Goal: Task Accomplishment & Management: Use online tool/utility

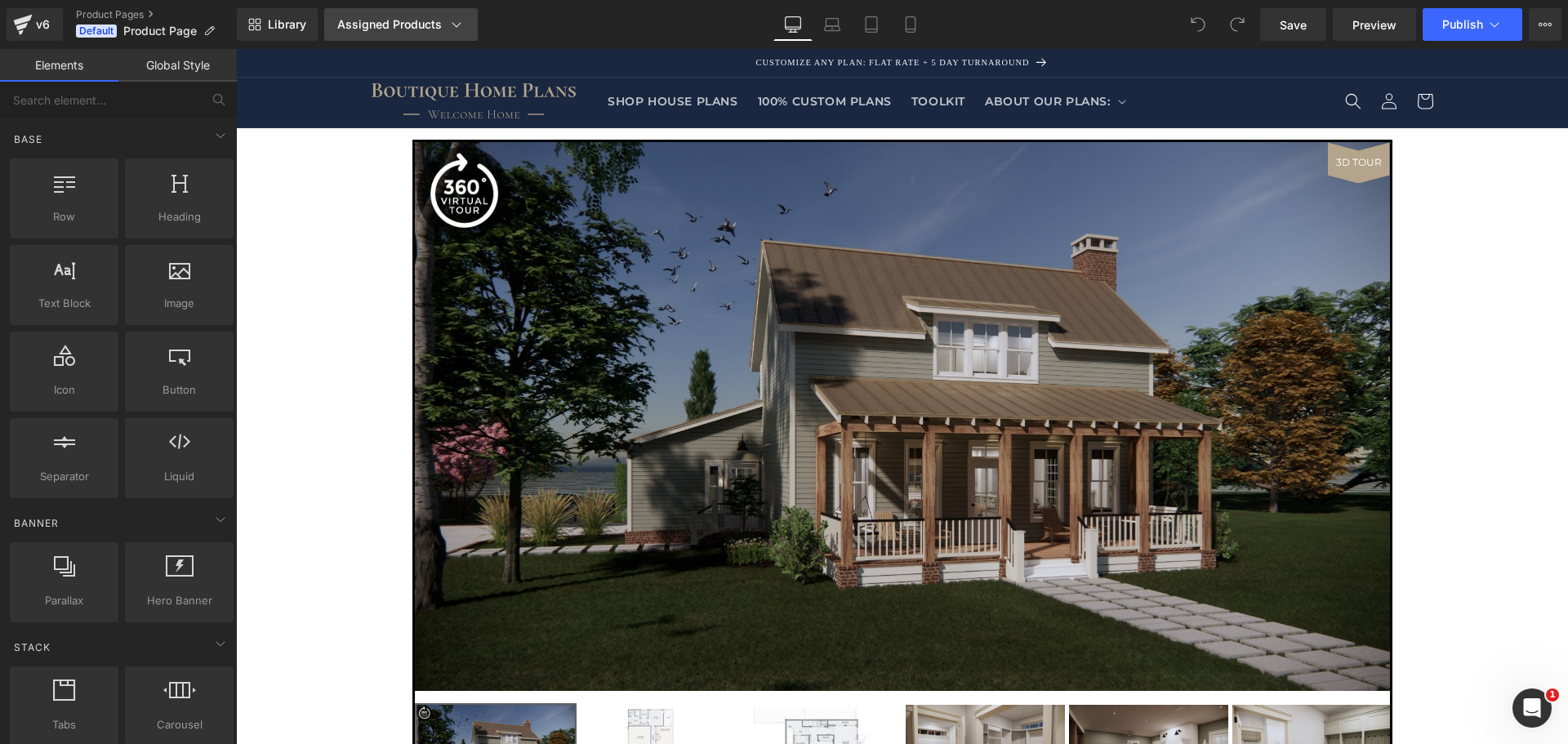
click at [451, 13] on link "Assigned Products" at bounding box center [401, 25] width 154 height 33
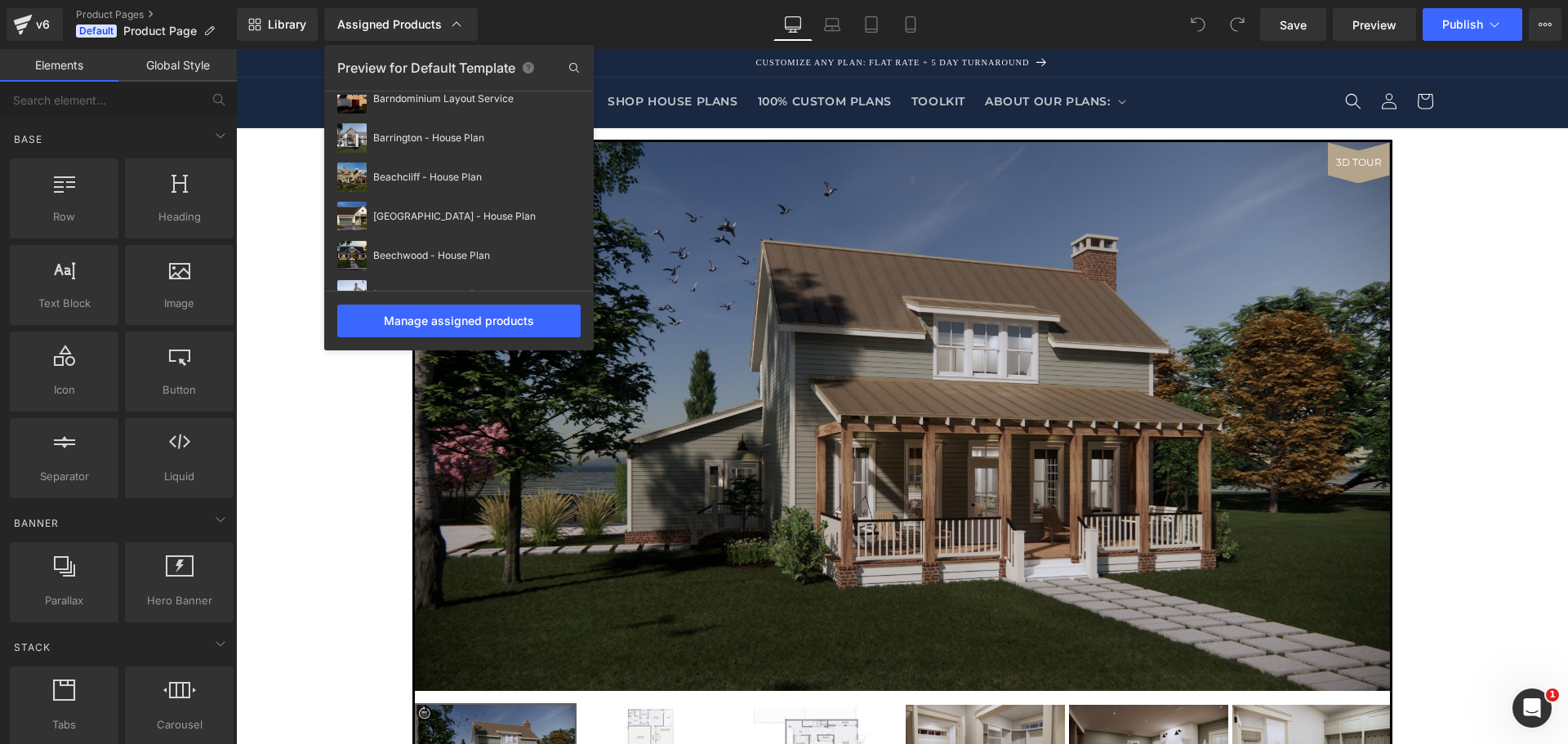
scroll to position [545, 0]
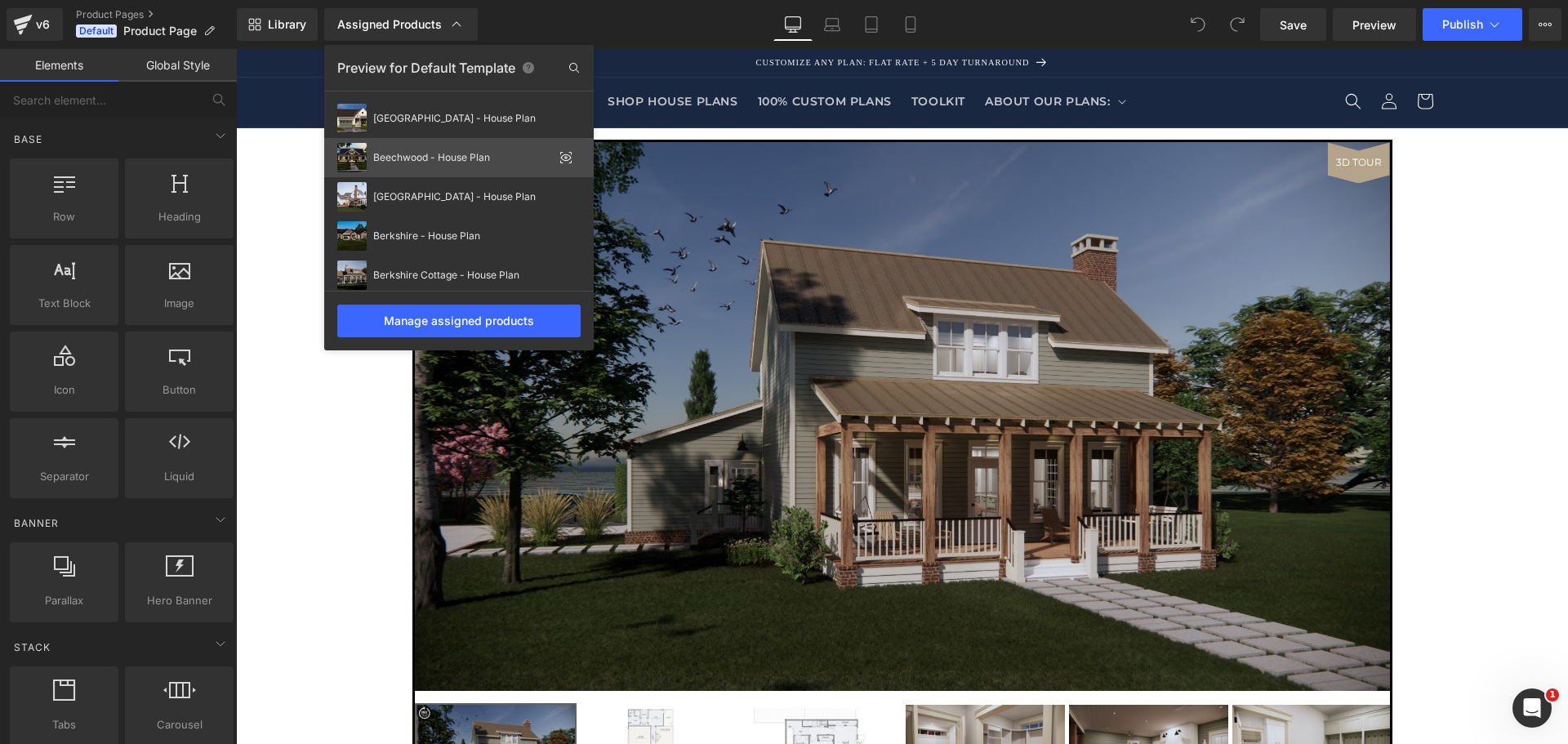
click at [569, 158] on icon at bounding box center [566, 158] width 13 height 13
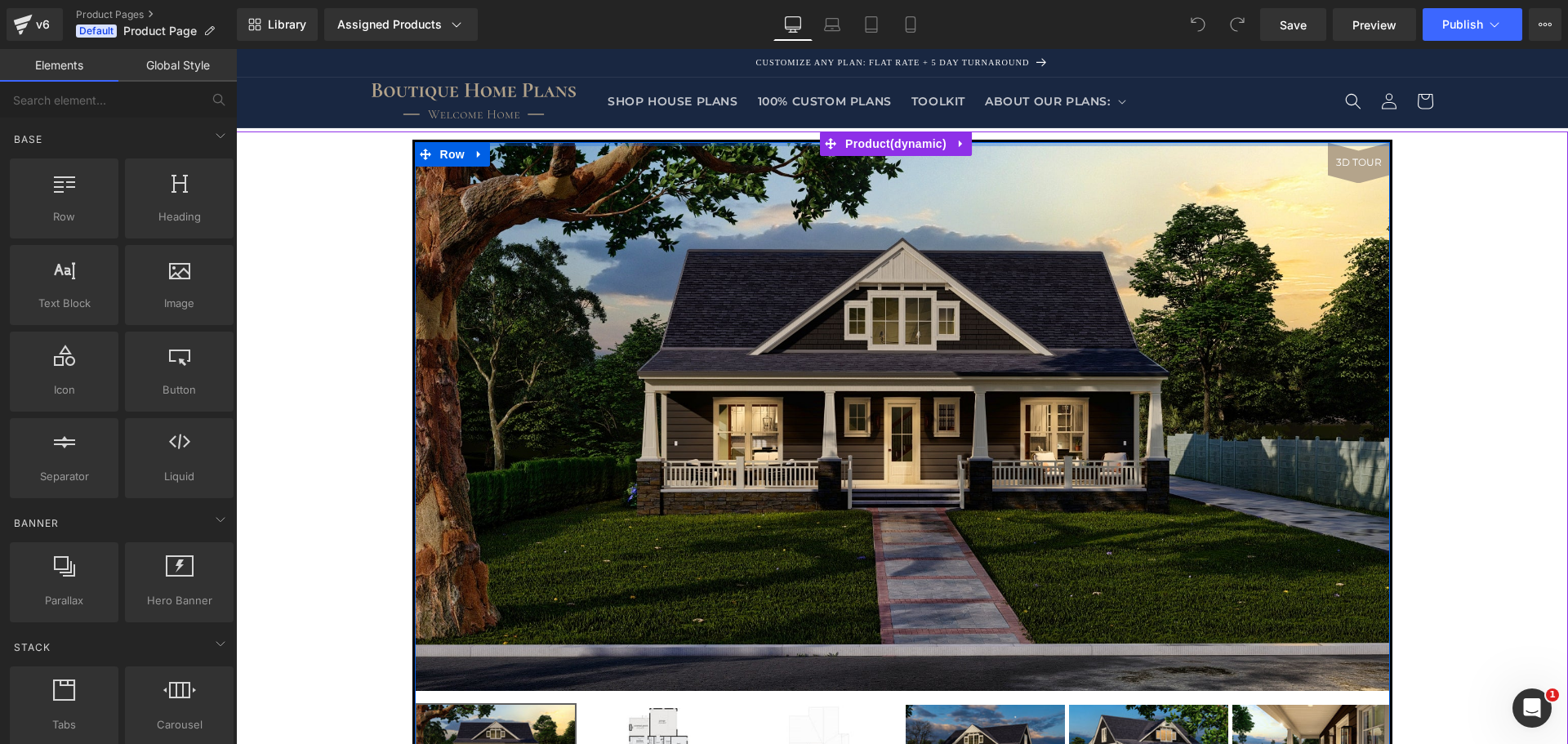
click at [1329, 165] on div "3D TOUR" at bounding box center [1359, 162] width 62 height 40
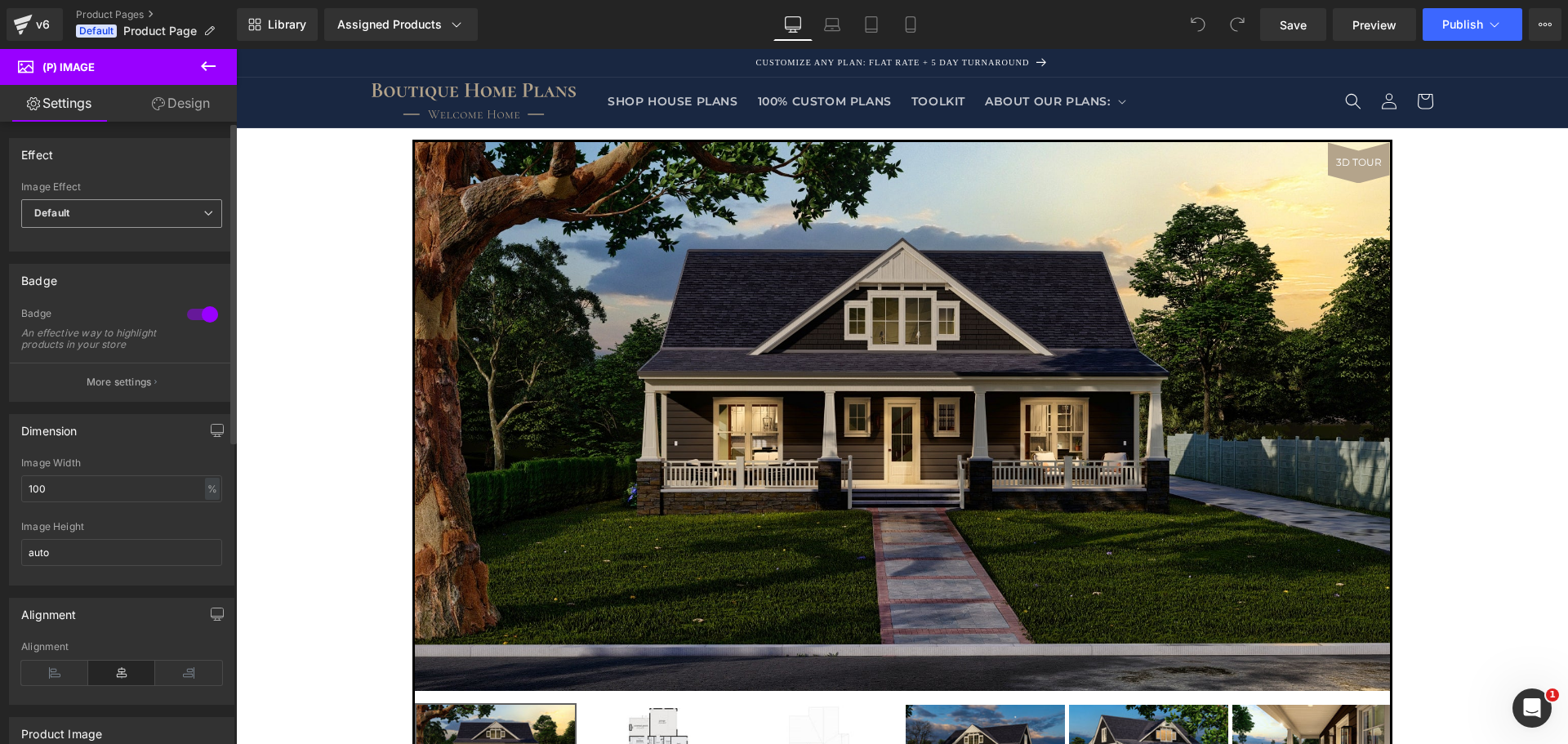
click at [168, 218] on span "Default" at bounding box center [121, 213] width 201 height 29
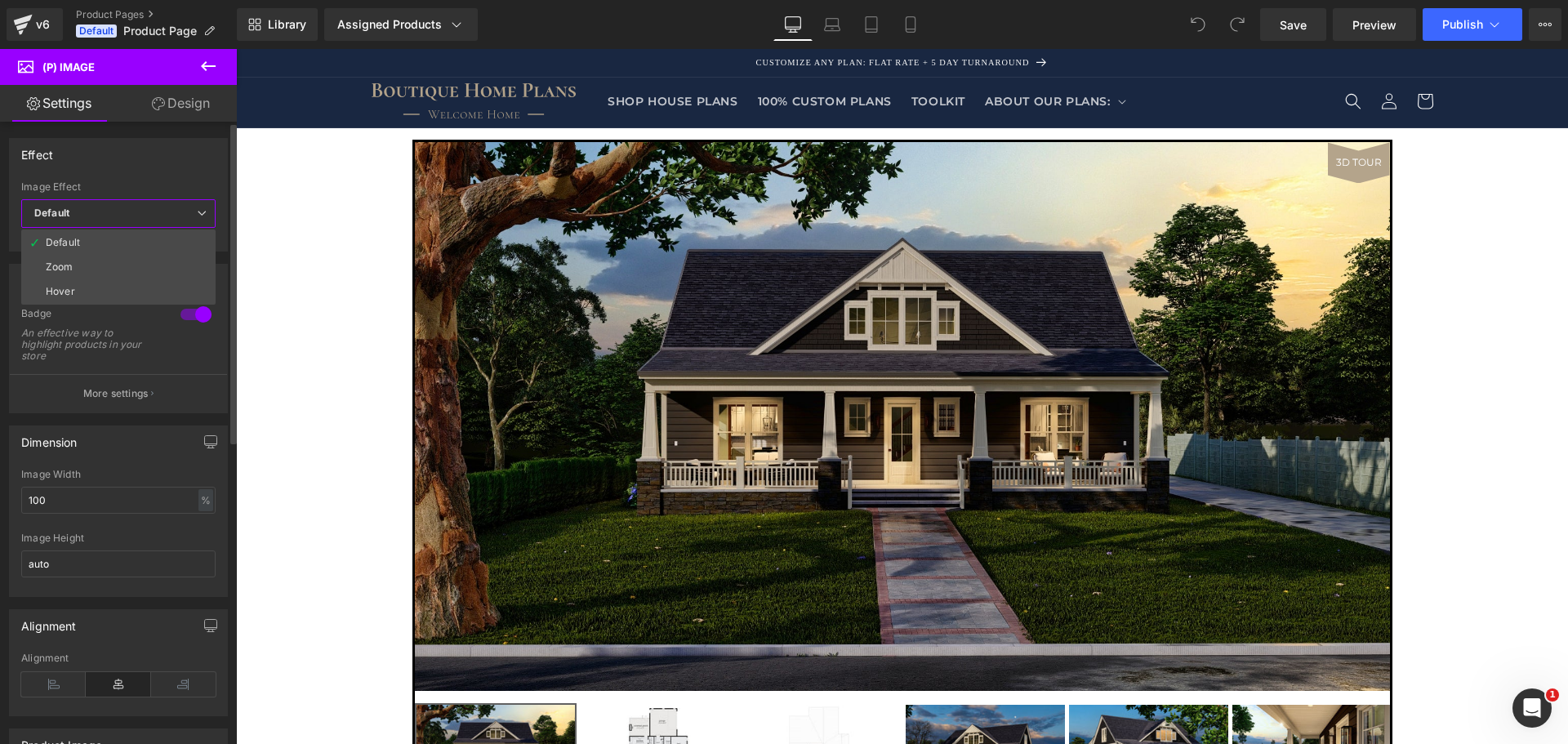
click at [169, 214] on span "Default" at bounding box center [118, 213] width 194 height 29
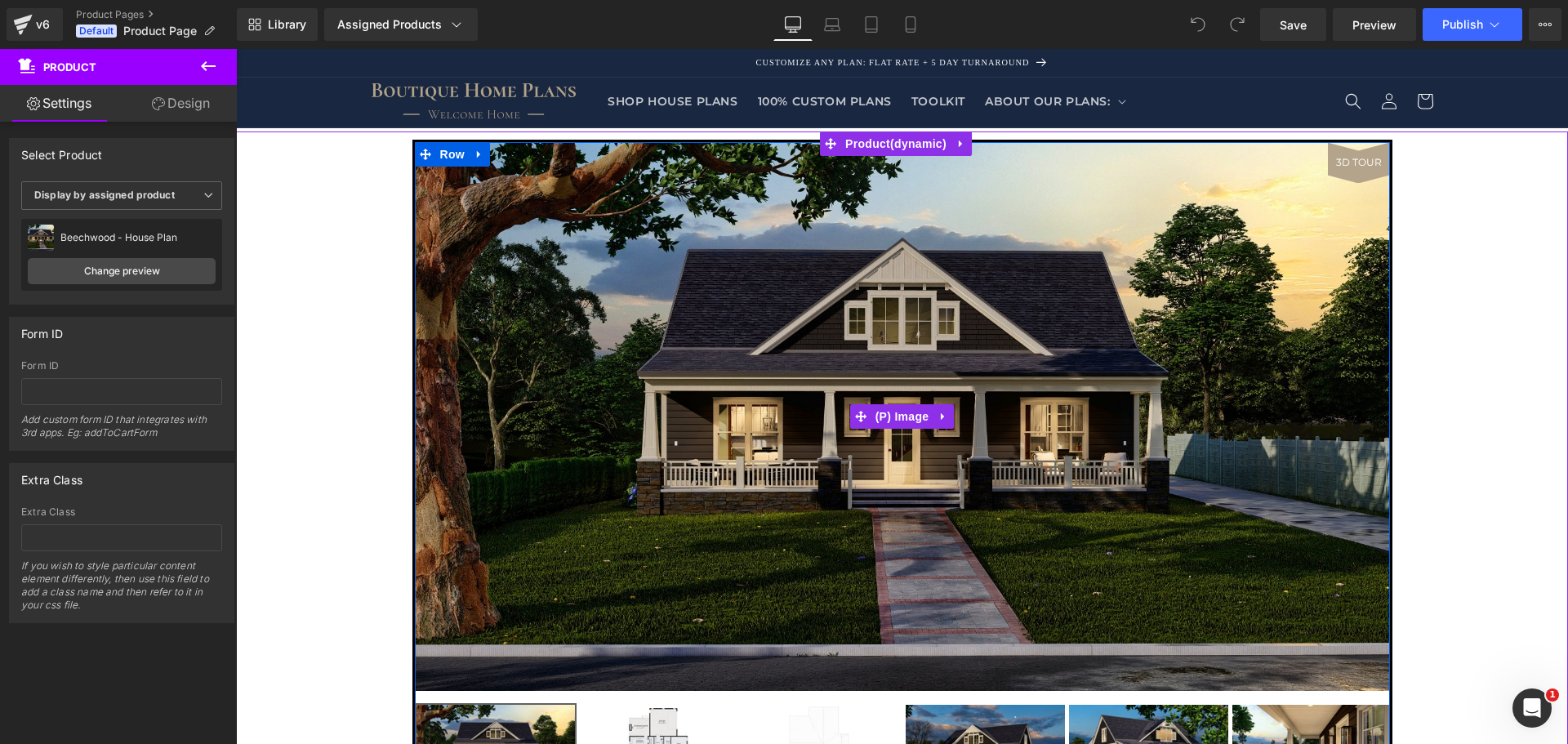
click at [1270, 210] on img at bounding box center [902, 416] width 975 height 549
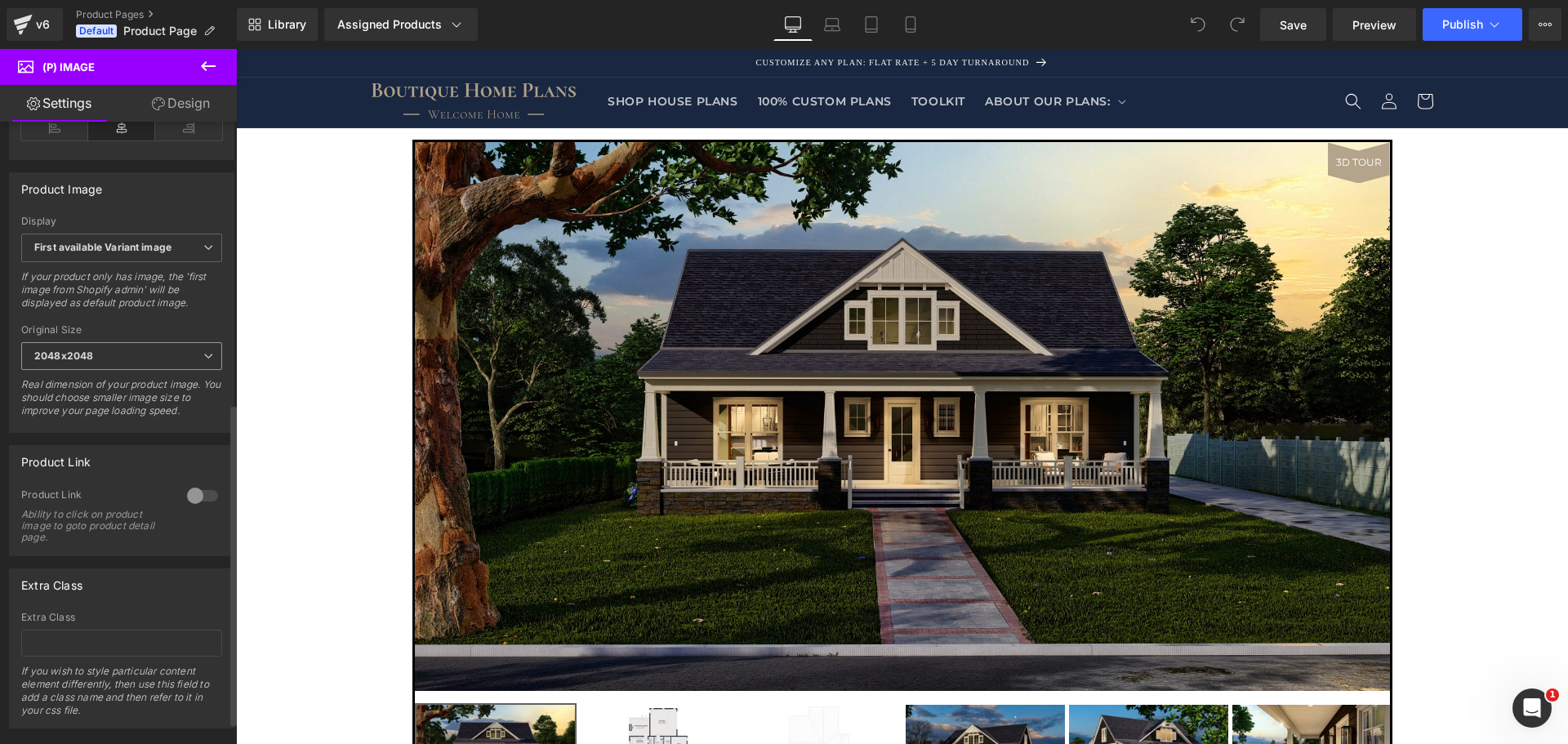
click at [187, 370] on span "2048x2048" at bounding box center [121, 357] width 201 height 29
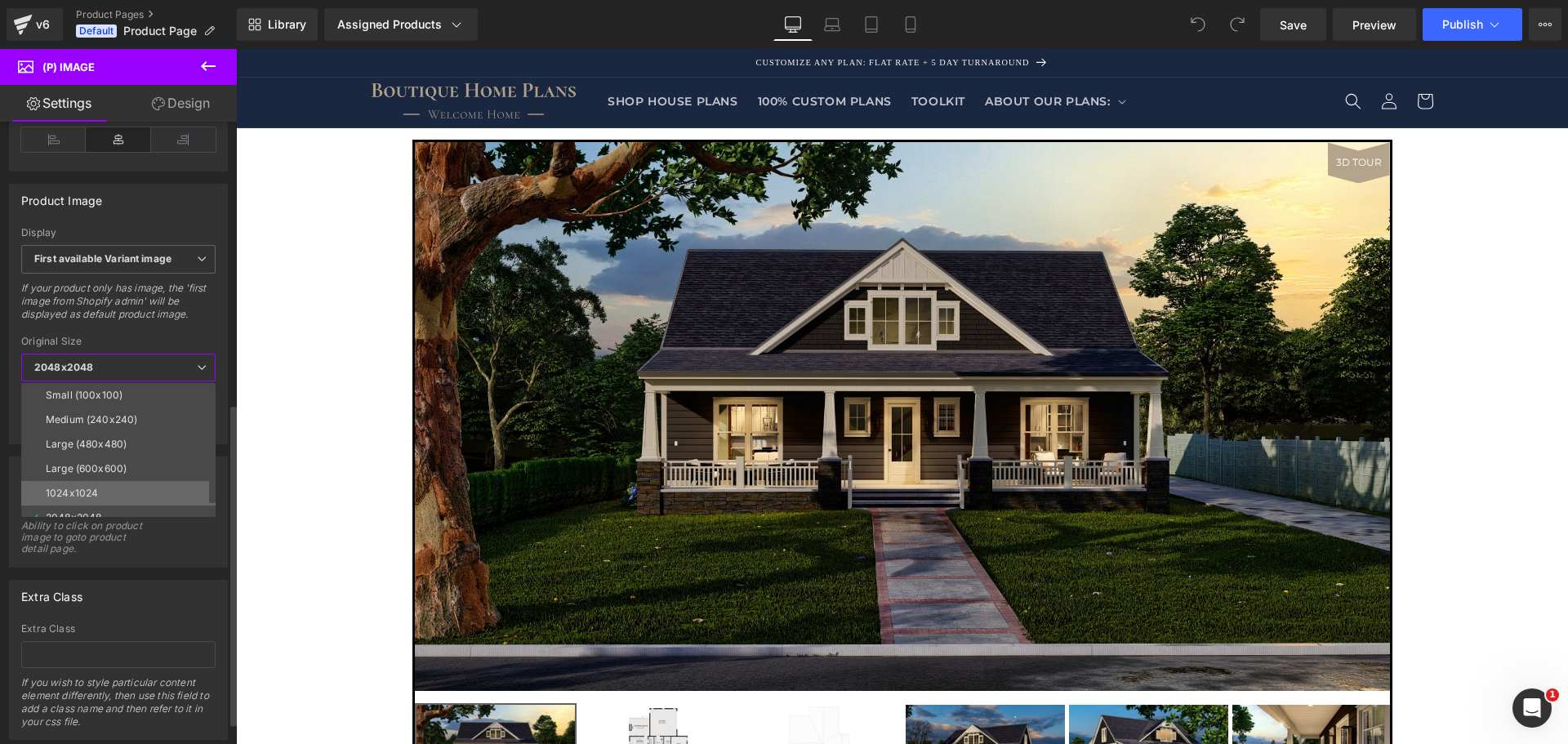
click at [129, 490] on li "1024x1024" at bounding box center [122, 494] width 201 height 25
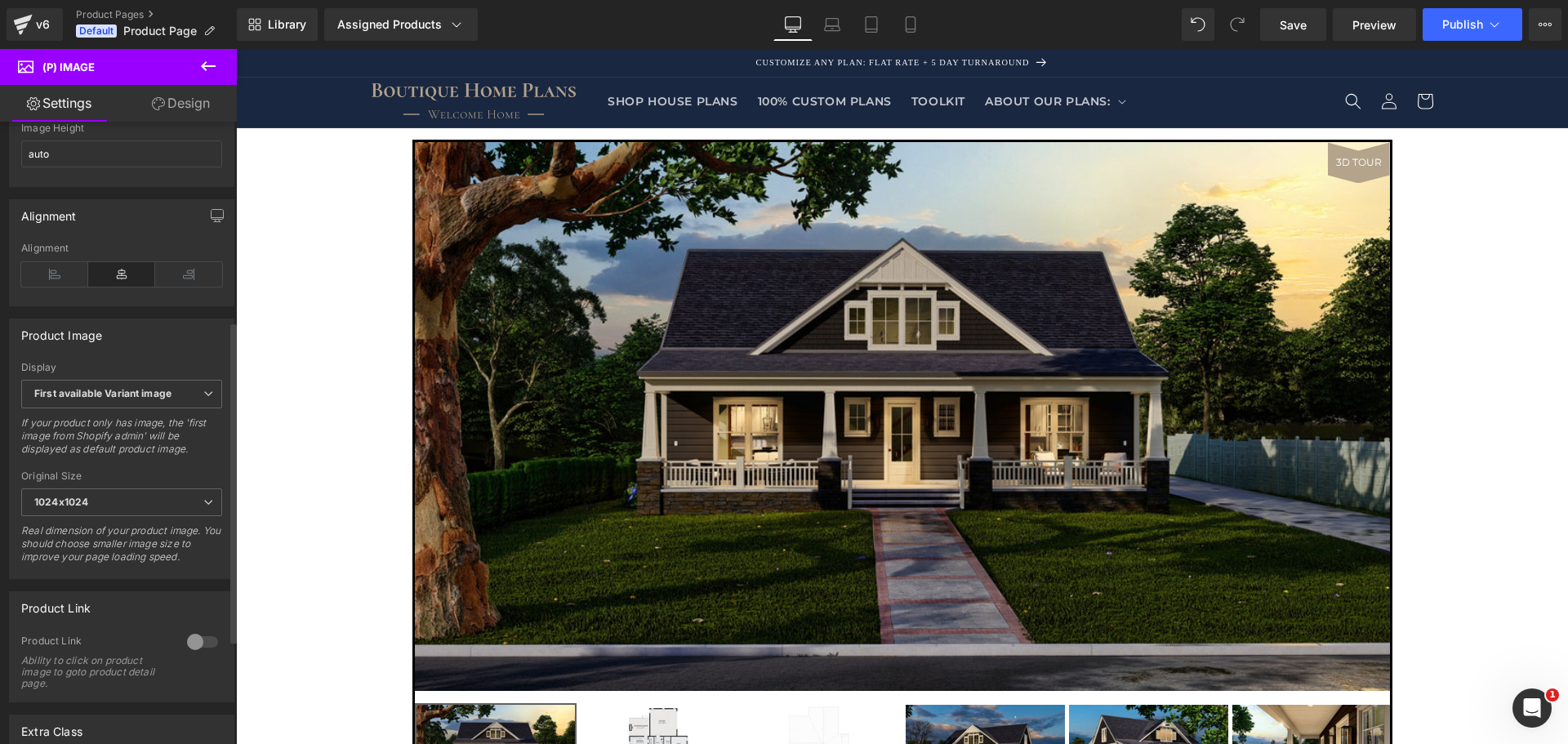
scroll to position [368, 0]
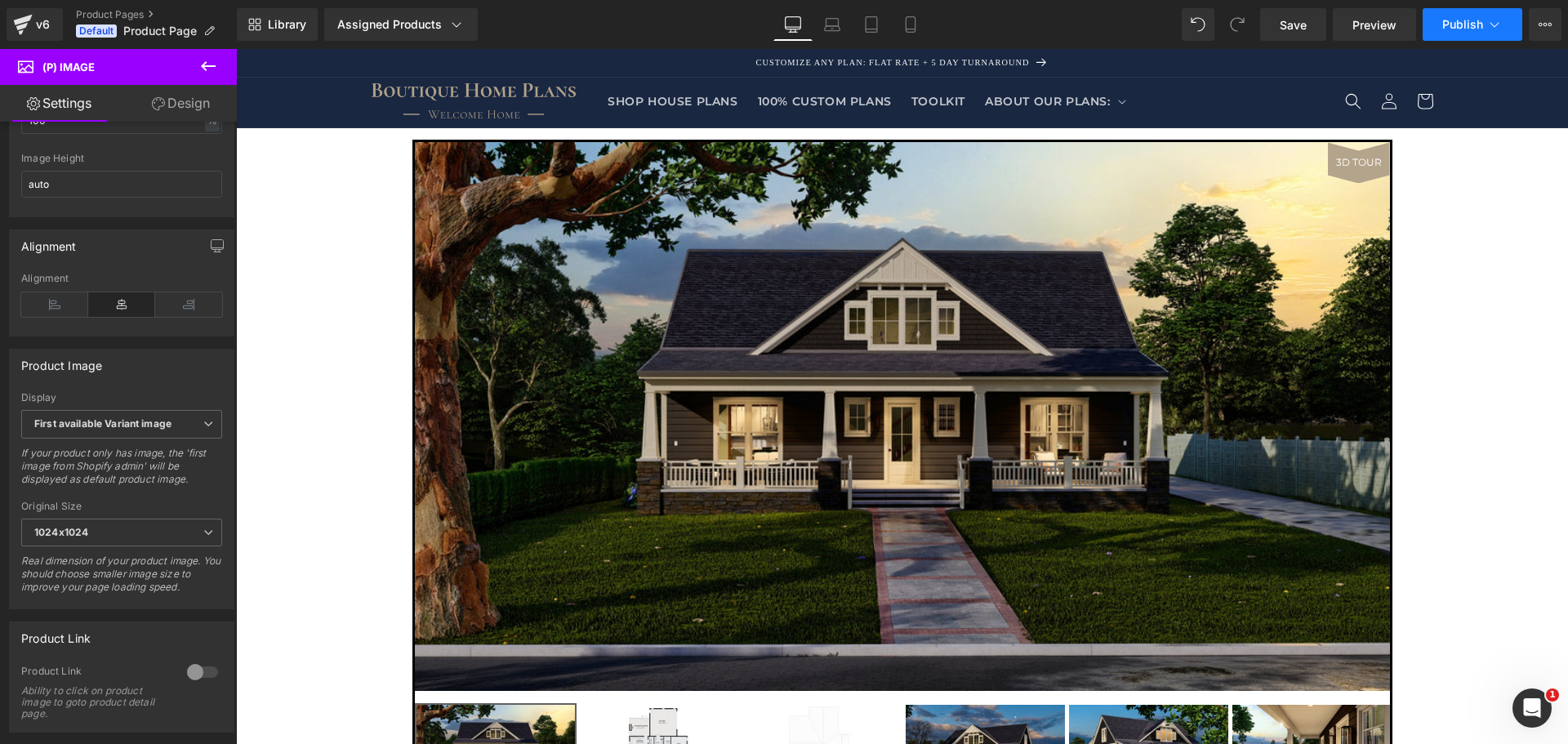
click at [1472, 28] on span "Publish" at bounding box center [1462, 25] width 40 height 13
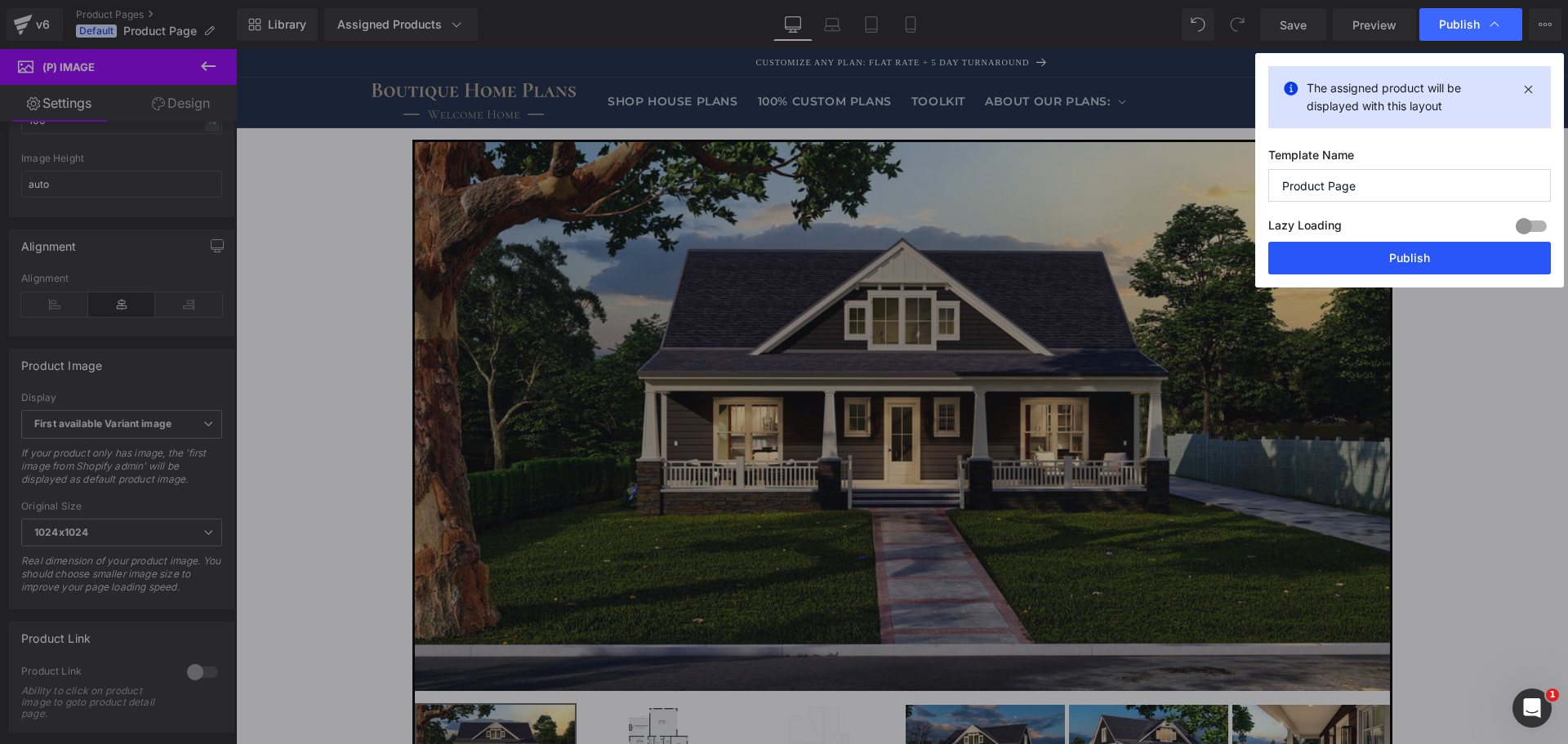
click at [1391, 262] on button "Publish" at bounding box center [1409, 258] width 282 height 33
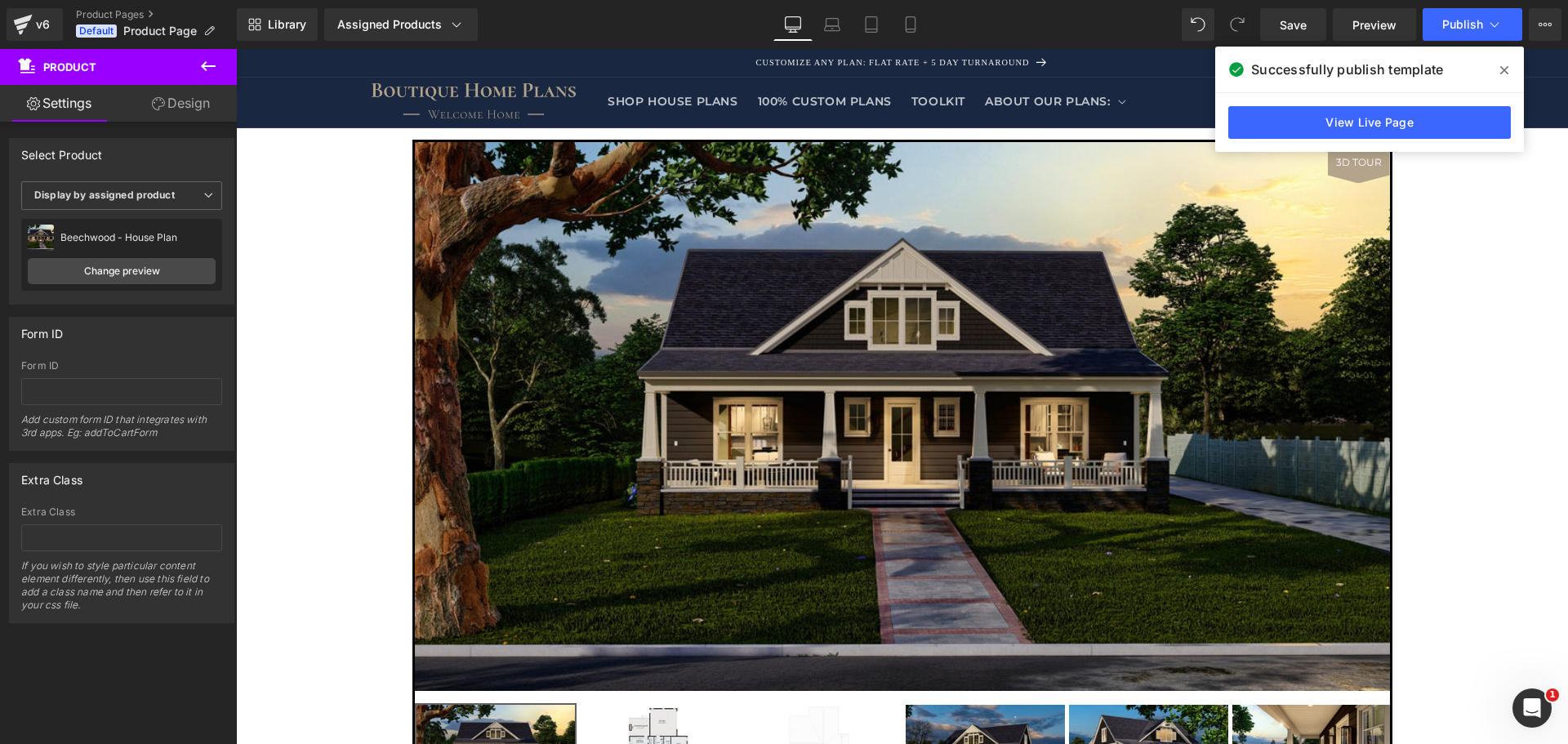
click at [1506, 69] on icon at bounding box center [1504, 70] width 8 height 8
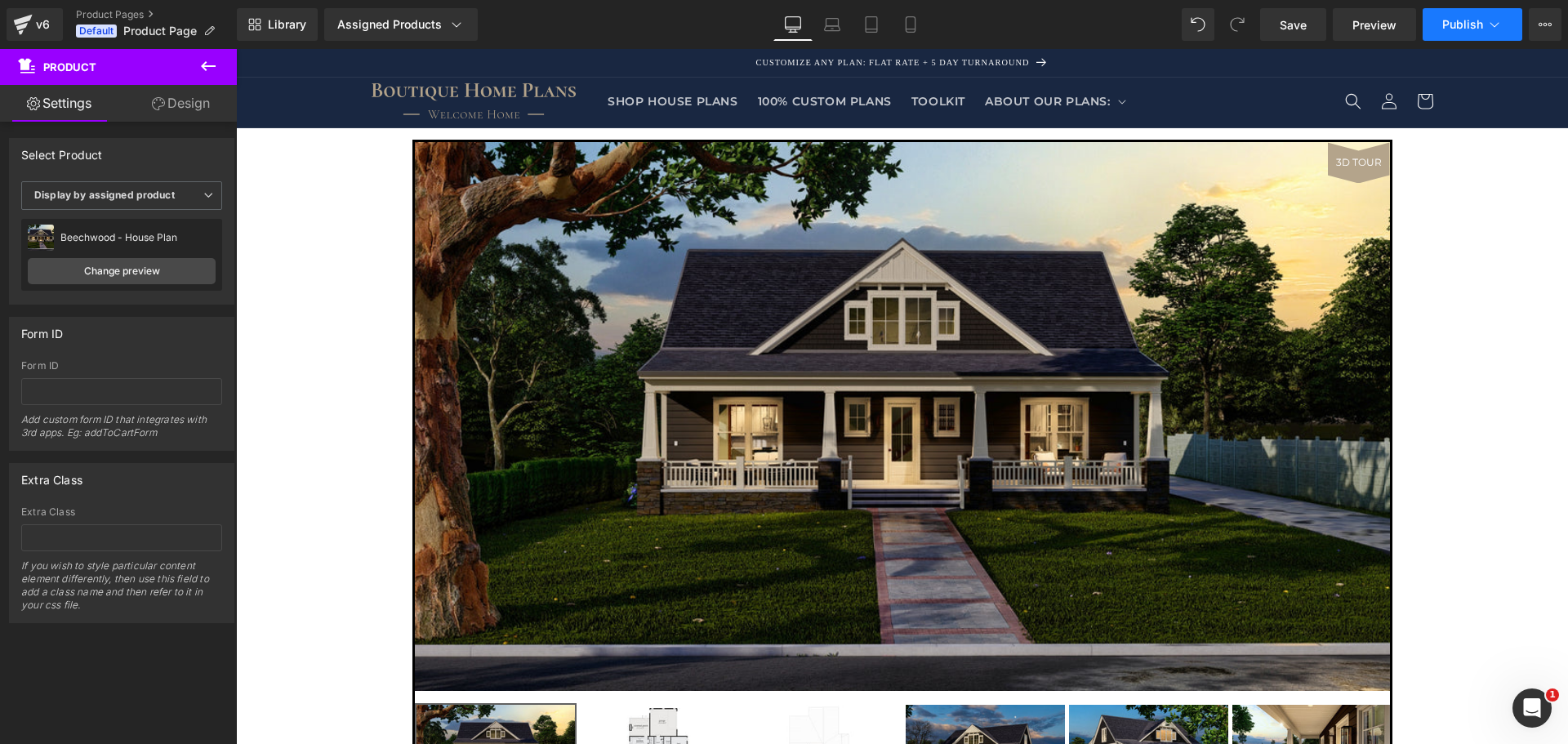
click at [1513, 29] on button "Publish" at bounding box center [1472, 25] width 100 height 33
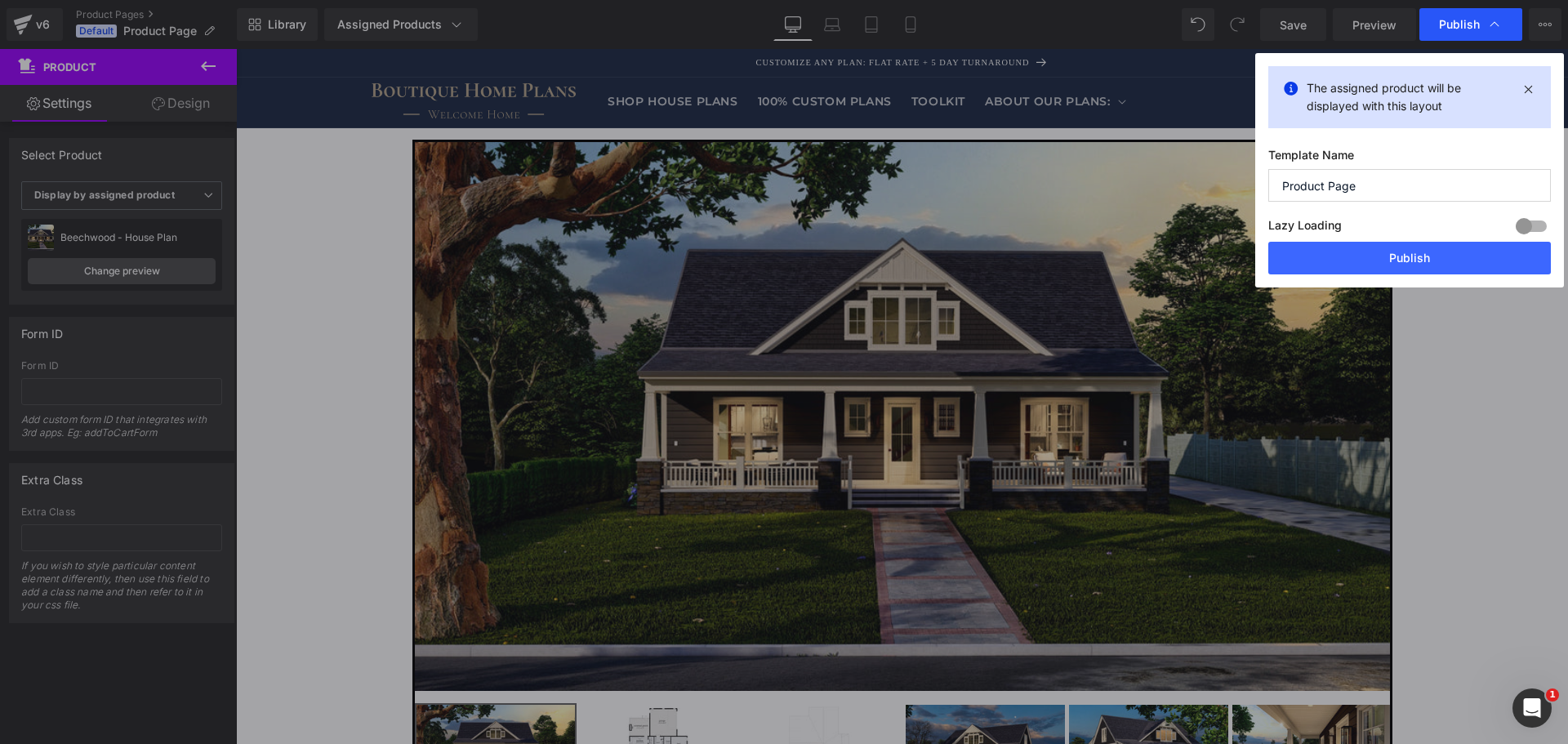
click at [1509, 29] on div "Publish" at bounding box center [1471, 25] width 103 height 33
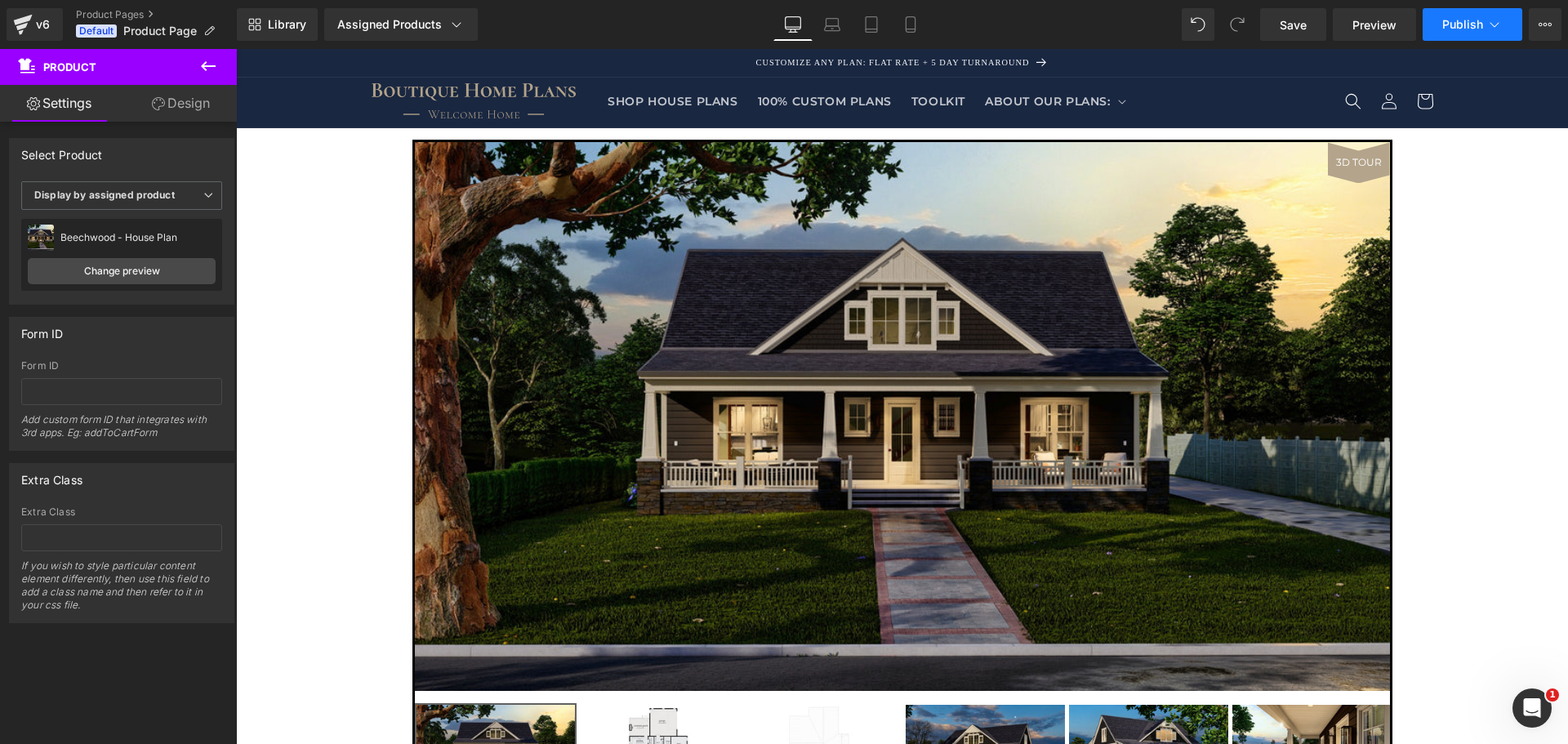
click at [1510, 30] on button "Publish" at bounding box center [1472, 25] width 100 height 33
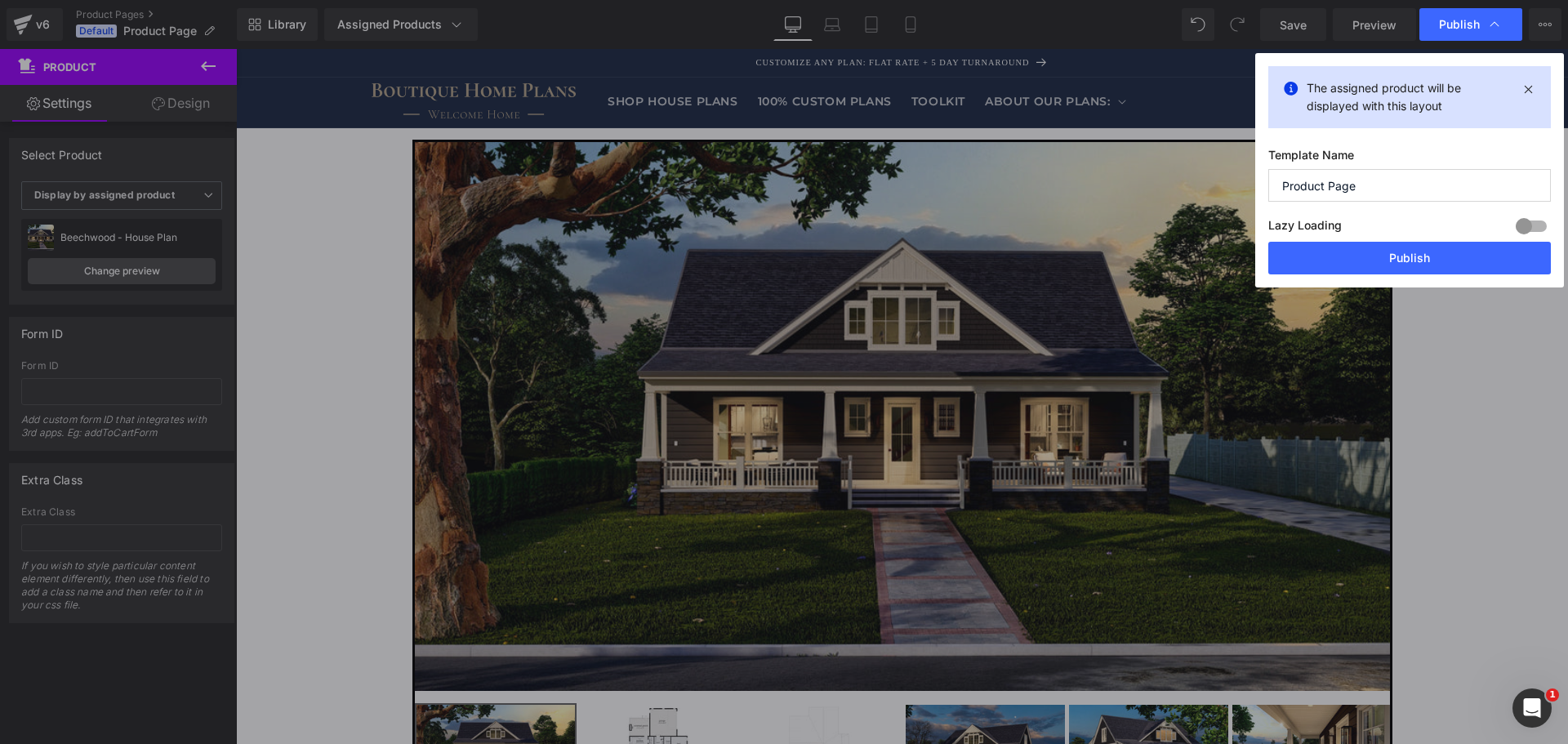
click at [1532, 229] on div at bounding box center [1531, 226] width 39 height 26
click at [1480, 263] on button "Publish" at bounding box center [1409, 258] width 282 height 33
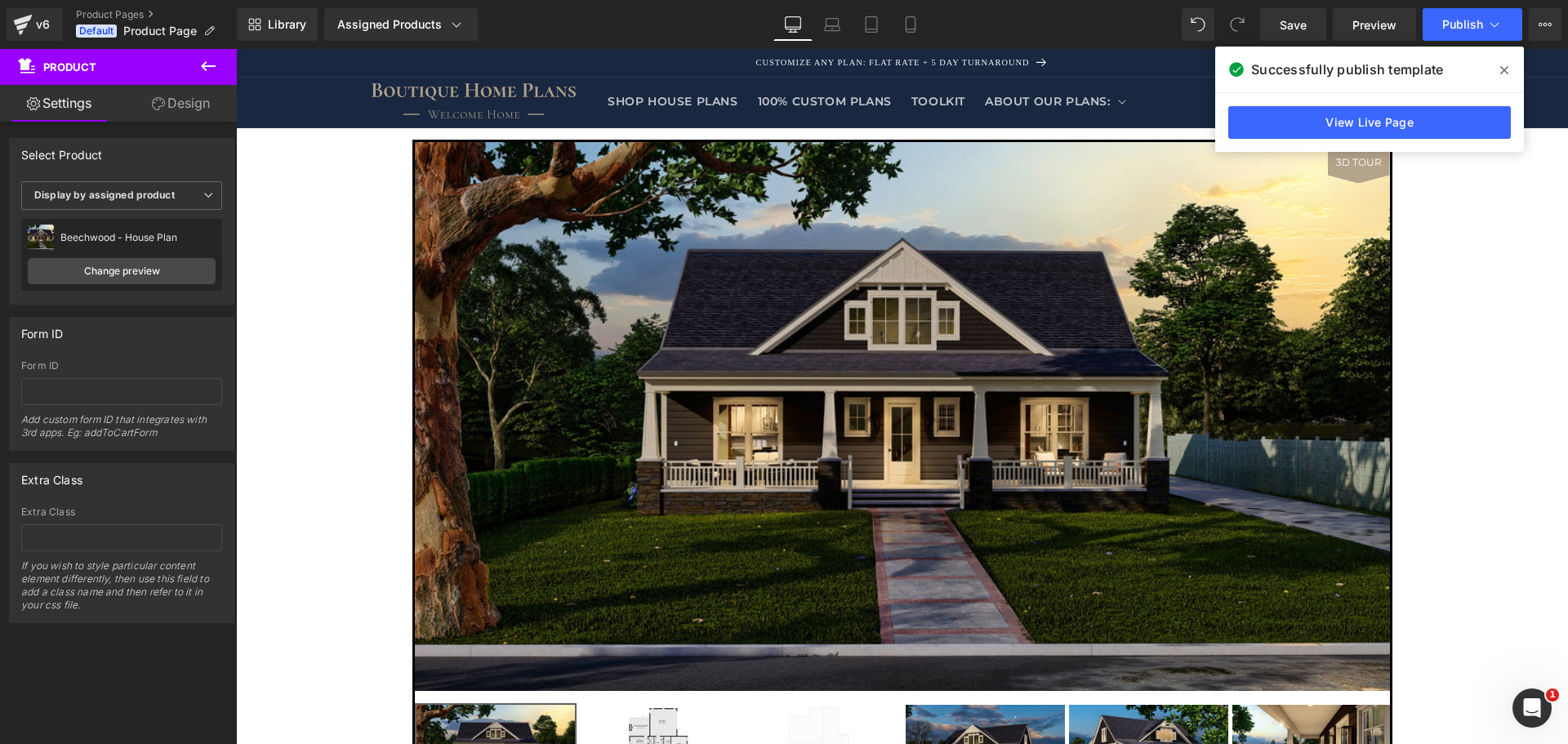
click at [1504, 69] on icon at bounding box center [1504, 70] width 8 height 8
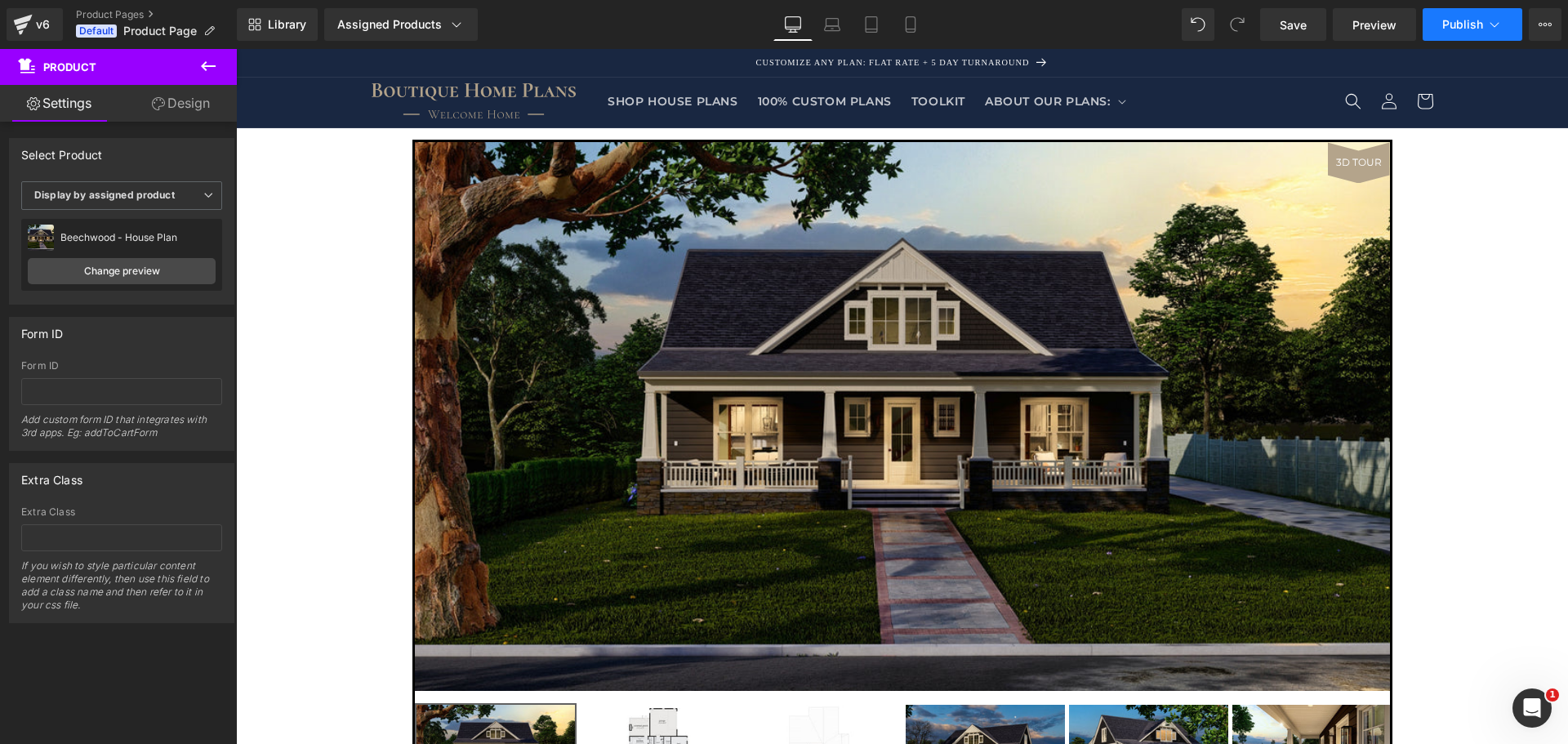
click at [1503, 24] on button "Publish" at bounding box center [1472, 25] width 100 height 33
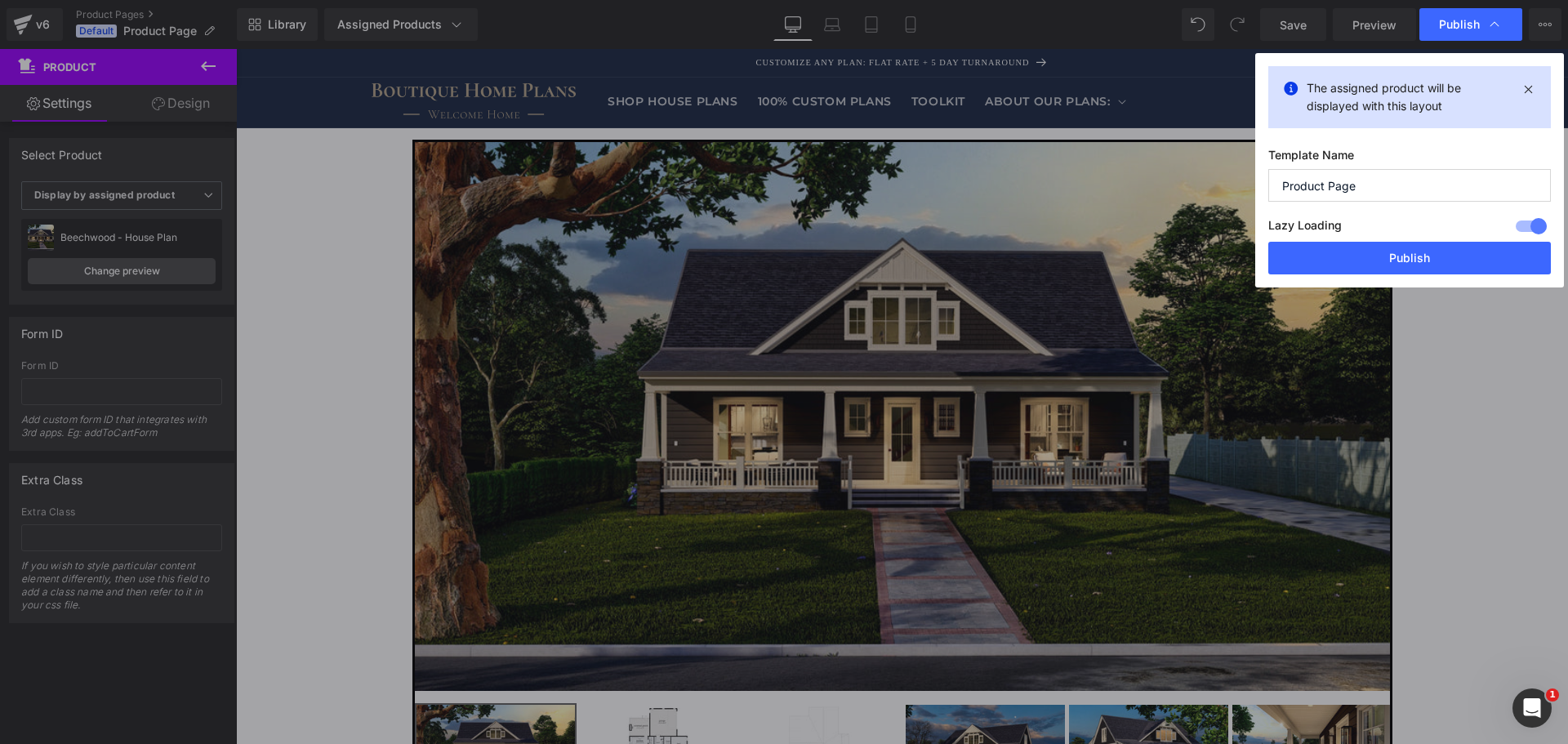
click at [1503, 24] on div "Publish" at bounding box center [1471, 25] width 103 height 33
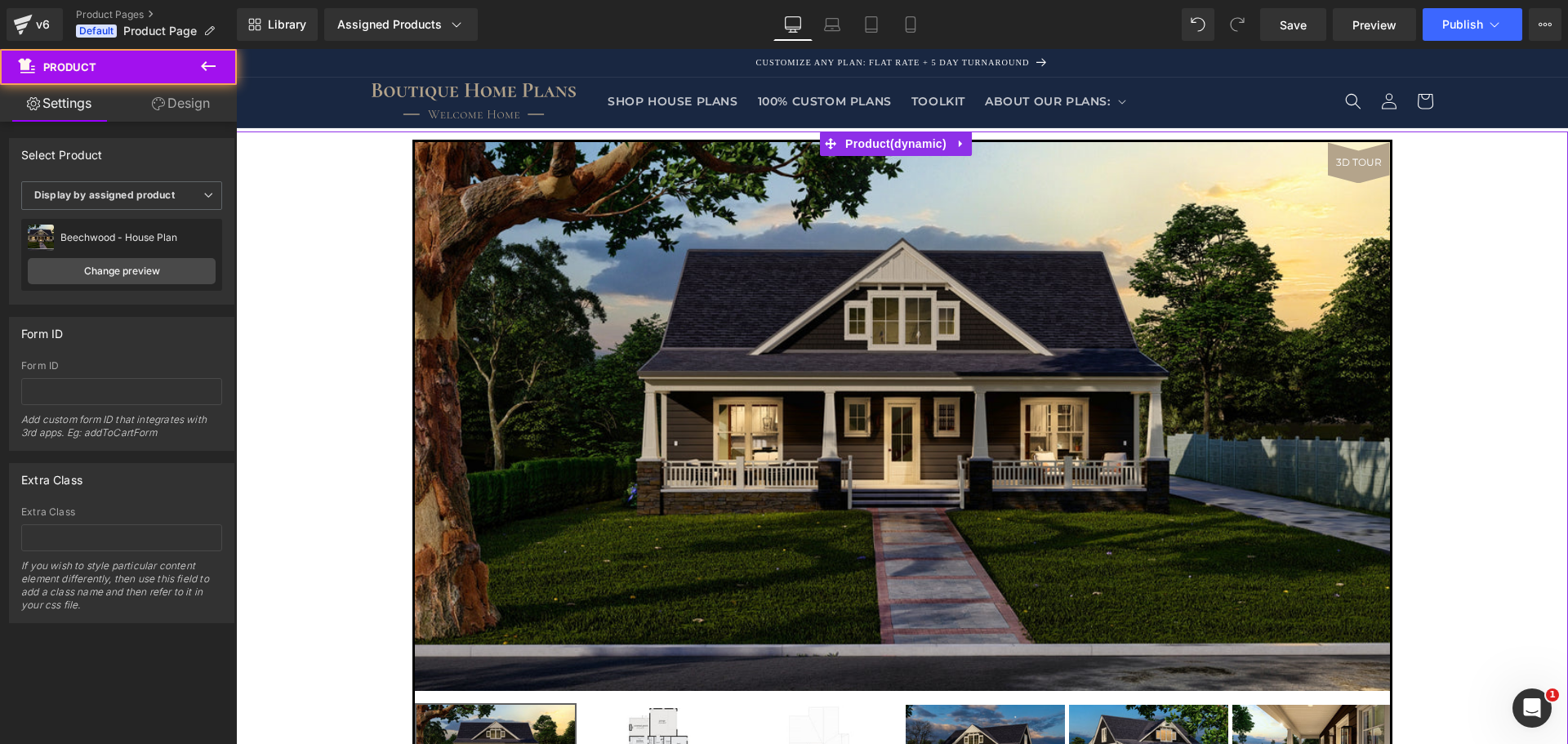
click at [77, 103] on link "Settings" at bounding box center [59, 103] width 118 height 37
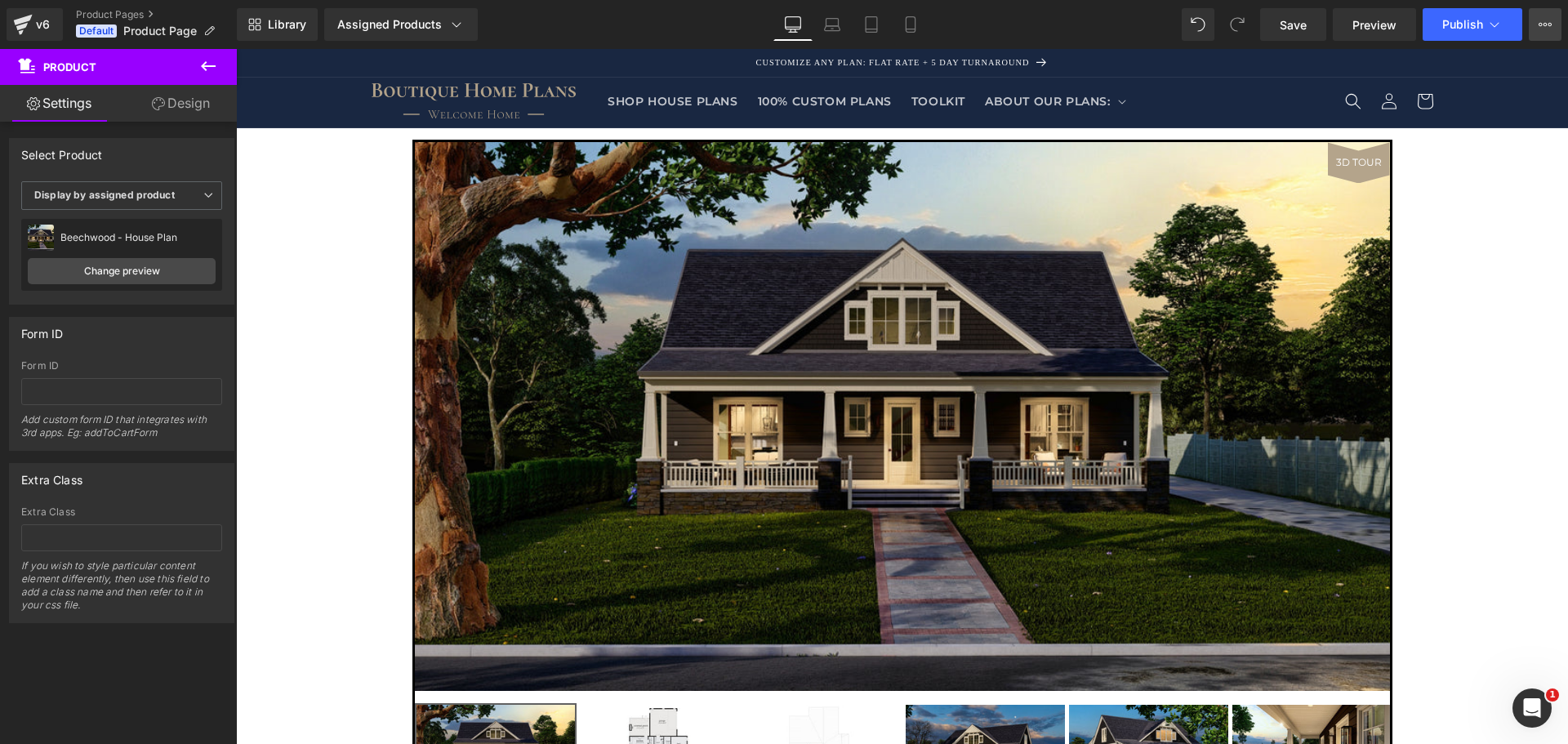
click at [1539, 16] on button "View Live Page View with current Template Save Template to Library Schedule Pub…" at bounding box center [1546, 25] width 33 height 33
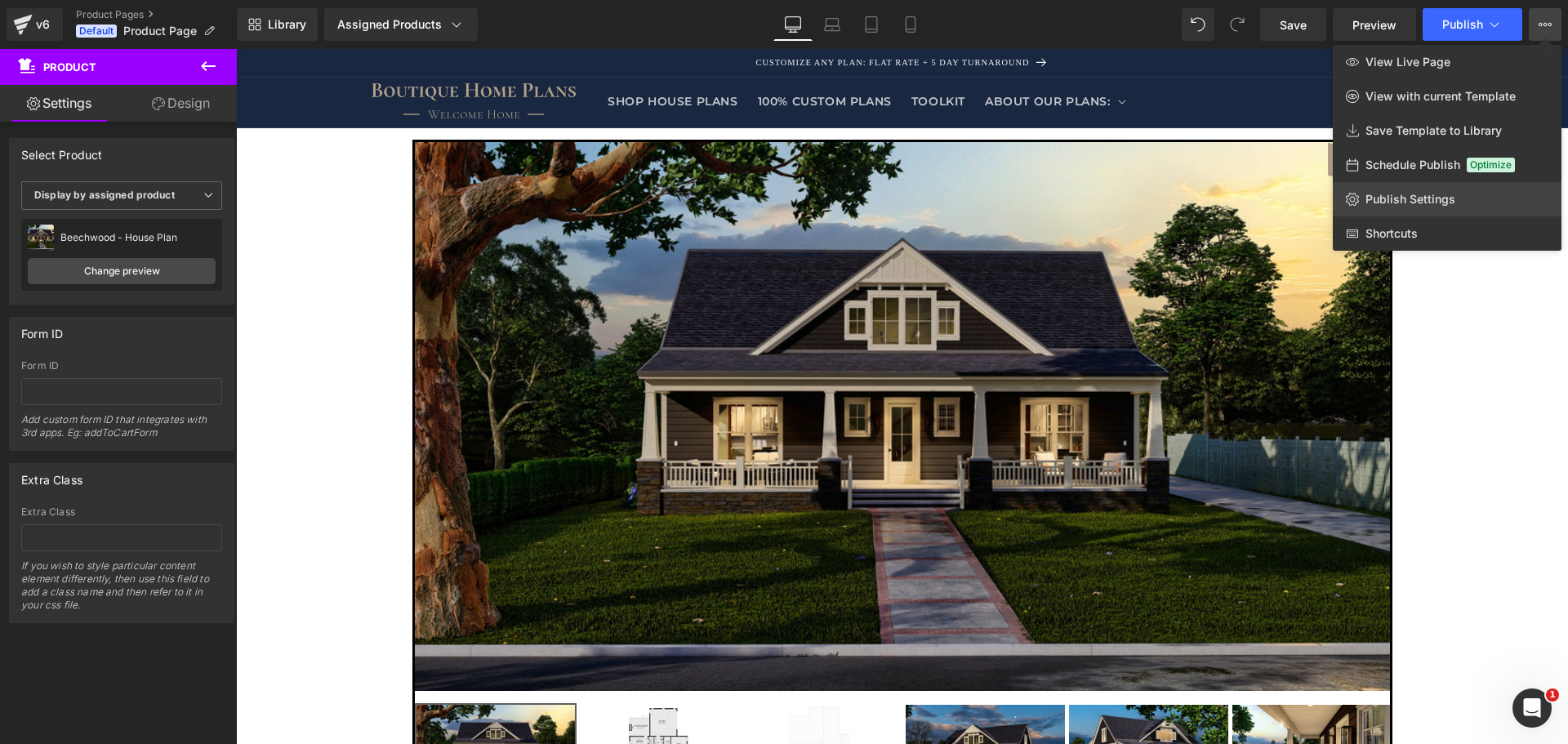
click at [1420, 204] on span "Publish Settings" at bounding box center [1410, 199] width 90 height 15
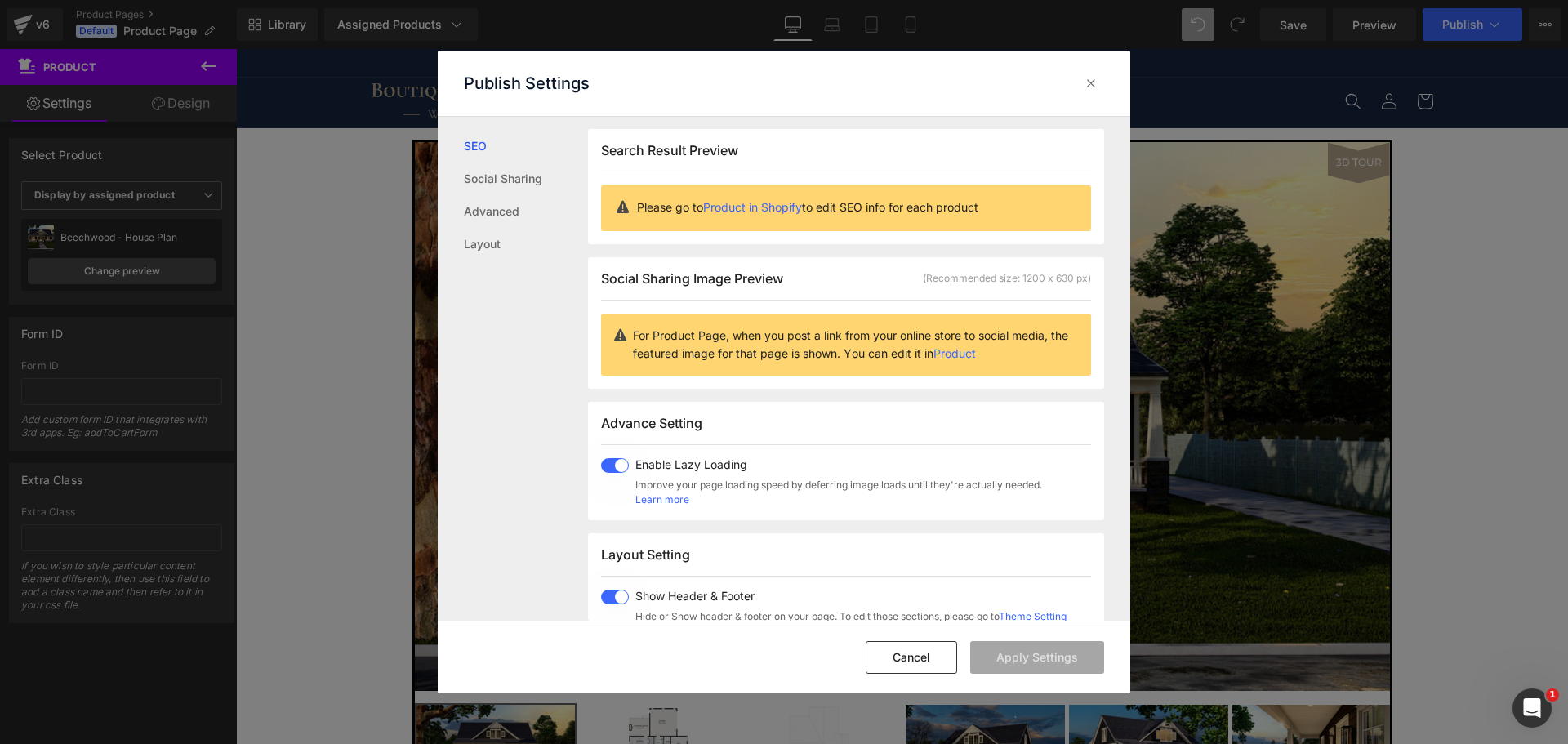
scroll to position [219, 0]
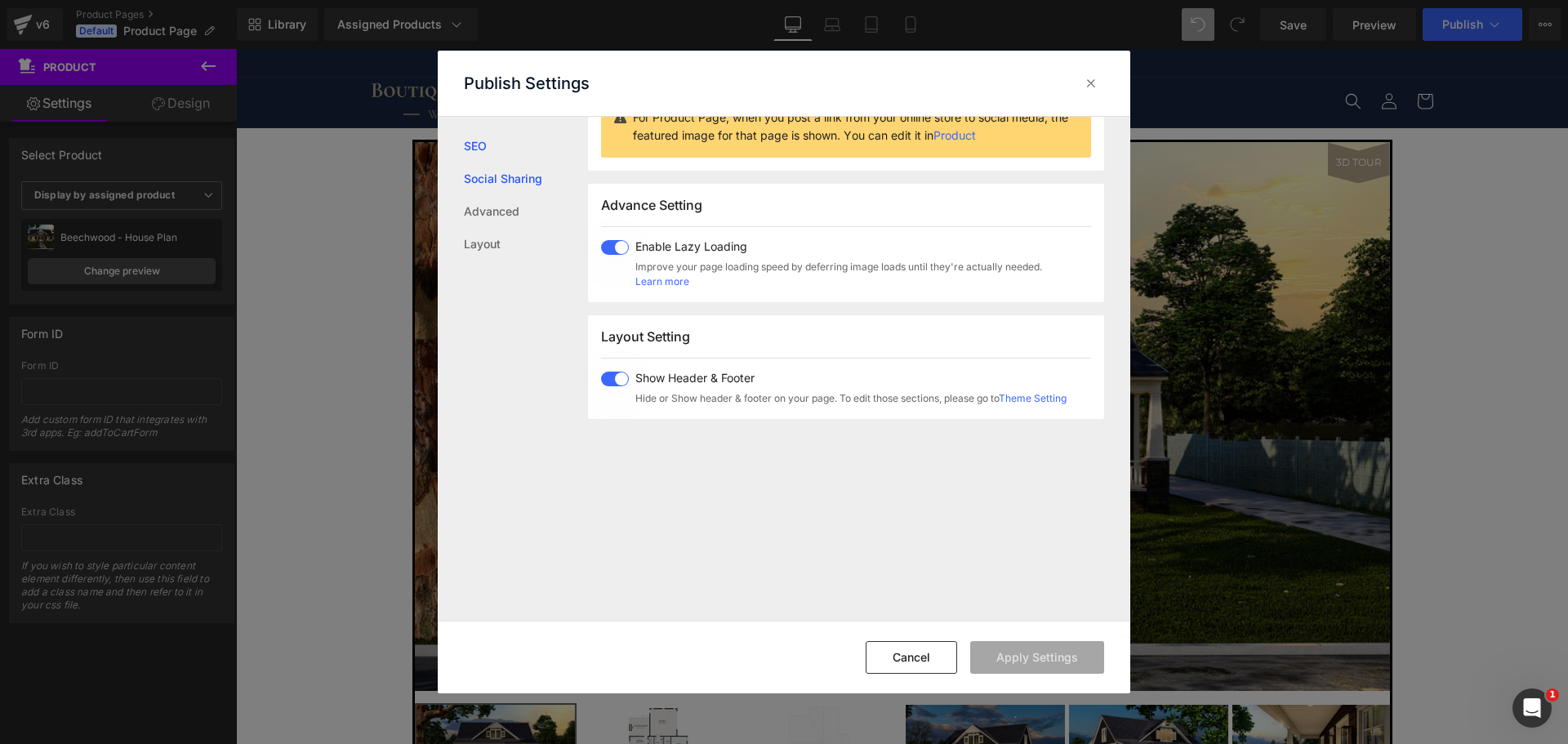
click at [527, 185] on link "Social Sharing" at bounding box center [526, 179] width 124 height 33
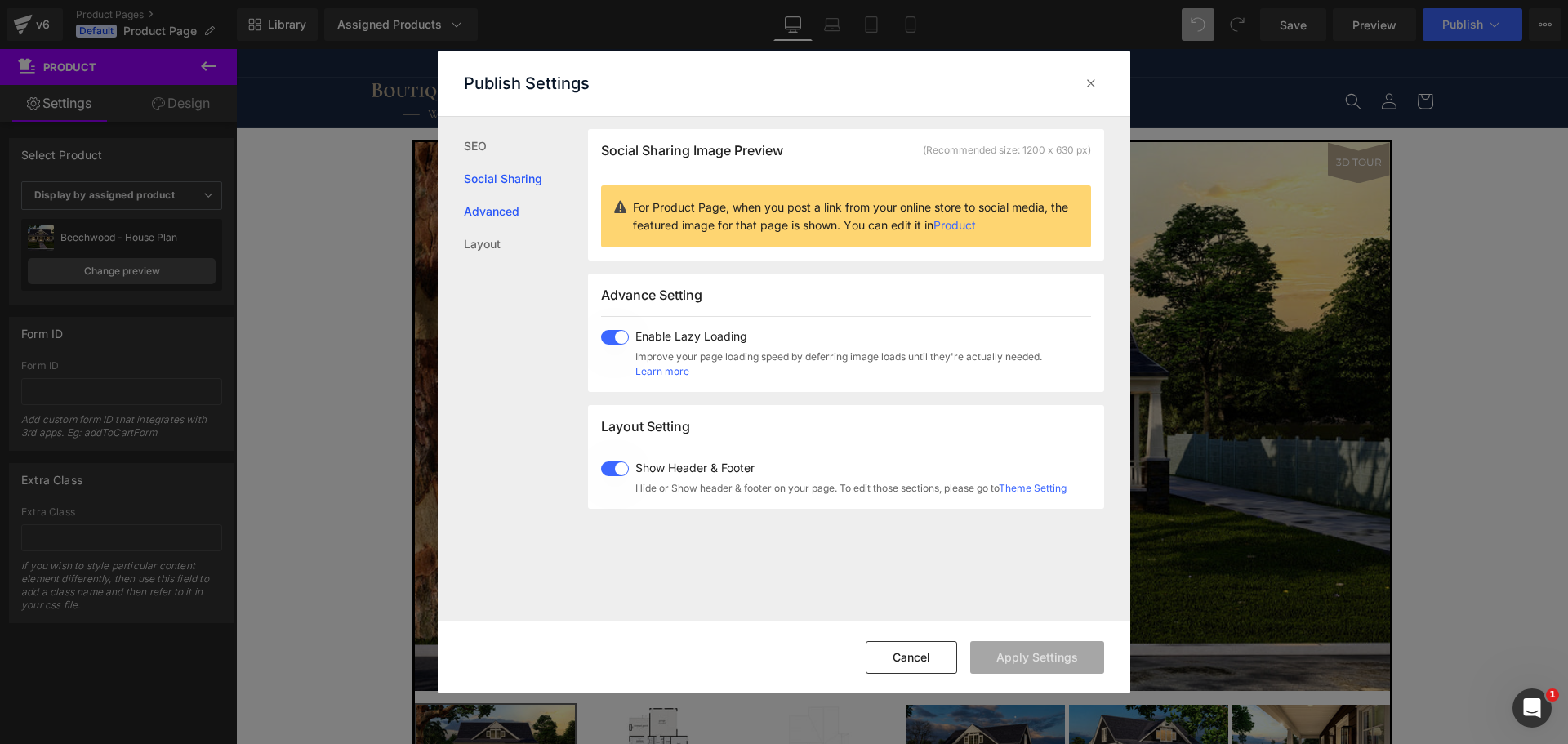
click at [496, 205] on link "Advanced" at bounding box center [526, 211] width 124 height 33
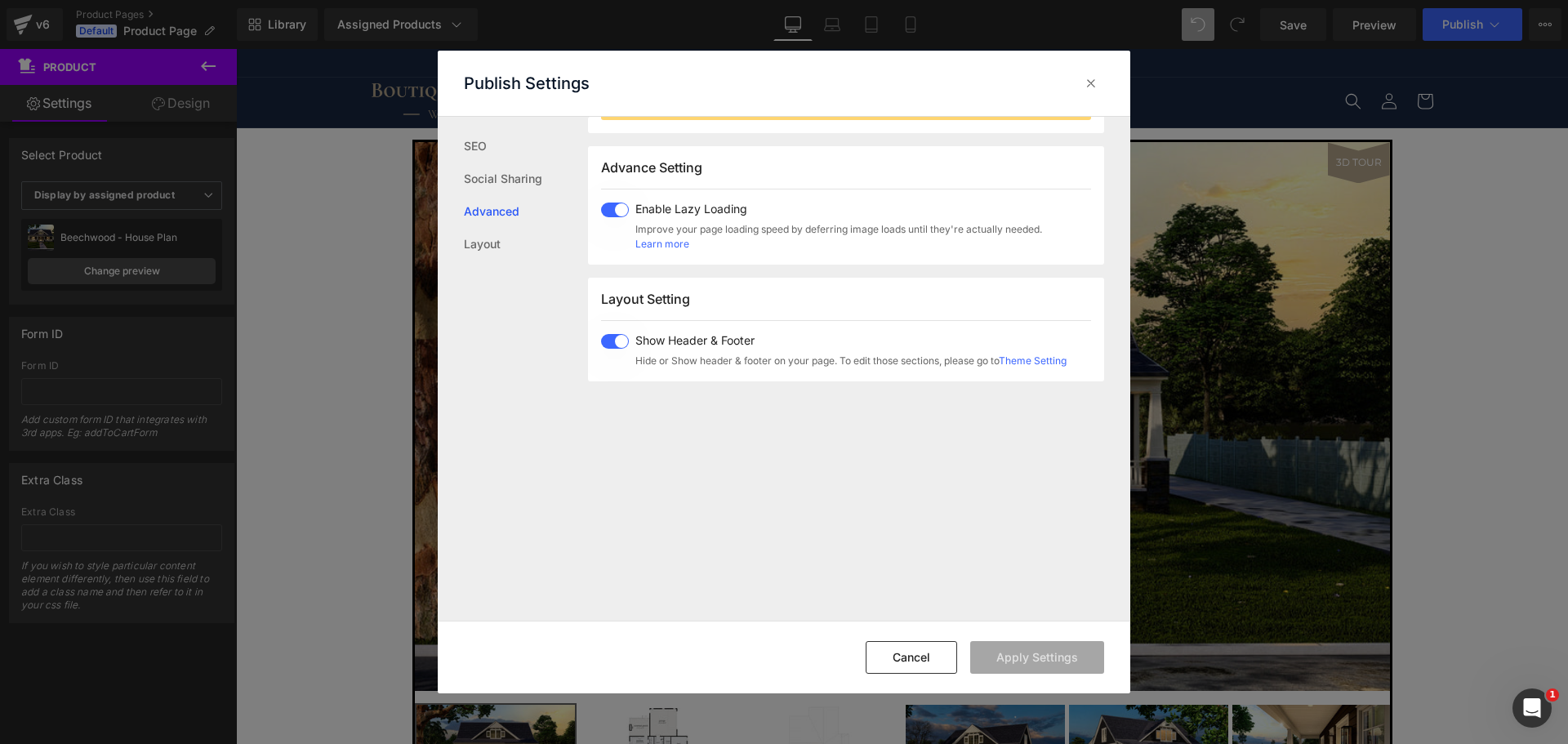
scroll to position [273, 0]
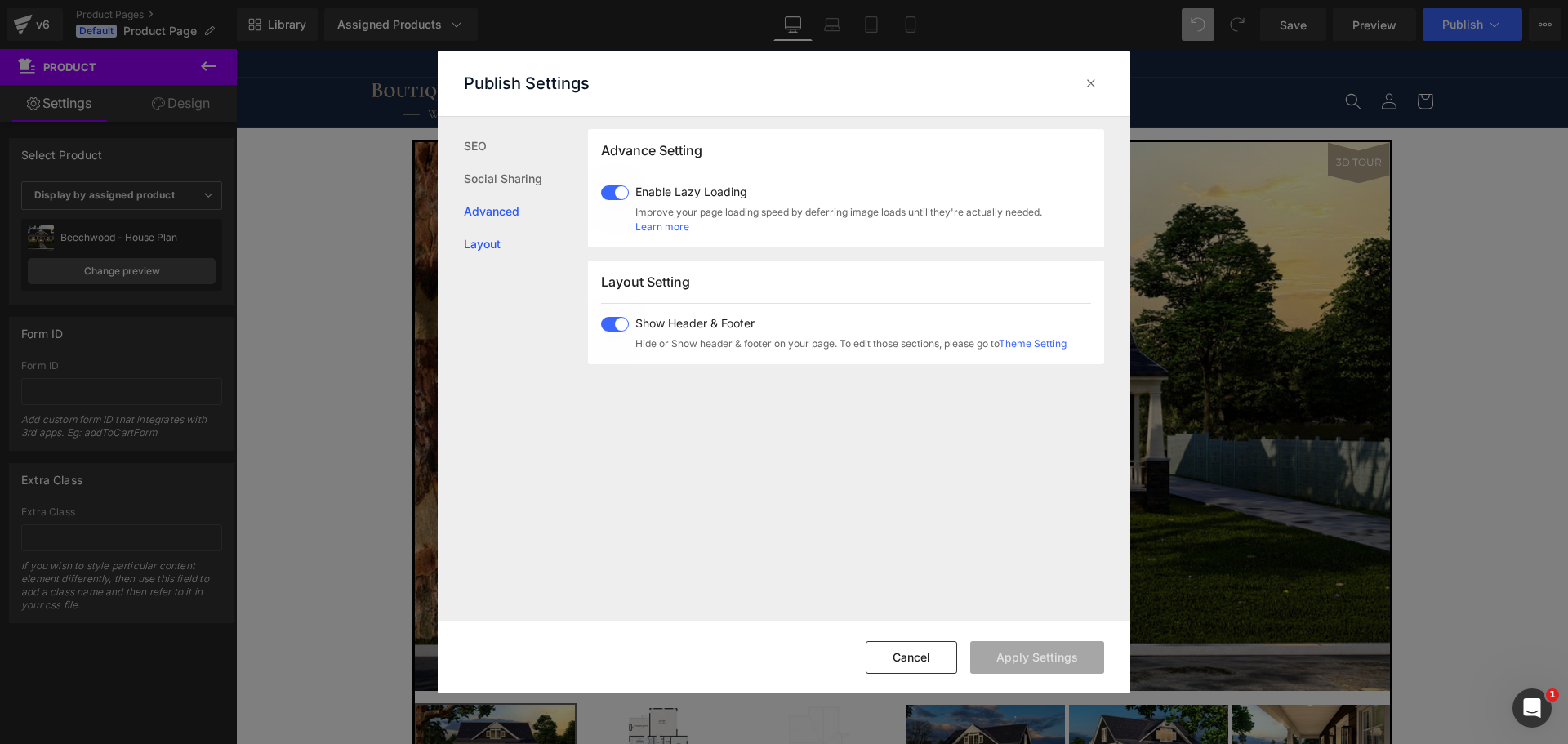
click at [485, 237] on link "Layout" at bounding box center [526, 244] width 124 height 33
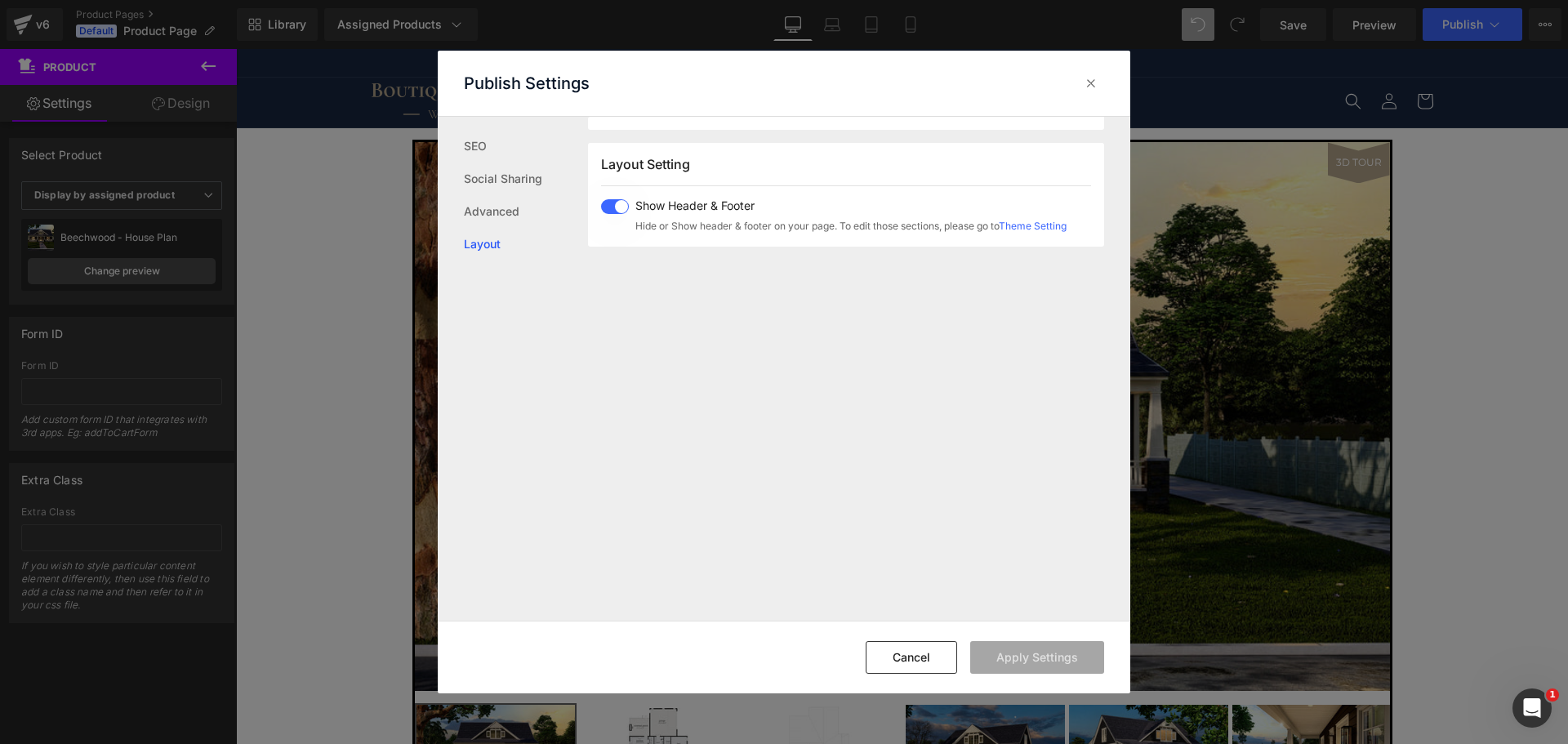
scroll to position [405, 0]
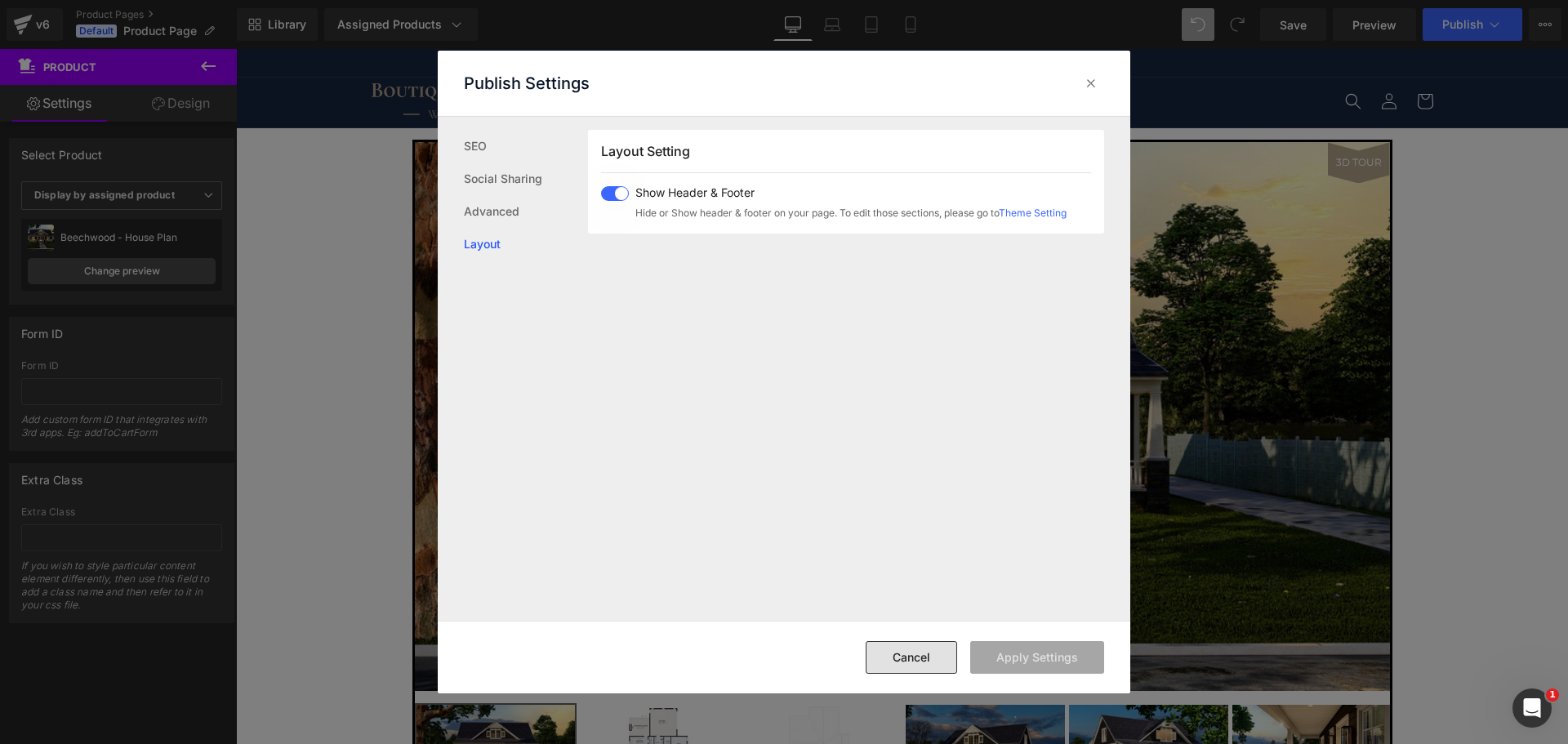
click at [926, 656] on button "Cancel" at bounding box center [912, 658] width 92 height 33
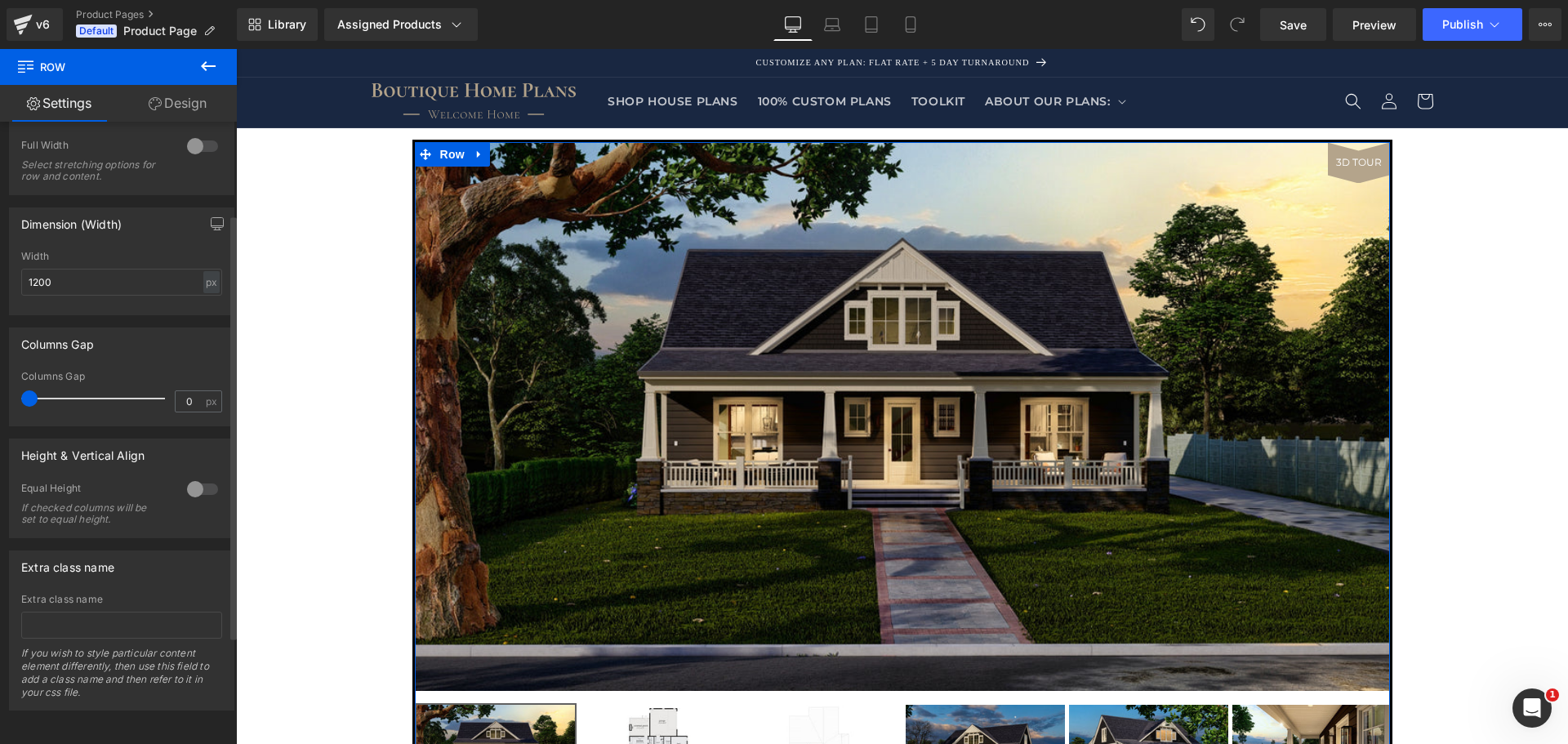
scroll to position [0, 0]
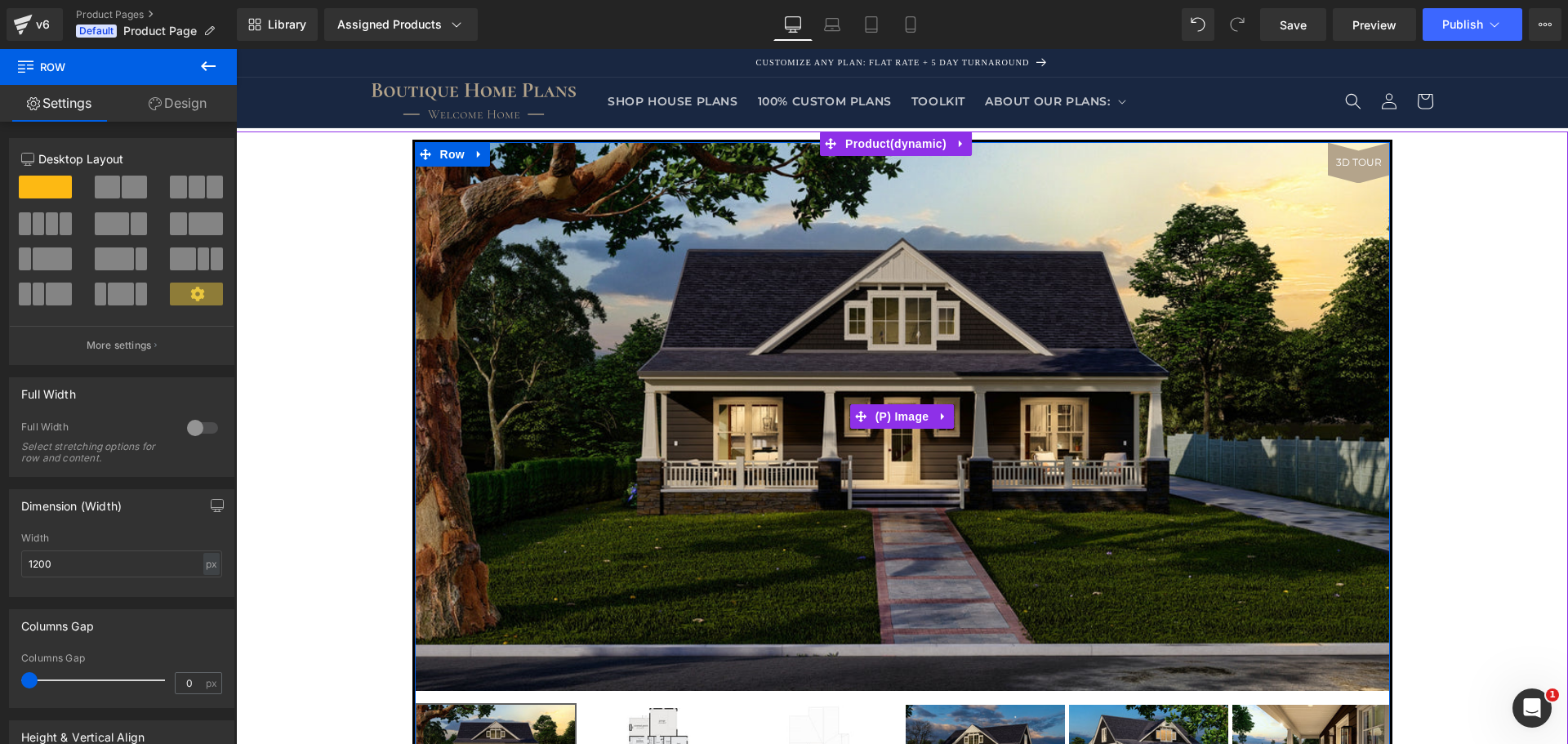
click at [1287, 256] on img at bounding box center [902, 416] width 975 height 549
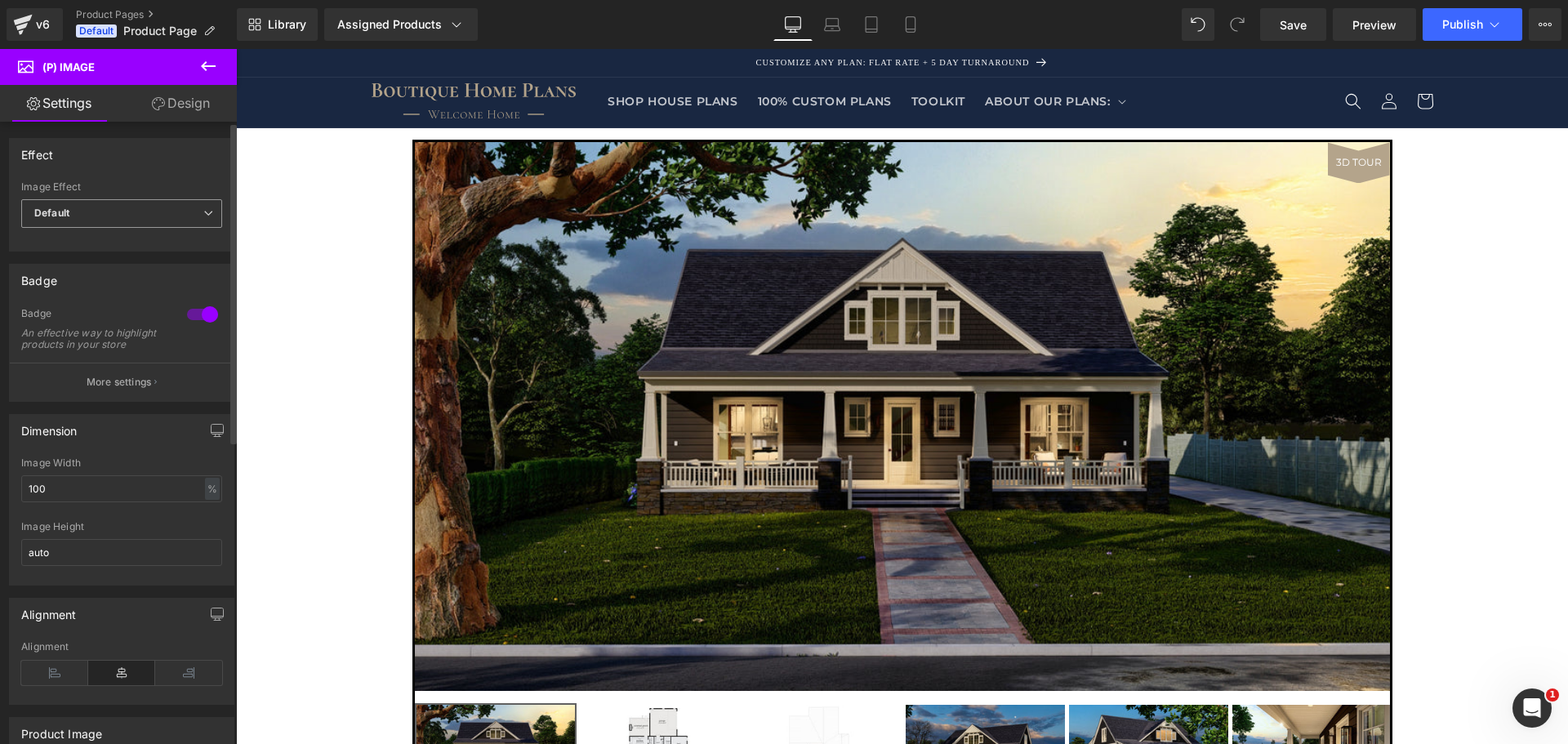
click at [144, 218] on span "Default" at bounding box center [121, 213] width 201 height 29
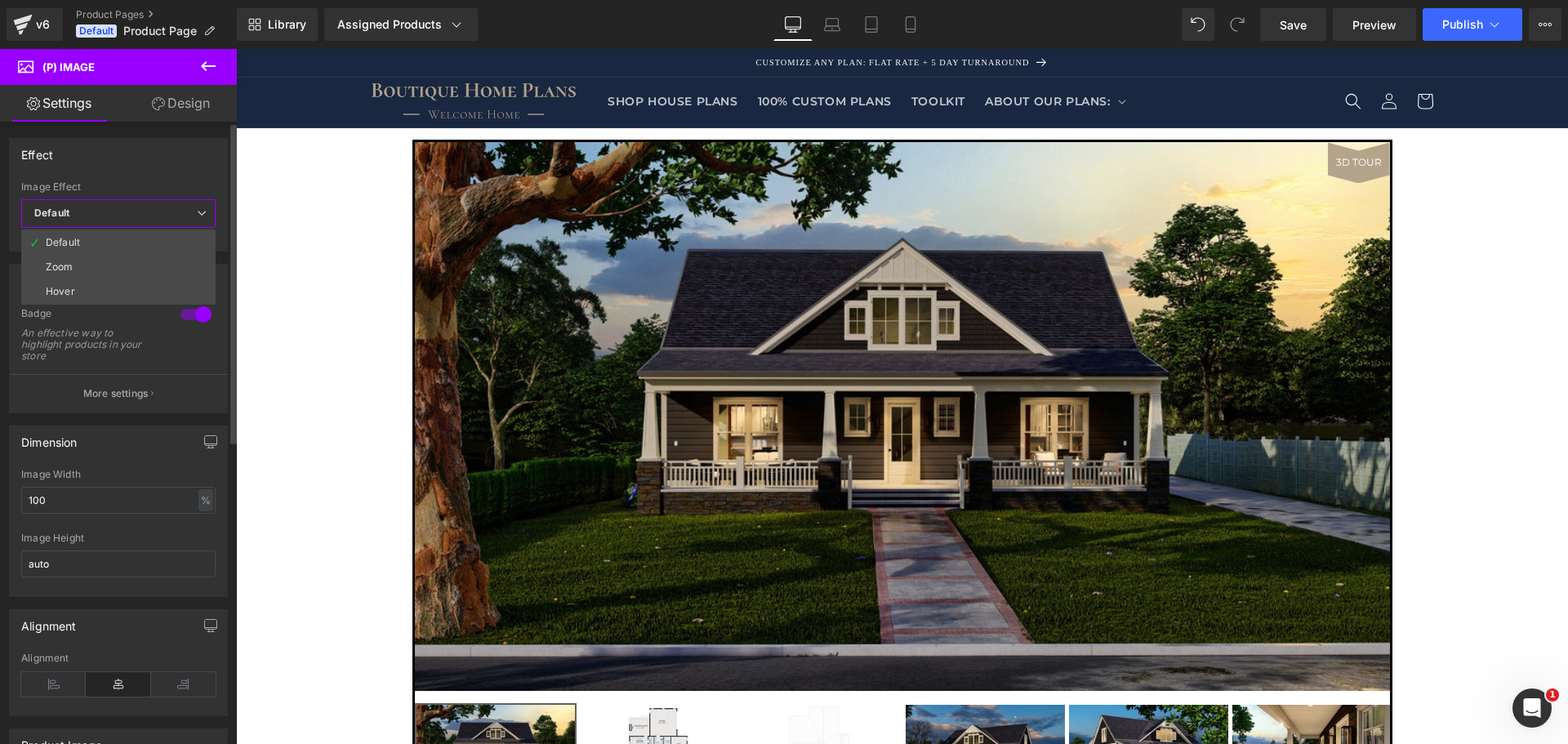
click at [154, 215] on span "Default" at bounding box center [118, 213] width 194 height 29
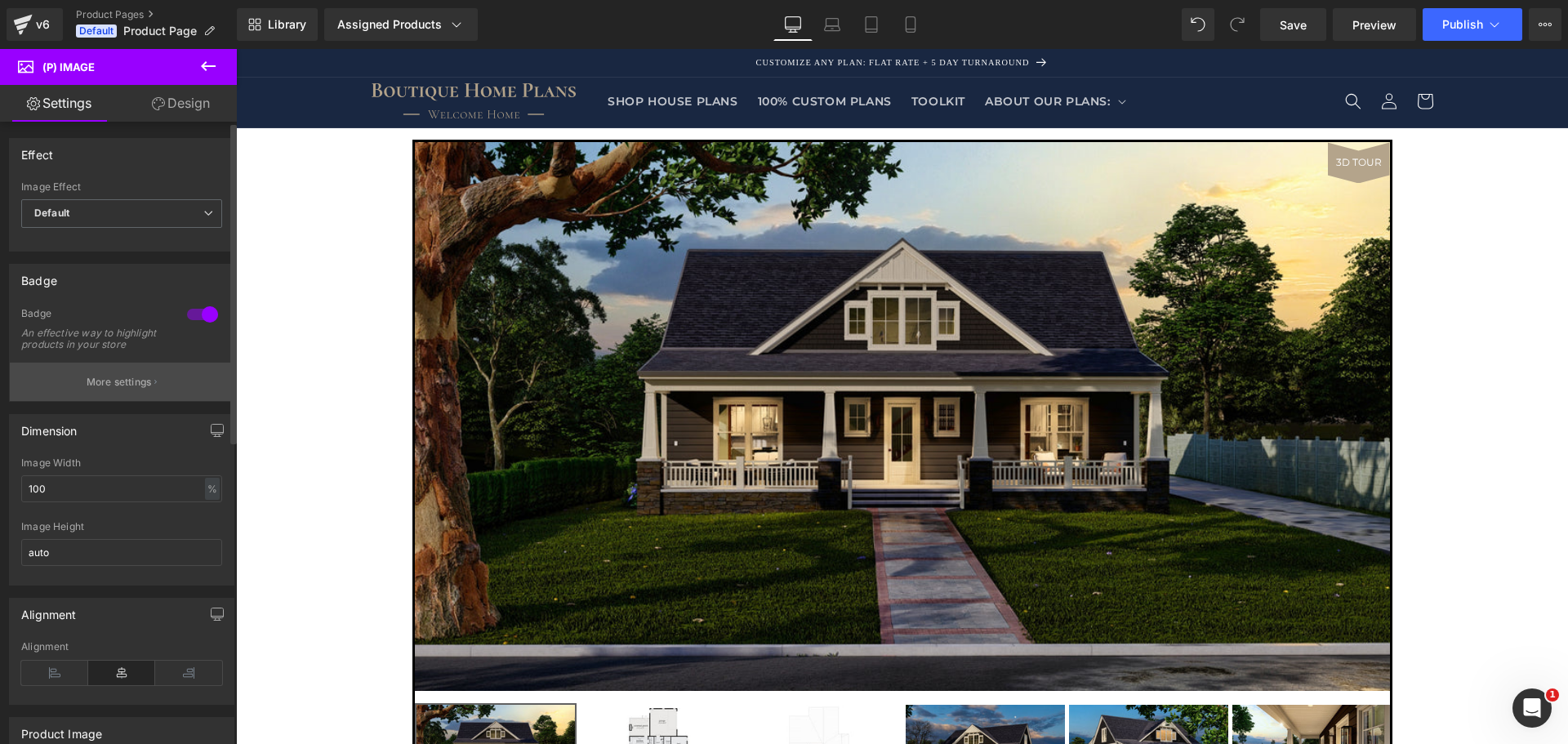
click at [131, 385] on button "More settings" at bounding box center [121, 381] width 224 height 38
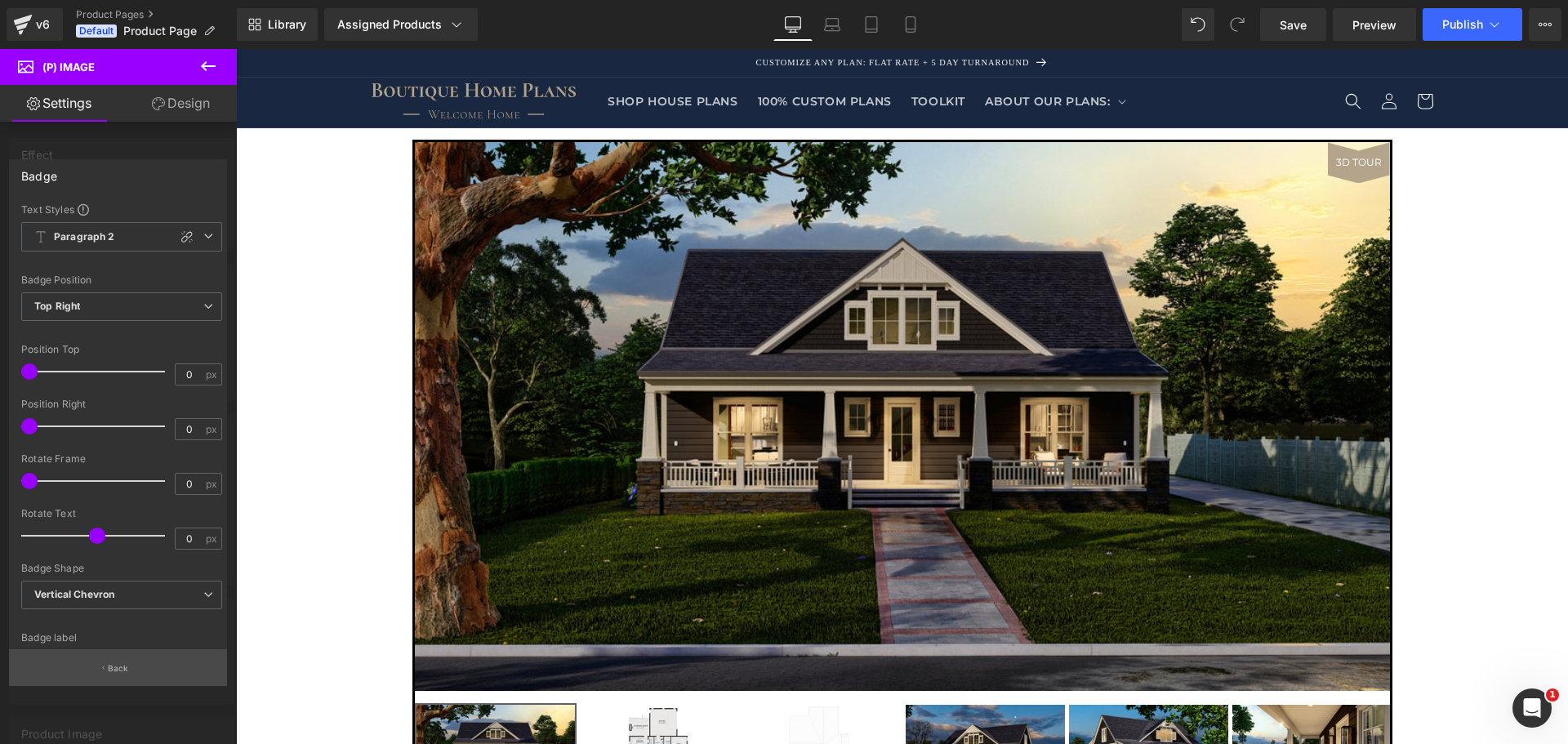
click at [138, 674] on button "Back" at bounding box center [118, 667] width 218 height 37
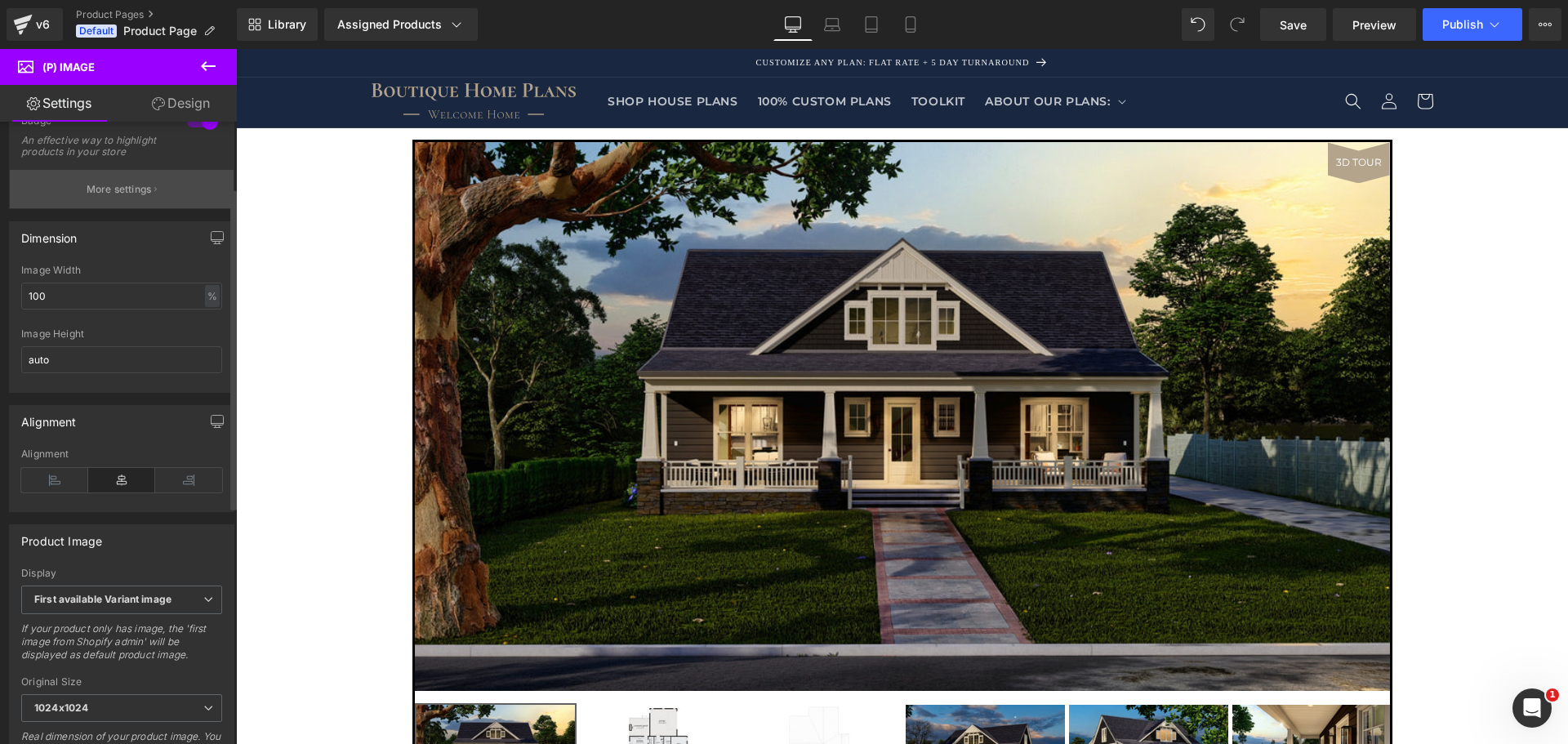
scroll to position [218, 0]
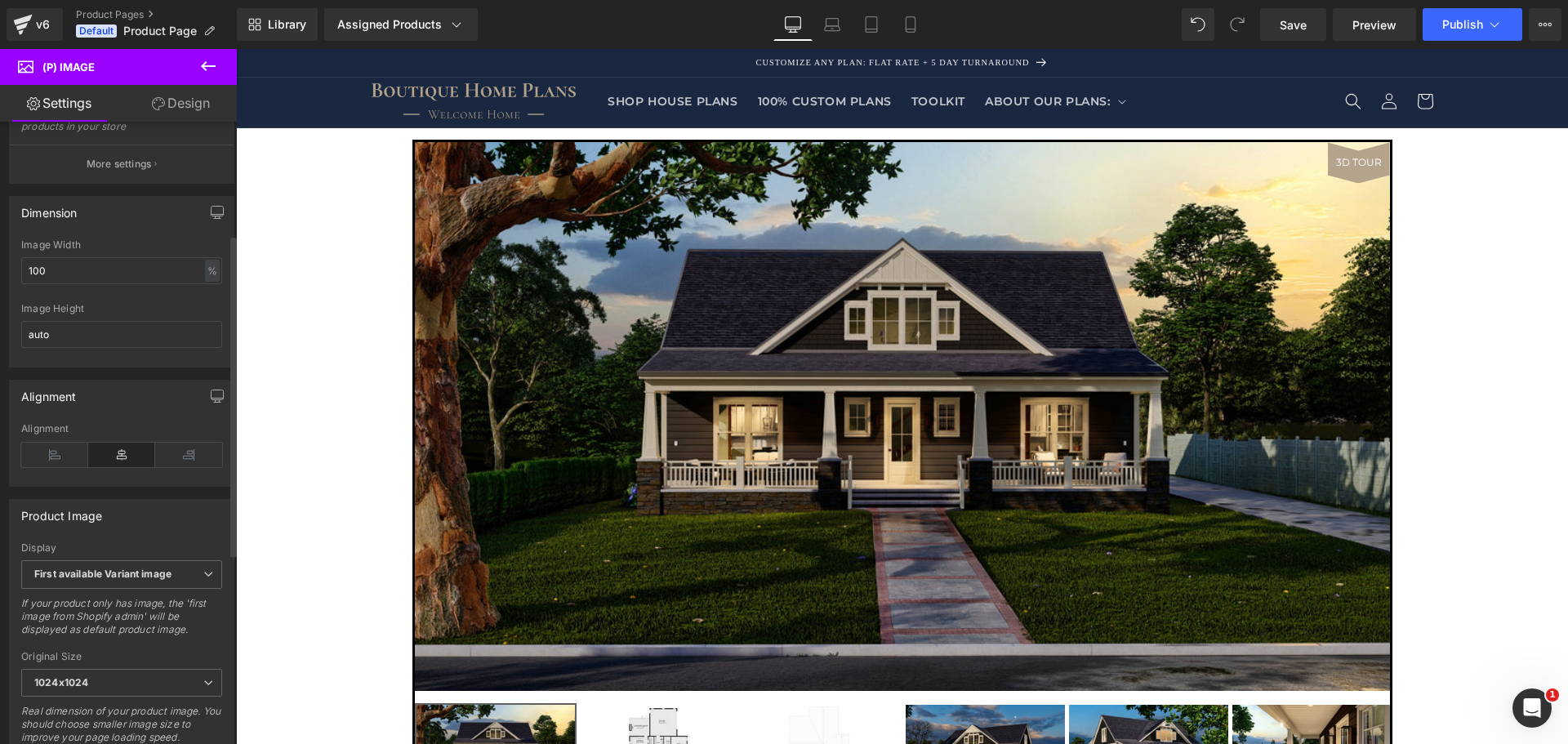
click at [60, 220] on div "Dimension" at bounding box center [50, 208] width 56 height 23
click at [69, 220] on div "Dimension" at bounding box center [50, 208] width 56 height 23
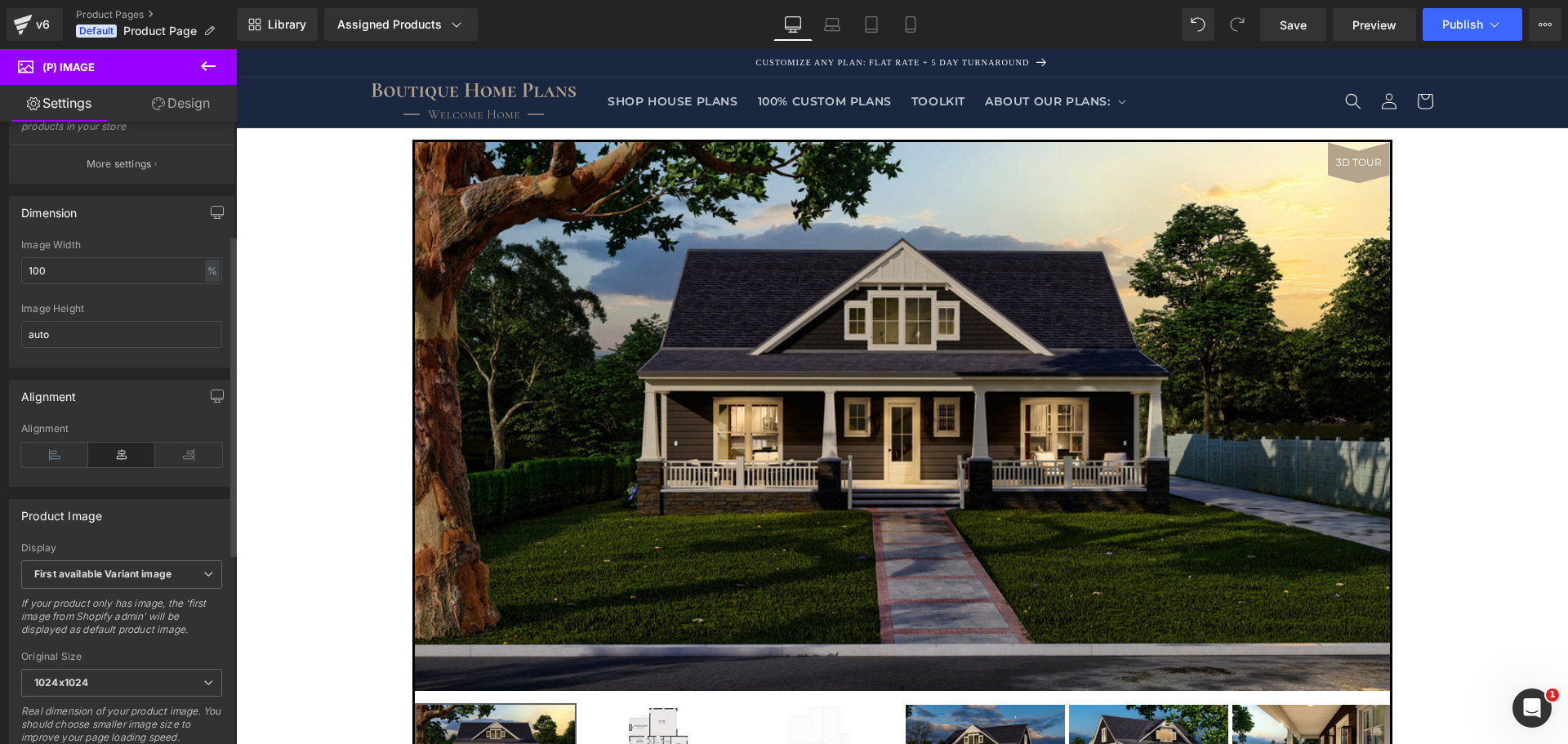
click at [63, 218] on div "Dimension" at bounding box center [50, 208] width 56 height 23
click at [59, 220] on div "Dimension" at bounding box center [50, 208] width 56 height 23
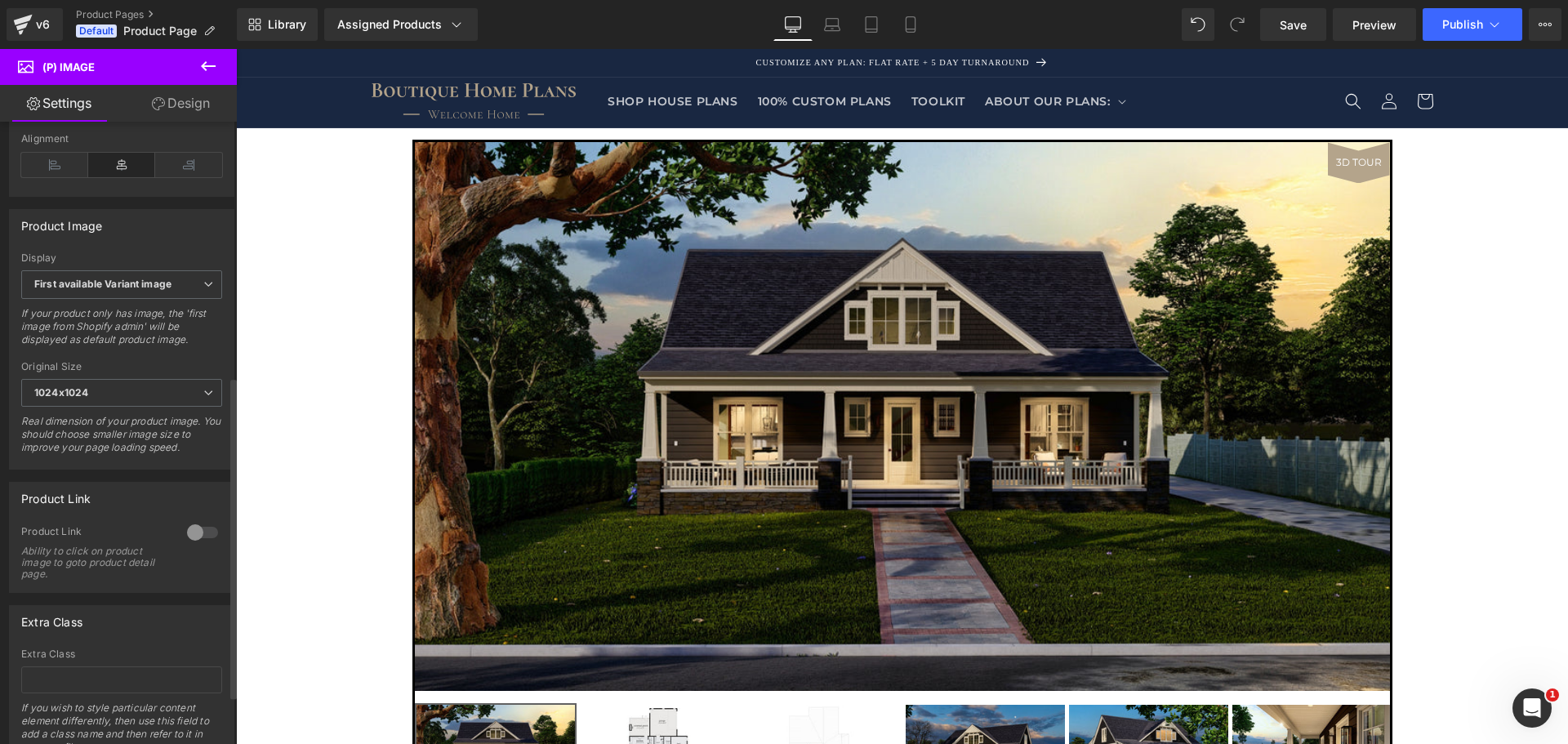
scroll to position [545, 0]
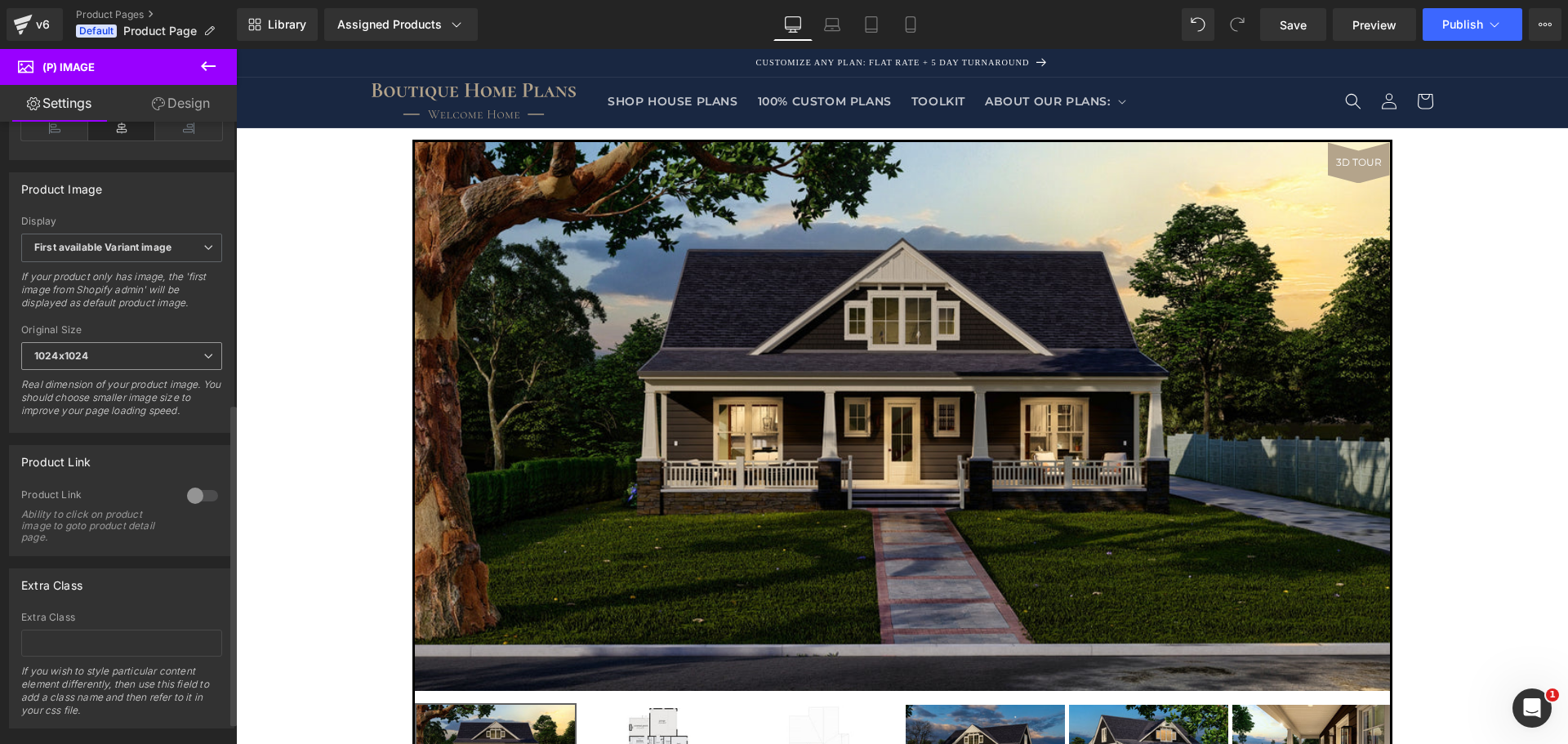
click at [133, 360] on span "1024x1024" at bounding box center [121, 357] width 201 height 29
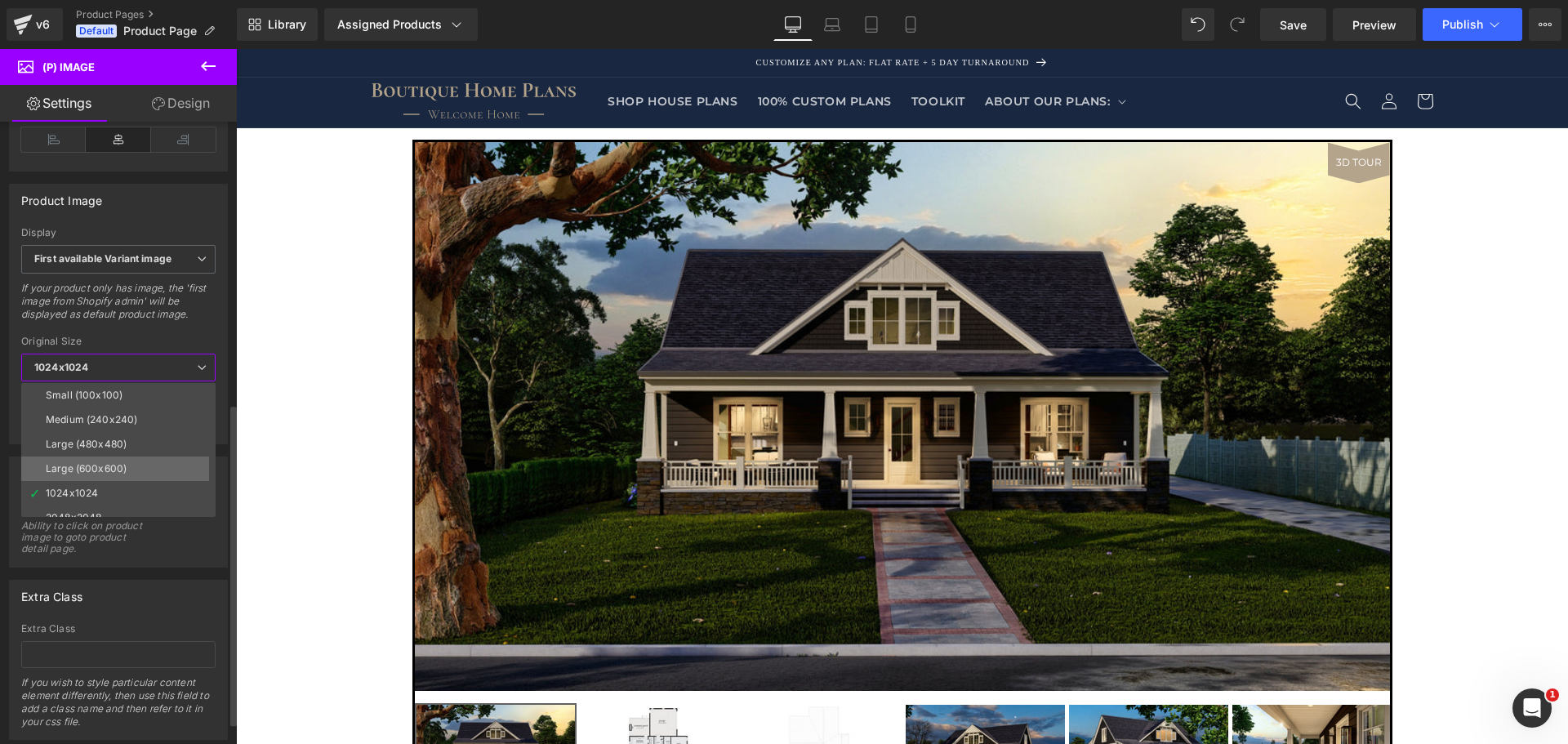
click at [134, 467] on li "Large (600x600)" at bounding box center [122, 469] width 201 height 25
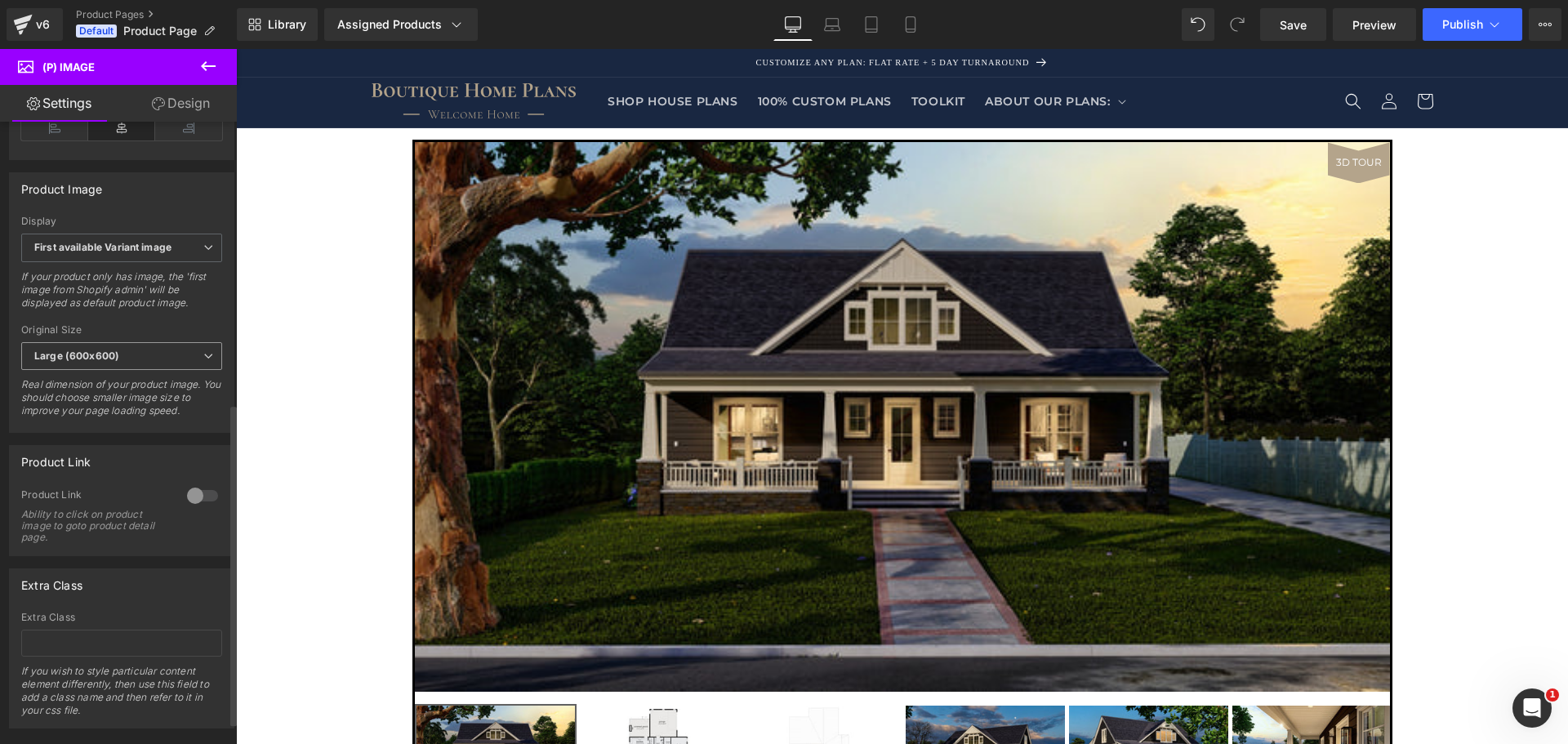
click at [140, 371] on span "Large (600x600)" at bounding box center [121, 357] width 201 height 29
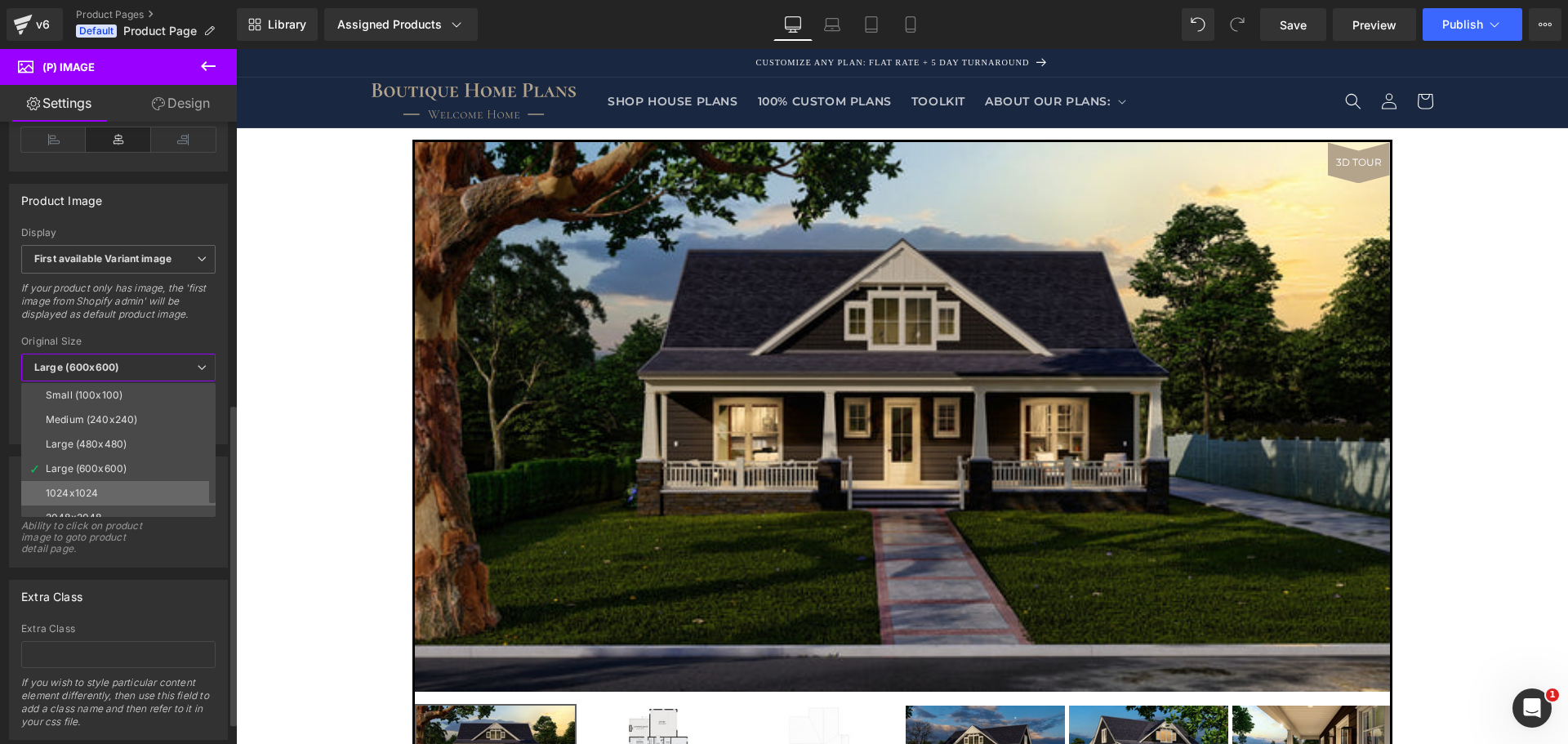
click at [70, 488] on div "1024x1024" at bounding box center [71, 494] width 52 height 12
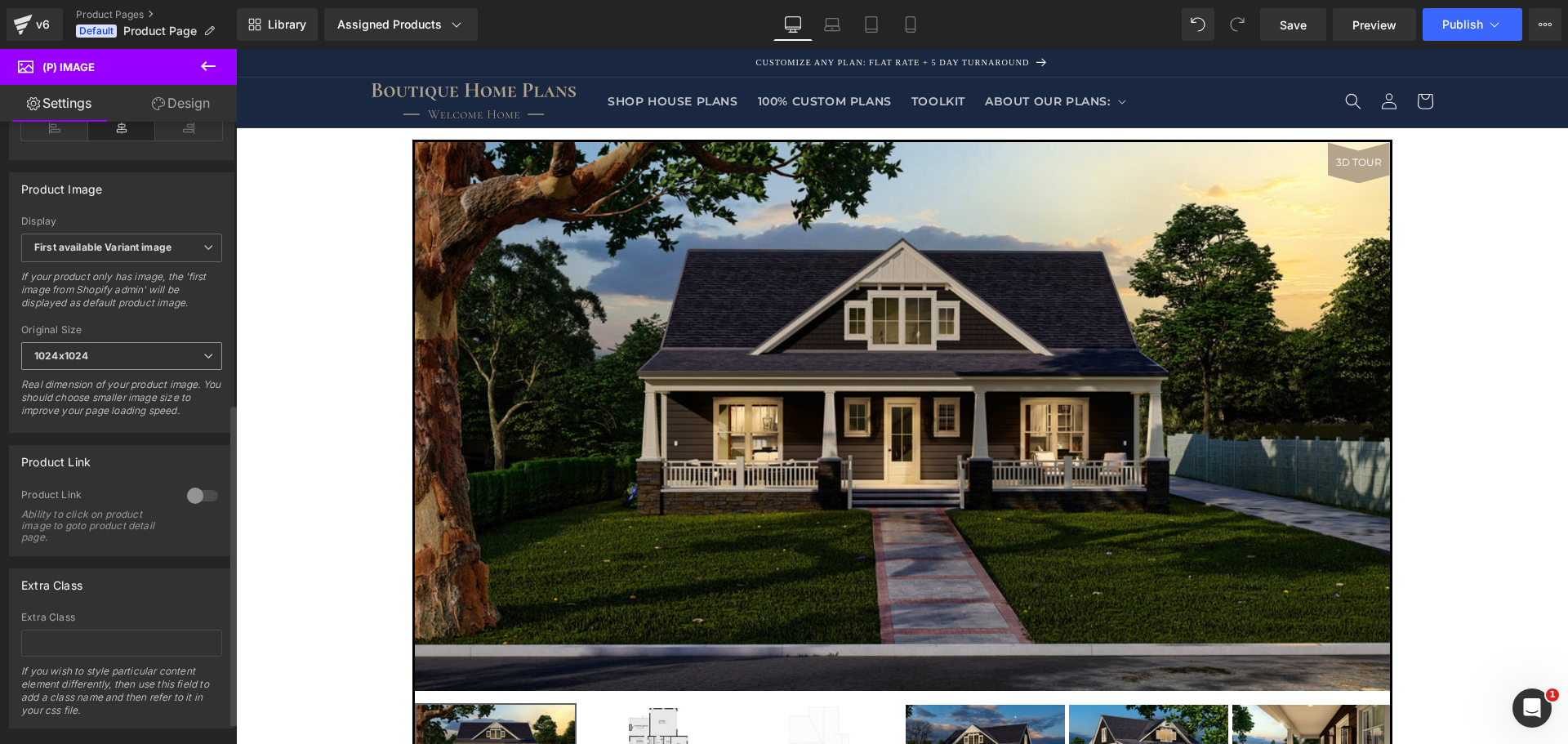
click at [97, 364] on span "1024x1024" at bounding box center [121, 357] width 201 height 29
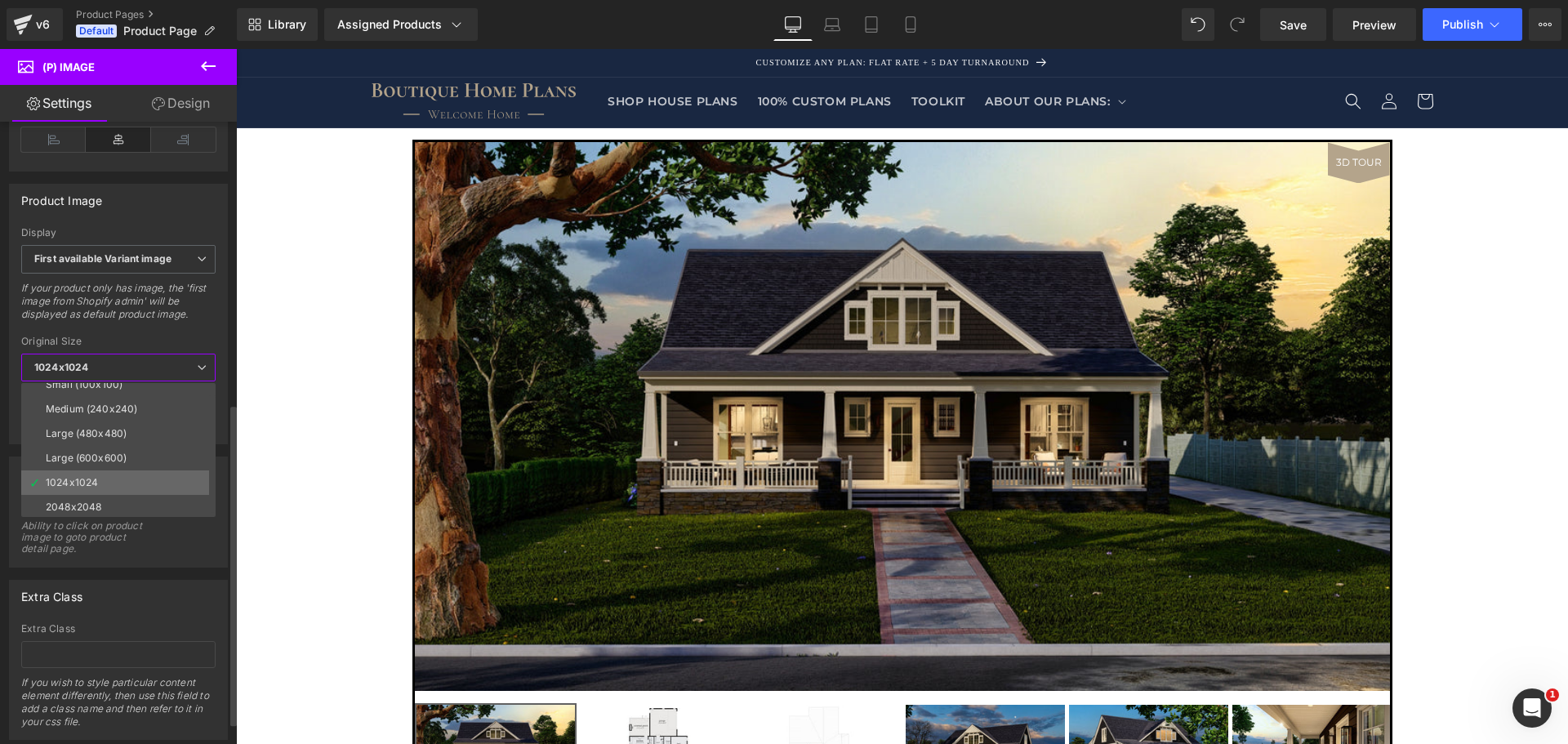
scroll to position [13, 0]
click at [71, 505] on div "2048x2048" at bounding box center [73, 505] width 55 height 12
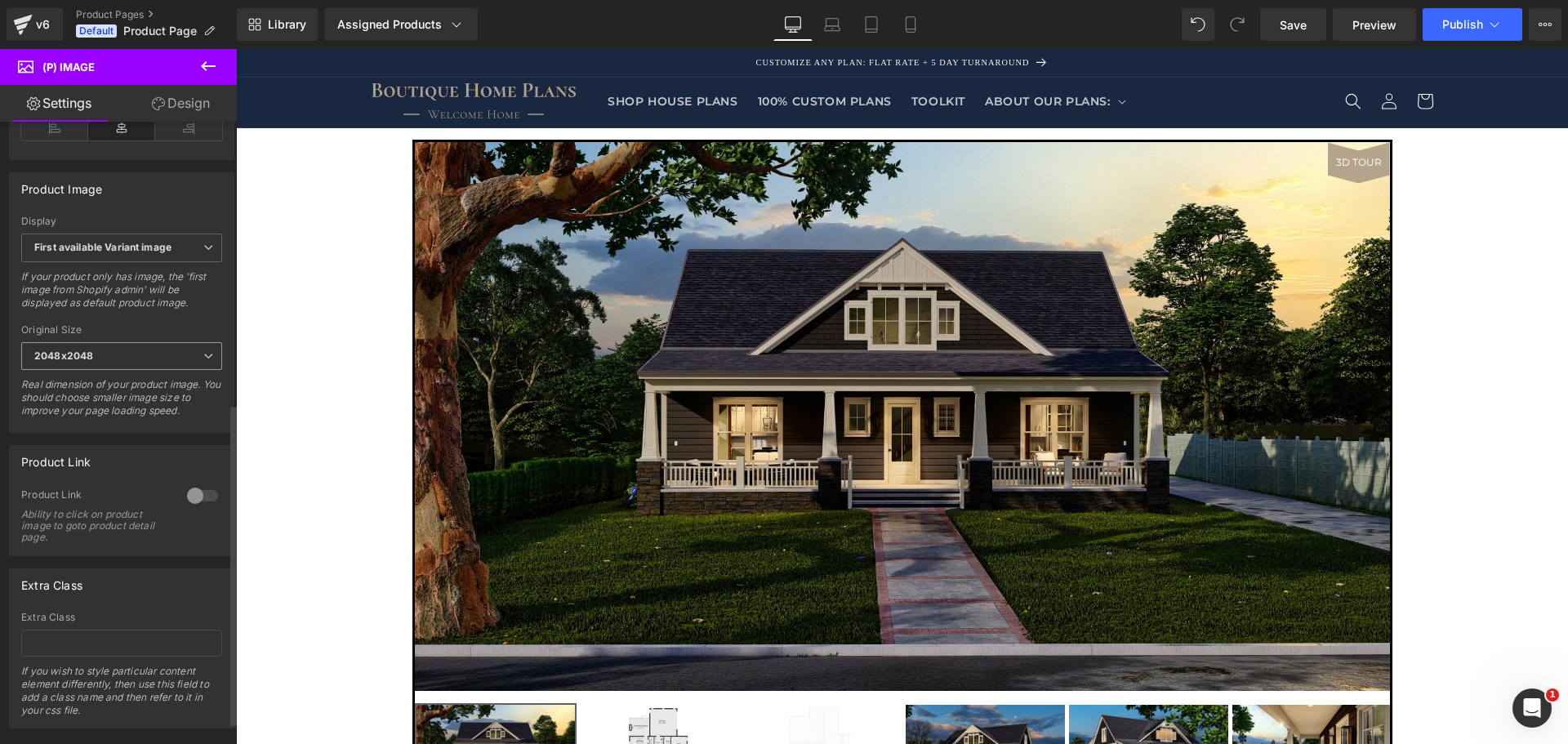
click at [113, 352] on div "Original Size 2048x2048 Small (100x100) Medium (240x240) Large (480x480) Large …" at bounding box center [121, 377] width 201 height 105
click at [107, 363] on span "2048x2048" at bounding box center [121, 357] width 201 height 29
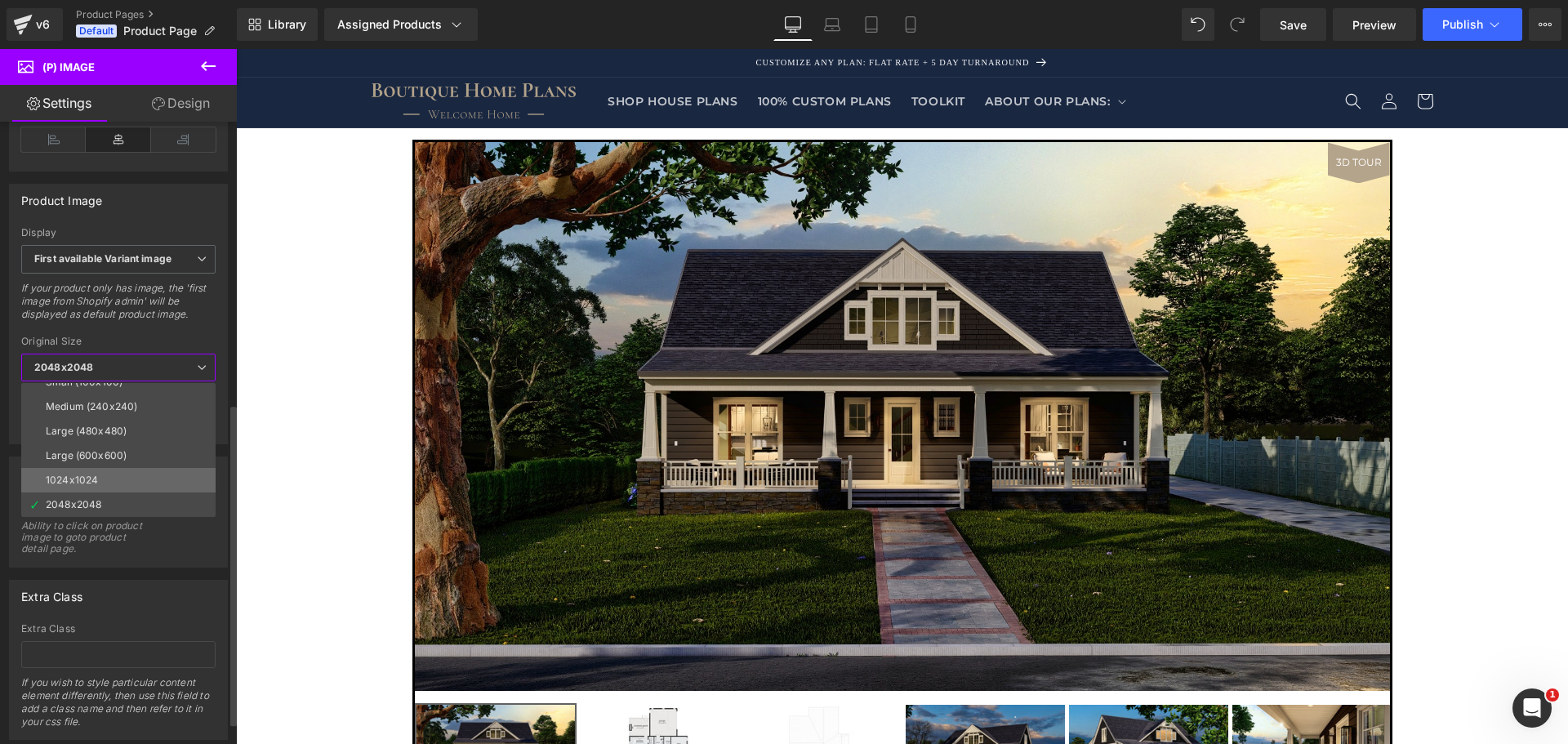
click at [72, 481] on div "1024x1024" at bounding box center [71, 481] width 52 height 12
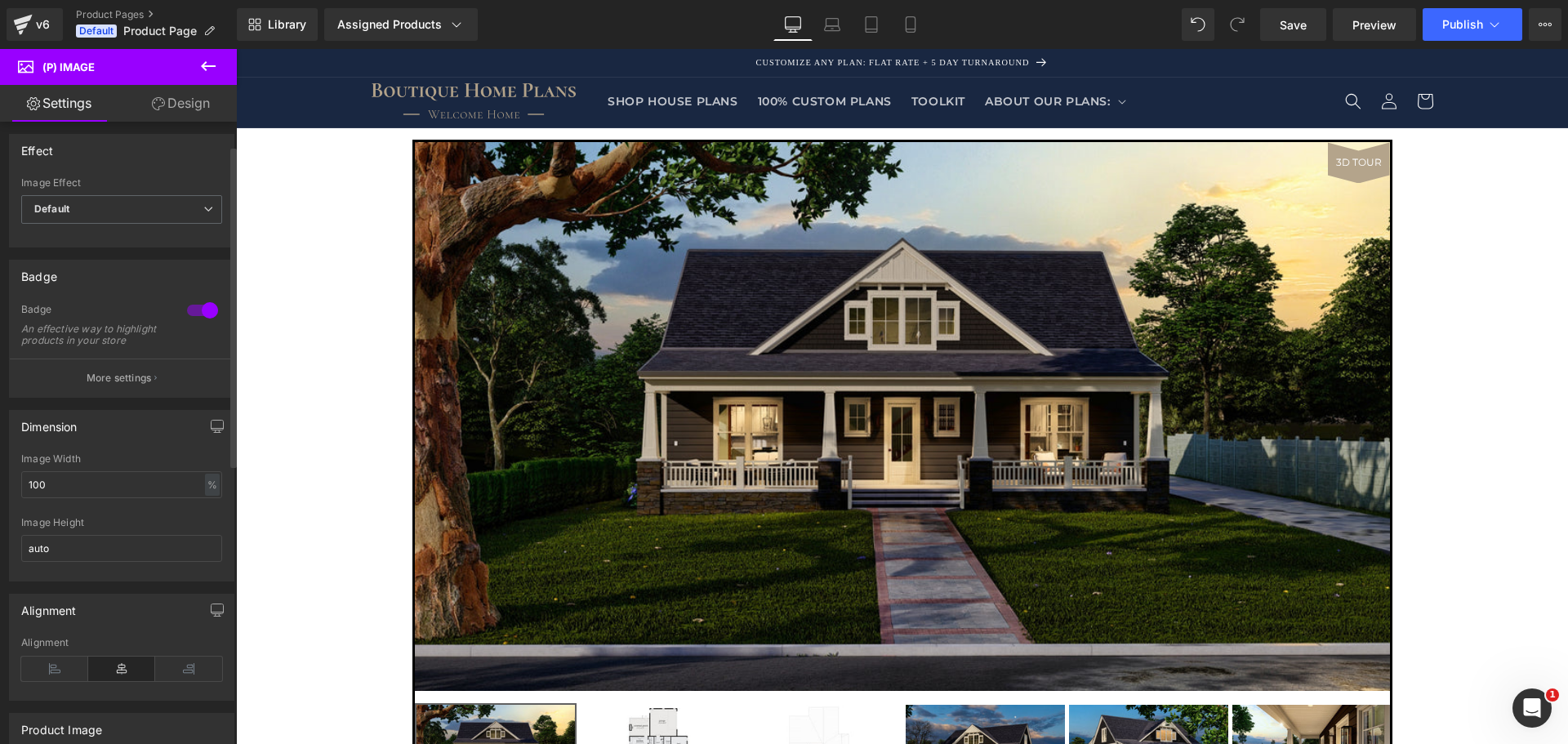
scroll to position [0, 0]
click at [183, 105] on link "Design" at bounding box center [180, 103] width 118 height 37
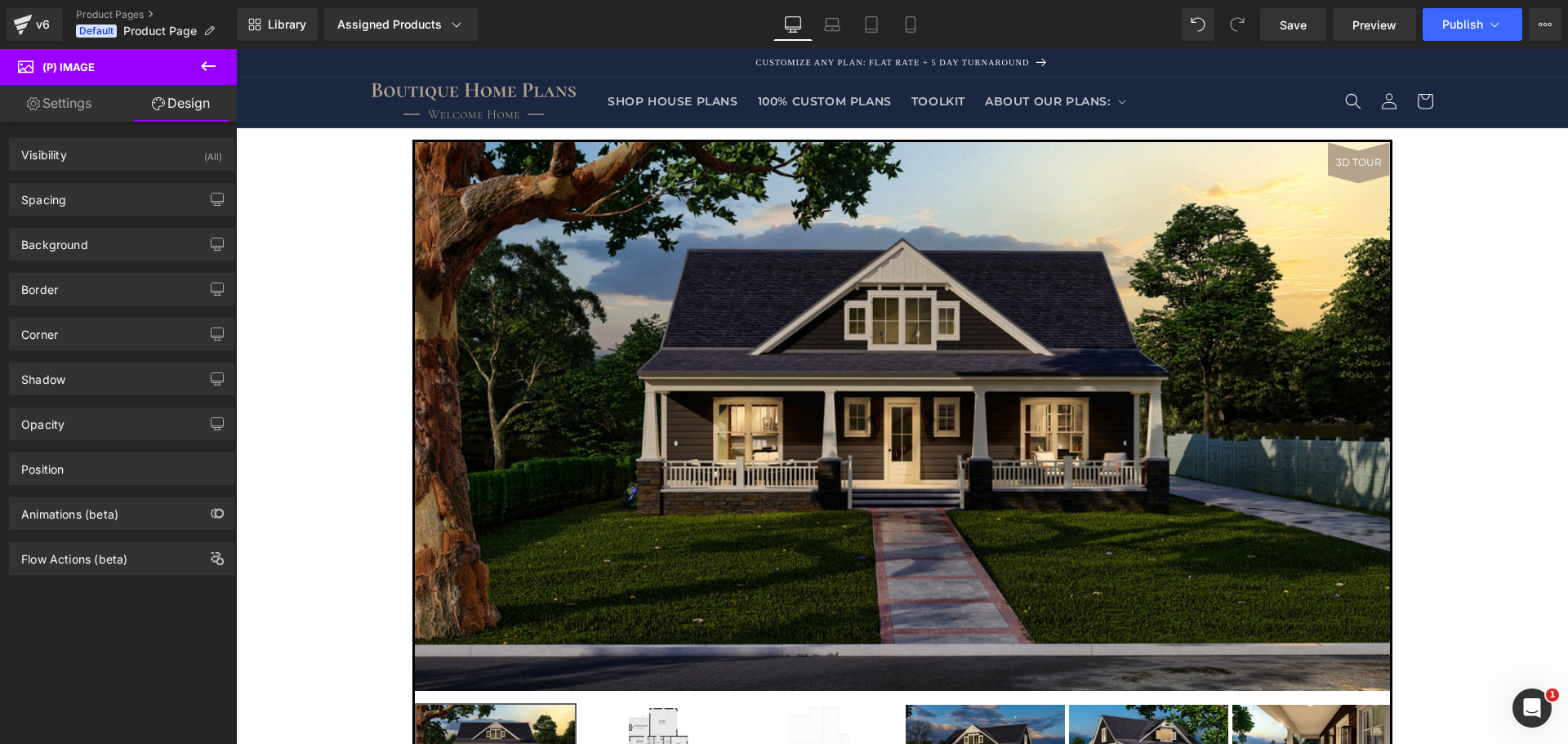
click at [98, 652] on div "Visibility (All) 0|0|0|0 1 Show on Desktop 1 Show on Laptop 1 Show on Tablet 1 …" at bounding box center [122, 436] width 244 height 630
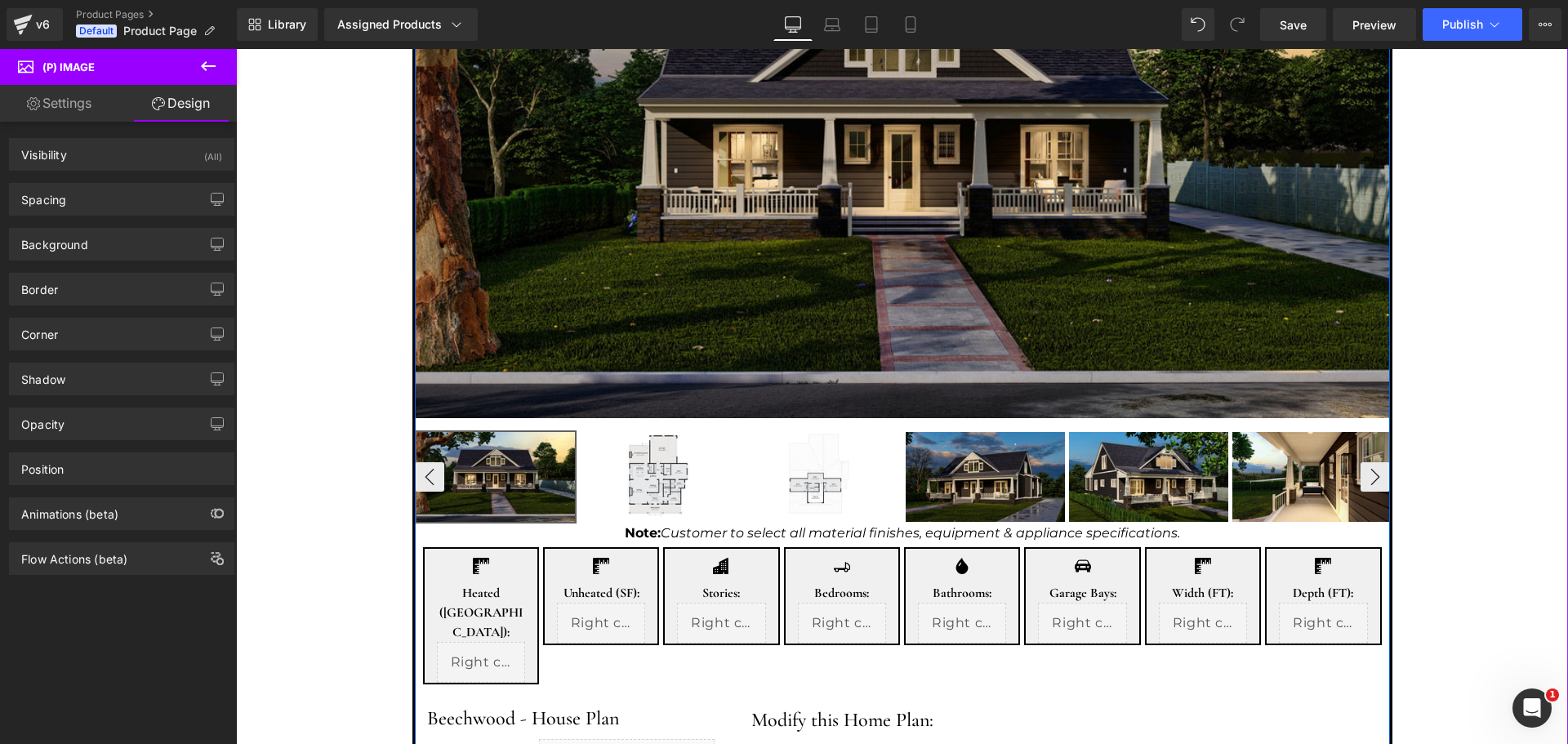
scroll to position [327, 0]
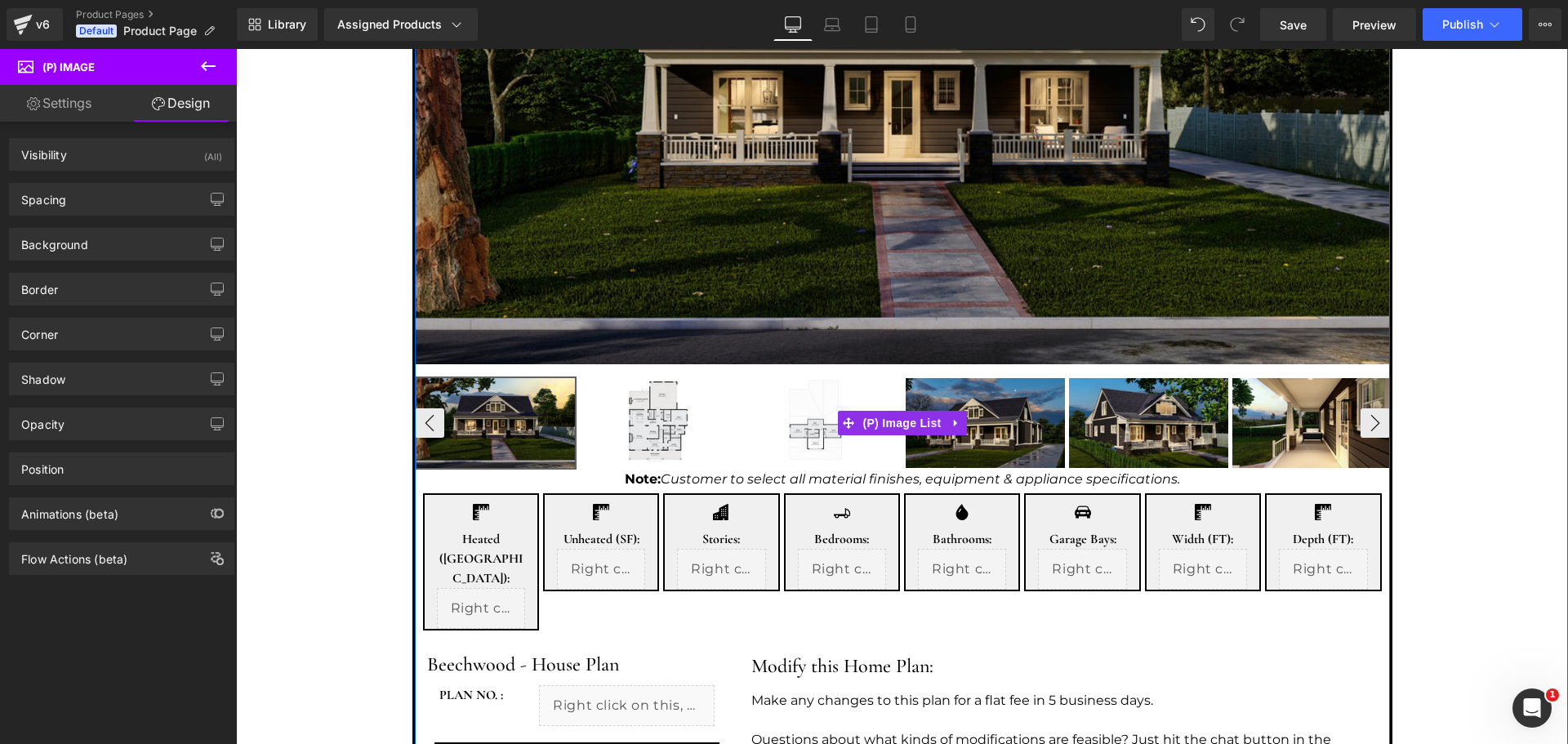
click at [604, 390] on img at bounding box center [658, 423] width 159 height 90
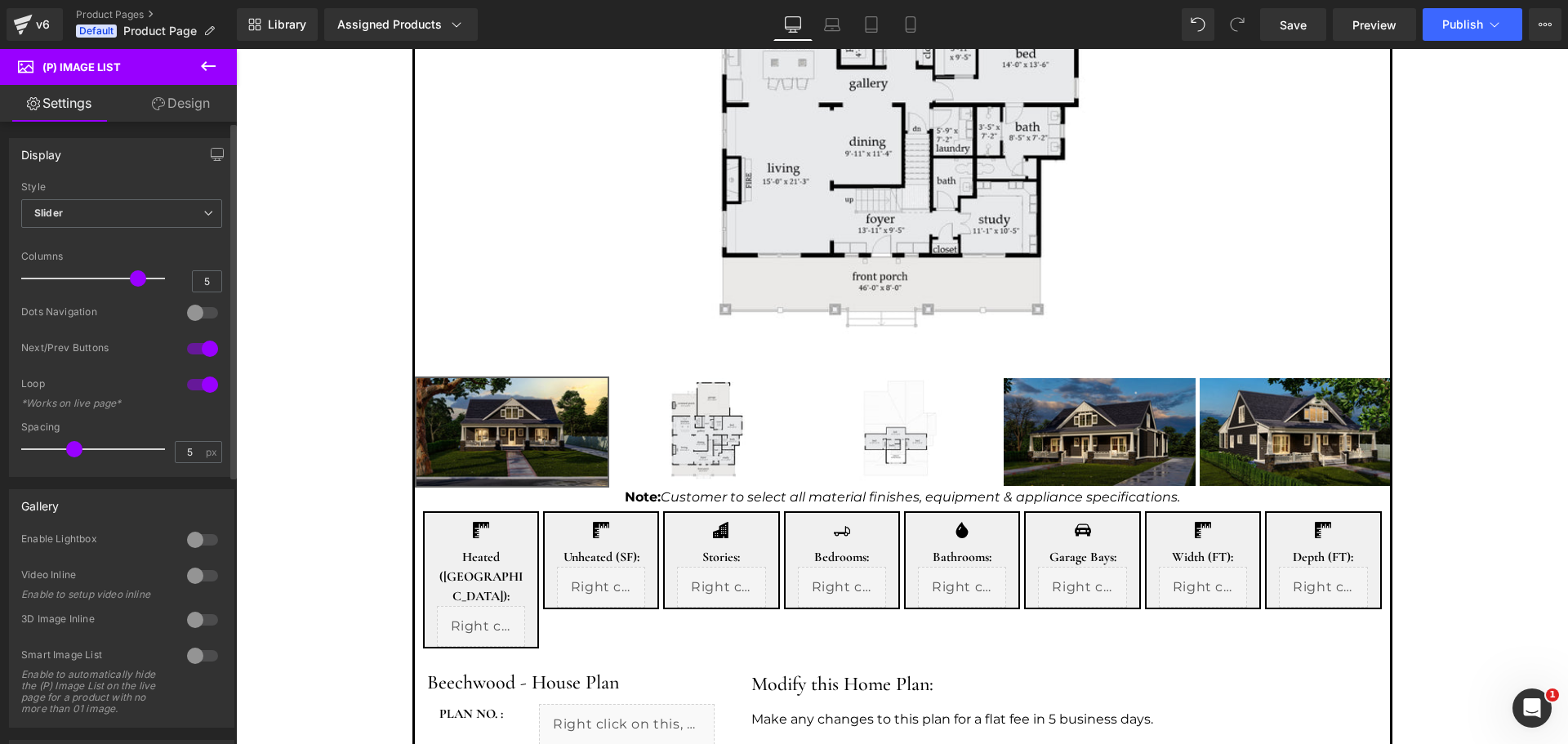
drag, startPoint x: 158, startPoint y: 275, endPoint x: 141, endPoint y: 276, distance: 17.0
click at [141, 276] on div at bounding box center [97, 279] width 135 height 33
type input "4"
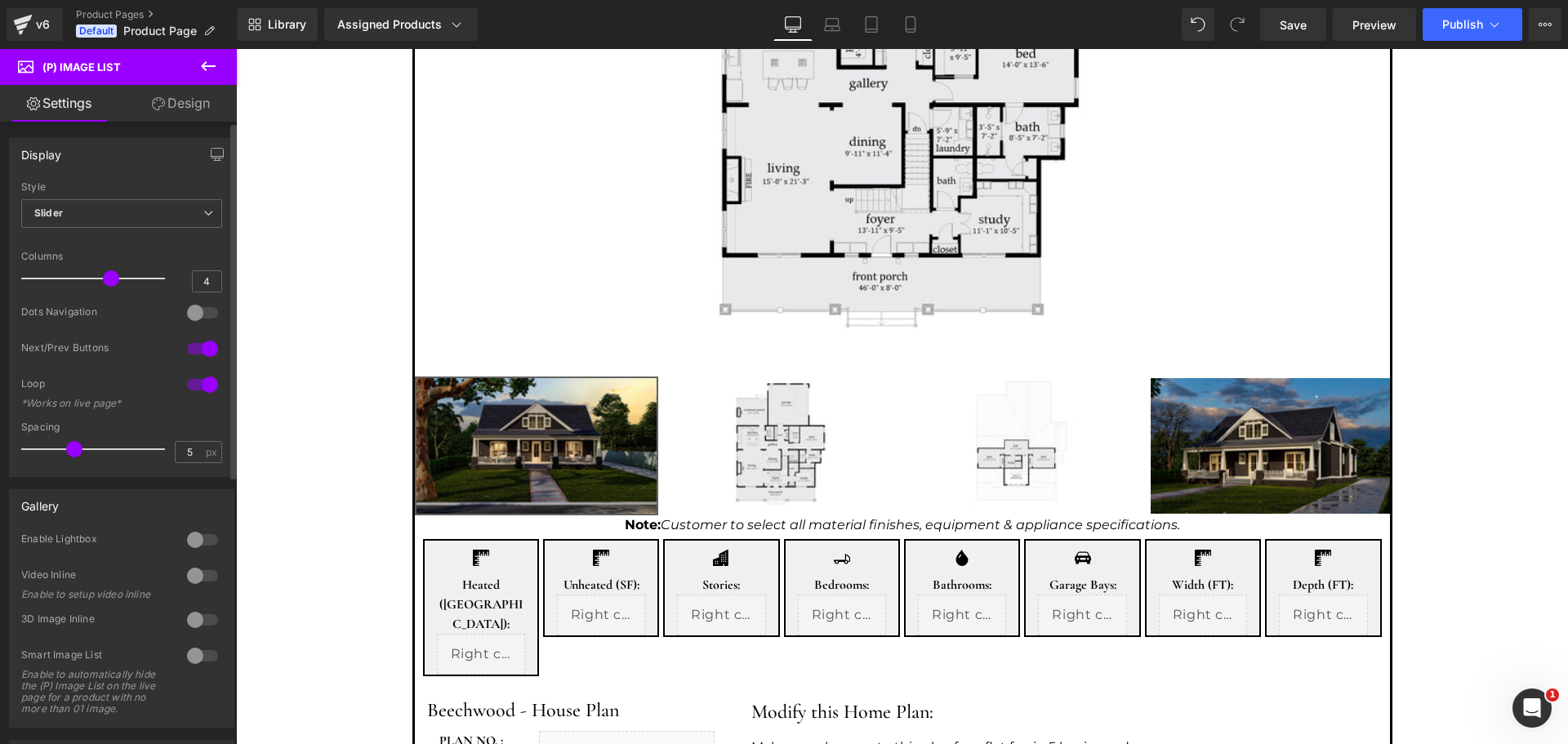
drag, startPoint x: 128, startPoint y: 277, endPoint x: 109, endPoint y: 275, distance: 19.1
click at [109, 275] on span at bounding box center [111, 278] width 17 height 17
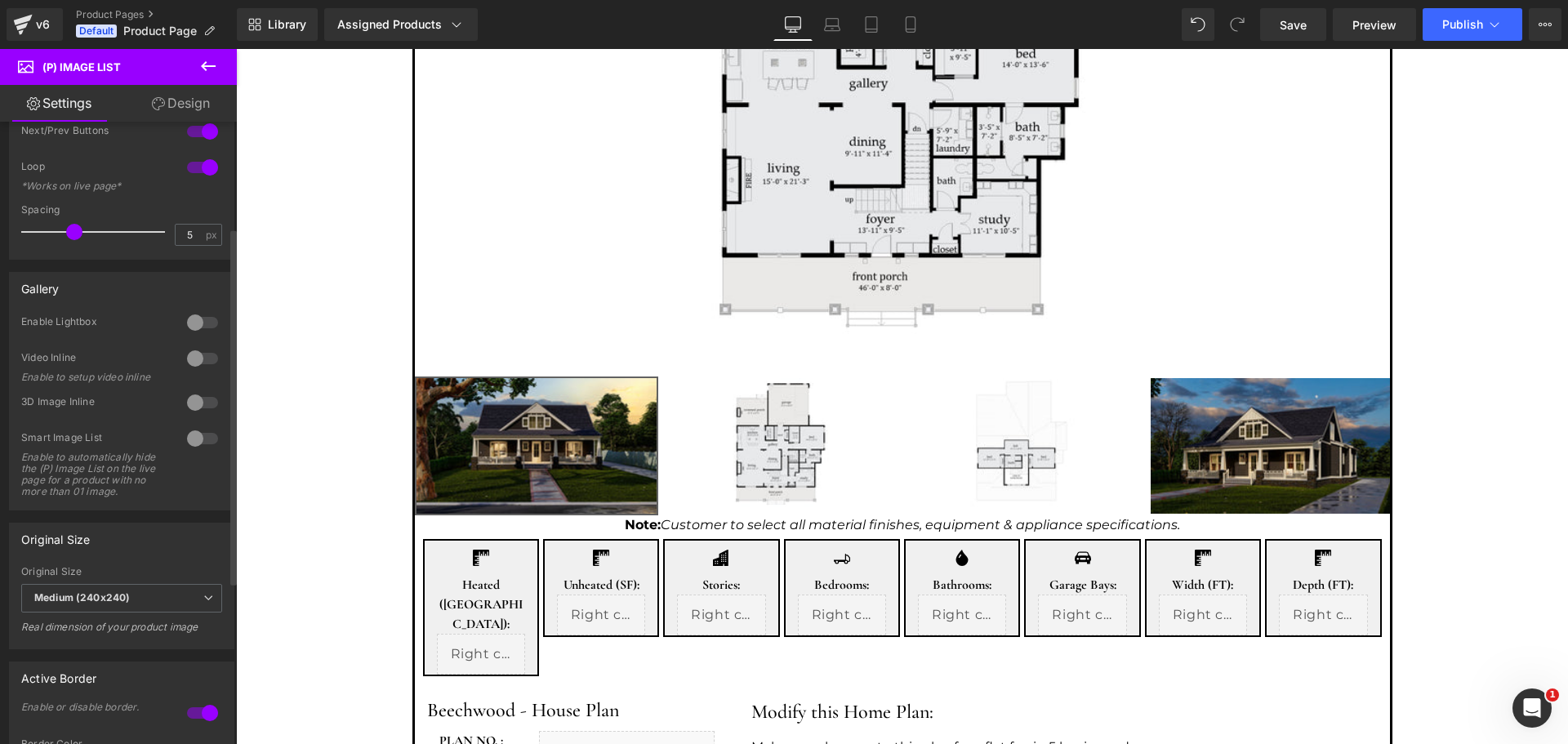
scroll to position [218, 0]
click at [183, 315] on div at bounding box center [202, 322] width 39 height 26
click at [191, 317] on div at bounding box center [202, 322] width 39 height 26
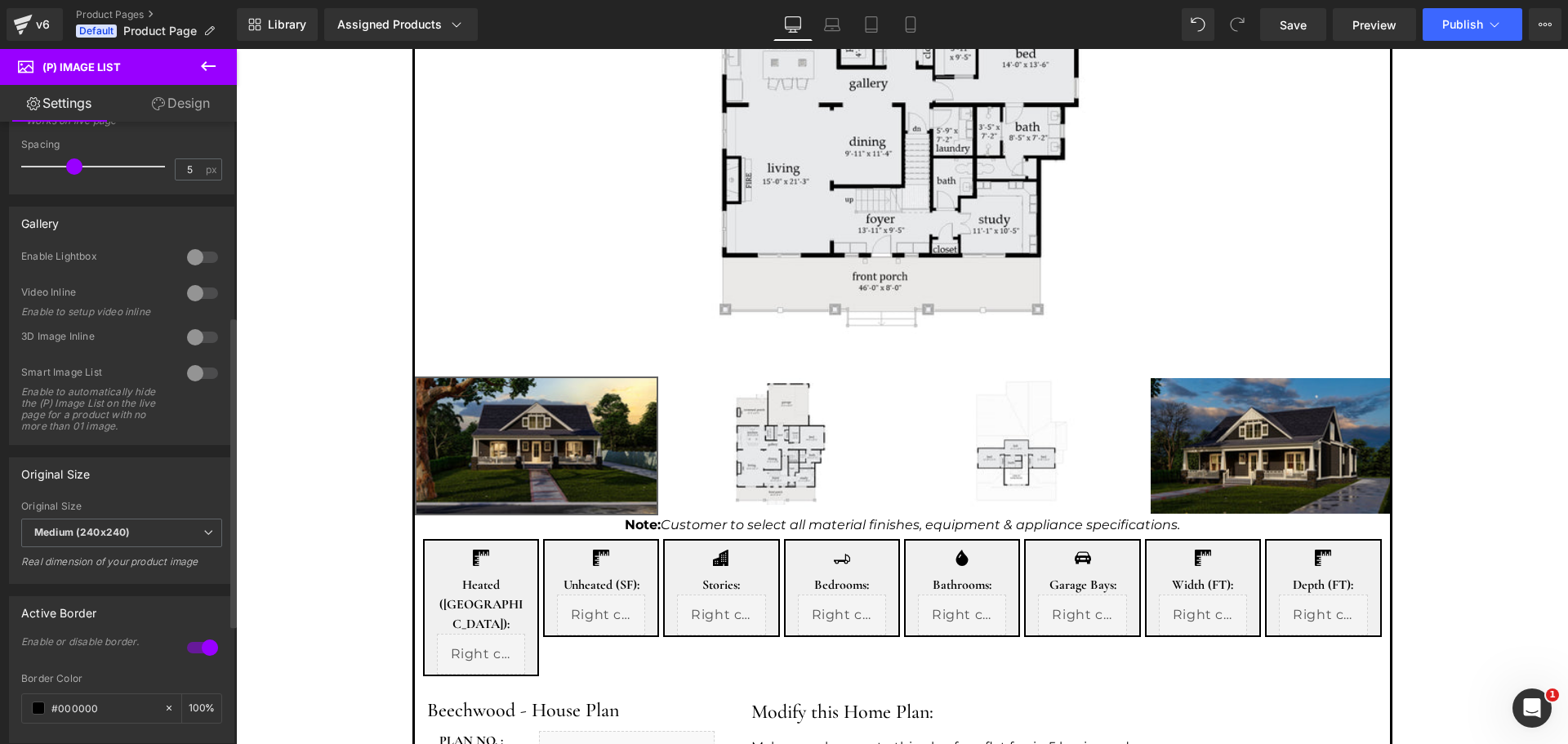
scroll to position [545, 0]
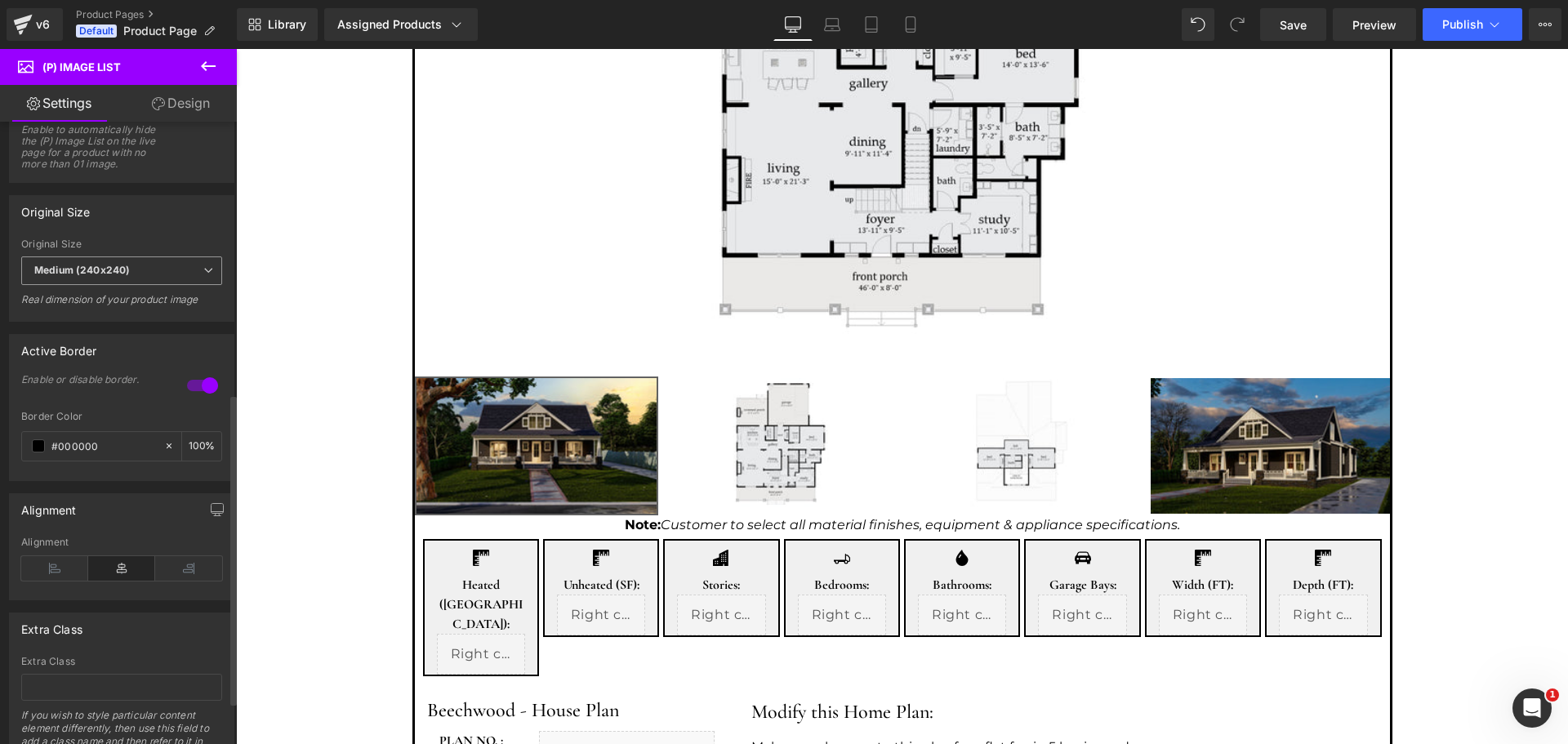
click at [181, 284] on span "Medium (240x240)" at bounding box center [121, 271] width 201 height 29
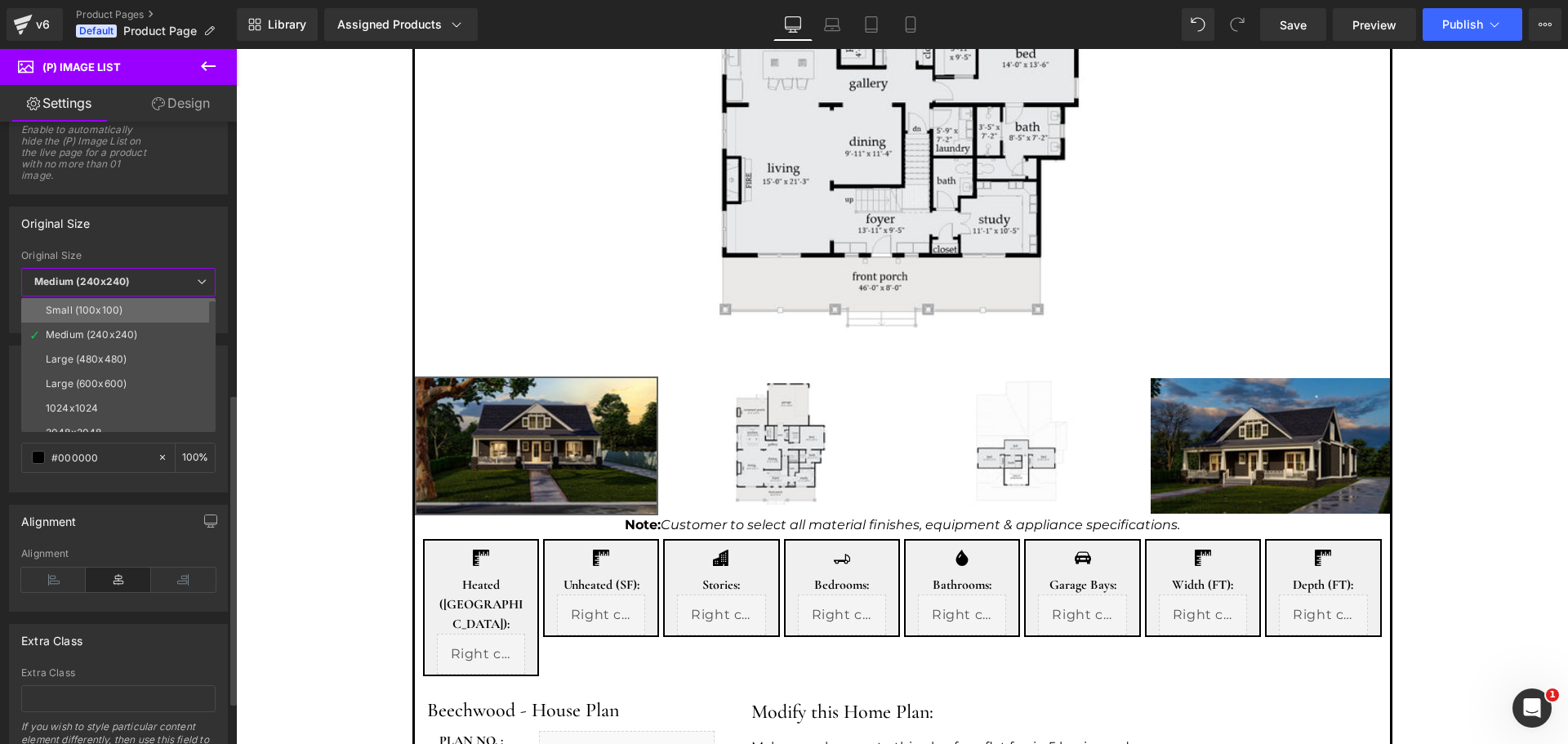
click at [158, 306] on li "Small (100x100)" at bounding box center [122, 310] width 201 height 25
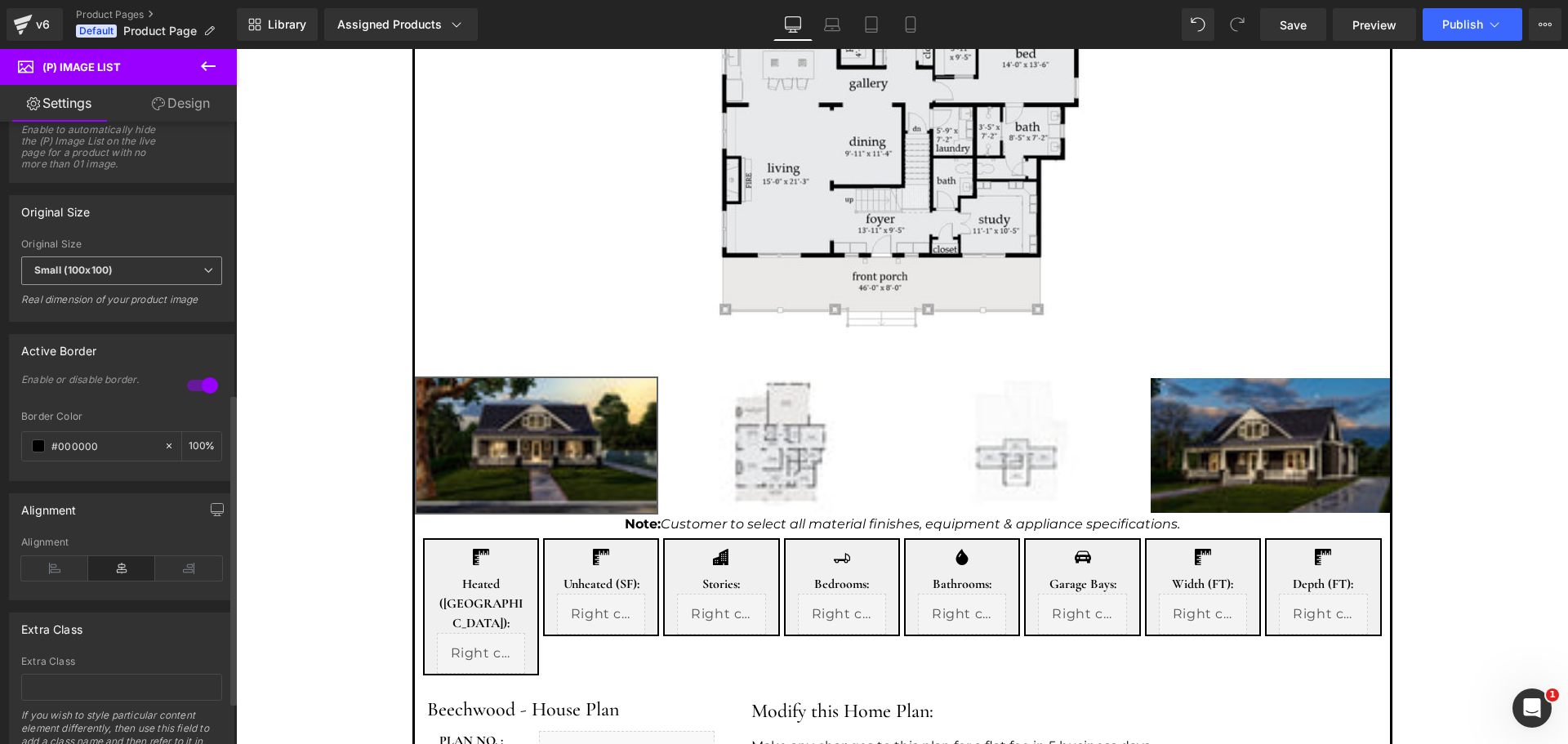
click at [173, 281] on span "Small (100x100)" at bounding box center [121, 271] width 201 height 29
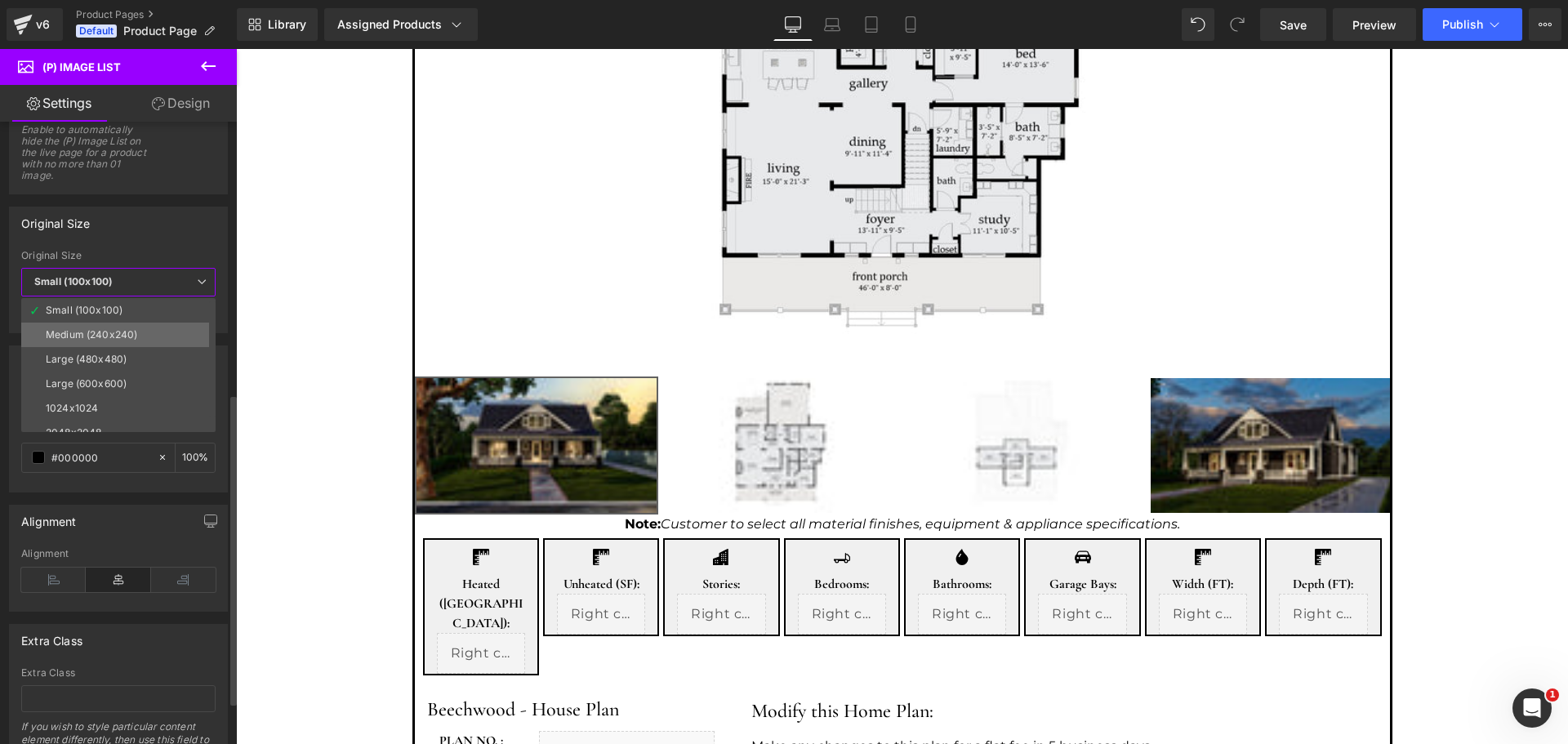
click at [134, 325] on li "Medium (240x240)" at bounding box center [122, 335] width 201 height 25
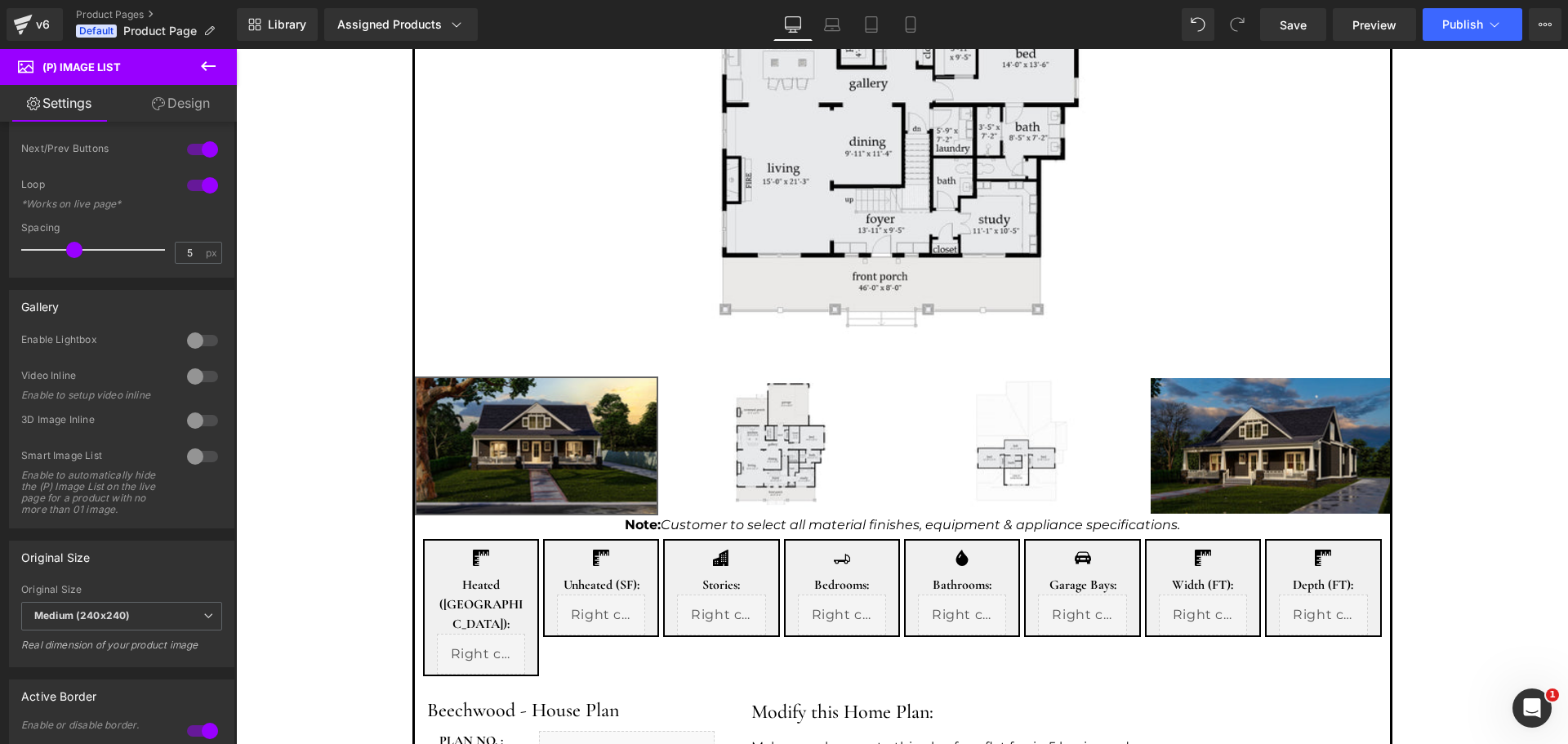
scroll to position [195, 0]
click at [1452, 29] on span "Publish" at bounding box center [1462, 25] width 40 height 13
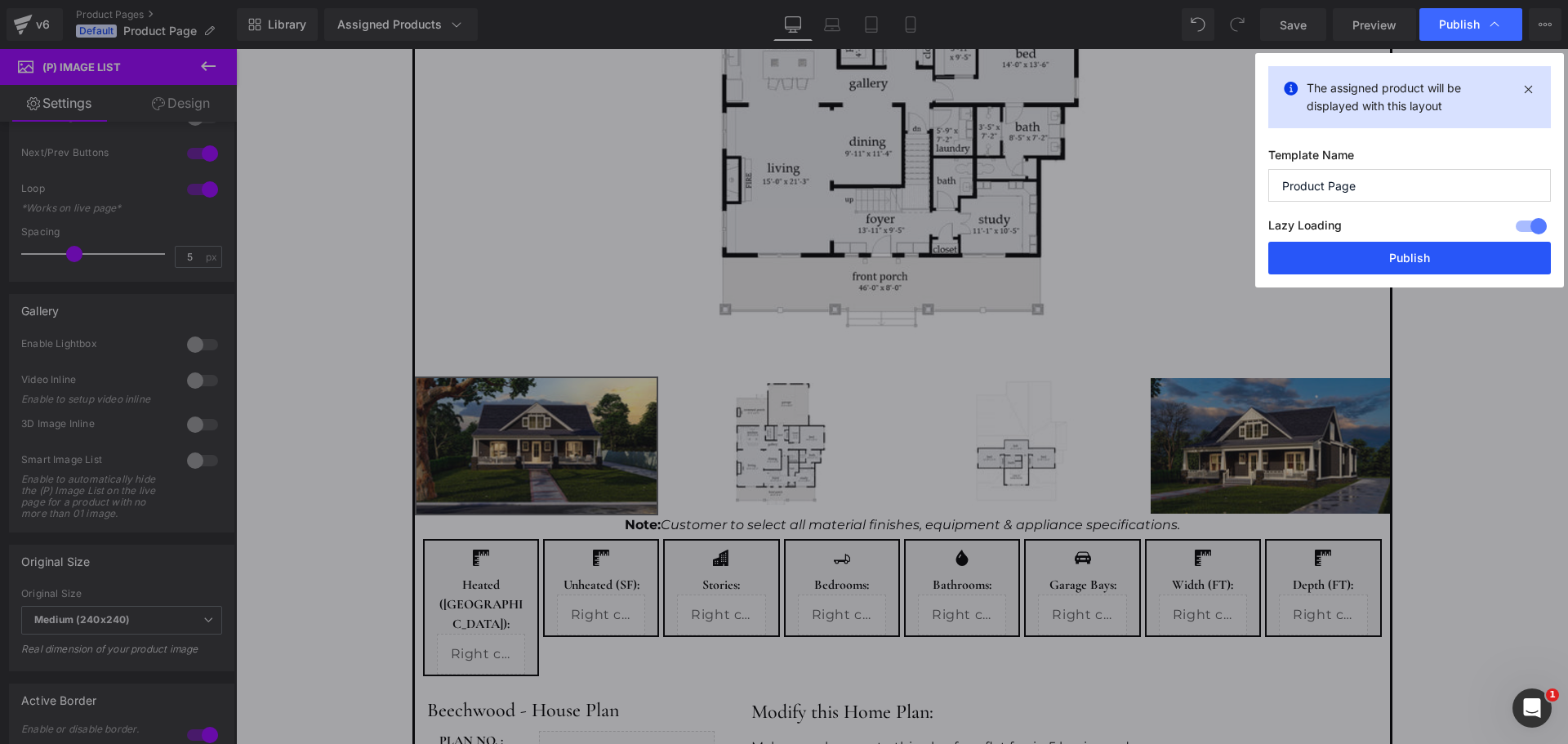
click at [1405, 250] on button "Publish" at bounding box center [1409, 258] width 282 height 33
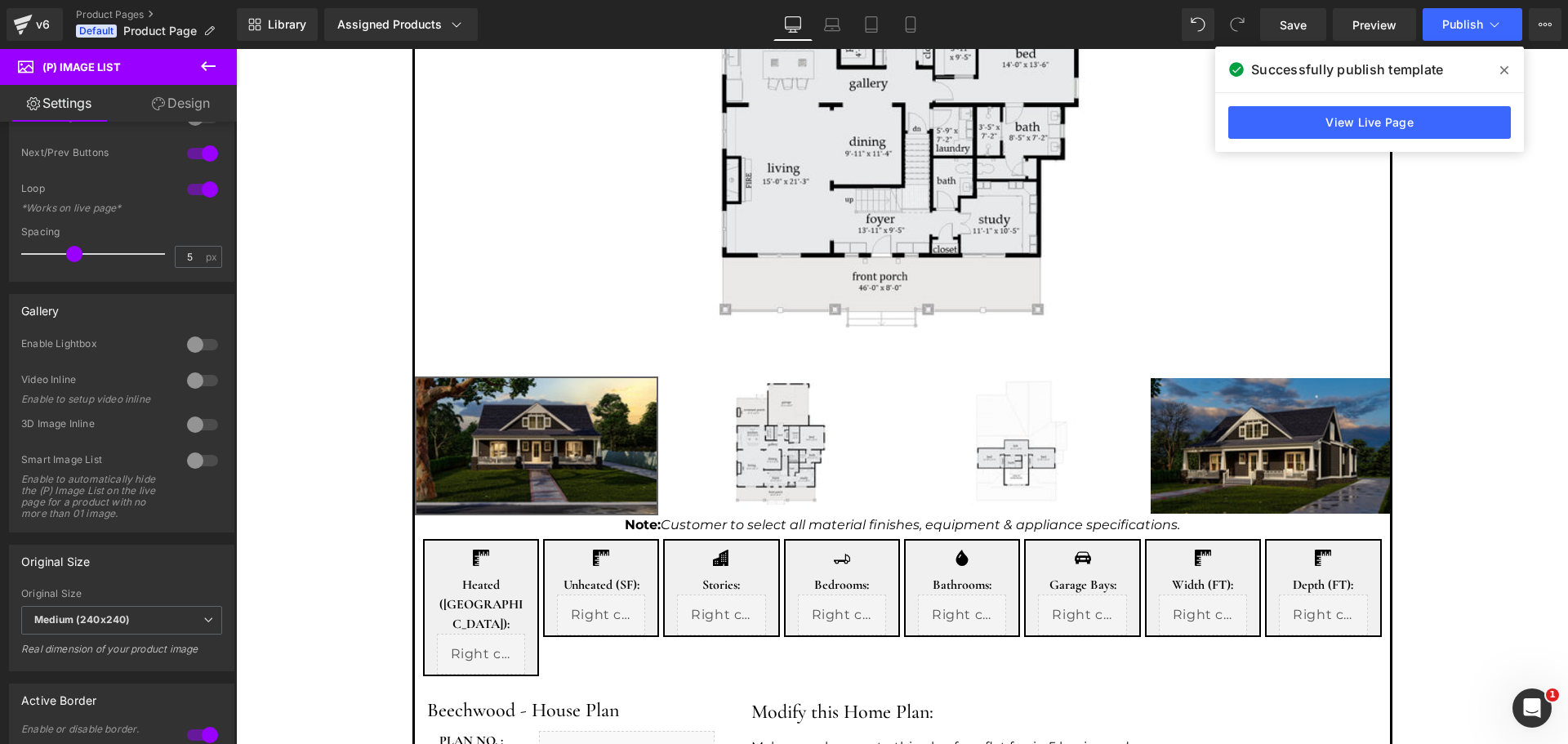
click at [1507, 64] on icon at bounding box center [1504, 70] width 8 height 13
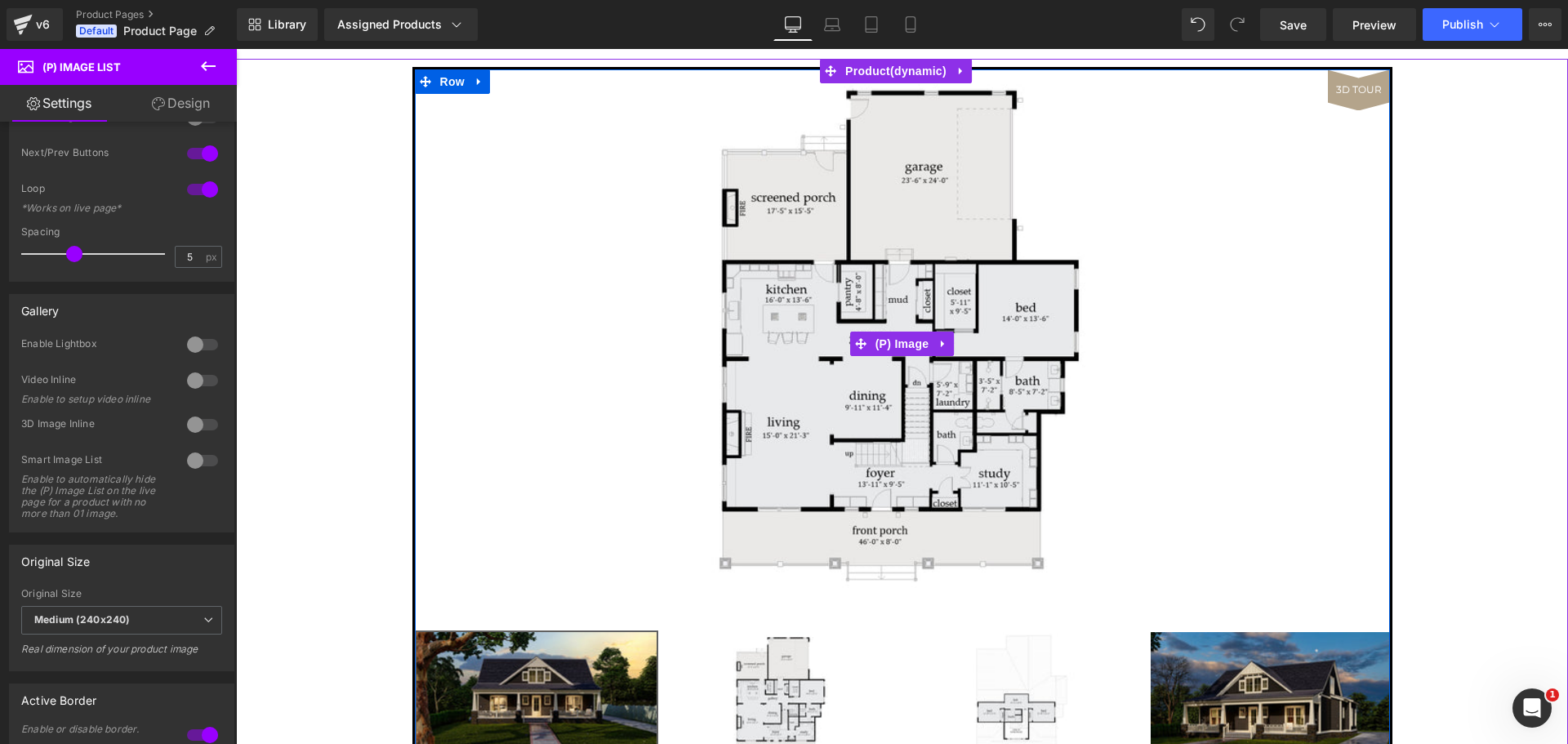
scroll to position [109, 0]
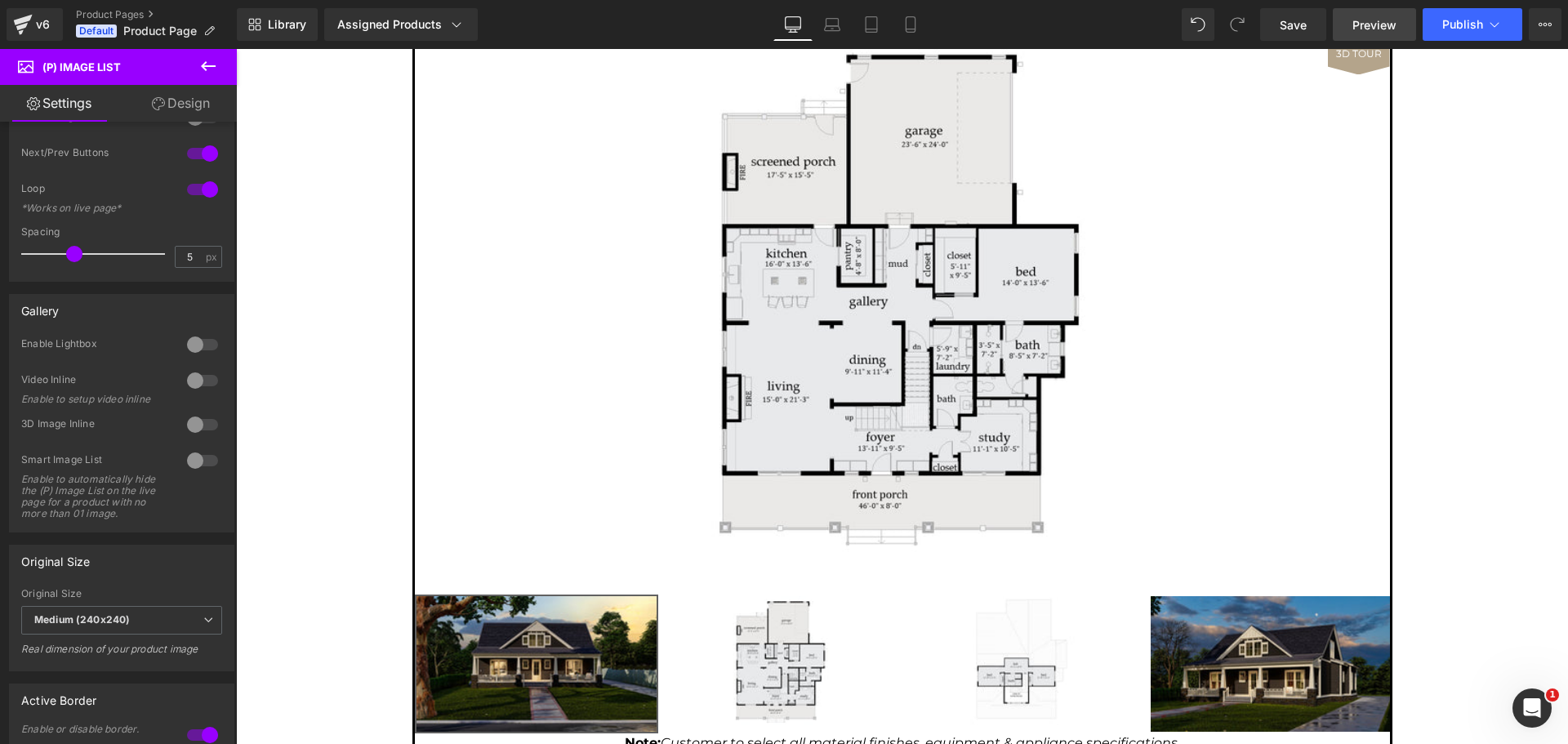
click at [1380, 18] on span "Preview" at bounding box center [1374, 25] width 44 height 17
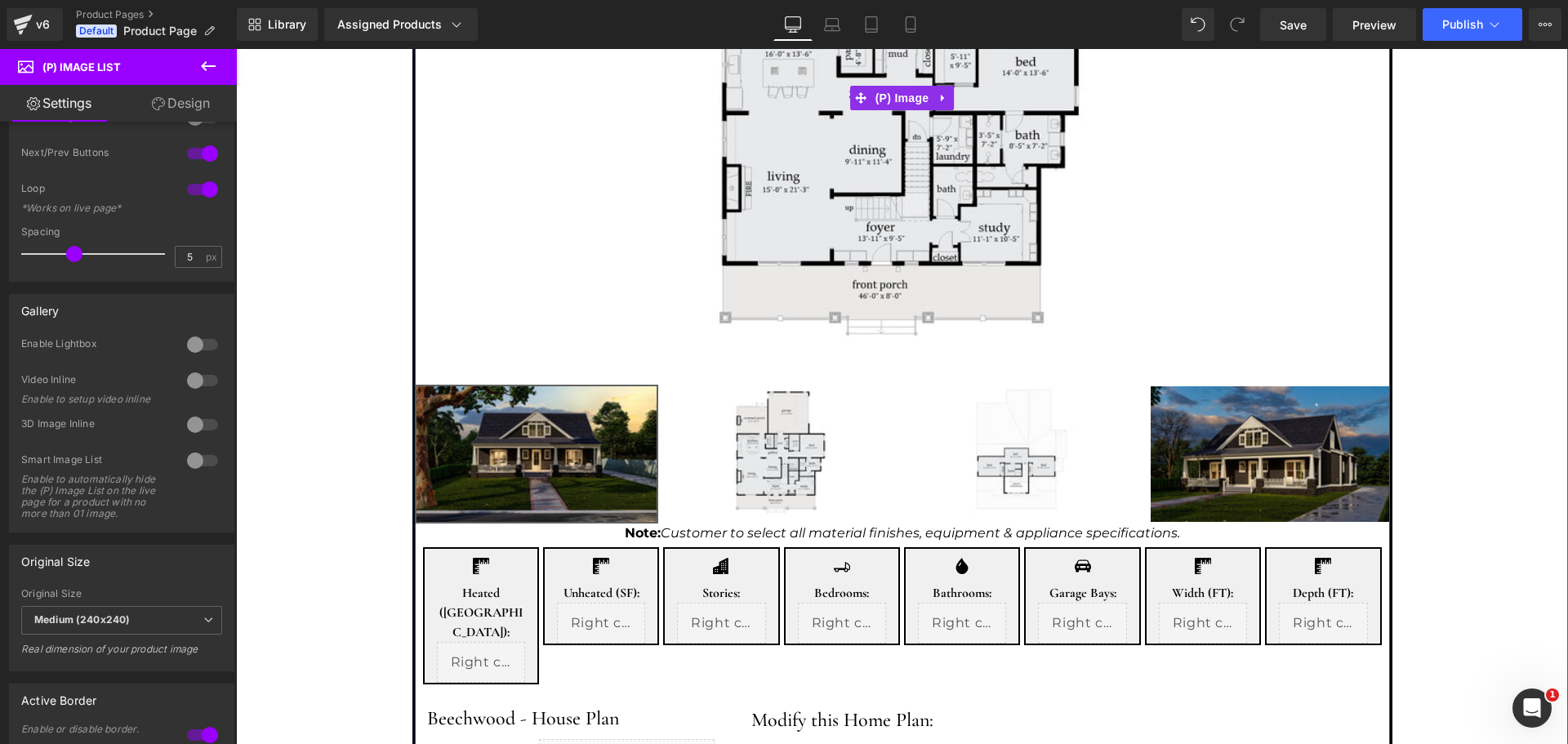
scroll to position [545, 0]
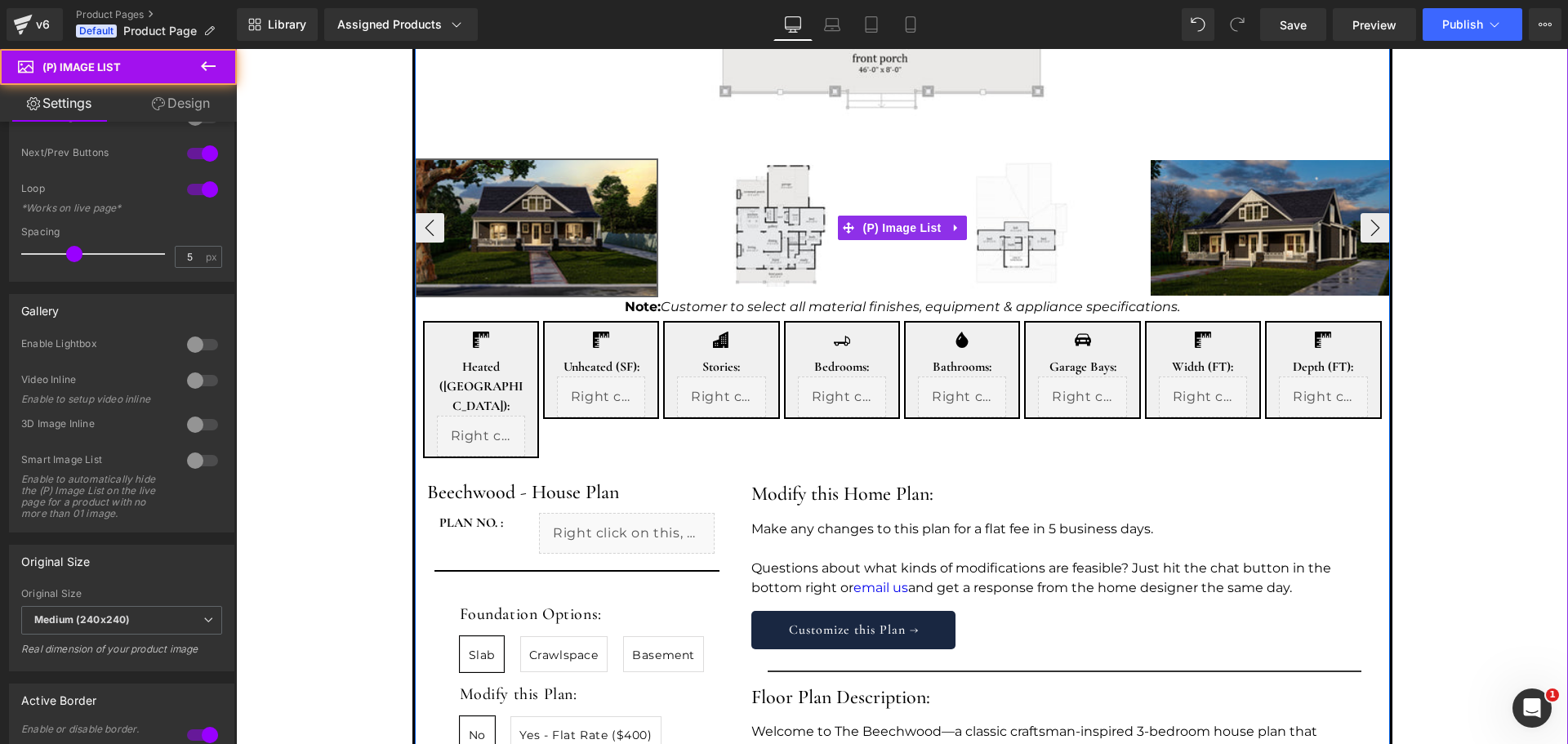
click at [1035, 218] on img at bounding box center [1026, 228] width 241 height 135
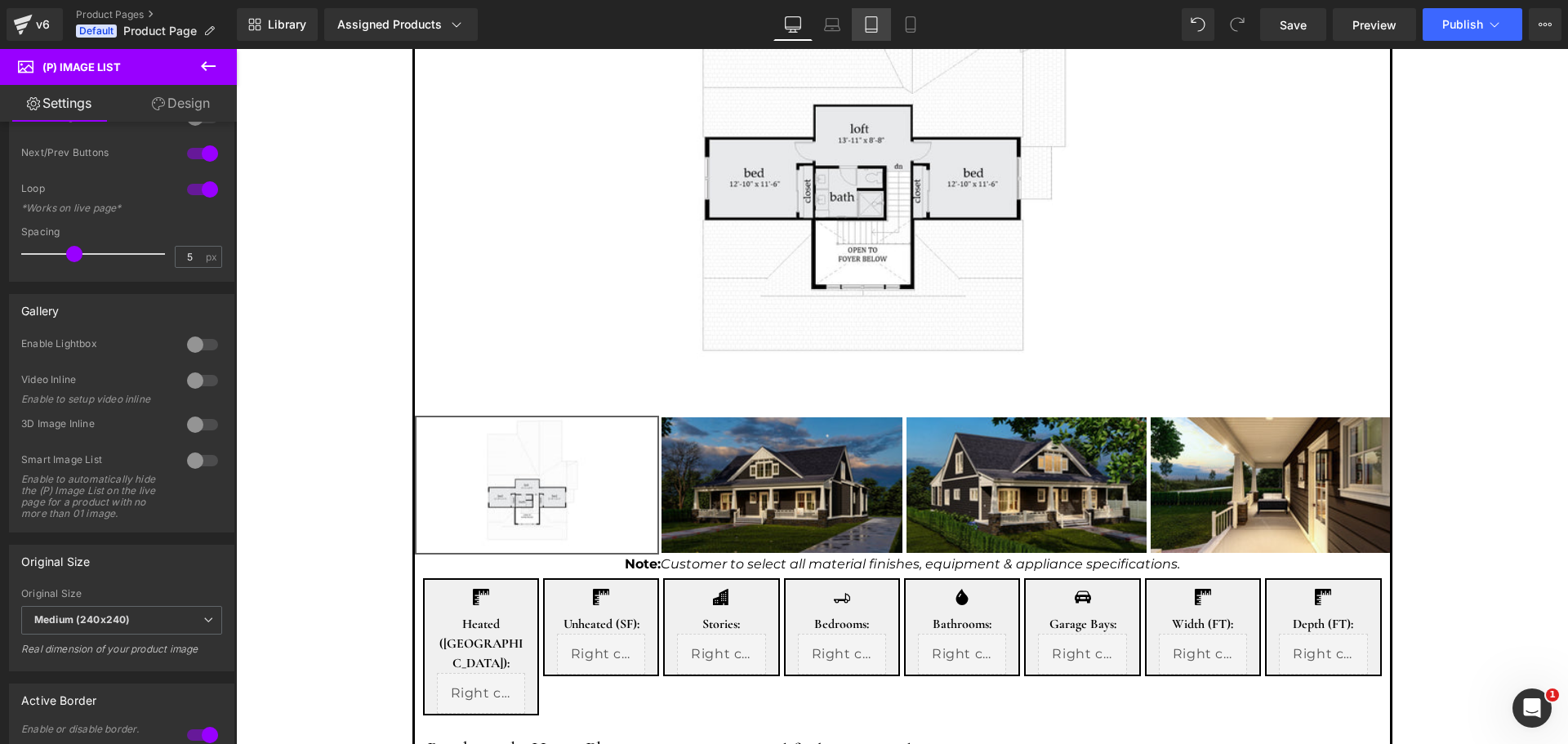
scroll to position [218, 0]
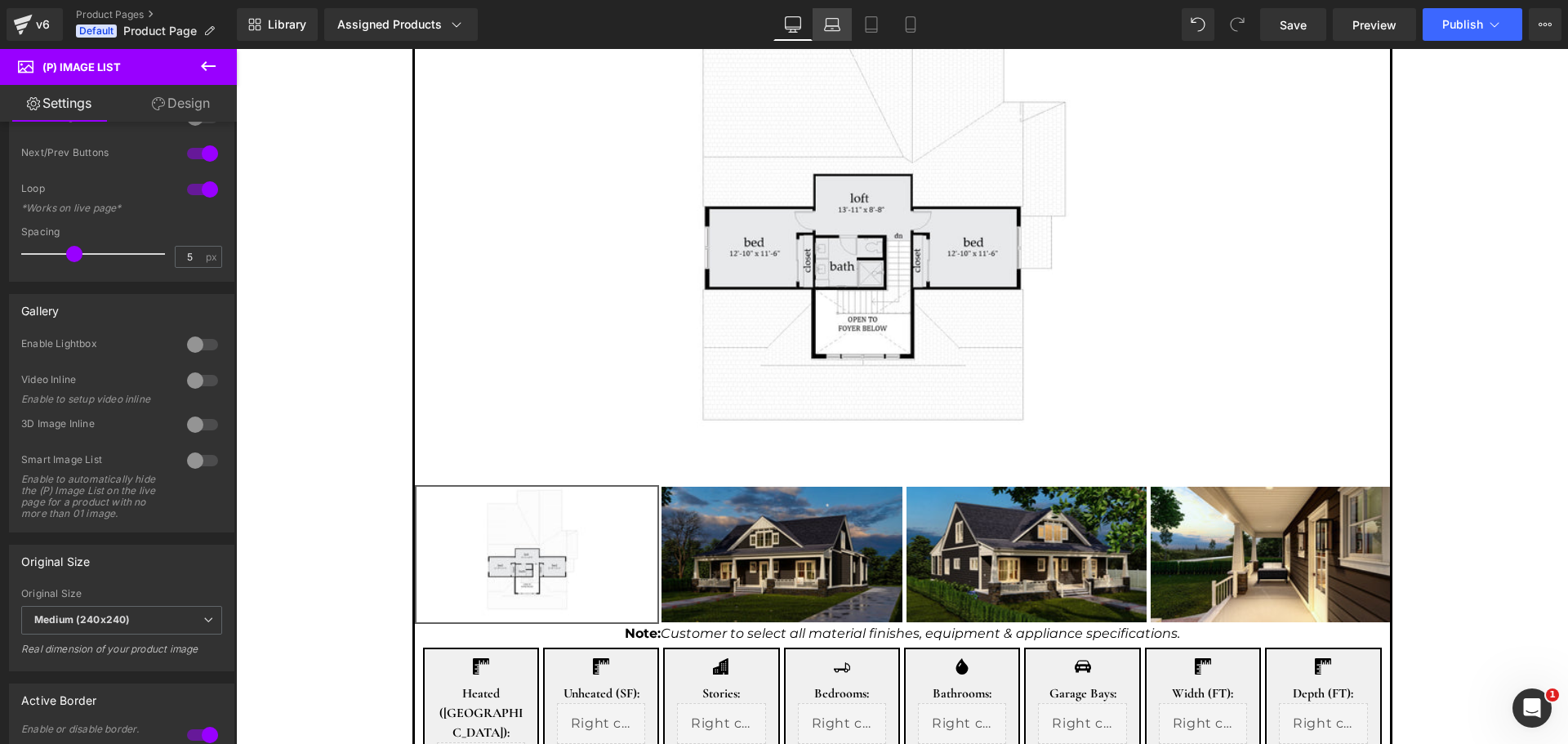
click at [828, 24] on icon at bounding box center [832, 25] width 17 height 17
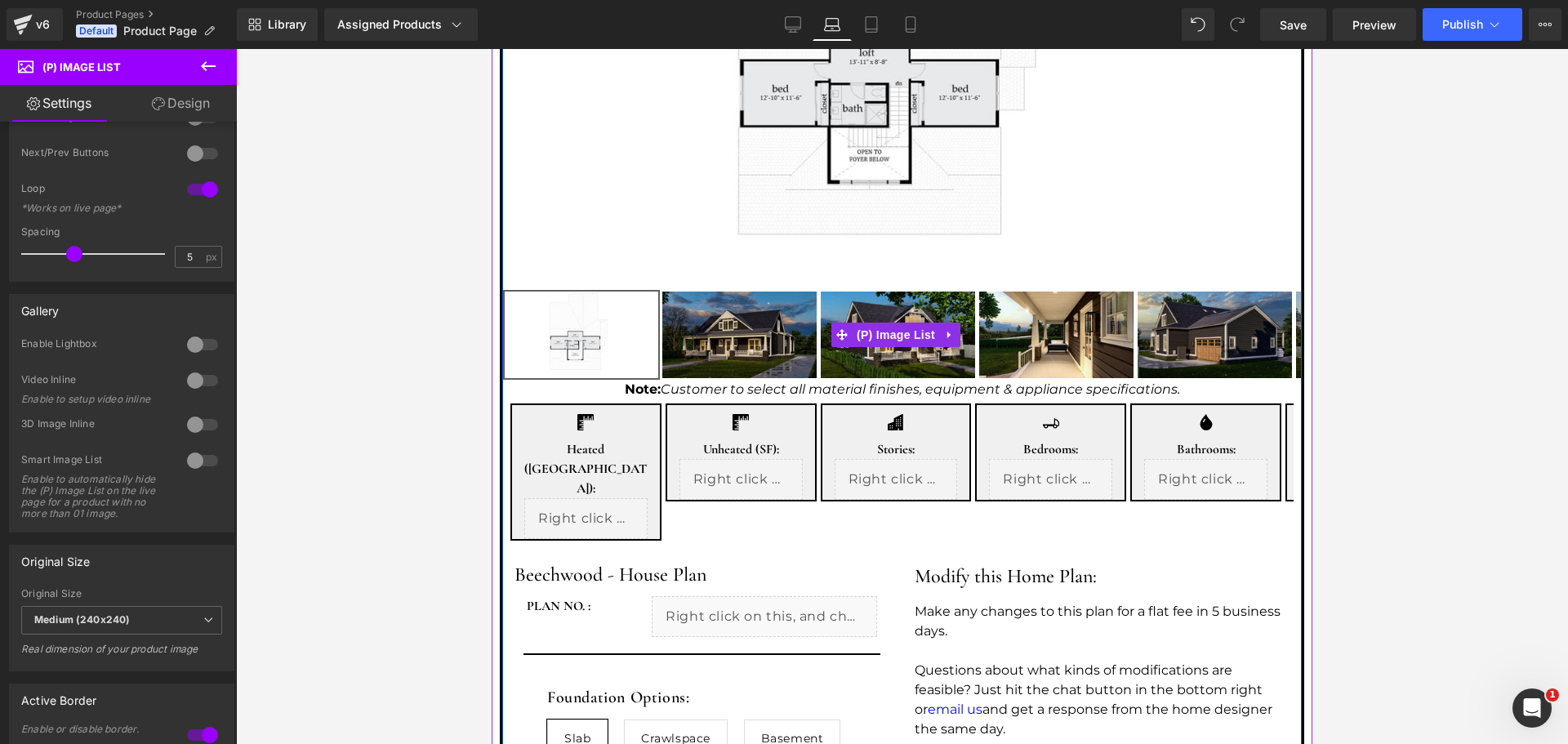
click at [749, 335] on img at bounding box center [739, 334] width 154 height 87
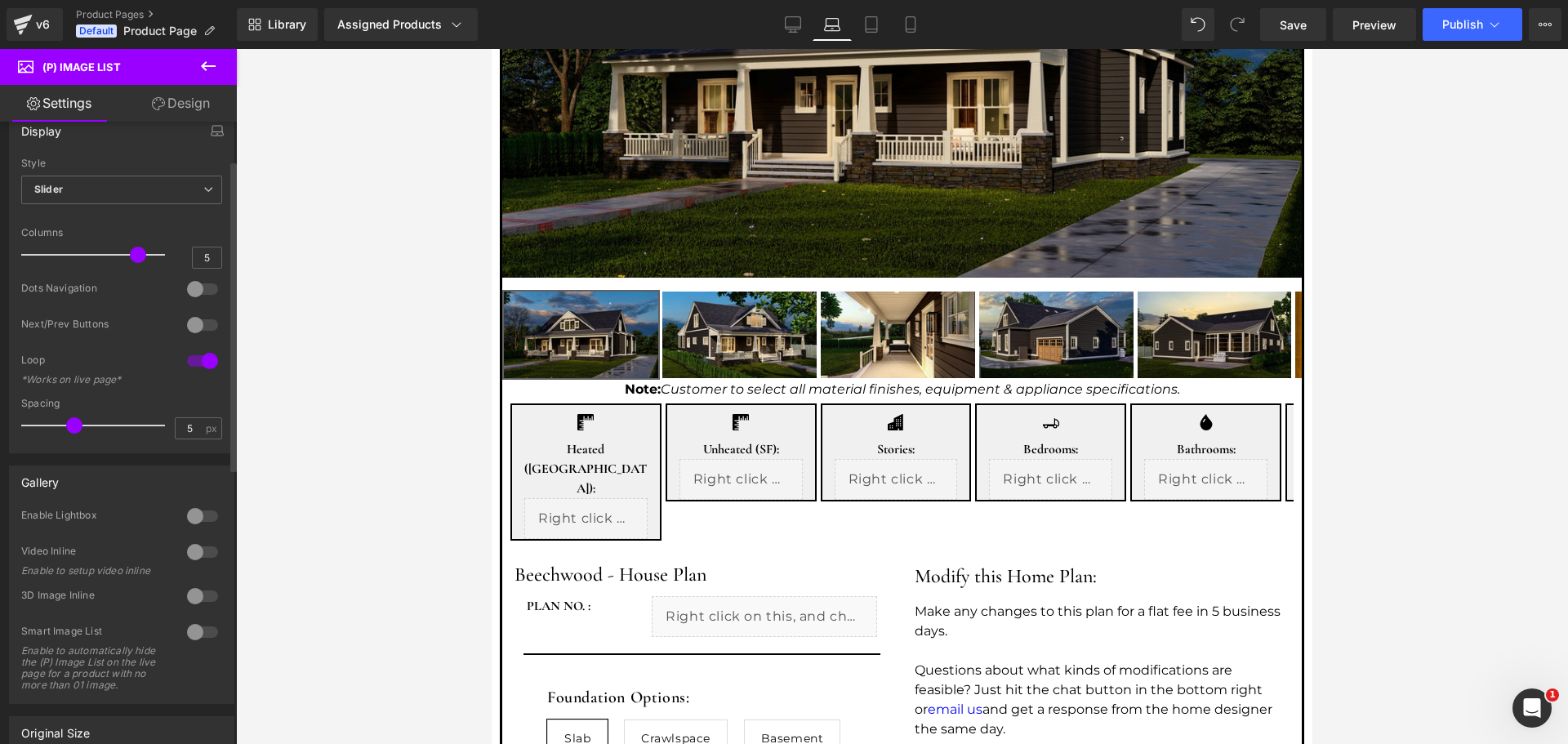
scroll to position [0, 0]
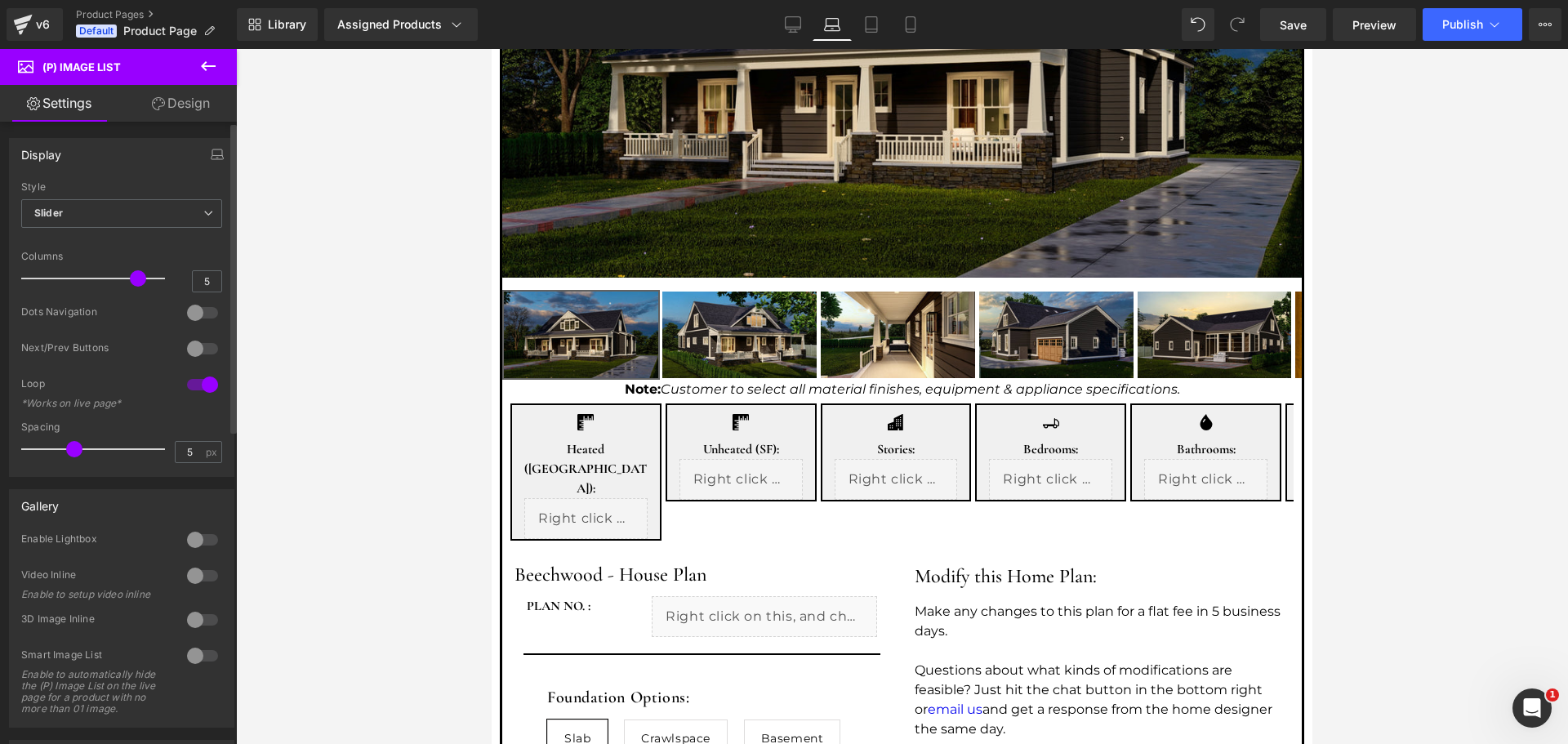
type input "4"
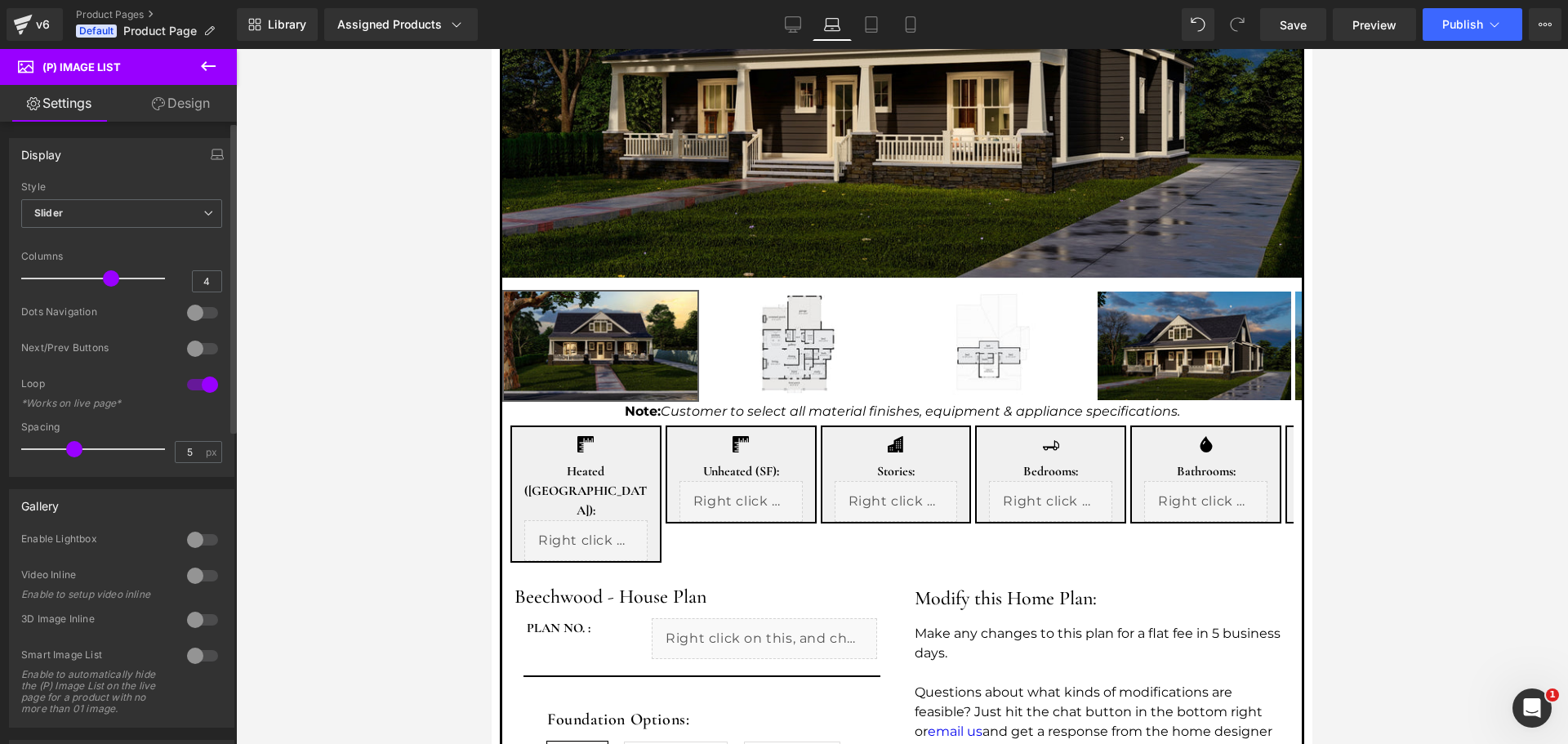
drag, startPoint x: 128, startPoint y: 276, endPoint x: 116, endPoint y: 276, distance: 12.0
click at [116, 276] on div at bounding box center [97, 279] width 135 height 33
click at [871, 25] on icon at bounding box center [872, 25] width 17 height 17
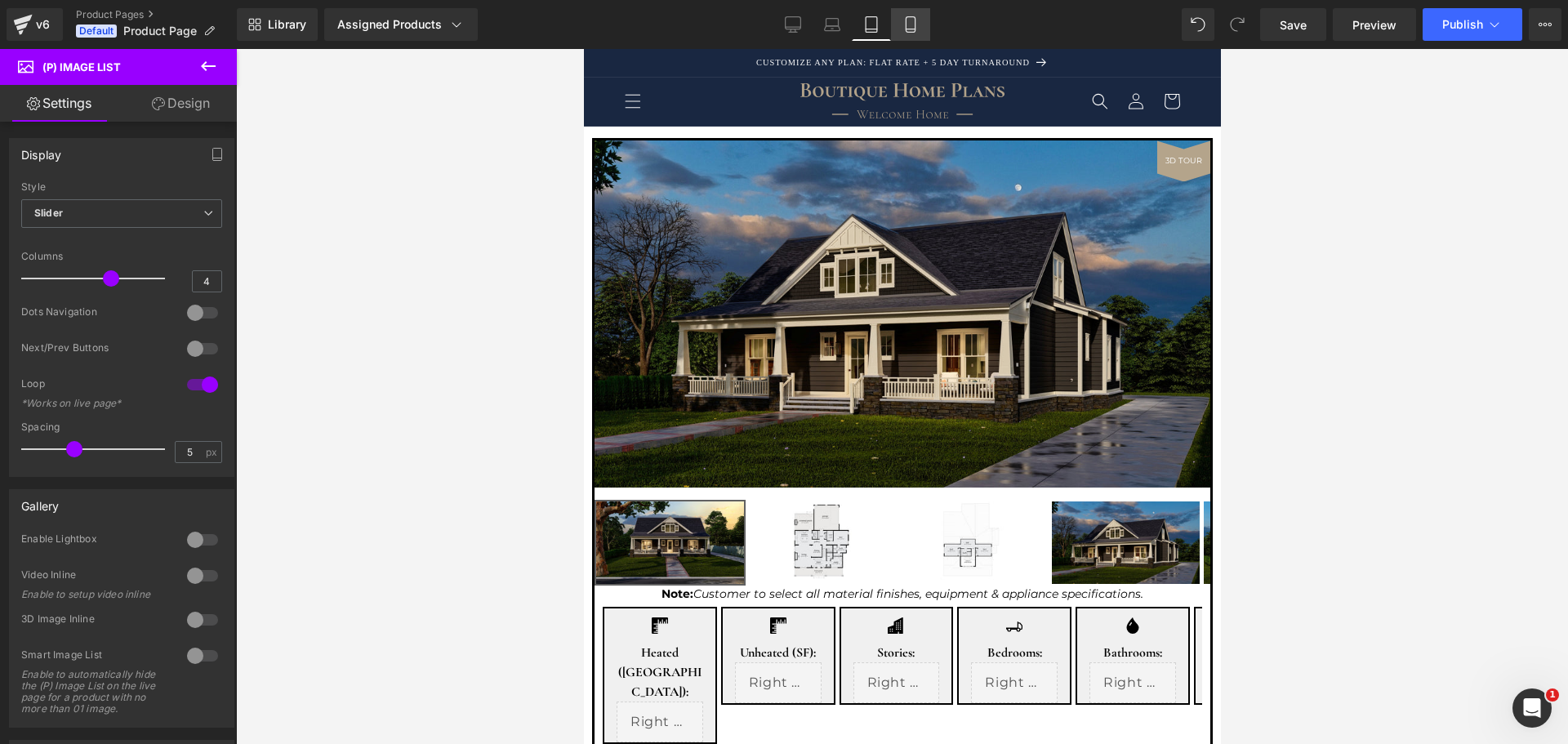
click at [911, 20] on icon at bounding box center [911, 25] width 17 height 17
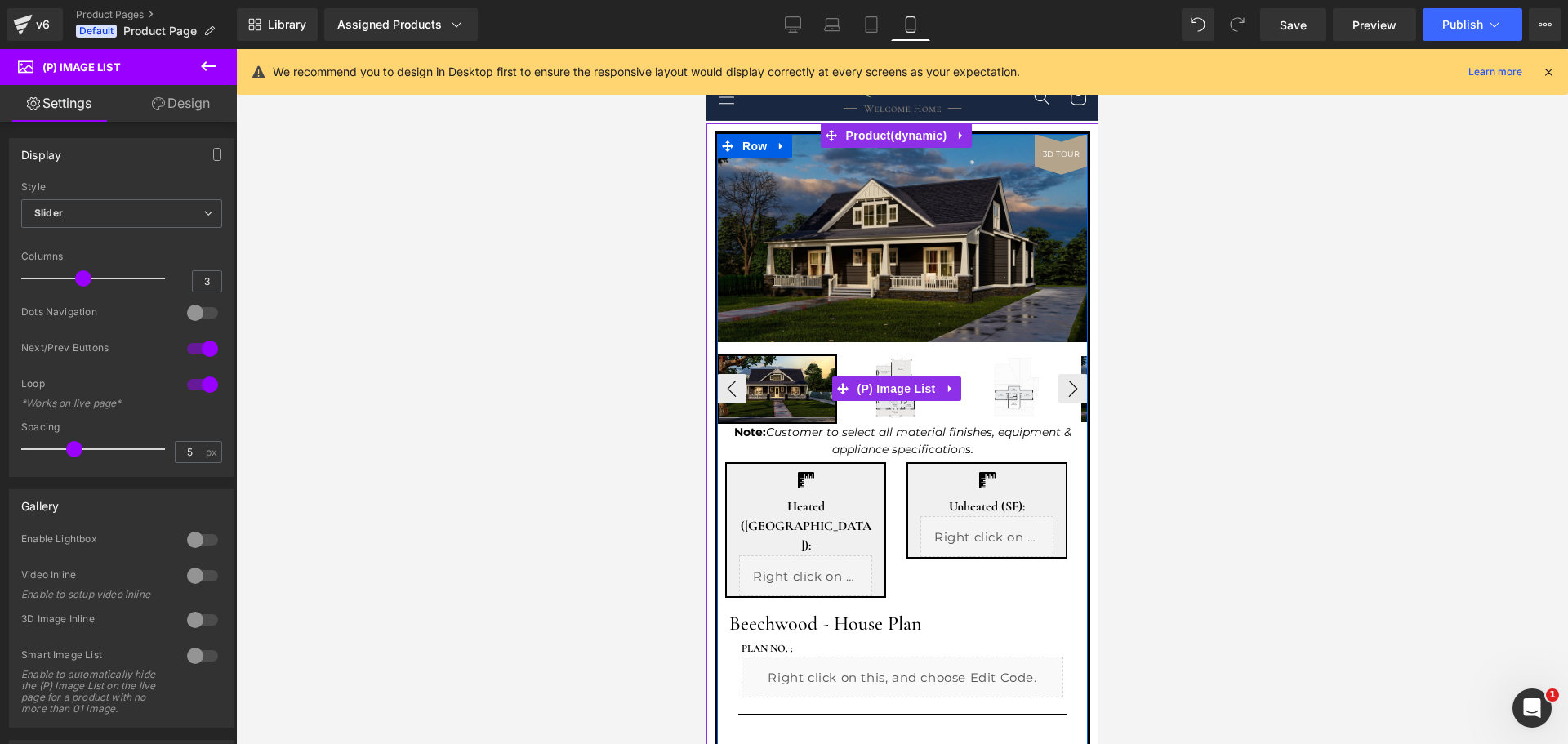
click at [792, 373] on img at bounding box center [776, 388] width 116 height 65
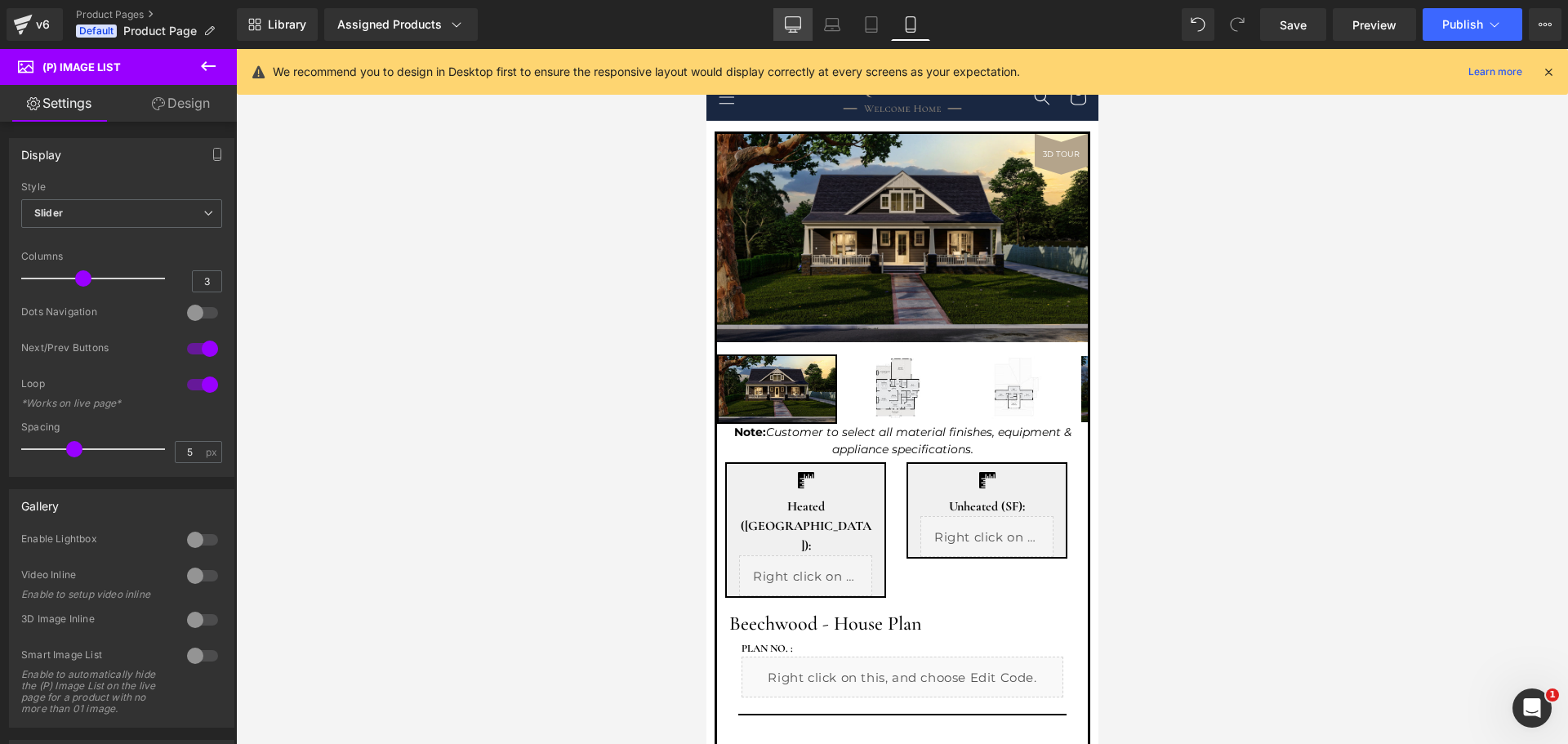
click at [790, 31] on icon at bounding box center [793, 25] width 17 height 17
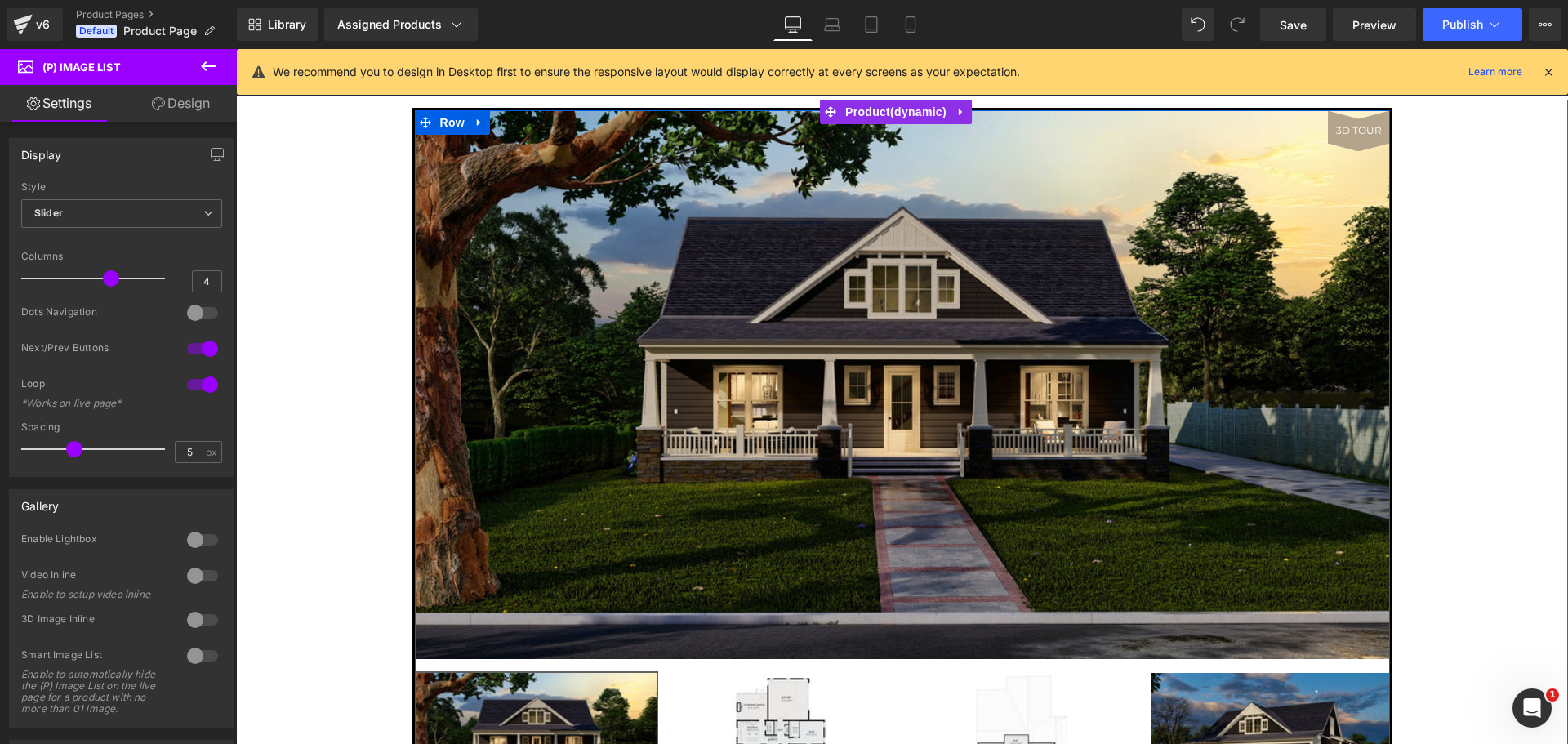
scroll to position [31, 0]
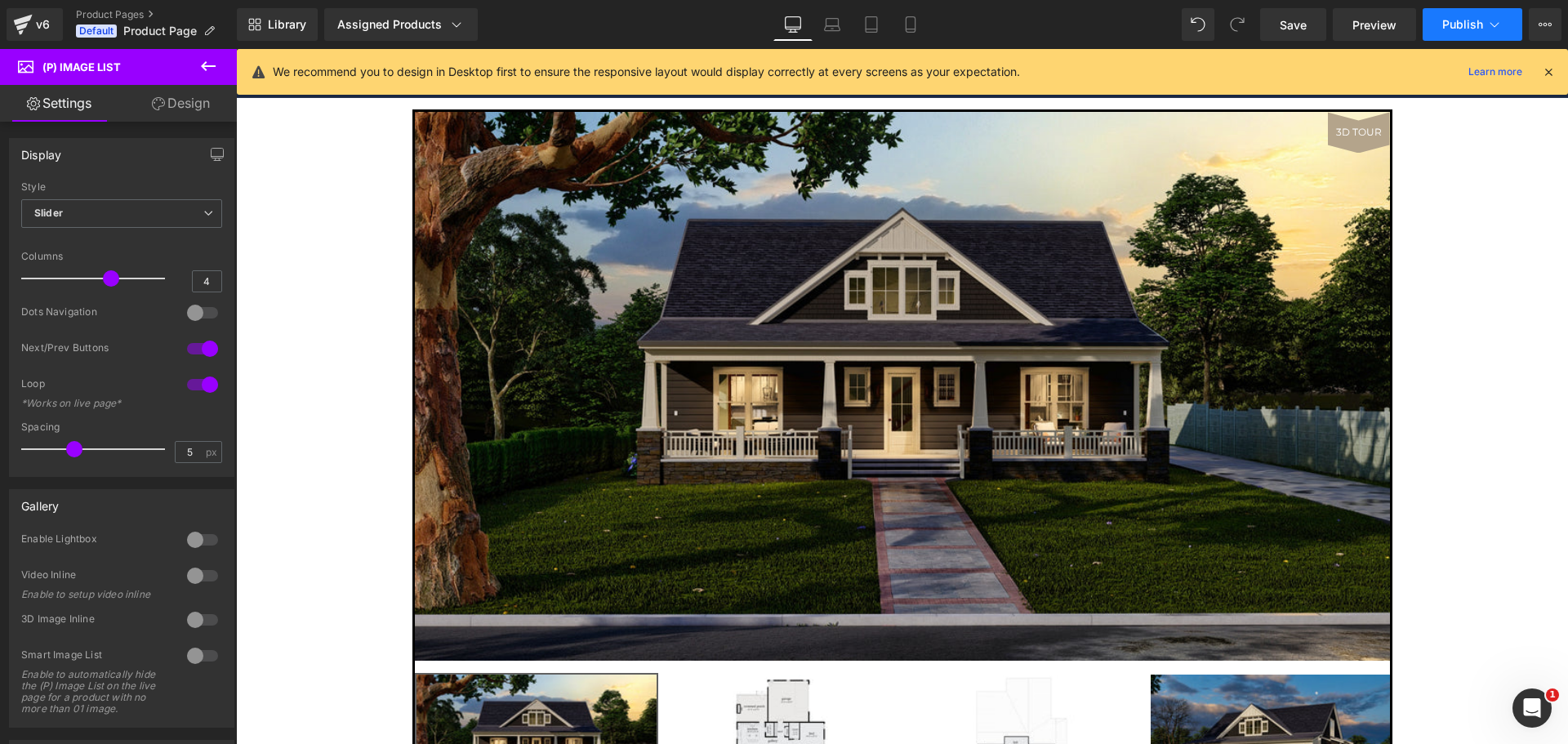
click at [1466, 20] on span "Publish" at bounding box center [1462, 25] width 40 height 13
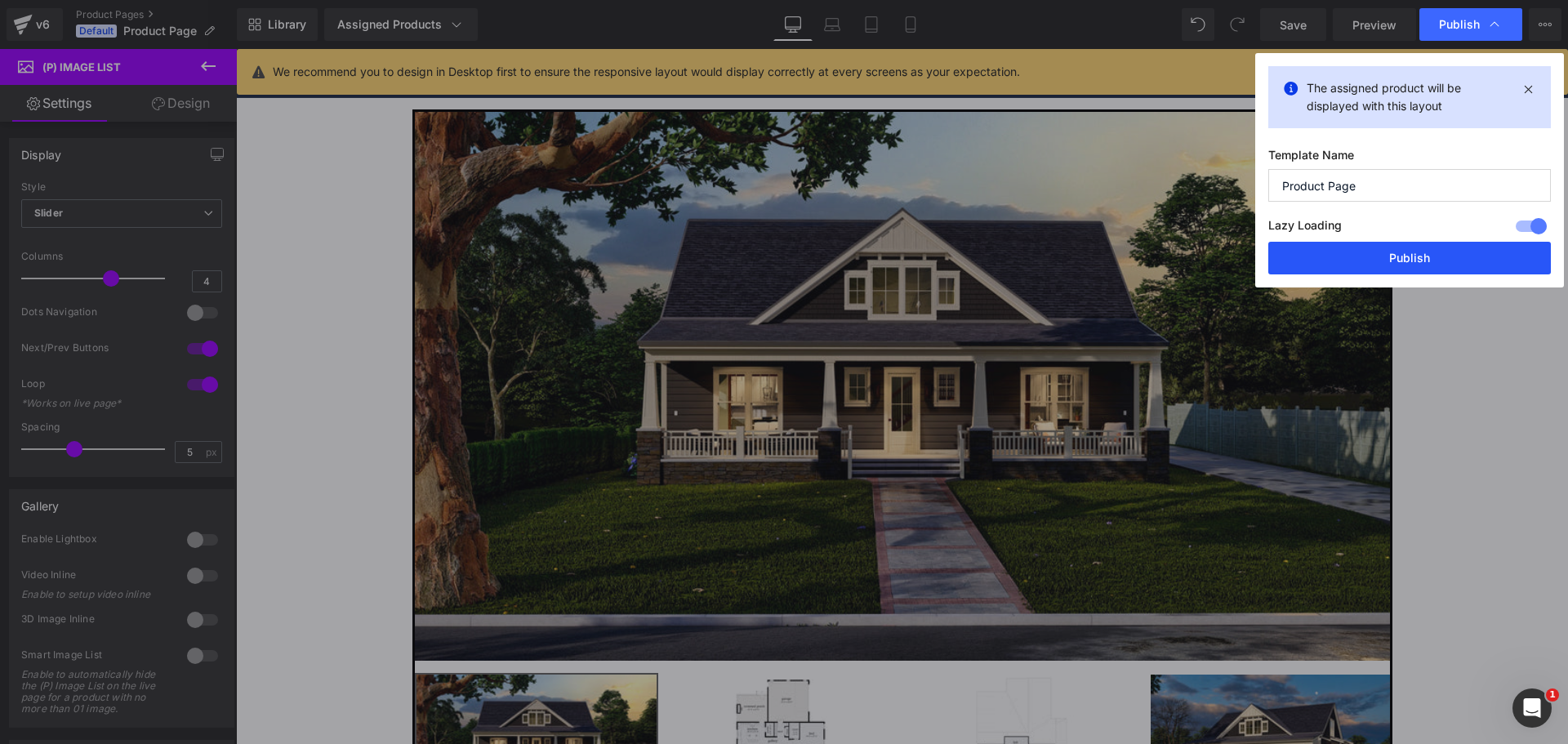
click at [1431, 258] on button "Publish" at bounding box center [1409, 258] width 282 height 33
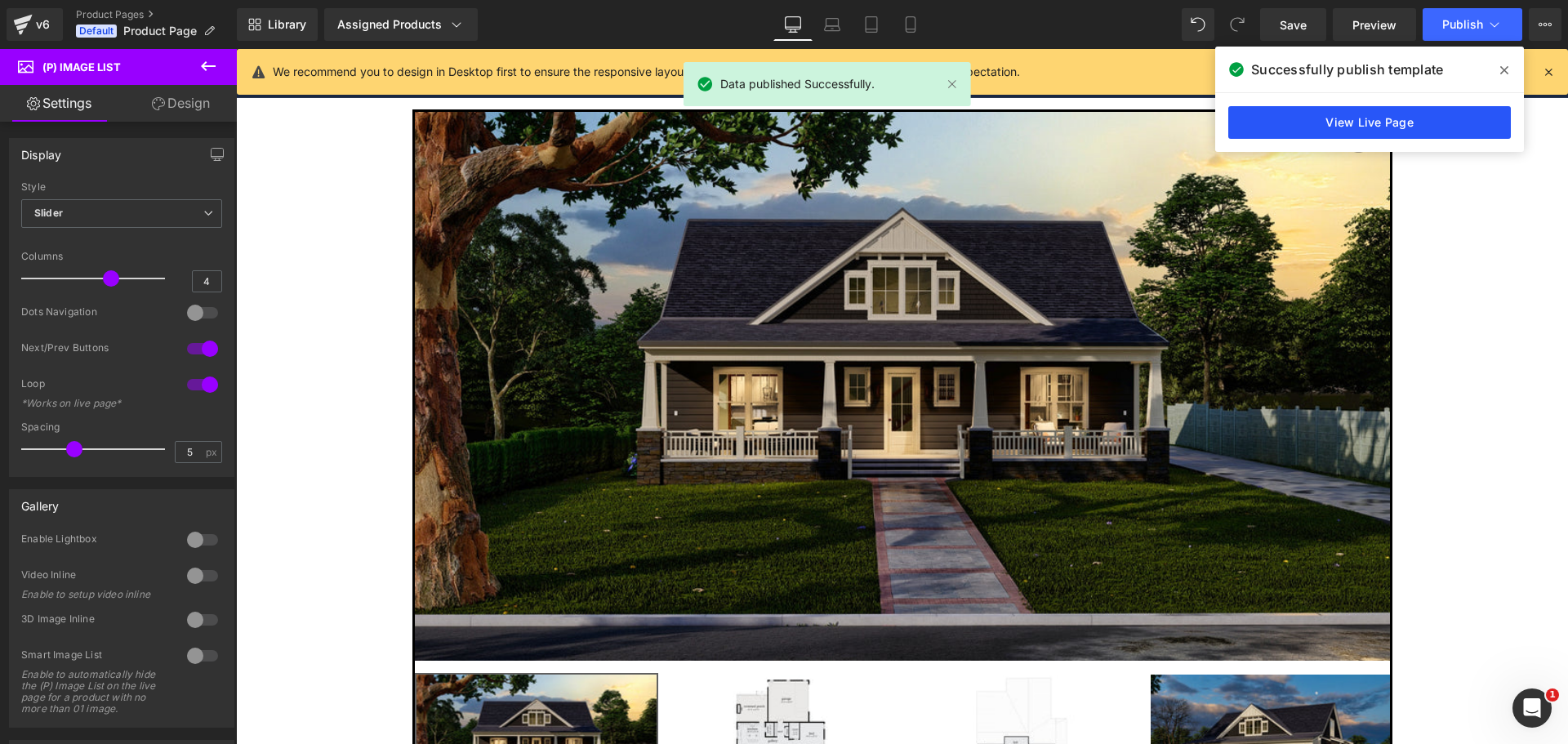
click at [1445, 116] on link "View Live Page" at bounding box center [1370, 123] width 282 height 33
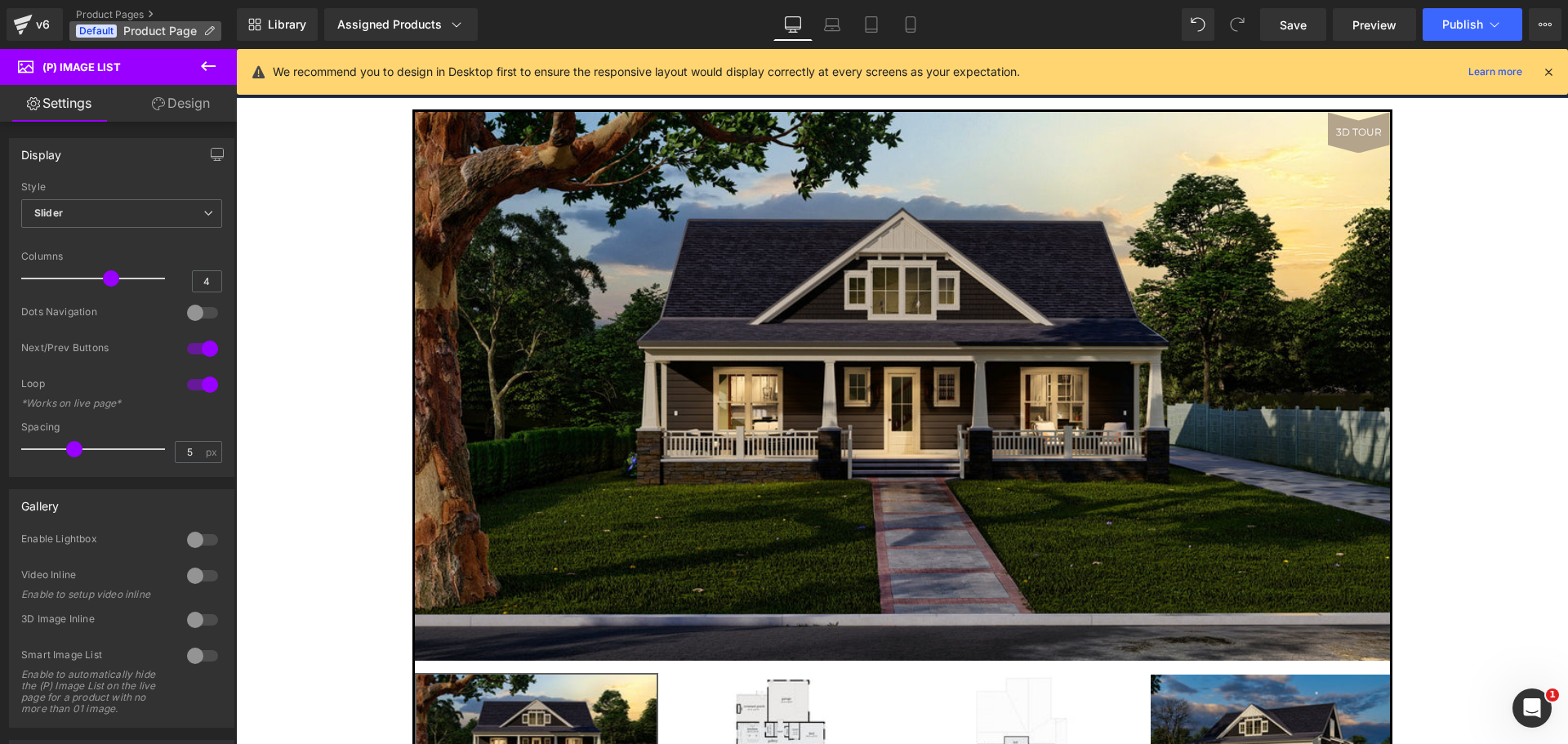
click at [207, 32] on icon at bounding box center [209, 31] width 12 height 12
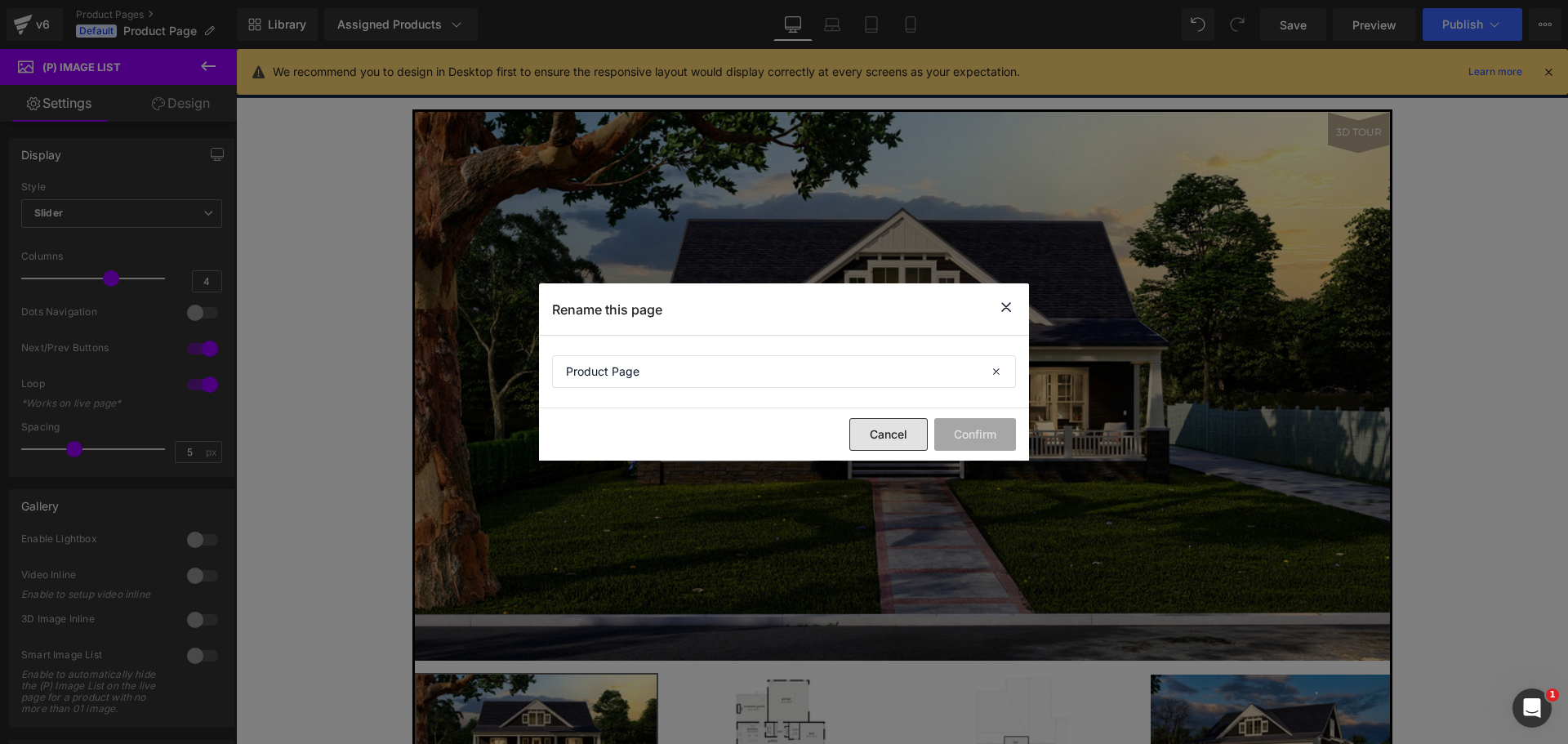
click at [879, 434] on button "Cancel" at bounding box center [888, 435] width 78 height 33
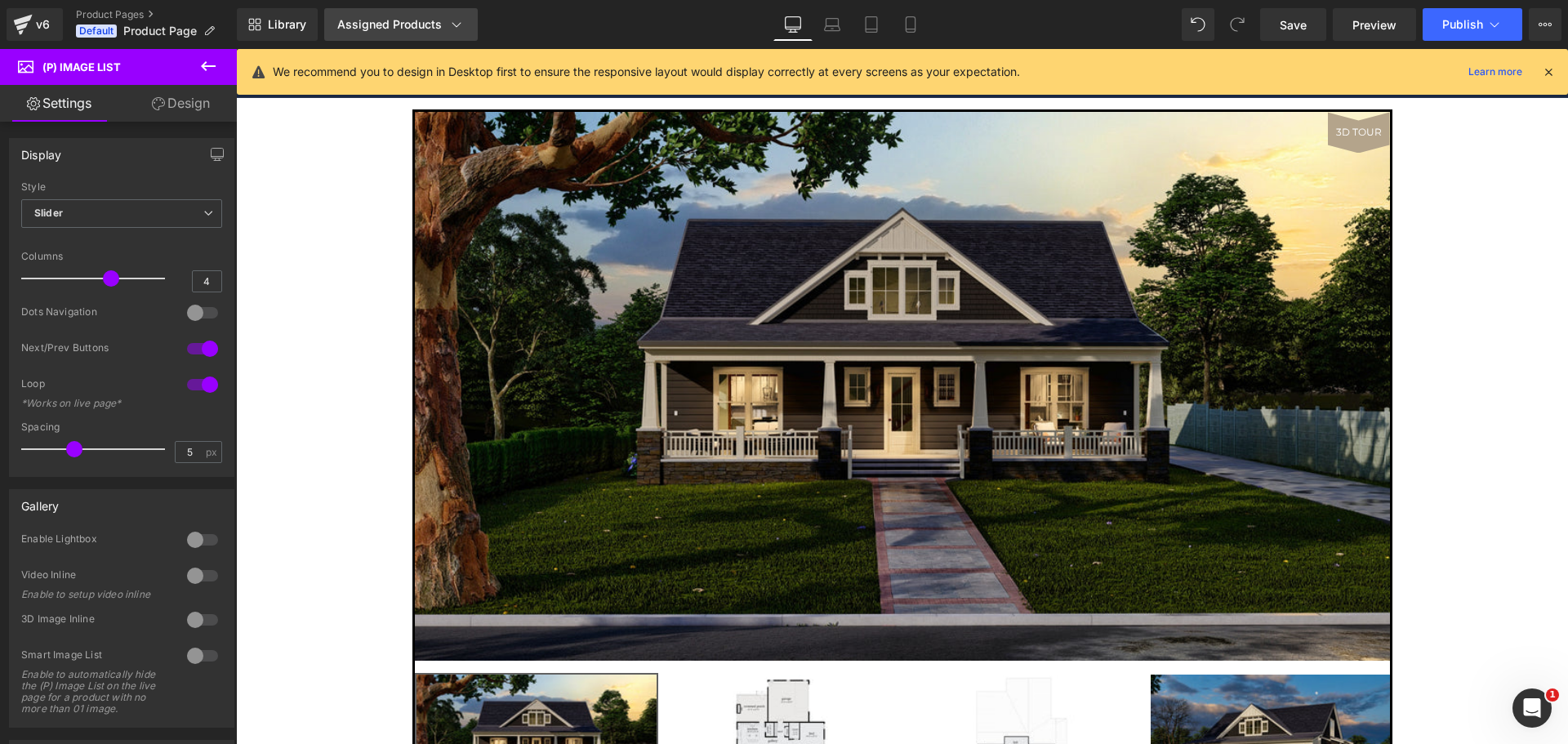
click at [438, 27] on div "Assigned Products" at bounding box center [401, 25] width 127 height 17
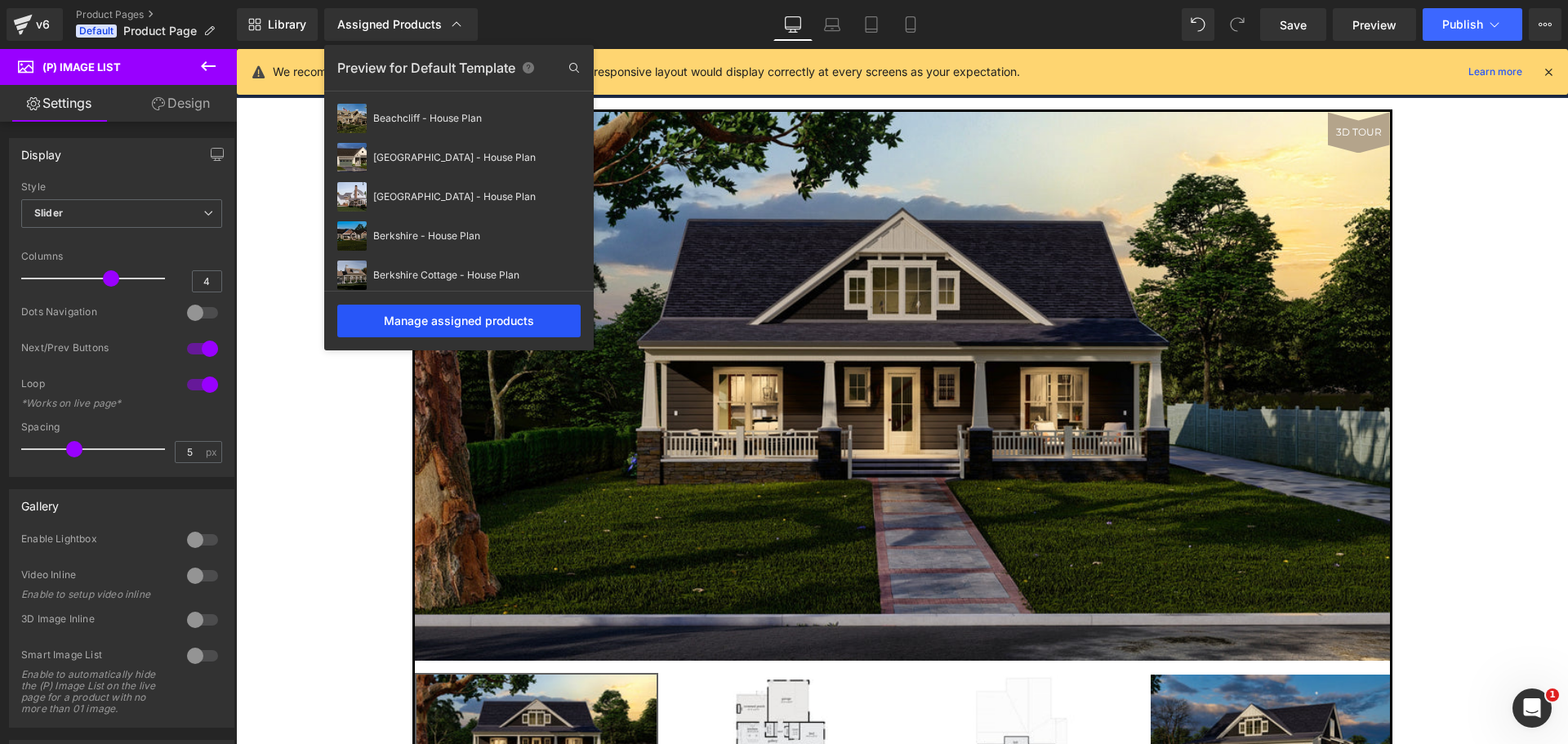
click at [486, 312] on div "Manage assigned products" at bounding box center [459, 321] width 244 height 33
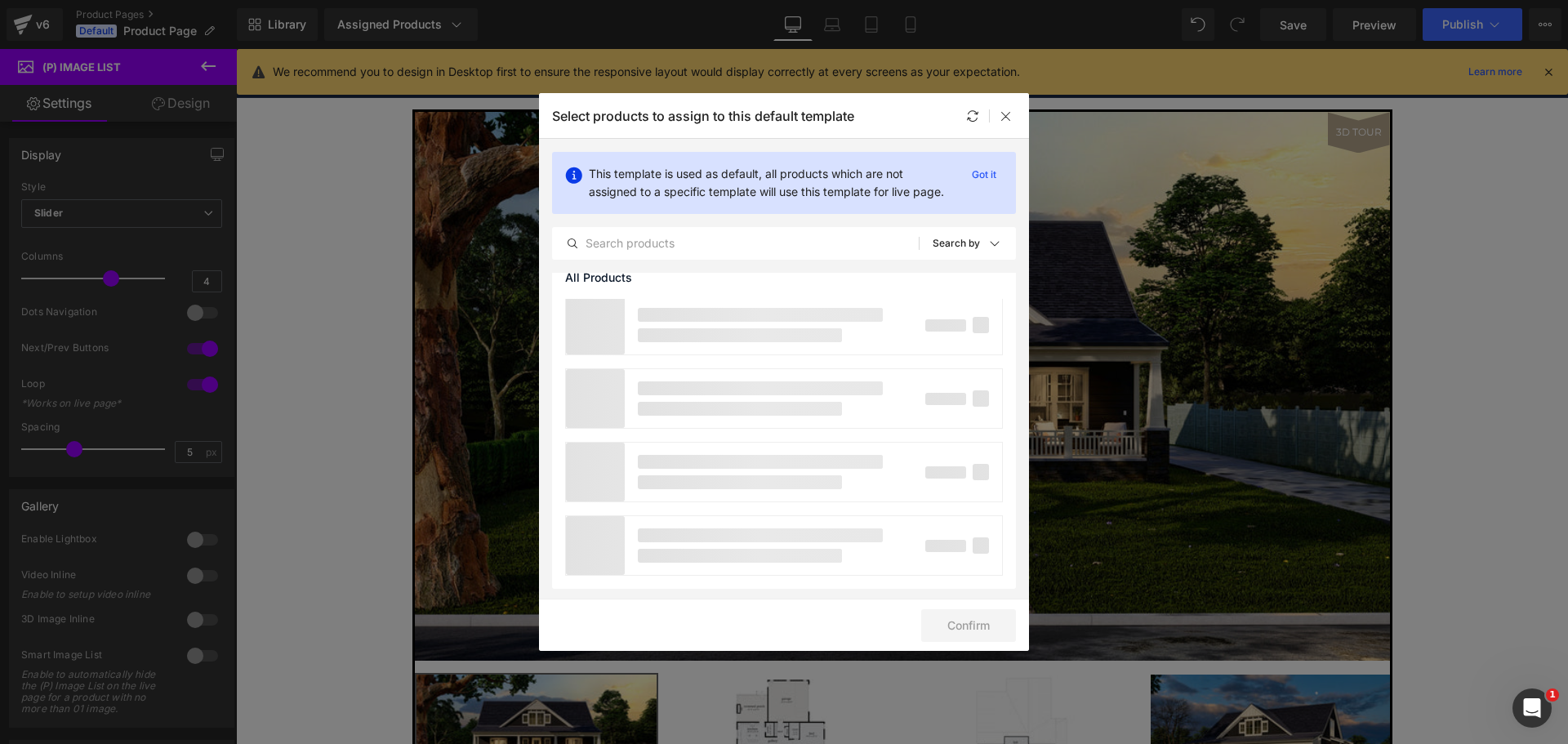
scroll to position [4327, 0]
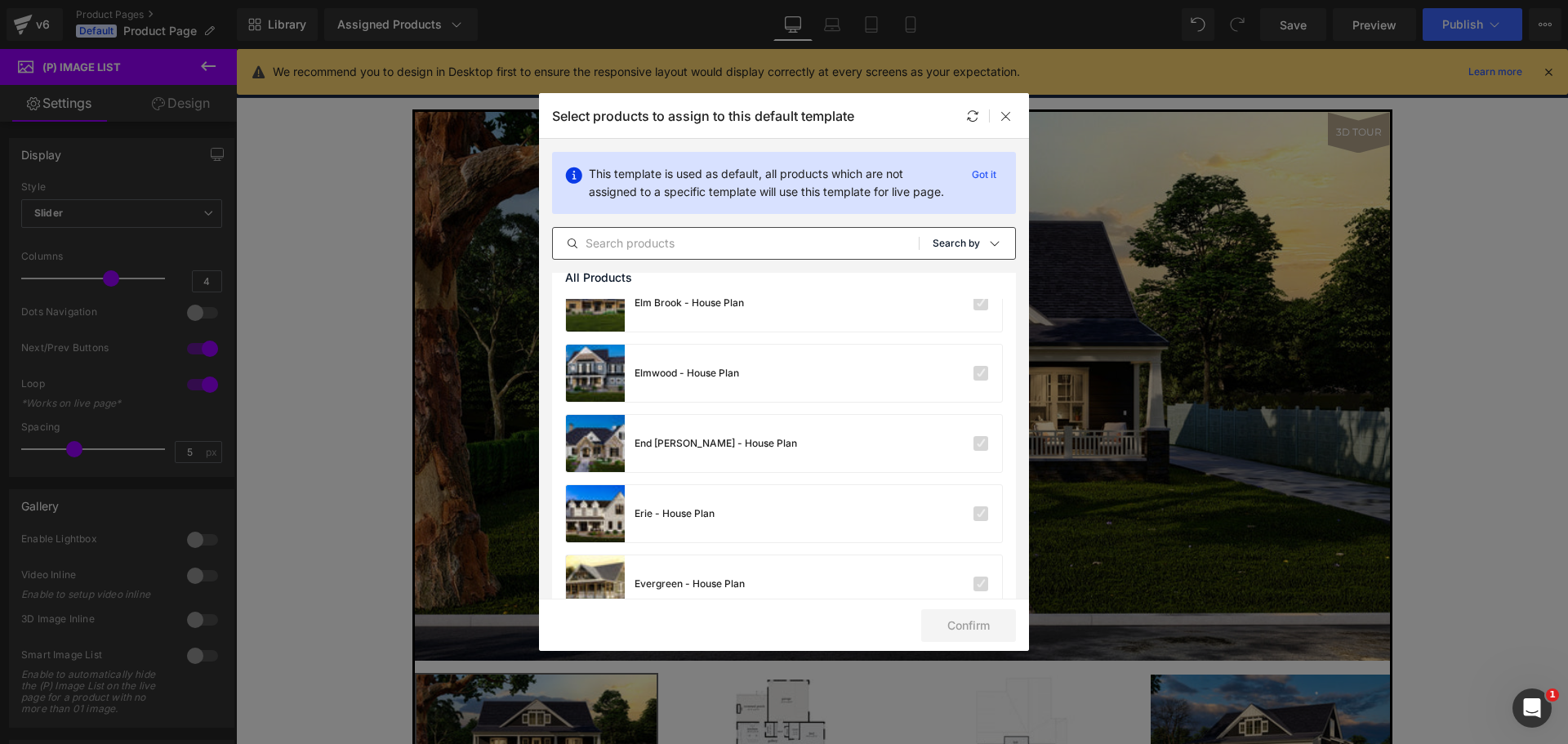
click at [978, 260] on div "Sort: Search by" at bounding box center [974, 244] width 83 height 33
click at [988, 250] on icon at bounding box center [995, 244] width 13 height 13
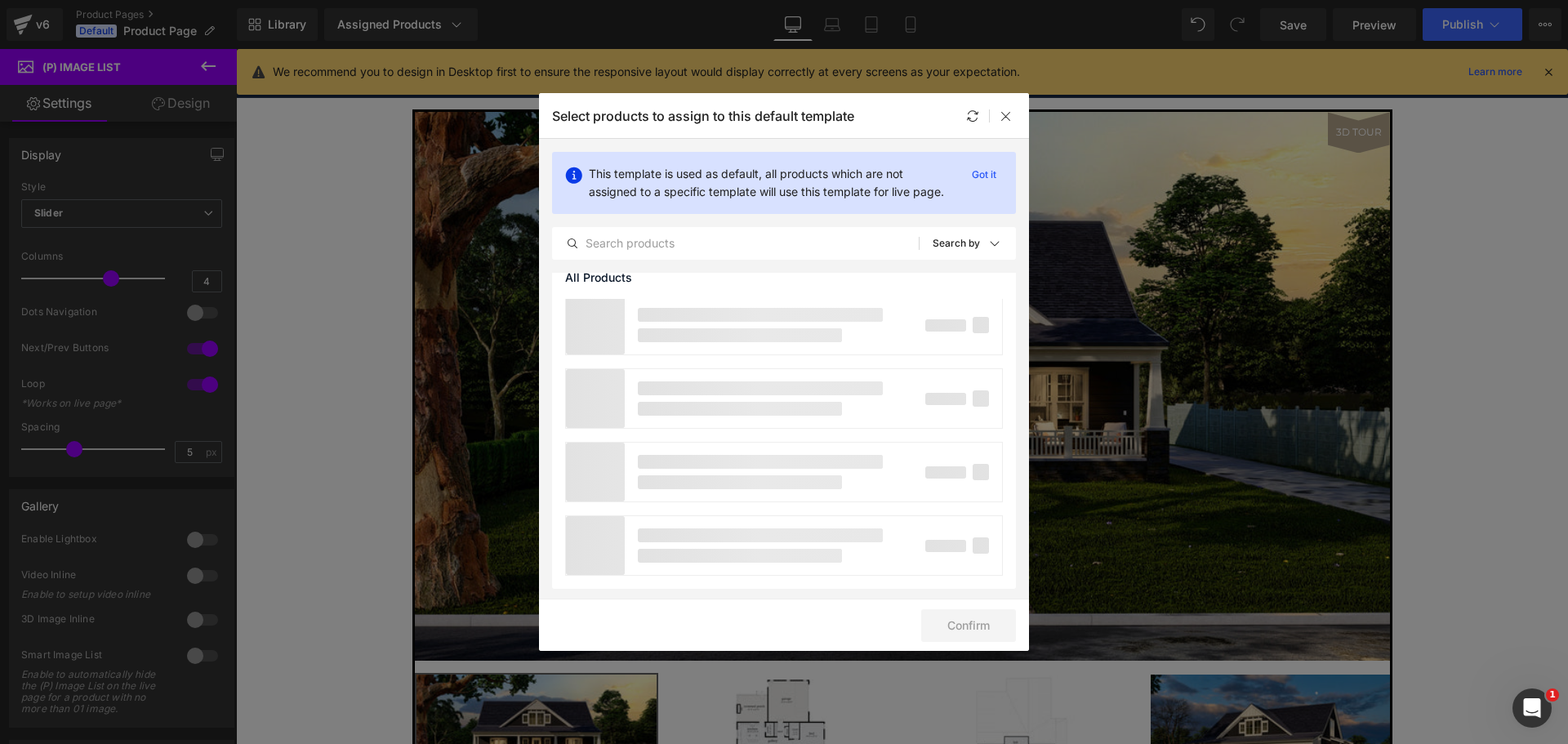
scroll to position [5732, 0]
drag, startPoint x: 1011, startPoint y: 106, endPoint x: 775, endPoint y: 55, distance: 241.4
click at [1011, 107] on div at bounding box center [1007, 116] width 20 height 20
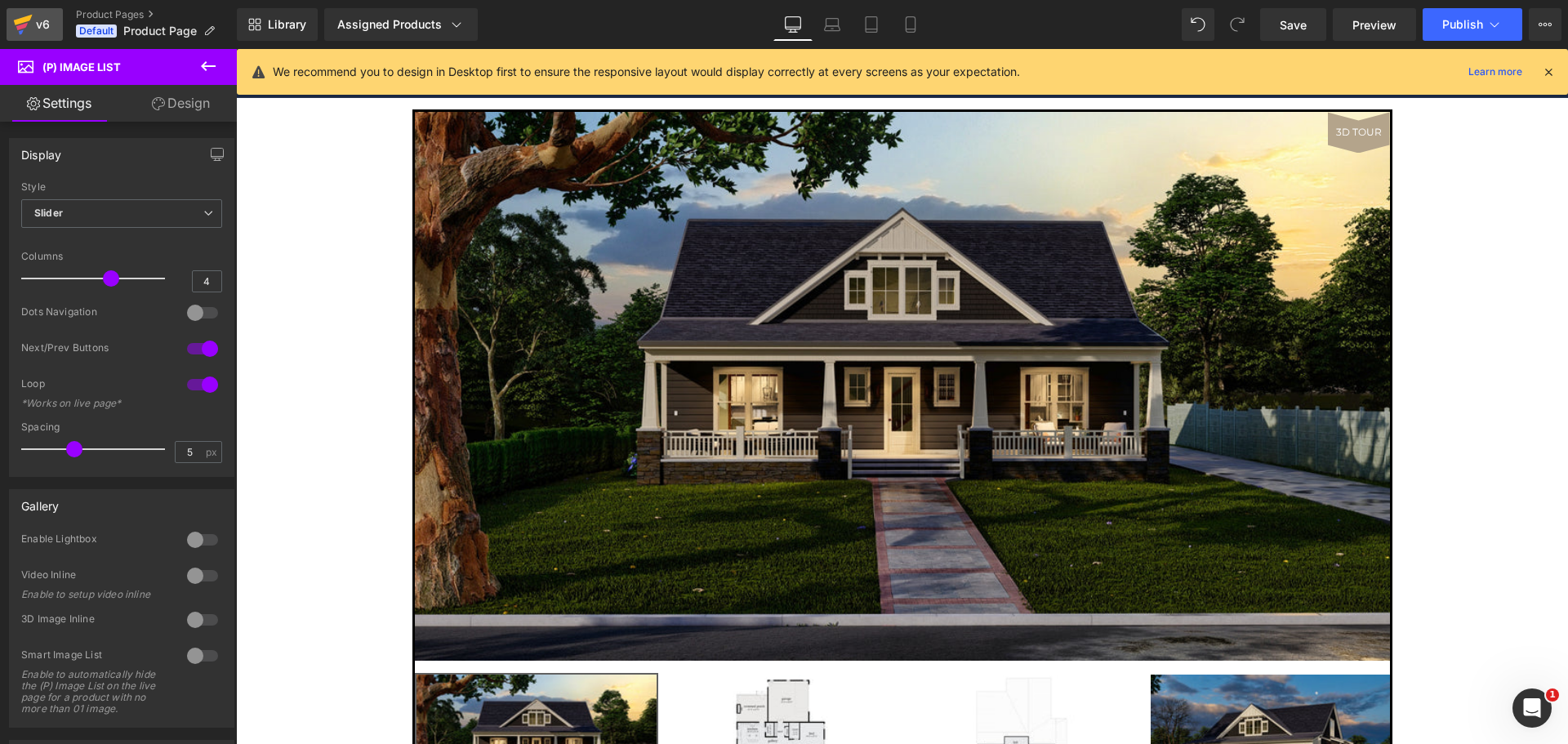
click at [35, 26] on div "v6" at bounding box center [43, 25] width 21 height 21
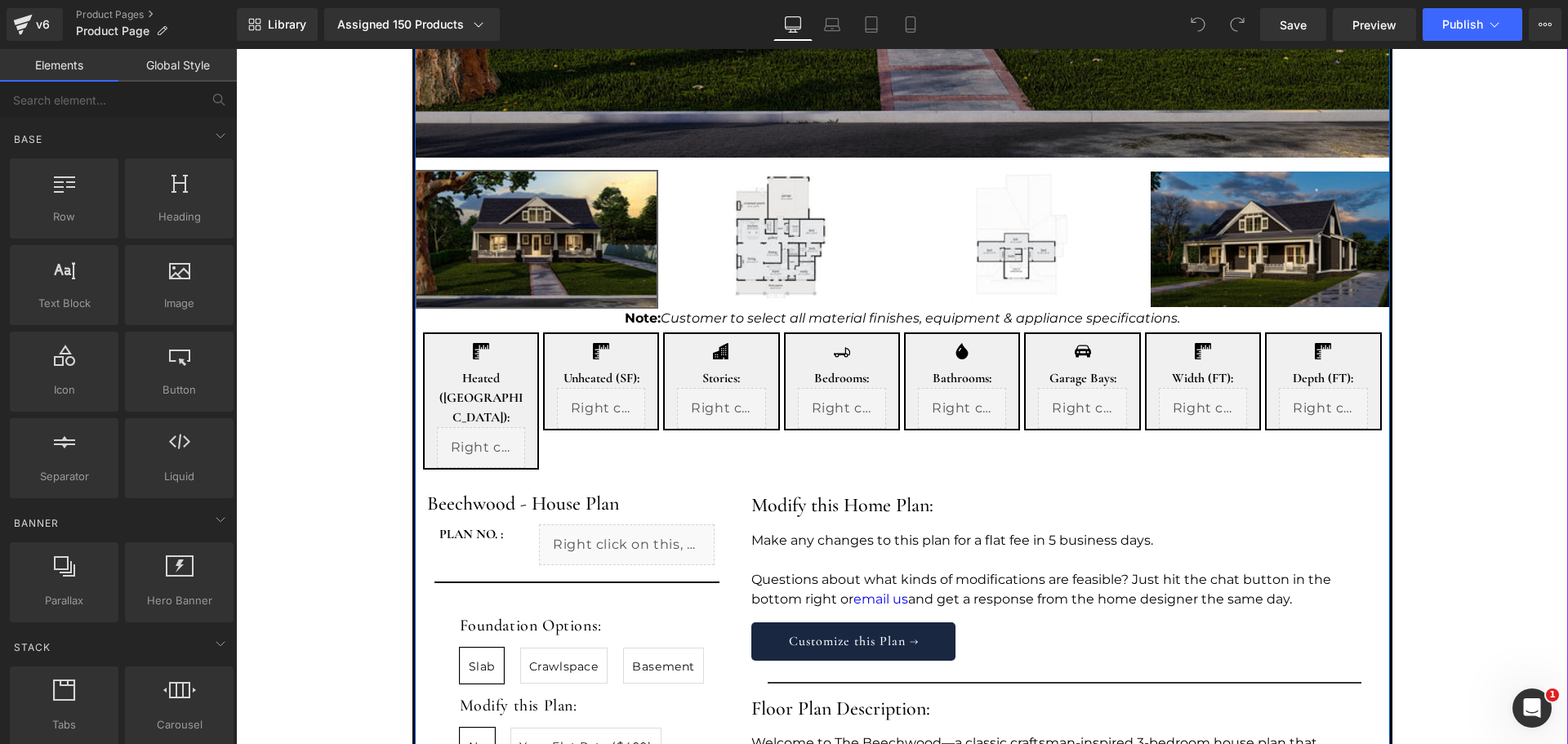
scroll to position [545, 0]
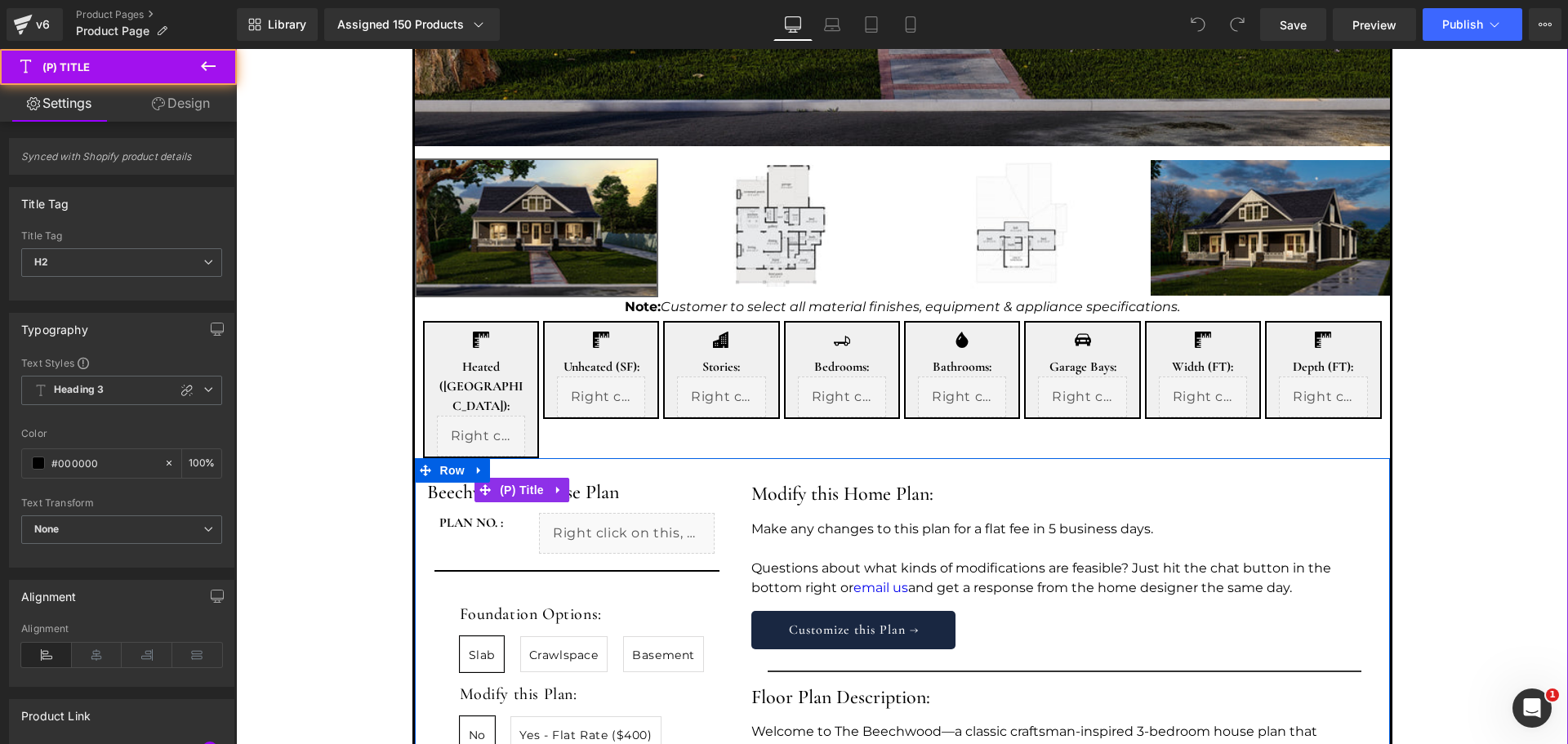
click at [581, 481] on link "Beechwood - House Plan" at bounding box center [523, 493] width 192 height 24
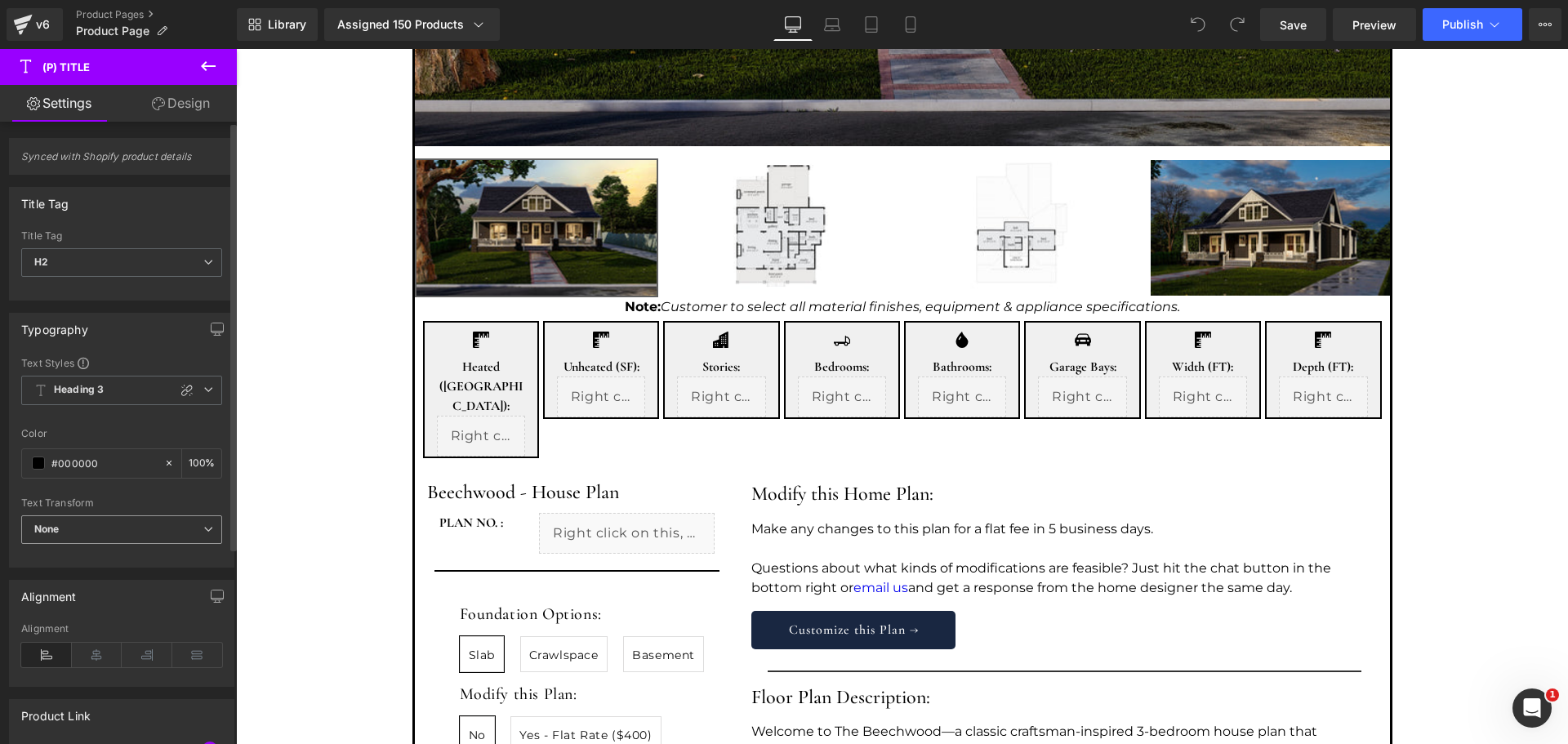
click at [177, 526] on span "None" at bounding box center [121, 529] width 201 height 29
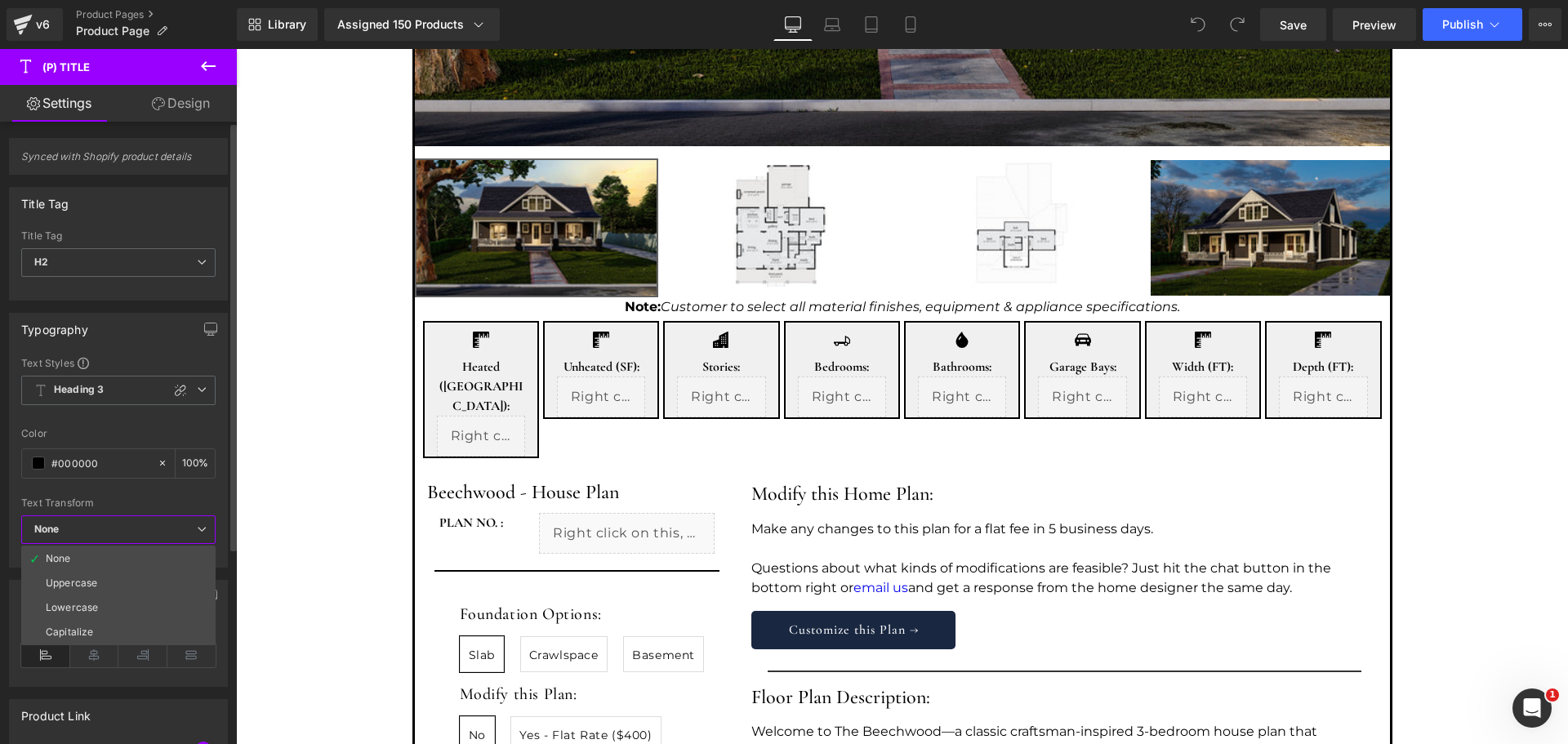
click at [177, 526] on span "None" at bounding box center [118, 529] width 194 height 29
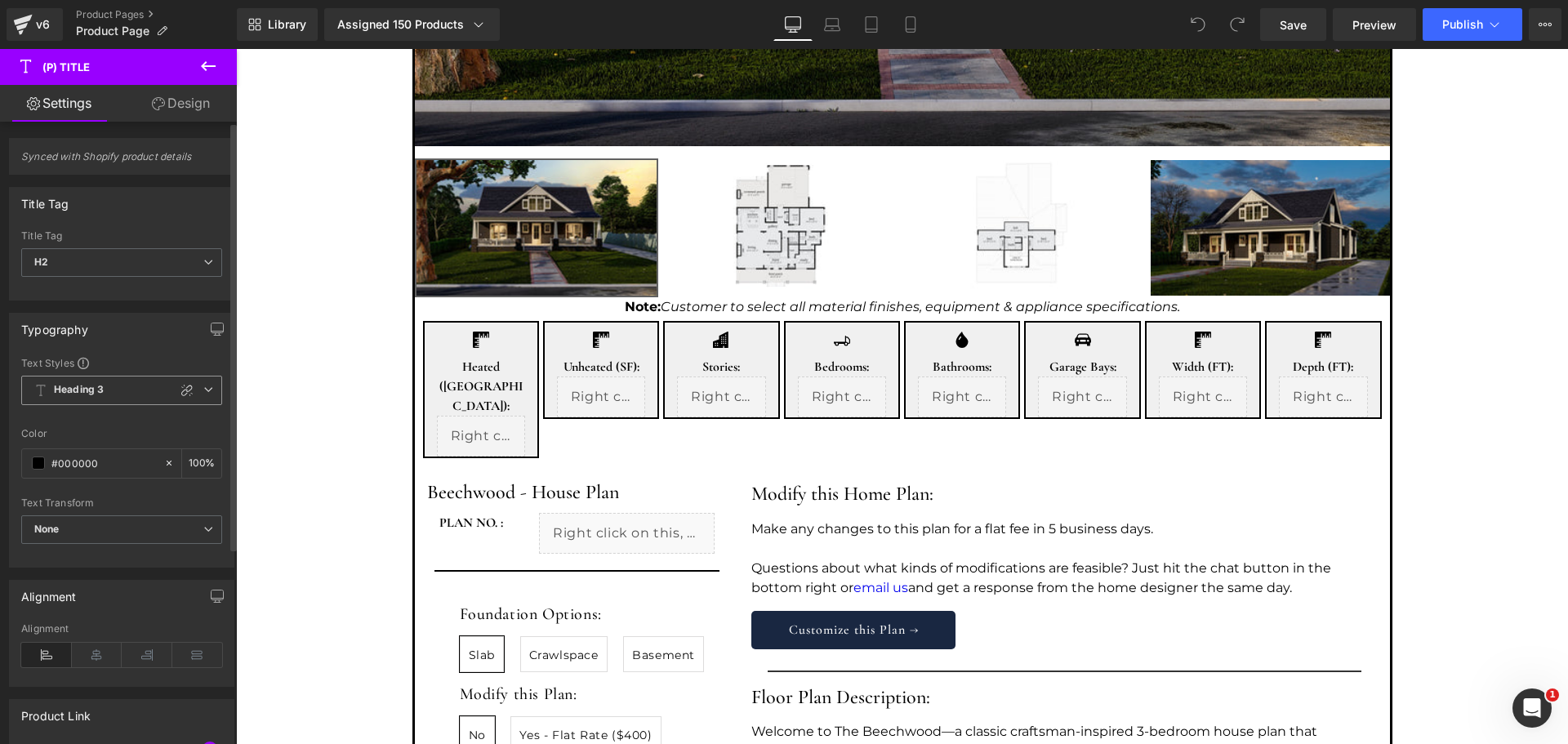
click at [105, 385] on span "Heading 3" at bounding box center [121, 391] width 201 height 30
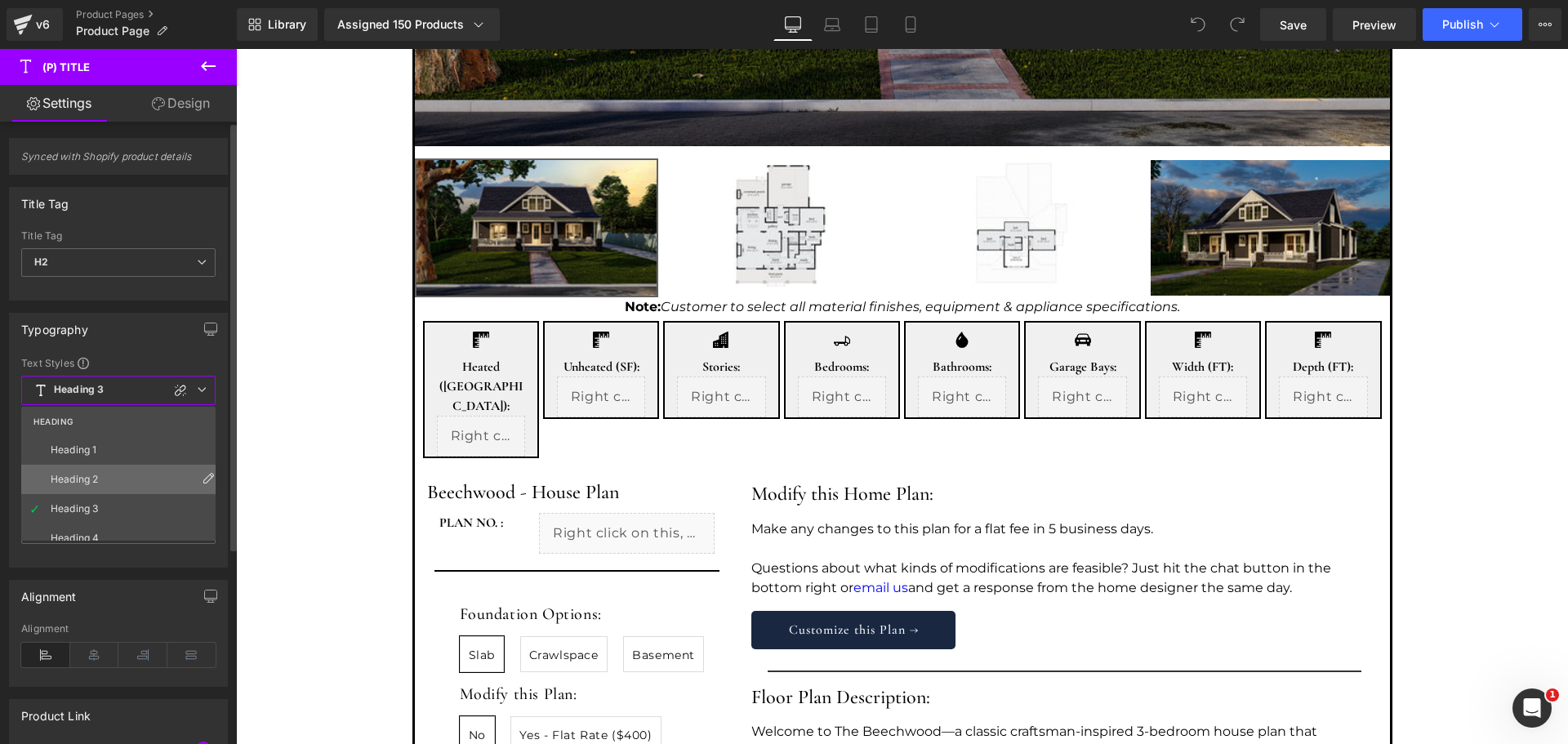
scroll to position [109, 0]
click at [205, 429] on icon at bounding box center [208, 427] width 13 height 13
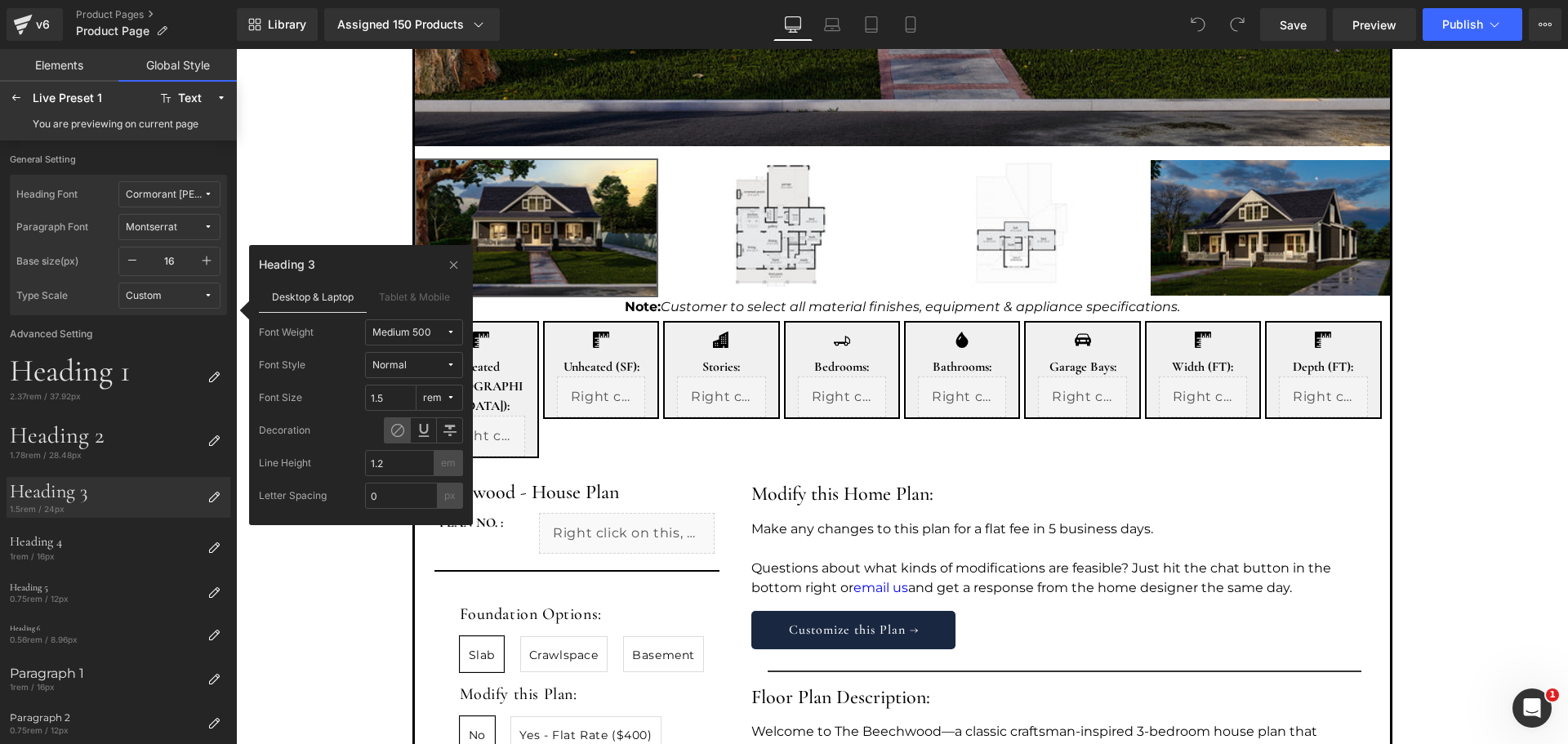
click at [444, 361] on span "Normal" at bounding box center [409, 365] width 73 height 12
click at [448, 334] on icon at bounding box center [451, 333] width 10 height 10
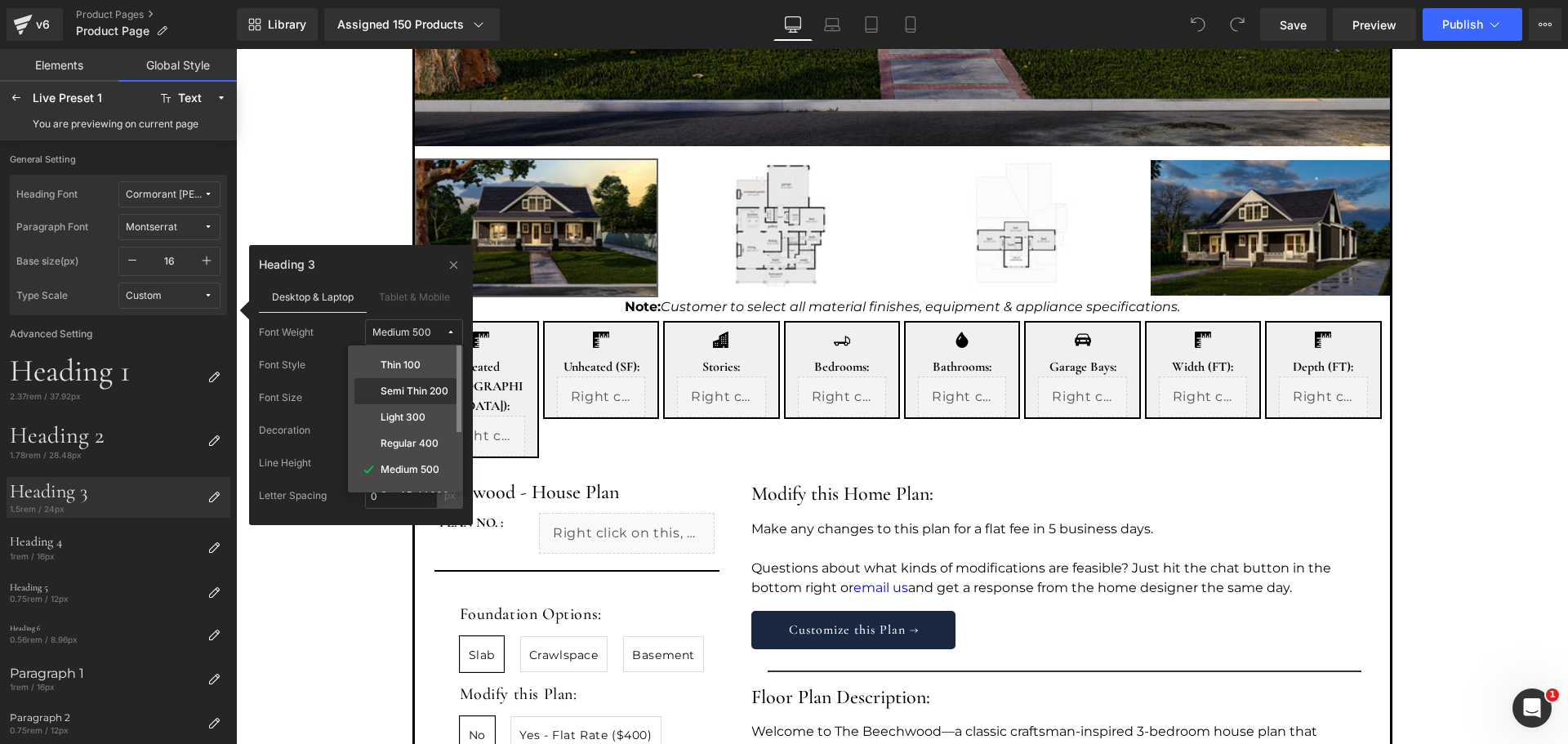
scroll to position [102, 0]
click at [419, 416] on label "Bold 700" at bounding box center [401, 421] width 41 height 12
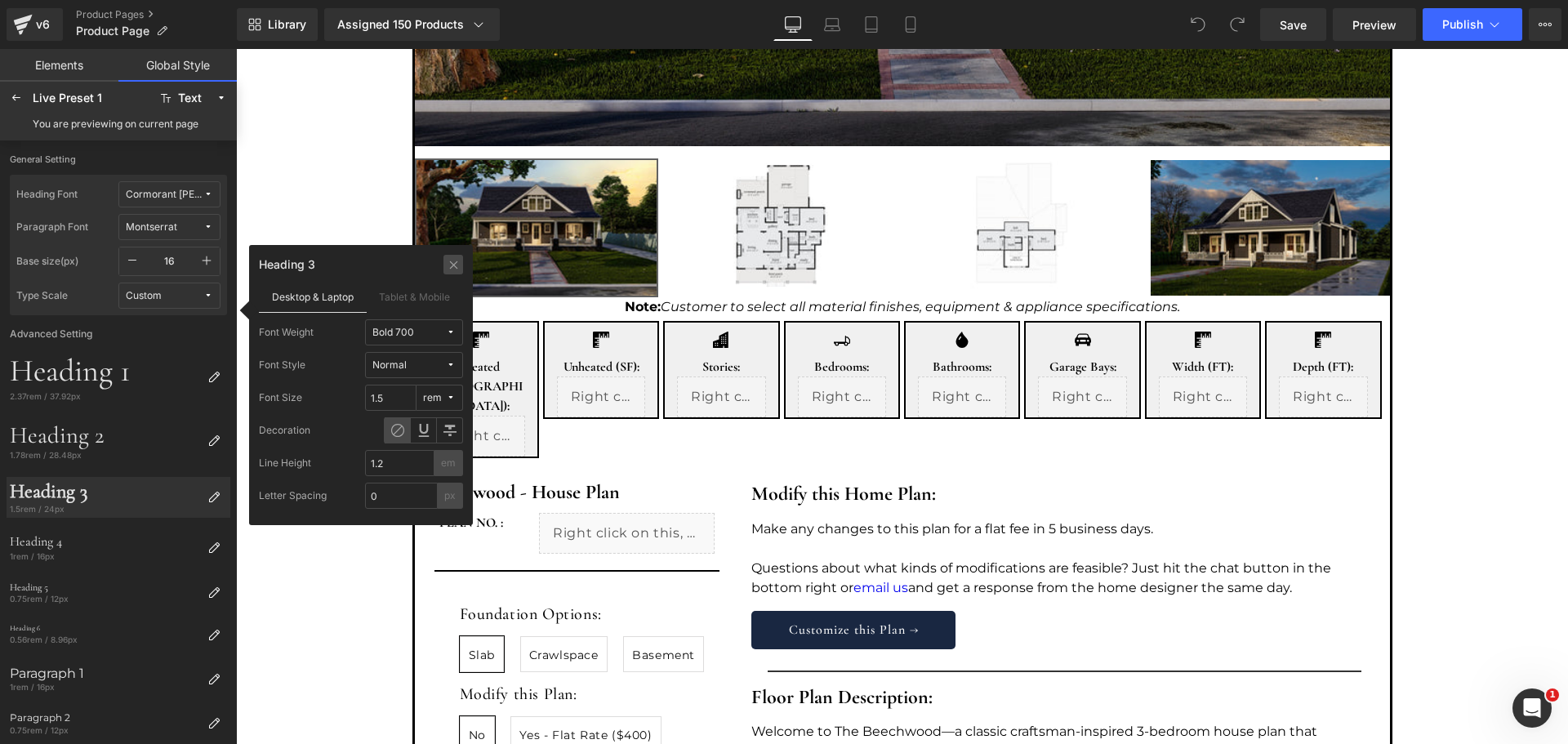
click at [454, 267] on icon at bounding box center [453, 265] width 12 height 13
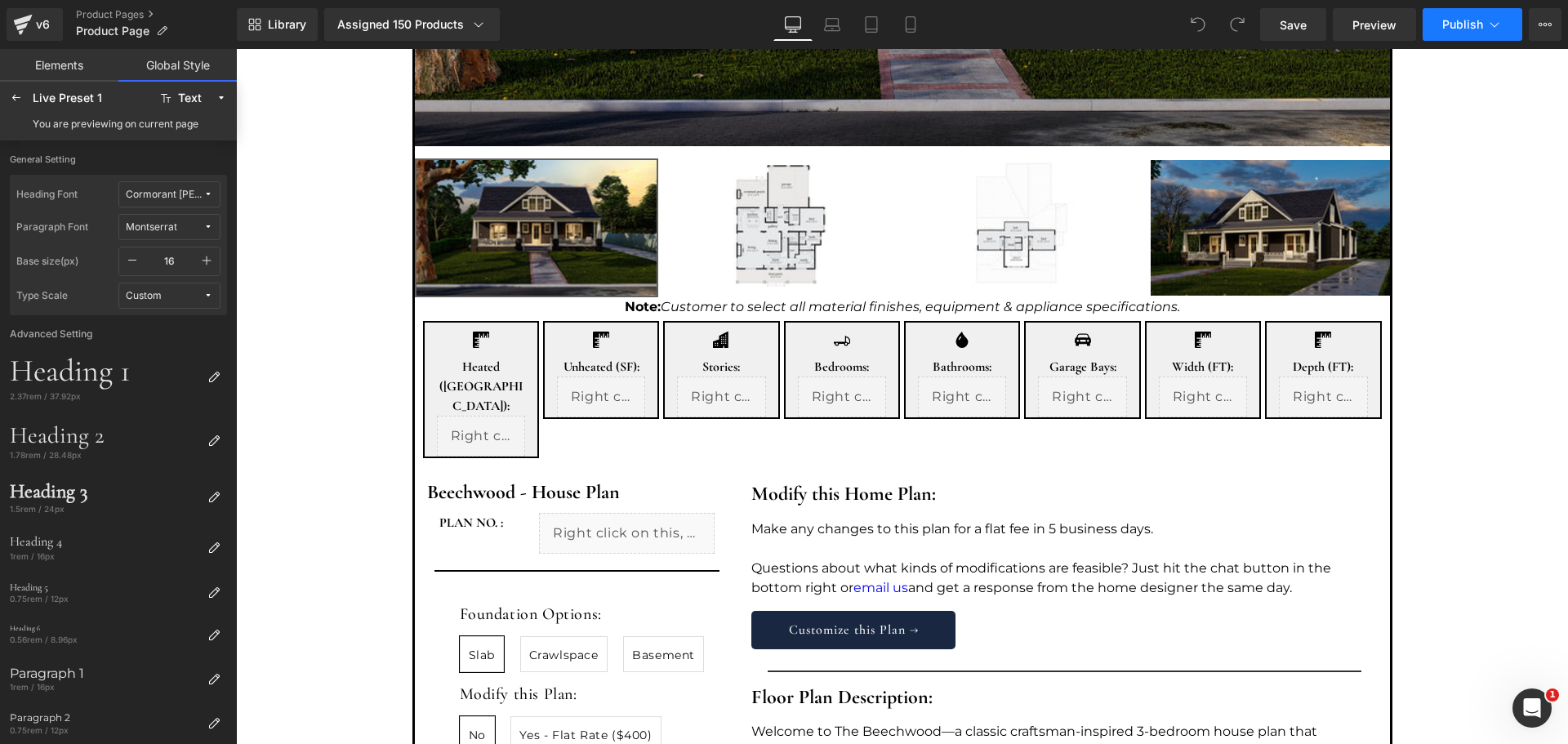
click at [1479, 17] on button "Publish" at bounding box center [1472, 25] width 100 height 33
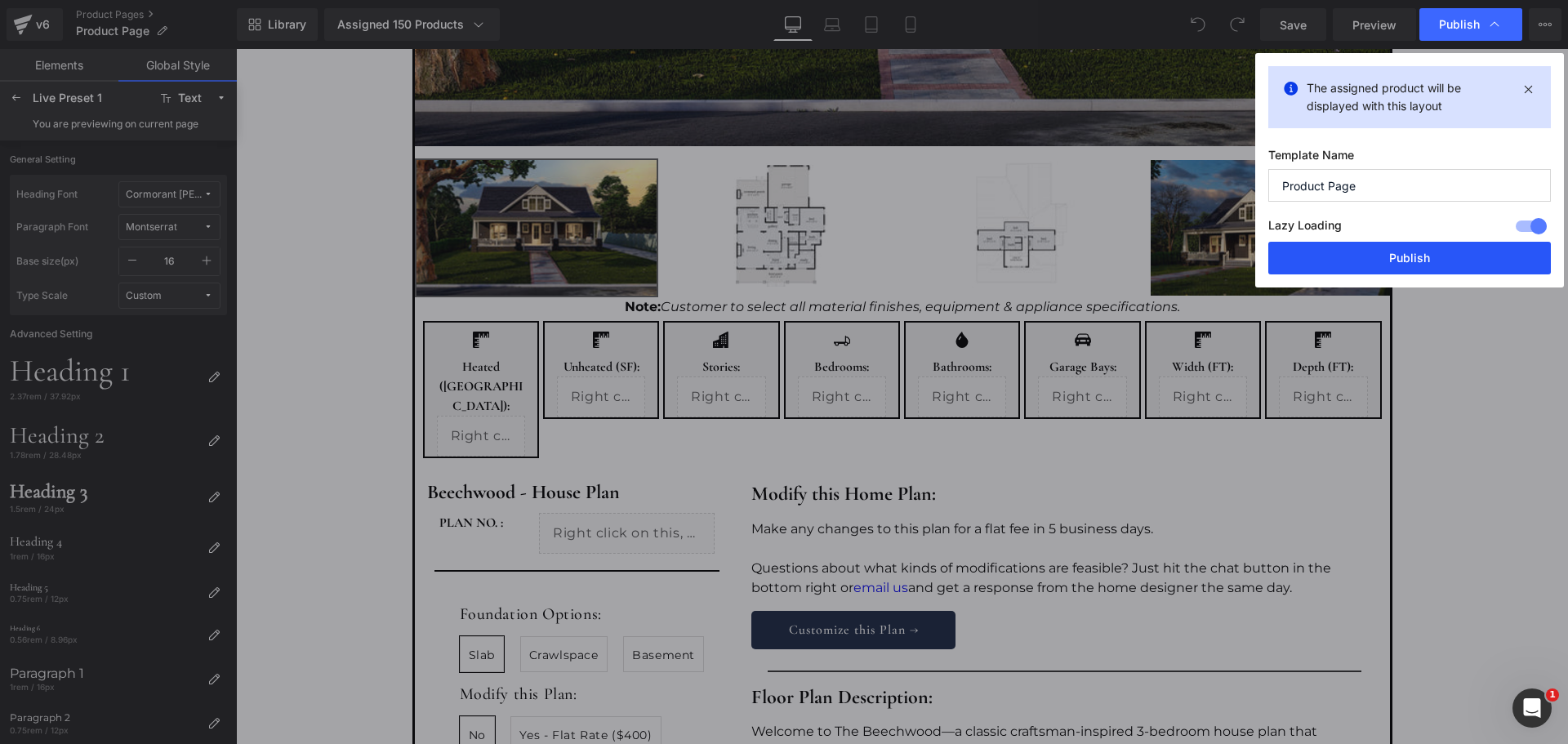
click at [1395, 254] on button "Publish" at bounding box center [1409, 258] width 282 height 33
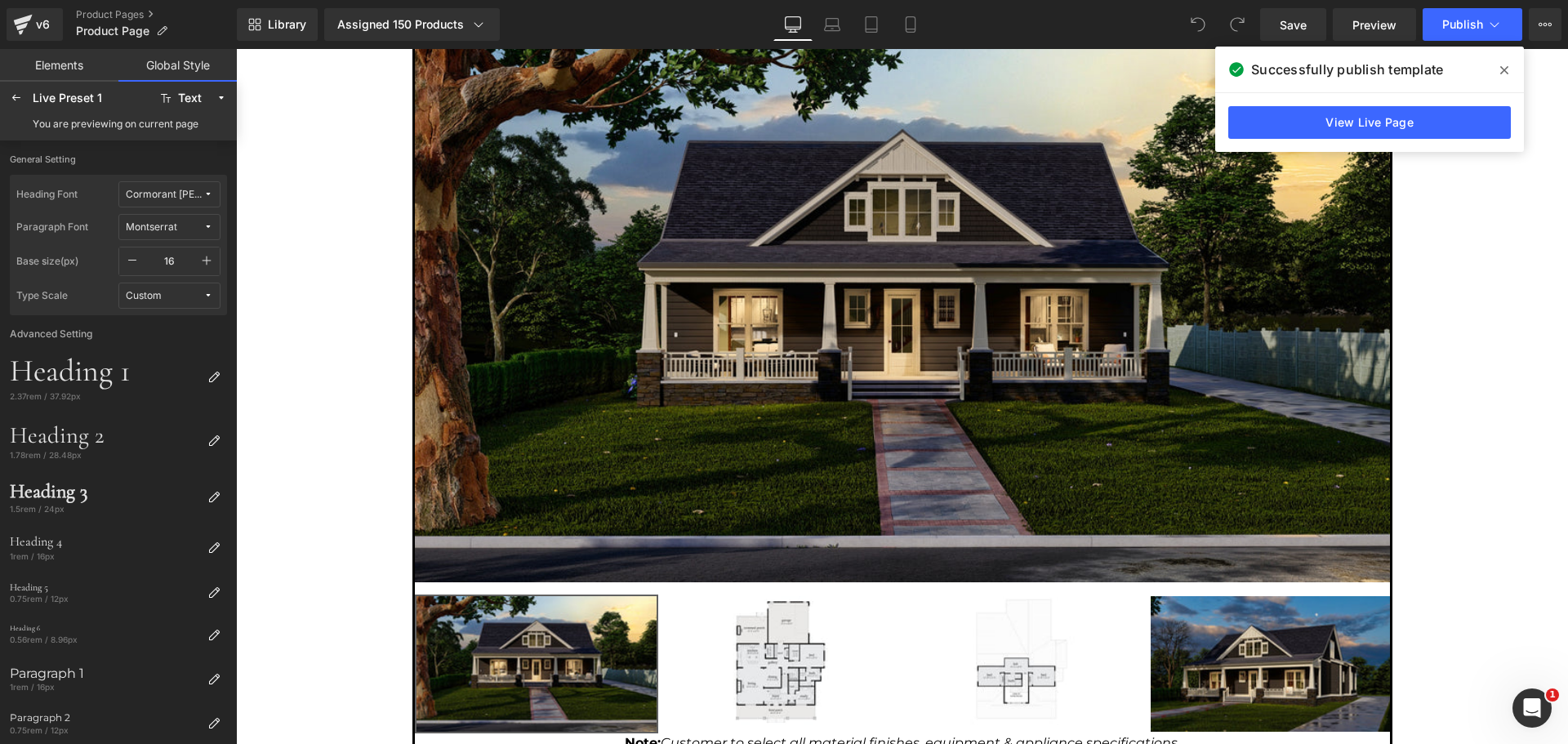
scroll to position [0, 0]
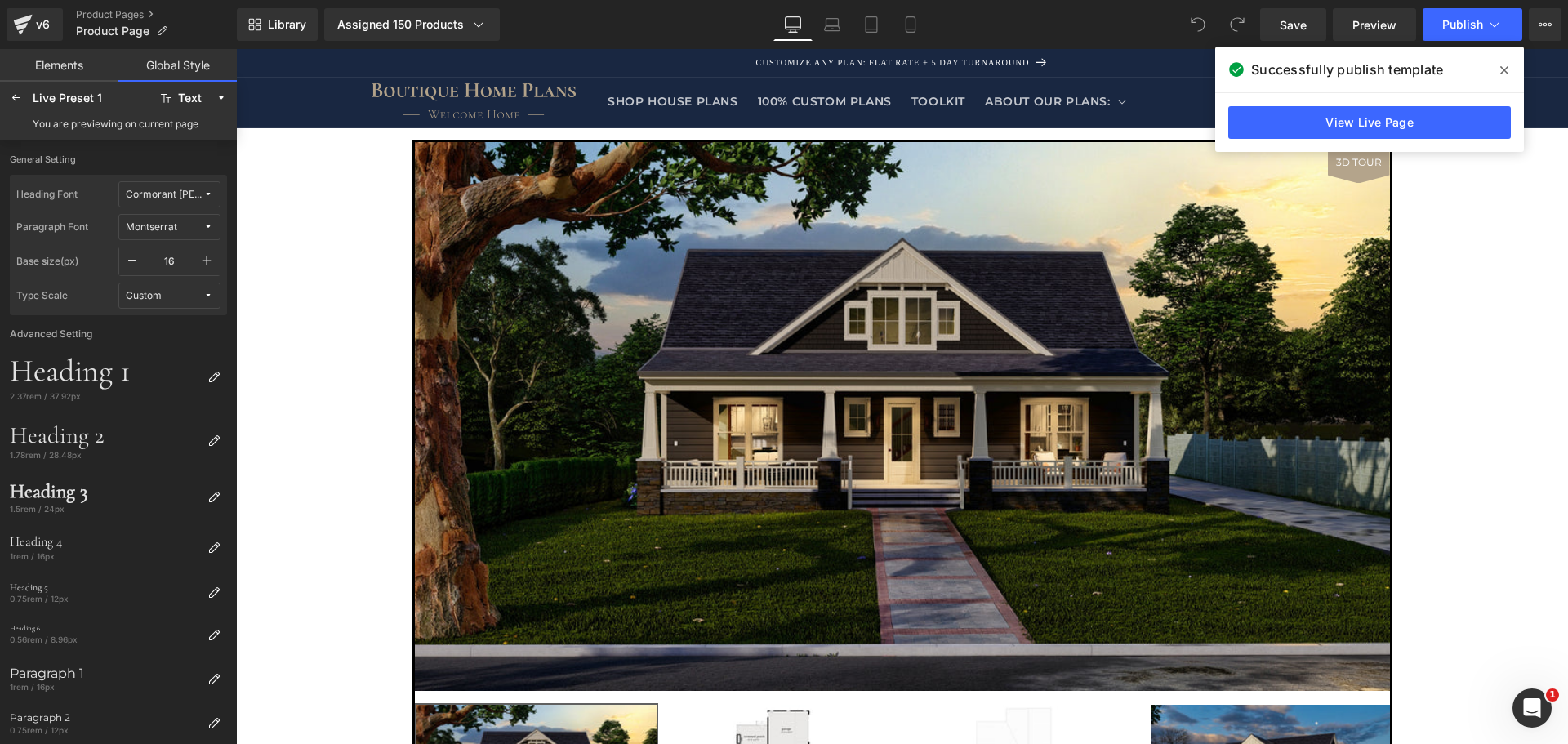
click at [18, 92] on icon at bounding box center [17, 98] width 13 height 13
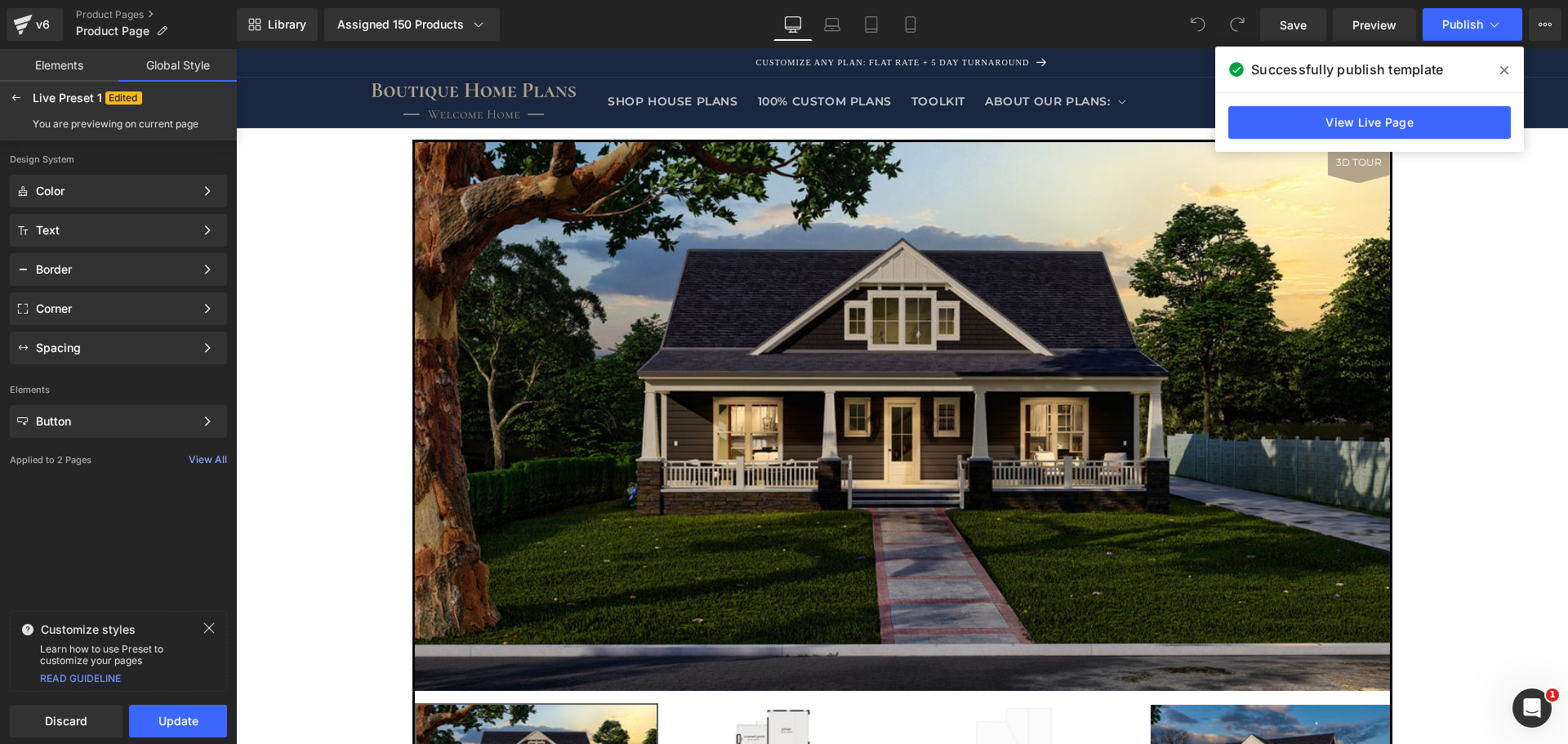
click at [56, 66] on link "Elements" at bounding box center [59, 65] width 118 height 33
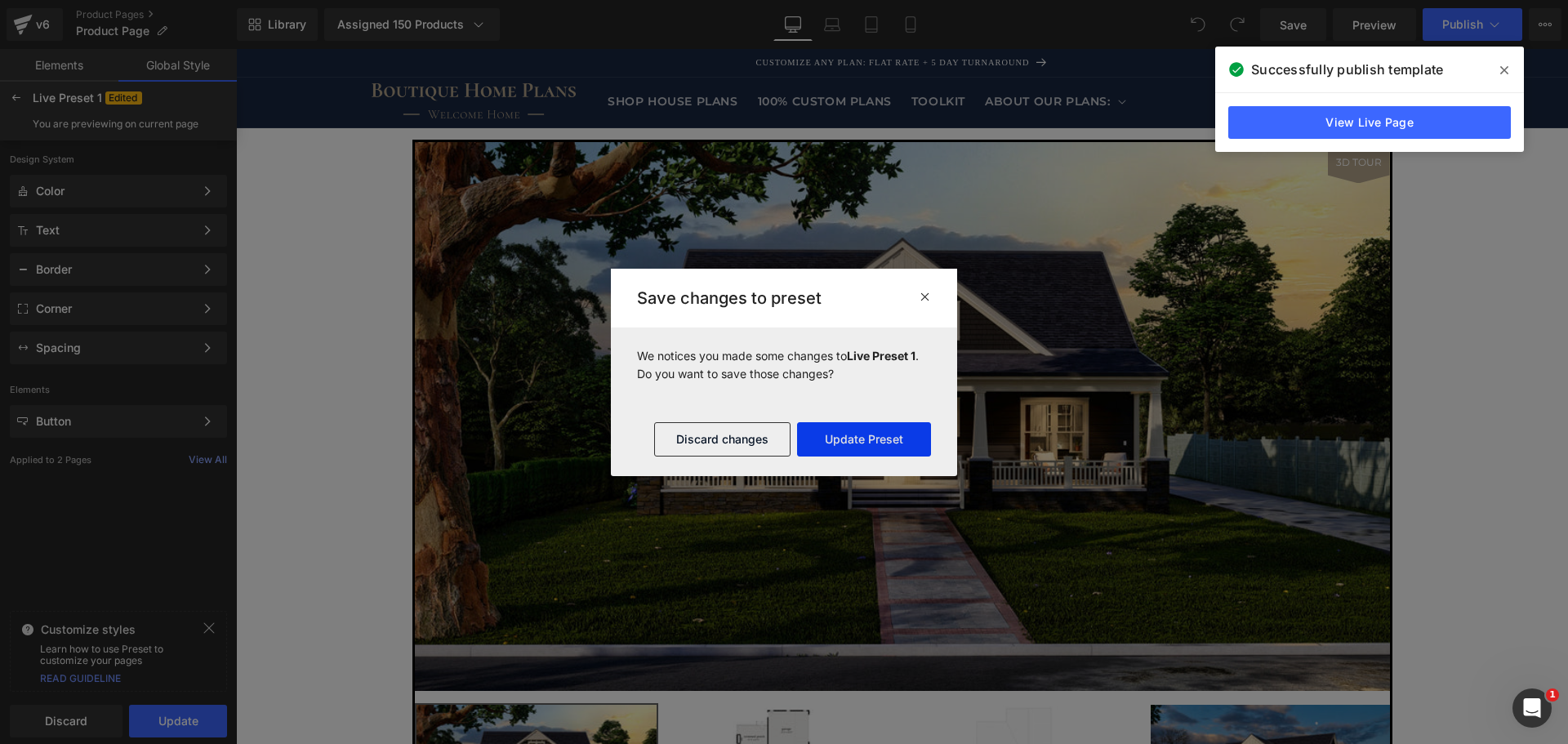
click at [850, 444] on button "Update Preset" at bounding box center [865, 439] width 134 height 35
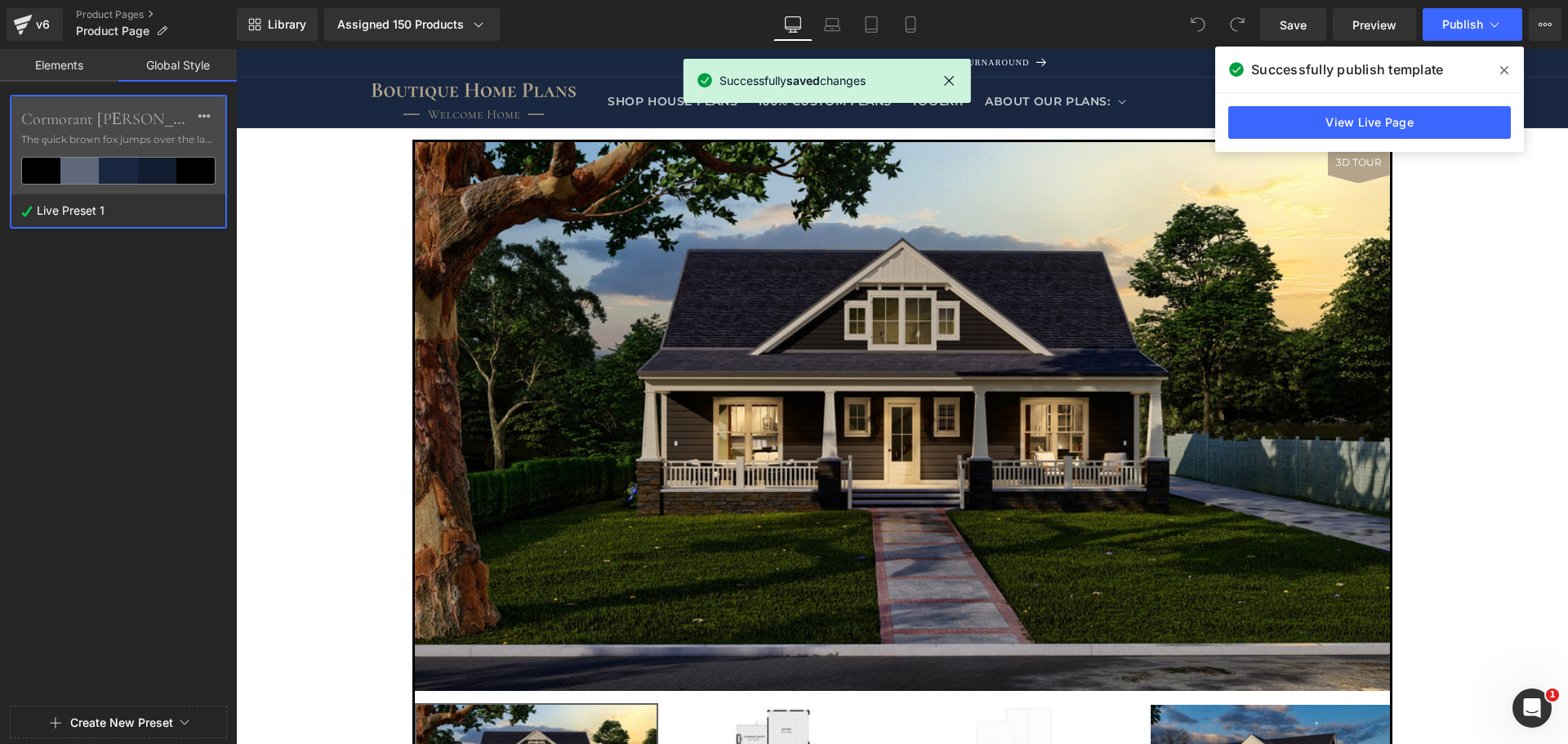
click at [59, 54] on link "Elements" at bounding box center [59, 65] width 118 height 33
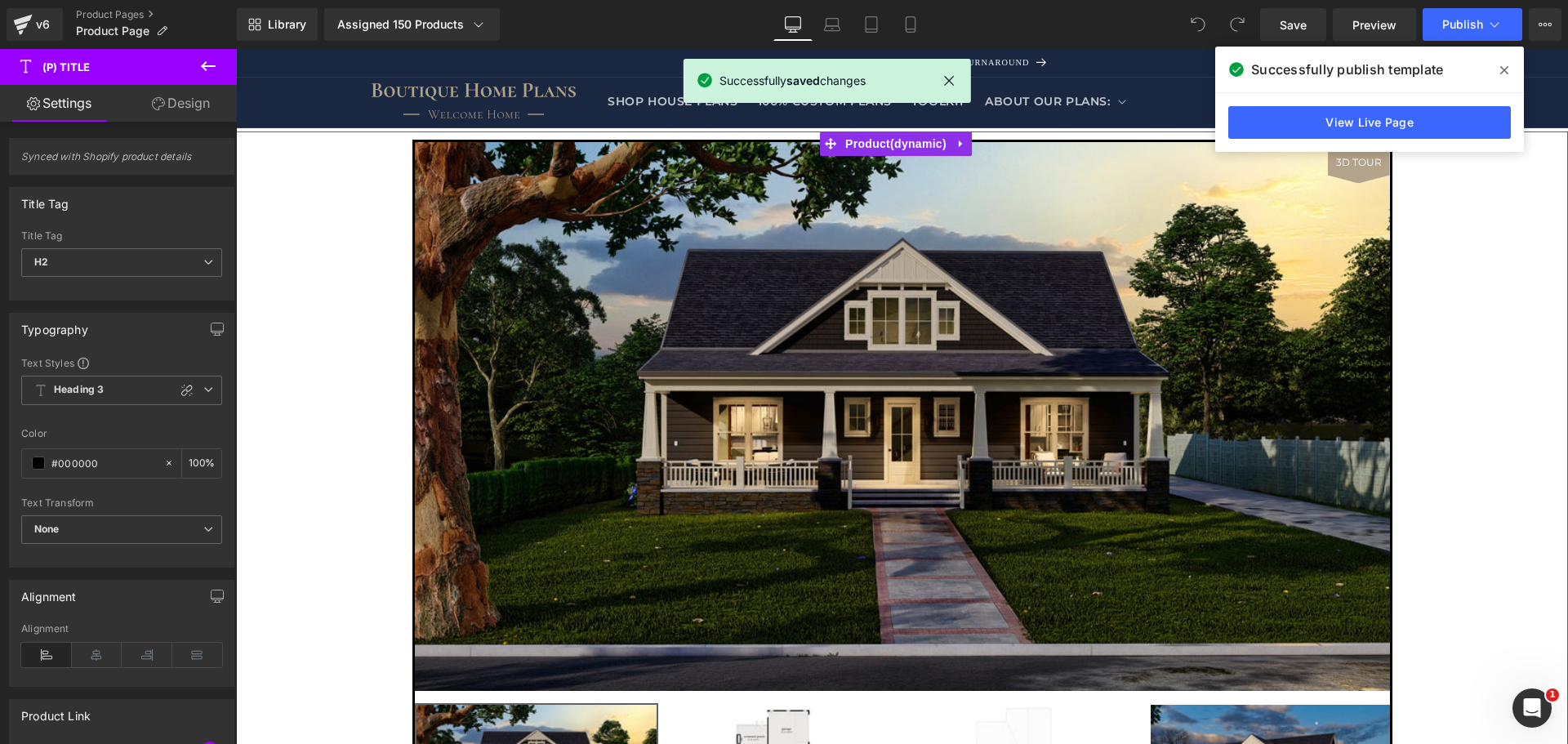
click at [514, 211] on img at bounding box center [902, 416] width 975 height 549
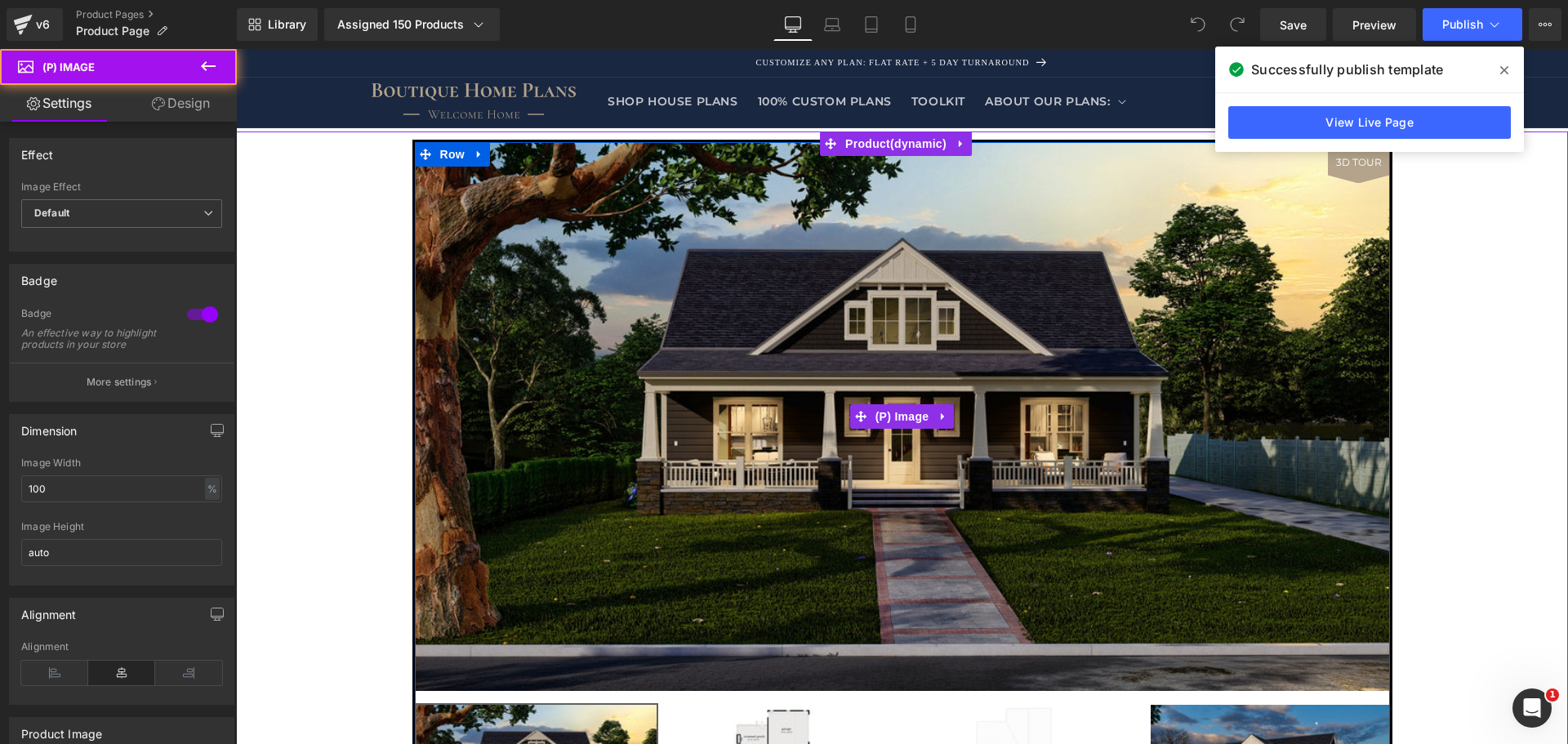
click at [505, 211] on img at bounding box center [902, 416] width 975 height 549
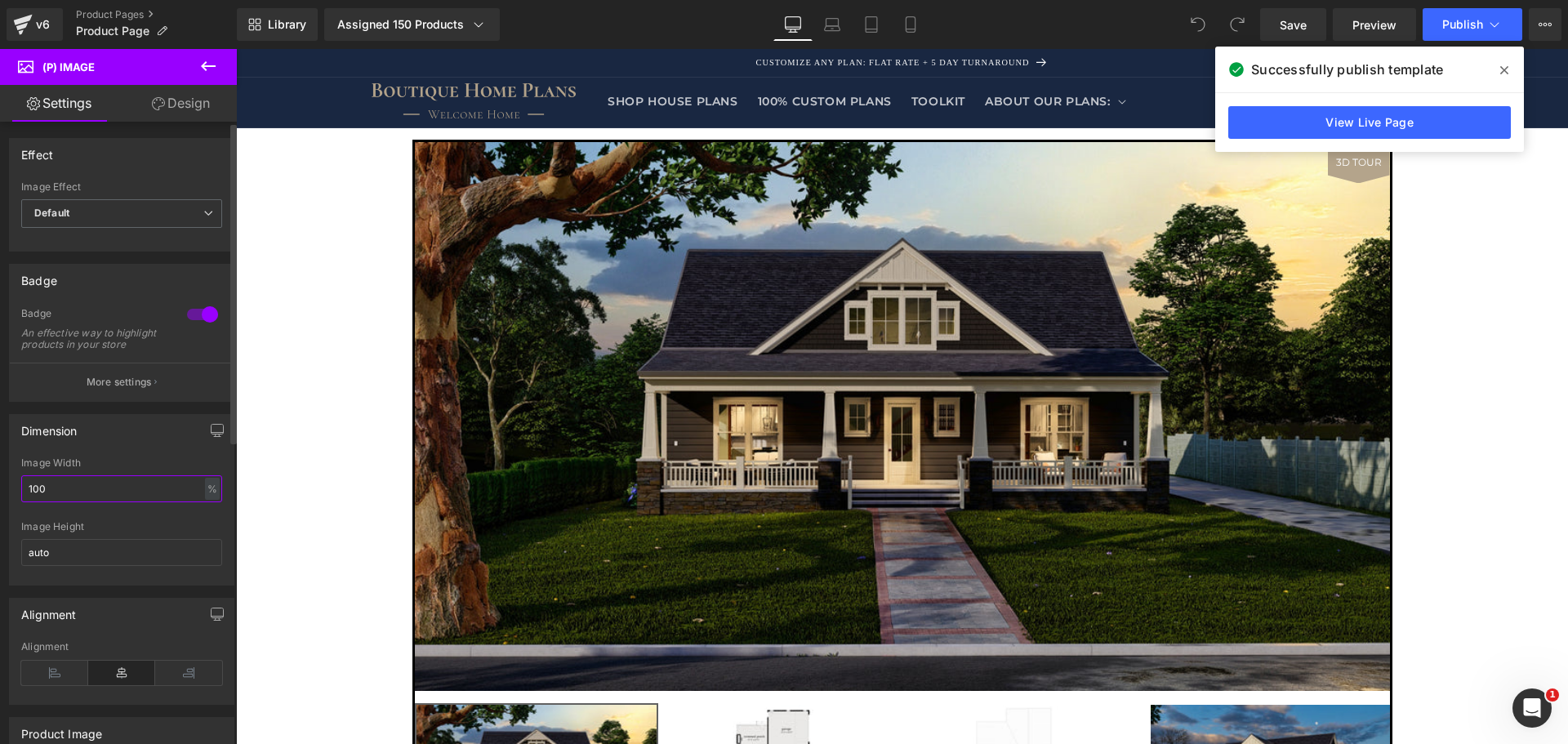
click at [160, 500] on input "100" at bounding box center [121, 489] width 201 height 27
type input "85"
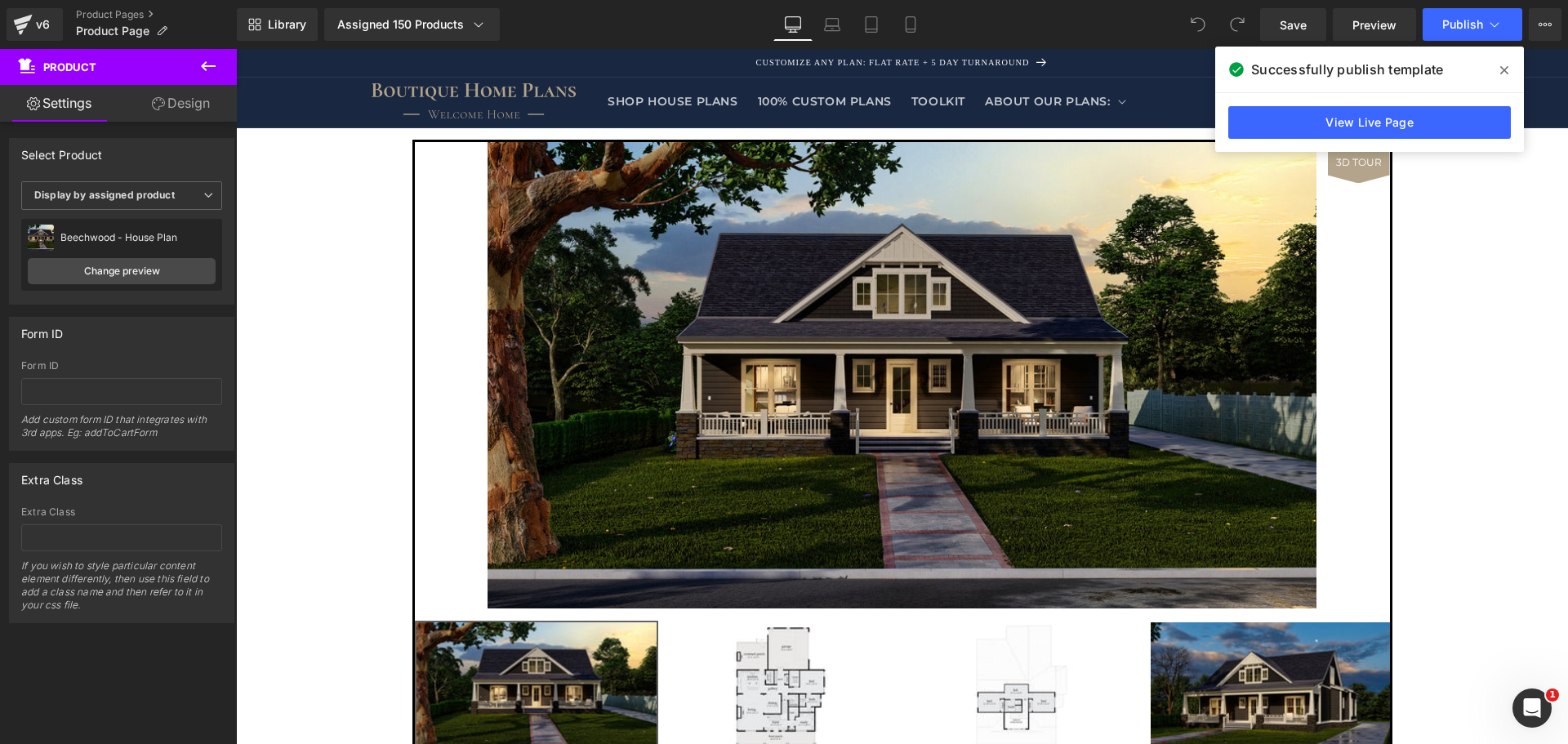
click at [1506, 70] on icon at bounding box center [1504, 70] width 8 height 13
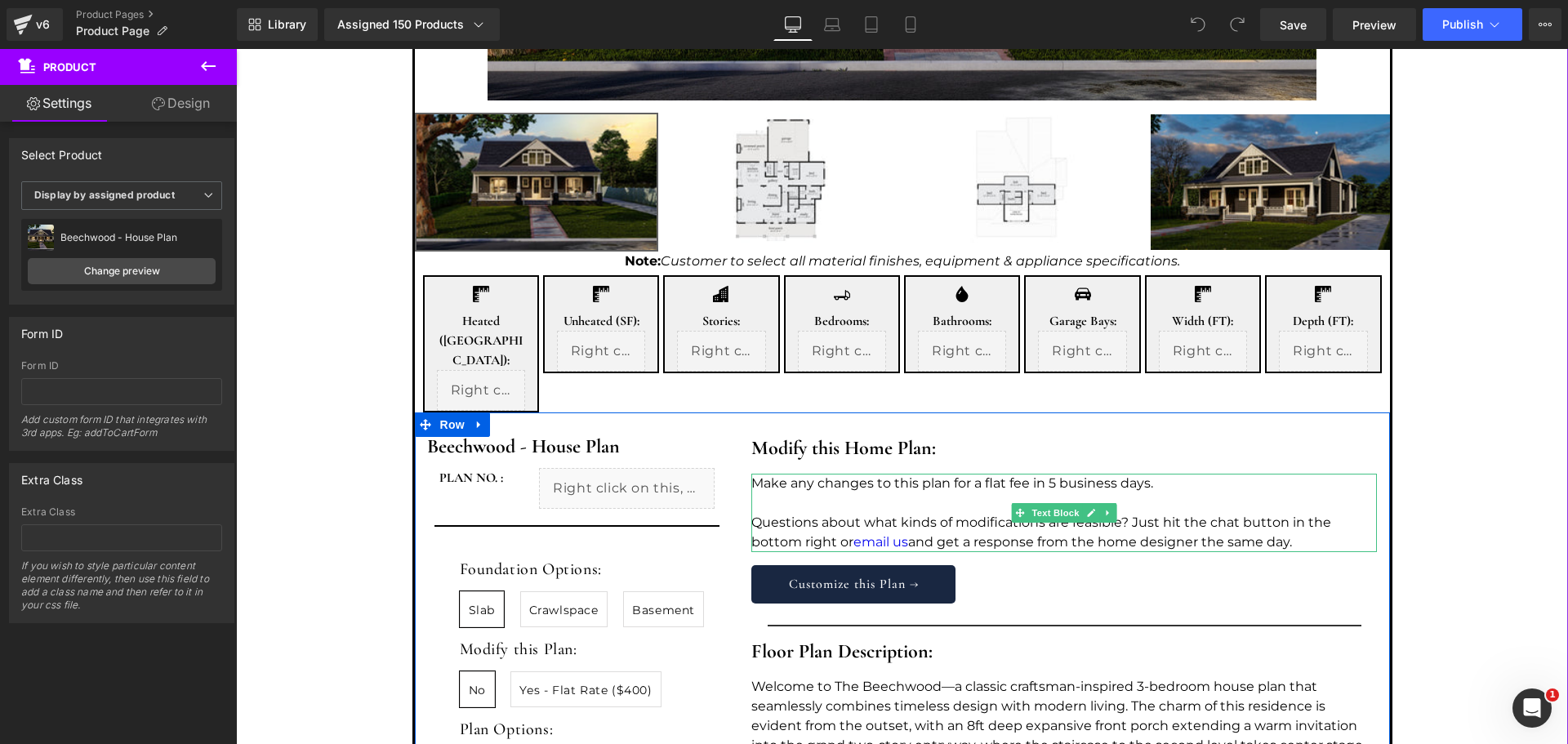
scroll to position [545, 0]
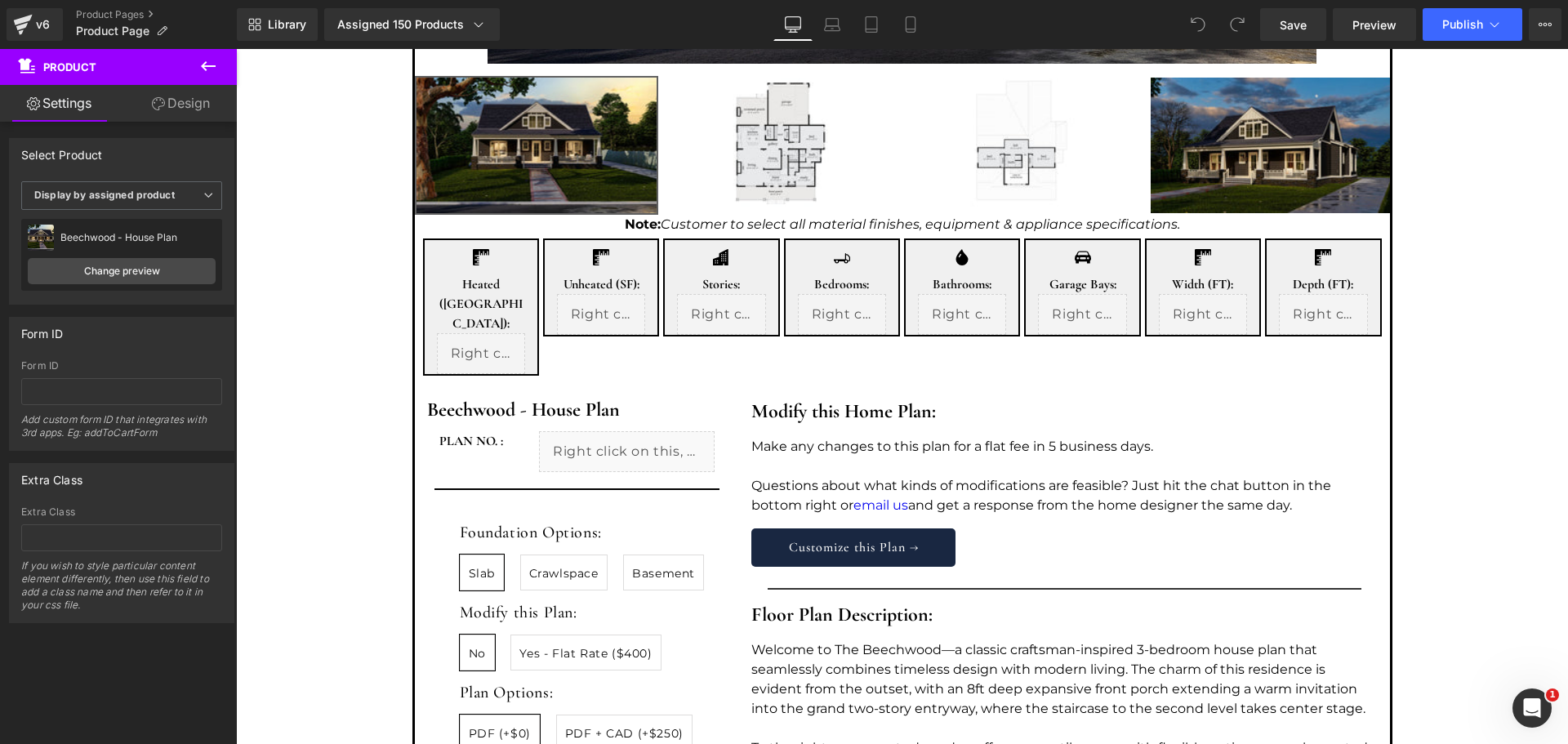
click at [214, 64] on icon at bounding box center [208, 66] width 20 height 20
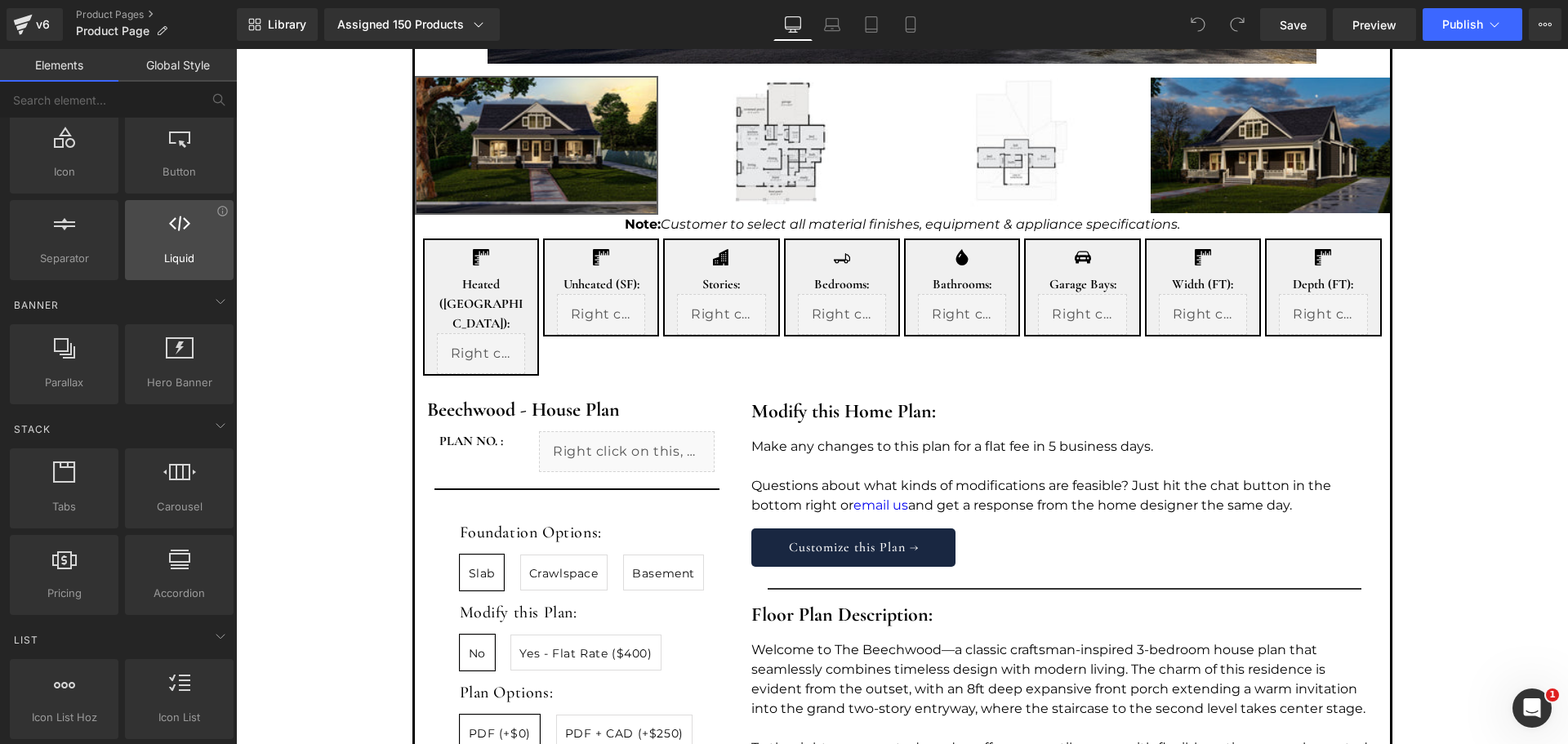
scroll to position [0, 0]
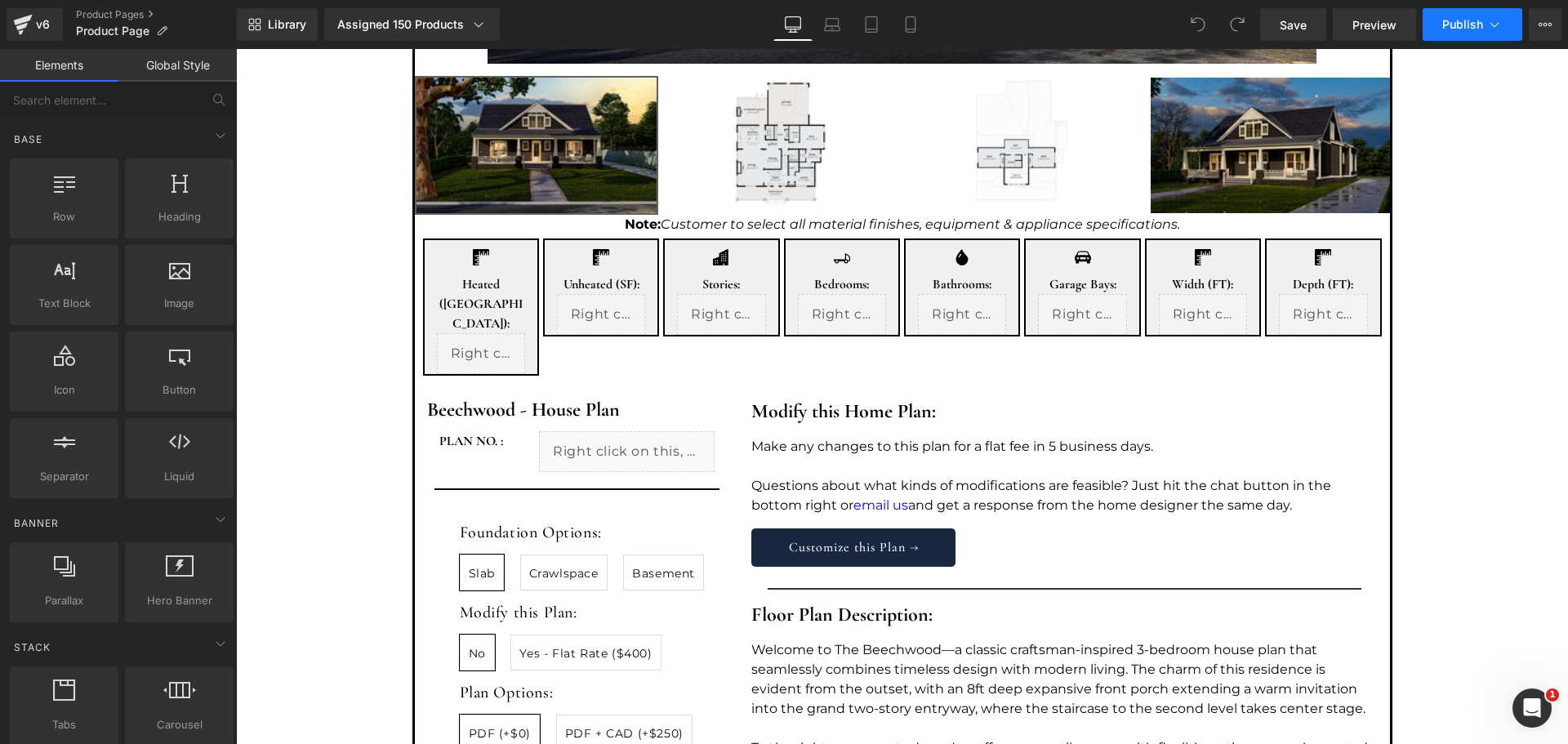
click at [1445, 31] on span "Publish" at bounding box center [1462, 25] width 40 height 13
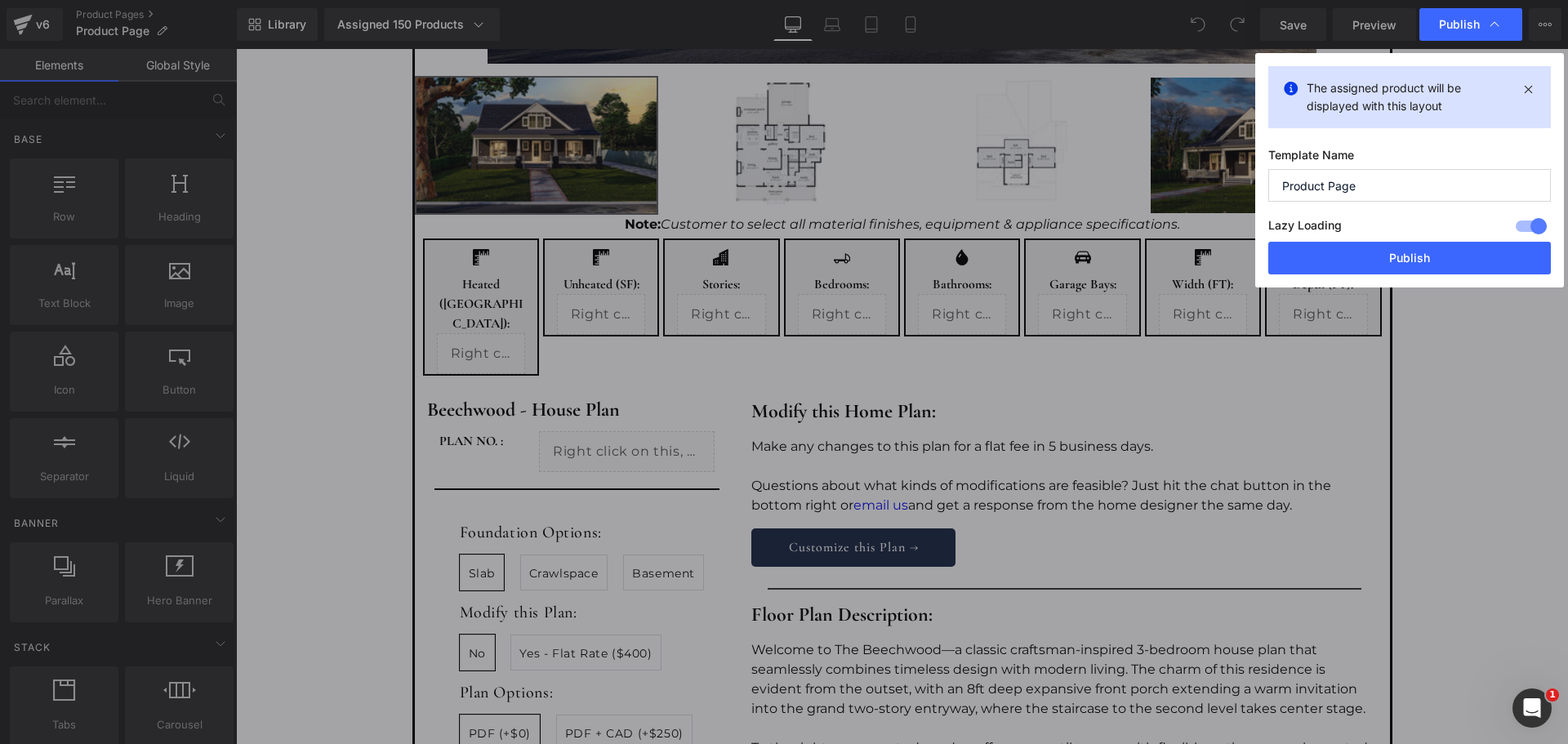
click at [1529, 222] on div at bounding box center [1531, 226] width 39 height 26
click at [1479, 251] on button "Publish" at bounding box center [1409, 258] width 282 height 33
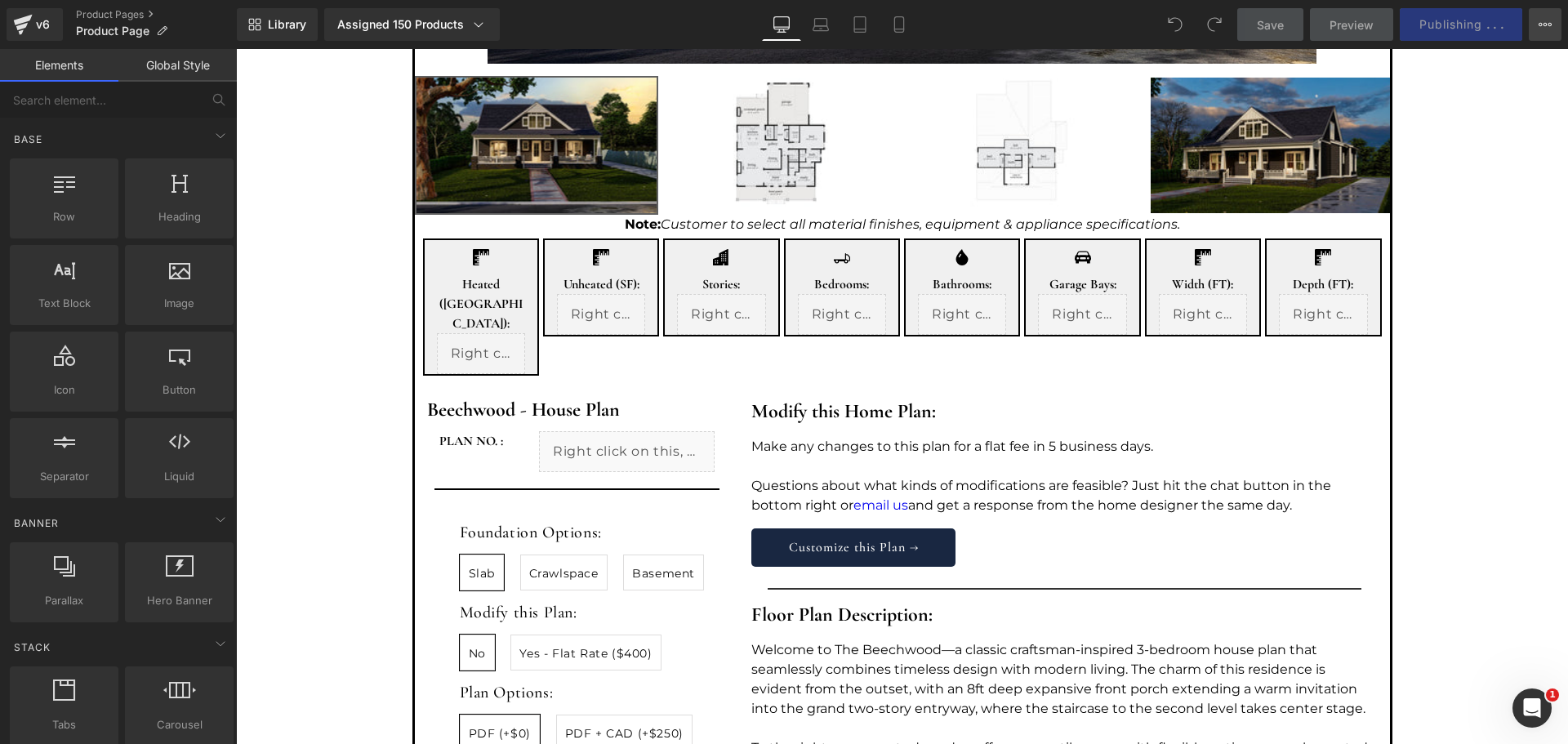
click at [1541, 21] on icon at bounding box center [1546, 25] width 13 height 13
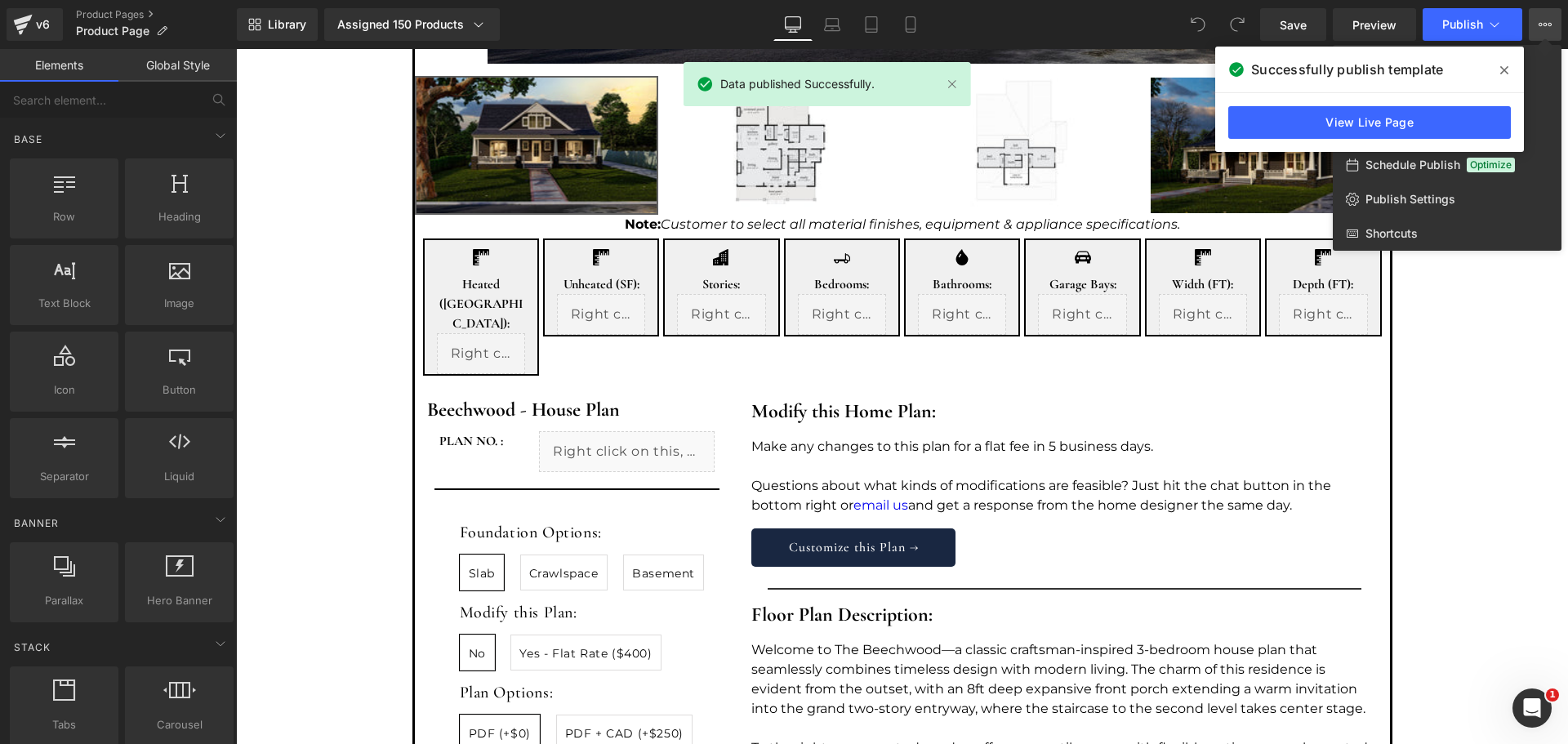
click at [1503, 67] on icon at bounding box center [1504, 70] width 8 height 13
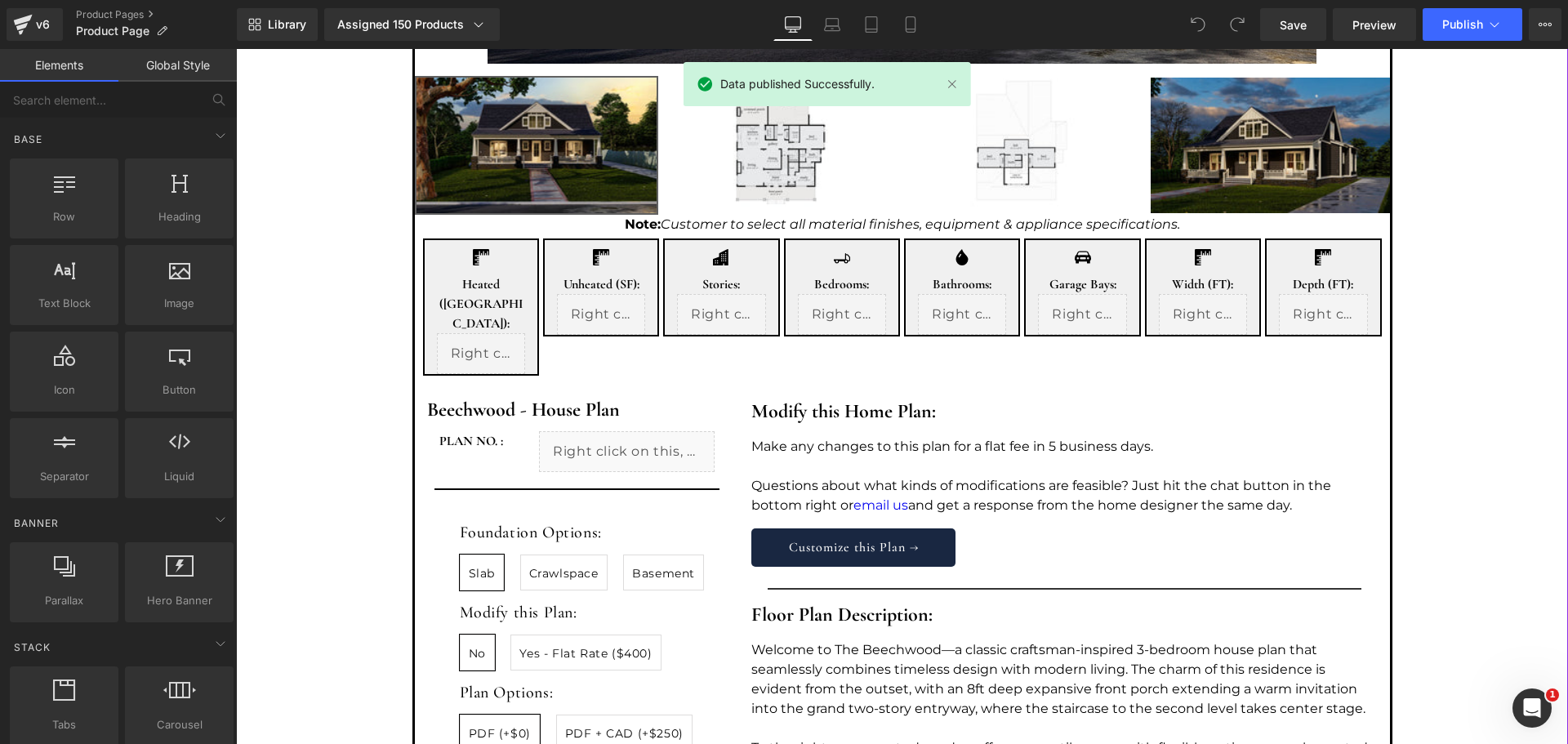
click at [1473, 438] on div "3D TOUR (P) Image ‹" at bounding box center [902, 284] width 1316 height 1379
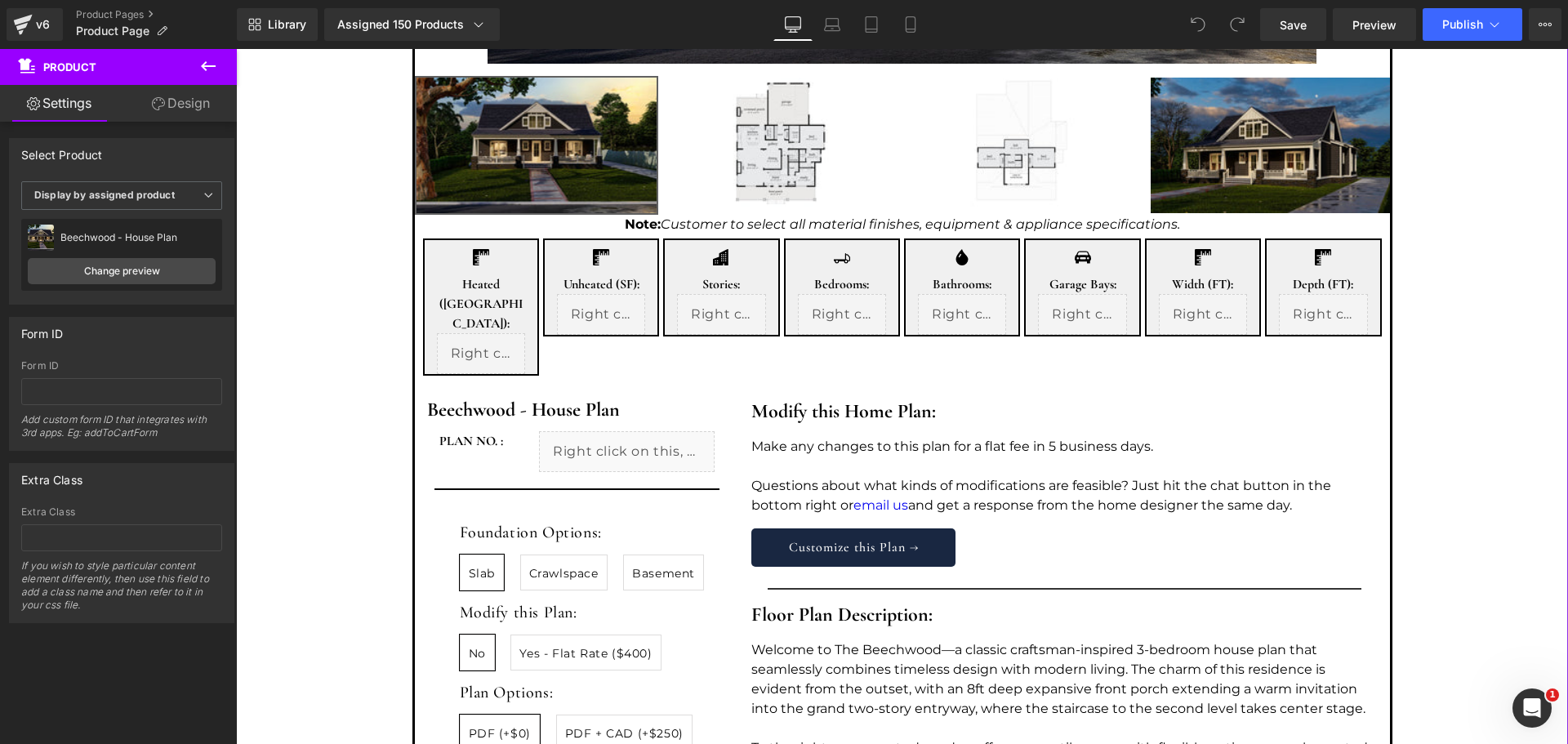
click at [276, 533] on div "3D TOUR (P) Image ‹" at bounding box center [902, 284] width 1316 height 1379
click at [311, 253] on div "3D TOUR (P) Image ‹" at bounding box center [902, 284] width 1316 height 1379
click at [179, 101] on link "Design" at bounding box center [180, 103] width 118 height 37
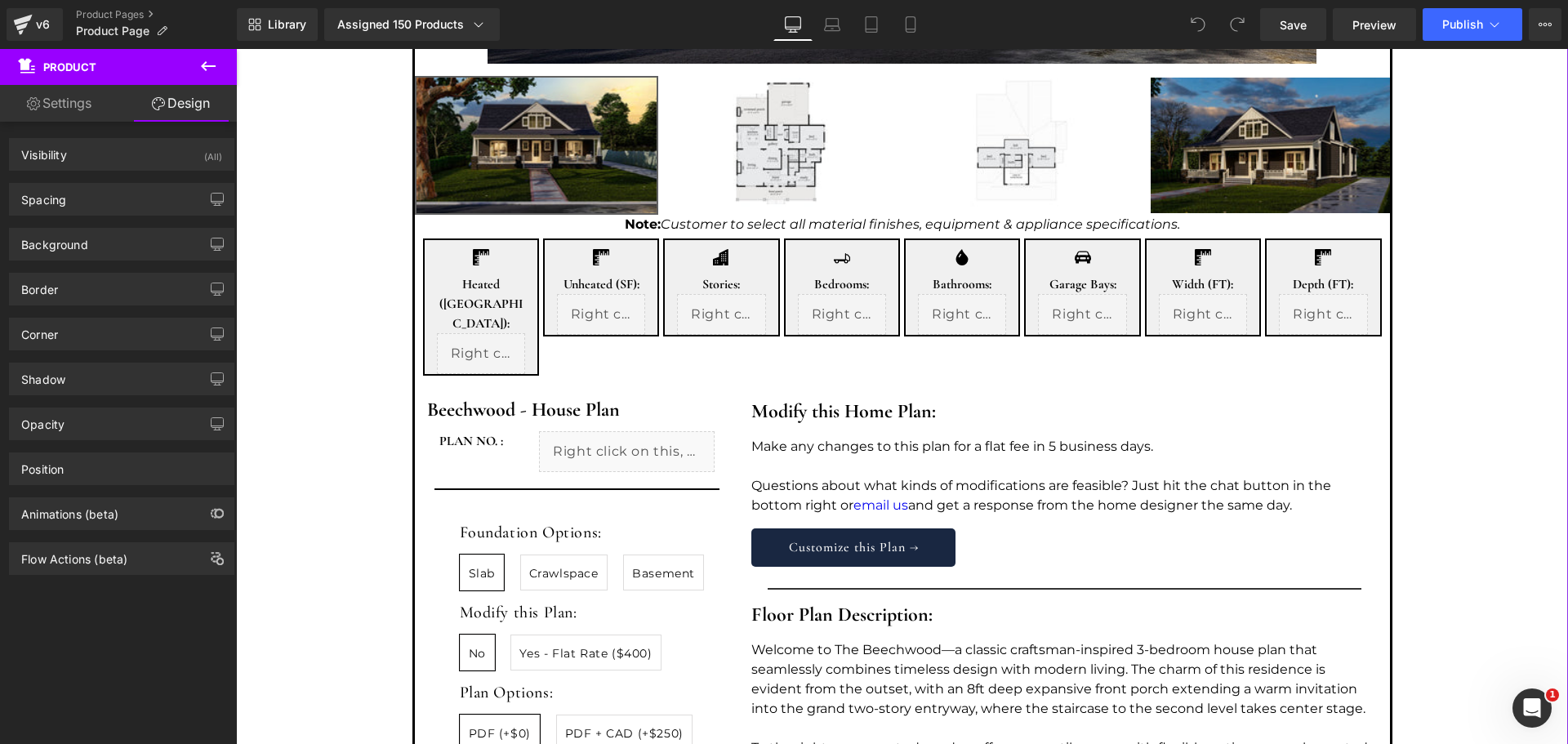
click at [77, 100] on link "Settings" at bounding box center [59, 103] width 118 height 37
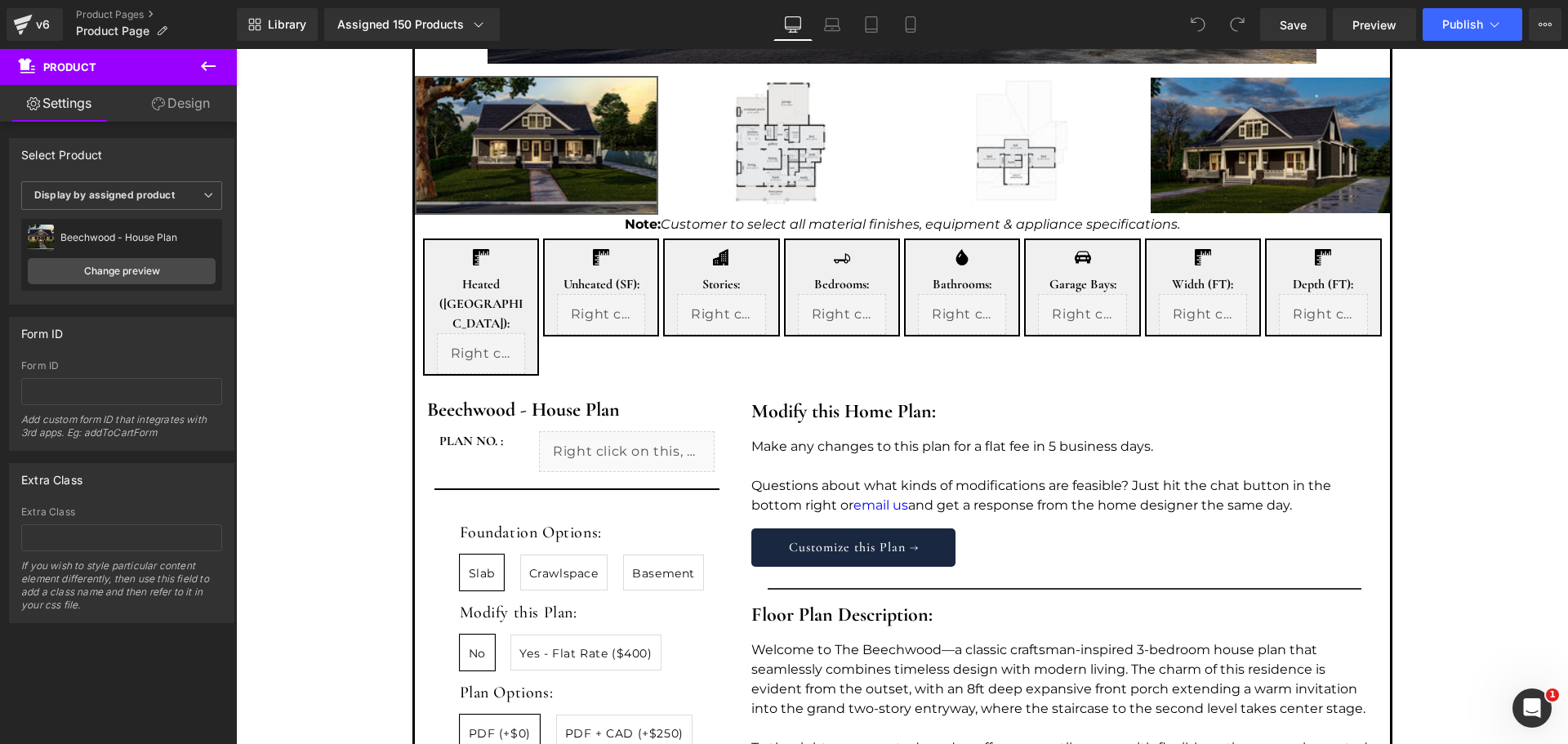
click at [201, 66] on icon at bounding box center [208, 66] width 15 height 10
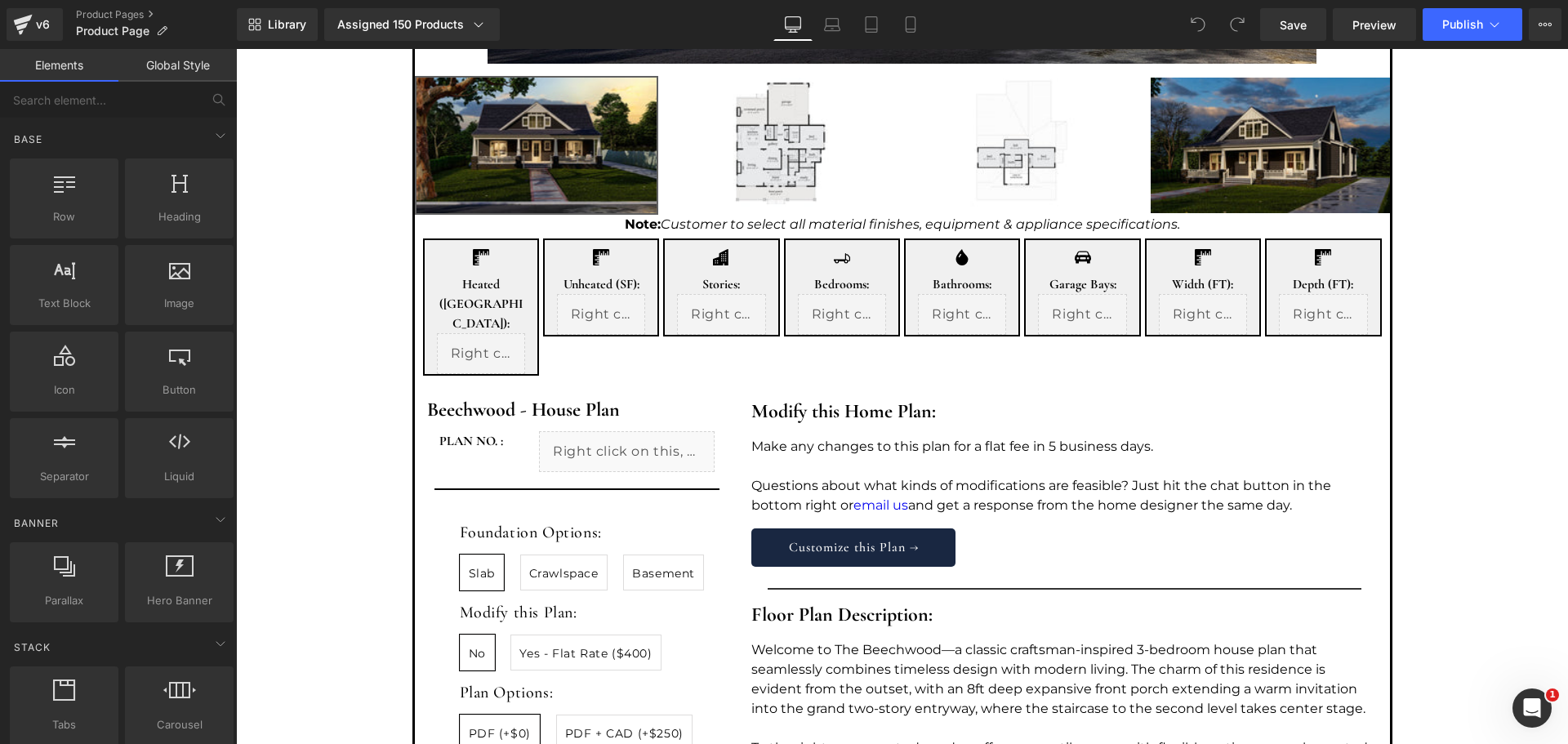
click at [183, 68] on link "Global Style" at bounding box center [177, 65] width 118 height 33
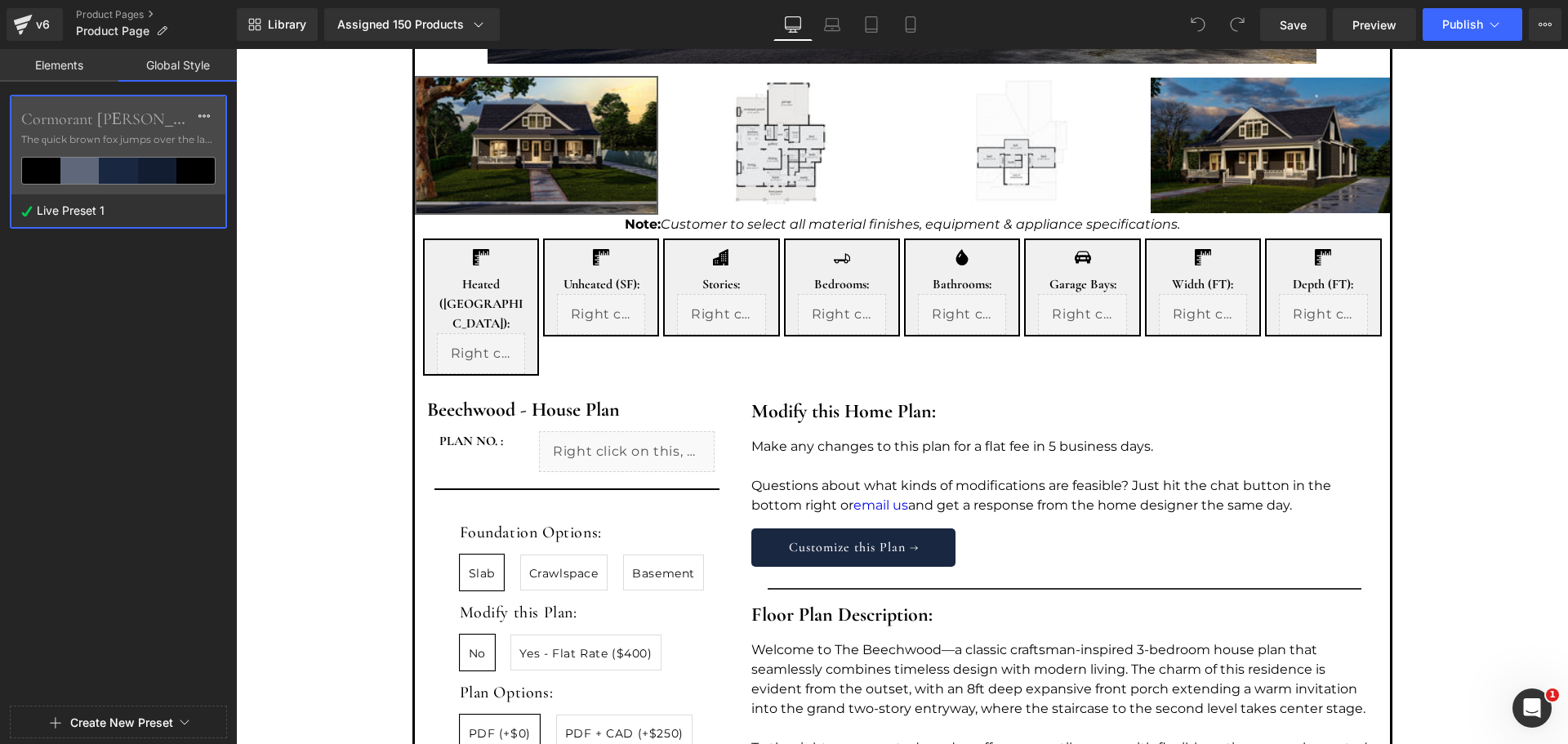
click at [58, 66] on link "Elements" at bounding box center [59, 65] width 118 height 33
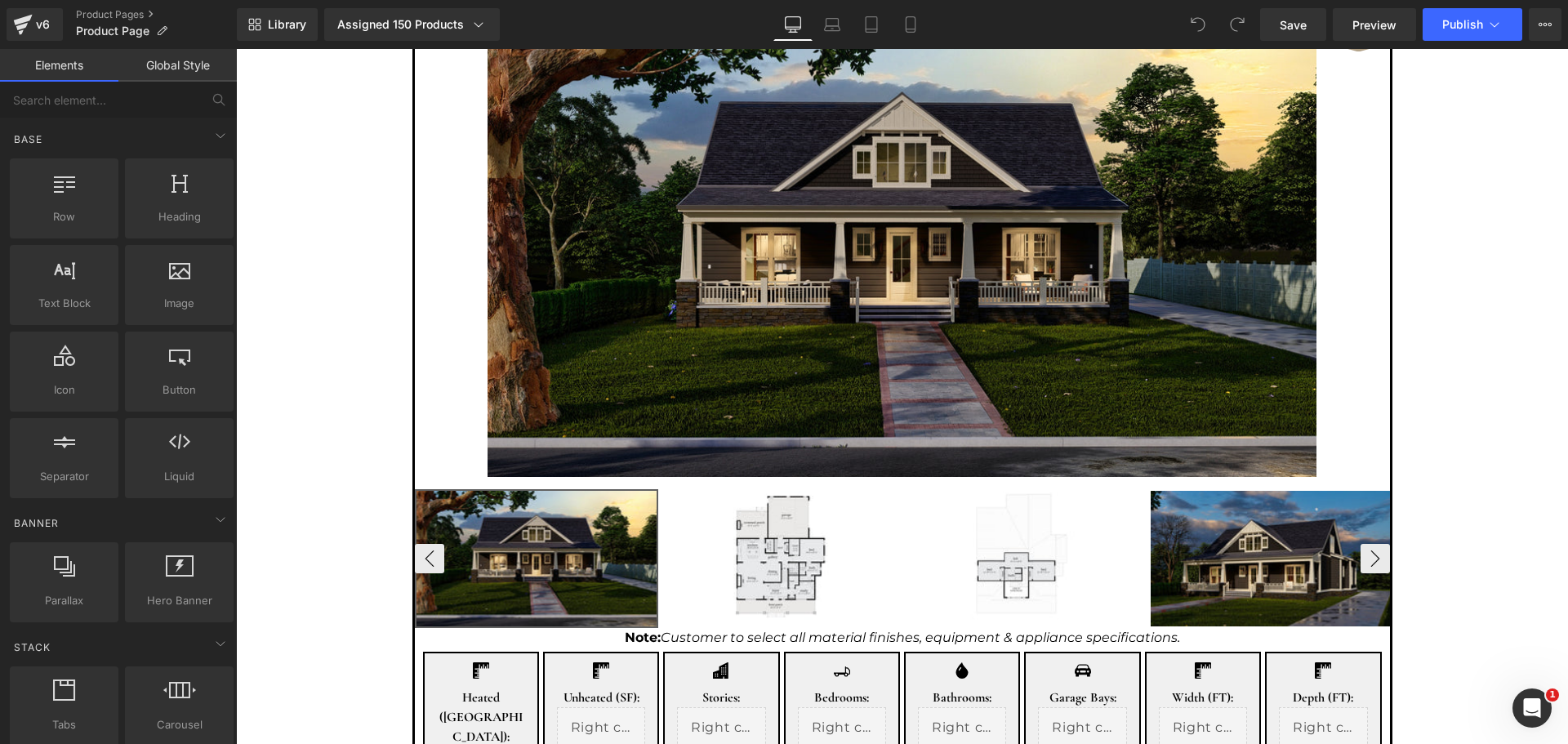
scroll to position [109, 0]
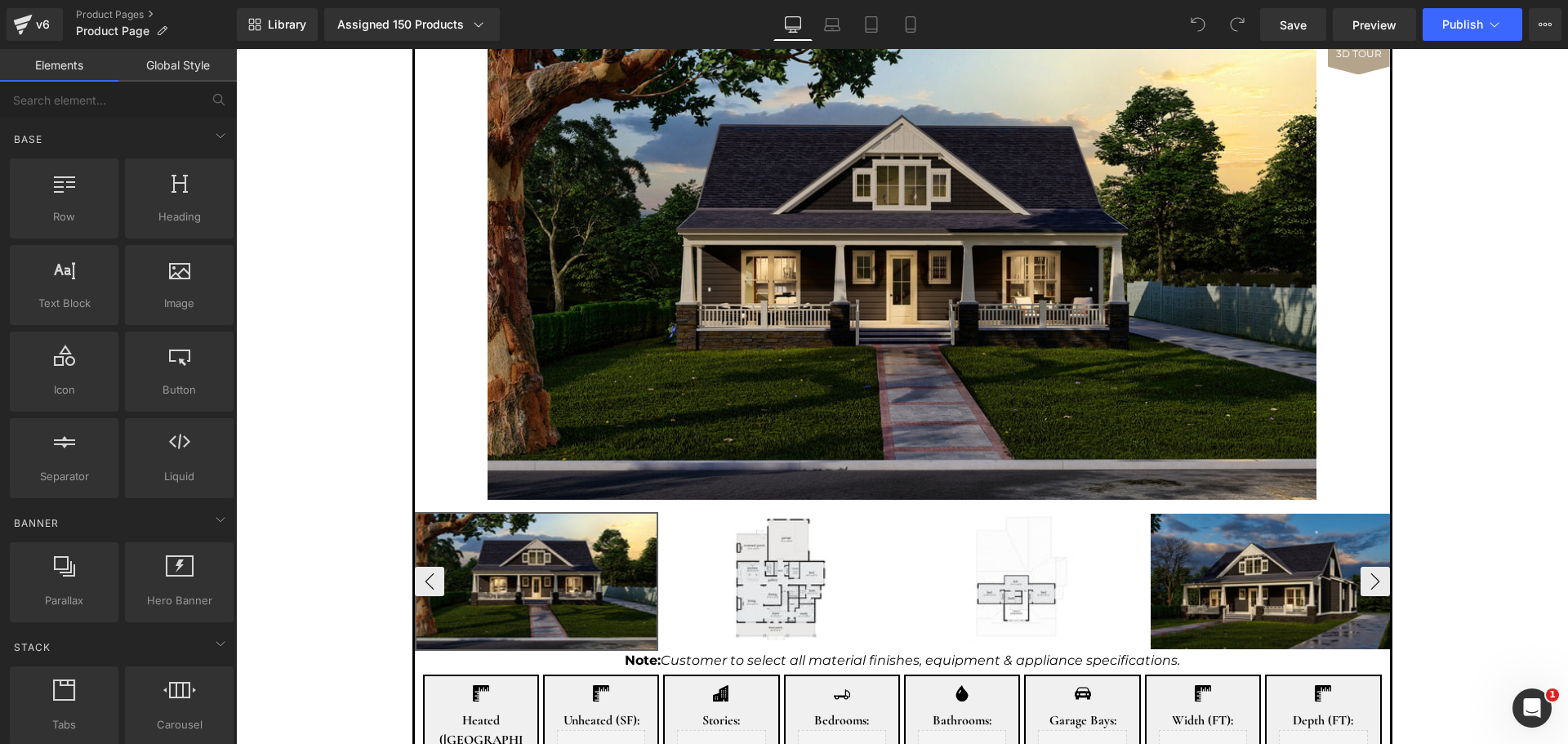
click at [591, 561] on img at bounding box center [538, 581] width 241 height 135
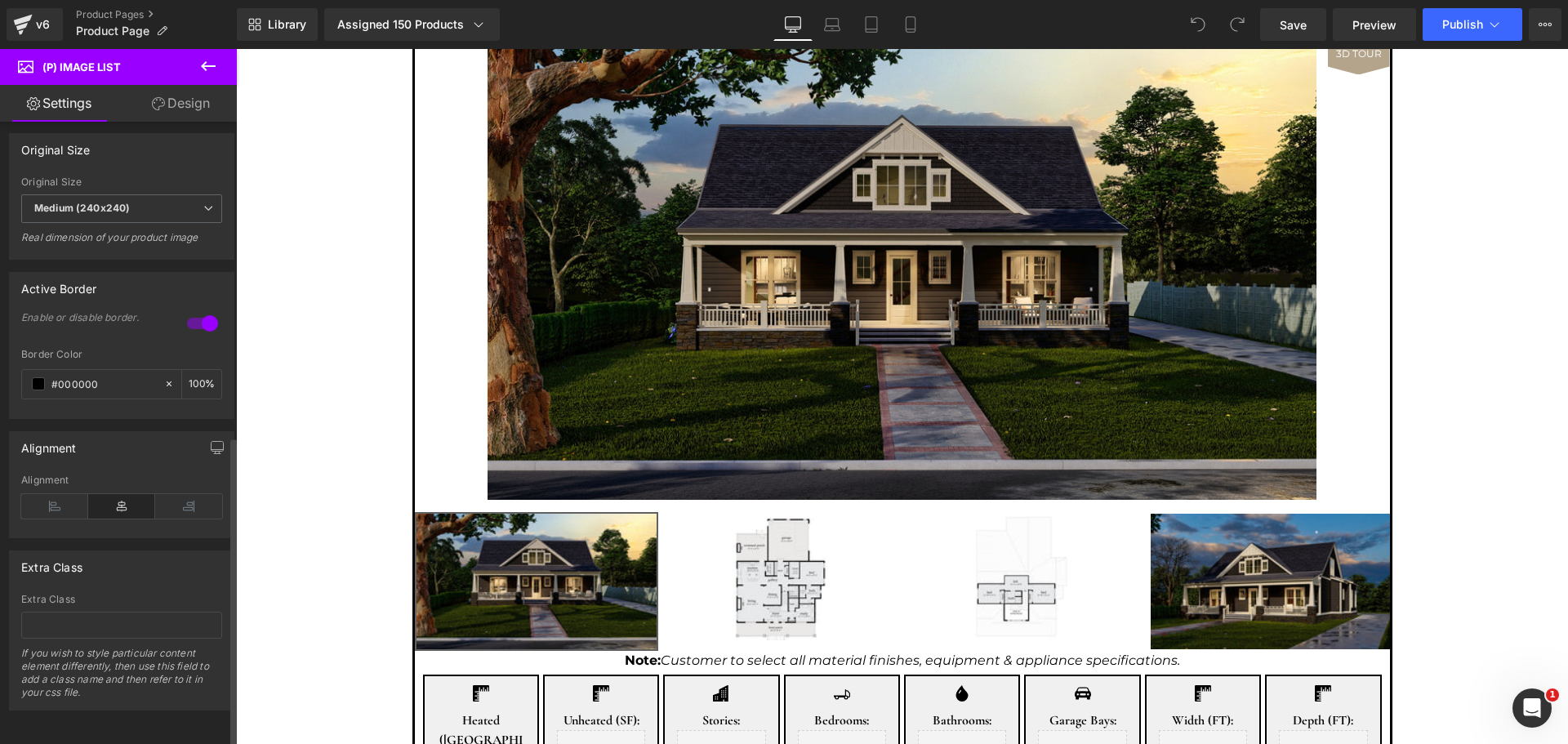
scroll to position [631, 0]
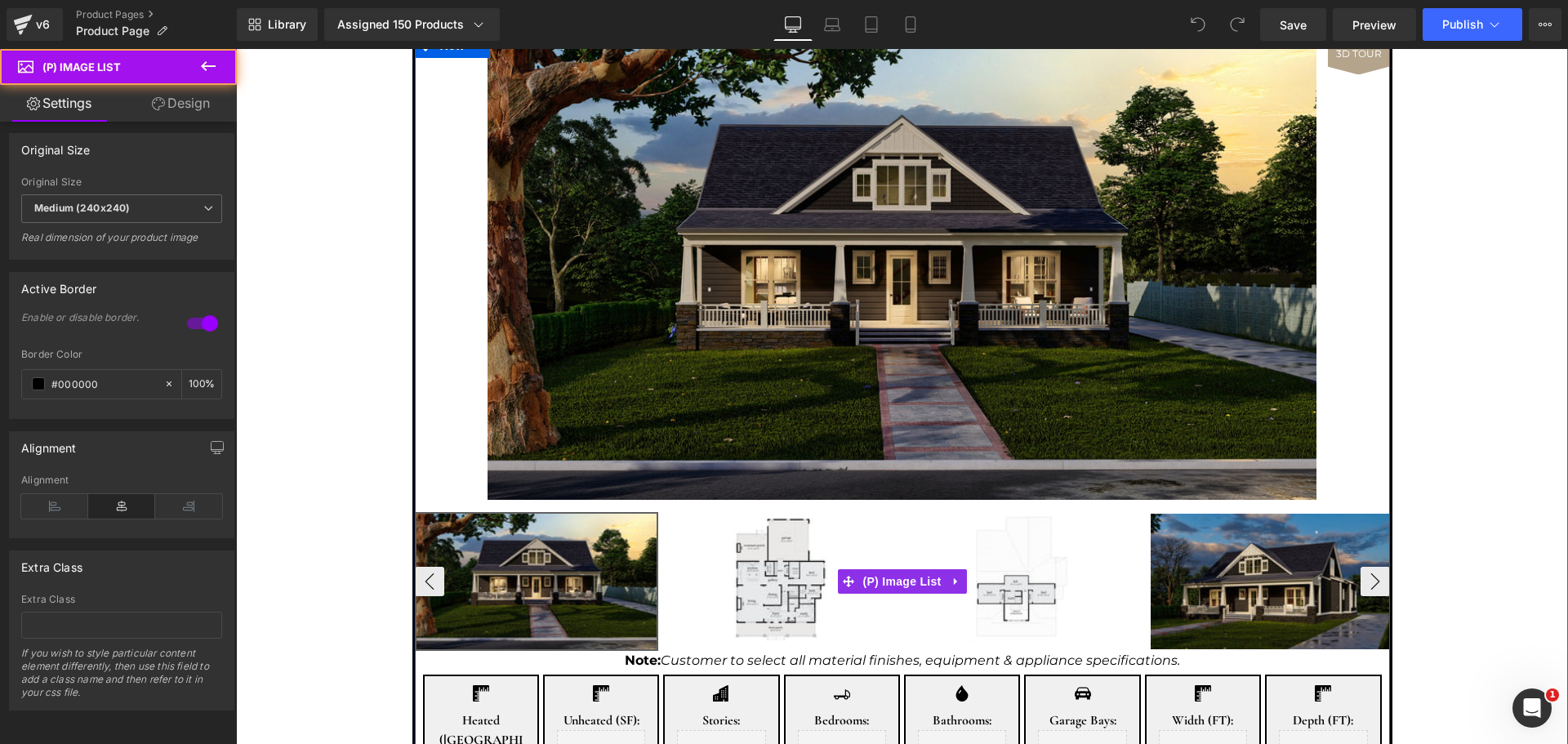
click at [613, 591] on img at bounding box center [538, 581] width 241 height 135
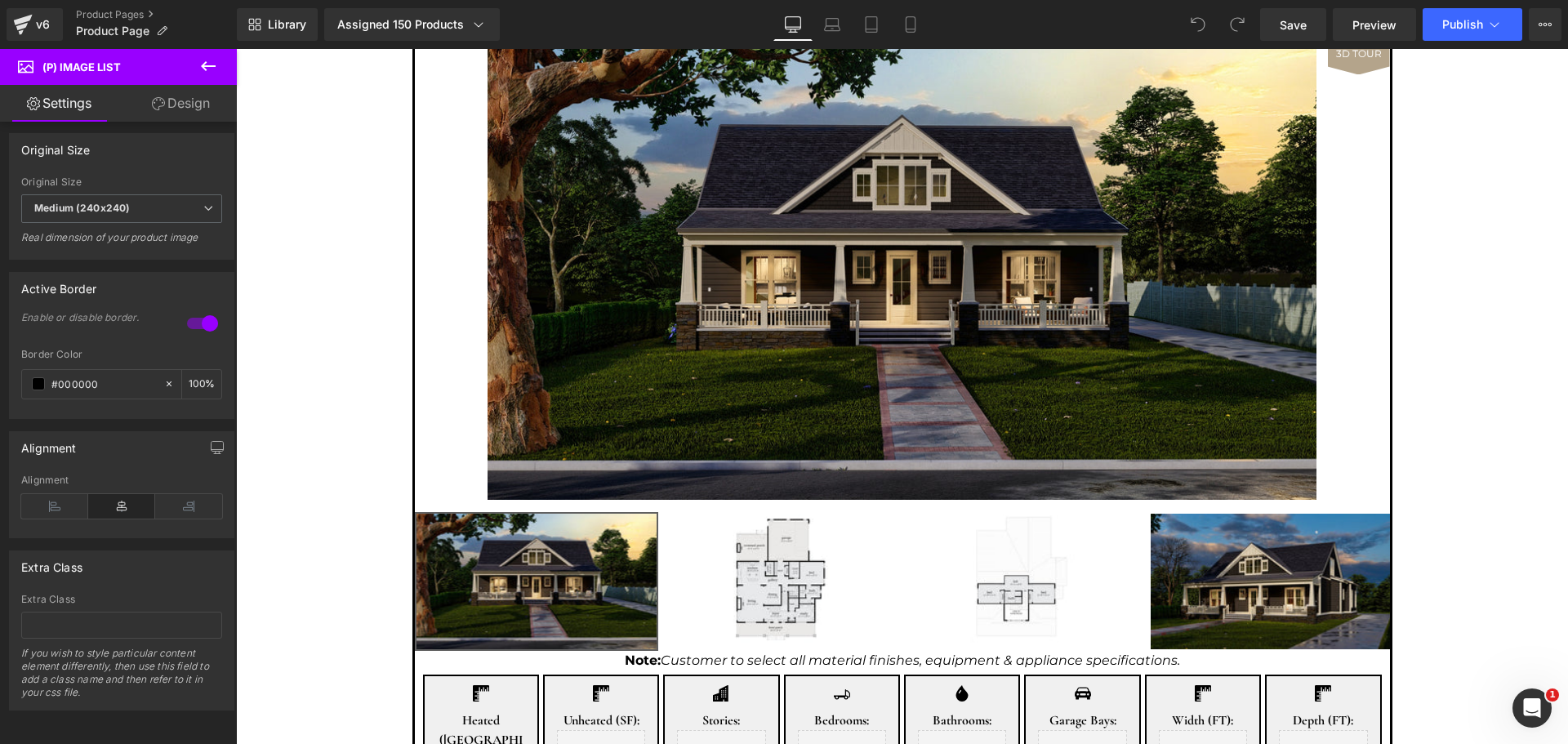
click at [176, 109] on link "Design" at bounding box center [180, 103] width 118 height 37
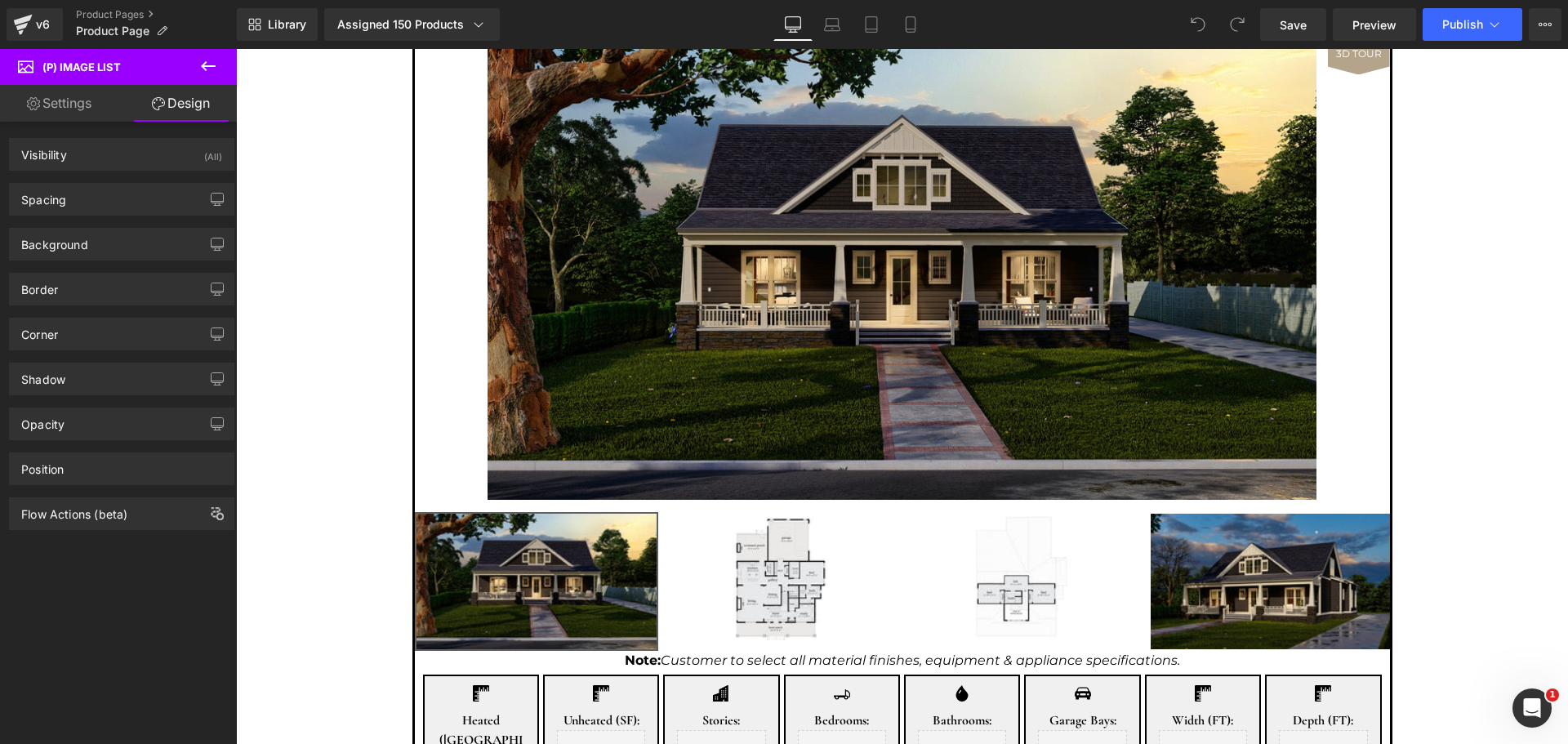
click at [120, 215] on div "Spacing [GEOGRAPHIC_DATA] 0px 0 0px 0 0px 0 0px 0 [GEOGRAPHIC_DATA] 0px 0 0px 0…" at bounding box center [121, 200] width 225 height 33
click at [126, 206] on div "Spacing" at bounding box center [121, 200] width 224 height 31
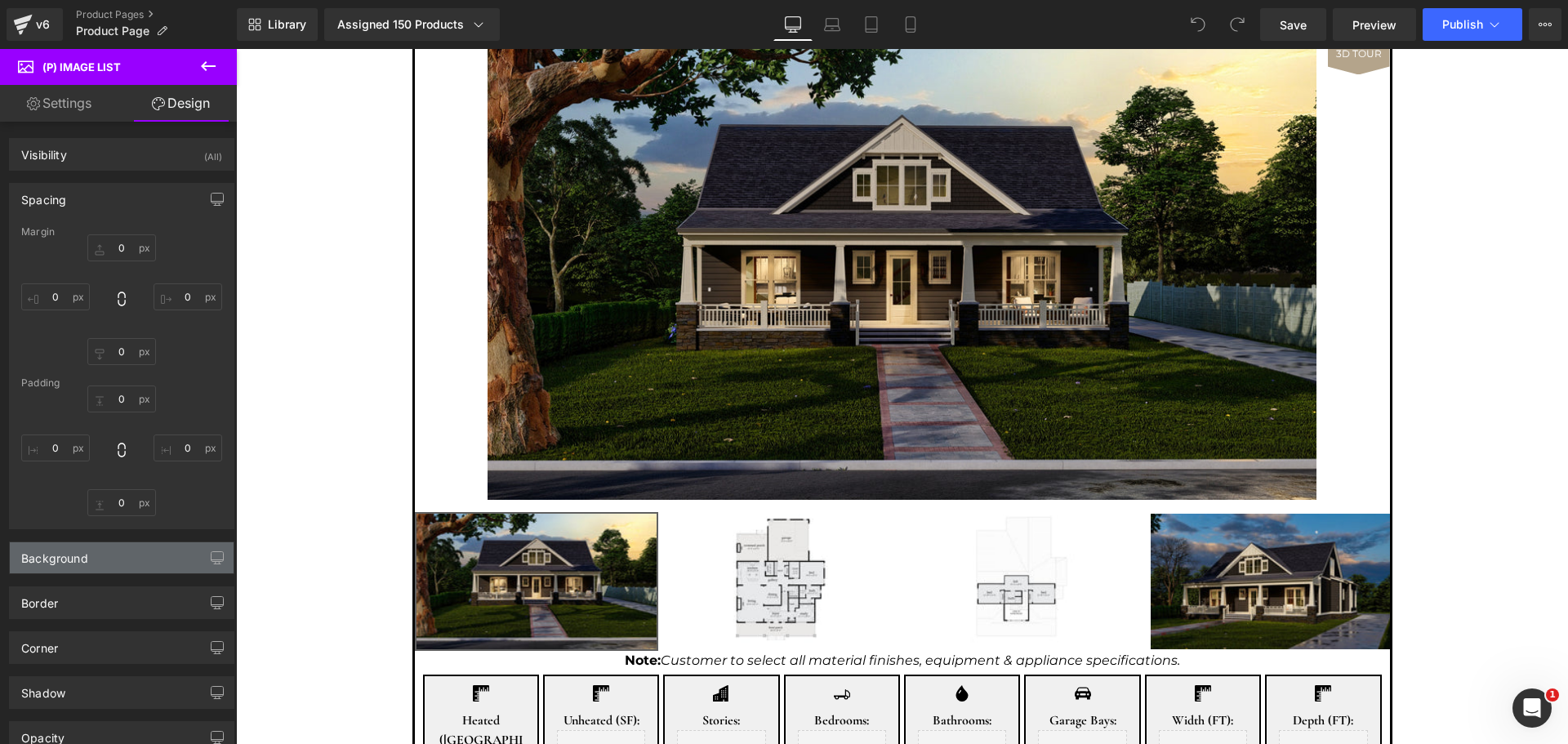
click at [146, 567] on div "Background" at bounding box center [121, 558] width 224 height 31
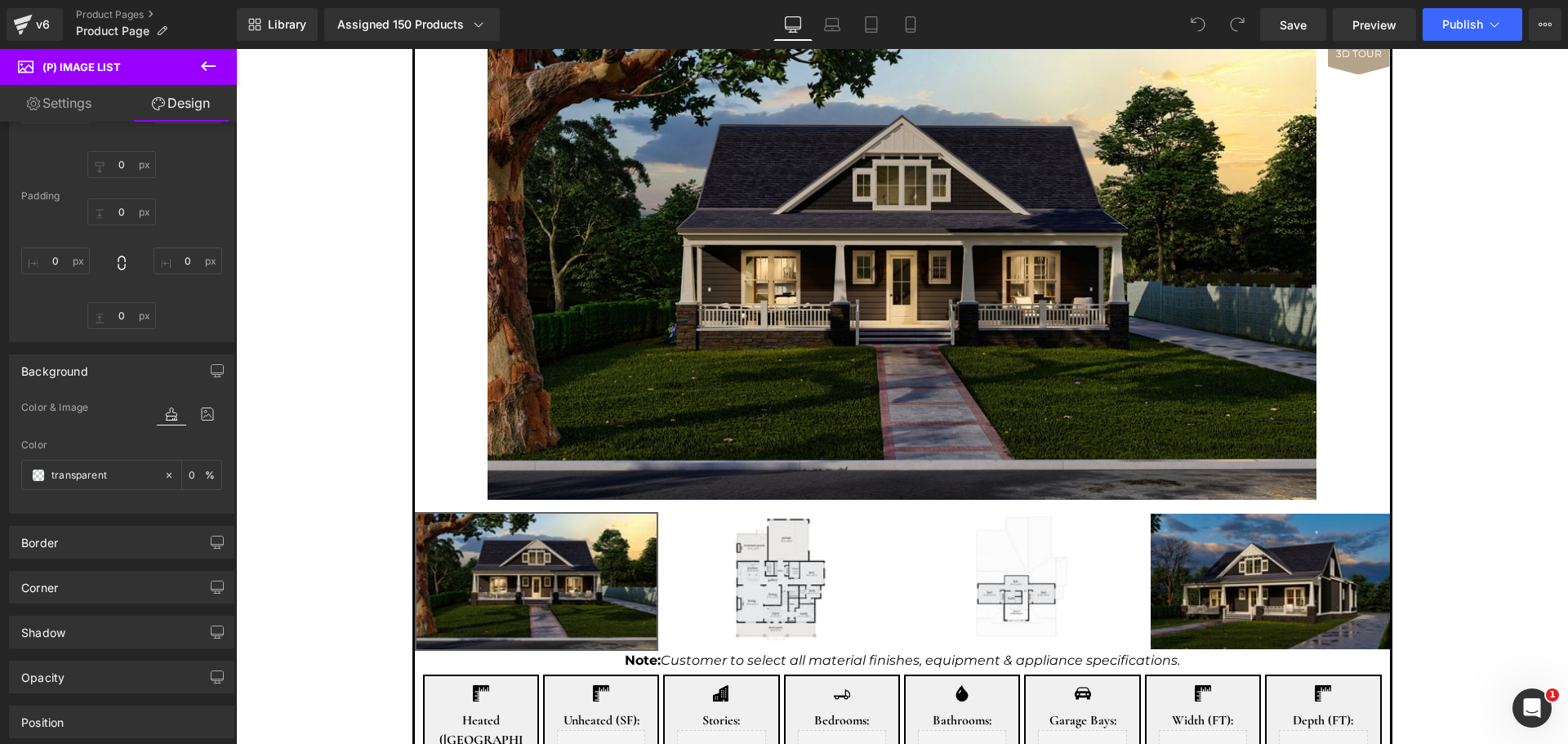
scroll to position [218, 0]
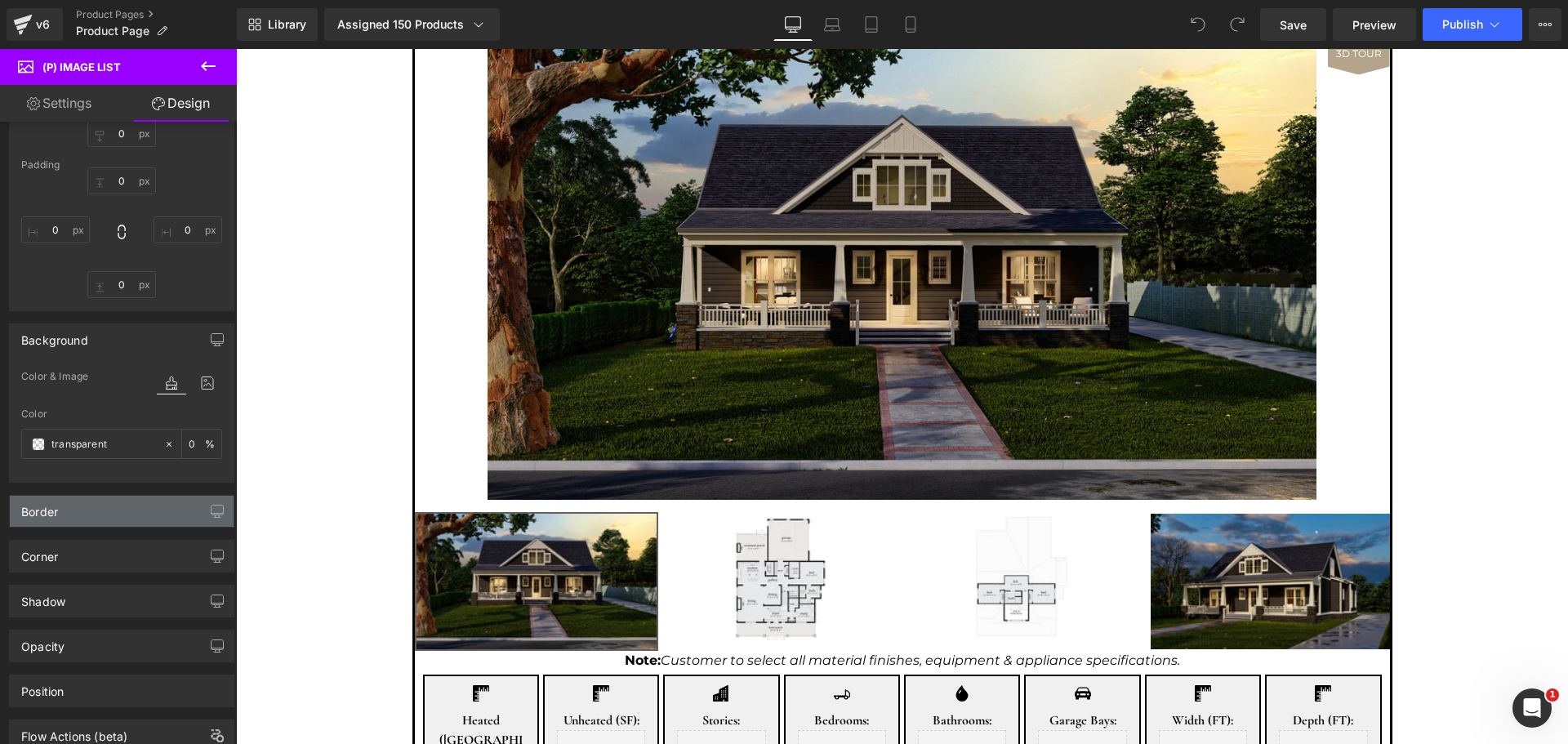
click at [147, 506] on div "Border" at bounding box center [121, 511] width 224 height 31
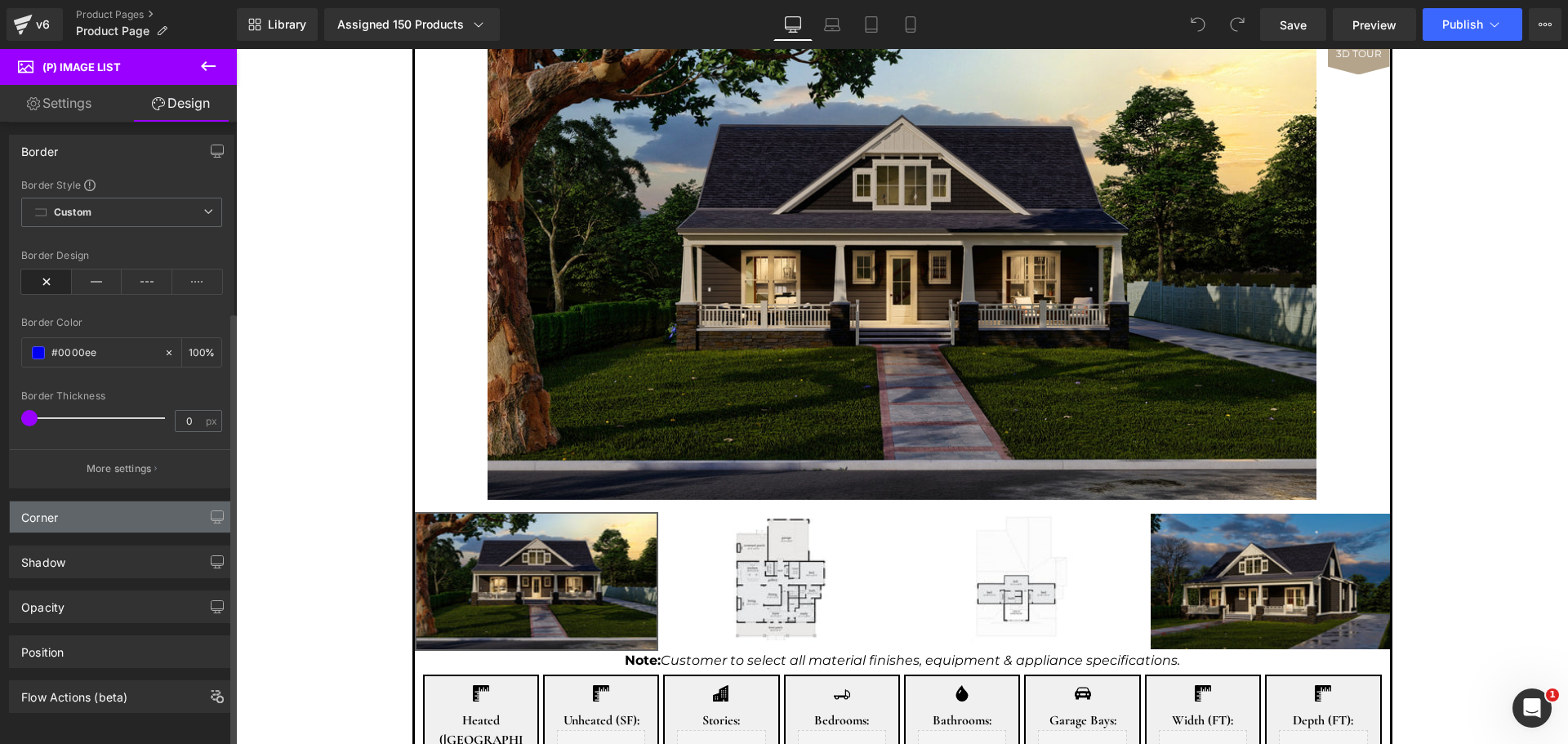
scroll to position [593, 0]
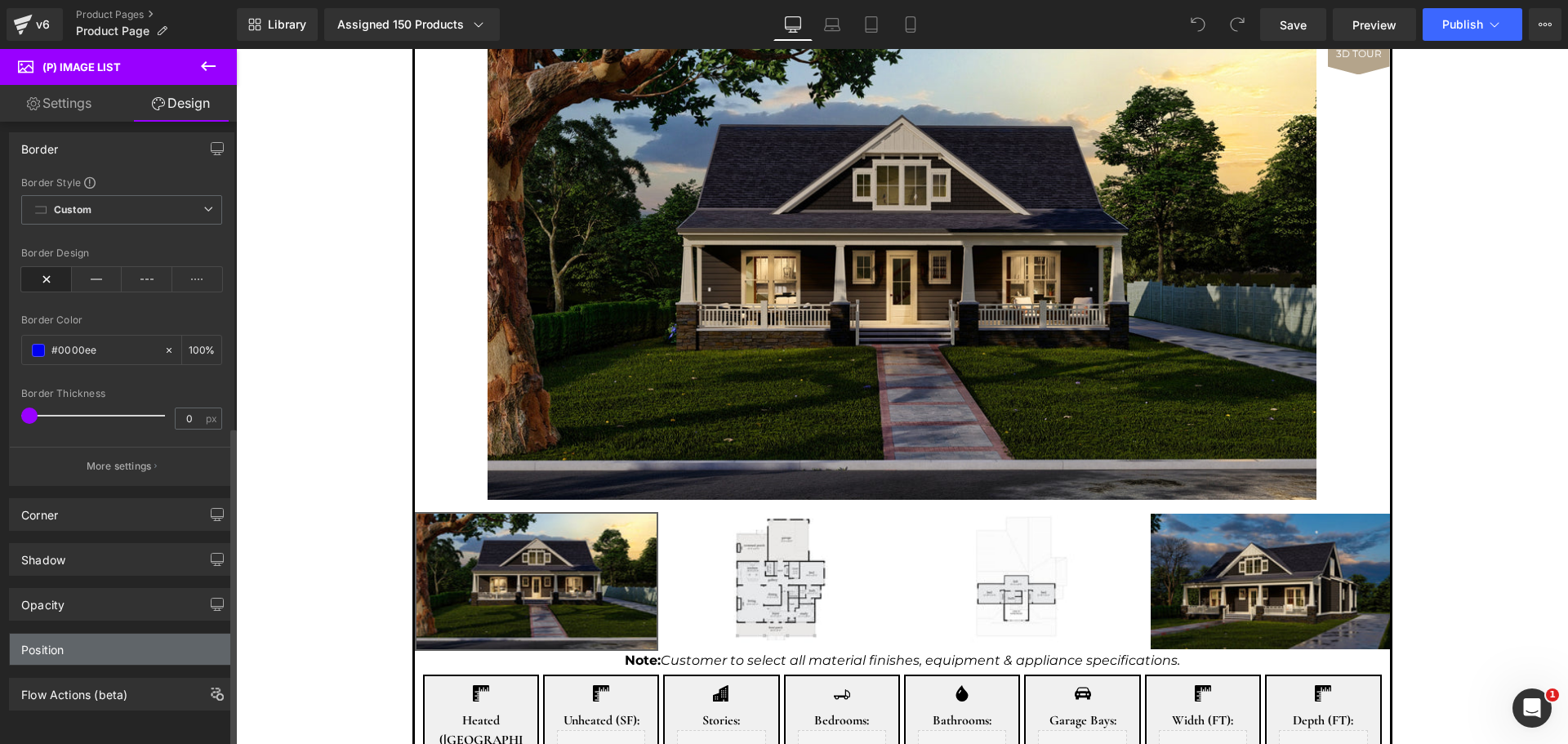
click at [132, 647] on div "Position" at bounding box center [121, 650] width 224 height 31
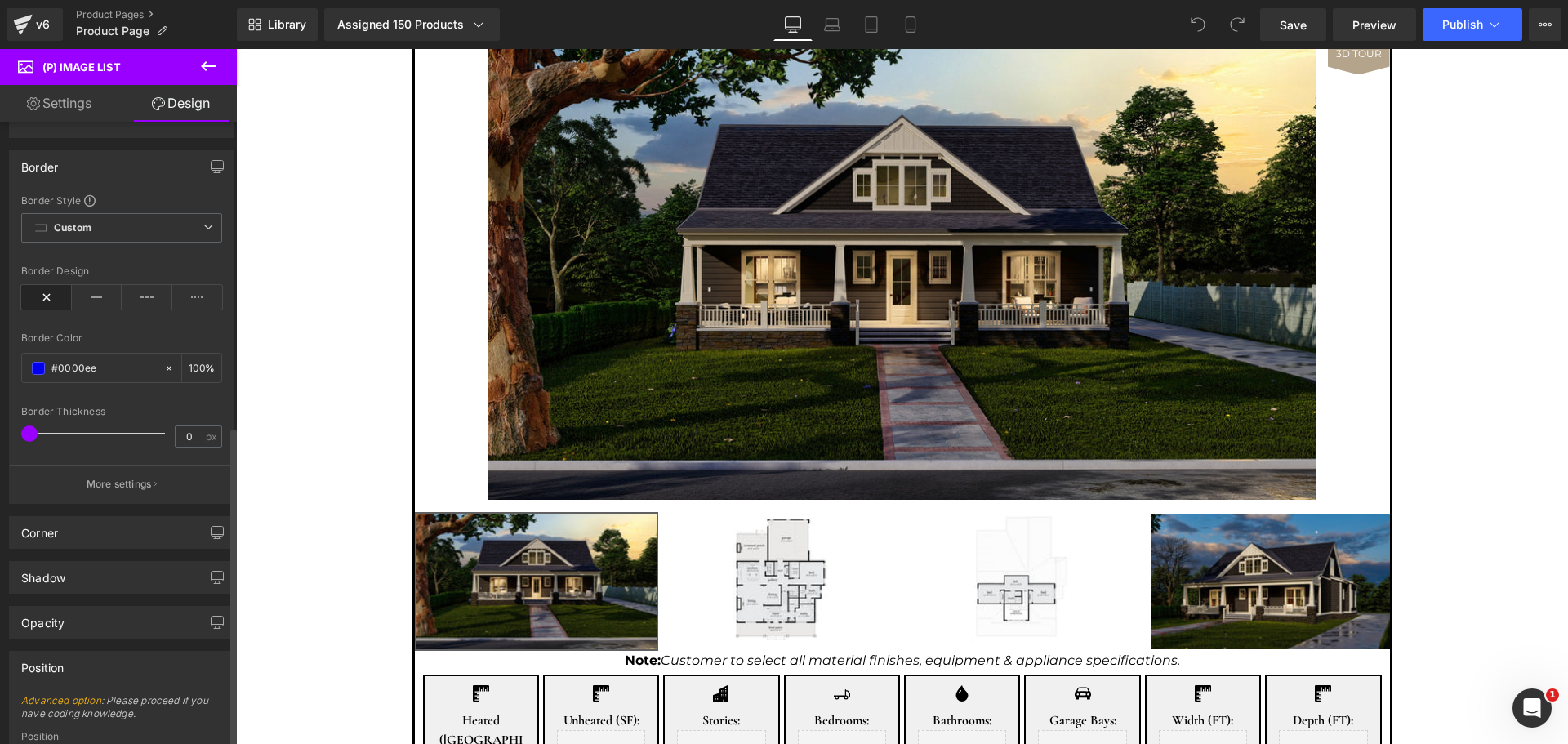
scroll to position [204, 0]
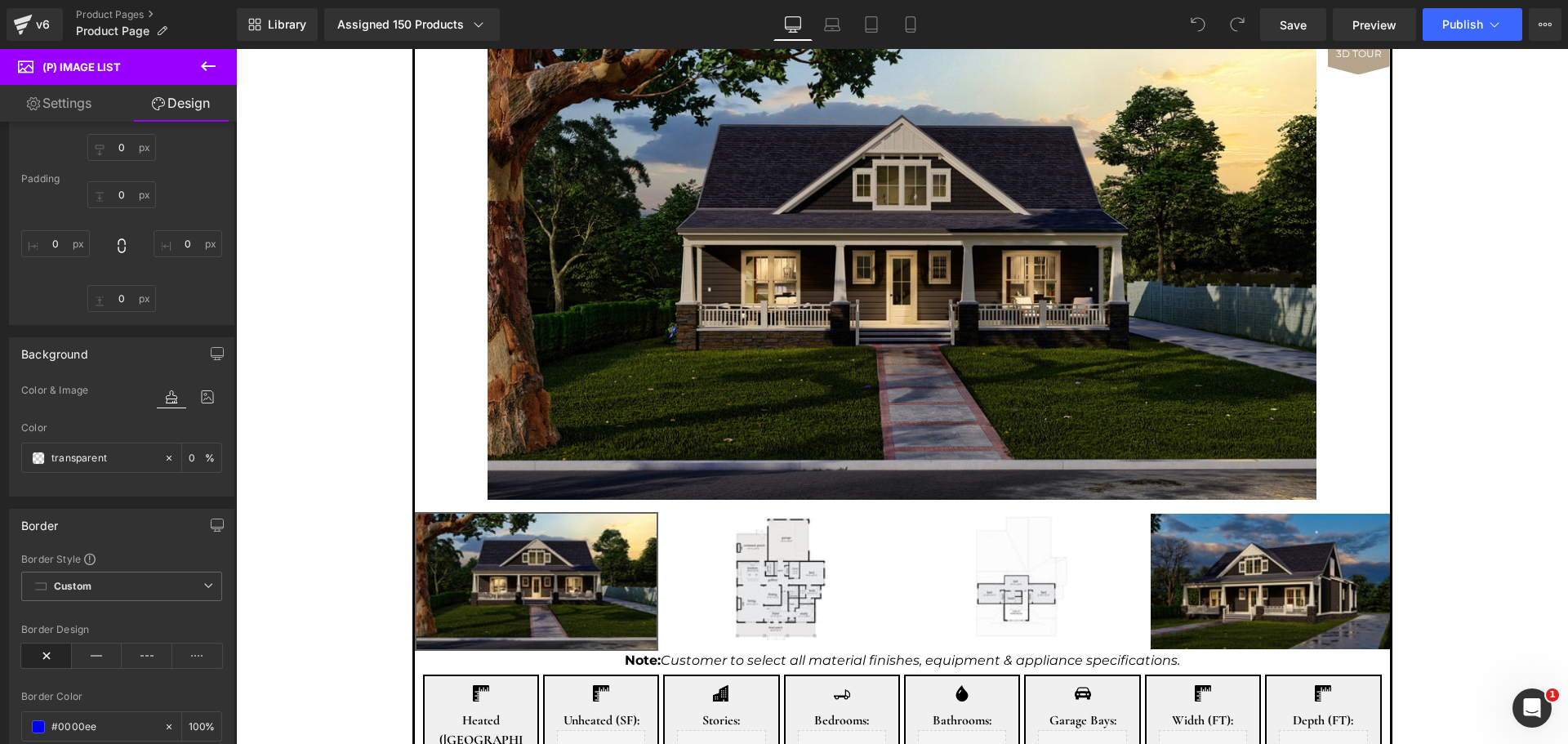
click at [61, 114] on link "Settings" at bounding box center [59, 103] width 118 height 37
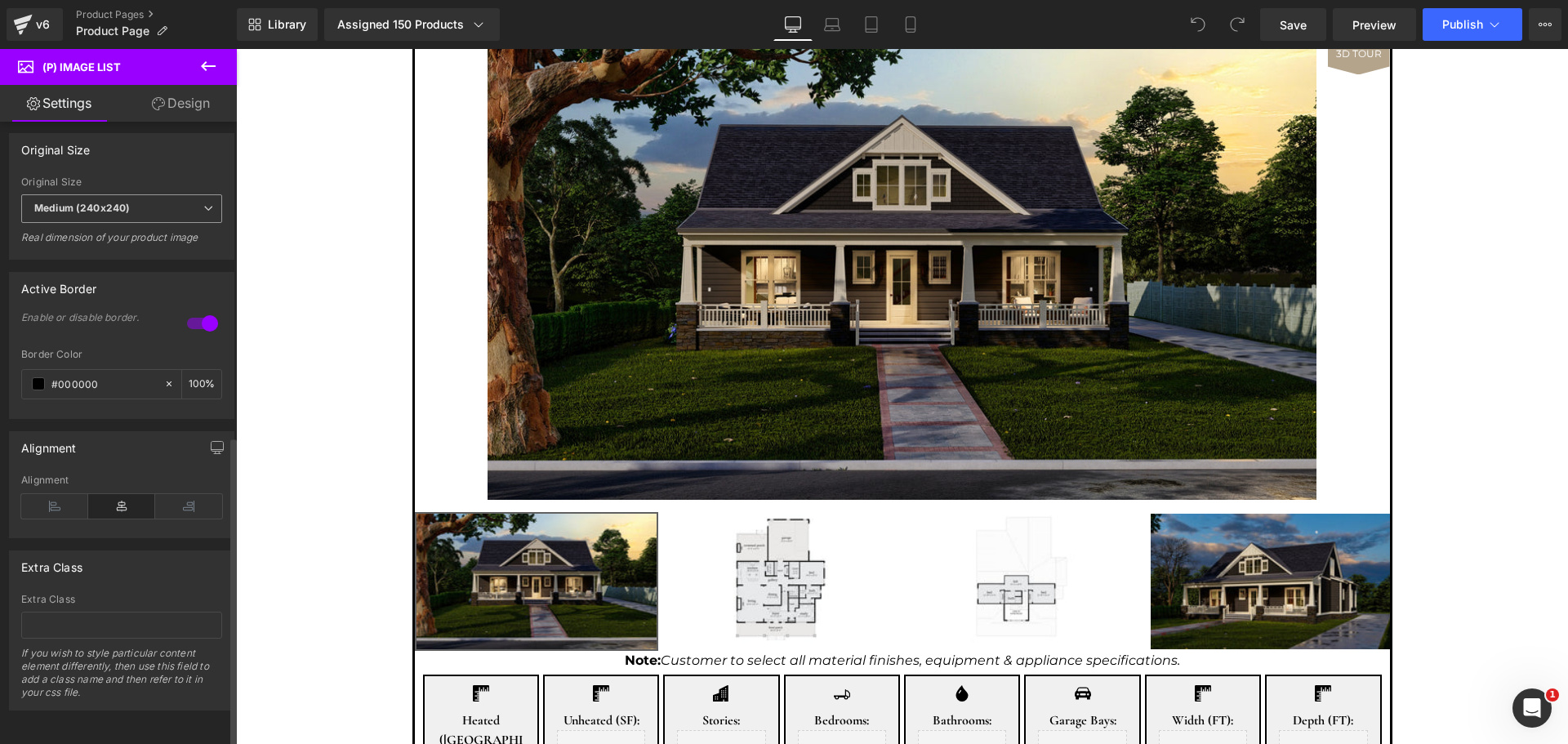
click at [122, 201] on b "Medium (240x240)" at bounding box center [83, 207] width 96 height 12
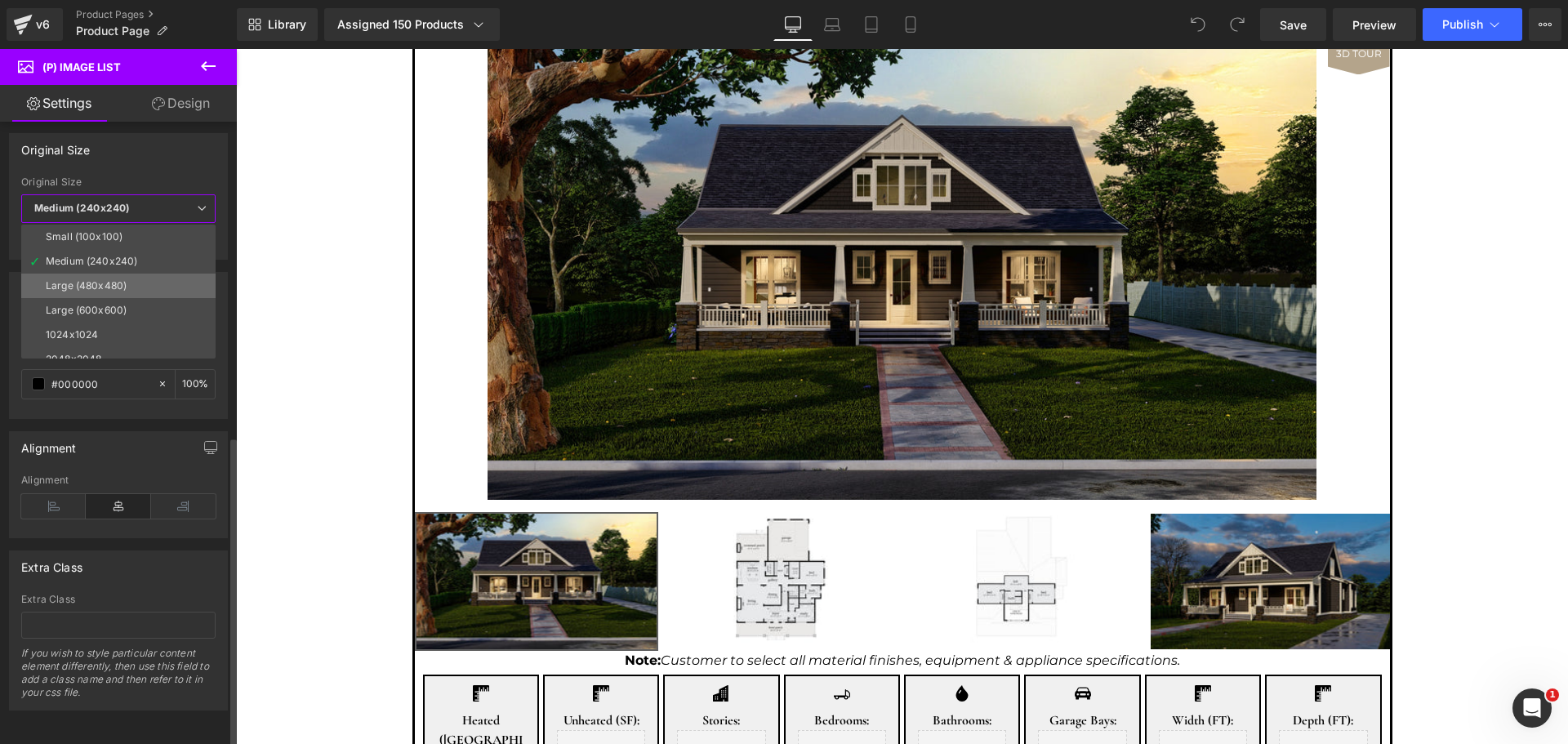
click at [114, 280] on div "Large (480x480)" at bounding box center [86, 286] width 81 height 12
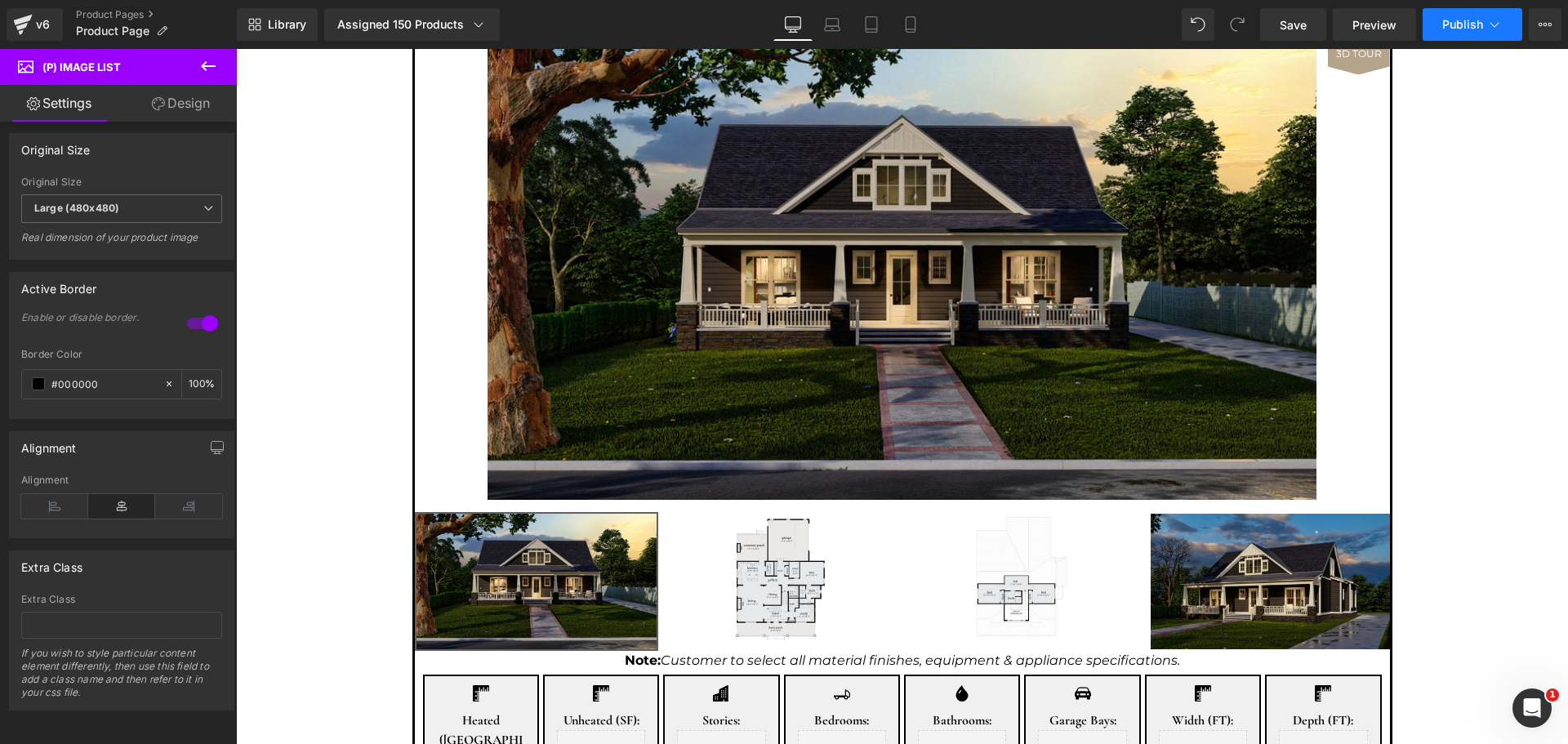
click at [1465, 33] on button "Publish" at bounding box center [1472, 25] width 100 height 33
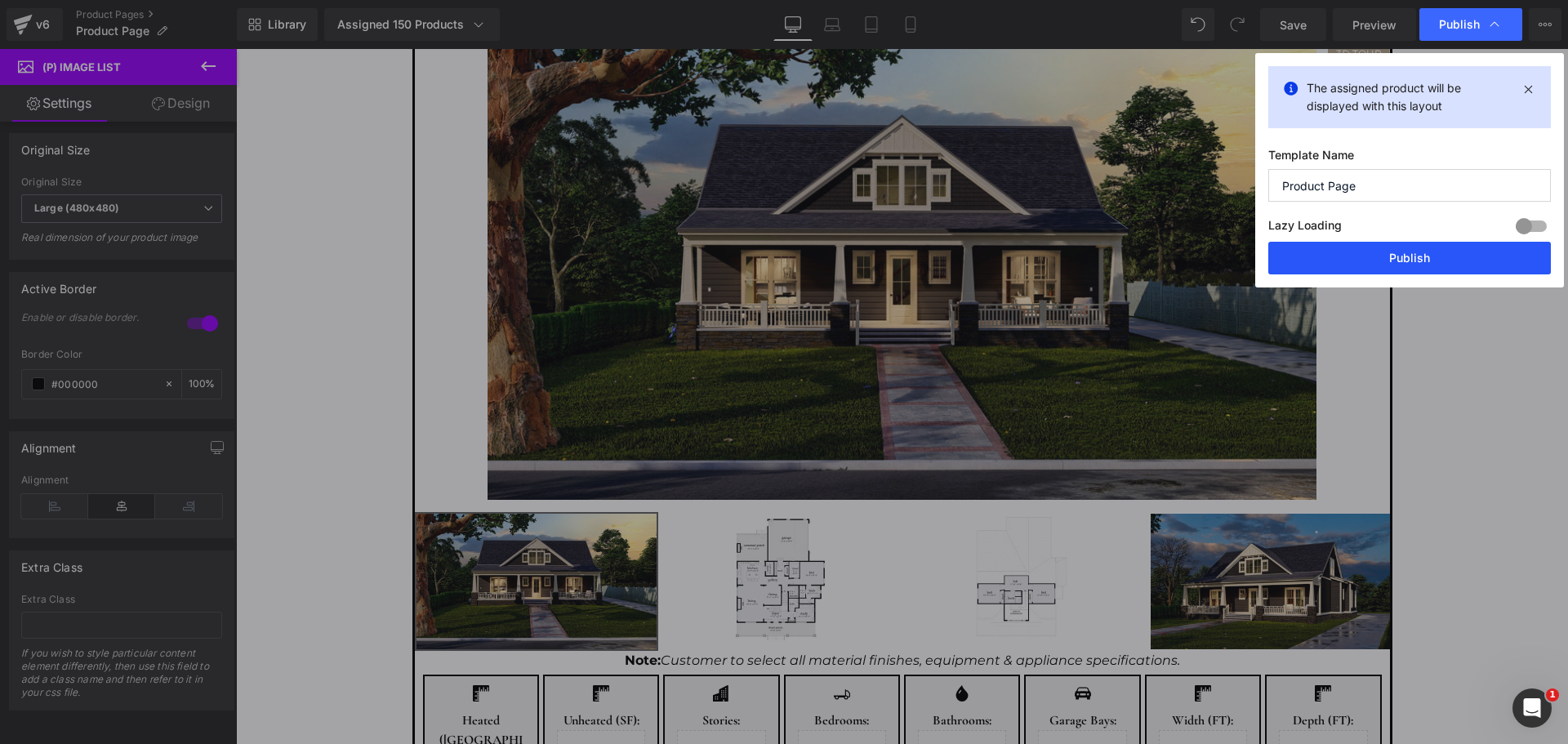
click at [1357, 264] on button "Publish" at bounding box center [1409, 258] width 282 height 33
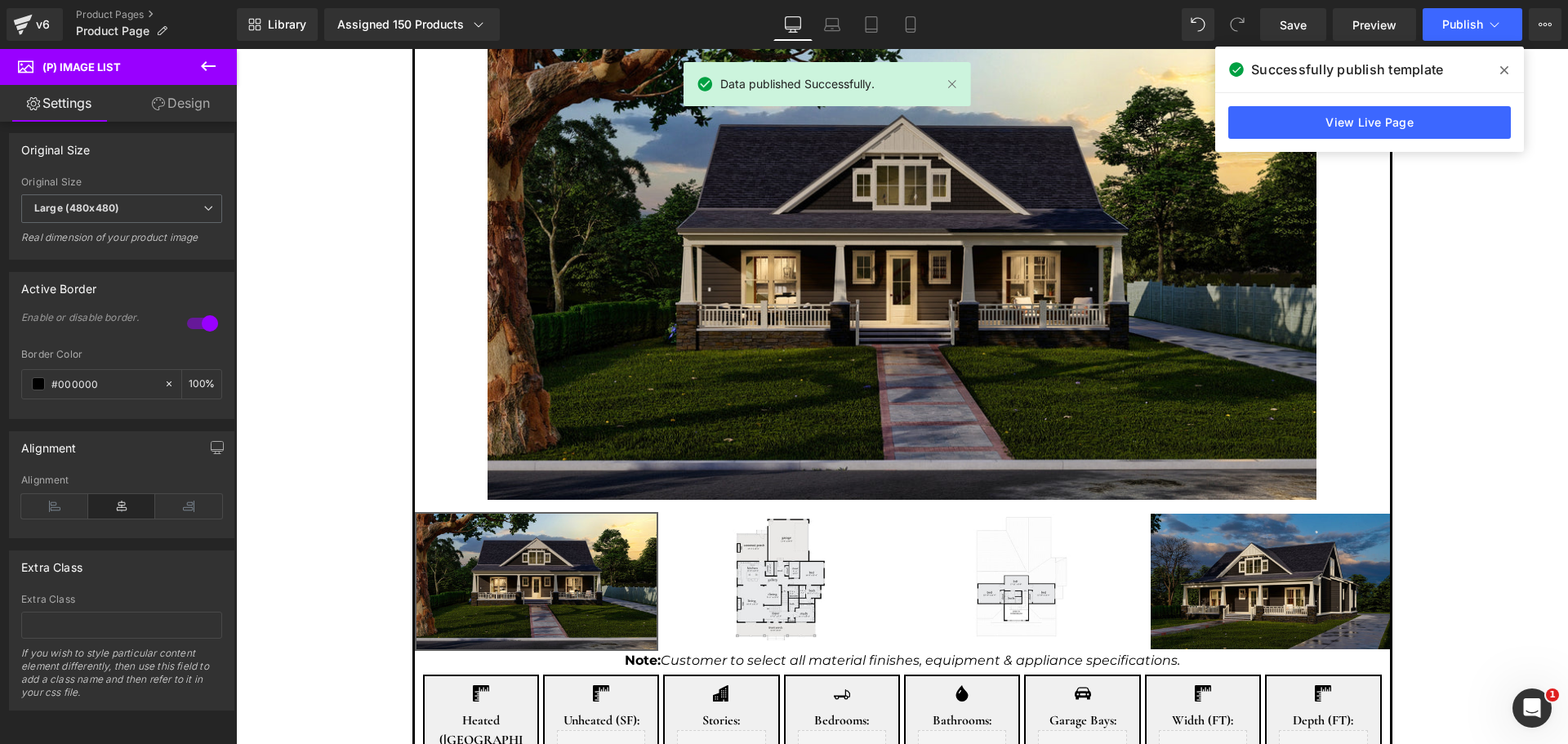
click at [206, 66] on icon at bounding box center [208, 66] width 15 height 10
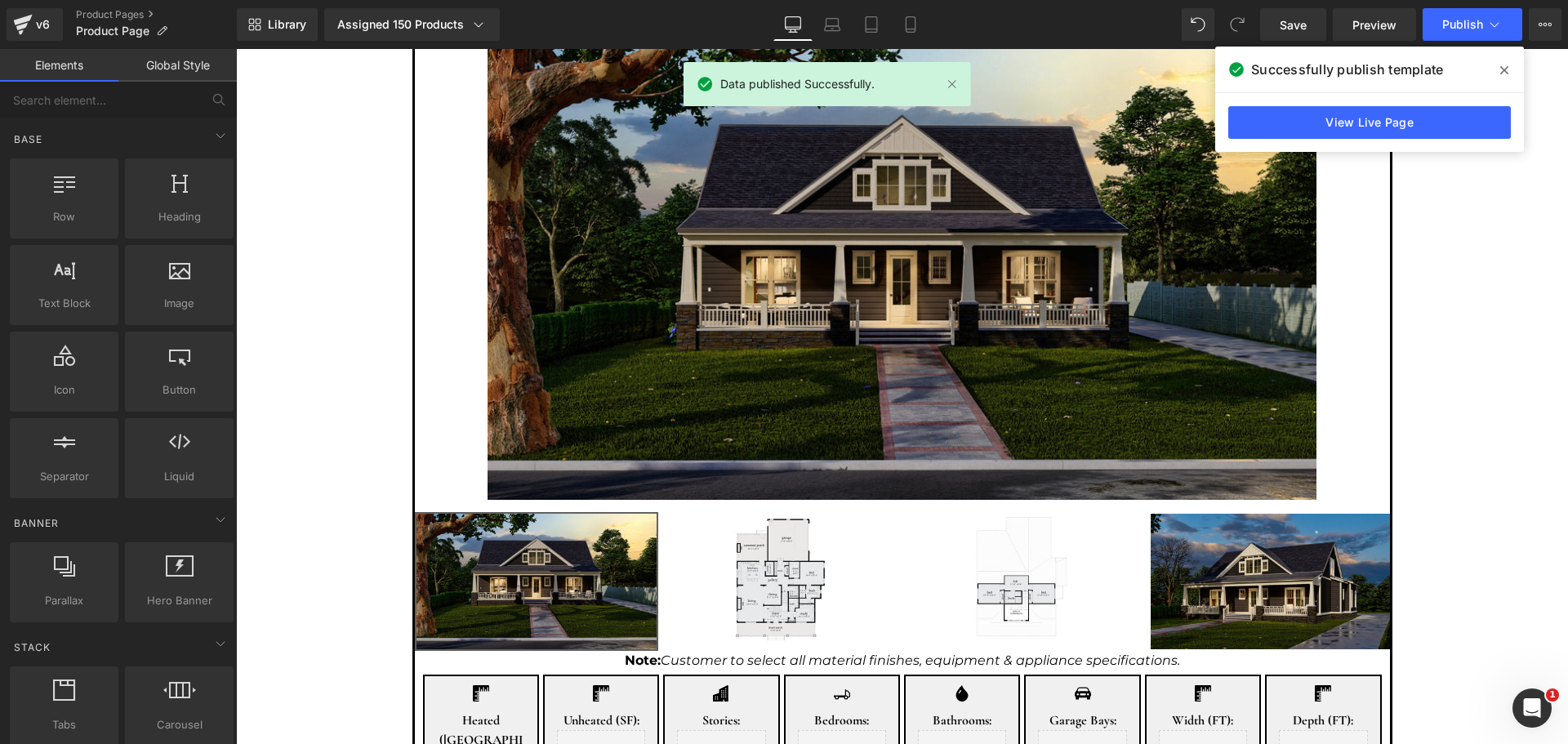
click at [69, 66] on link "Elements" at bounding box center [59, 65] width 118 height 33
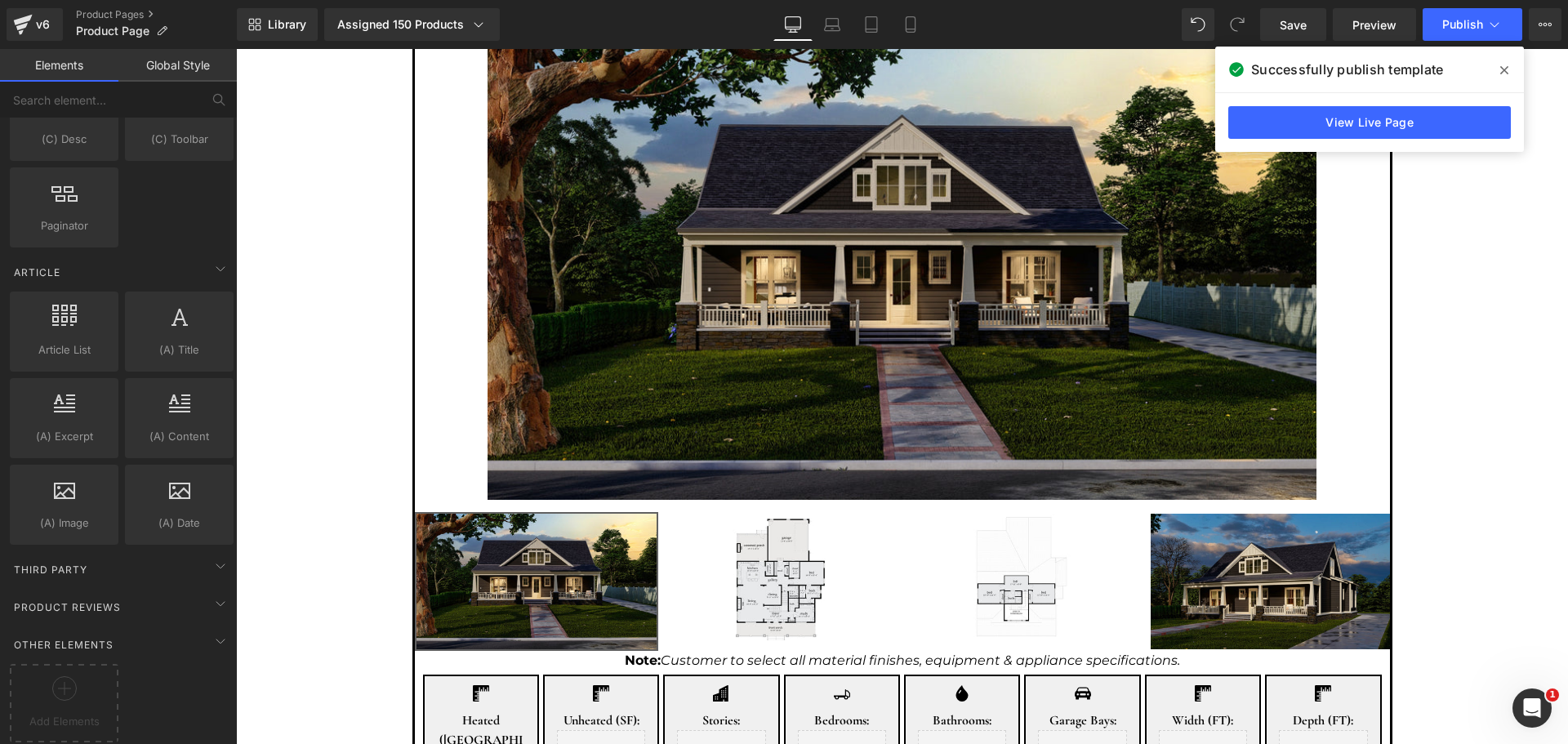
scroll to position [2977, 0]
click at [211, 632] on icon at bounding box center [220, 642] width 20 height 20
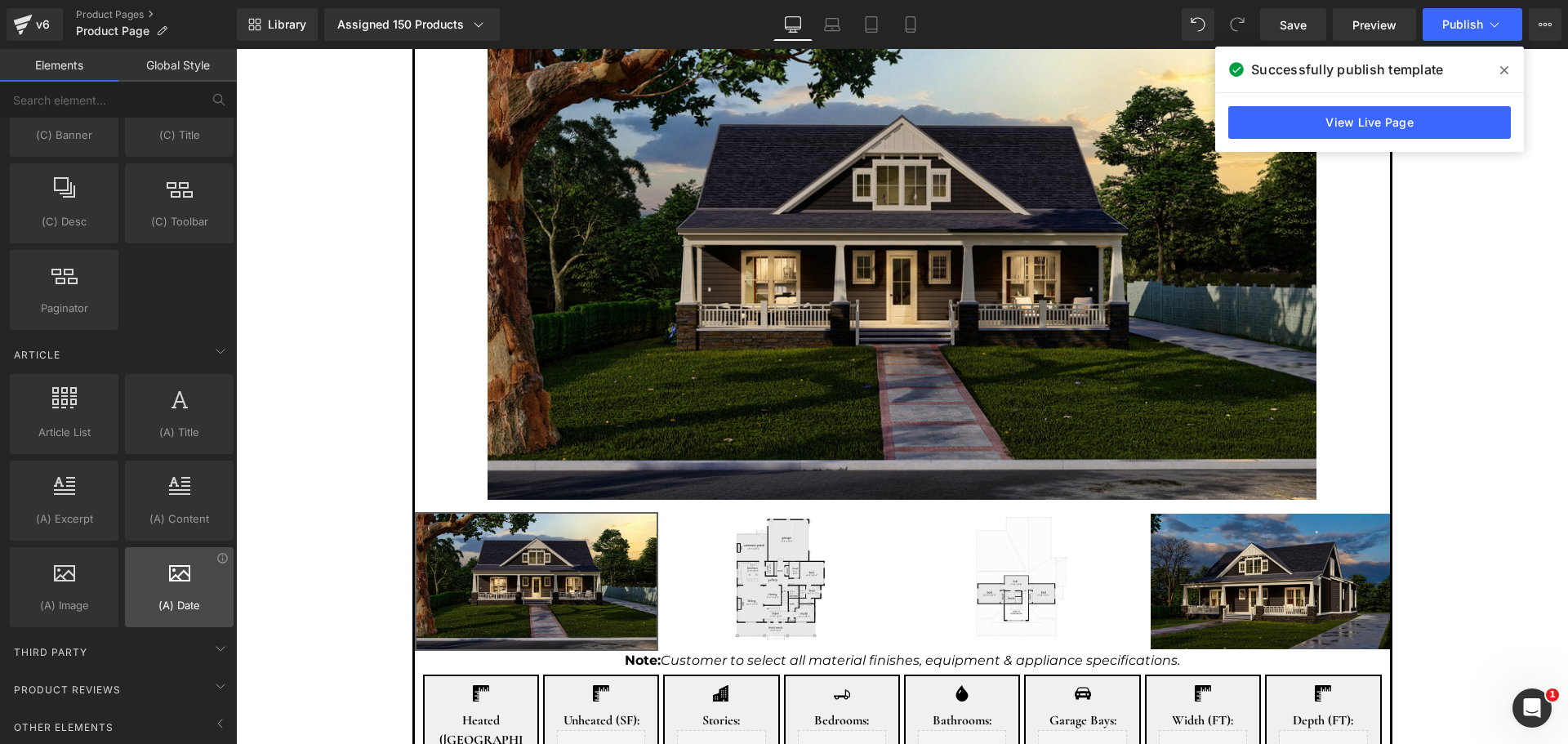
scroll to position [2892, 0]
click at [211, 679] on icon at bounding box center [220, 689] width 20 height 20
click at [163, 675] on div "Product Reviews" at bounding box center [121, 692] width 230 height 33
click at [180, 644] on div "Third Party" at bounding box center [121, 655] width 230 height 33
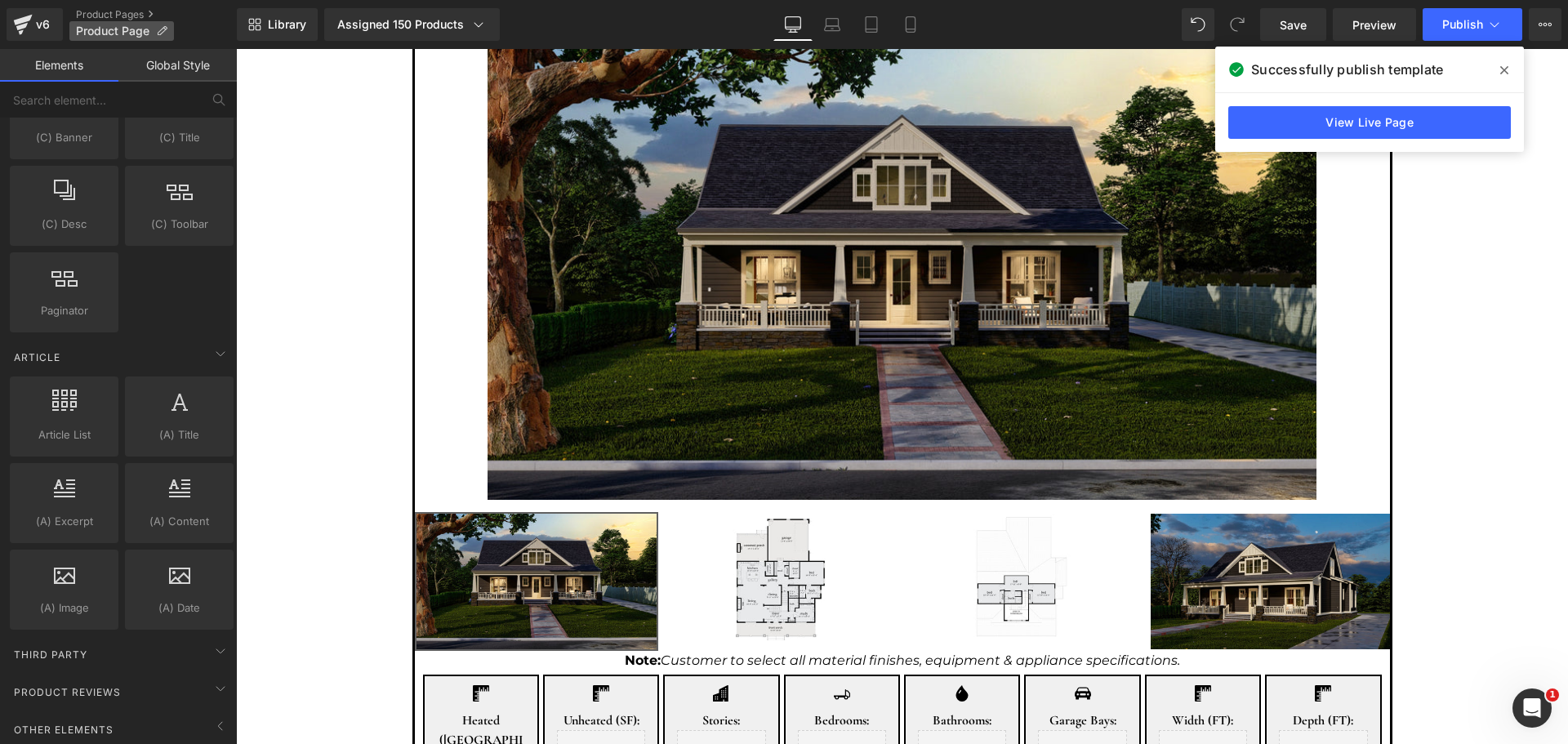
click at [159, 31] on icon at bounding box center [162, 31] width 12 height 12
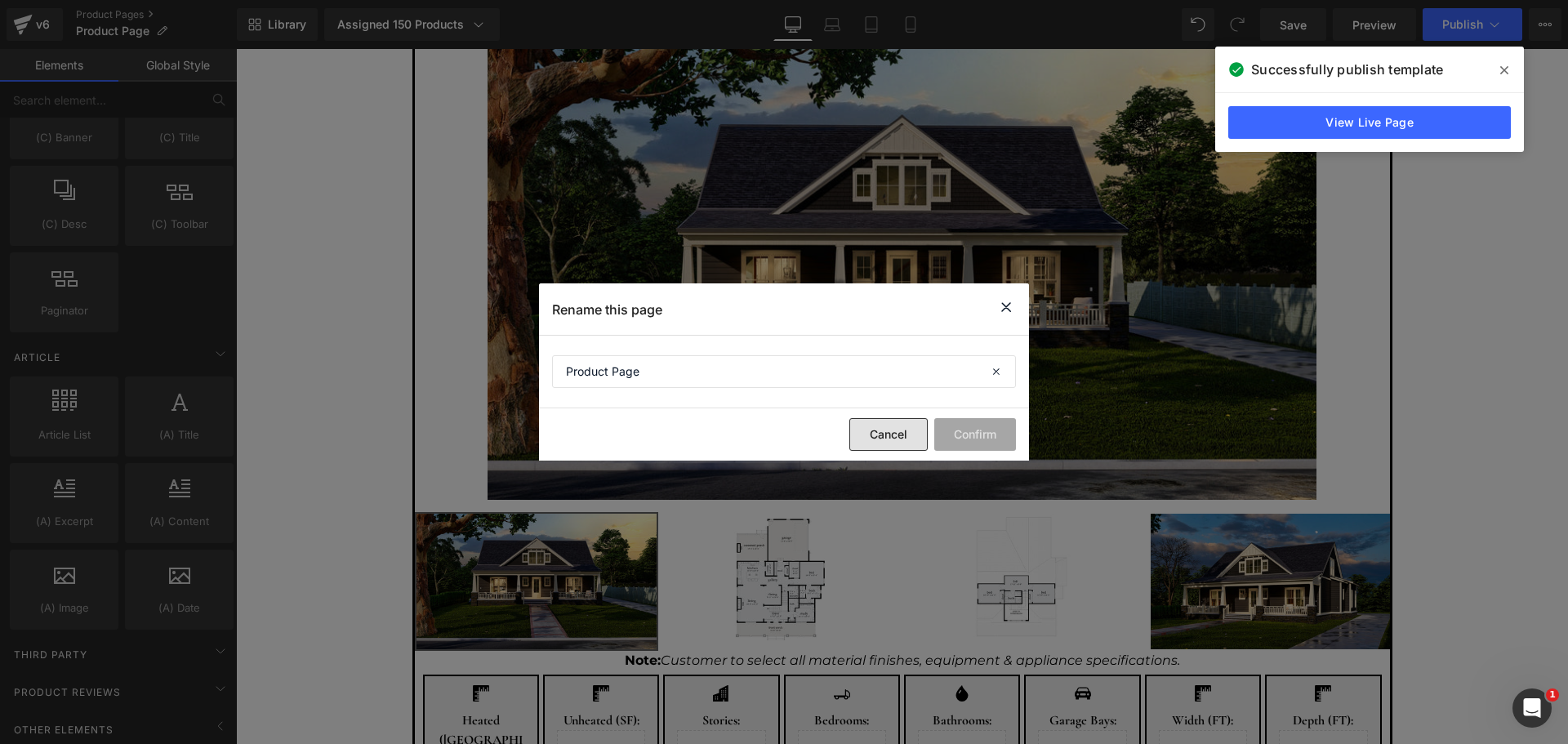
click at [905, 438] on button "Cancel" at bounding box center [888, 435] width 78 height 33
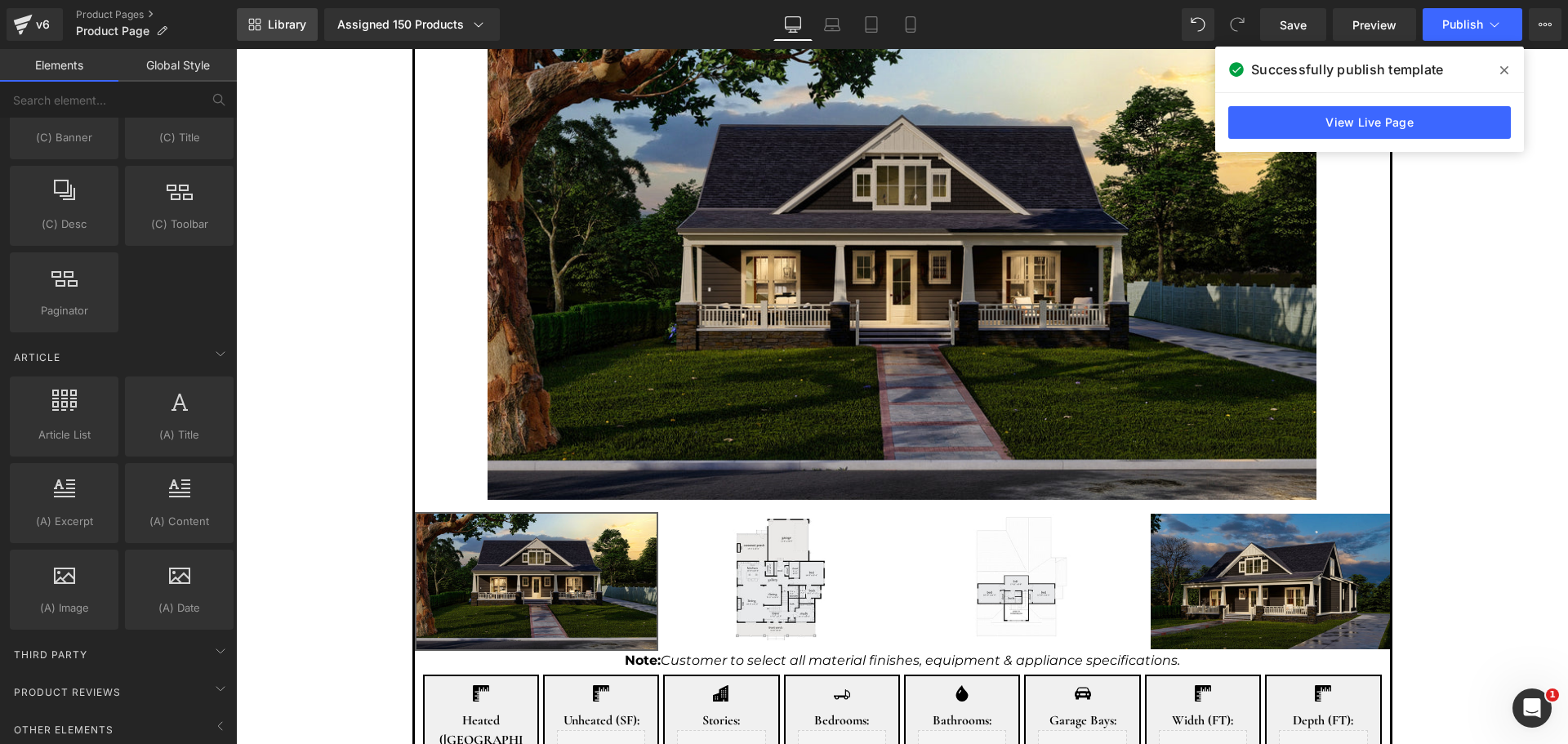
click at [282, 26] on span "Library" at bounding box center [287, 25] width 38 height 15
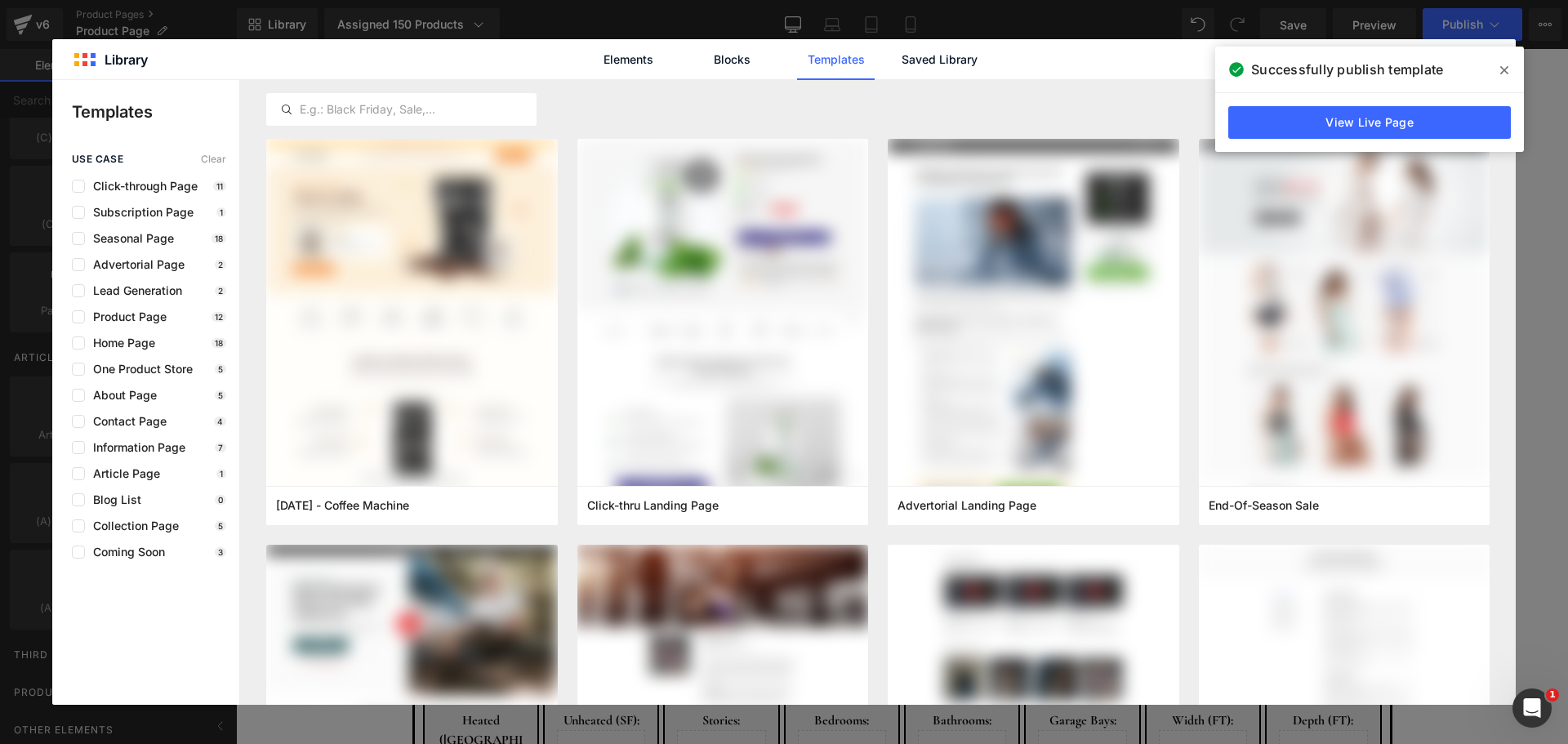
click at [1509, 67] on span at bounding box center [1504, 70] width 26 height 26
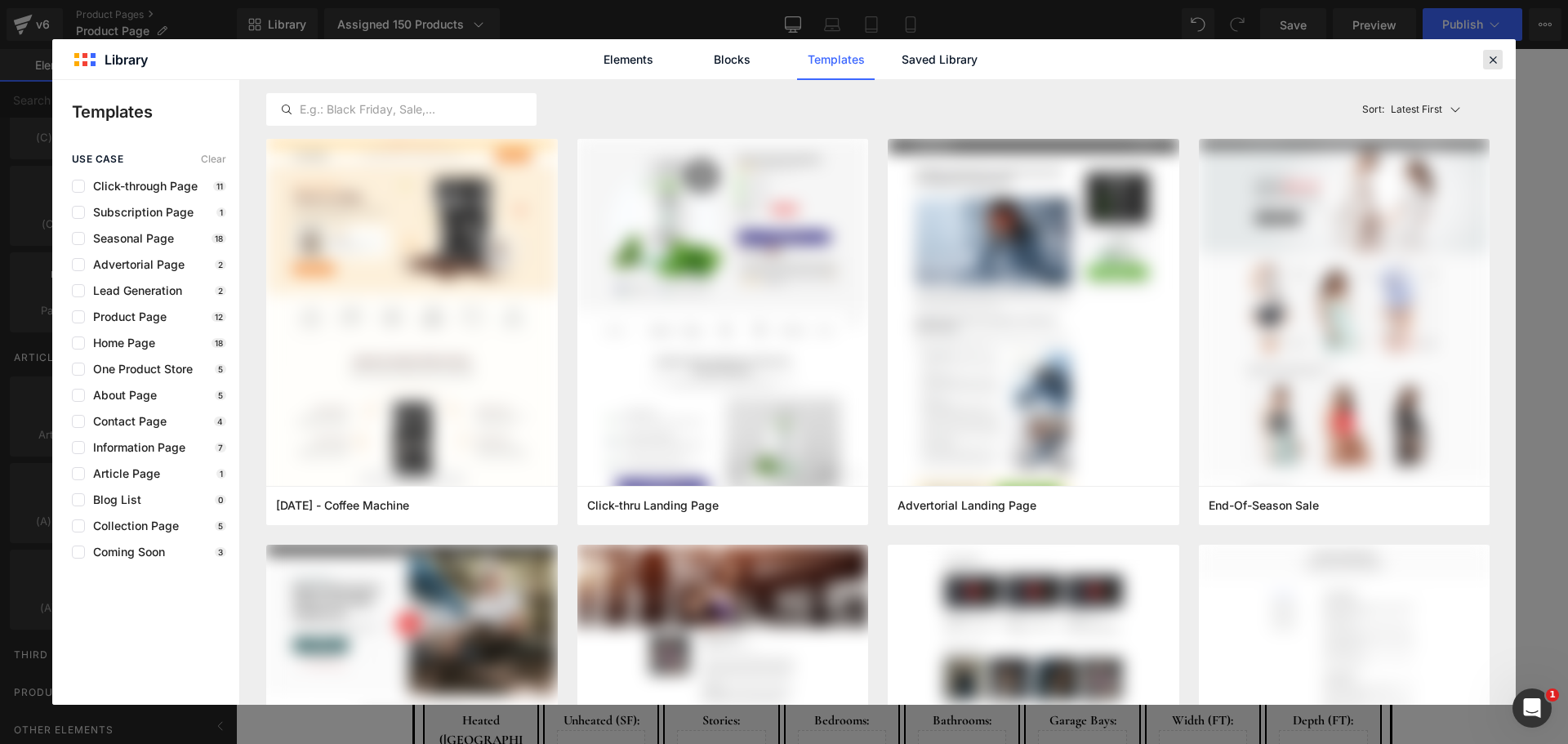
click at [1495, 66] on div at bounding box center [1494, 59] width 20 height 20
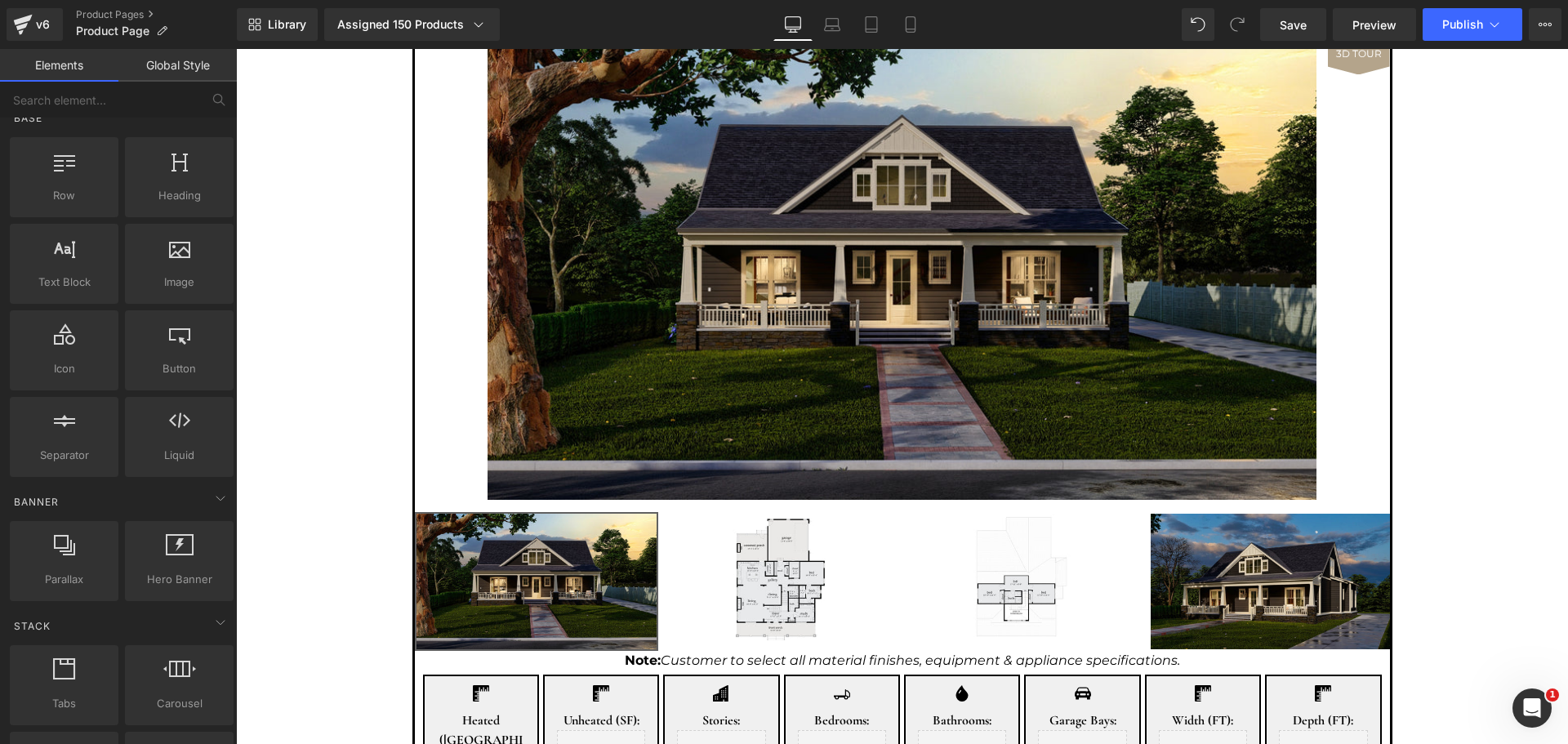
scroll to position [0, 0]
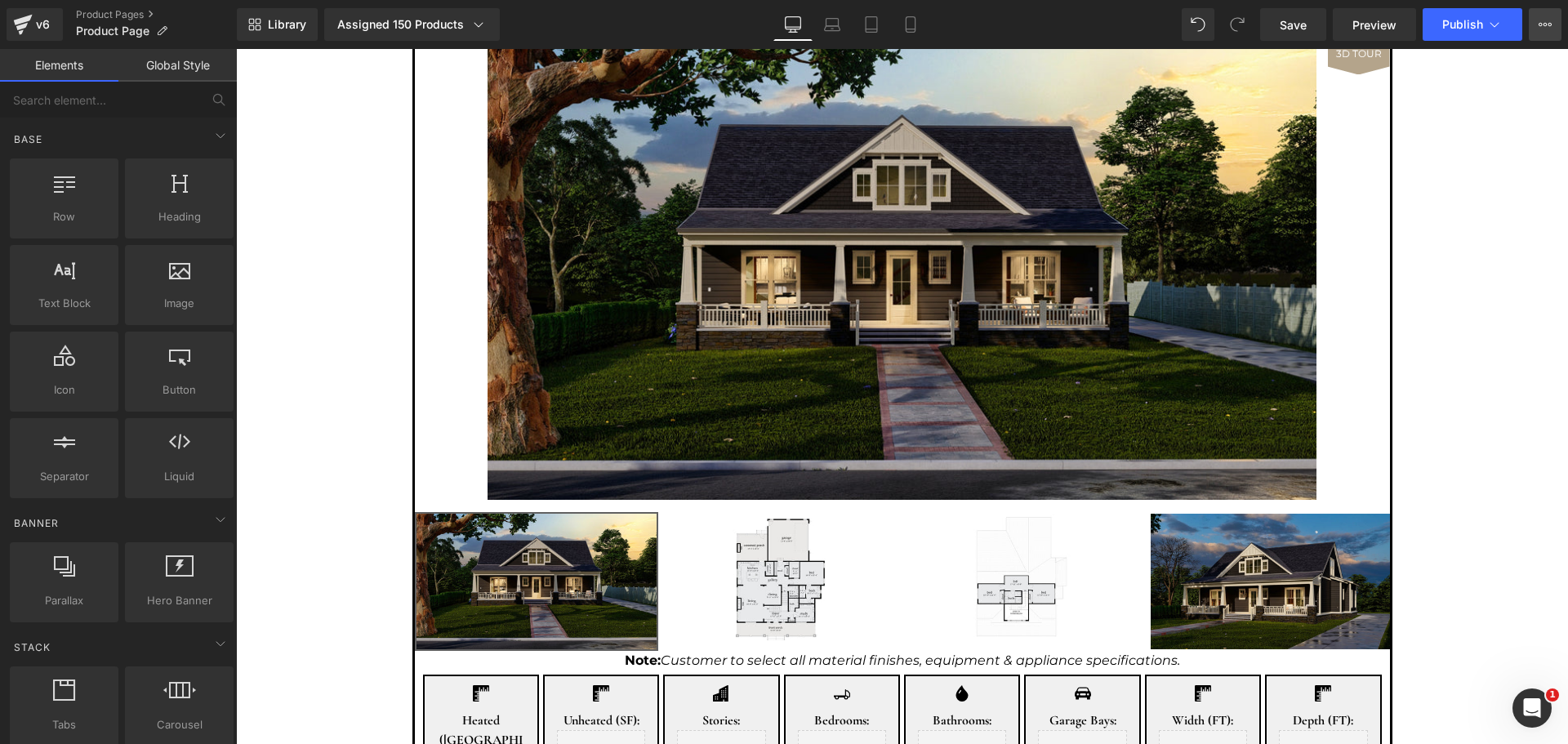
click at [1539, 20] on icon at bounding box center [1546, 25] width 13 height 13
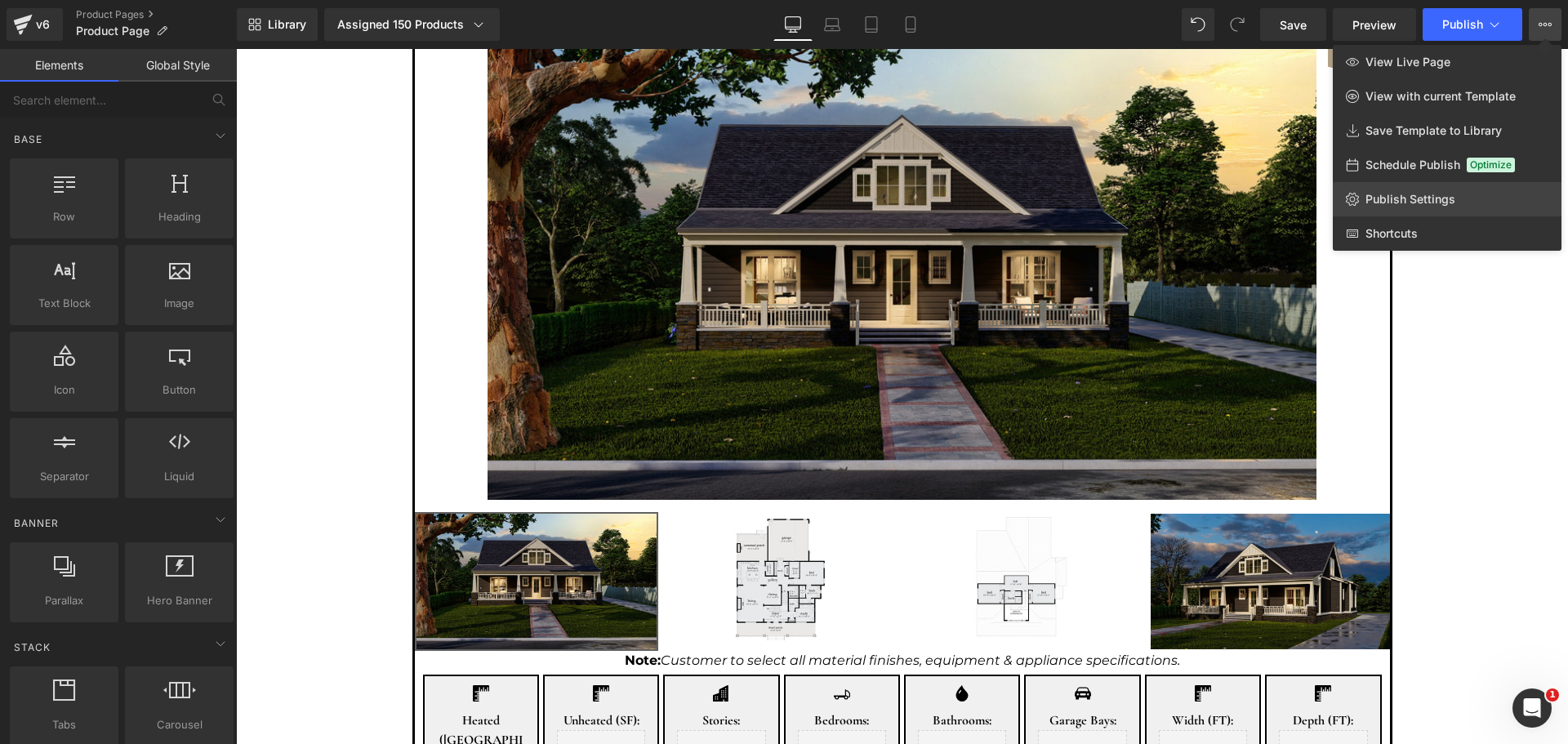
click at [1460, 205] on link "Publish Settings" at bounding box center [1447, 200] width 229 height 35
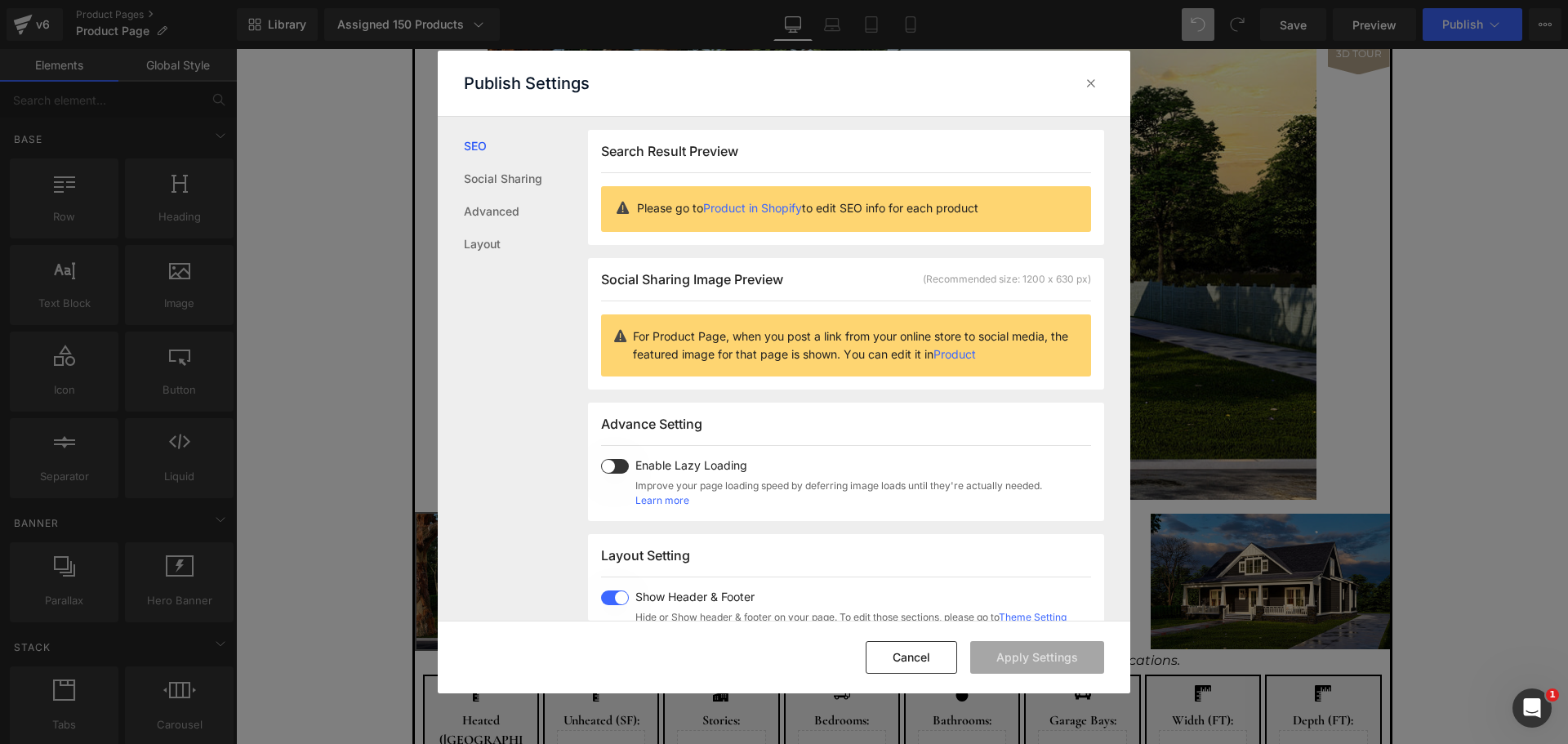
scroll to position [1, 0]
click at [1091, 81] on icon at bounding box center [1092, 83] width 17 height 17
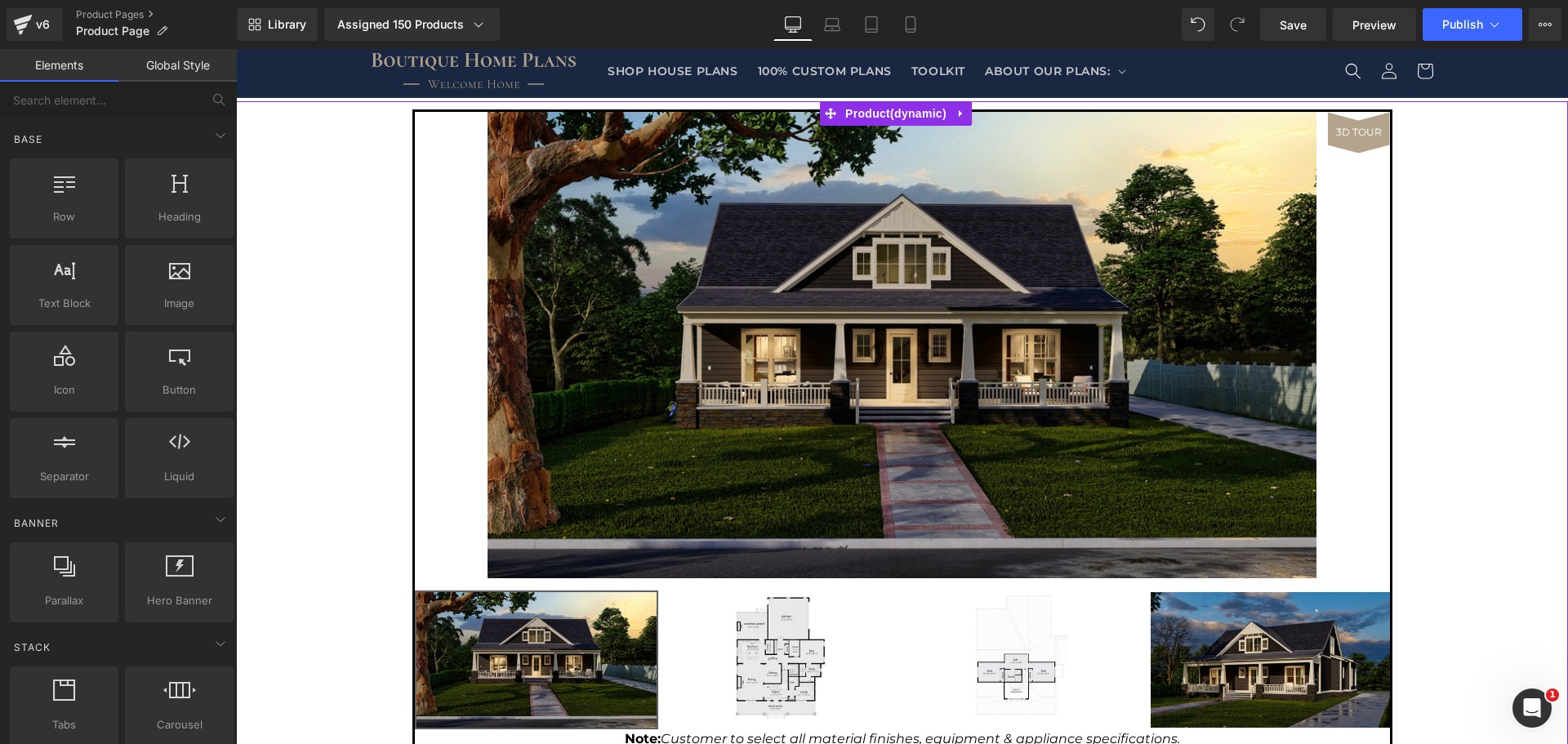
scroll to position [0, 0]
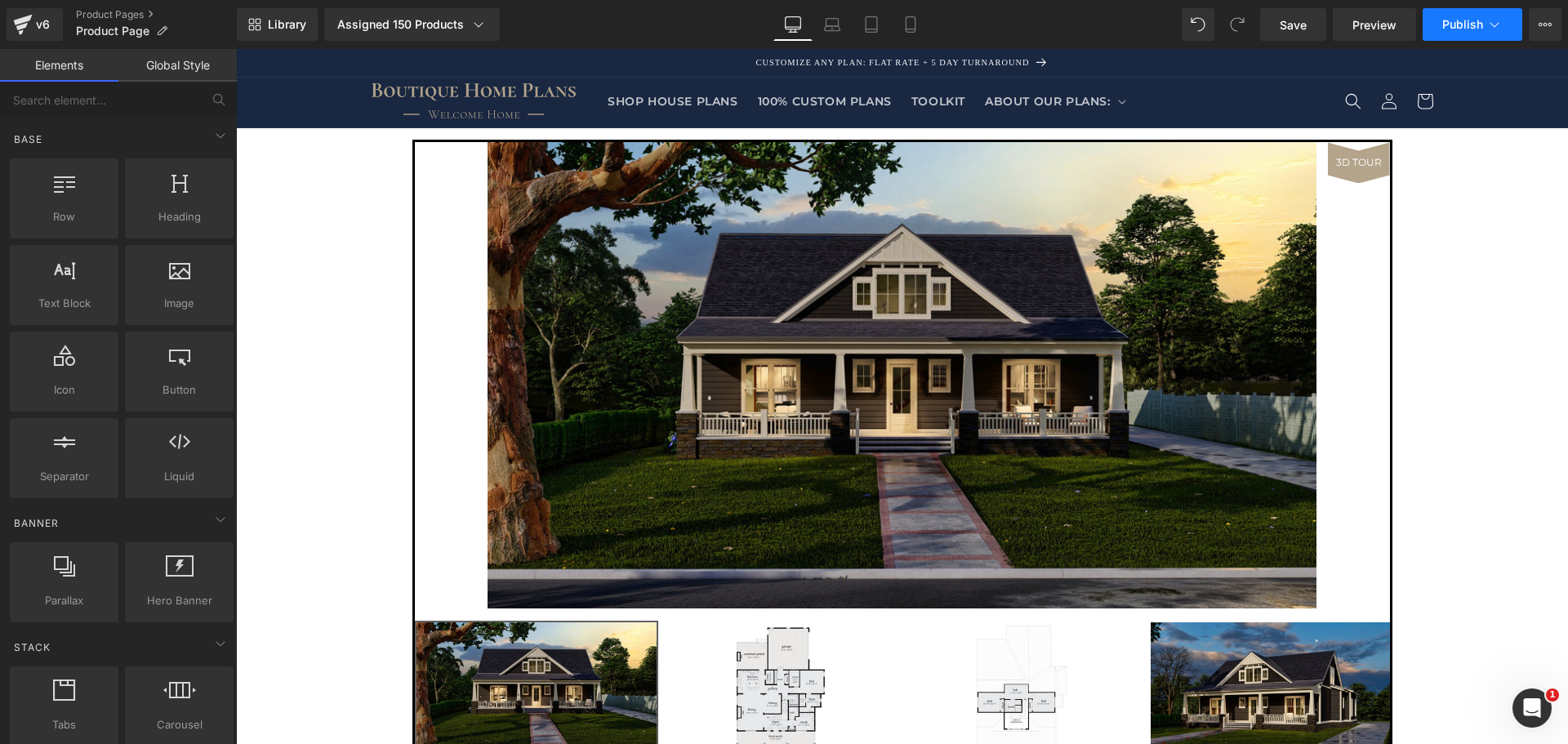
click at [1501, 24] on icon at bounding box center [1495, 25] width 17 height 17
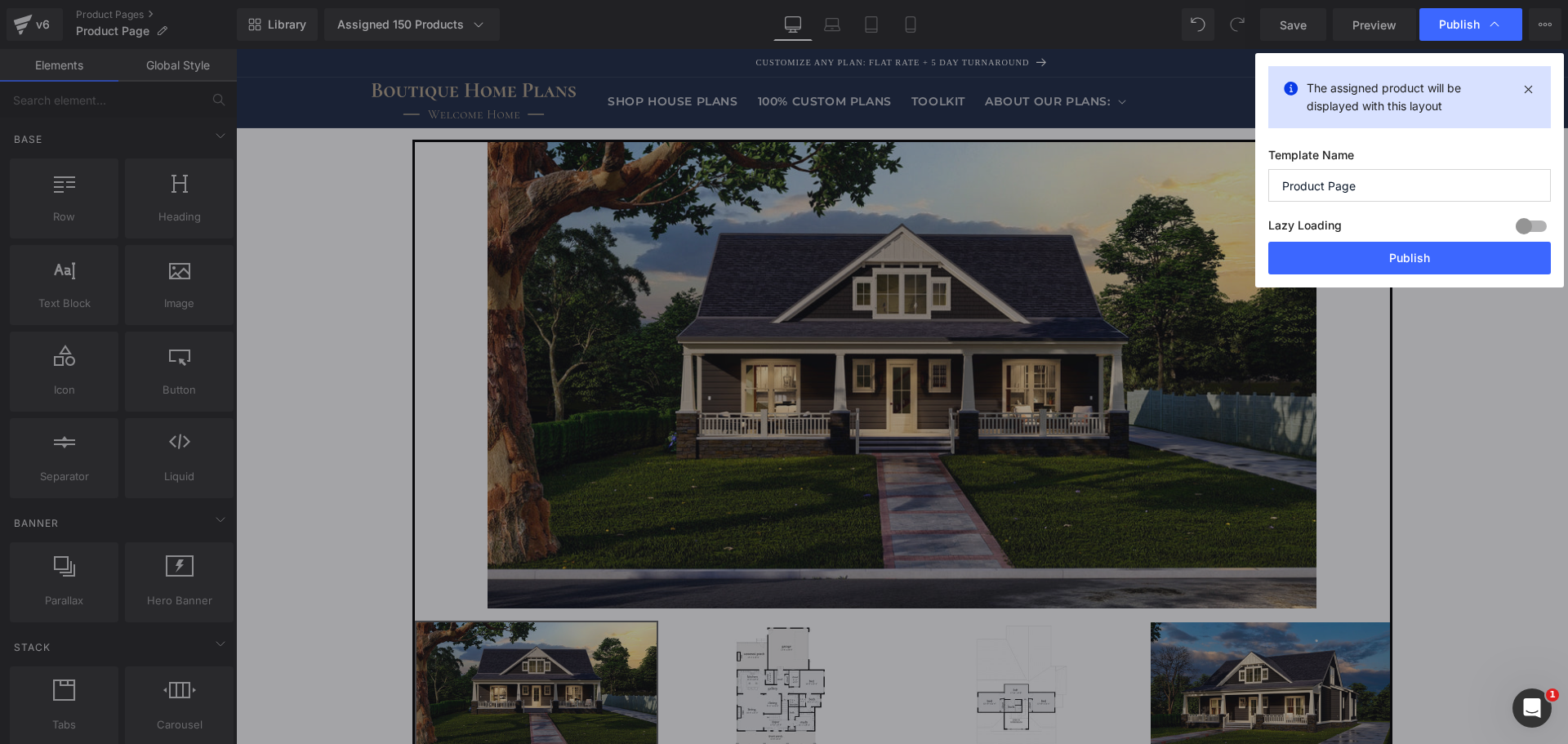
click at [1501, 24] on icon at bounding box center [1495, 25] width 17 height 17
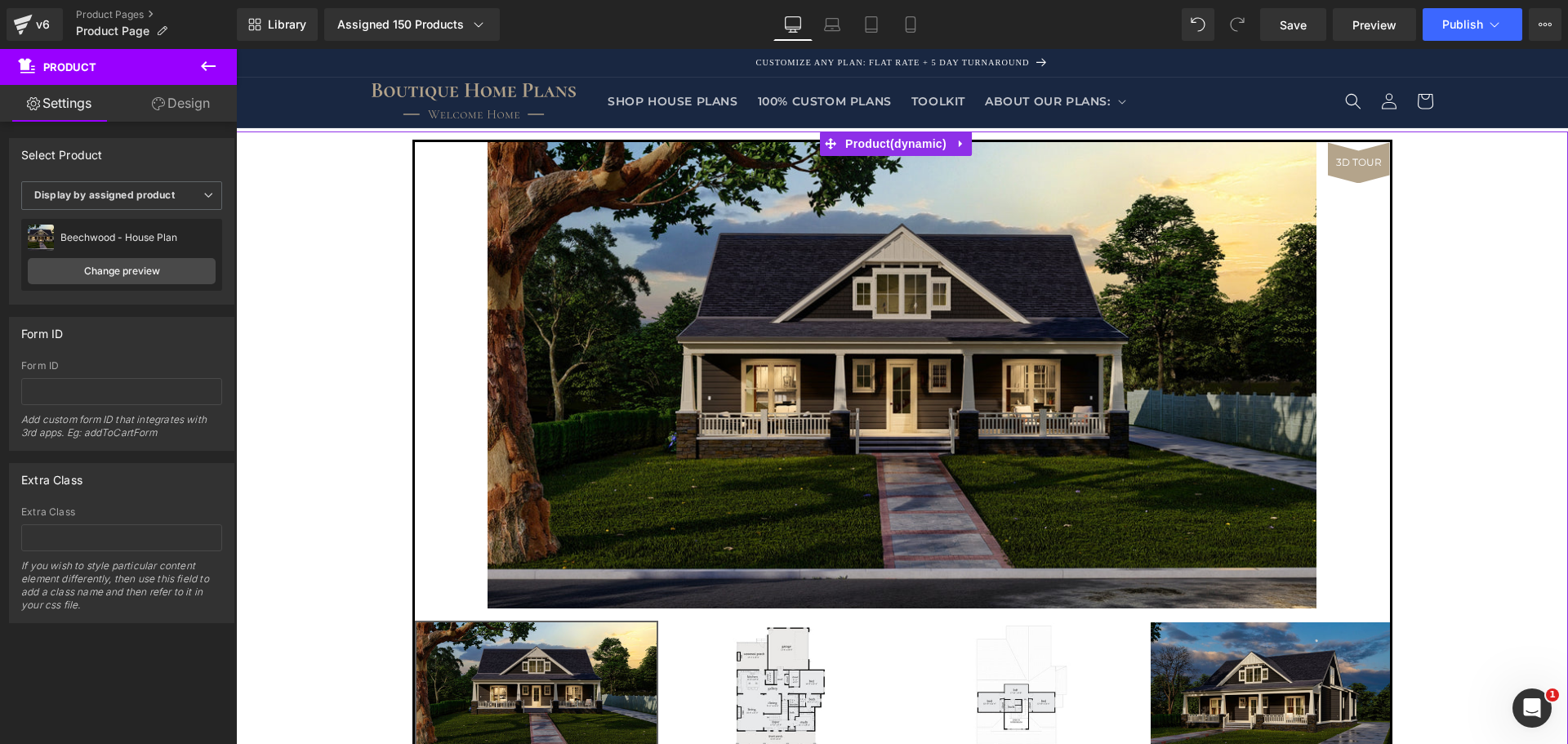
click at [187, 104] on link "Design" at bounding box center [180, 103] width 118 height 37
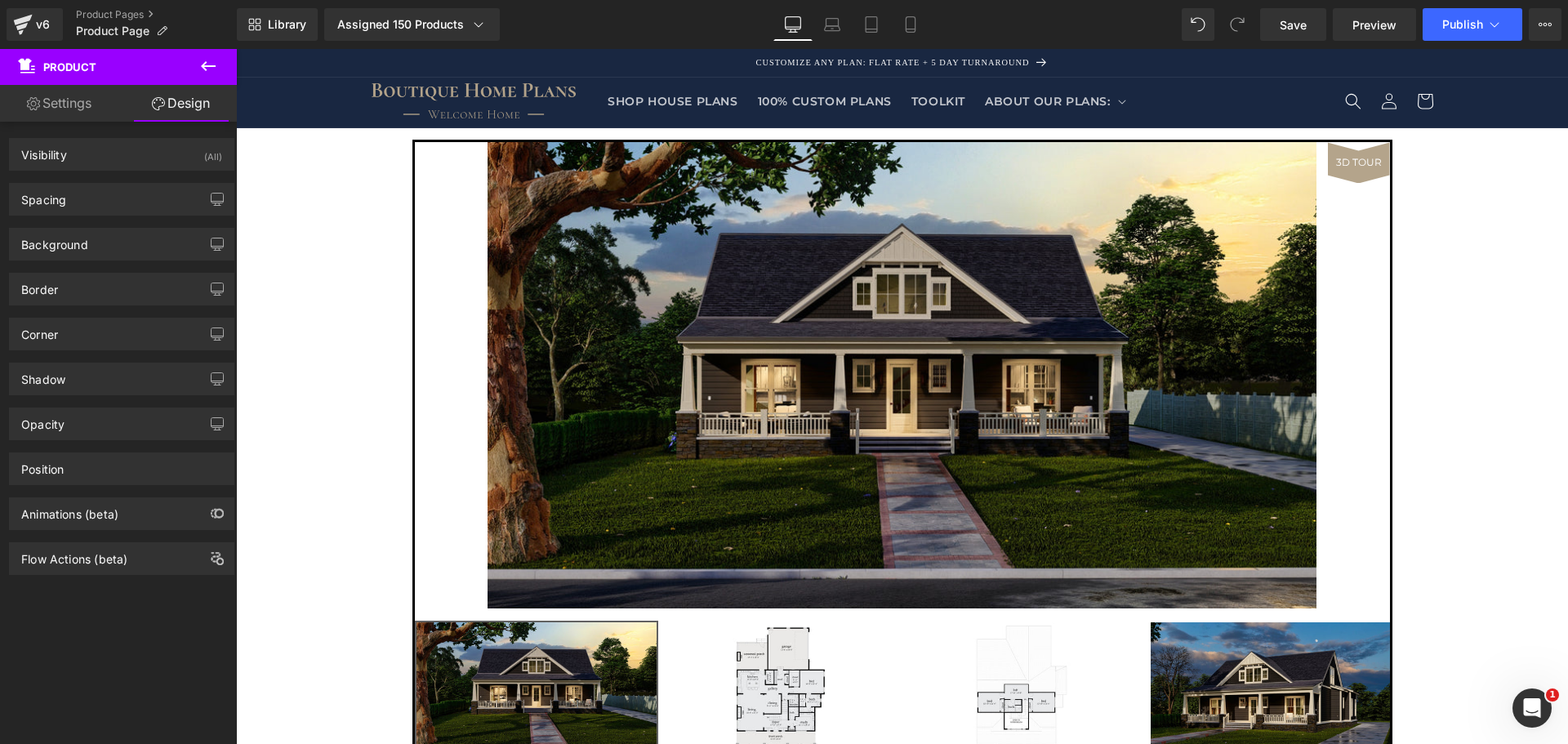
click at [199, 69] on icon at bounding box center [208, 66] width 20 height 20
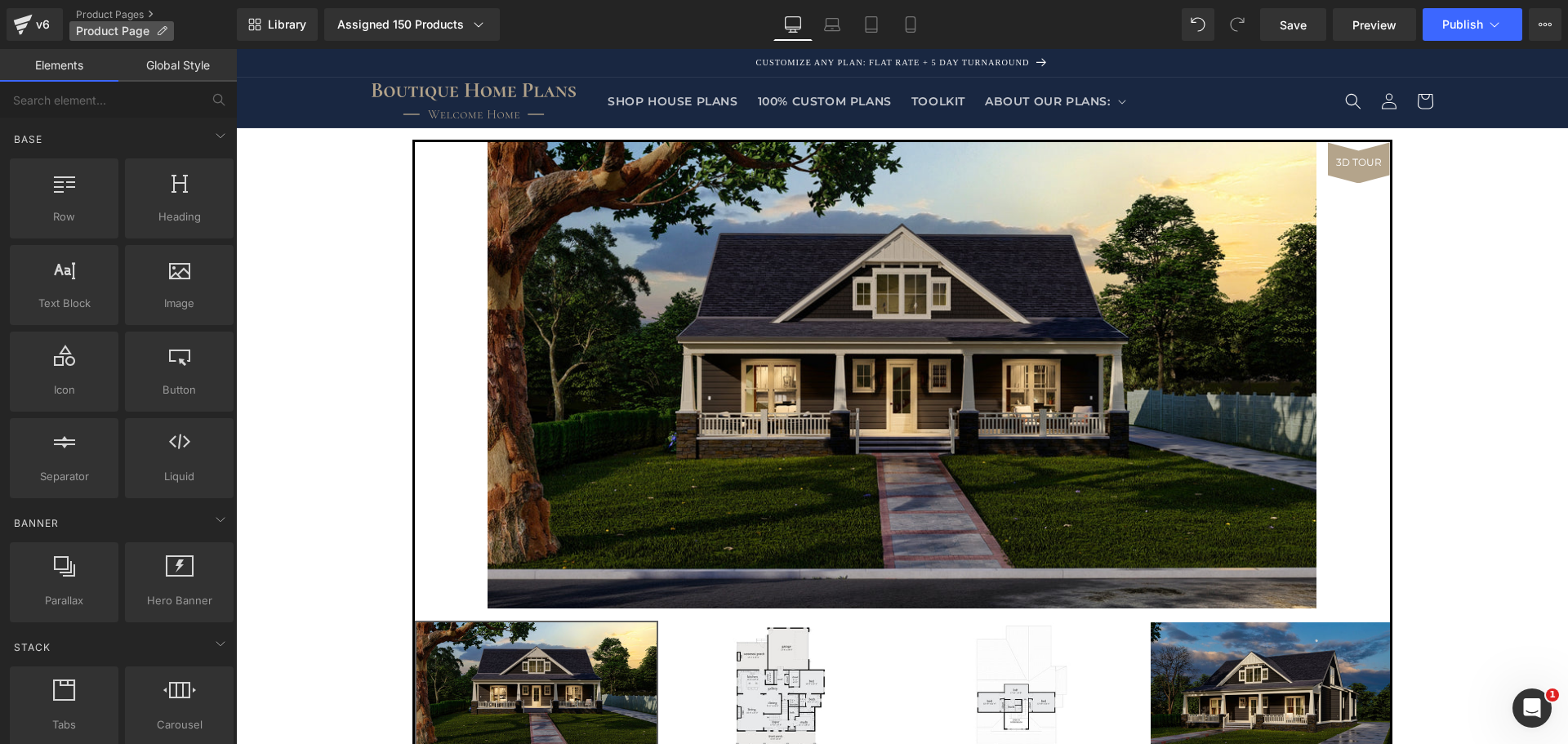
click at [165, 32] on icon at bounding box center [162, 31] width 12 height 12
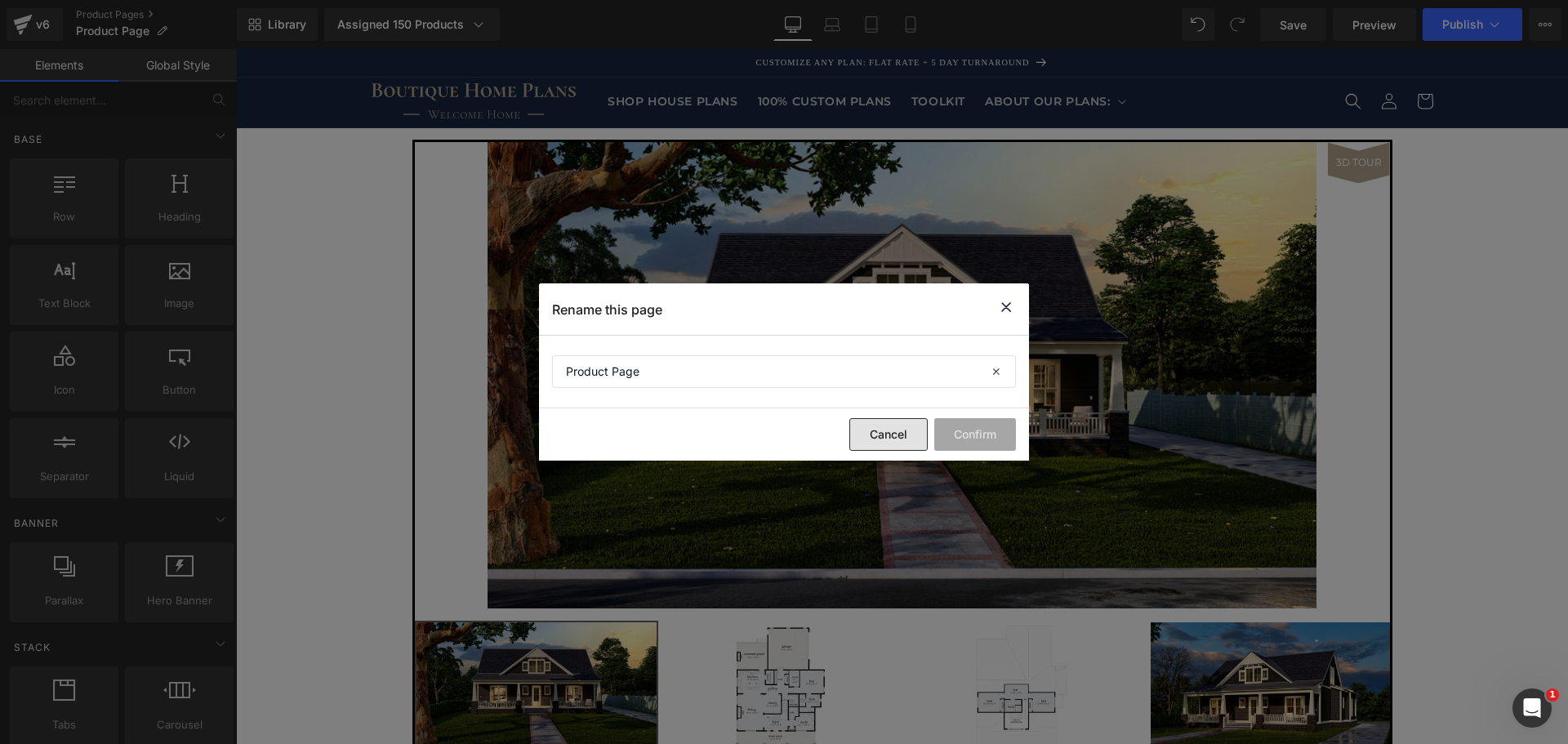
click at [864, 424] on button "Cancel" at bounding box center [888, 435] width 78 height 33
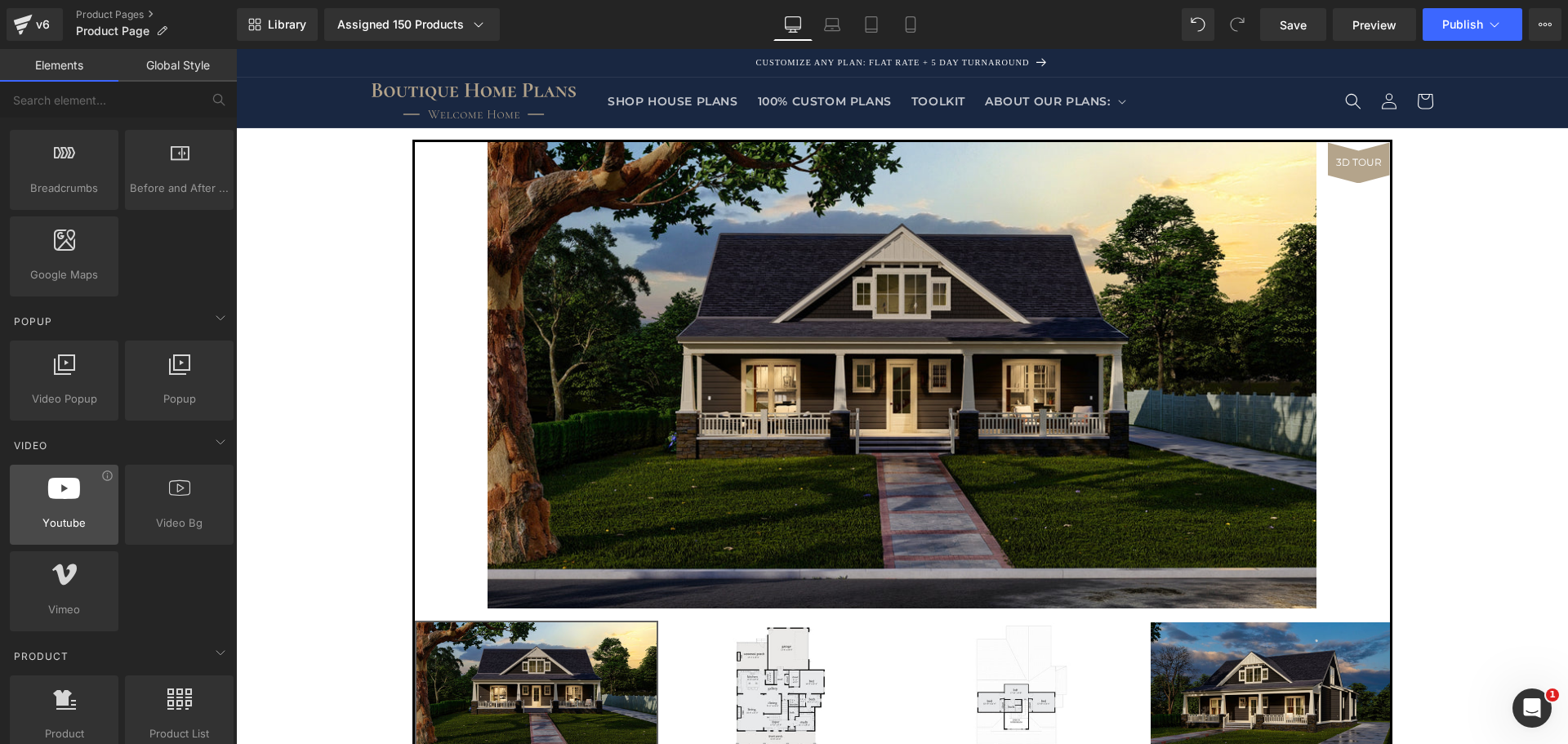
scroll to position [980, 0]
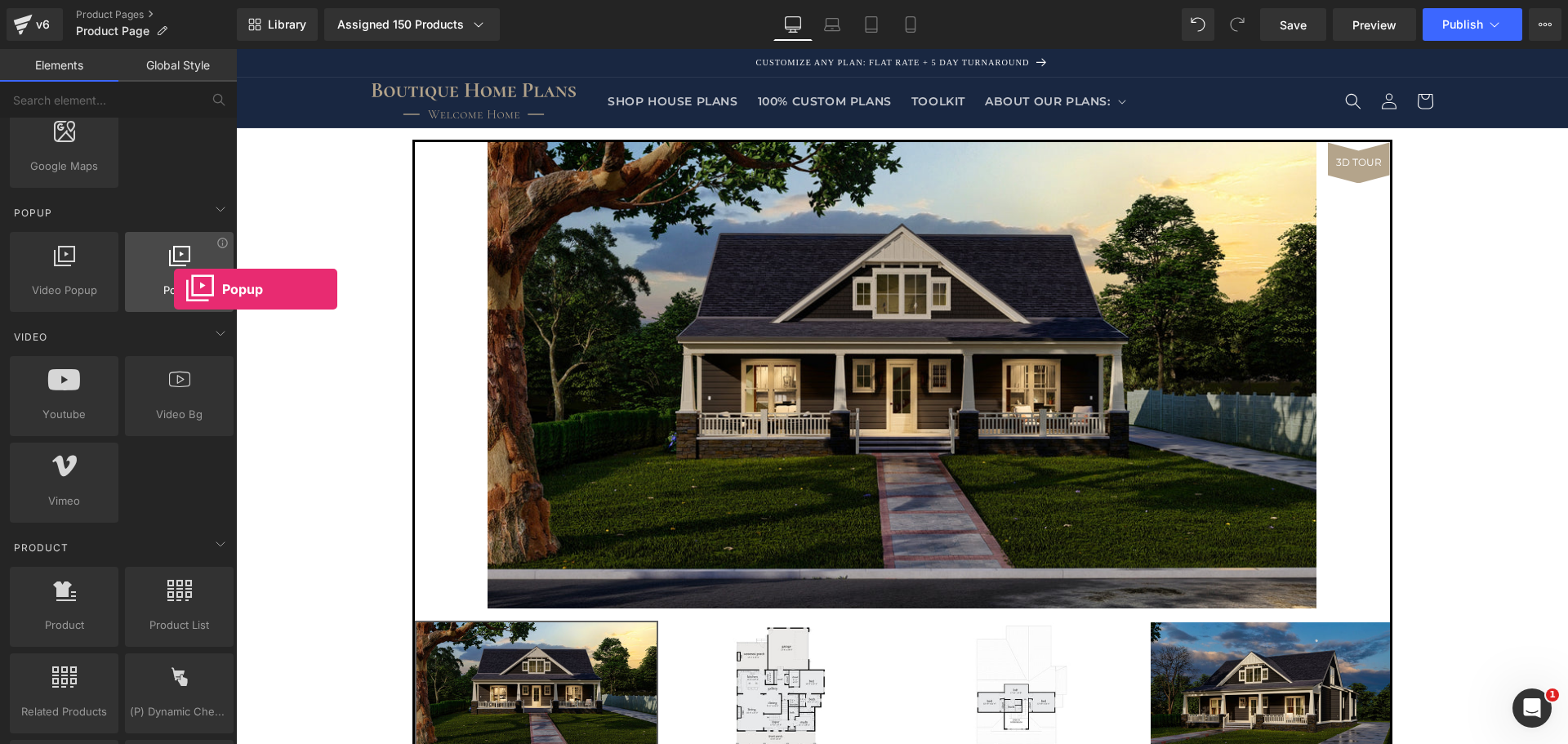
click at [174, 289] on span "Popup" at bounding box center [179, 290] width 99 height 17
click at [179, 301] on div "Popup video popup, popup, model popup, window" at bounding box center [179, 272] width 109 height 80
click at [216, 244] on icon at bounding box center [222, 243] width 12 height 12
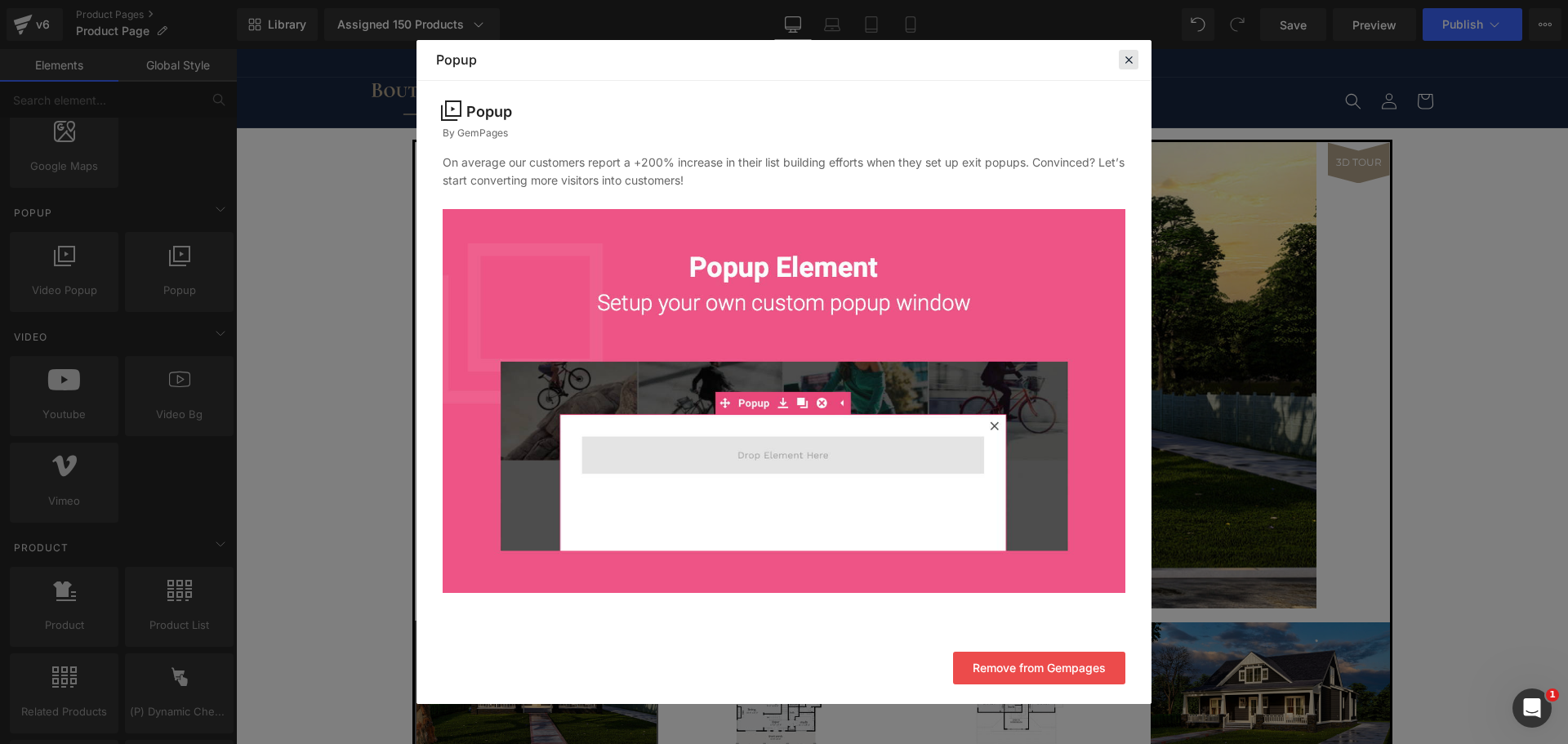
click at [1125, 67] on icon at bounding box center [1129, 59] width 15 height 15
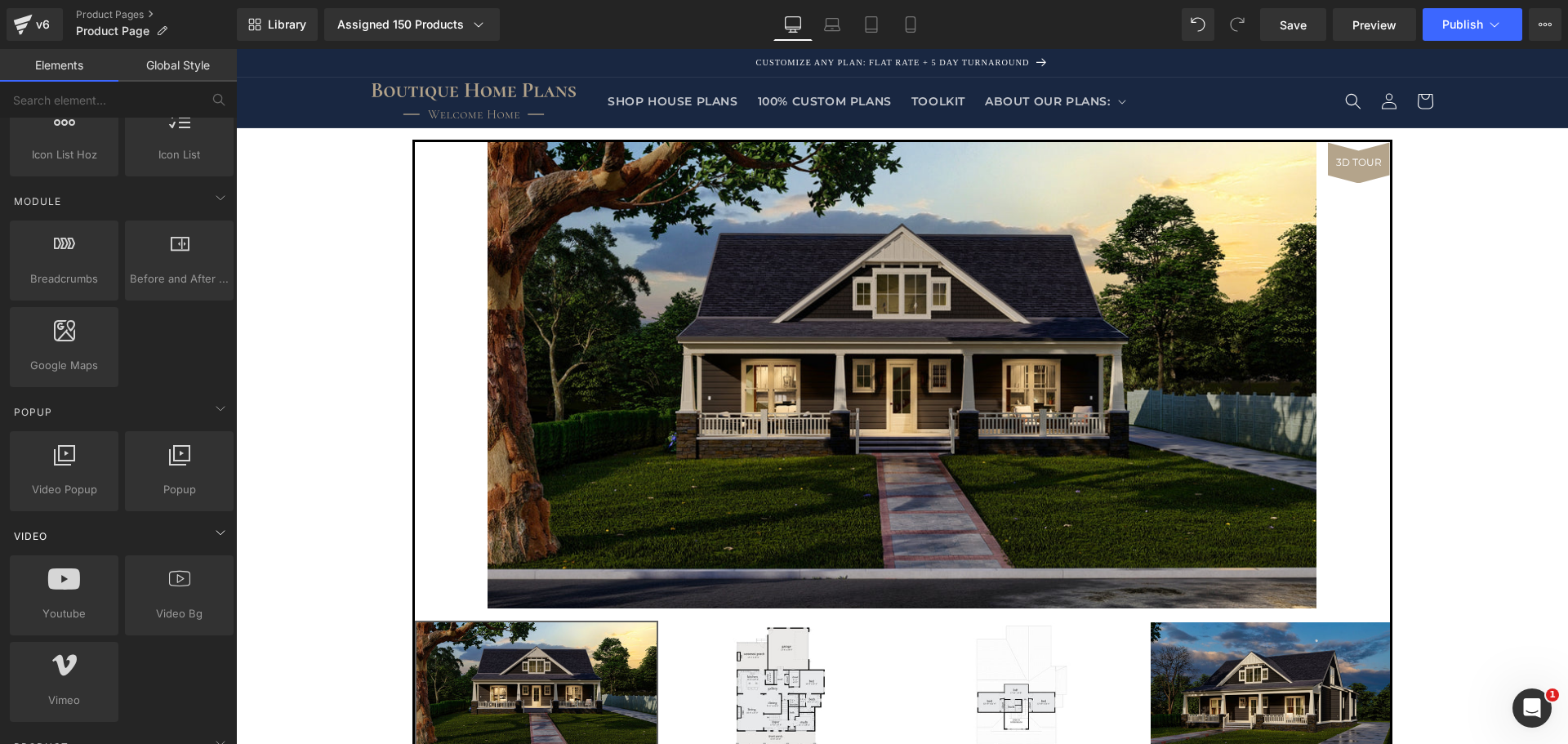
scroll to position [822, 0]
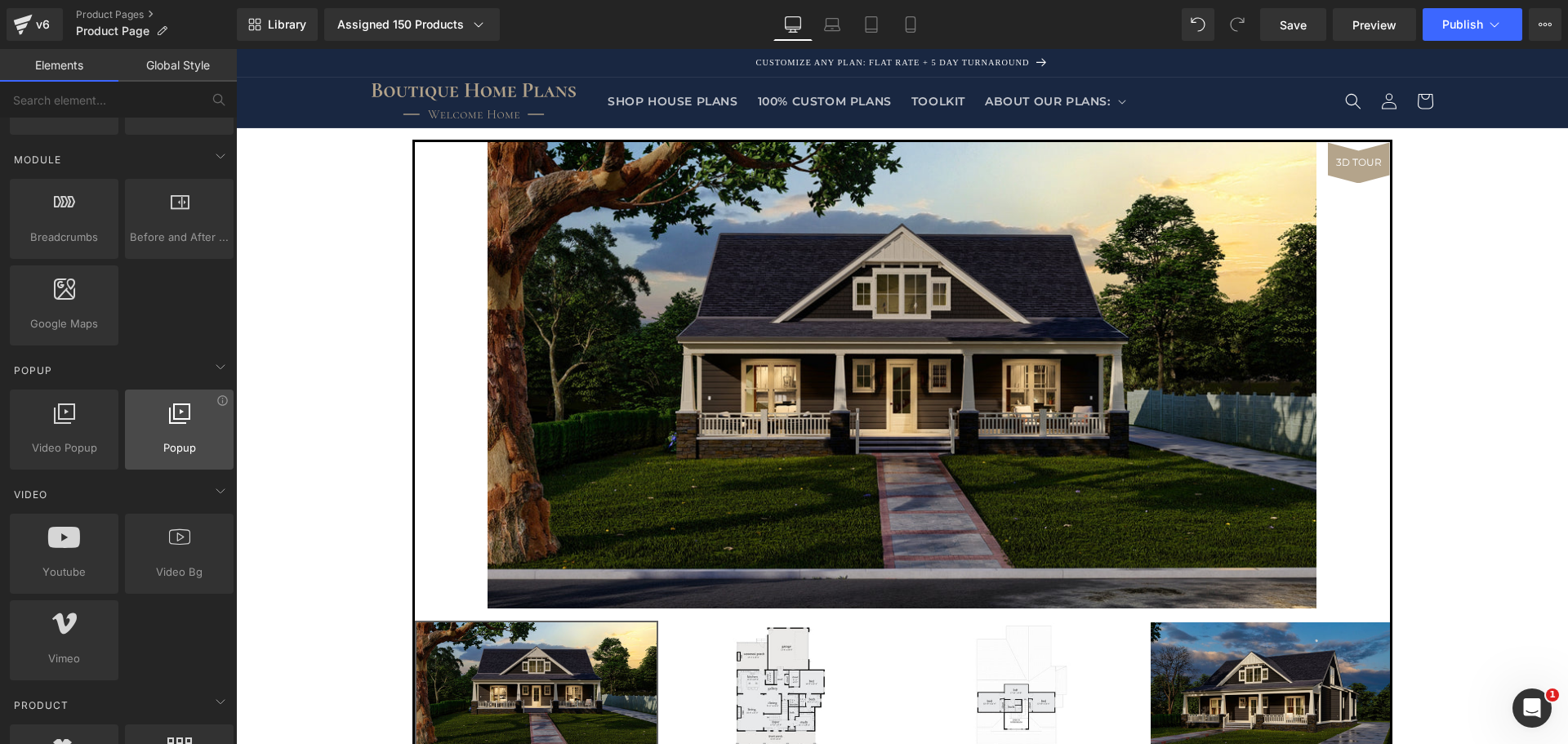
click at [178, 427] on div at bounding box center [179, 421] width 99 height 37
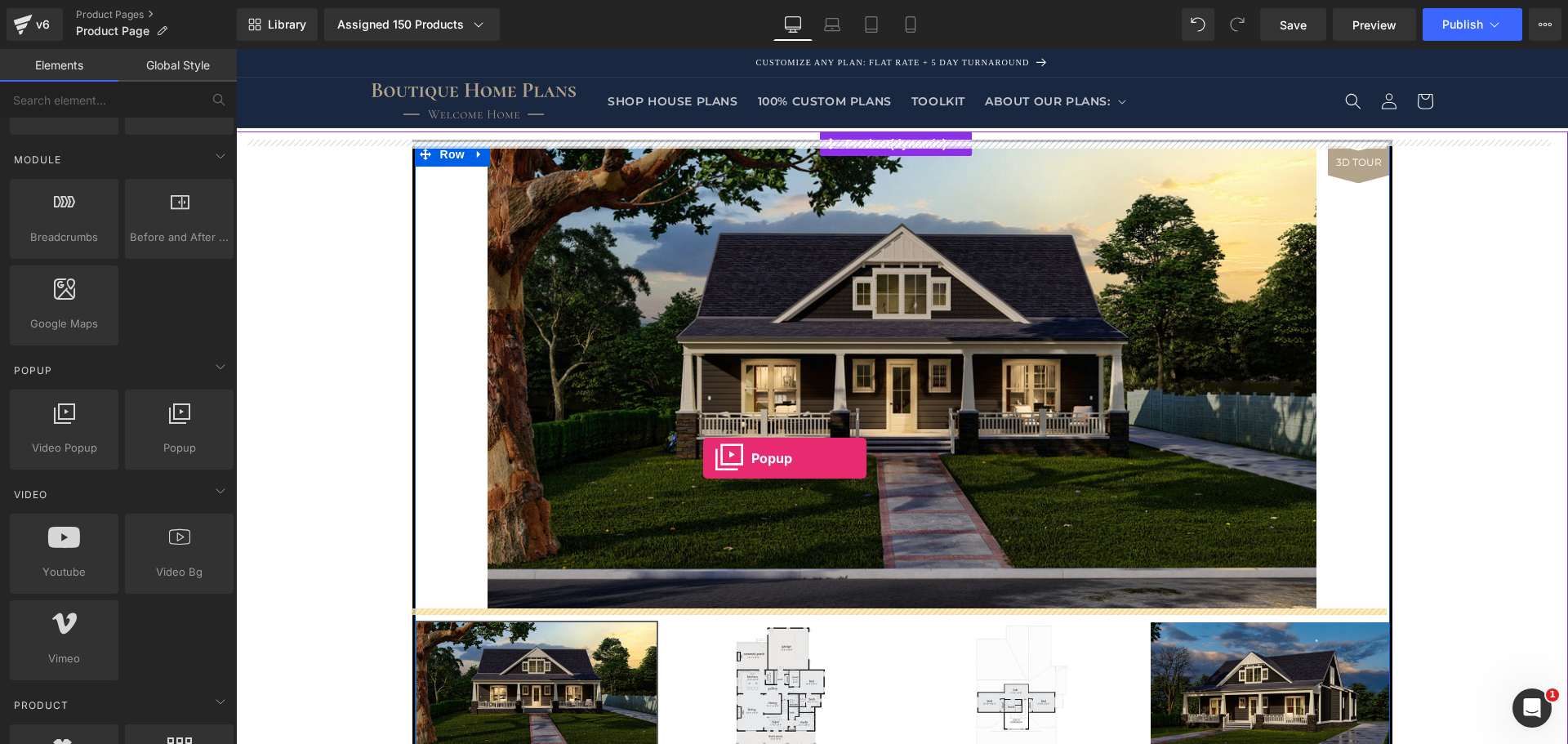
drag, startPoint x: 415, startPoint y: 496, endPoint x: 703, endPoint y: 458, distance: 290.5
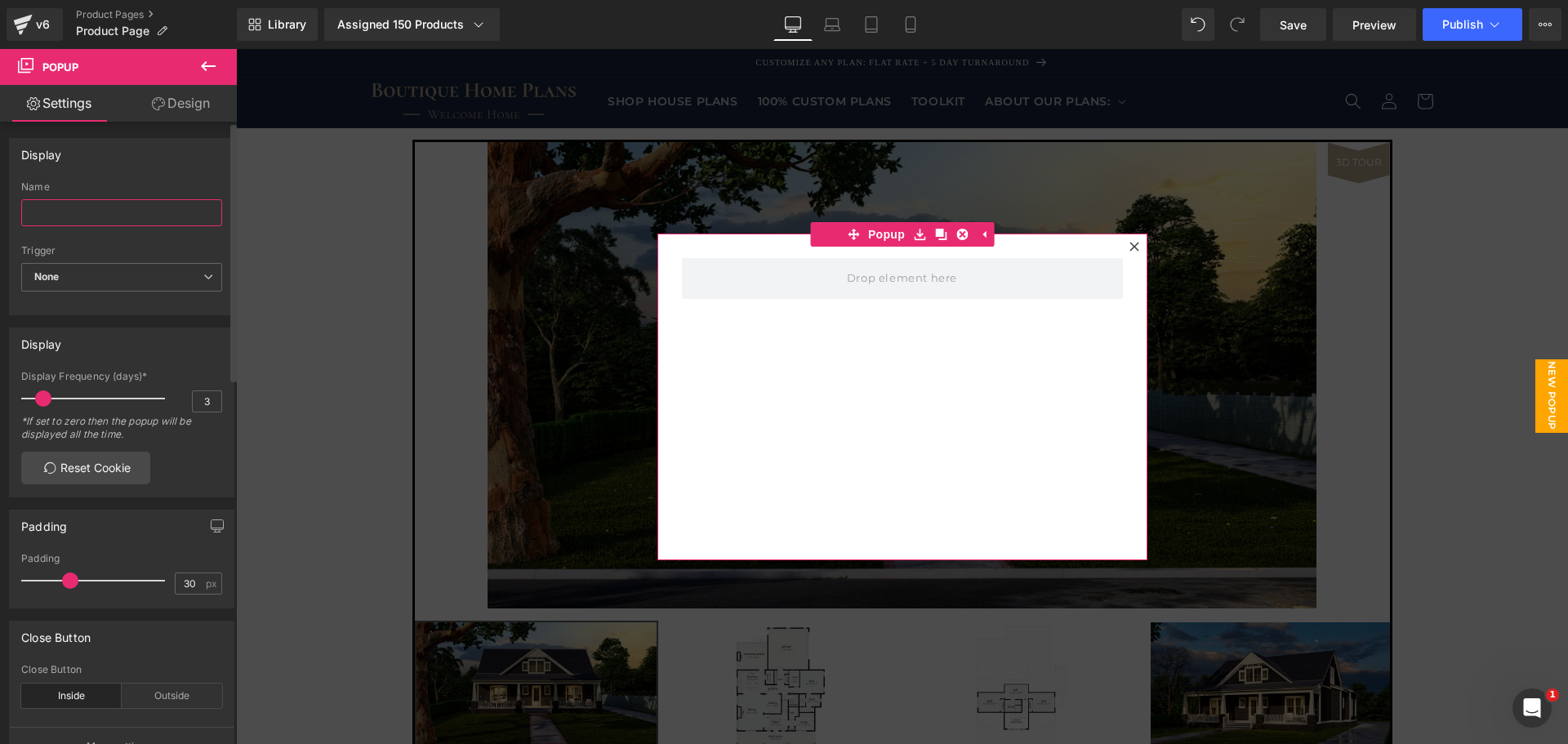
click at [108, 214] on input "text" at bounding box center [121, 212] width 201 height 27
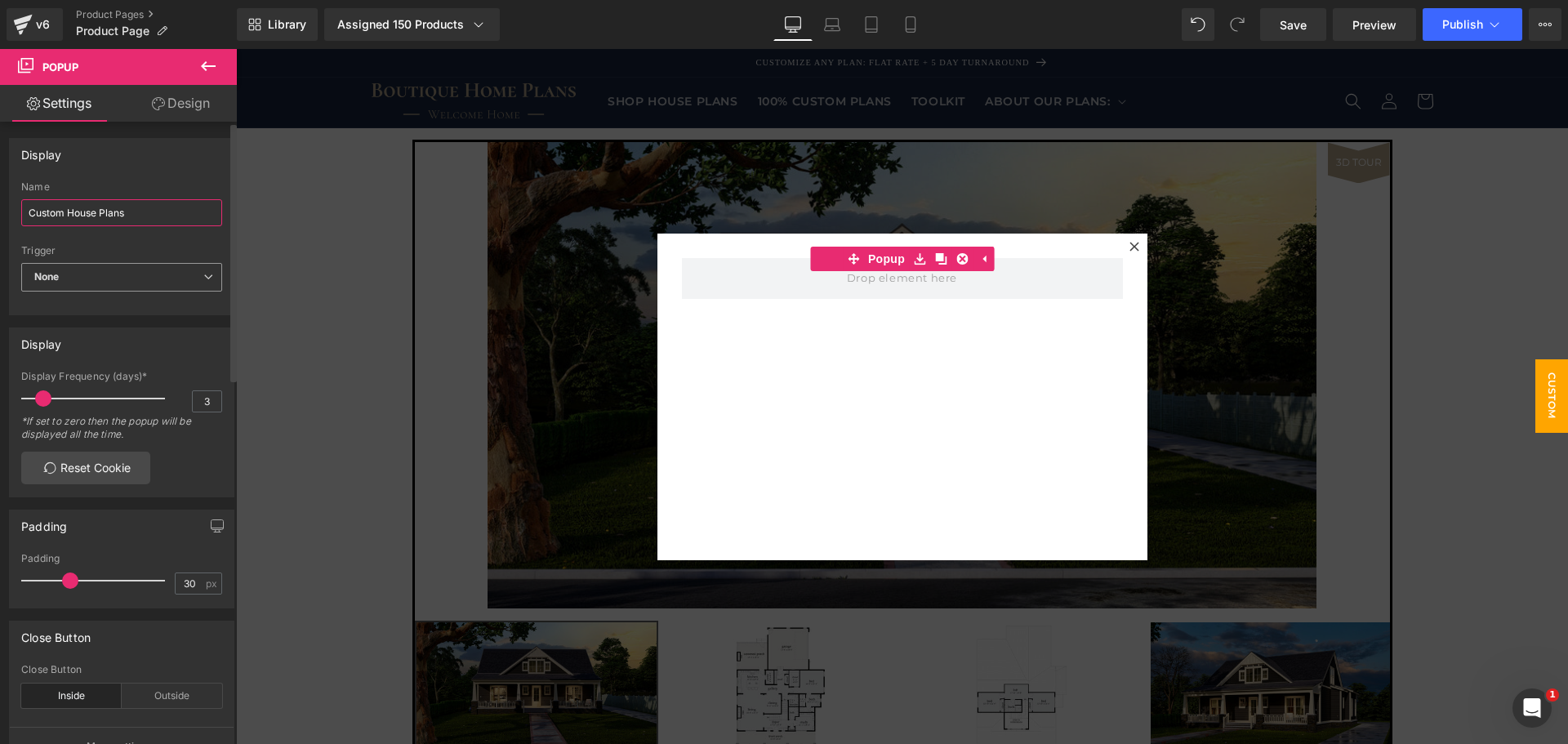
type input "Custom House Plans"
click at [119, 278] on span "None" at bounding box center [121, 277] width 201 height 29
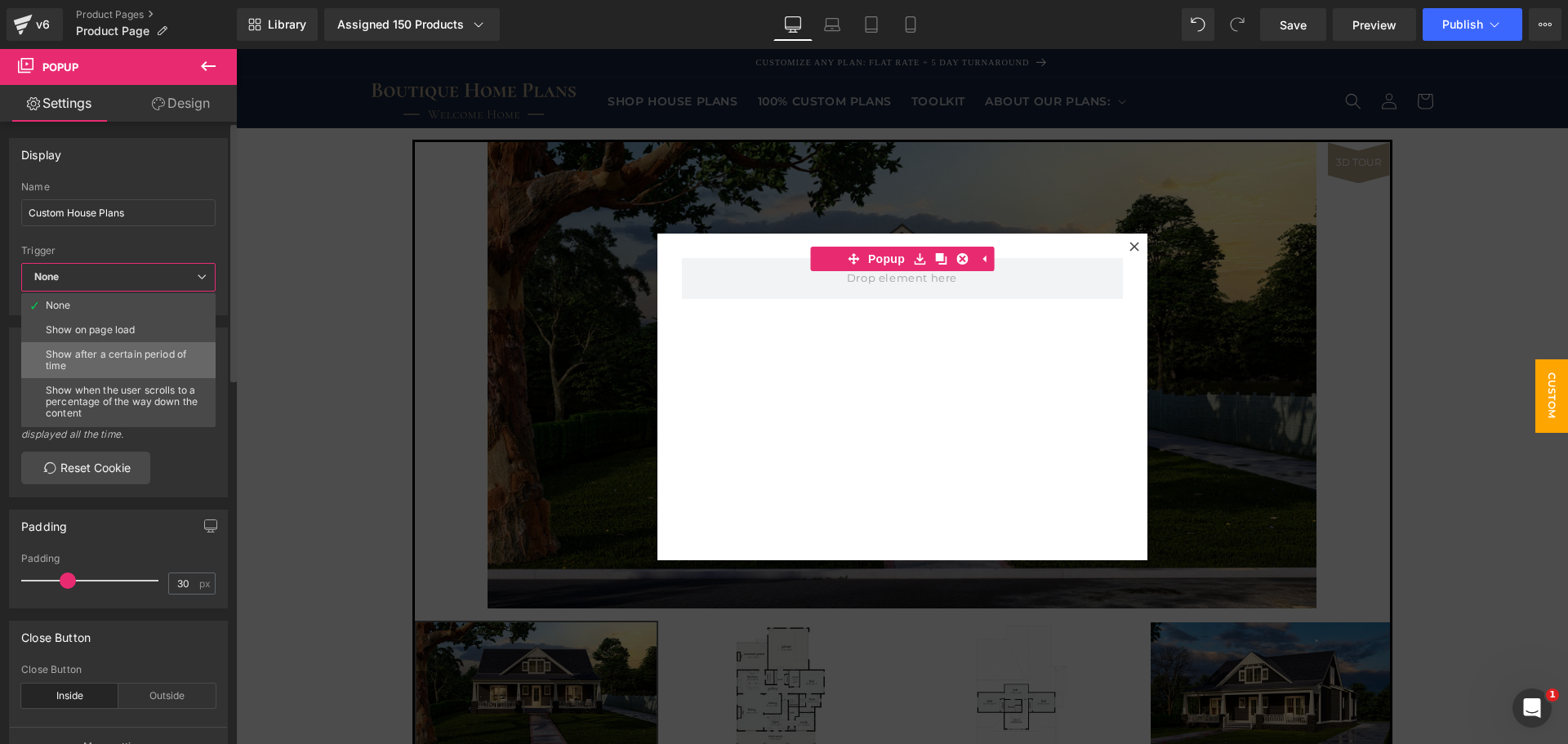
click at [135, 361] on div "Show after a certain period of time" at bounding box center [121, 360] width 153 height 23
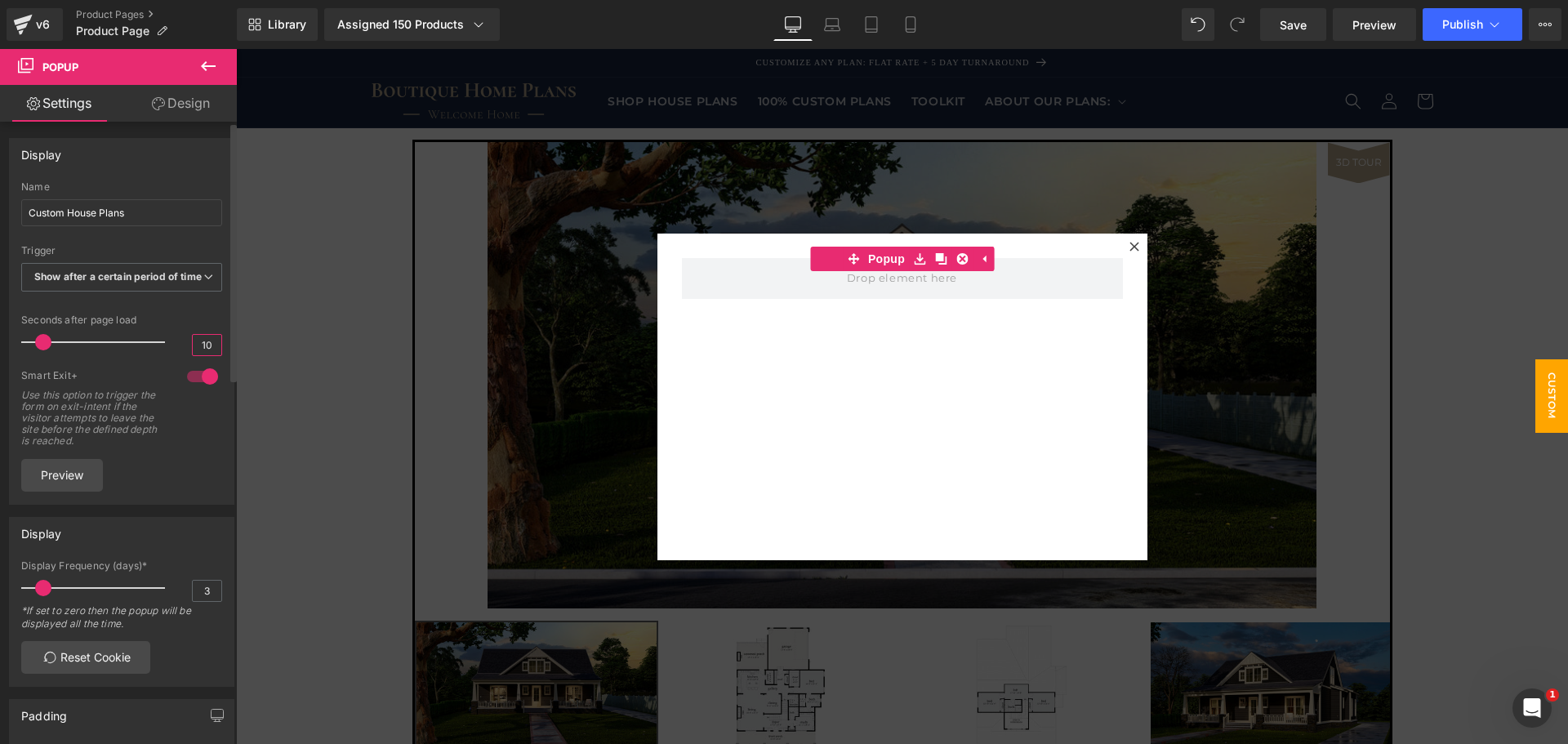
click at [196, 355] on input "10" at bounding box center [206, 345] width 29 height 21
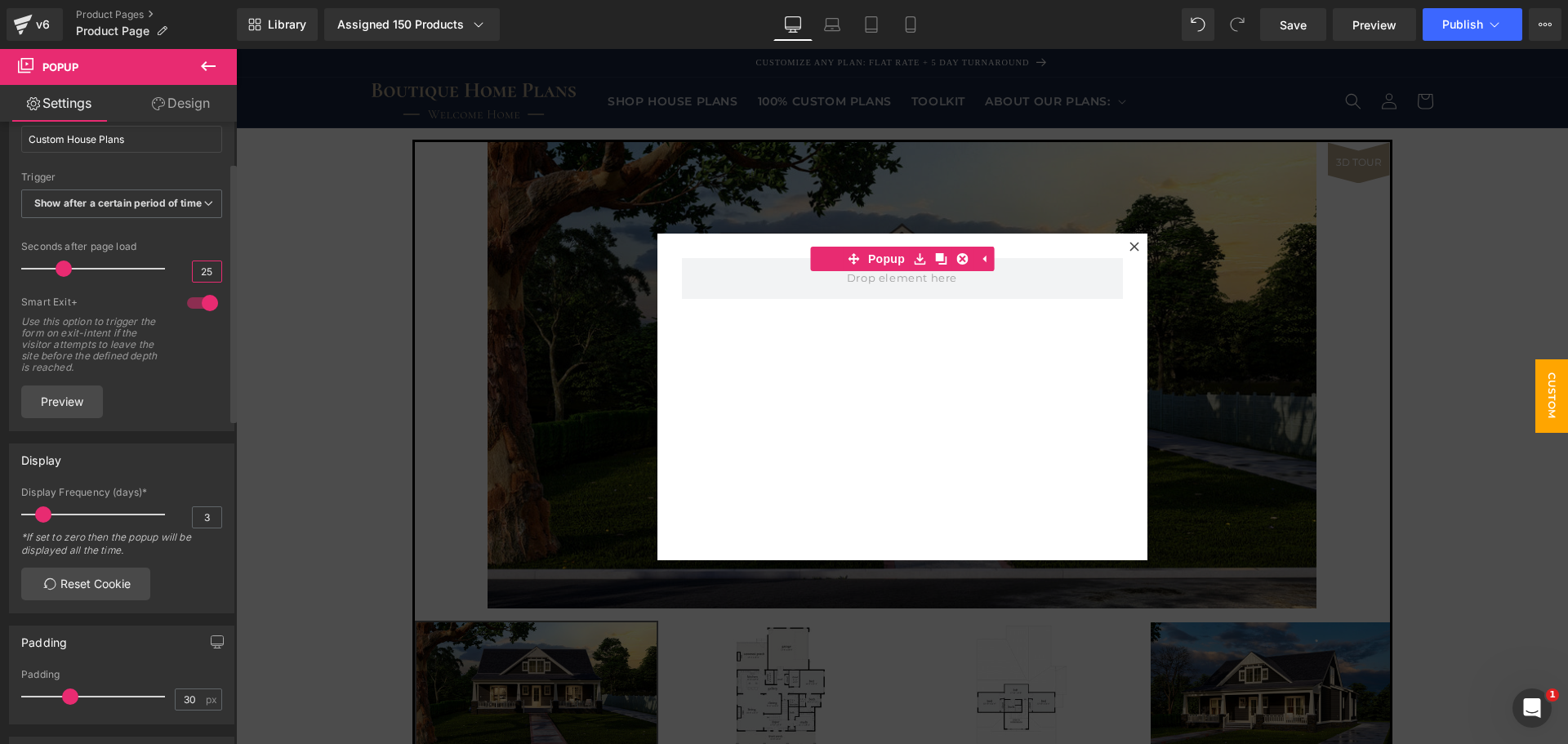
scroll to position [109, 0]
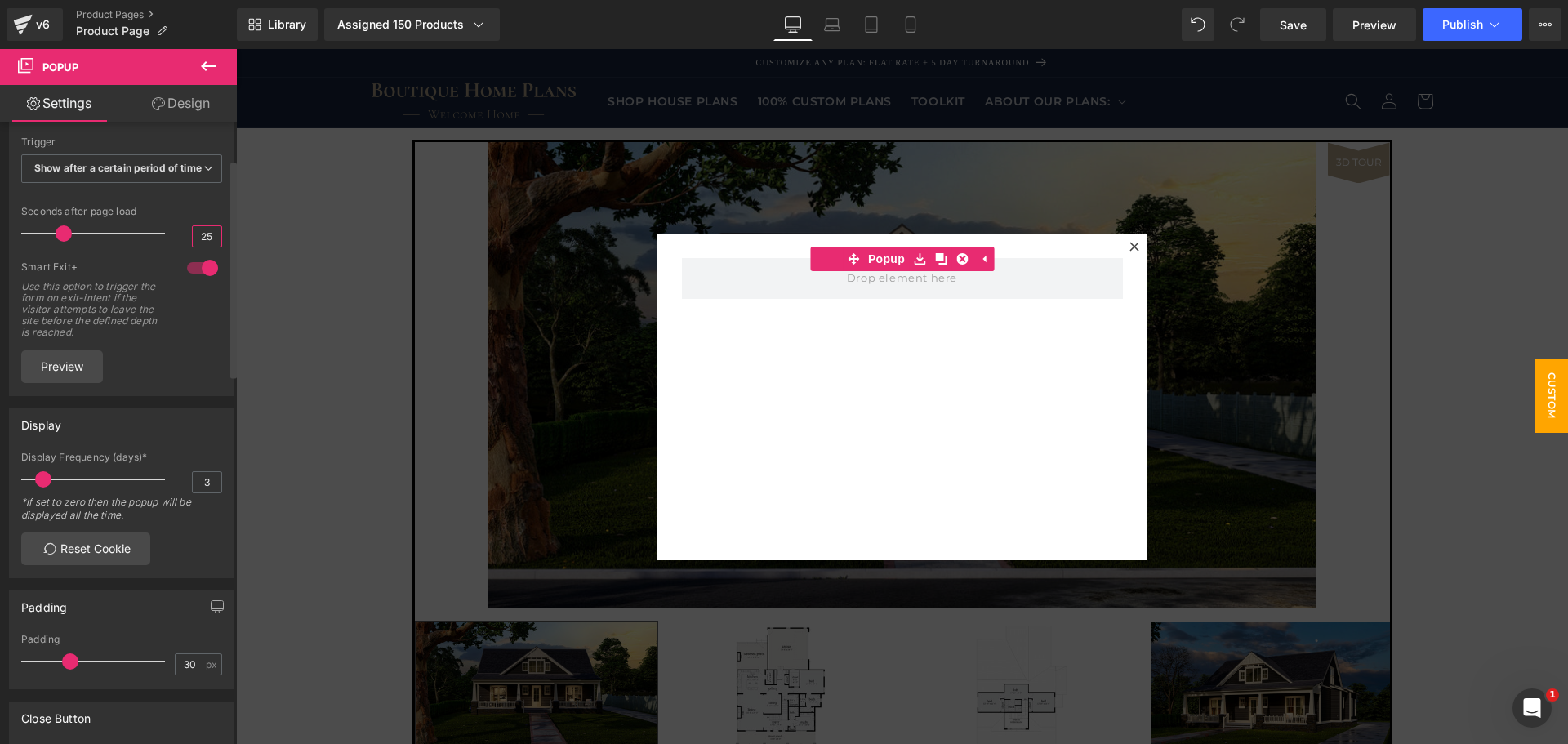
type input "25"
click at [114, 522] on div "*If set to zero then the popup will be displayed all the time.​" at bounding box center [121, 514] width 201 height 37
drag, startPoint x: 114, startPoint y: 522, endPoint x: 96, endPoint y: 524, distance: 18.1
click at [114, 522] on div "*If set to zero then the popup will be displayed all the time.​" at bounding box center [121, 514] width 201 height 37
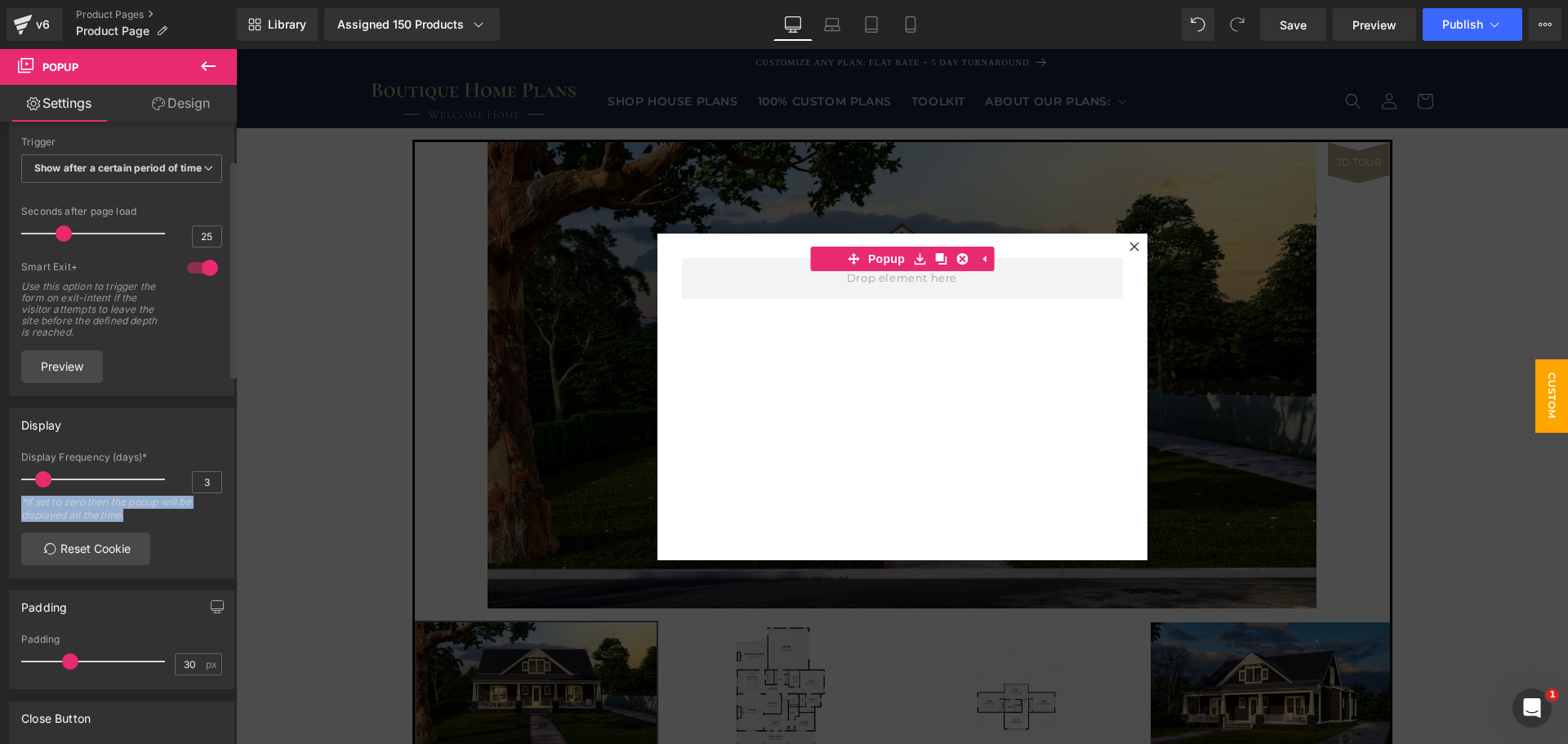
click at [83, 532] on div "*If set to zero then the popup will be displayed all the time.​" at bounding box center [121, 514] width 201 height 37
click at [135, 518] on div "*If set to zero then the popup will be displayed all the time.​" at bounding box center [121, 514] width 201 height 37
drag, startPoint x: 135, startPoint y: 518, endPoint x: 151, endPoint y: 517, distance: 16.0
click at [140, 518] on div "*If set to zero then the popup will be displayed all the time.​" at bounding box center [121, 514] width 201 height 37
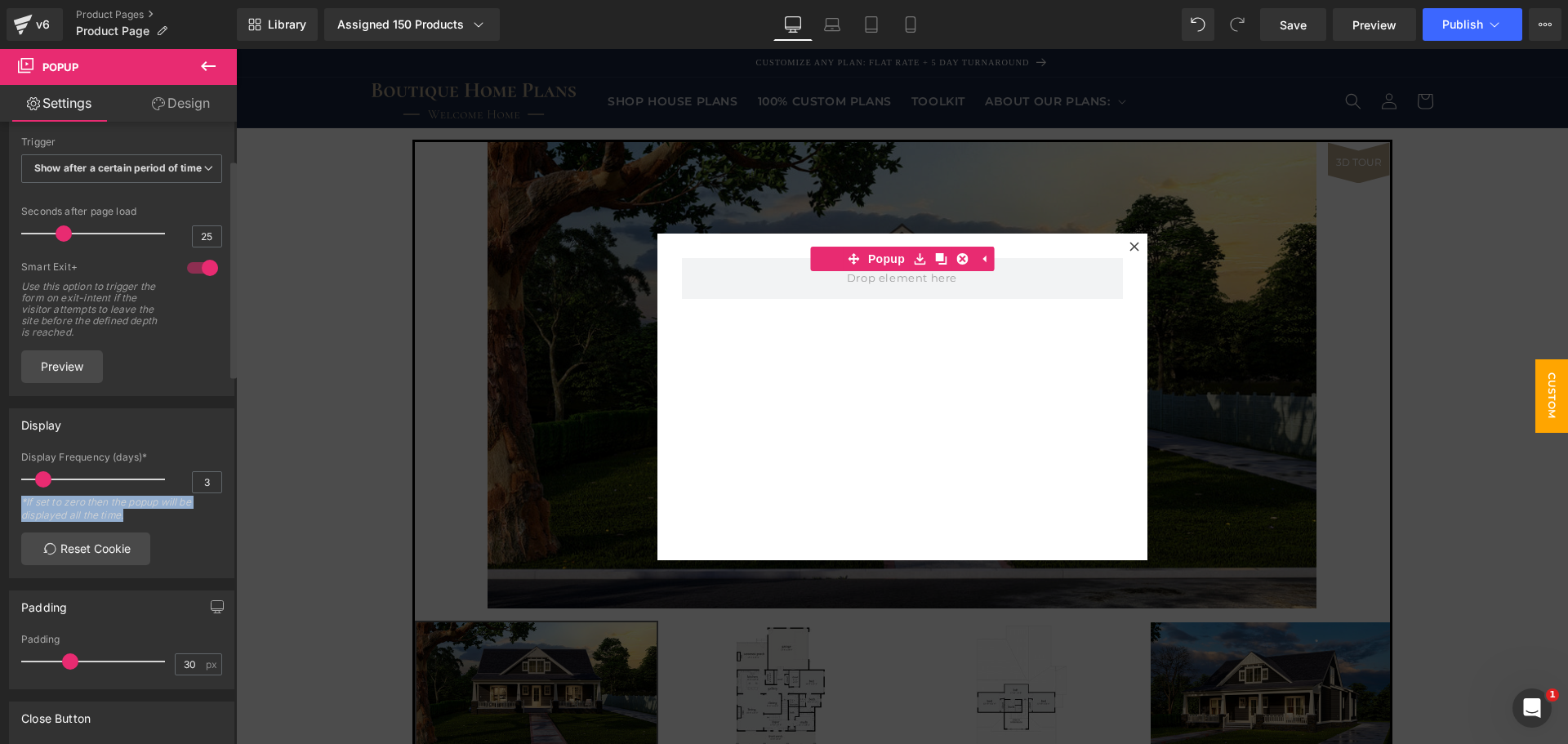
click at [159, 515] on div "*If set to zero then the popup will be displayed all the time.​" at bounding box center [121, 514] width 201 height 37
click at [196, 493] on input "3" at bounding box center [206, 482] width 29 height 21
type input "10"
click at [185, 533] on div "*If set to zero then the popup will be displayed all the time.​" at bounding box center [121, 514] width 201 height 37
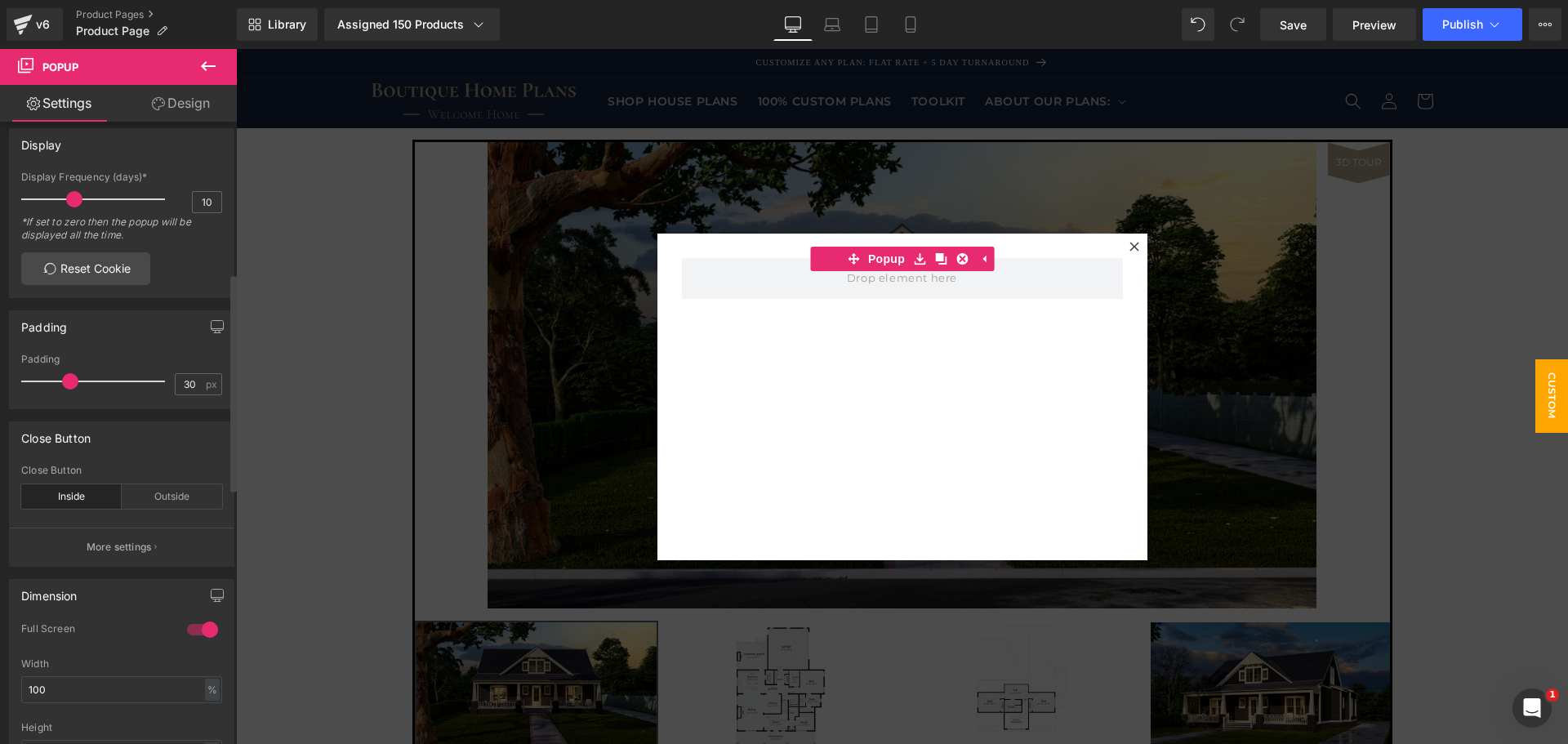
scroll to position [435, 0]
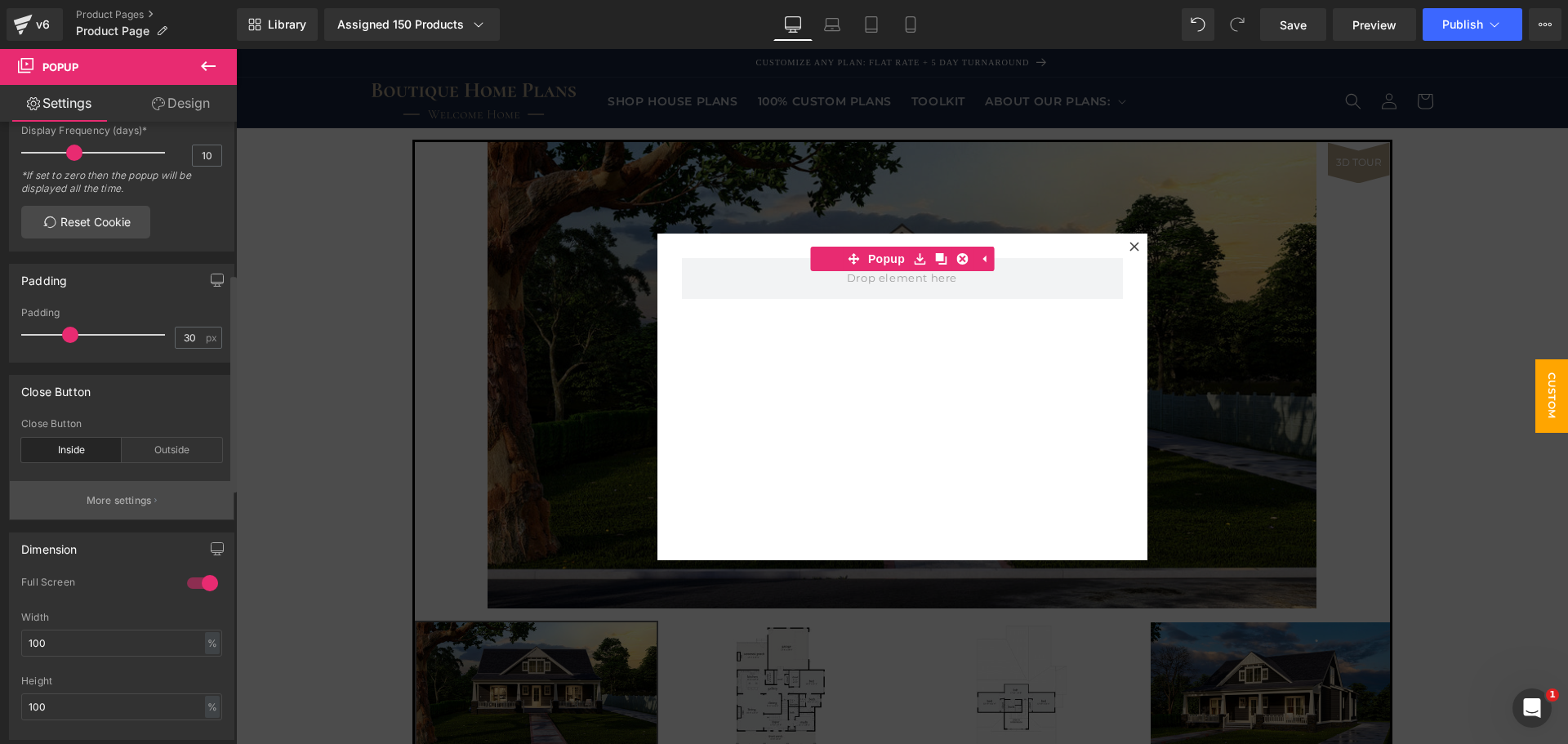
click at [139, 508] on p "More settings" at bounding box center [119, 501] width 65 height 15
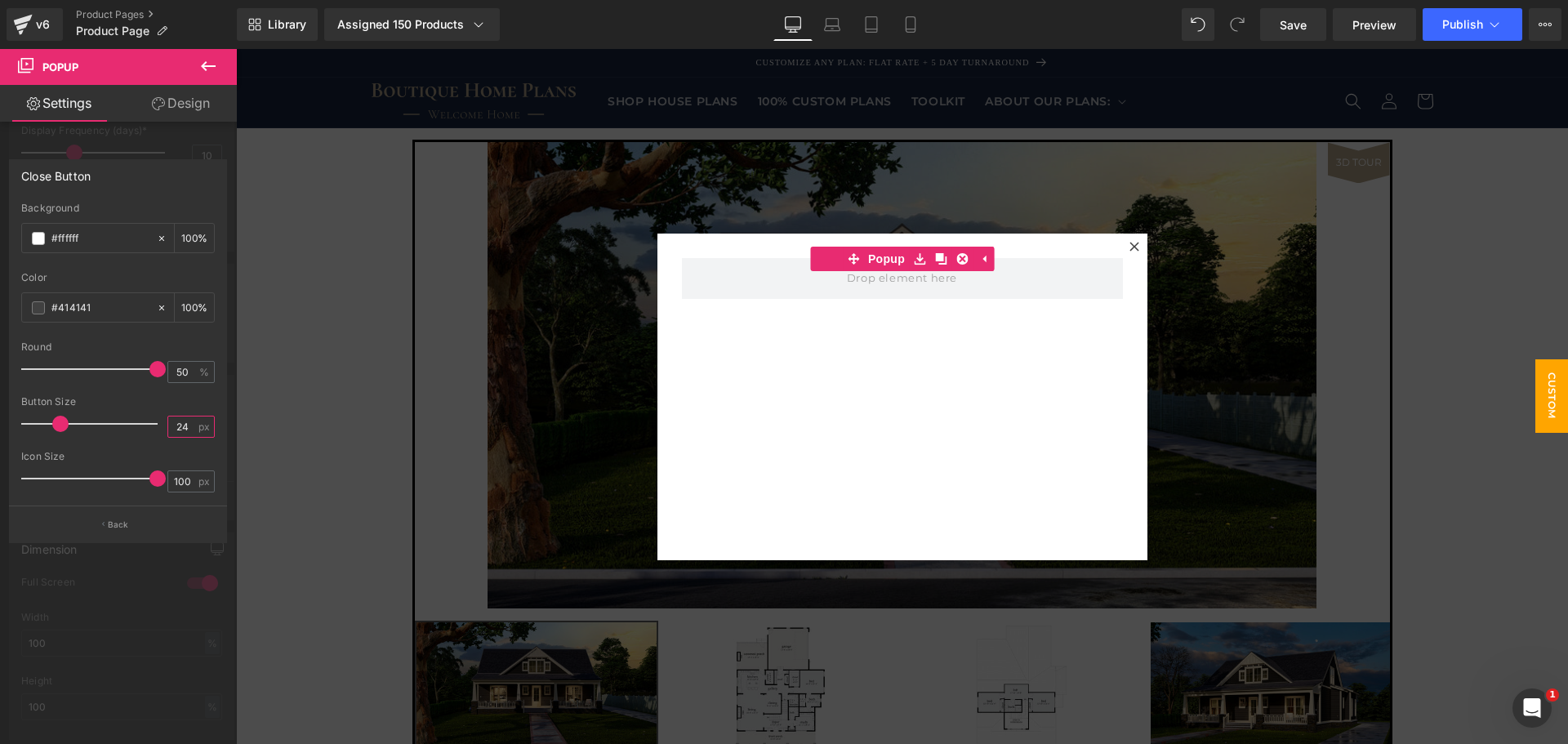
click at [182, 422] on input "24" at bounding box center [182, 427] width 29 height 21
click at [222, 404] on div "#ffffff Background #ffffff 100 % #414141 Color #414141 100 % 50% Round 50 % 40p…" at bounding box center [118, 353] width 216 height 303
click at [183, 419] on input "40" at bounding box center [182, 427] width 29 height 21
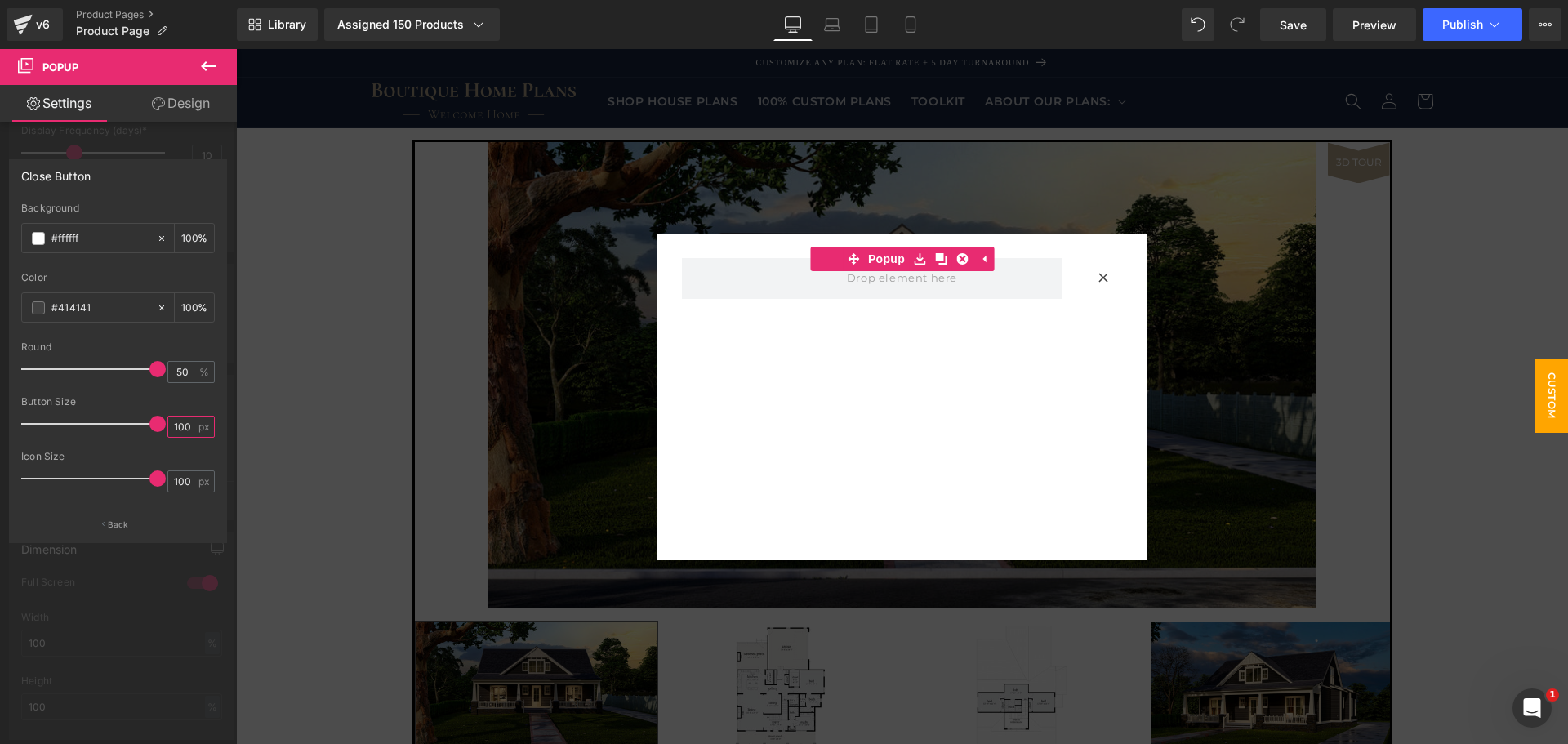
click at [173, 427] on input "100" at bounding box center [182, 427] width 29 height 21
type input "40"
click at [179, 477] on input "100" at bounding box center [182, 481] width 29 height 21
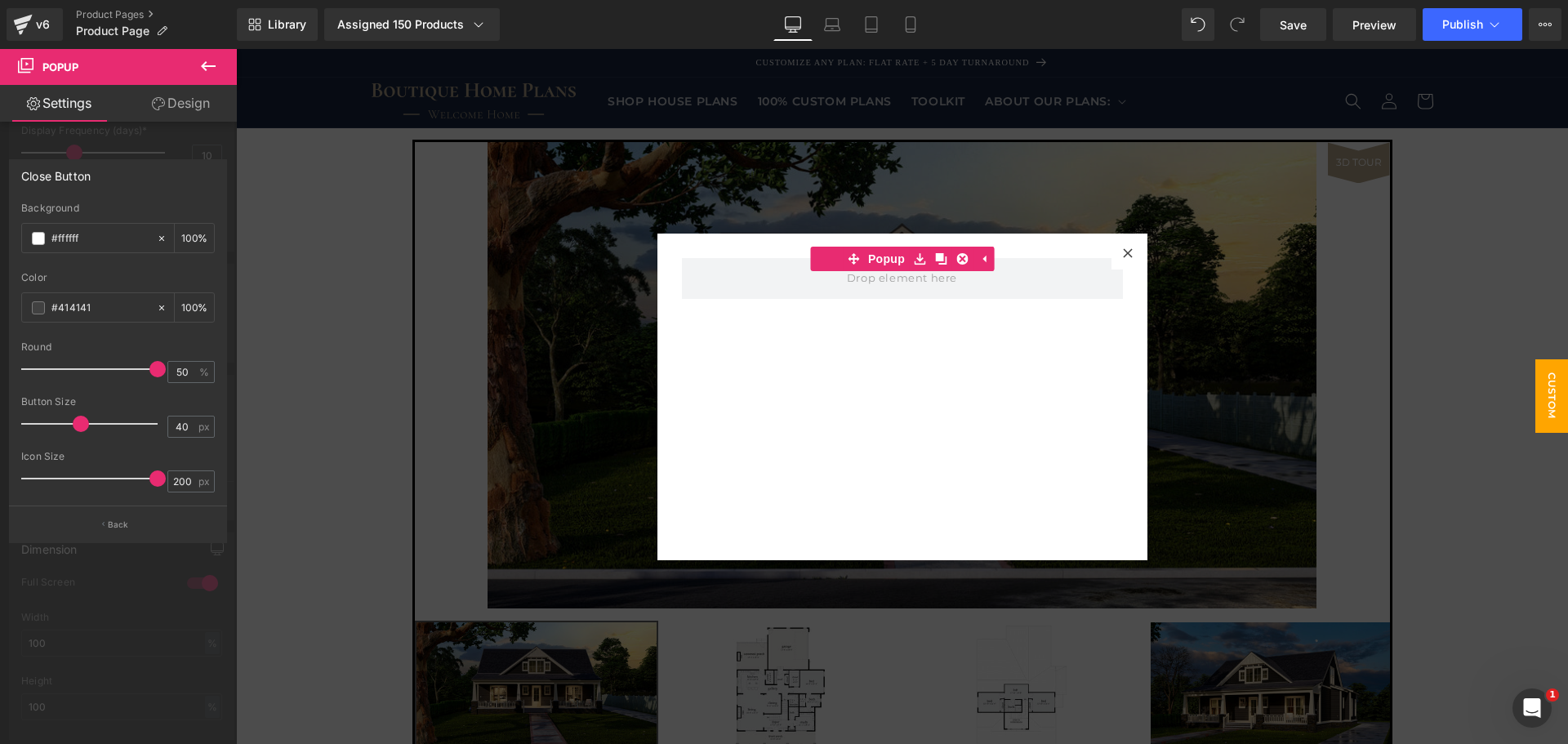
click at [184, 453] on div "Icon Size" at bounding box center [118, 457] width 193 height 12
click at [181, 486] on input "200" at bounding box center [182, 481] width 29 height 21
click at [174, 506] on button "Back" at bounding box center [118, 524] width 218 height 37
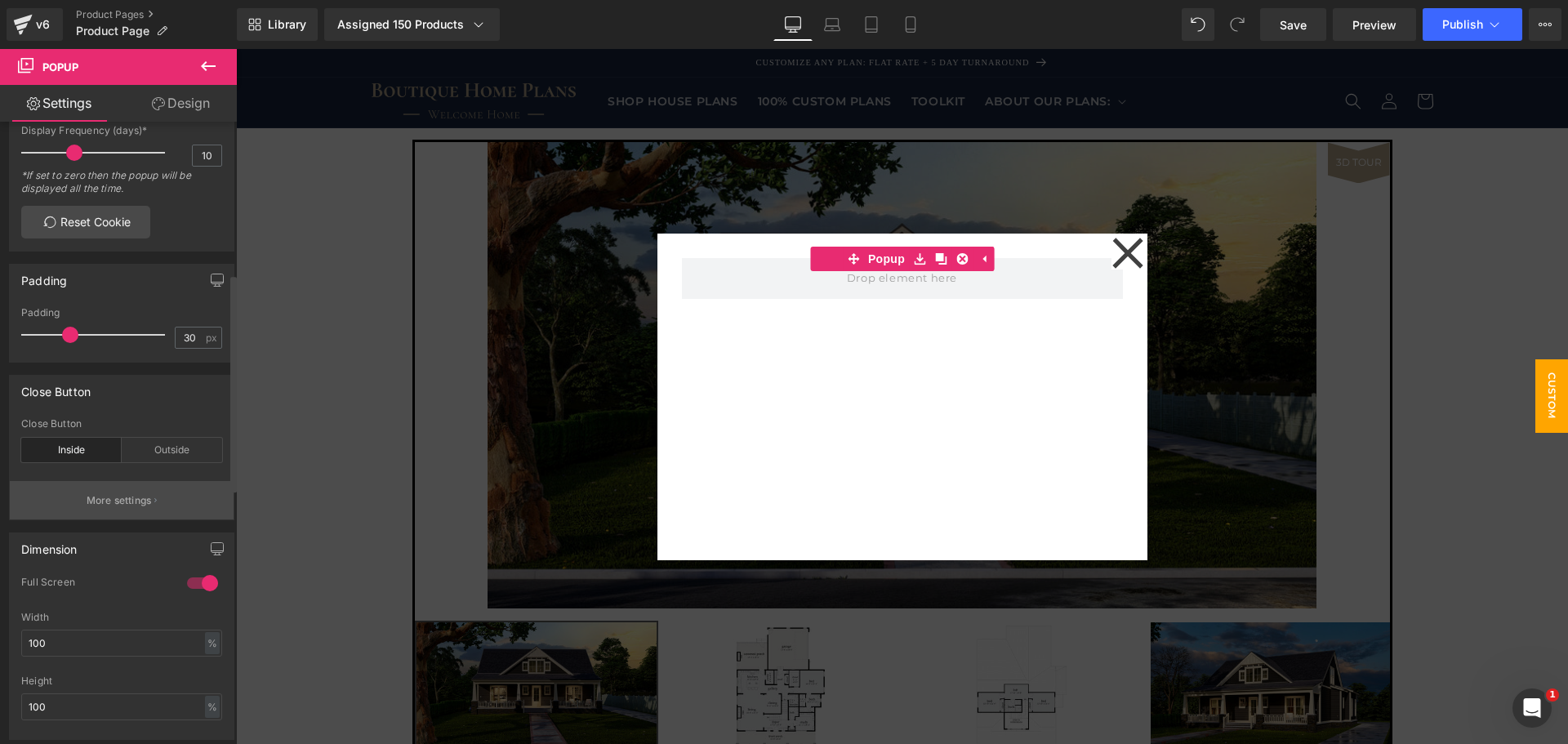
click at [122, 508] on p "More settings" at bounding box center [119, 501] width 65 height 15
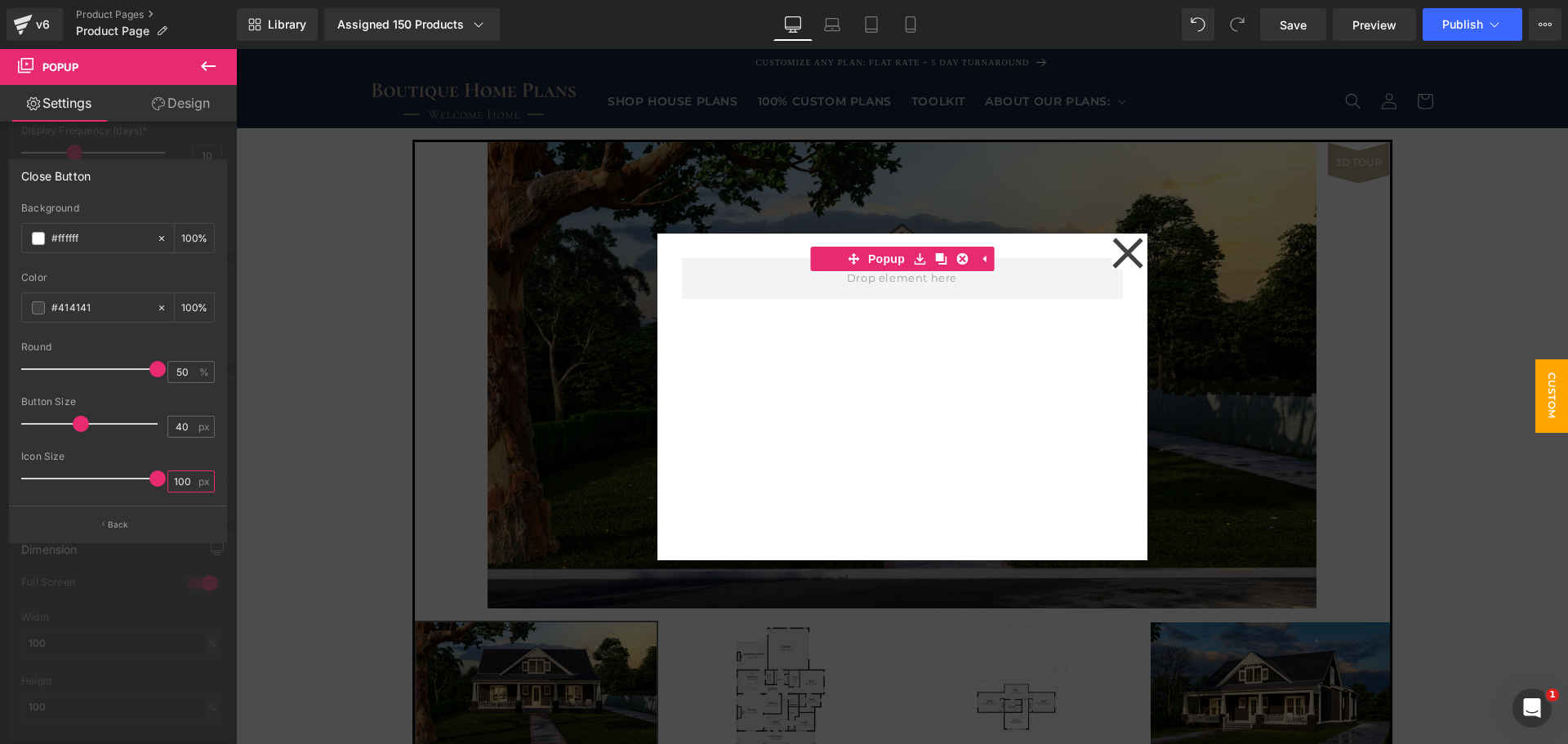
click at [184, 481] on input "100" at bounding box center [182, 481] width 29 height 21
click at [197, 477] on div "100 px" at bounding box center [191, 481] width 47 height 22
click at [195, 450] on div at bounding box center [118, 445] width 193 height 11
click at [190, 428] on input "40" at bounding box center [182, 427] width 29 height 21
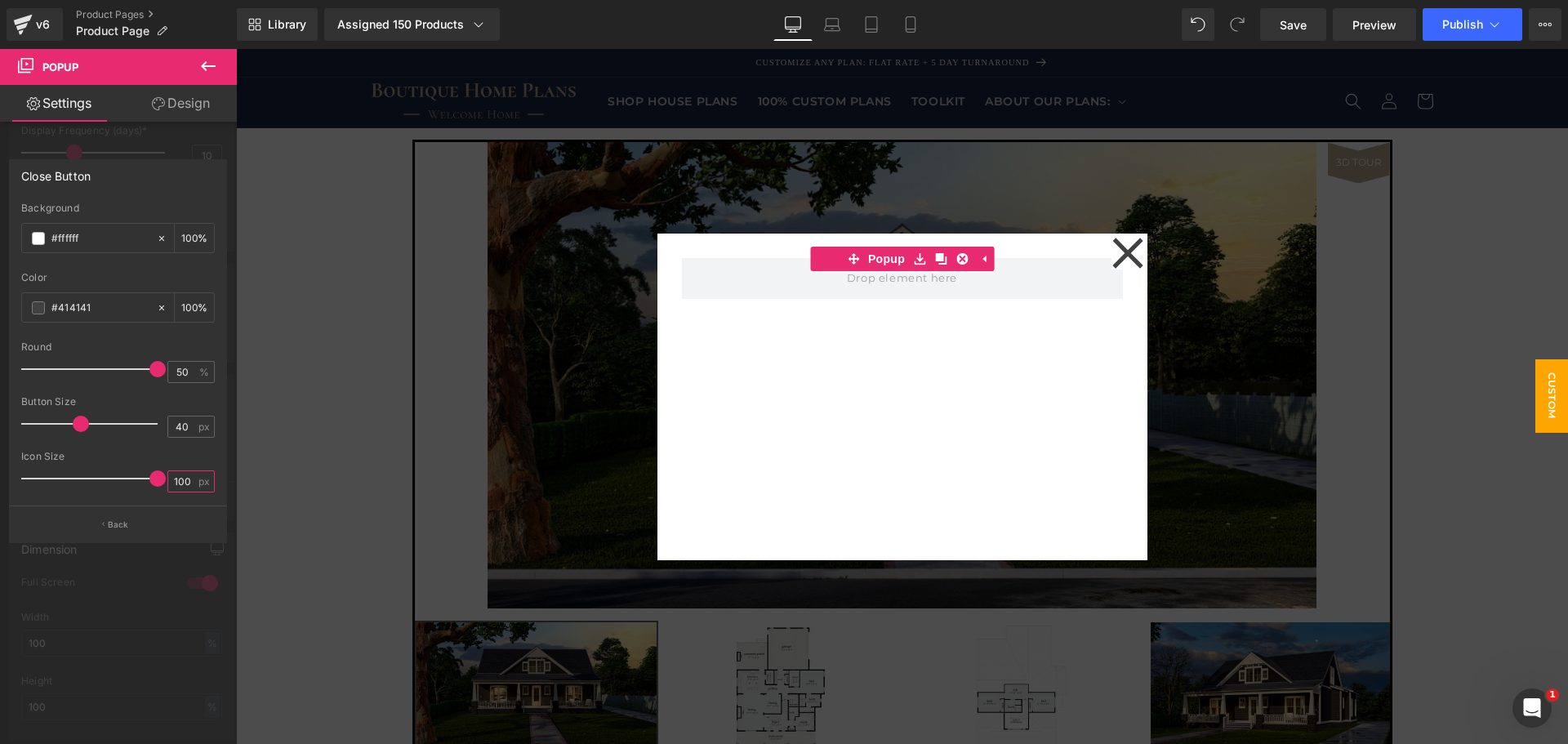
click at [190, 476] on input "100" at bounding box center [182, 481] width 29 height 21
click at [182, 477] on input "100" at bounding box center [182, 481] width 29 height 21
click at [185, 475] on input "125" at bounding box center [182, 481] width 29 height 21
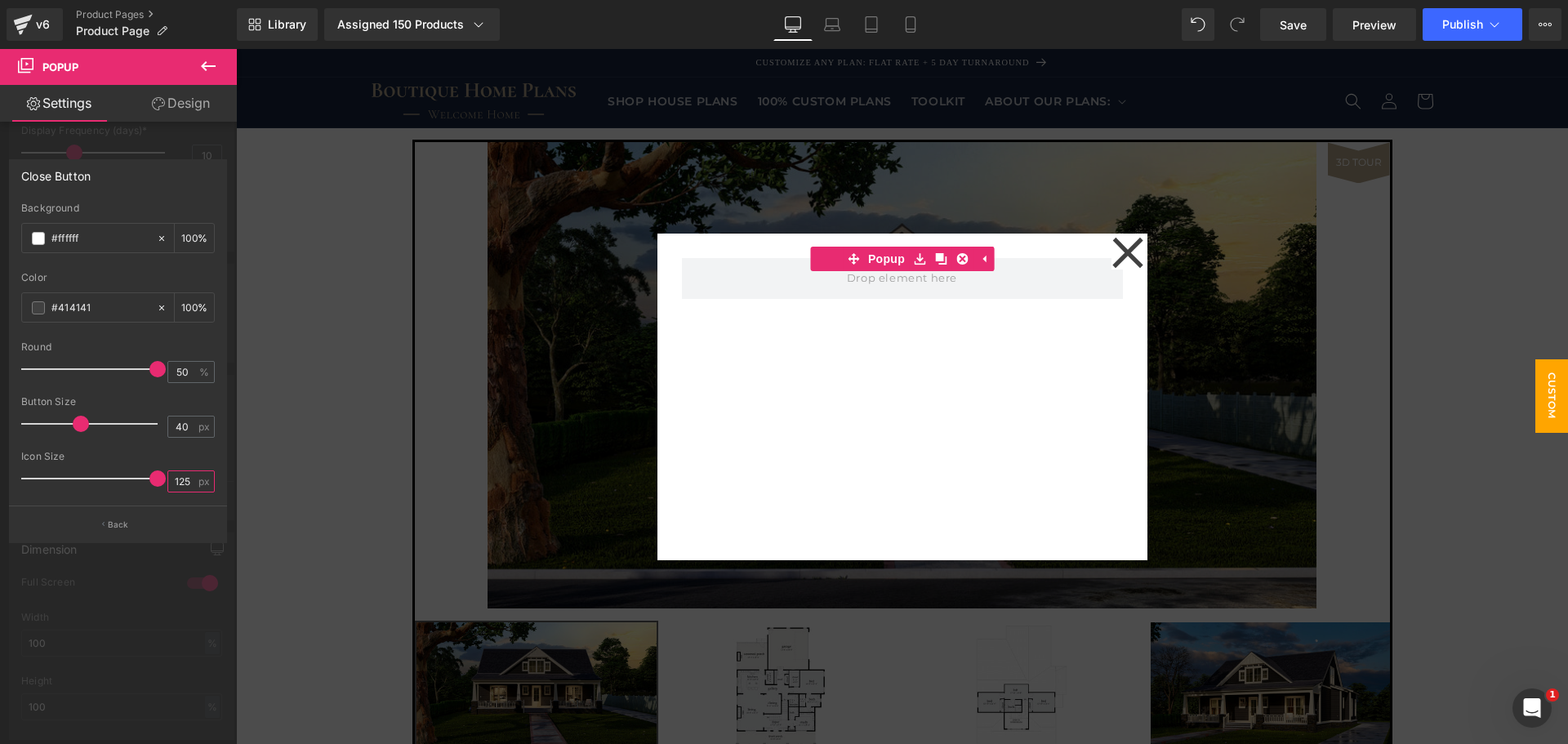
click at [185, 475] on input "125" at bounding box center [182, 481] width 29 height 21
click at [183, 426] on input "40" at bounding box center [182, 427] width 29 height 21
click at [180, 482] on input "75" at bounding box center [182, 481] width 29 height 21
click at [180, 483] on input "75" at bounding box center [182, 481] width 29 height 21
type input "40"
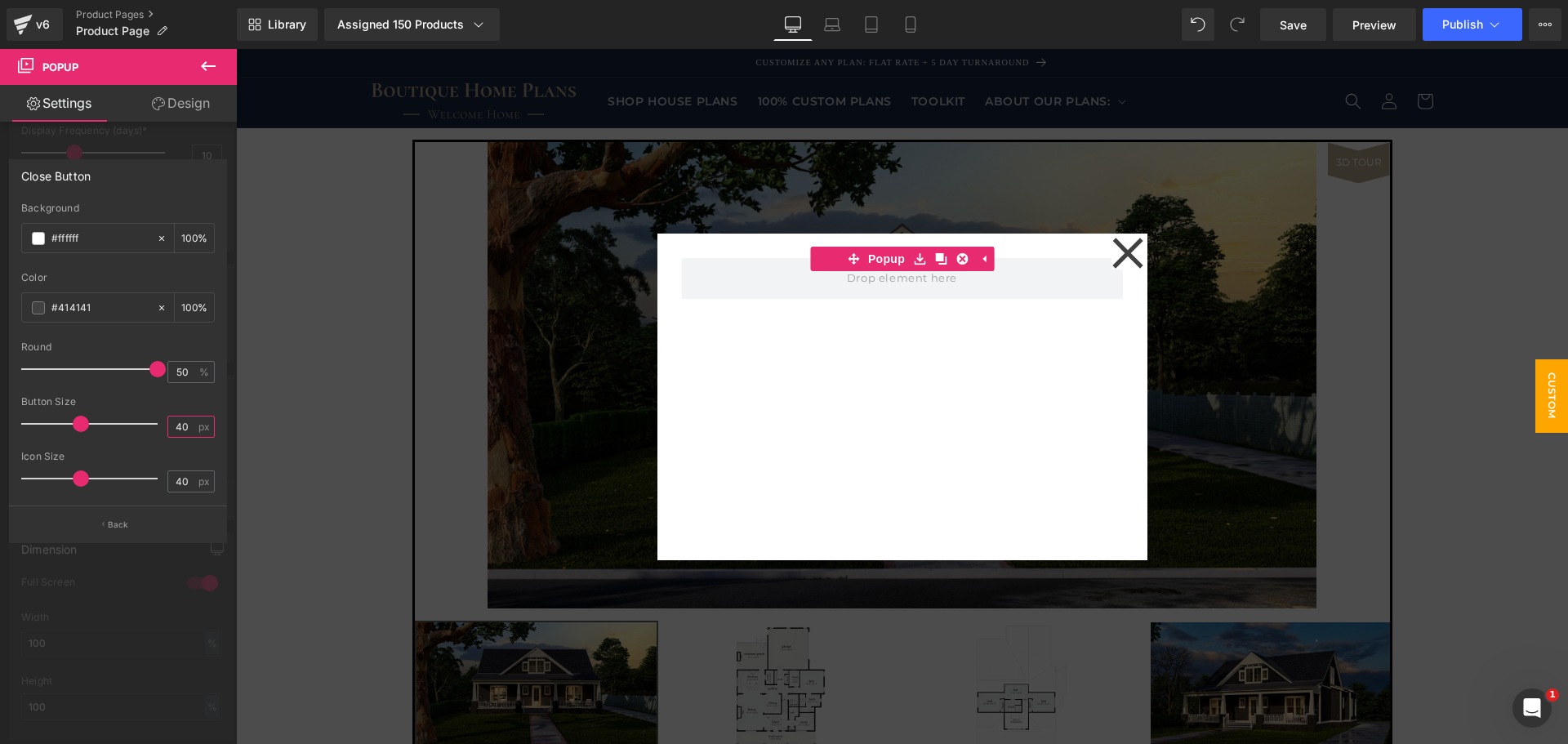
click at [188, 428] on input "40" at bounding box center [182, 427] width 29 height 21
click at [183, 482] on input "40" at bounding box center [182, 481] width 29 height 21
click at [192, 438] on div "Button Size 40 px" at bounding box center [118, 424] width 193 height 54
click at [103, 522] on icon "button" at bounding box center [103, 524] width 2 height 8
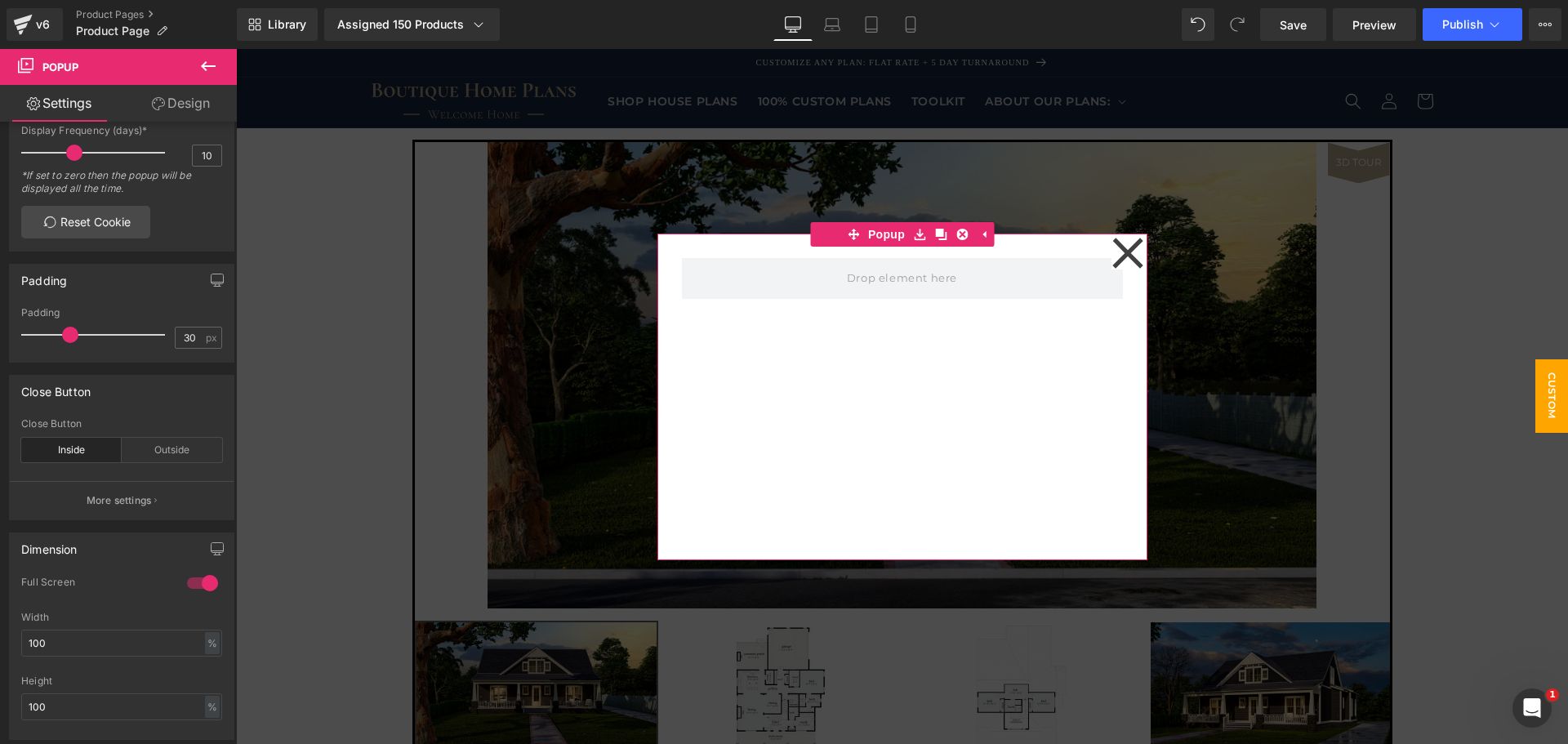
click at [1133, 252] on icon at bounding box center [1128, 254] width 33 height 33
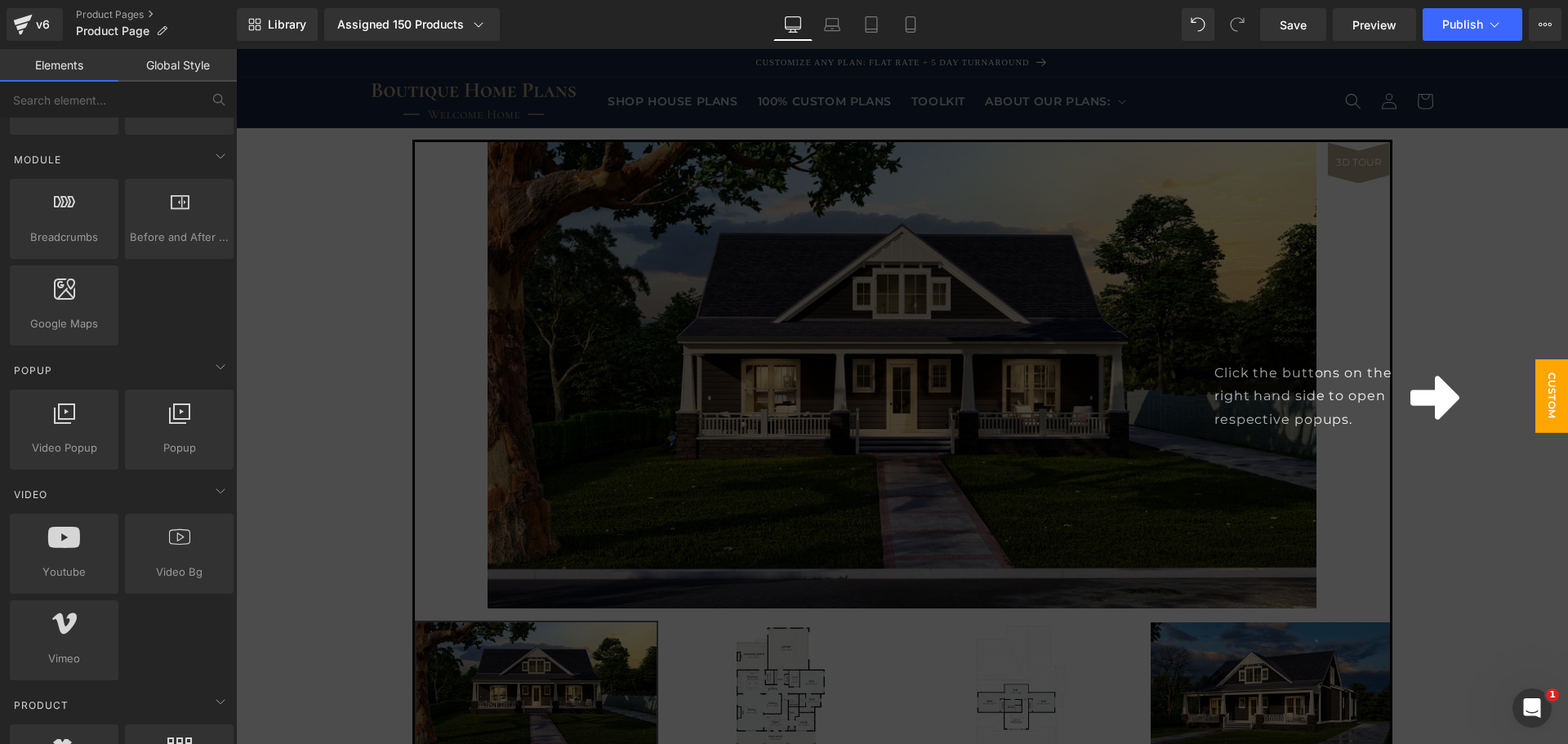
click at [1537, 401] on span "Custom House Plans" at bounding box center [1519, 396] width 98 height 73
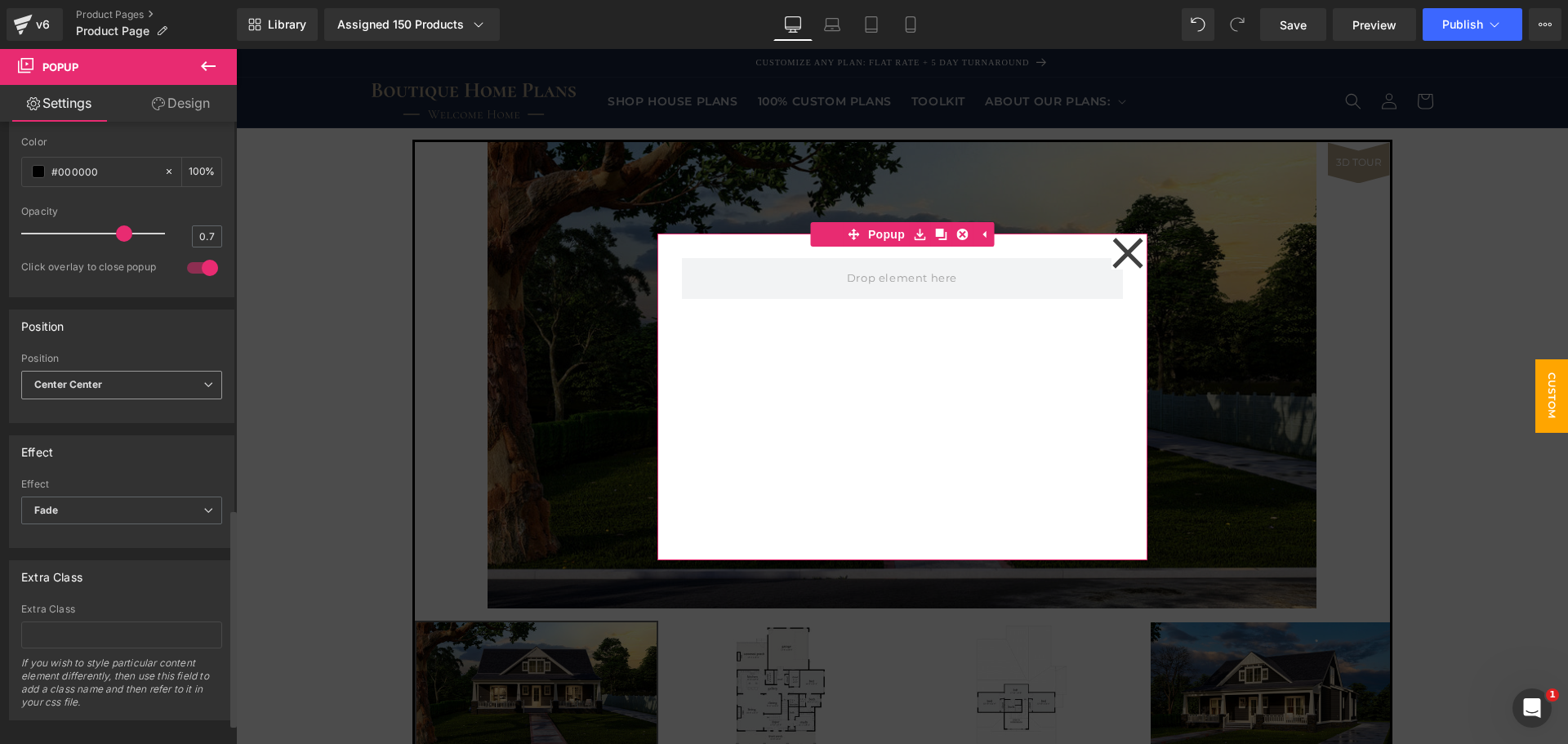
scroll to position [1167, 0]
click at [135, 494] on span "Fade" at bounding box center [121, 501] width 201 height 29
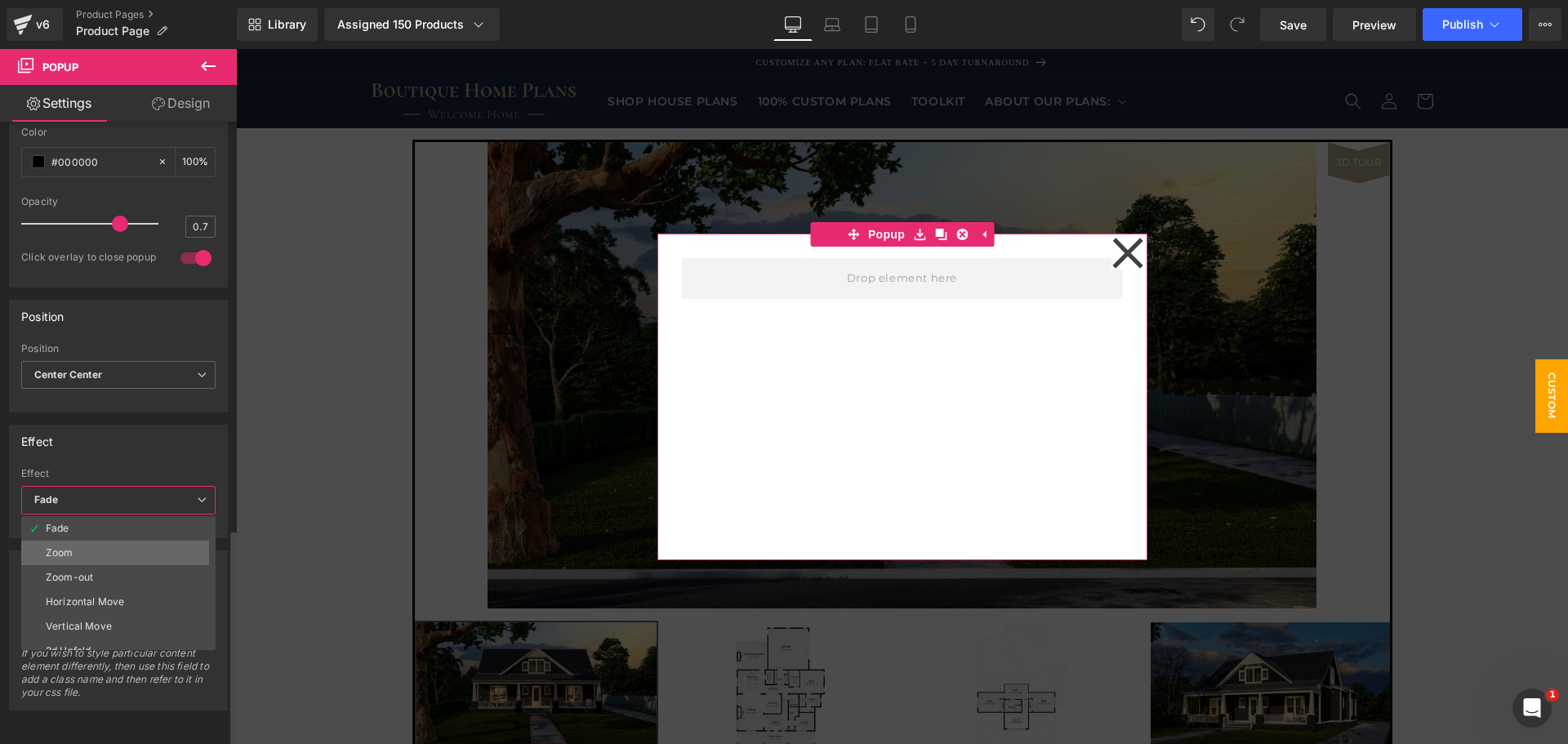
click at [117, 541] on li "Zoom" at bounding box center [122, 553] width 201 height 25
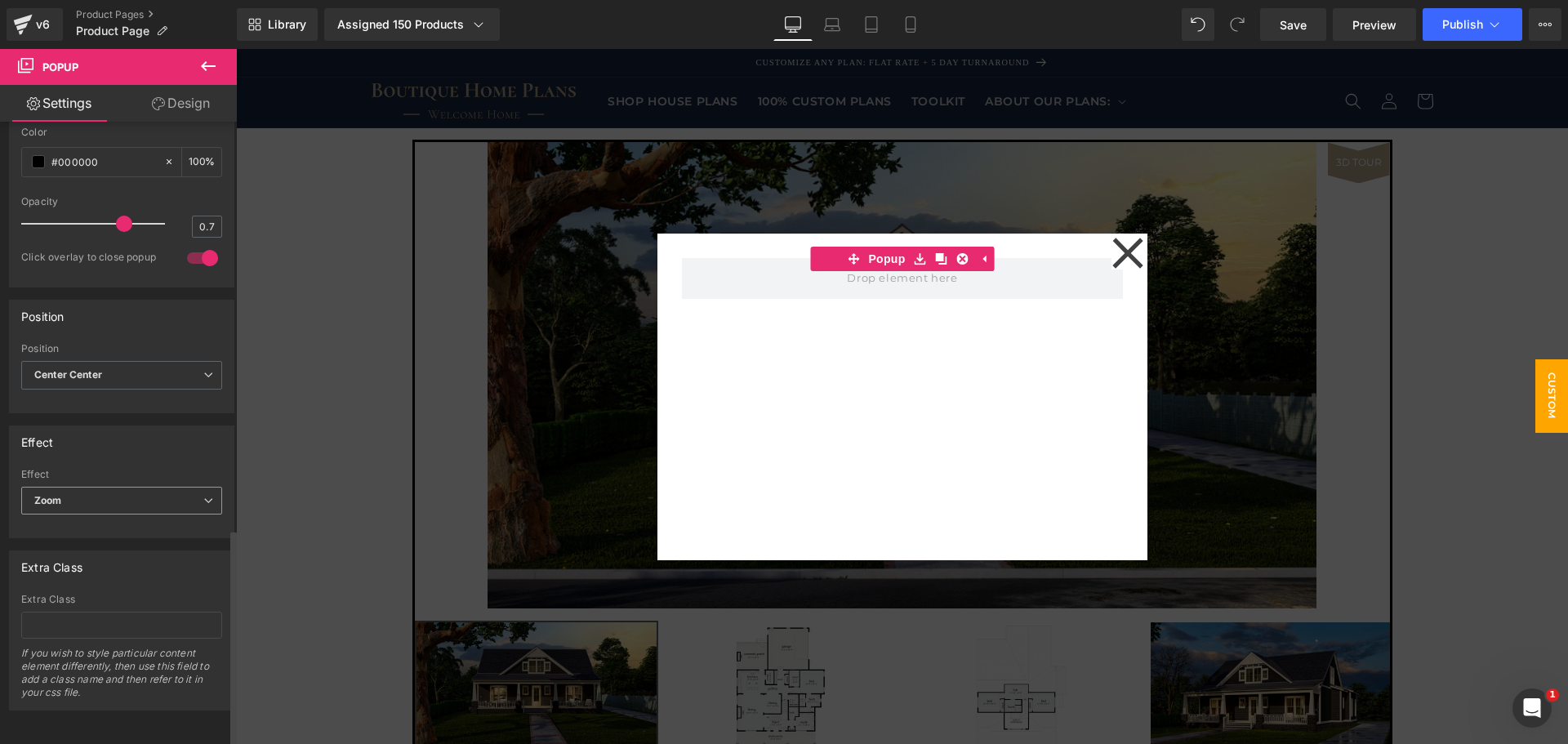
click at [123, 489] on span "Zoom" at bounding box center [121, 501] width 201 height 29
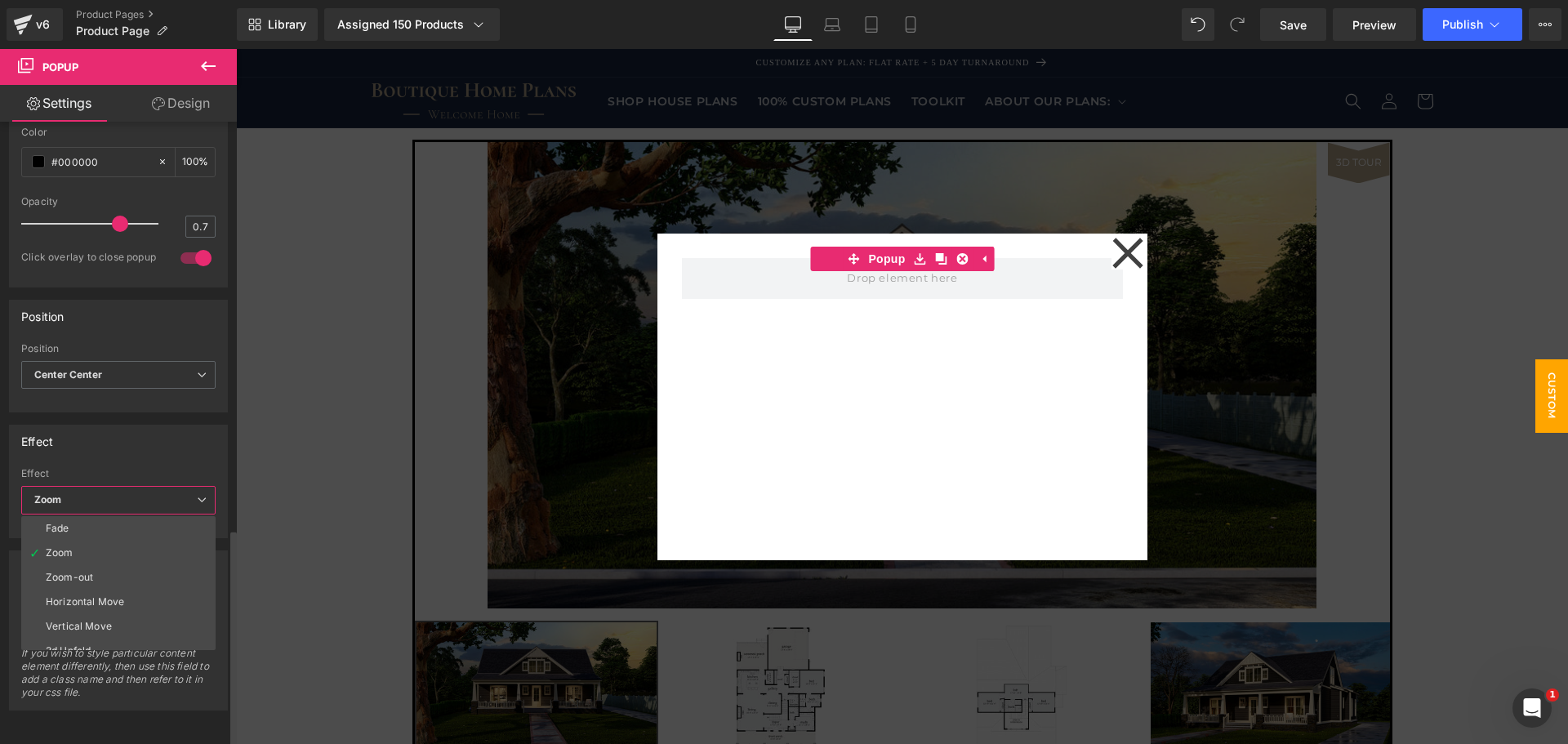
click at [113, 516] on li "Fade" at bounding box center [122, 528] width 201 height 25
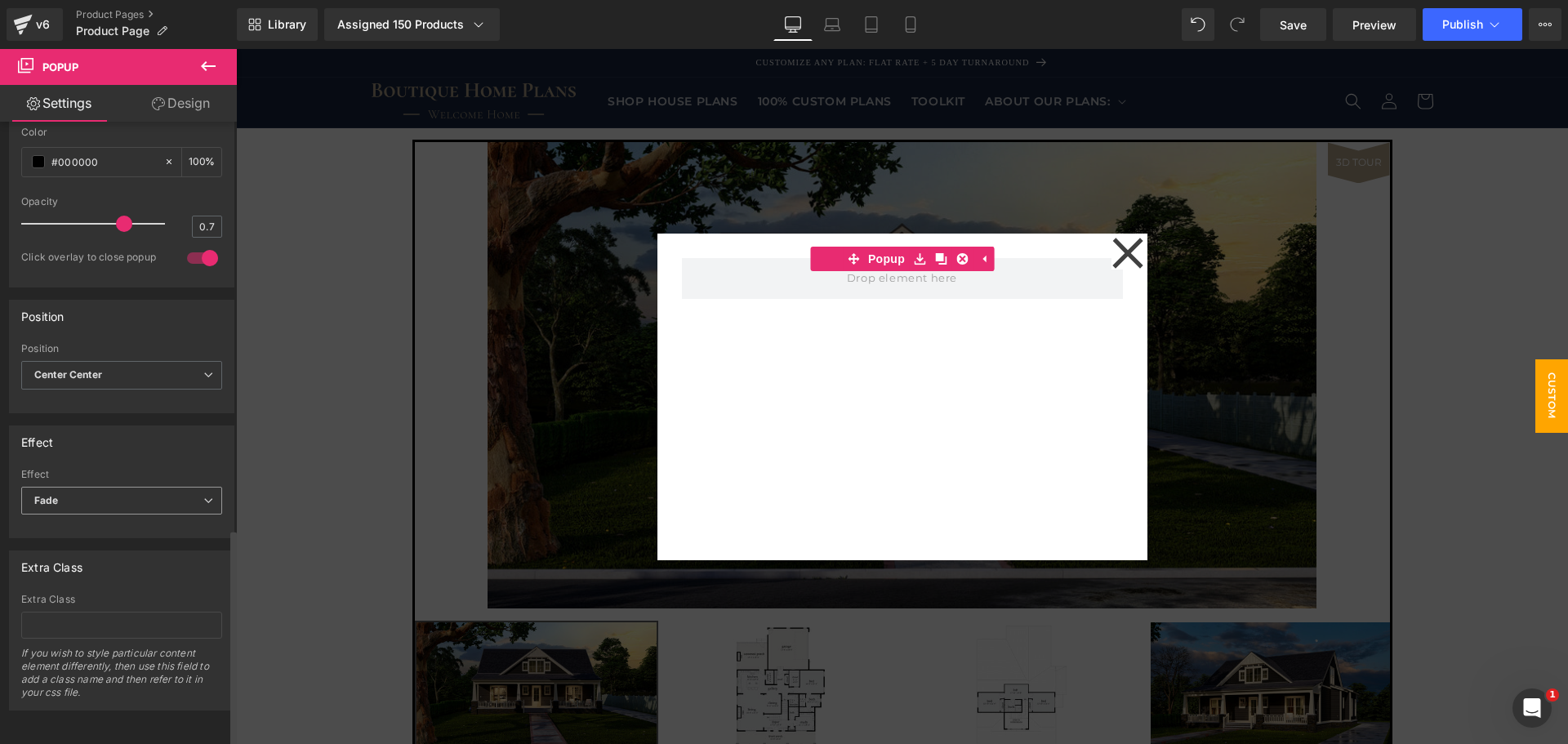
click at [142, 487] on span "Fade" at bounding box center [121, 501] width 201 height 29
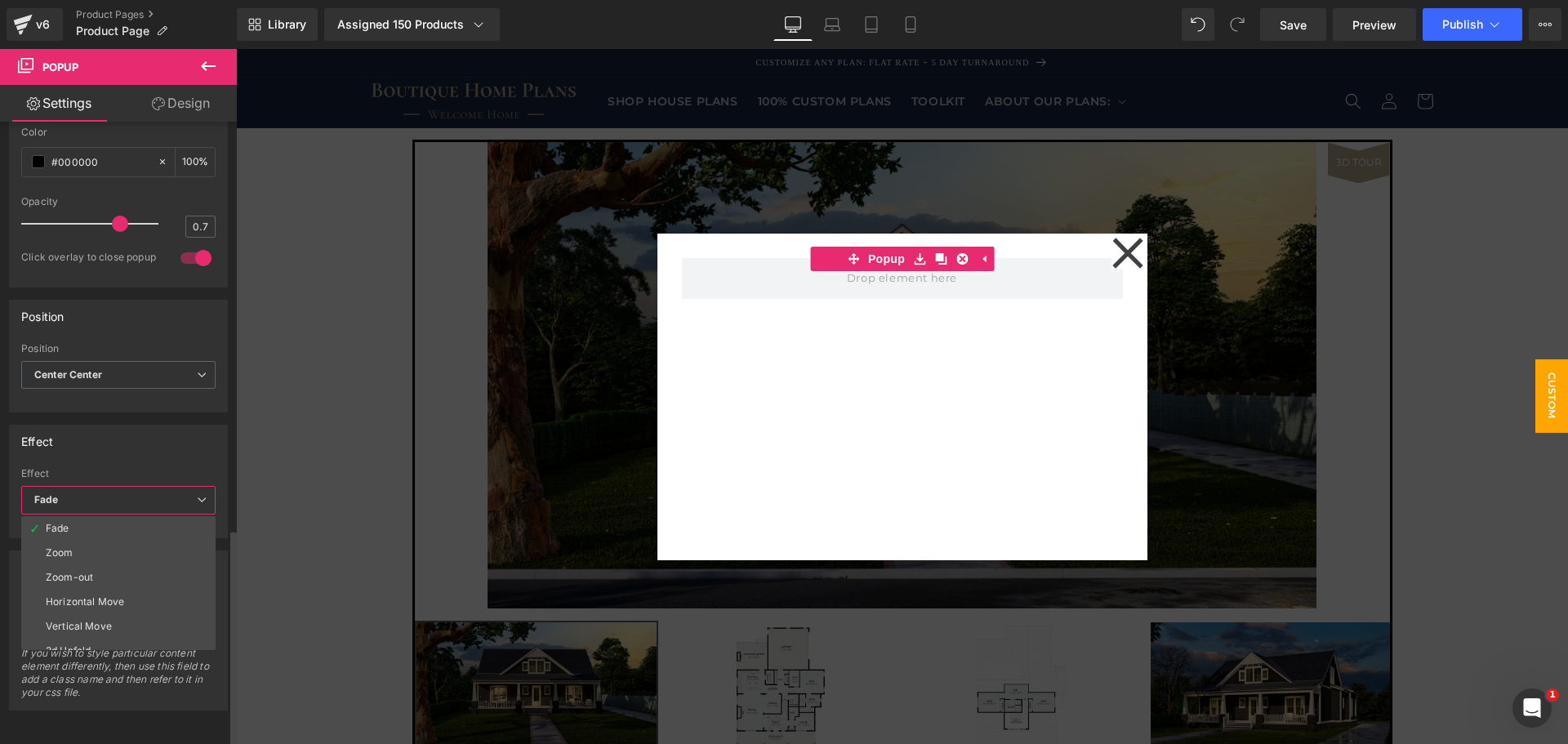
click at [101, 566] on li "Zoom-out" at bounding box center [122, 578] width 201 height 25
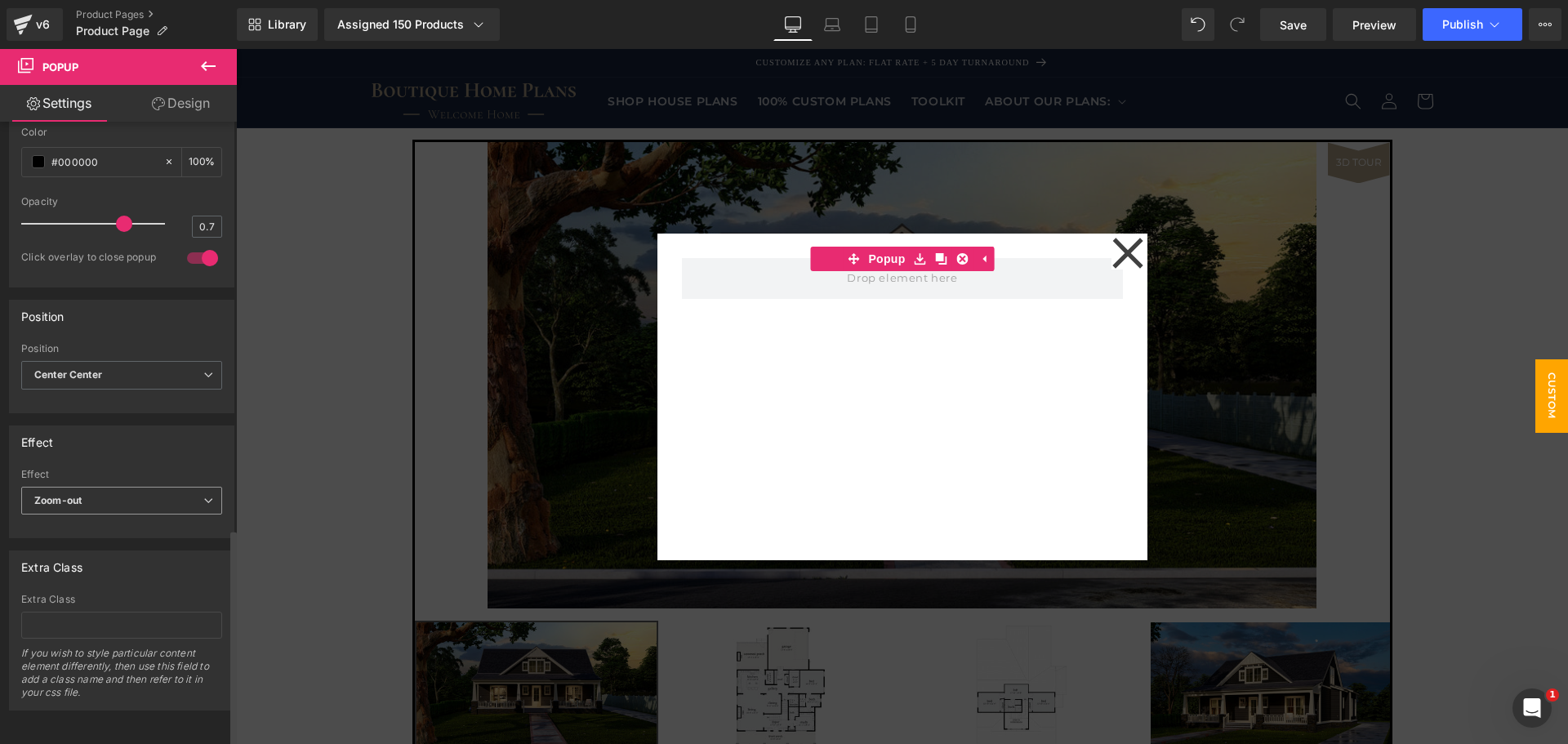
click at [129, 493] on span "Zoom-out" at bounding box center [121, 501] width 201 height 29
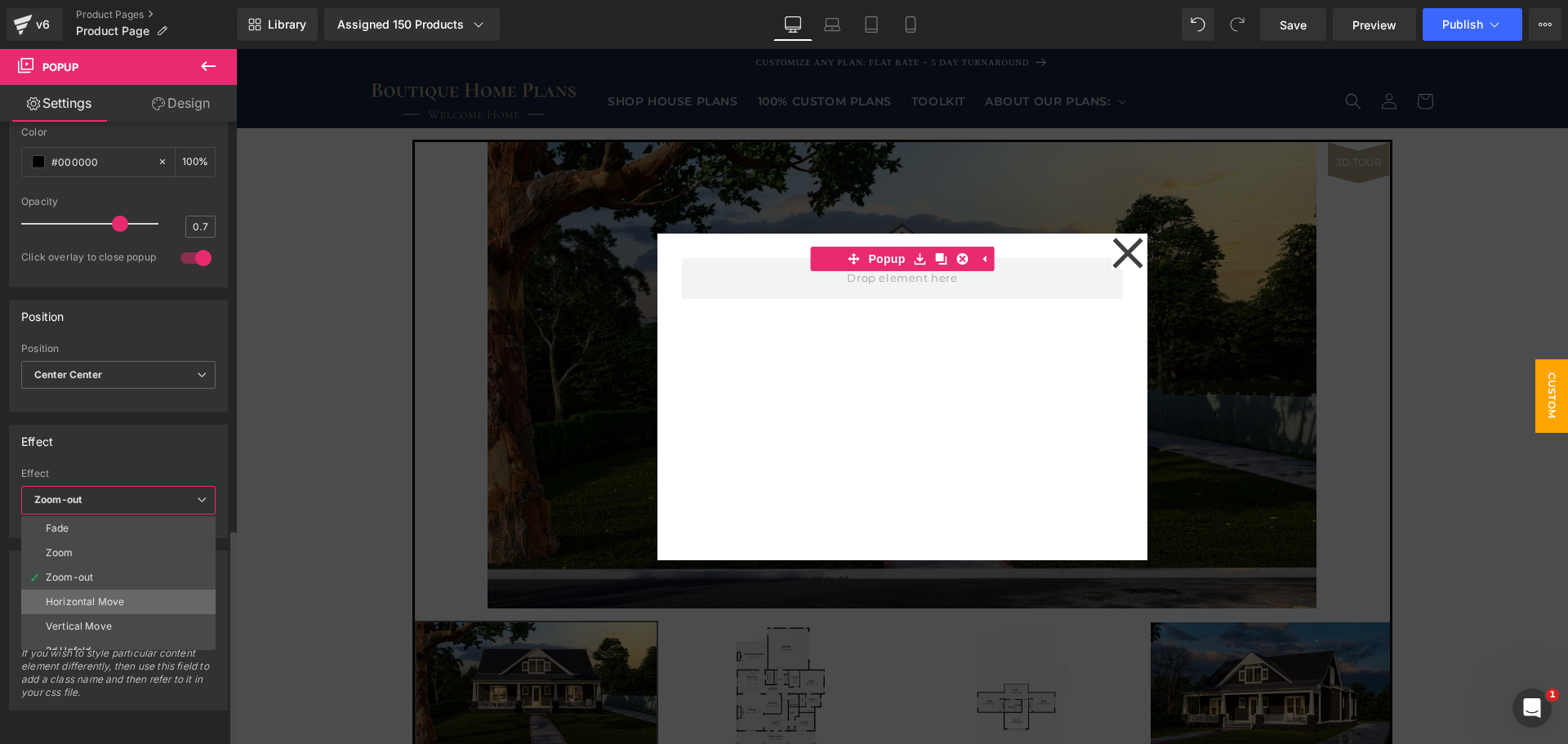
click at [85, 596] on div "Horizontal Move" at bounding box center [84, 602] width 78 height 12
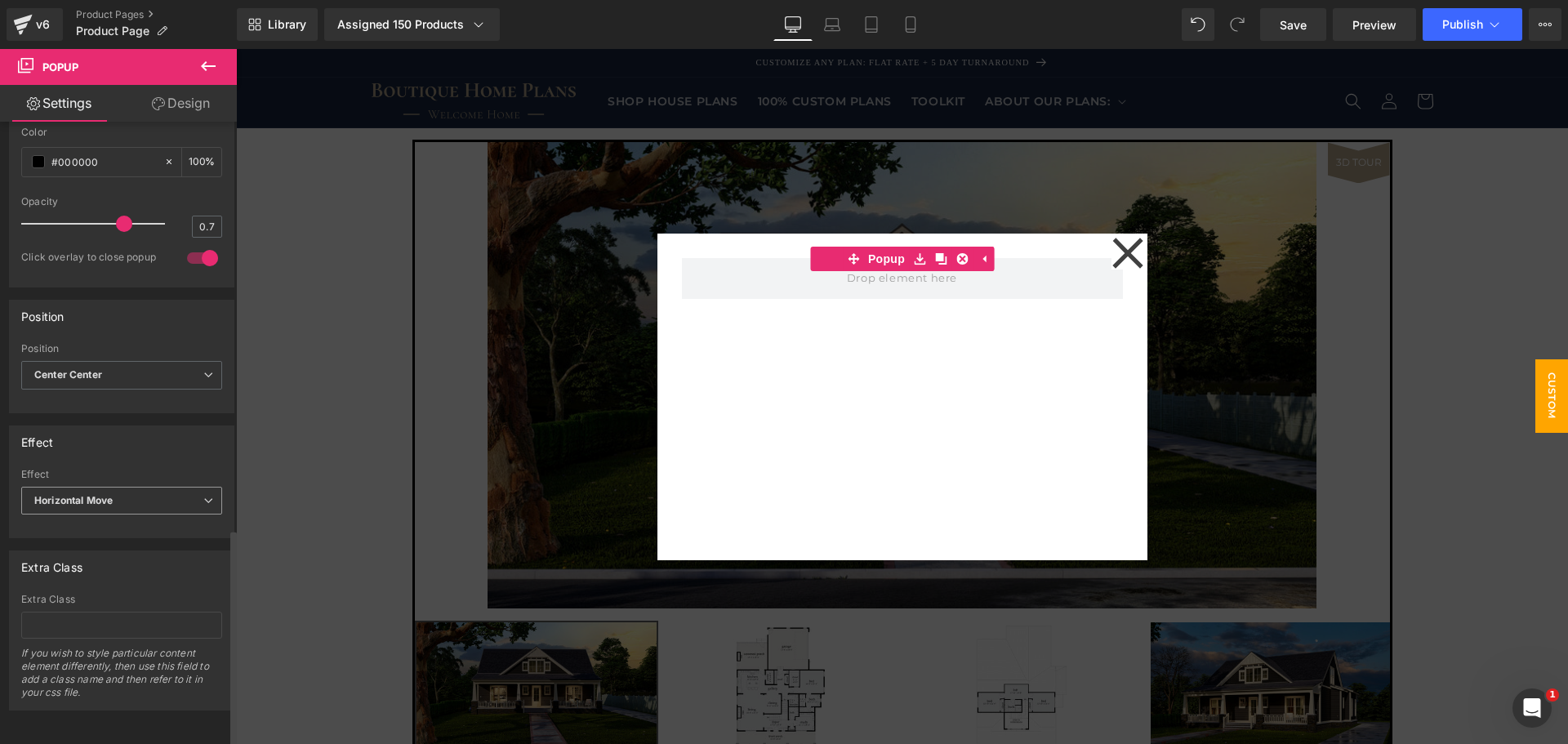
click at [148, 487] on span "Horizontal Move" at bounding box center [121, 501] width 201 height 29
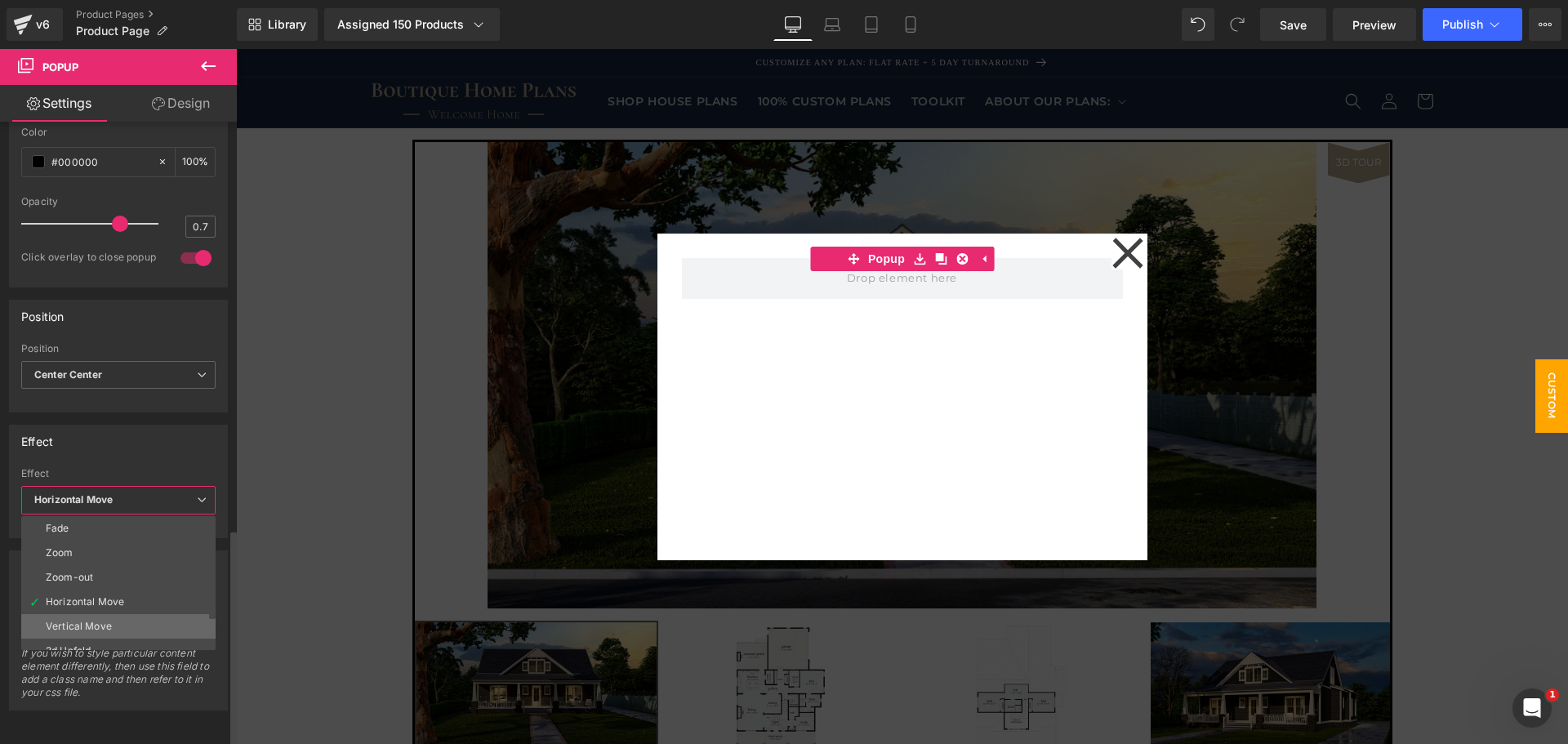
click at [92, 621] on div "Vertical Move" at bounding box center [78, 627] width 66 height 12
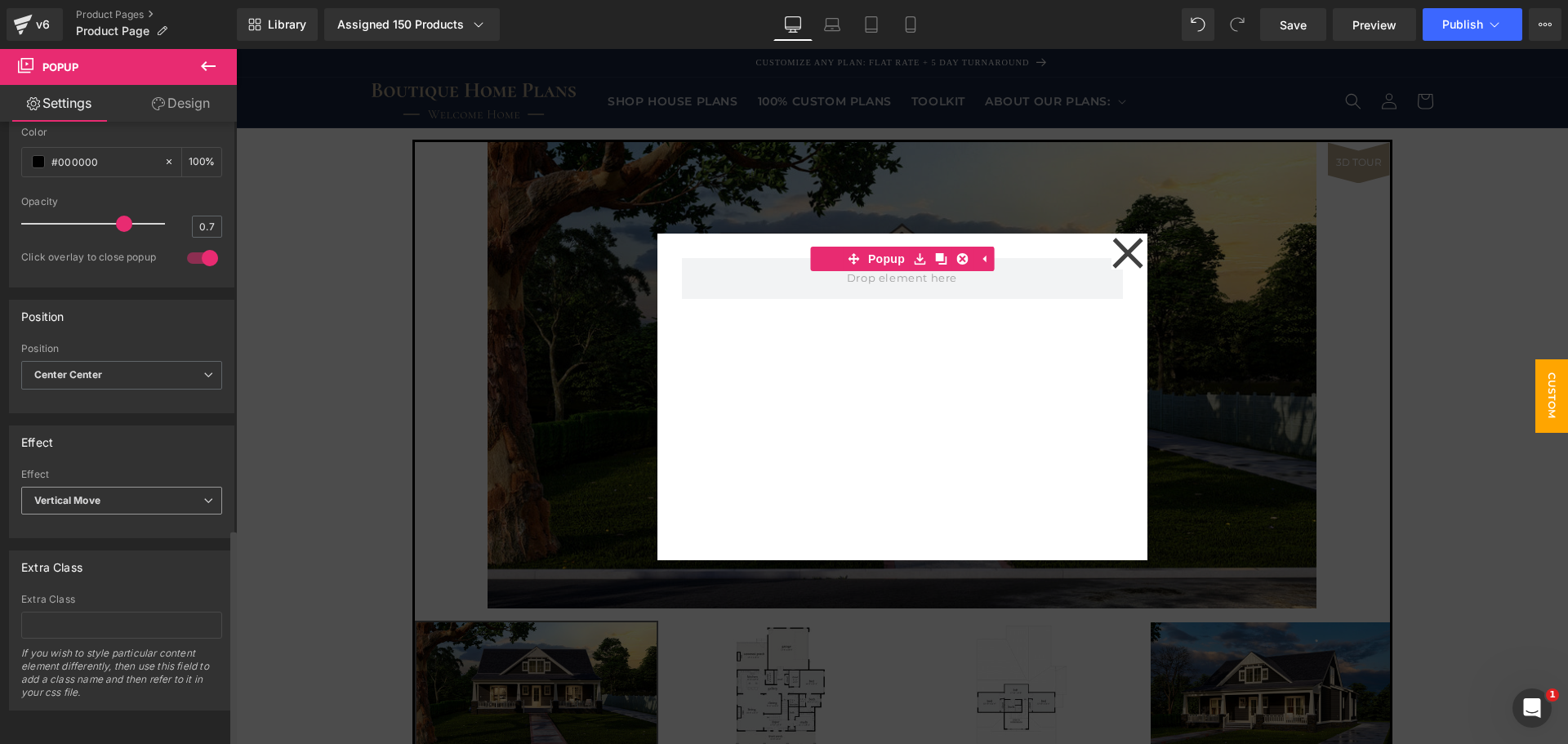
click at [152, 487] on span "Vertical Move" at bounding box center [121, 501] width 201 height 29
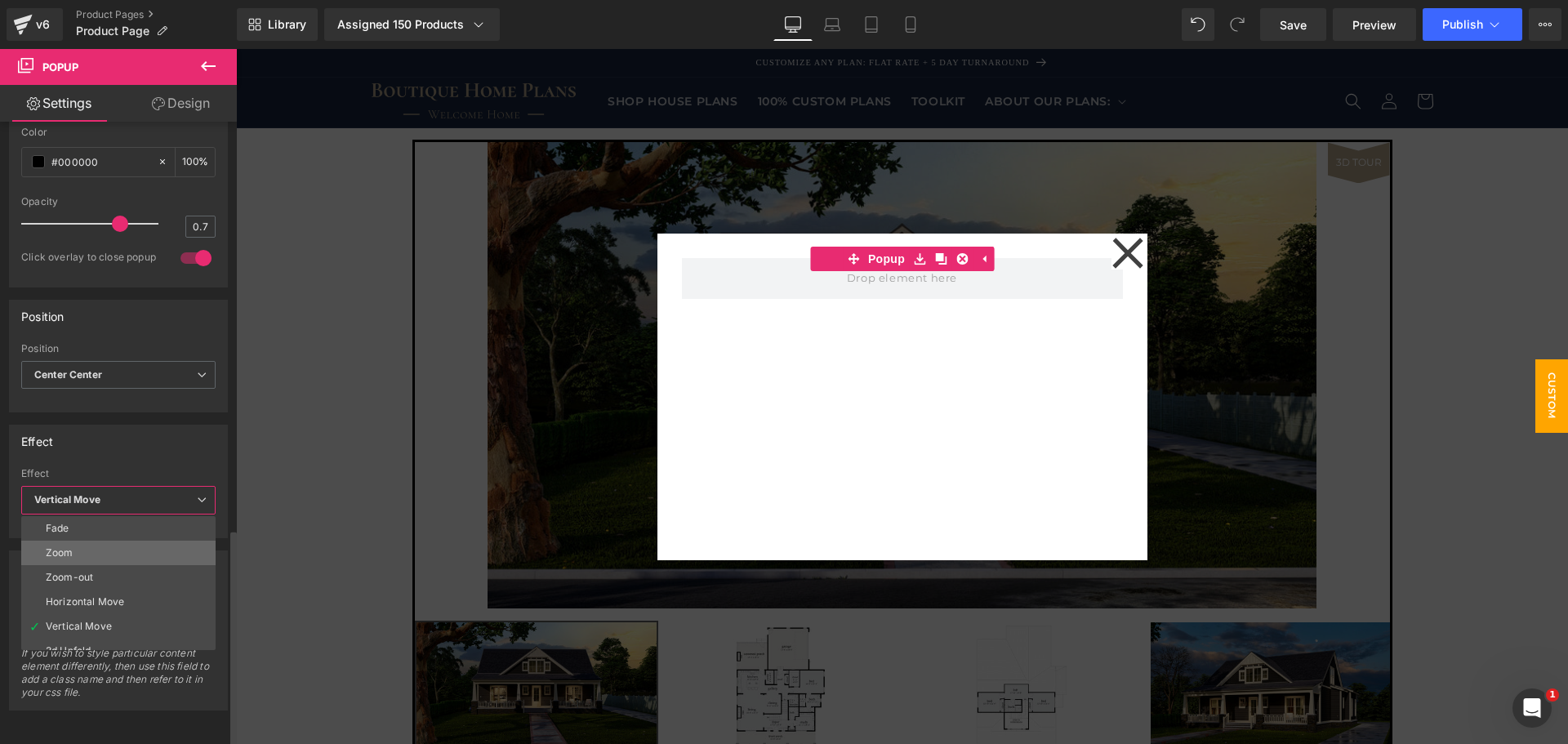
click at [97, 541] on li "Zoom" at bounding box center [122, 553] width 201 height 25
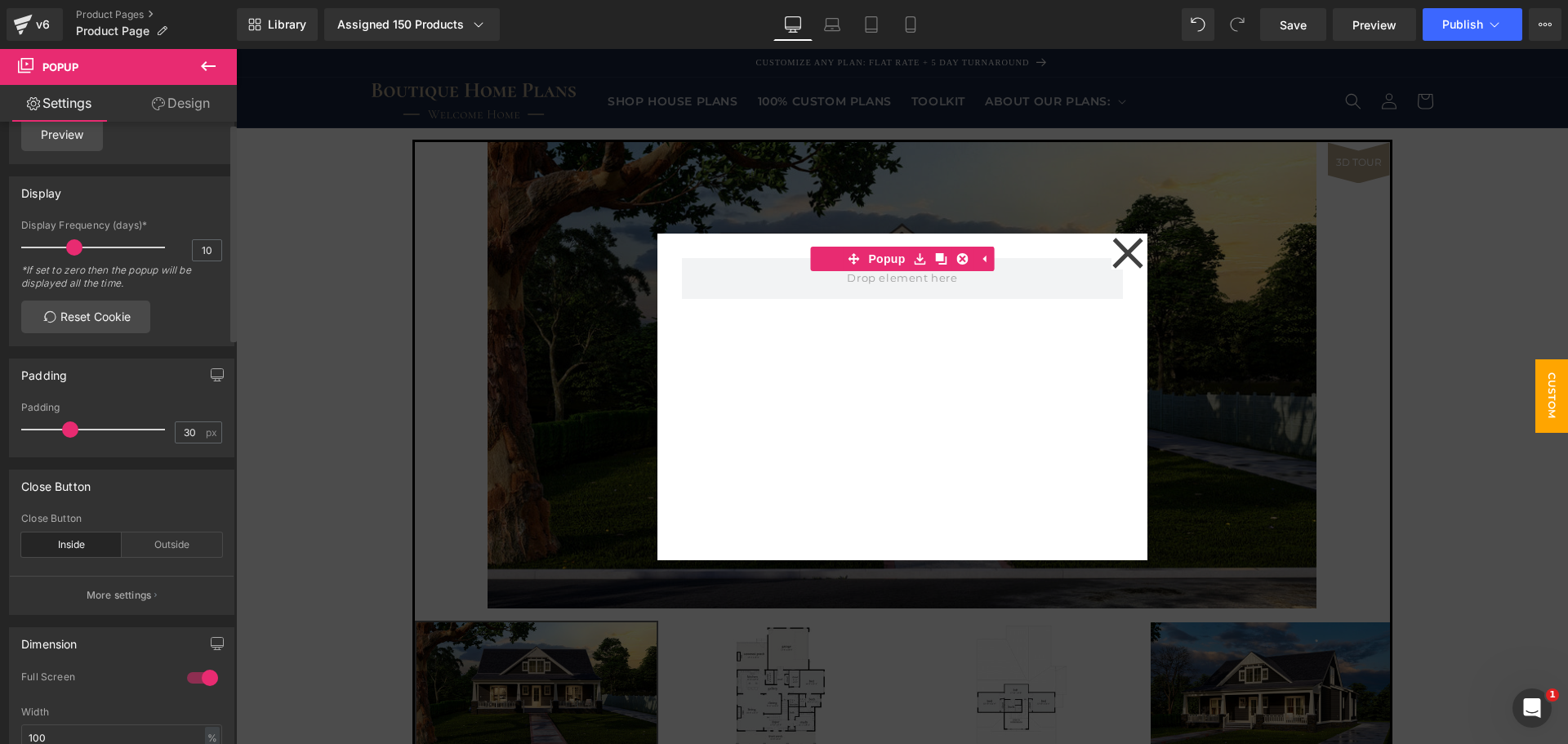
scroll to position [0, 0]
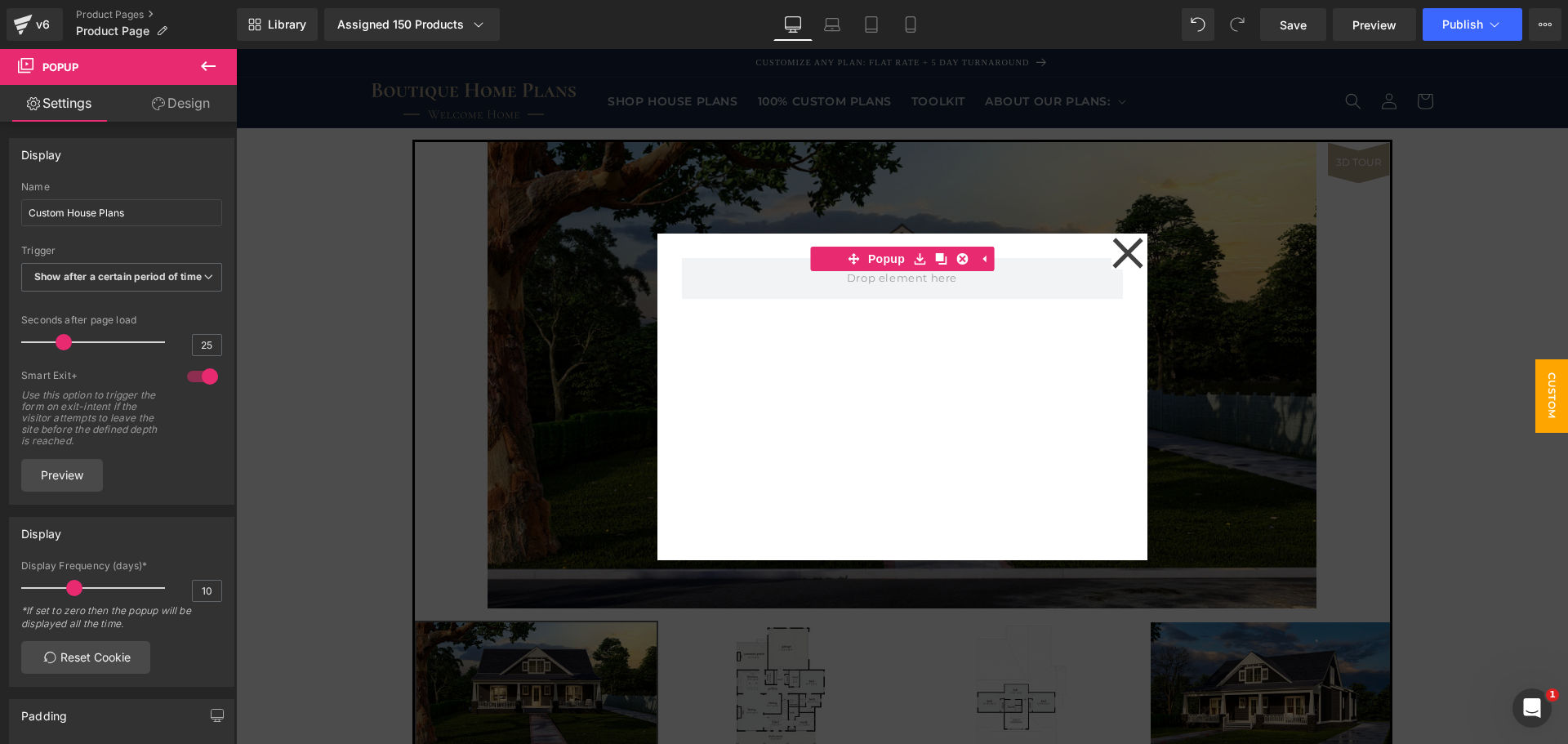
click at [167, 110] on link "Design" at bounding box center [180, 103] width 118 height 37
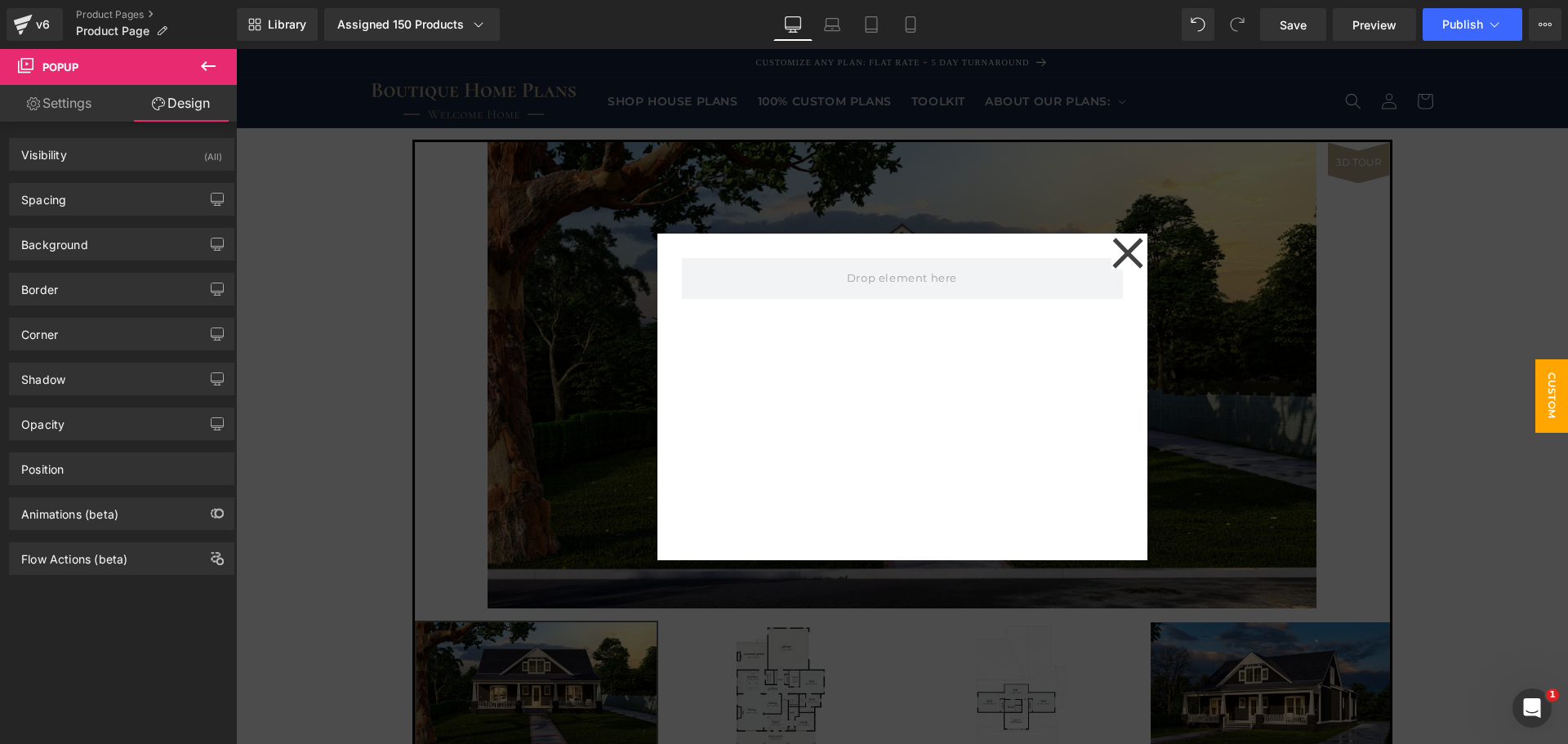
click at [207, 69] on icon at bounding box center [208, 66] width 20 height 20
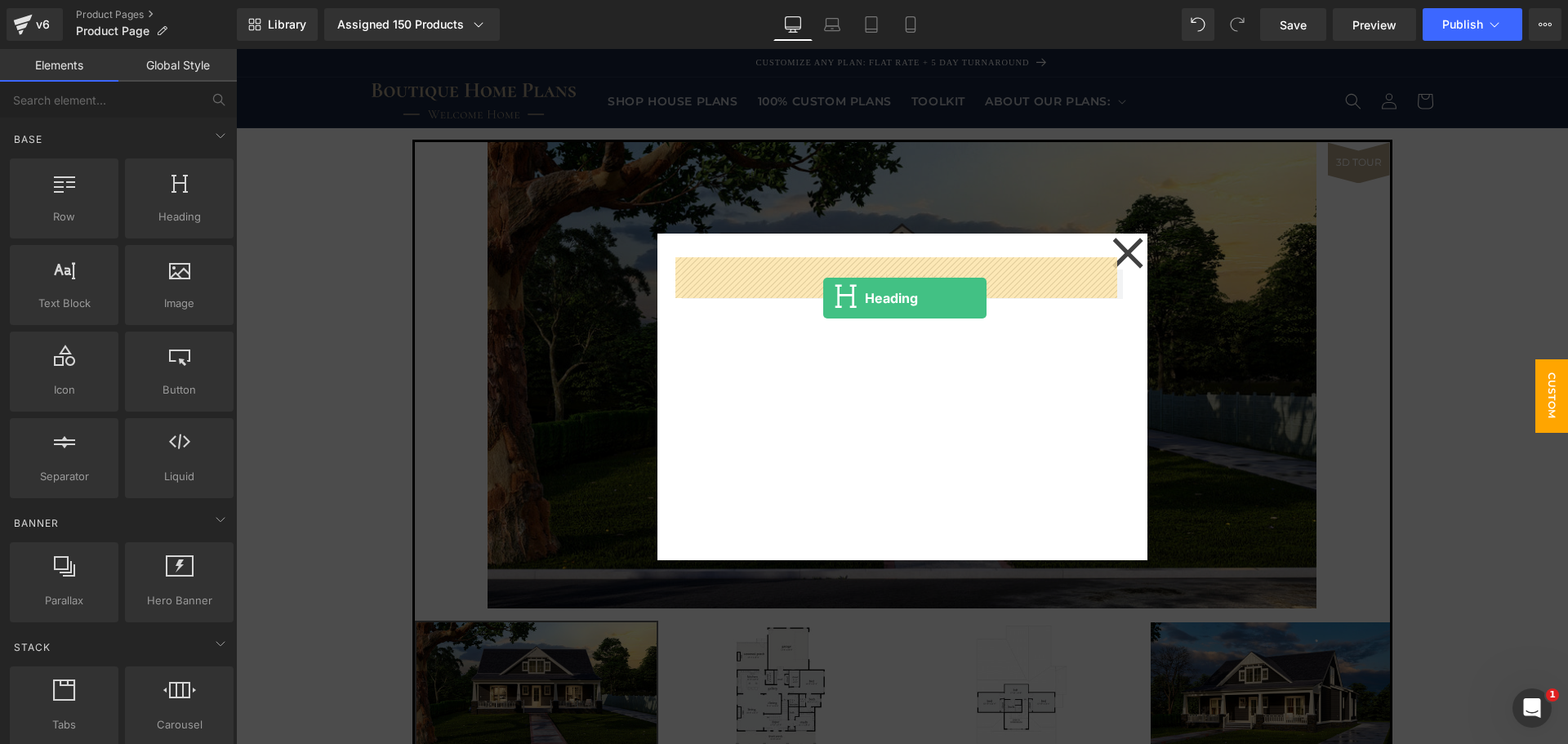
drag, startPoint x: 403, startPoint y: 236, endPoint x: 821, endPoint y: 301, distance: 423.0
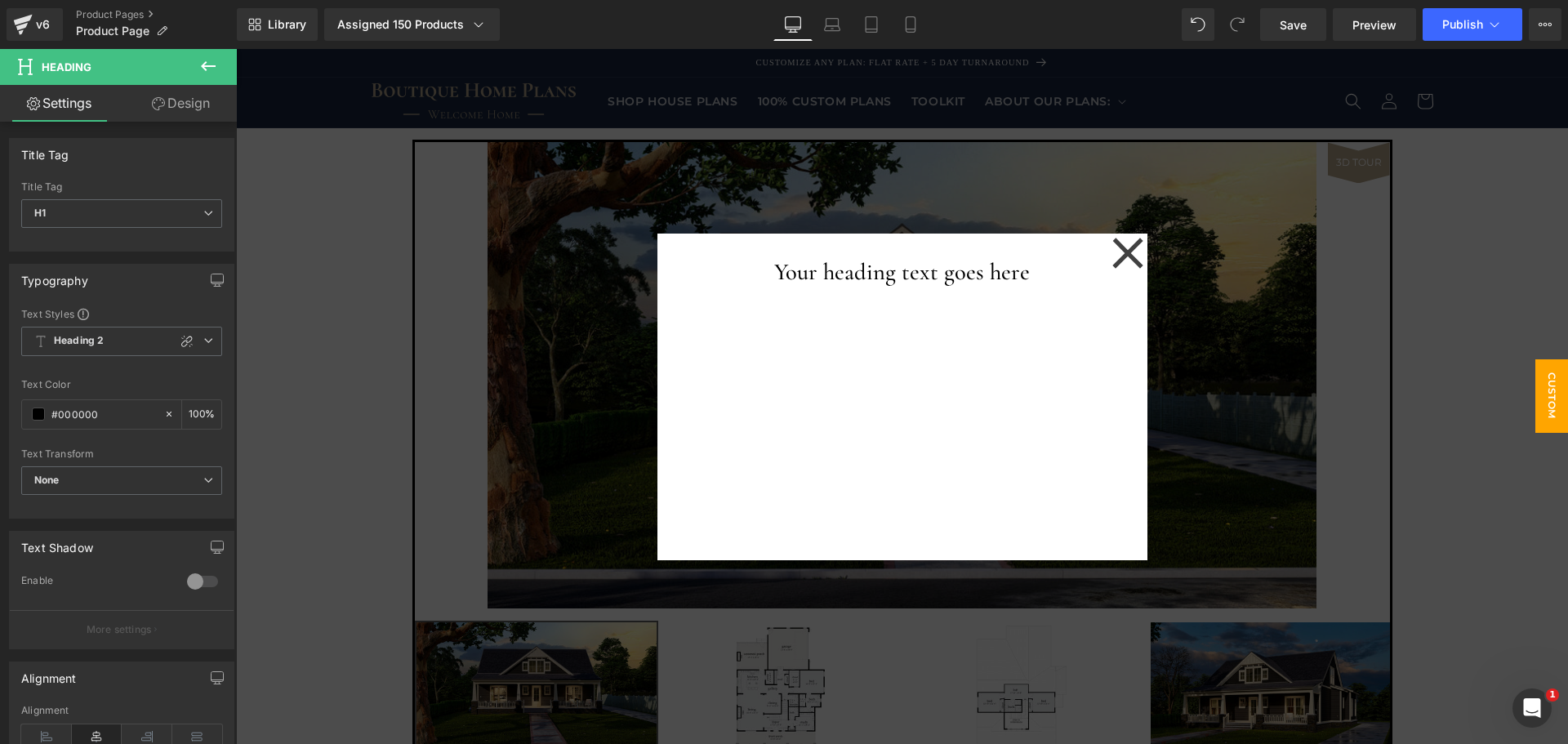
click at [201, 70] on icon at bounding box center [208, 66] width 20 height 20
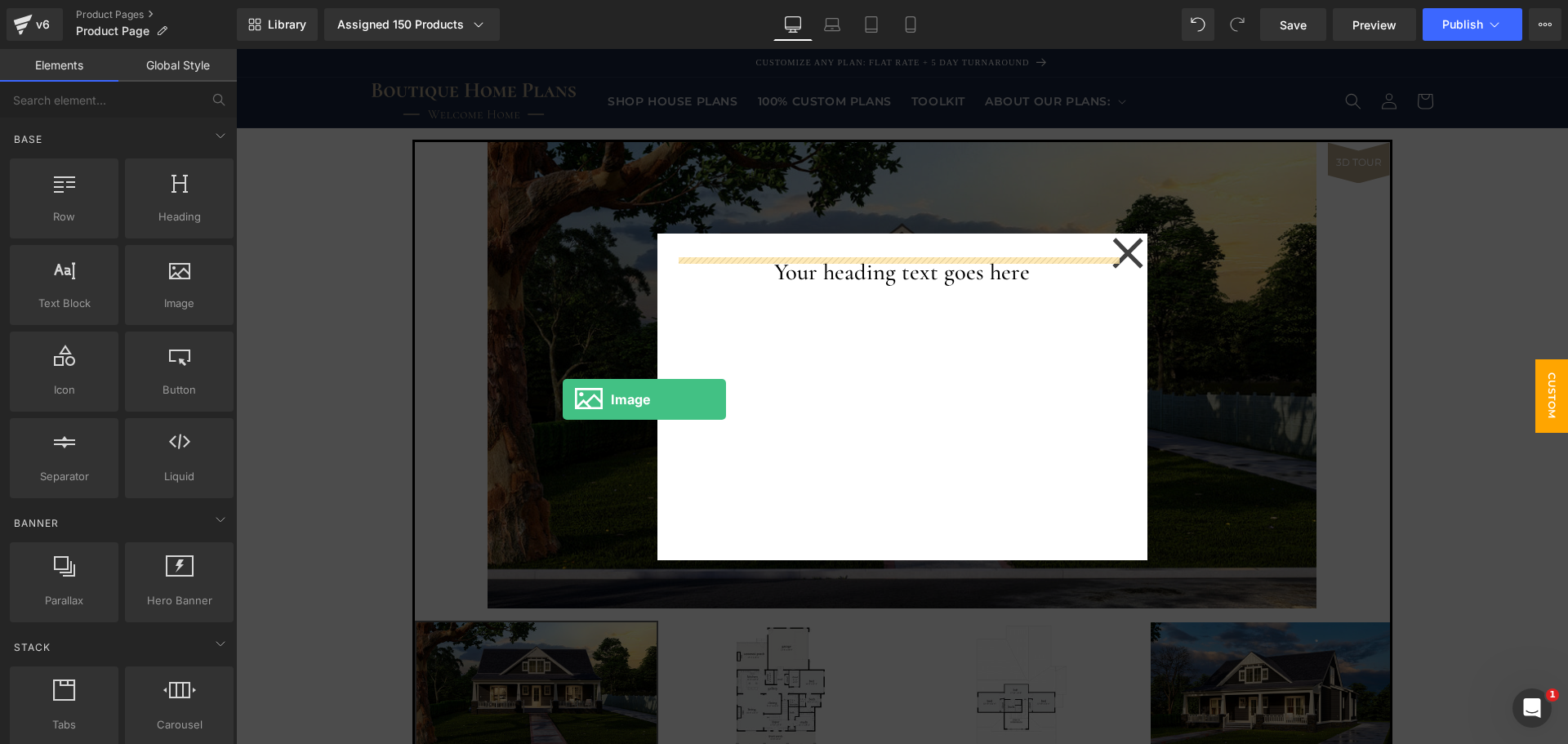
drag, startPoint x: 418, startPoint y: 362, endPoint x: 873, endPoint y: 459, distance: 465.2
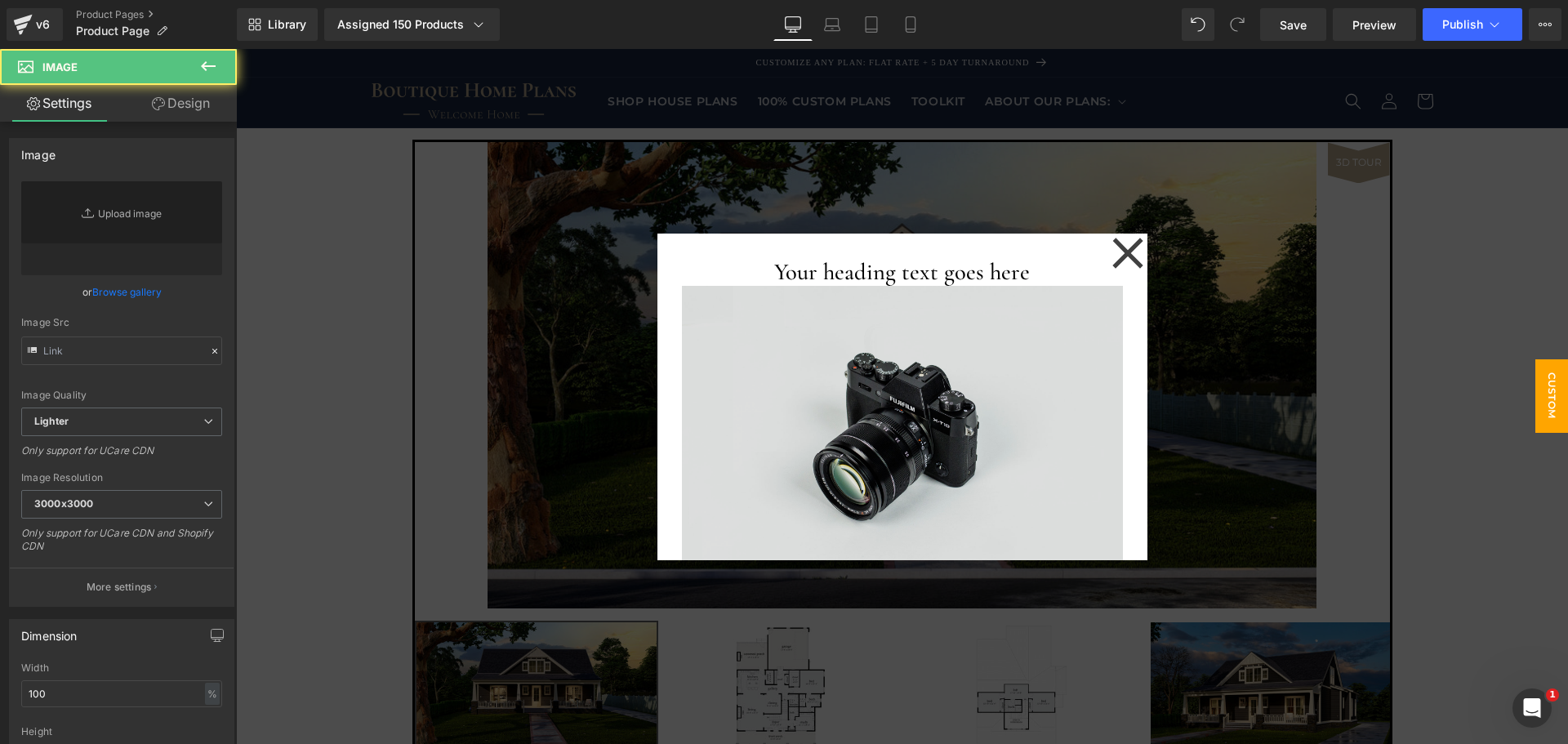
type input "//[DOMAIN_NAME][URL]"
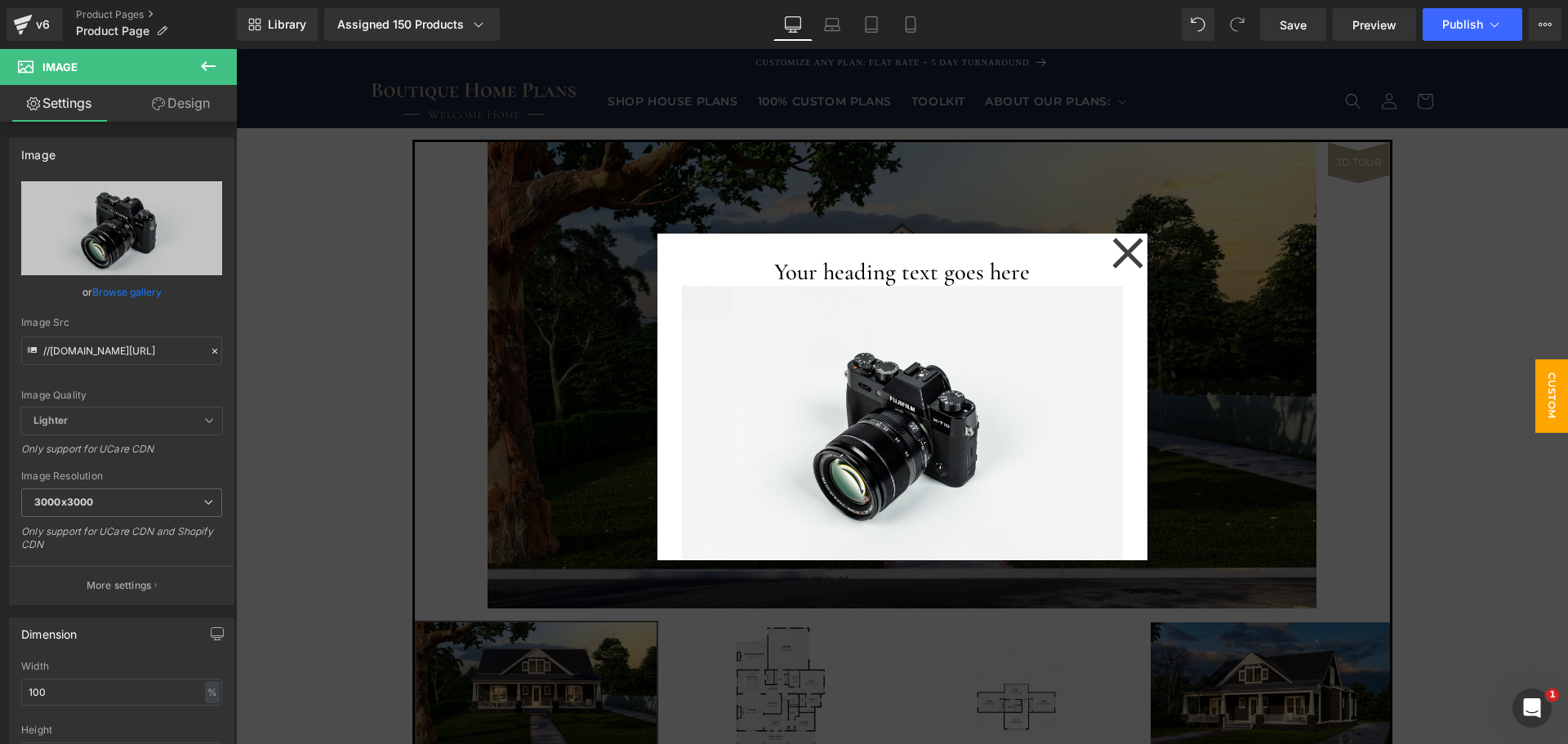
click at [210, 62] on icon at bounding box center [208, 66] width 20 height 20
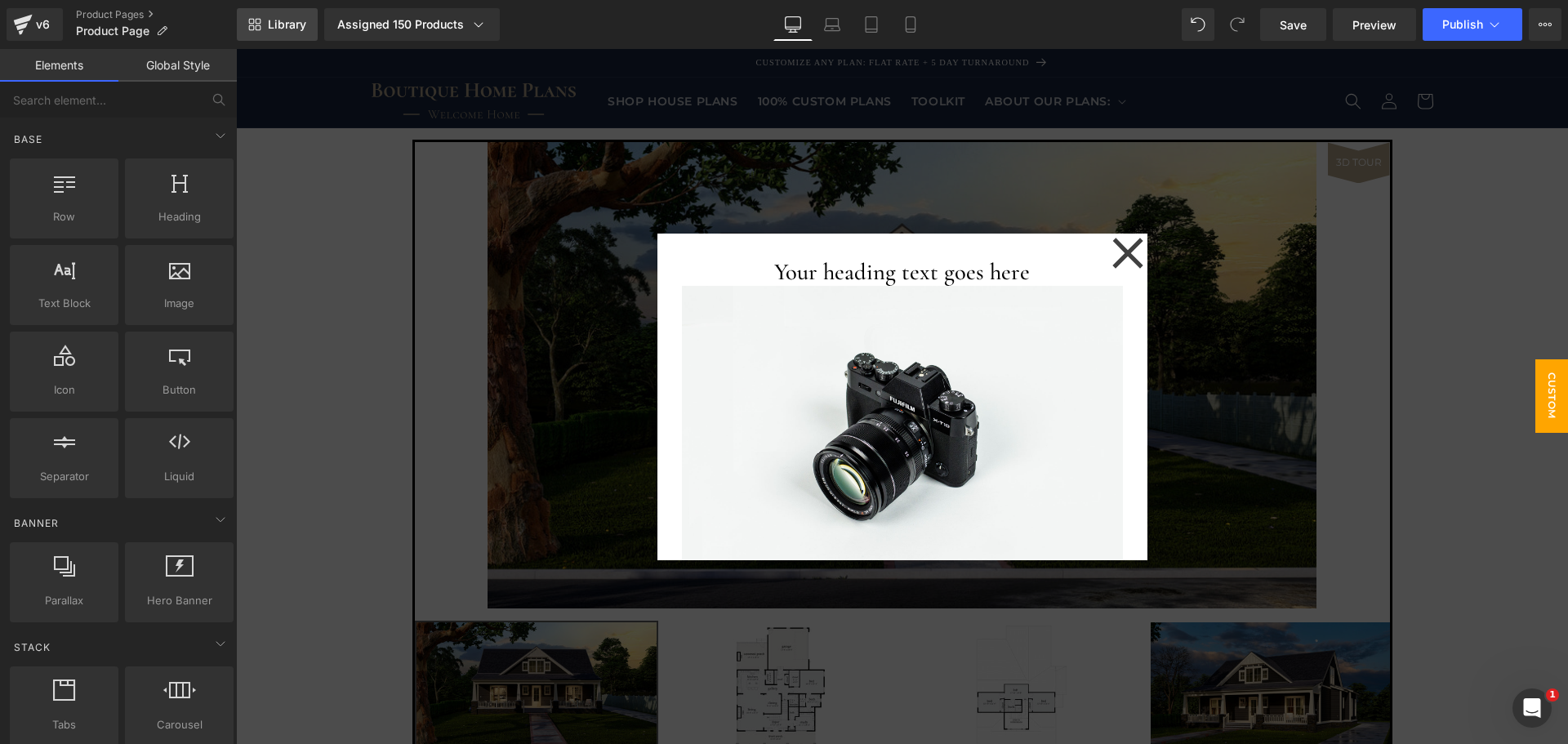
click at [267, 25] on link "Library" at bounding box center [277, 25] width 81 height 33
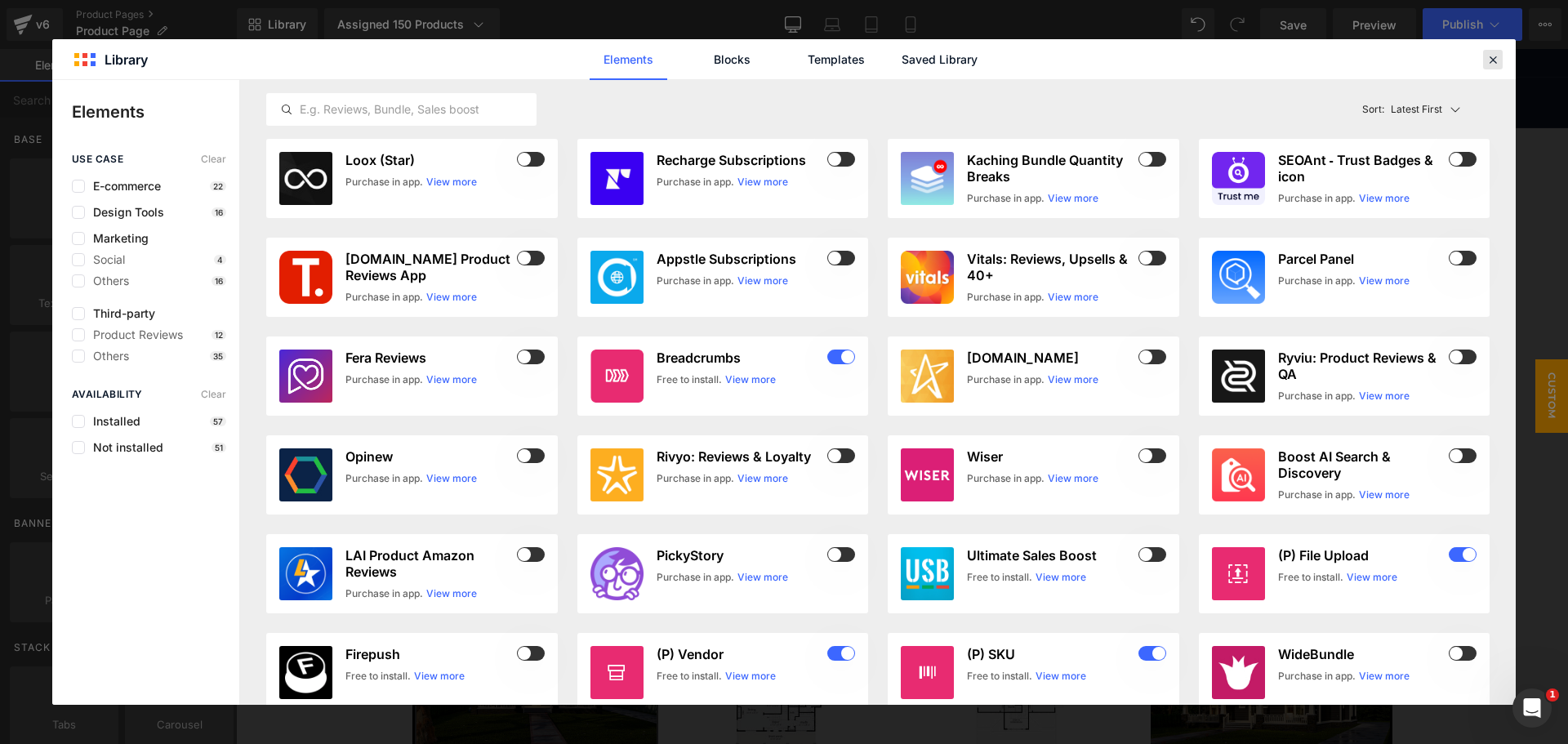
click at [1488, 62] on icon at bounding box center [1493, 59] width 15 height 15
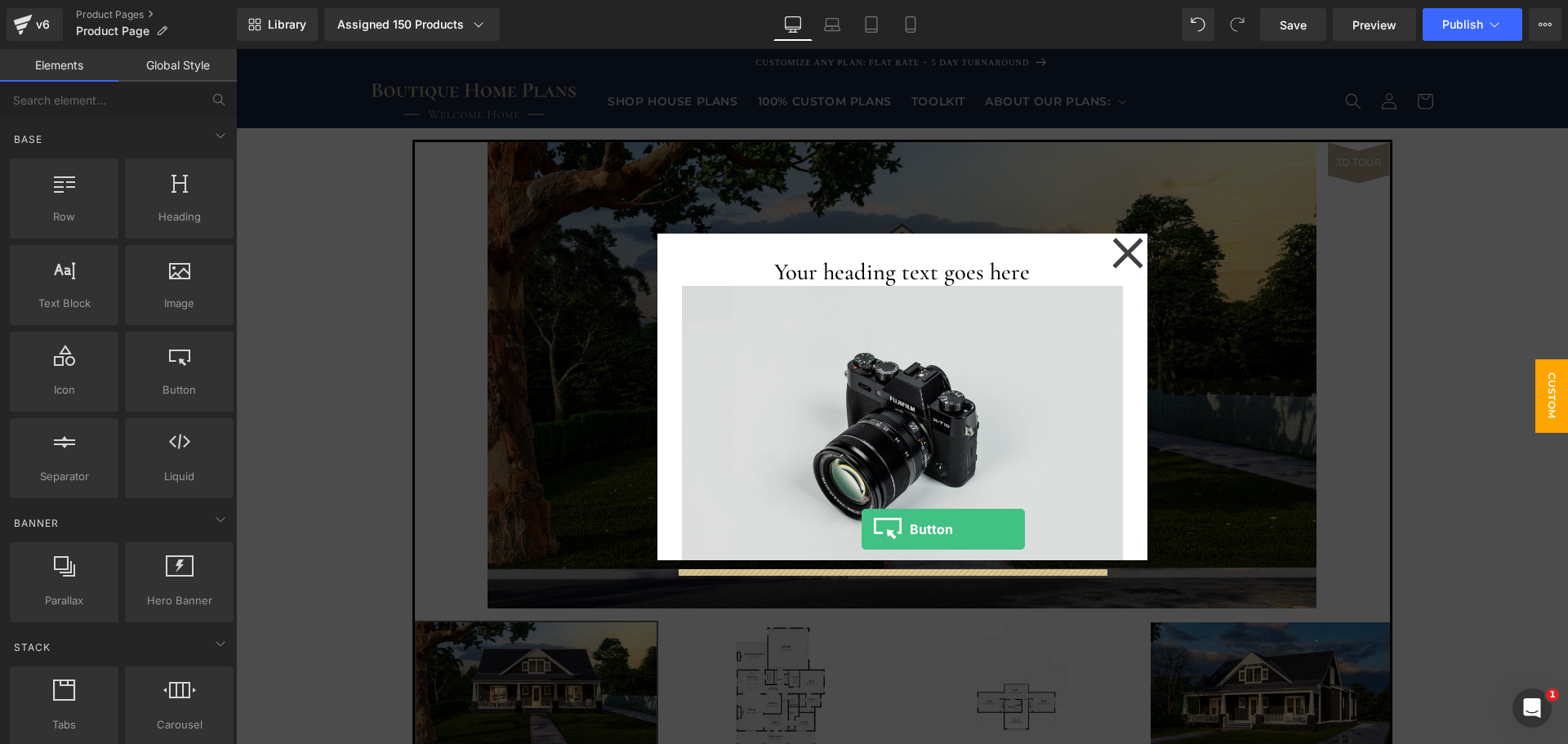
drag, startPoint x: 430, startPoint y: 424, endPoint x: 862, endPoint y: 529, distance: 444.6
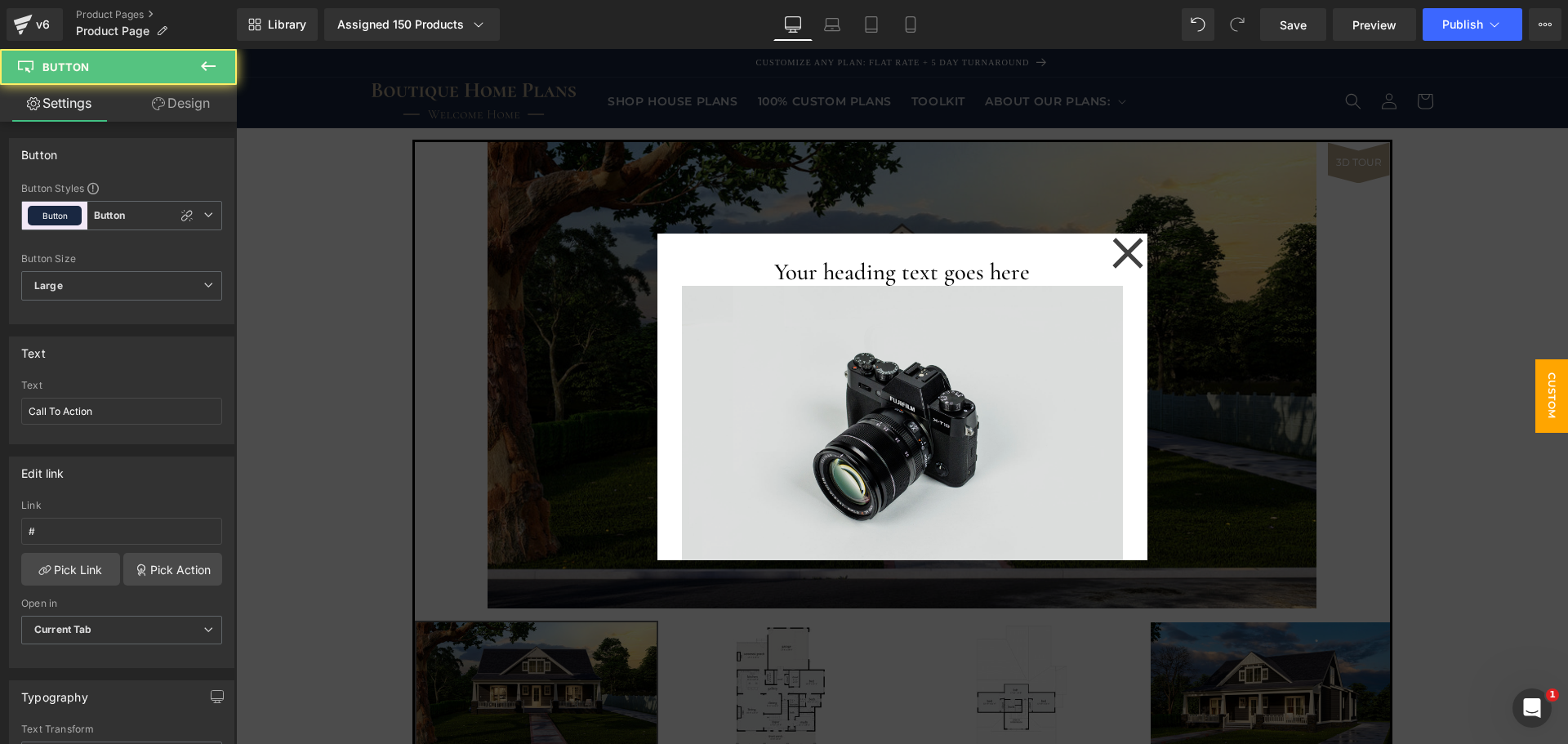
scroll to position [72, 0]
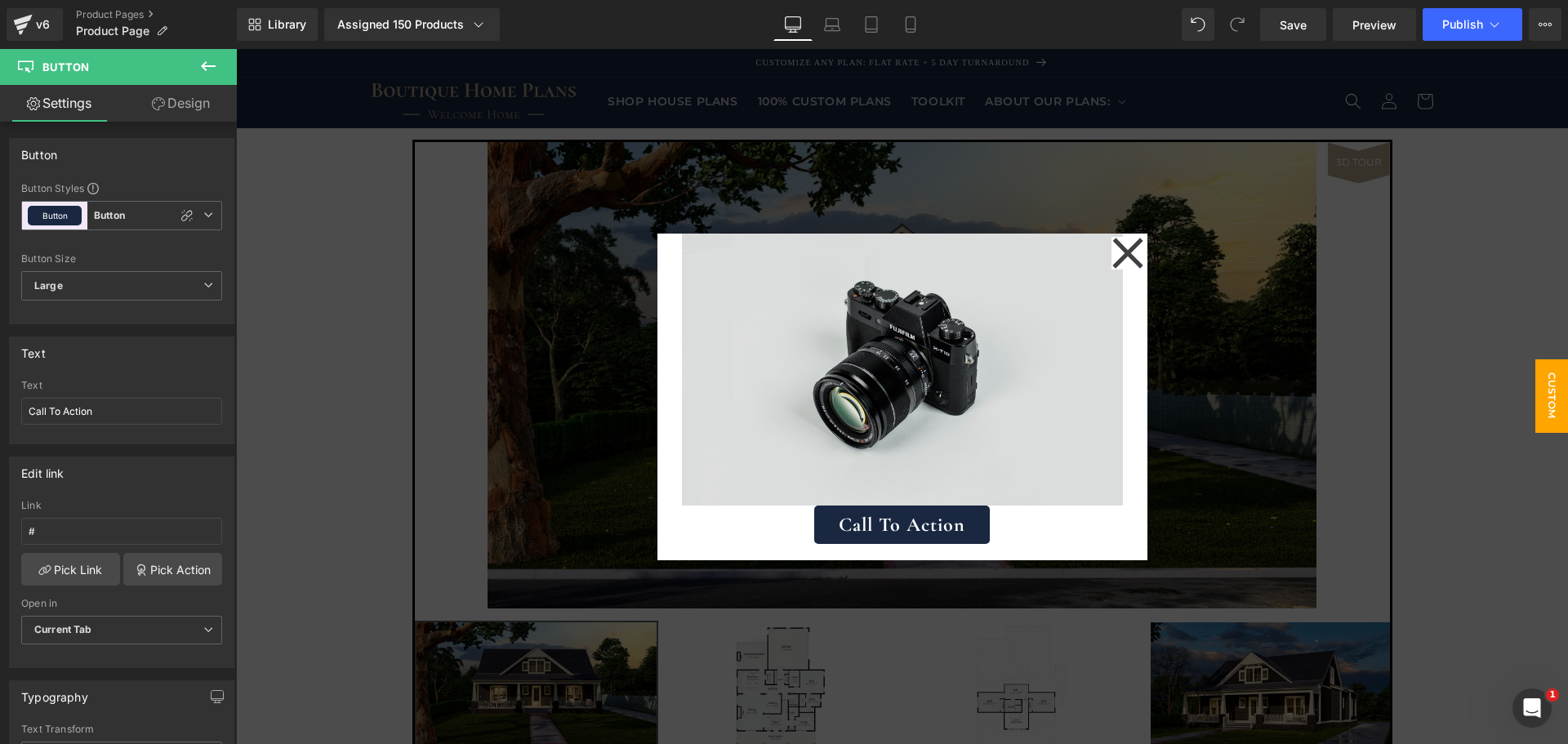
click at [937, 420] on img at bounding box center [902, 360] width 441 height 292
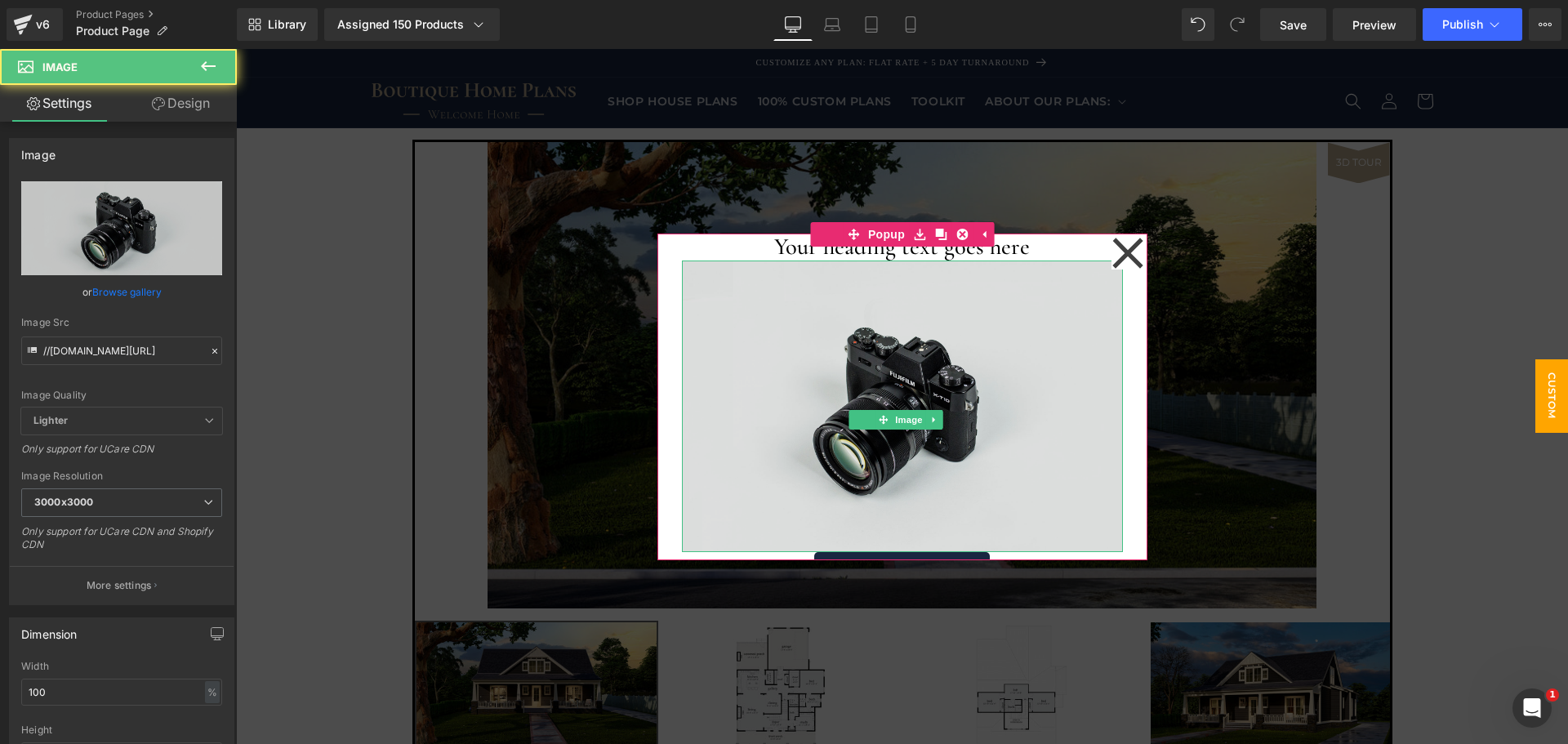
scroll to position [0, 0]
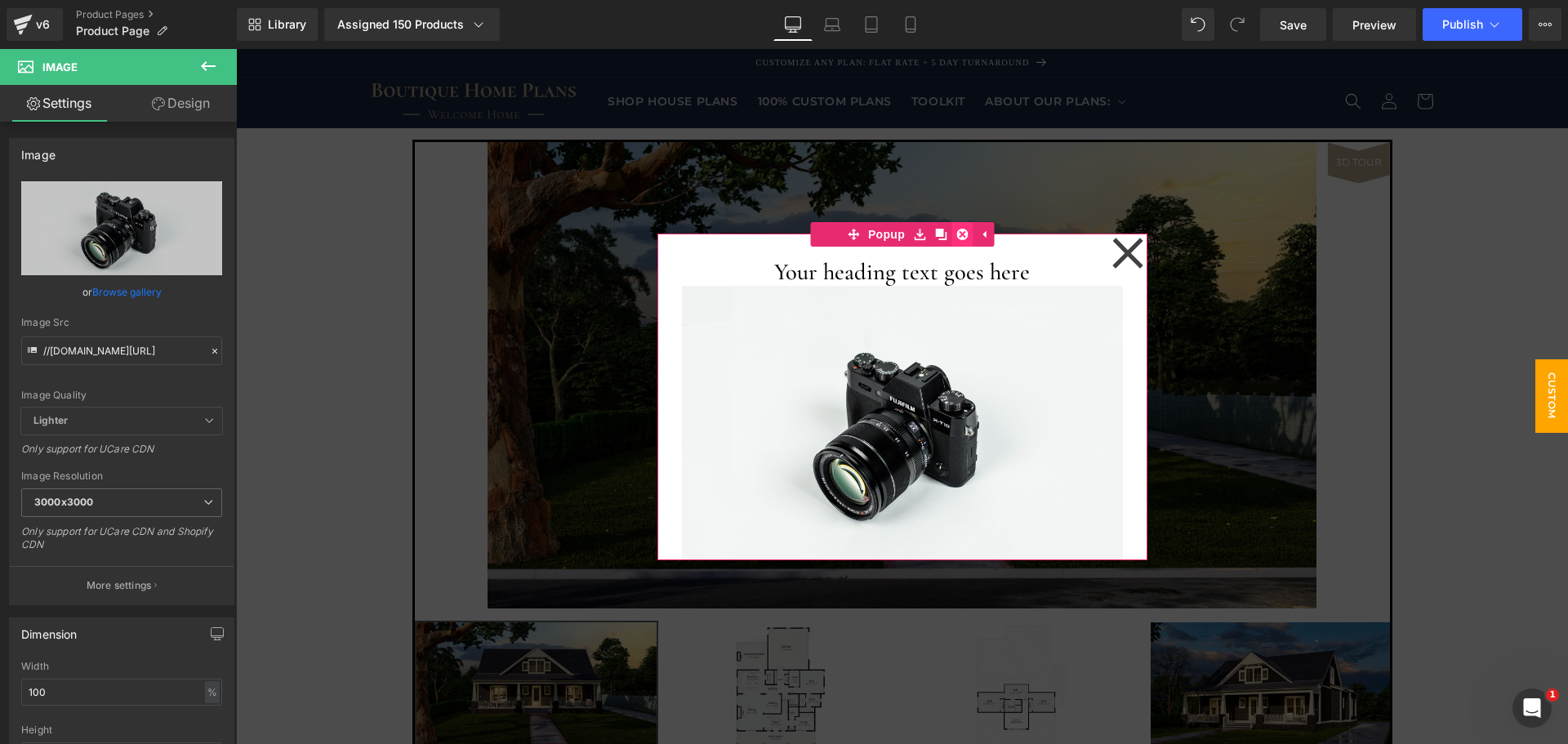
click at [957, 236] on icon at bounding box center [962, 235] width 12 height 12
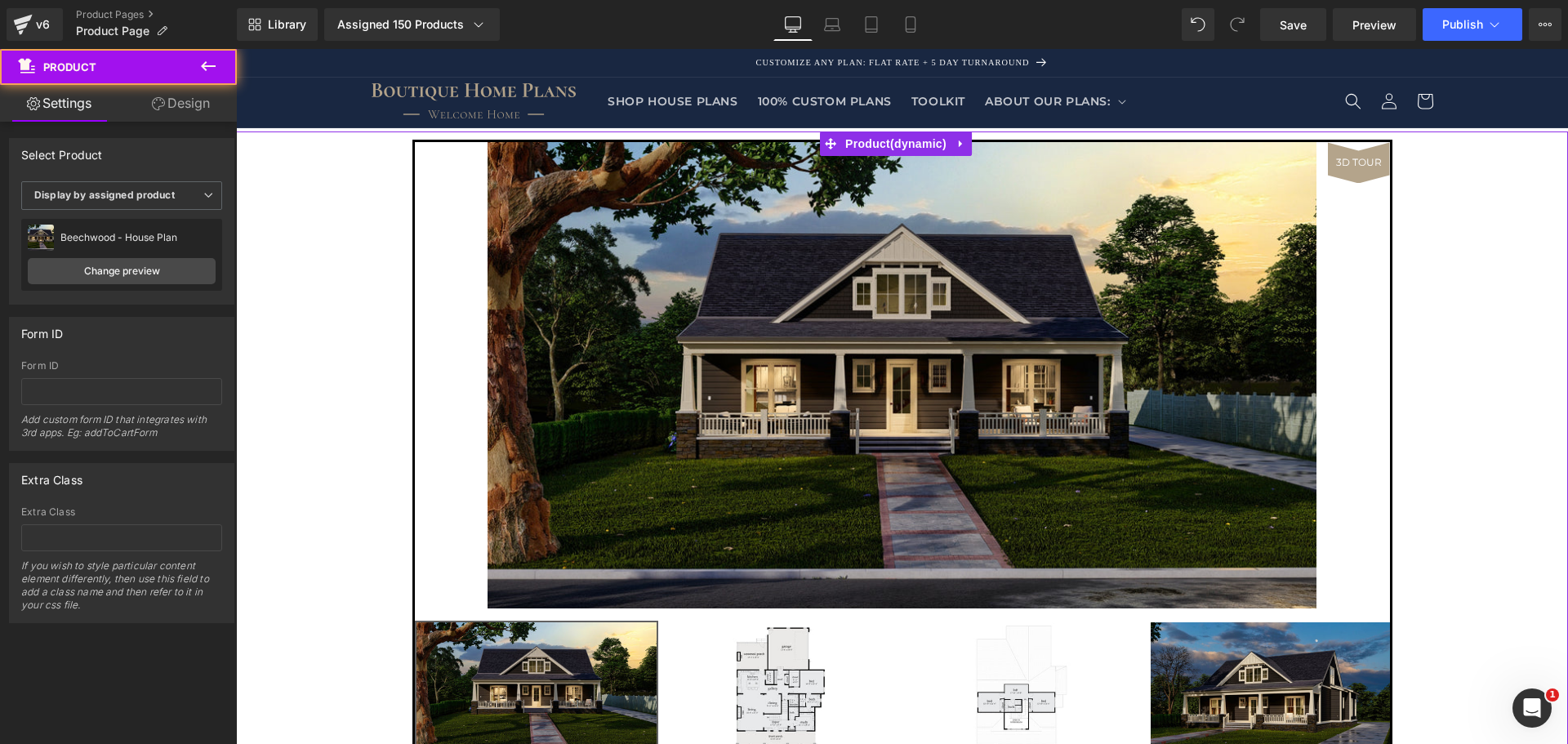
drag, startPoint x: 302, startPoint y: 210, endPoint x: 425, endPoint y: 179, distance: 126.8
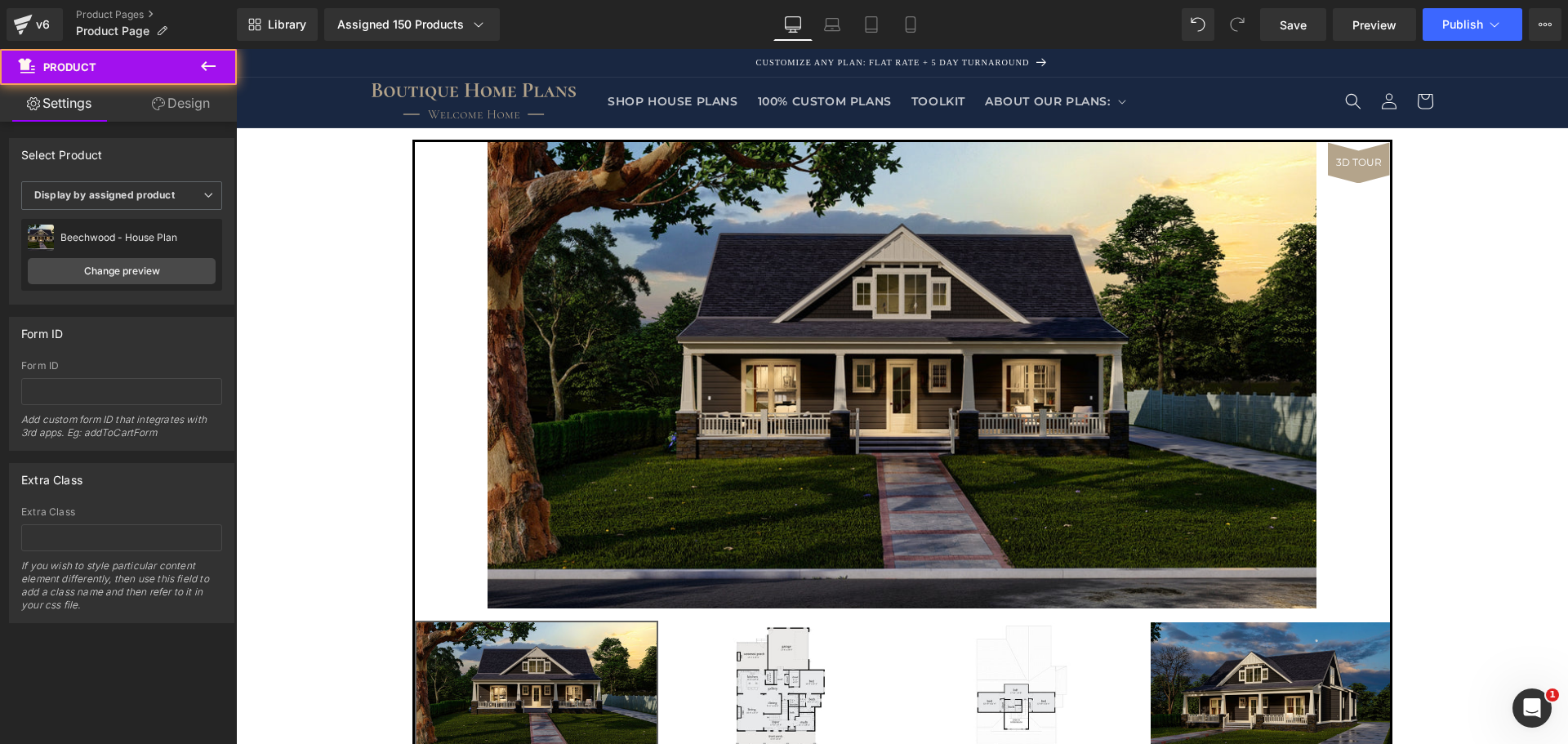
click at [195, 47] on div "v6 Product Pages Product Page" at bounding box center [118, 24] width 237 height 49
click at [203, 62] on icon at bounding box center [208, 66] width 20 height 20
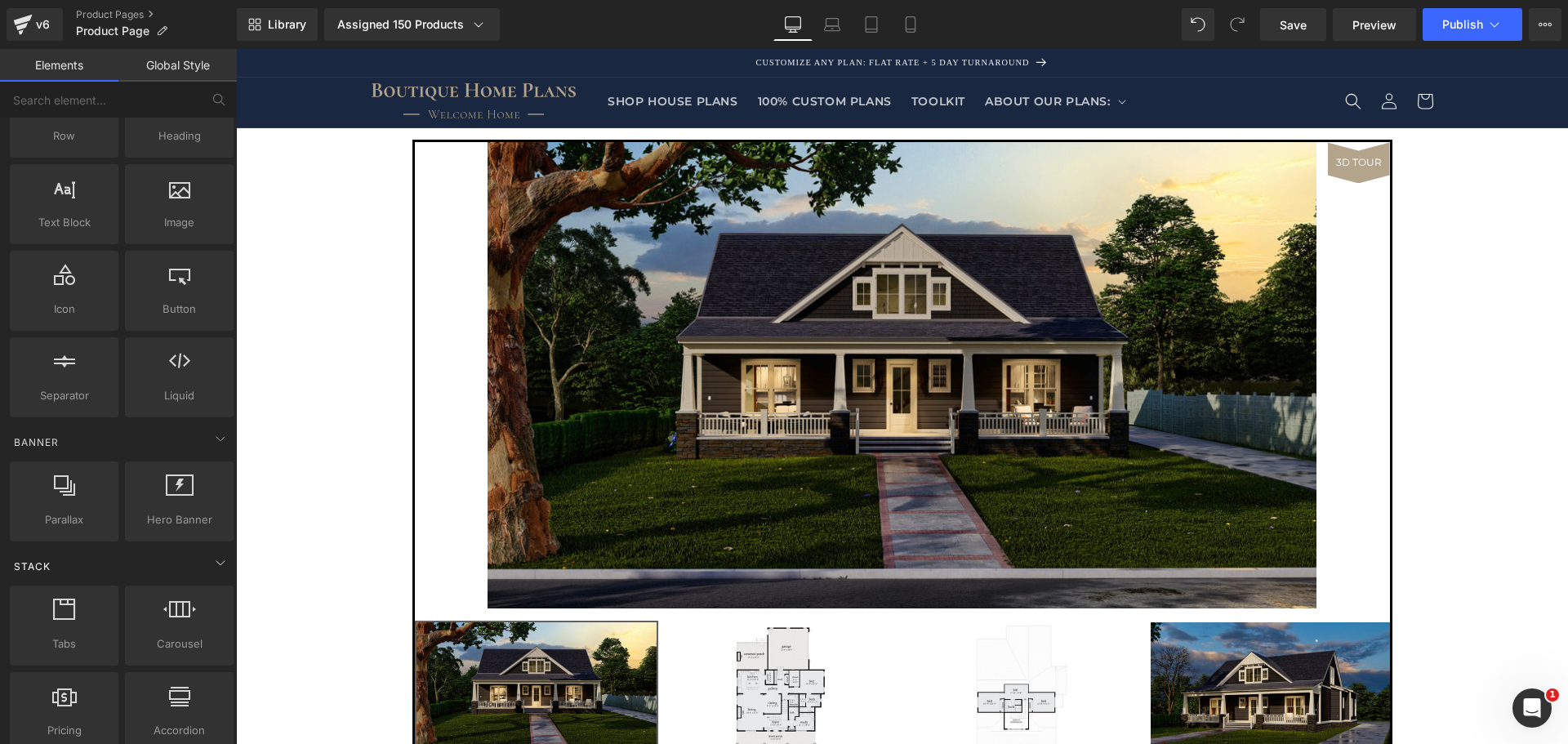
scroll to position [218, 0]
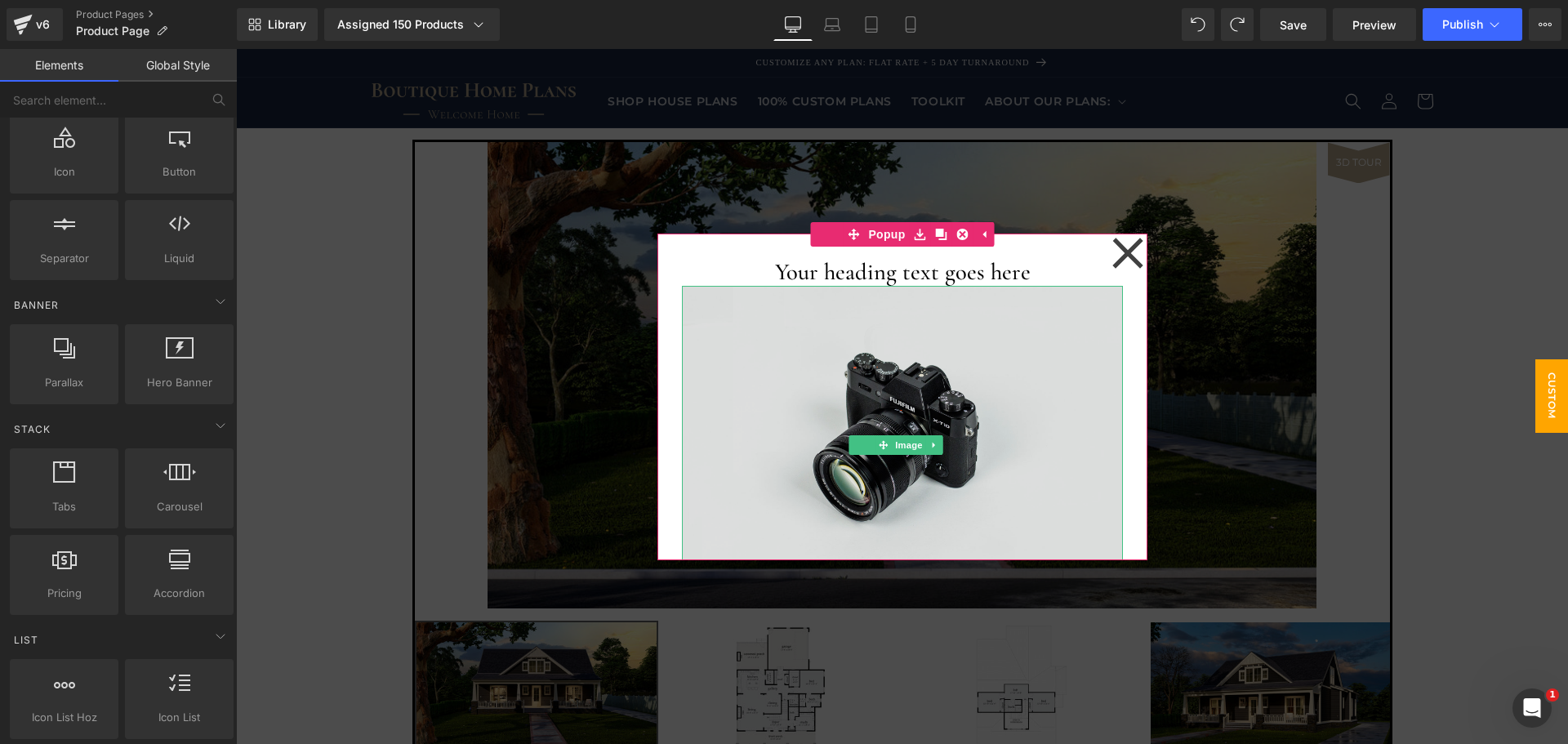
click at [874, 358] on img at bounding box center [902, 432] width 441 height 292
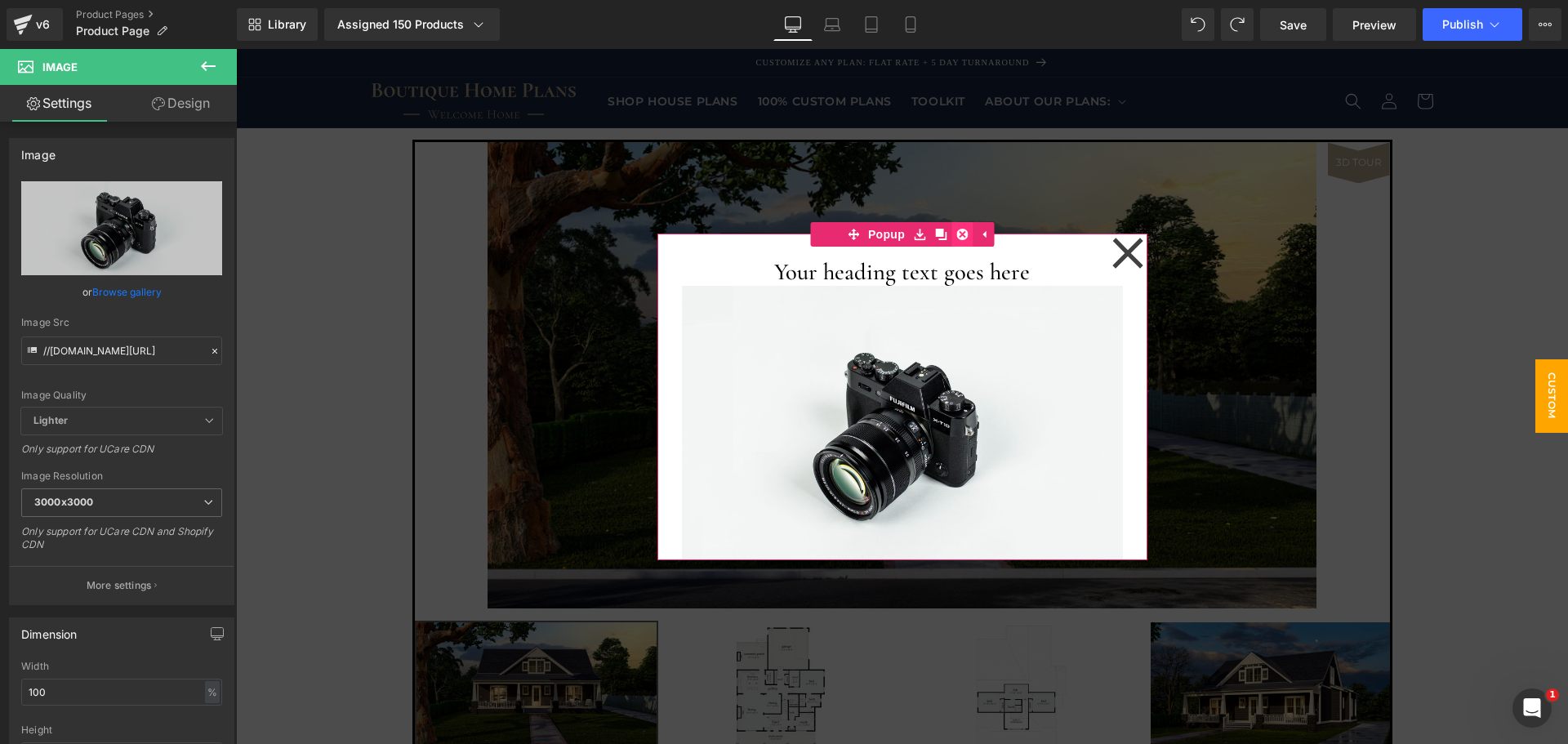
click at [957, 230] on icon at bounding box center [962, 235] width 12 height 12
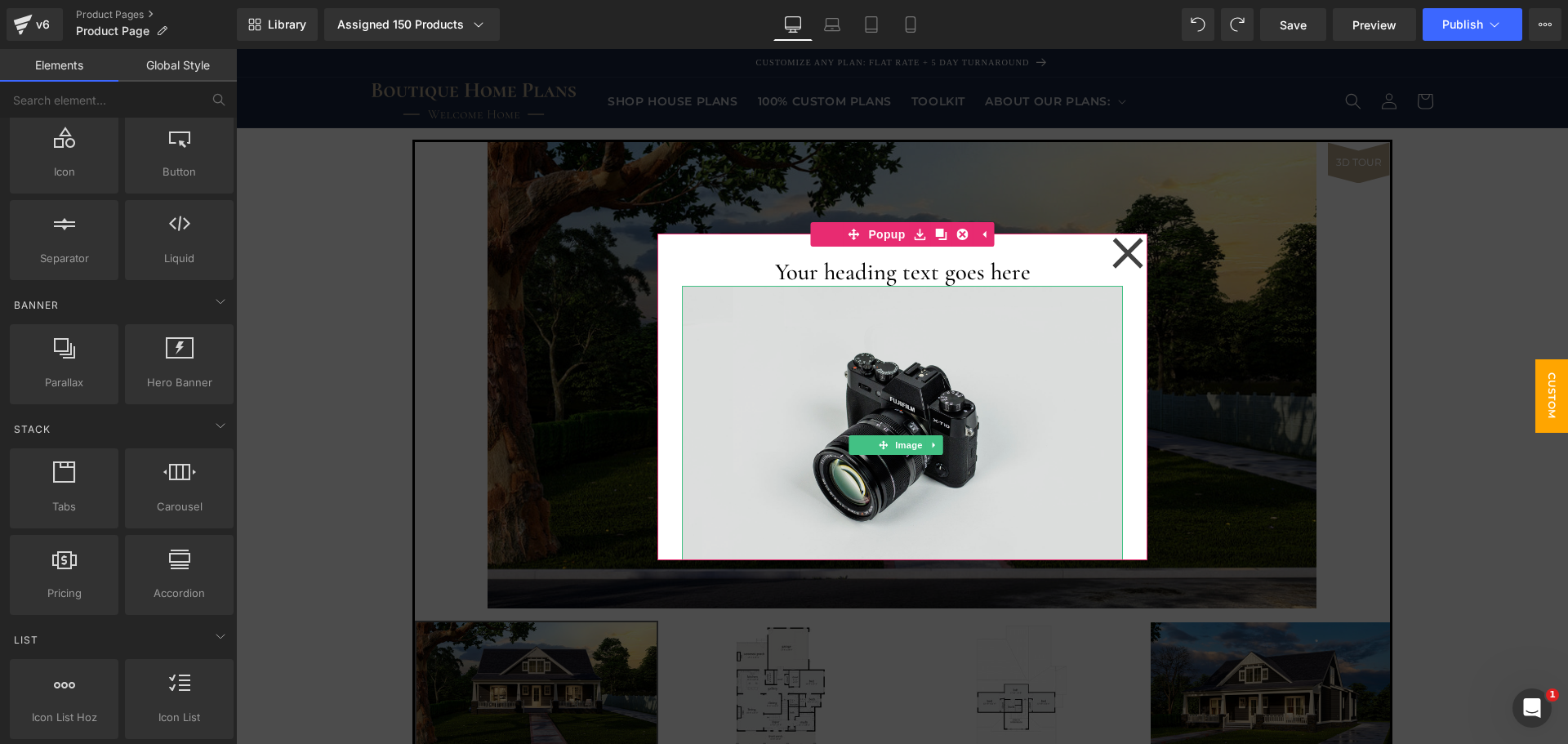
click at [960, 344] on img at bounding box center [902, 432] width 441 height 292
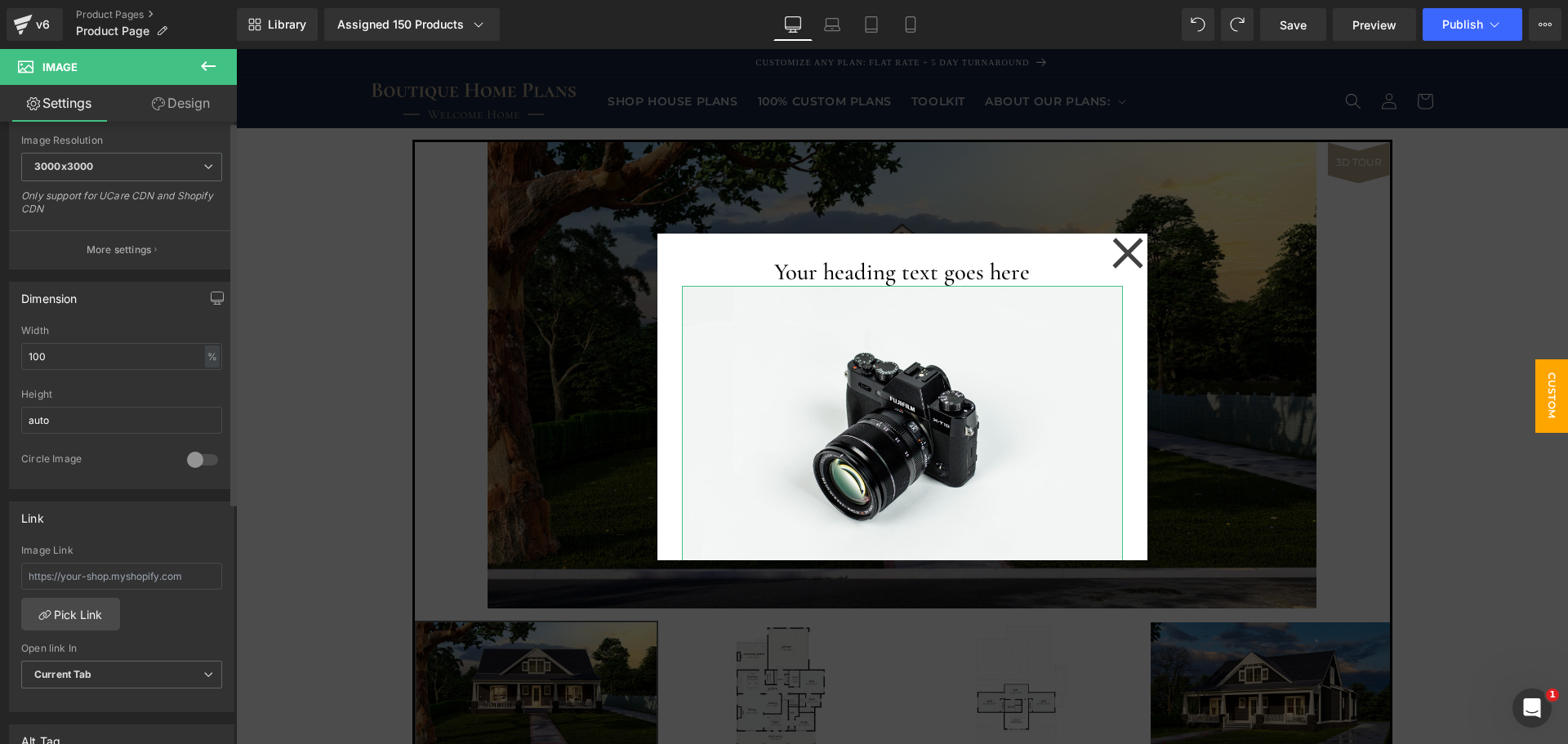
scroll to position [0, 0]
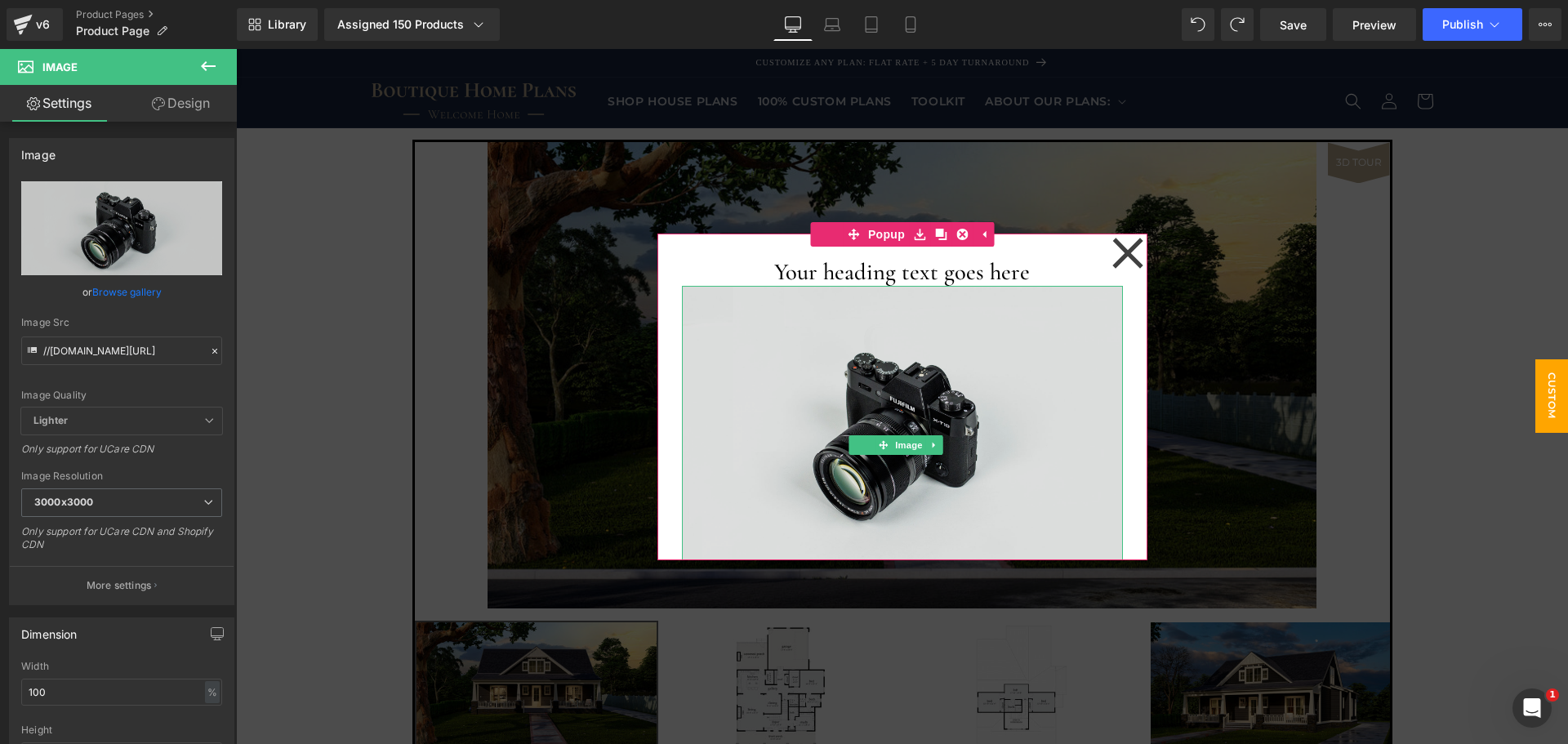
click at [1013, 428] on img at bounding box center [902, 432] width 441 height 292
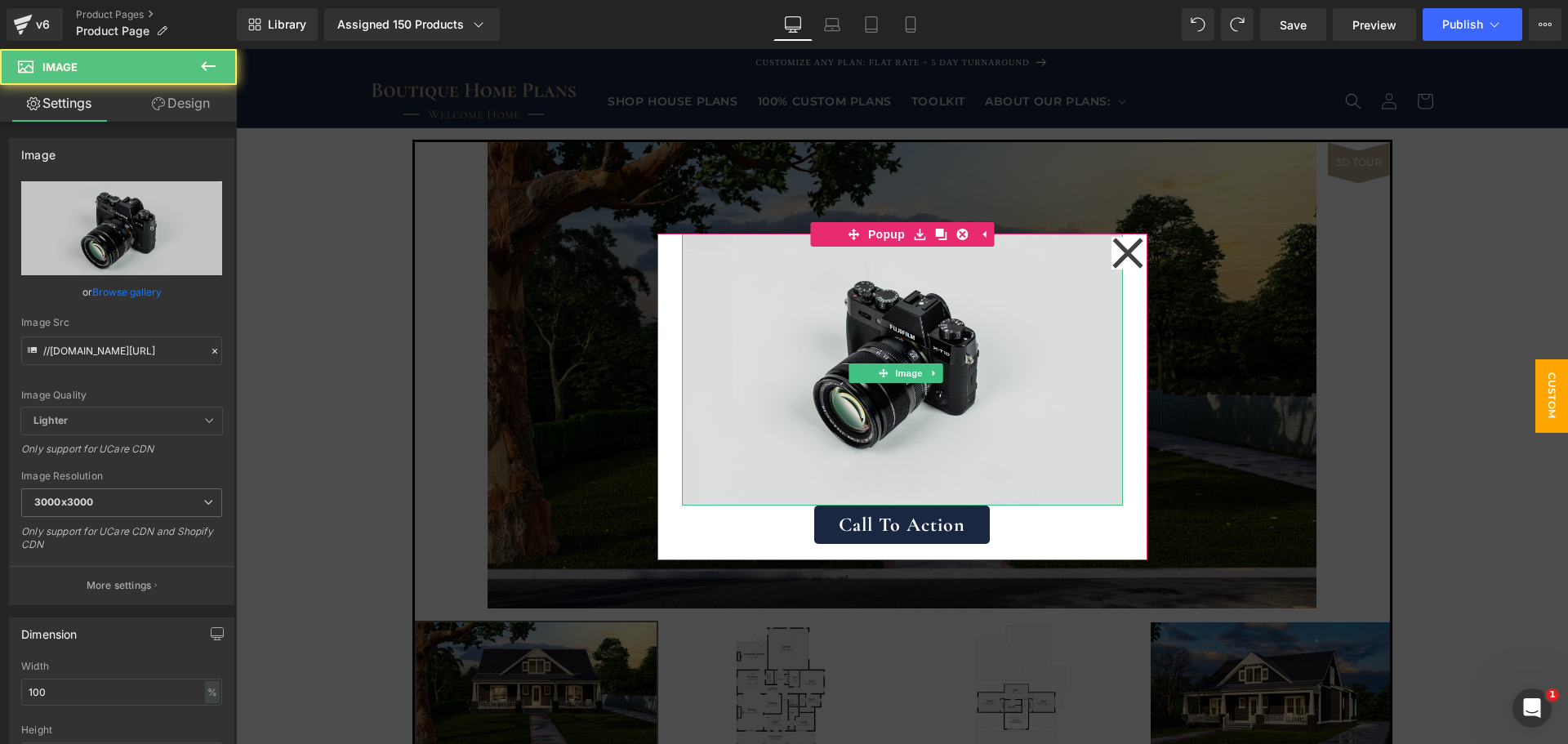
click at [988, 437] on img at bounding box center [902, 360] width 441 height 292
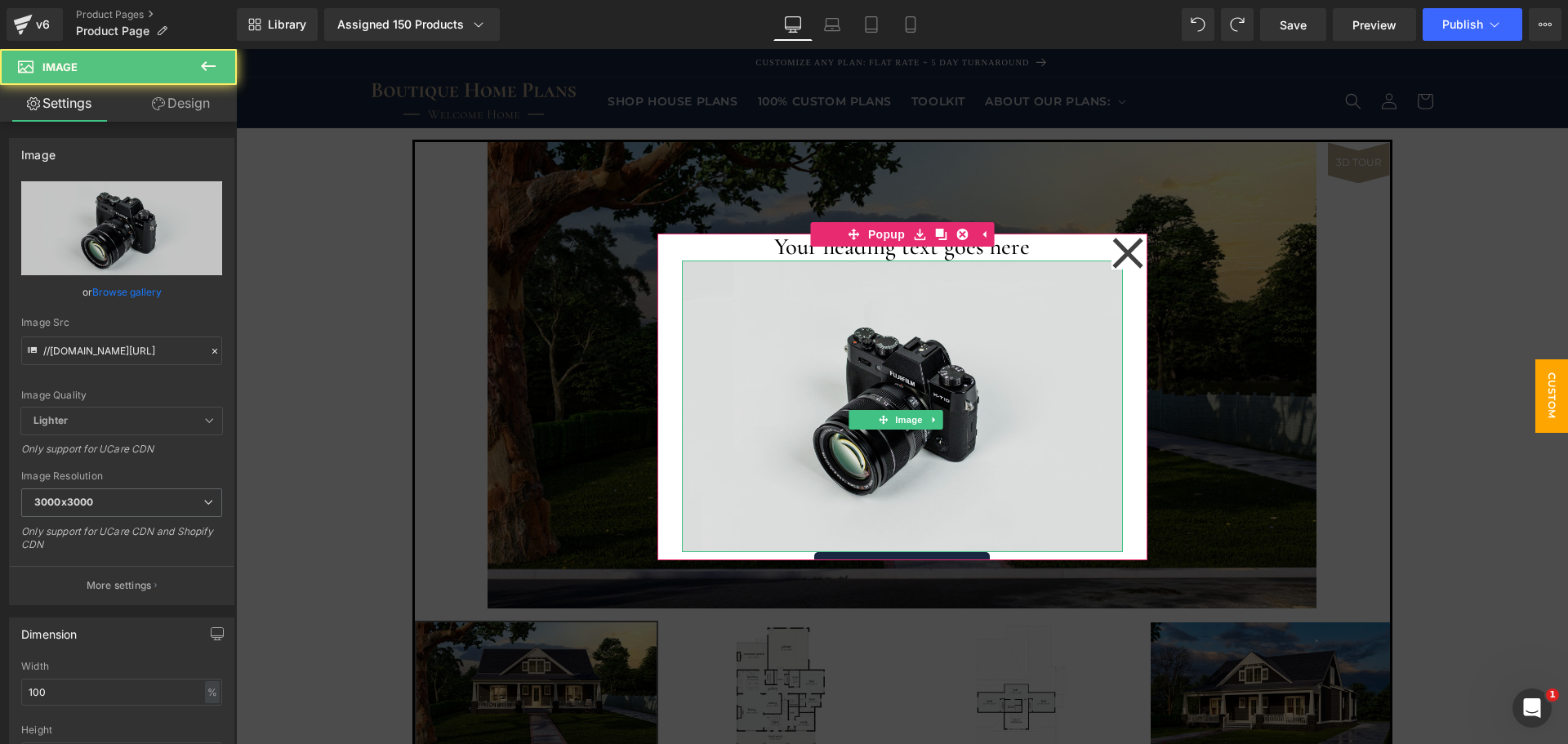
scroll to position [0, 0]
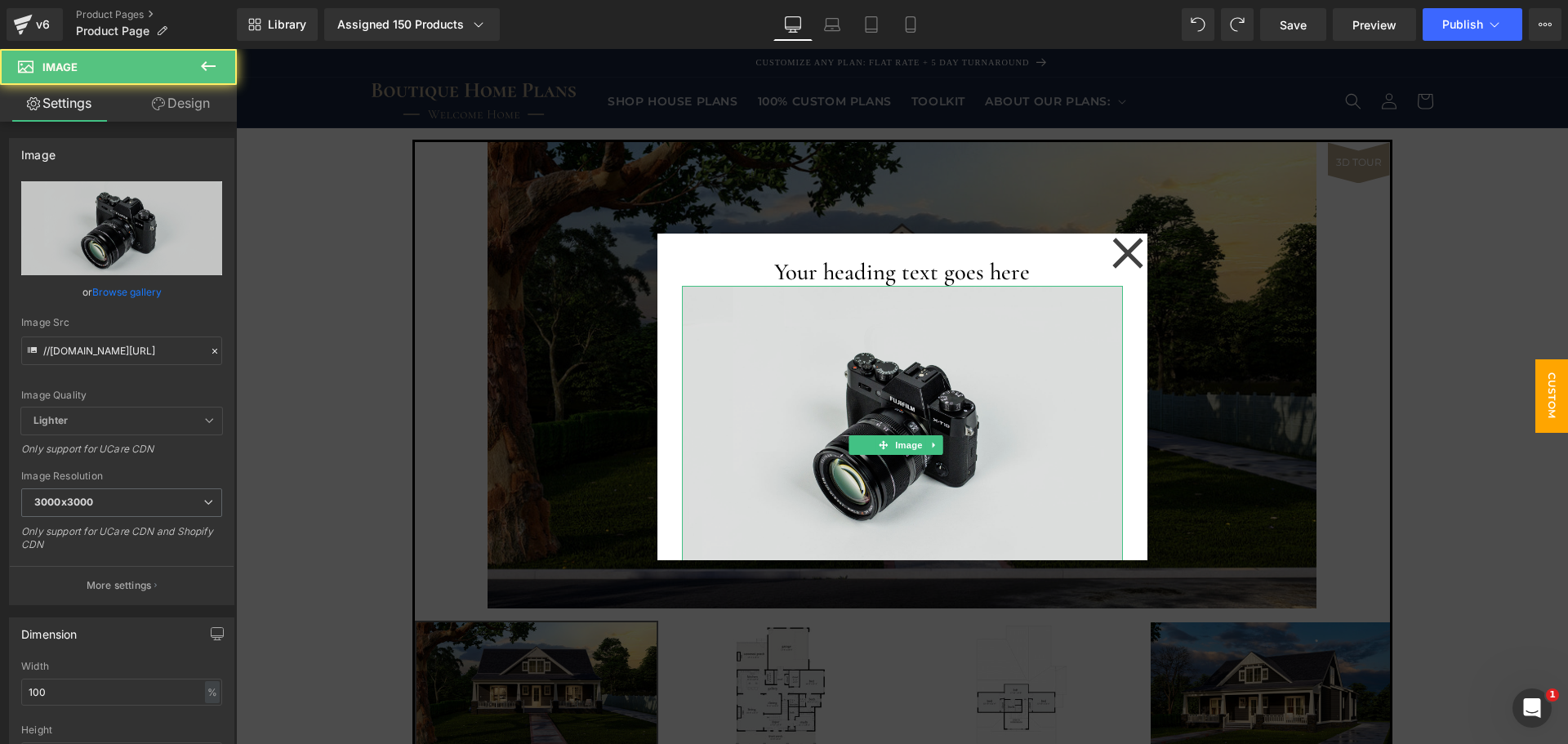
click at [861, 388] on img at bounding box center [902, 432] width 441 height 292
click at [927, 444] on div "Image" at bounding box center [902, 432] width 441 height 292
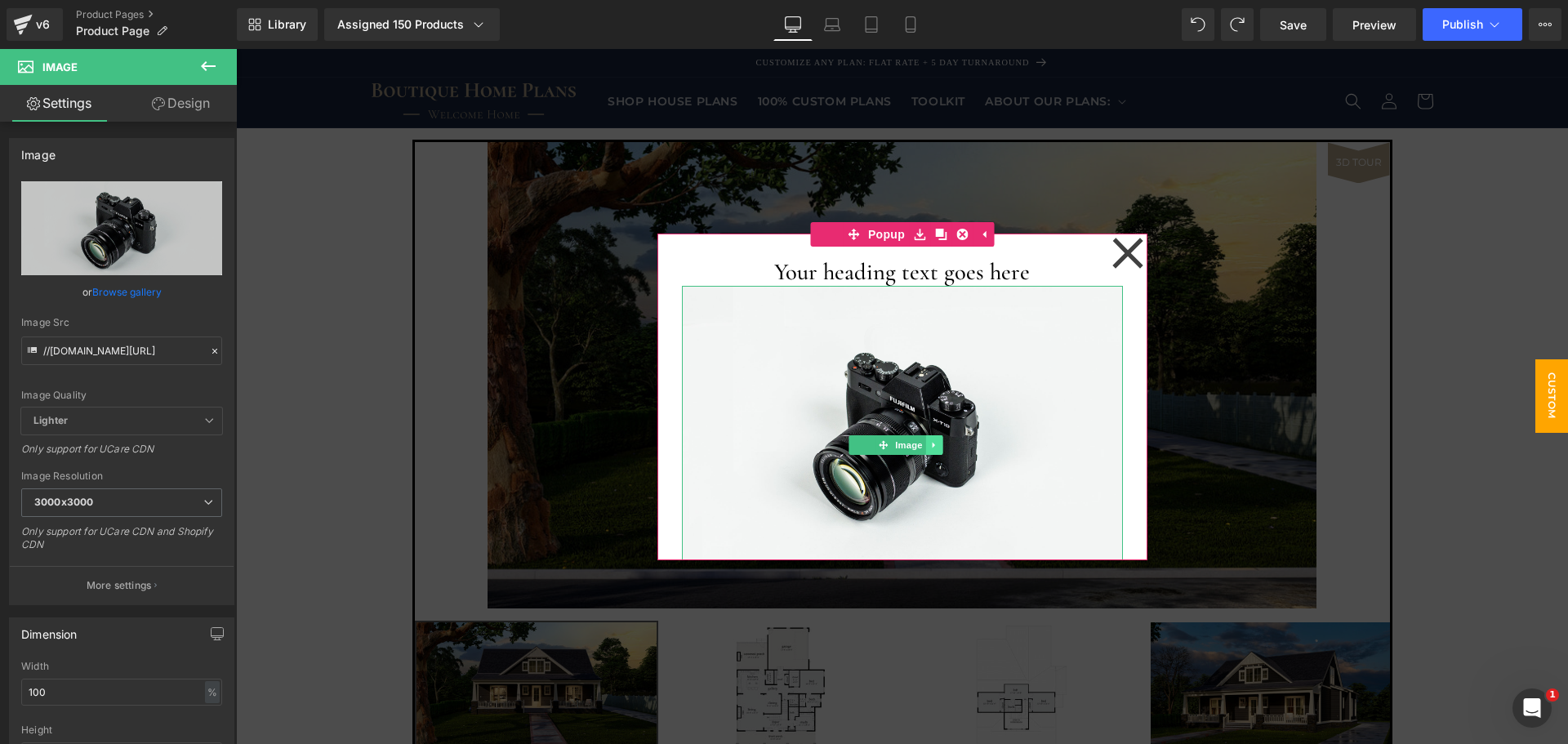
click at [933, 444] on icon at bounding box center [935, 445] width 9 height 10
click at [939, 441] on icon at bounding box center [943, 444] width 9 height 9
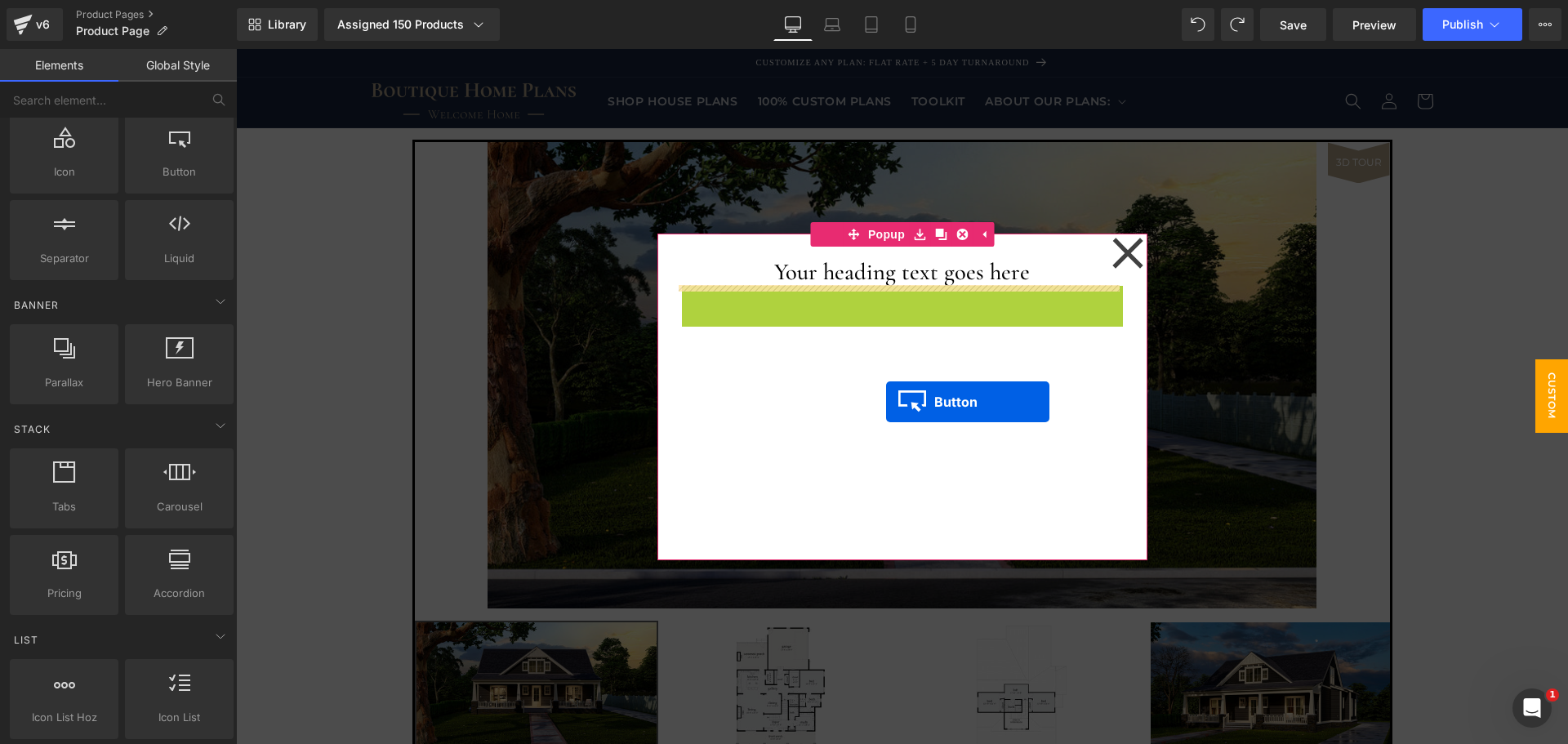
drag, startPoint x: 907, startPoint y: 310, endPoint x: 879, endPoint y: 377, distance: 72.6
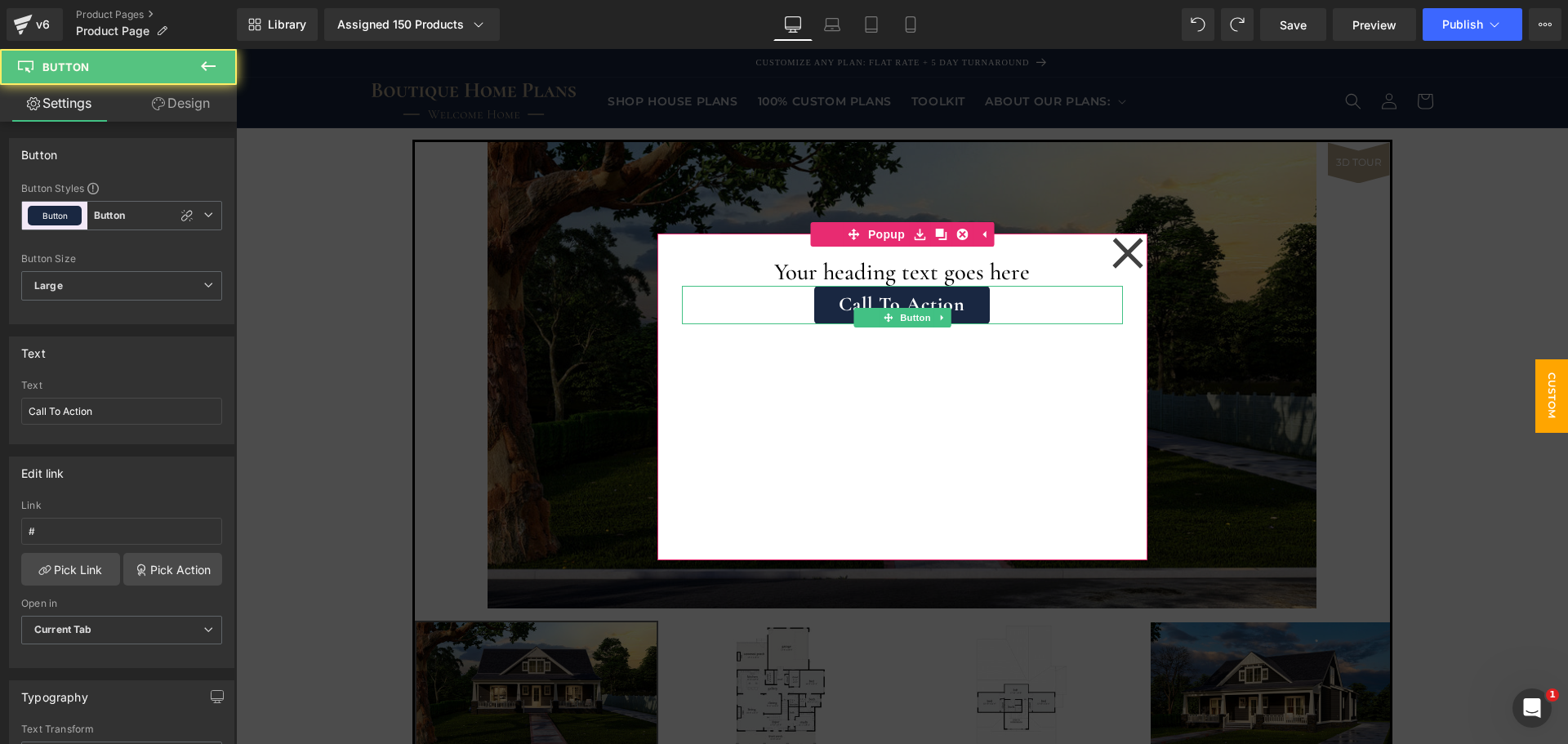
click at [922, 429] on div "Your heading text goes here Heading Call To Action Button" at bounding box center [902, 397] width 490 height 327
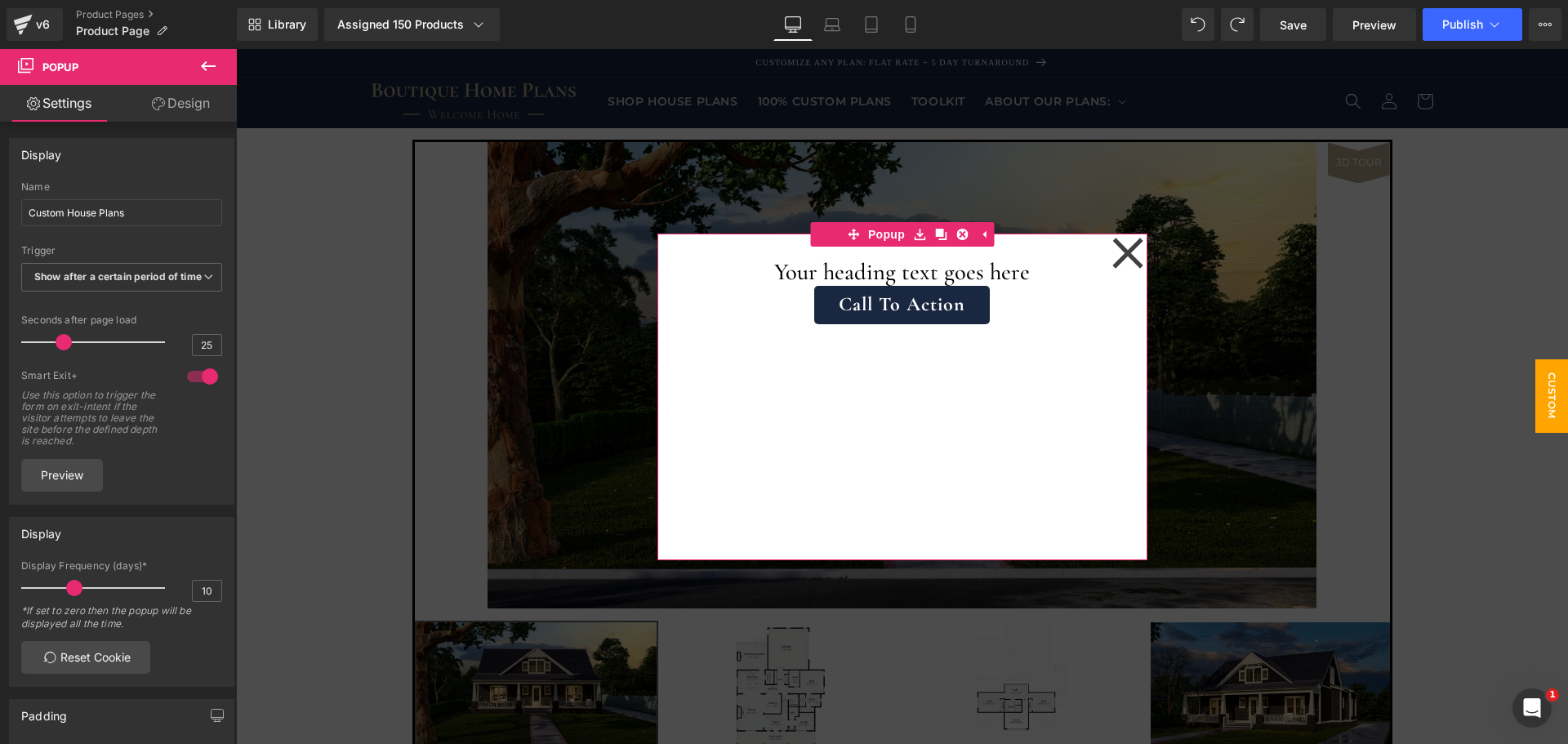
click at [930, 271] on h1 "Your heading text goes here" at bounding box center [902, 272] width 441 height 28
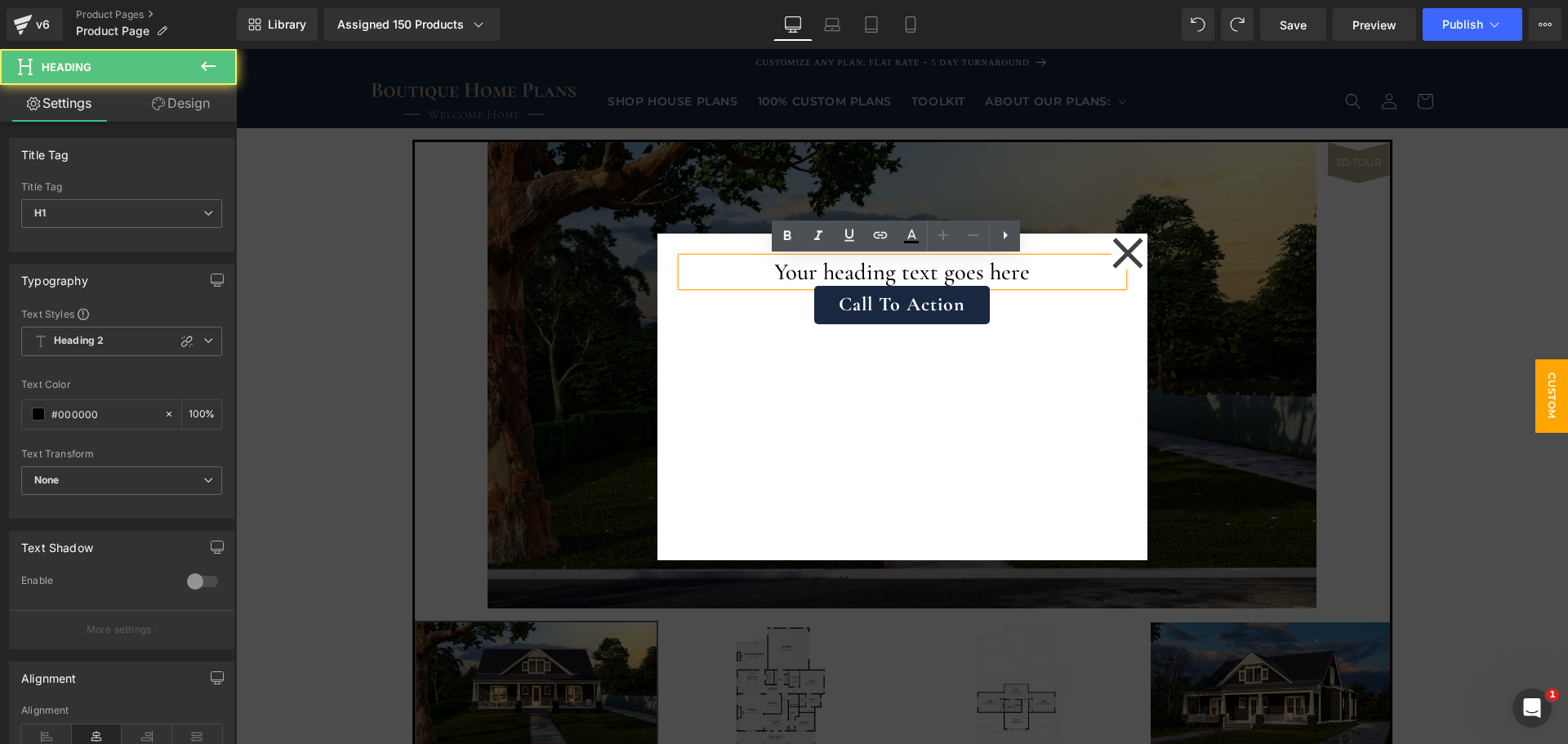
click at [820, 276] on h1 "Your heading text goes here" at bounding box center [902, 272] width 441 height 28
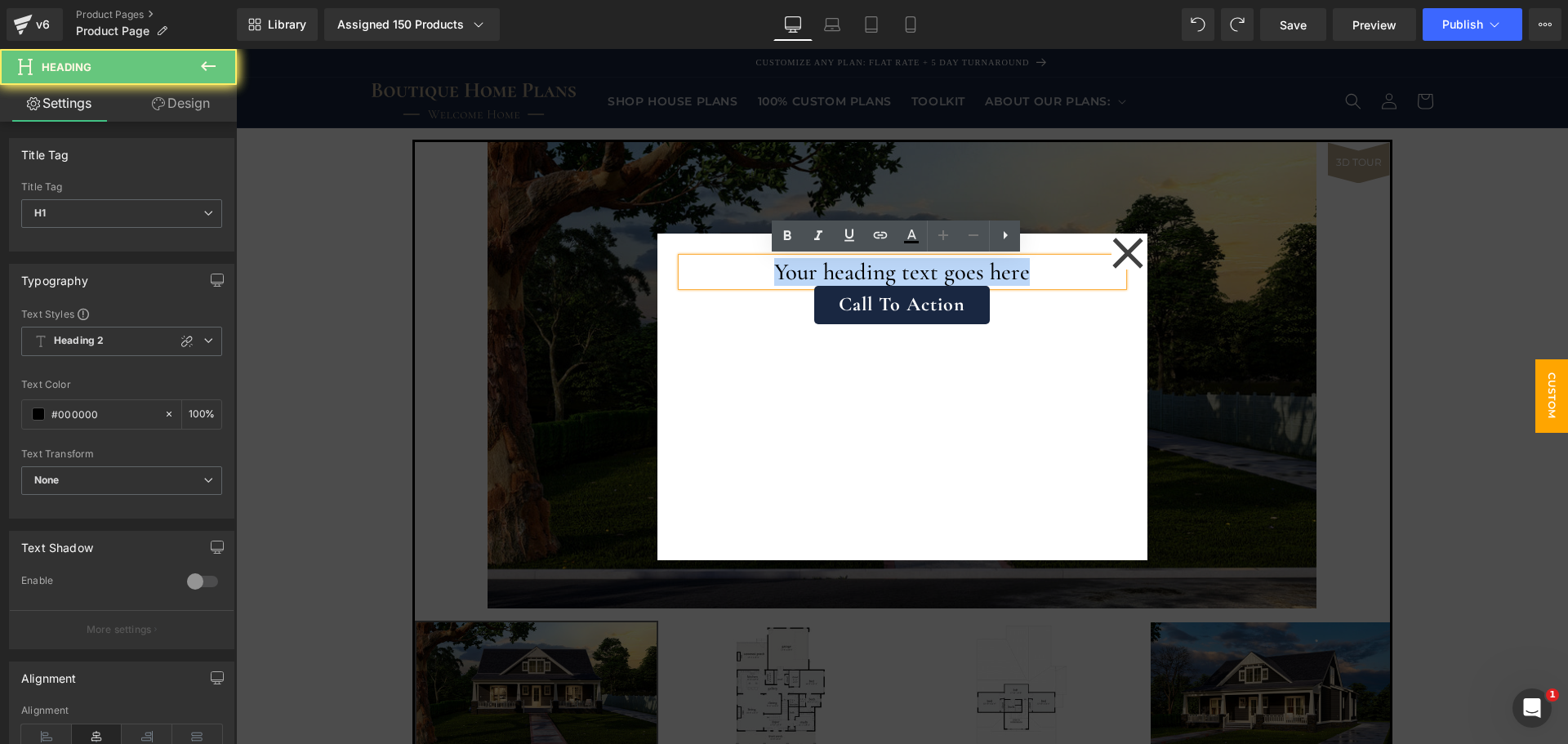
click at [820, 276] on h1 "Your heading text goes here" at bounding box center [902, 272] width 441 height 28
paste div
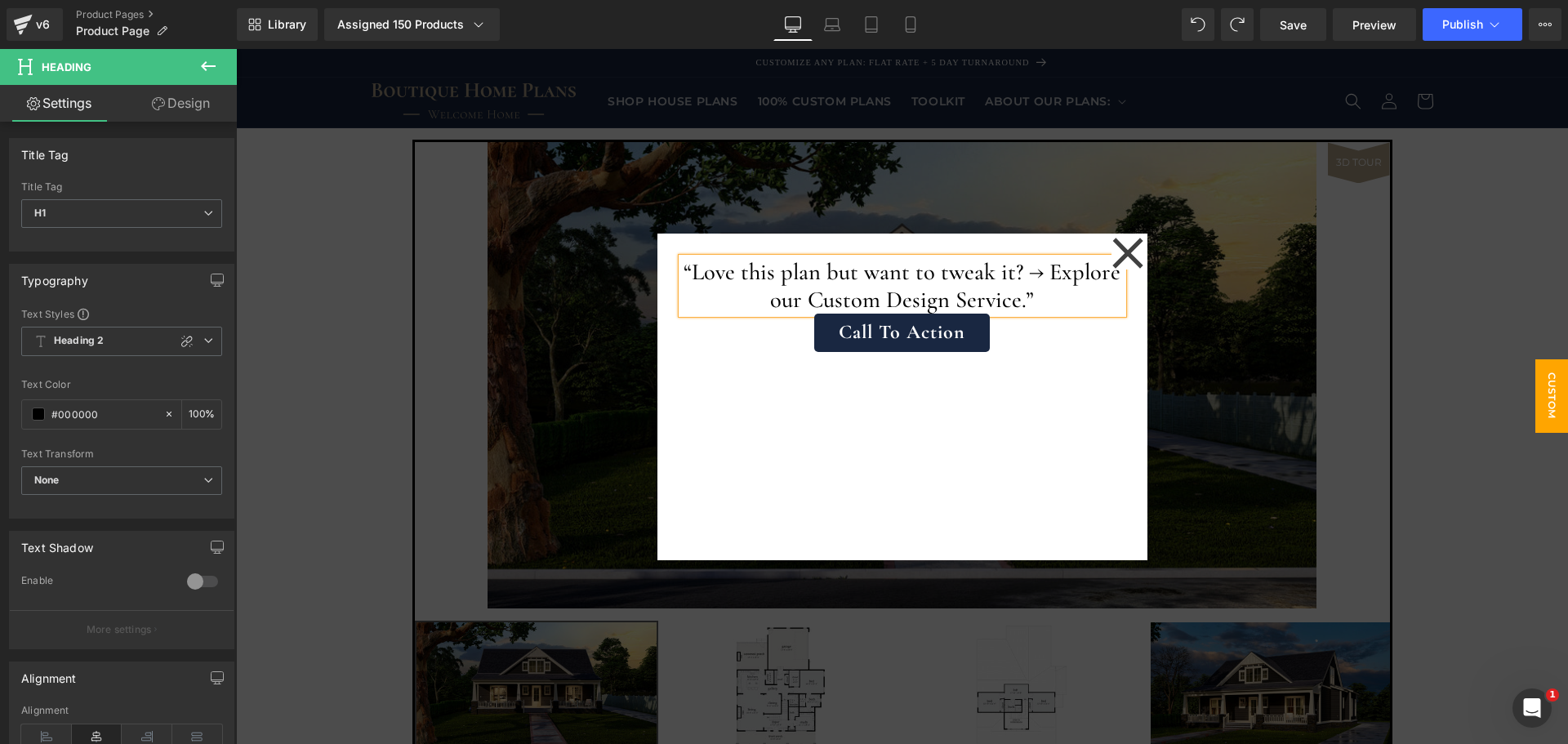
click at [889, 405] on div "“Love this plan but want to tweak it? → Explore our Custom Design Service.” Hea…" at bounding box center [902, 397] width 490 height 327
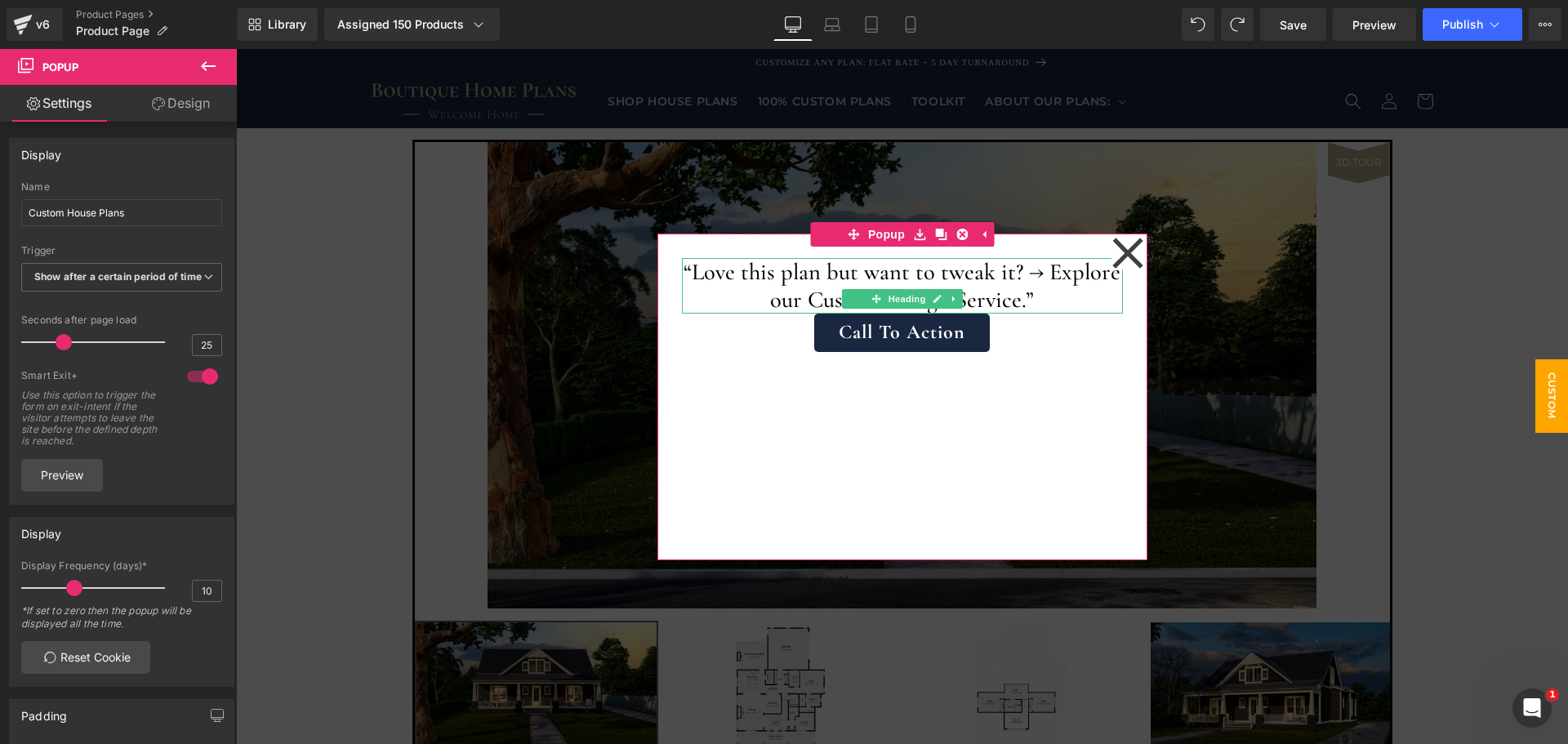
click at [685, 272] on h1 "“Love this plan but want to tweak it? → Explore our Custom Design Service.”" at bounding box center [902, 286] width 441 height 55
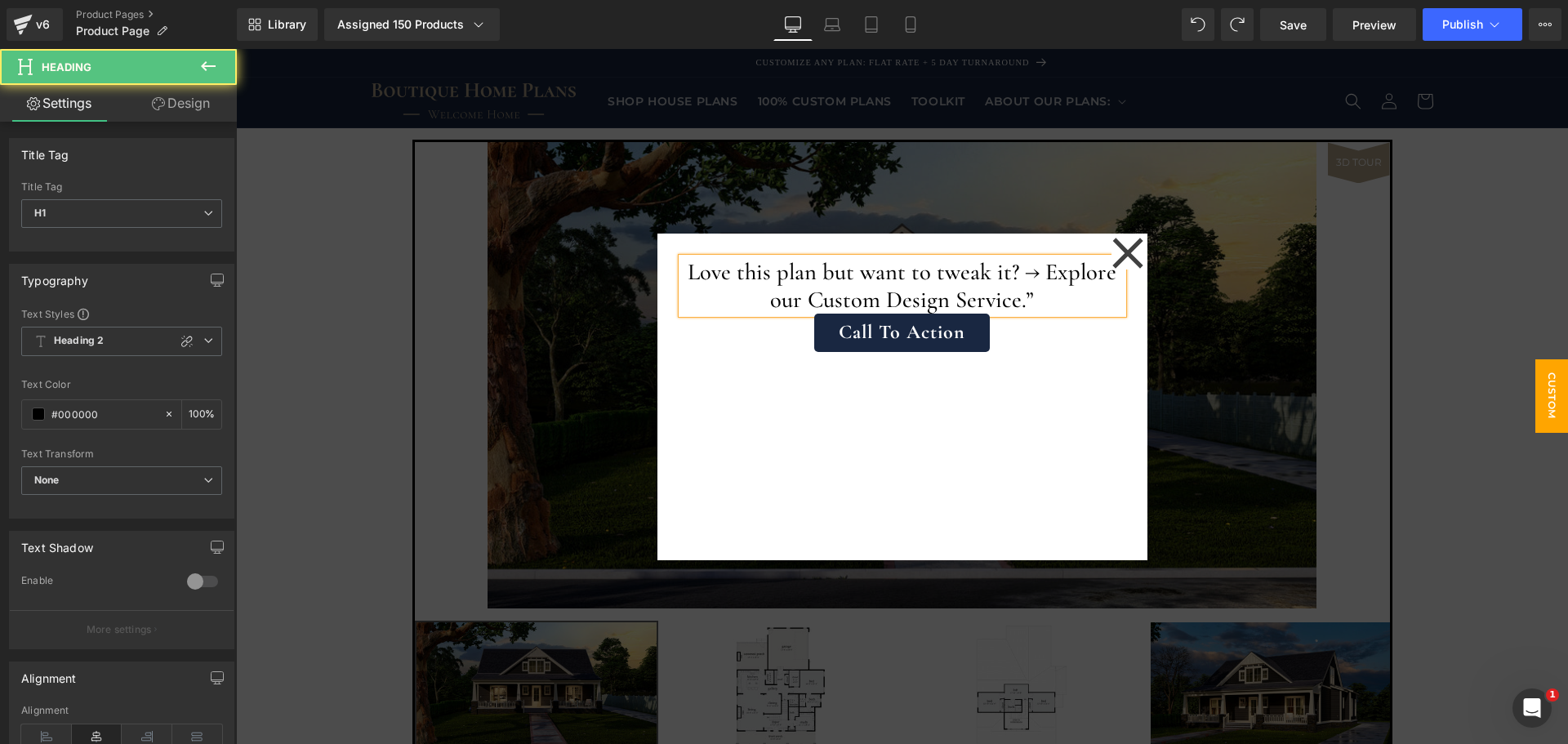
click at [1058, 305] on h1 "Love this plan but want to tweak it? → Explore our Custom Design Service.”" at bounding box center [902, 286] width 441 height 55
click at [1045, 348] on div at bounding box center [902, 349] width 441 height 4
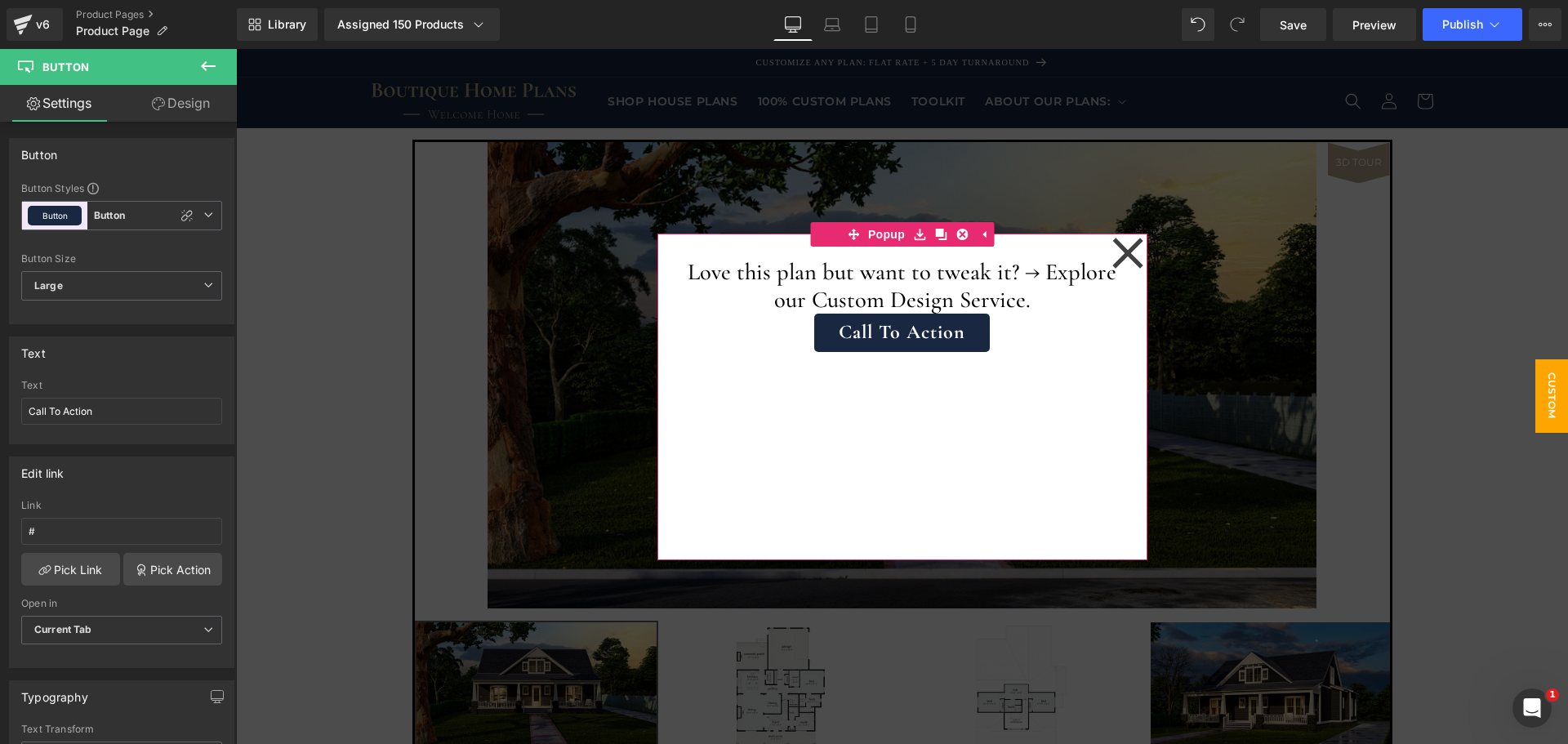
click at [992, 396] on div "Love this plan but want to tweak it? → Explore our Custom Design Service. Headi…" at bounding box center [902, 397] width 490 height 327
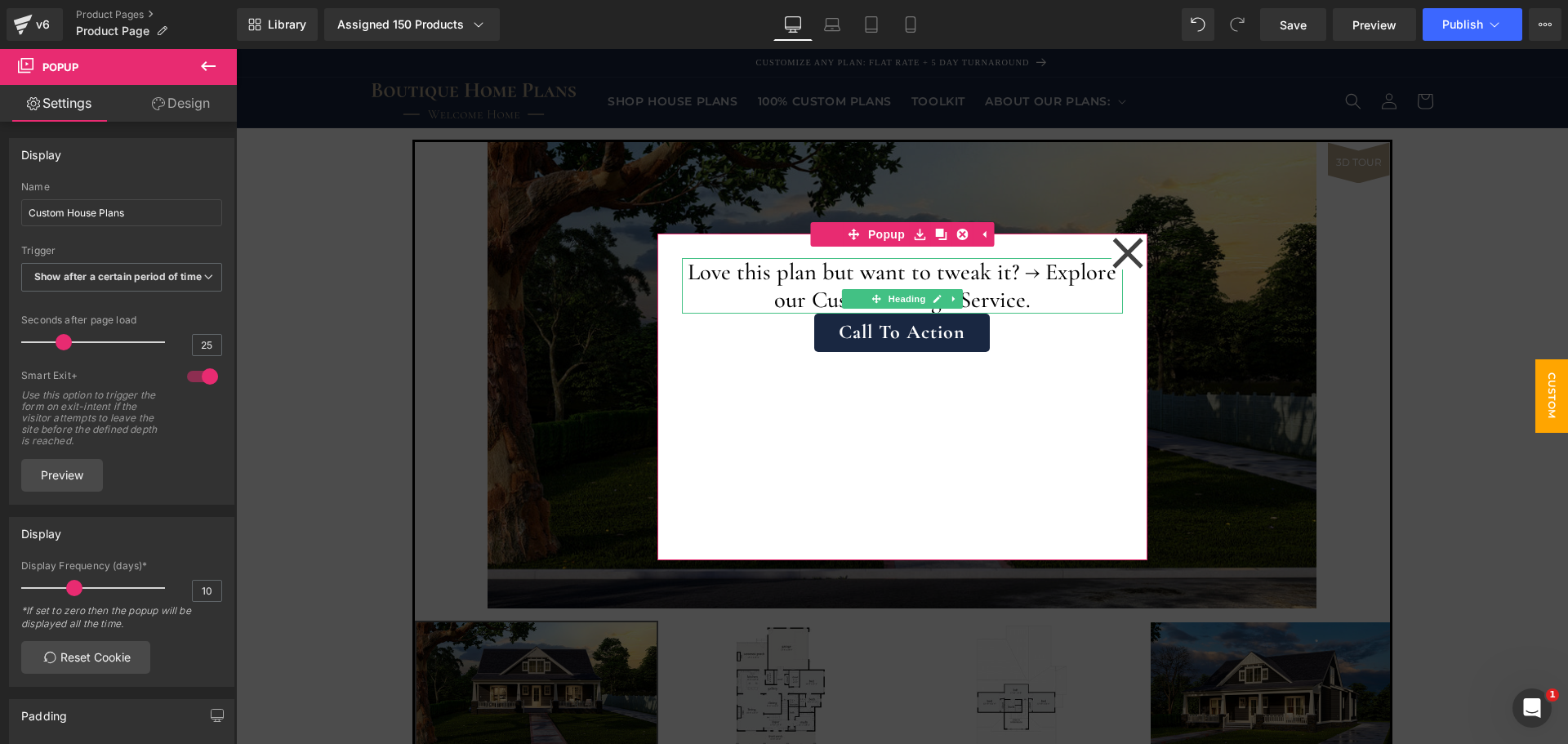
click at [1063, 301] on h1 "Love this plan but want to tweak it? → Explore our Custom Design Service." at bounding box center [902, 286] width 441 height 55
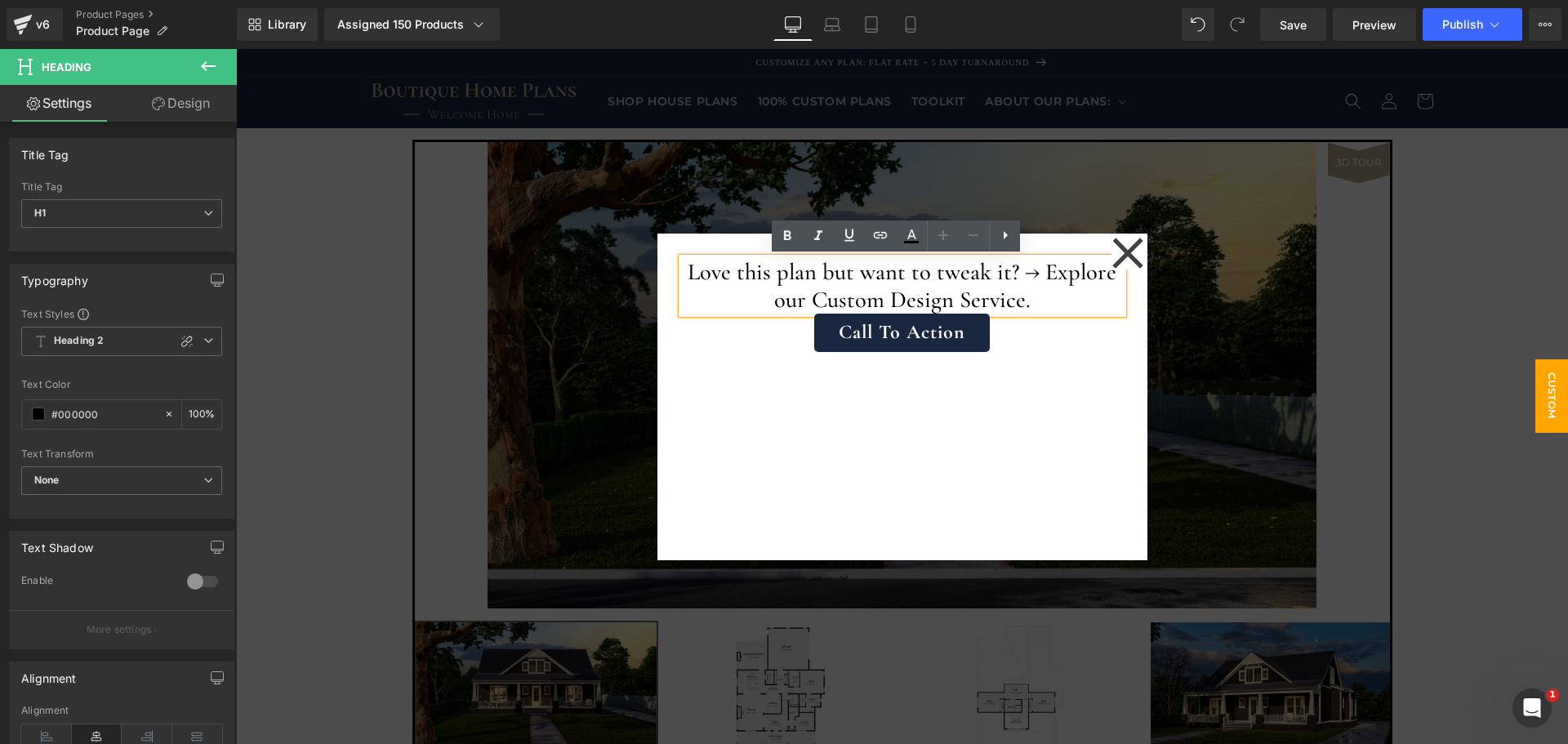
click at [1037, 383] on div "Love this plan but want to tweak it? → Explore our Custom Design Service. Headi…" at bounding box center [902, 397] width 490 height 327
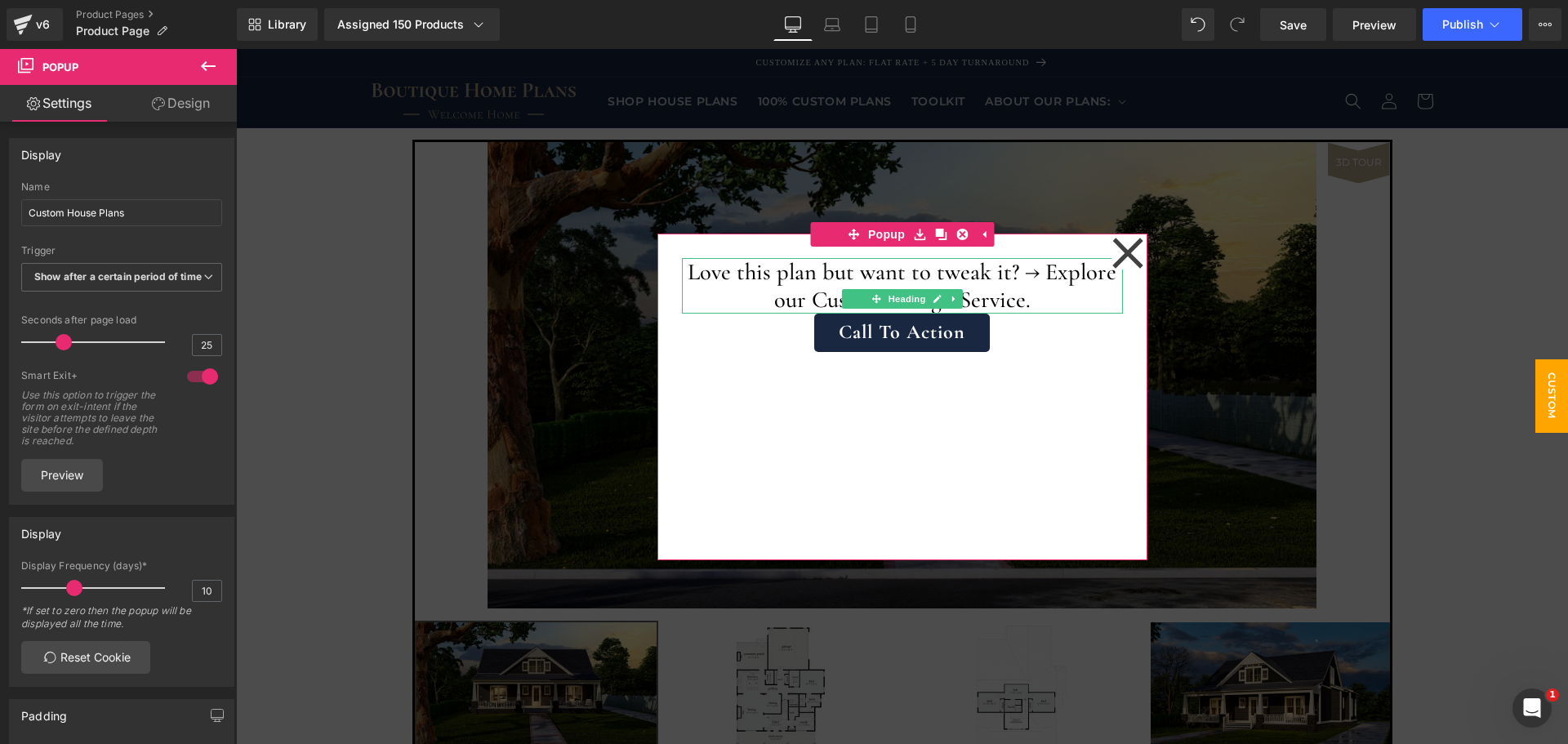
click at [812, 291] on h1 "Love this plan but want to tweak it? → Explore our Custom Design Service." at bounding box center [902, 286] width 441 height 55
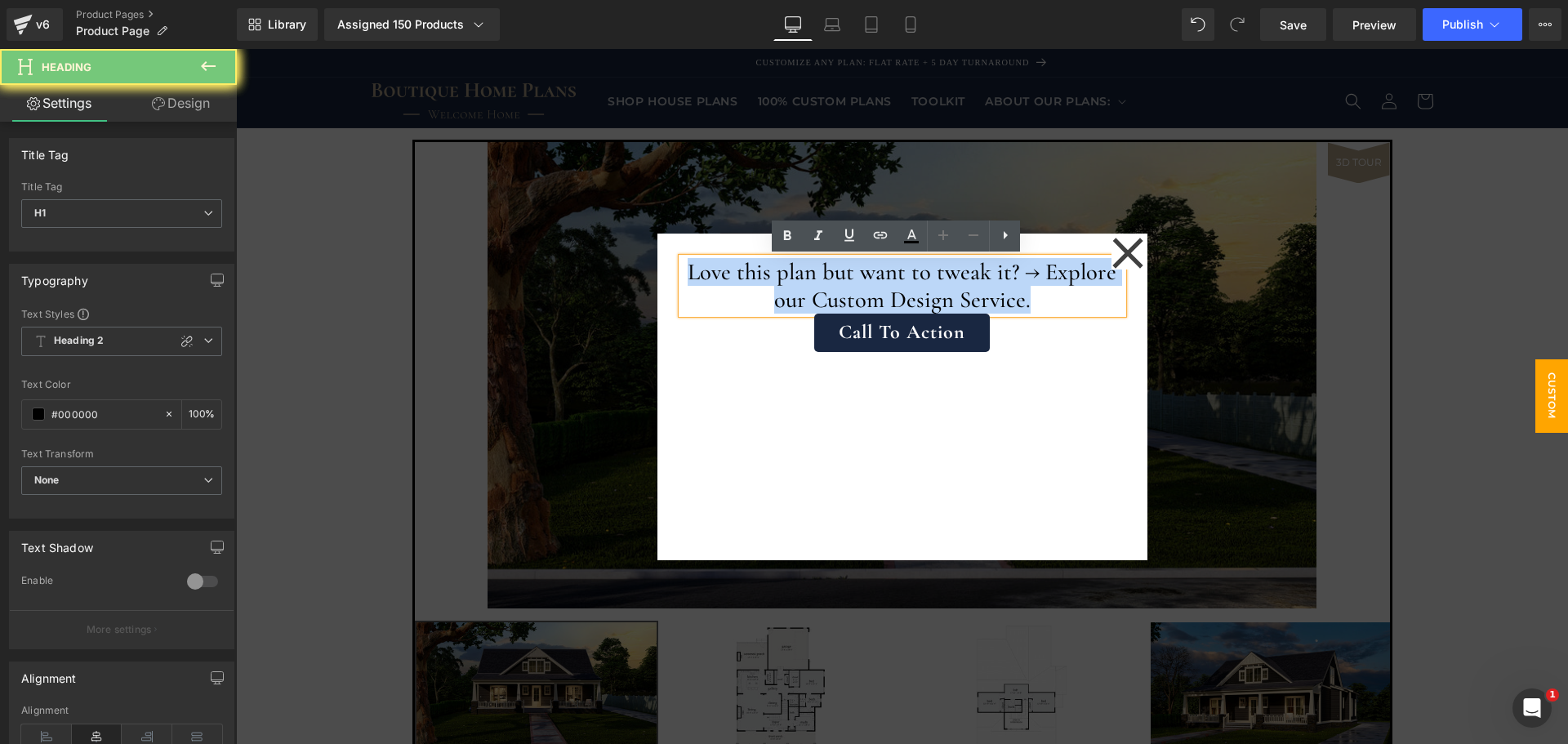
click at [812, 291] on h1 "Love this plan but want to tweak it? → Explore our Custom Design Service." at bounding box center [902, 286] width 441 height 55
click at [924, 299] on h1 "Love this plan but want to tweak it? → Explore our Custom Design Service." at bounding box center [902, 286] width 441 height 55
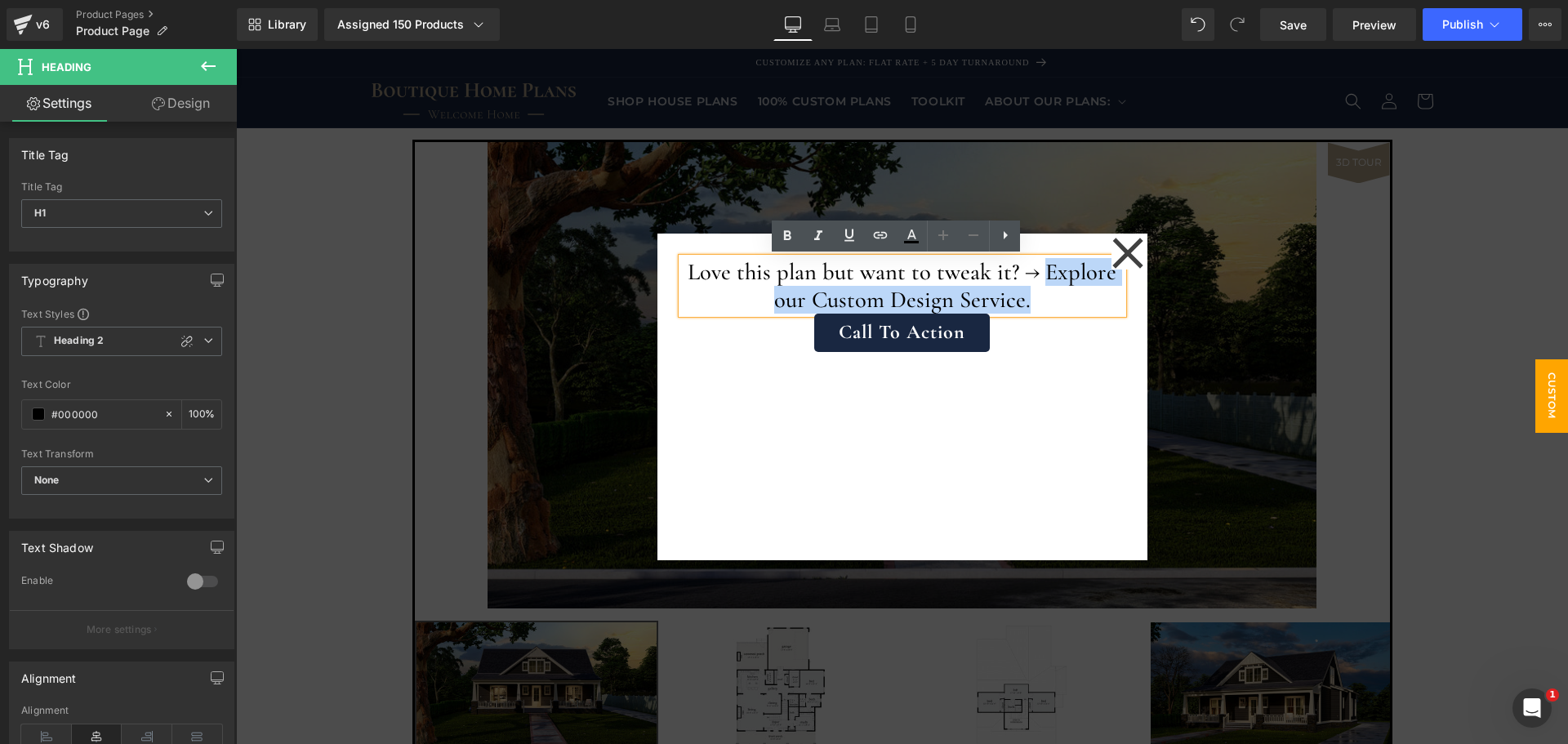
drag, startPoint x: 1039, startPoint y: 301, endPoint x: 1041, endPoint y: 280, distance: 21.1
click at [1041, 280] on h1 "Love this plan but want to tweak it? → Explore our Custom Design Service." at bounding box center [902, 286] width 441 height 55
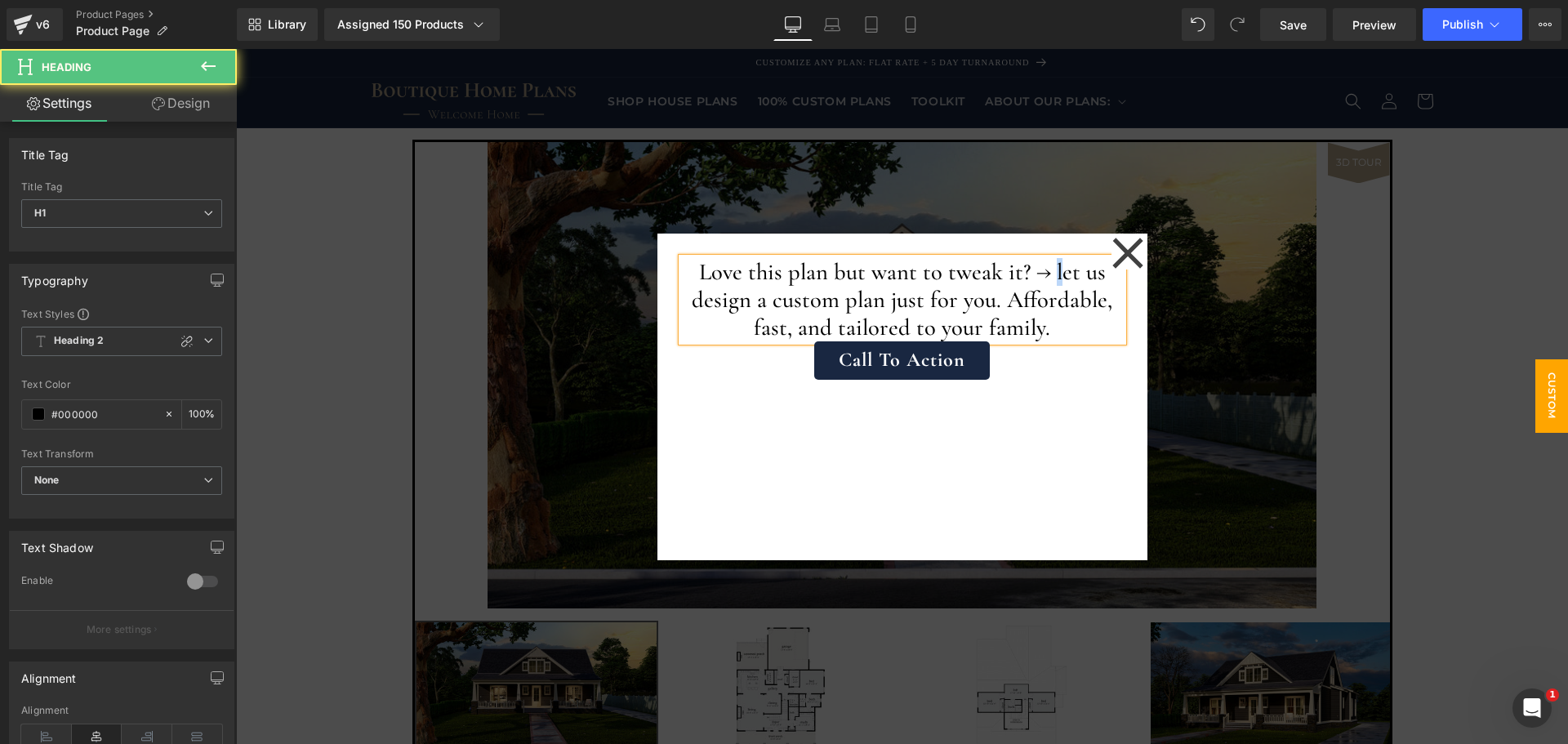
click at [1053, 274] on h1 "Love this plan but want to tweak it? → let us design a custom plan just for you…" at bounding box center [902, 301] width 441 height 84
click at [1077, 329] on h1 "Love this plan but want to tweak it? → Let us design a custom plan just for you…" at bounding box center [902, 301] width 441 height 84
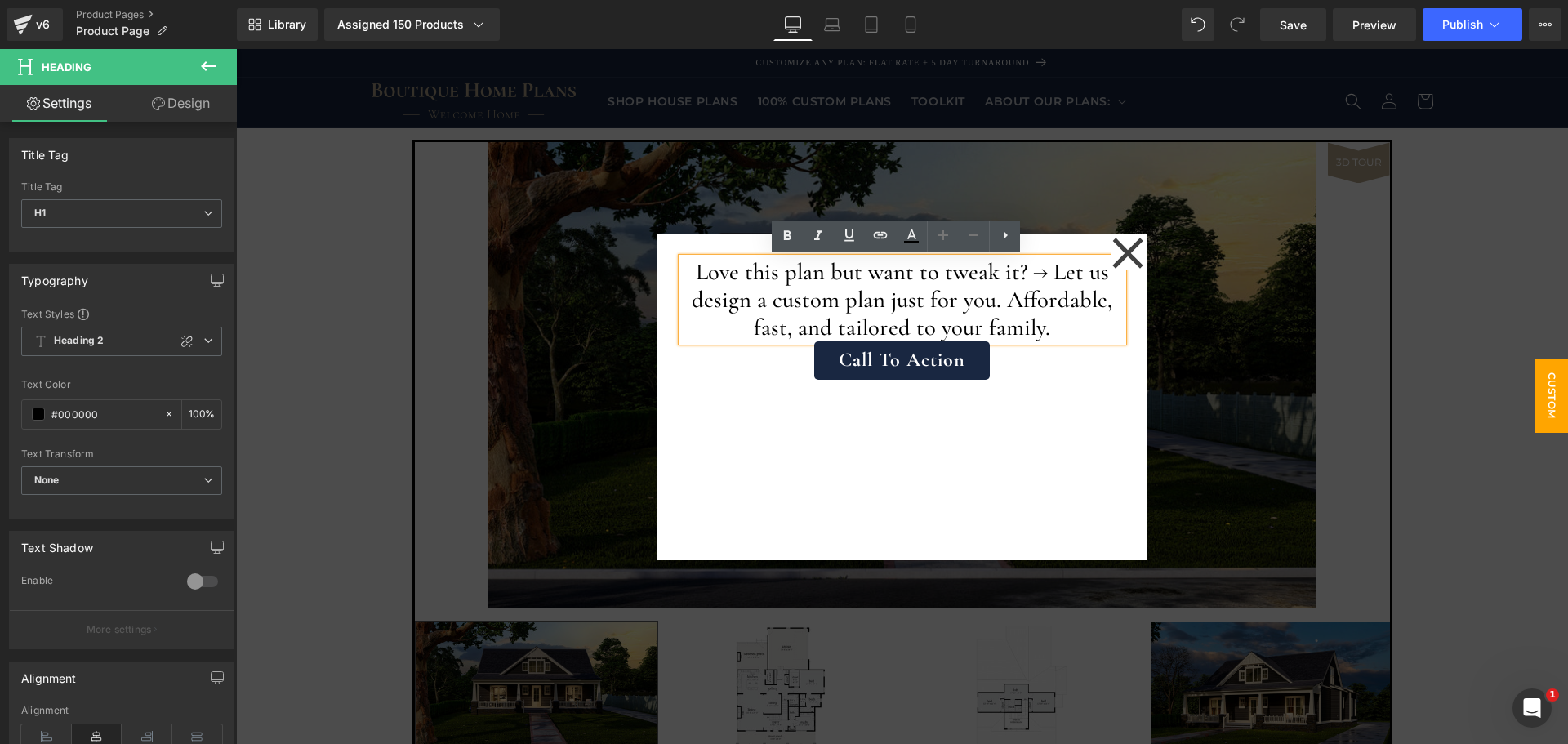
click at [1002, 299] on h1 "Love this plan but want to tweak it? → Let us design a custom plan just for you…" at bounding box center [902, 301] width 441 height 84
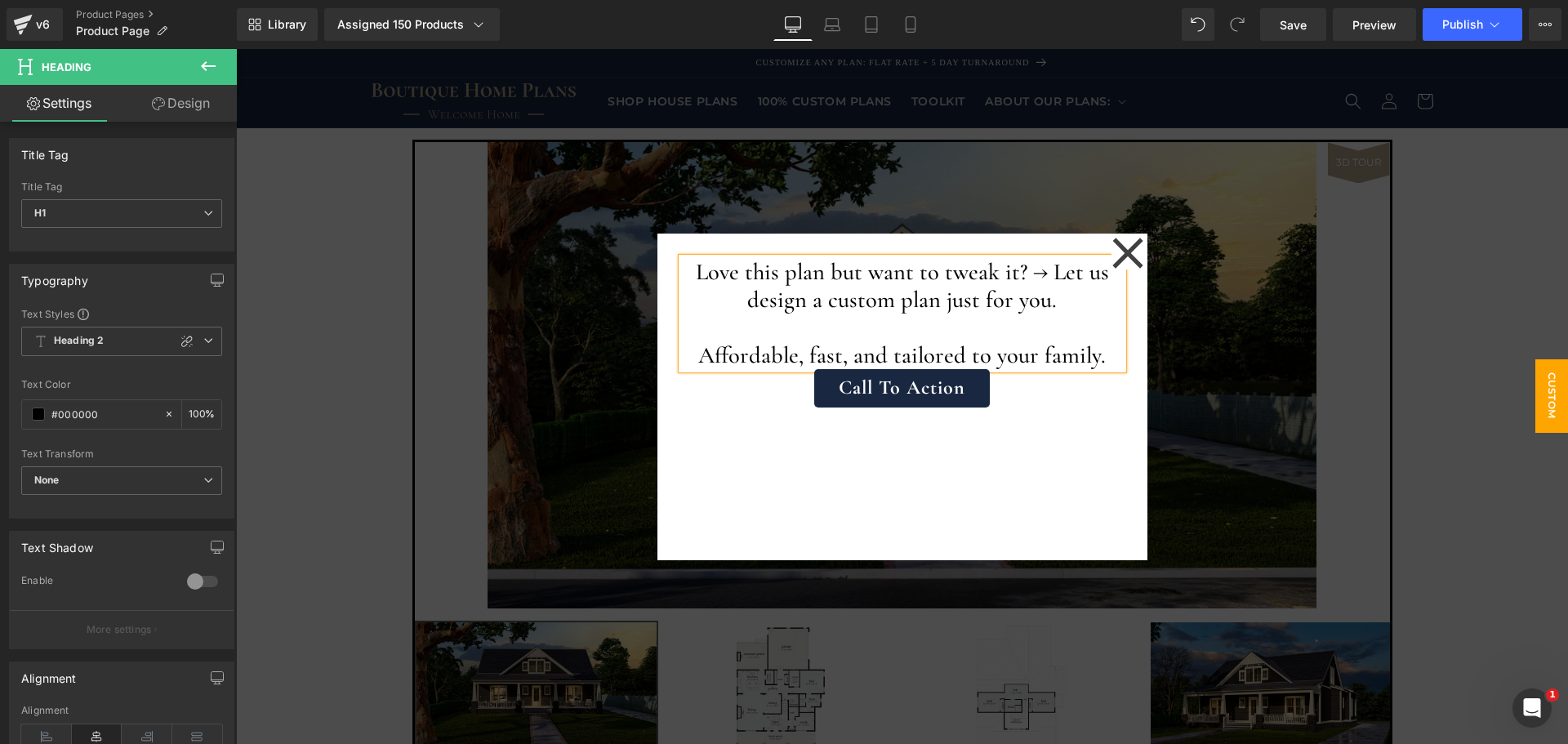
click at [1100, 361] on h1 "Affordable, fast, and tailored to your family." at bounding box center [902, 356] width 441 height 28
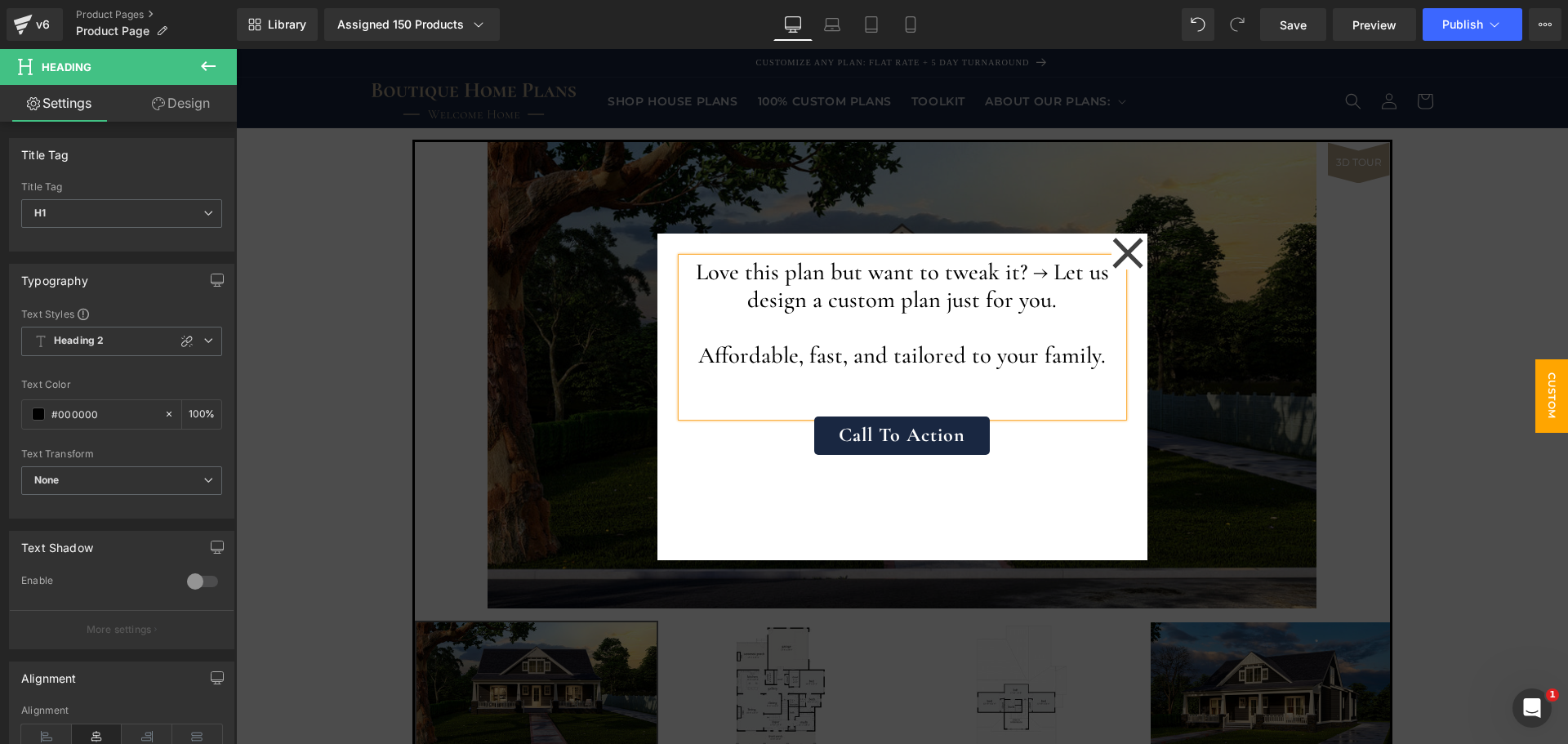
click at [1082, 456] on div "Love this plan but want to tweak it? → Let us design a custom plan just for you…" at bounding box center [902, 397] width 490 height 327
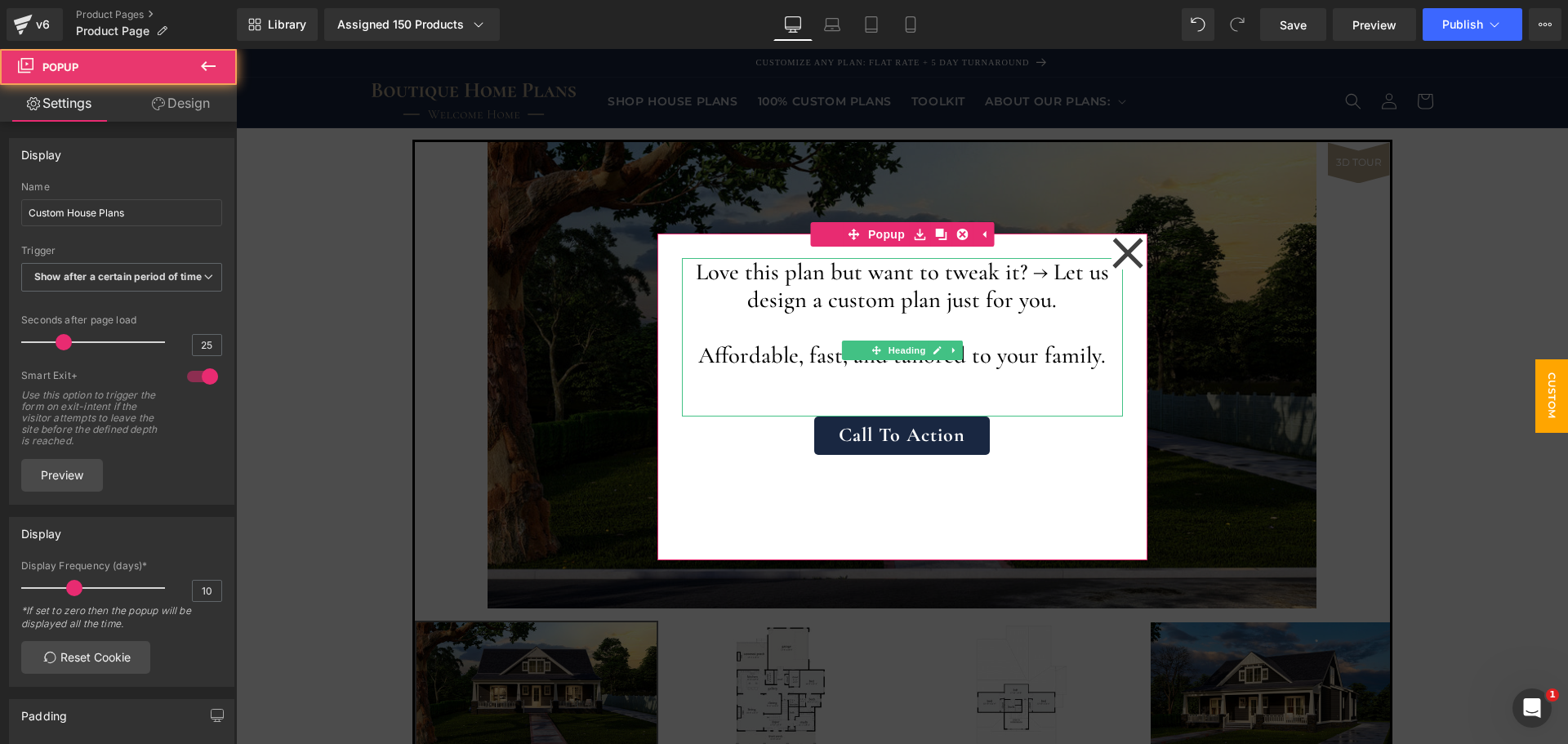
click at [1054, 353] on h1 "Affordable, fast, and tailored to your family." at bounding box center [902, 356] width 441 height 28
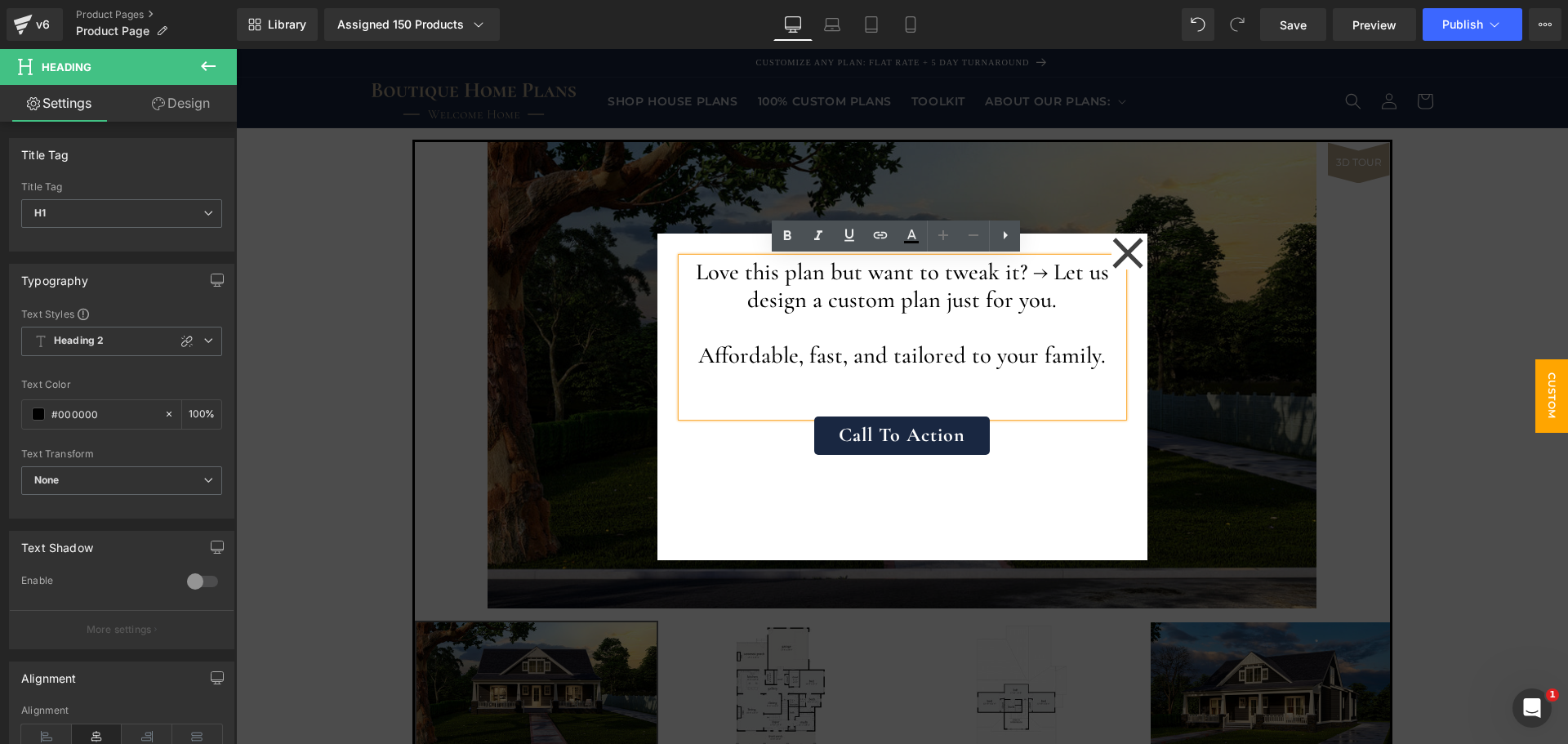
click at [817, 287] on h1 "Love this plan but want to tweak it? → Let us design a custom plan just for you." at bounding box center [902, 286] width 441 height 55
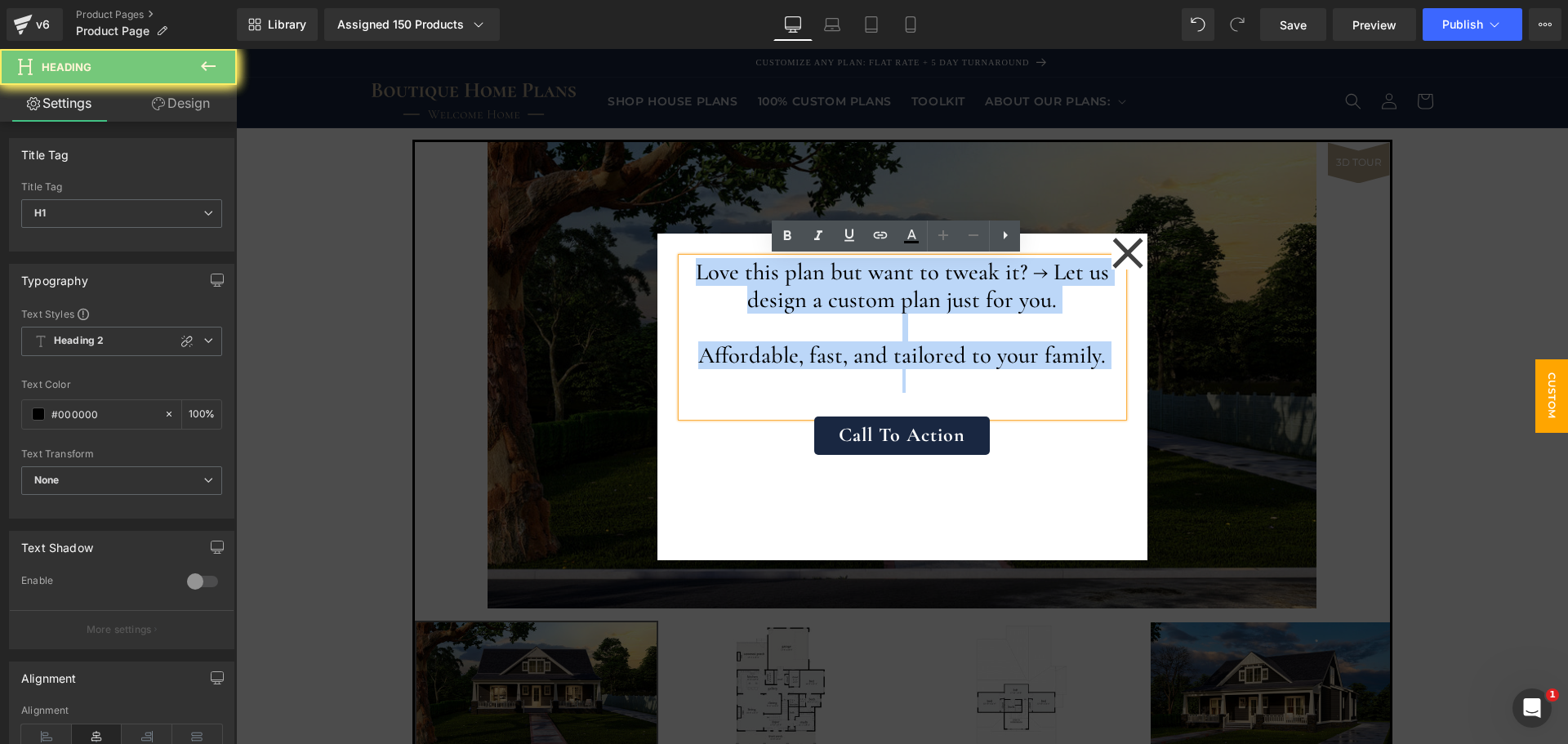
drag, startPoint x: 817, startPoint y: 287, endPoint x: 817, endPoint y: 364, distance: 77.0
click at [817, 364] on div "Love this plan but want to tweak it? → Let us design a custom plan just for you…" at bounding box center [902, 338] width 441 height 159
click at [765, 354] on h1 "Affordable, fast, and tailored to your family." at bounding box center [902, 356] width 441 height 28
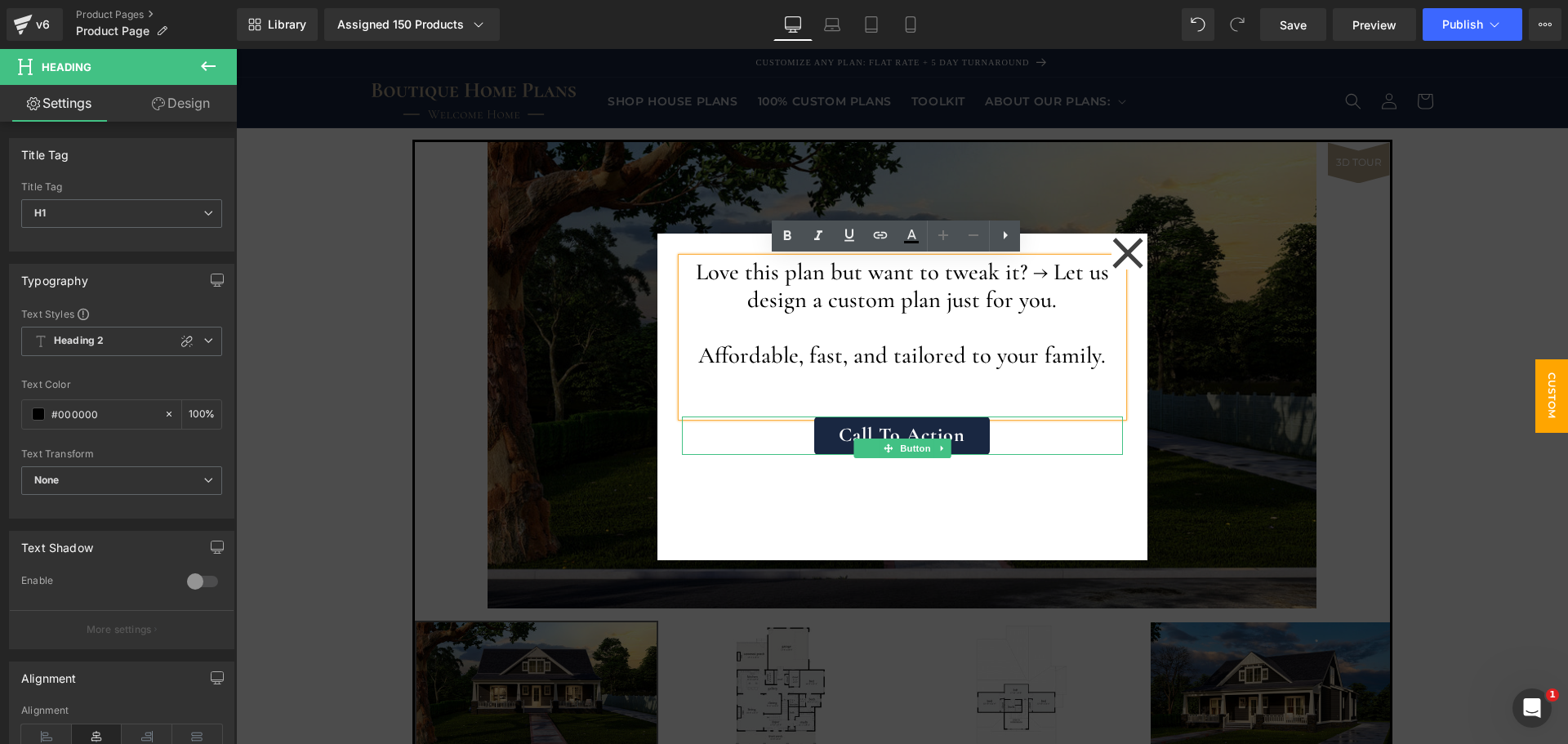
click at [756, 443] on div "Call To Action" at bounding box center [902, 436] width 441 height 38
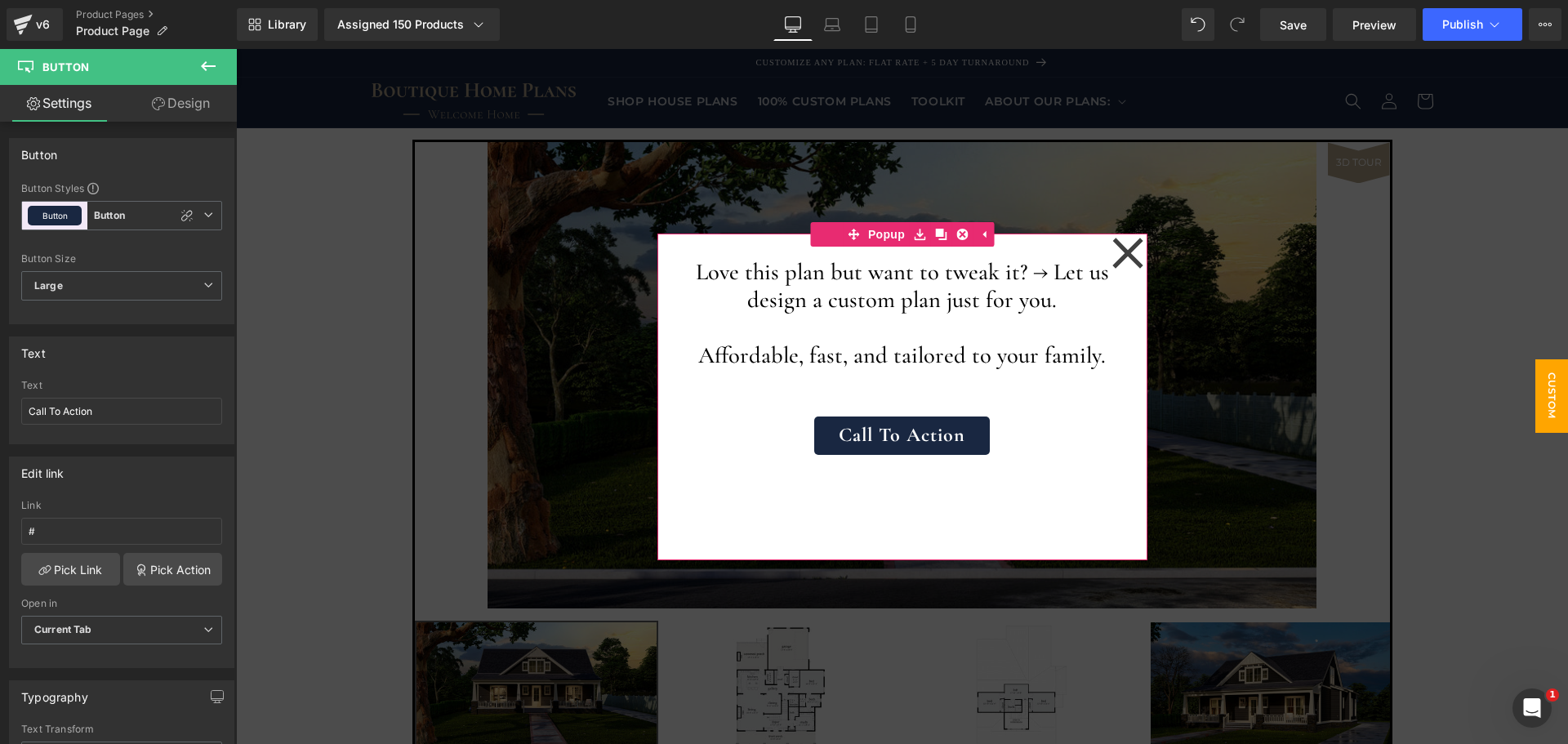
click at [803, 479] on div "Love this plan but want to tweak it? → Let us design a custom plan just for you…" at bounding box center [902, 397] width 490 height 327
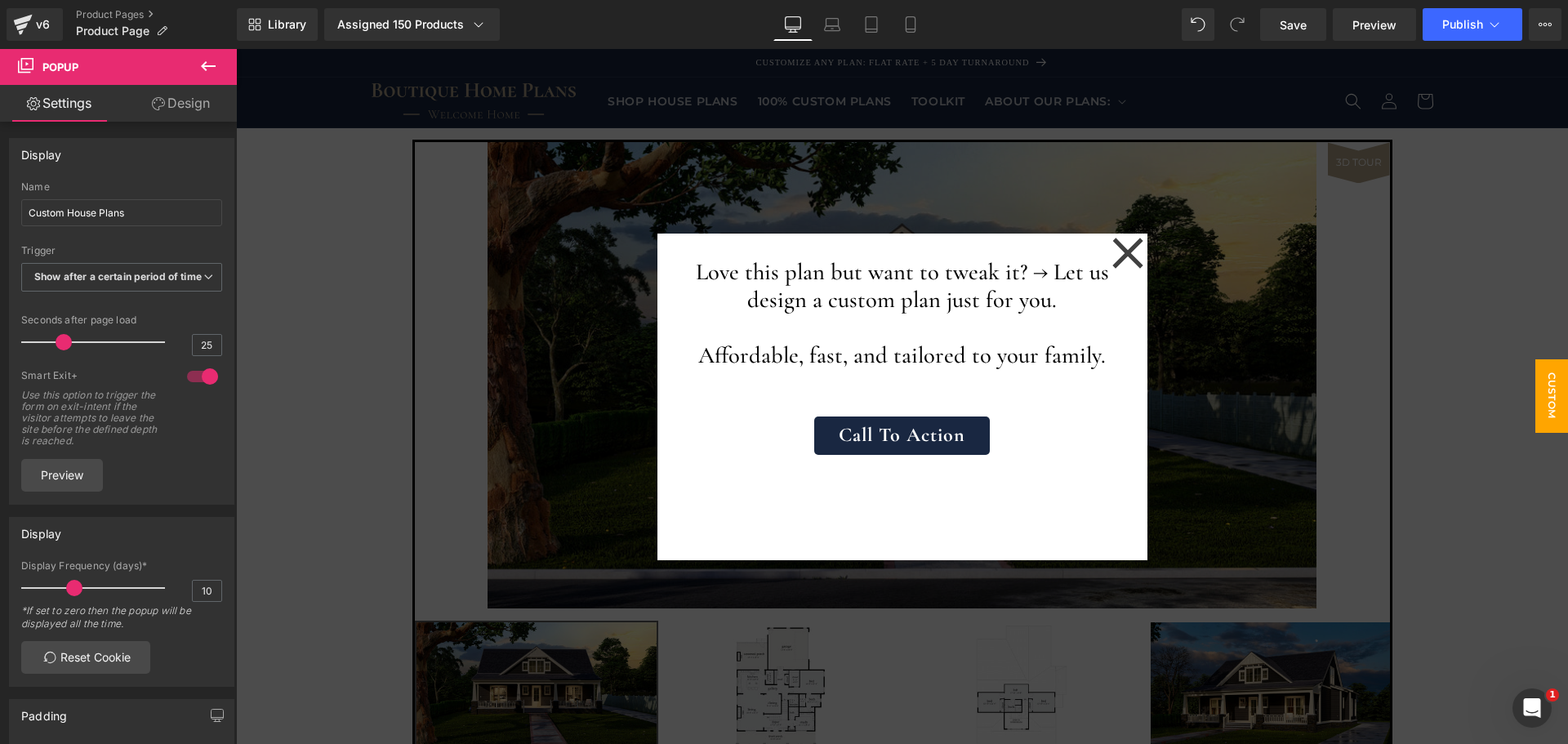
click at [206, 68] on icon at bounding box center [208, 66] width 20 height 20
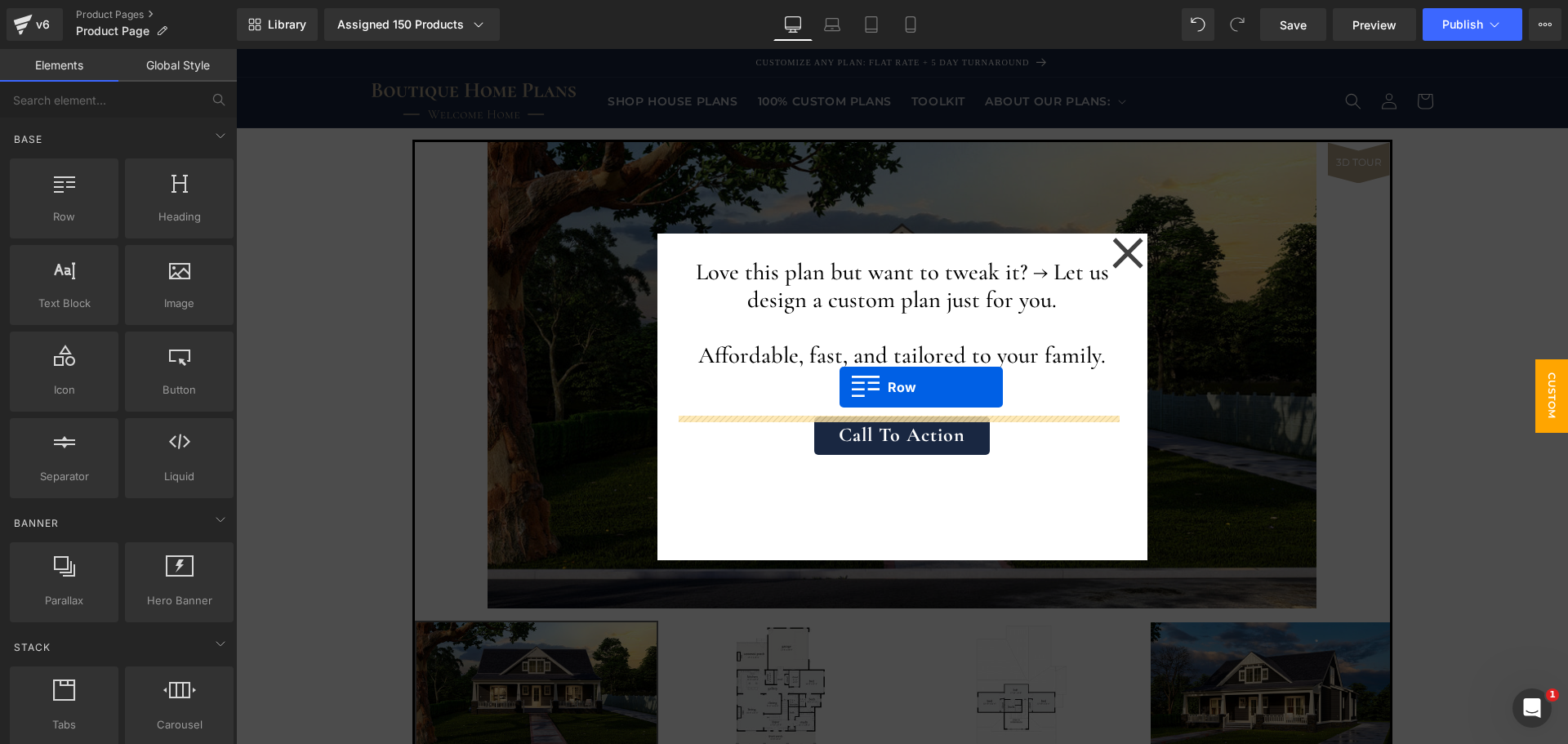
drag, startPoint x: 294, startPoint y: 245, endPoint x: 838, endPoint y: 396, distance: 564.6
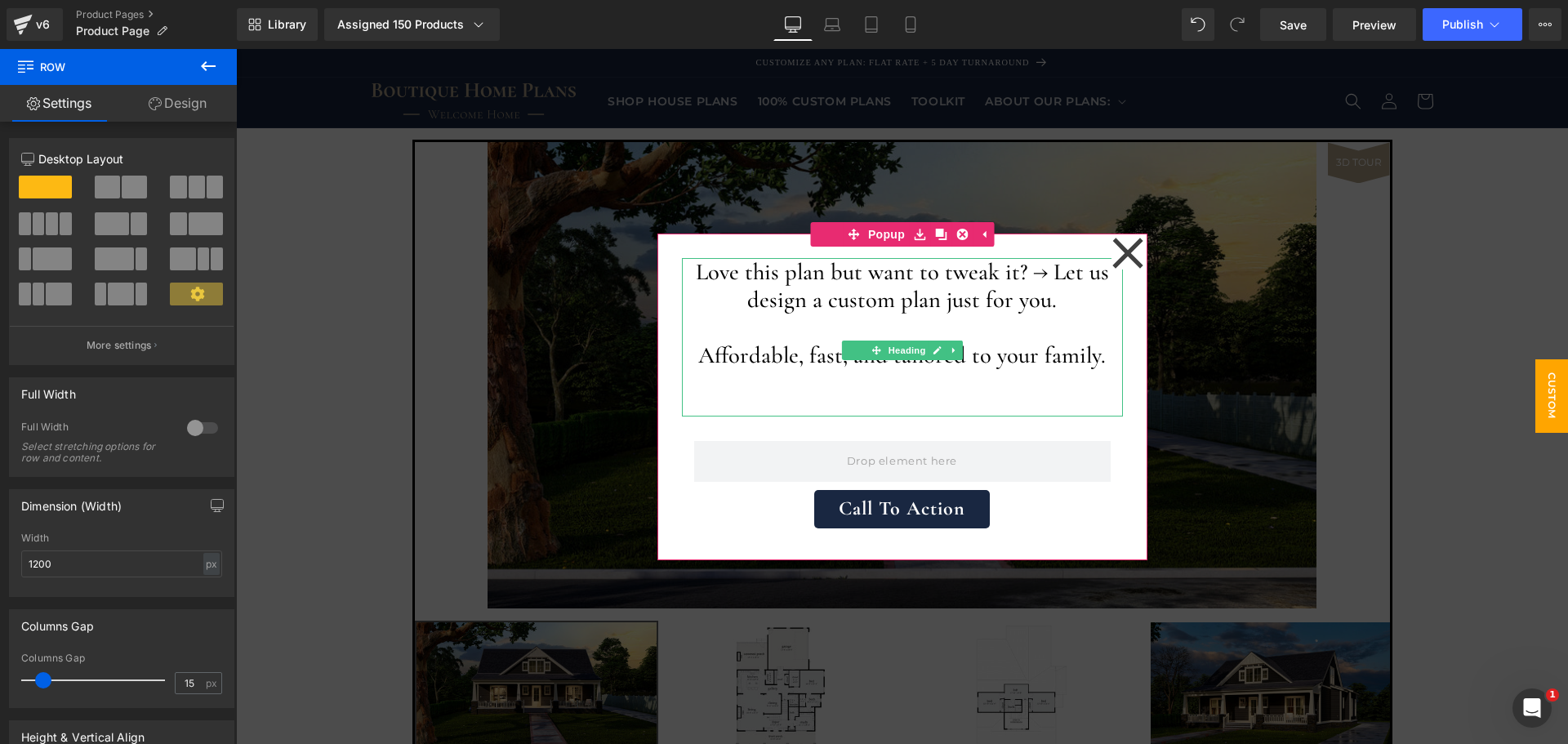
click at [892, 304] on h1 "Love this plan but want to tweak it? → Let us design a custom plan just for you." at bounding box center [902, 286] width 441 height 55
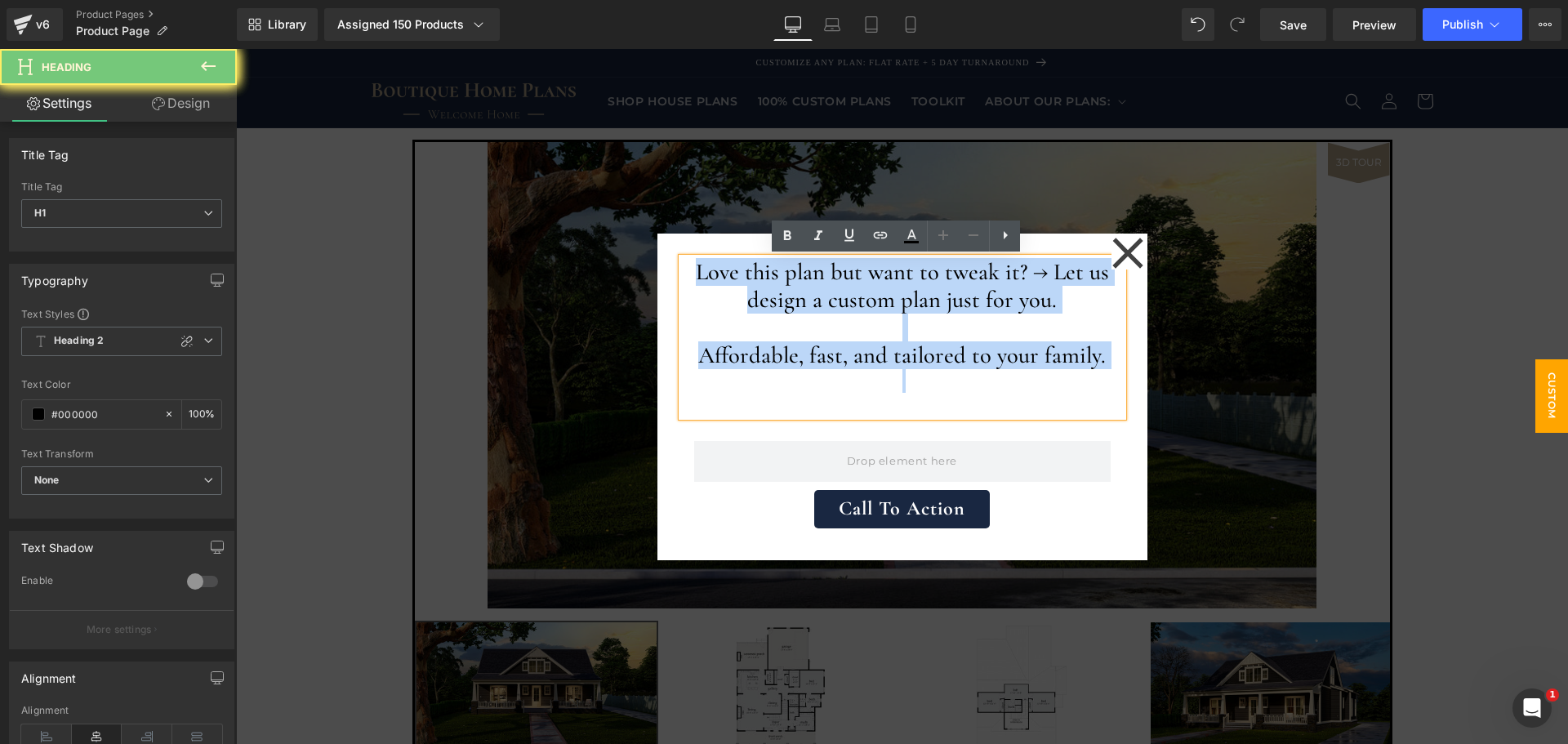
drag, startPoint x: 892, startPoint y: 304, endPoint x: 893, endPoint y: 350, distance: 46.0
click at [893, 350] on div "Love this plan but want to tweak it? → Let us design a custom plan just for you…" at bounding box center [902, 338] width 441 height 159
copy div "Love this plan but want to tweak it? → Let us design a custom plan just for you…"
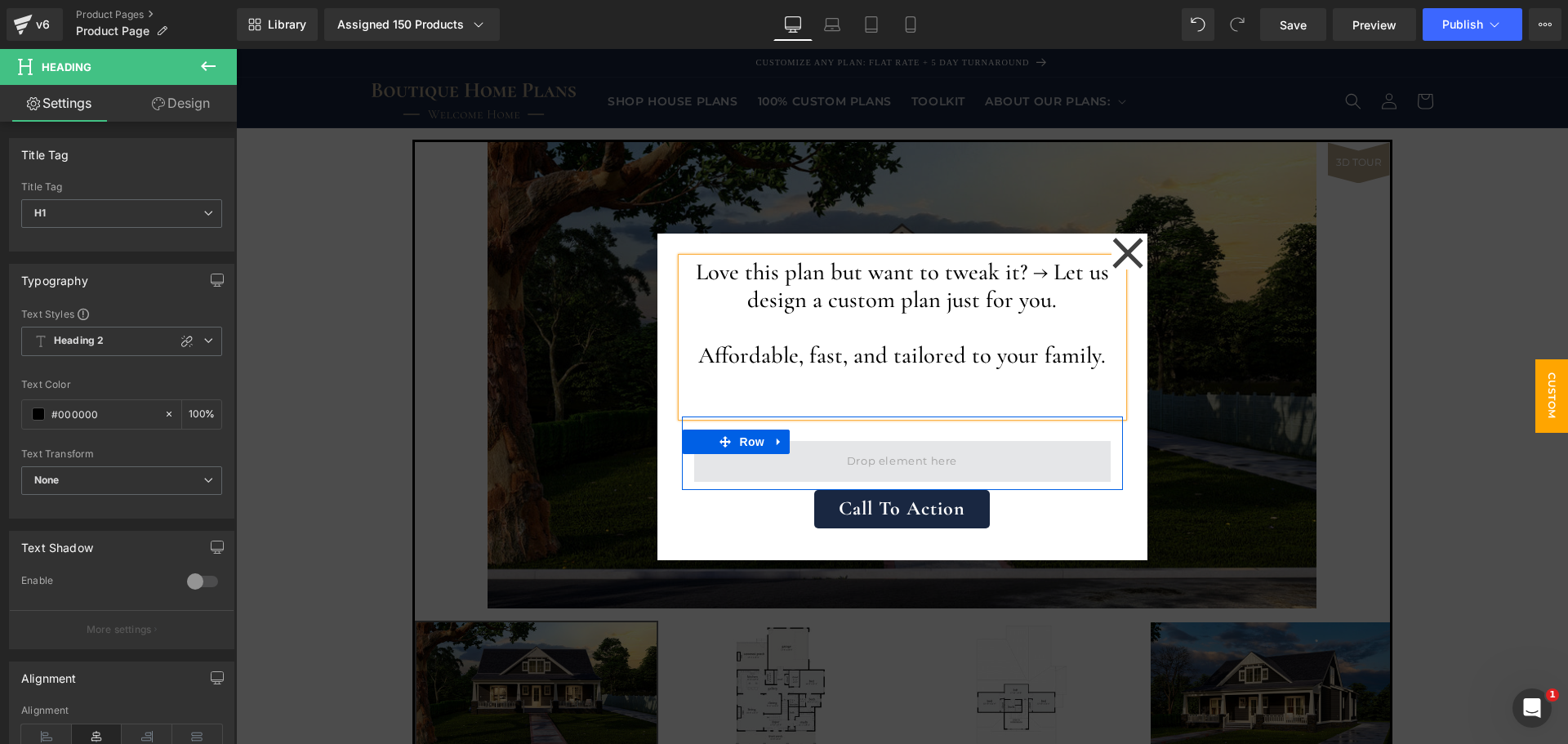
click at [884, 453] on span at bounding box center [902, 461] width 121 height 27
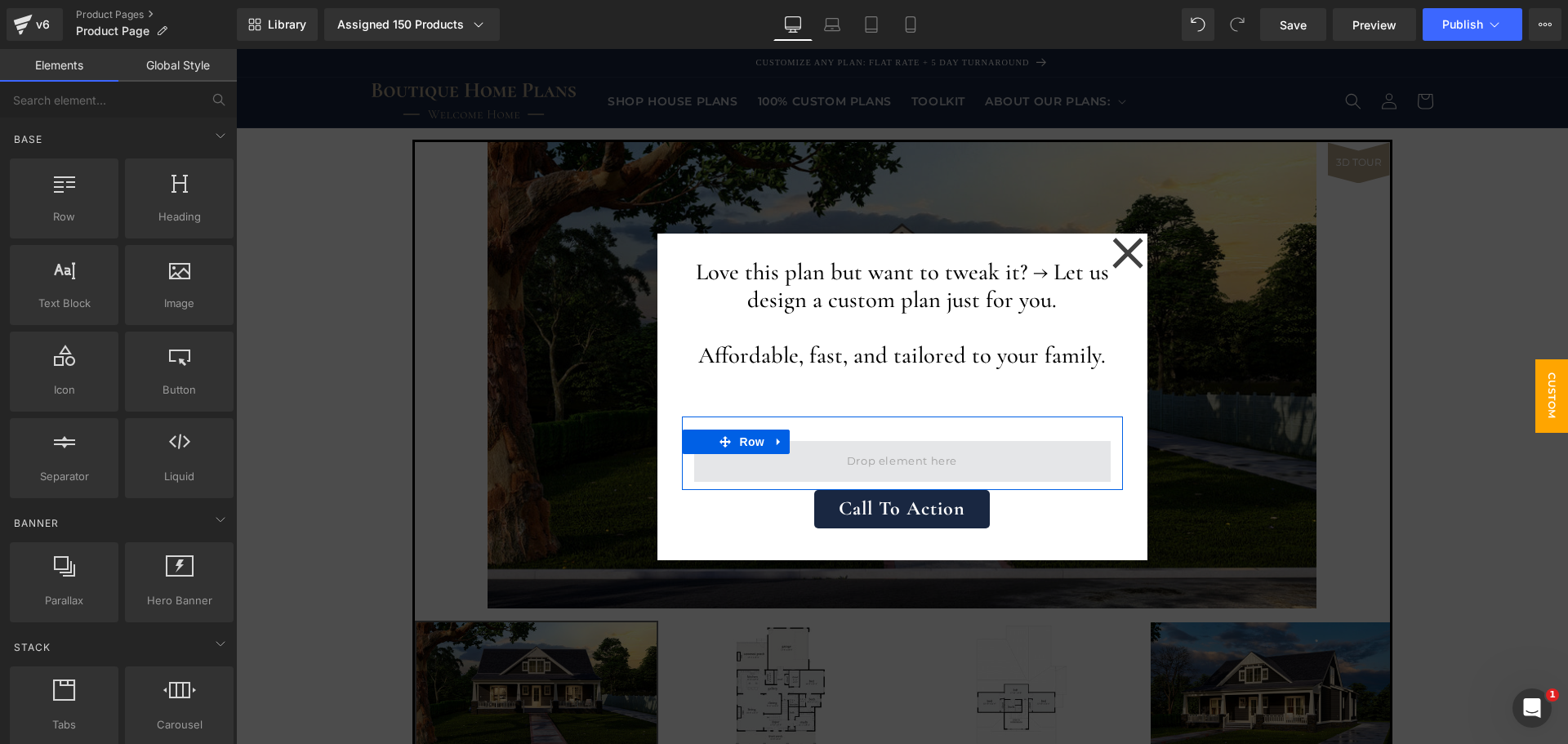
click at [880, 458] on span at bounding box center [902, 461] width 121 height 27
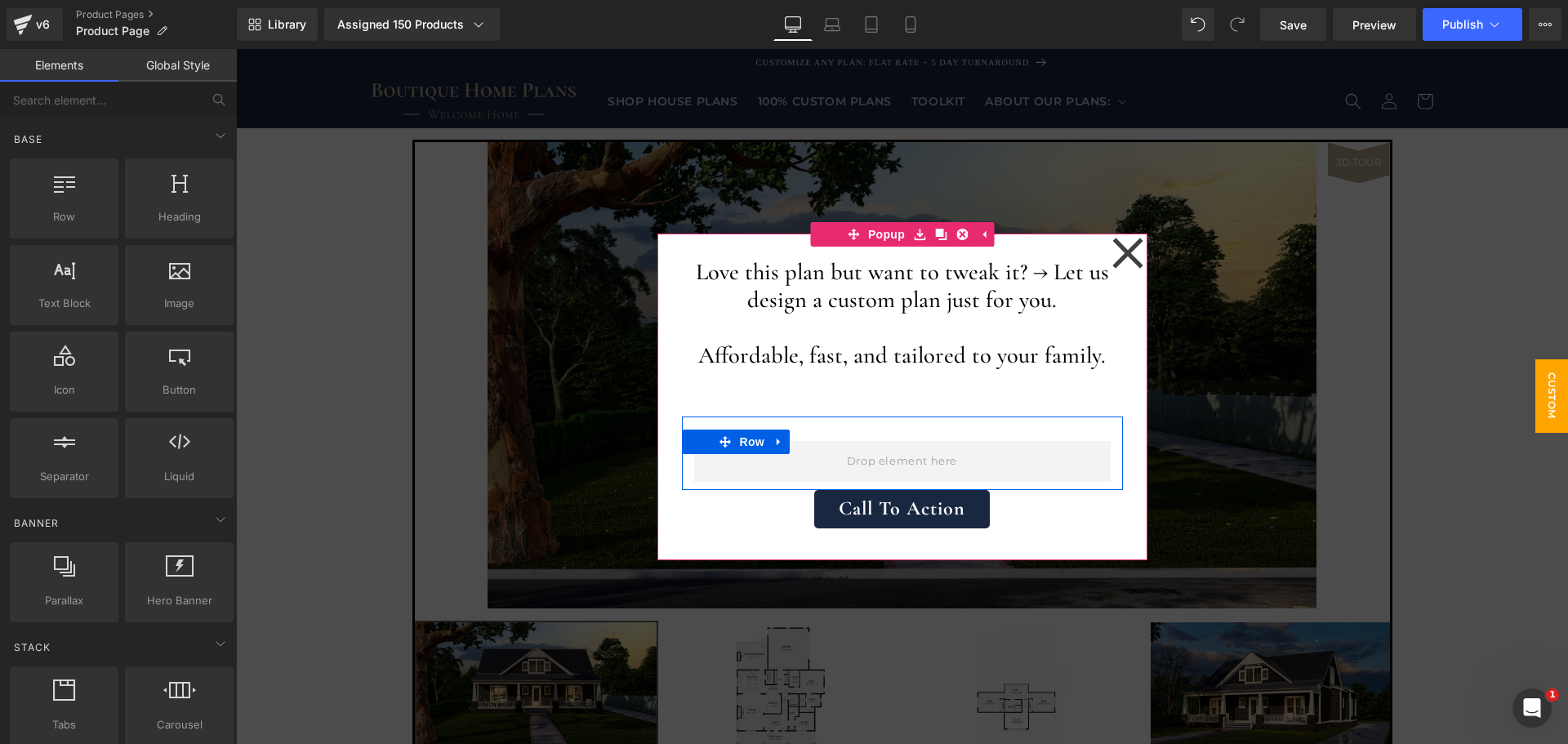
click at [903, 433] on div "Row" at bounding box center [902, 453] width 441 height 73
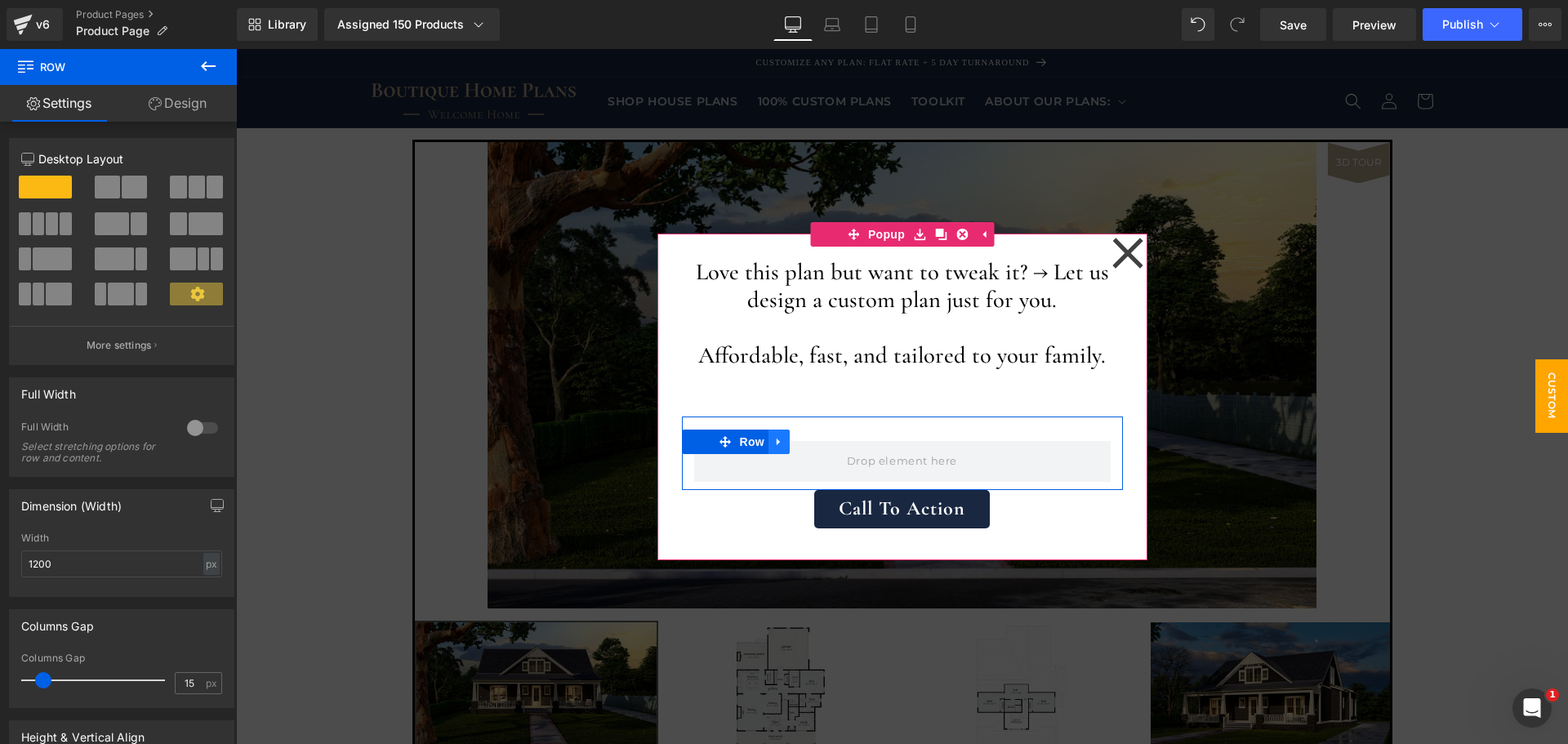
click at [774, 439] on icon at bounding box center [779, 441] width 12 height 12
click at [817, 438] on icon at bounding box center [822, 442] width 12 height 12
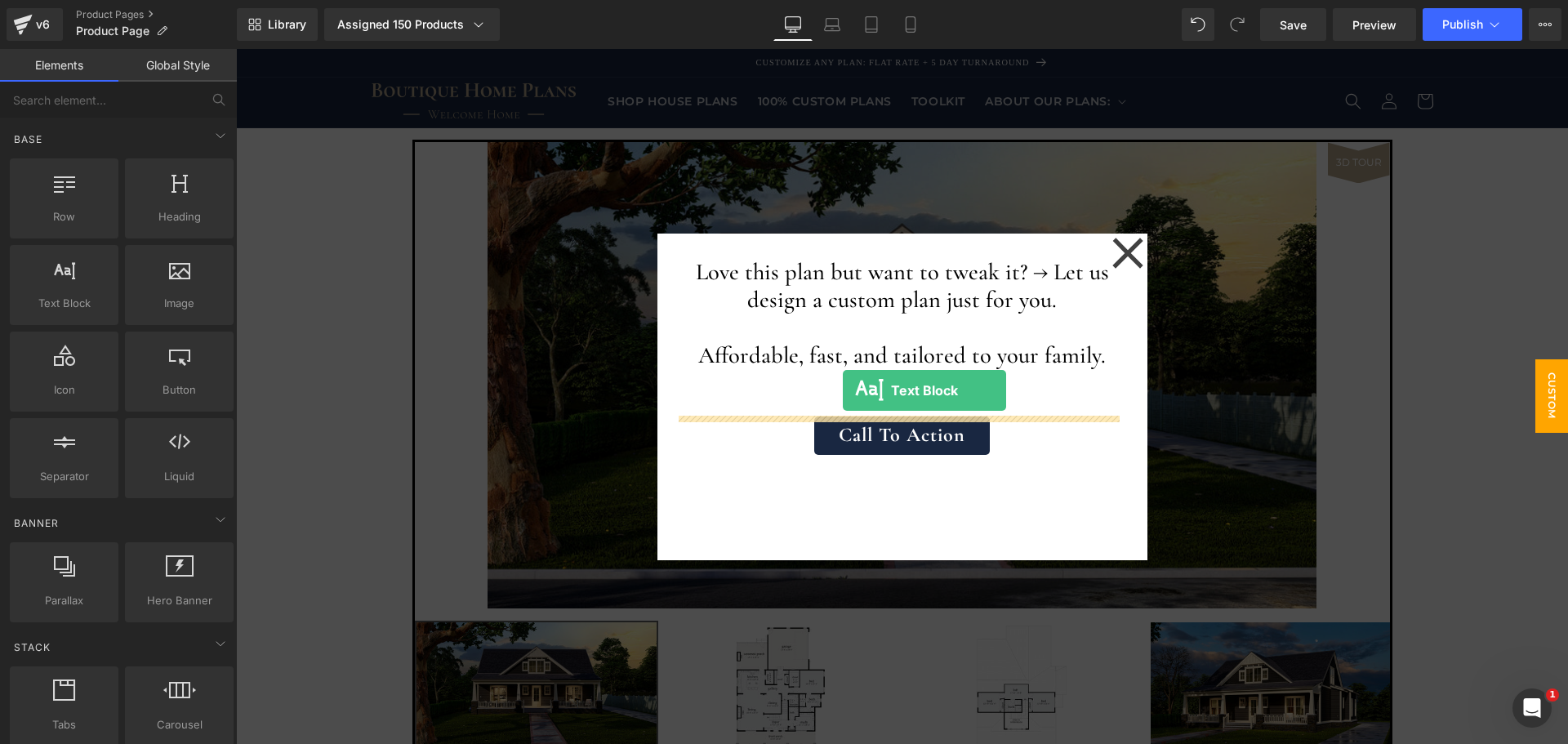
drag, startPoint x: 300, startPoint y: 329, endPoint x: 843, endPoint y: 391, distance: 546.5
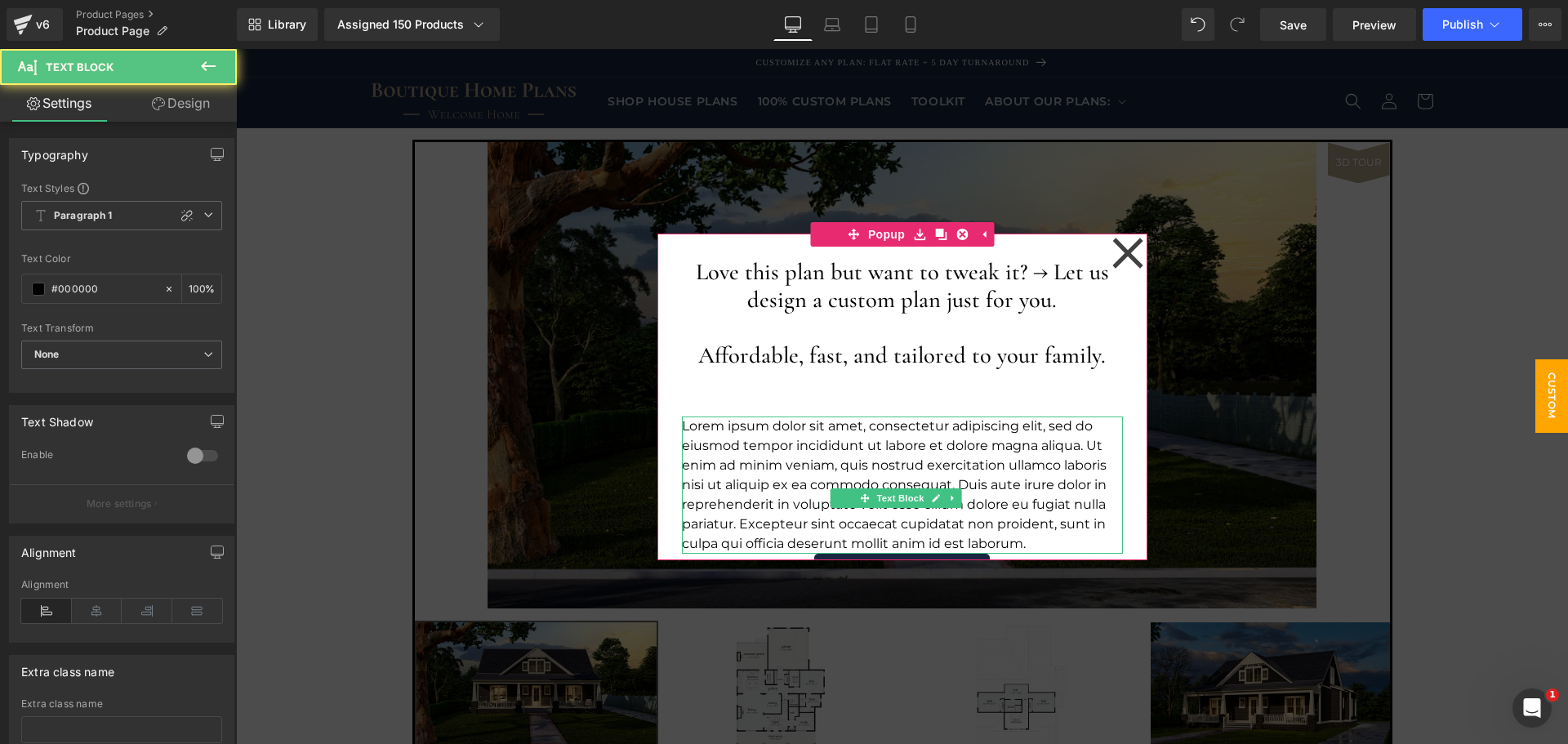
click at [857, 457] on p "Lorem ipsum dolor sit amet, consectetur adipiscing elit, sed do eiusmod tempor …" at bounding box center [902, 486] width 441 height 137
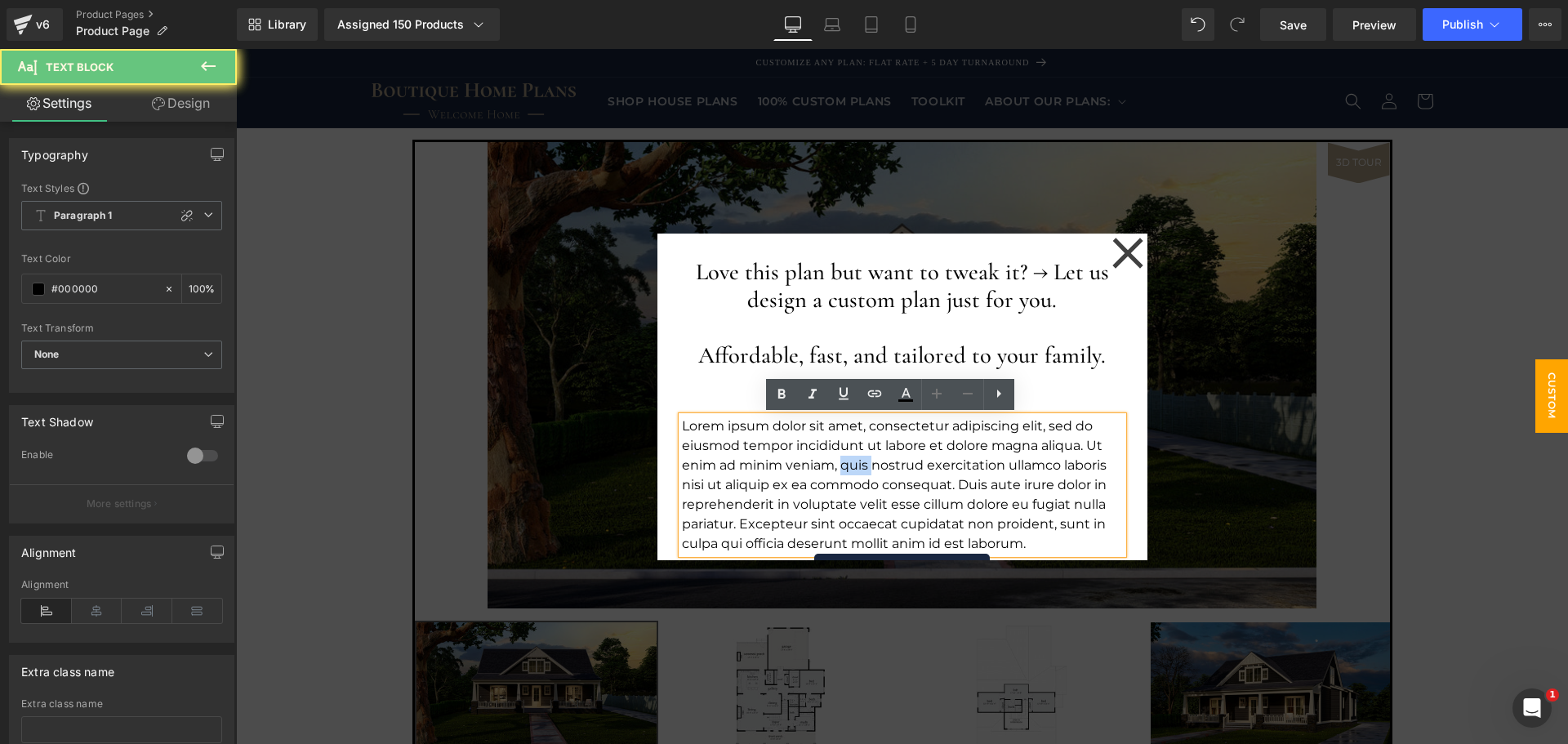
click at [857, 457] on p "Lorem ipsum dolor sit amet, consectetur adipiscing elit, sed do eiusmod tempor …" at bounding box center [902, 486] width 441 height 137
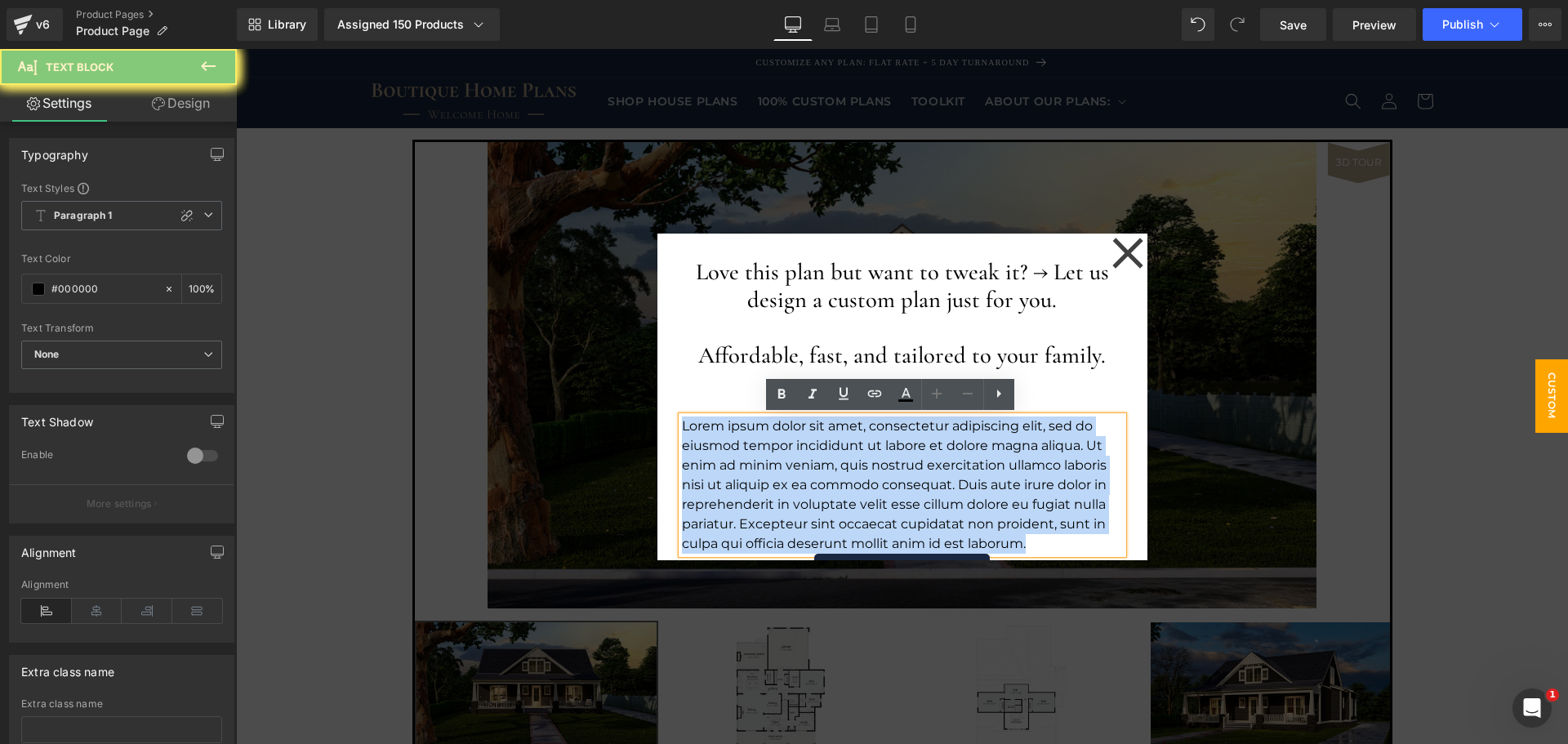
click at [857, 457] on p "Lorem ipsum dolor sit amet, consectetur adipiscing elit, sed do eiusmod tempor …" at bounding box center [902, 486] width 441 height 137
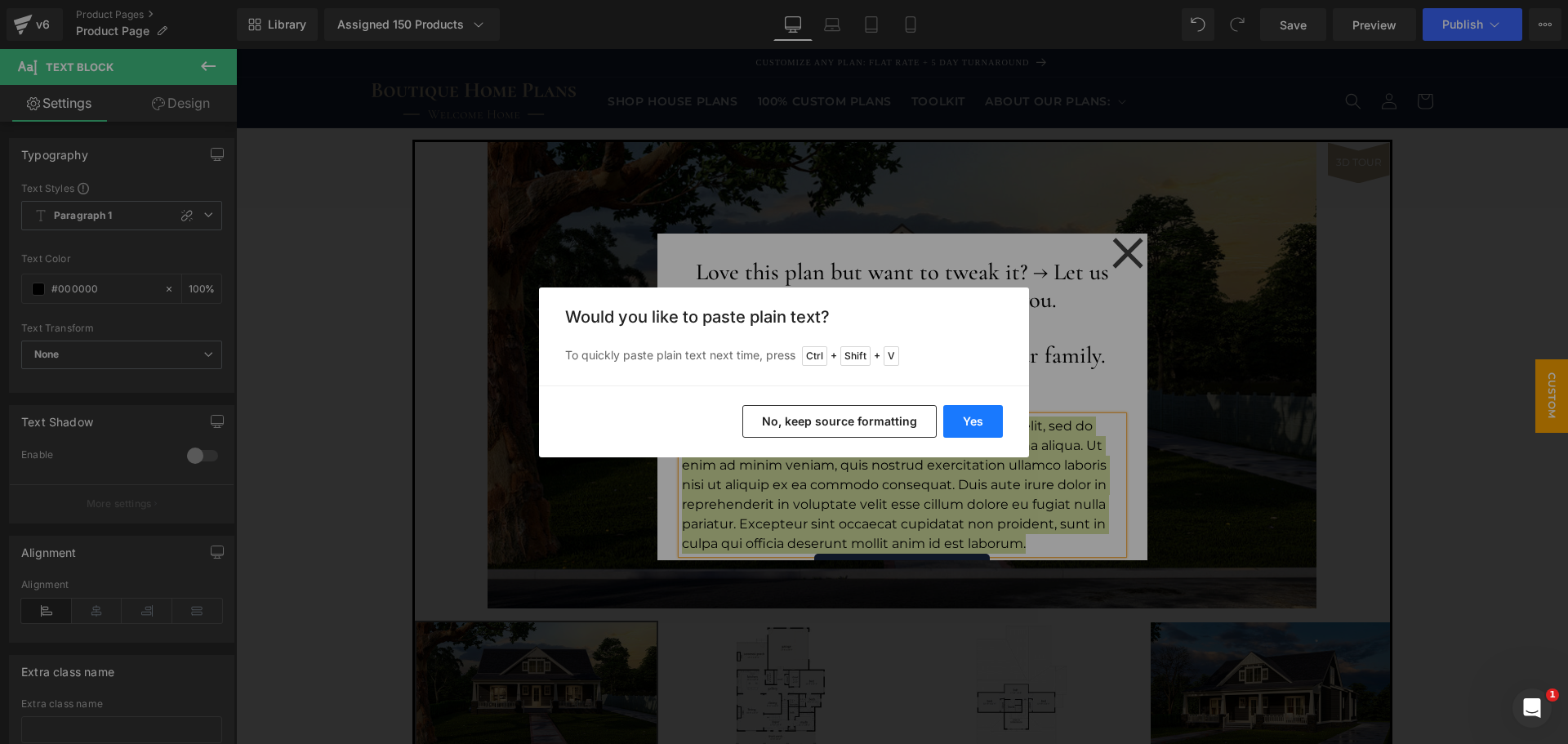
click at [984, 429] on button "Yes" at bounding box center [973, 422] width 59 height 33
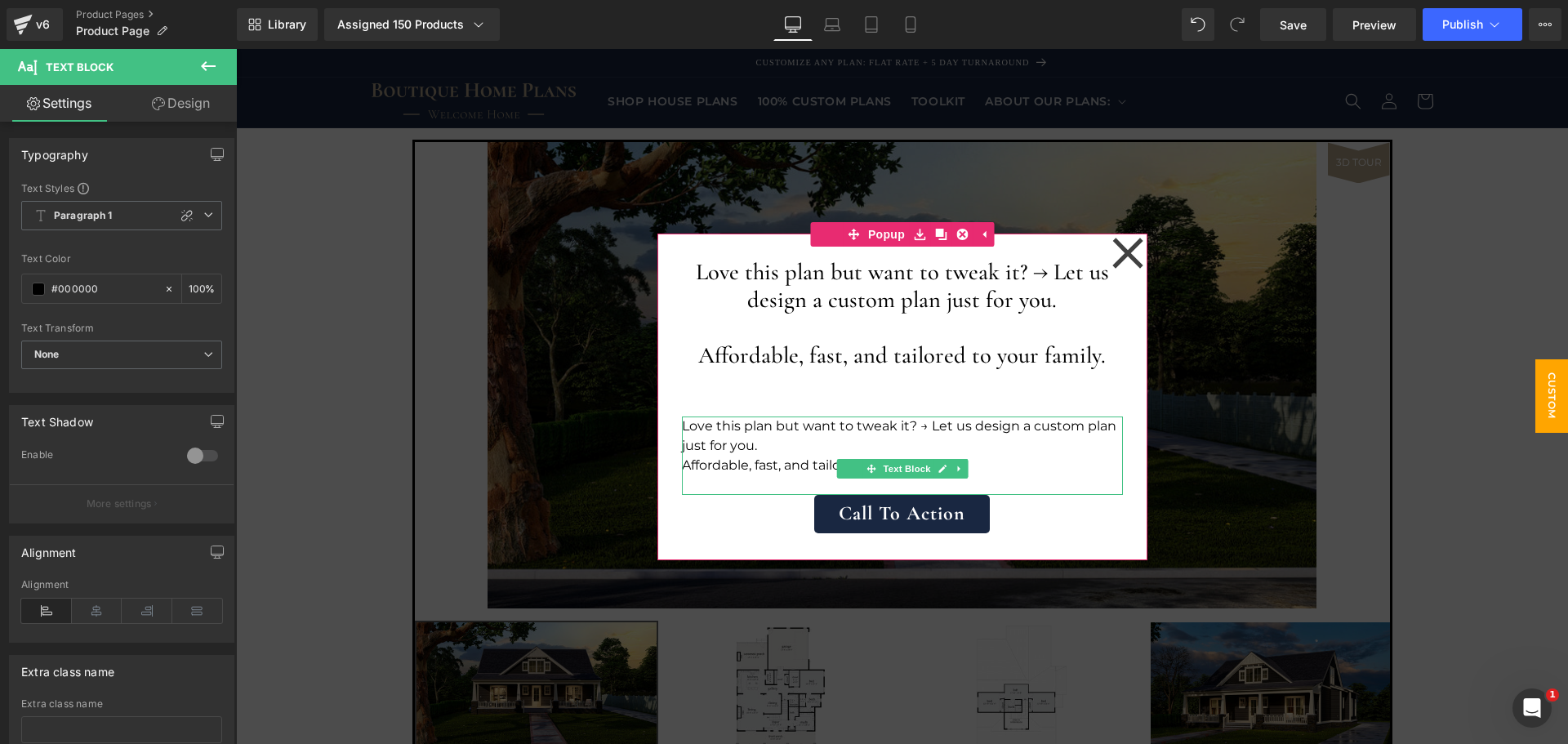
click at [911, 436] on p "Love this plan but want to tweak it? → Let us design a custom plan just for you." at bounding box center [902, 436] width 441 height 39
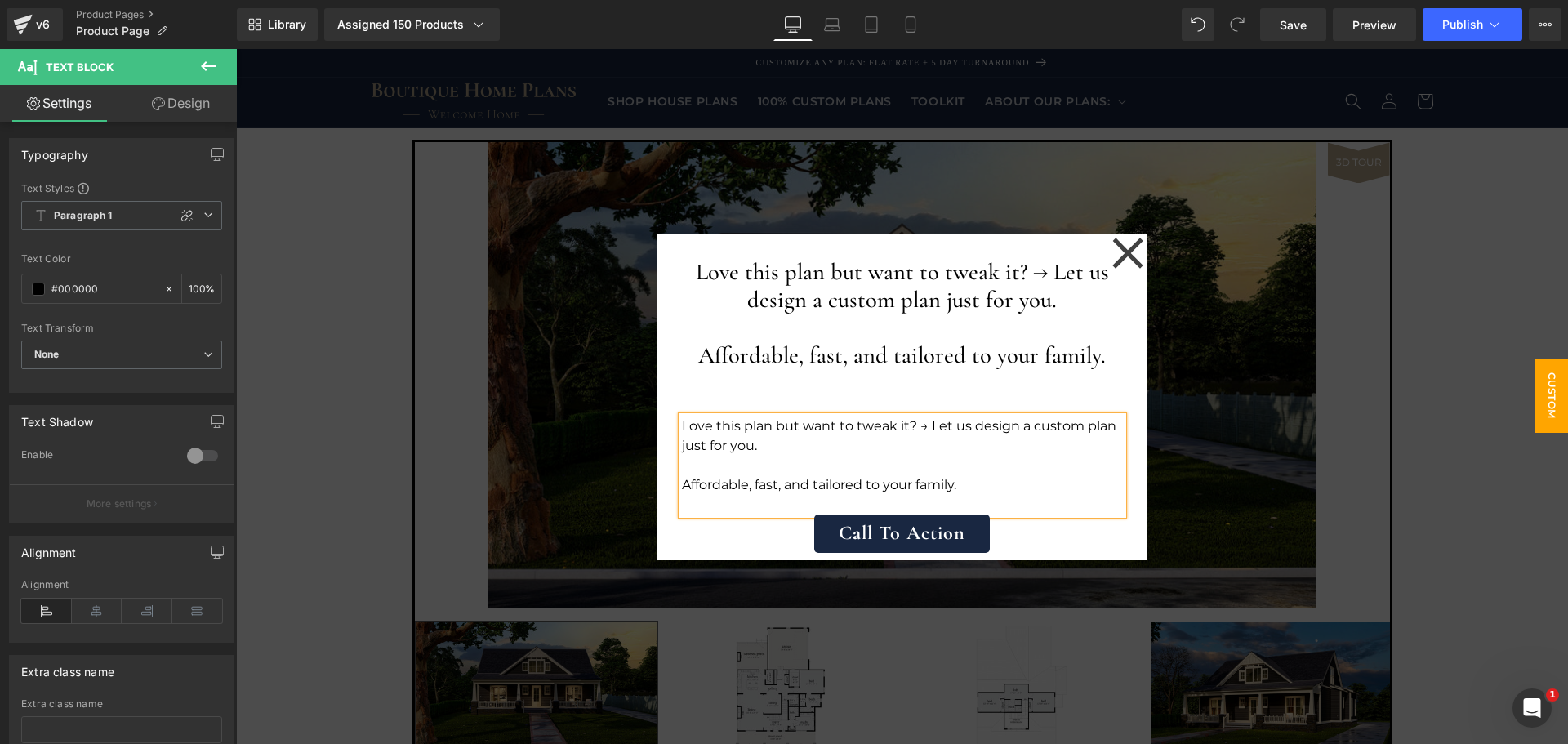
click at [971, 478] on p "Affordable, fast, and tailored to your family." at bounding box center [902, 486] width 441 height 20
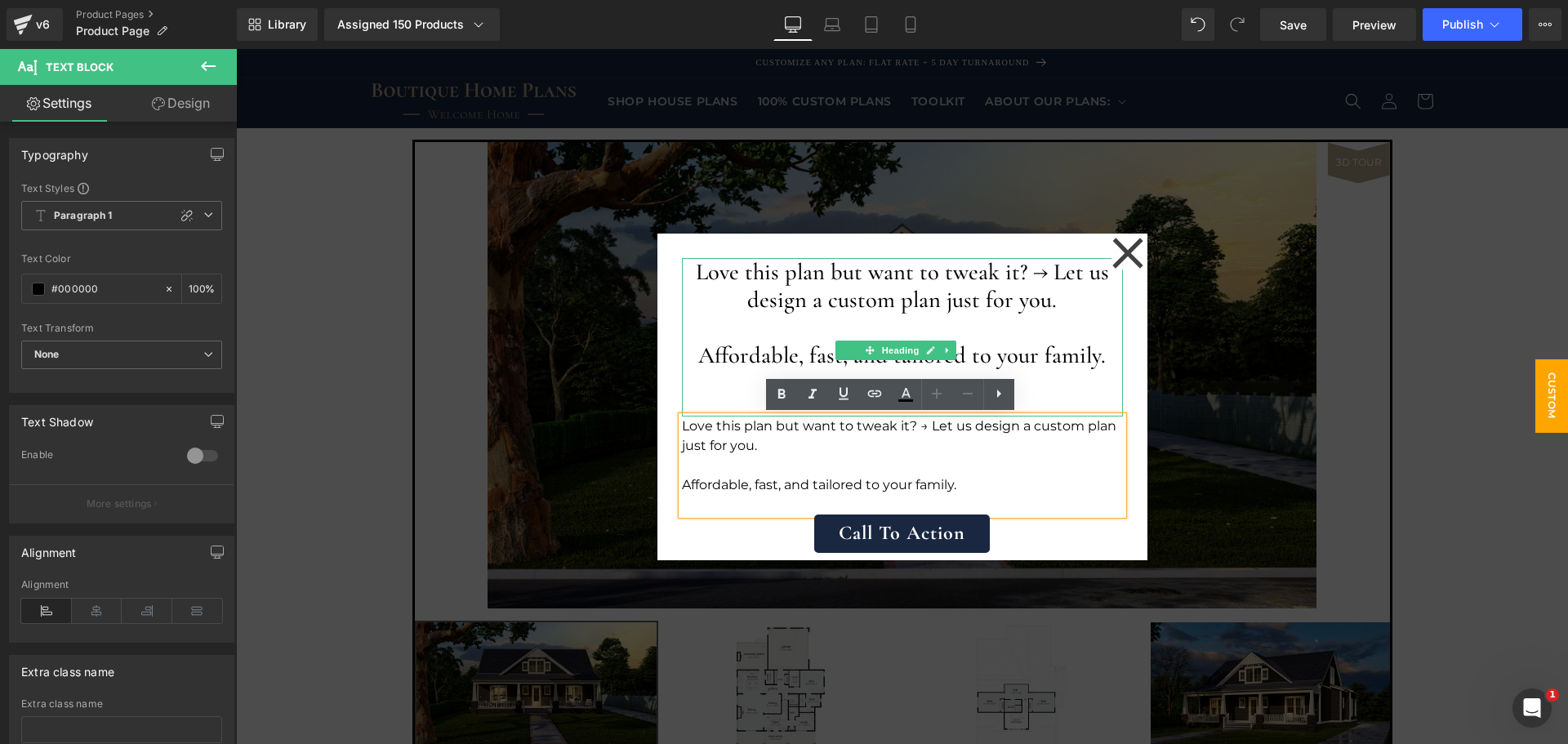
click at [964, 297] on h1 "Love this plan but want to tweak it? → Let us design a custom plan just for you." at bounding box center [902, 286] width 441 height 55
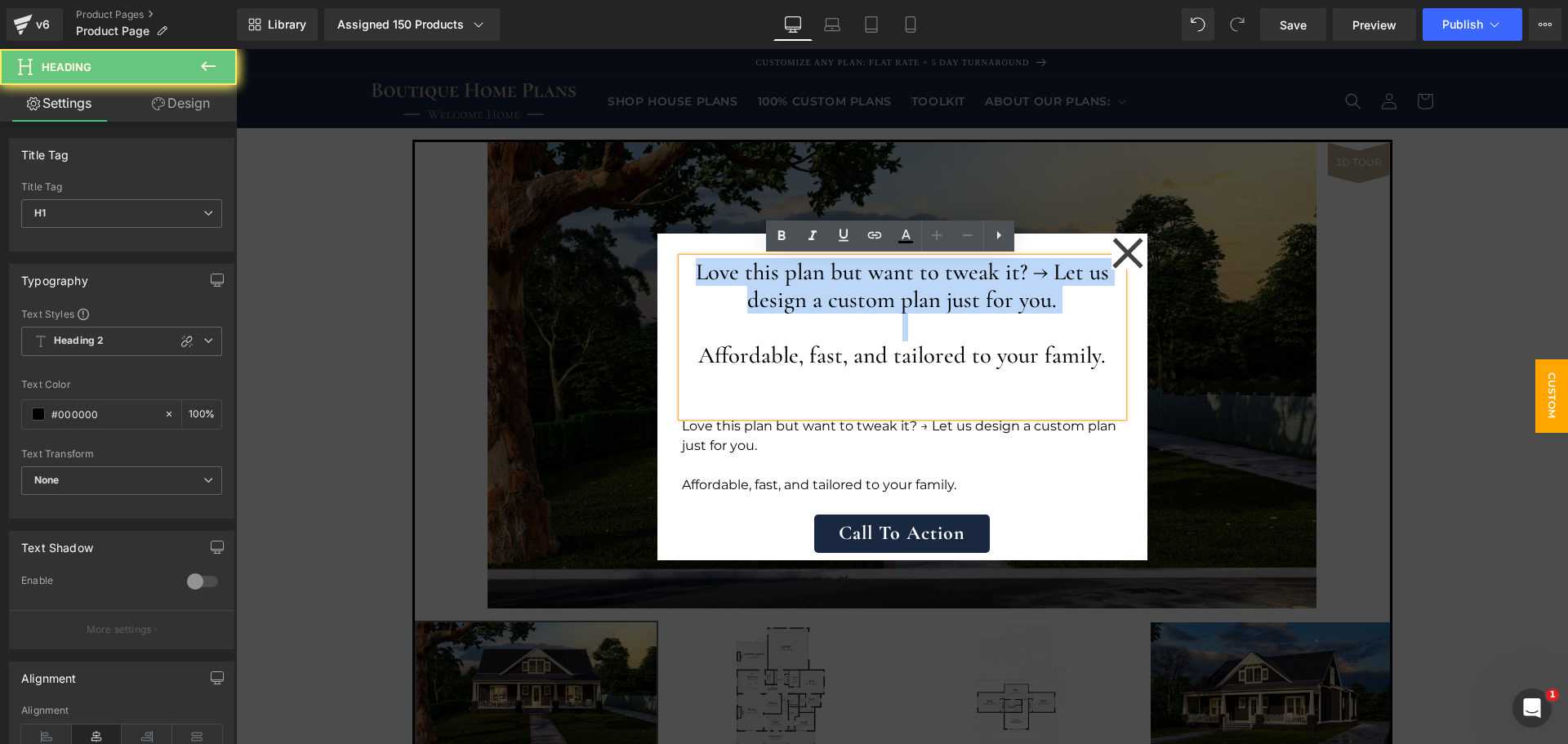
click at [964, 297] on h1 "Love this plan but want to tweak it? → Let us design a custom plan just for you." at bounding box center [902, 286] width 441 height 55
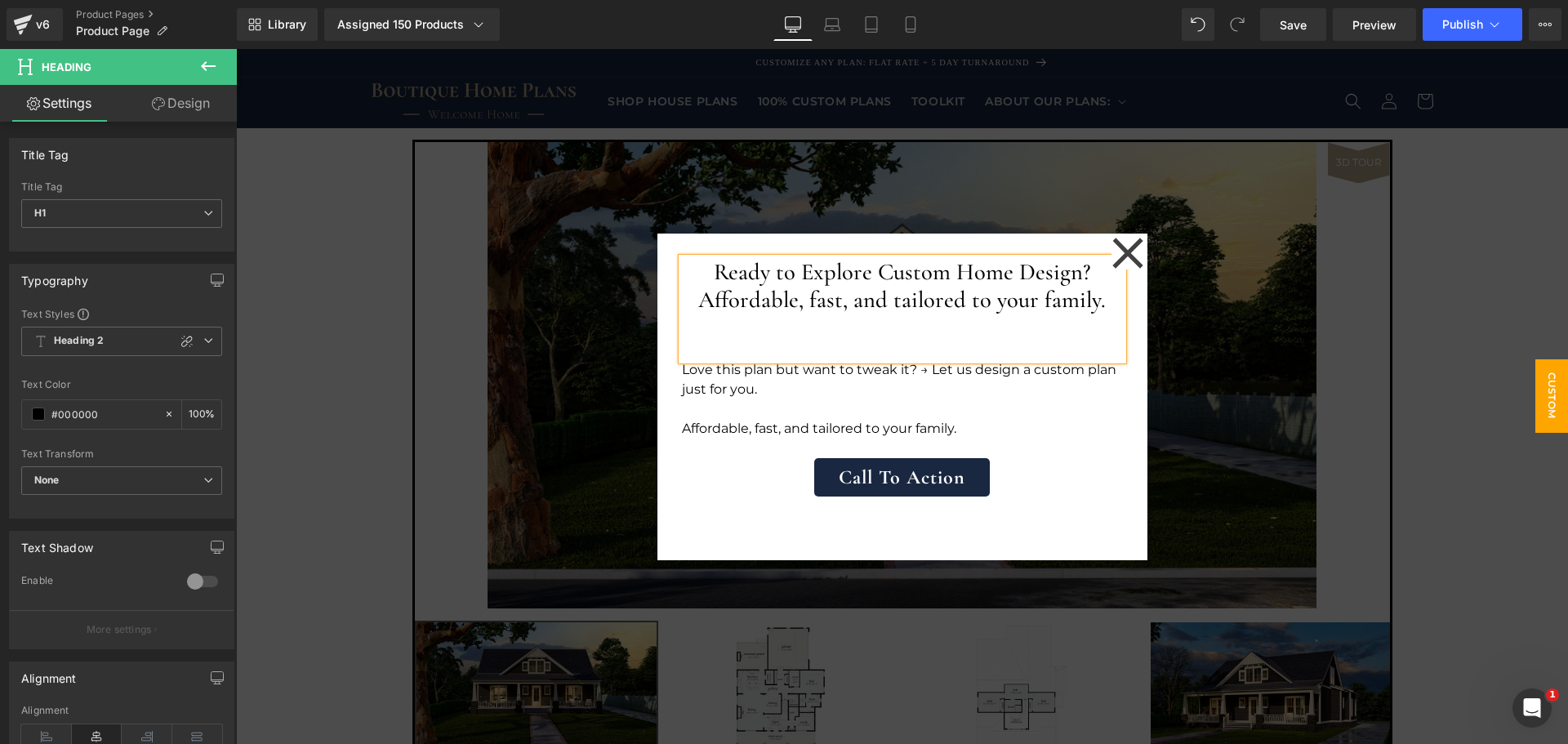
click at [959, 303] on h1 "Affordable, fast, and tailored to your family." at bounding box center [902, 300] width 441 height 28
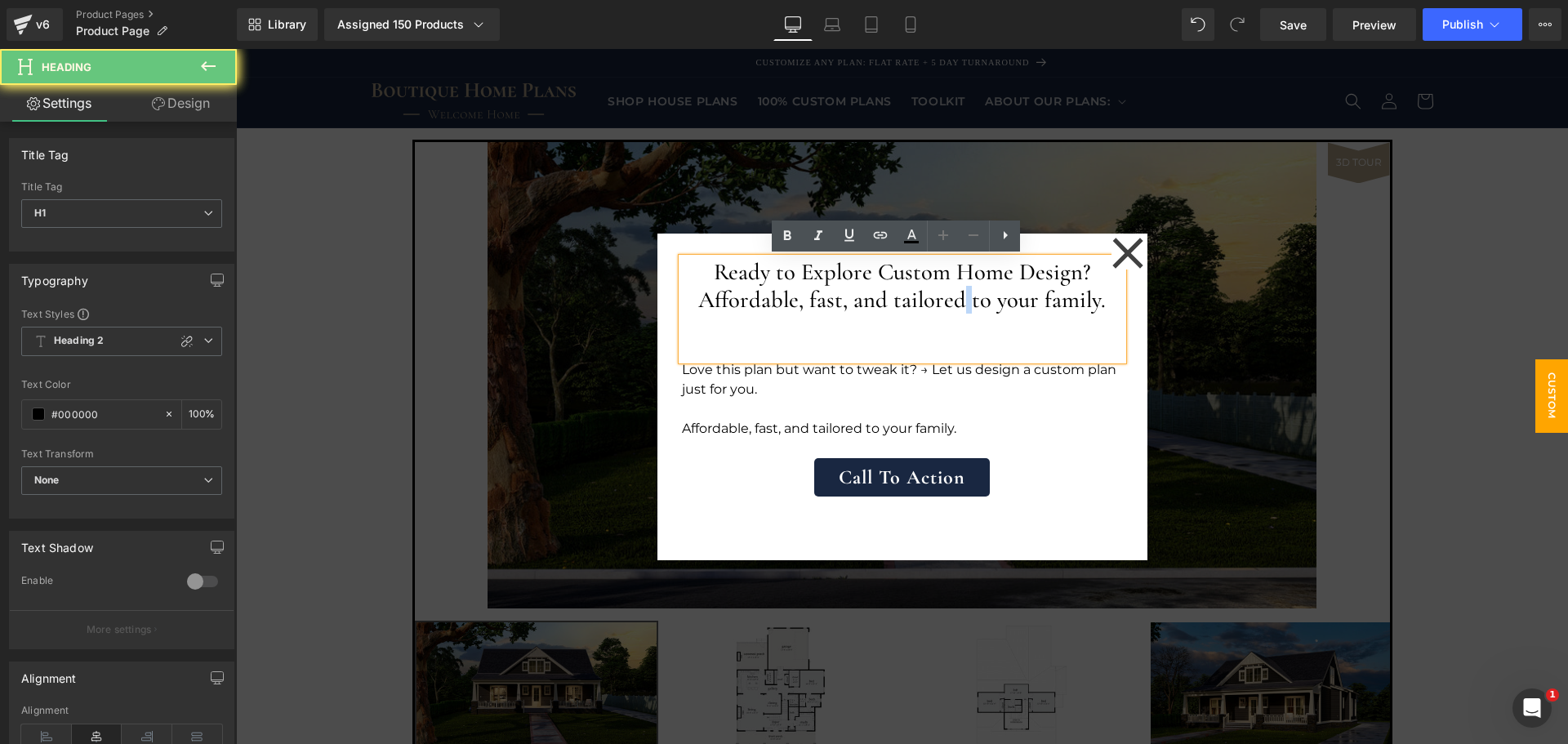
click at [959, 304] on h1 "Affordable, fast, and tailored to your family." at bounding box center [902, 300] width 441 height 28
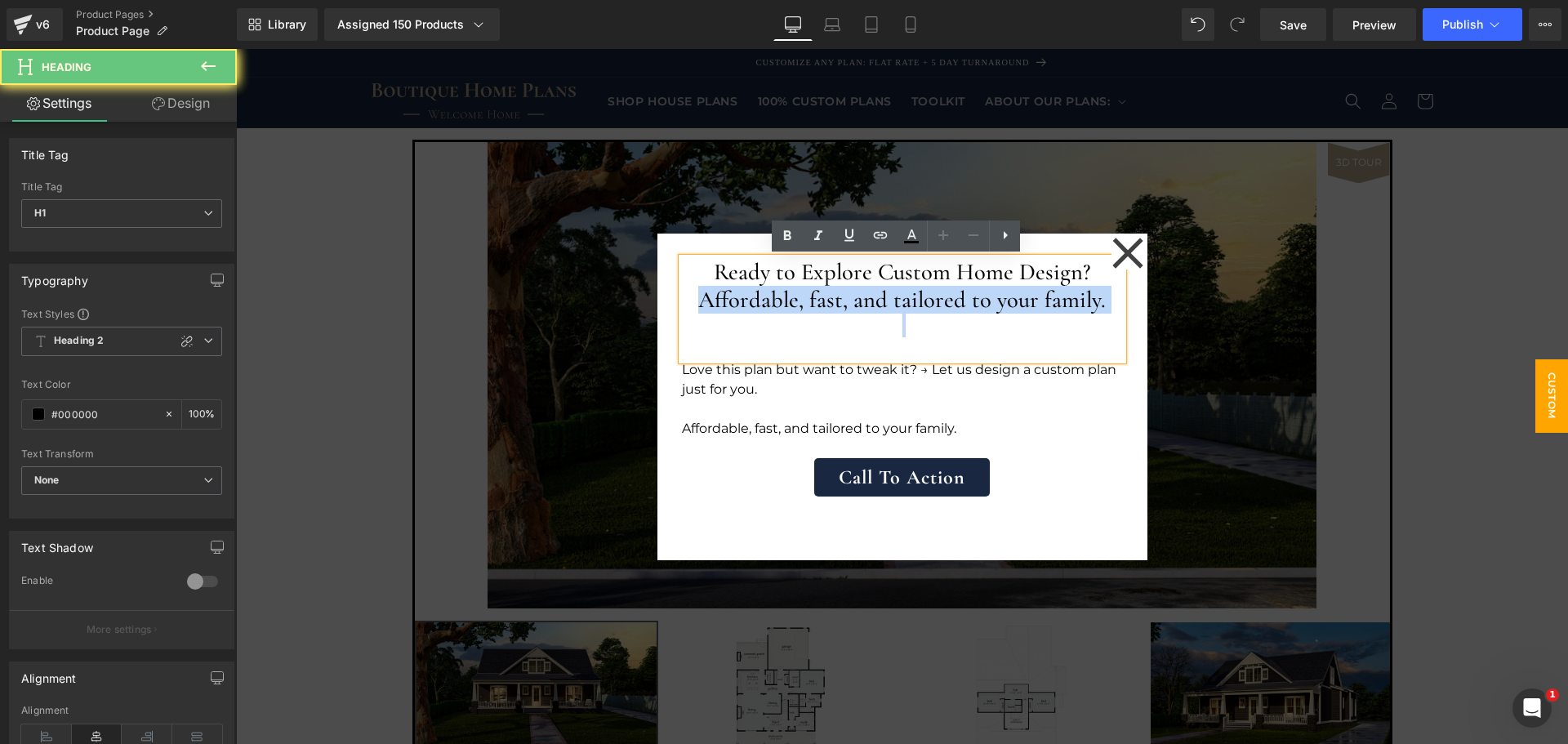
click at [959, 304] on h1 "Affordable, fast, and tailored to your family." at bounding box center [902, 300] width 441 height 28
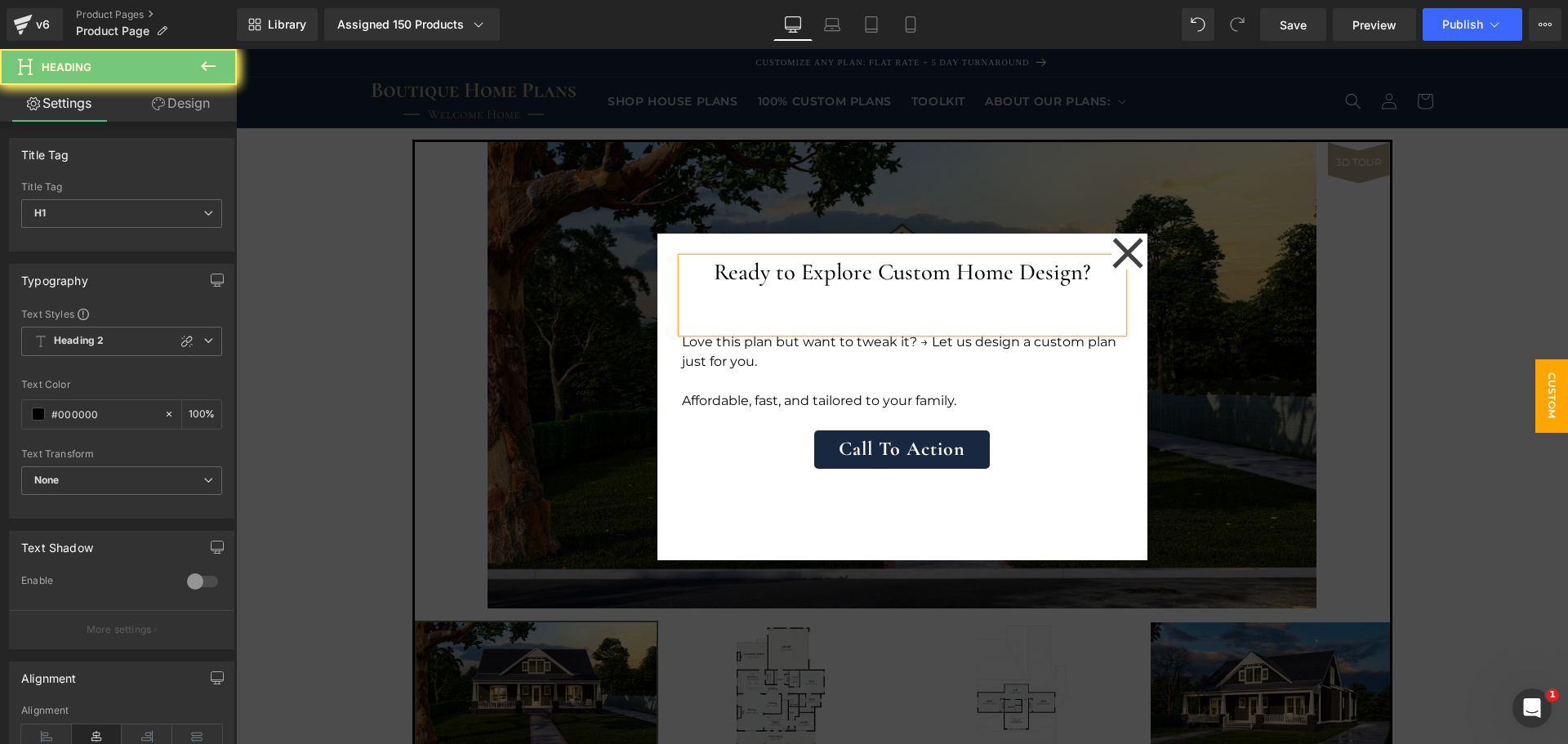
click at [982, 383] on p at bounding box center [902, 381] width 441 height 20
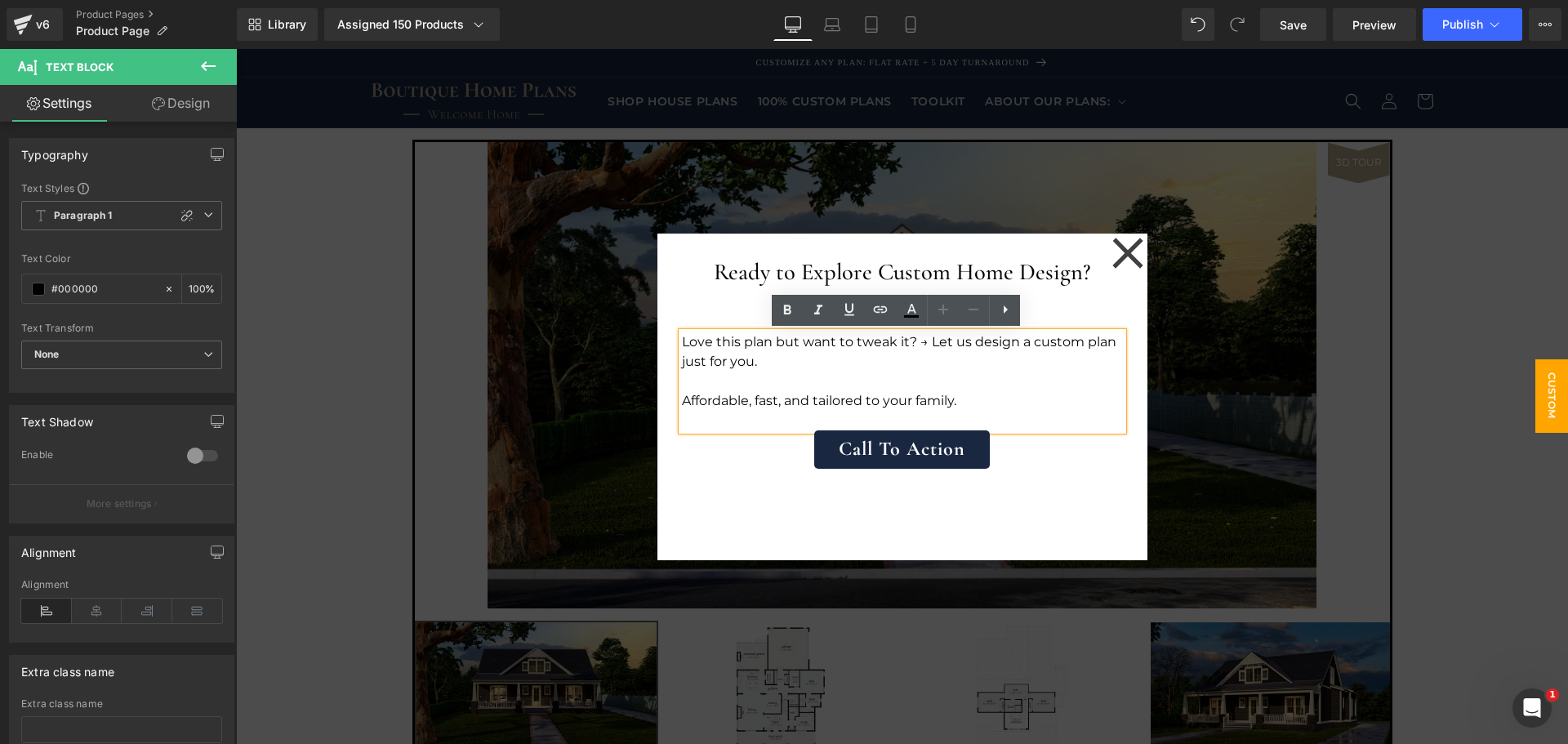
click at [1045, 300] on div at bounding box center [902, 297] width 441 height 24
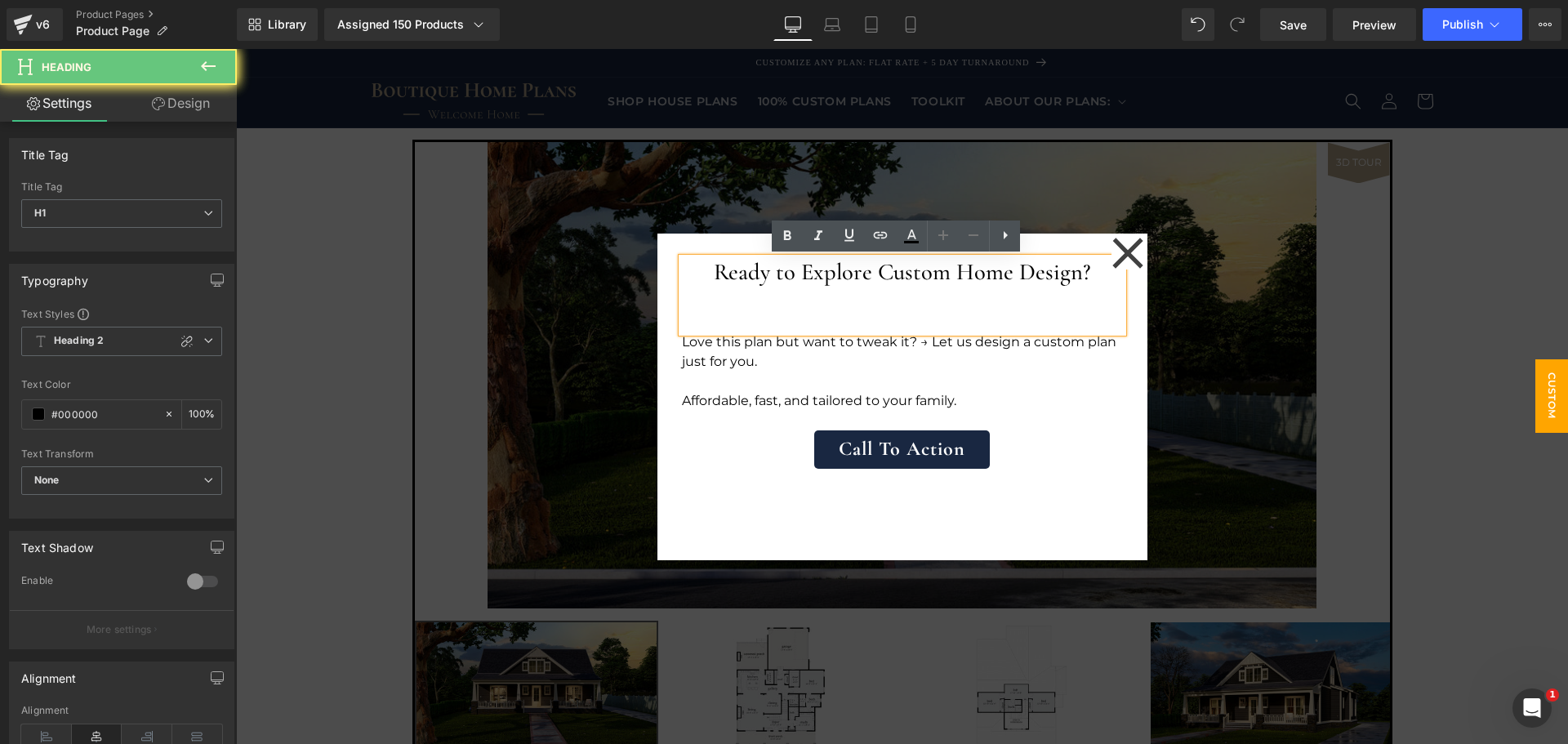
click at [1047, 300] on div at bounding box center [902, 297] width 441 height 24
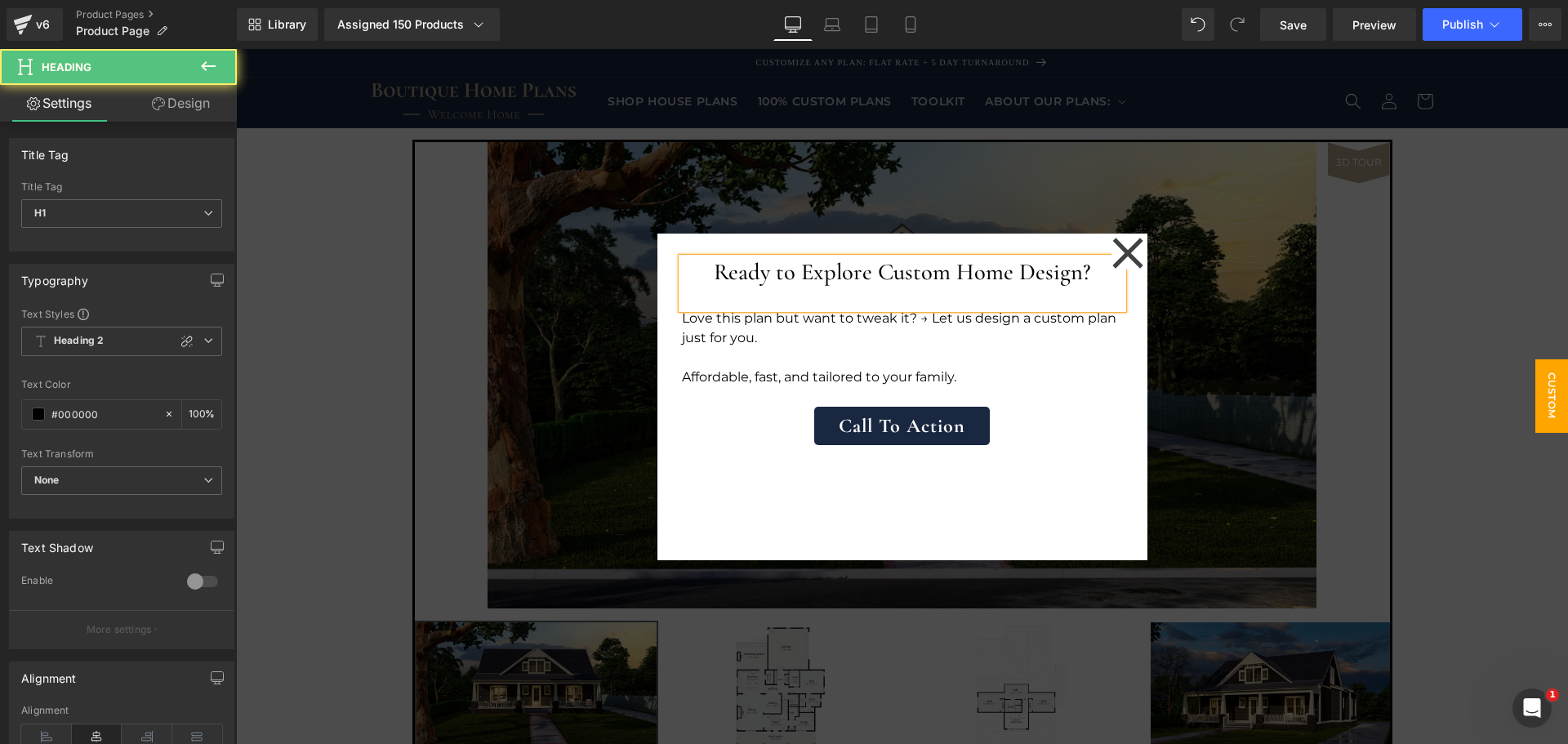
click at [1041, 296] on div at bounding box center [902, 297] width 441 height 24
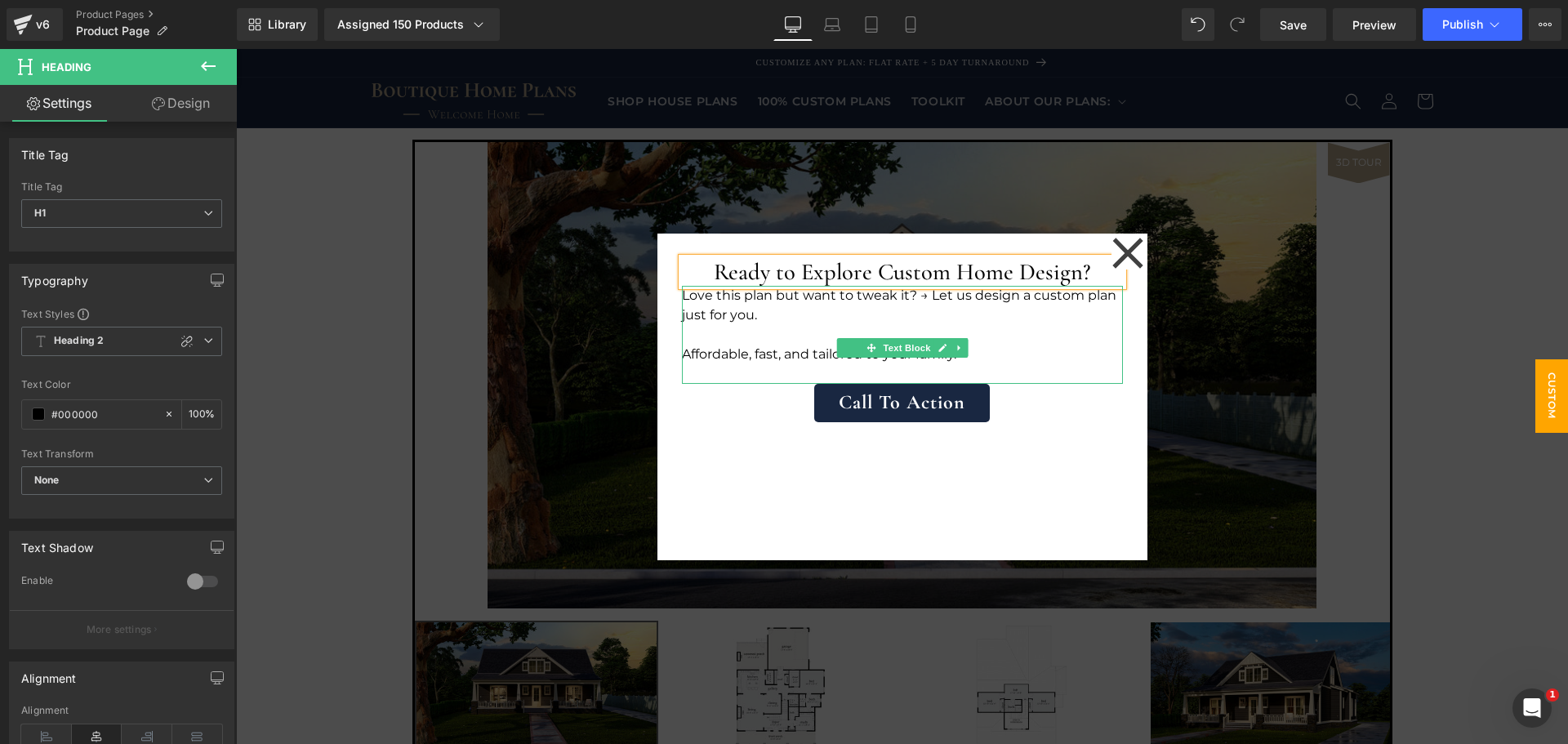
click at [1033, 352] on p "Affordable, fast, and tailored to your family." at bounding box center [902, 354] width 441 height 20
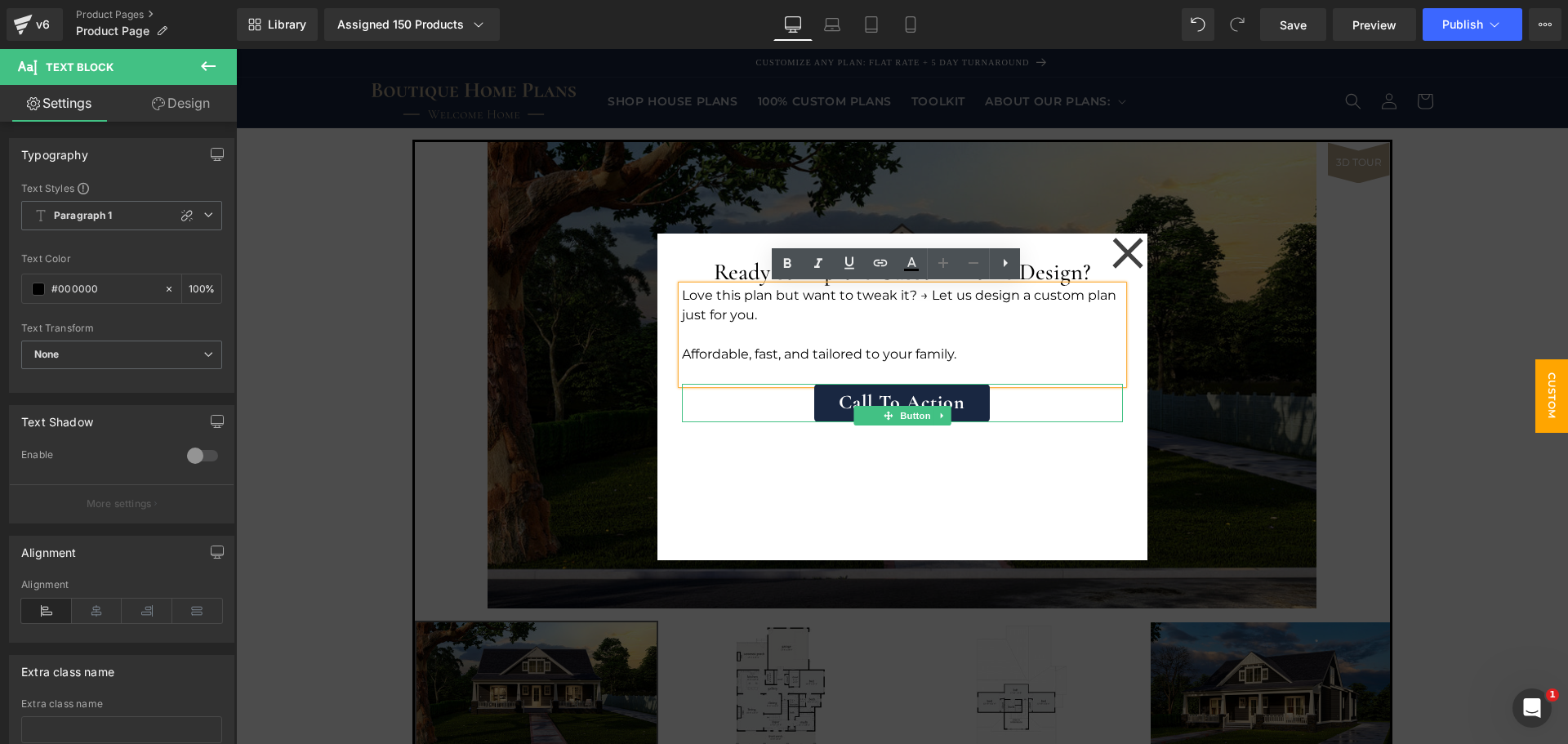
click at [856, 415] on ul "Button" at bounding box center [902, 416] width 97 height 20
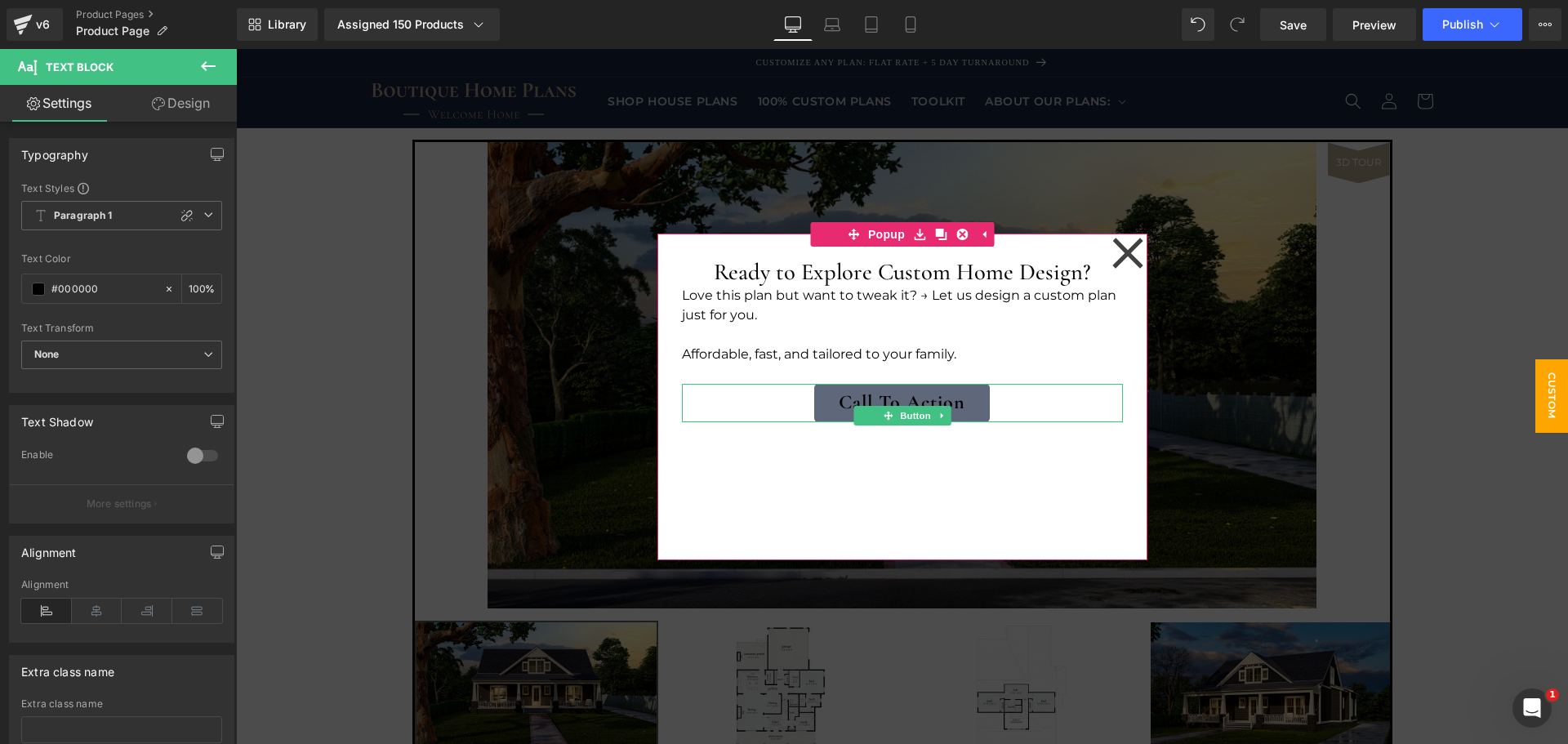
click at [850, 400] on link "Call To Action" at bounding box center [902, 403] width 176 height 38
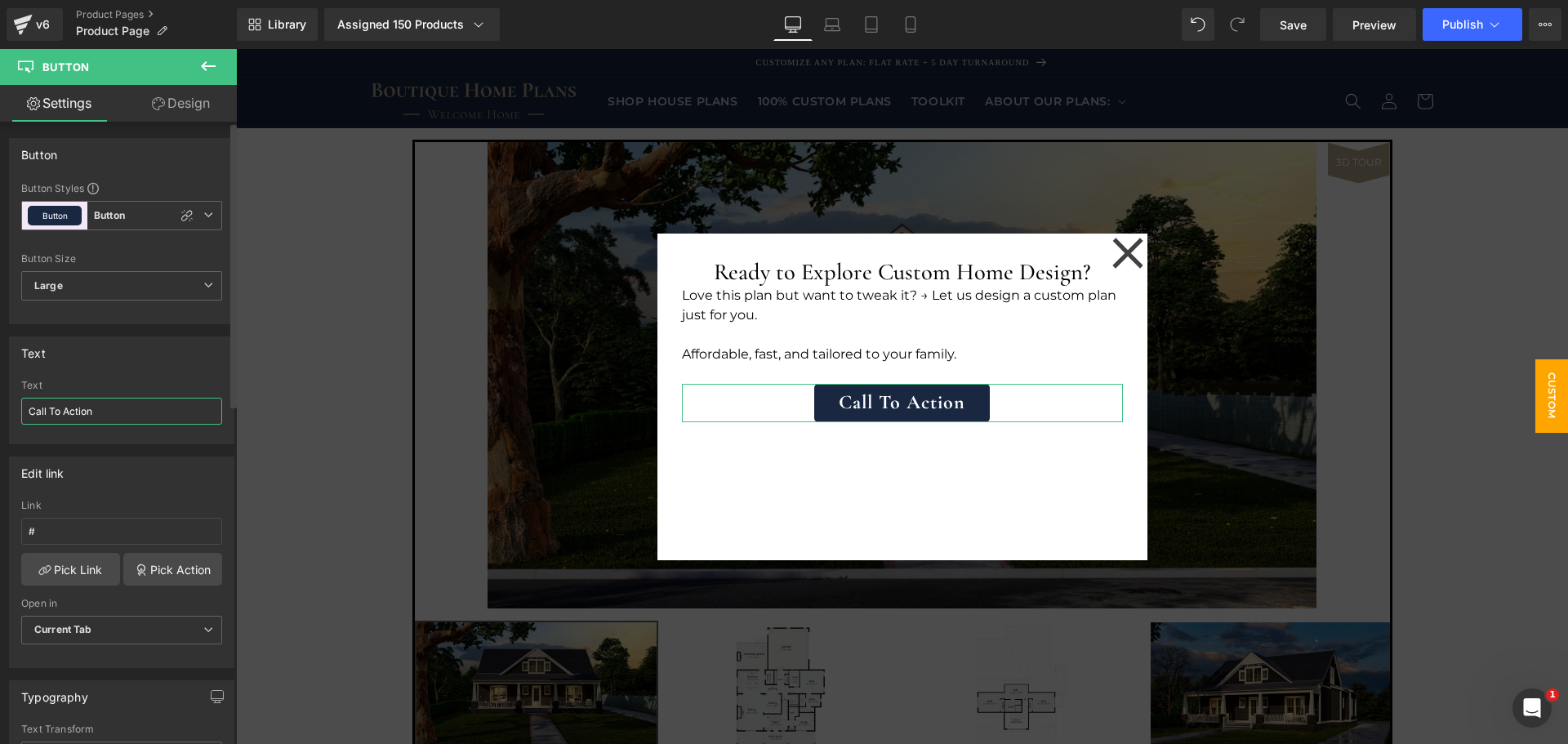
click at [159, 408] on input "Call To Action" at bounding box center [121, 411] width 201 height 27
type input "Design My Dream Plan"
click at [186, 532] on input "#" at bounding box center [121, 531] width 201 height 27
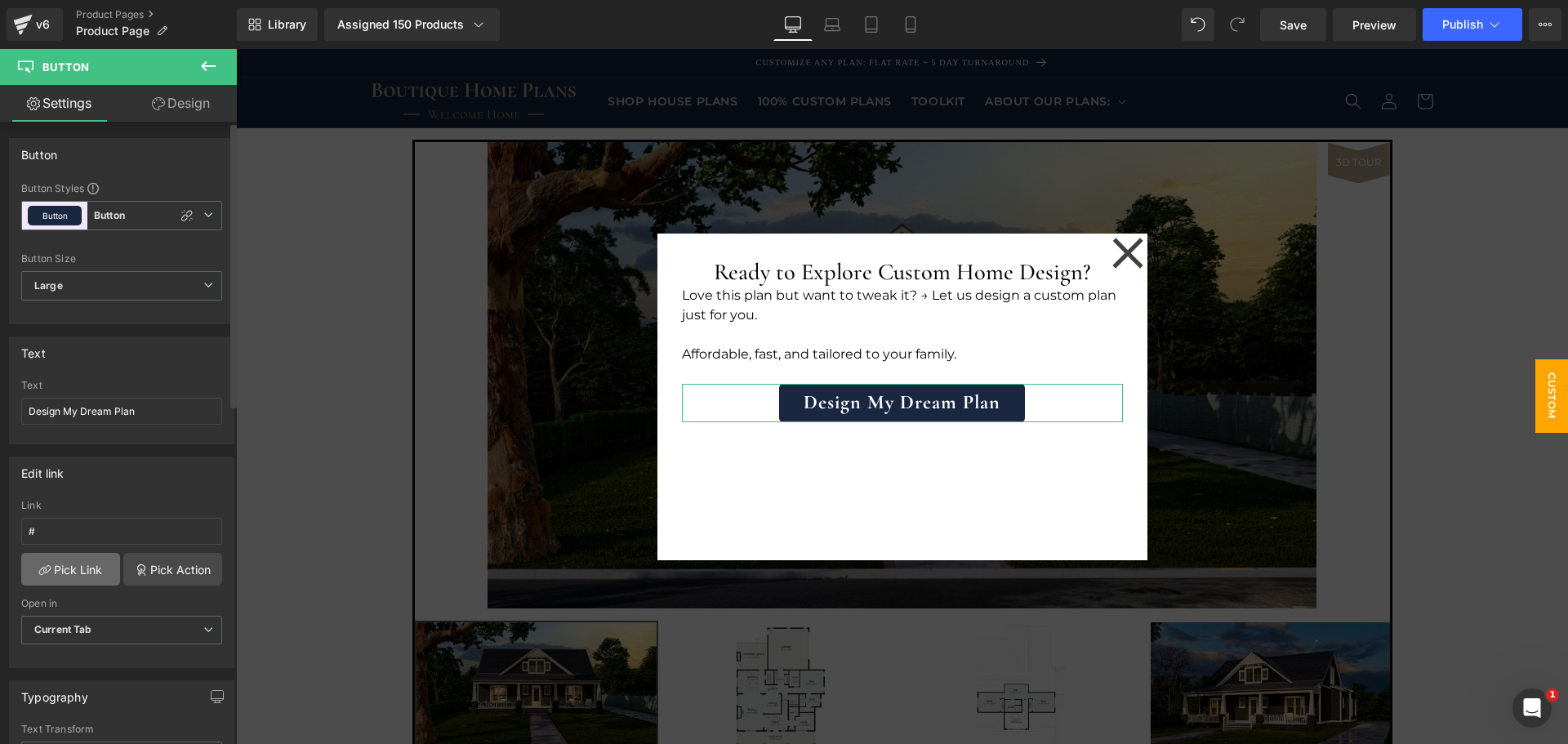
click at [79, 569] on link "Pick Link" at bounding box center [71, 570] width 99 height 33
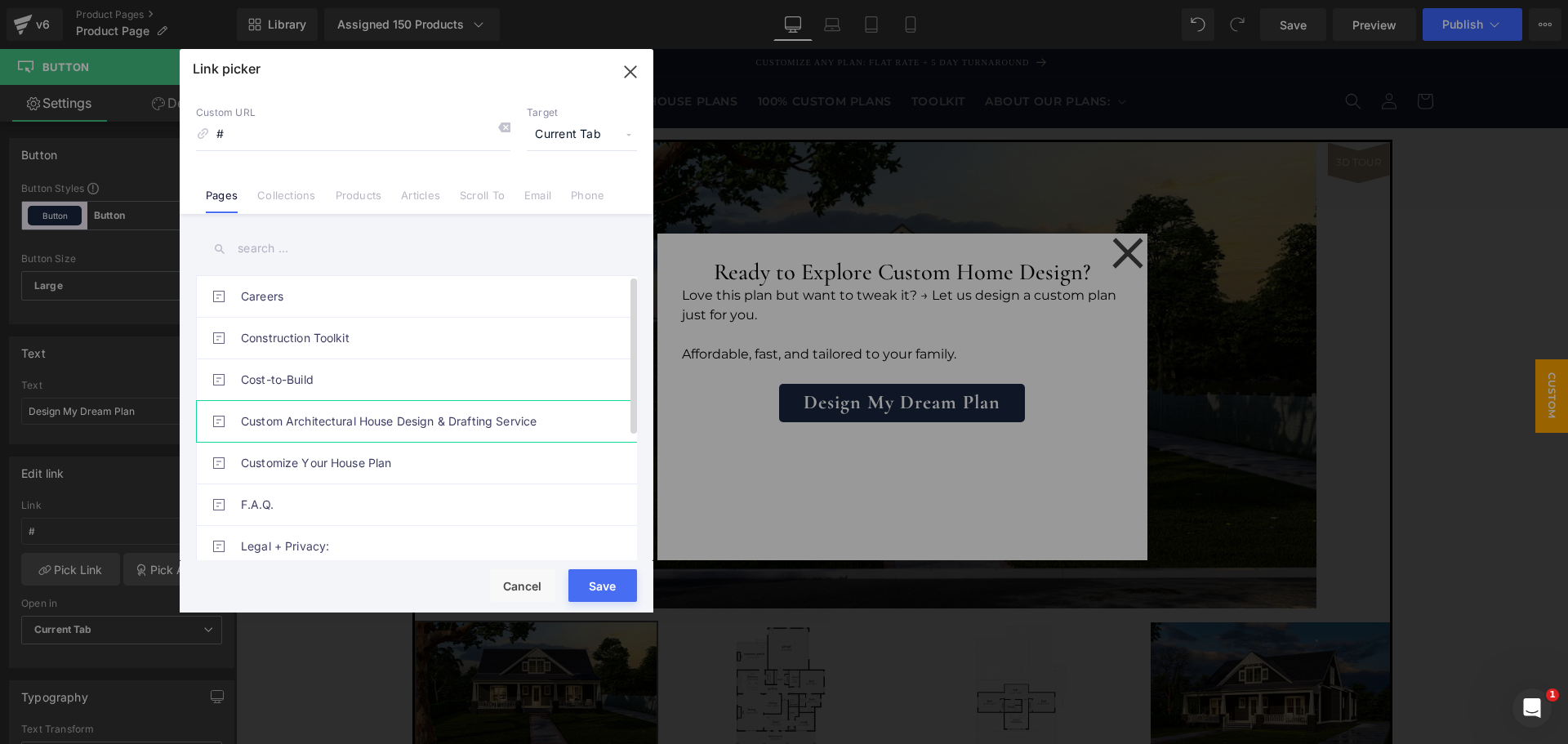
click at [381, 414] on link "Custom Architectural House Design & Drafting Service" at bounding box center [420, 421] width 359 height 40
type input "/pages/custom-plans"
click at [596, 582] on button "Save" at bounding box center [603, 586] width 69 height 33
type input "/pages/custom-plans"
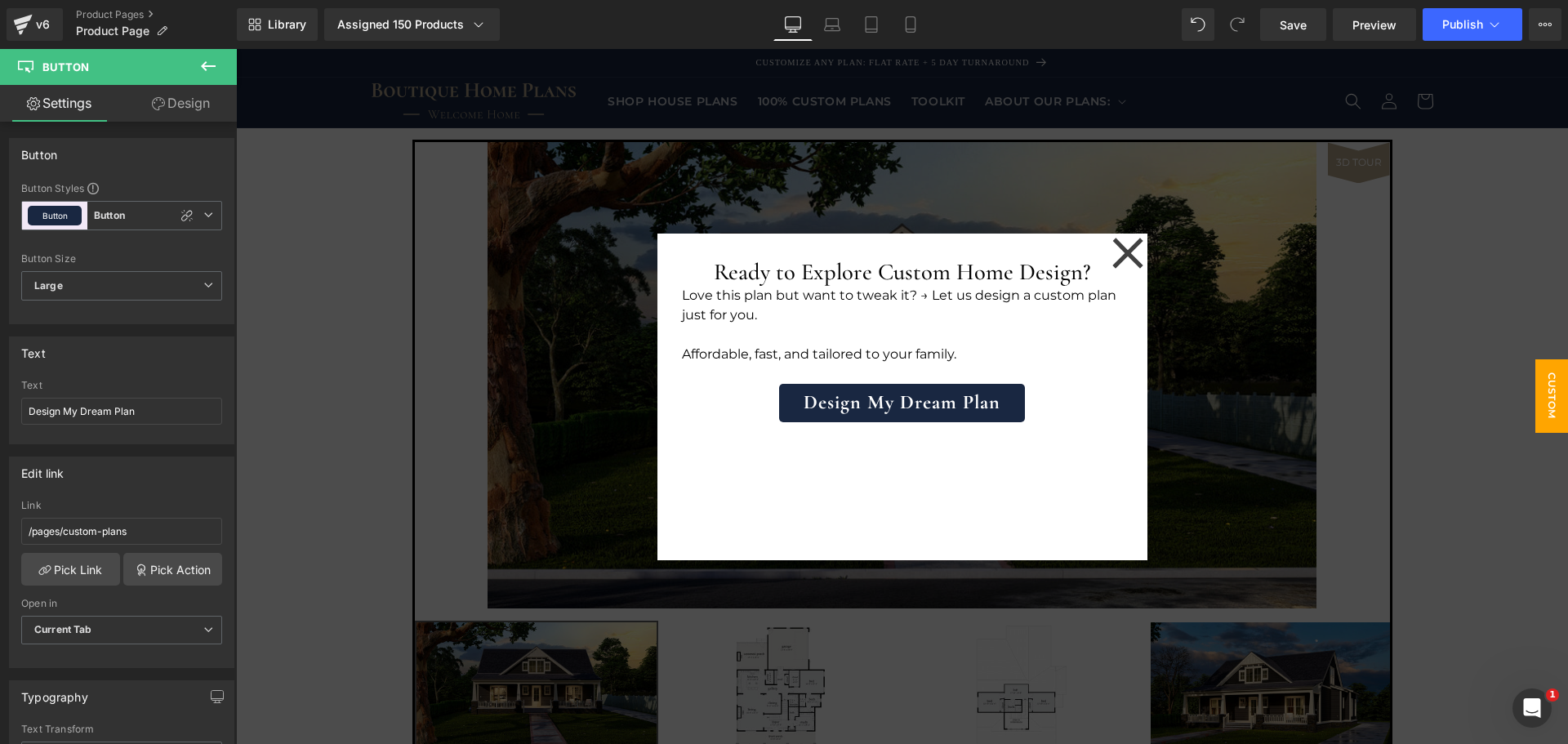
click at [785, 353] on p "Affordable, fast, and tailored to your family." at bounding box center [902, 354] width 441 height 20
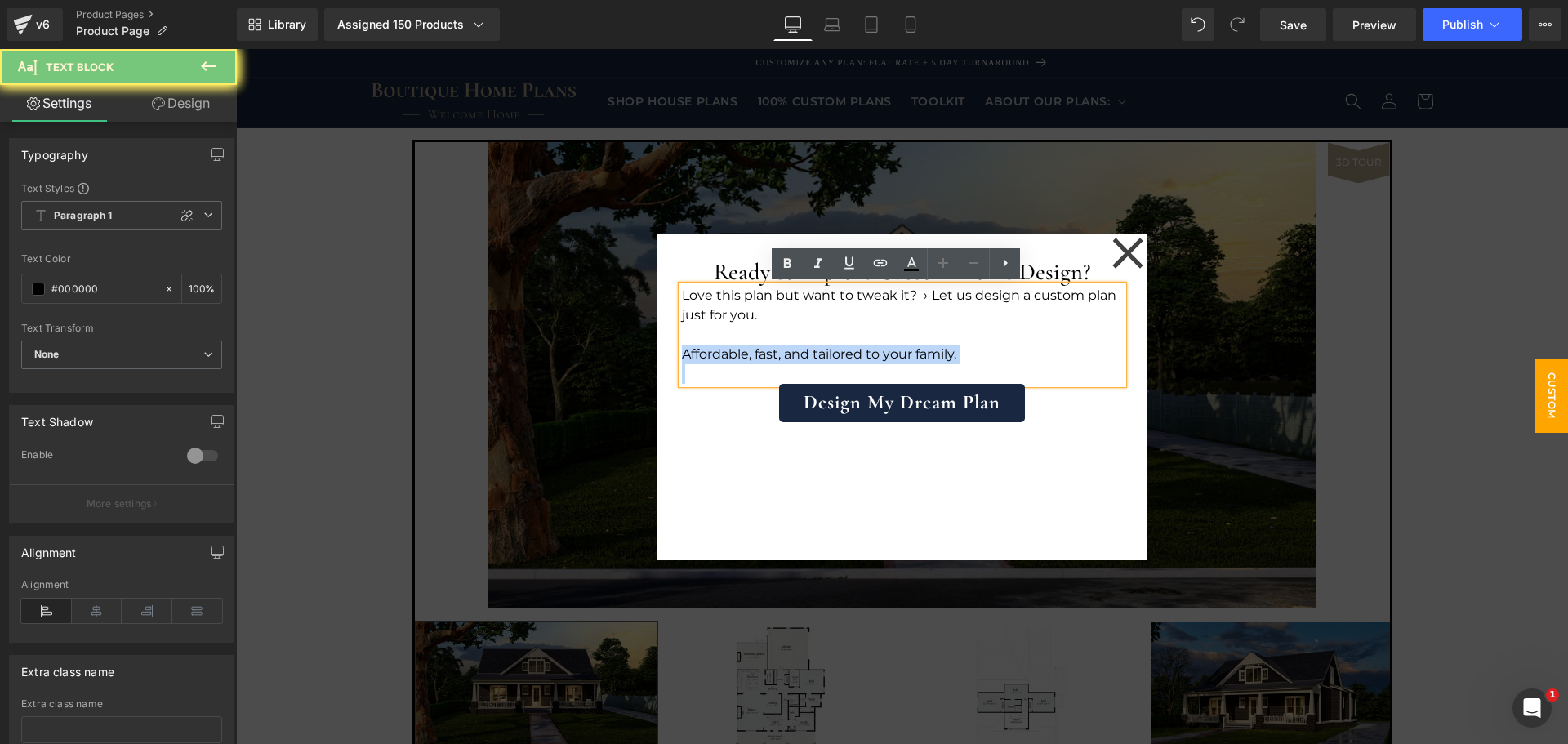
click at [785, 353] on p "Affordable, fast, and tailored to your family." at bounding box center [902, 354] width 441 height 20
click at [794, 344] on p "Affordable, fast, and tailored to your family." at bounding box center [902, 354] width 441 height 20
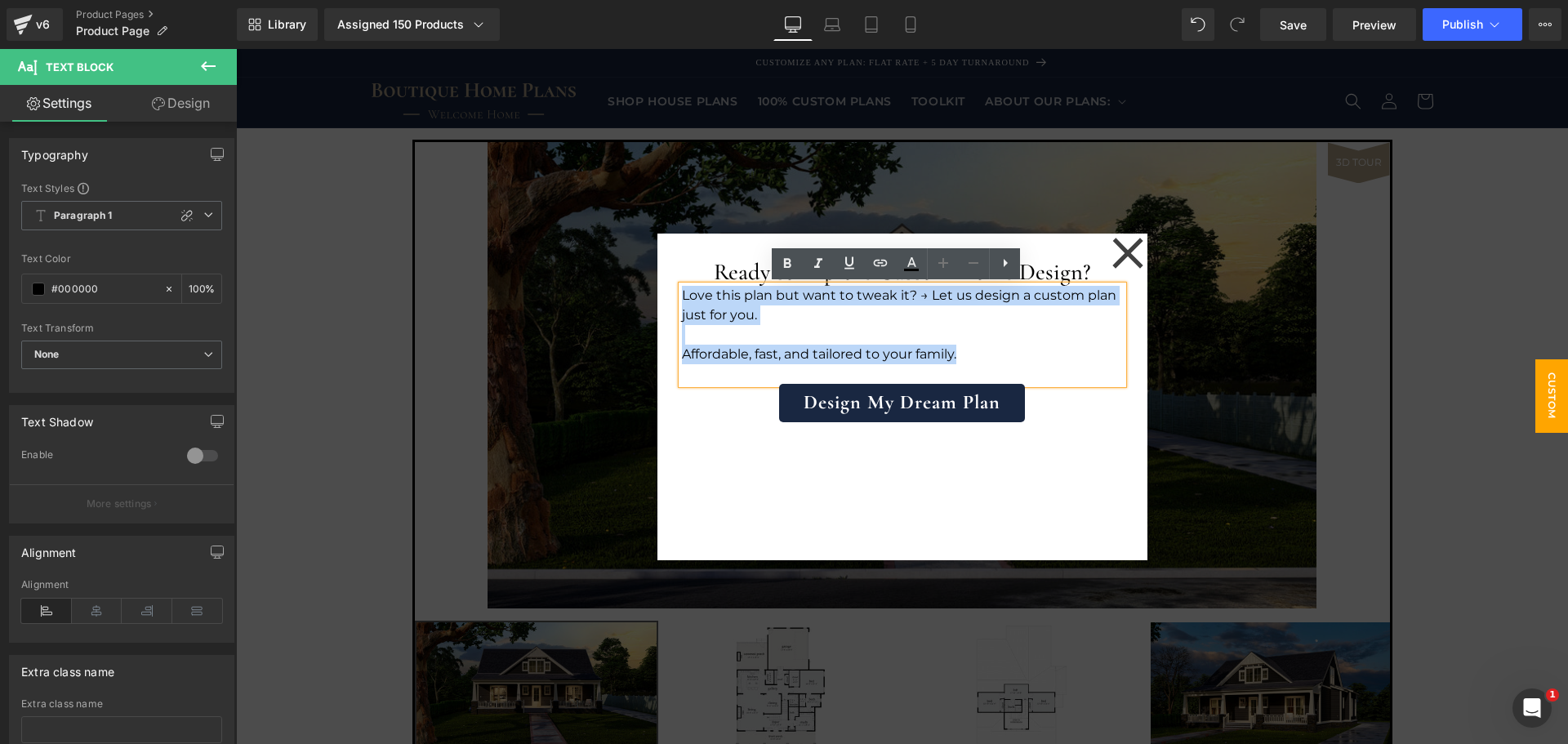
drag, startPoint x: 978, startPoint y: 359, endPoint x: 604, endPoint y: 277, distance: 382.9
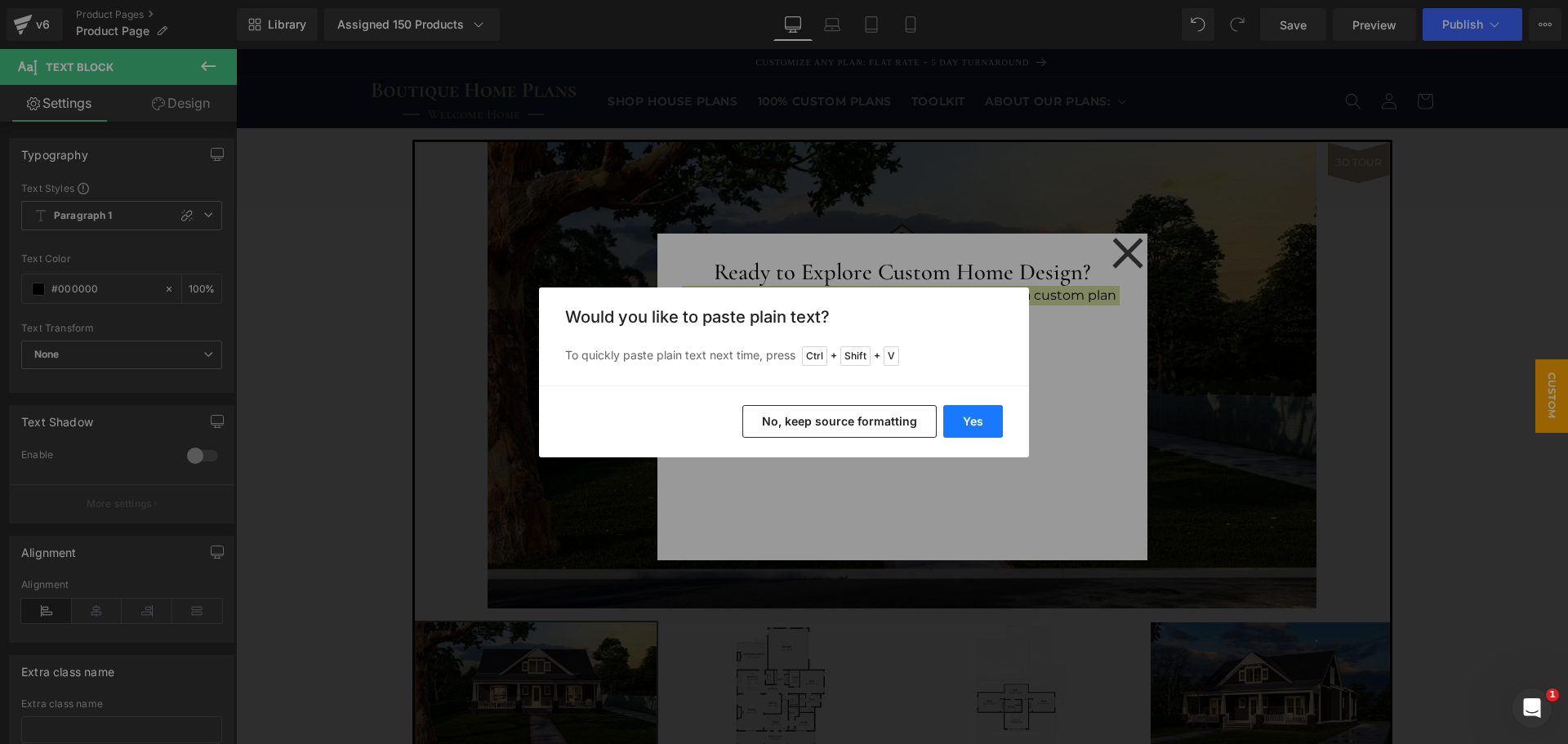
click at [968, 428] on button "Yes" at bounding box center [973, 422] width 59 height 33
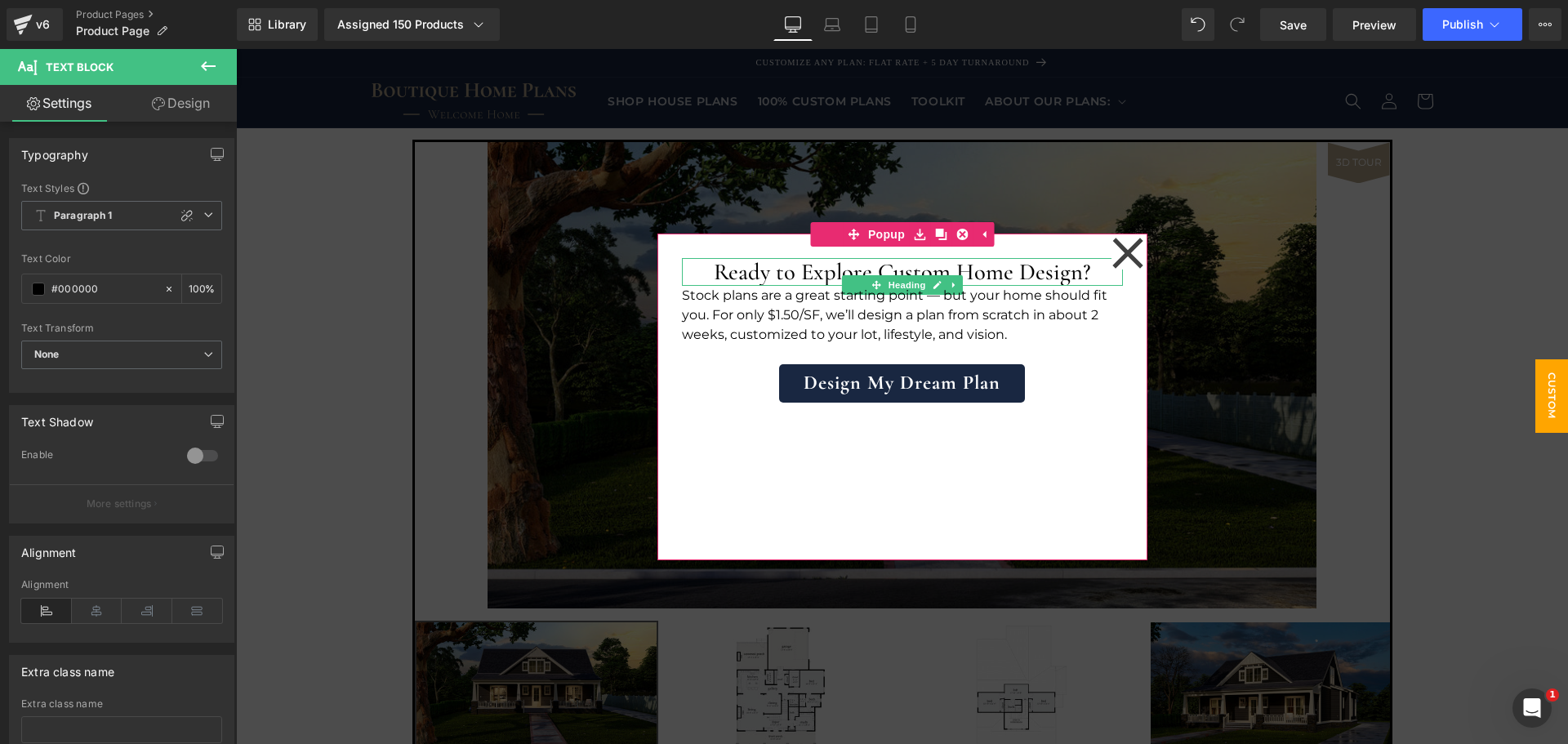
click at [822, 268] on h1 "Ready to Explore Custom Home Design?" at bounding box center [902, 272] width 441 height 28
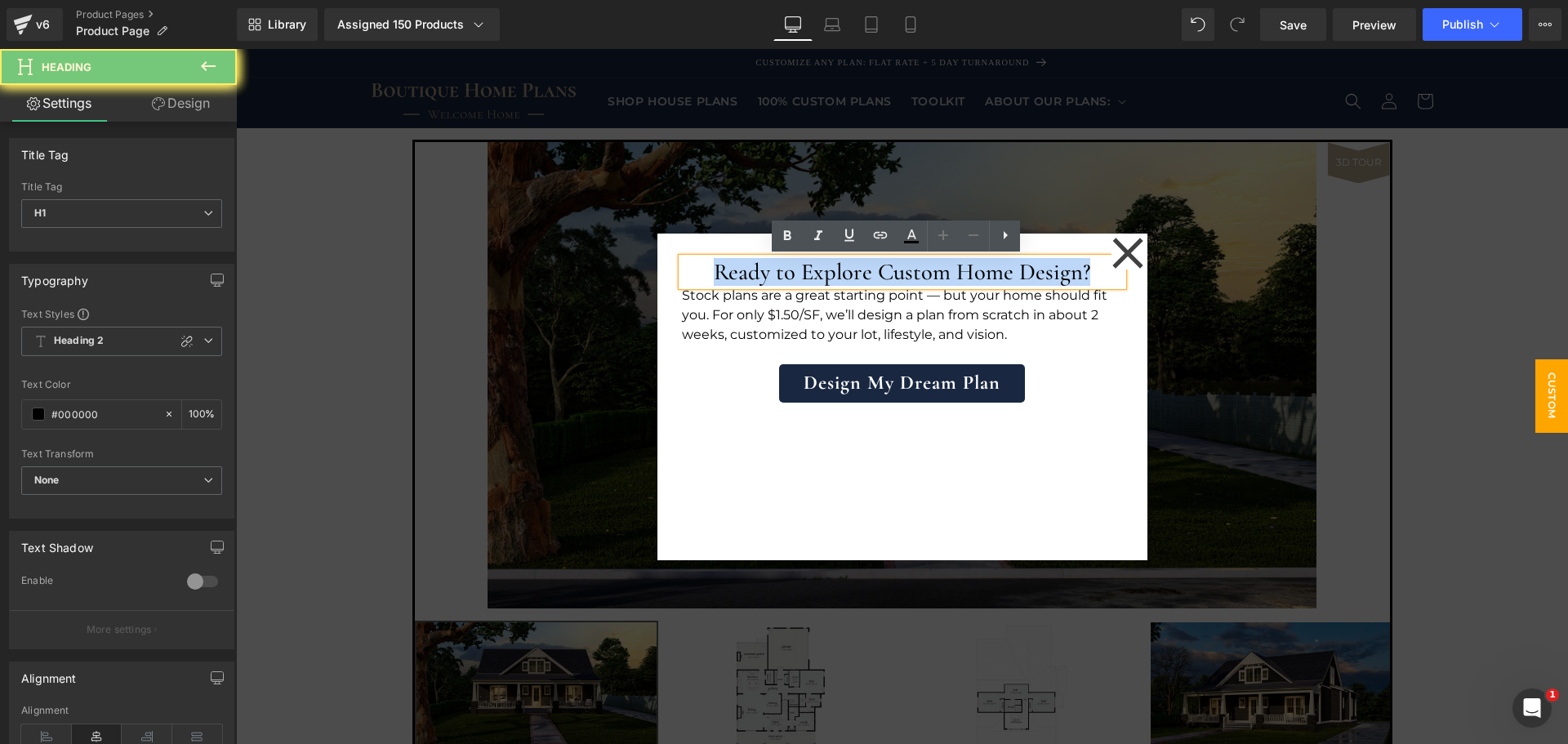
click at [822, 268] on h1 "Ready to Explore Custom Home Design?" at bounding box center [902, 272] width 441 height 28
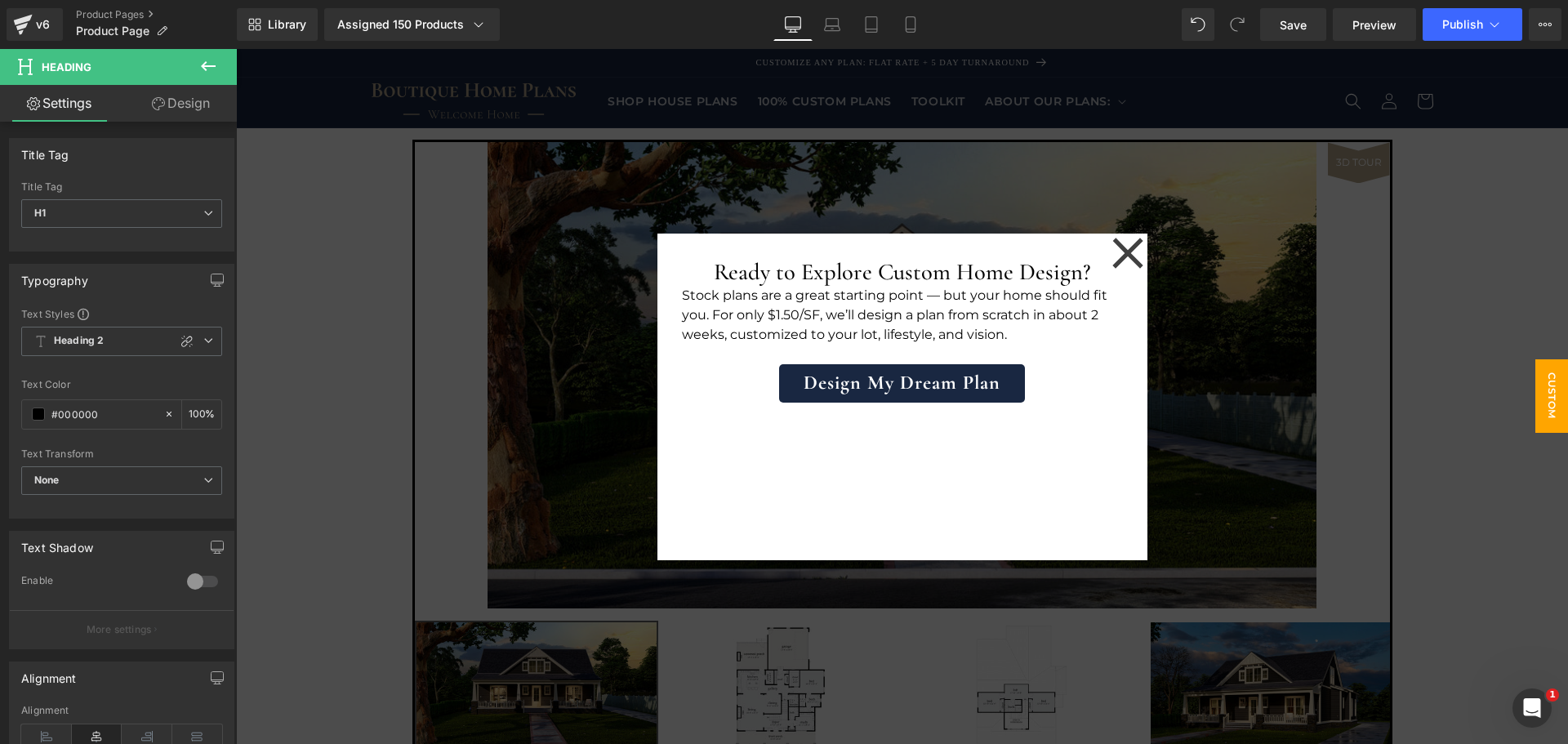
click at [198, 67] on icon at bounding box center [208, 66] width 20 height 20
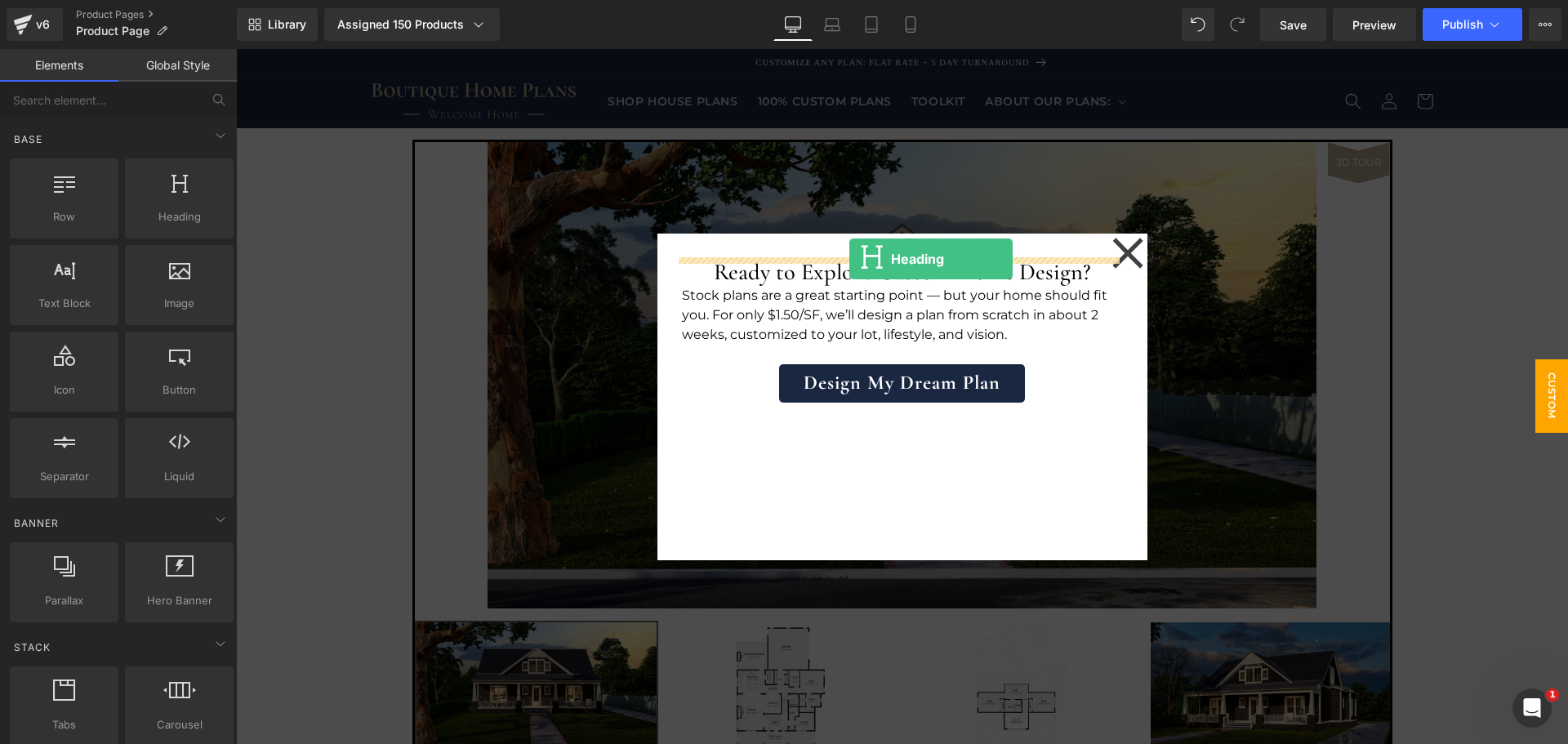
drag, startPoint x: 416, startPoint y: 258, endPoint x: 850, endPoint y: 259, distance: 434.0
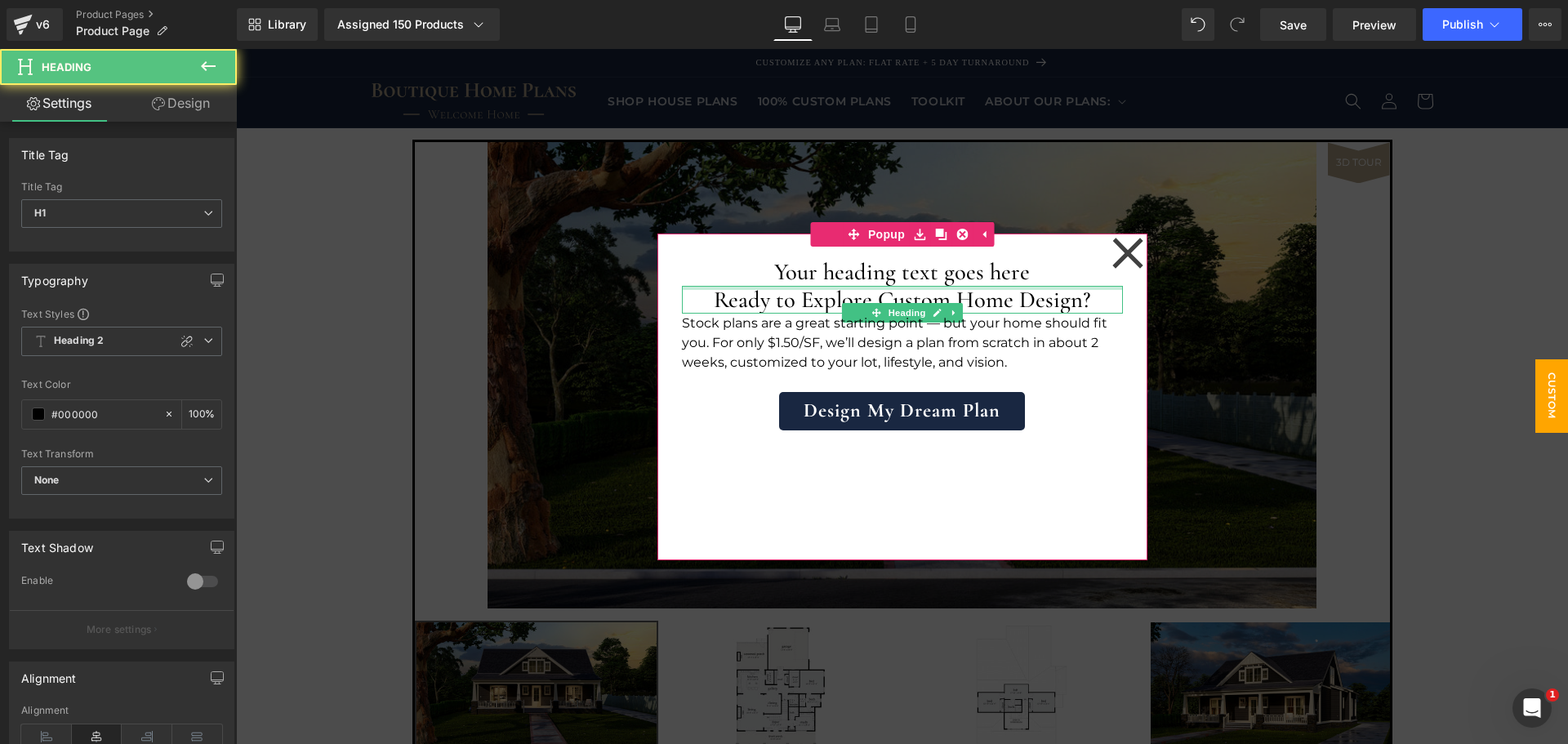
click at [833, 273] on h1 "Your heading text goes here" at bounding box center [902, 272] width 441 height 28
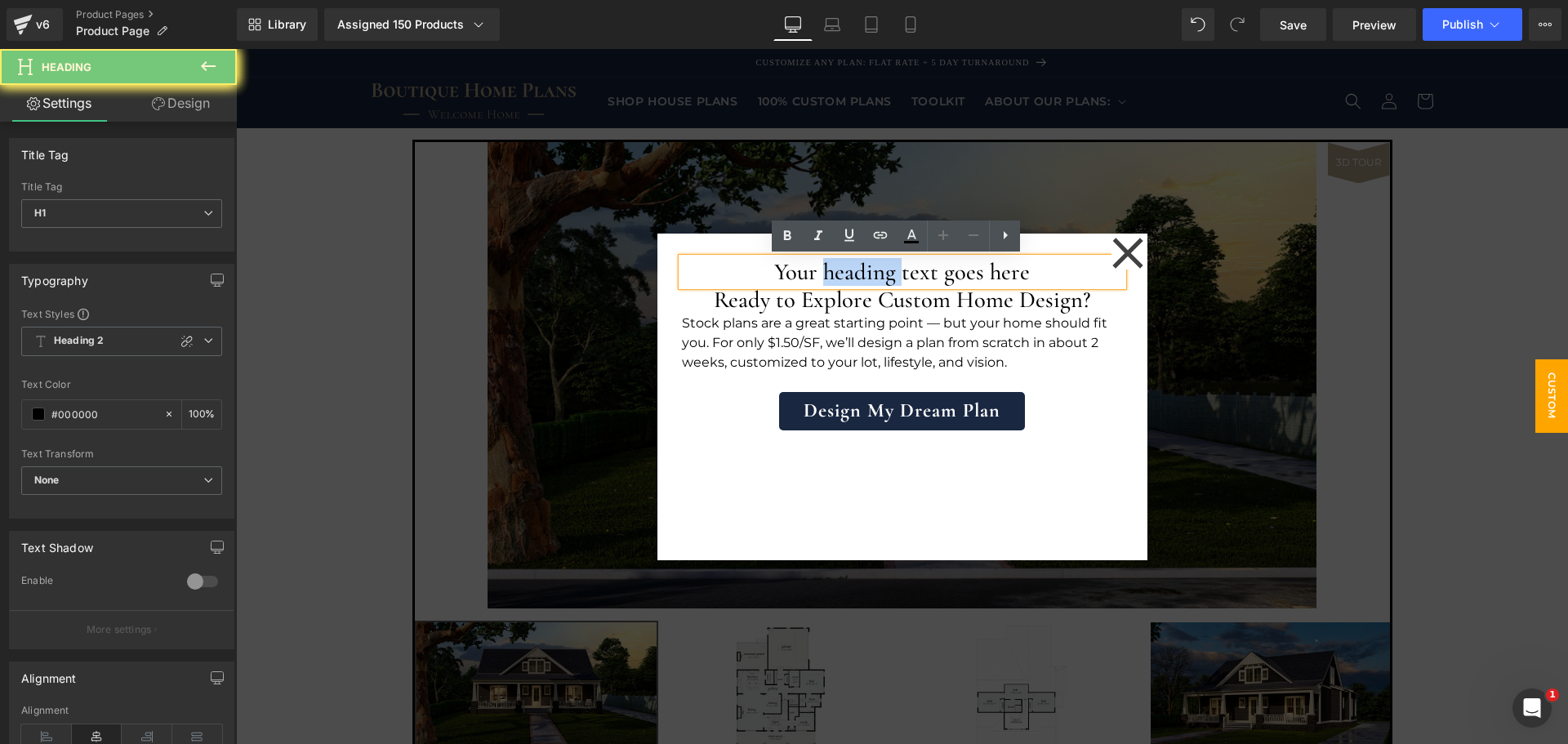
click at [833, 273] on h1 "Your heading text goes here" at bounding box center [902, 272] width 441 height 28
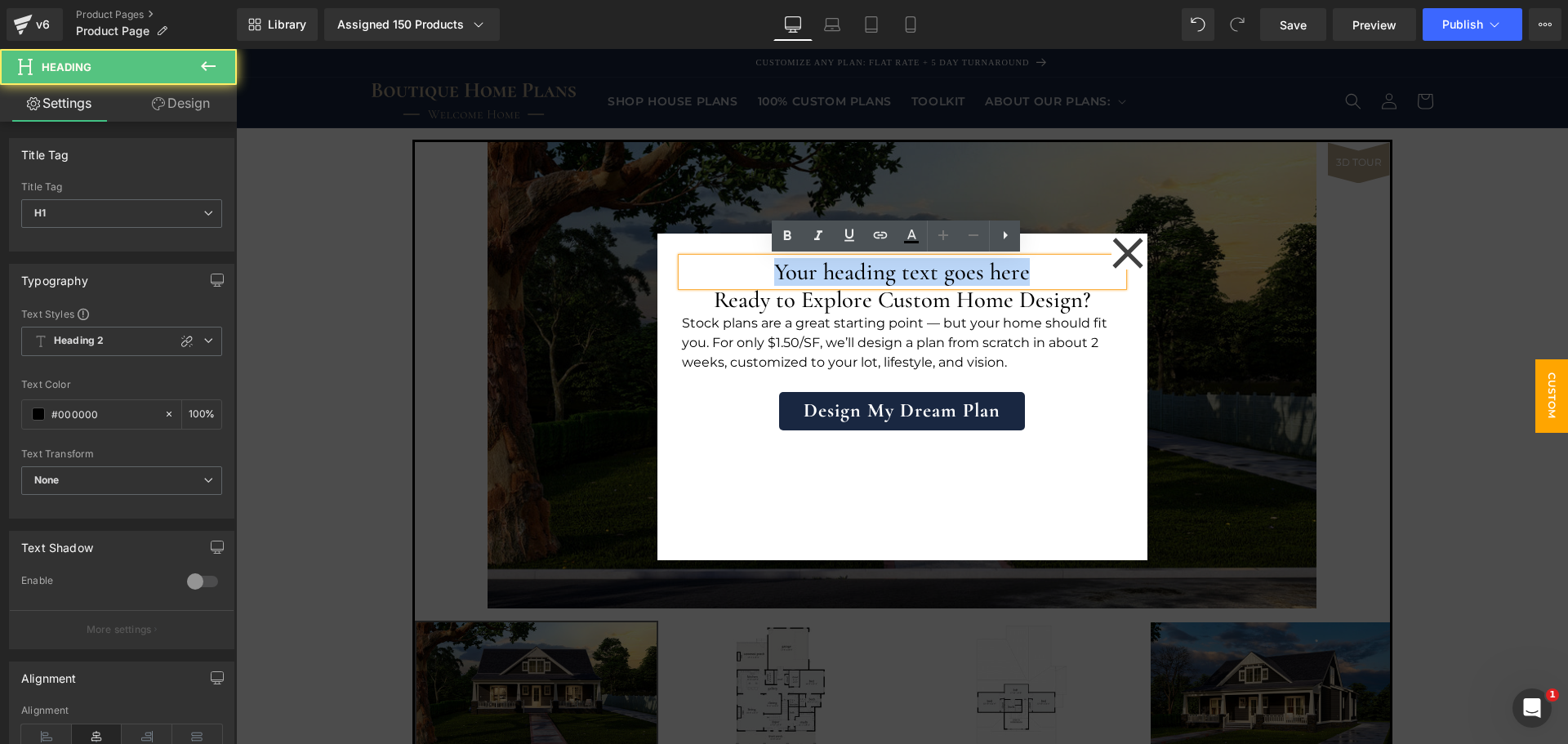
paste div
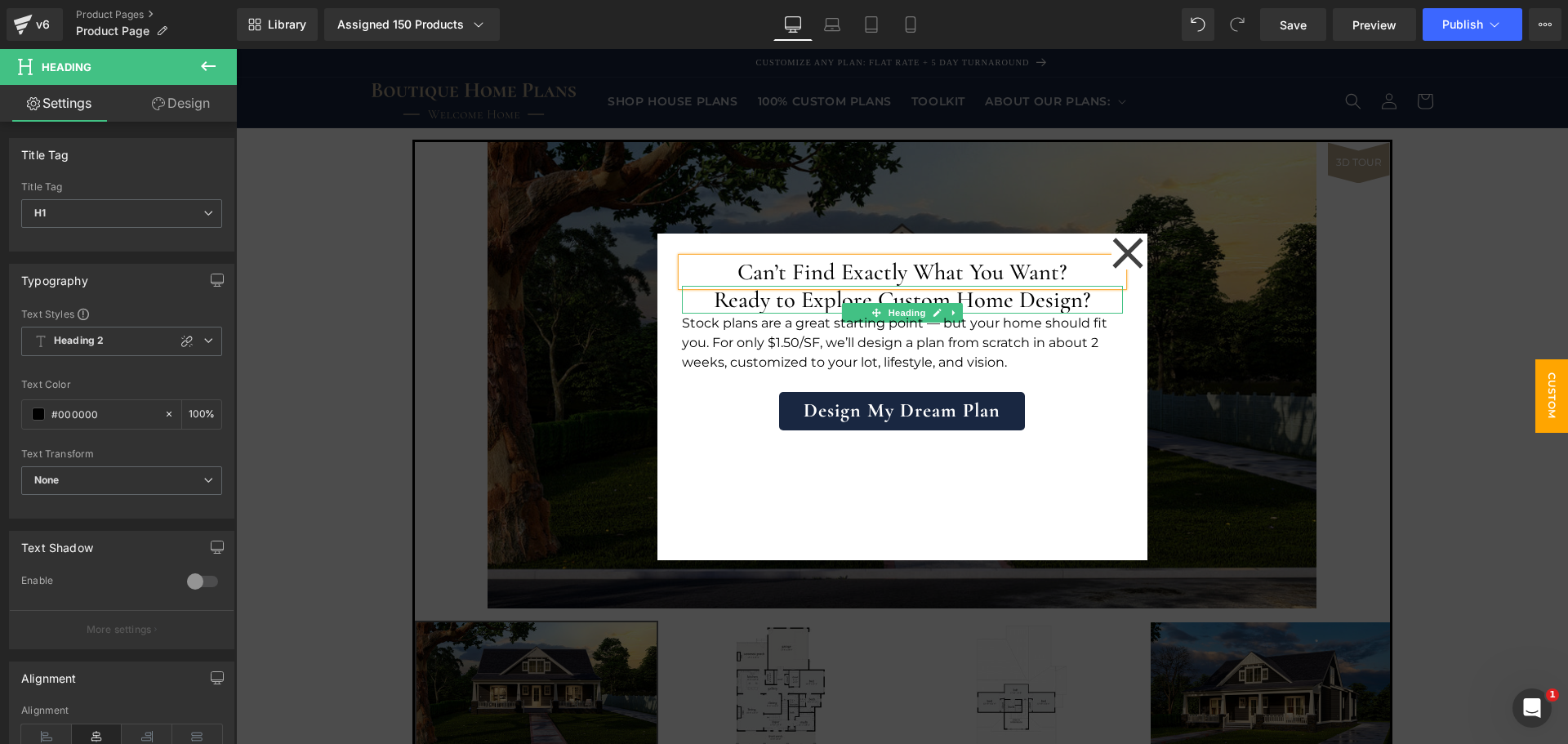
click at [837, 300] on h1 "Ready to Explore Custom Home Design?" at bounding box center [902, 300] width 441 height 28
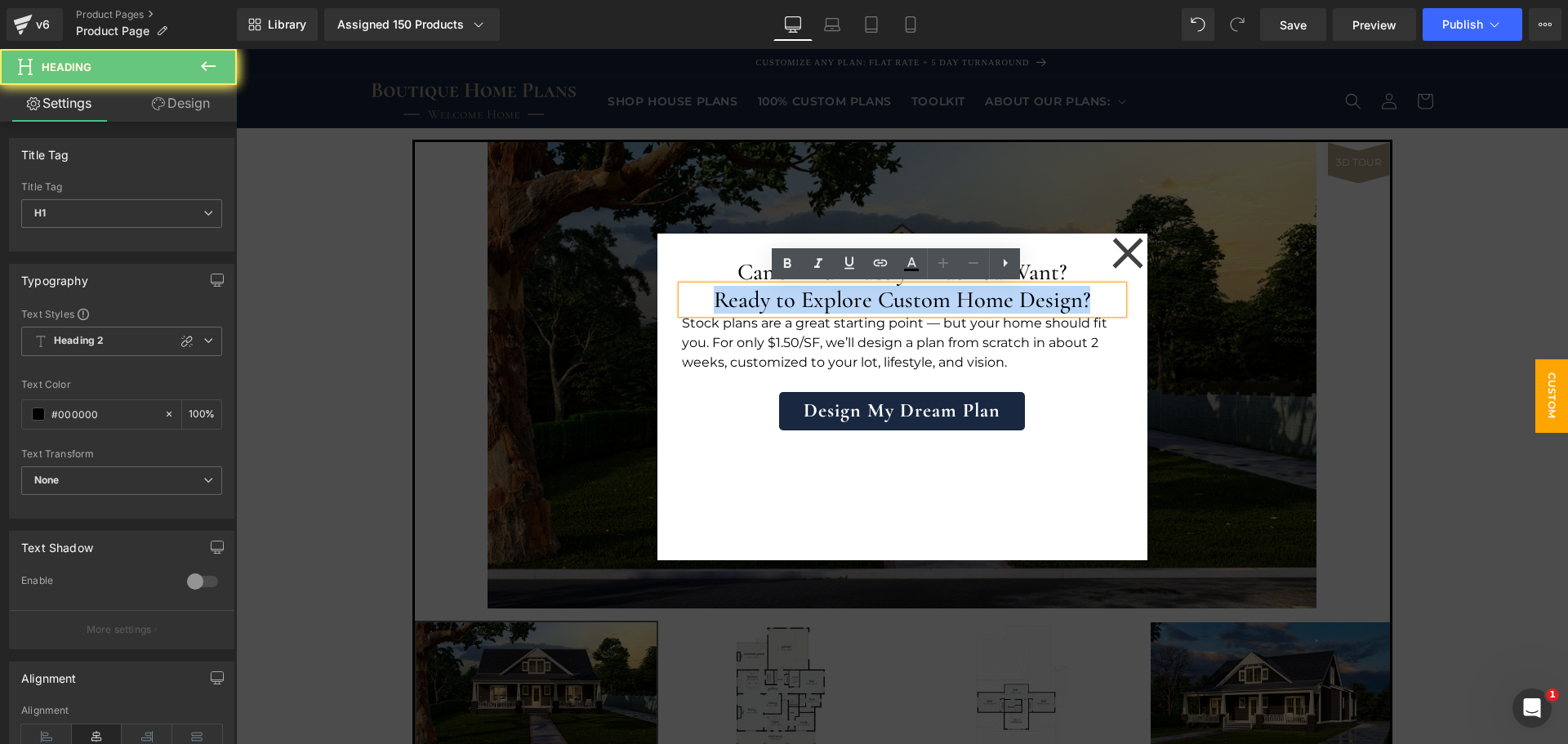
click at [837, 300] on h1 "Ready to Explore Custom Home Design?" at bounding box center [902, 300] width 441 height 28
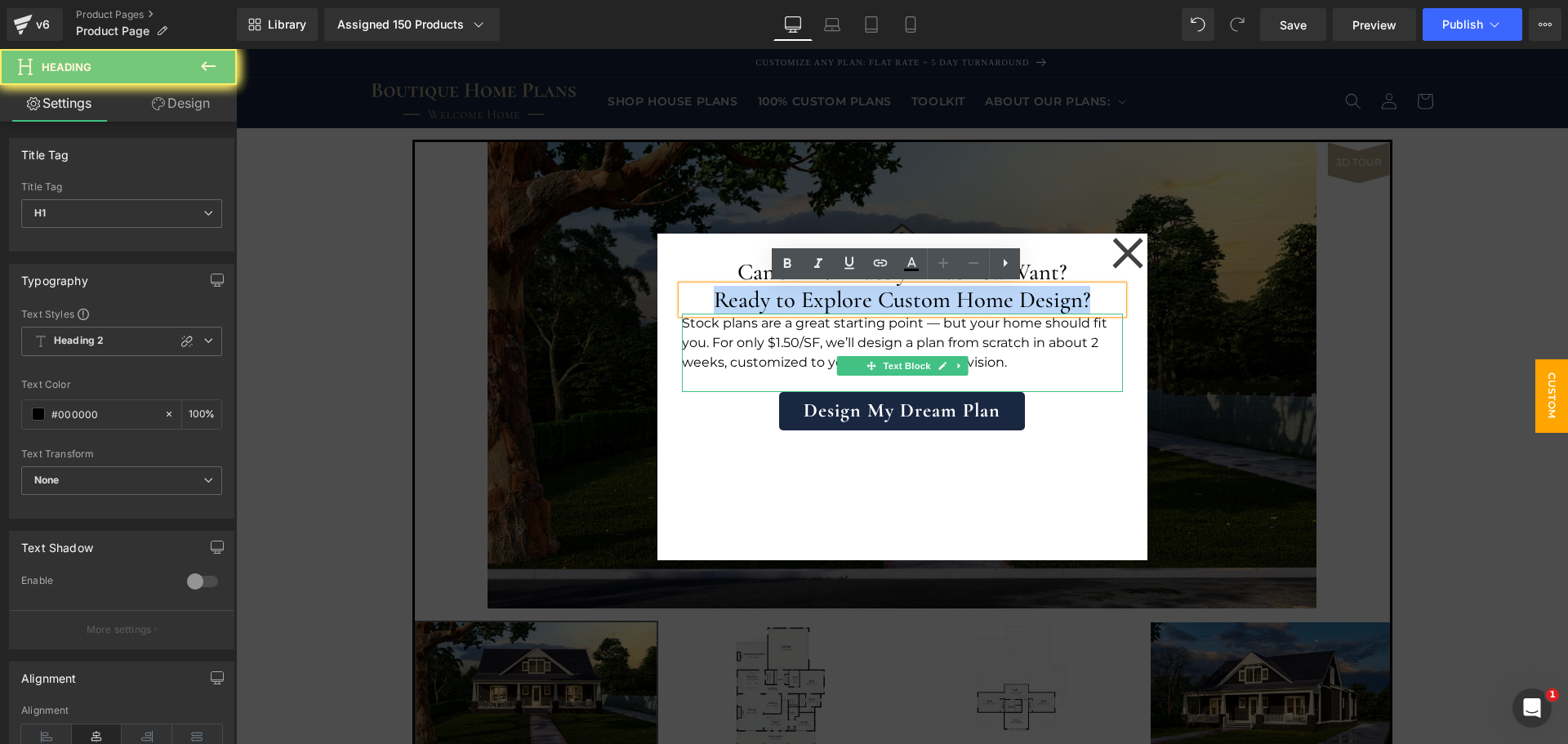
click at [840, 336] on p "Stock plans are a great starting point — but your home should fit you. For only…" at bounding box center [902, 343] width 441 height 59
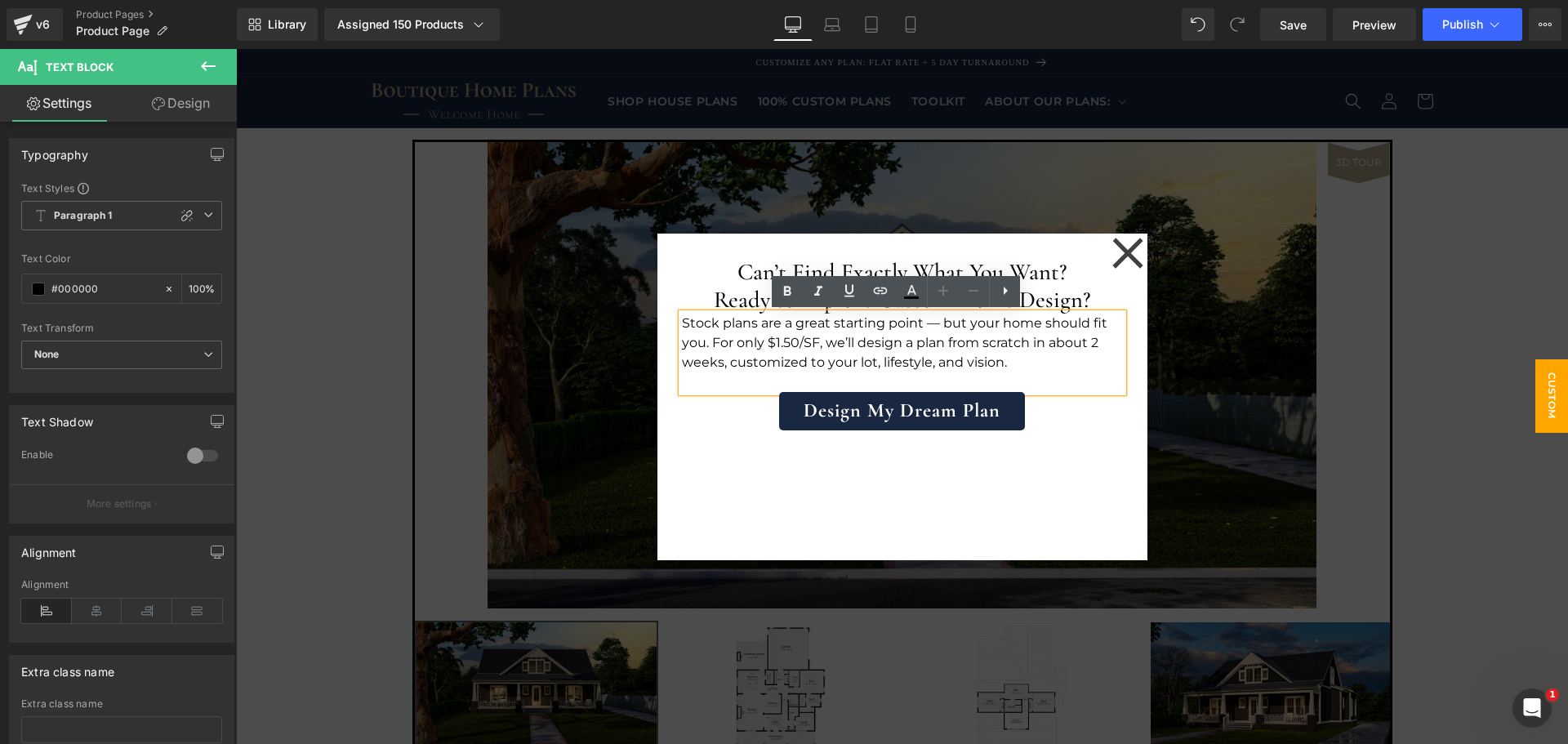
click at [752, 298] on h1 "Ready to Explore Custom Home Design?" at bounding box center [902, 300] width 441 height 28
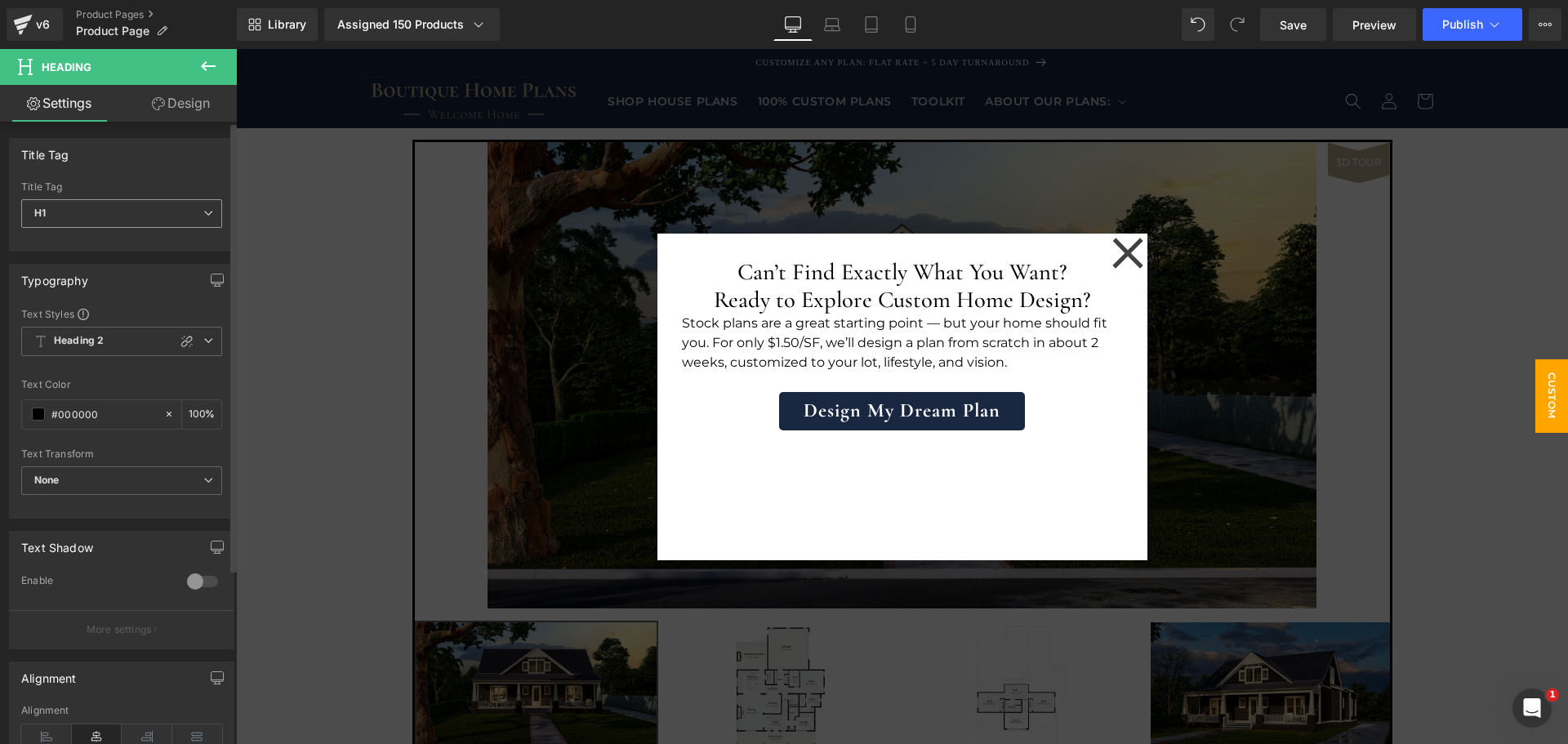
click at [134, 215] on span "H1" at bounding box center [121, 213] width 201 height 29
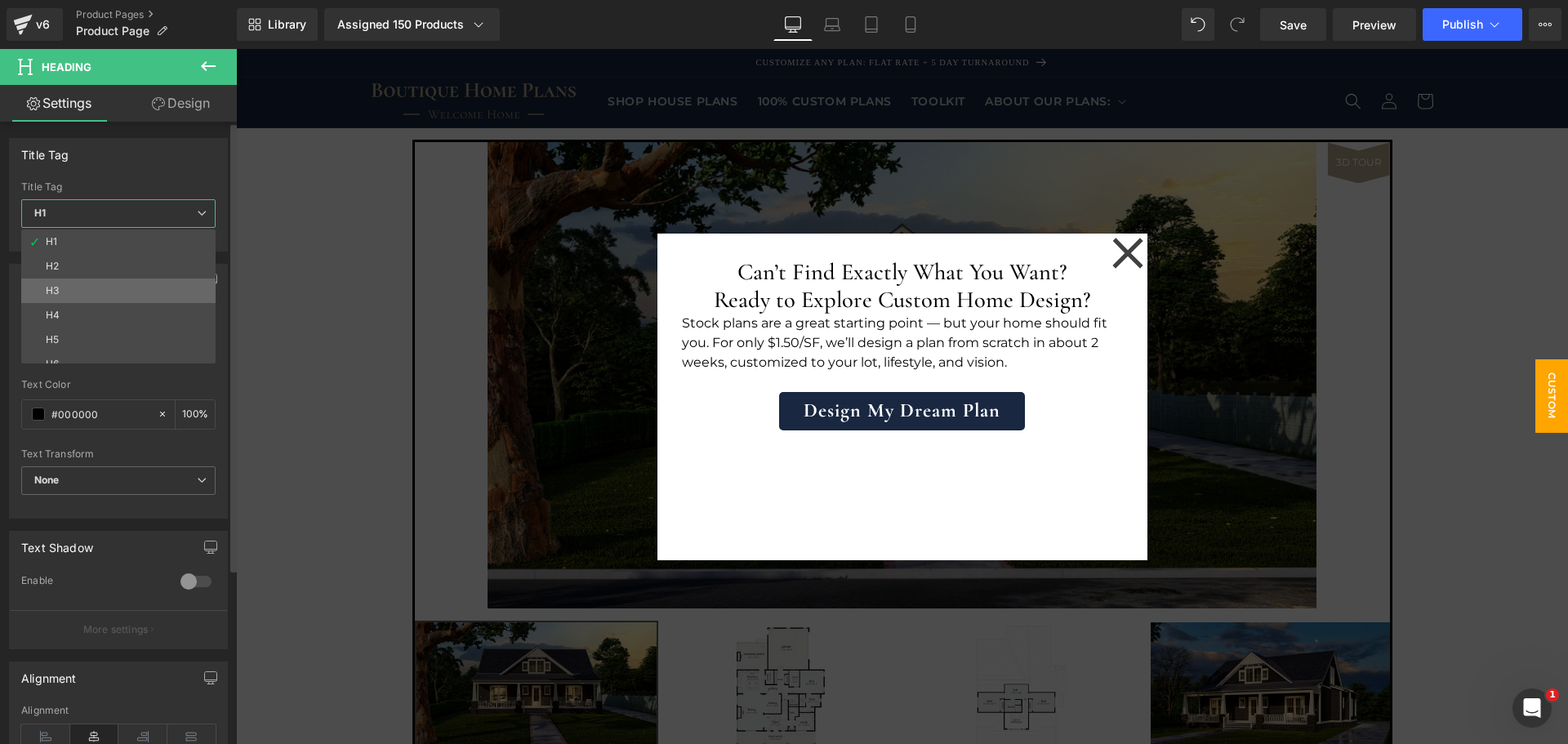
click at [107, 279] on li "H3" at bounding box center [122, 291] width 201 height 25
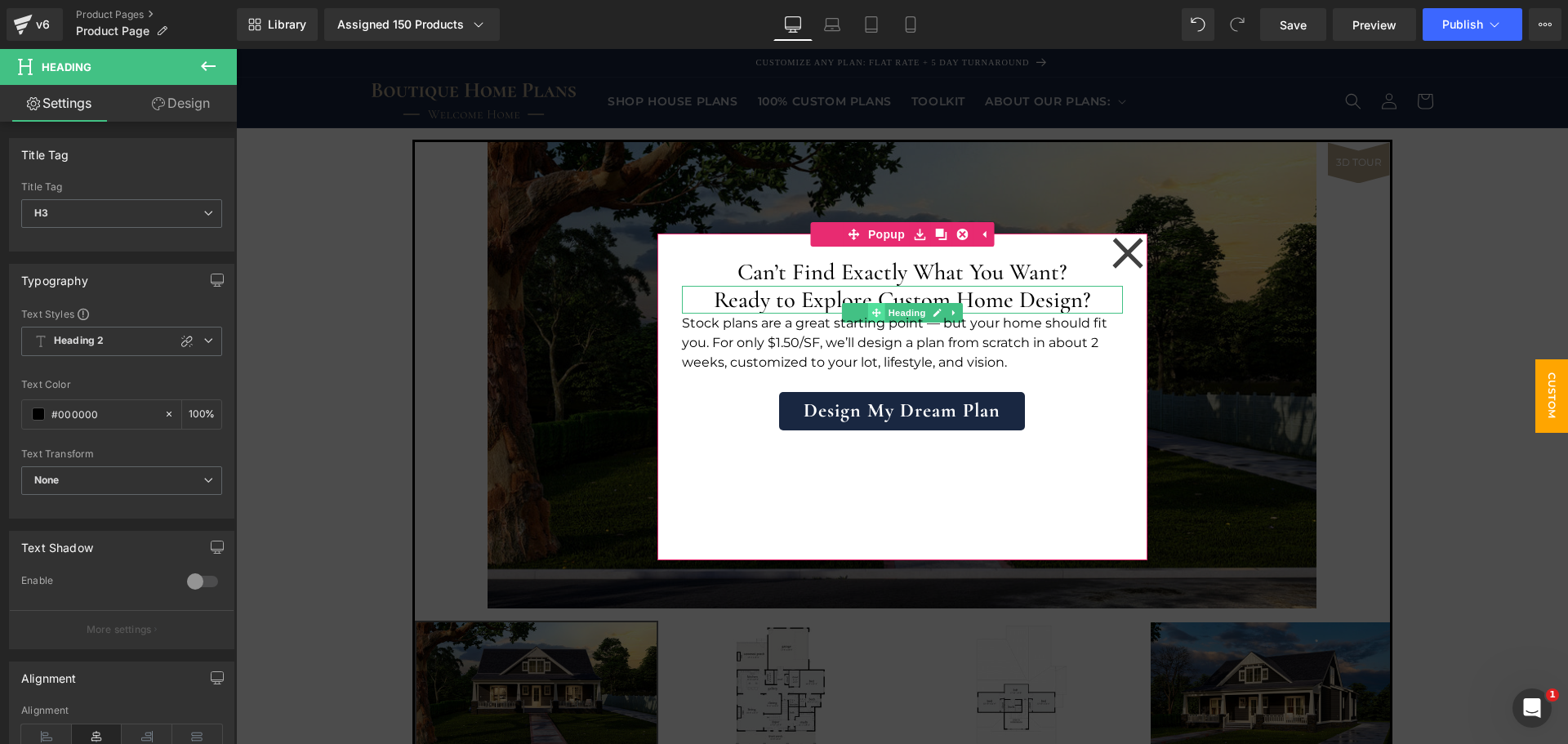
click at [868, 303] on span at bounding box center [876, 313] width 17 height 20
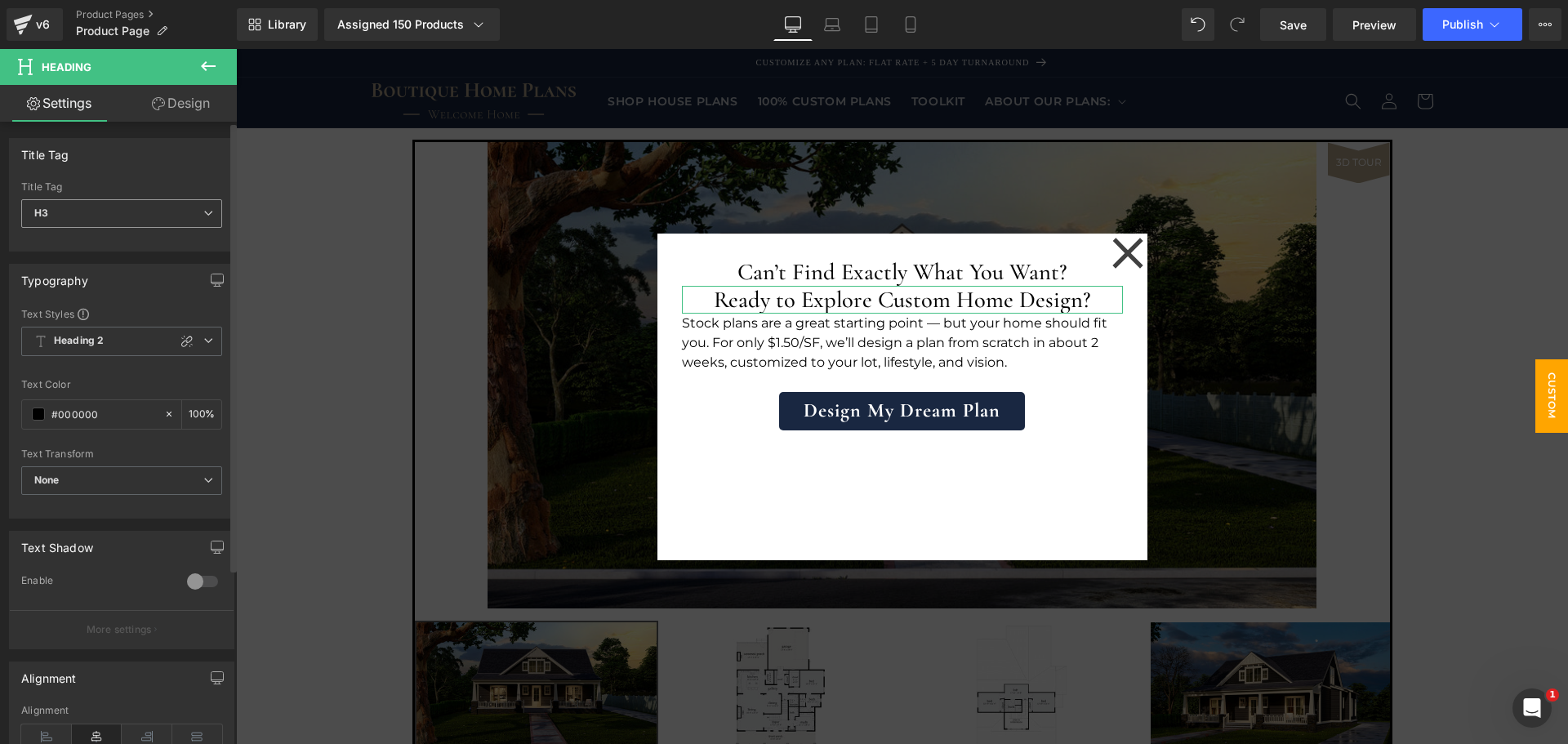
drag, startPoint x: 200, startPoint y: 208, endPoint x: 149, endPoint y: 232, distance: 56.4
click at [203, 208] on icon at bounding box center [208, 213] width 10 height 10
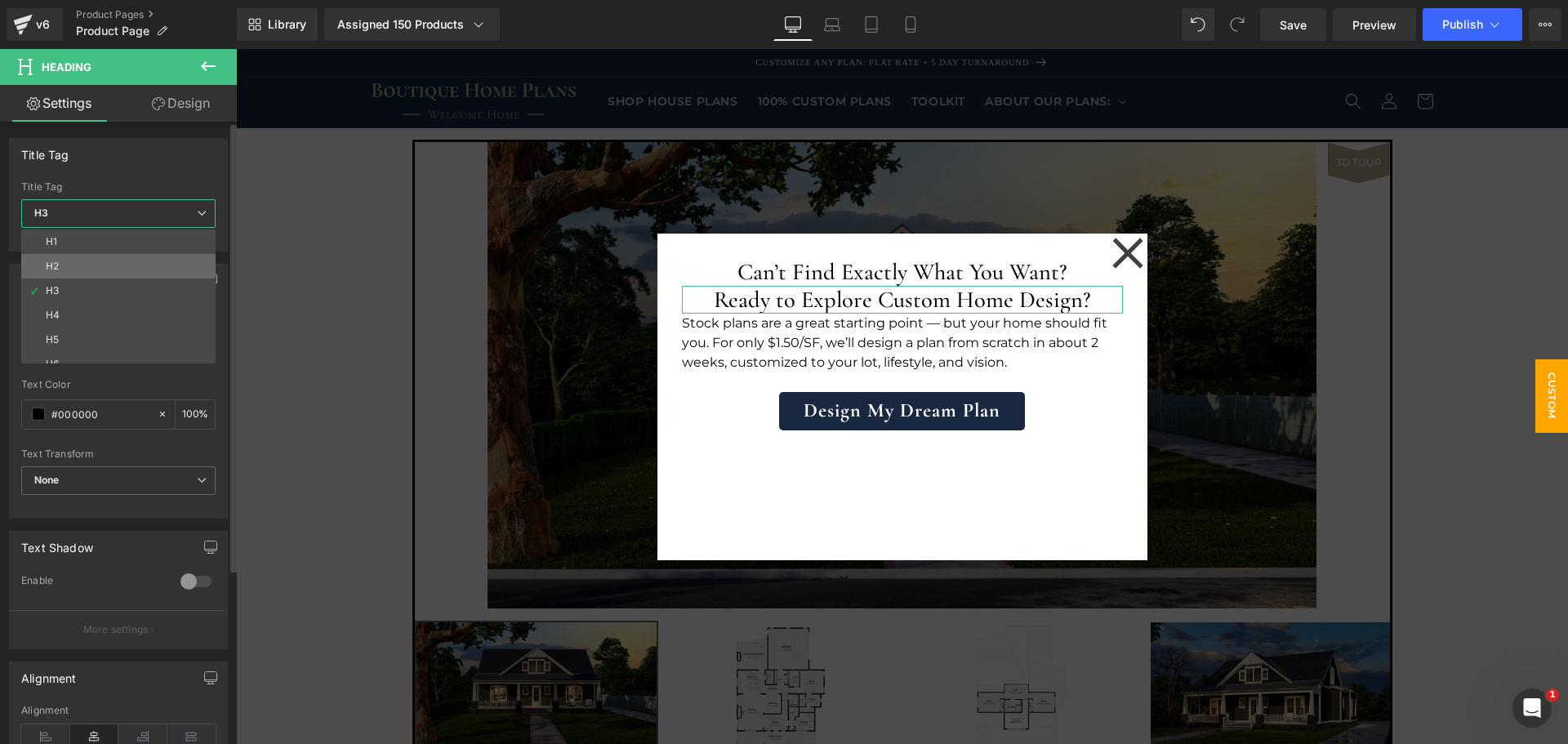
click at [125, 263] on li "H2" at bounding box center [122, 267] width 201 height 25
type input "100"
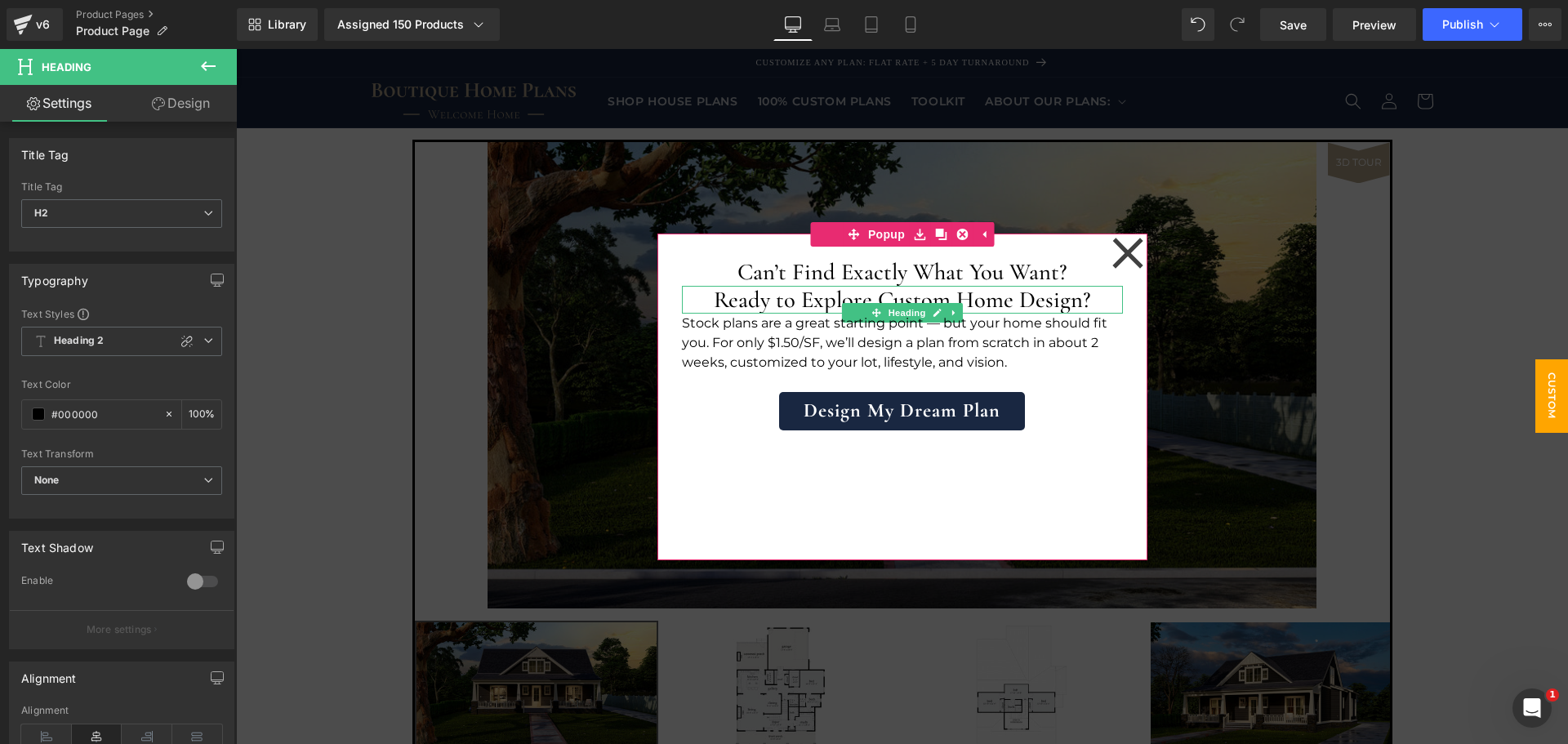
click at [820, 306] on h2 "Ready to Explore Custom Home Design?" at bounding box center [902, 300] width 441 height 28
click at [868, 306] on span at bounding box center [876, 313] width 17 height 20
click at [746, 301] on h2 "Ready to Explore Custom Home Design?" at bounding box center [902, 300] width 441 height 28
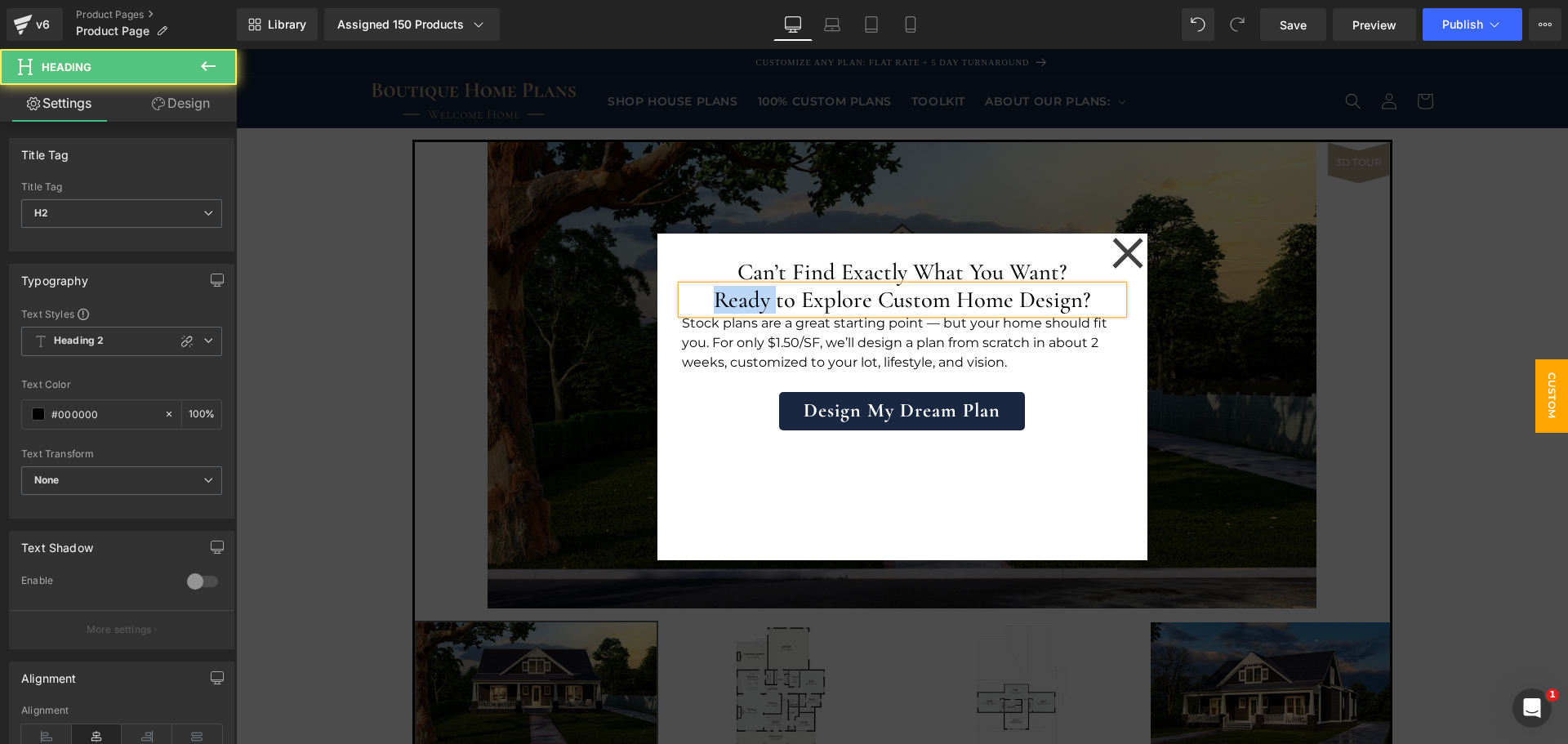
click at [746, 301] on h2 "Ready to Explore Custom Home Design?" at bounding box center [902, 300] width 441 height 28
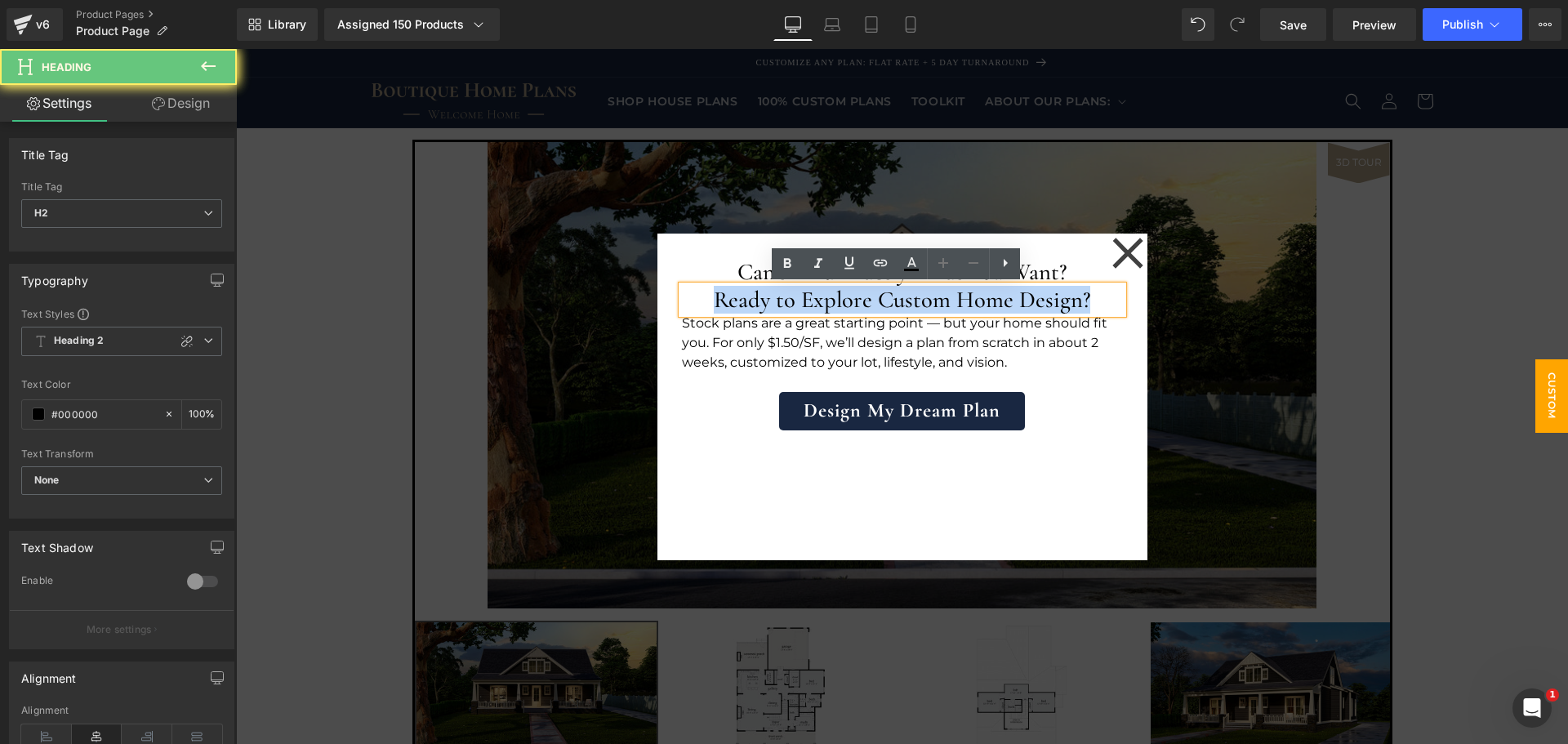
click at [746, 301] on h2 "Ready to Explore Custom Home Design?" at bounding box center [902, 300] width 441 height 28
click at [744, 306] on h2 "Ready to Explore Custom Home Design?" at bounding box center [902, 300] width 441 height 28
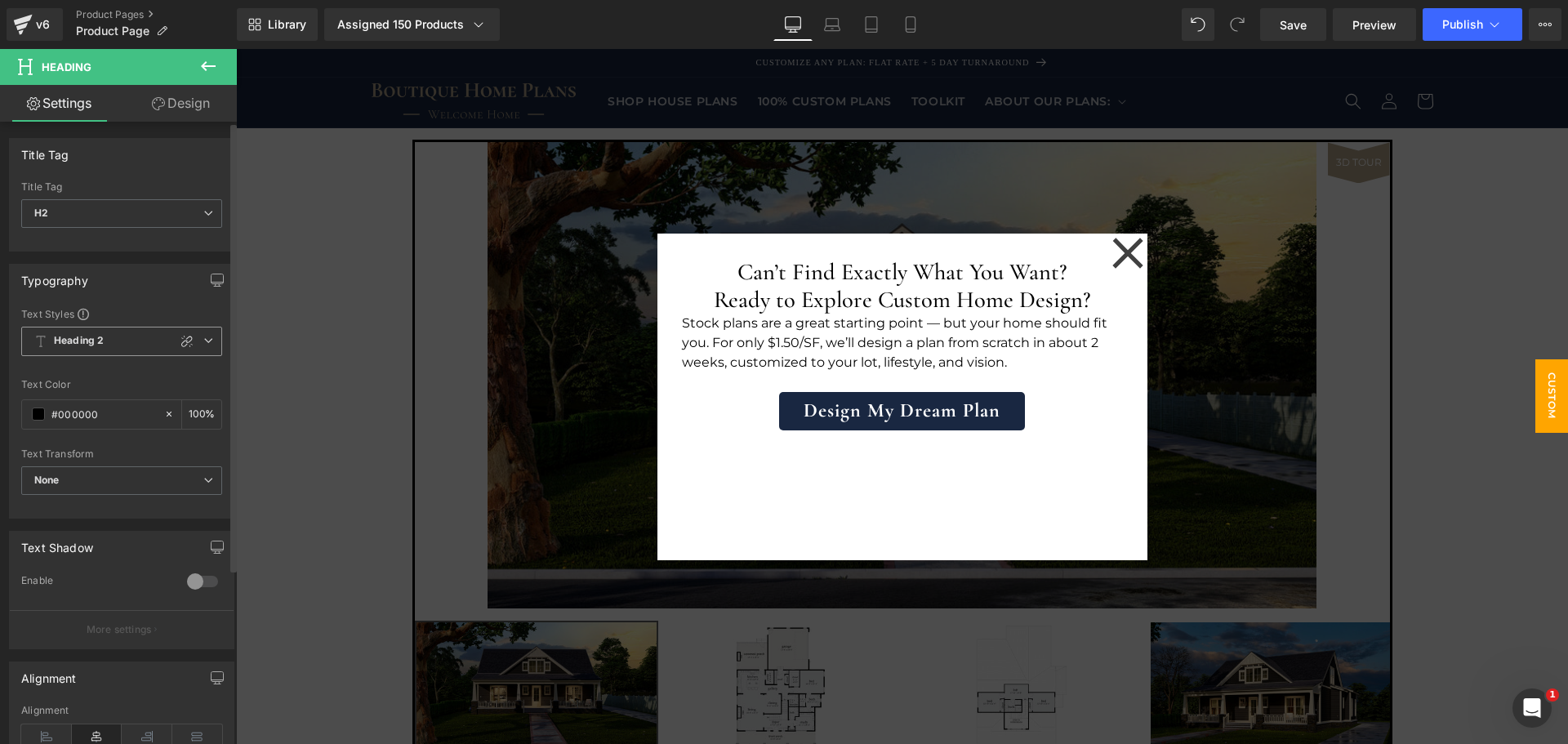
click at [203, 339] on icon at bounding box center [208, 341] width 10 height 10
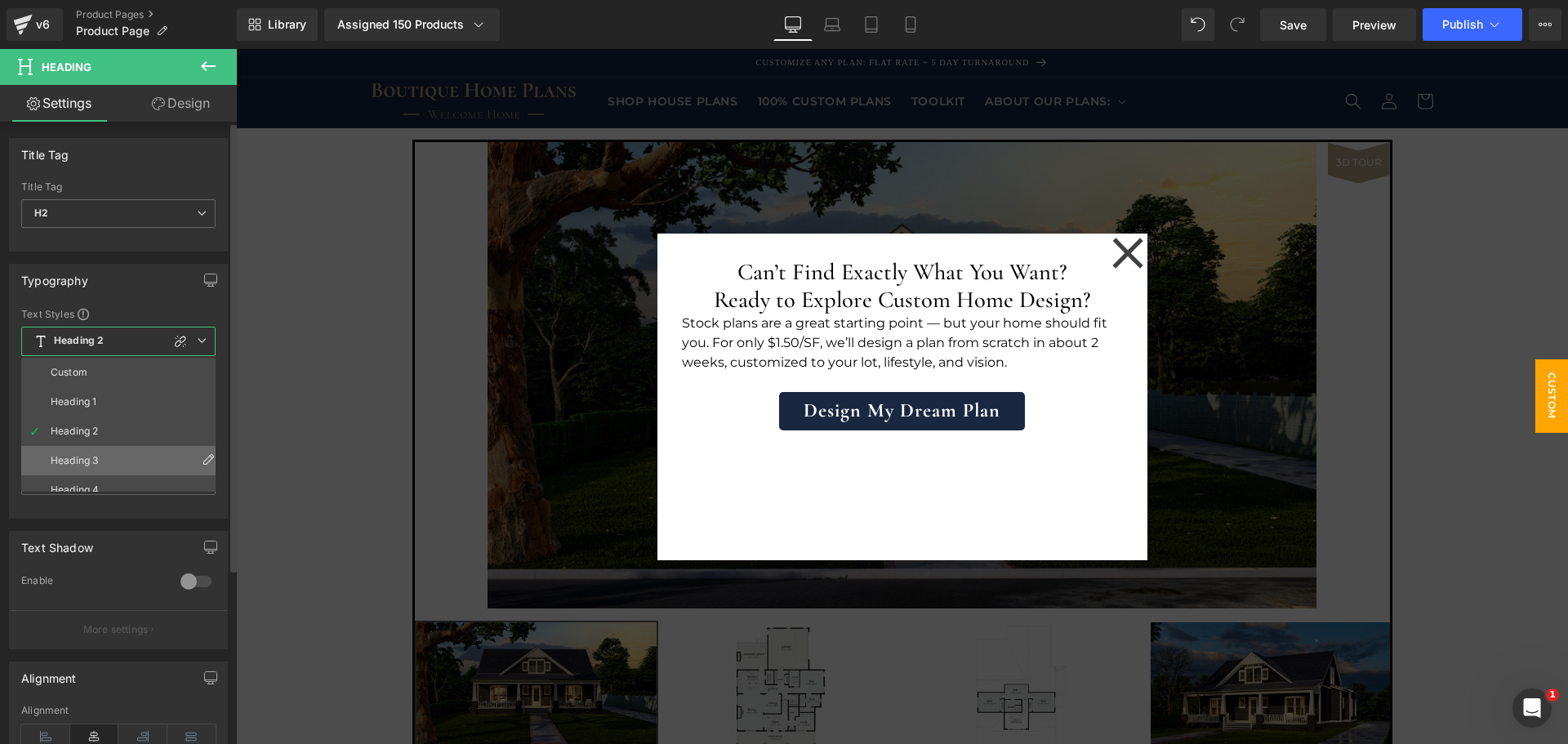
click at [135, 450] on li "Heading 3" at bounding box center [122, 461] width 201 height 30
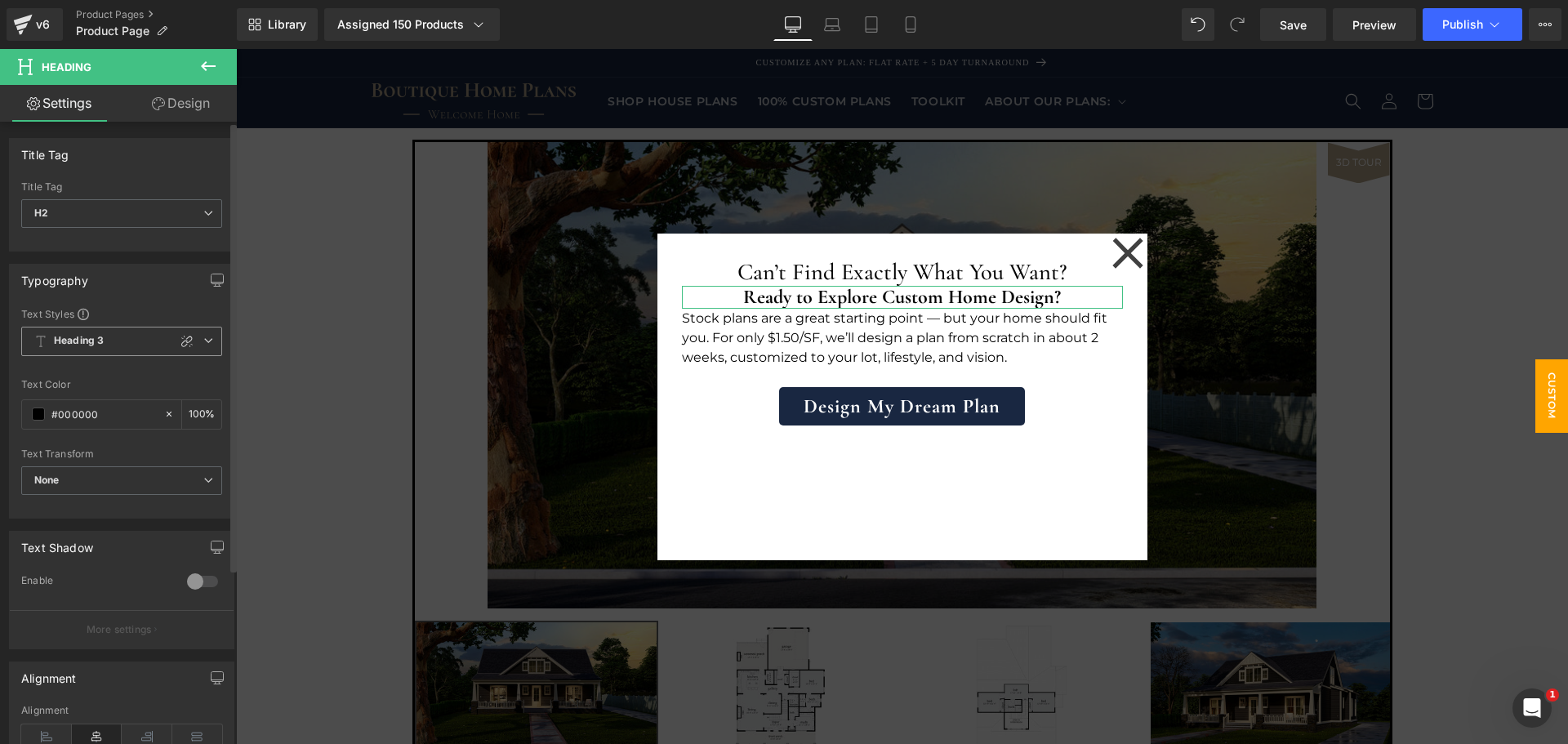
click at [203, 338] on icon at bounding box center [208, 341] width 10 height 10
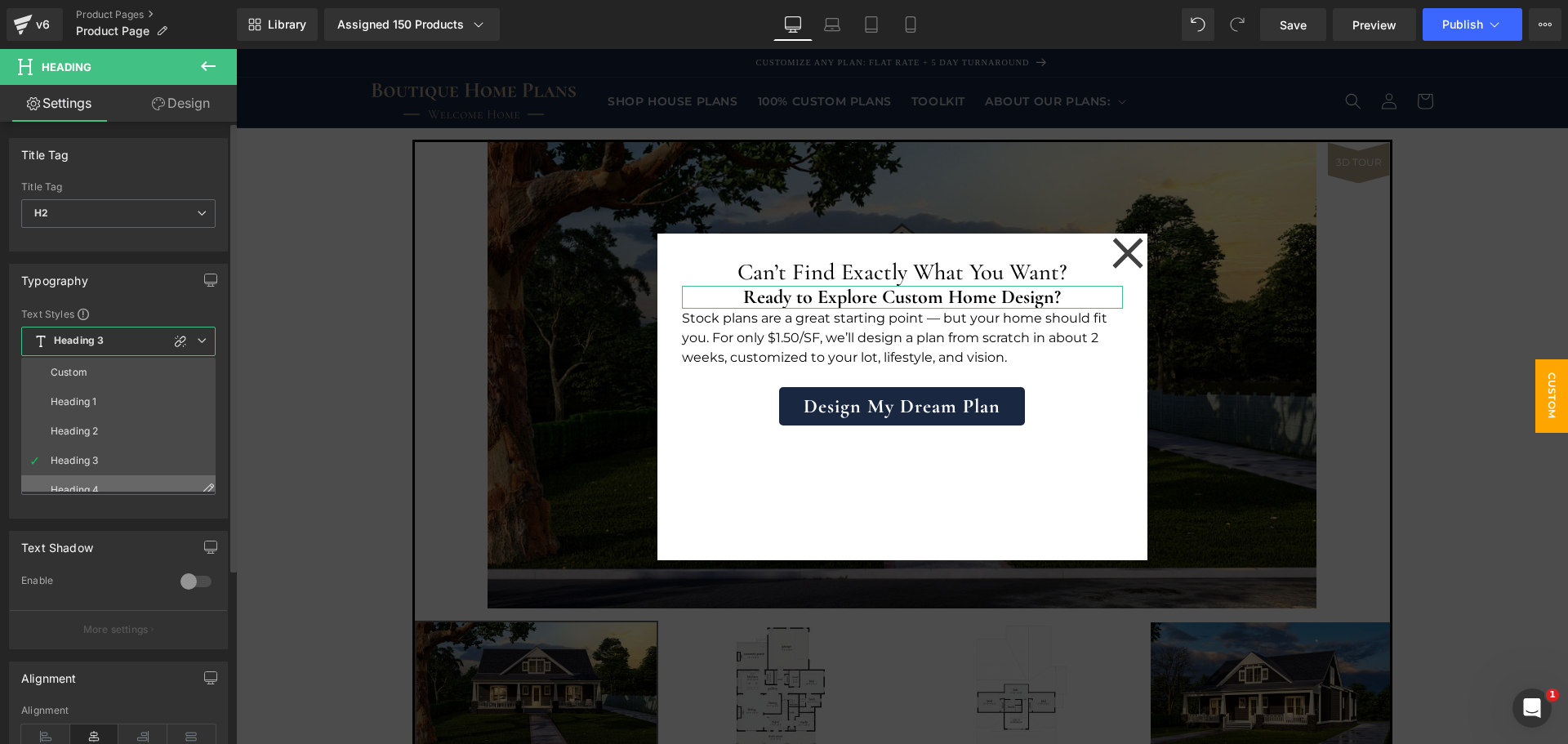
click at [115, 479] on li "Heading 4" at bounding box center [122, 490] width 201 height 30
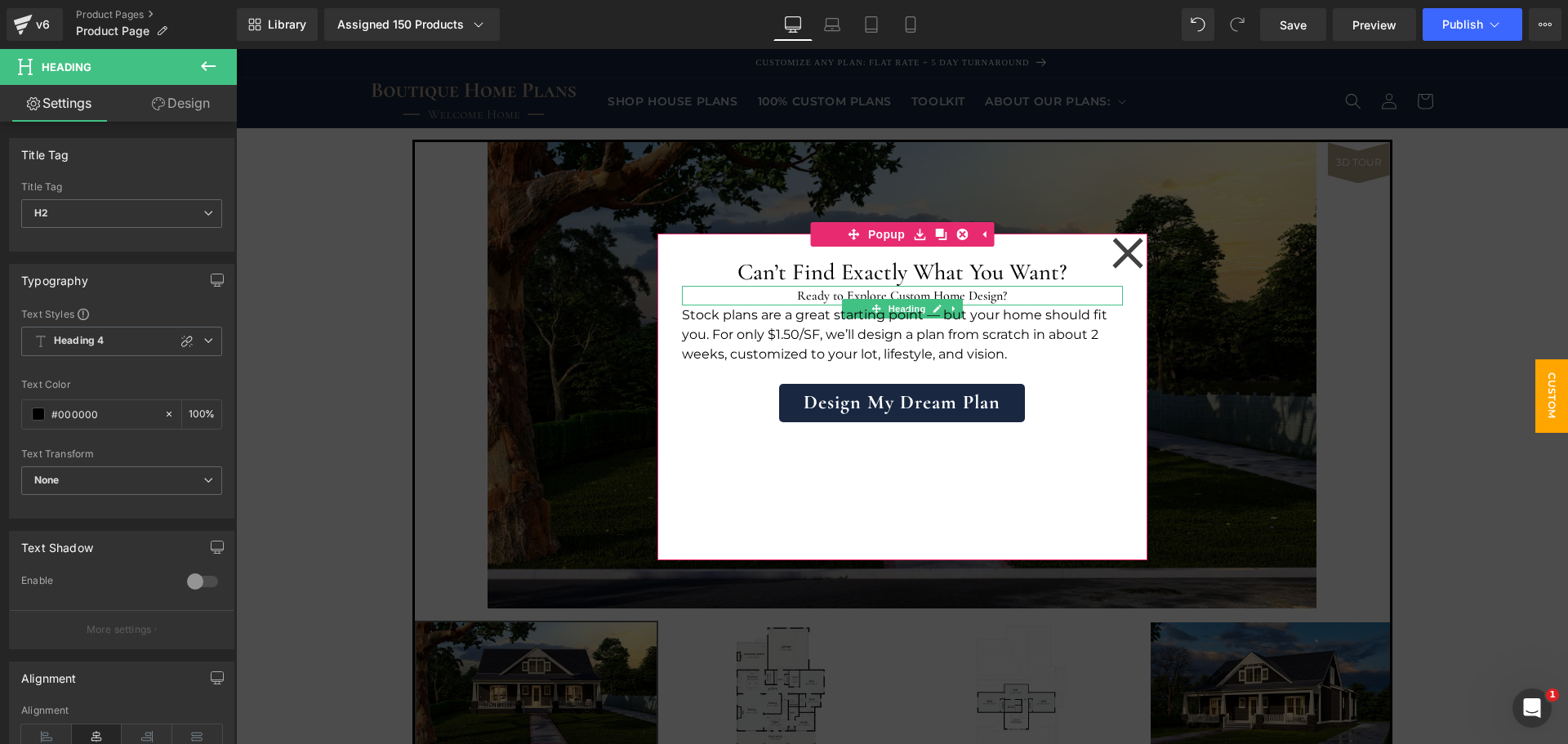
click at [875, 298] on h2 "Ready to Explore Custom Home Design?" at bounding box center [902, 296] width 441 height 20
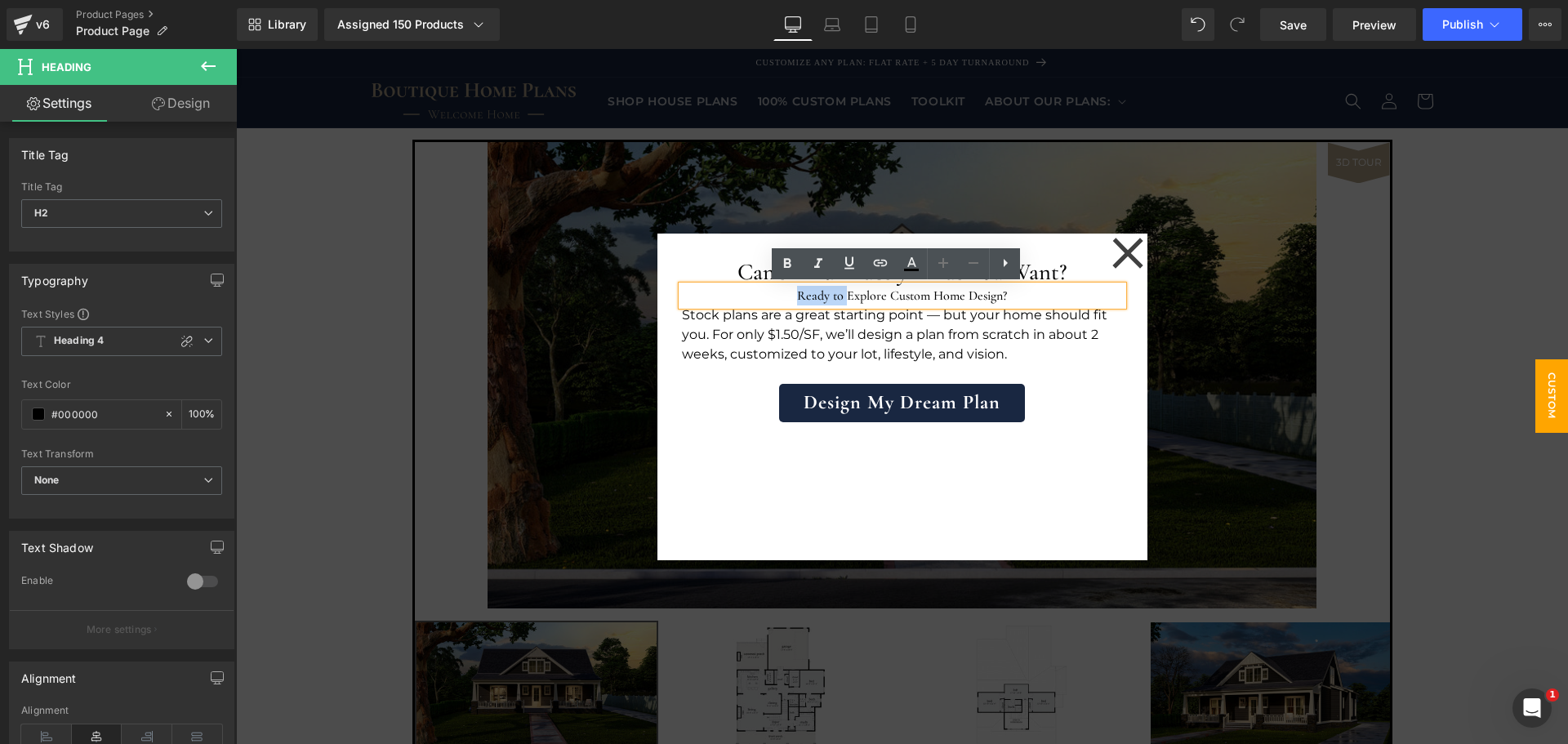
drag, startPoint x: 841, startPoint y: 293, endPoint x: 791, endPoint y: 295, distance: 50.0
click at [791, 295] on h2 "Ready to Explore Custom Home Design?" at bounding box center [902, 296] width 441 height 20
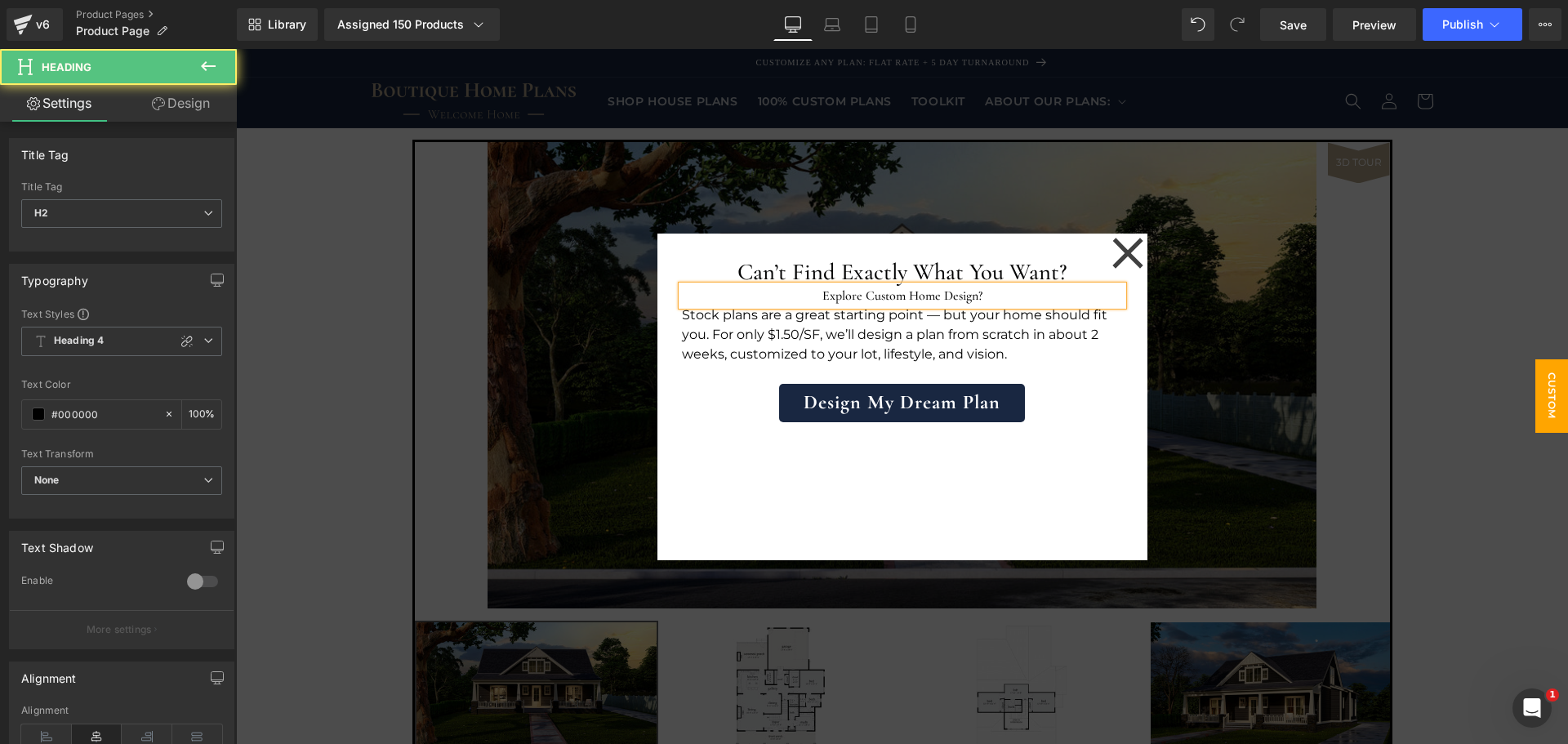
click at [994, 291] on h2 "Explore Custom Home Design?" at bounding box center [902, 296] width 441 height 20
click at [922, 332] on p "Stock plans are a great starting point — but your home should fit you. For only…" at bounding box center [902, 334] width 441 height 59
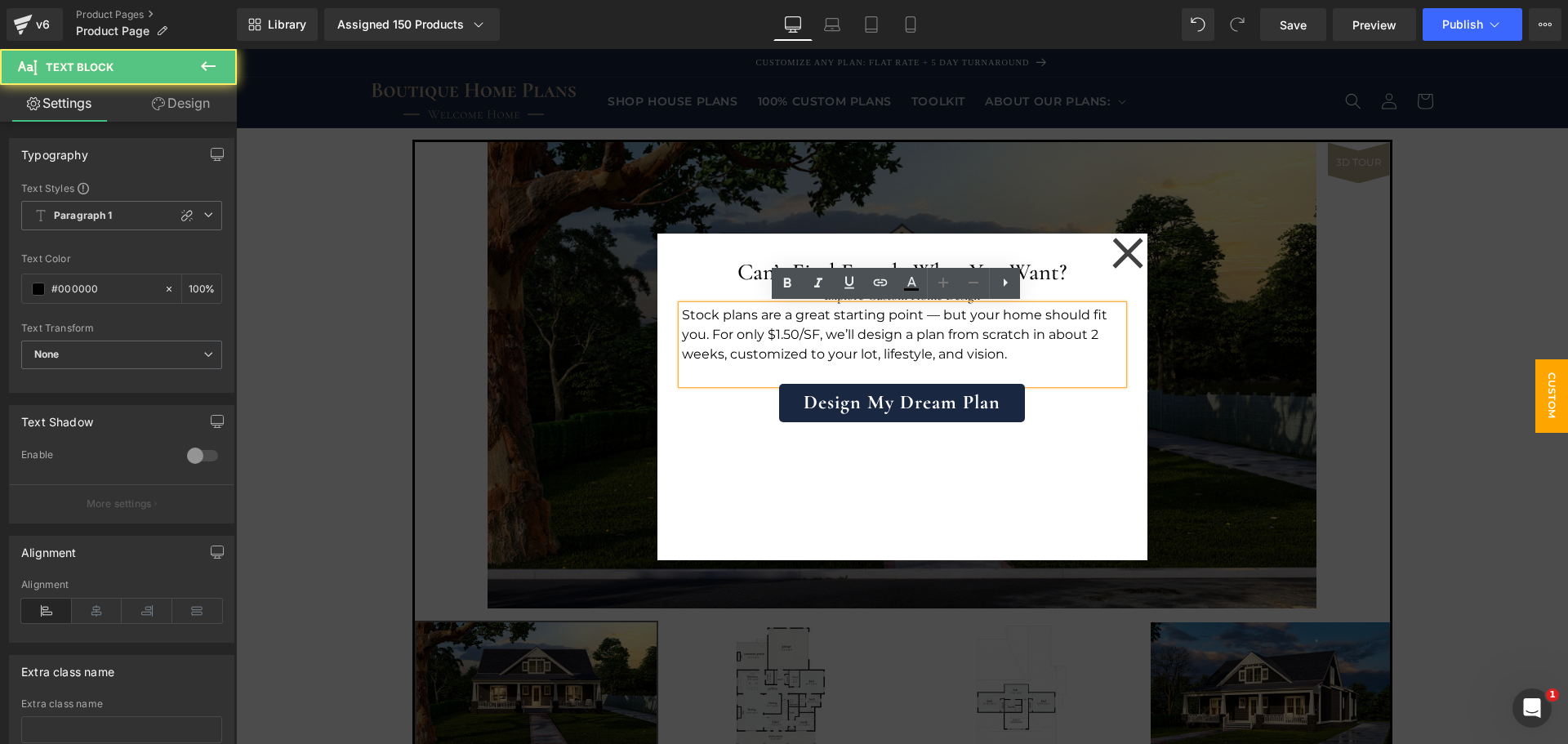
click at [922, 330] on p "Stock plans are a great starting point — but your home should fit you. For only…" at bounding box center [902, 334] width 441 height 59
click at [1057, 296] on h2 "Explore Custom Home Design" at bounding box center [902, 296] width 441 height 20
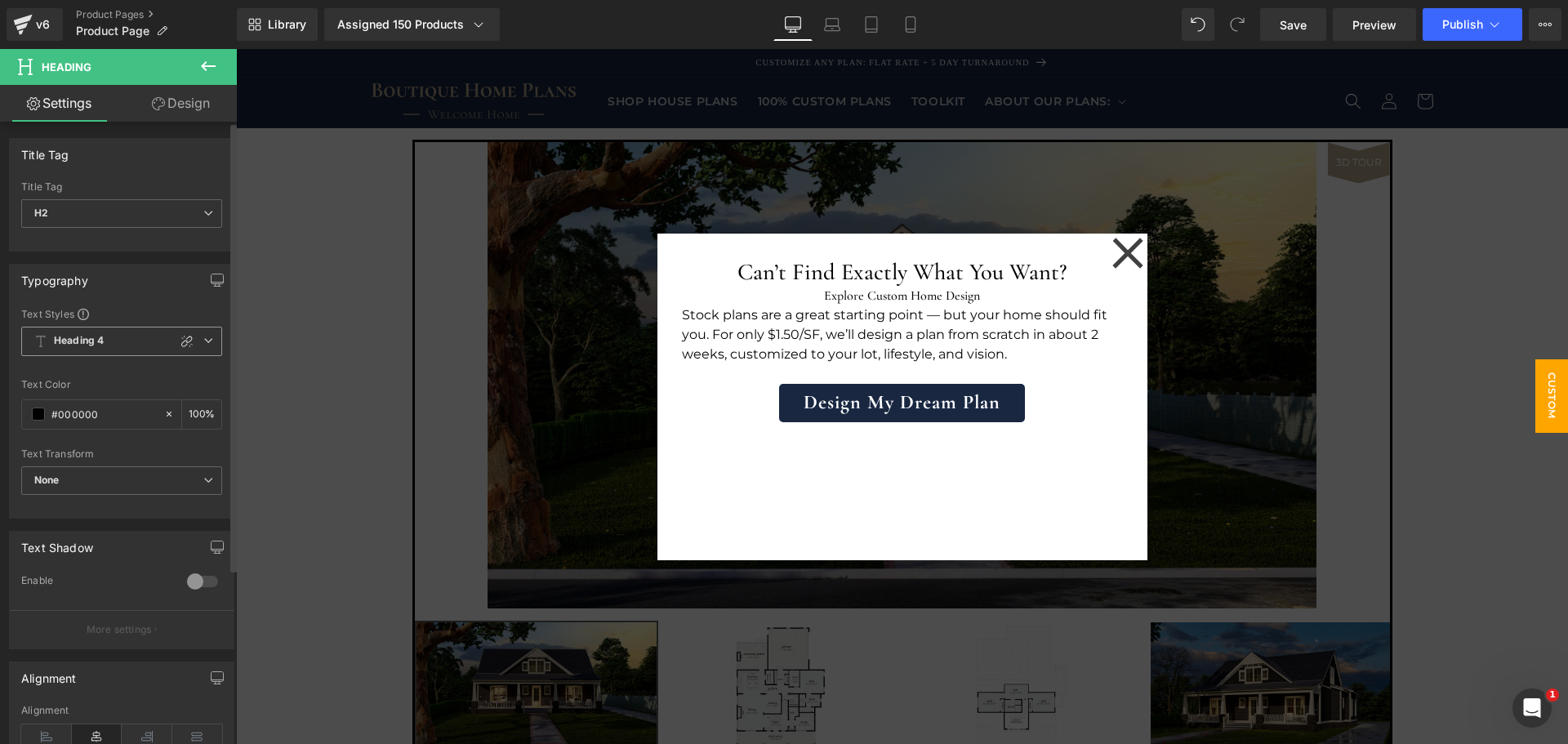
click at [203, 341] on icon at bounding box center [208, 341] width 10 height 10
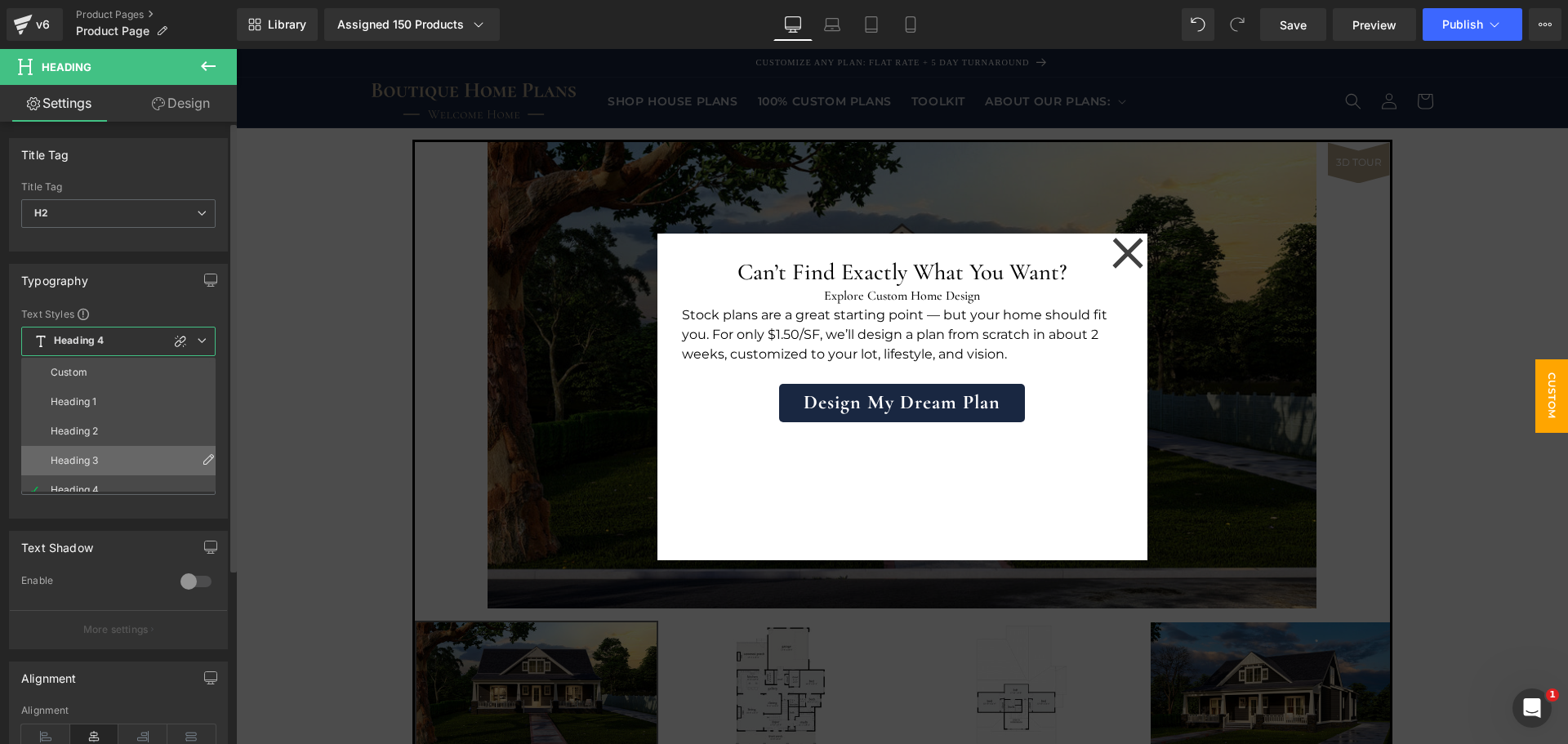
click at [103, 449] on li "Heading 3" at bounding box center [122, 461] width 201 height 30
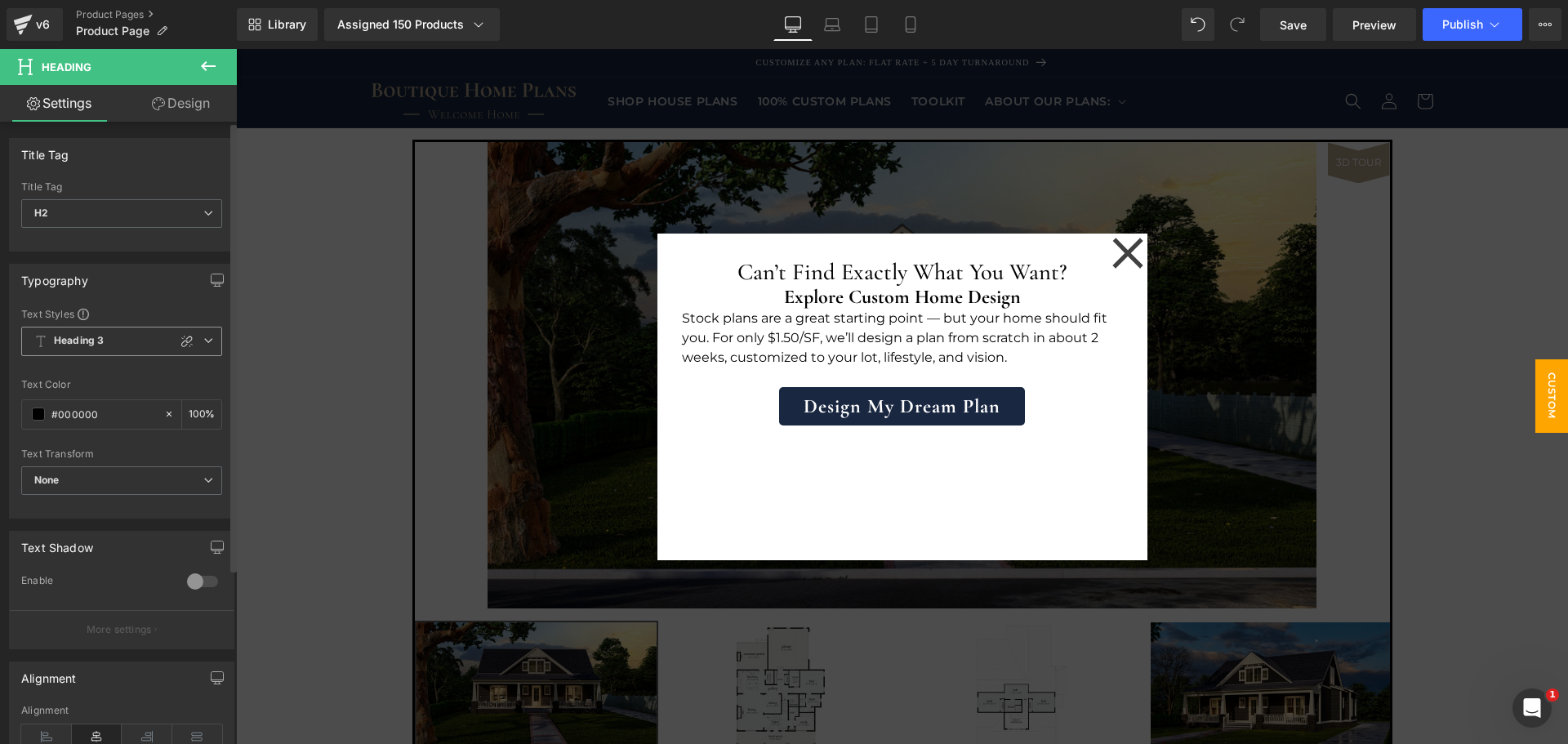
click at [204, 339] on icon at bounding box center [208, 341] width 10 height 10
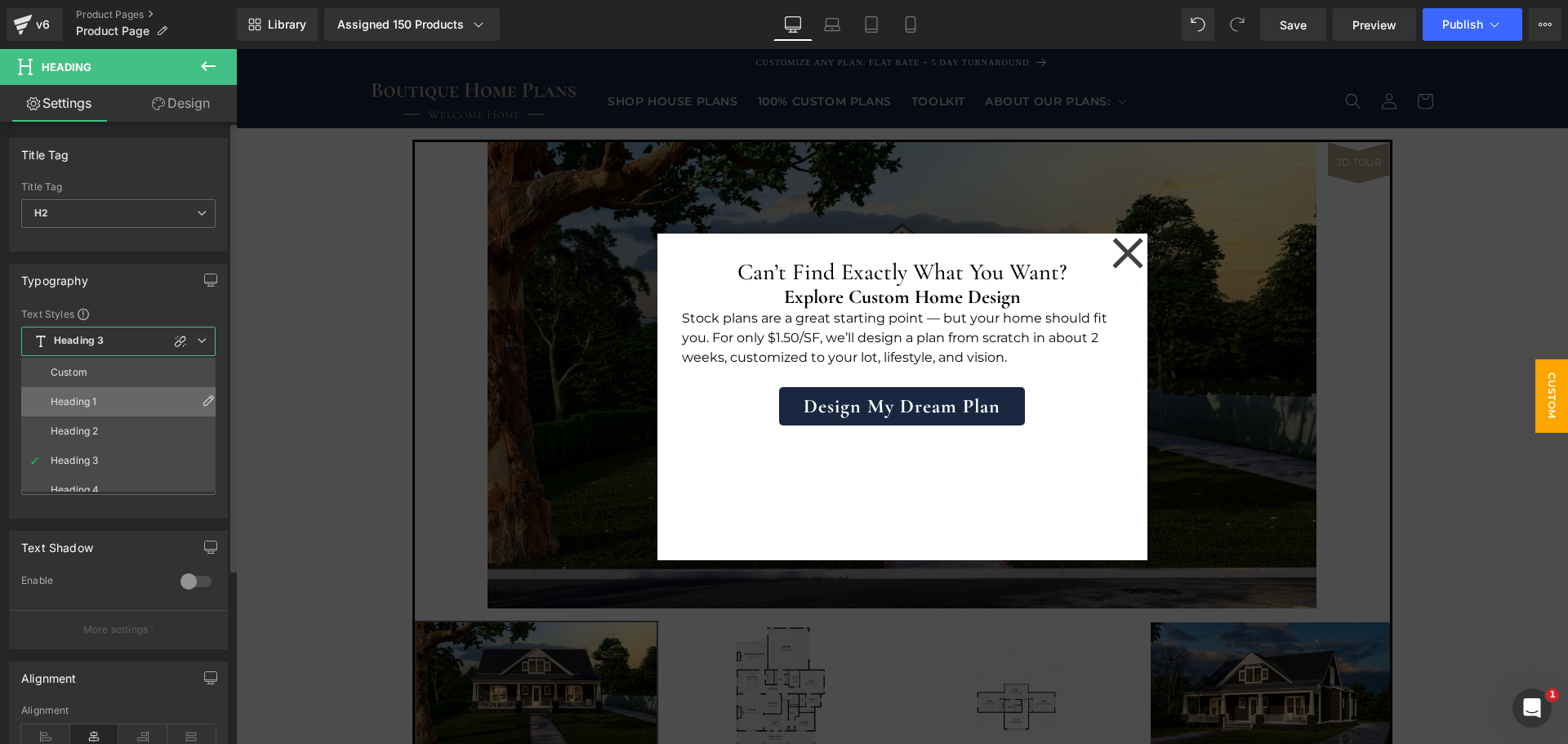
click at [123, 396] on li "Heading 1" at bounding box center [122, 402] width 201 height 30
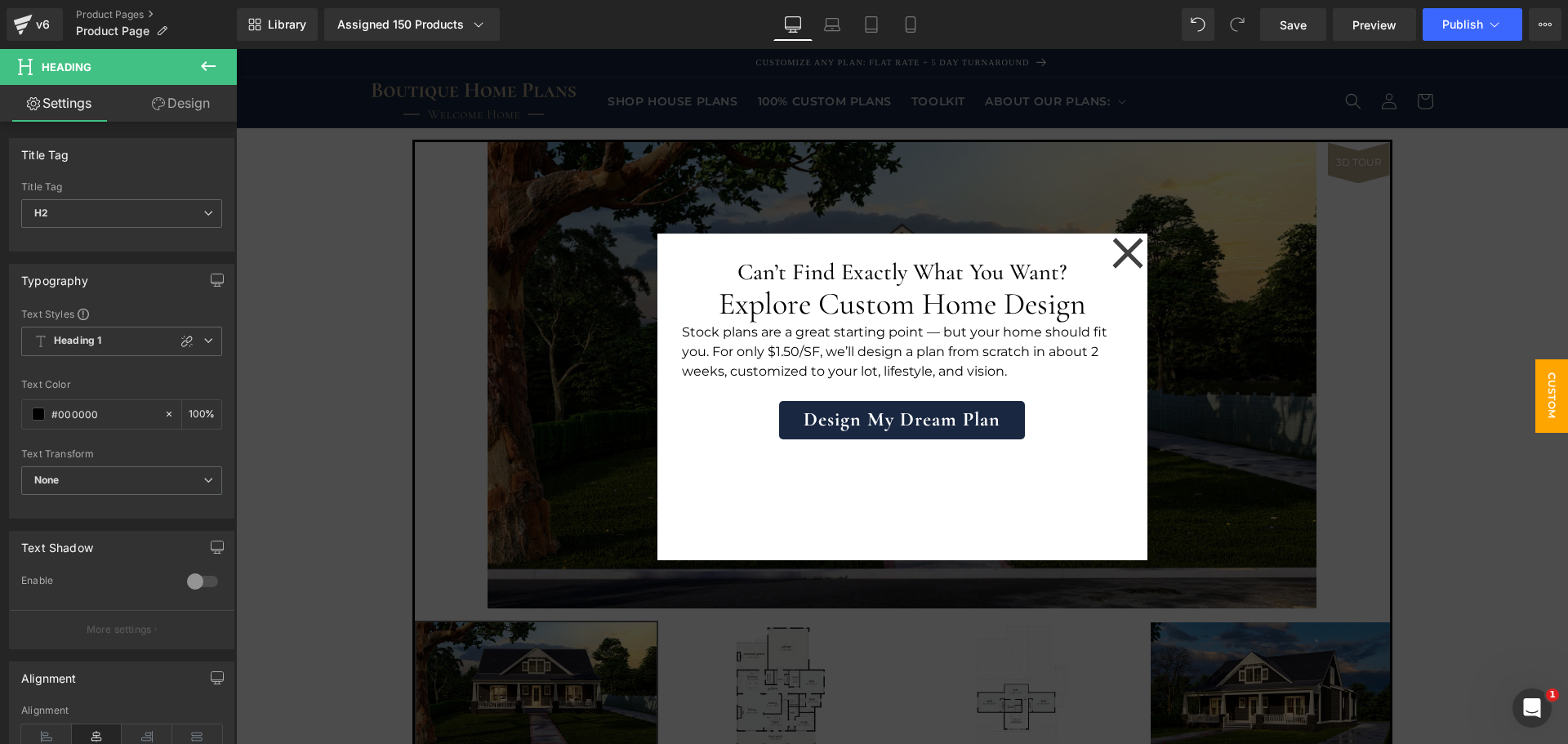
click at [859, 266] on h1 "Can’t Find Exactly What You Want?" at bounding box center [902, 272] width 441 height 28
click at [211, 327] on span "Heading 2" at bounding box center [121, 342] width 201 height 30
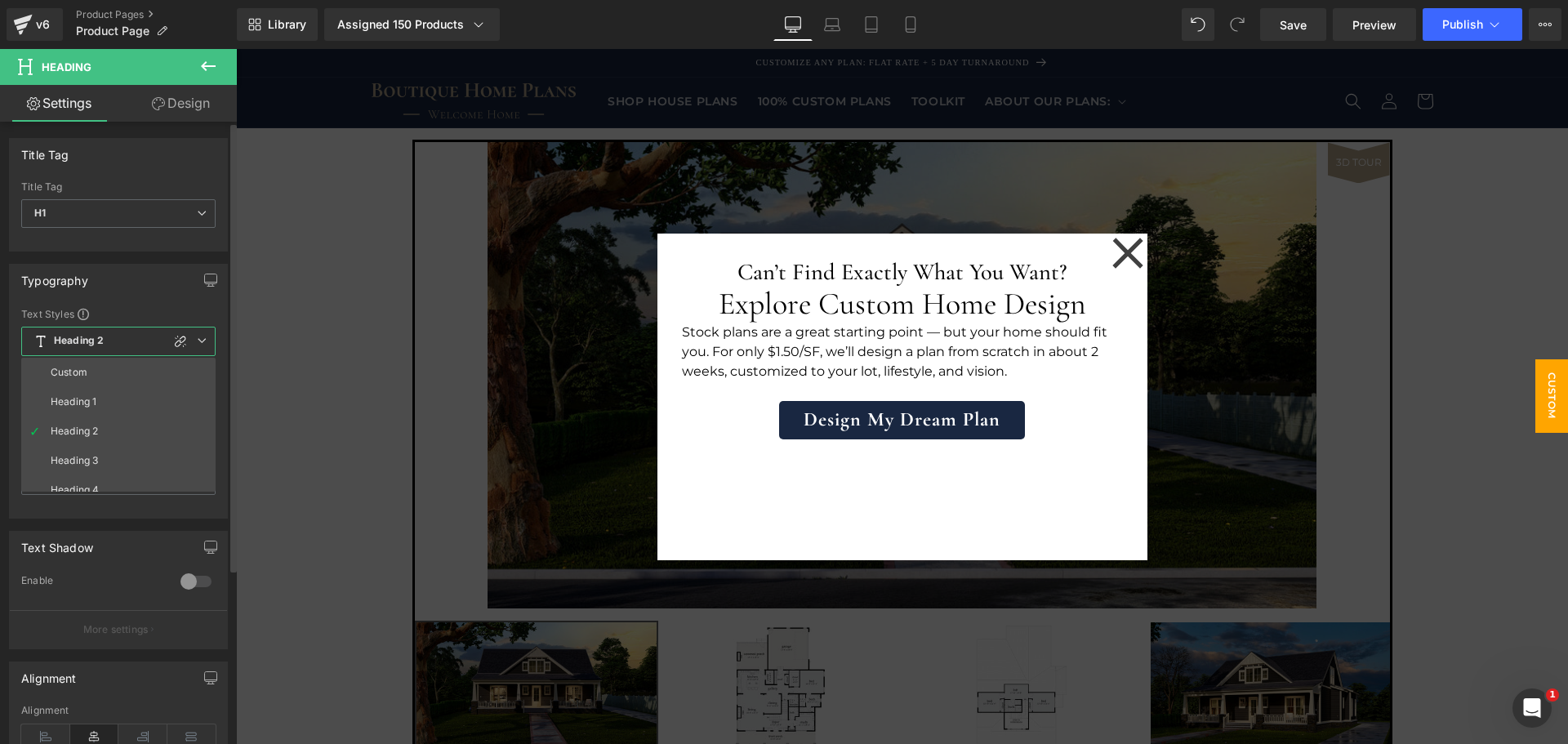
click at [136, 392] on li "Heading 1" at bounding box center [122, 402] width 201 height 30
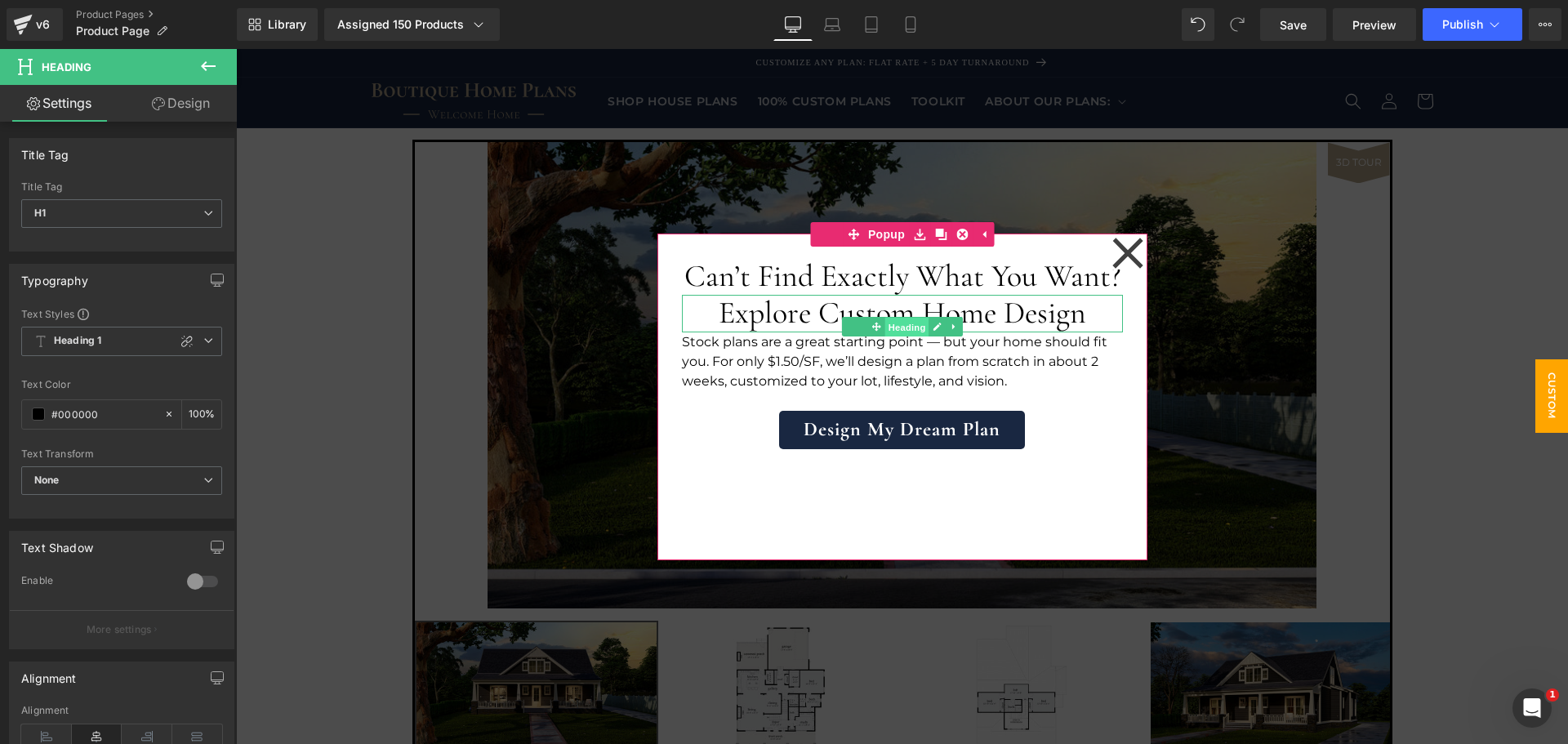
click at [884, 320] on span "Heading" at bounding box center [906, 328] width 44 height 20
click at [808, 309] on h2 "Explore Custom Home Design" at bounding box center [902, 314] width 441 height 38
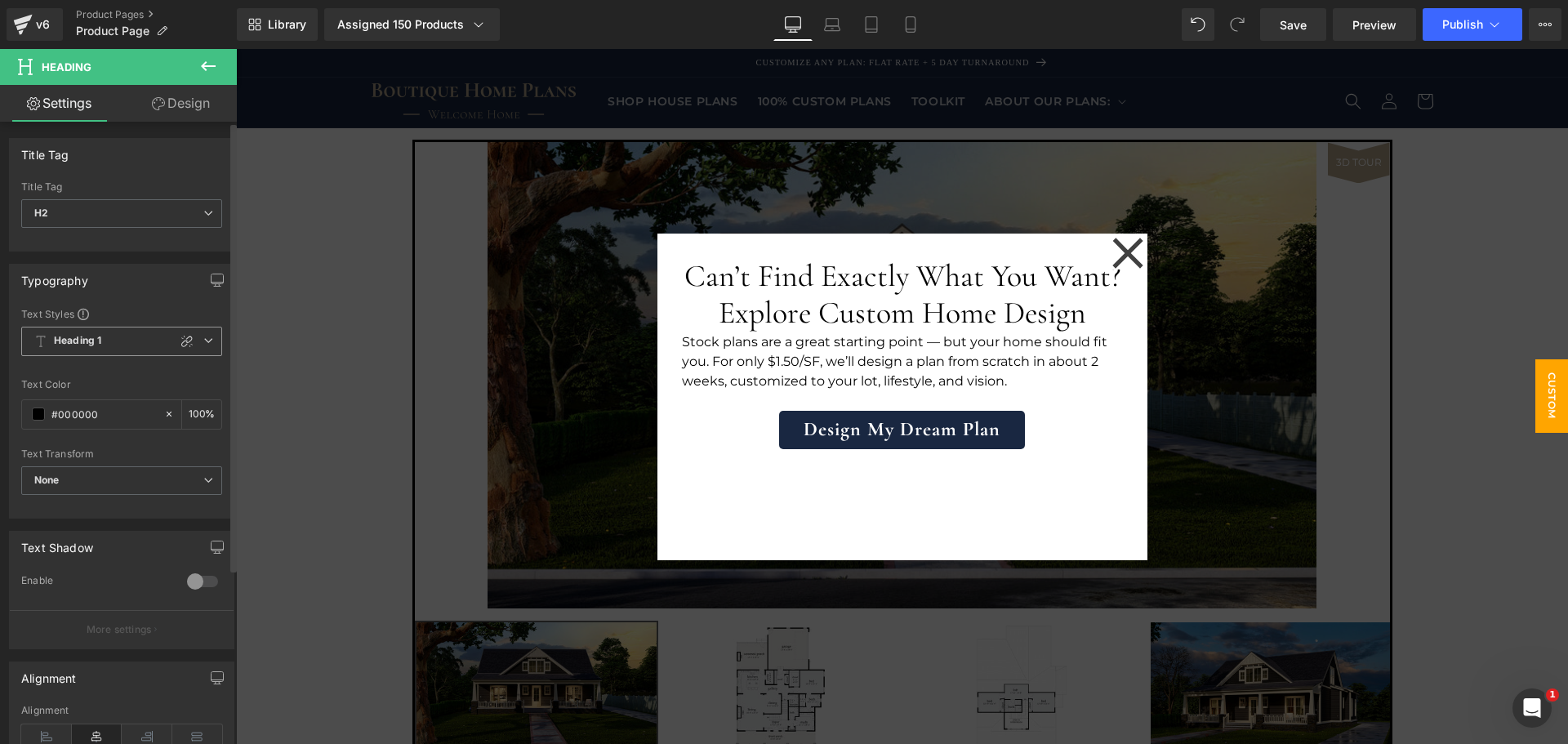
click at [204, 343] on icon at bounding box center [208, 341] width 10 height 10
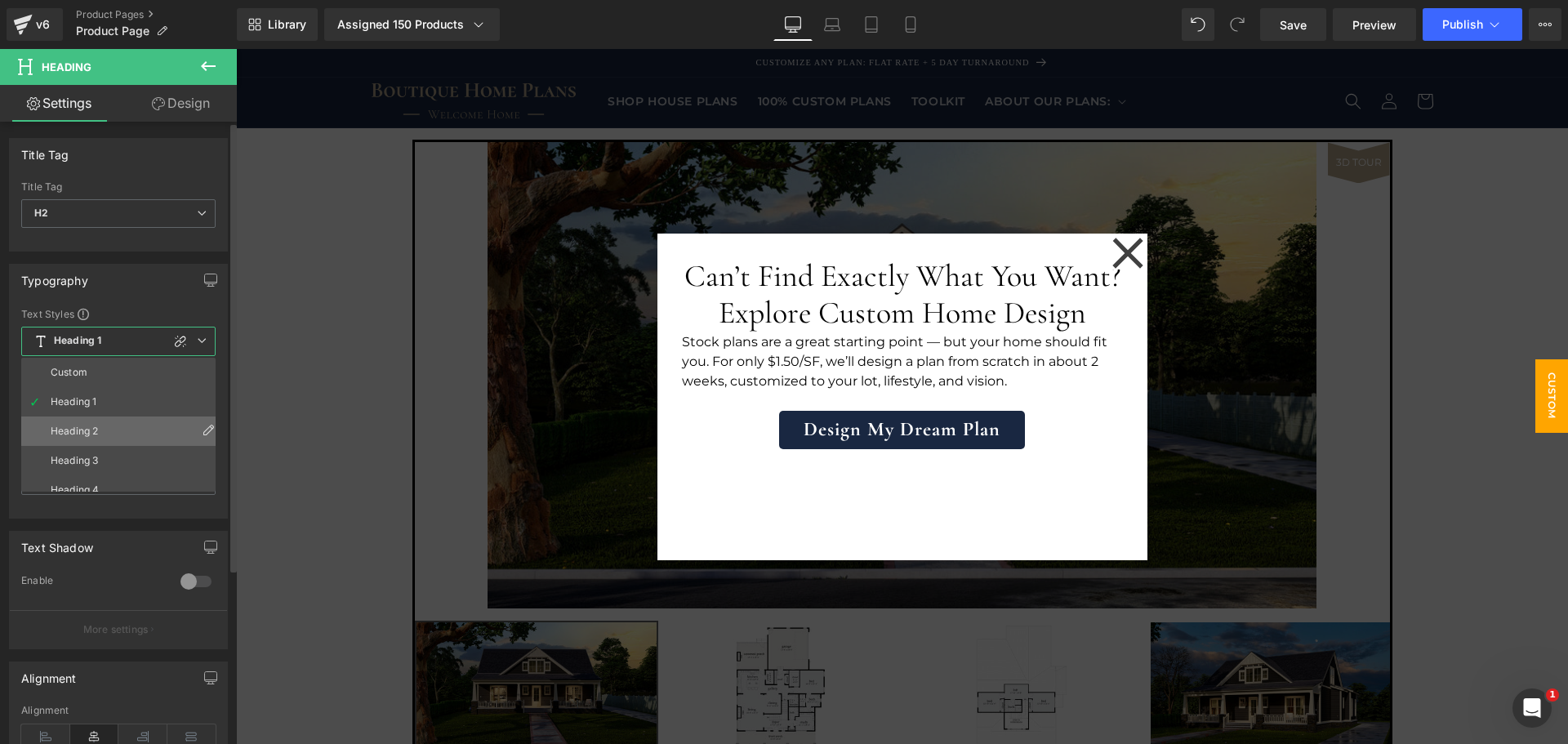
click at [135, 429] on li "Heading 2" at bounding box center [122, 432] width 201 height 30
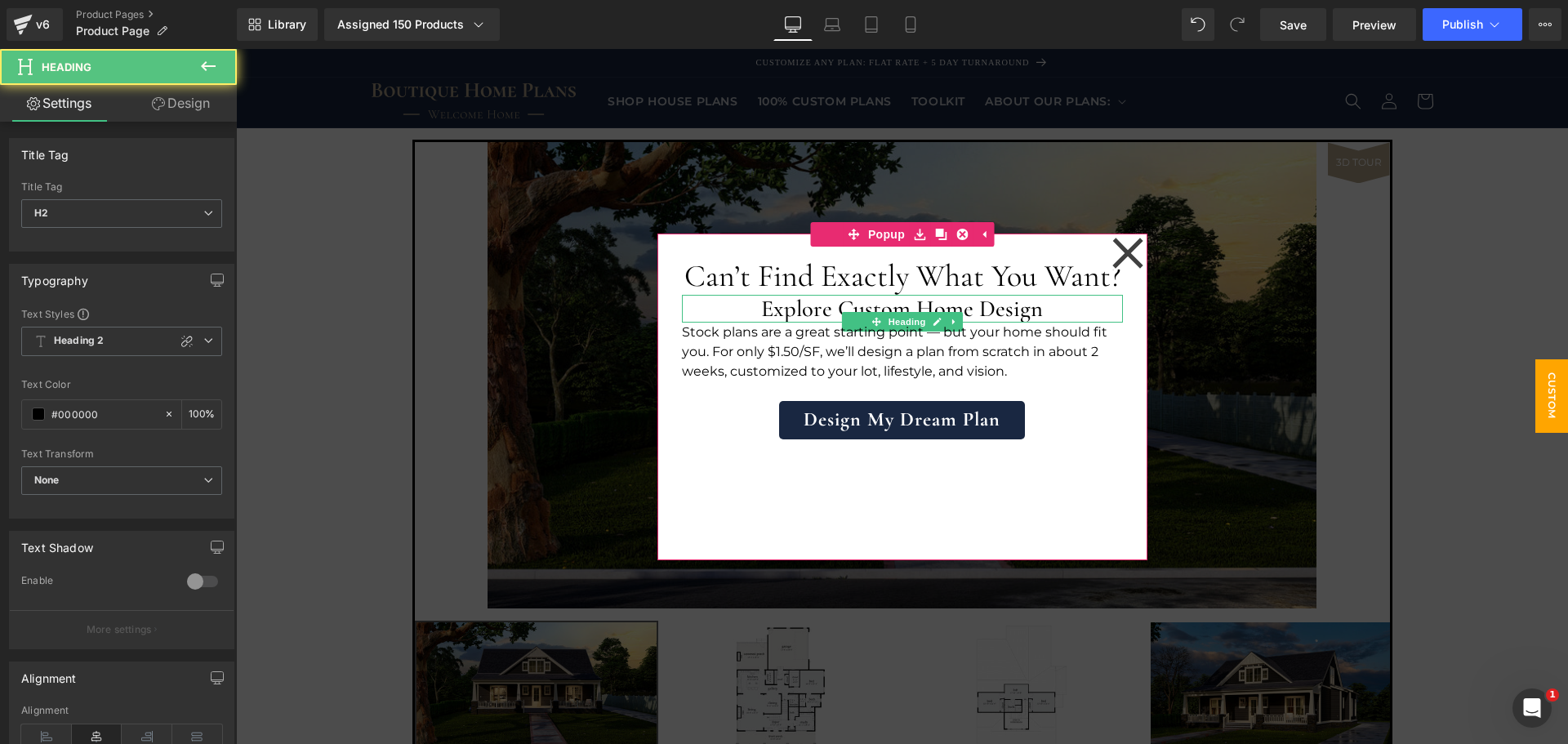
click at [1052, 310] on h2 "Explore Custom Home Design" at bounding box center [902, 309] width 441 height 28
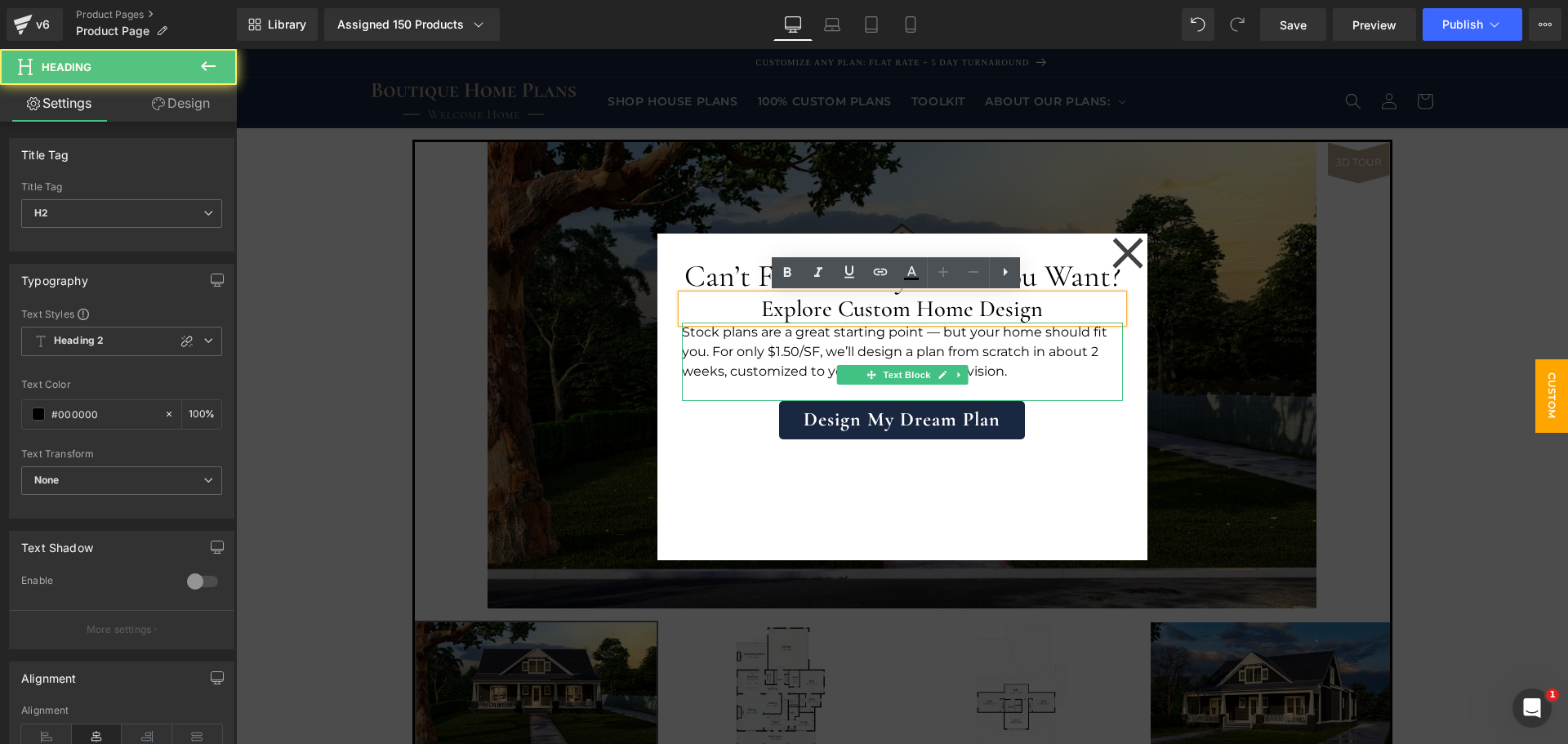
click at [1015, 352] on p "Stock plans are a great starting point — but your home should fit you. For only…" at bounding box center [902, 352] width 441 height 59
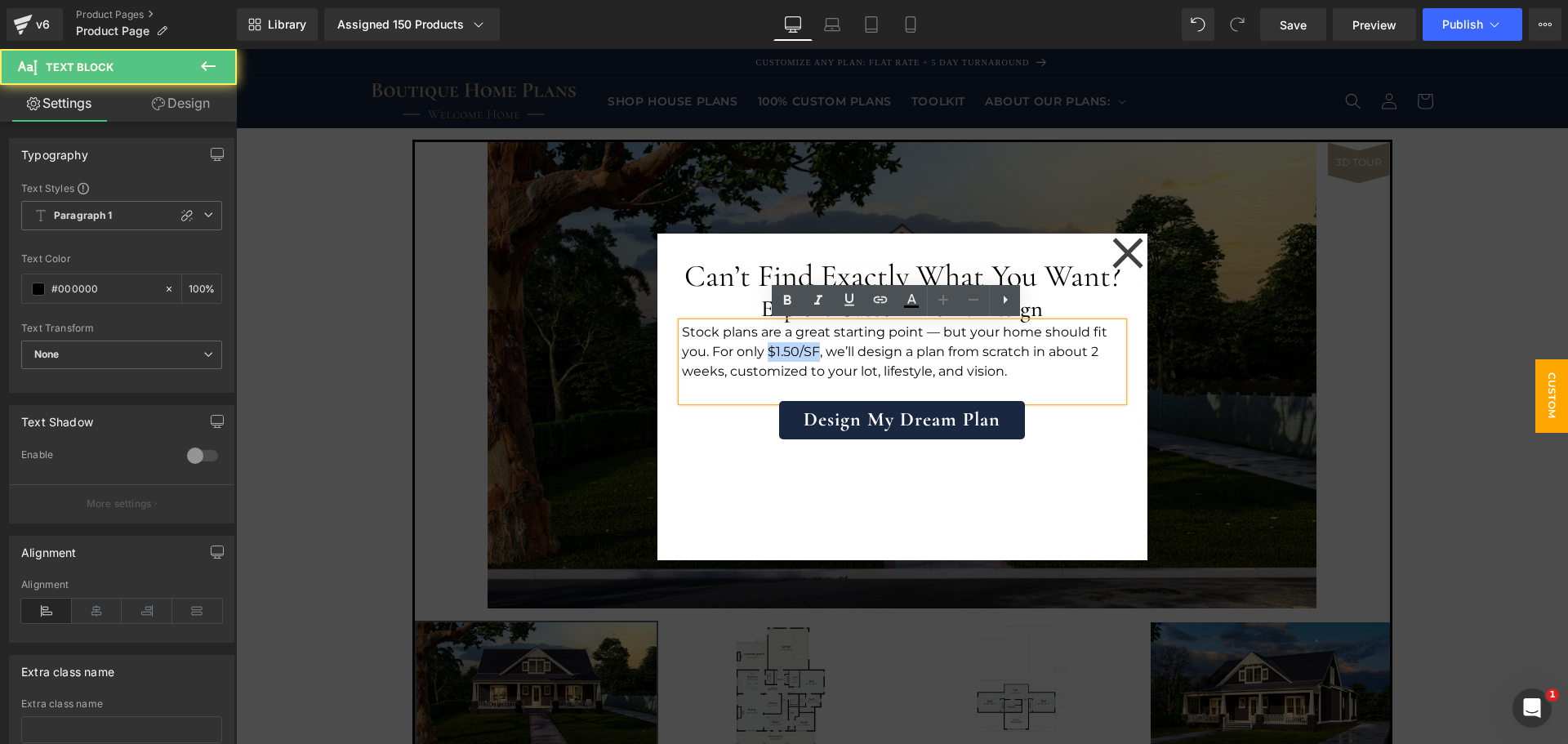
drag, startPoint x: 812, startPoint y: 352, endPoint x: 763, endPoint y: 351, distance: 49.0
click at [763, 351] on p "Stock plans are a great starting point — but your home should fit you. For only…" at bounding box center [902, 352] width 441 height 59
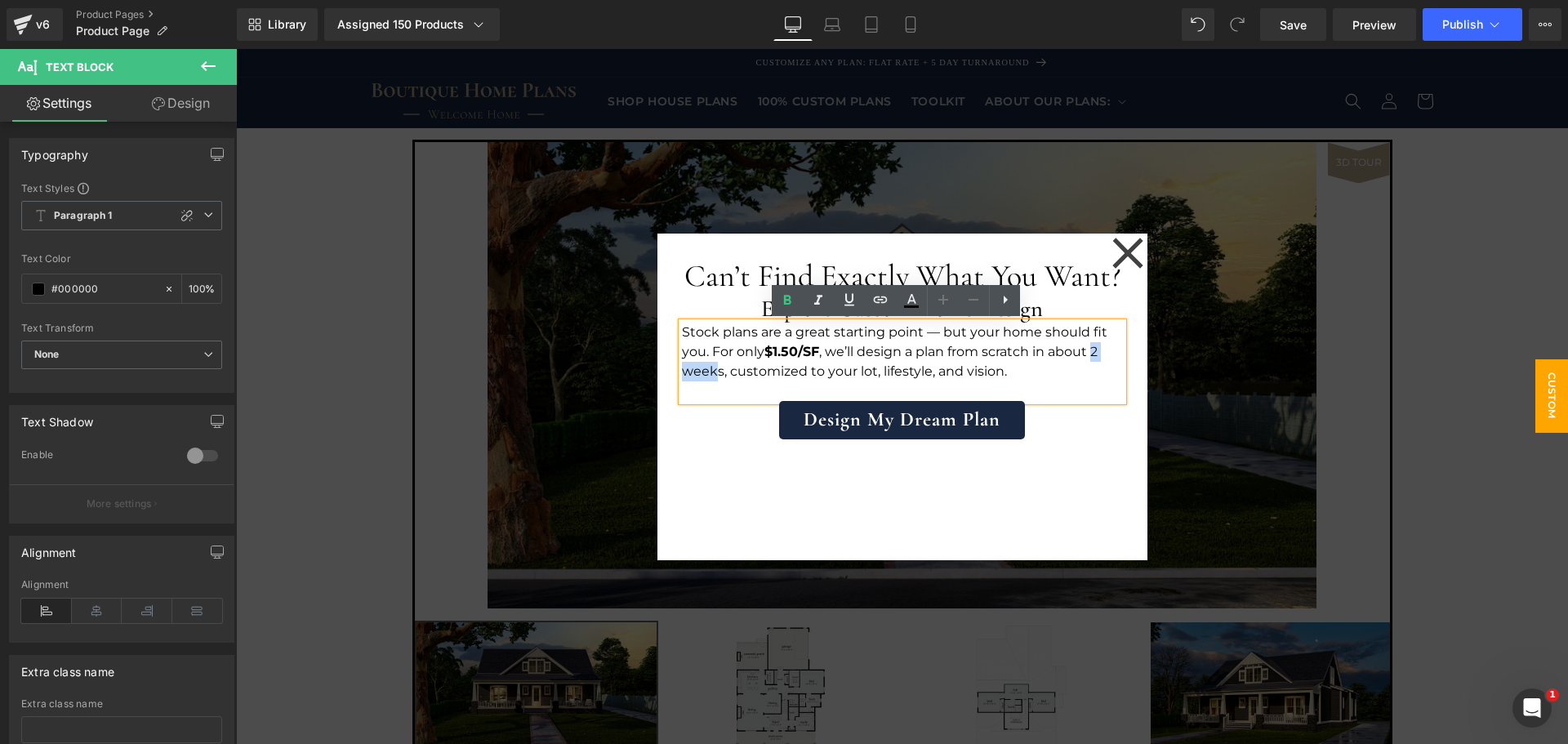
drag, startPoint x: 1090, startPoint y: 353, endPoint x: 713, endPoint y: 371, distance: 377.4
click at [713, 371] on p "Stock plans are a great starting point — but your home should fit you. For only…" at bounding box center [902, 352] width 441 height 59
drag, startPoint x: 715, startPoint y: 373, endPoint x: 1091, endPoint y: 353, distance: 376.5
click at [1091, 353] on p "Stock plans are a great starting point — but your home should fit you. For only…" at bounding box center [902, 352] width 441 height 59
click at [1072, 353] on p "Stock plans are a great starting point — but your home should fit you. For only…" at bounding box center [902, 352] width 441 height 59
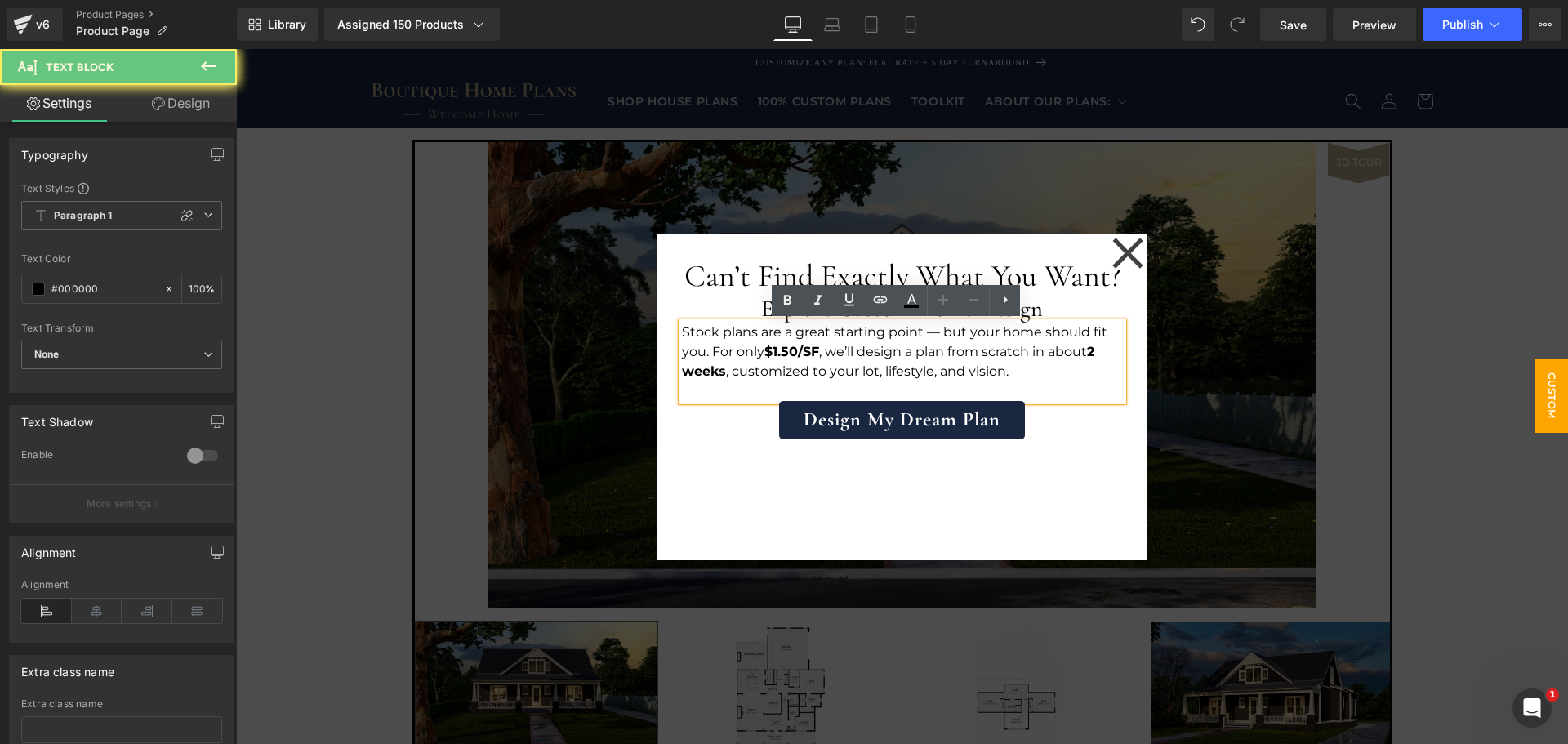
click at [1072, 353] on p "Stock plans are a great starting point — but your home should fit you. For only…" at bounding box center [902, 352] width 441 height 59
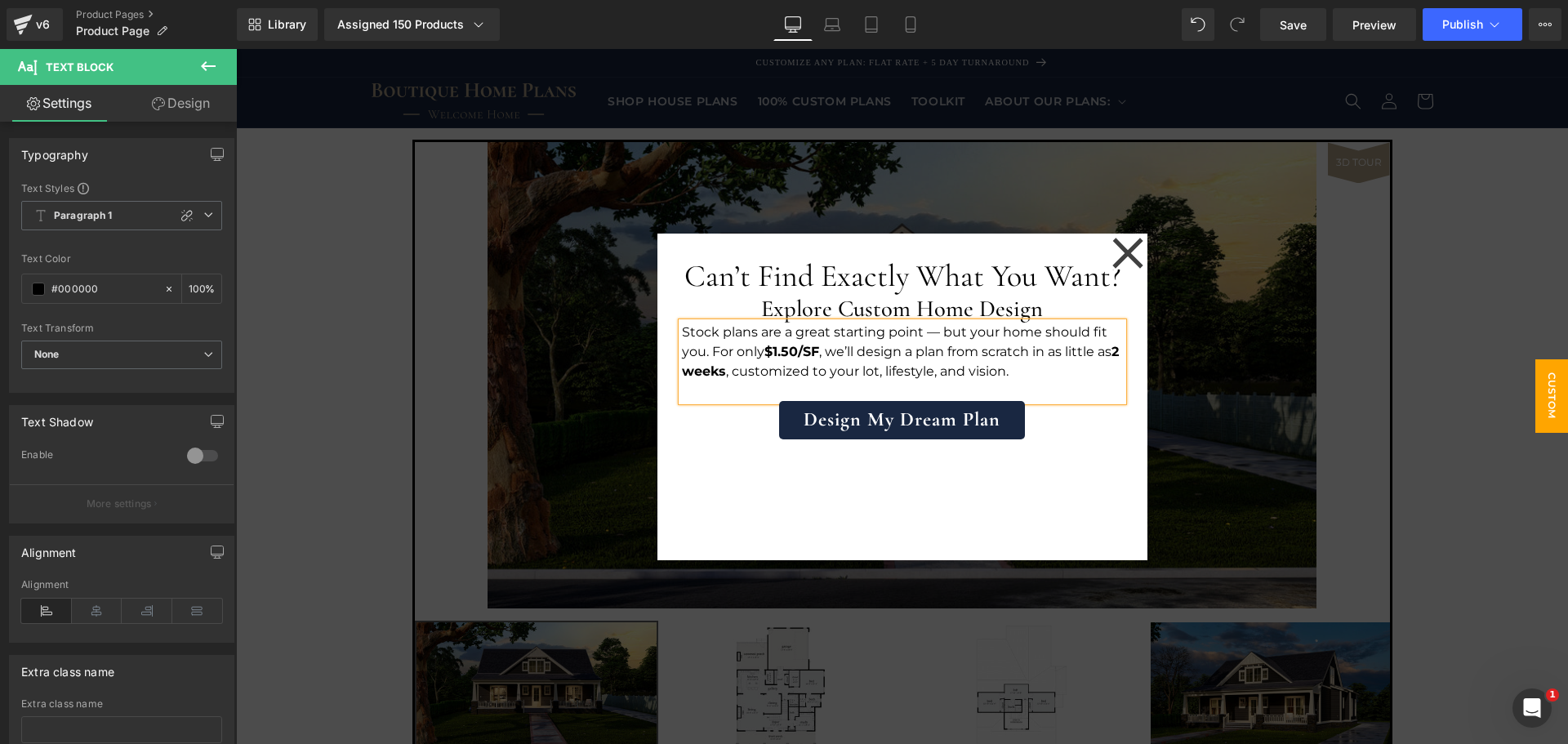
click at [1049, 377] on p "Stock plans are a great starting point — but your home should fit you. For only…" at bounding box center [902, 352] width 441 height 59
click at [1072, 520] on div "Can’t Find Exactly What You Want? Heading Explore Custom Home Design Heading St…" at bounding box center [902, 397] width 490 height 327
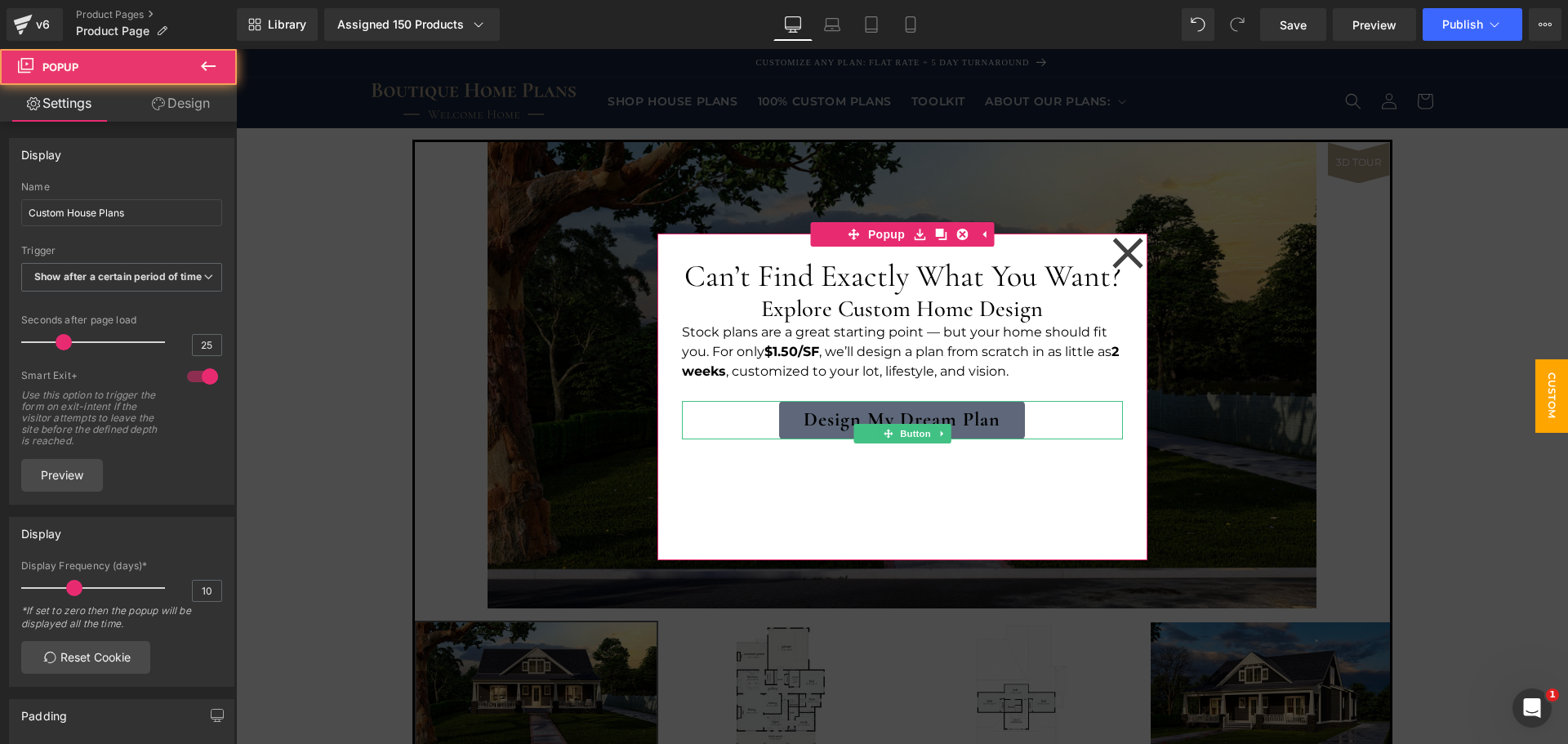
click at [984, 427] on link "Design My Dream Plan" at bounding box center [902, 420] width 246 height 38
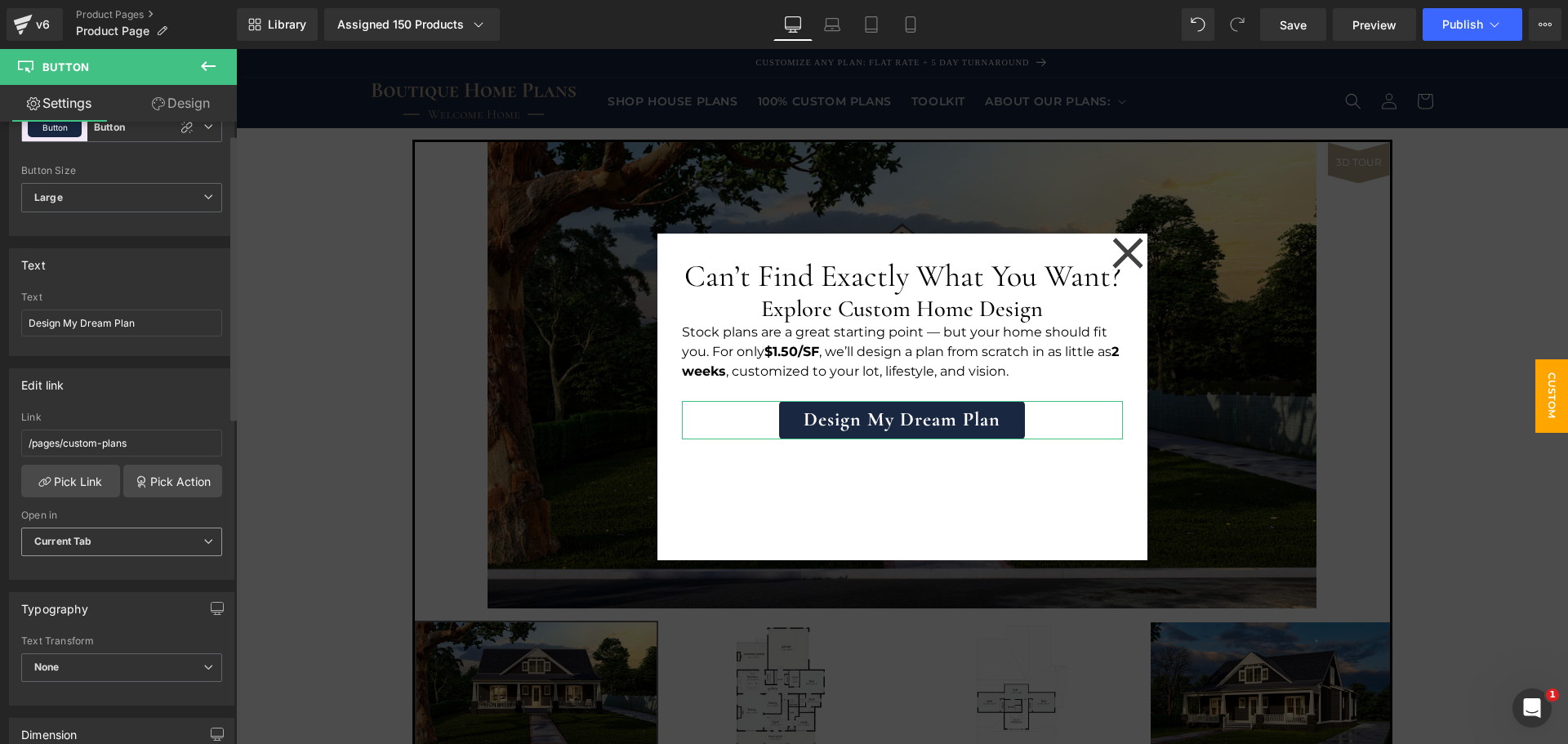
scroll to position [218, 0]
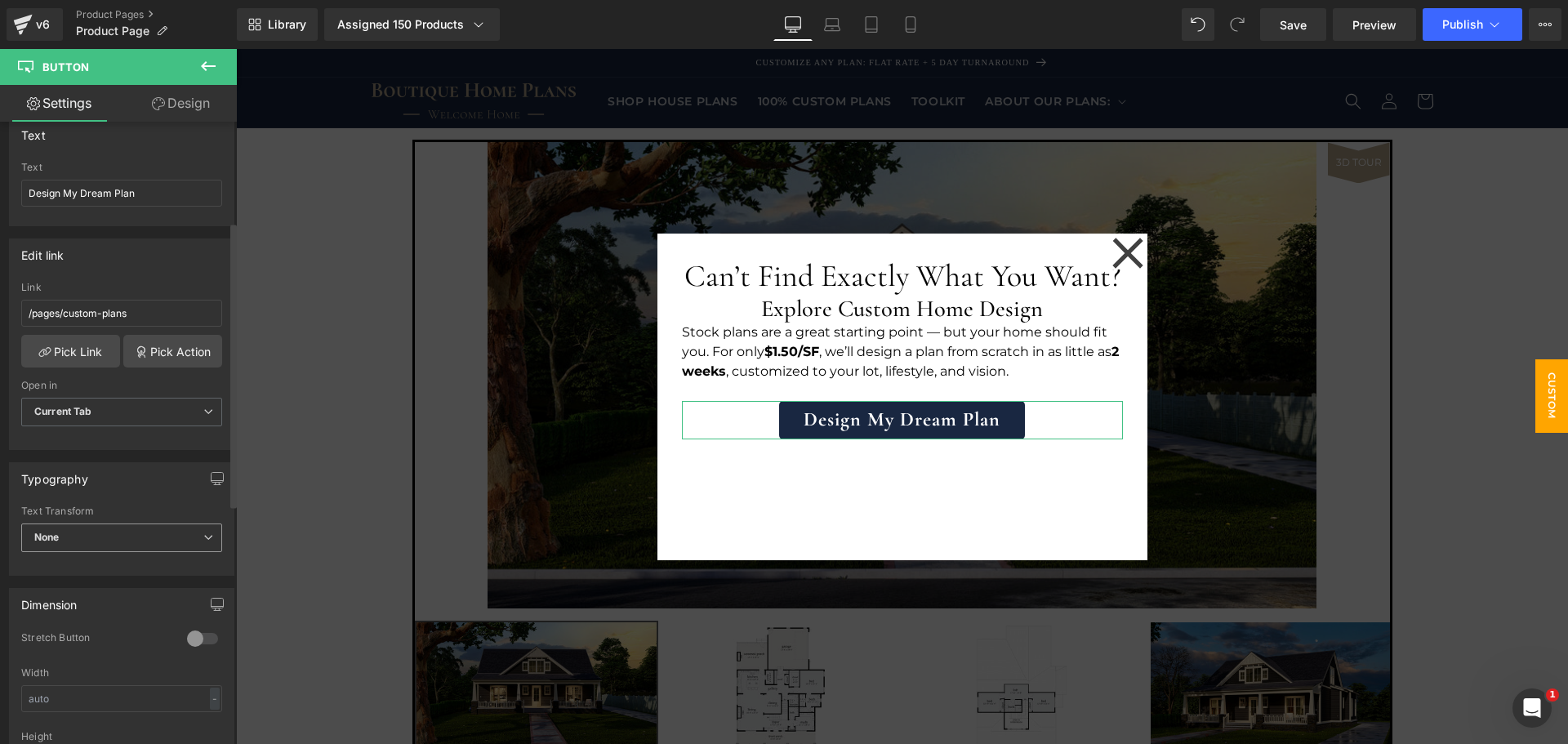
click at [168, 538] on span "None" at bounding box center [121, 538] width 201 height 29
click at [178, 505] on div "Text Transform" at bounding box center [121, 511] width 201 height 12
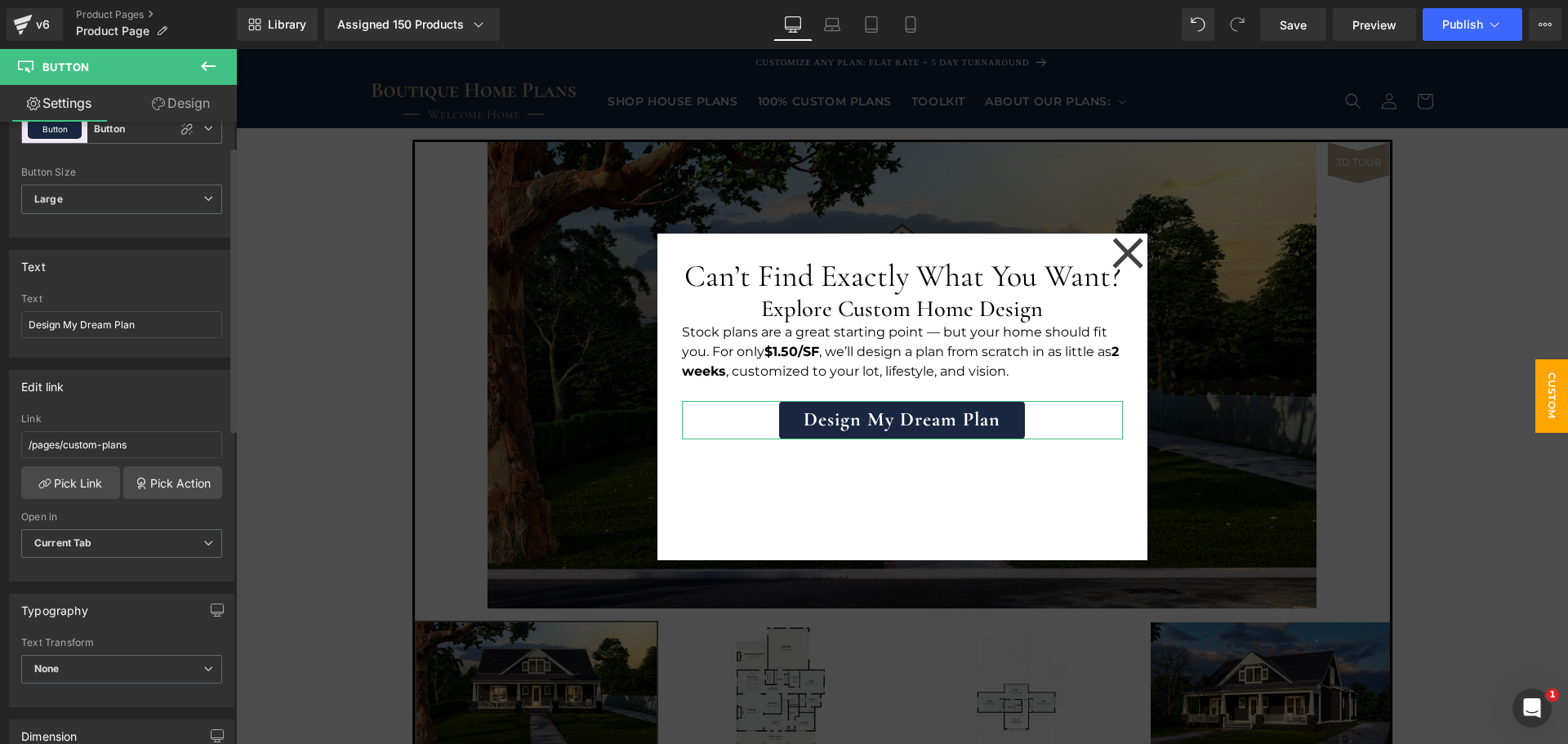
scroll to position [0, 0]
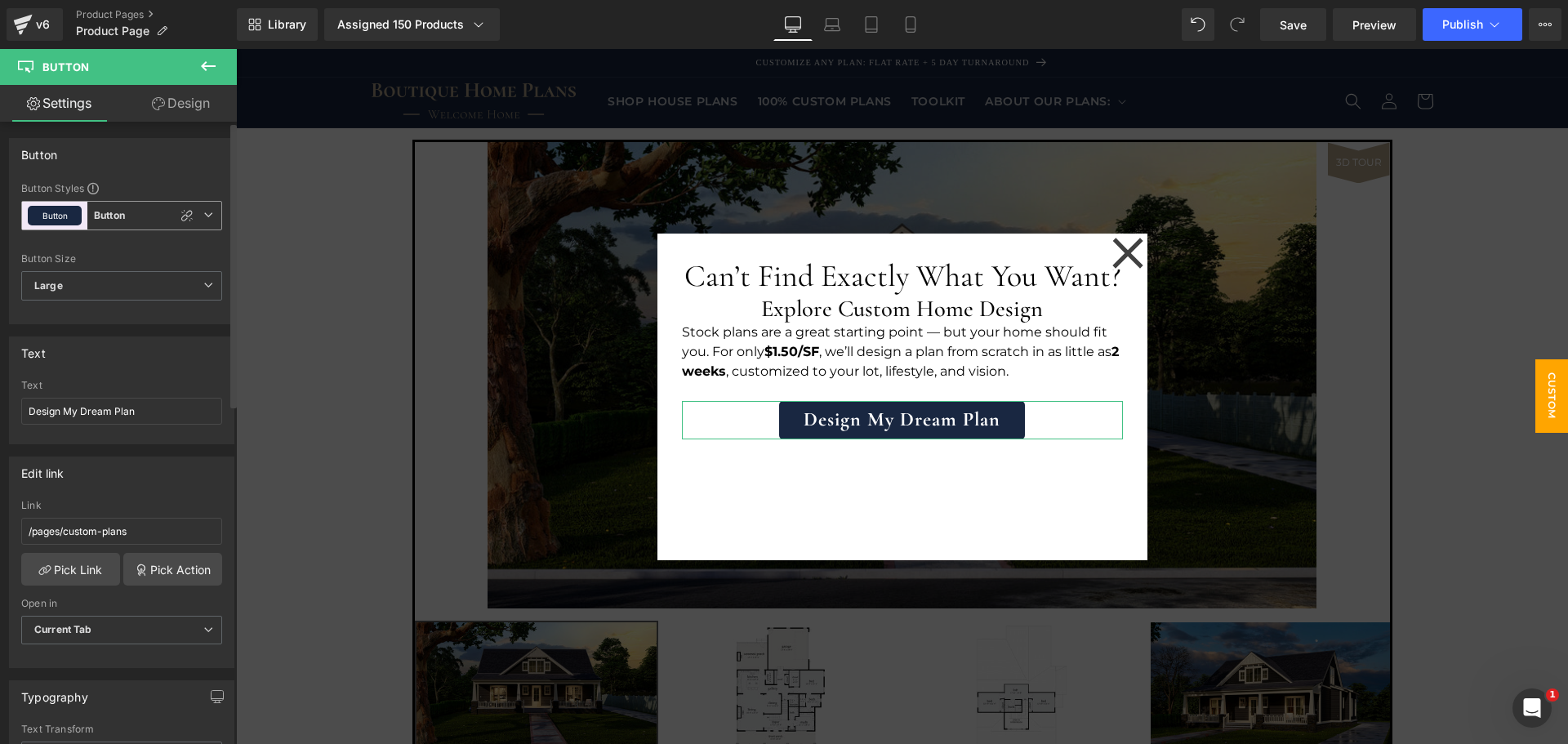
click at [203, 215] on icon at bounding box center [208, 215] width 10 height 10
click at [108, 213] on b "Button" at bounding box center [110, 216] width 31 height 14
click at [203, 216] on icon at bounding box center [208, 215] width 10 height 10
click at [142, 279] on li "Button Button" at bounding box center [118, 287] width 194 height 30
click at [199, 220] on span "Button Button" at bounding box center [121, 216] width 201 height 30
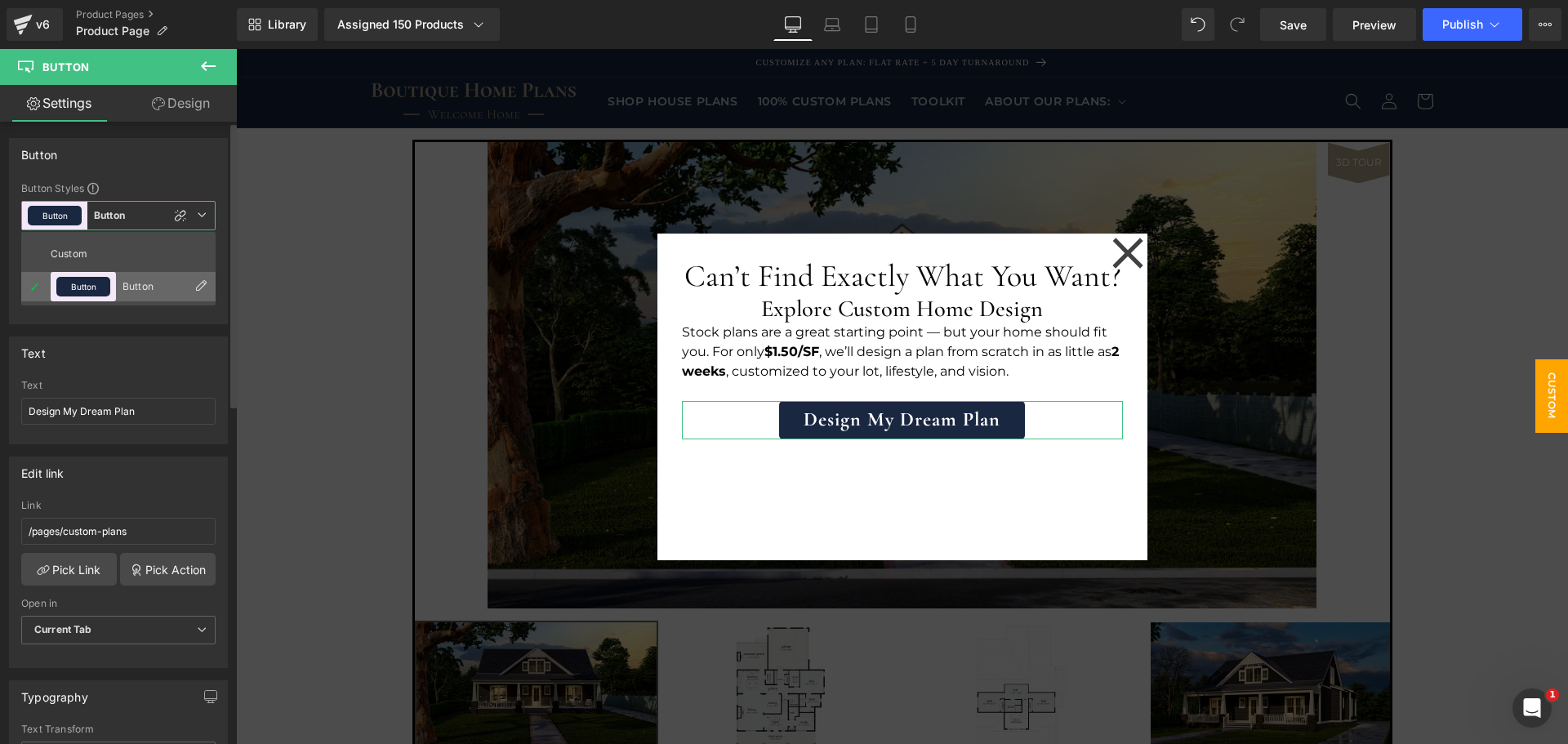
click at [96, 282] on button "Button" at bounding box center [83, 287] width 54 height 20
drag, startPoint x: 135, startPoint y: 282, endPoint x: 124, endPoint y: 310, distance: 30.1
click at [135, 283] on span "Large" at bounding box center [121, 286] width 201 height 30
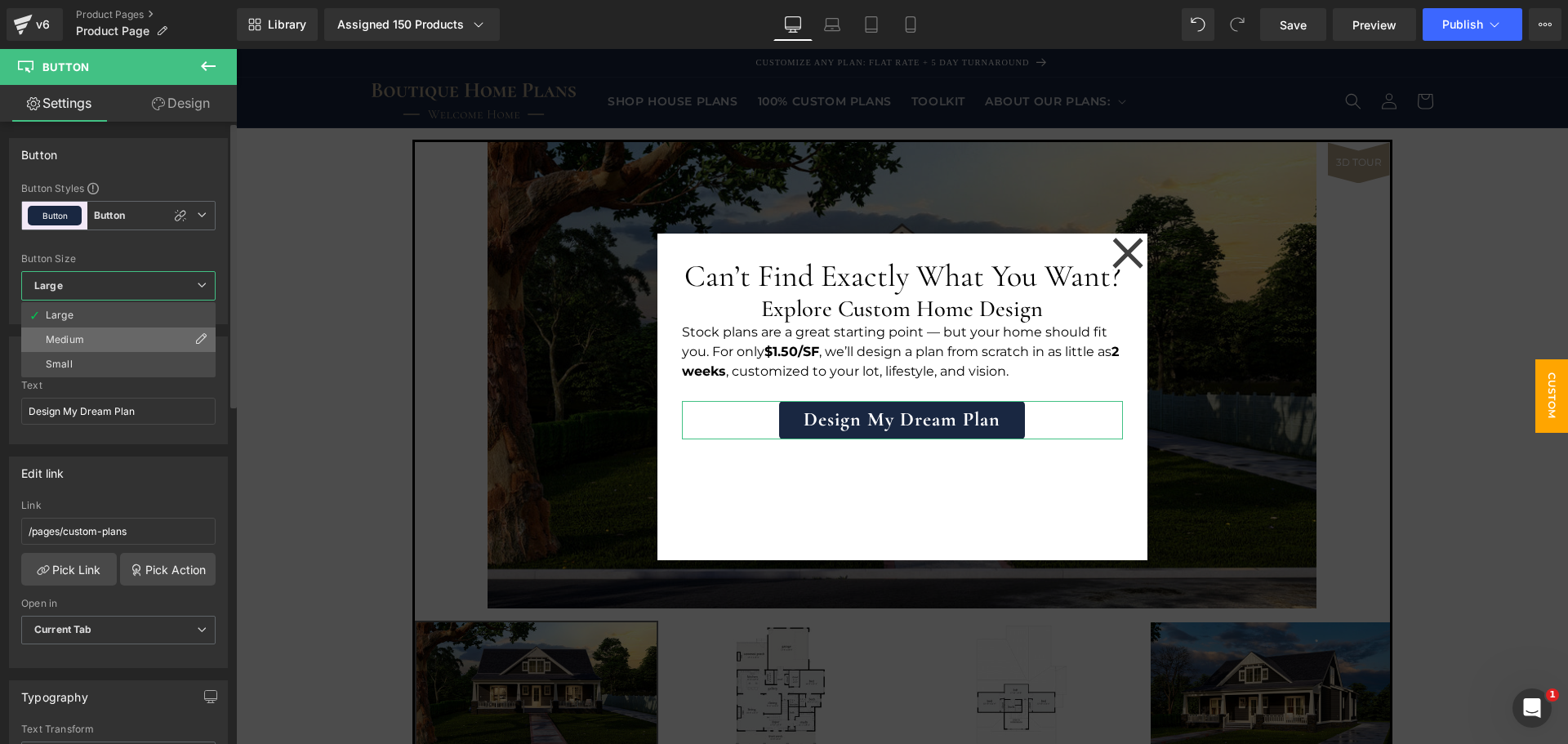
click at [115, 339] on li "Medium" at bounding box center [118, 340] width 194 height 25
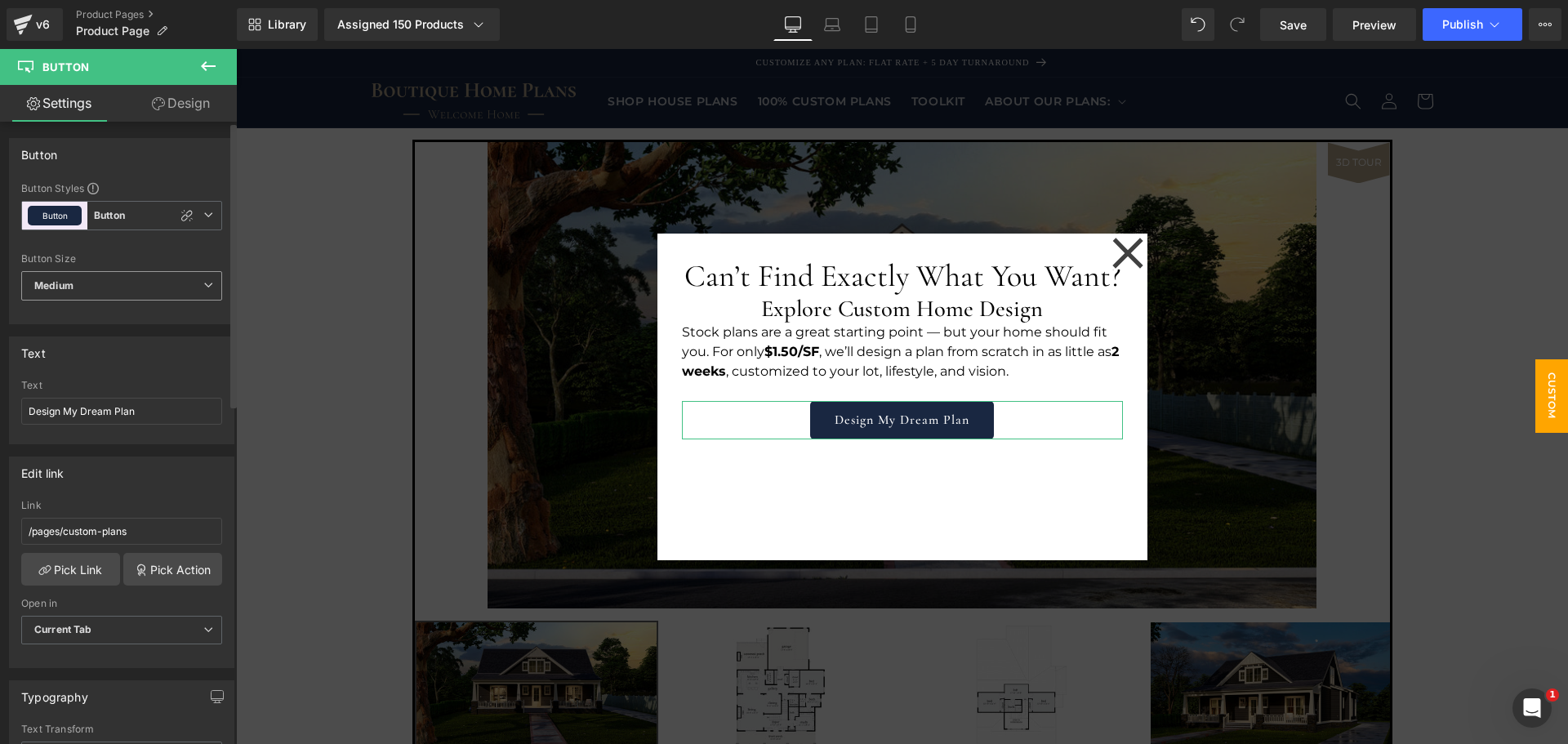
click at [164, 278] on span "Medium" at bounding box center [121, 286] width 201 height 30
click at [164, 278] on span "Medium" at bounding box center [118, 286] width 194 height 30
click at [174, 252] on div "Button Styles Custom Button Button Button Custom Button Button Button Size Larg…" at bounding box center [121, 253] width 224 height 142
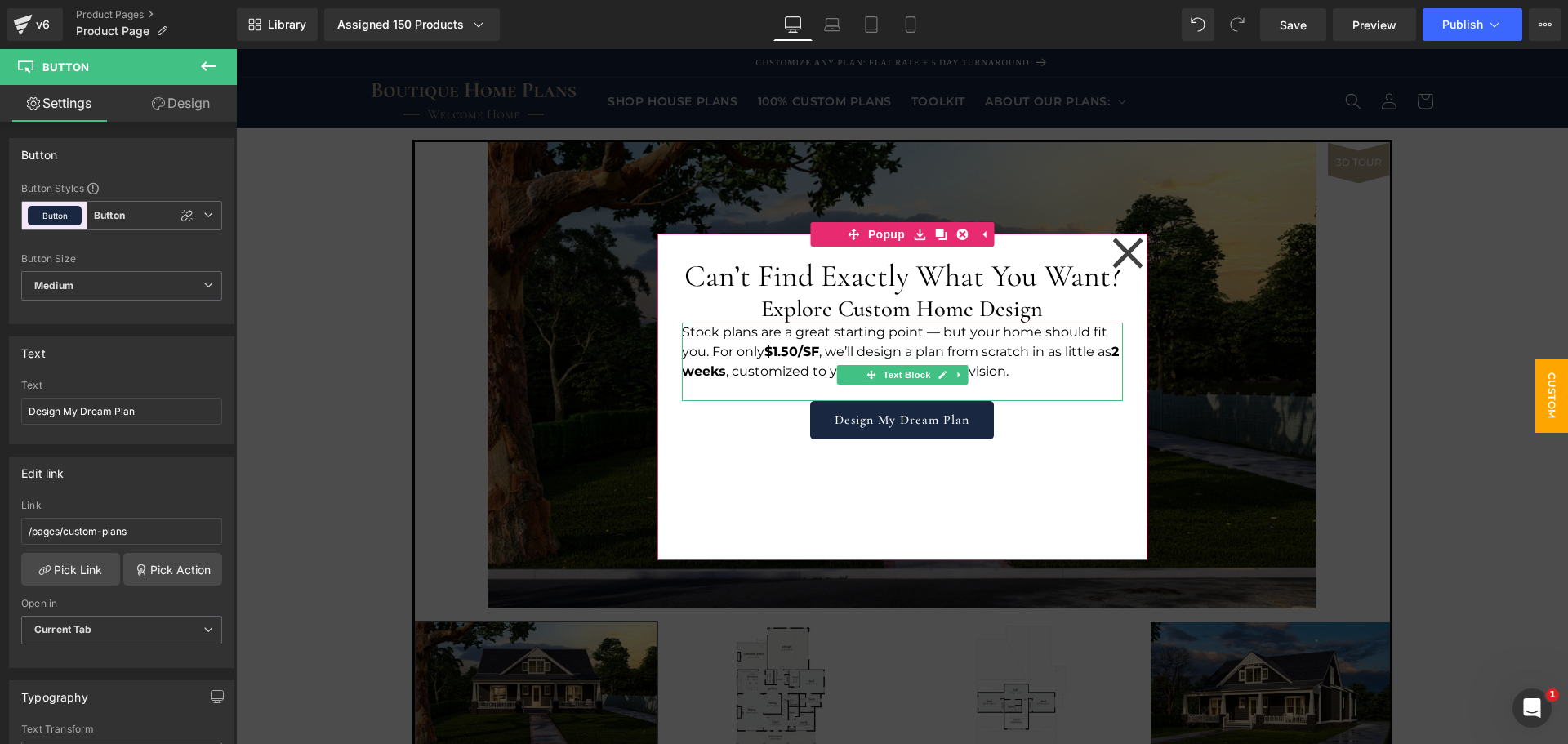
click at [879, 341] on p "Stock plans are a great starting point — but your home should fit you. For only…" at bounding box center [902, 352] width 441 height 59
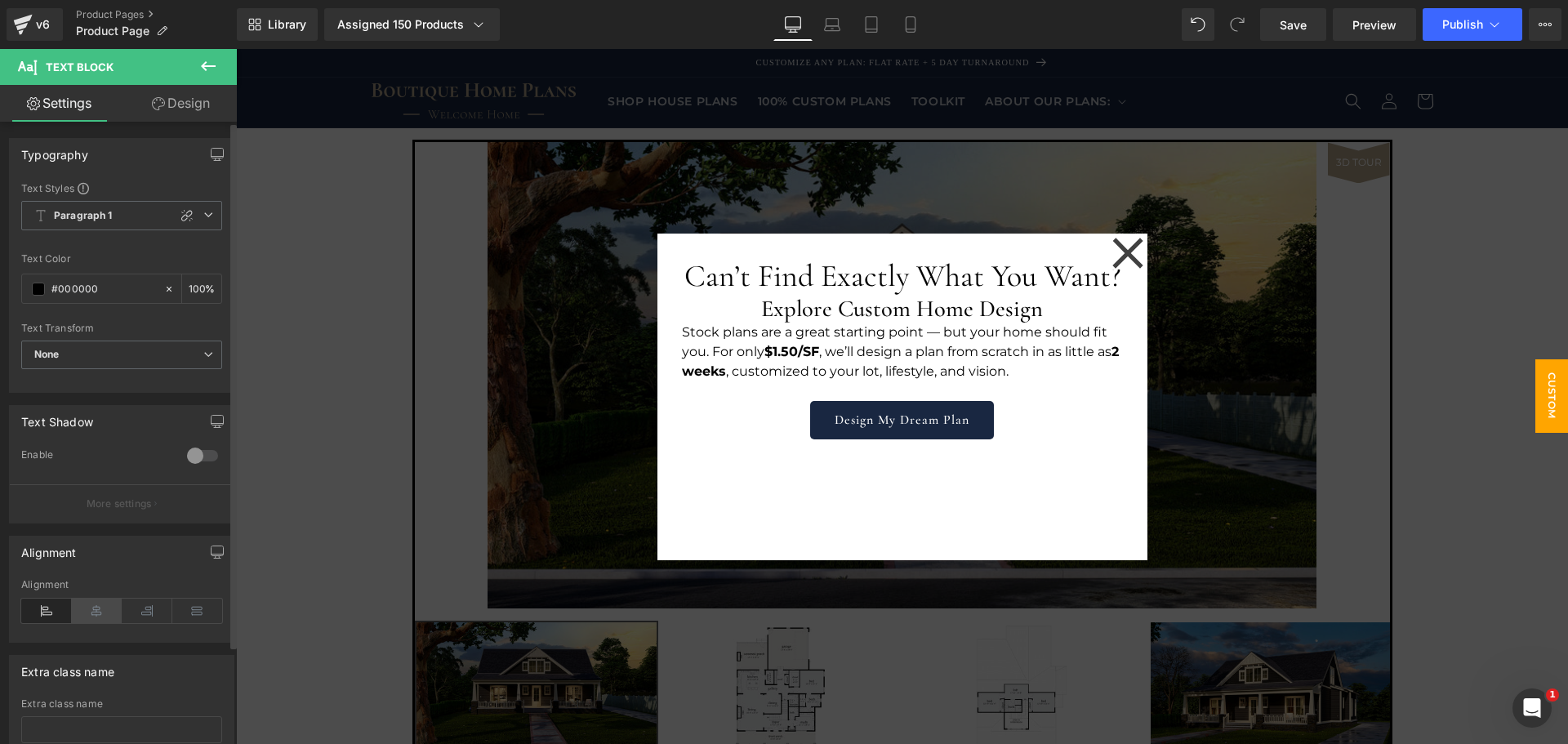
click at [112, 606] on icon at bounding box center [97, 611] width 50 height 25
click at [157, 108] on icon at bounding box center [159, 104] width 13 height 13
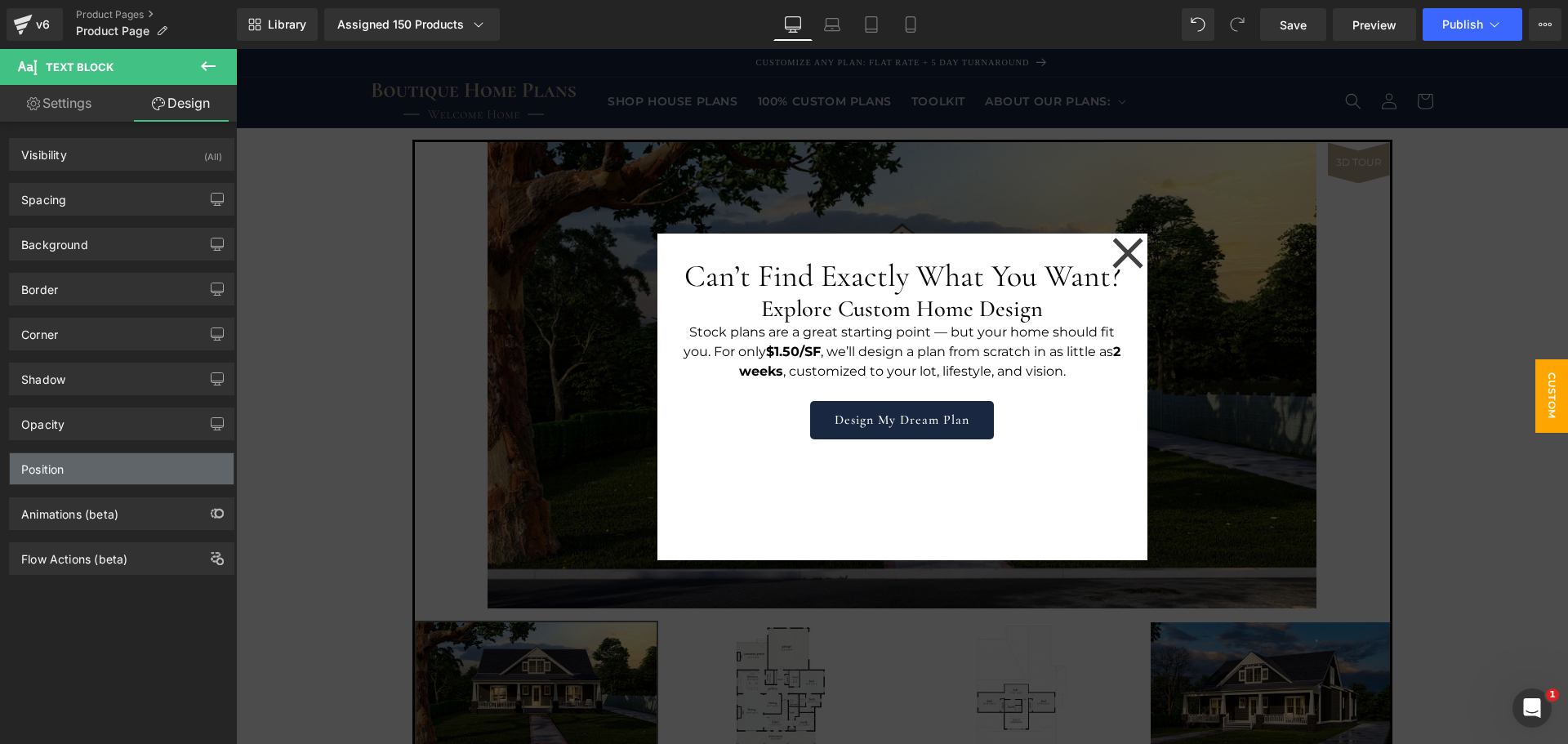
click at [129, 480] on div "Position" at bounding box center [121, 469] width 224 height 31
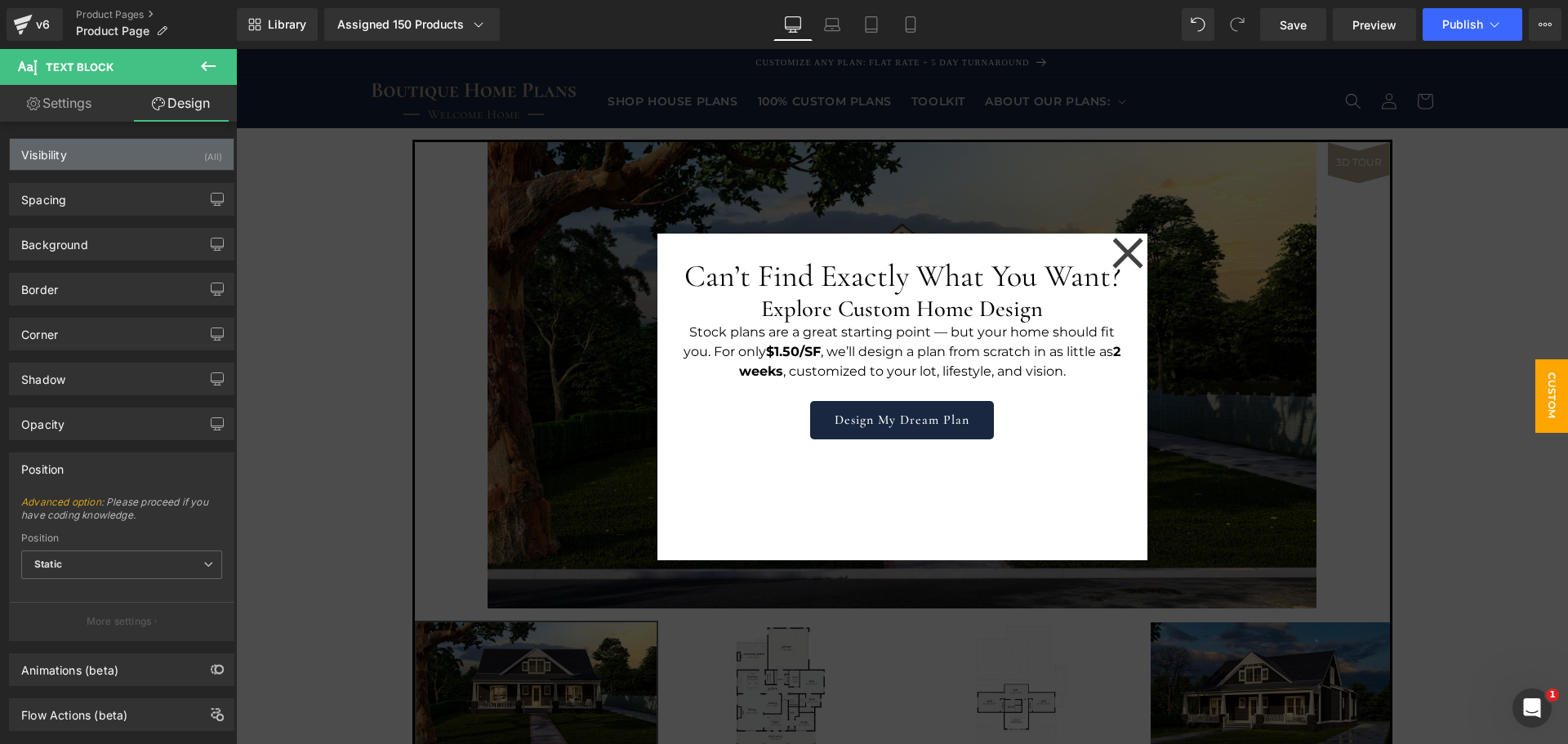
click at [114, 152] on div "Visibility (All)" at bounding box center [121, 154] width 224 height 31
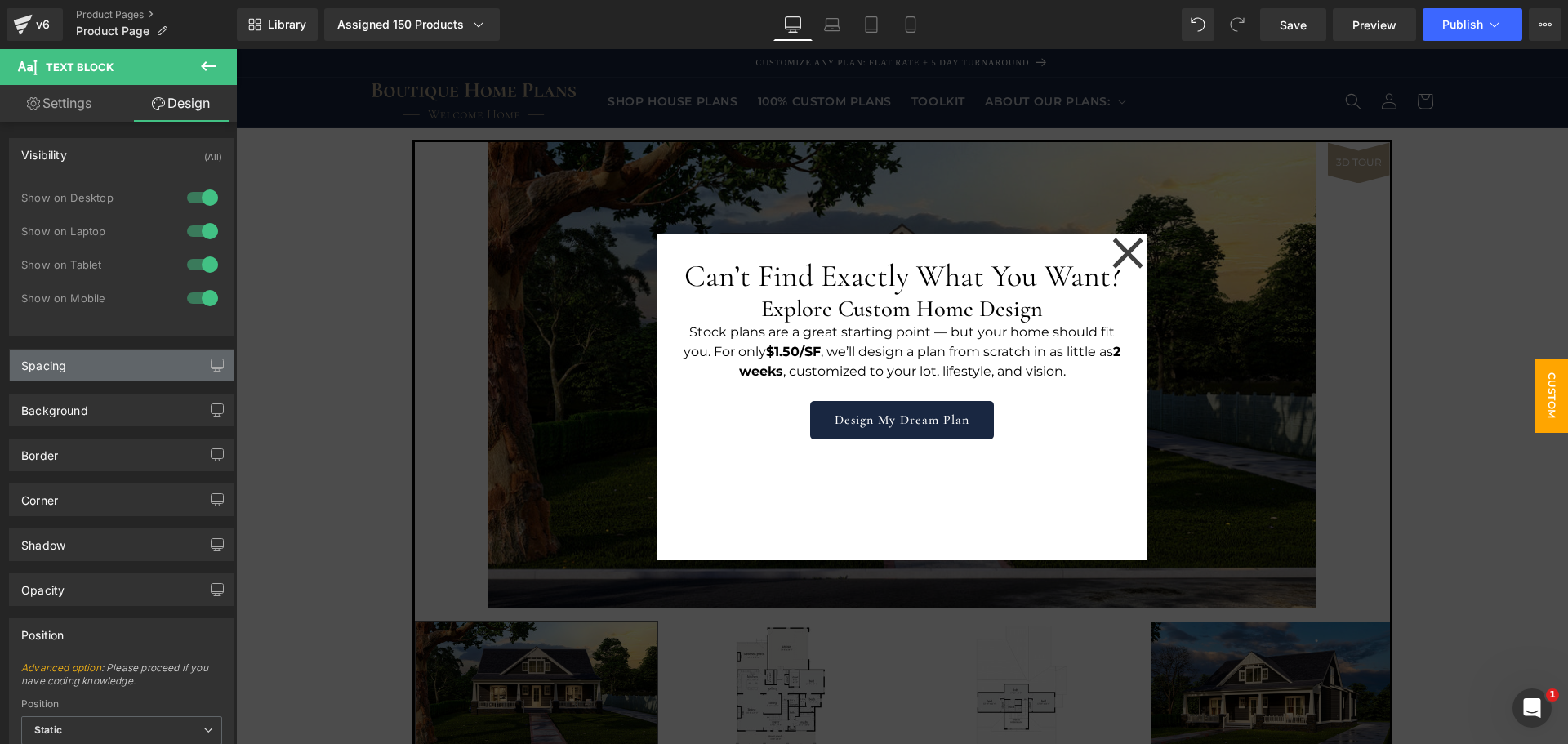
click at [108, 375] on div "Spacing" at bounding box center [121, 365] width 224 height 31
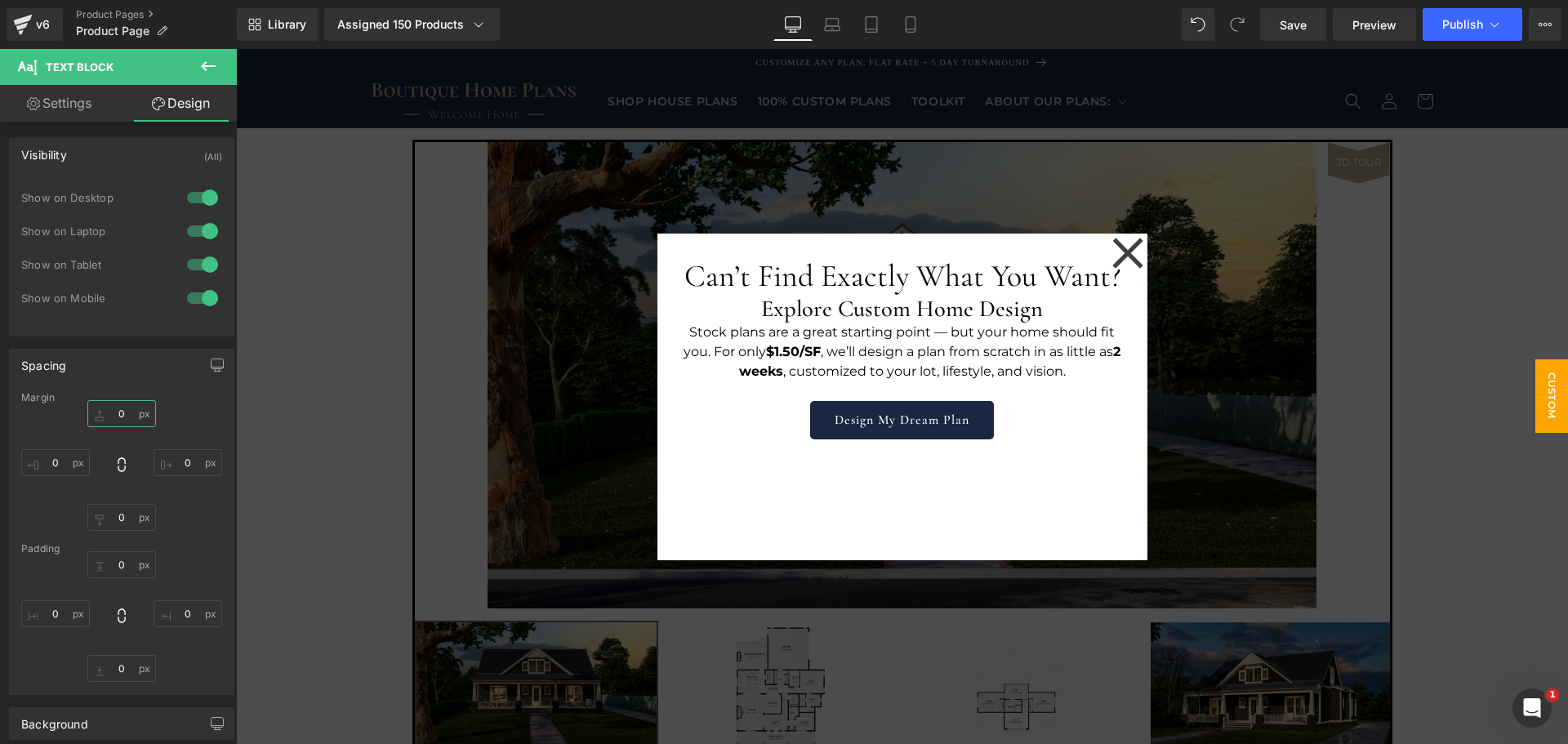
click at [116, 414] on input "0" at bounding box center [121, 414] width 69 height 27
type input "M"
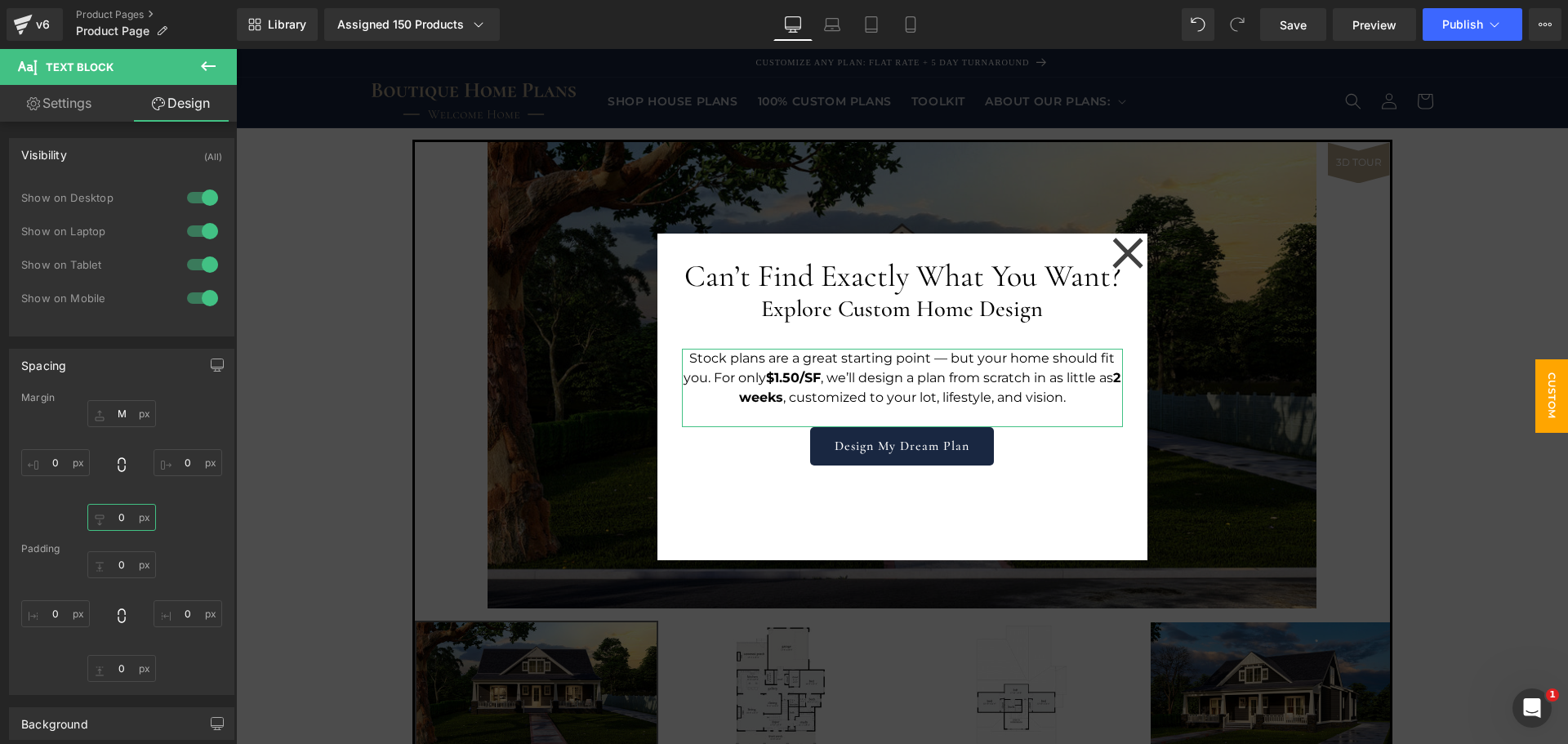
click at [121, 526] on input "0" at bounding box center [121, 517] width 69 height 27
type input "M"
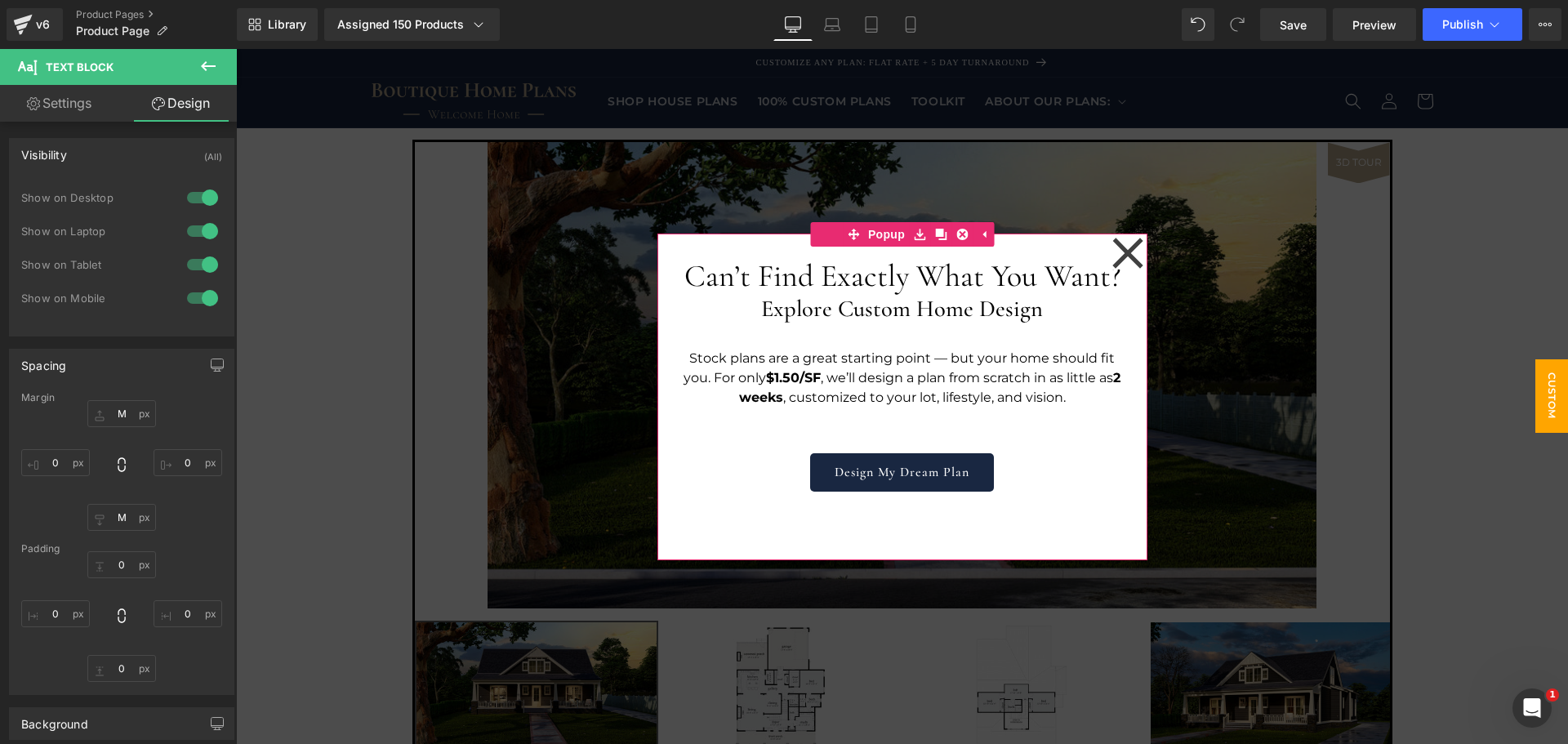
click at [1090, 522] on div "Can’t Find Exactly What You Want? Heading Explore Custom Home Design Heading St…" at bounding box center [902, 397] width 490 height 327
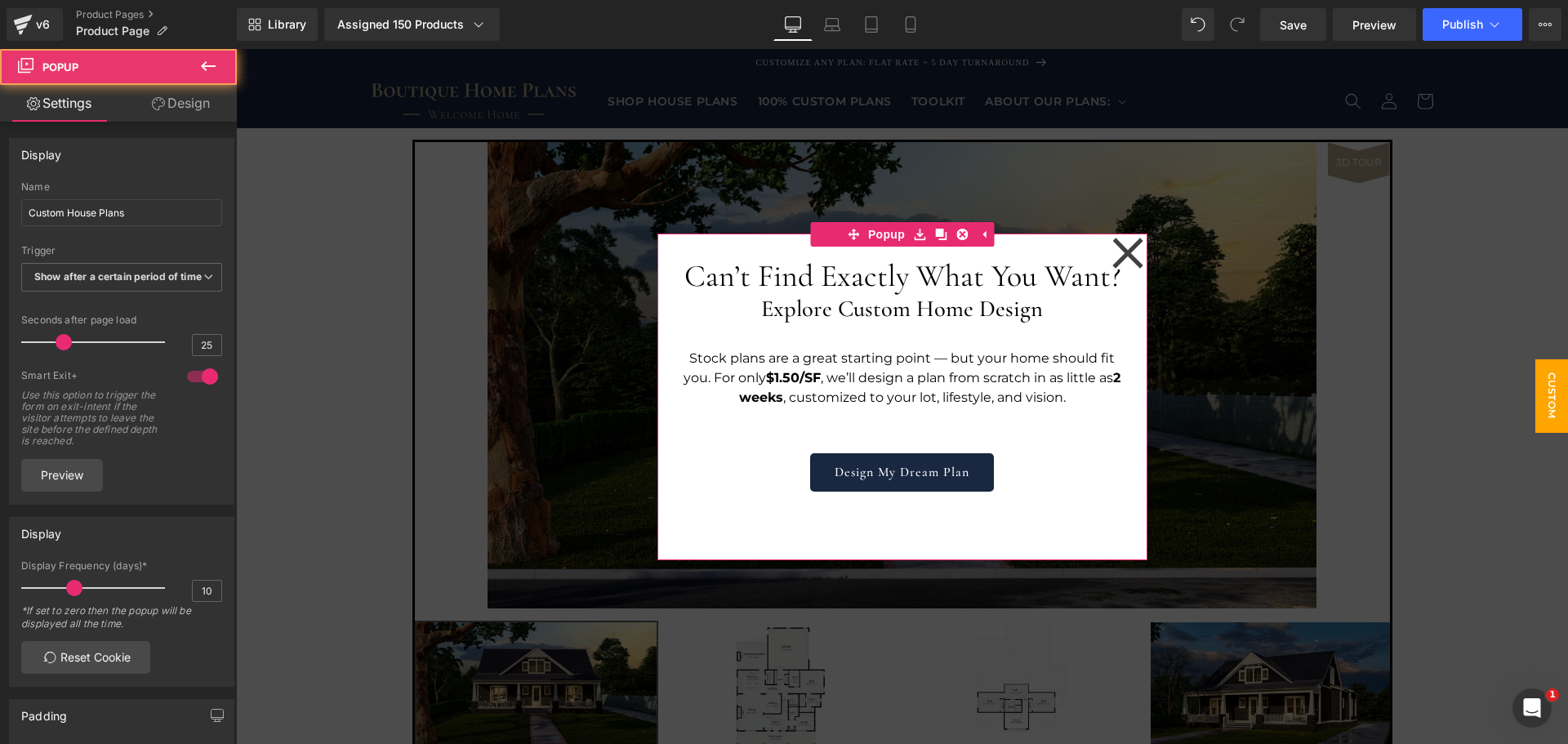
click at [1116, 256] on icon at bounding box center [1127, 253] width 31 height 31
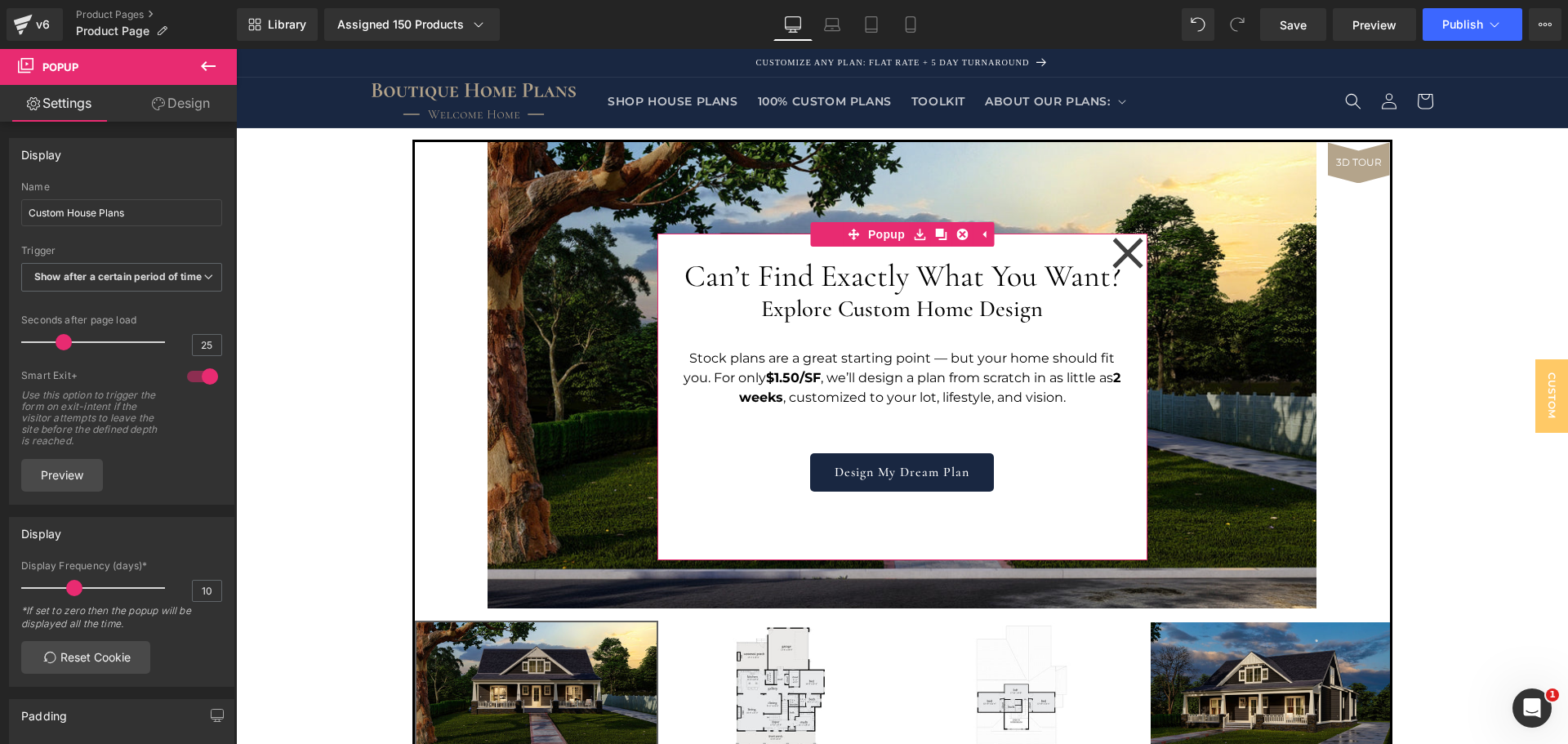
click at [1044, 249] on div "Can’t Find Exactly What You Want? Heading Explore Custom Home Design Heading St…" at bounding box center [902, 397] width 490 height 327
click at [1286, 34] on link "Save" at bounding box center [1293, 25] width 66 height 33
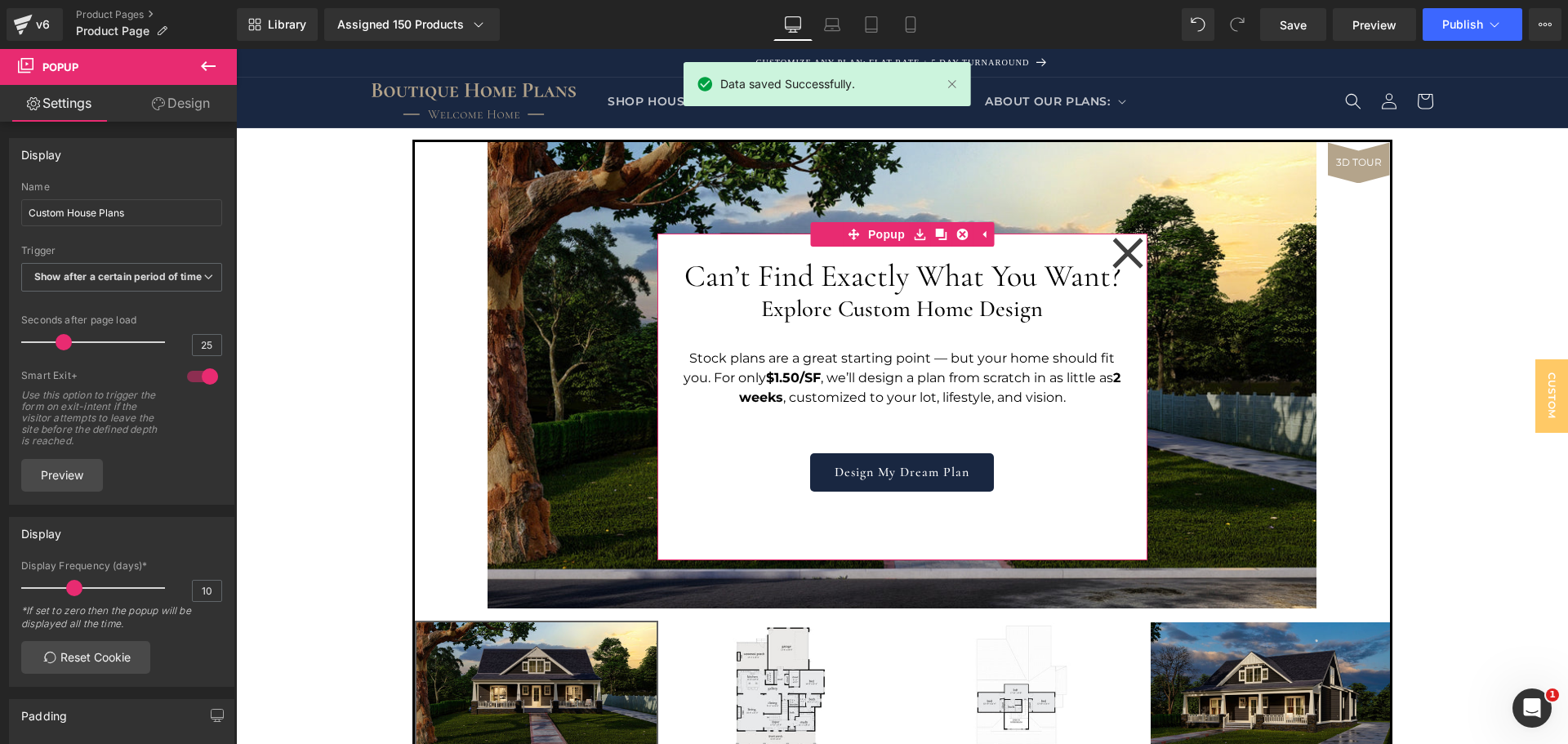
click at [1052, 267] on h1 "Can’t Find Exactly What You Want?" at bounding box center [902, 277] width 441 height 38
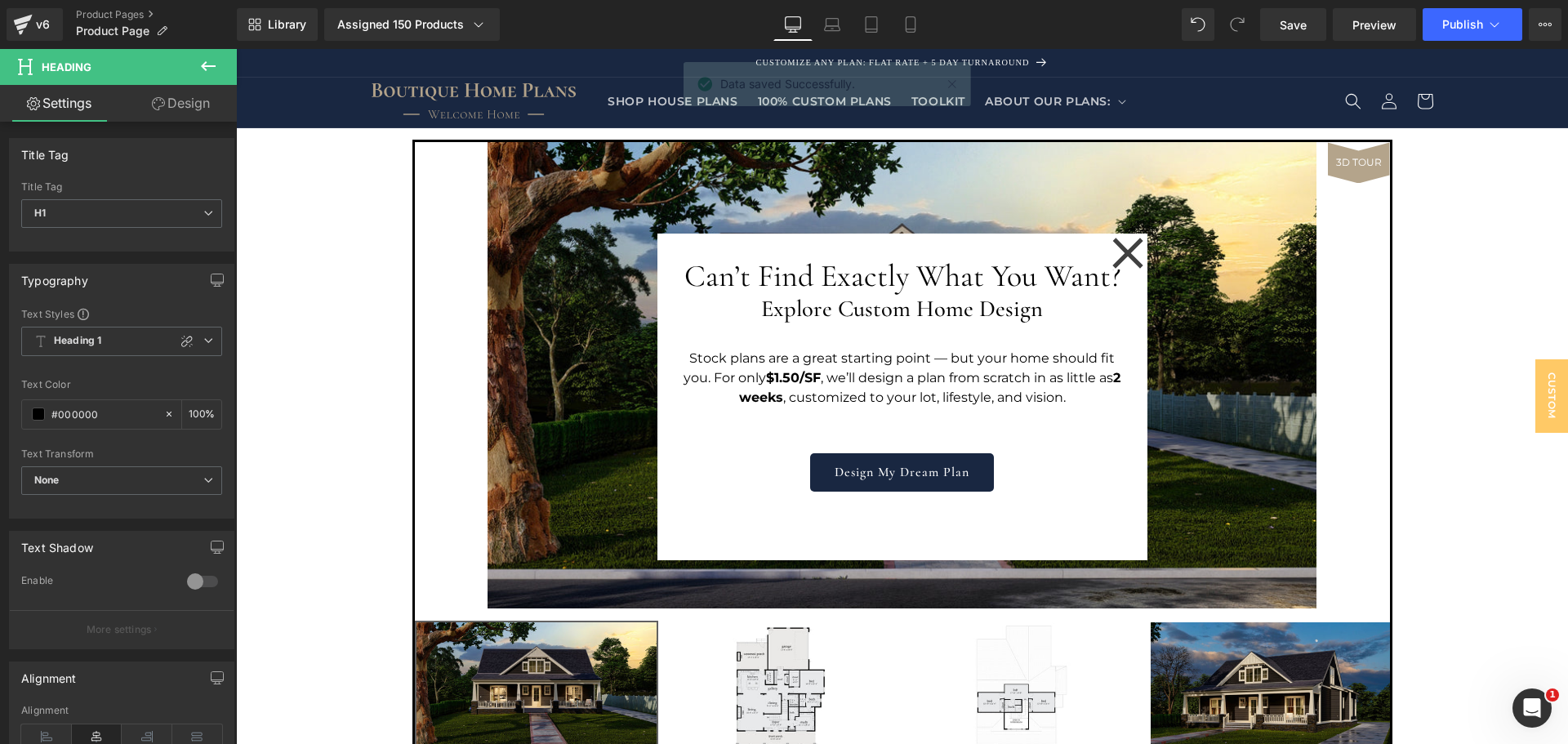
click at [205, 110] on link "Design" at bounding box center [180, 103] width 118 height 37
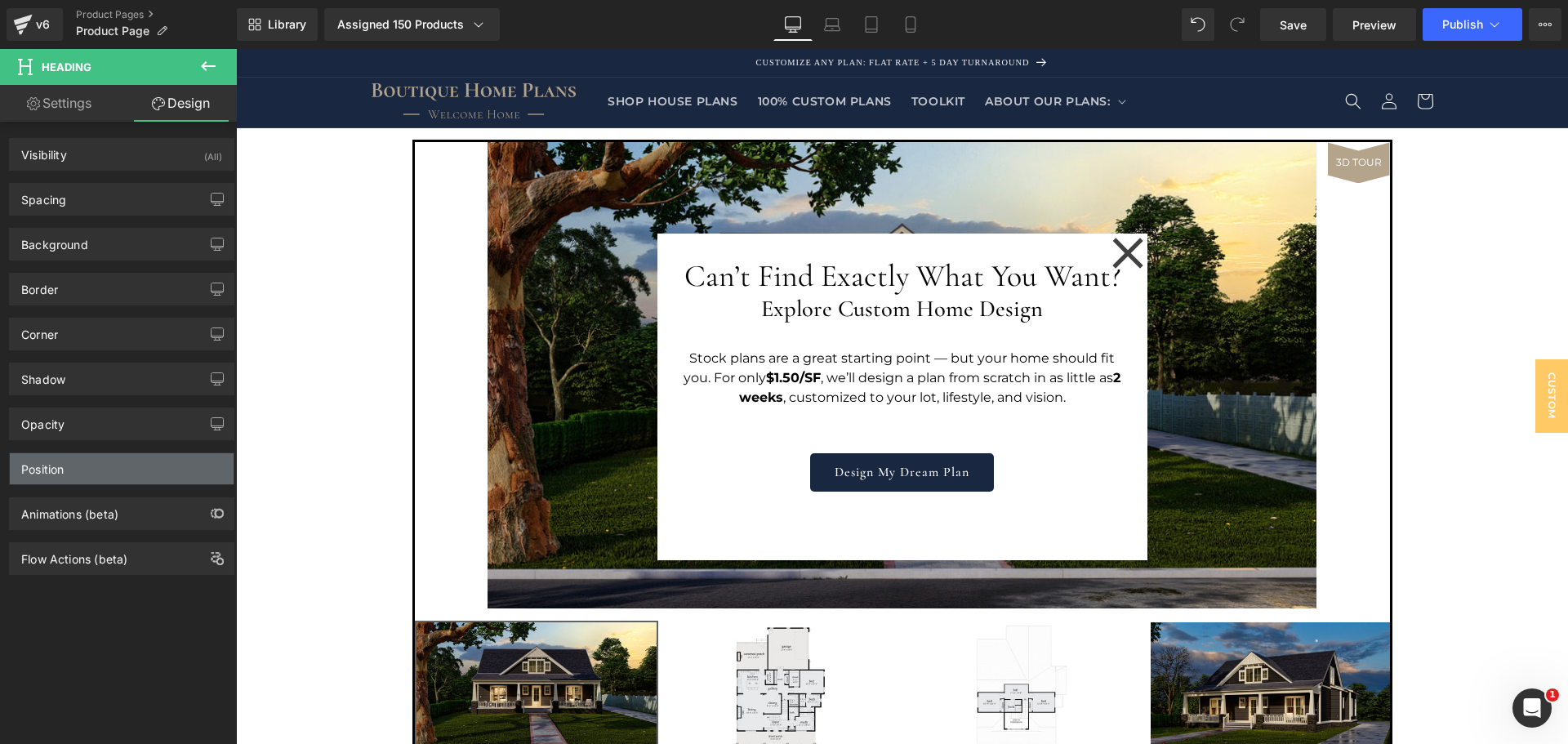
click at [139, 476] on div "Position" at bounding box center [121, 469] width 224 height 31
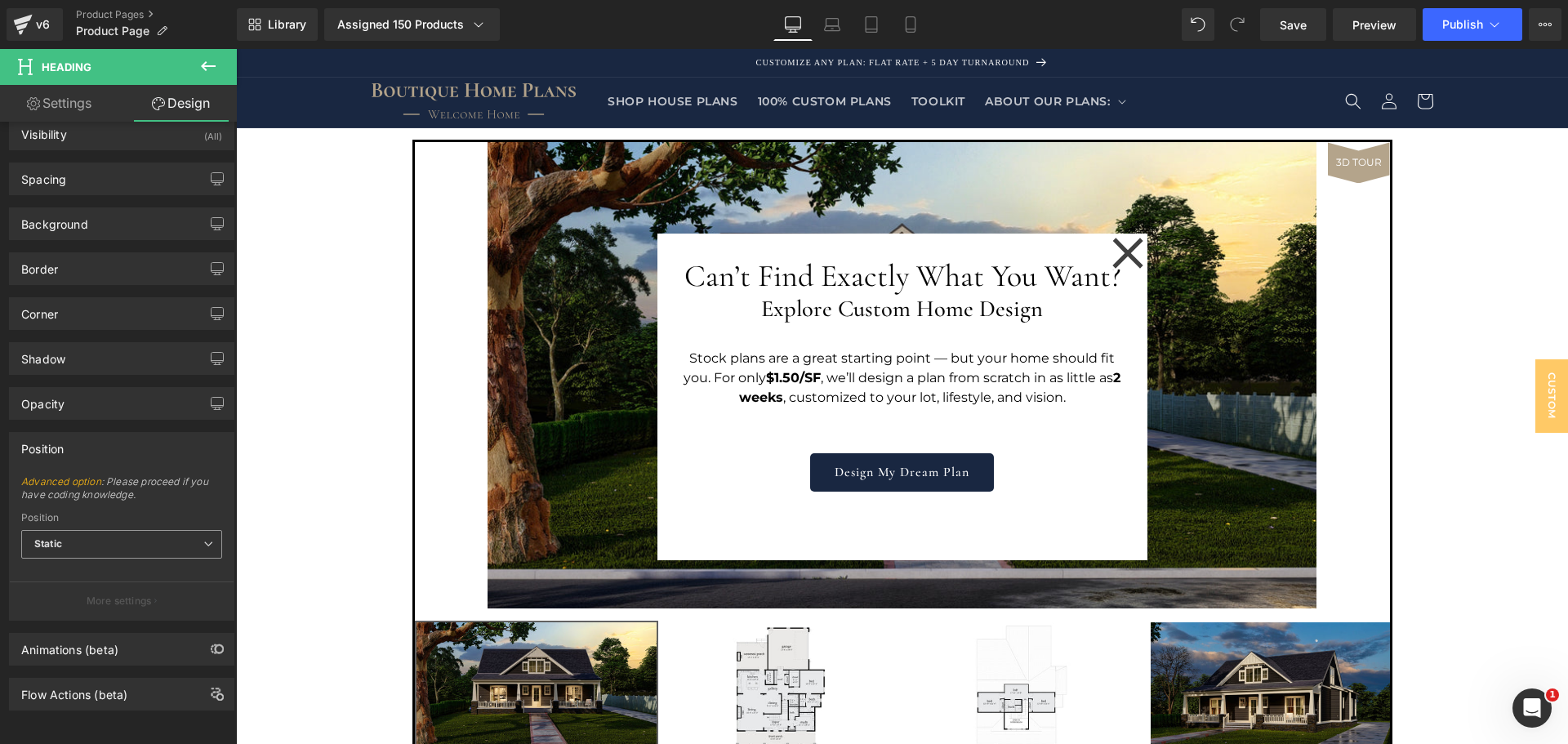
scroll to position [33, 0]
click at [111, 301] on div "Corner" at bounding box center [121, 314] width 224 height 31
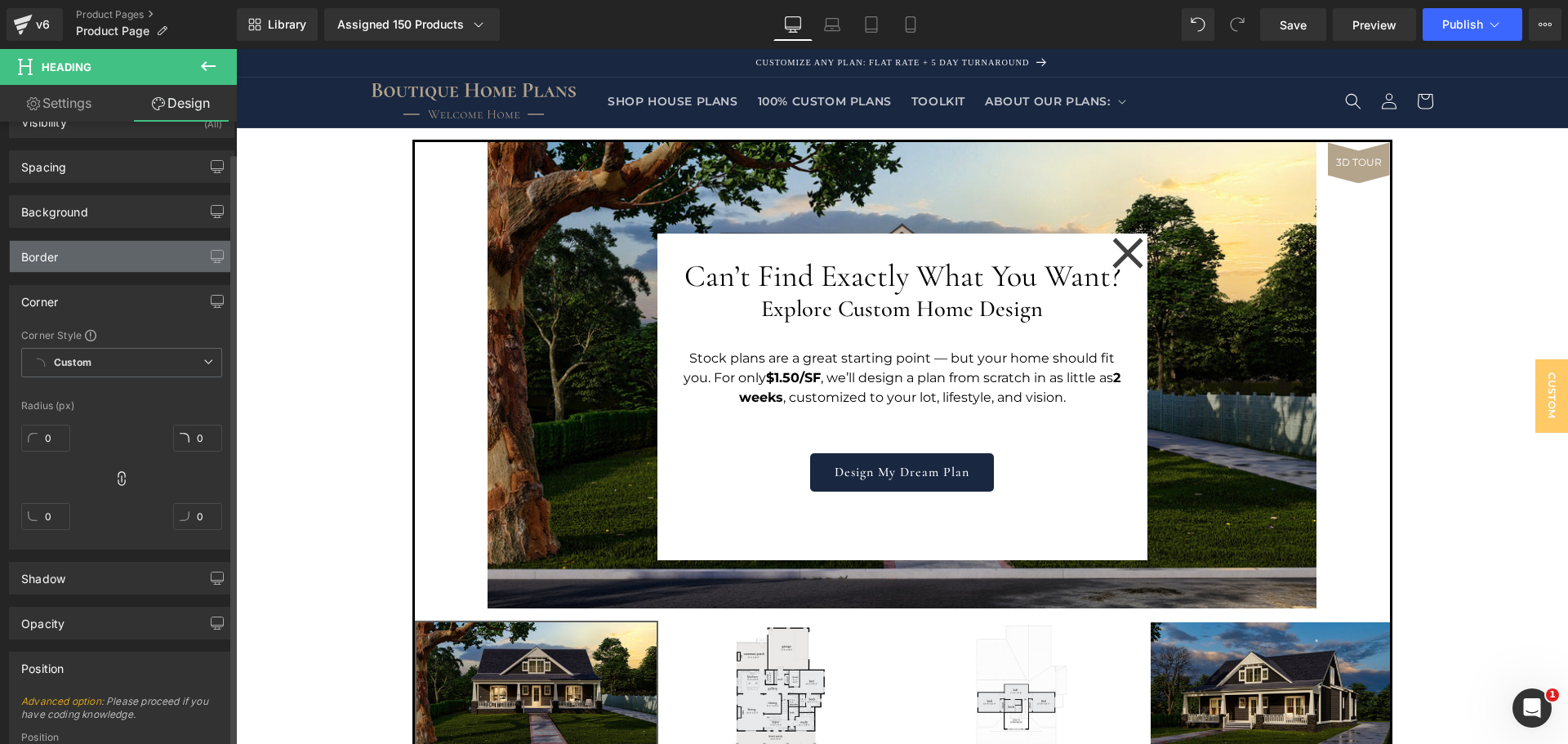
click at [112, 263] on div "Border" at bounding box center [121, 257] width 224 height 31
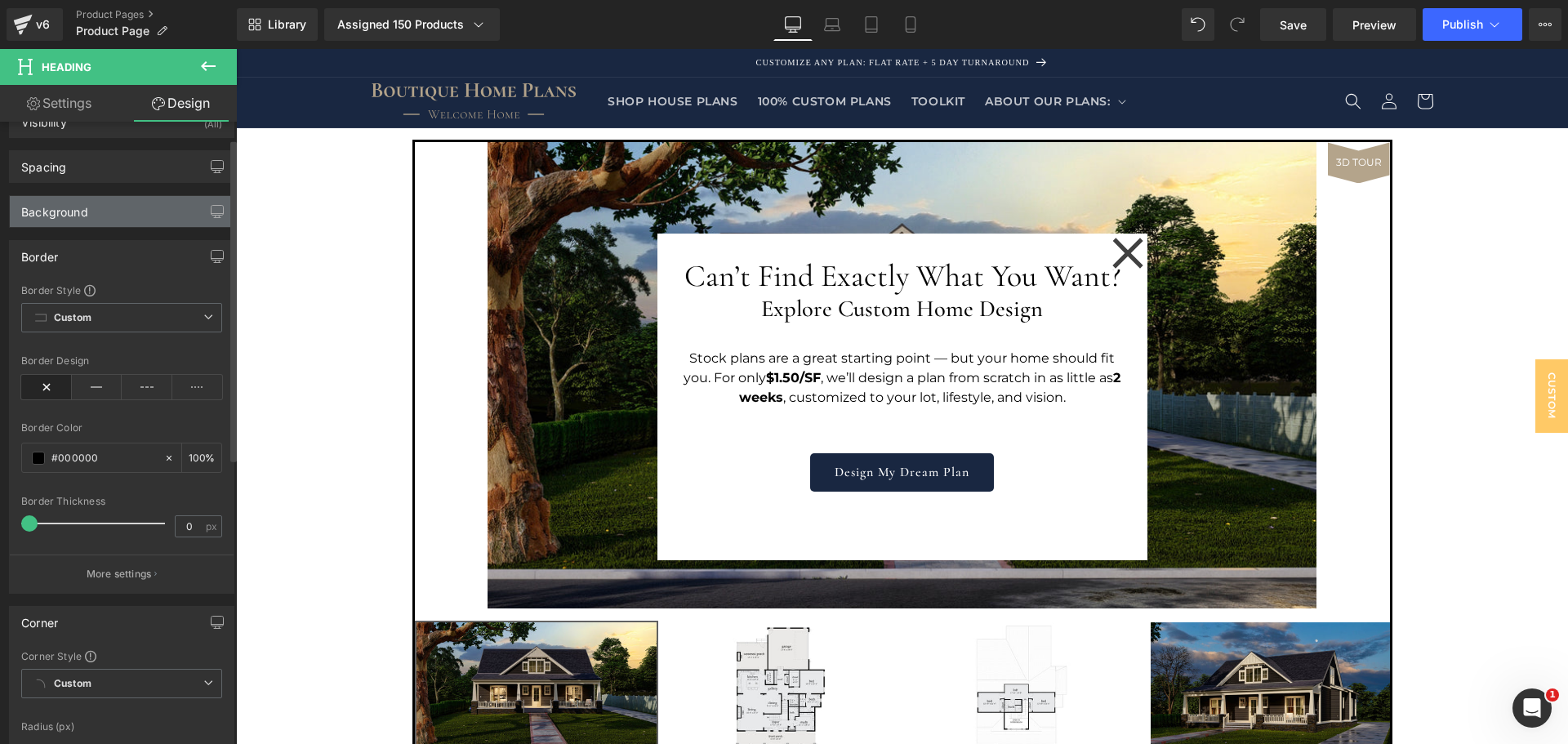
click at [113, 208] on div "Background" at bounding box center [121, 211] width 224 height 31
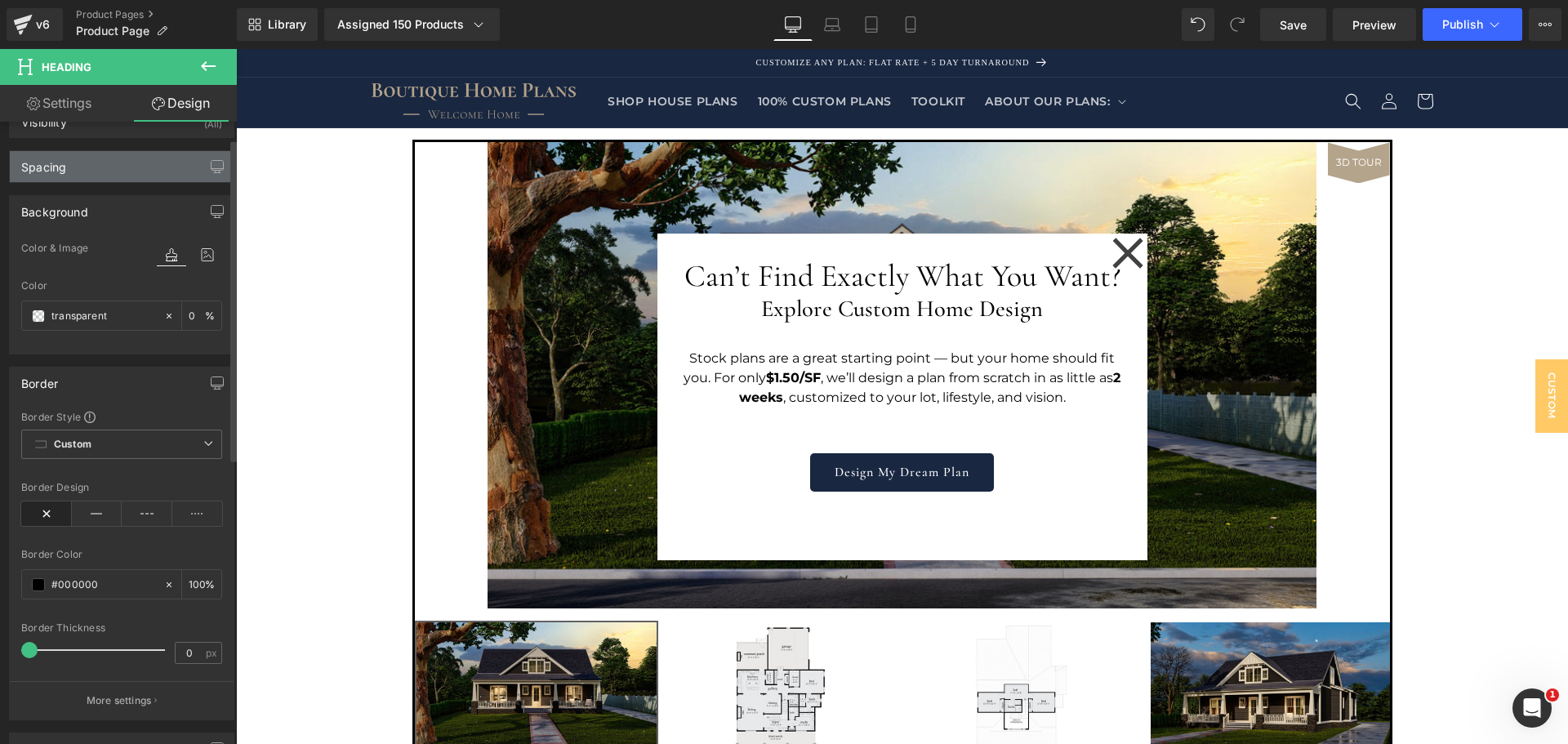
click at [114, 177] on div "Spacing" at bounding box center [121, 167] width 224 height 31
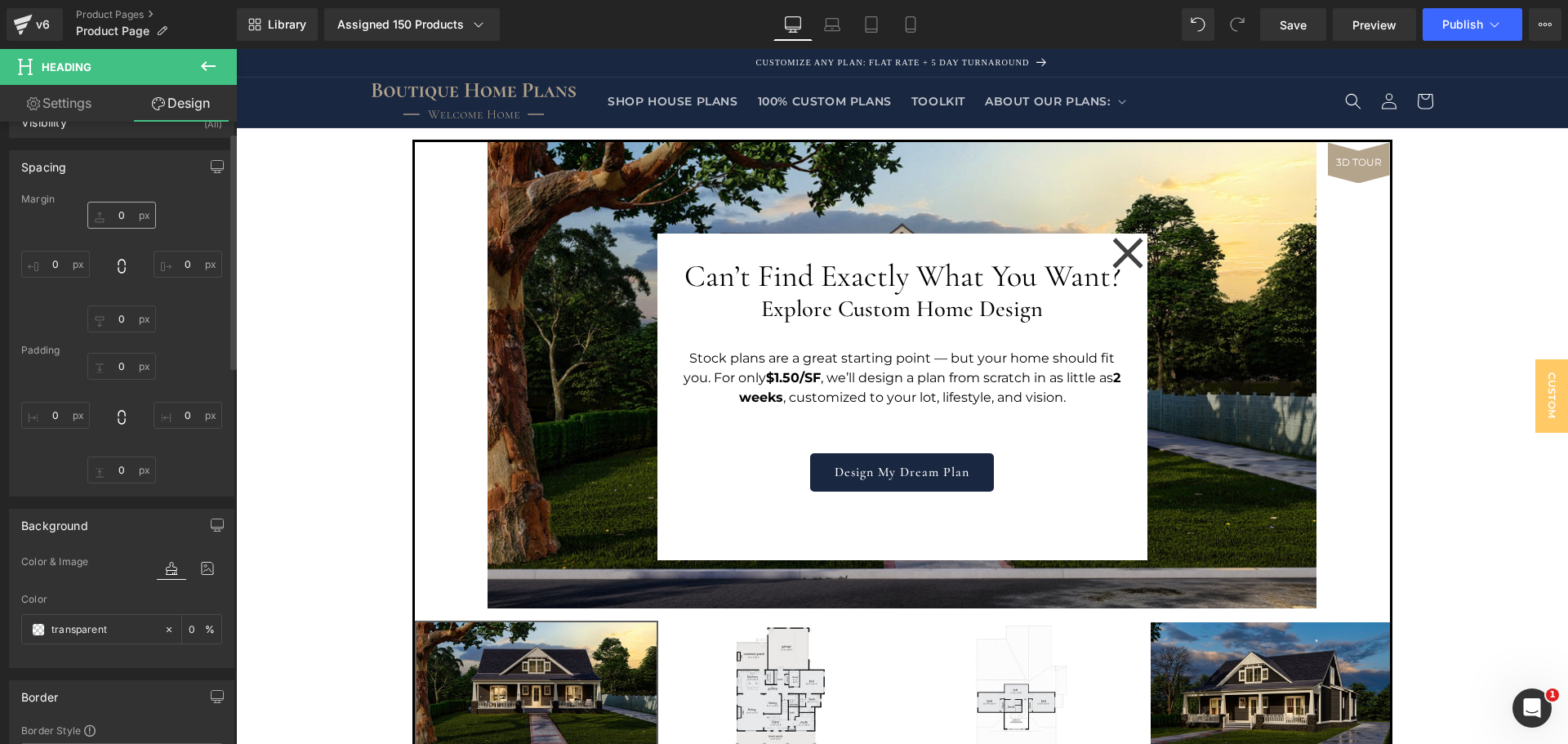
scroll to position [0, 0]
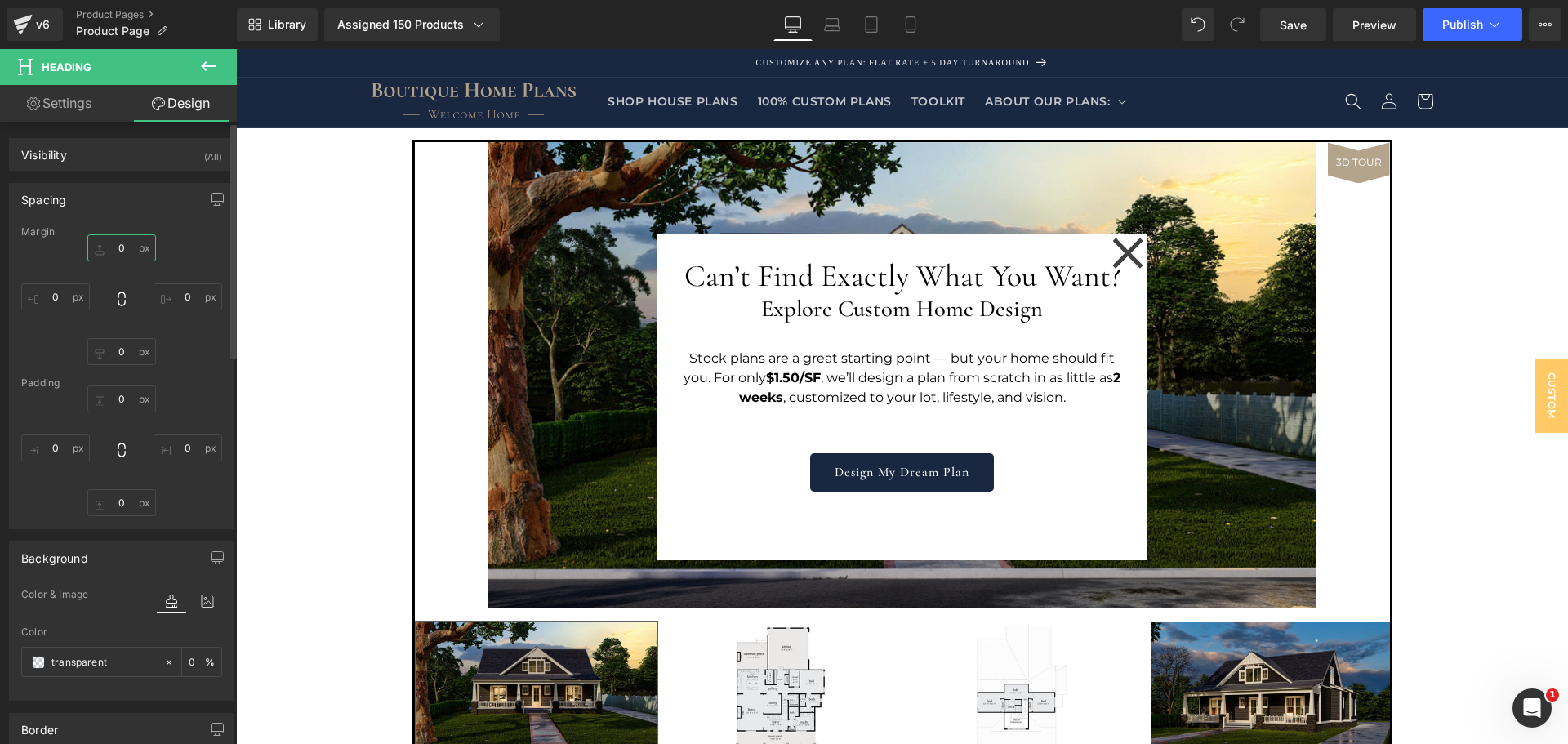
click at [121, 249] on input "0" at bounding box center [121, 248] width 69 height 27
type input "M"
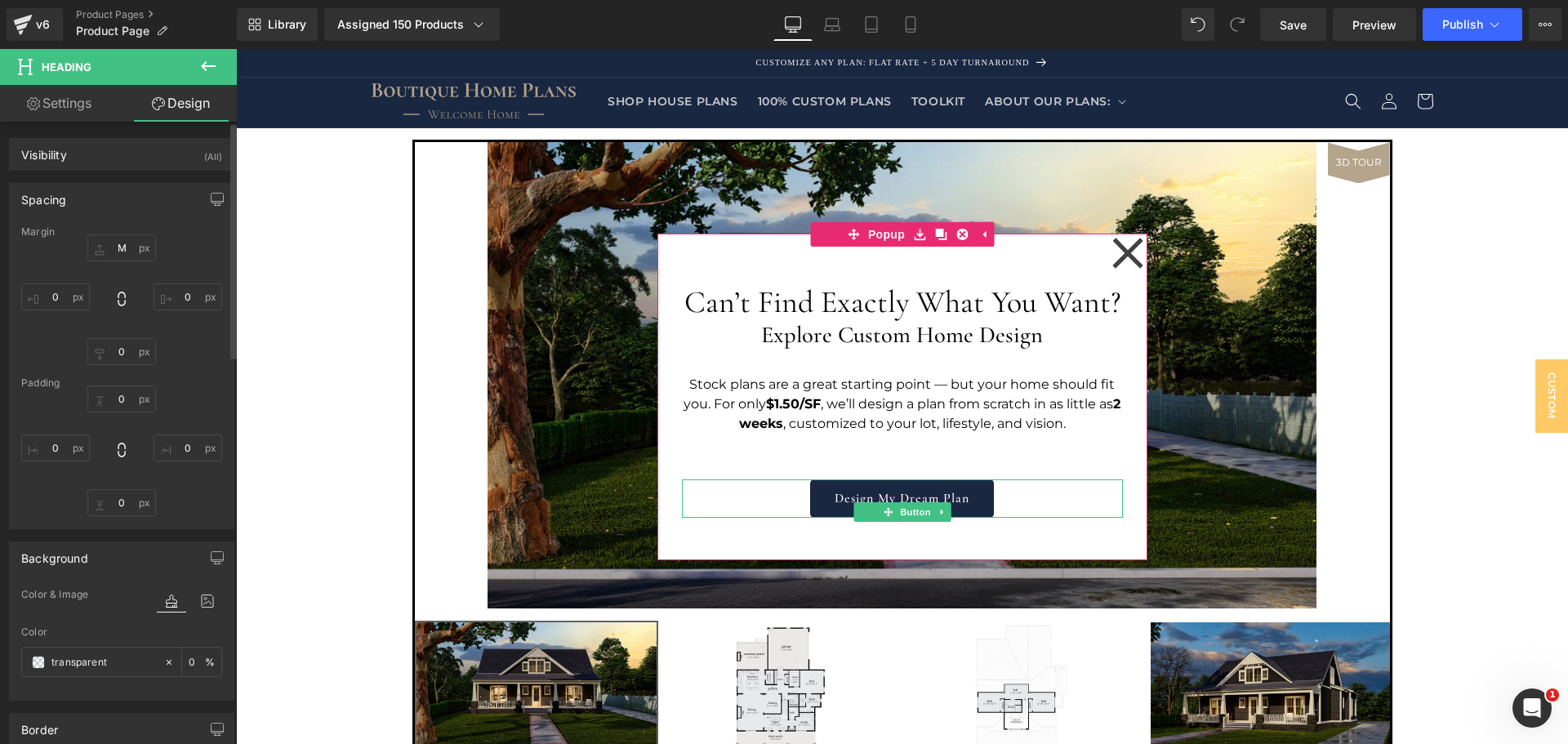
click at [1068, 501] on div "Design My Dream Plan" at bounding box center [902, 499] width 441 height 38
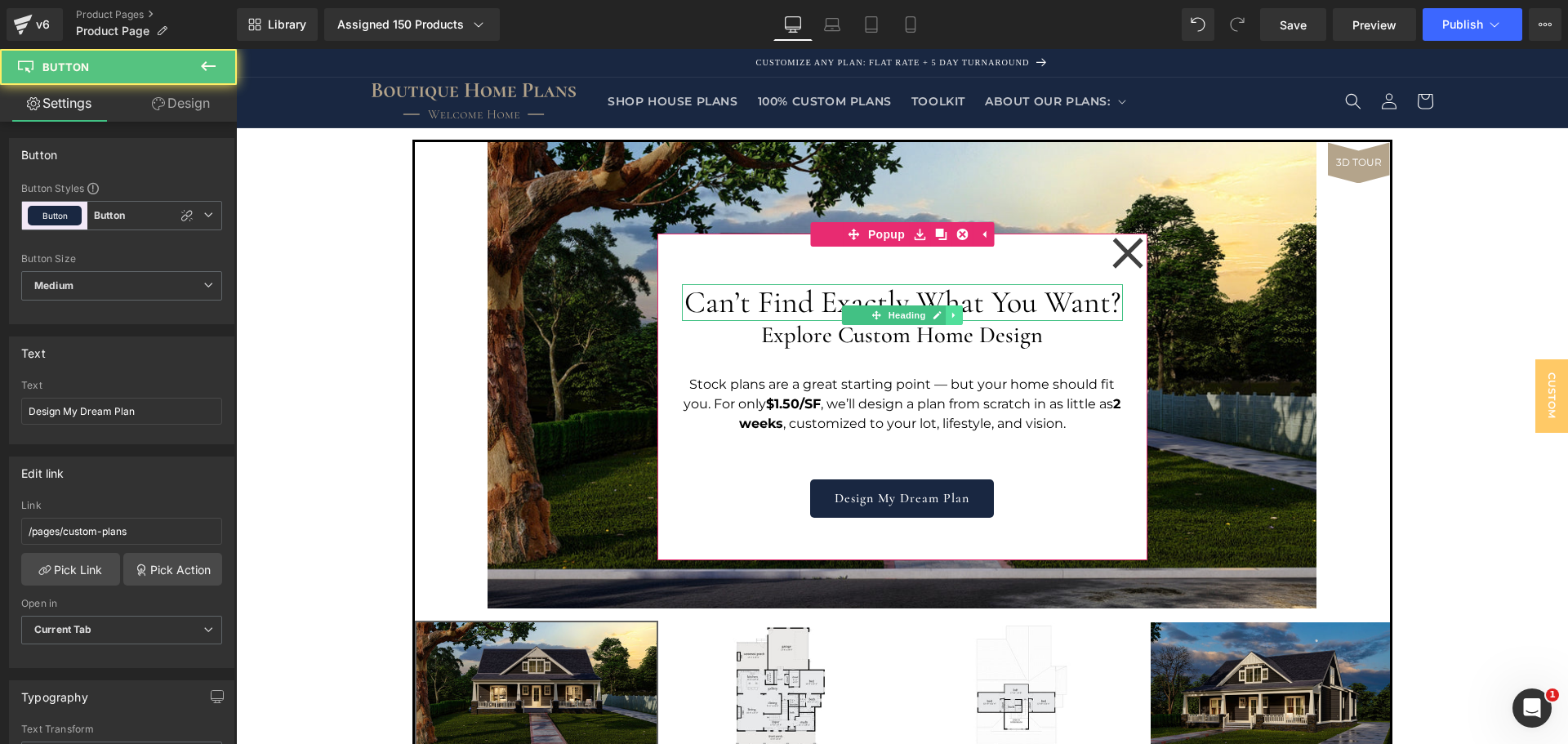
click at [946, 306] on link at bounding box center [955, 315] width 17 height 20
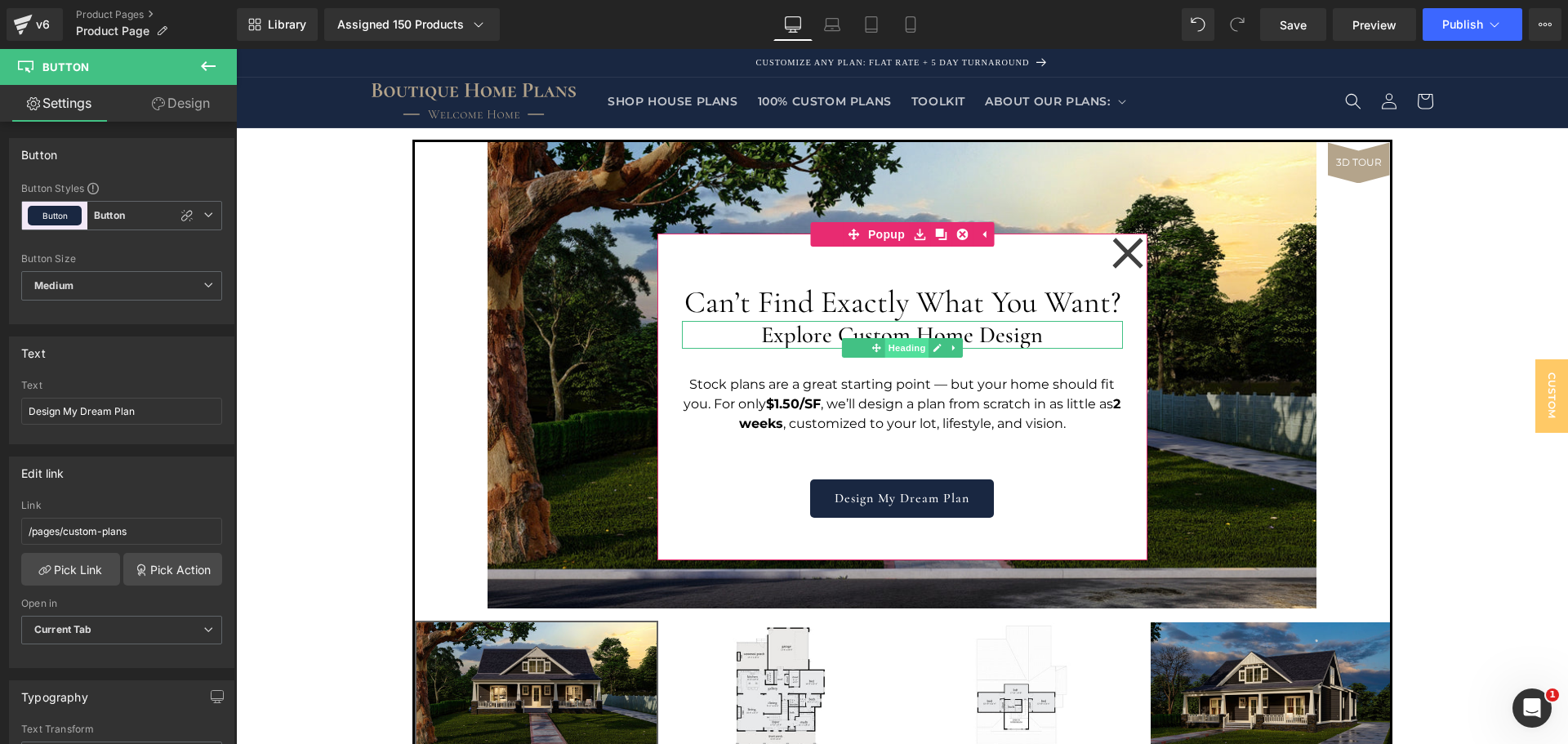
click at [918, 342] on span "Heading" at bounding box center [906, 348] width 44 height 20
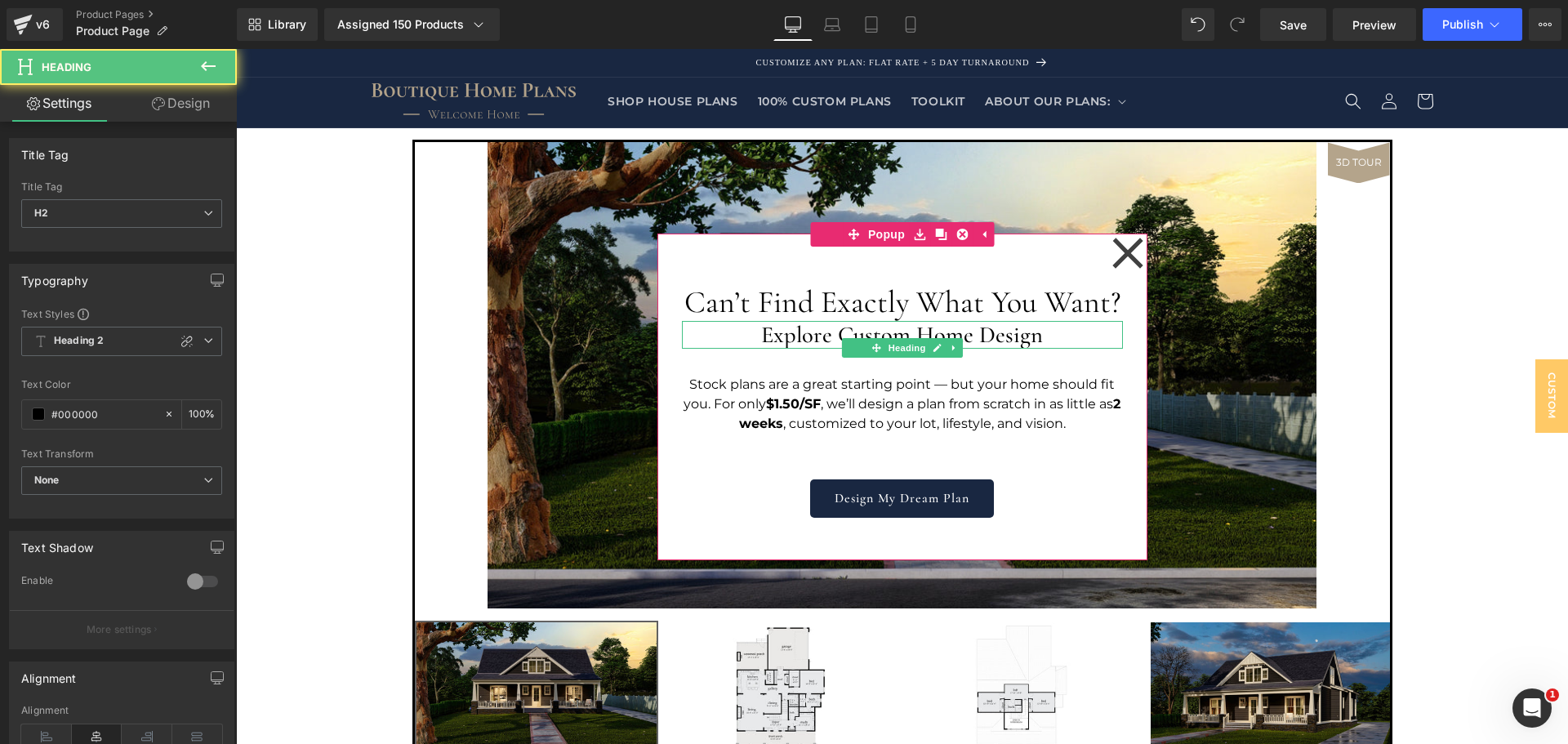
click at [928, 332] on h2 "Explore Custom Home Design" at bounding box center [902, 335] width 441 height 28
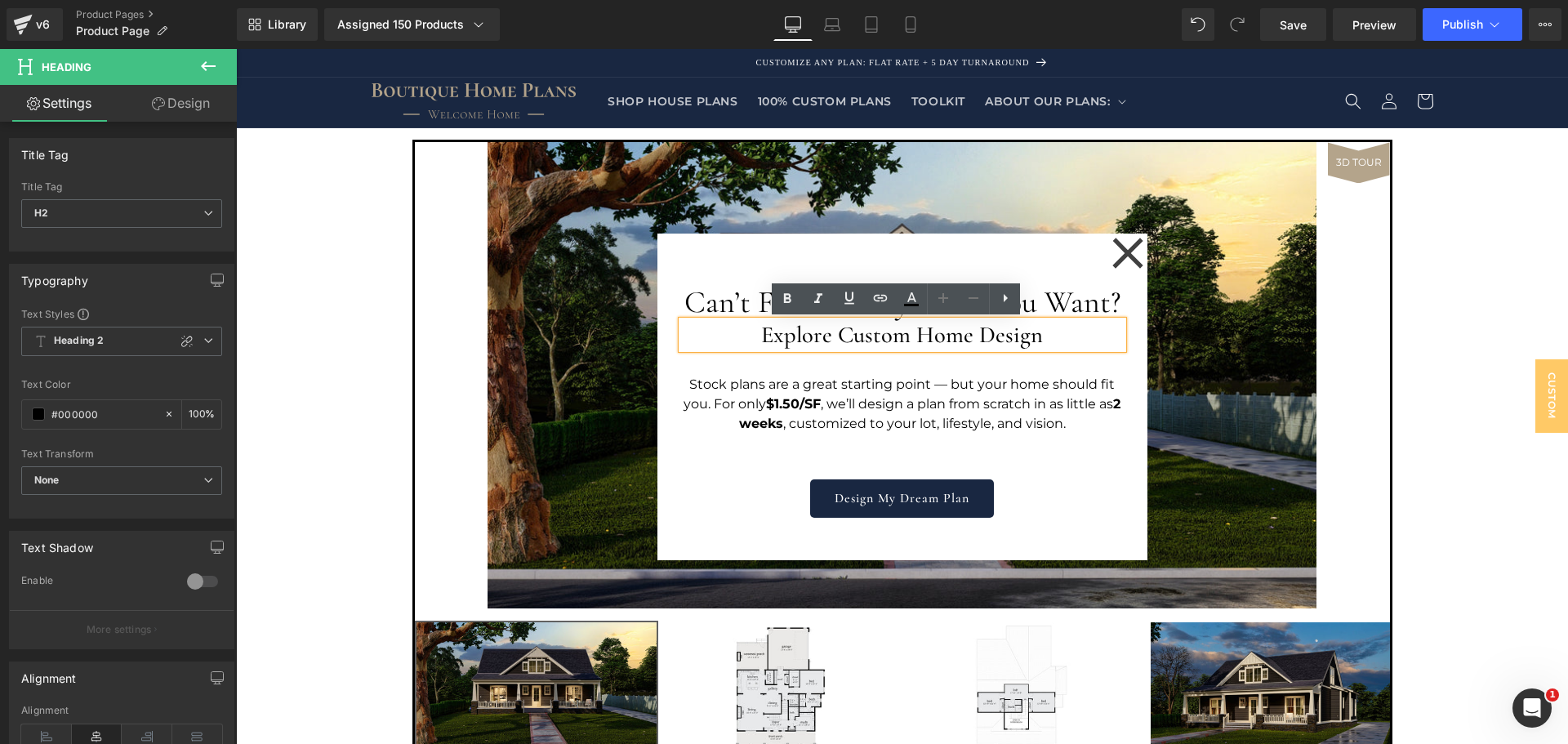
click at [1006, 417] on p "Stock plans are a great starting point — but your home should fit you. For only…" at bounding box center [902, 404] width 441 height 59
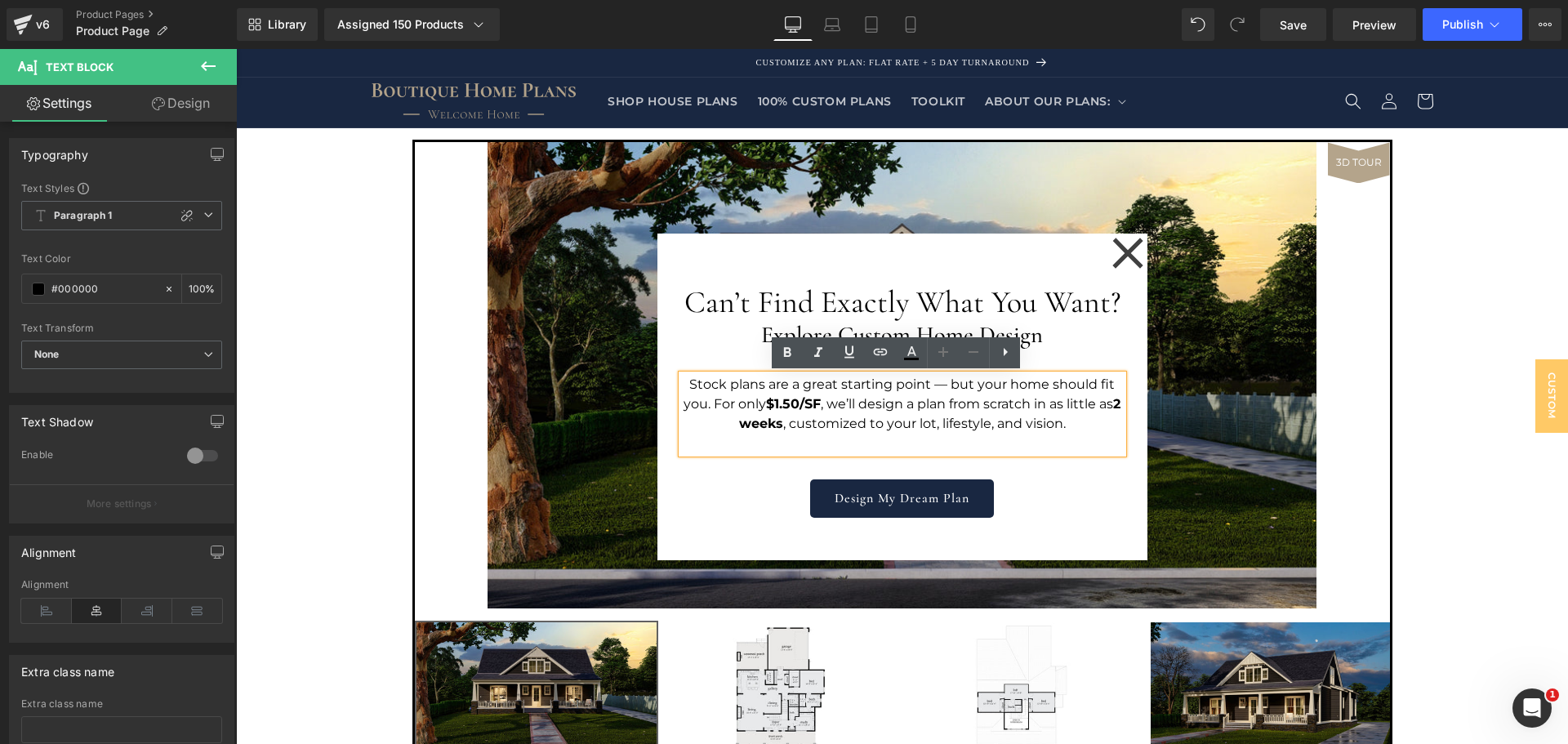
click at [1051, 490] on div "Design My Dream Plan" at bounding box center [902, 499] width 441 height 38
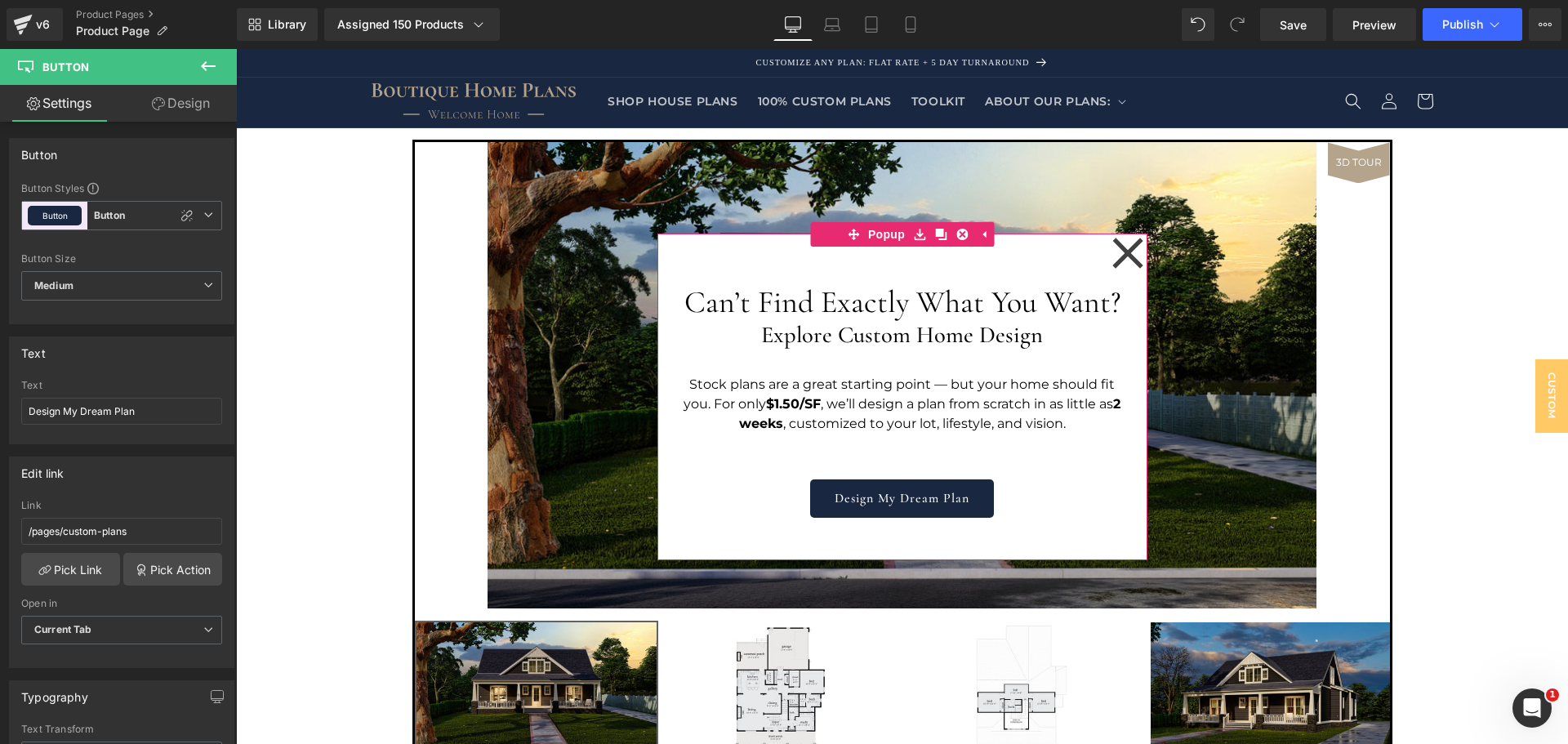
click at [1045, 525] on div "Can’t Find Exactly What You Want? Heading Explore Custom Home Design Heading St…" at bounding box center [902, 397] width 490 height 327
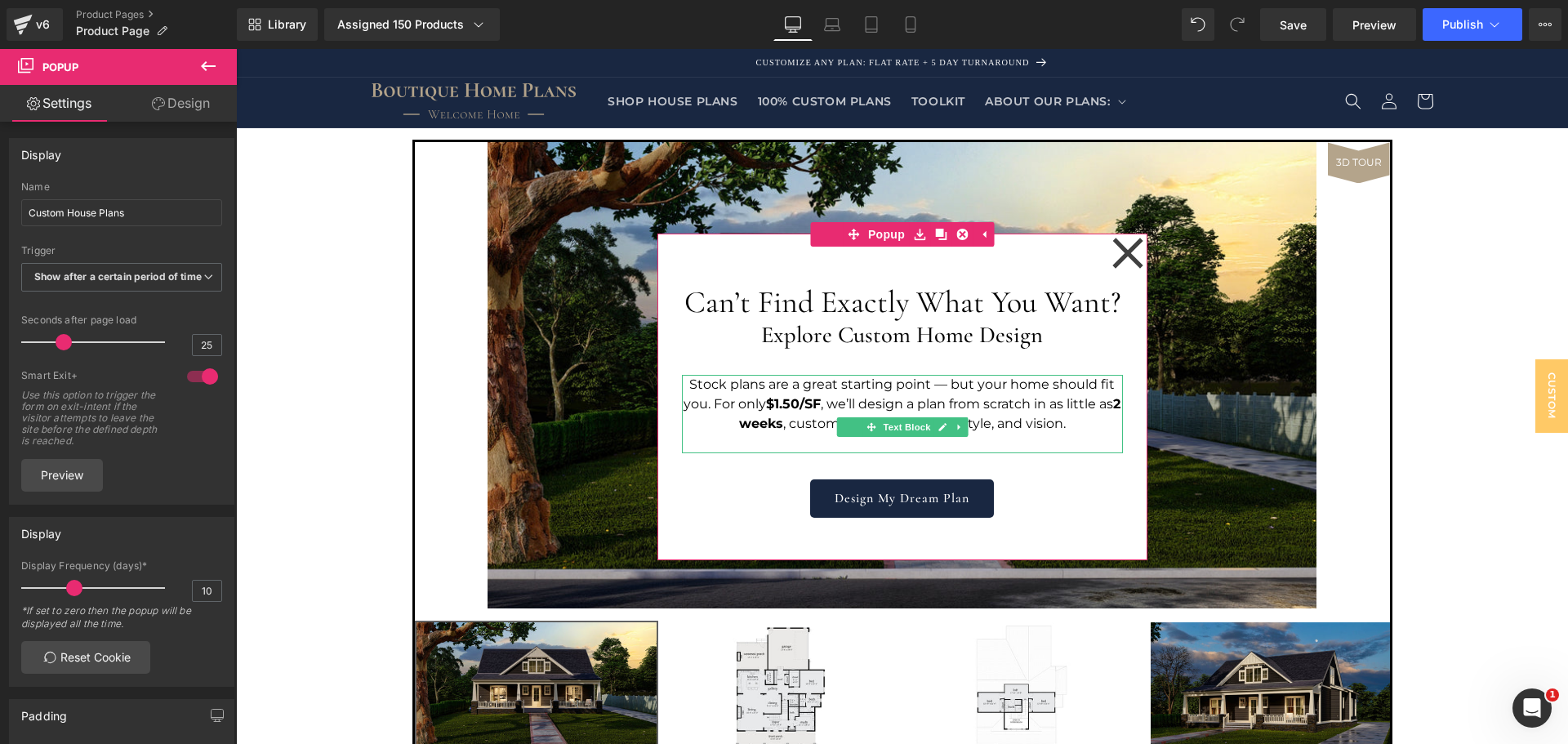
click at [718, 403] on p "Stock plans are a great starting point — but your home should fit you. For only…" at bounding box center [902, 404] width 441 height 59
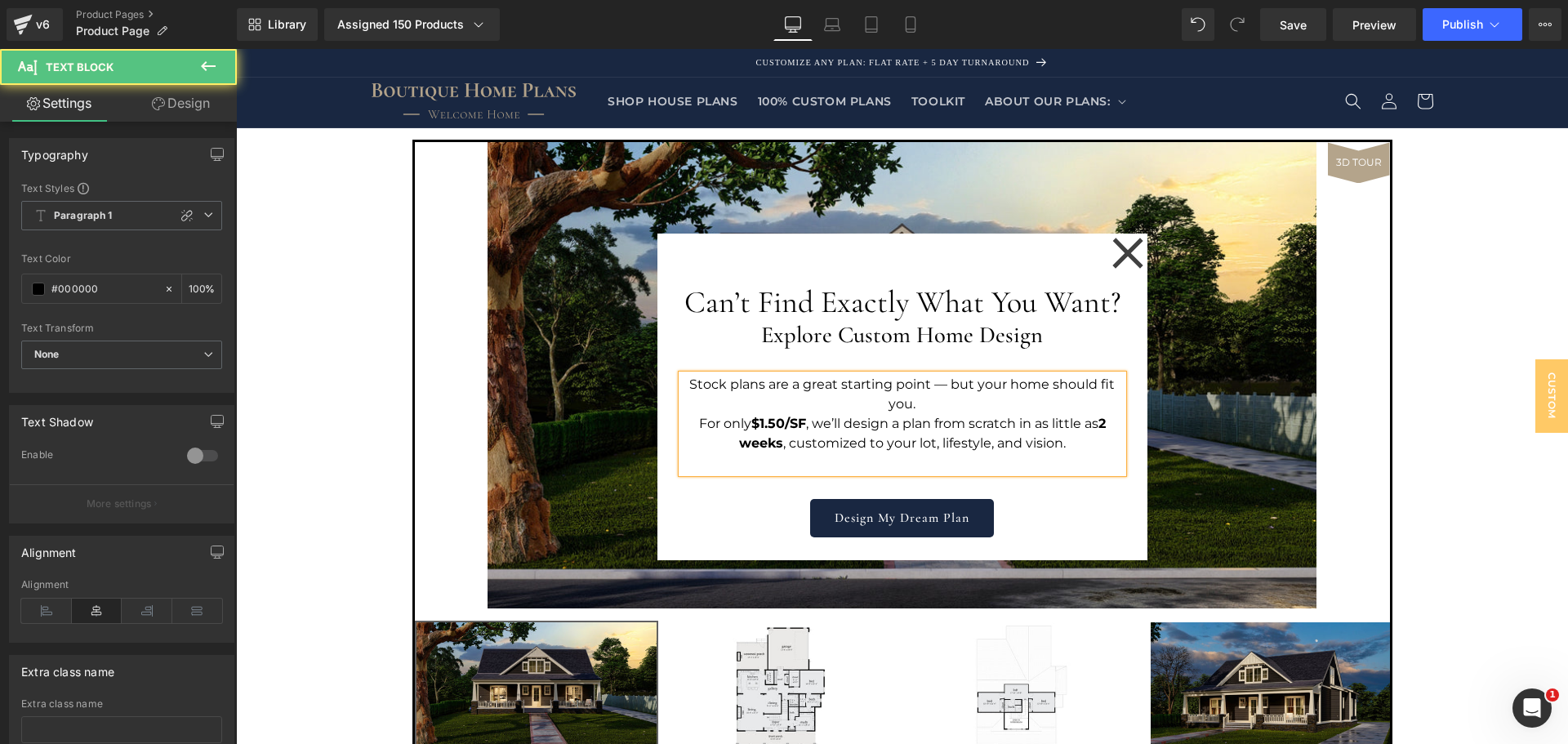
click at [1075, 415] on p "Stock plans are a great starting point — but your home should fit you." at bounding box center [902, 394] width 441 height 39
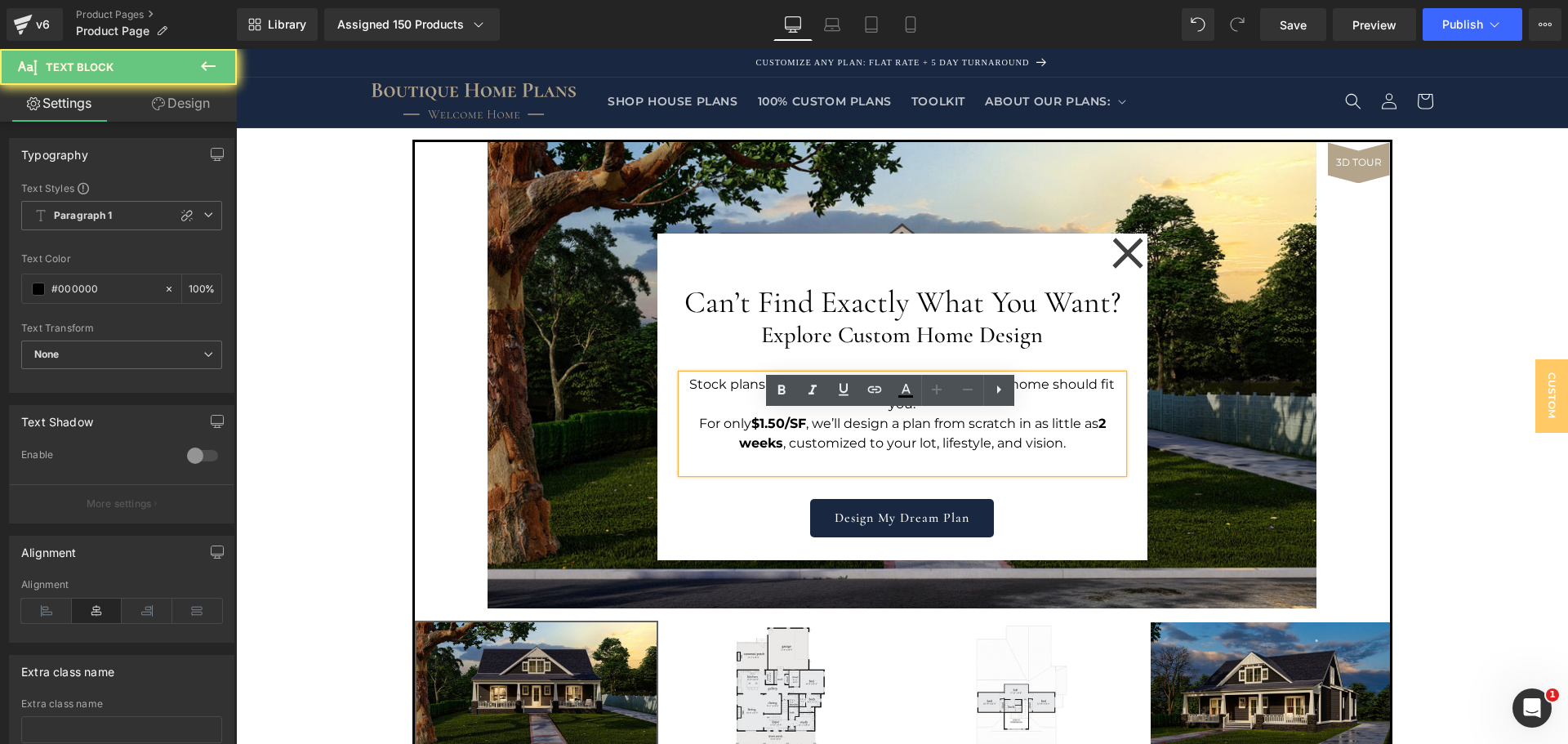
click at [1051, 415] on p "Stock plans are a great starting point — but your home should fit you." at bounding box center [902, 394] width 441 height 39
click at [1041, 415] on p "Stock plans are a great starting point — but your home should fit you." at bounding box center [902, 394] width 441 height 39
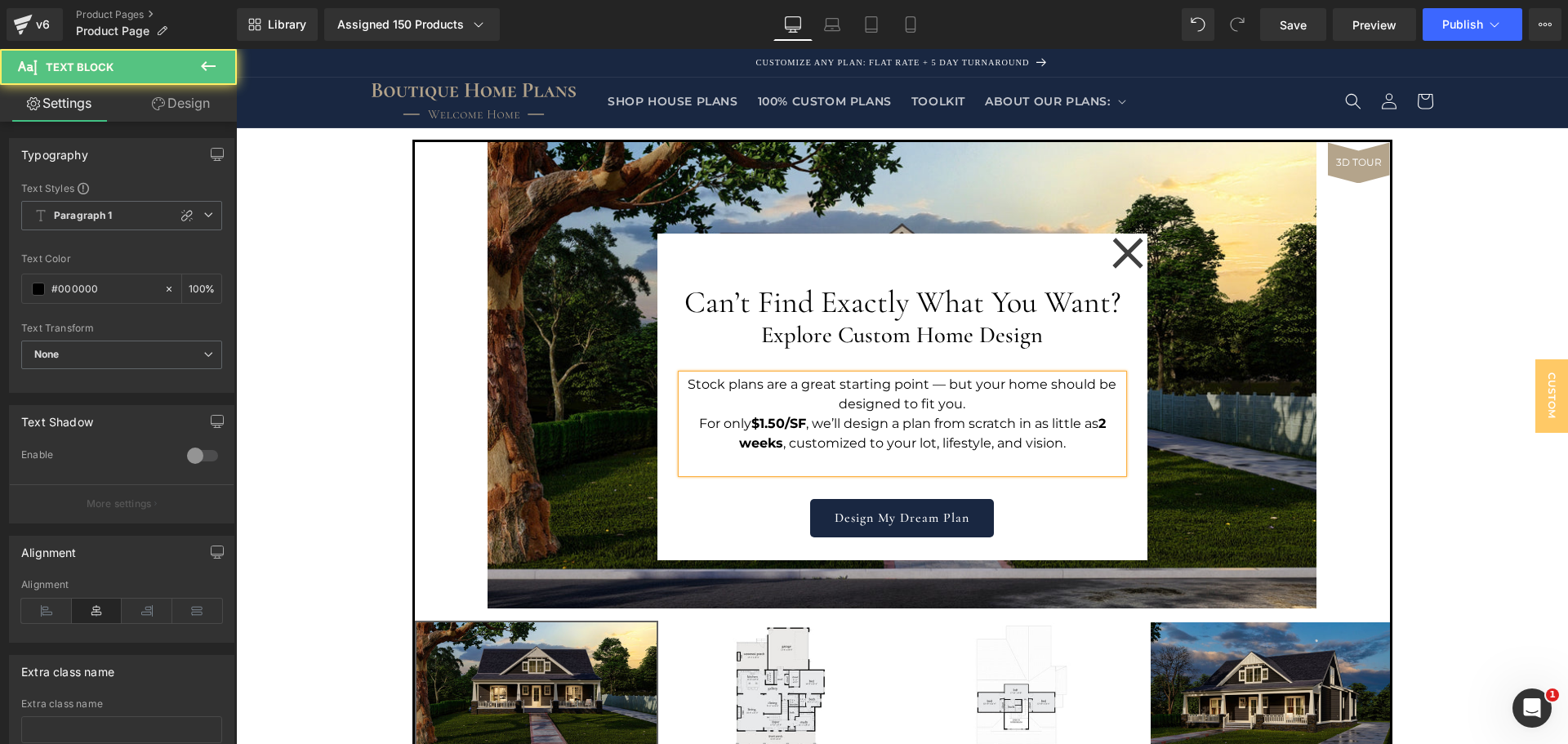
click at [948, 415] on p "Stock plans are a great starting point — but your home should be designed to fi…" at bounding box center [902, 394] width 441 height 39
click at [1088, 530] on div "Can’t Find Exactly What You Want? Heading Explore Custom Home Design Heading St…" at bounding box center [902, 398] width 441 height 280
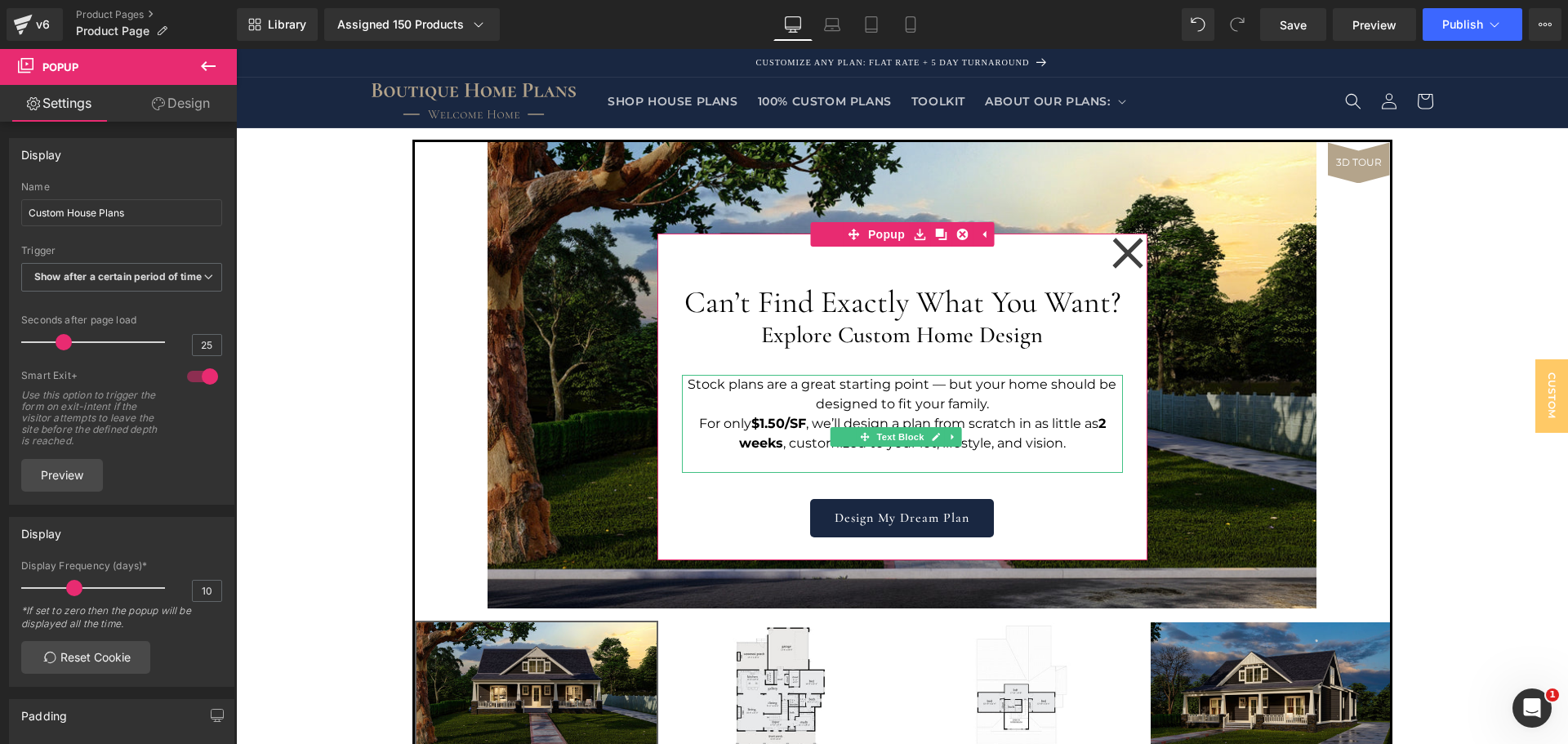
click at [751, 431] on strong "$1.50/SF" at bounding box center [779, 424] width 54 height 16
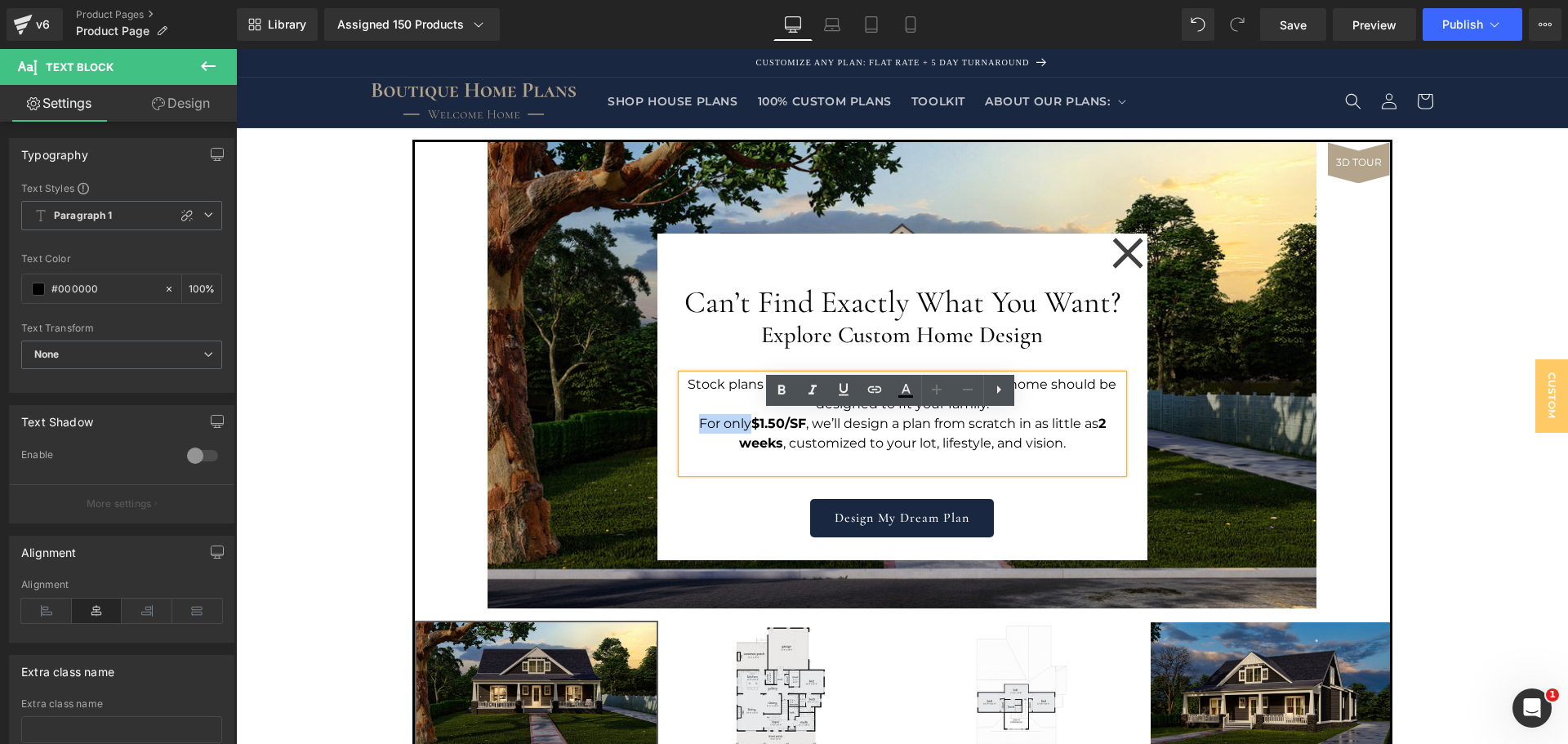
drag, startPoint x: 735, startPoint y: 464, endPoint x: 670, endPoint y: 460, distance: 65.1
click at [670, 460] on div "Can’t Find Exactly What You Want? Heading Explore Custom Home Design Heading St…" at bounding box center [902, 397] width 490 height 327
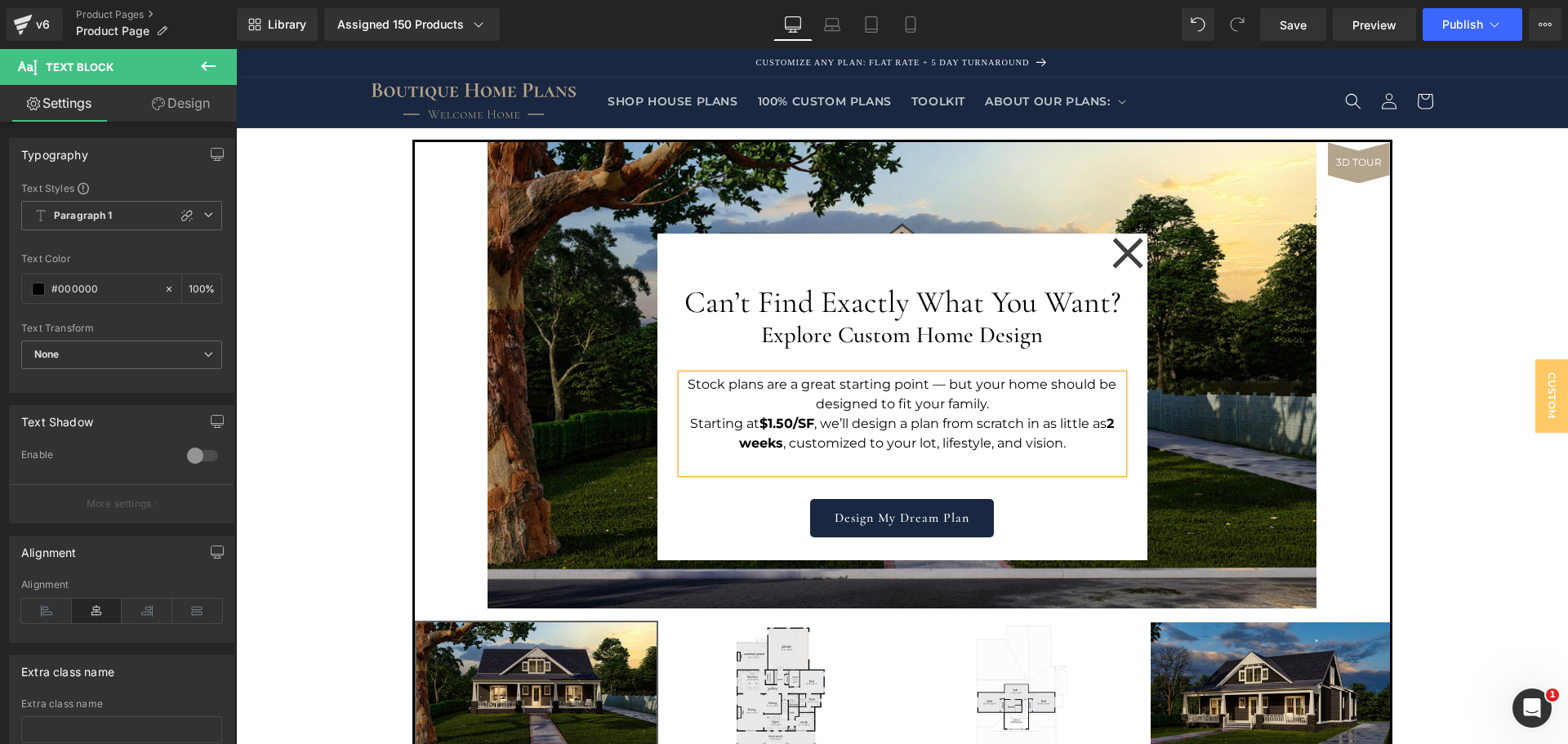
click at [1057, 534] on div "Can’t Find Exactly What You Want? Heading Explore Custom Home Design Heading St…" at bounding box center [902, 398] width 441 height 280
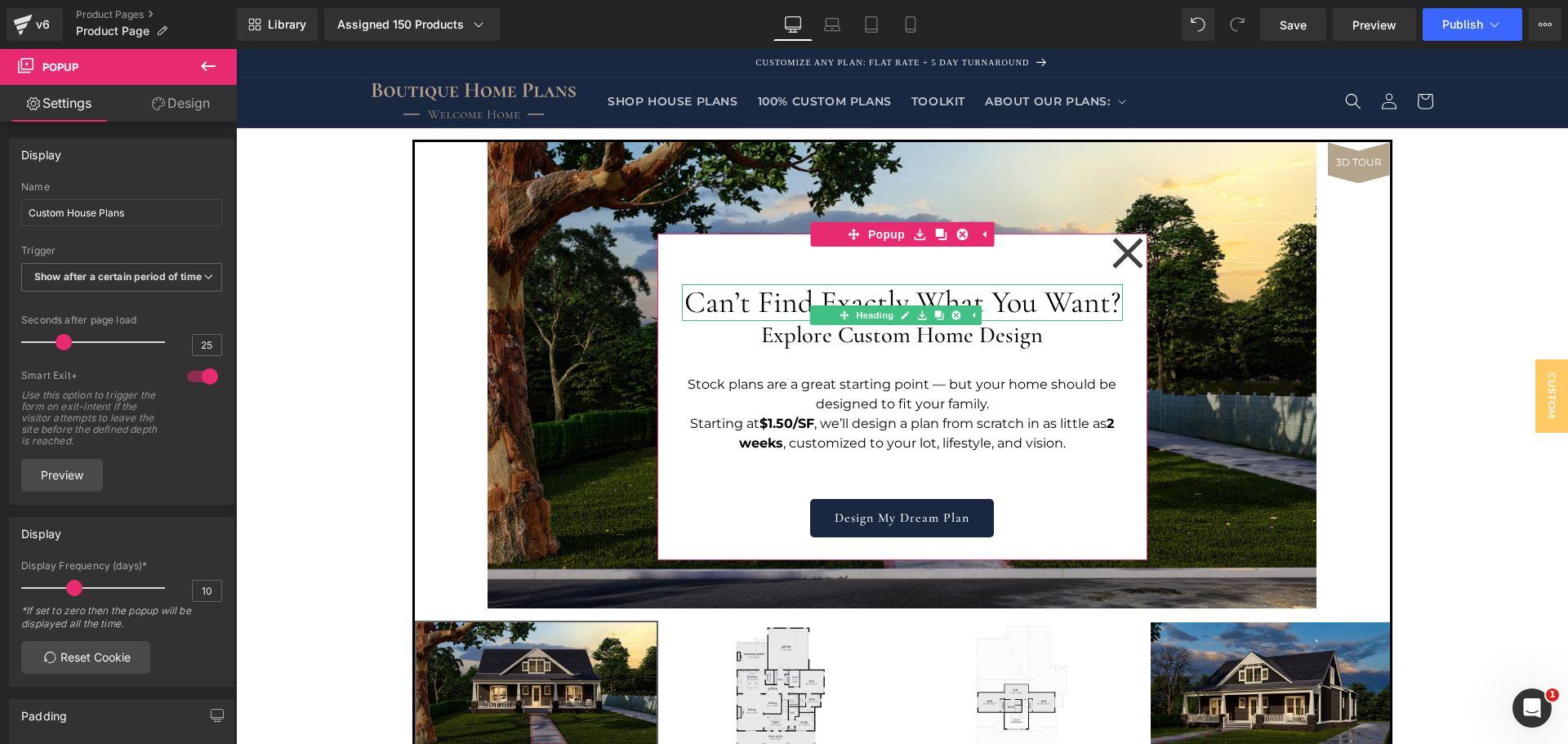
click at [894, 310] on h1 "Can’t Find Exactly What You Want?" at bounding box center [902, 303] width 441 height 38
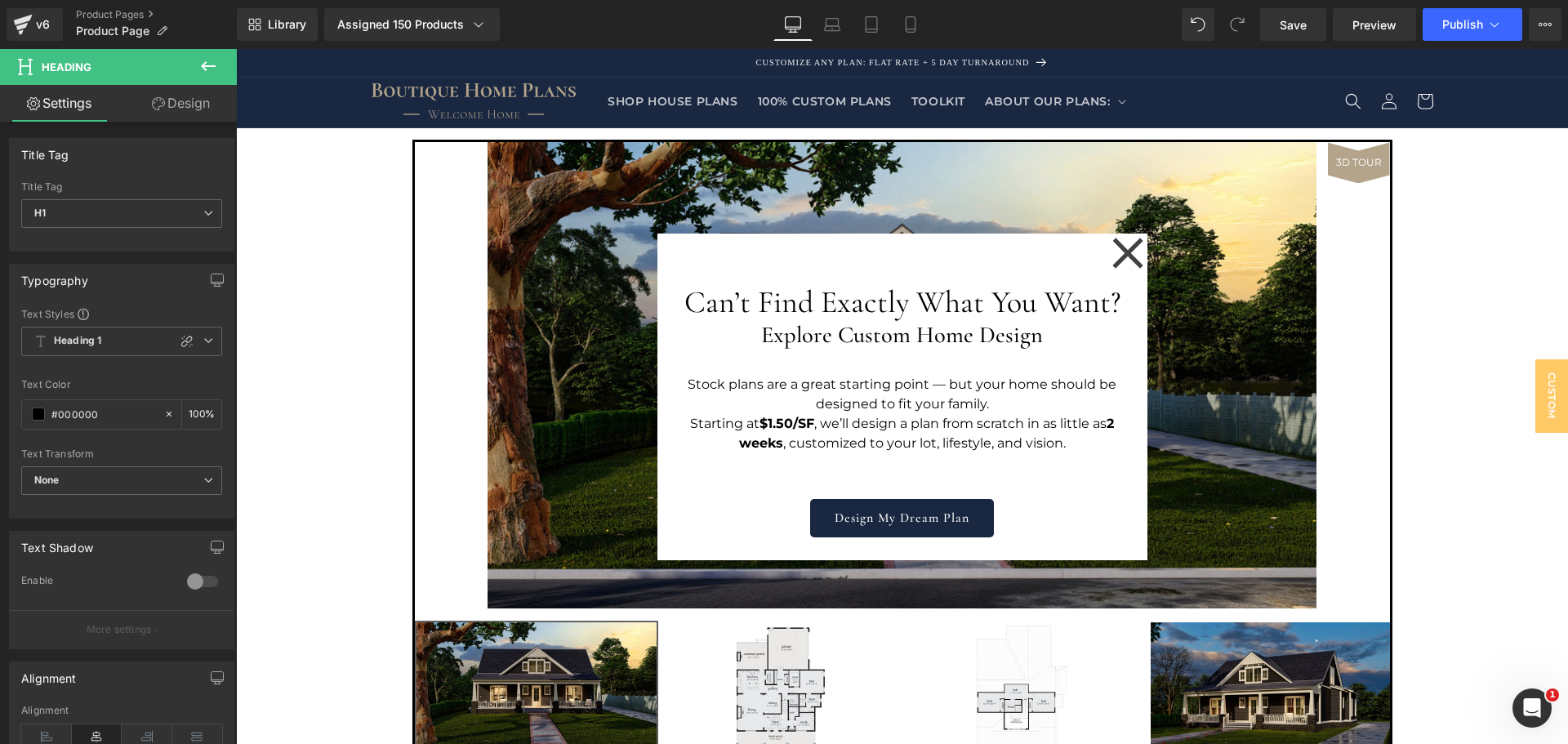
click at [187, 102] on link "Design" at bounding box center [180, 103] width 118 height 37
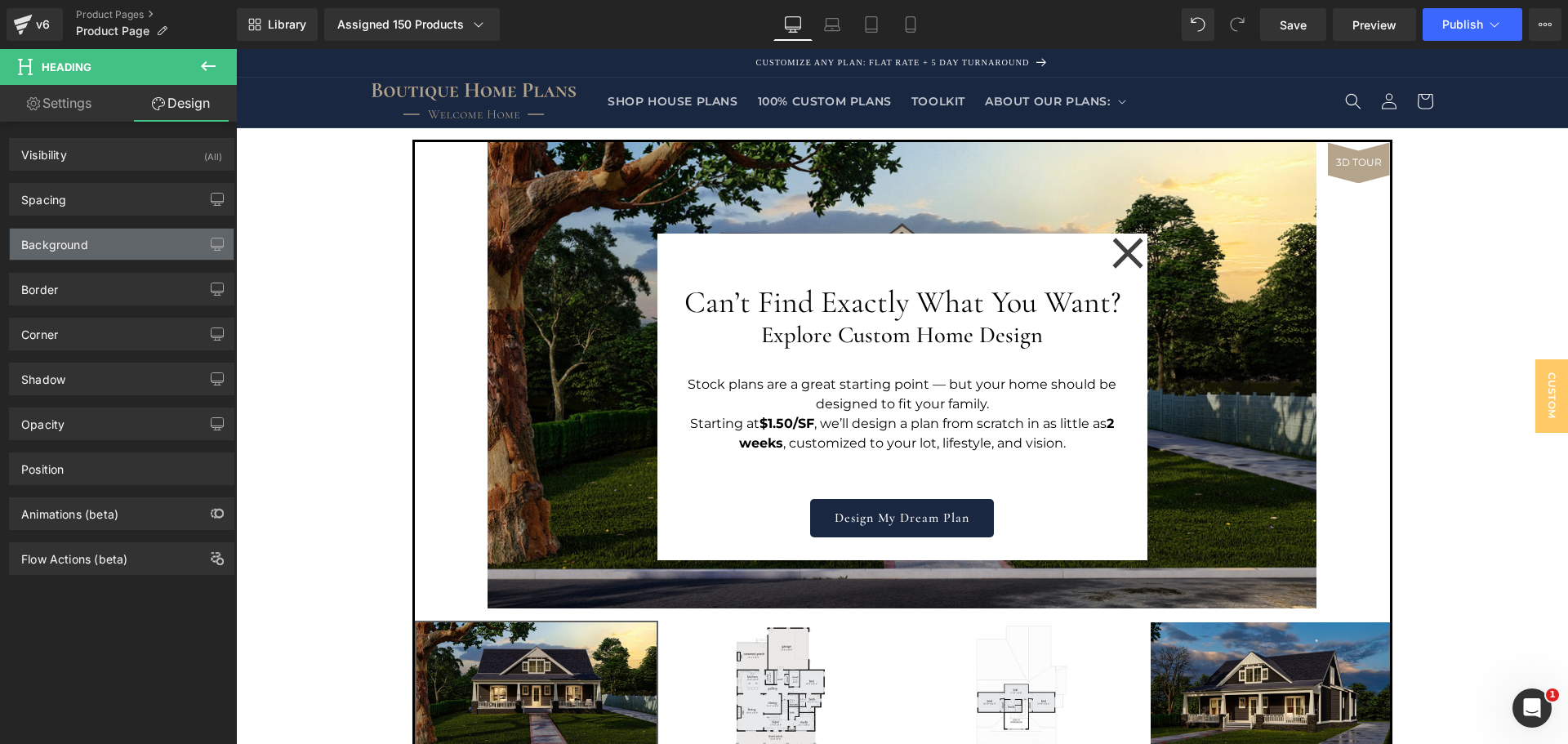
type input "M"
type input "0"
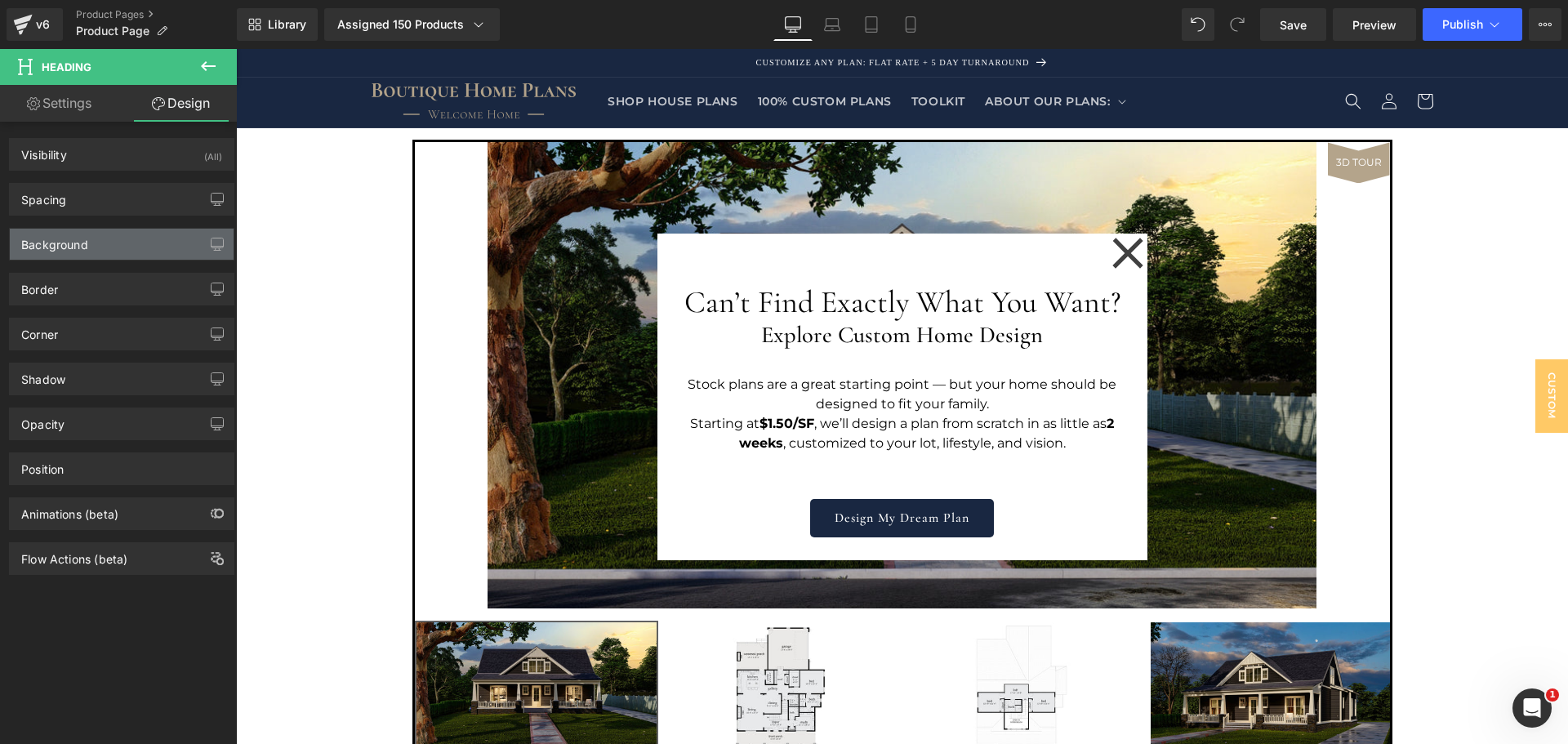
type input "0"
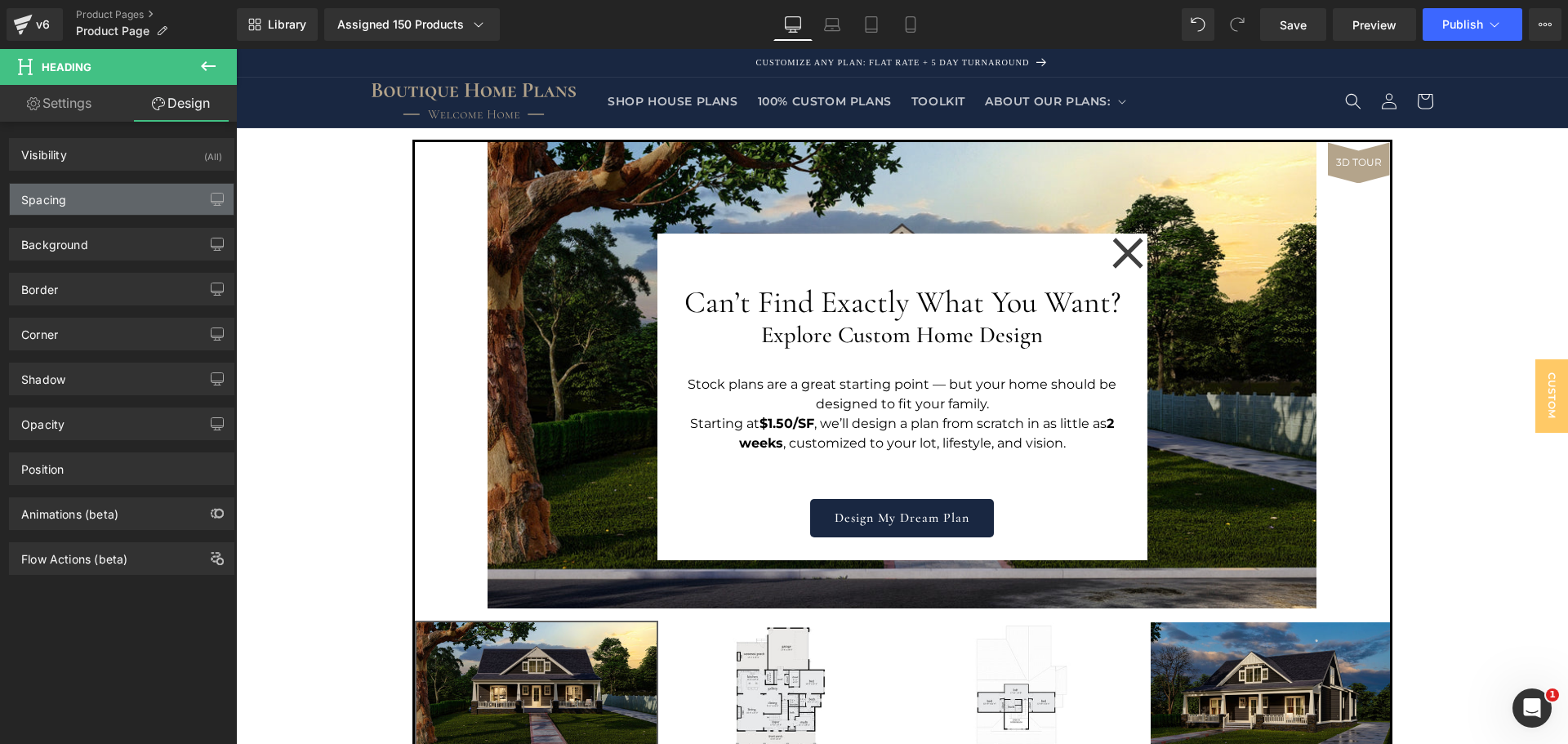
click at [131, 189] on div "Spacing" at bounding box center [121, 200] width 224 height 31
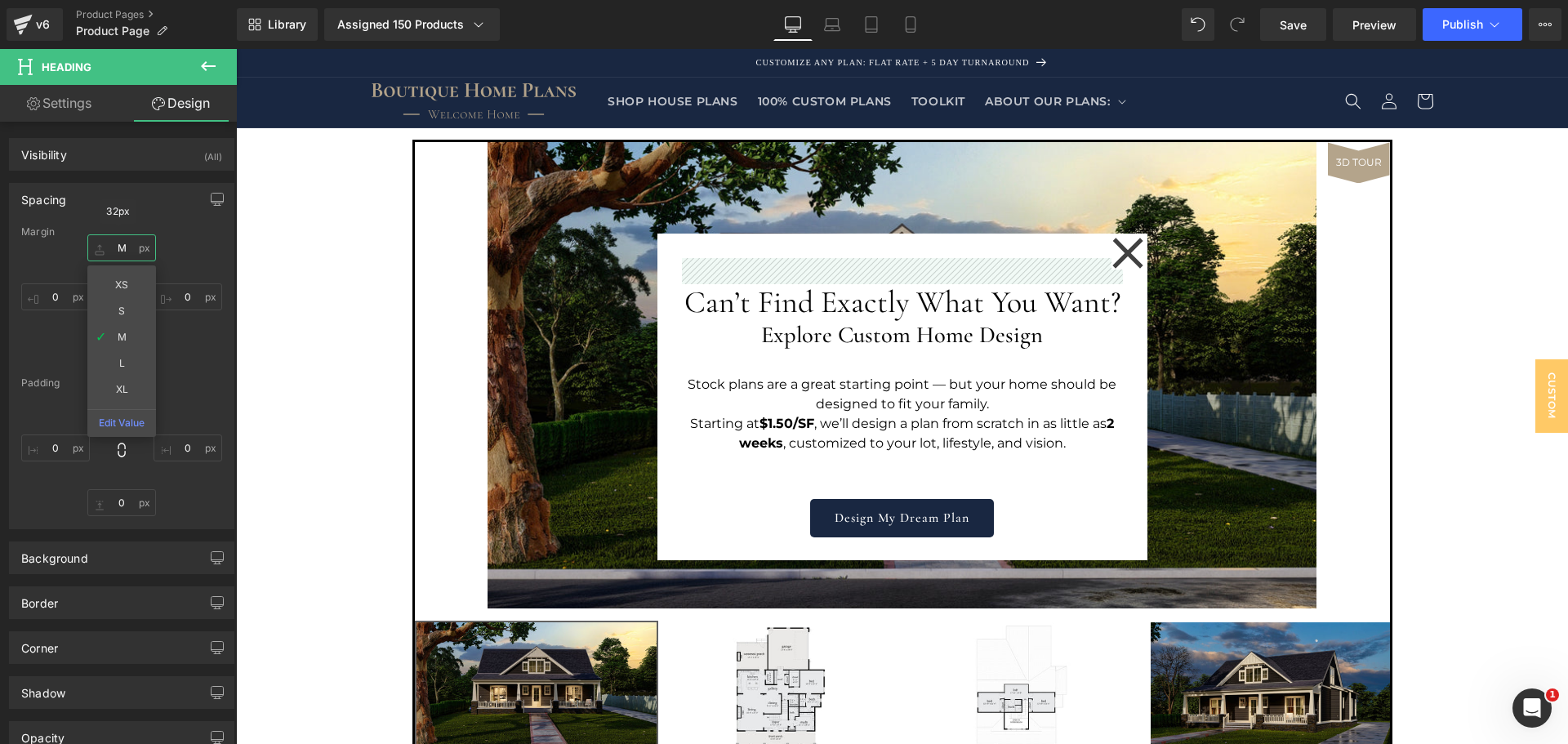
click at [126, 253] on input "M" at bounding box center [121, 248] width 69 height 27
type input "S"
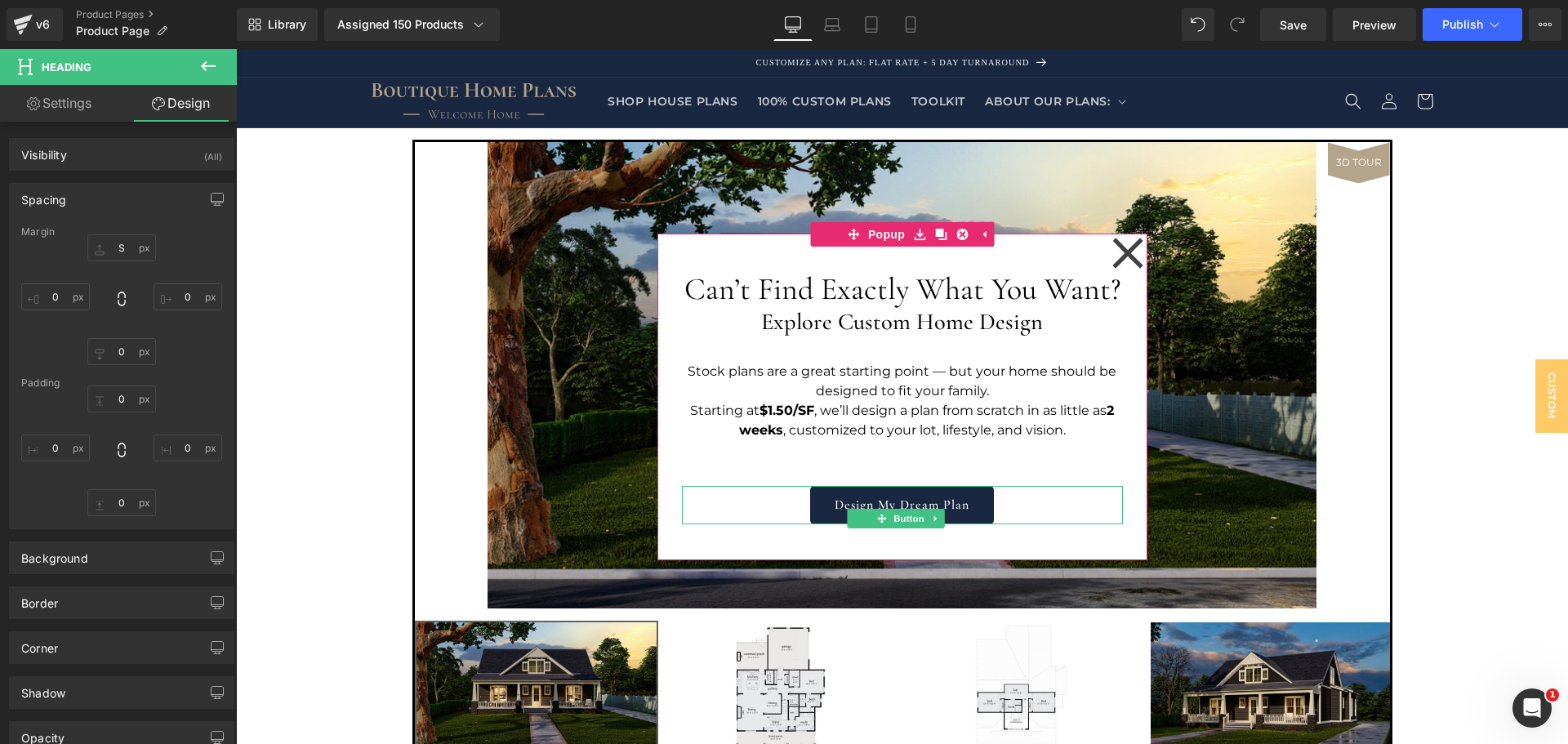
click at [1005, 524] on div "Design My Dream Plan" at bounding box center [902, 505] width 441 height 38
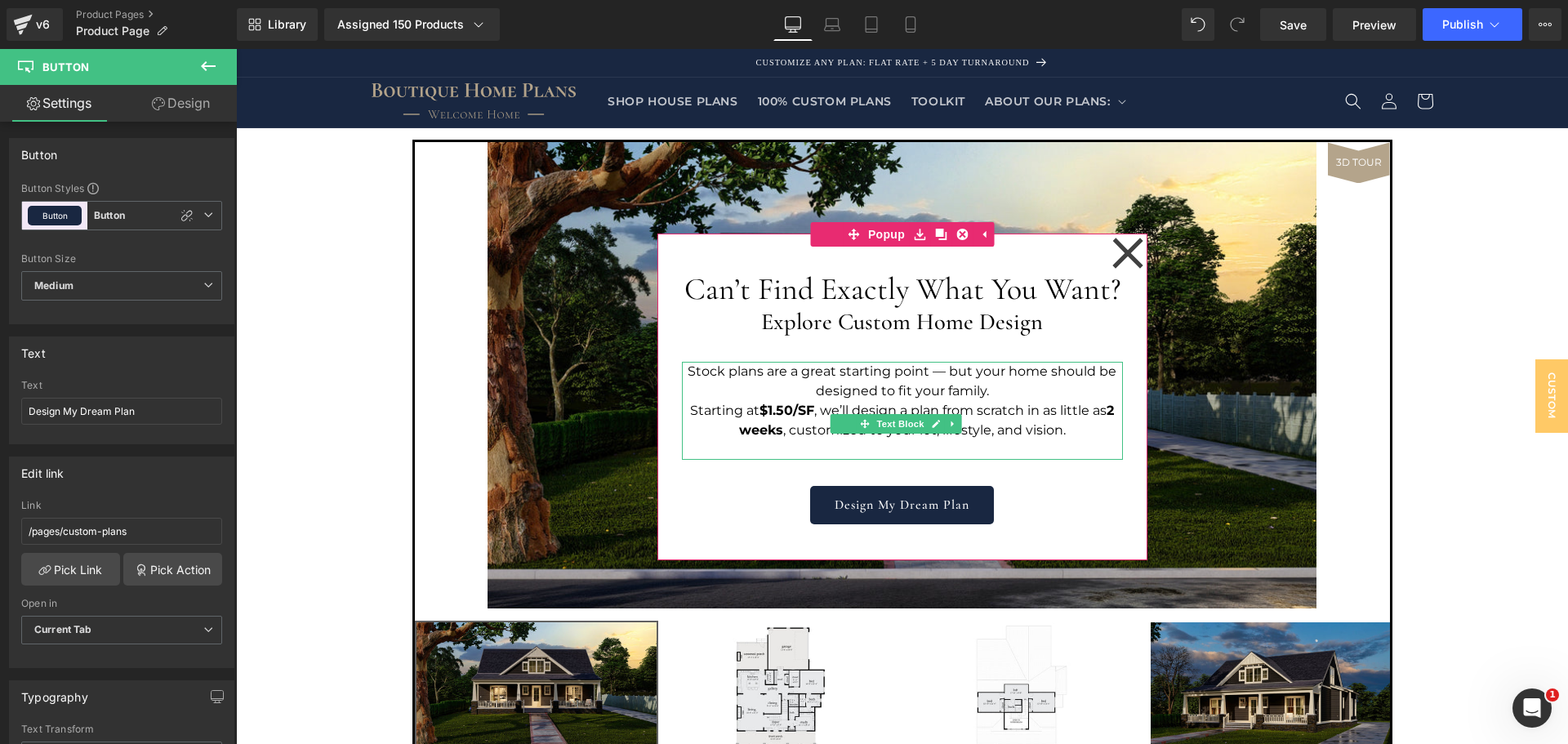
click at [973, 440] on p "Starting at $1.50/SF , we’ll design a plan from scratch in as little as 2 weeks…" at bounding box center [902, 420] width 441 height 39
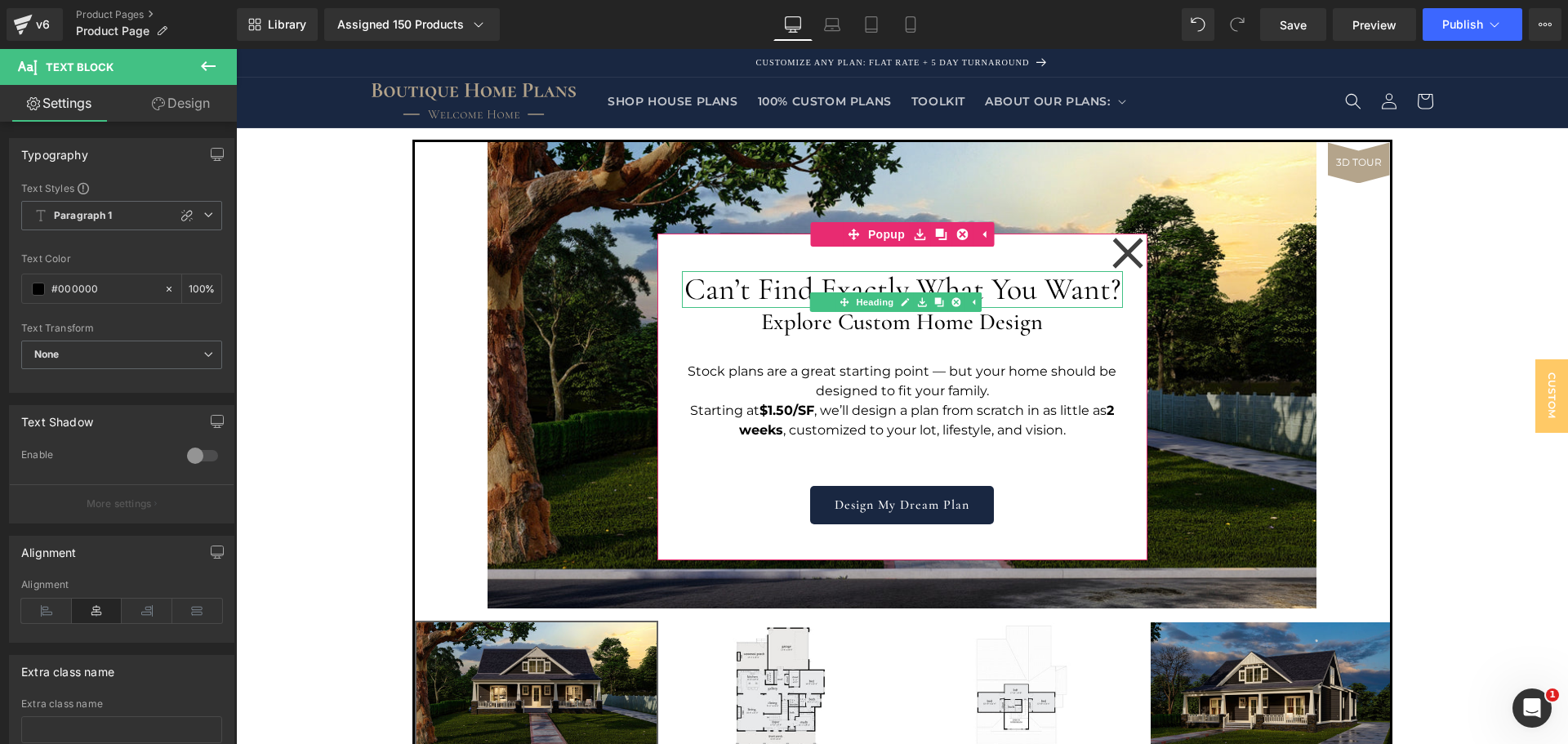
click at [907, 295] on h1 "Can’t Find Exactly What You Want?" at bounding box center [902, 290] width 441 height 38
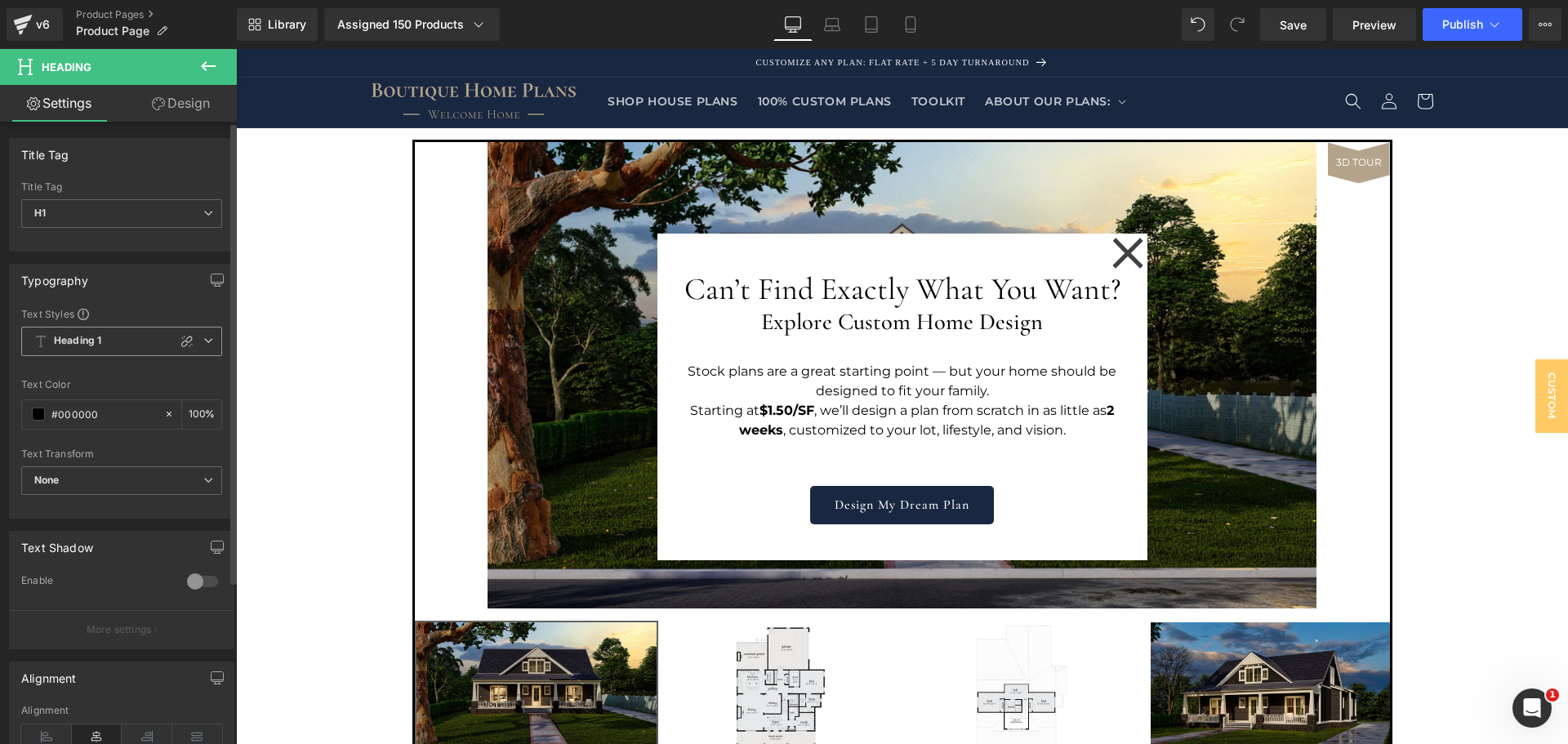
click at [203, 343] on icon at bounding box center [208, 341] width 10 height 10
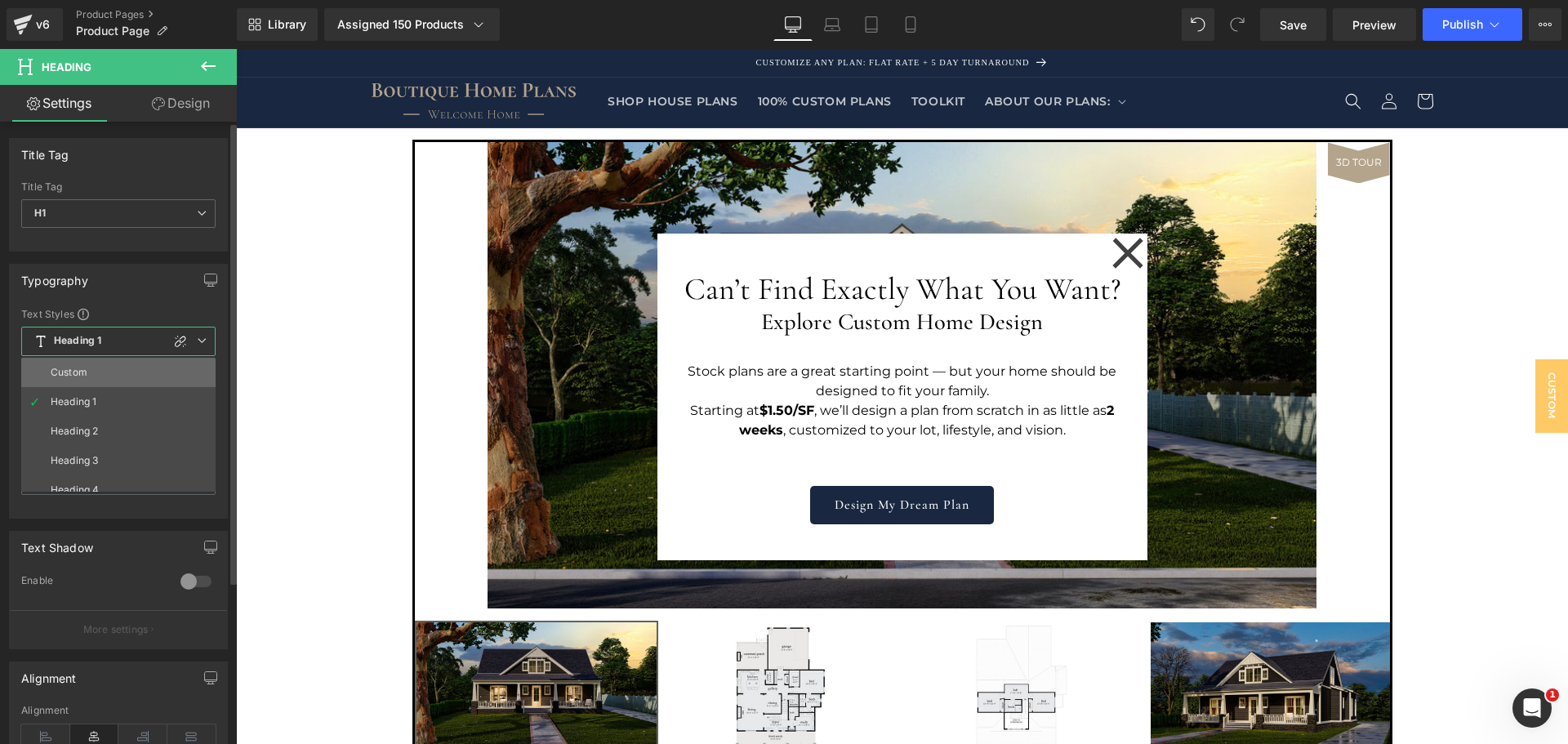
click at [156, 368] on li "Custom" at bounding box center [122, 372] width 201 height 30
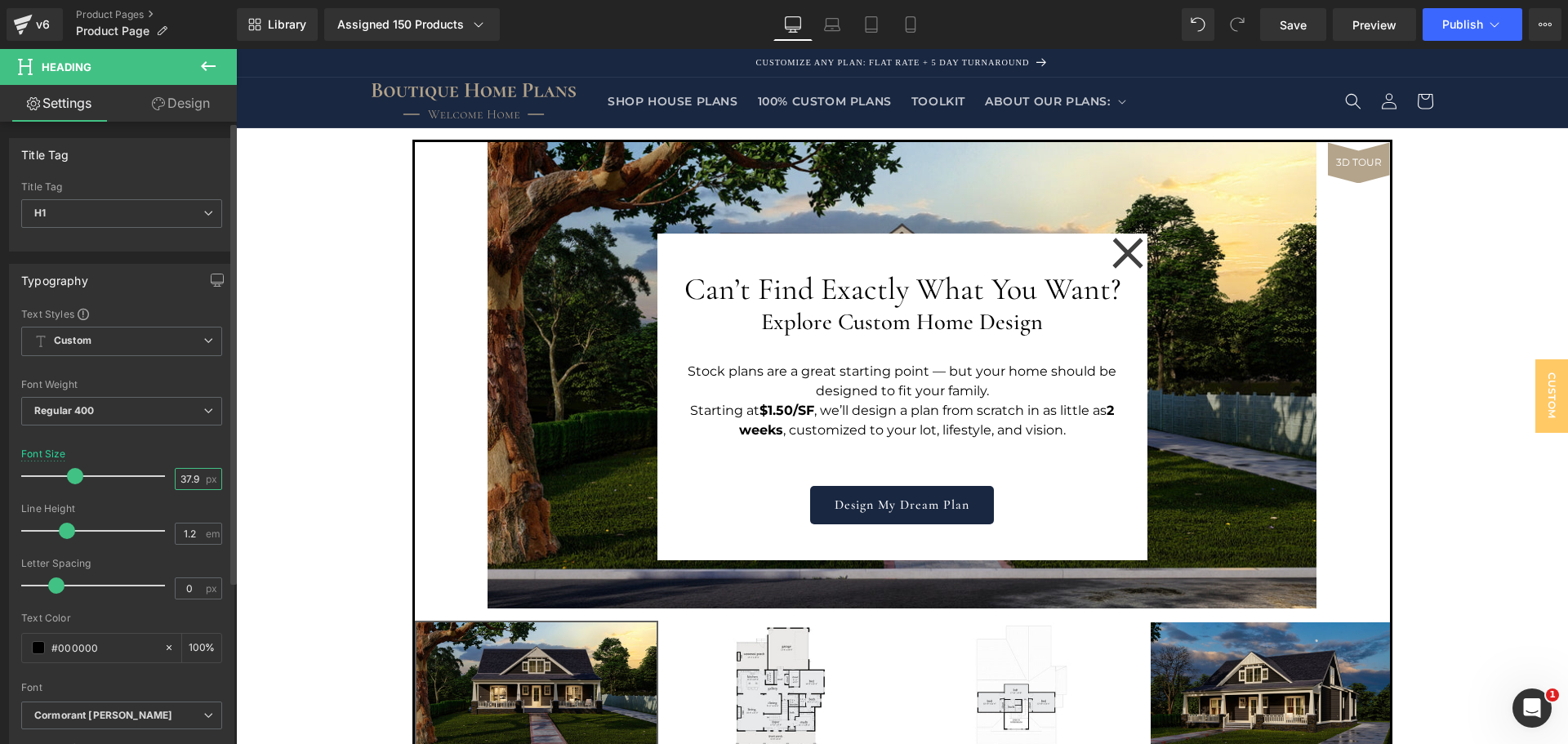
click at [179, 480] on input "37.92" at bounding box center [190, 479] width 29 height 21
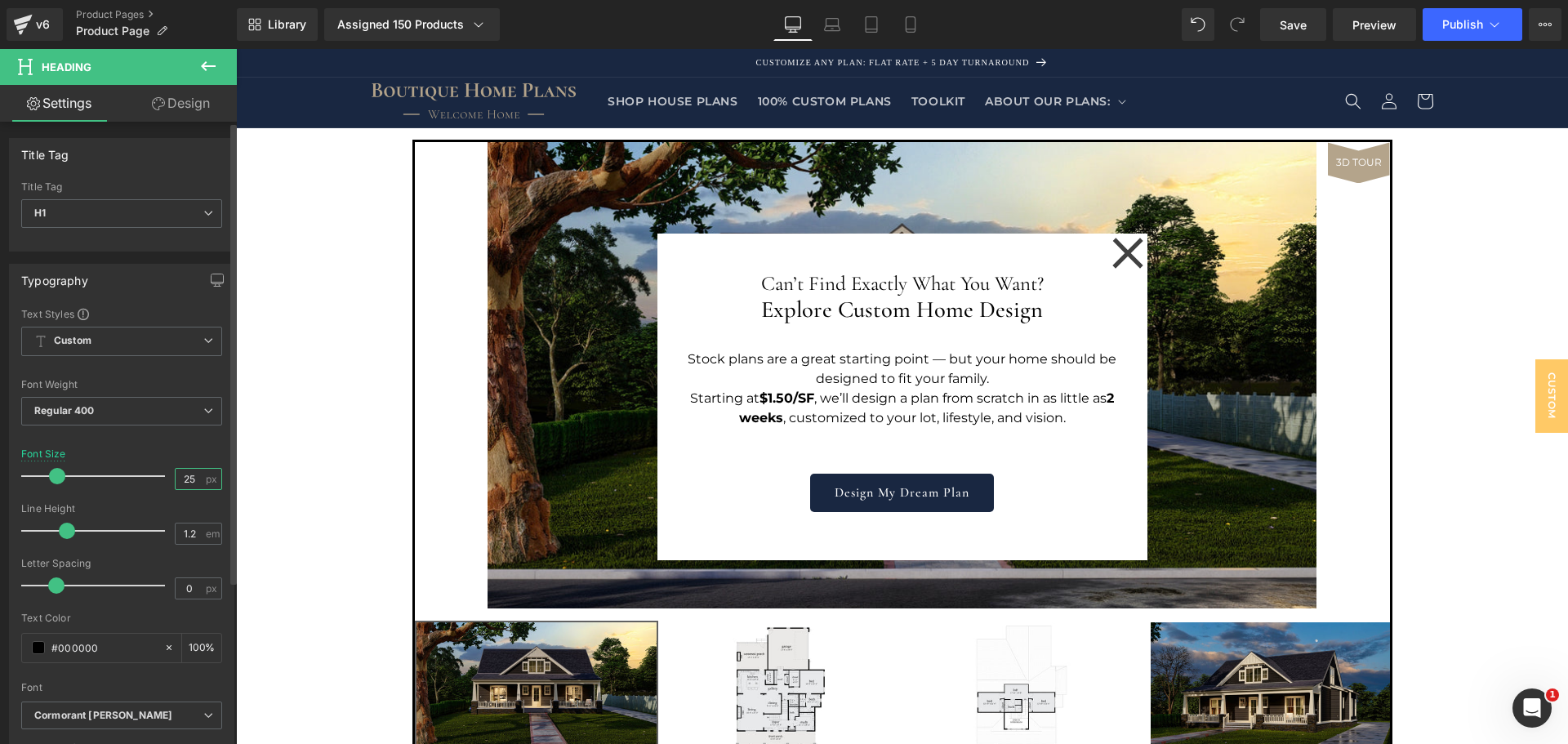
click at [179, 481] on input "25" at bounding box center [190, 479] width 29 height 21
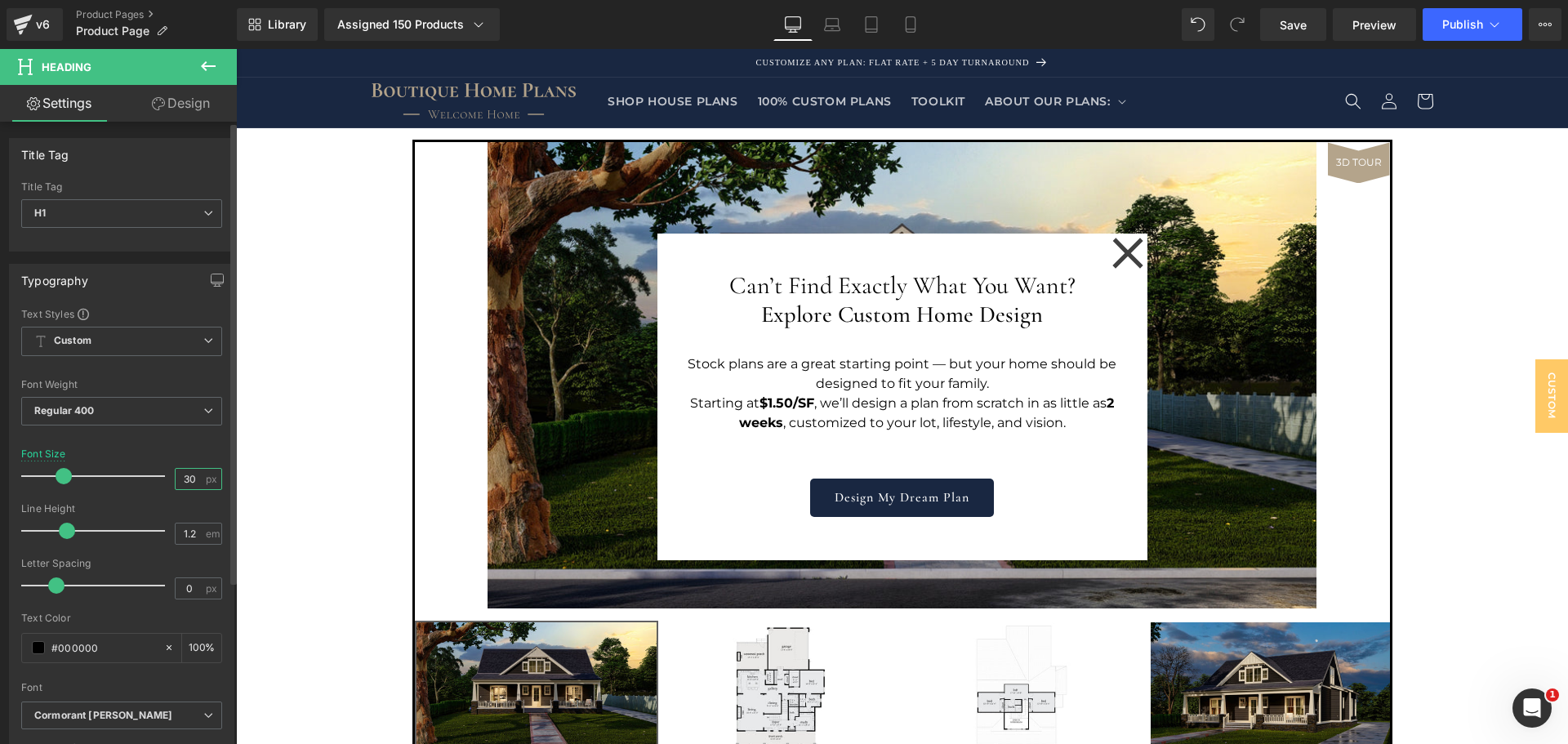
type input "30"
click at [191, 504] on div "Line Height" at bounding box center [121, 509] width 201 height 12
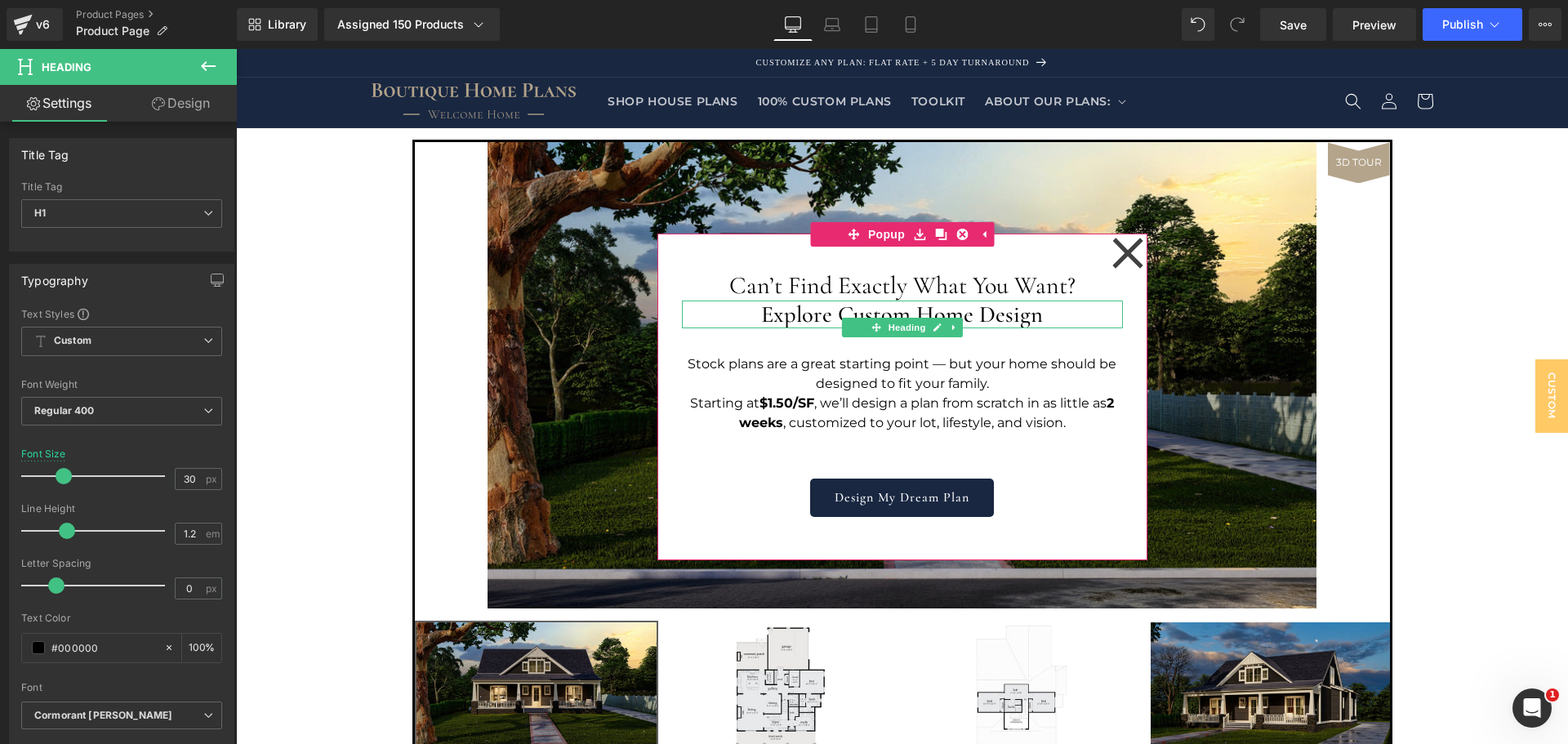
click at [889, 315] on h2 "Explore Custom Home Design" at bounding box center [902, 315] width 441 height 28
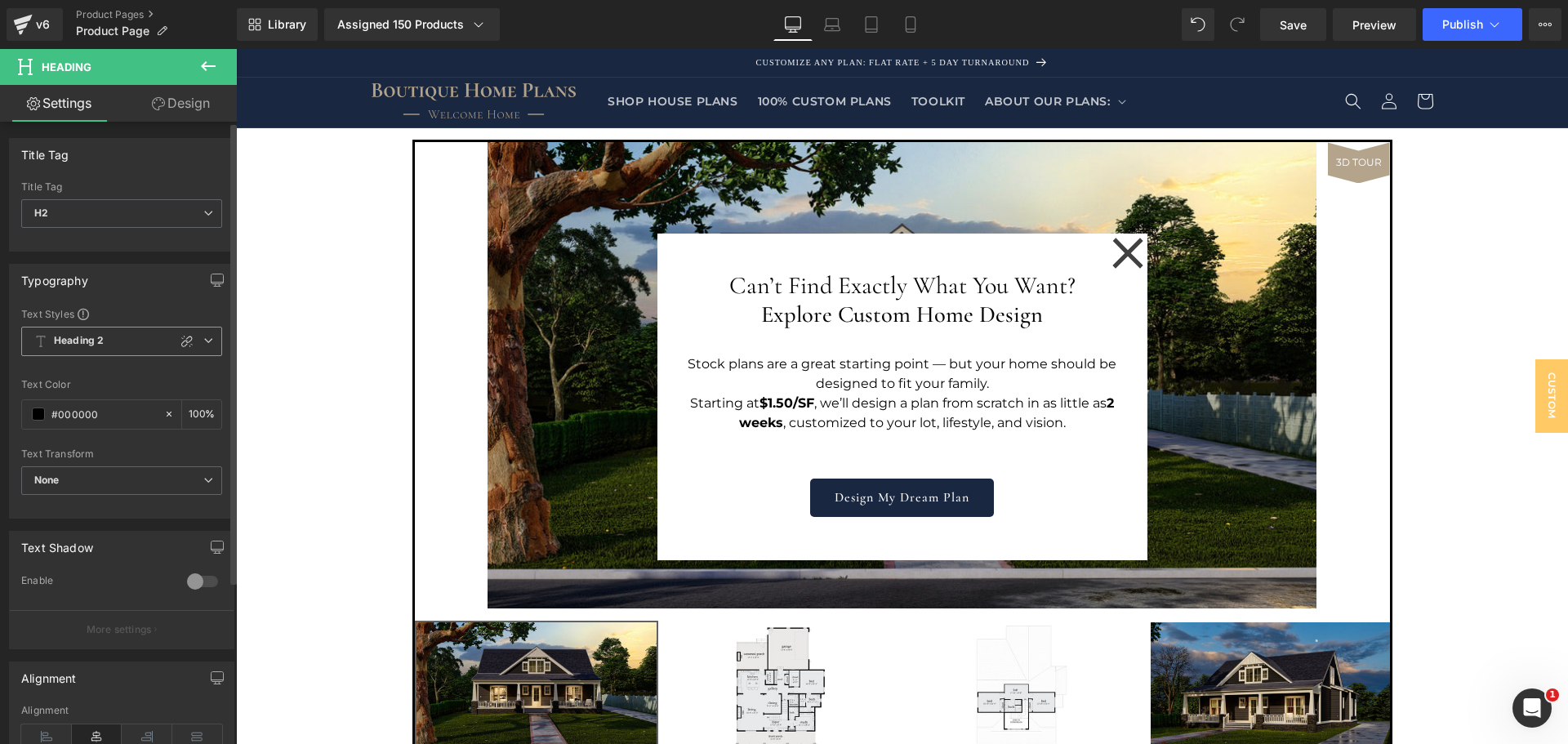
click at [203, 340] on icon at bounding box center [208, 341] width 10 height 10
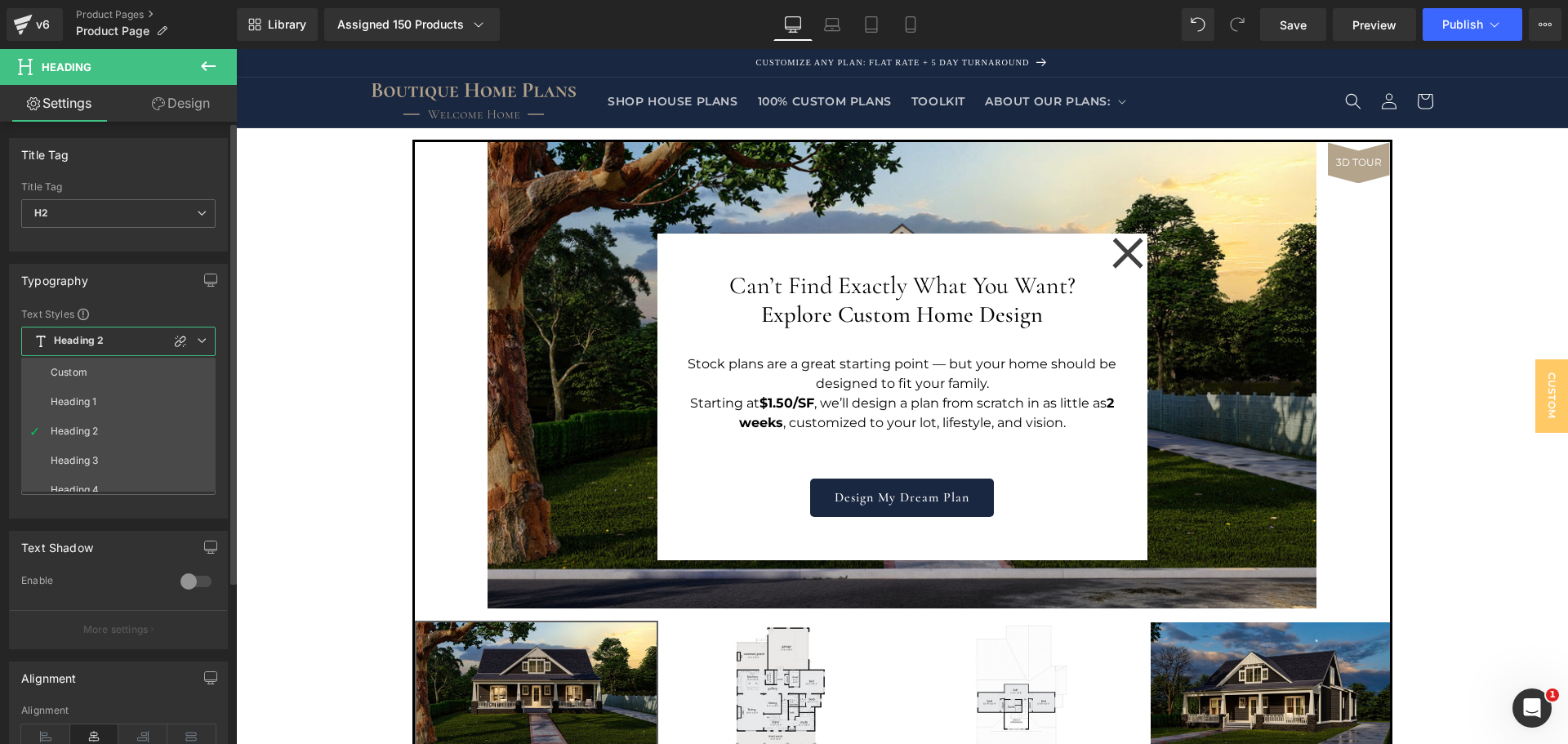
click at [151, 365] on li "Custom" at bounding box center [122, 372] width 201 height 30
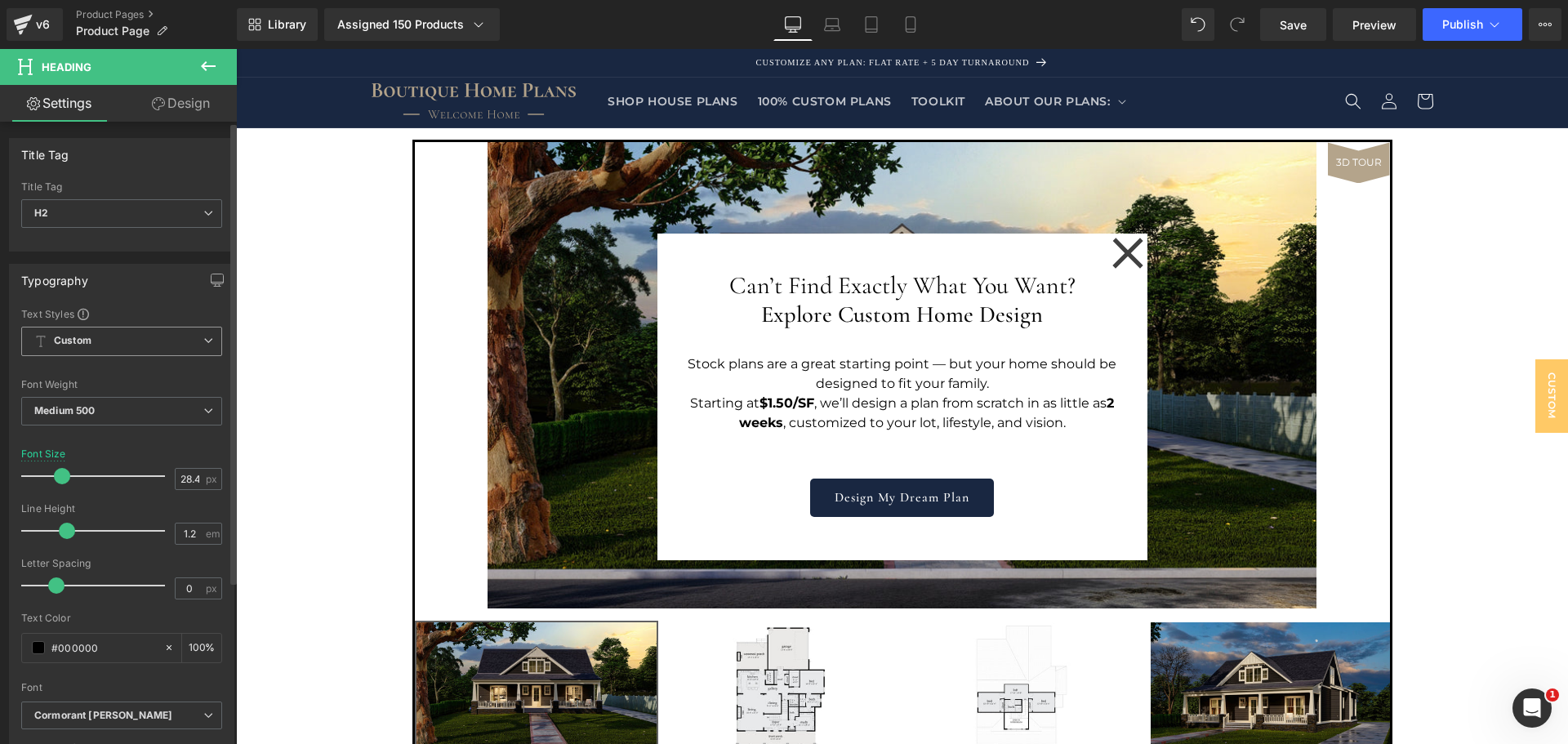
click at [203, 339] on icon at bounding box center [208, 341] width 10 height 10
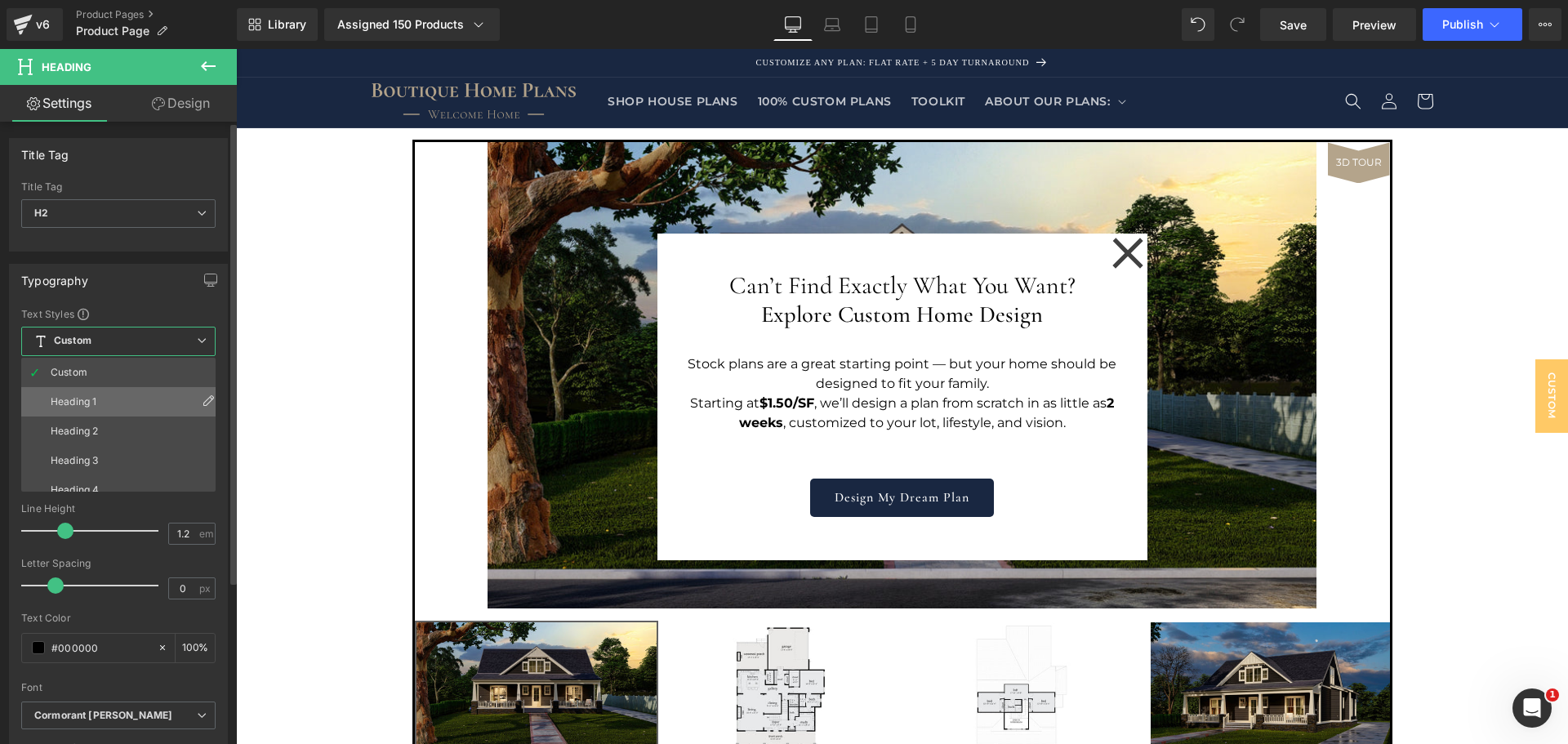
click at [123, 405] on li "Heading 1" at bounding box center [122, 402] width 201 height 30
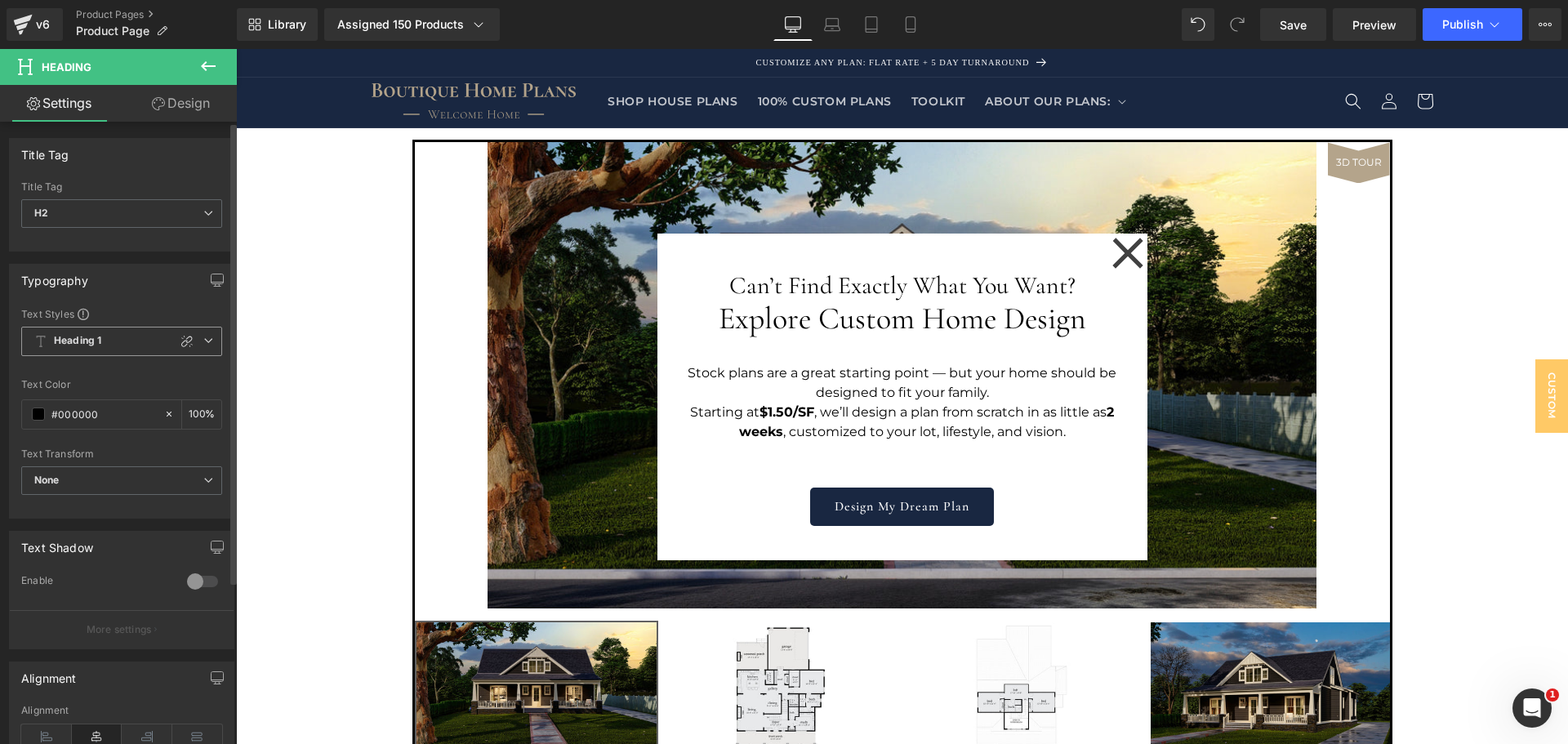
click at [203, 343] on icon at bounding box center [208, 341] width 10 height 10
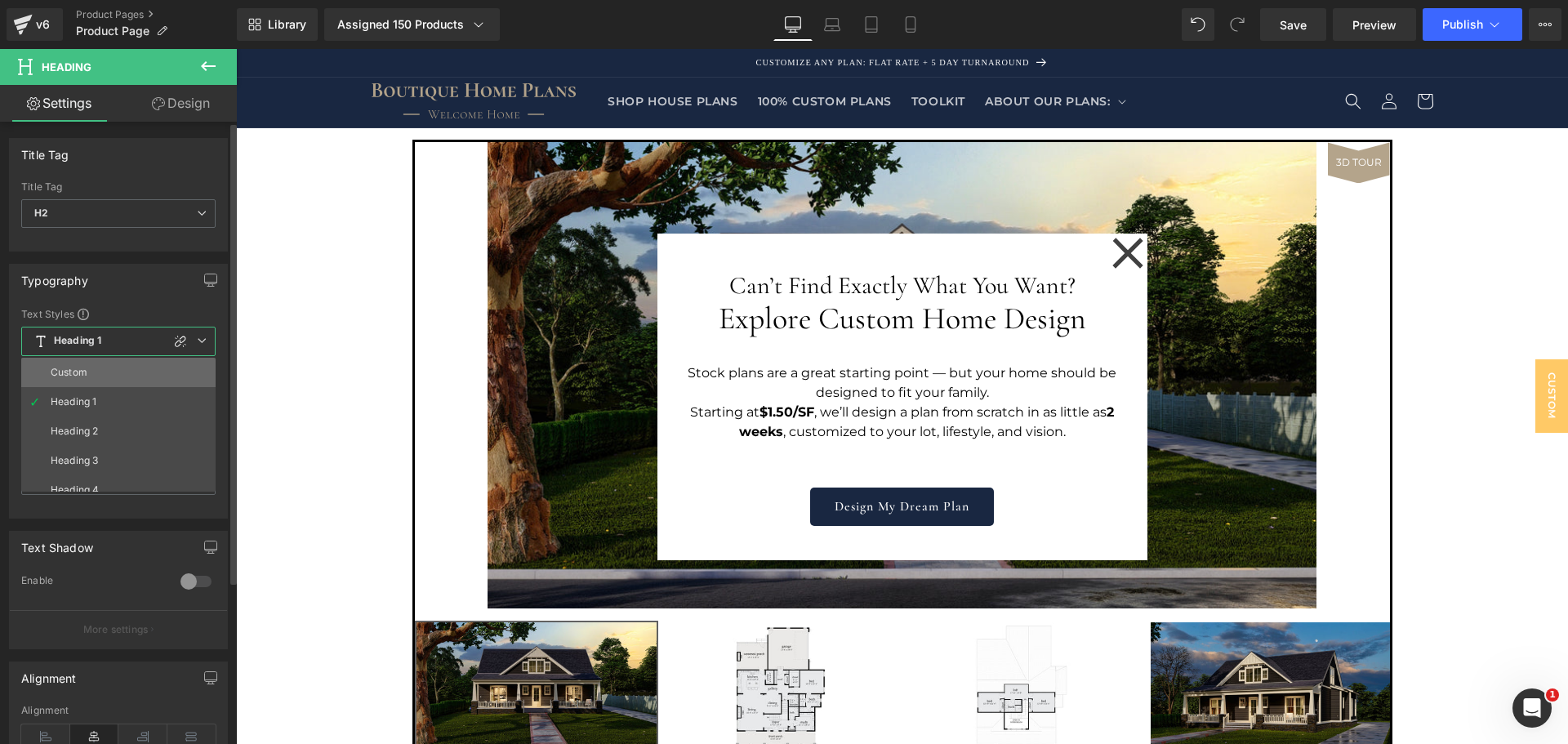
click at [161, 367] on li "Custom" at bounding box center [122, 372] width 201 height 30
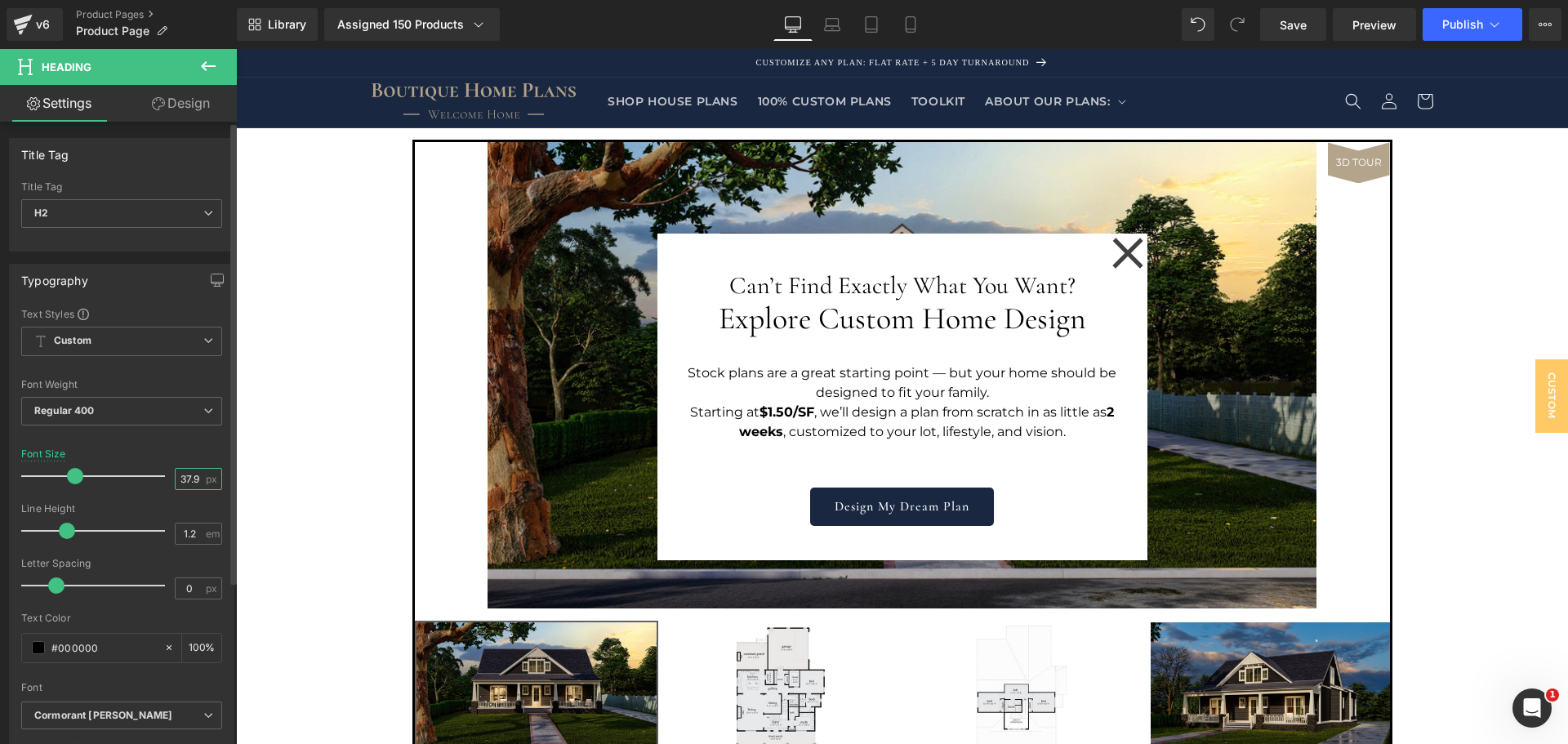
click at [176, 476] on input "37.92" at bounding box center [190, 479] width 29 height 21
type input "25"
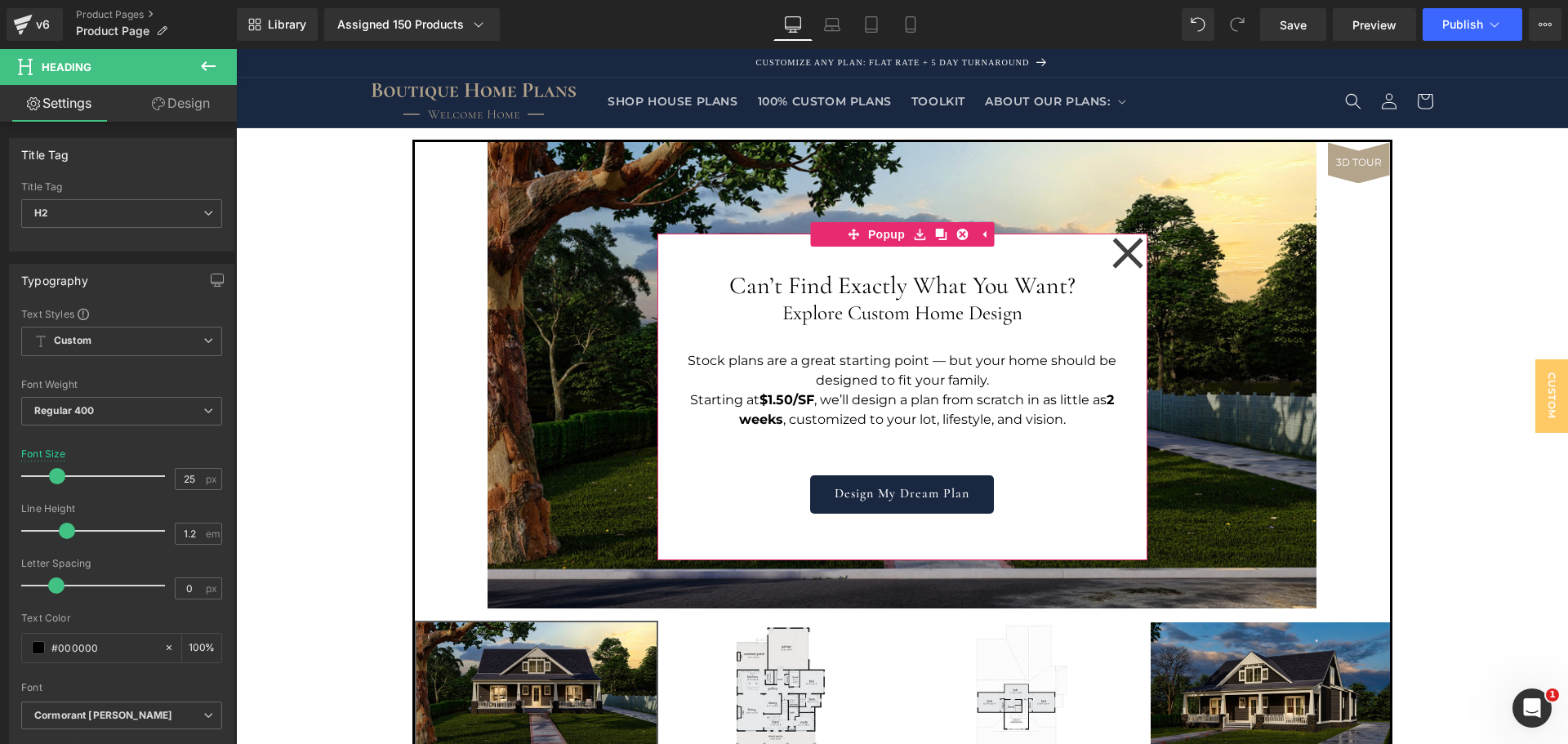
click at [1047, 474] on div "Can’t Find Exactly What You Want? Heading Explore Custom Home Design Heading St…" at bounding box center [902, 386] width 441 height 256
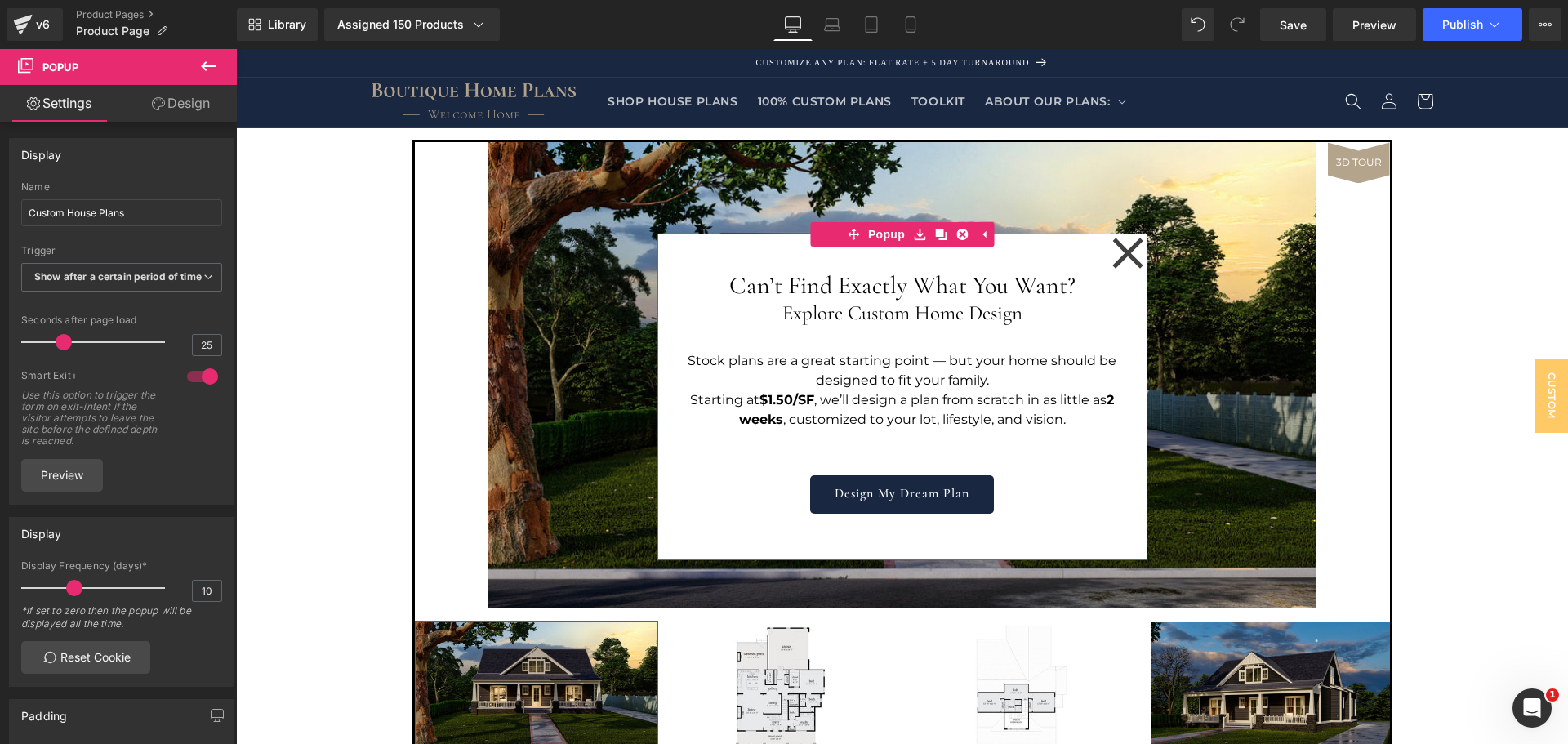
click at [1073, 253] on div "Can’t Find Exactly What You Want? Heading Explore Custom Home Design Heading St…" at bounding box center [902, 397] width 490 height 327
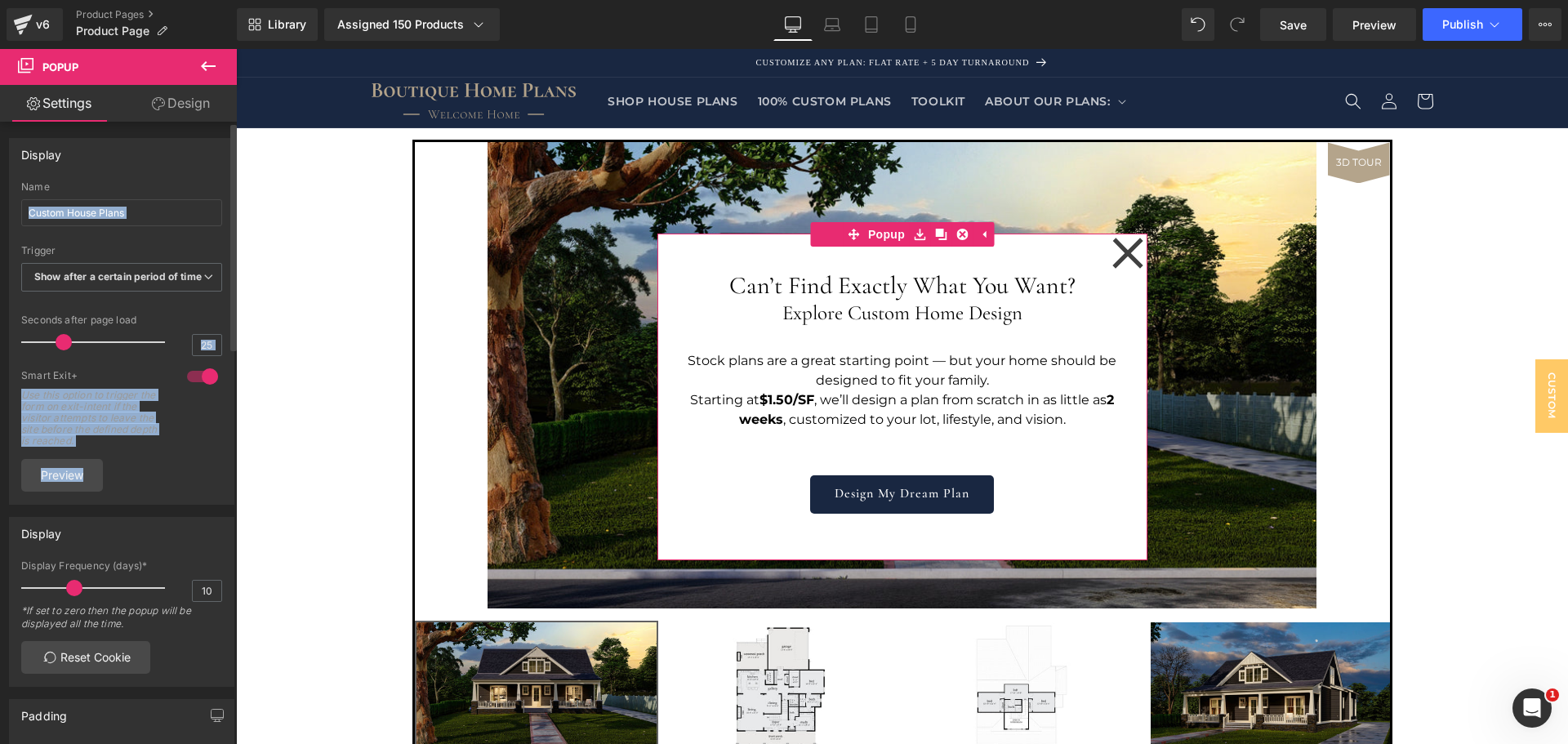
drag, startPoint x: 83, startPoint y: 490, endPoint x: 182, endPoint y: 485, distance: 99.1
click at [182, 485] on div "Custom House Plans Name Custom House Plans None Show on page load Show after a …" at bounding box center [121, 343] width 224 height 323
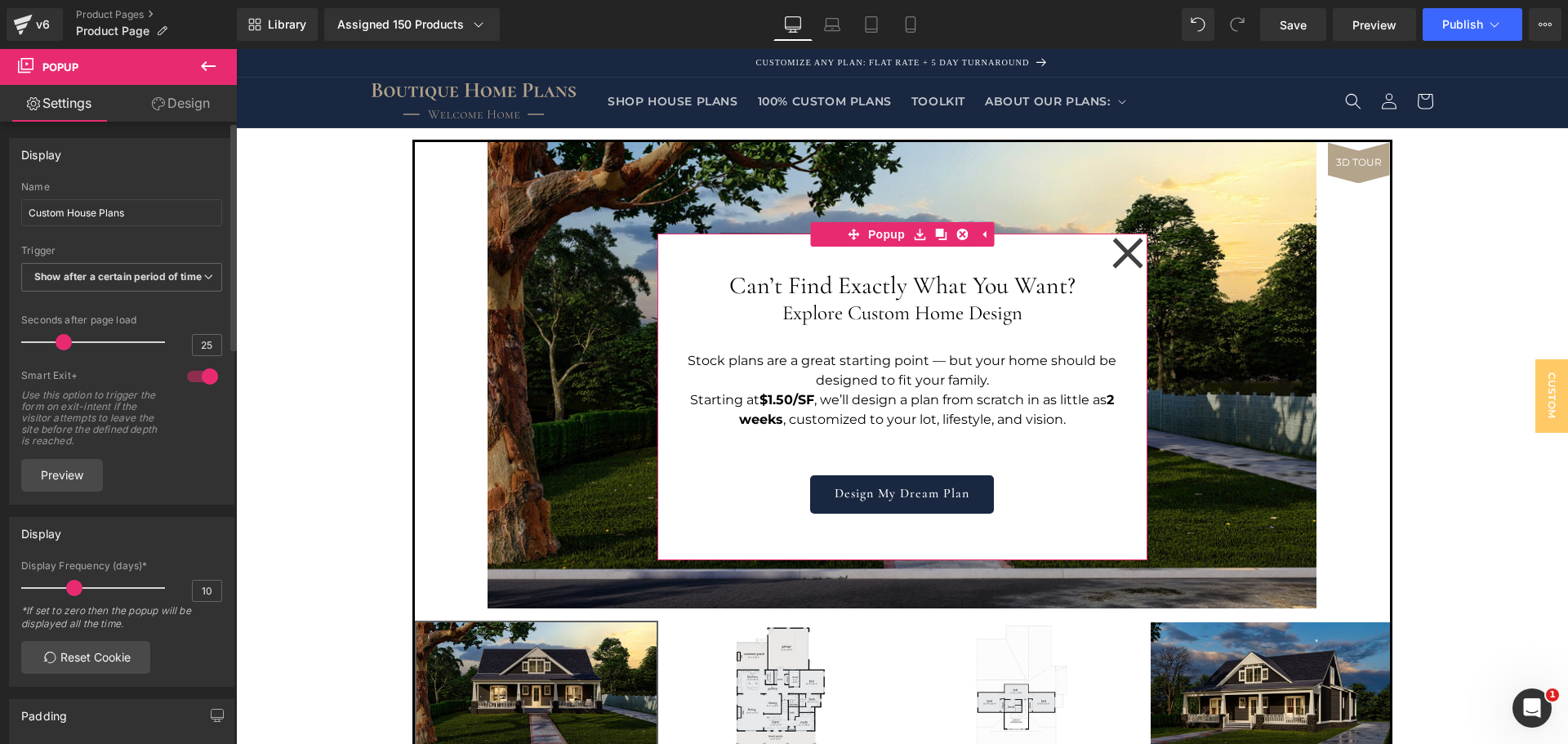
click at [182, 485] on div "Custom House Plans Name Custom House Plans None Show on page load Show after a …" at bounding box center [121, 343] width 224 height 323
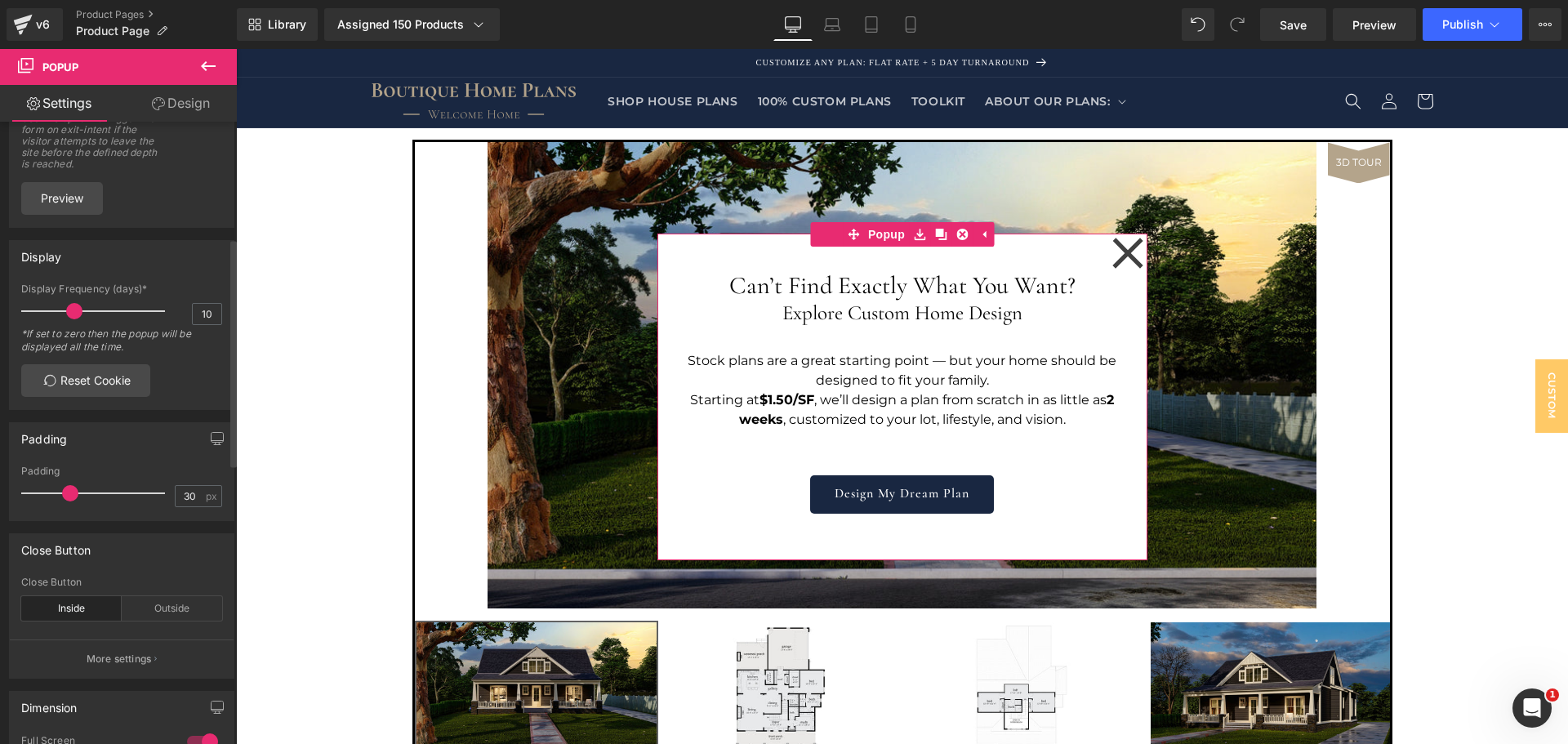
scroll to position [327, 0]
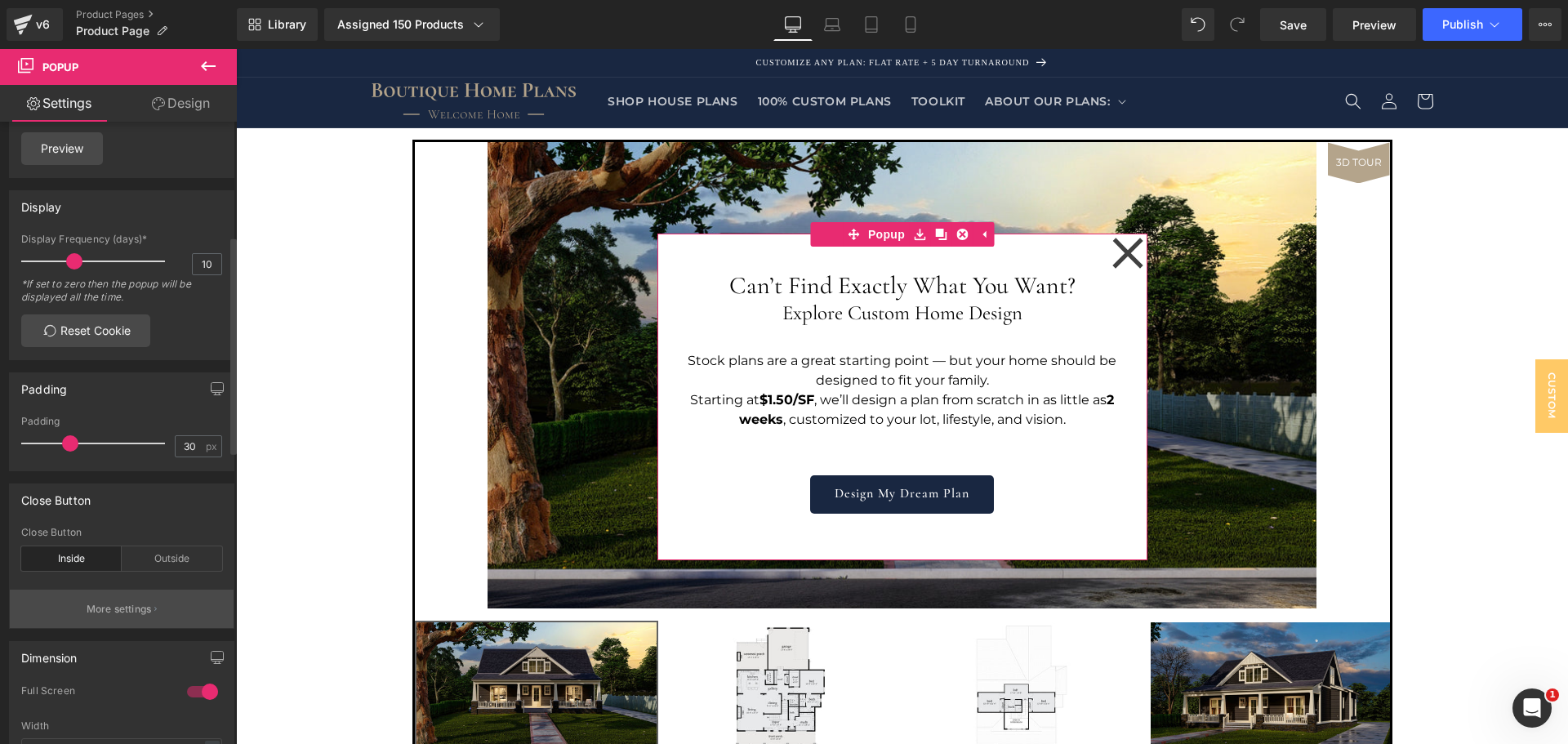
click at [153, 616] on button "More settings" at bounding box center [121, 609] width 224 height 38
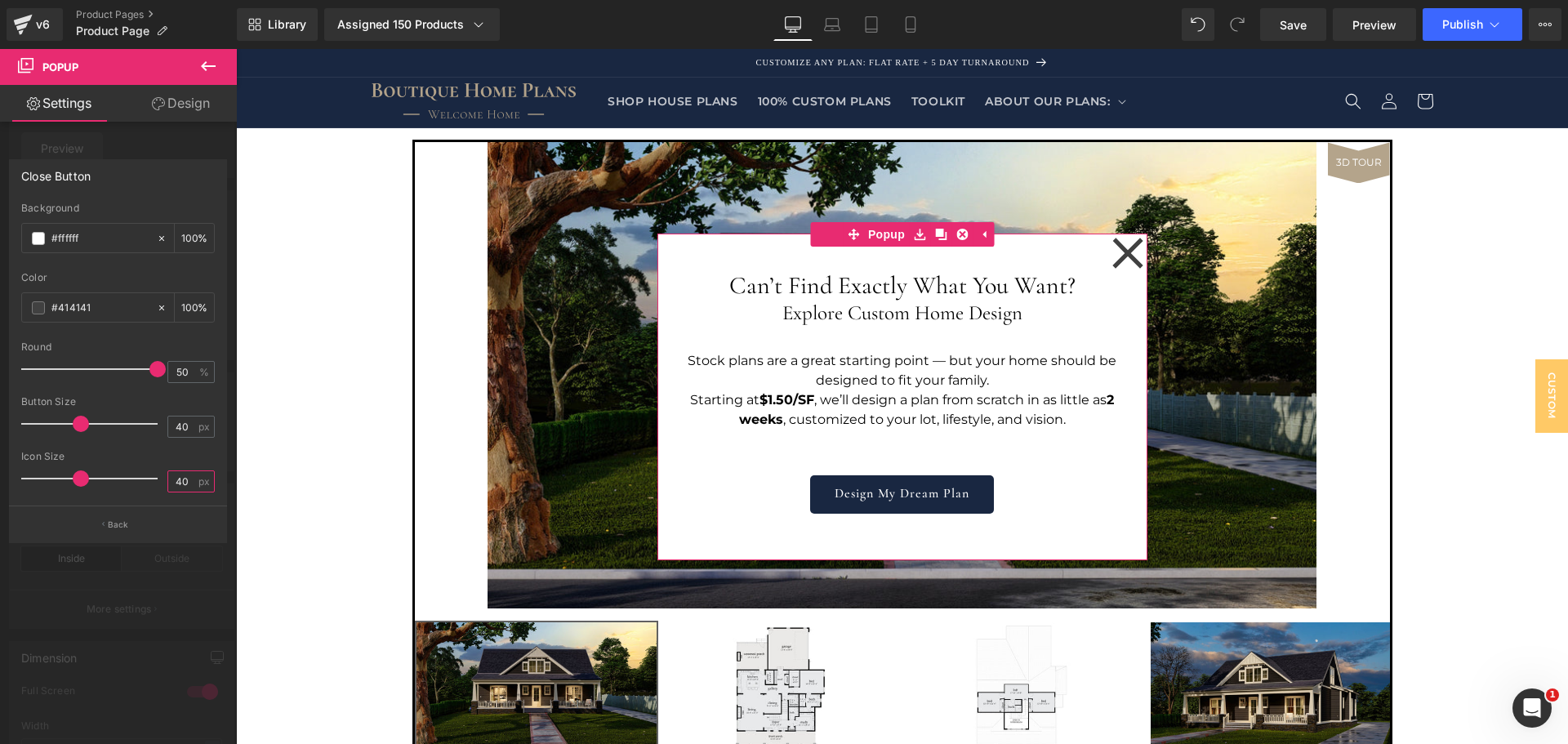
click at [180, 475] on input "40" at bounding box center [182, 481] width 29 height 21
type input "25"
click at [181, 428] on input "40" at bounding box center [182, 427] width 29 height 21
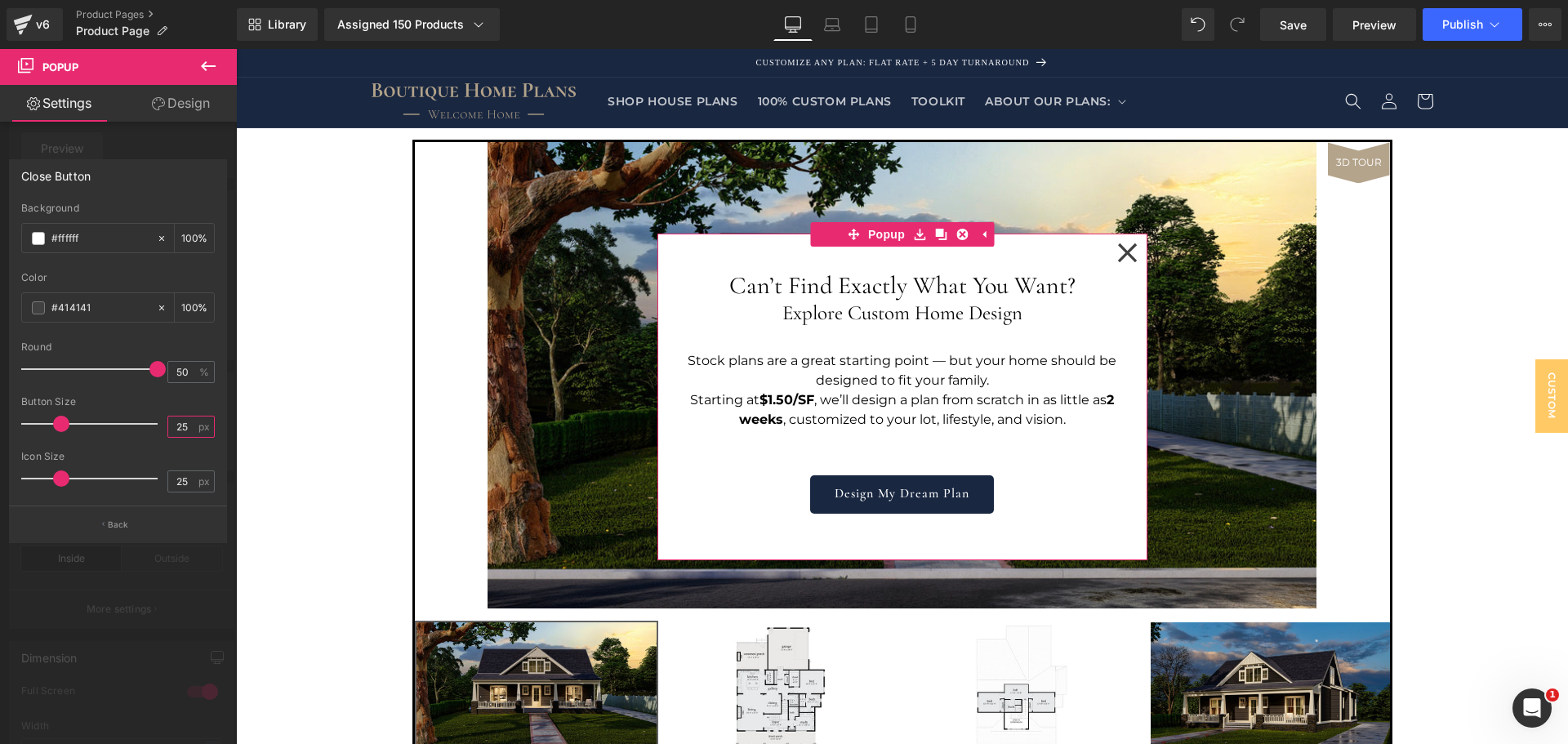
type input "25"
click at [185, 449] on div at bounding box center [118, 445] width 193 height 11
click at [182, 373] on input "50" at bounding box center [182, 372] width 29 height 21
click at [177, 396] on div at bounding box center [118, 391] width 193 height 11
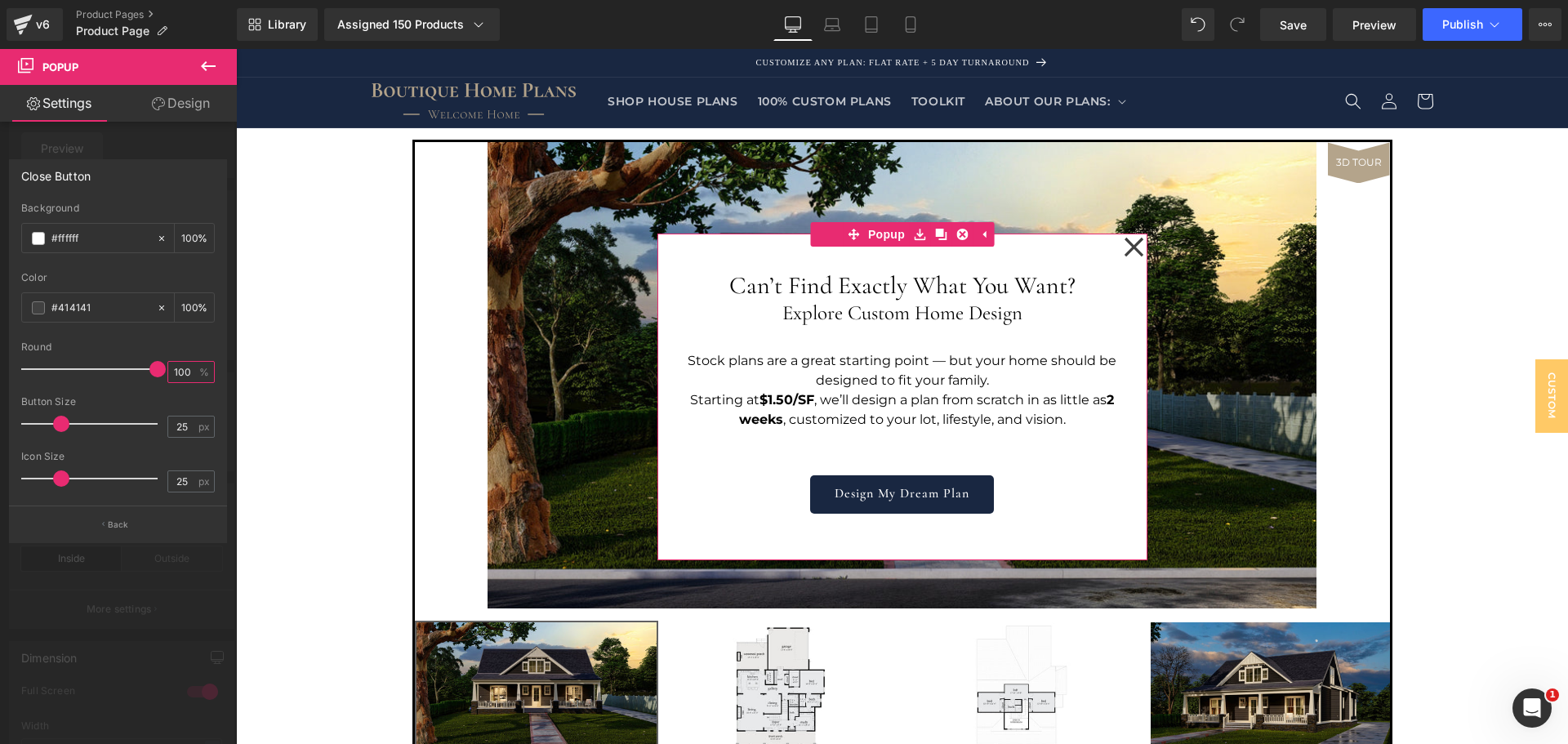
click at [186, 370] on input "100" at bounding box center [182, 372] width 29 height 21
type input "50"
click at [186, 400] on div "Button Size" at bounding box center [118, 402] width 193 height 12
click at [113, 518] on button "Back" at bounding box center [118, 524] width 218 height 37
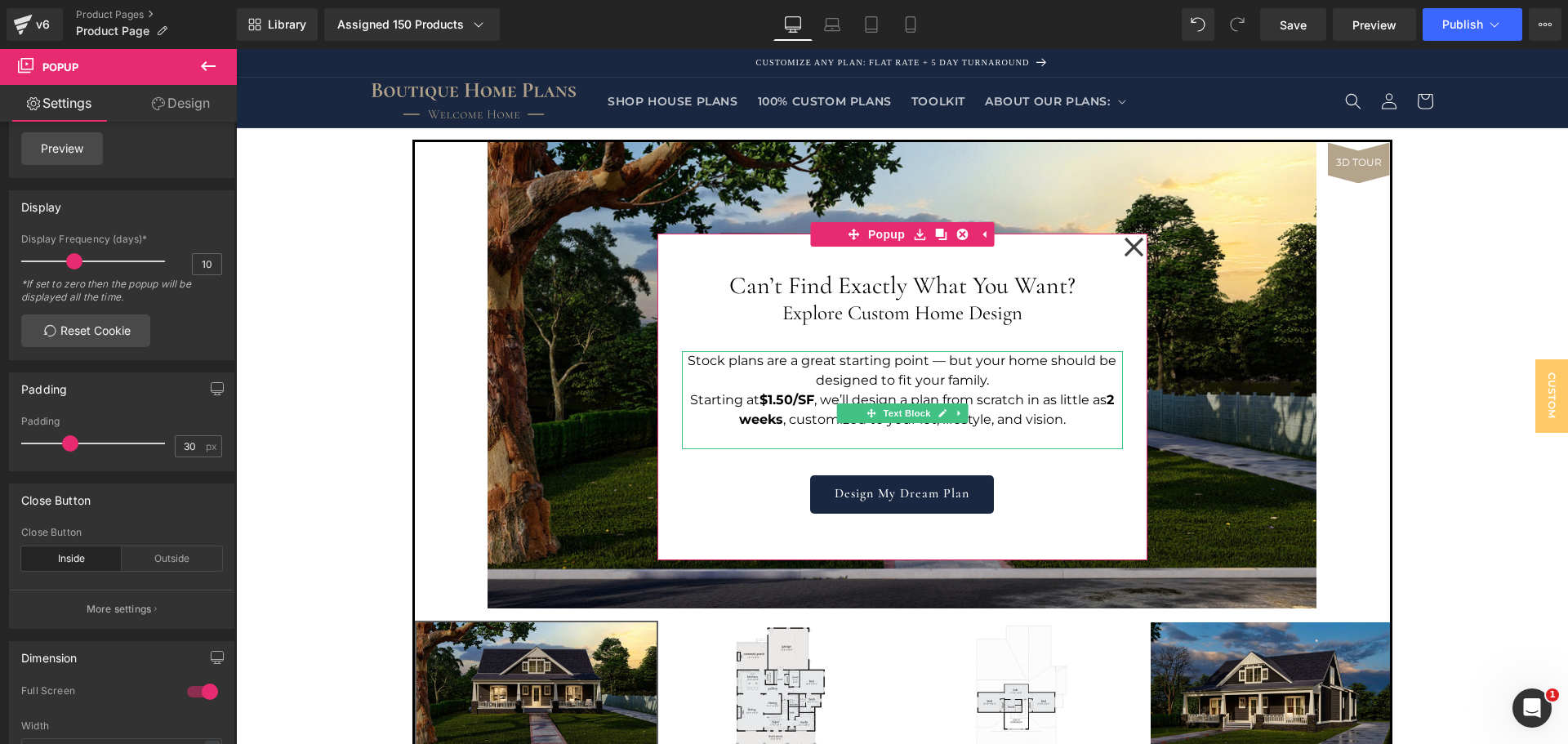
click at [966, 382] on p "Stock plans are a great starting point — but your home should be designed to fi…" at bounding box center [902, 370] width 441 height 39
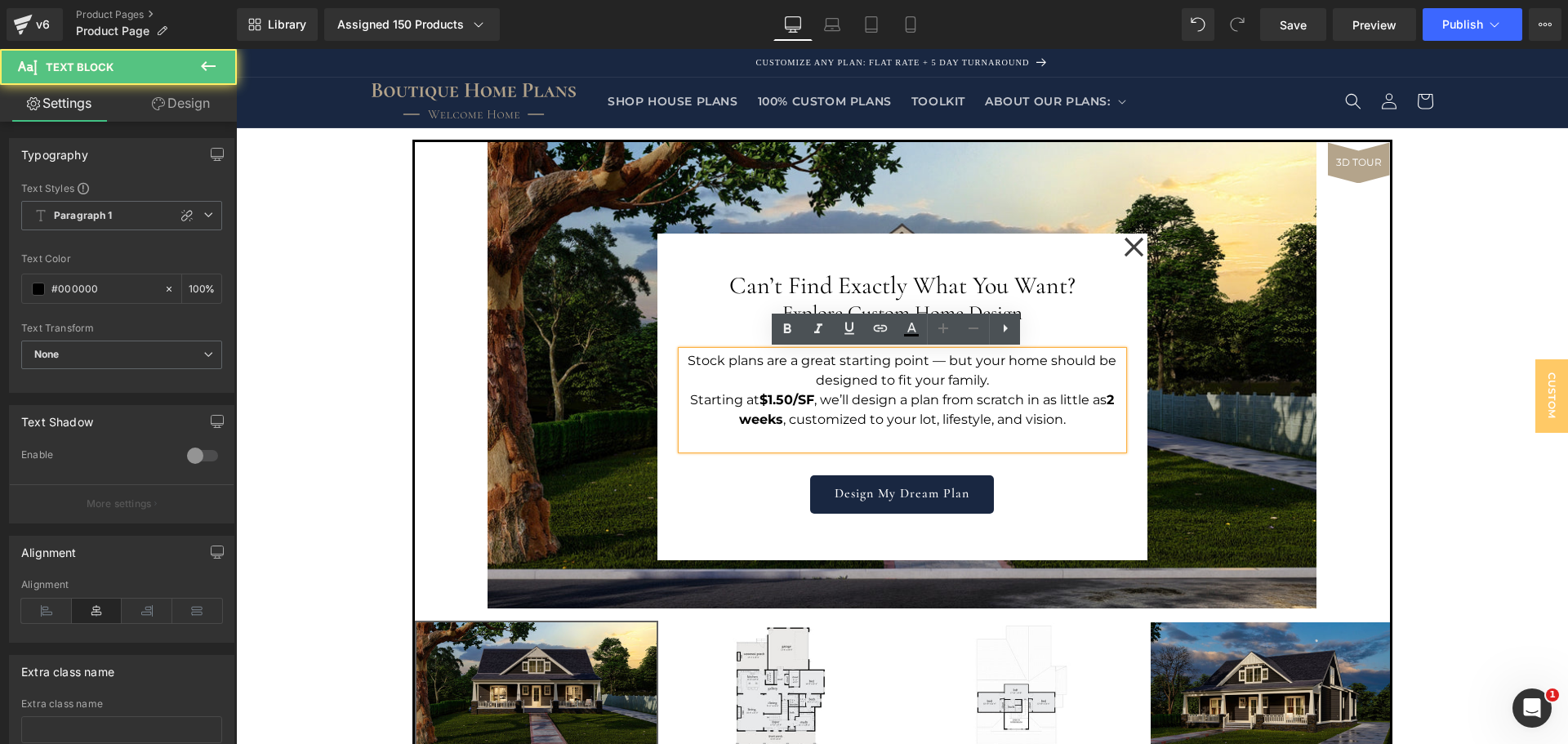
click at [871, 382] on p "Stock plans are a great starting point — but your home should be designed to fi…" at bounding box center [902, 370] width 441 height 39
click at [874, 382] on p "Stock plans are a great starting point — but your home should be designed to fi…" at bounding box center [902, 370] width 441 height 39
click at [982, 547] on div "Can’t Find Exactly What You Want? Heading Explore Custom Home Design Heading St…" at bounding box center [902, 397] width 490 height 327
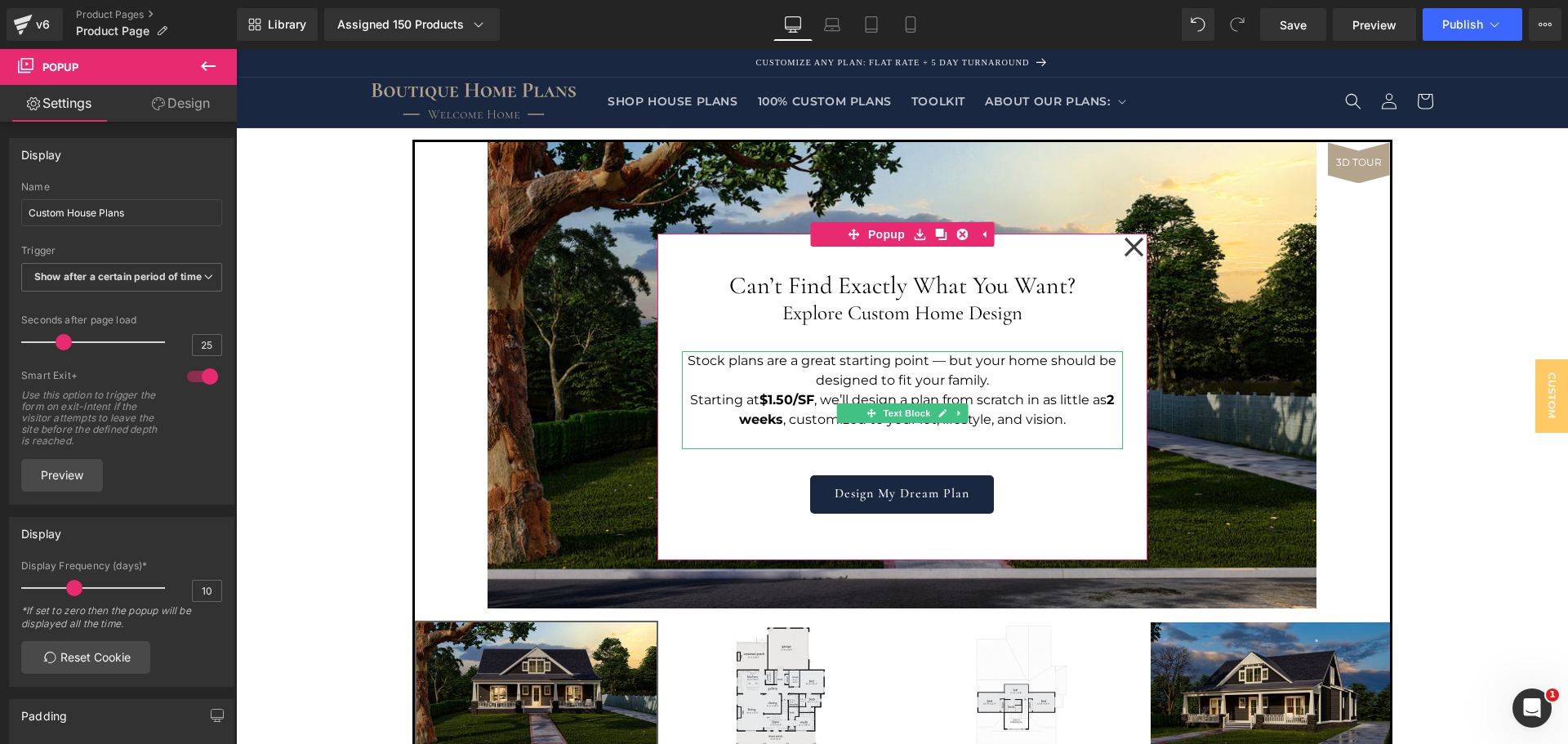
click at [964, 383] on p "Stock plans are a great starting point — but your home should be designed to fi…" at bounding box center [902, 370] width 441 height 39
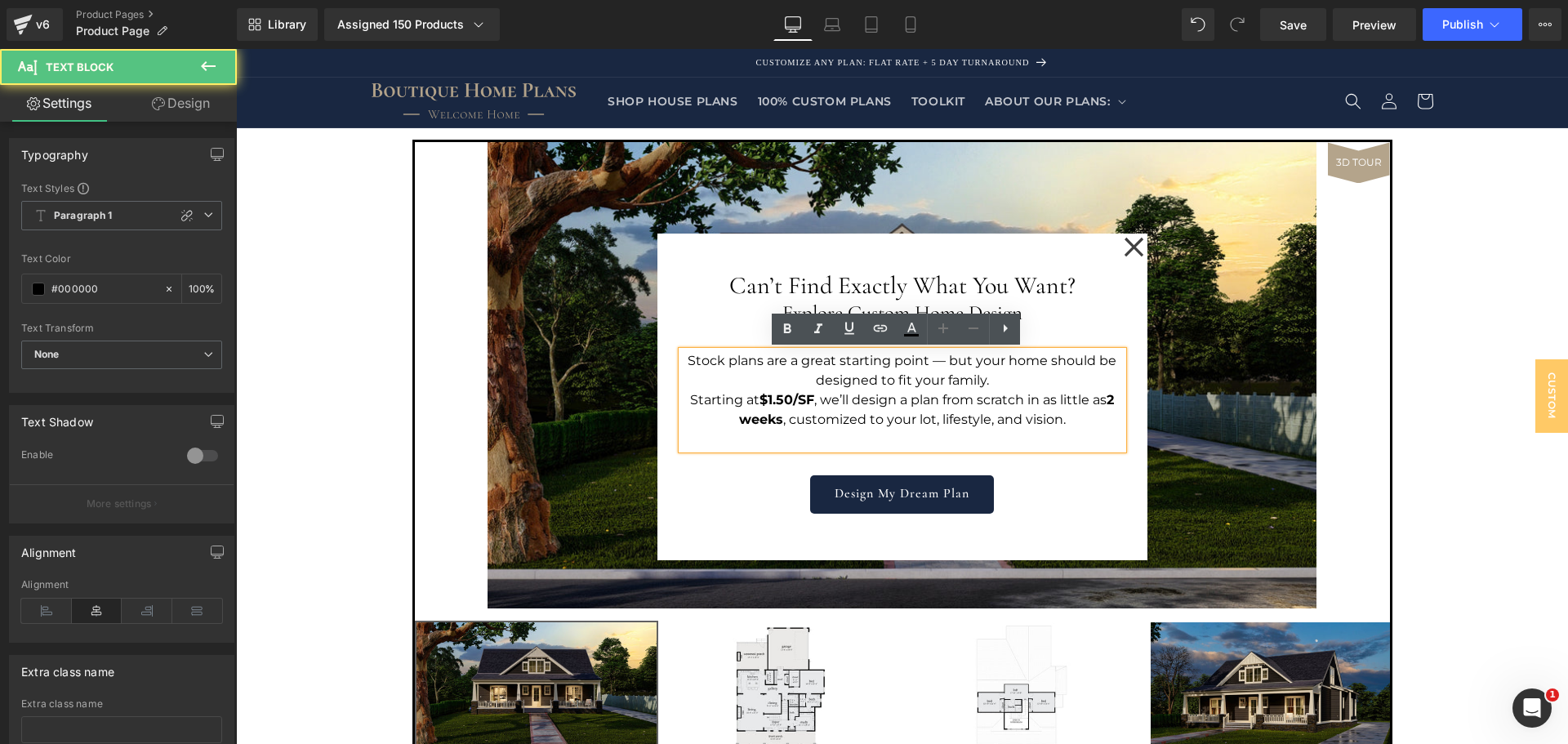
click at [875, 382] on p "Stock plans are a great starting point — but your home should be designed to fi…" at bounding box center [902, 370] width 441 height 39
click at [872, 384] on p "Stock plans are a great starting point — but your home should be designed to fi…" at bounding box center [902, 370] width 441 height 39
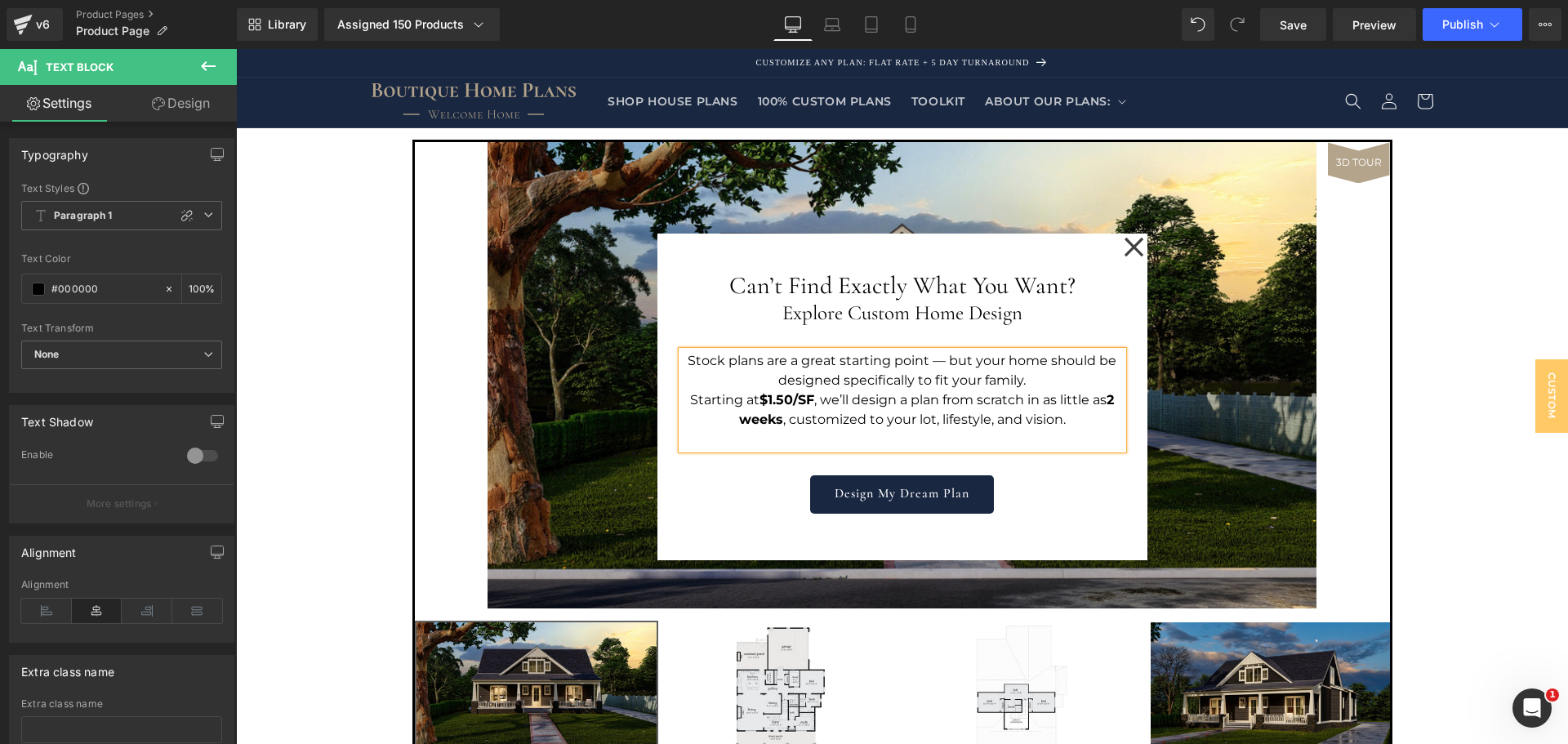
click at [1015, 377] on p "Stock plans are a great starting point — but your home should be designed speci…" at bounding box center [902, 370] width 441 height 39
click at [1060, 527] on div "Can’t Find Exactly What You Want? Heading Explore Custom Home Design Heading St…" at bounding box center [902, 397] width 490 height 327
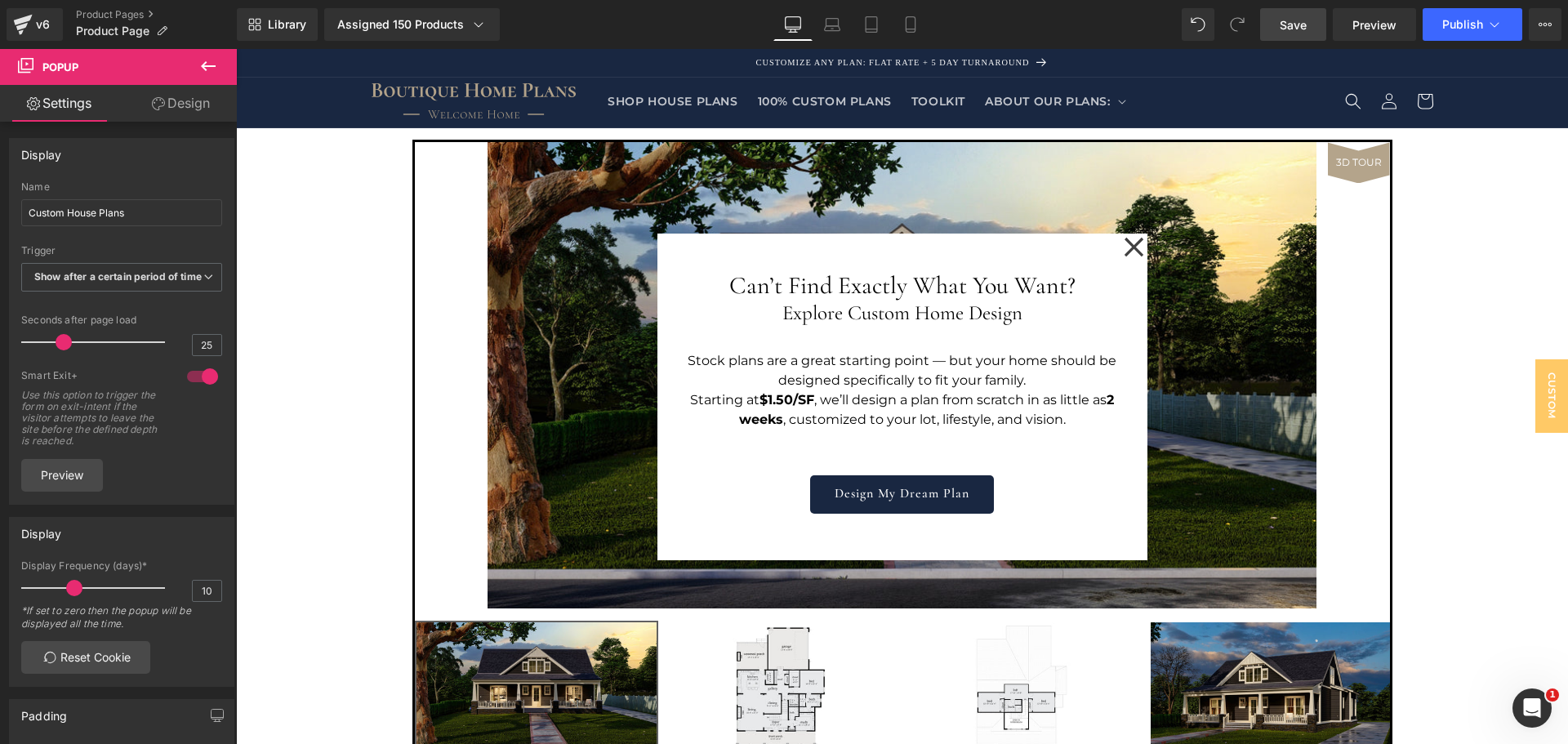
click at [1309, 26] on link "Save" at bounding box center [1293, 25] width 66 height 33
click at [679, 255] on div "Can’t Find Exactly What You Want? Heading Explore Custom Home Design Heading St…" at bounding box center [902, 397] width 490 height 327
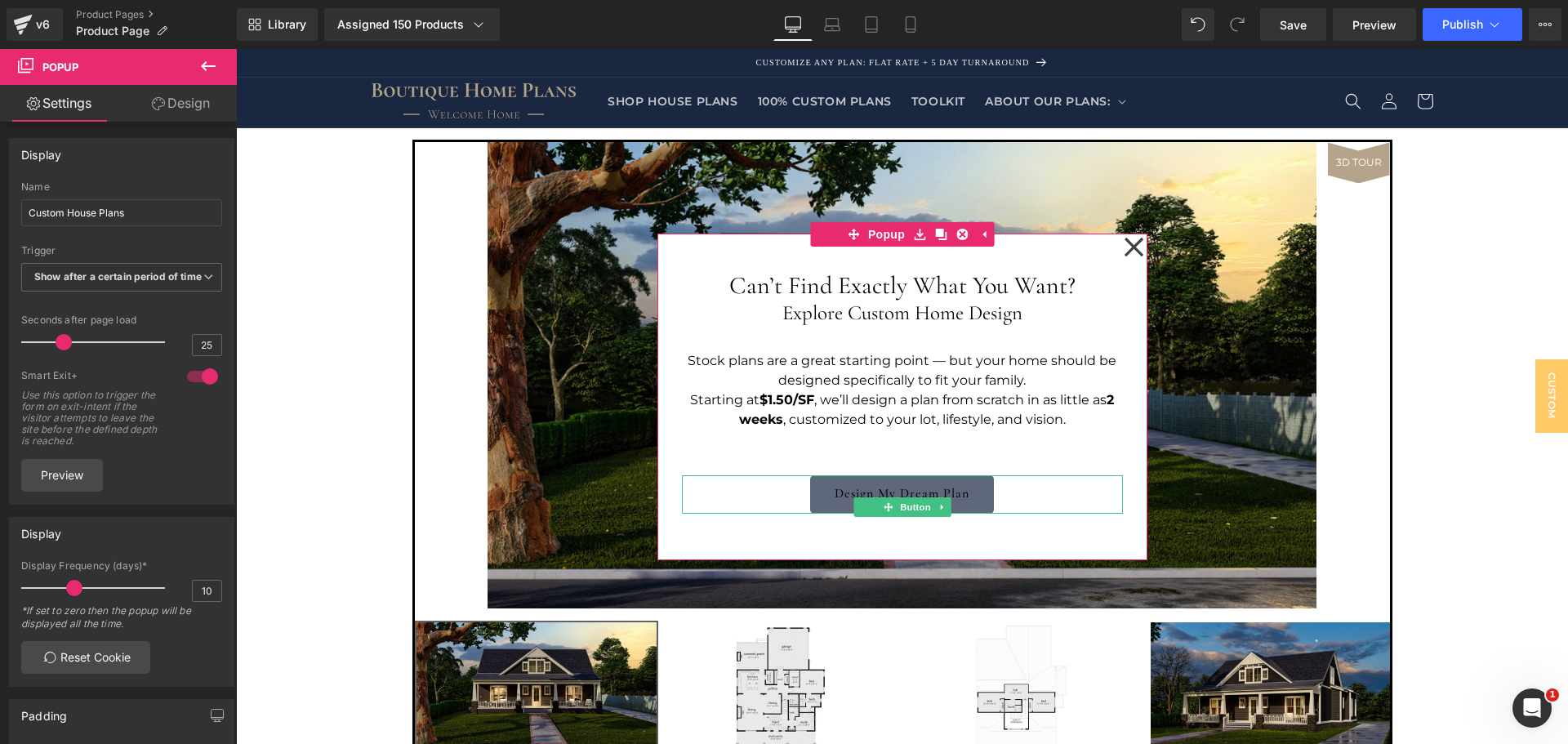
click at [961, 498] on link "Design My Dream Plan" at bounding box center [902, 495] width 184 height 38
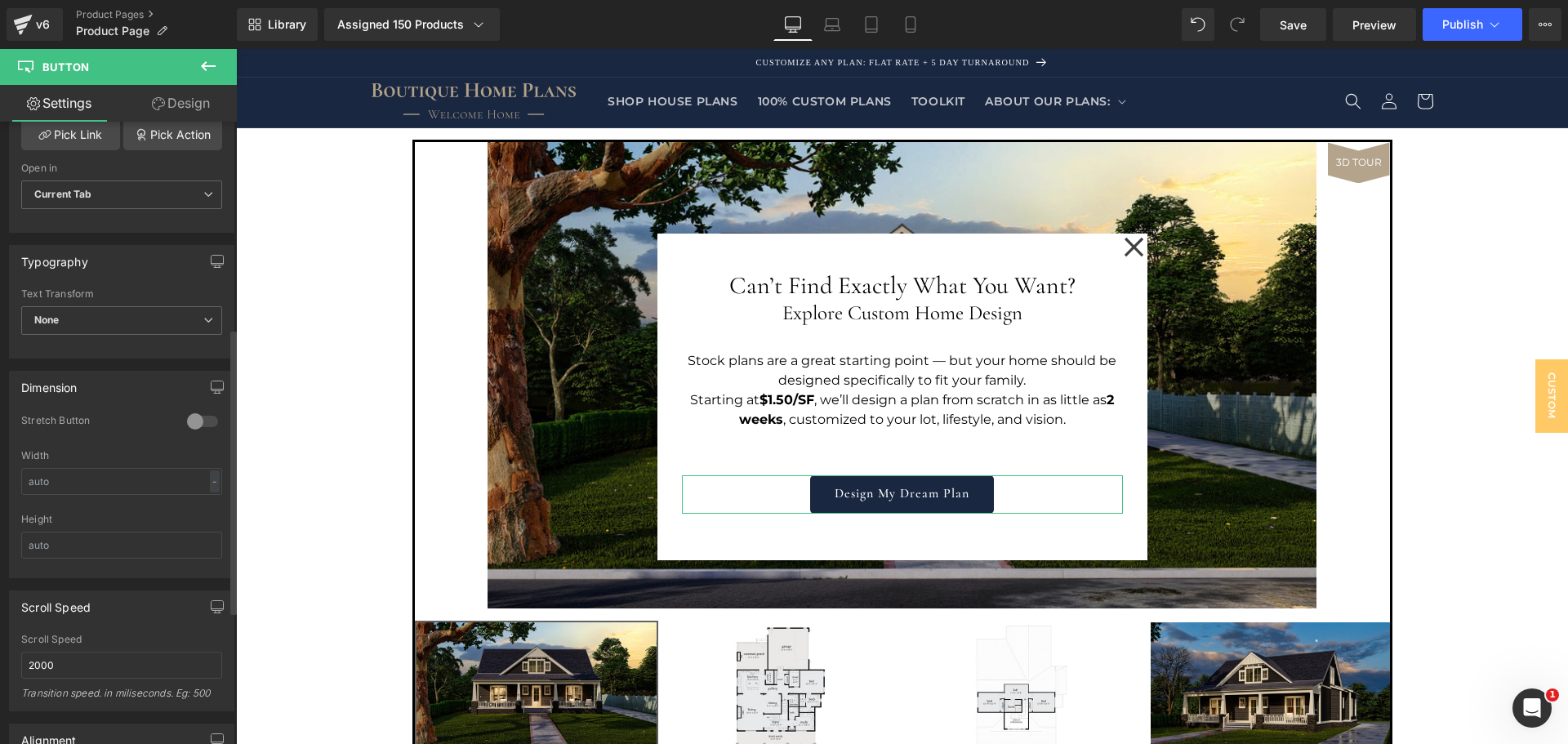
scroll to position [545, 0]
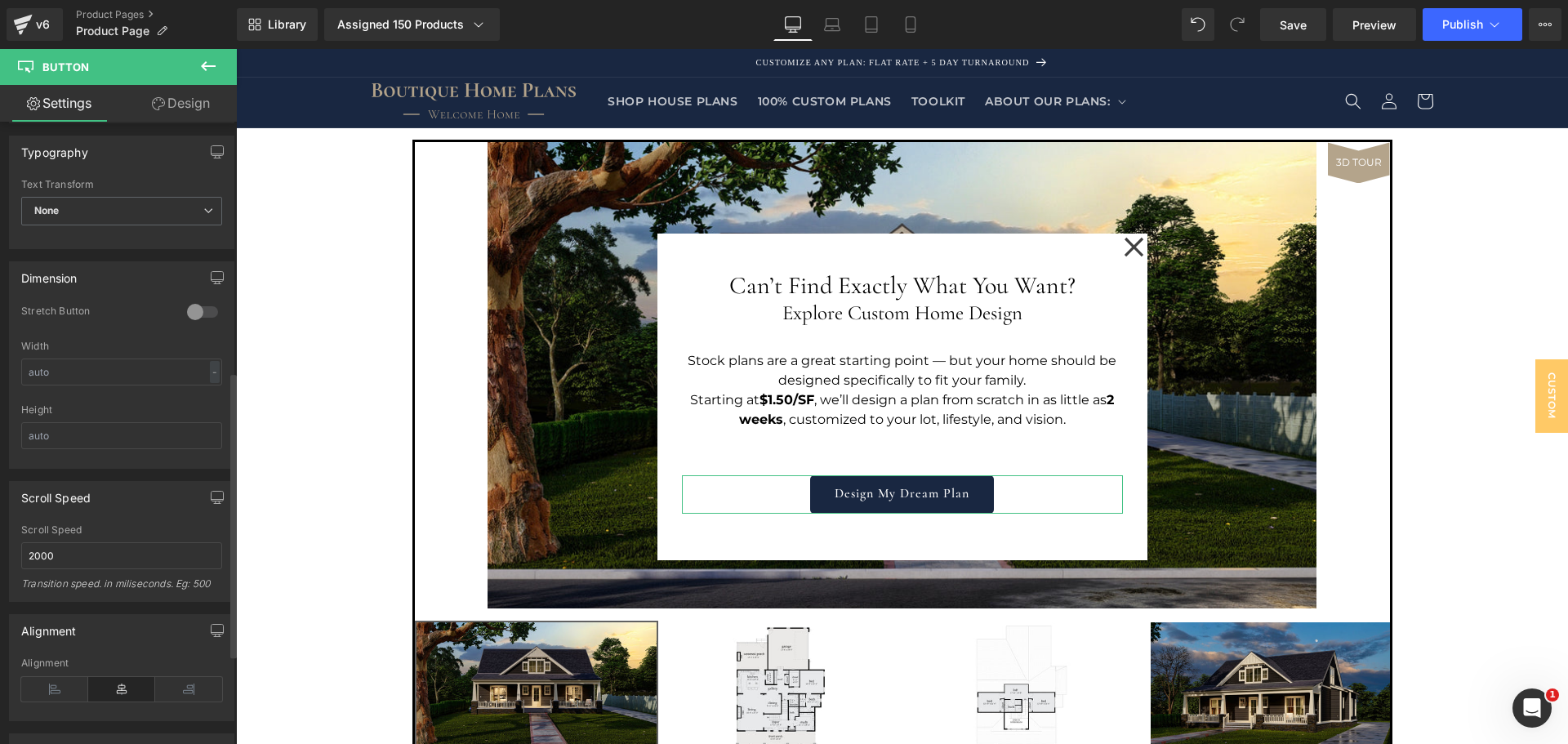
click at [195, 308] on div at bounding box center [202, 312] width 39 height 26
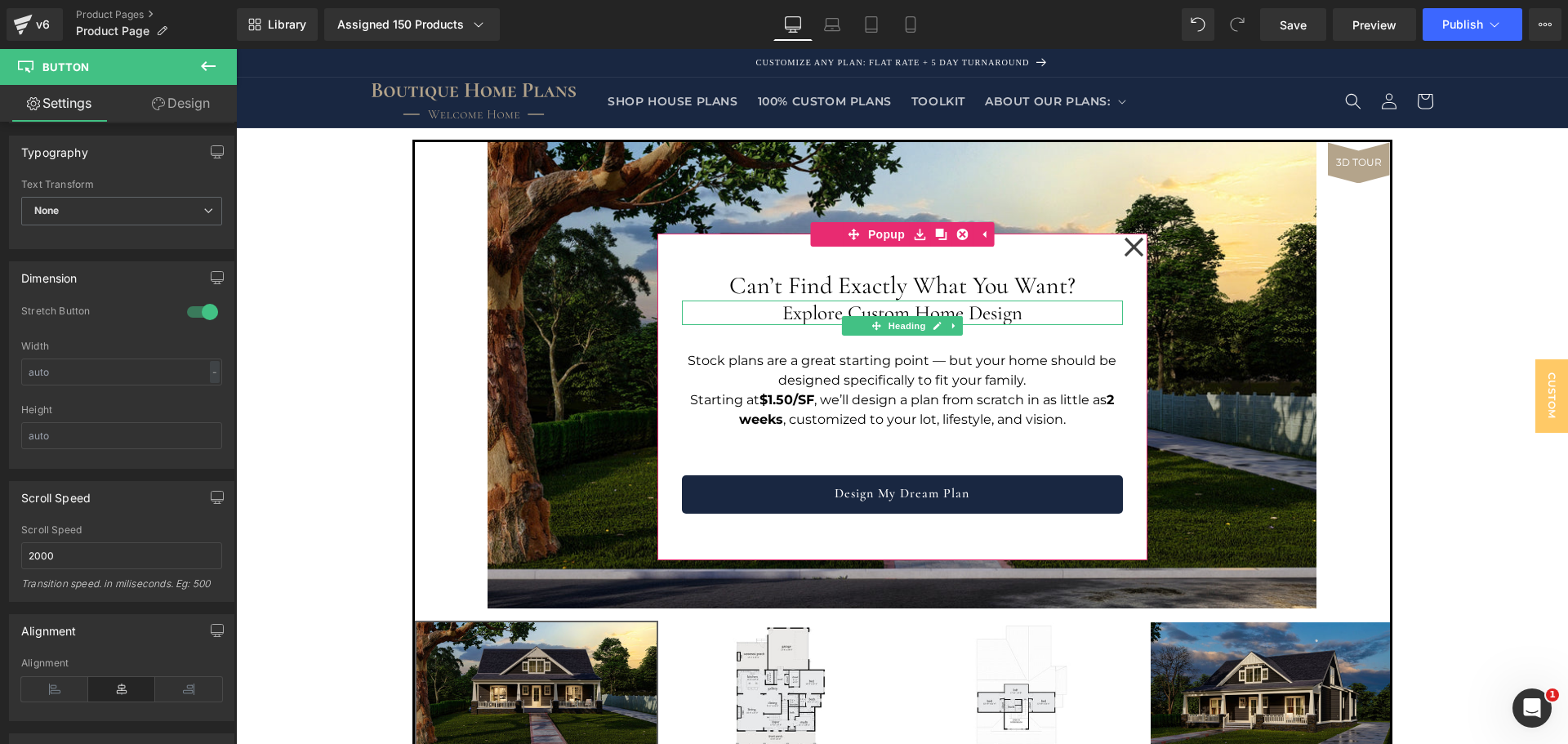
click at [883, 315] on h2 "Explore Custom Home Design" at bounding box center [902, 313] width 441 height 25
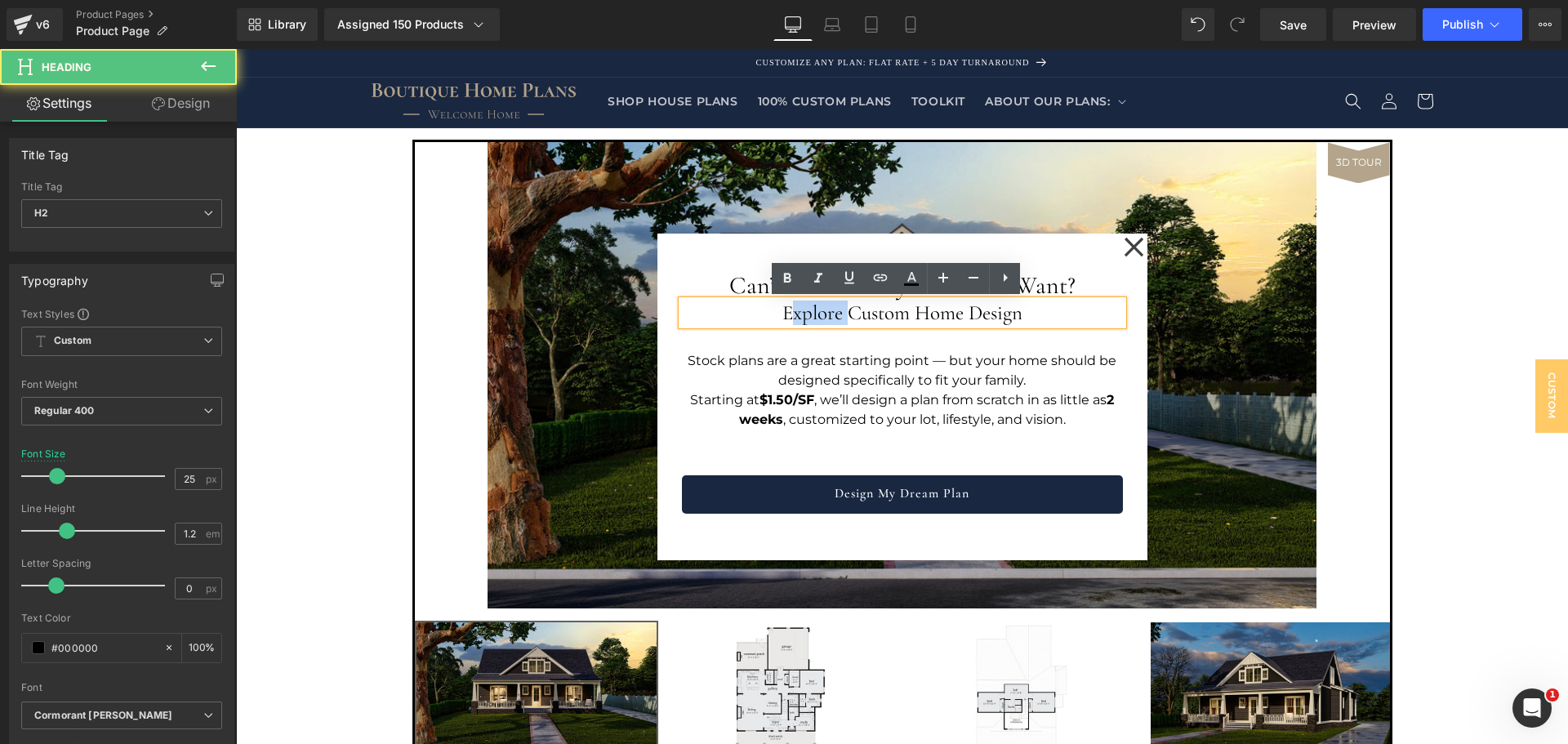
drag, startPoint x: 846, startPoint y: 315, endPoint x: 787, endPoint y: 315, distance: 59.0
click at [787, 315] on h2 "Explore Custom Home Design" at bounding box center [902, 313] width 441 height 25
click at [801, 344] on div "Can’t Find Exactly What You Want? Heading Explore Custom Home Design Heading St…" at bounding box center [902, 386] width 441 height 256
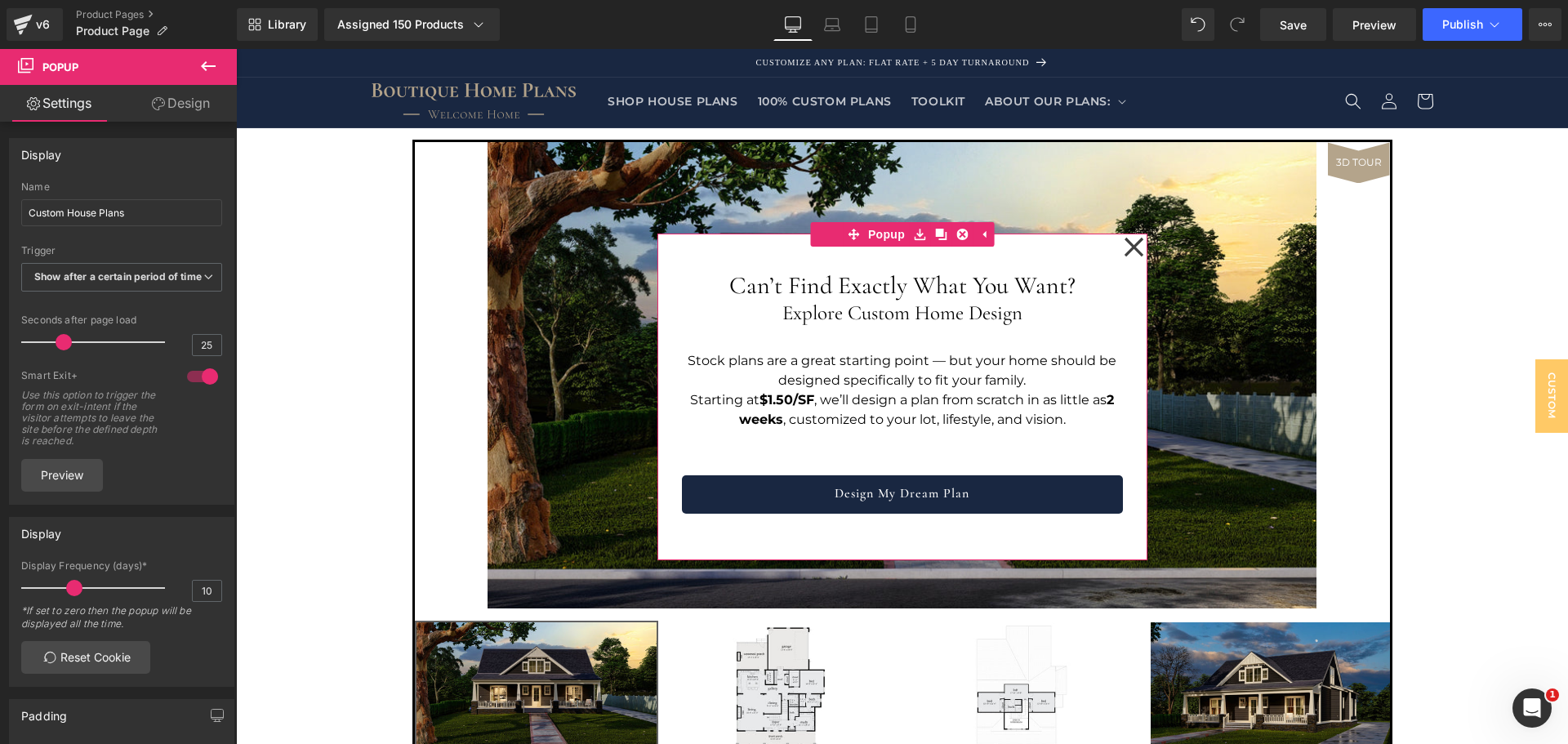
click at [773, 291] on h1 "Can’t Find Exactly What You Want?" at bounding box center [902, 286] width 441 height 30
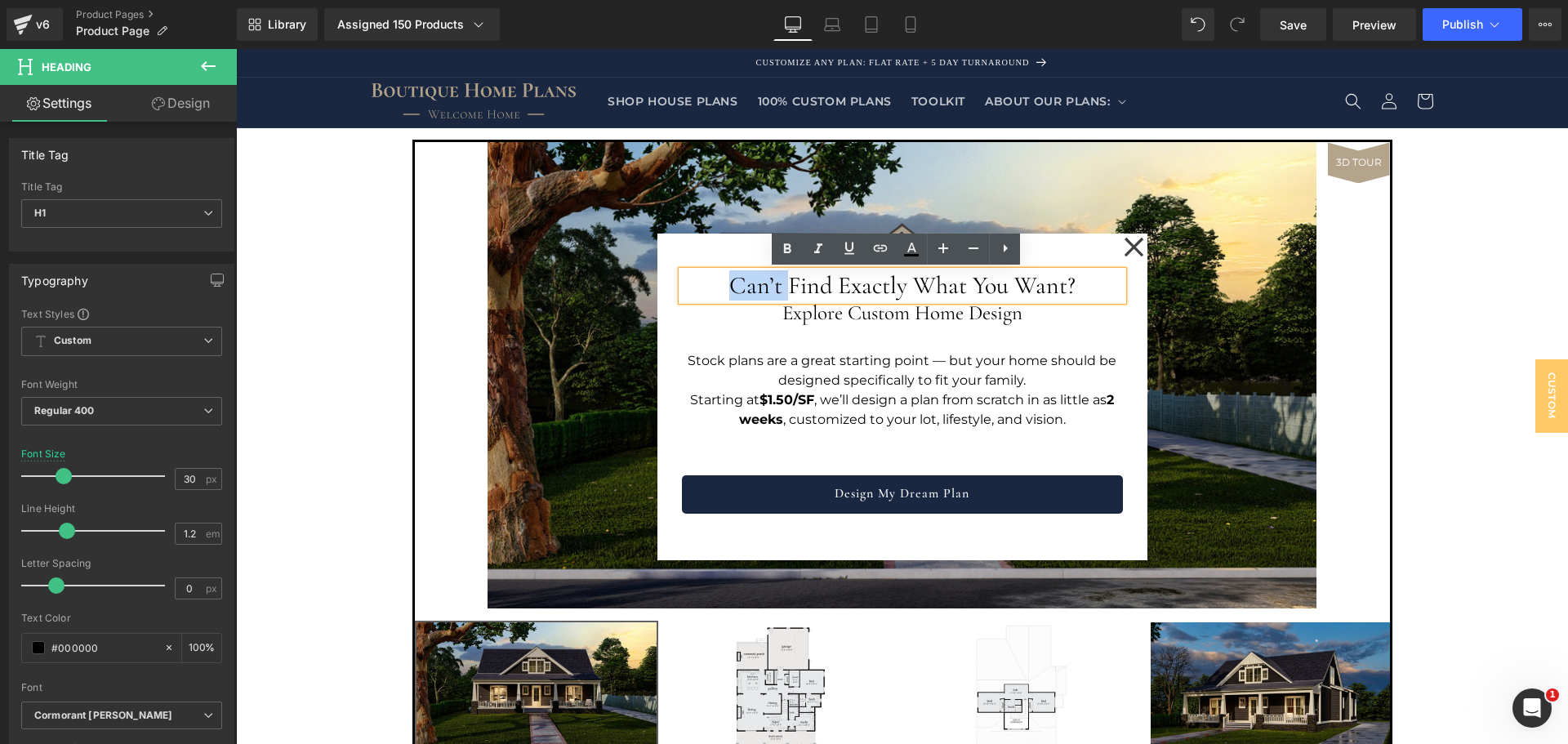
drag, startPoint x: 784, startPoint y: 283, endPoint x: 706, endPoint y: 284, distance: 78.0
click at [706, 284] on h1 "Can’t Find Exactly What You Want?" at bounding box center [902, 286] width 441 height 30
click at [810, 284] on h1 "Can’t Find Exactly What You Want?" at bounding box center [902, 286] width 441 height 30
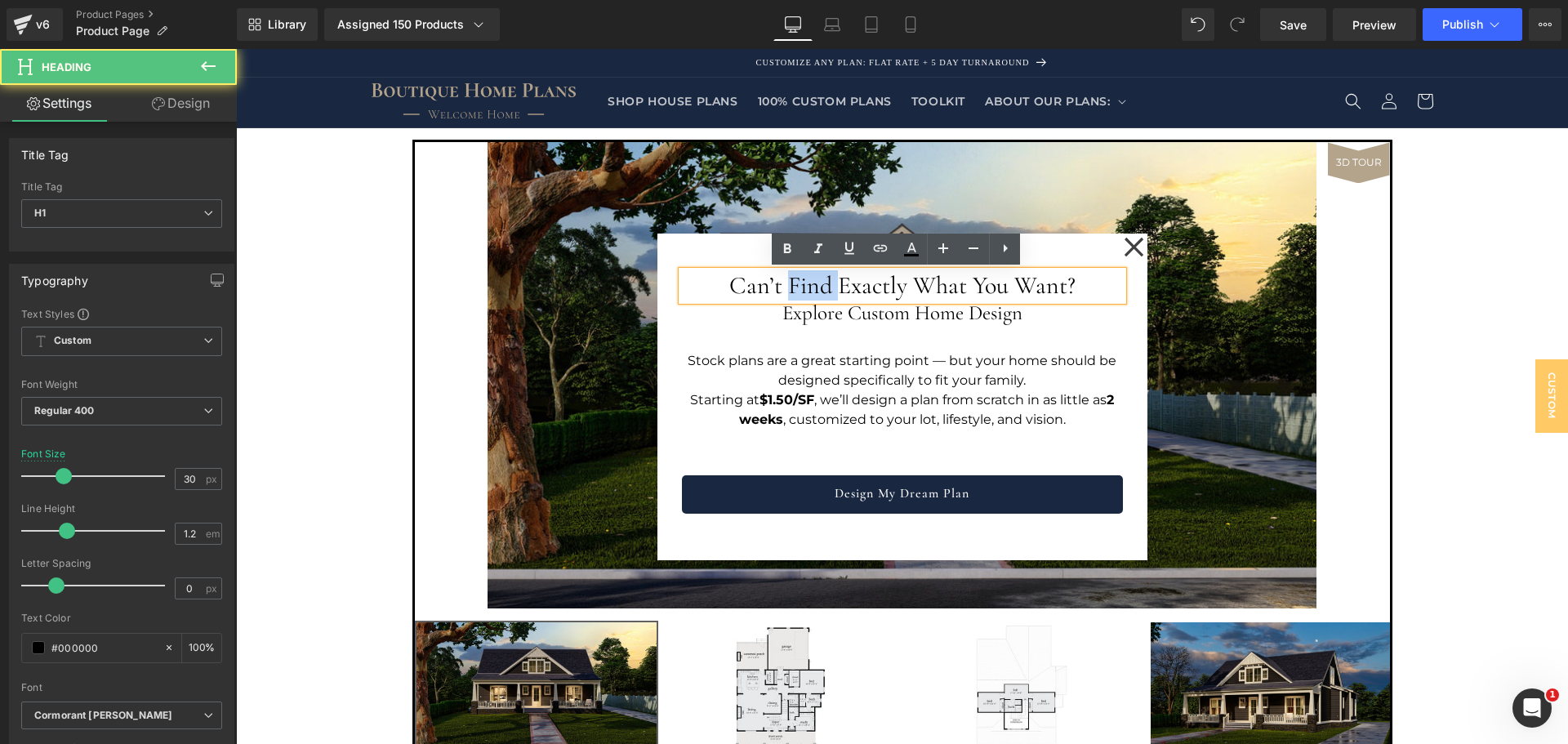
click at [810, 284] on h1 "Can’t Find Exactly What You Want?" at bounding box center [902, 286] width 441 height 30
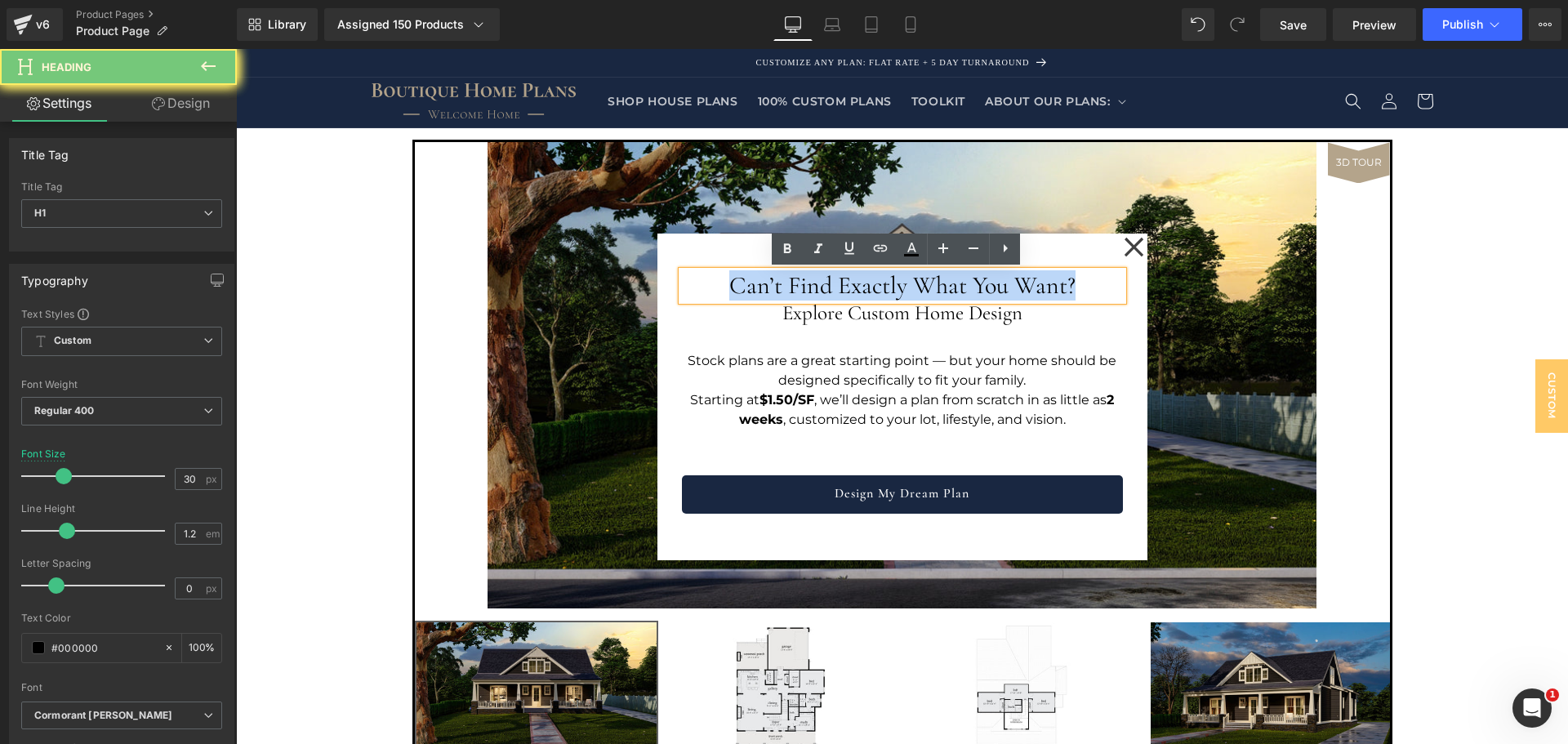
click at [810, 284] on h1 "Can’t Find Exactly What You Want?" at bounding box center [902, 286] width 441 height 30
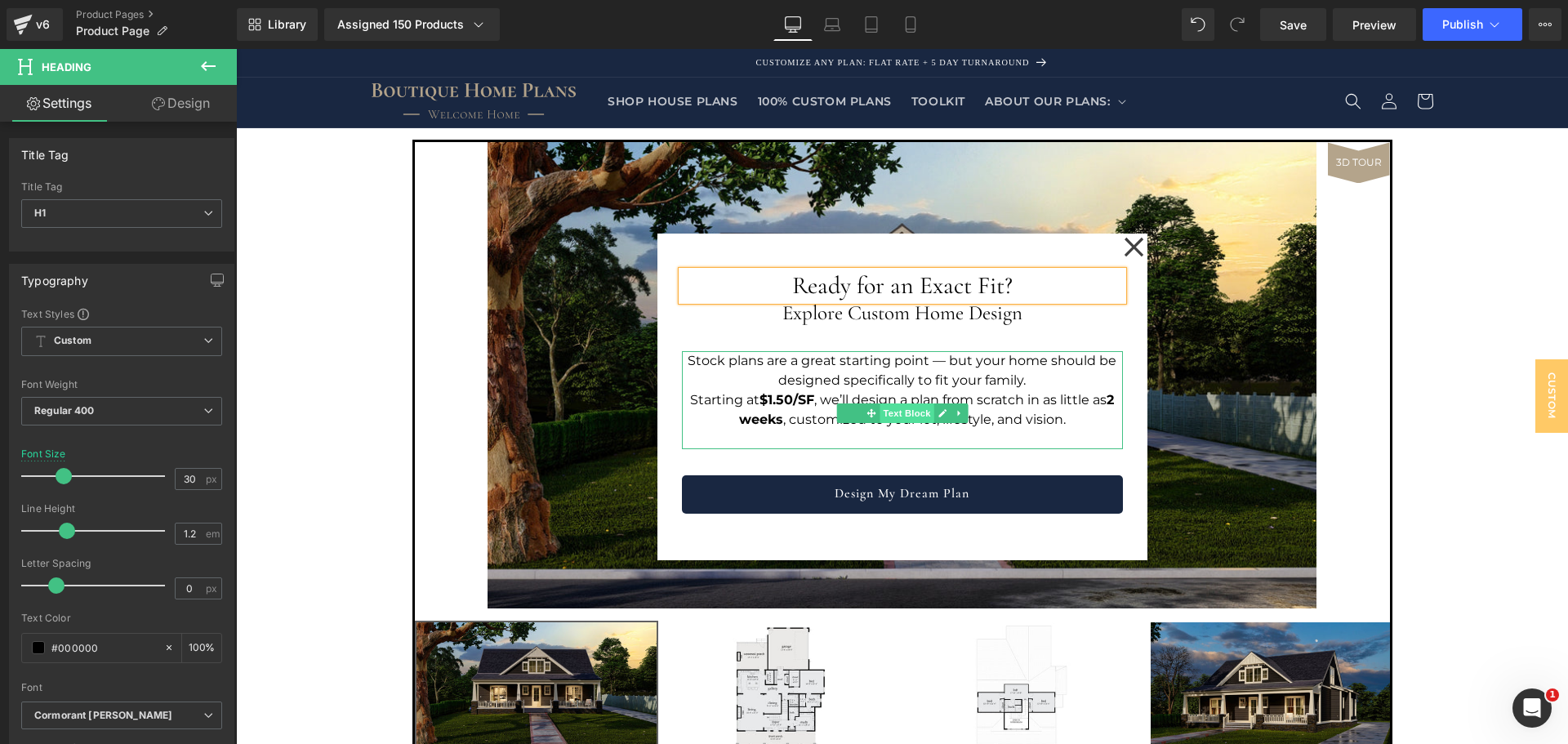
click at [879, 419] on span "Text Block" at bounding box center [906, 414] width 54 height 20
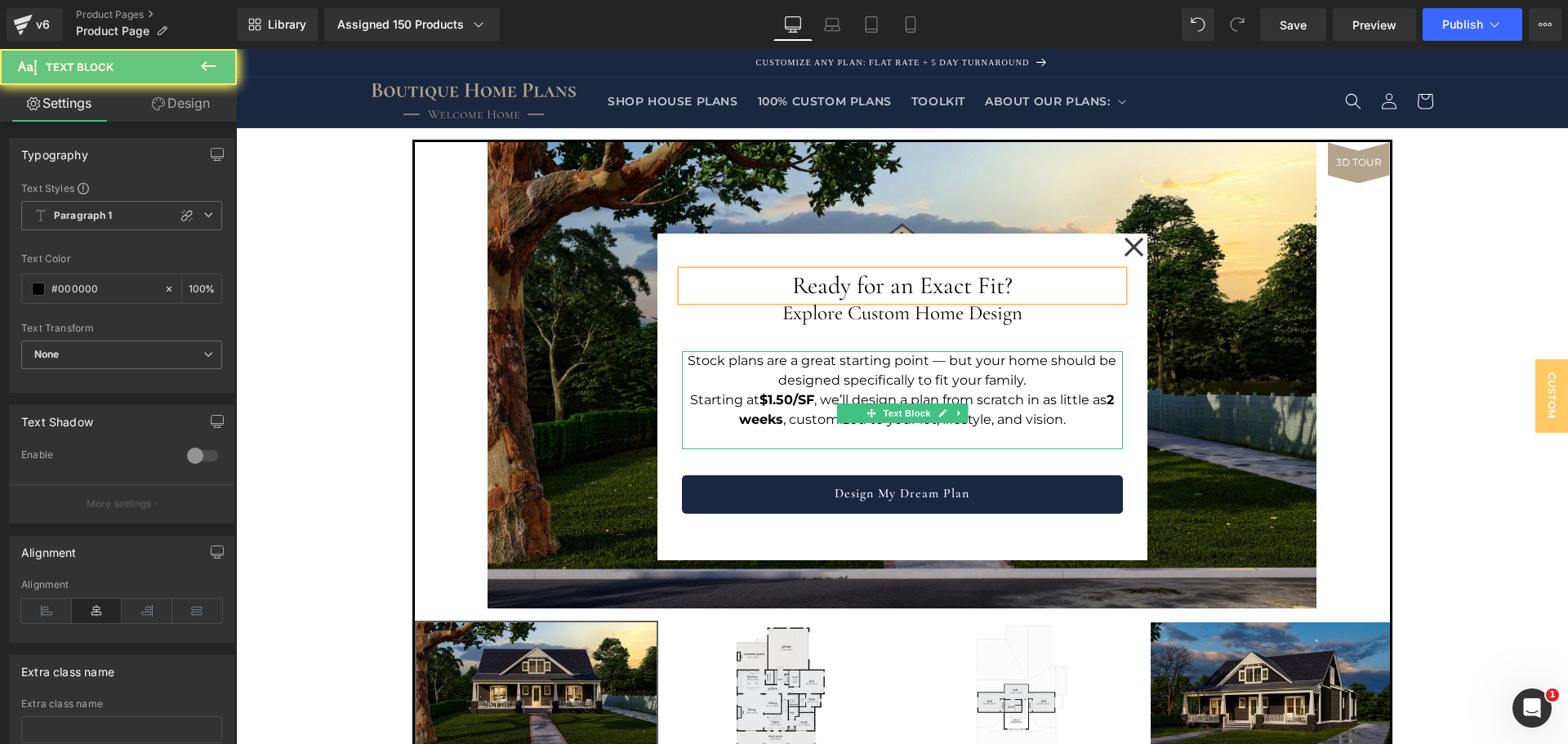
click at [907, 367] on p "Stock plans are a great starting point — but your home should be designed speci…" at bounding box center [902, 370] width 441 height 39
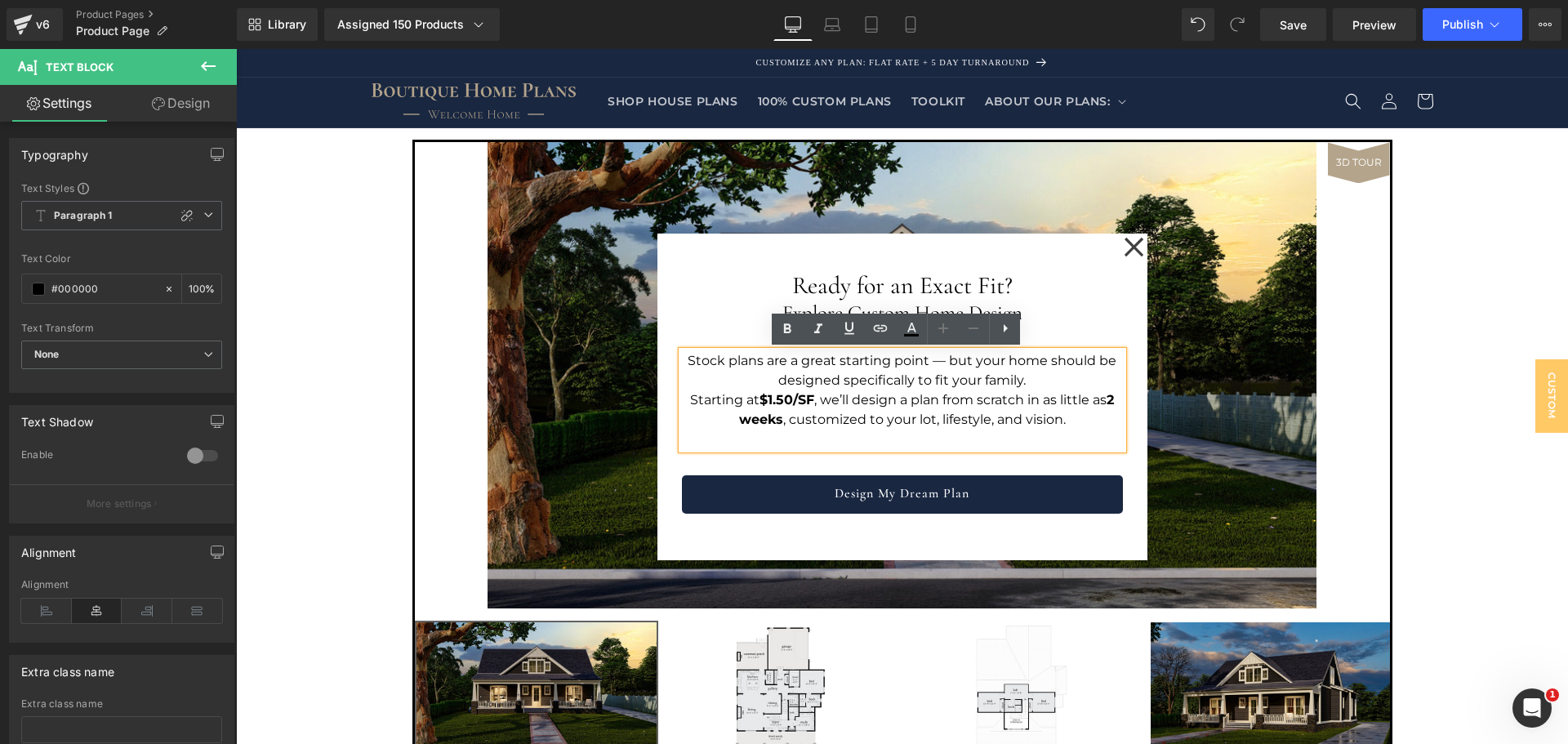
click at [921, 295] on link at bounding box center [929, 299] width 17 height 20
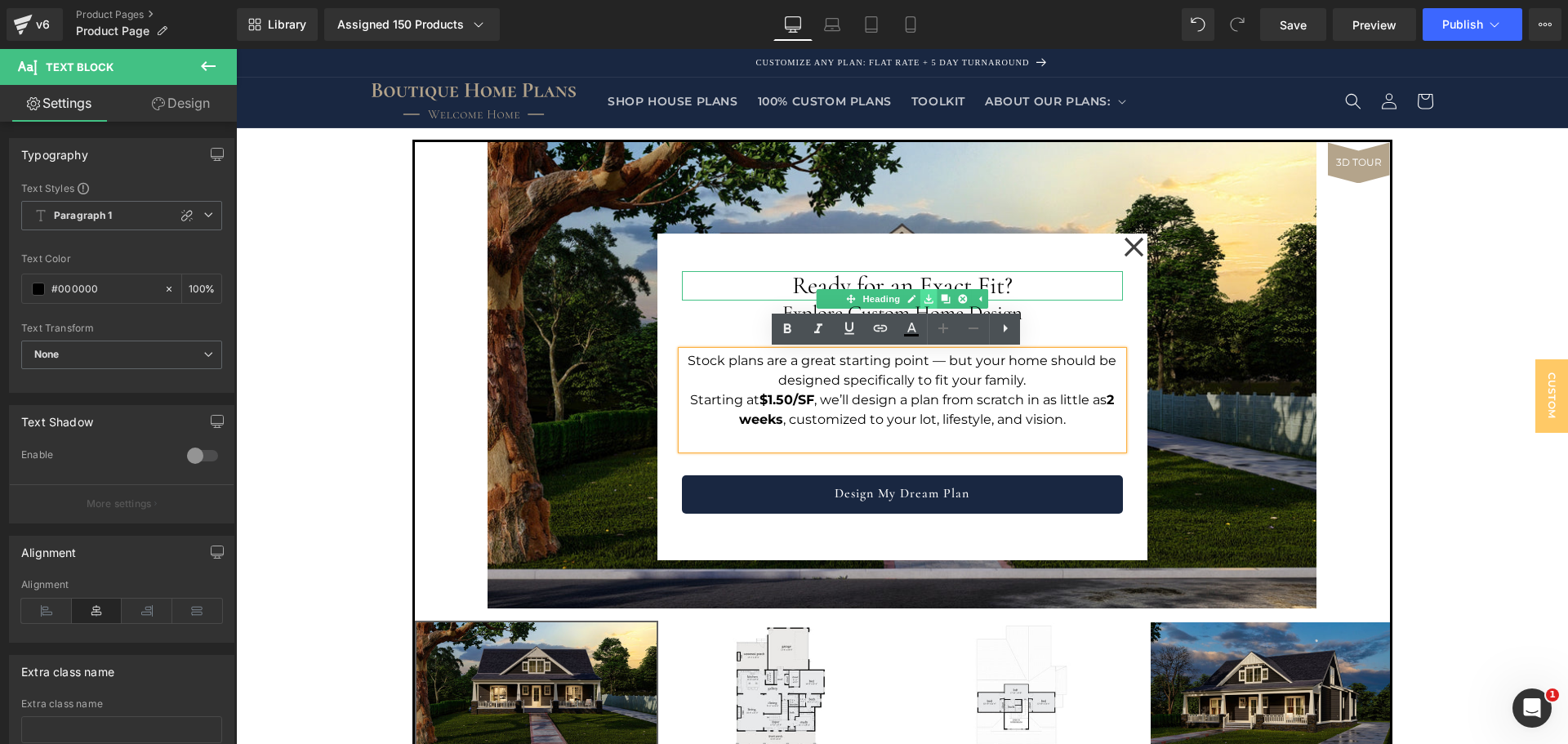
click at [921, 295] on link at bounding box center [929, 299] width 17 height 20
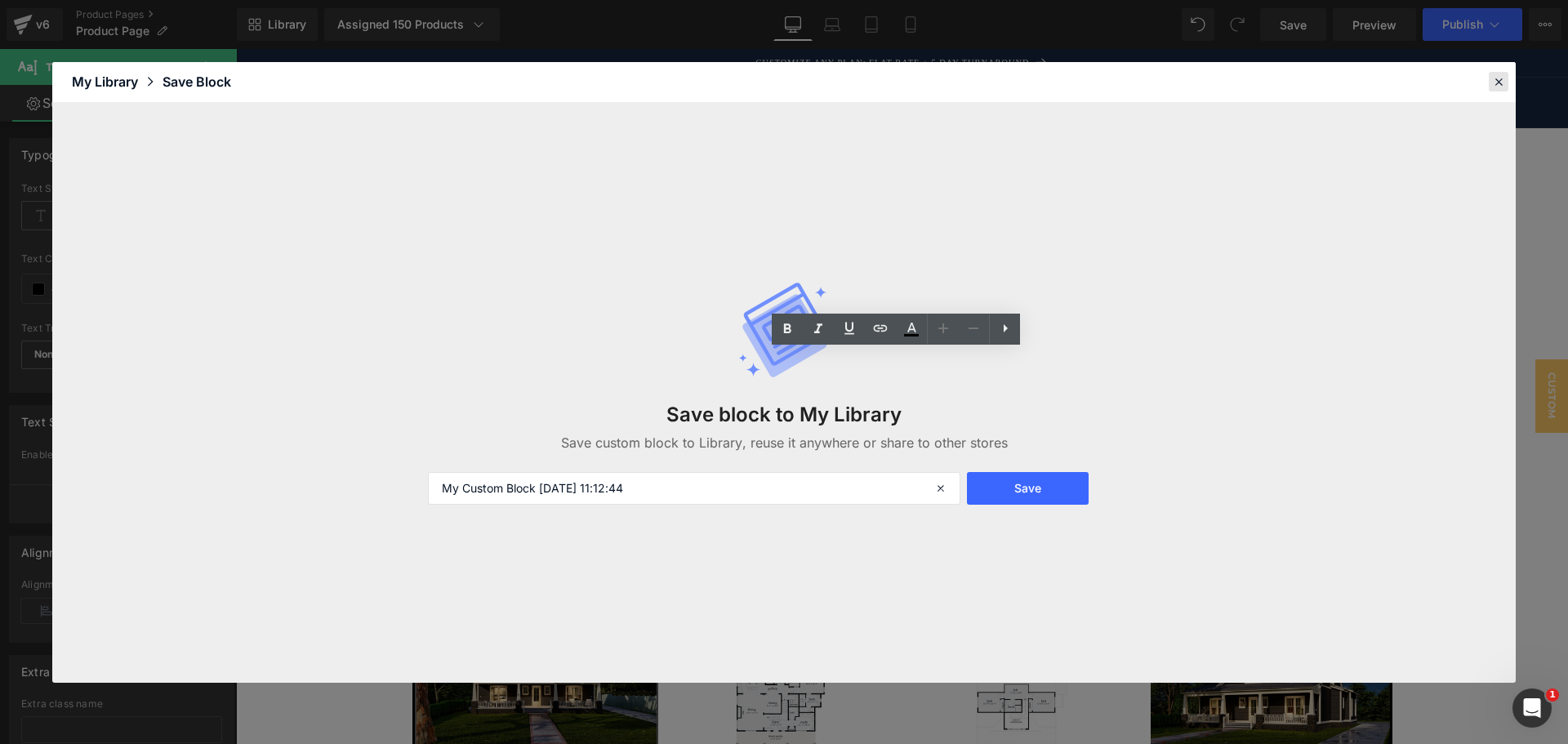
click at [1495, 85] on icon at bounding box center [1499, 82] width 15 height 15
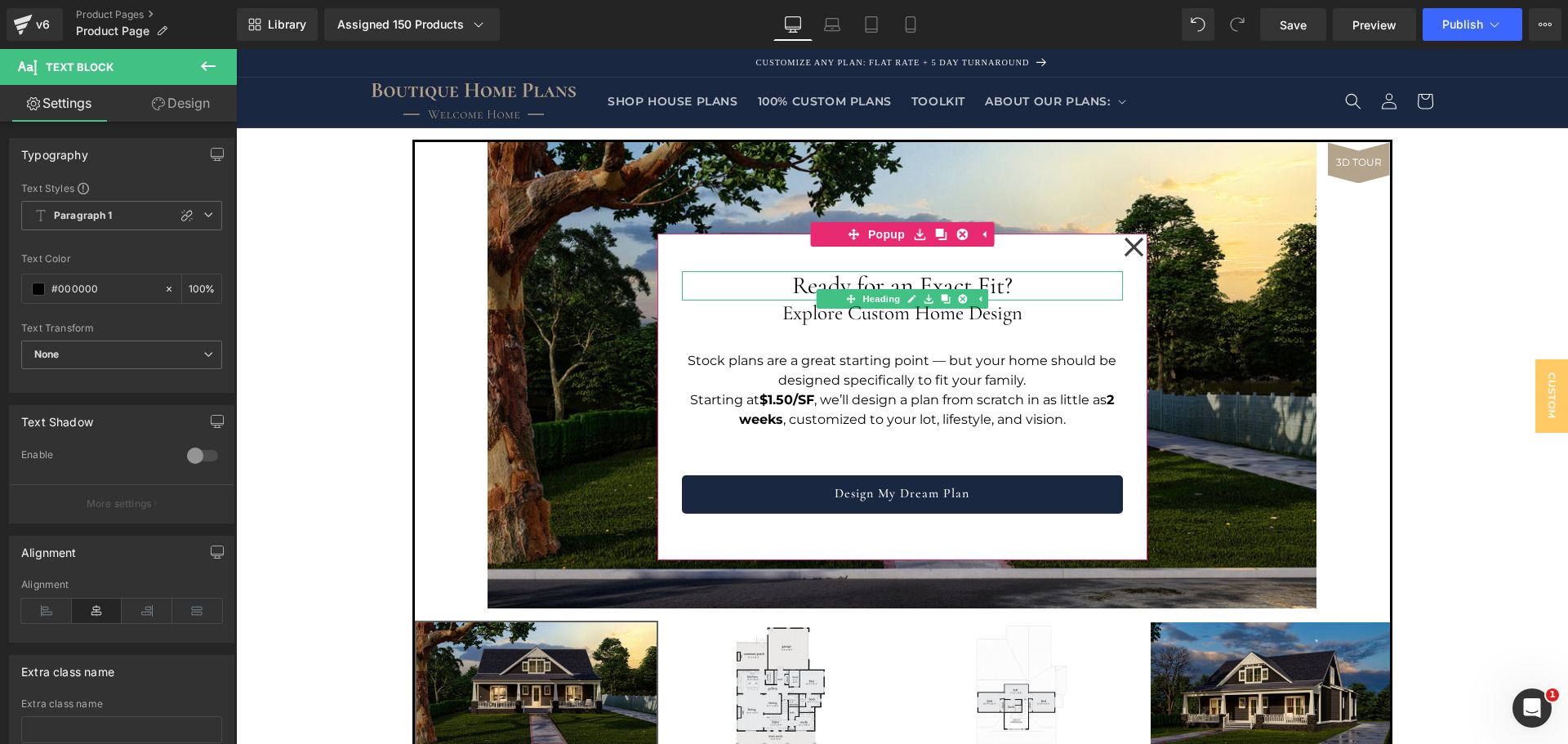
click at [937, 276] on h1 "Ready for an Exact Fit?" at bounding box center [902, 286] width 441 height 30
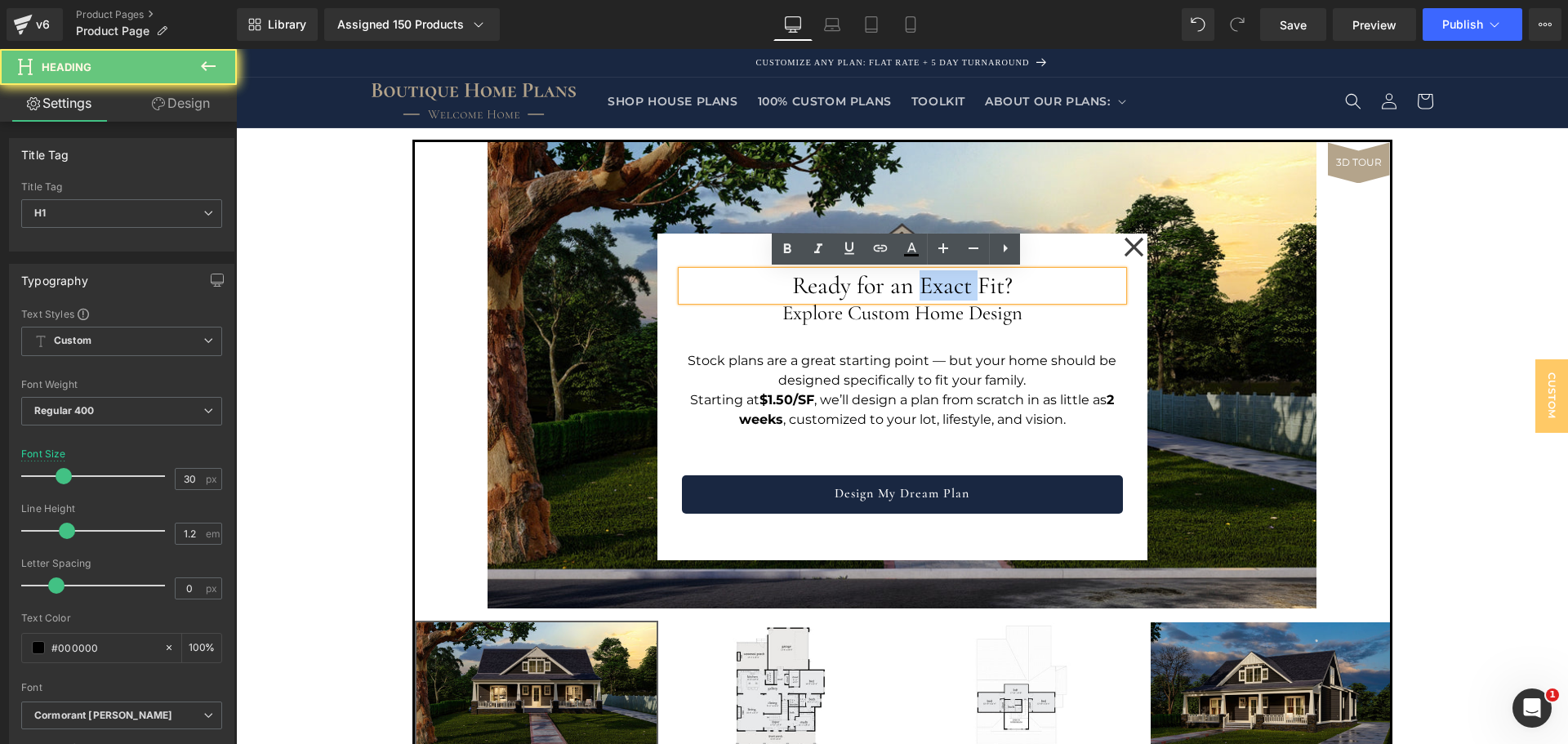
click at [957, 282] on h1 "Ready for an Exact Fit?" at bounding box center [902, 286] width 441 height 30
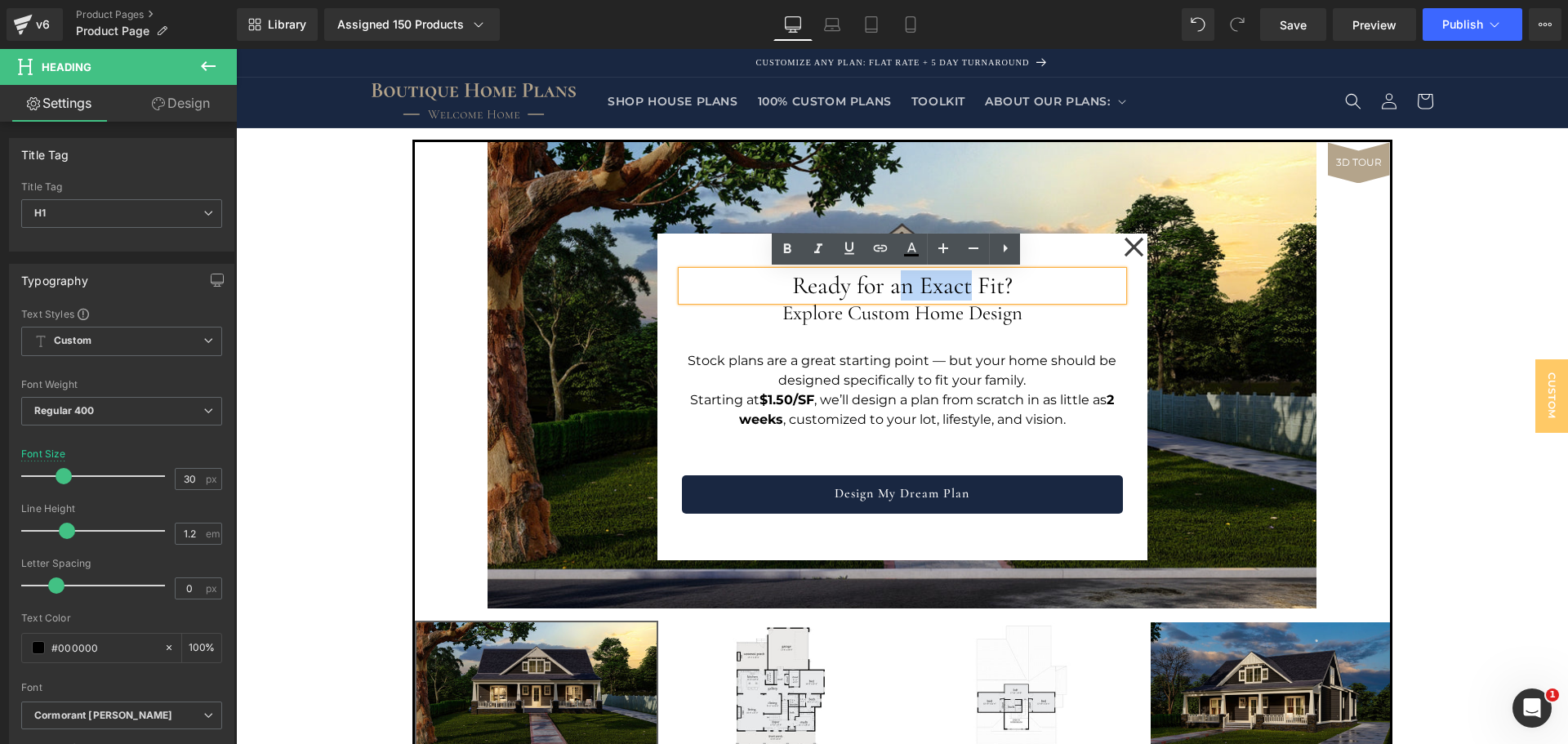
drag, startPoint x: 964, startPoint y: 283, endPoint x: 898, endPoint y: 282, distance: 66.0
click at [898, 282] on h1 "Ready for an Exact Fit?" at bounding box center [902, 286] width 441 height 30
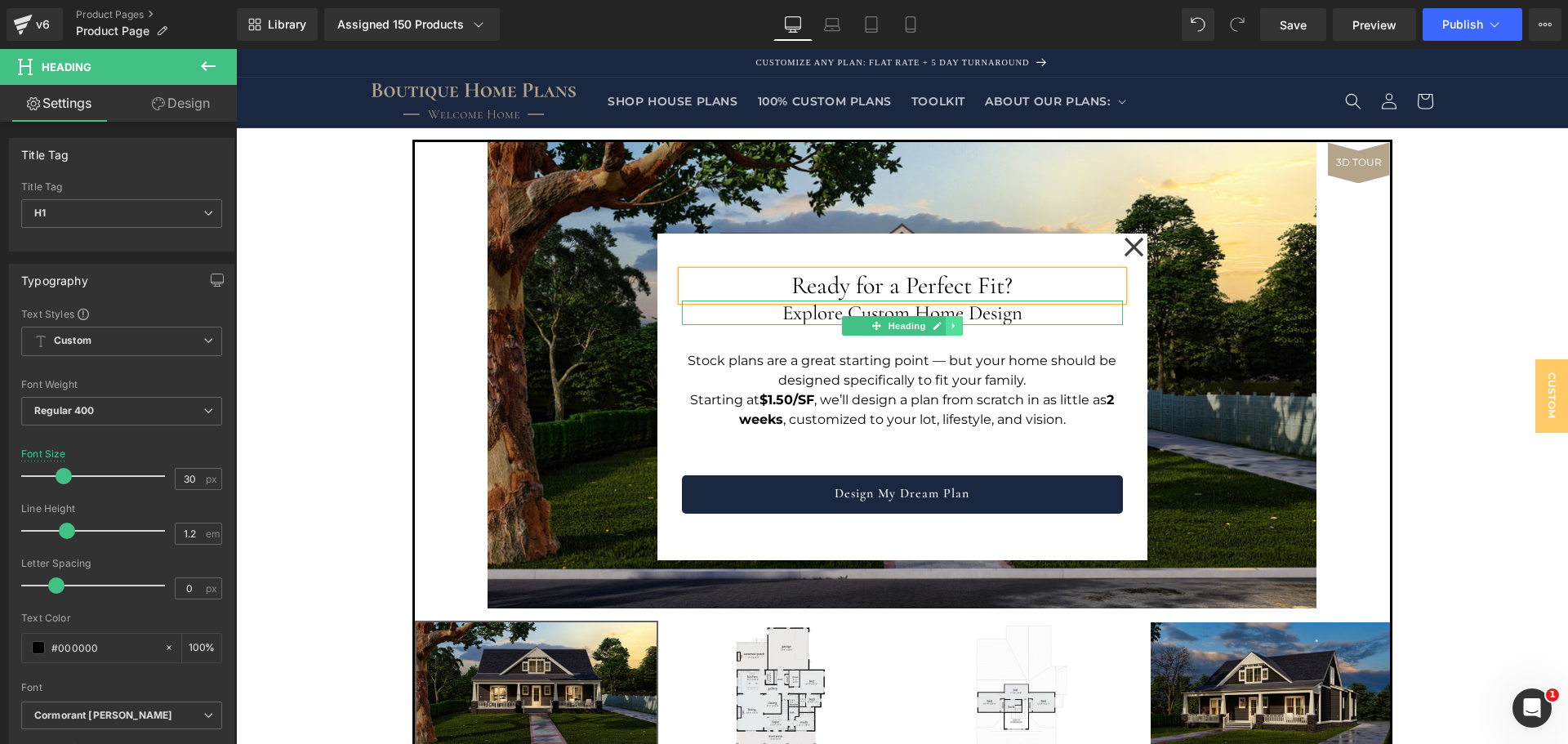
click at [946, 317] on link at bounding box center [955, 326] width 17 height 20
click at [952, 310] on h2 "Explore Custom Home Design" at bounding box center [902, 313] width 441 height 25
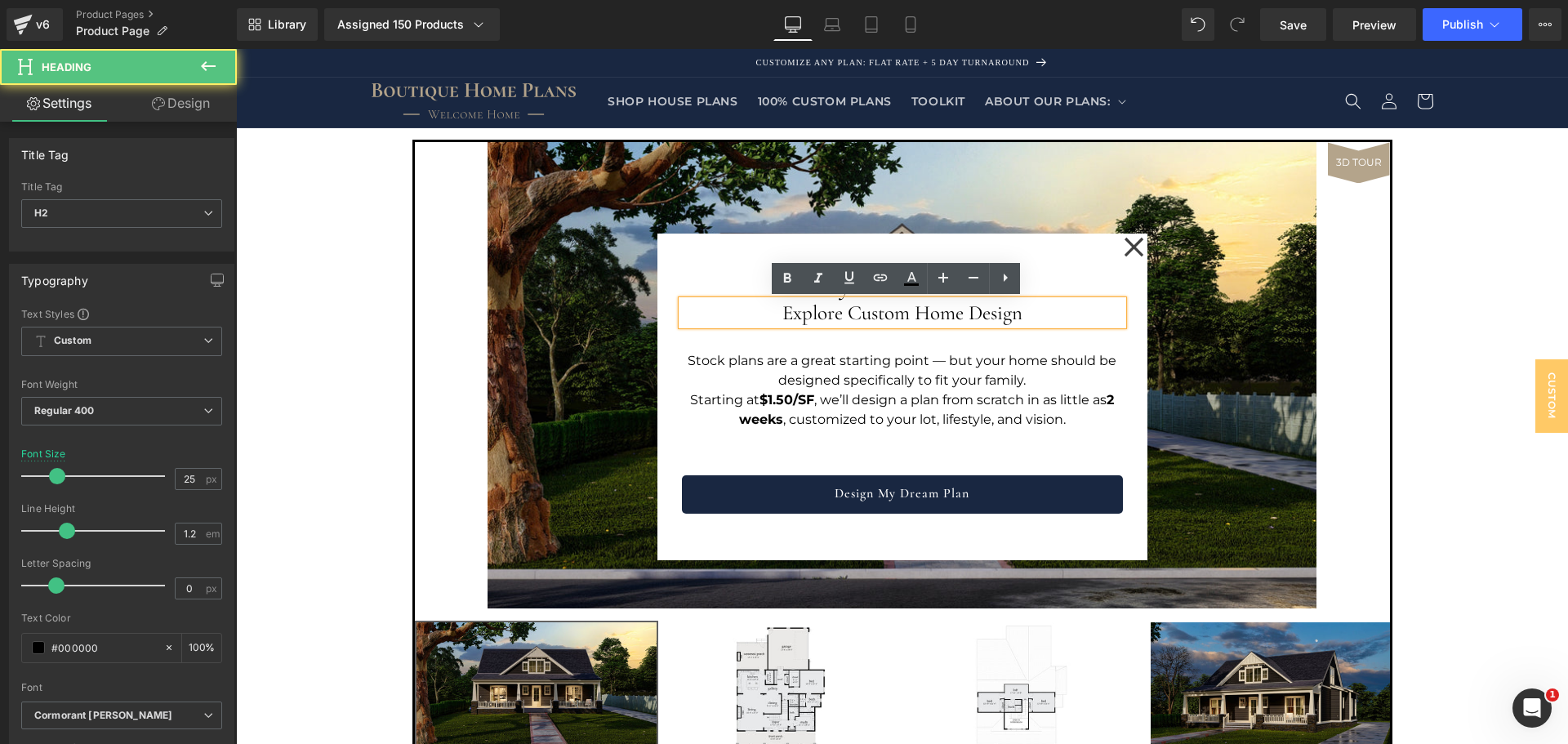
click at [1013, 378] on p "Stock plans are a great starting point — but your home should be designed speci…" at bounding box center [902, 370] width 441 height 39
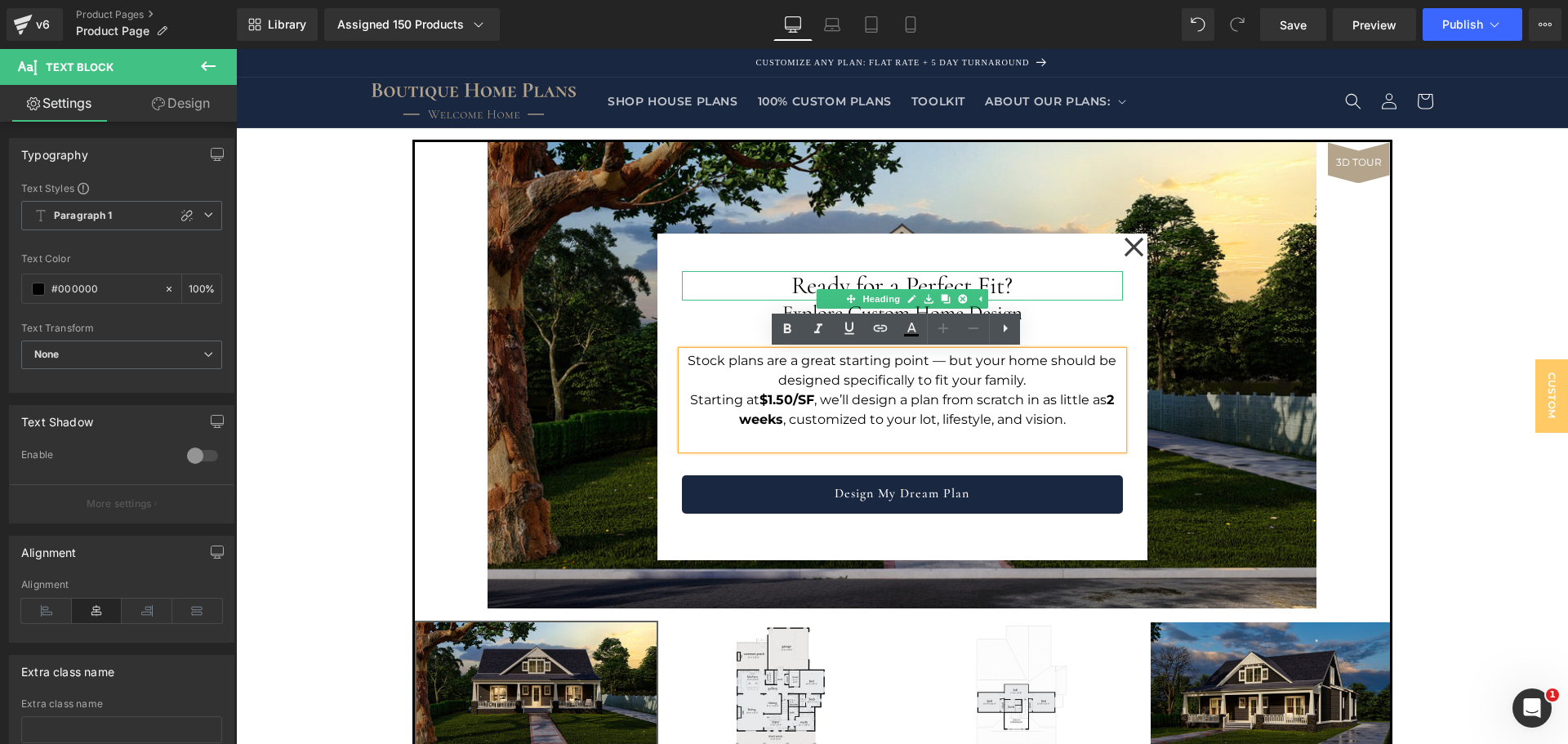
click at [959, 277] on h1 "Ready for a Perfect Fit?" at bounding box center [902, 286] width 441 height 30
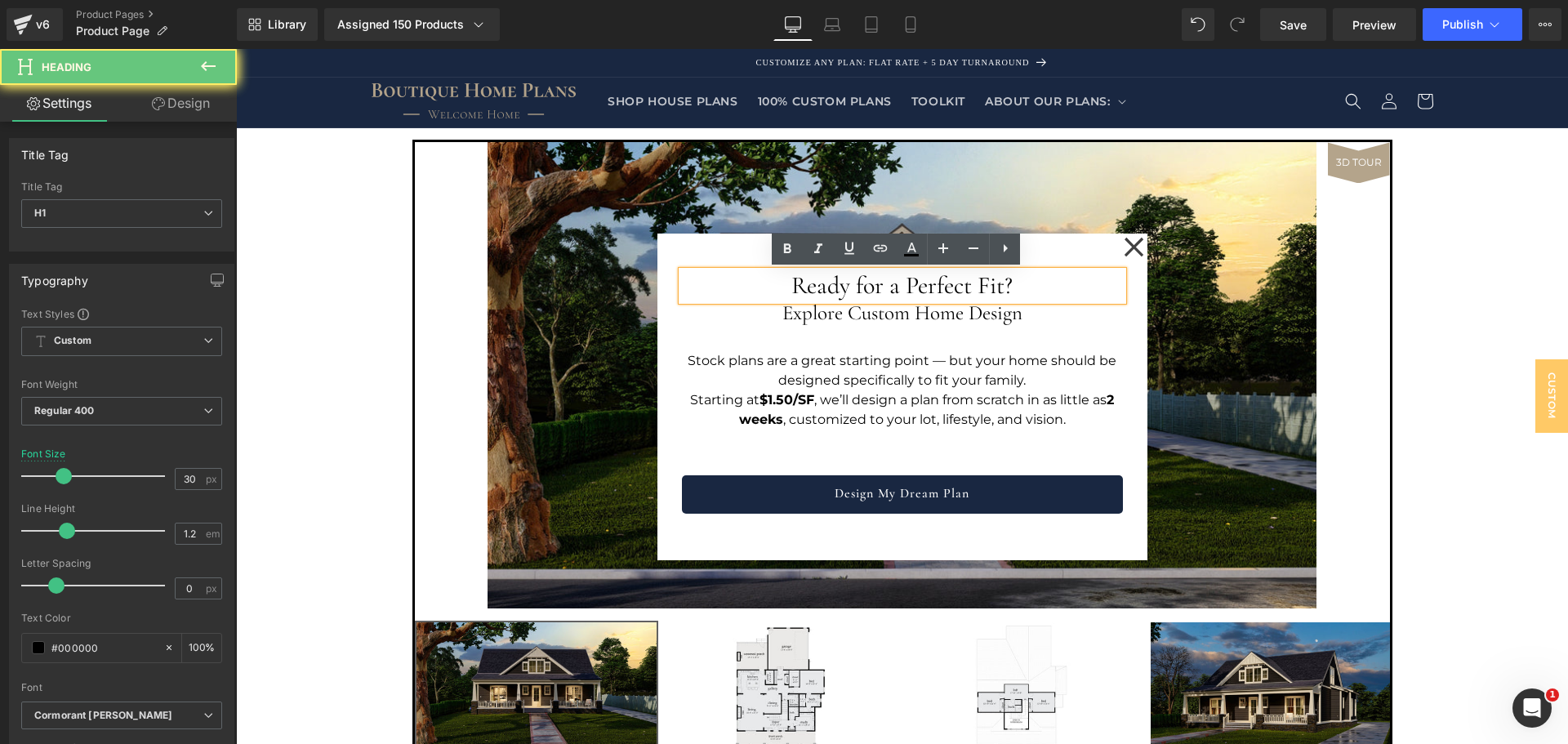
click at [902, 281] on h1 "Ready for a Perfect Fit?" at bounding box center [902, 286] width 441 height 30
click at [890, 287] on h1 "Ready for a Perfect Fit?" at bounding box center [902, 286] width 441 height 30
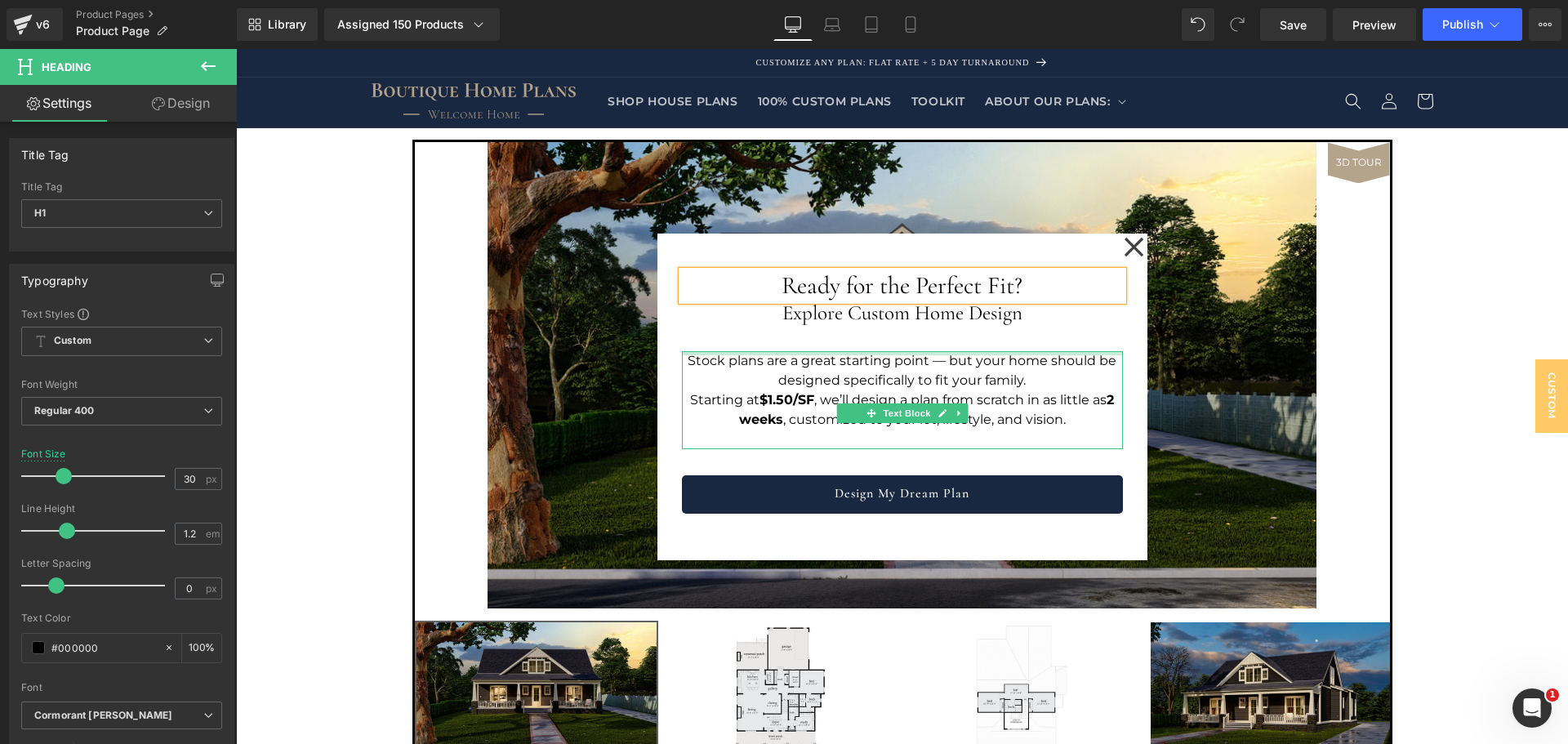
click at [911, 353] on div at bounding box center [902, 353] width 441 height 4
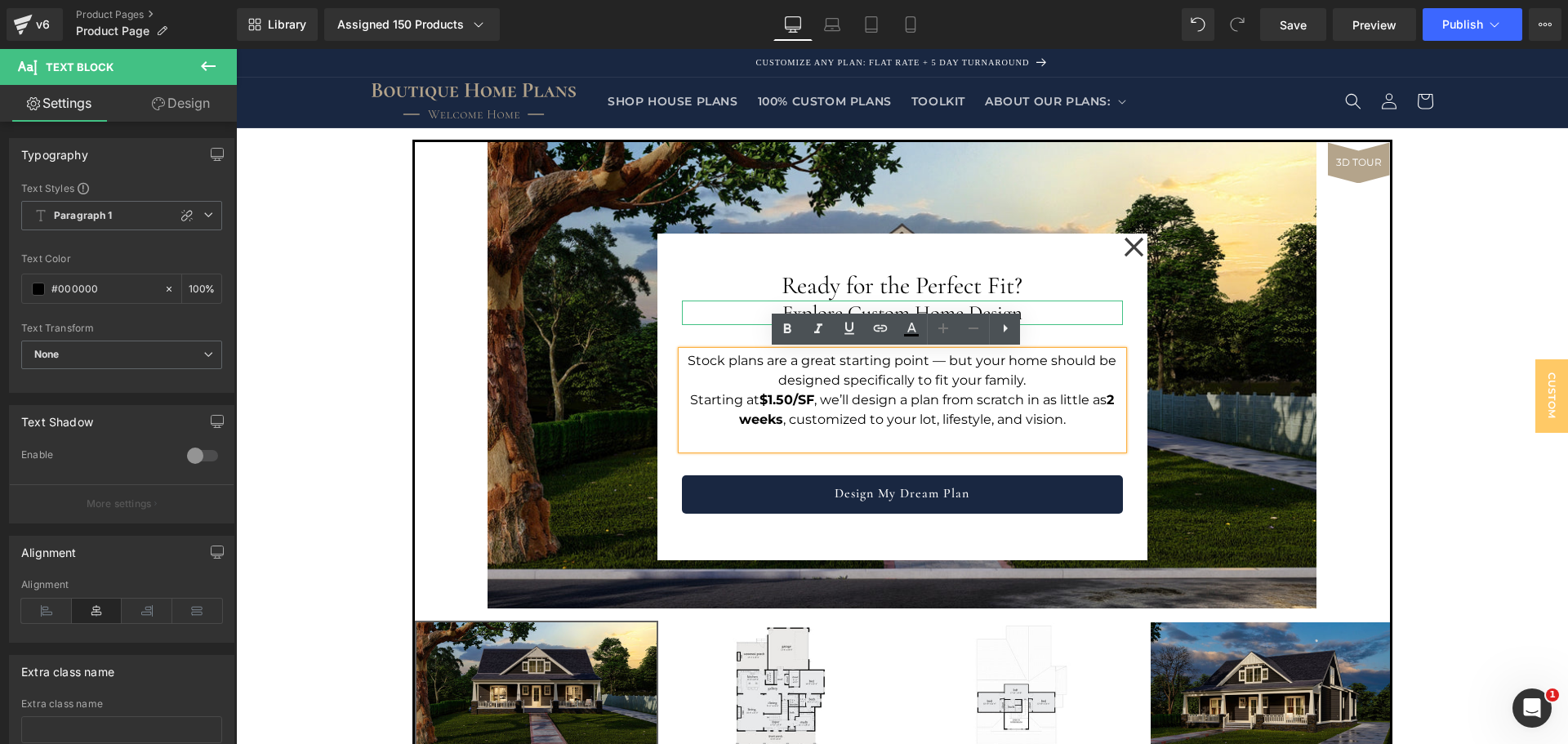
click at [933, 308] on h2 "Explore Custom Home Design" at bounding box center [902, 313] width 441 height 25
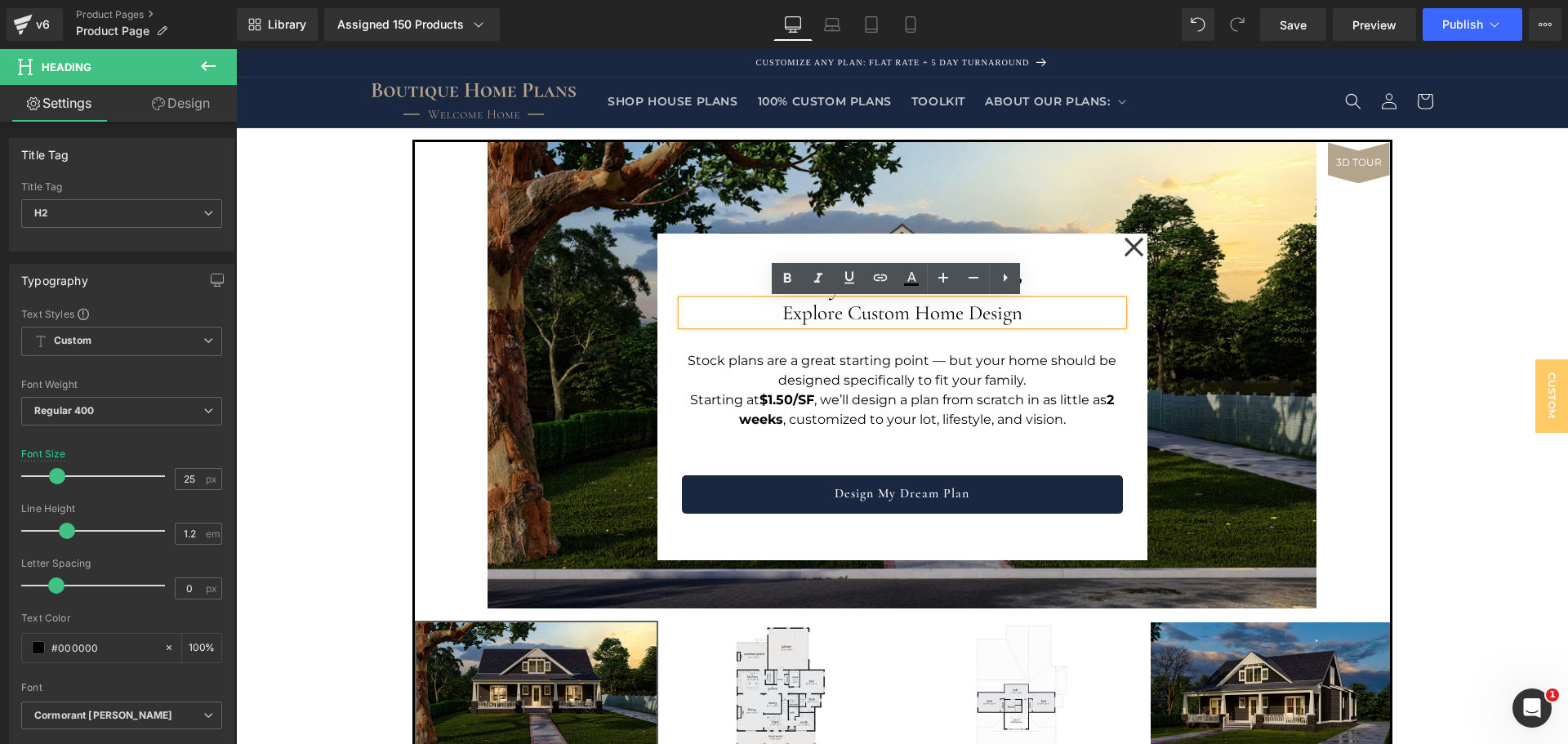
click at [779, 455] on div "Ready for the Perfect Fit? Heading Explore Custom Home Design Heading Stock pla…" at bounding box center [902, 386] width 441 height 256
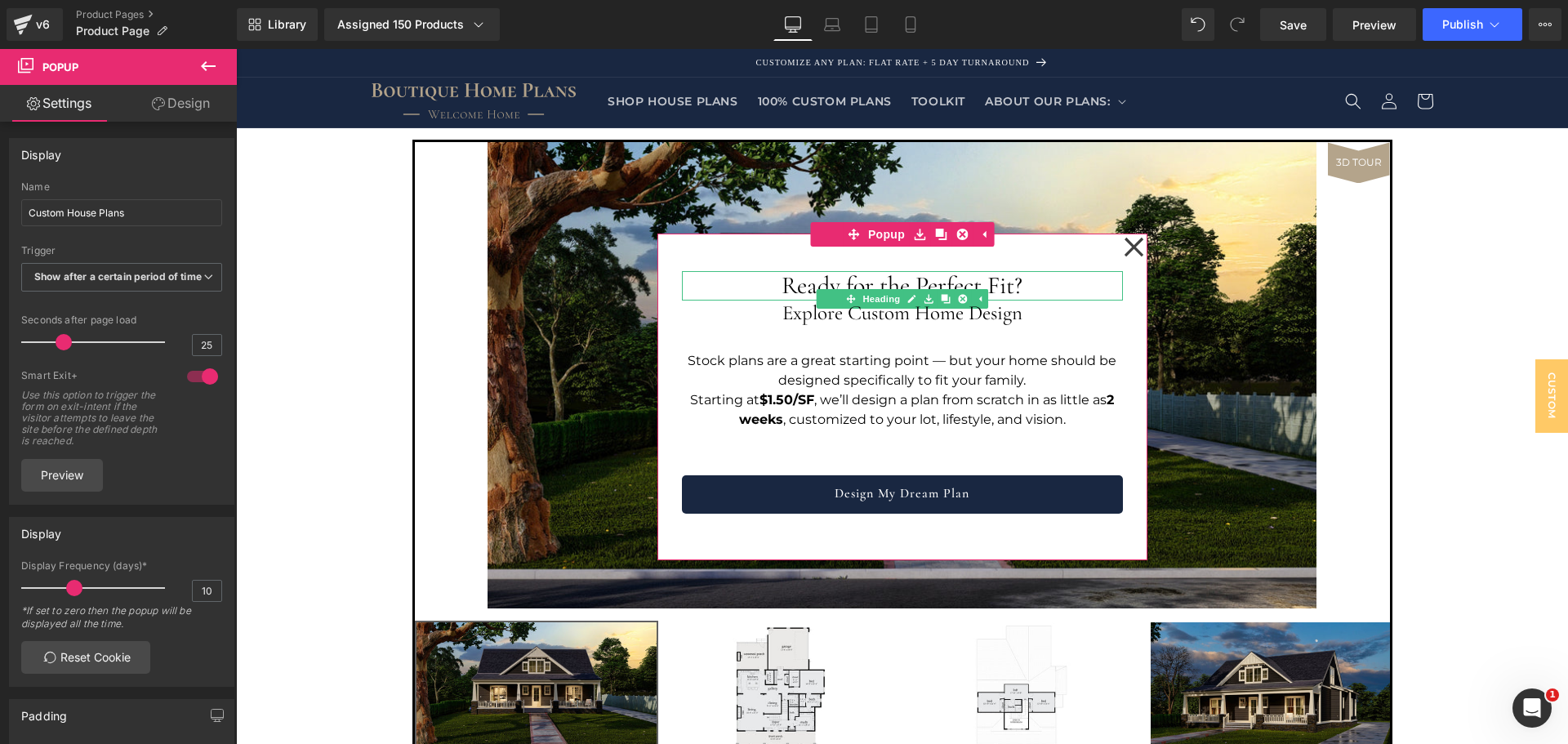
click at [841, 282] on h1 "Ready for the Perfect Fit?" at bounding box center [902, 286] width 441 height 30
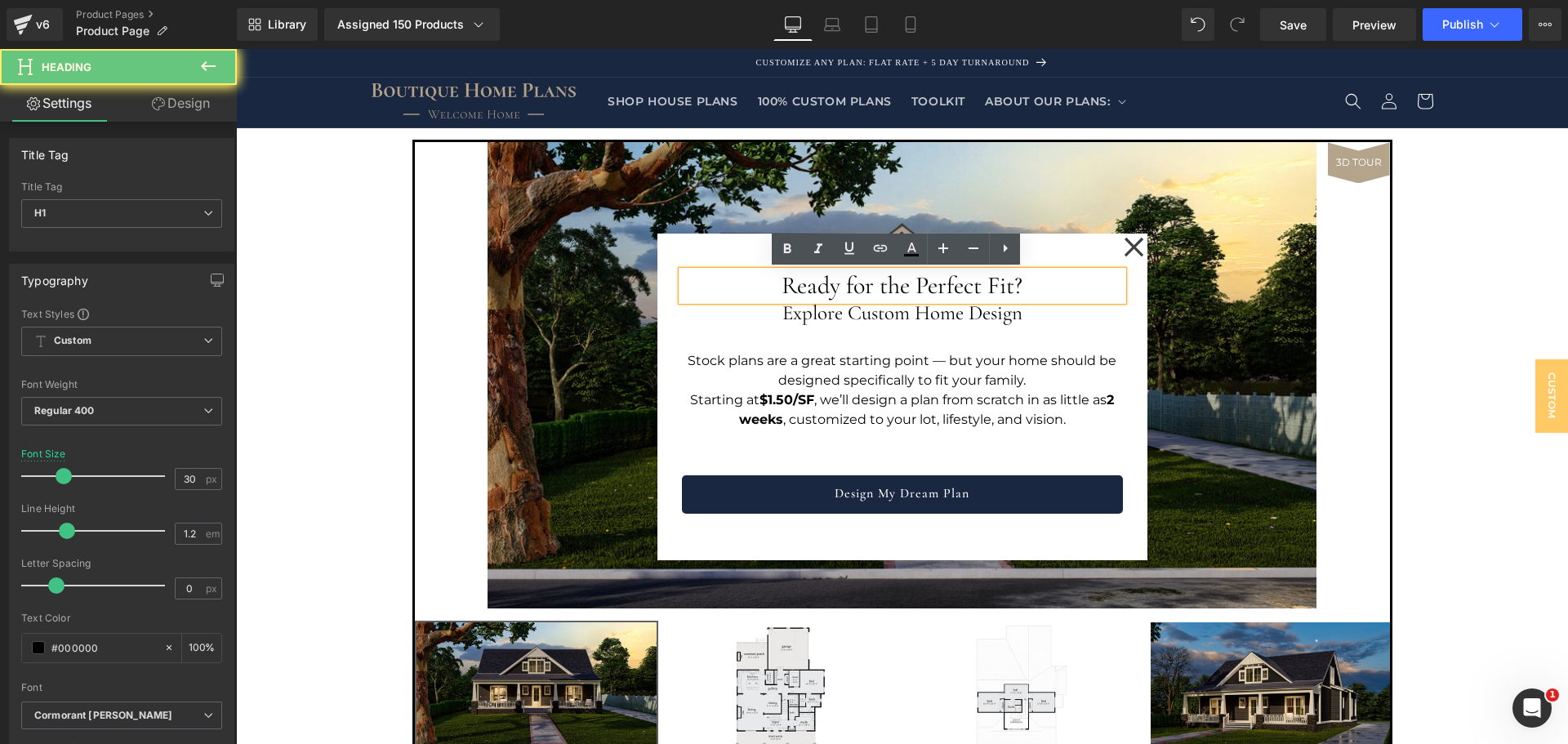
click at [841, 282] on h1 "Ready for the Perfect Fit?" at bounding box center [902, 286] width 441 height 30
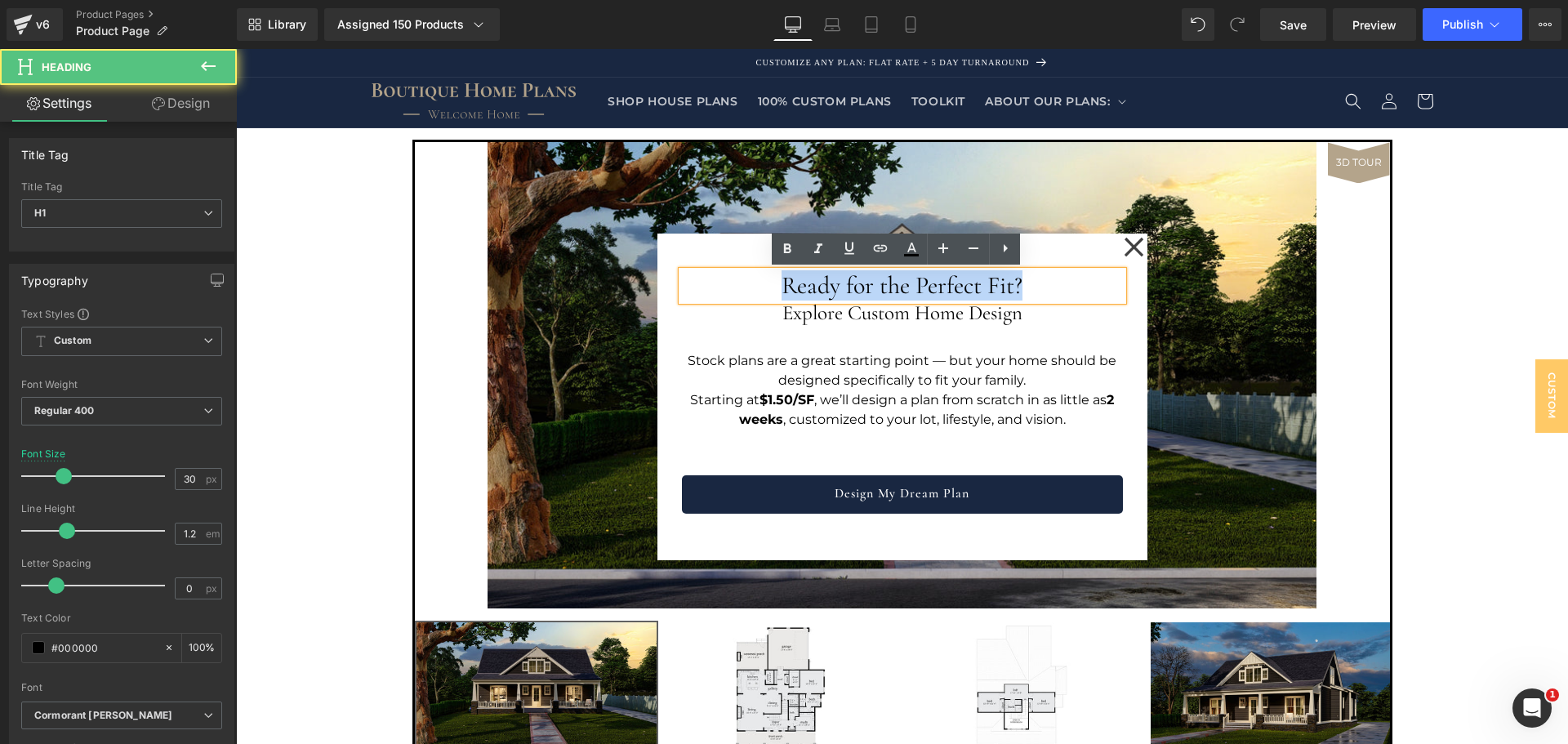
click at [841, 282] on h1 "Ready for the Perfect Fit?" at bounding box center [902, 286] width 441 height 30
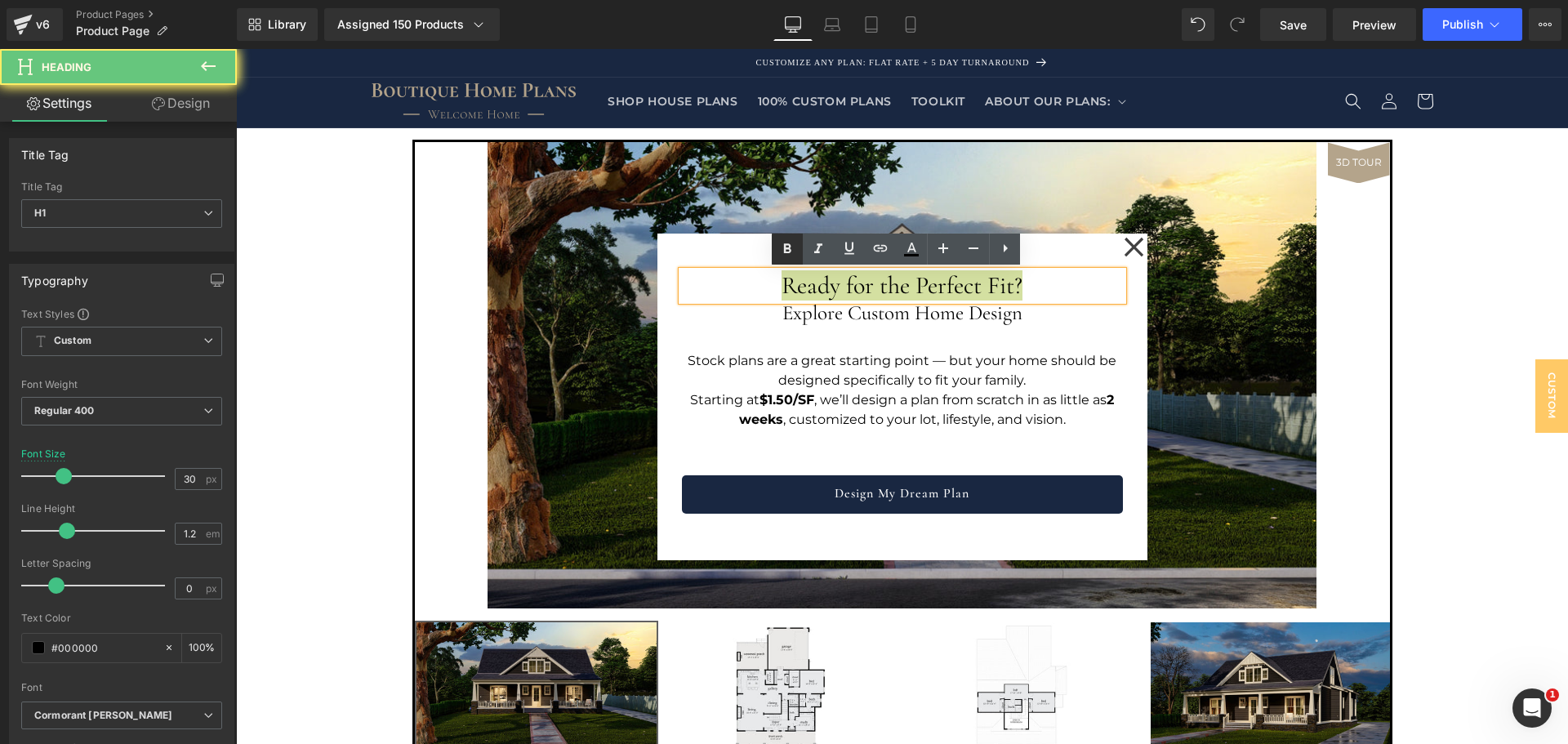
click at [795, 257] on icon at bounding box center [788, 249] width 20 height 20
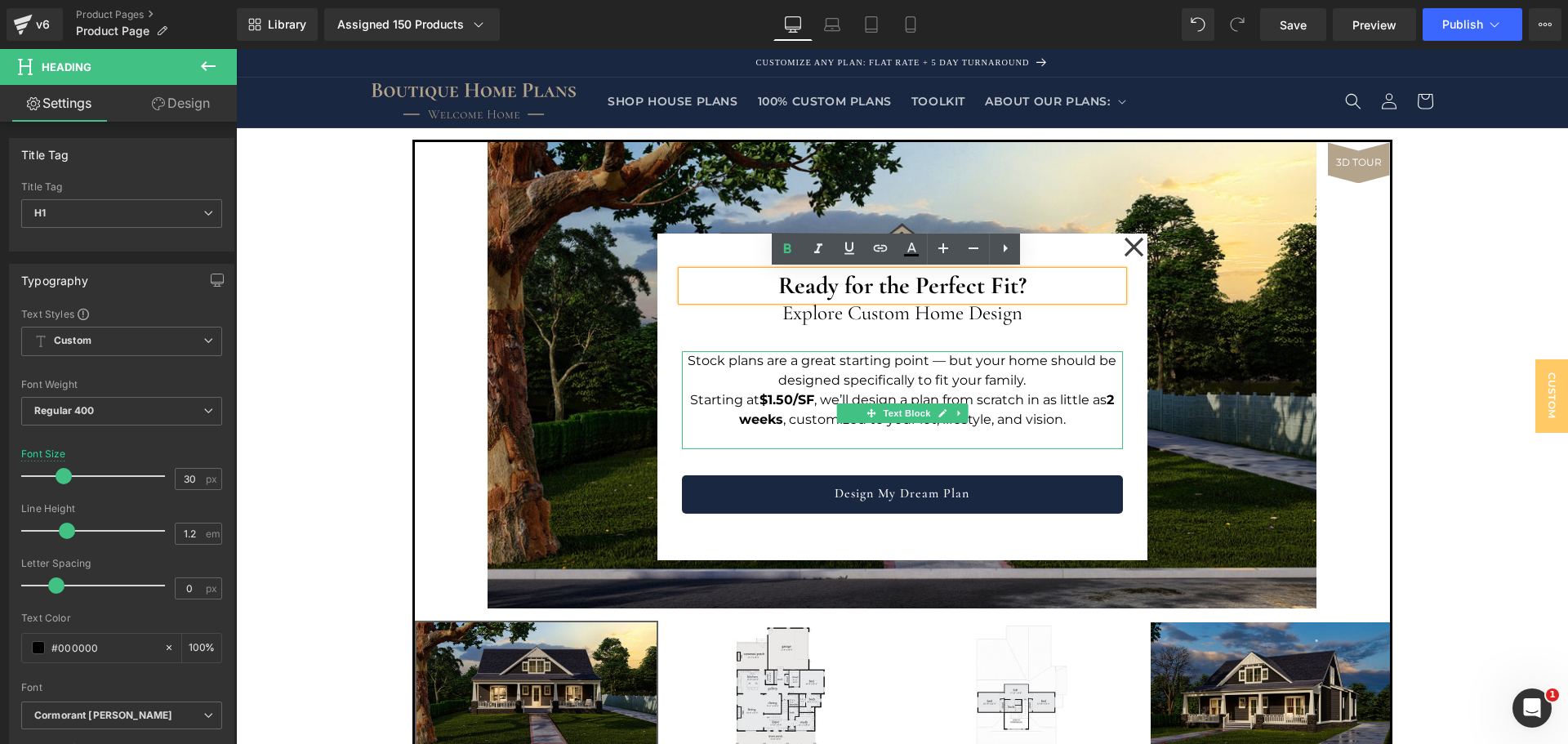
click at [839, 361] on p "Stock plans are a great starting point — but your home should be designed speci…" at bounding box center [902, 370] width 441 height 39
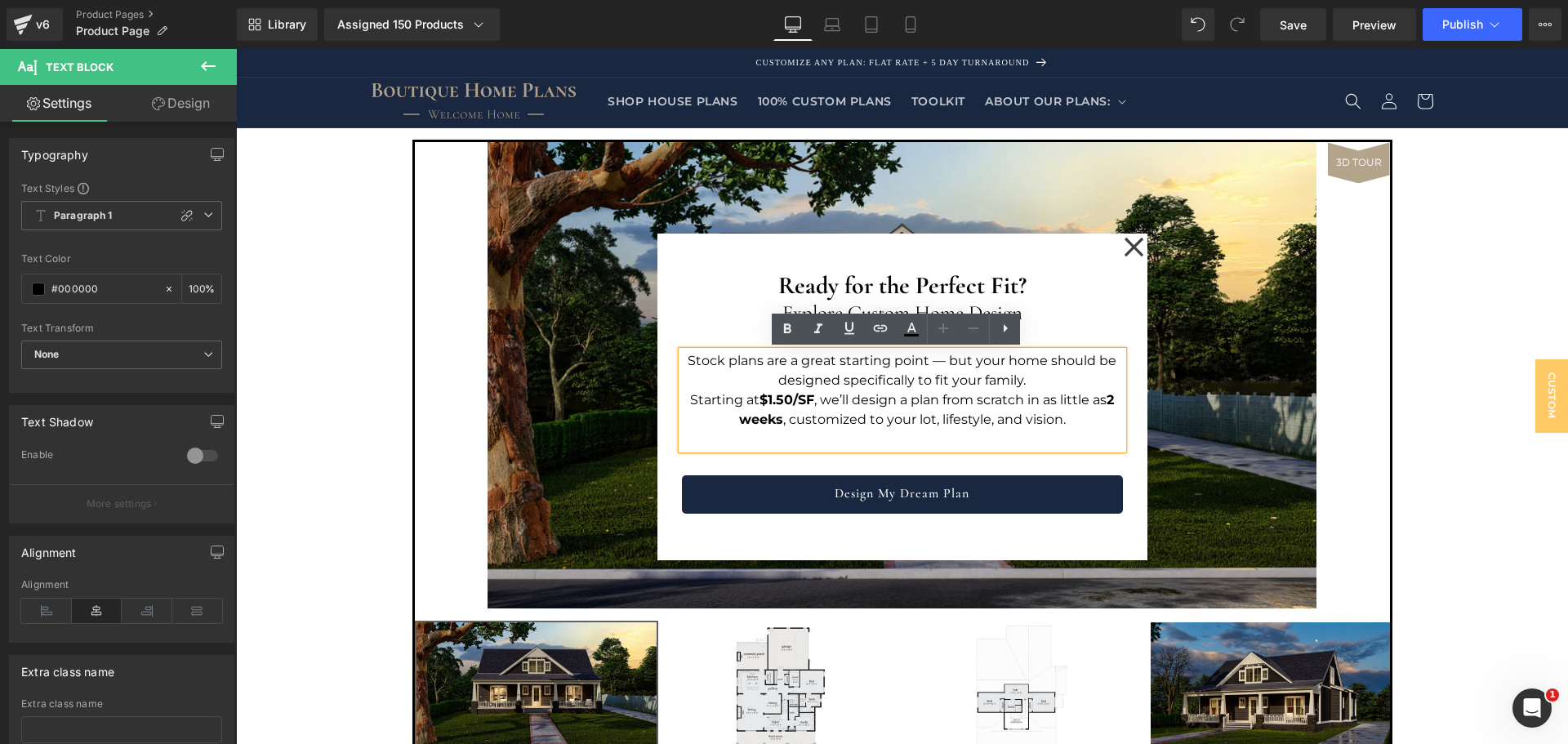
click at [784, 458] on div "Ready for the Perfect Fit? Heading Explore Custom Home Design Heading Stock pla…" at bounding box center [902, 386] width 441 height 256
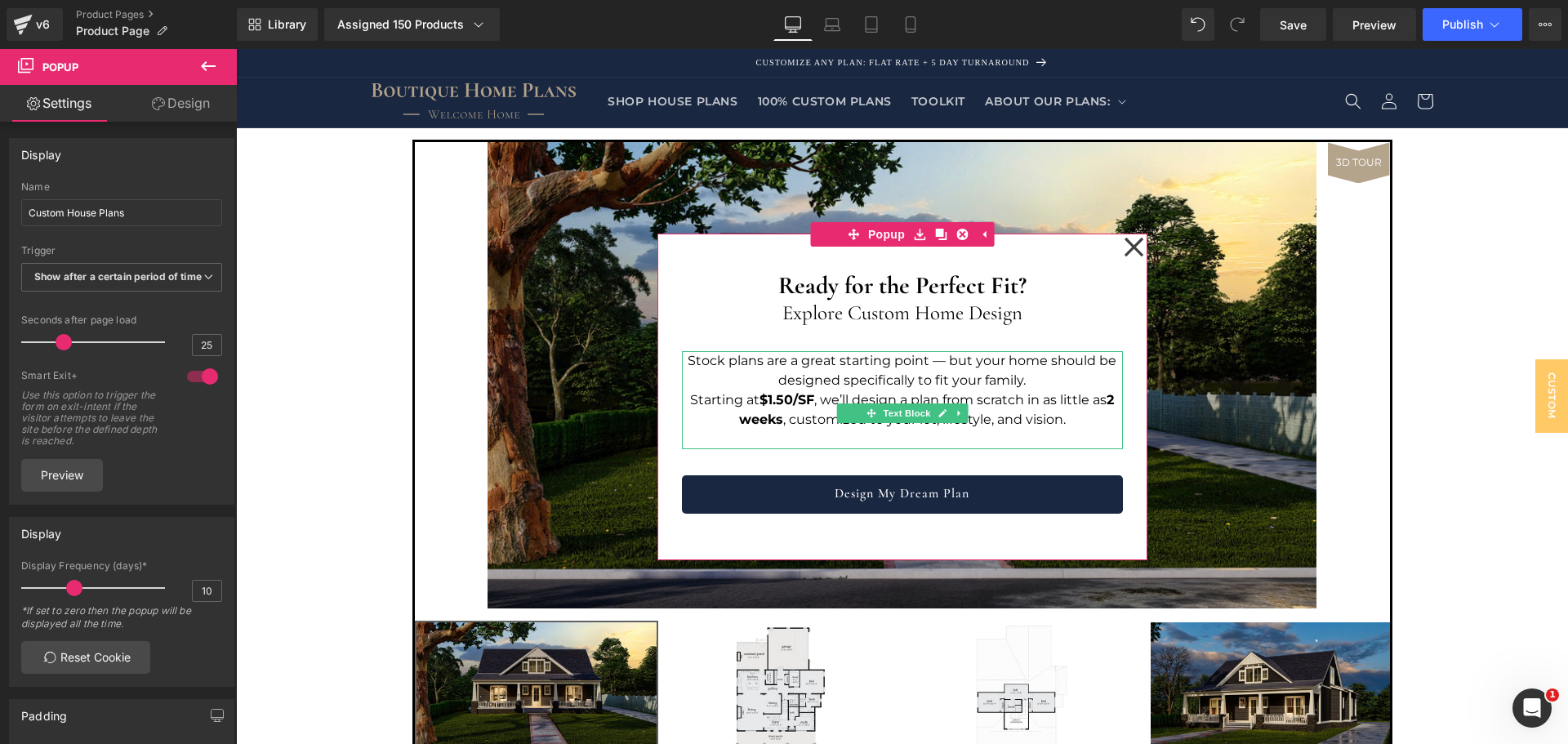
click at [787, 406] on strong "$1.50/SF" at bounding box center [787, 400] width 54 height 16
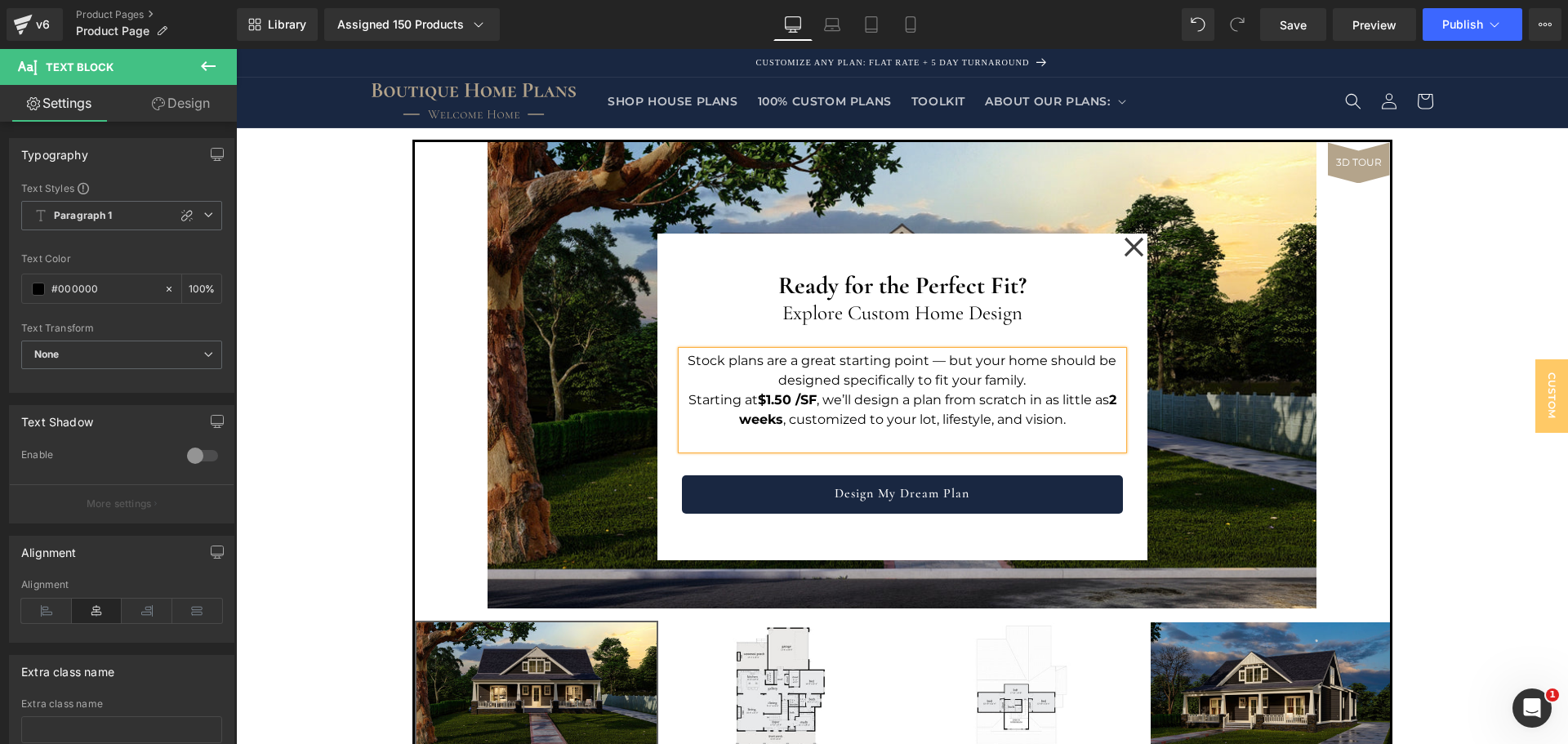
click at [793, 400] on strong "$1.50 /SF" at bounding box center [787, 400] width 59 height 16
click at [793, 427] on p "Starting at $1.50 / SF , we’ll design a plan from scratch in as little as 2 wee…" at bounding box center [902, 410] width 441 height 39
click at [762, 463] on div "Ready for the Perfect Fit? Heading Explore Custom Home Design Heading Stock pla…" at bounding box center [902, 386] width 441 height 256
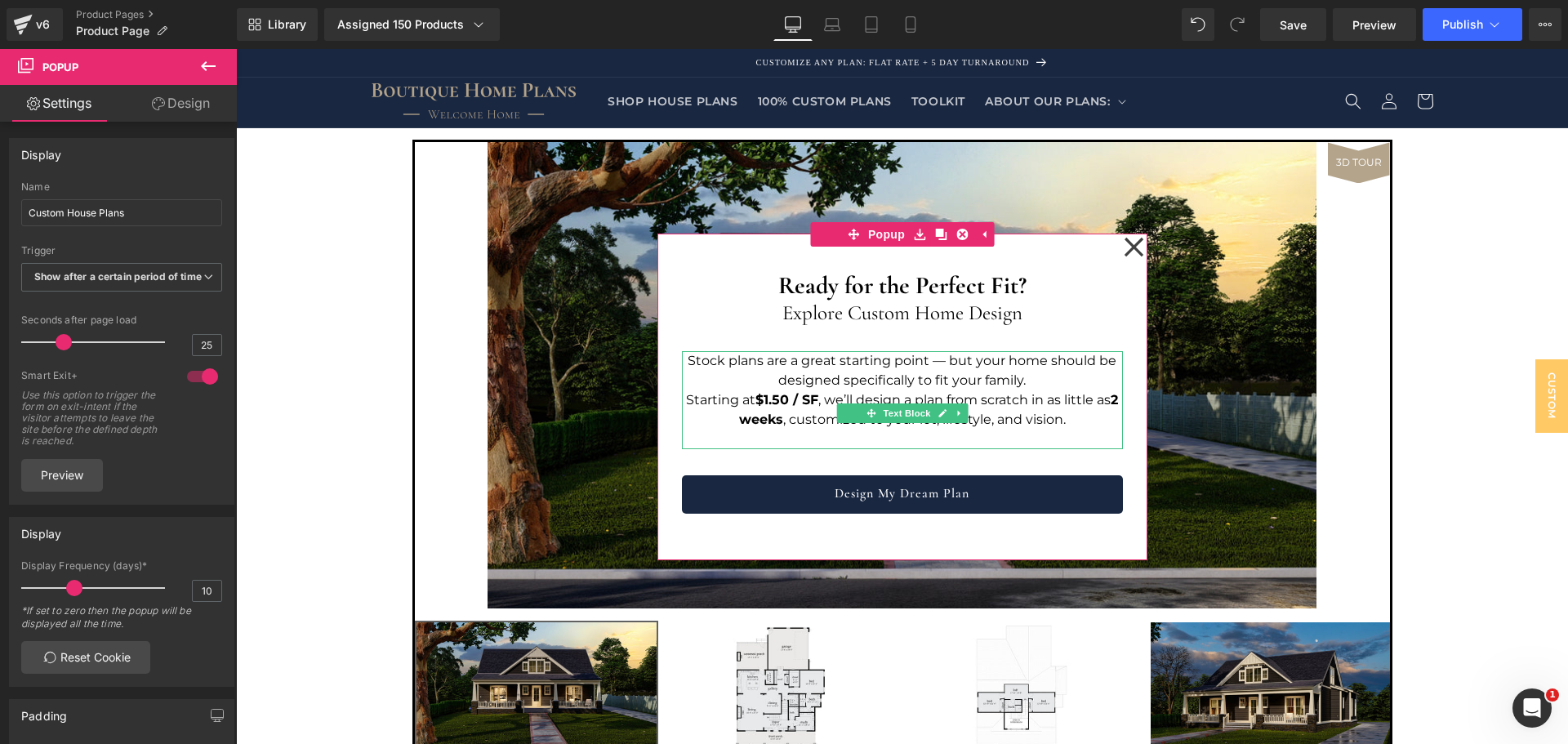
click at [747, 419] on strong "2 weeks" at bounding box center [929, 410] width 380 height 36
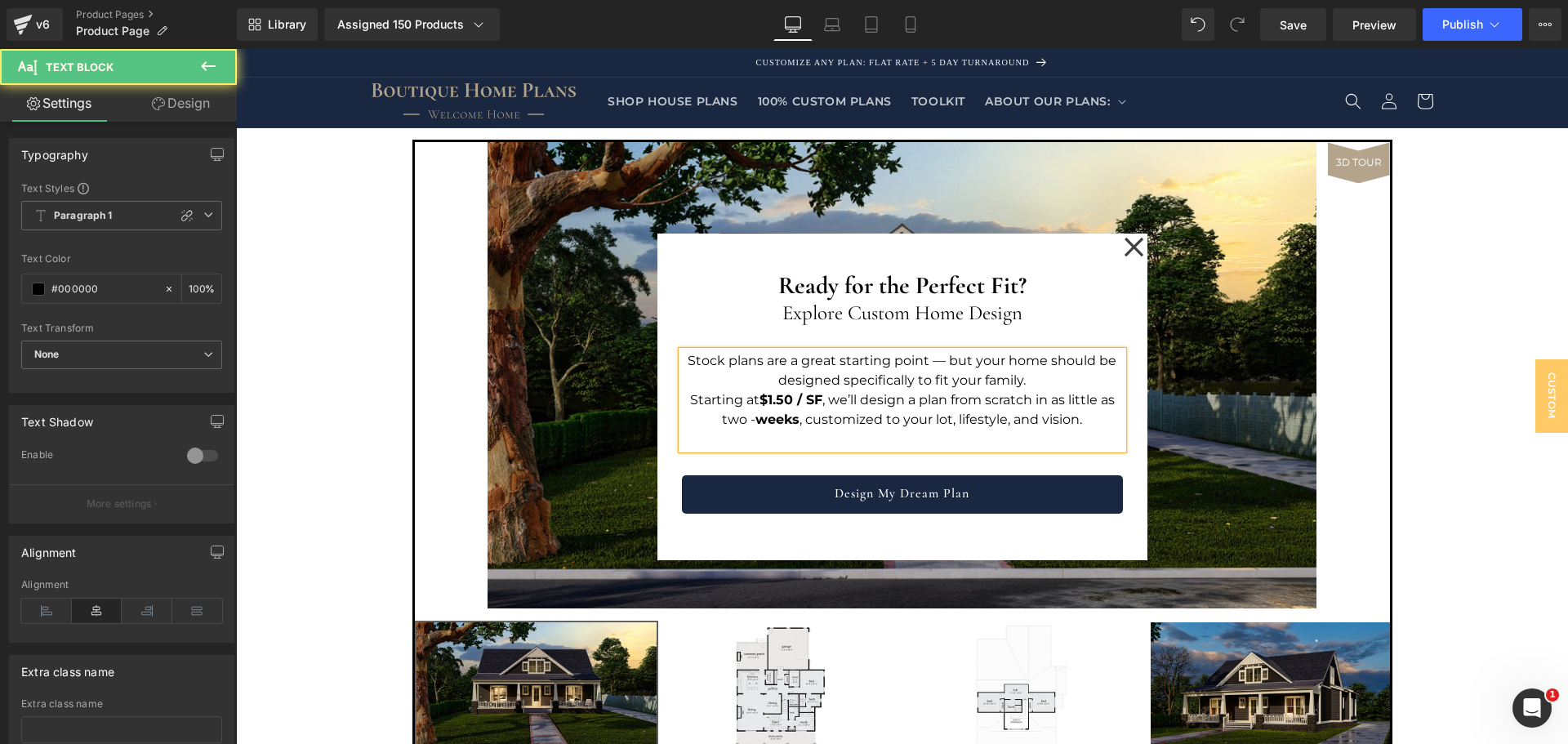
drag, startPoint x: 752, startPoint y: 423, endPoint x: 716, endPoint y: 416, distance: 36.7
click at [716, 416] on p "Starting at $1.50 / SF , we’ll design a plan from scratch in as little as two -…" at bounding box center [902, 410] width 441 height 39
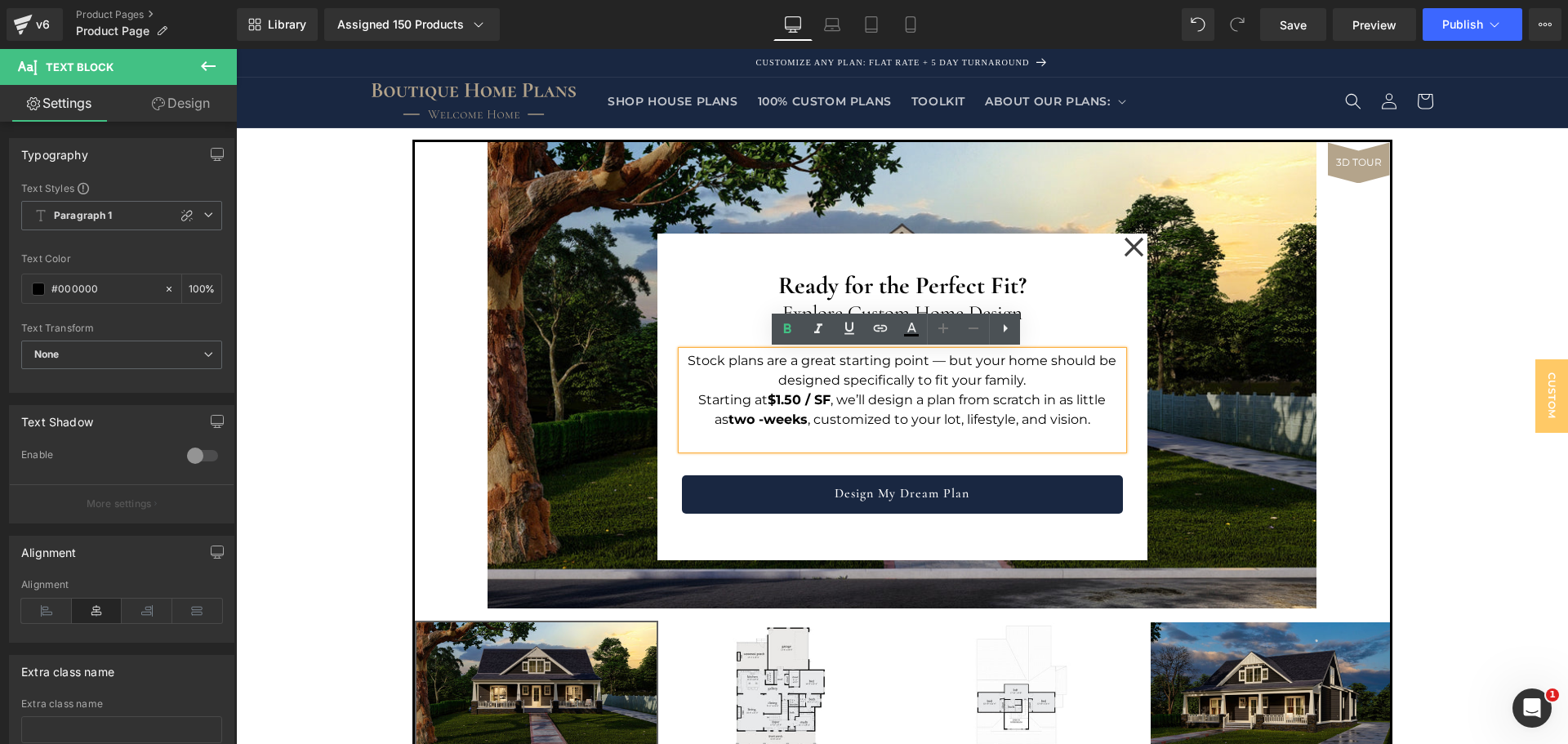
click at [743, 449] on div "Stock plans are a great starting point — but your home should be designed speci…" at bounding box center [902, 400] width 441 height 98
drag, startPoint x: 749, startPoint y: 416, endPoint x: 715, endPoint y: 419, distance: 34.1
click at [728, 419] on strong "two -" at bounding box center [746, 419] width 36 height 16
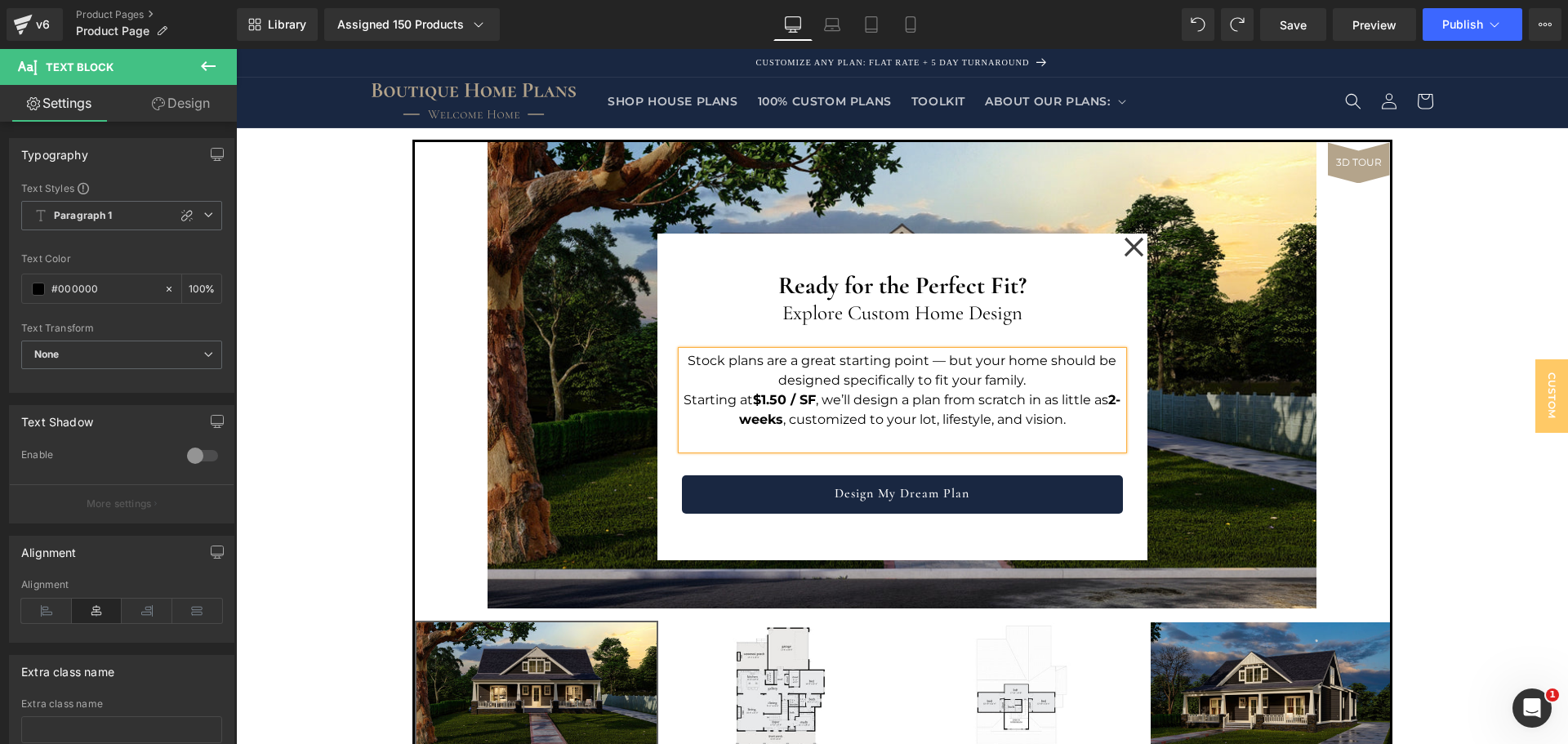
click at [751, 442] on p at bounding box center [902, 439] width 441 height 20
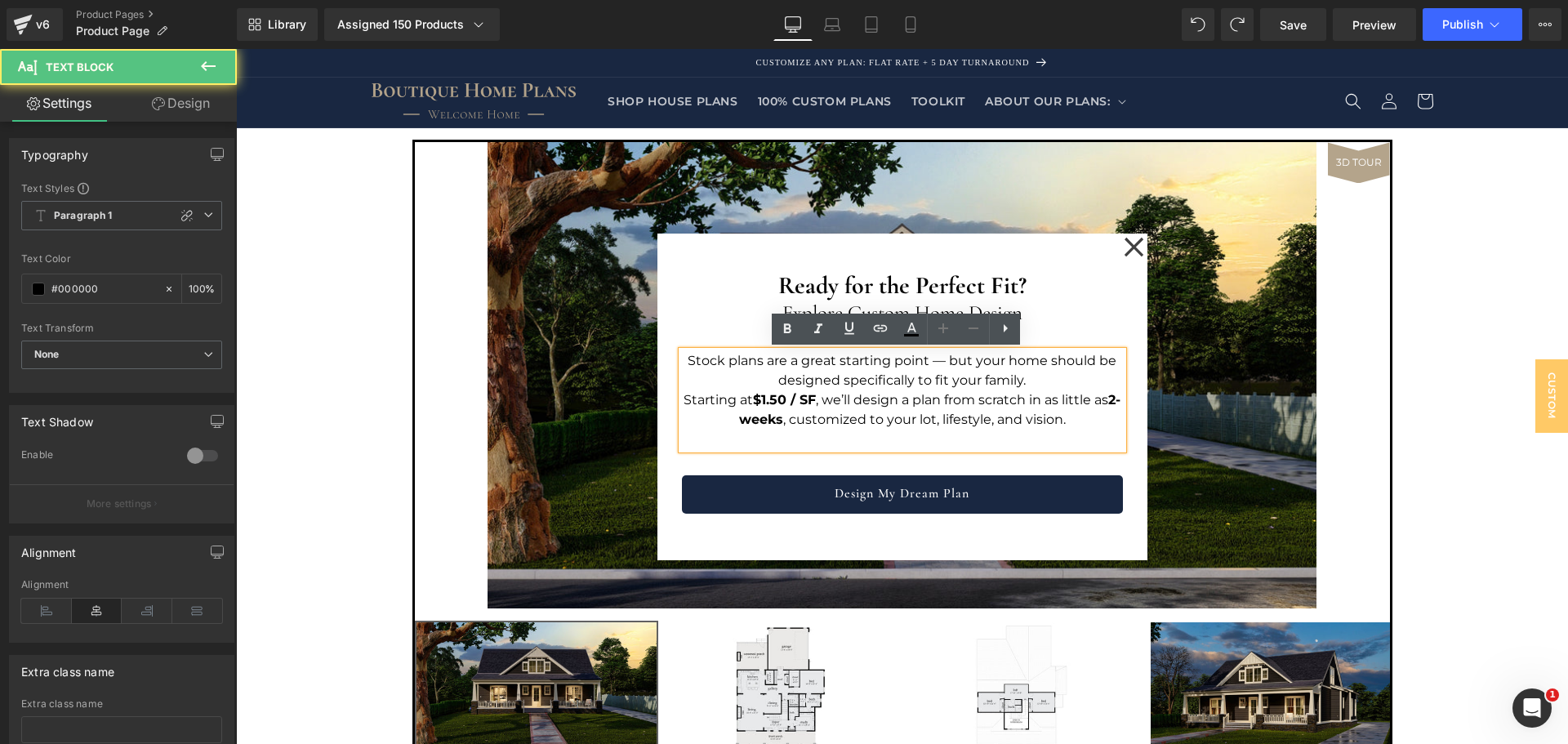
click at [750, 458] on div "Ready for the Perfect Fit? Heading Explore Custom Home Design Heading Stock pla…" at bounding box center [902, 386] width 441 height 256
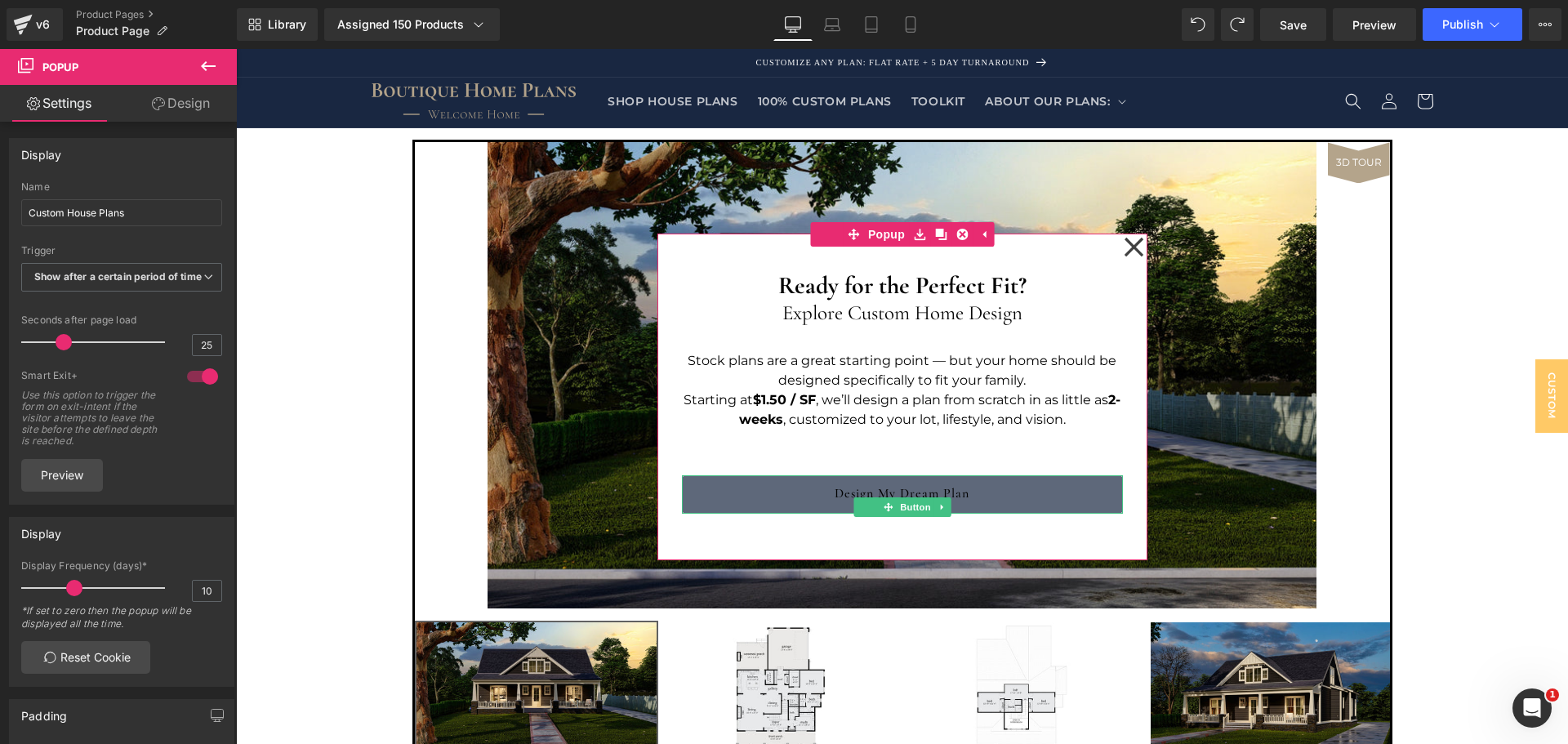
click at [993, 497] on link "Design My Dream Plan" at bounding box center [902, 495] width 441 height 38
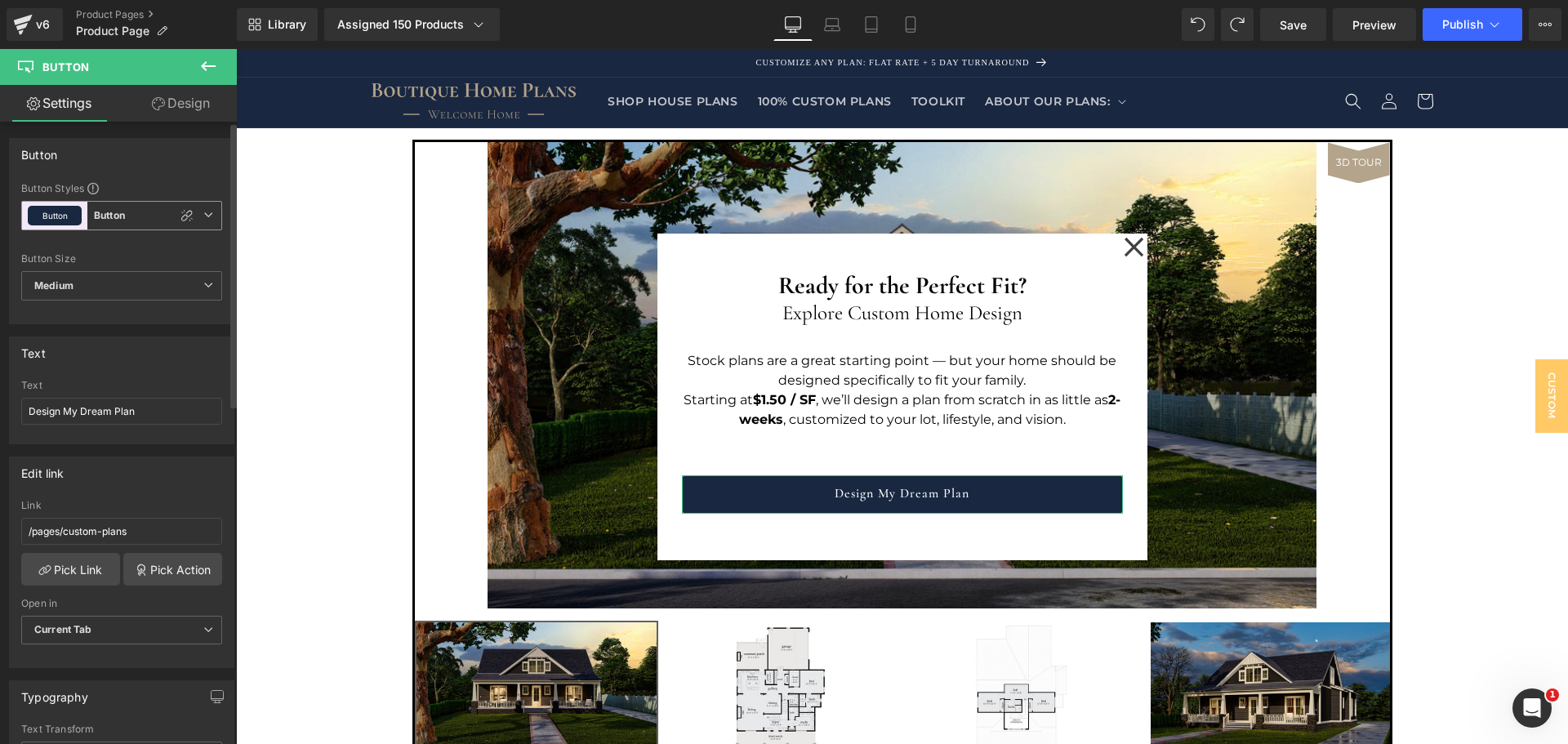
click at [206, 215] on icon at bounding box center [208, 215] width 10 height 10
click at [47, 244] on li "Custom" at bounding box center [118, 254] width 194 height 30
type input "Brand Color"
type input "Color 10"
type input "Color 7"
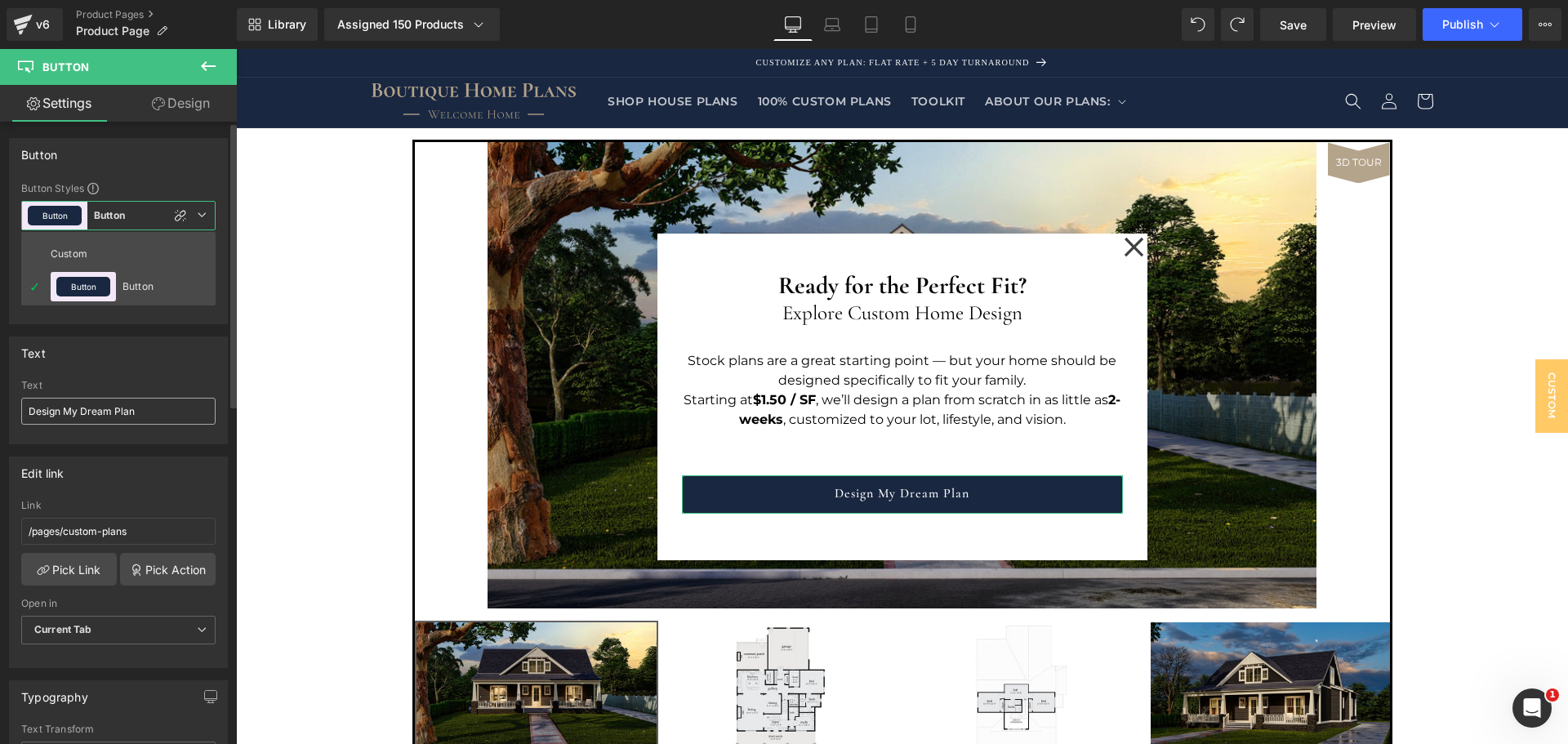
type input "Color 1"
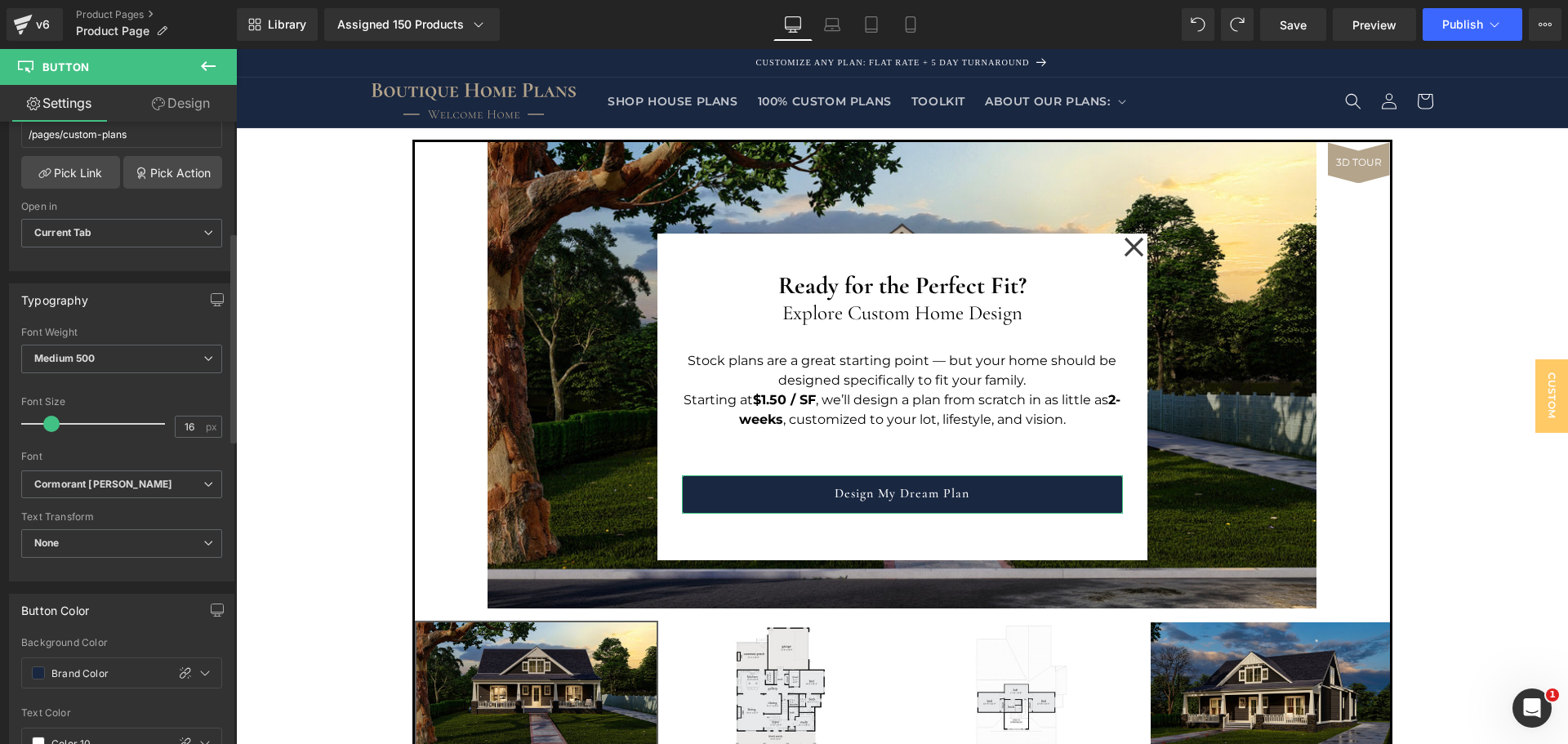
scroll to position [435, 0]
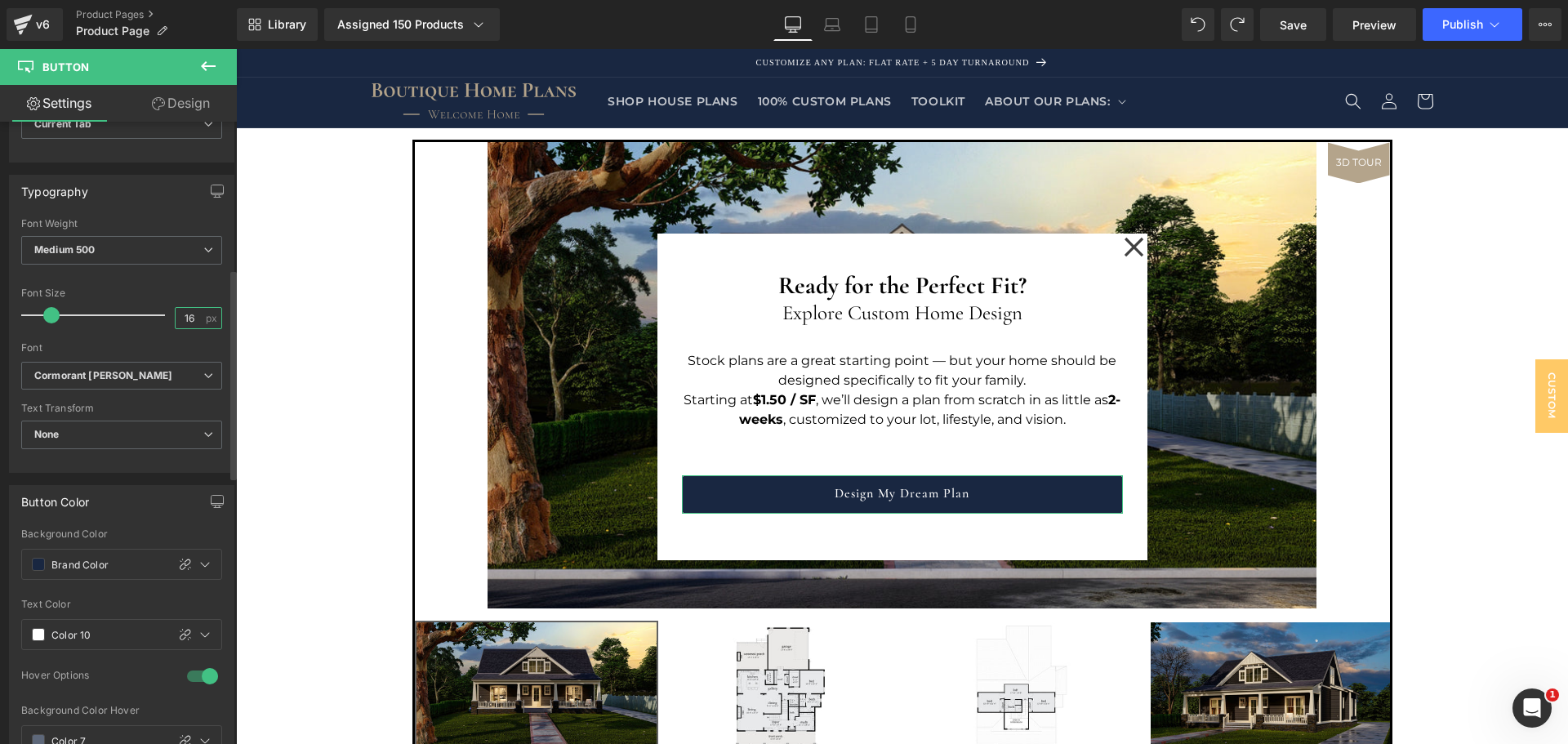
click at [182, 320] on input "16" at bounding box center [190, 318] width 29 height 21
click at [203, 374] on icon at bounding box center [208, 376] width 10 height 10
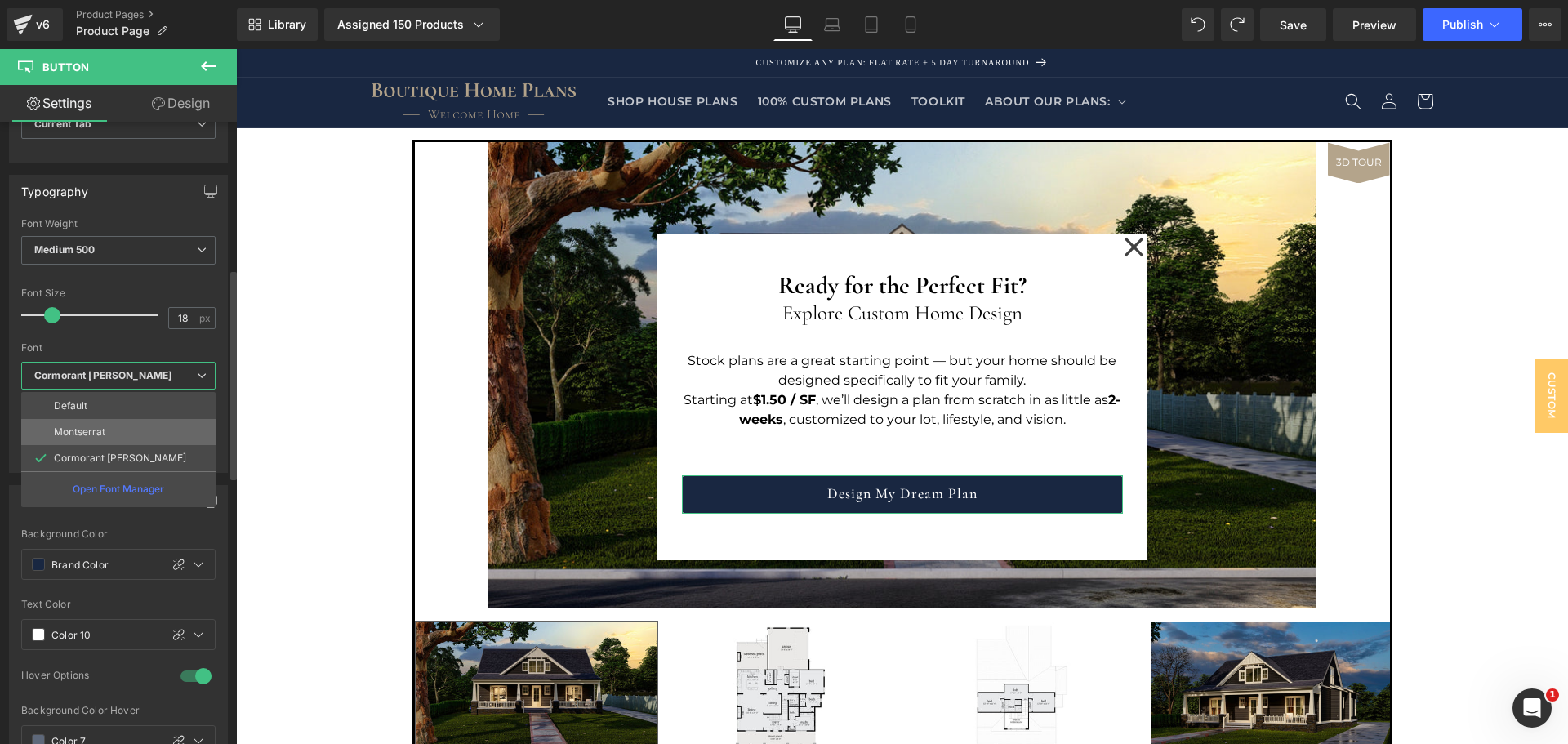
click at [154, 424] on li "Montserrat" at bounding box center [118, 432] width 194 height 26
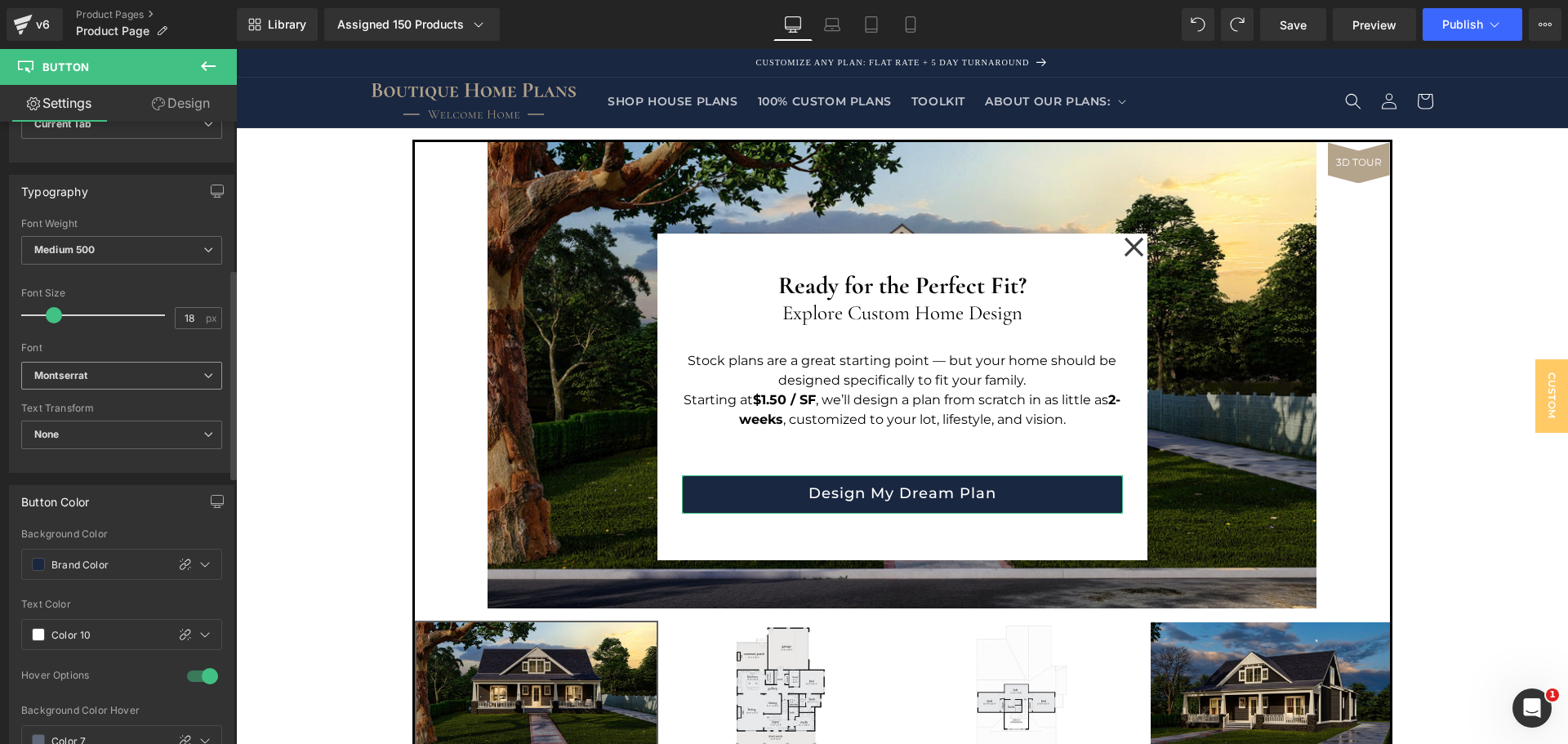
click at [192, 372] on b "Montserrat" at bounding box center [119, 376] width 169 height 14
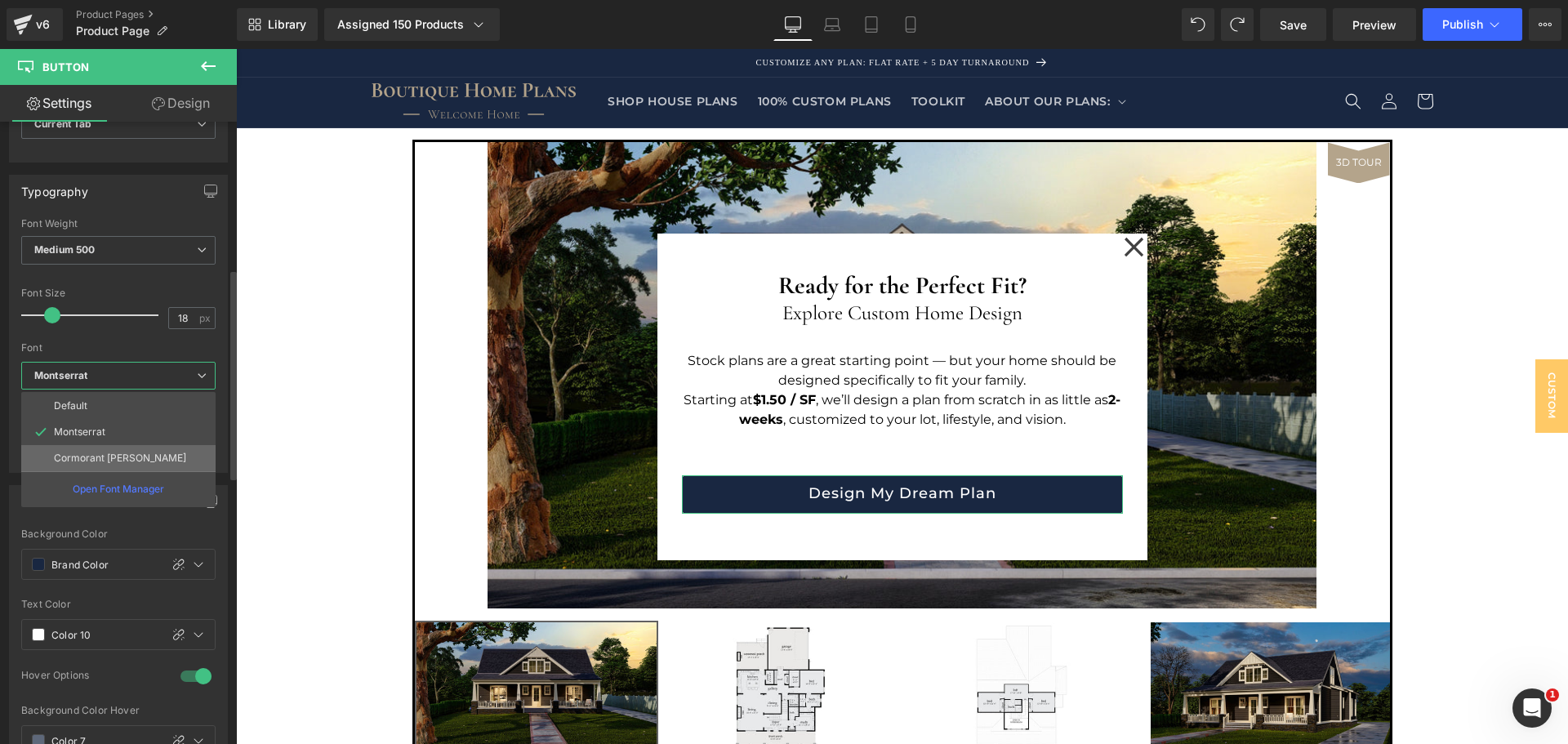
click at [129, 449] on li "Cormorant [PERSON_NAME]" at bounding box center [118, 458] width 194 height 26
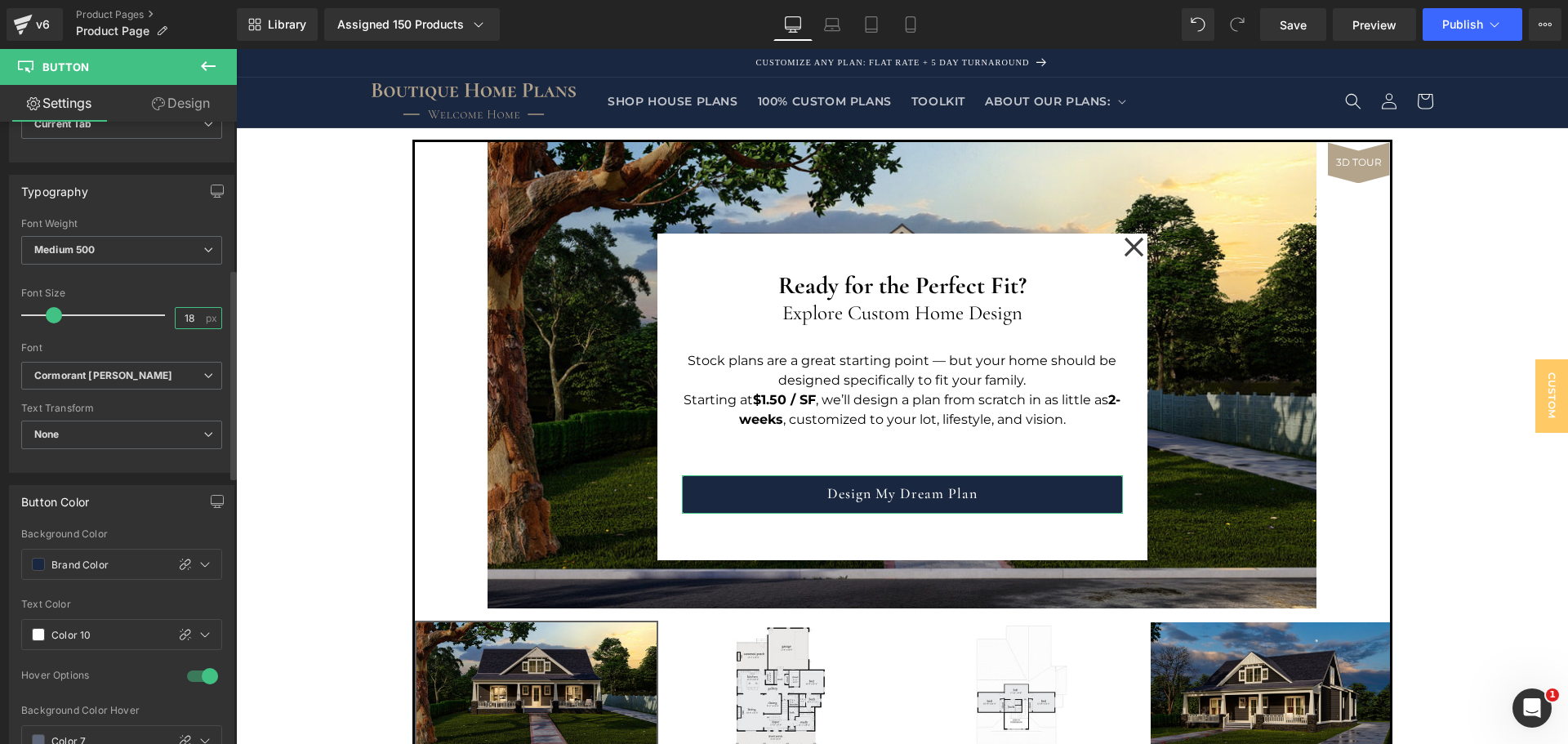
click at [179, 315] on input "18" at bounding box center [190, 318] width 29 height 21
type input "20"
click at [184, 97] on link "Design" at bounding box center [180, 103] width 118 height 37
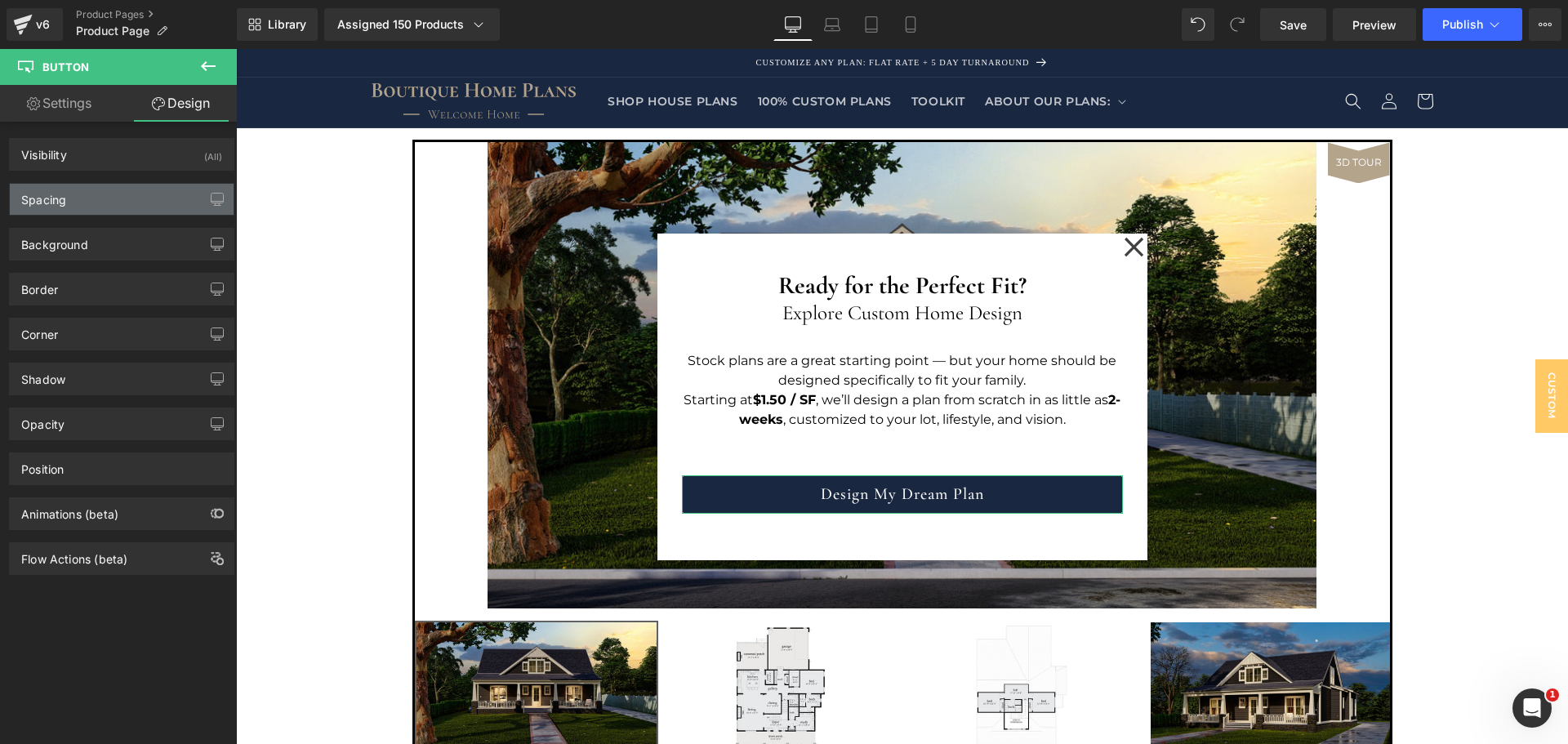
click at [94, 206] on div "Spacing" at bounding box center [121, 200] width 224 height 31
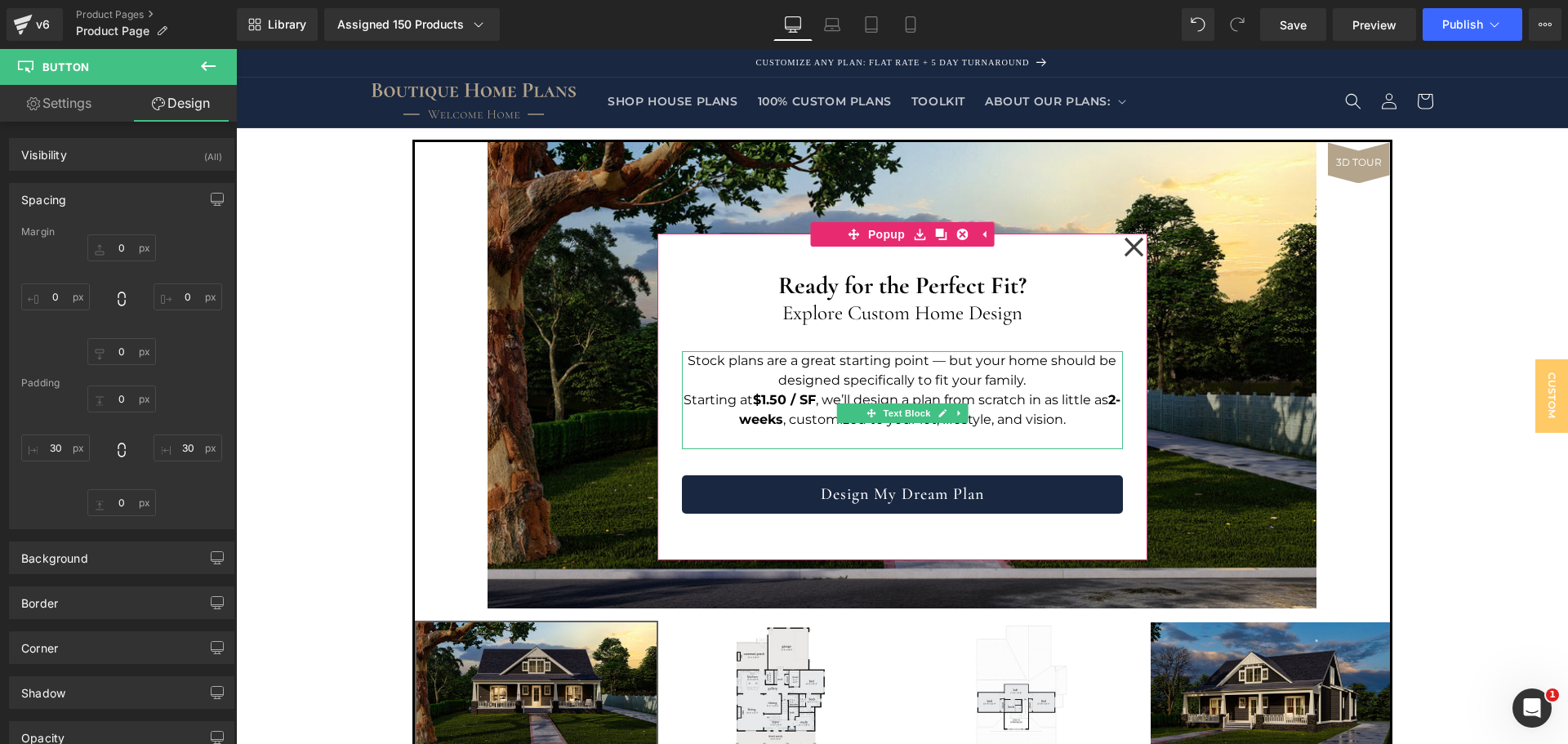
click at [791, 414] on p "Starting at $1.50 / SF , we’ll design a plan from scratch in as little as 2- we…" at bounding box center [902, 410] width 441 height 39
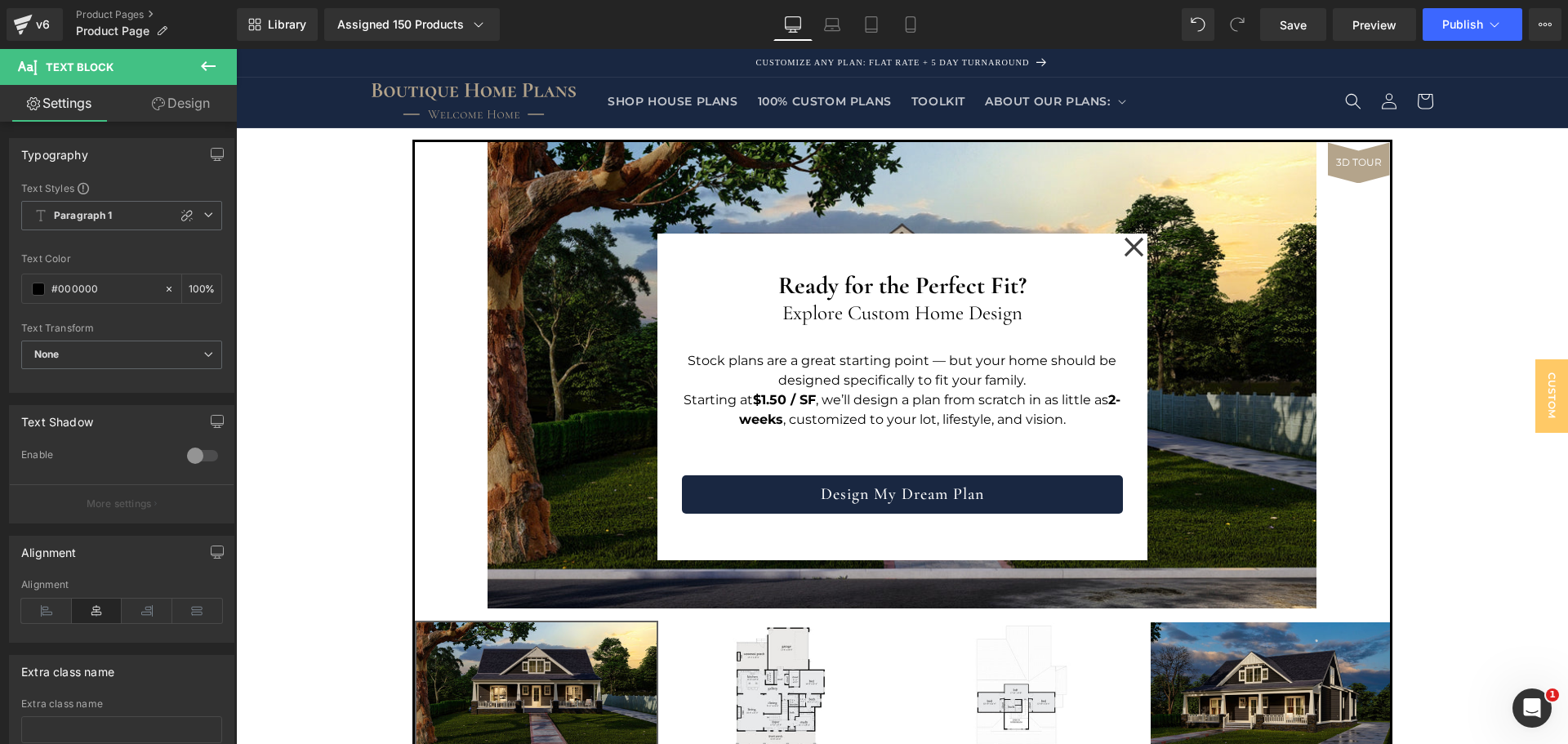
click at [166, 108] on link "Design" at bounding box center [180, 103] width 118 height 37
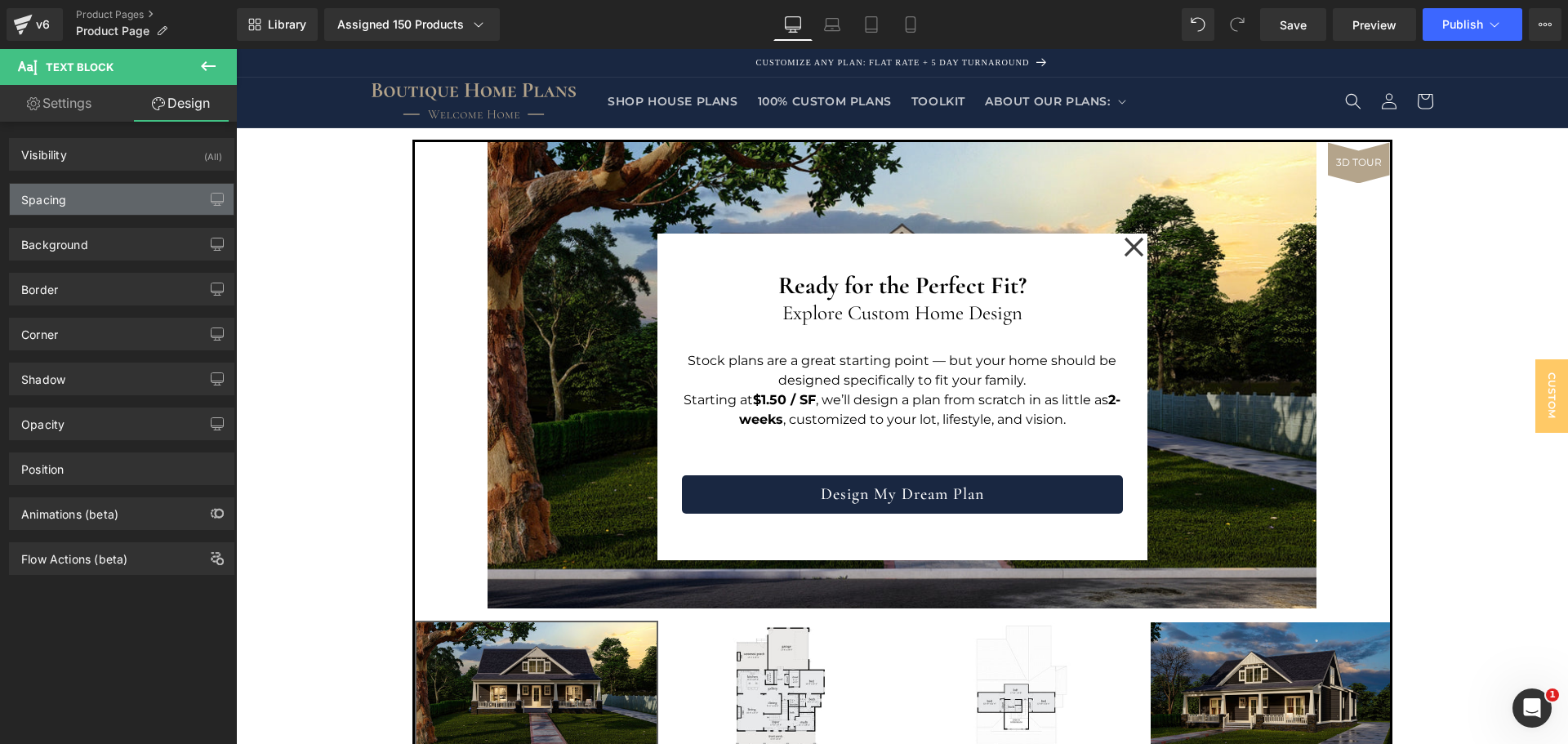
type input "M"
type input "0"
type input "M"
type input "0"
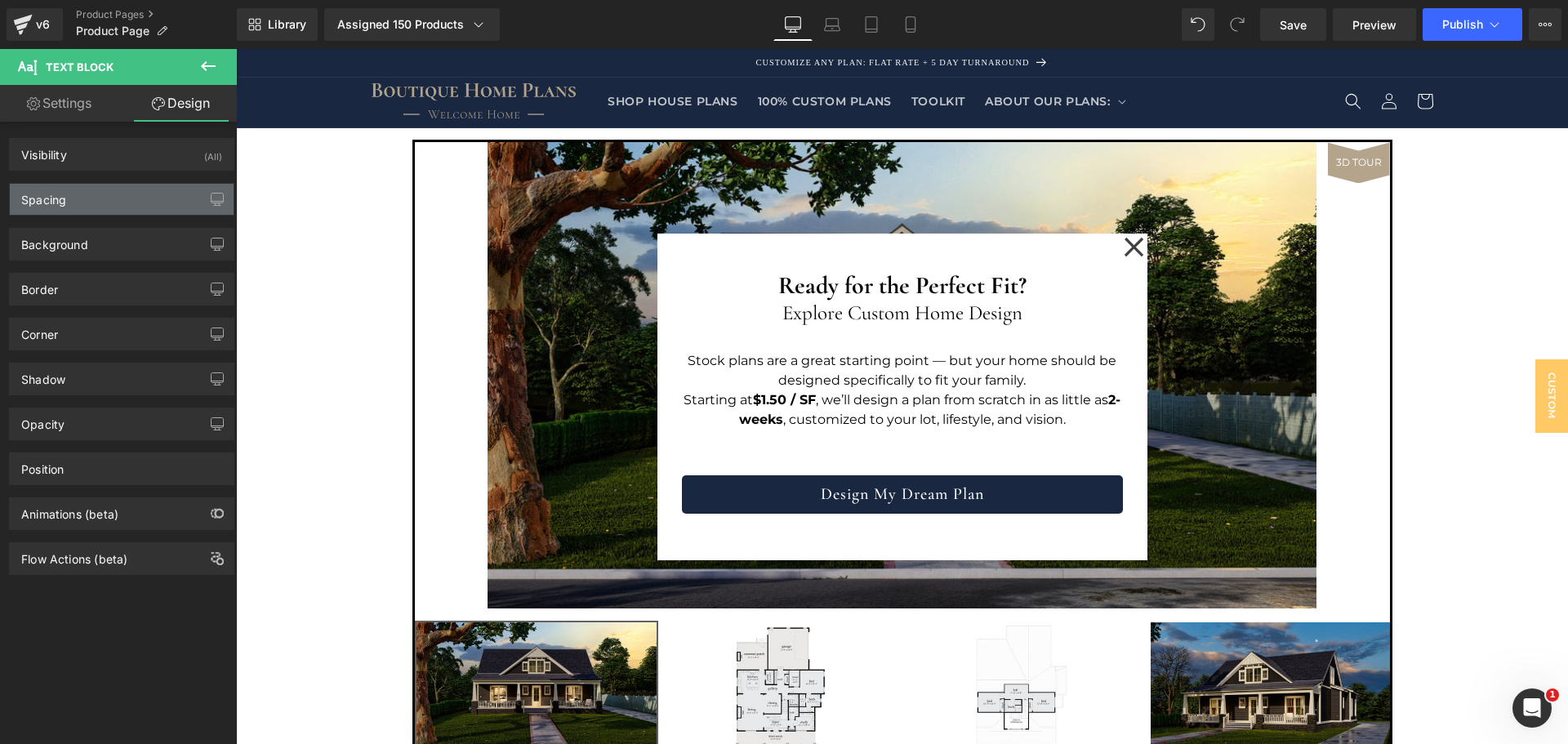
type input "0"
click at [110, 189] on div "Spacing" at bounding box center [121, 200] width 224 height 31
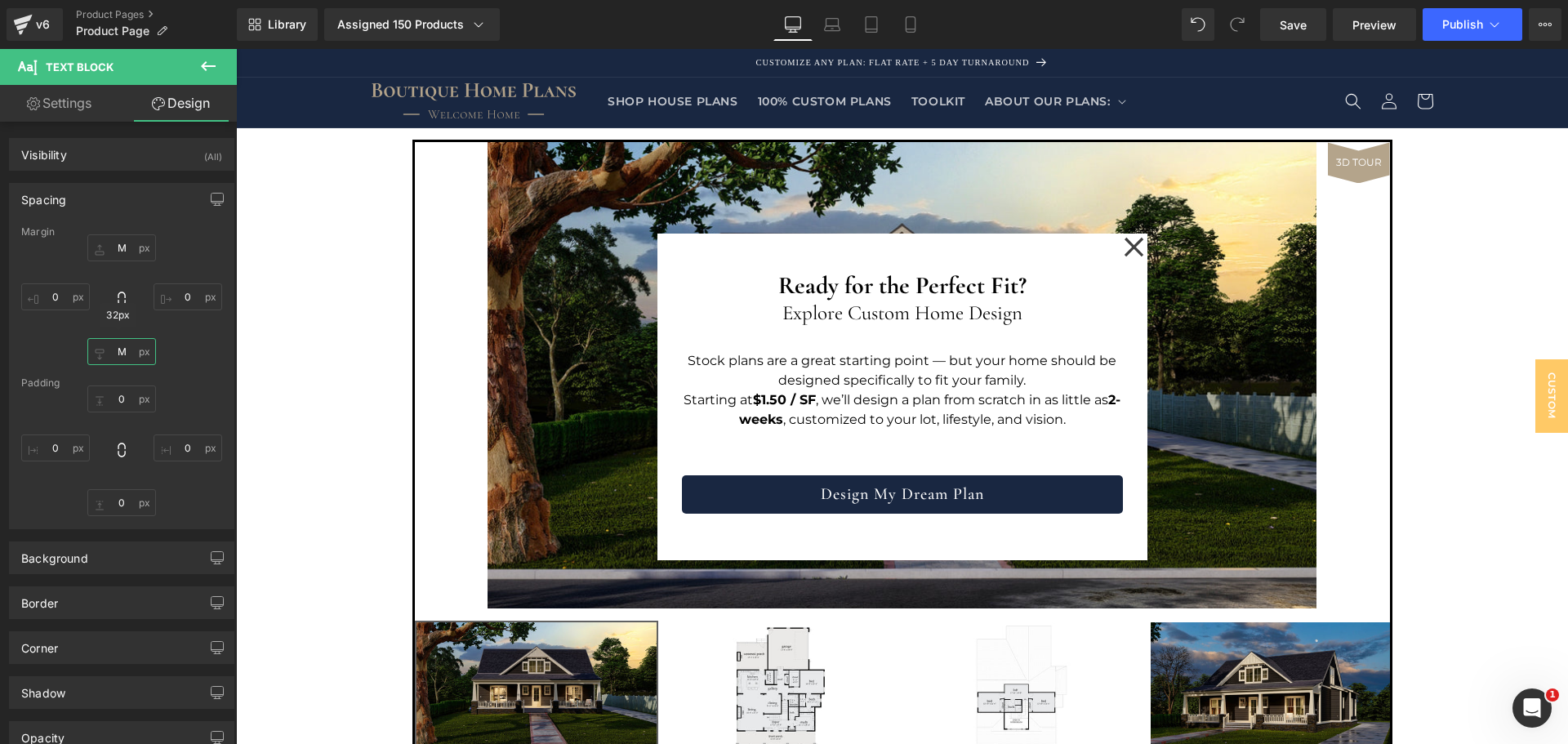
click at [122, 353] on input "M" at bounding box center [121, 352] width 69 height 27
type input "S"
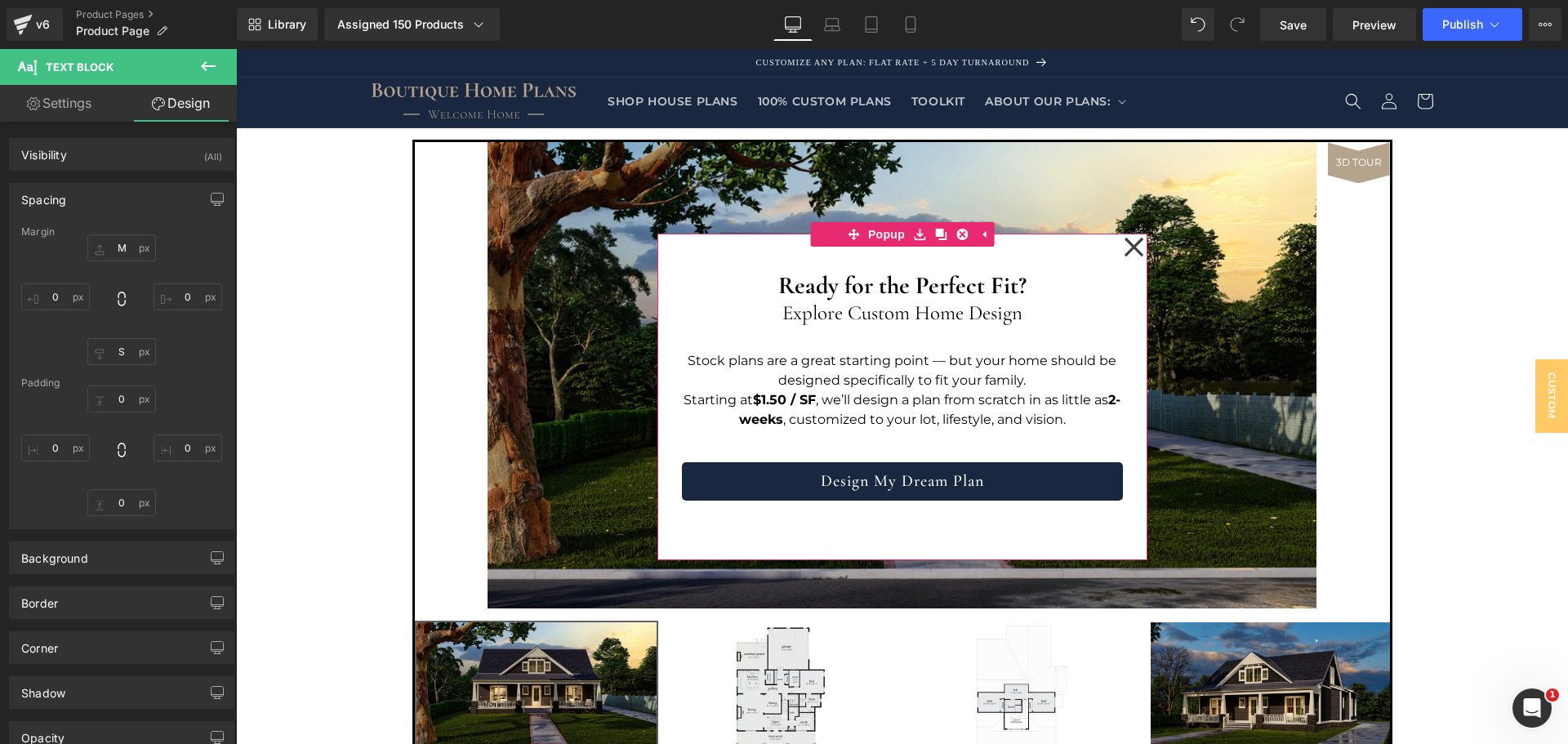
click at [930, 527] on div "Ready for the Perfect Fit? Heading Explore Custom Home Design Heading Stock pla…" at bounding box center [902, 397] width 490 height 327
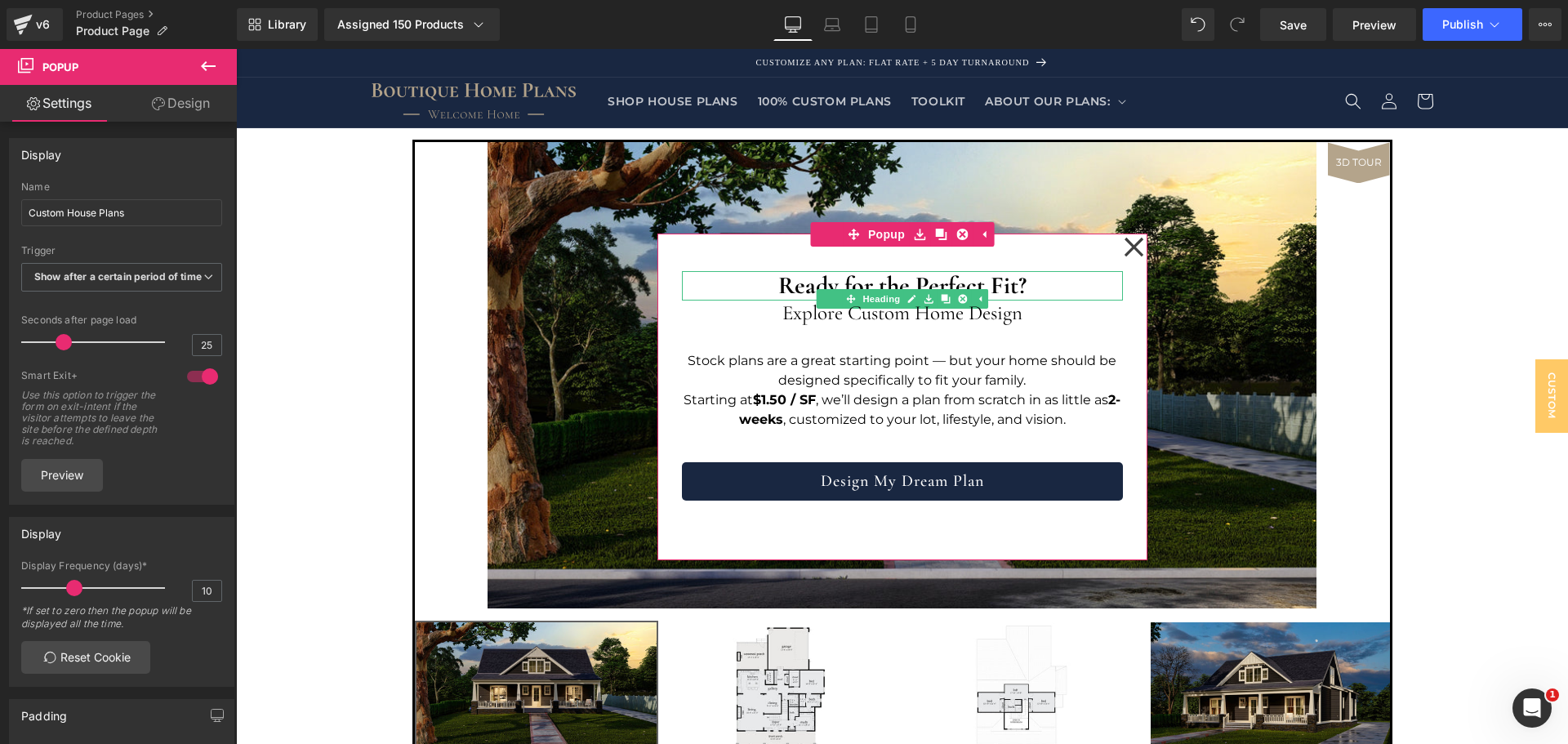
click at [871, 282] on strong "Ready for the Perfect Fit?" at bounding box center [902, 285] width 249 height 31
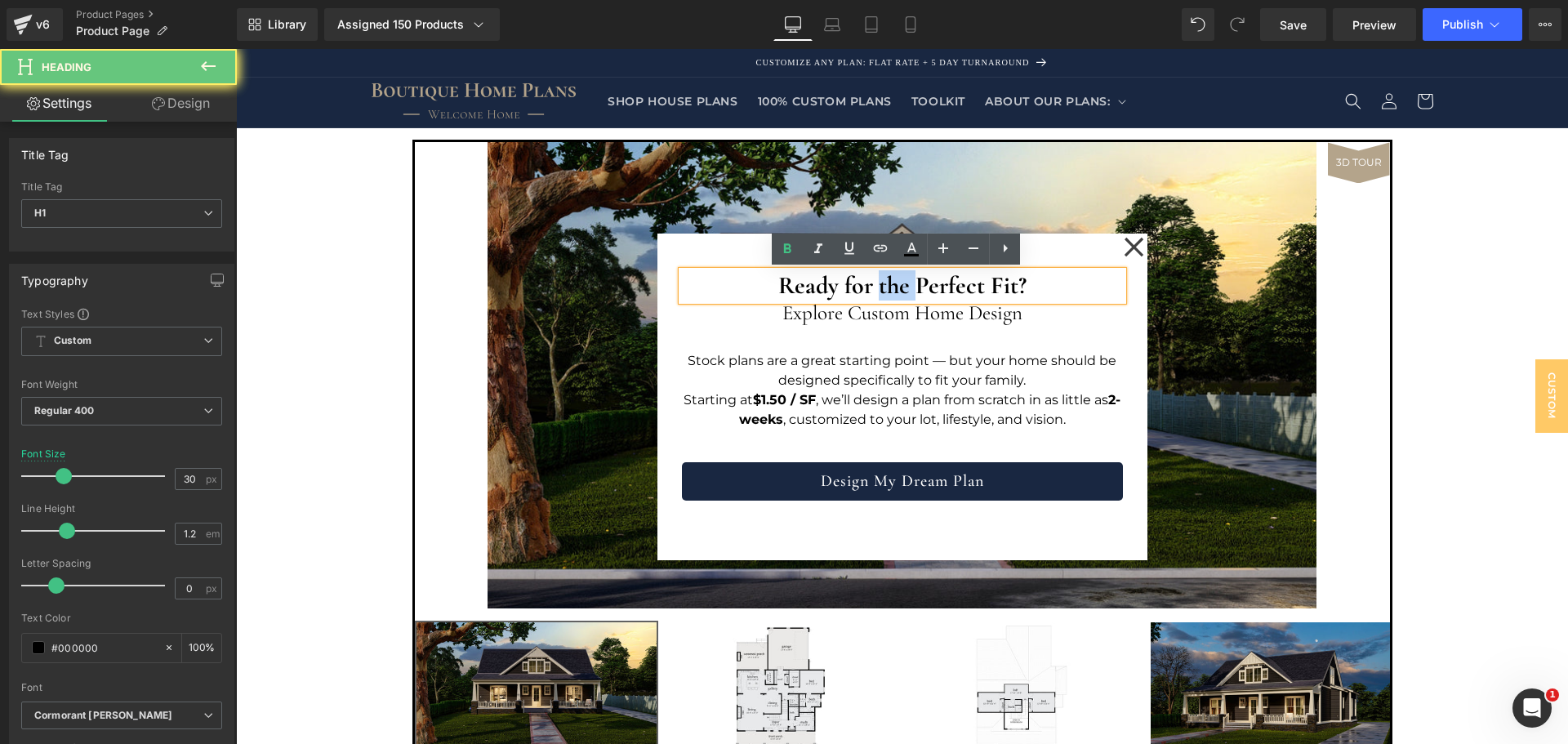
click at [872, 368] on p "Stock plans are a great starting point — but your home should be designed speci…" at bounding box center [902, 370] width 441 height 39
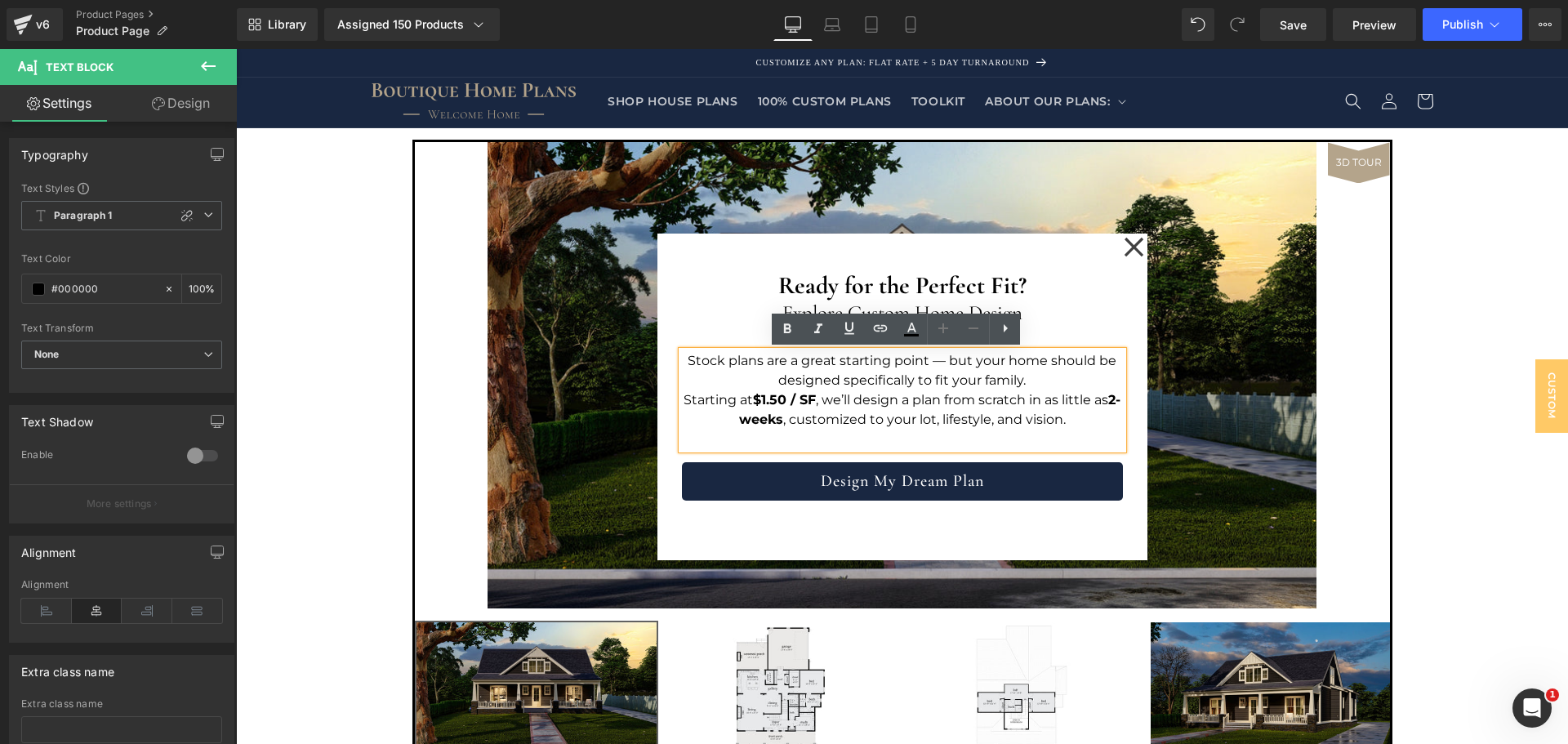
click at [955, 524] on div "Ready for the Perfect Fit? Heading Explore Custom Home Design Heading Stock pla…" at bounding box center [902, 397] width 490 height 327
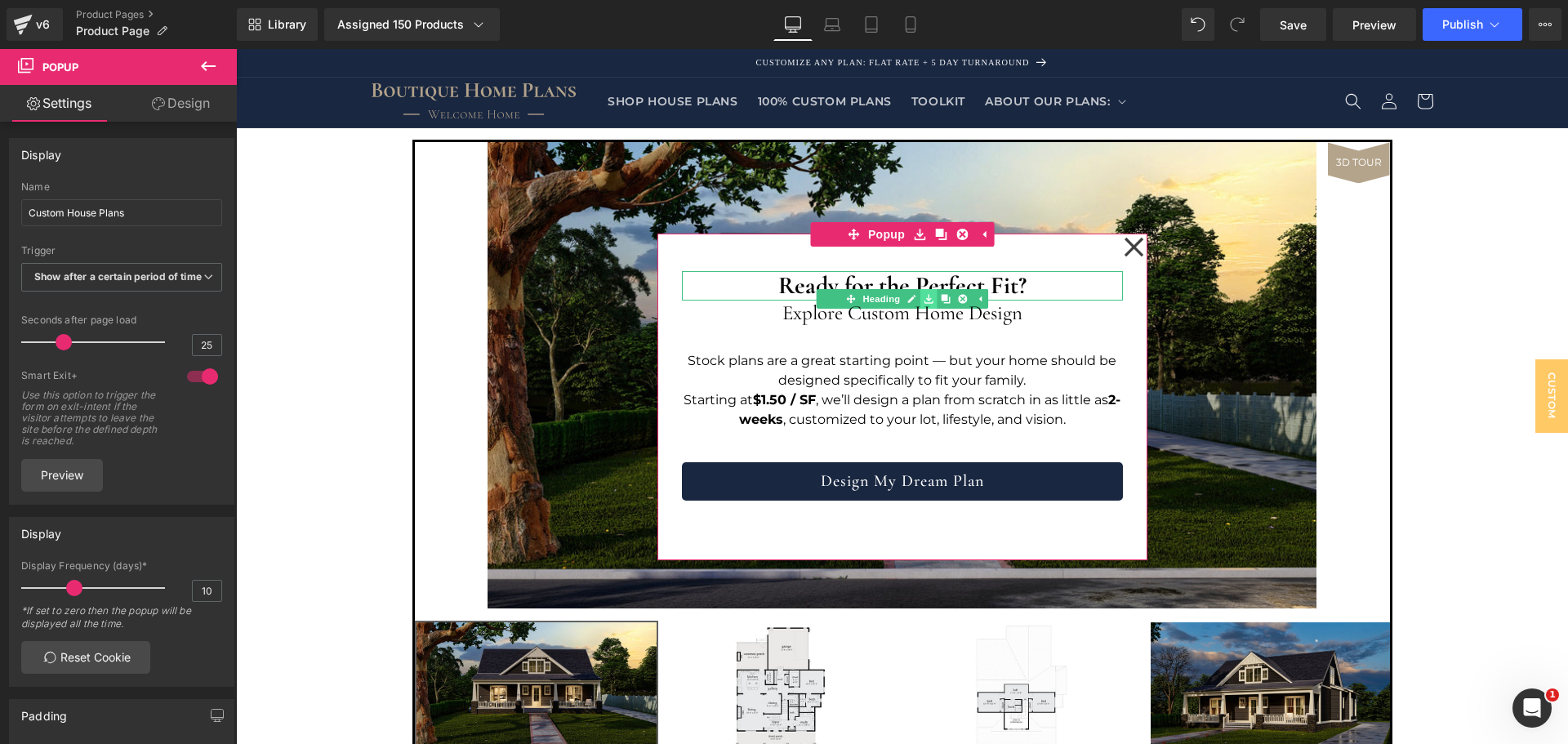
click at [927, 292] on link at bounding box center [929, 299] width 17 height 20
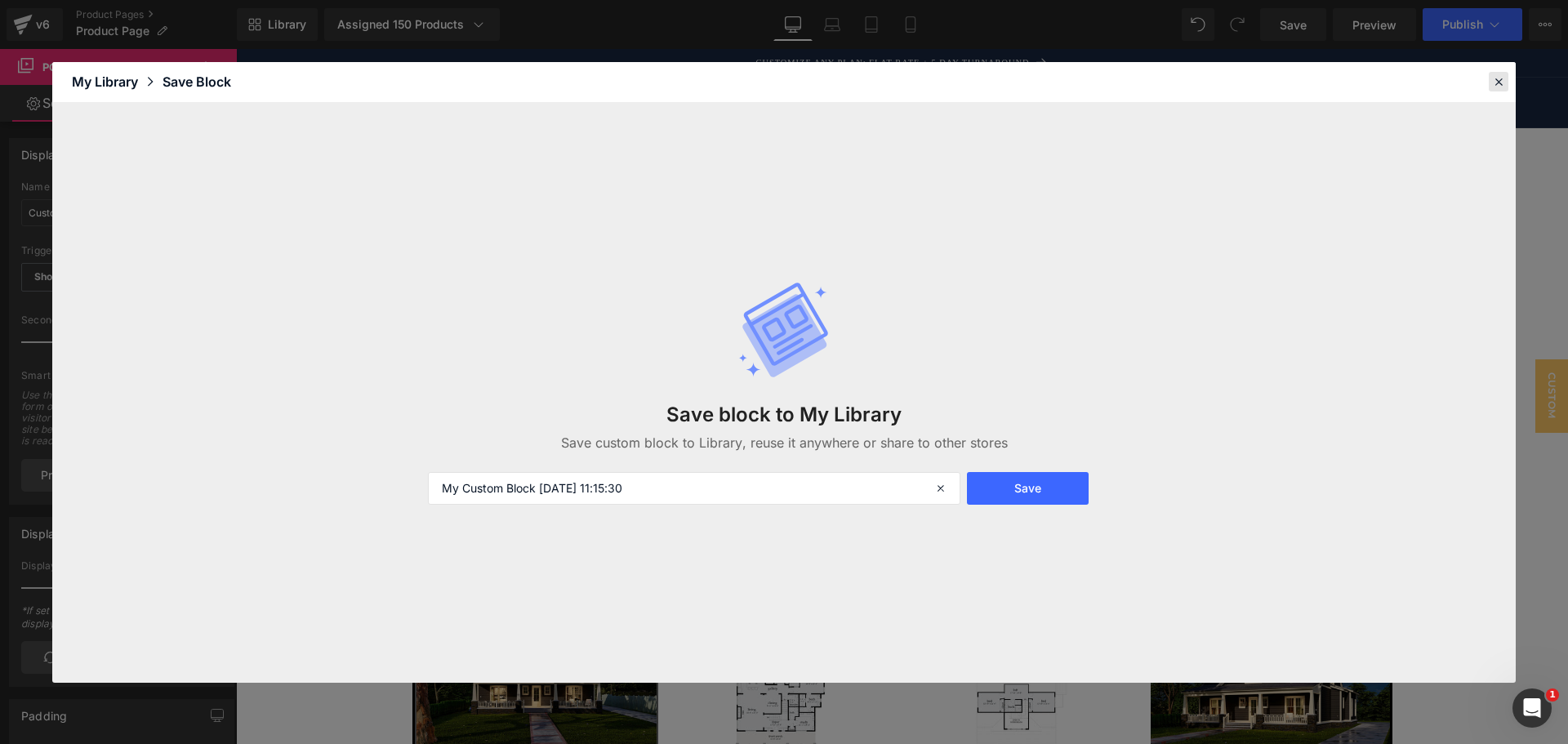
click at [1496, 75] on icon at bounding box center [1499, 82] width 15 height 15
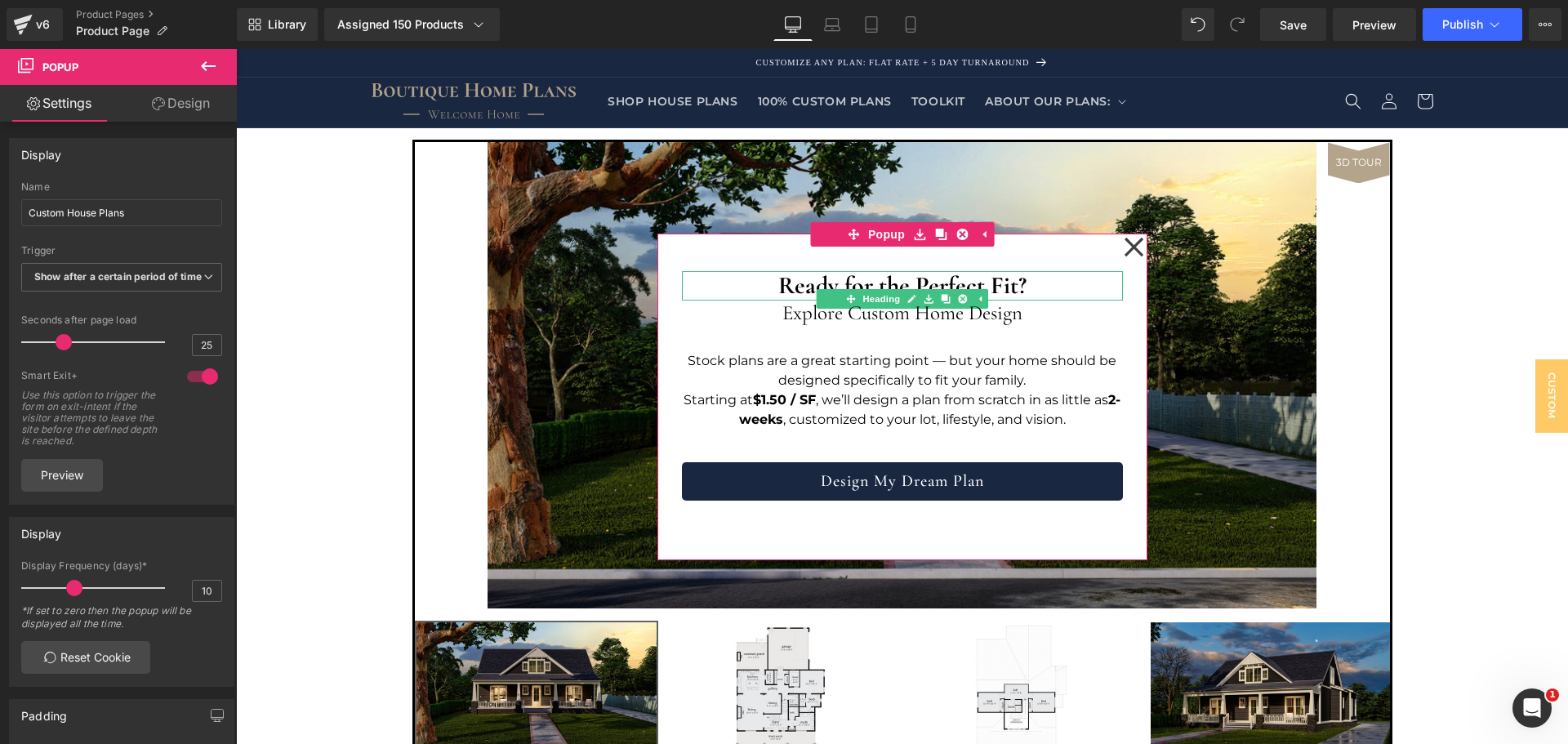
click at [936, 278] on strong "Ready for the Perfect Fit?" at bounding box center [902, 285] width 249 height 31
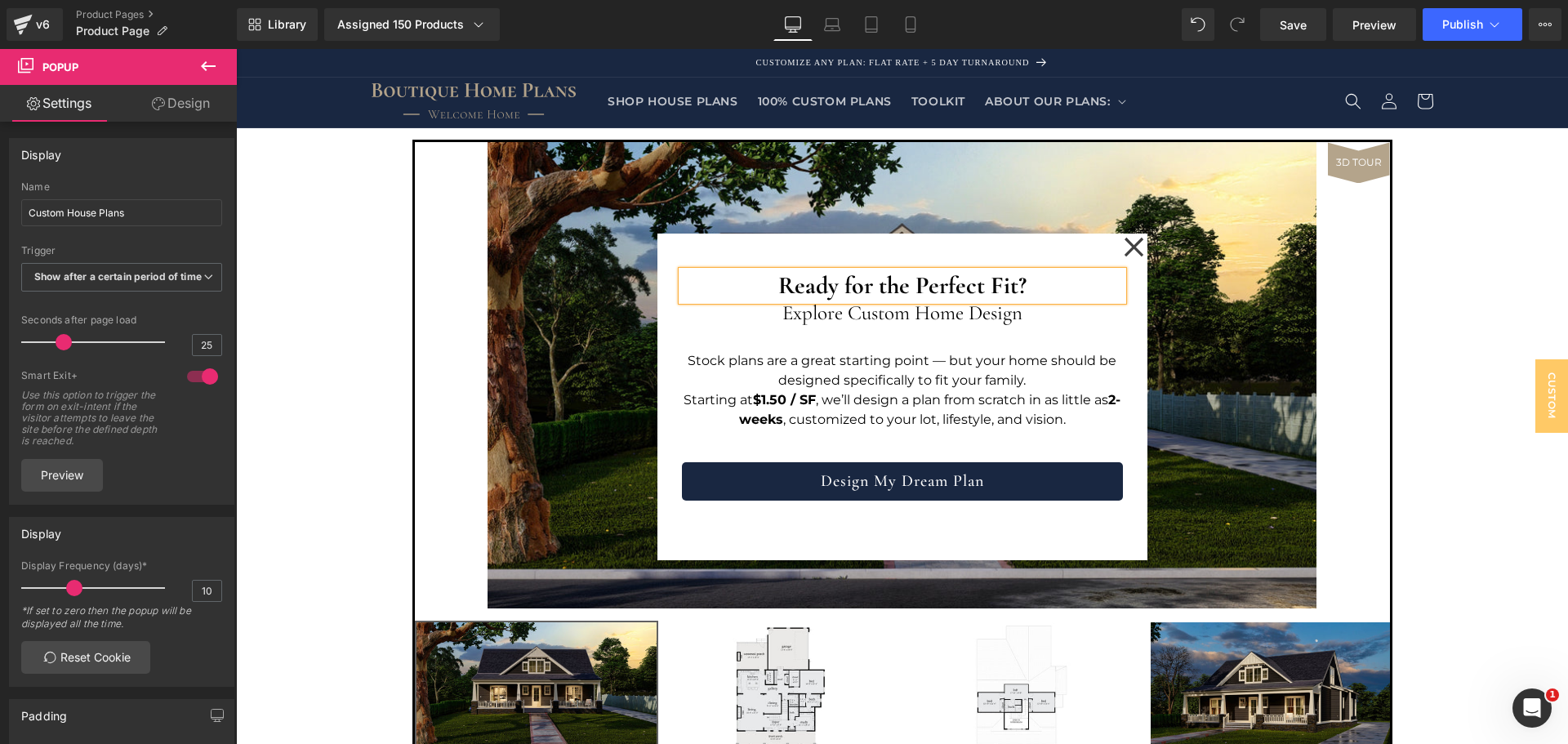
drag, startPoint x: 936, startPoint y: 278, endPoint x: 1097, endPoint y: 311, distance: 164.3
click at [936, 278] on strong "Ready for the Perfect Fit?" at bounding box center [902, 285] width 249 height 31
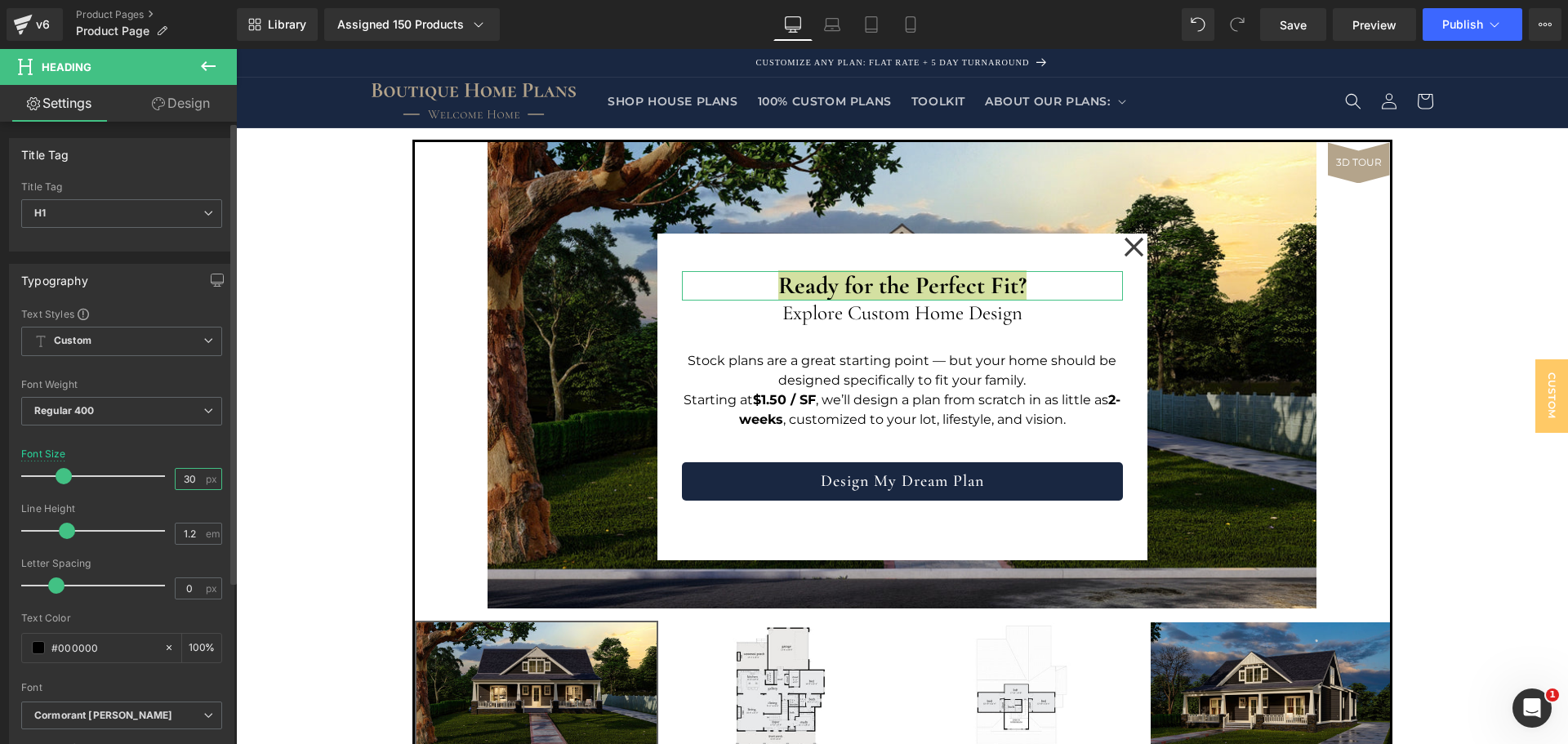
click at [182, 475] on input "30" at bounding box center [190, 479] width 29 height 21
click at [183, 475] on input "30" at bounding box center [190, 479] width 29 height 21
type input "34"
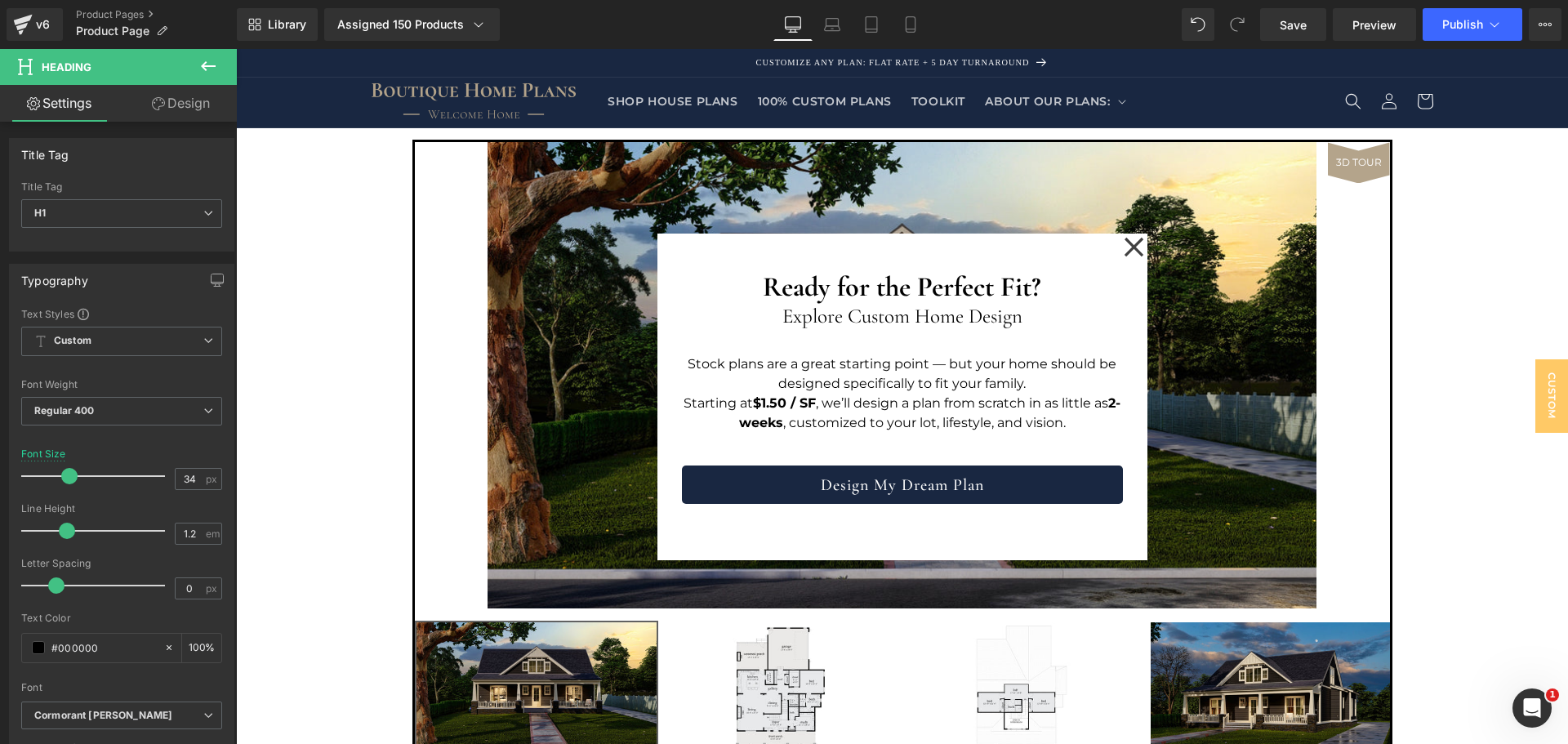
click at [845, 379] on p "Stock plans are a great starting point — but your home should be designed speci…" at bounding box center [902, 373] width 441 height 39
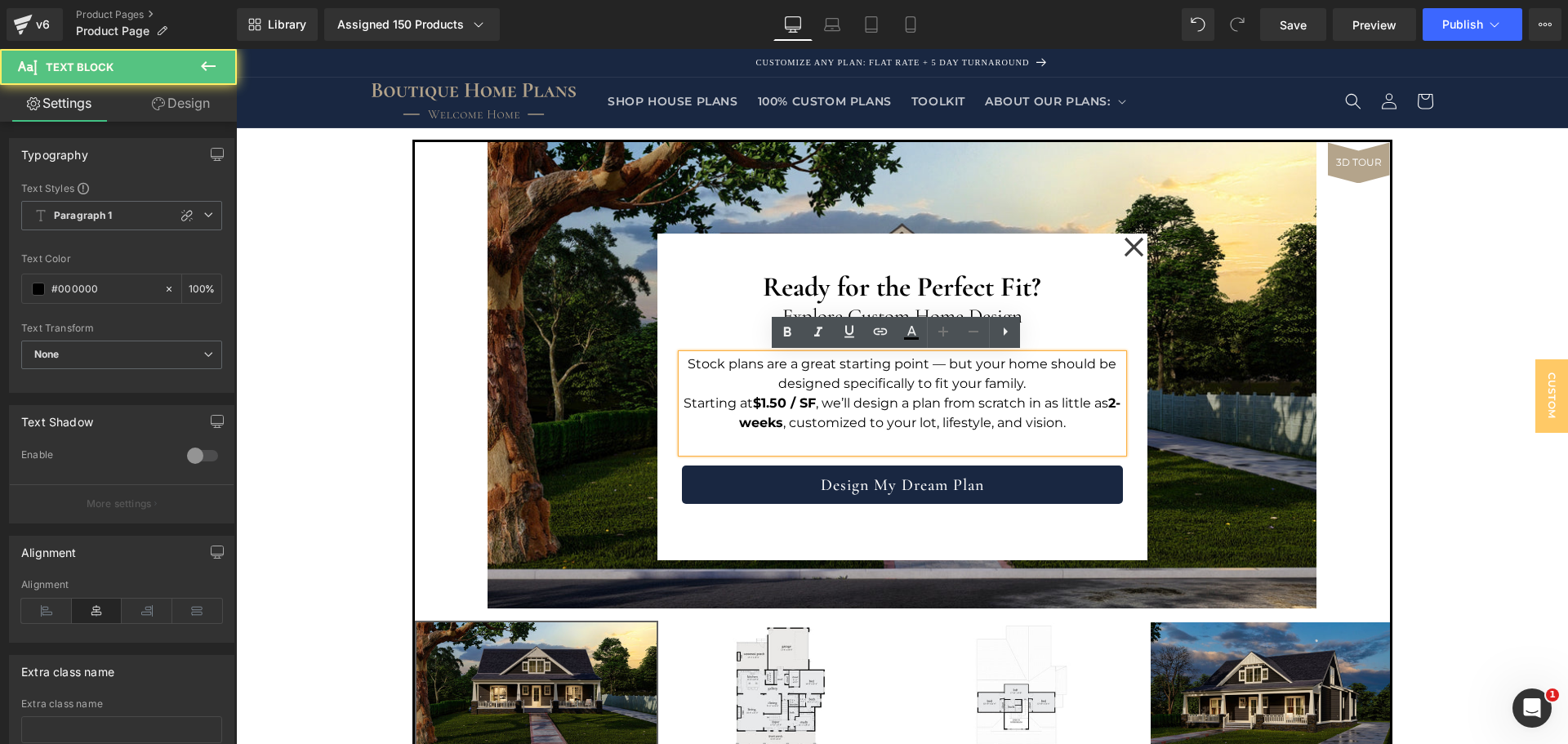
click at [1112, 342] on div "Ready for the Perfect Fit? Heading Explore Custom Home Design Heading Stock pla…" at bounding box center [902, 381] width 441 height 247
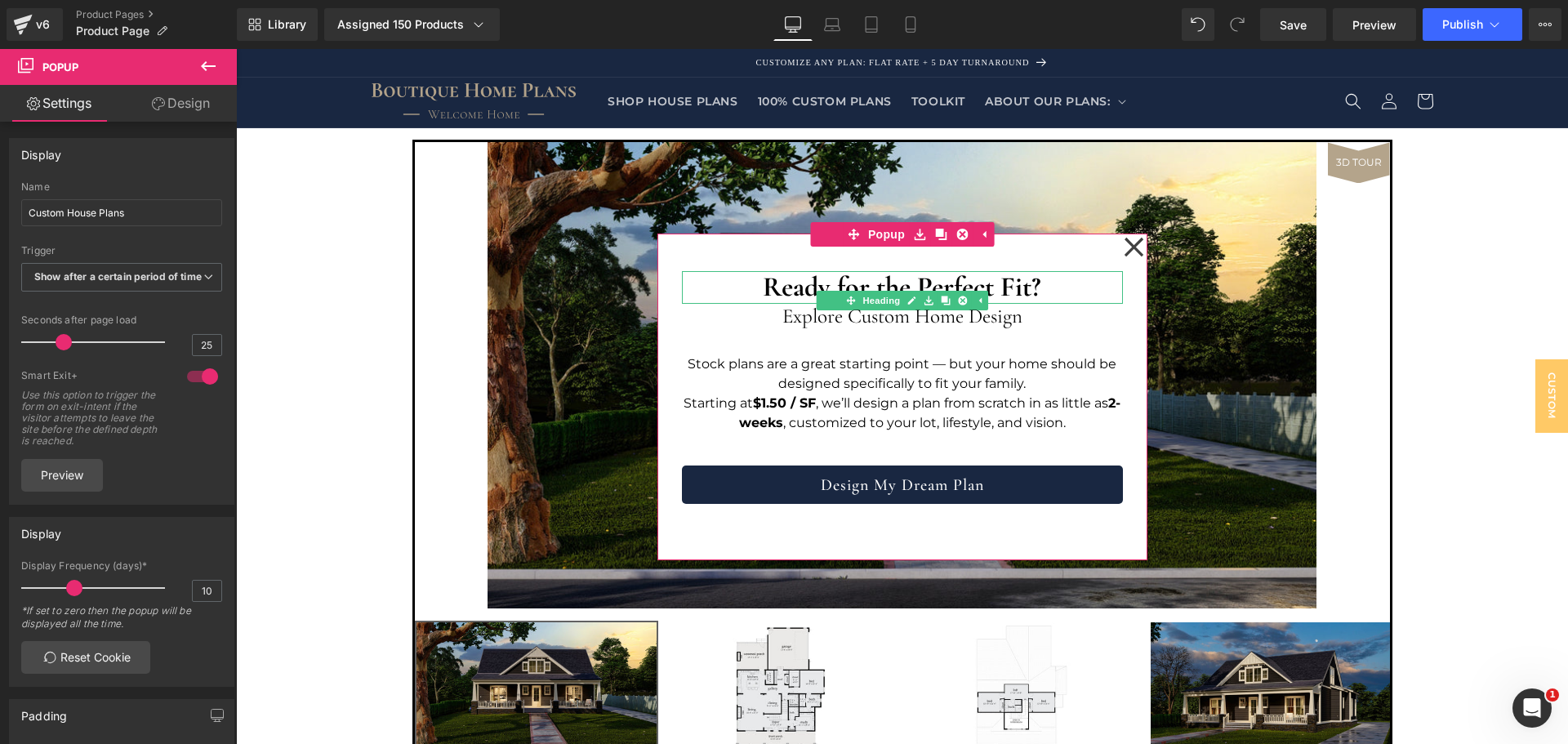
click at [997, 285] on strong "Ready for the Perfect Fit?" at bounding box center [902, 287] width 278 height 34
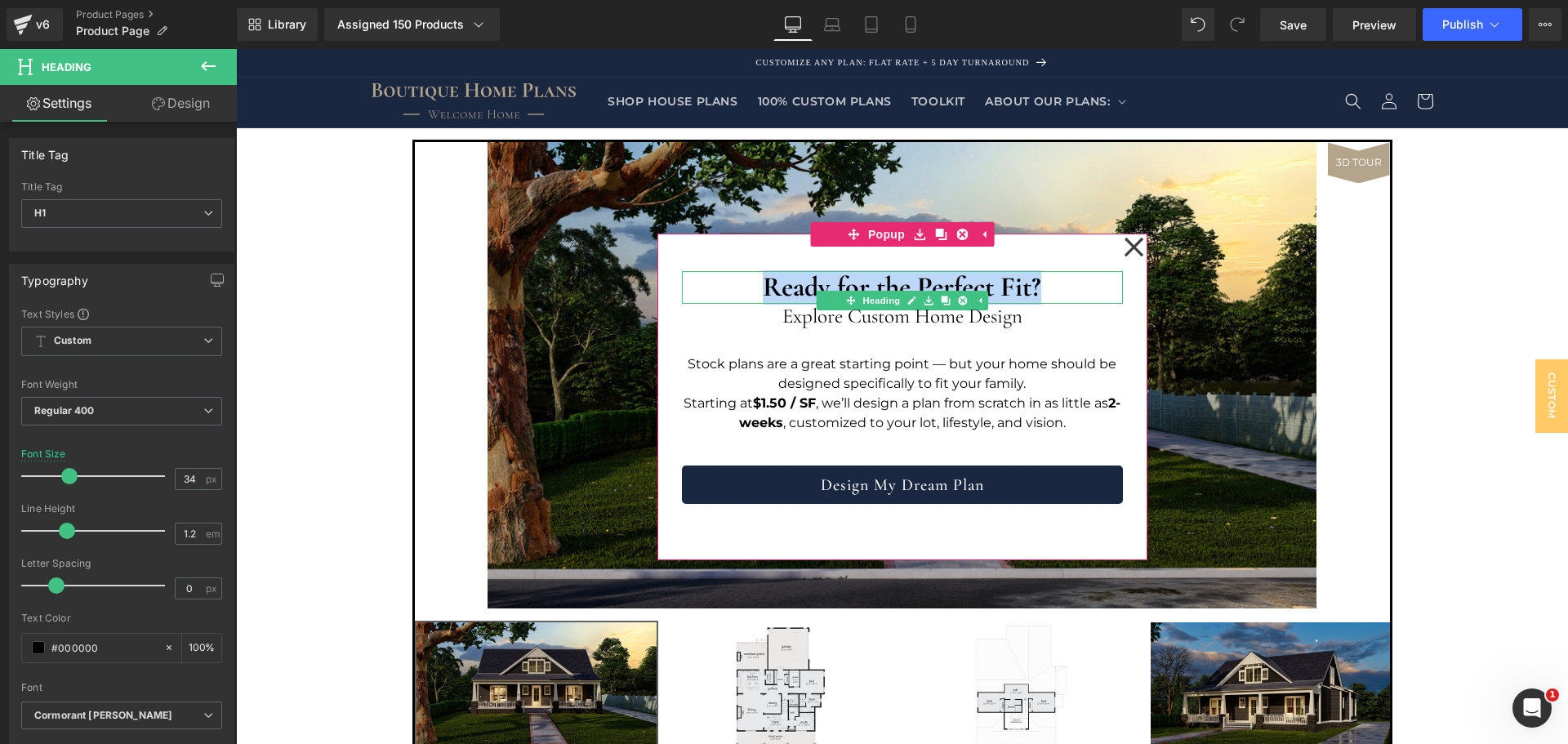
click at [785, 275] on strong "Ready for the Perfect Fit?" at bounding box center [902, 287] width 278 height 34
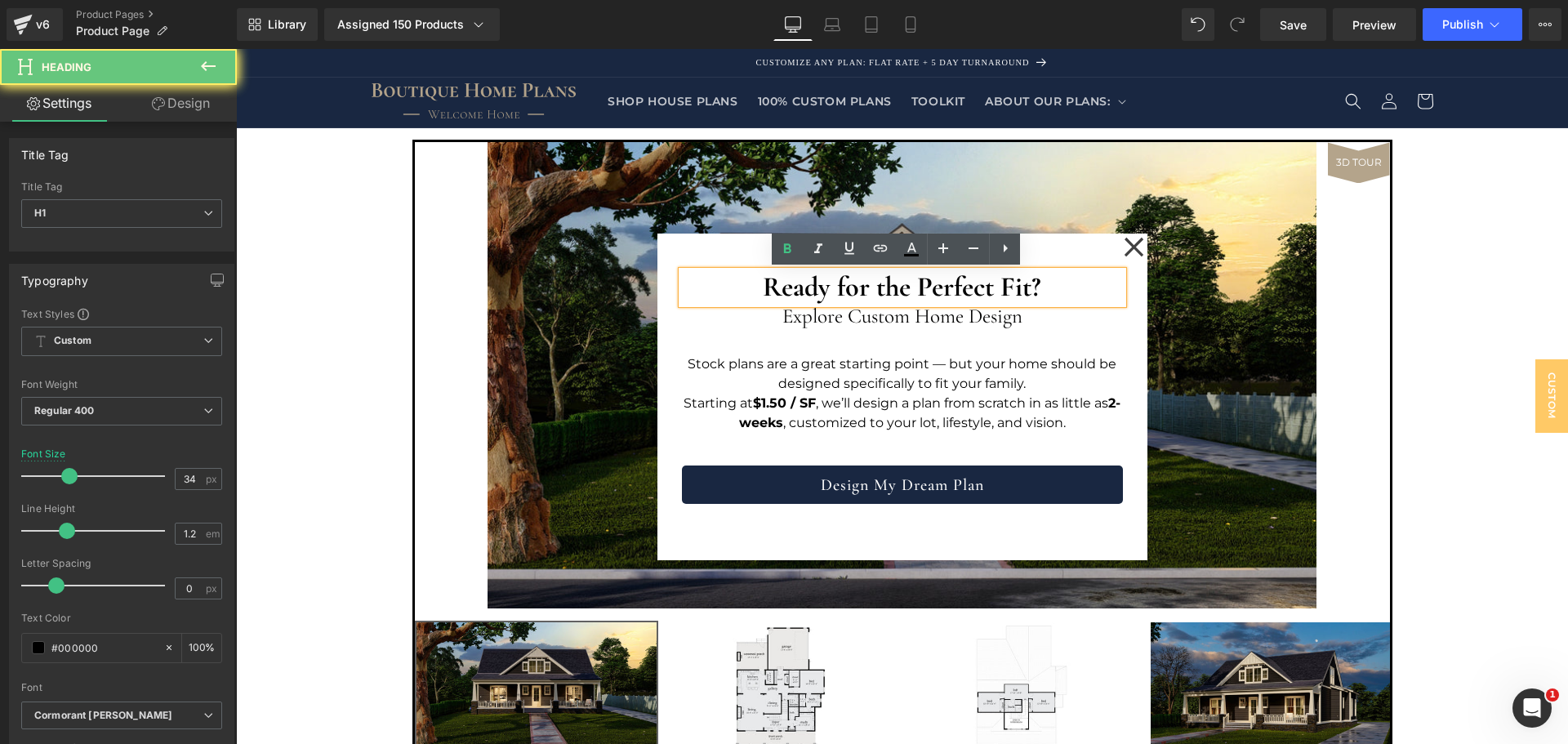
click at [785, 287] on strong "Ready for the Perfect Fit?" at bounding box center [902, 287] width 278 height 34
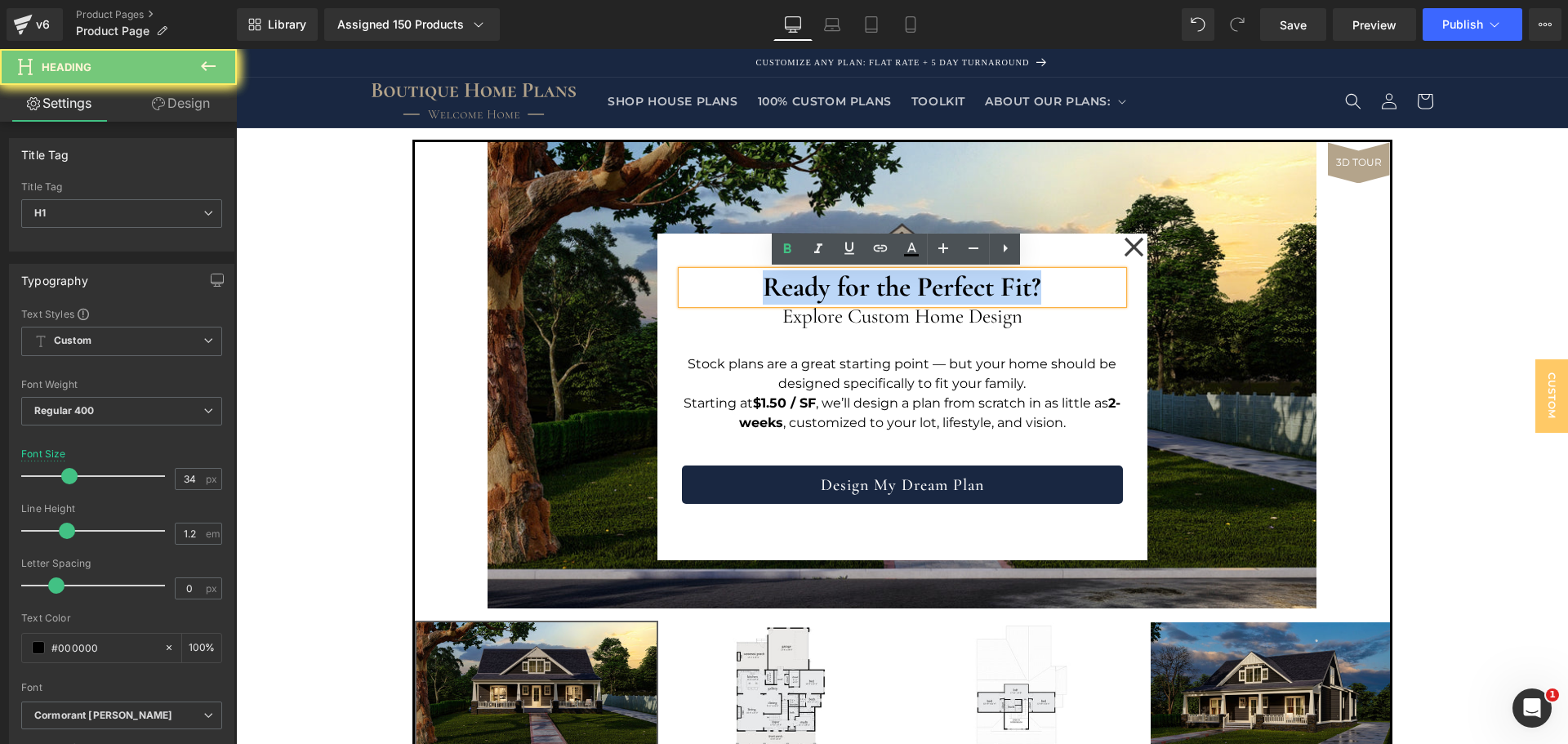
click at [785, 287] on strong "Ready for the Perfect Fit?" at bounding box center [902, 287] width 278 height 34
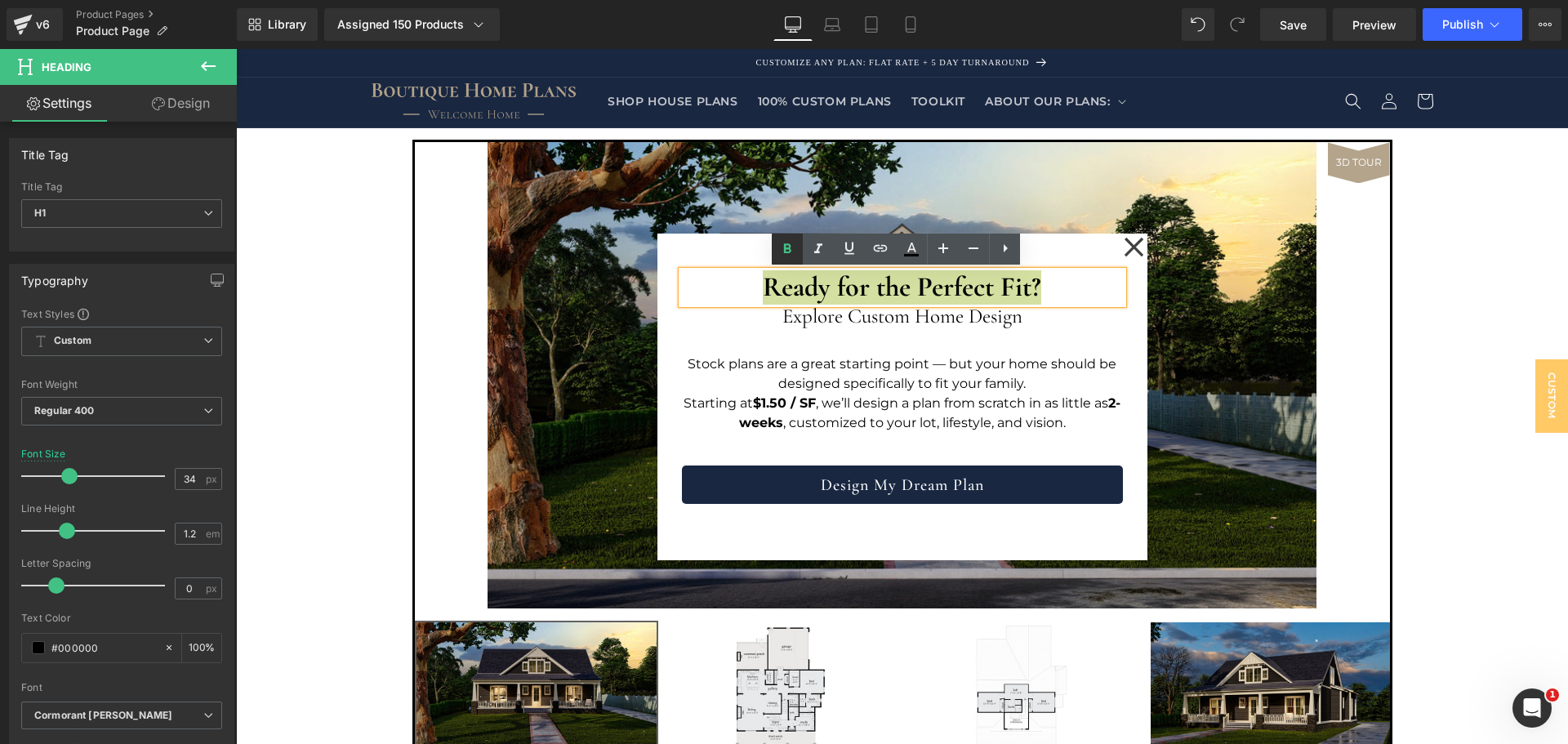
click at [788, 251] on icon at bounding box center [788, 249] width 20 height 20
click at [236, 49] on div at bounding box center [236, 49] width 0 height 0
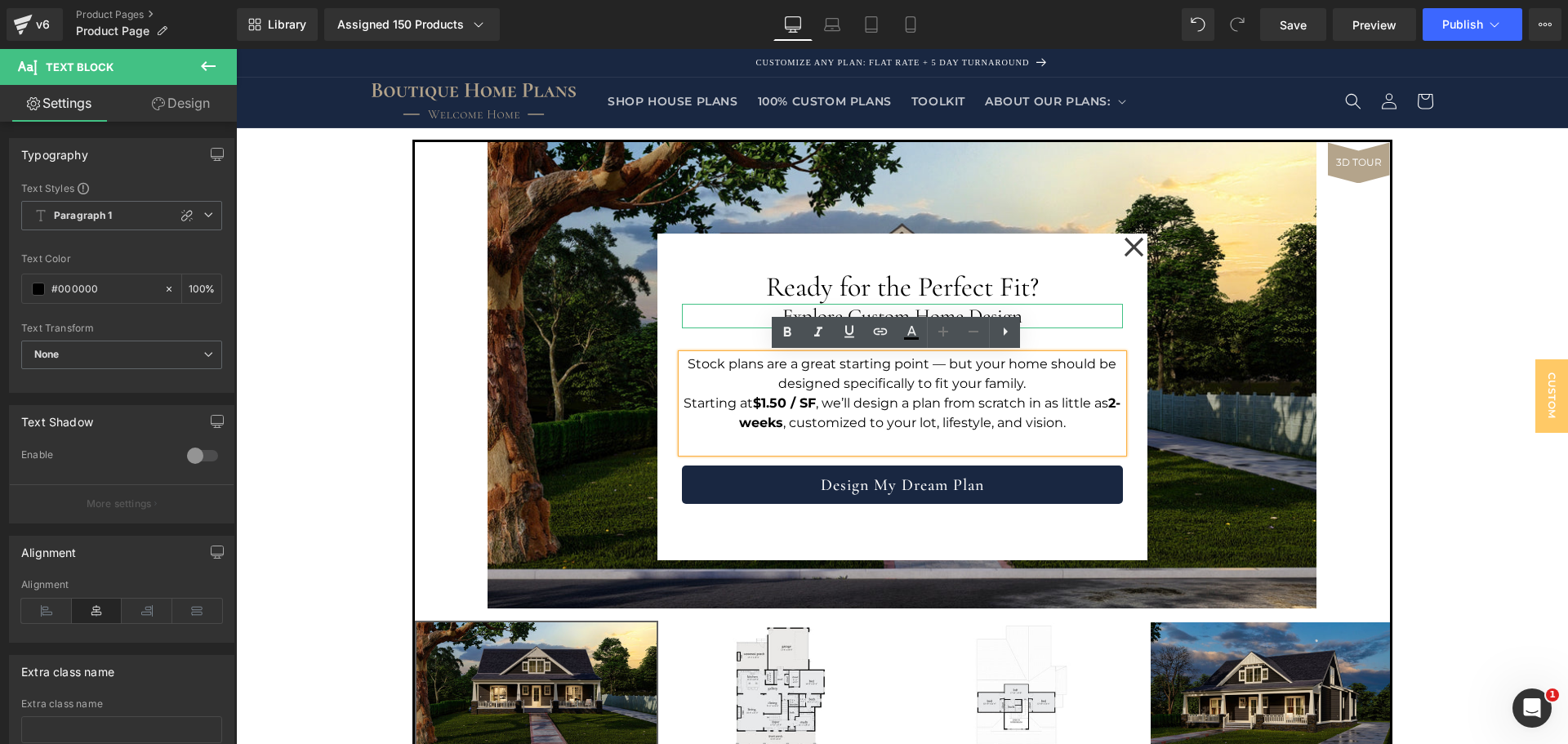
click at [1070, 316] on h2 "Explore Custom Home Design" at bounding box center [902, 316] width 441 height 25
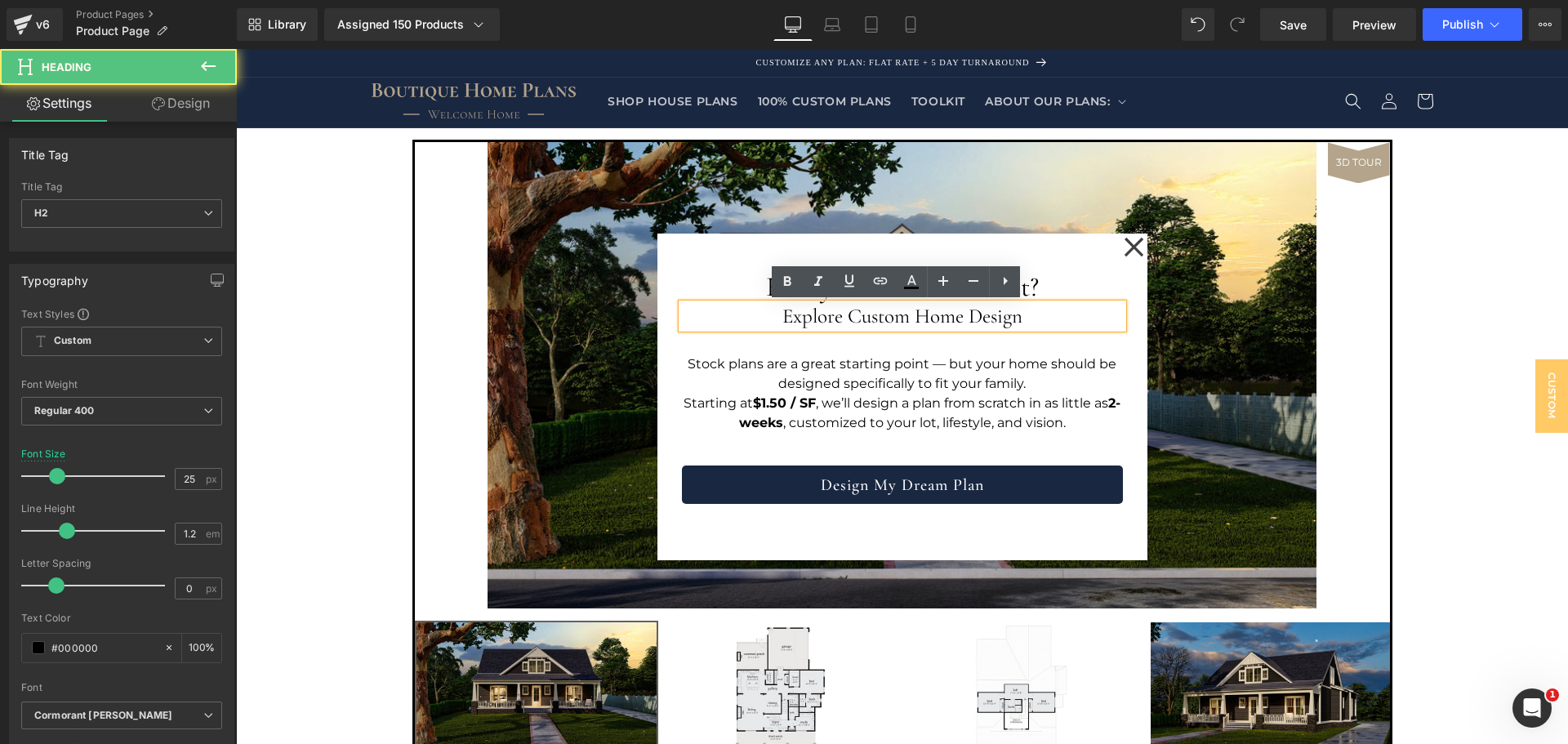
click at [1132, 322] on div "Ready for the Perfect Fit? Heading Explore Custom Home Design Heading Stock pla…" at bounding box center [902, 397] width 490 height 327
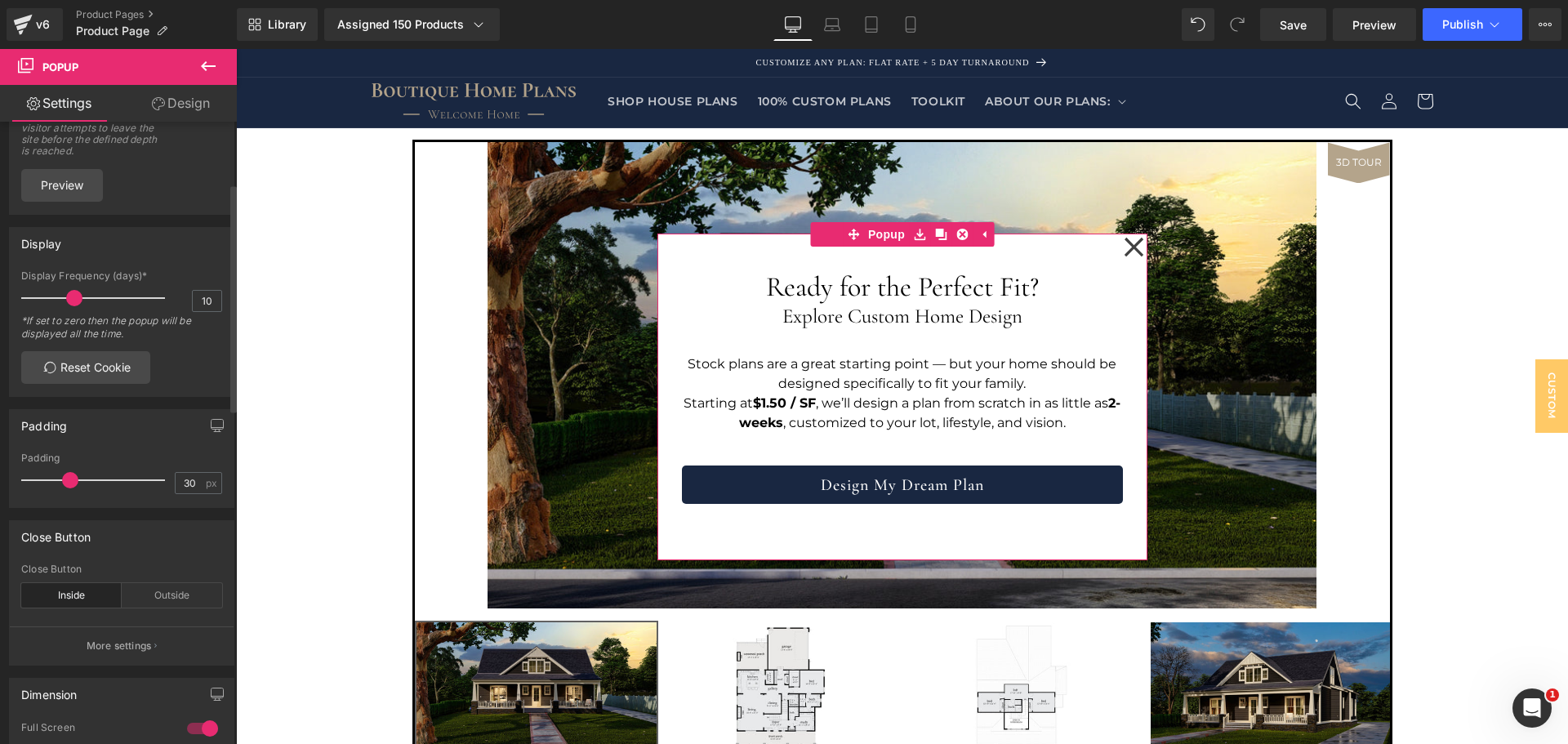
scroll to position [327, 0]
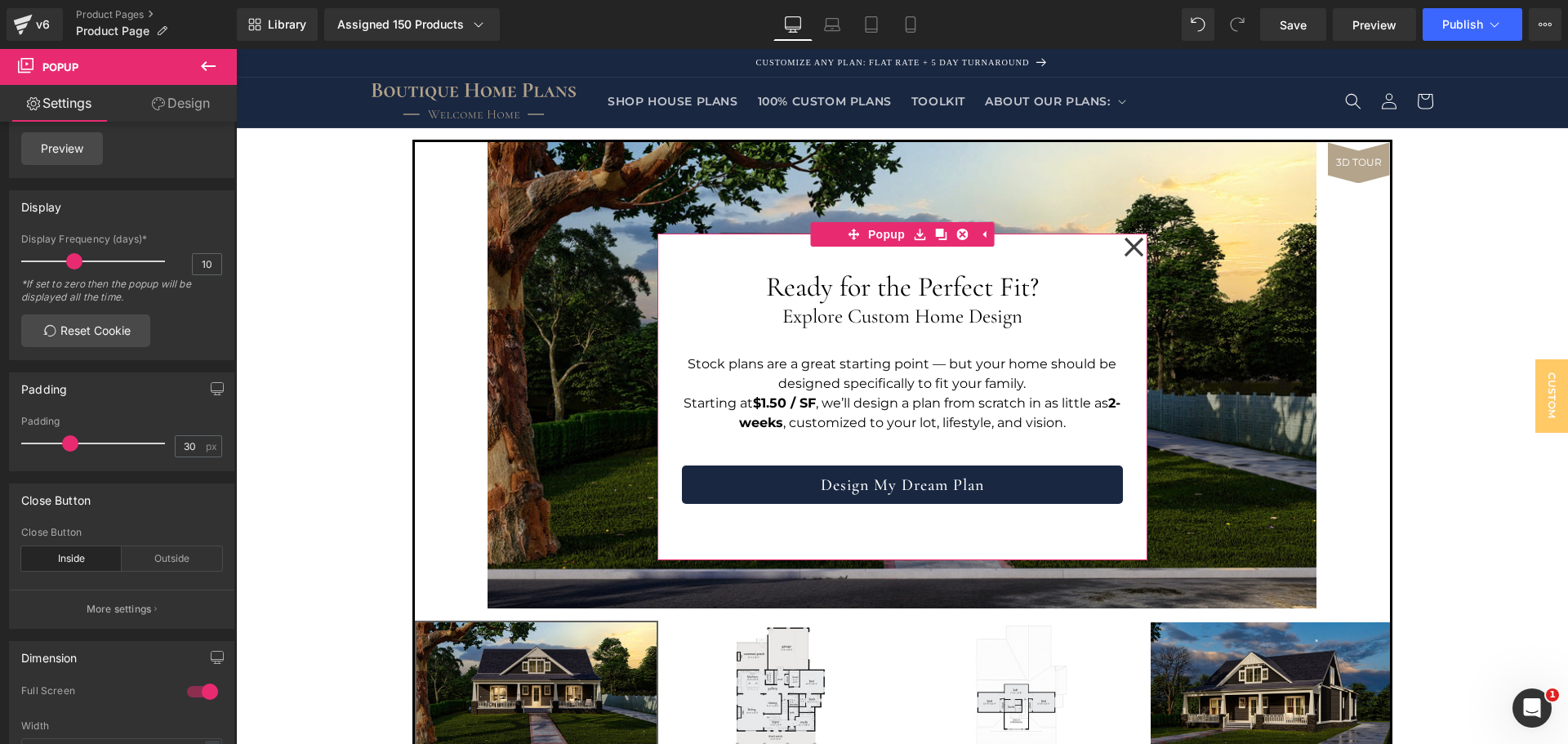
click at [189, 102] on link "Design" at bounding box center [180, 103] width 118 height 37
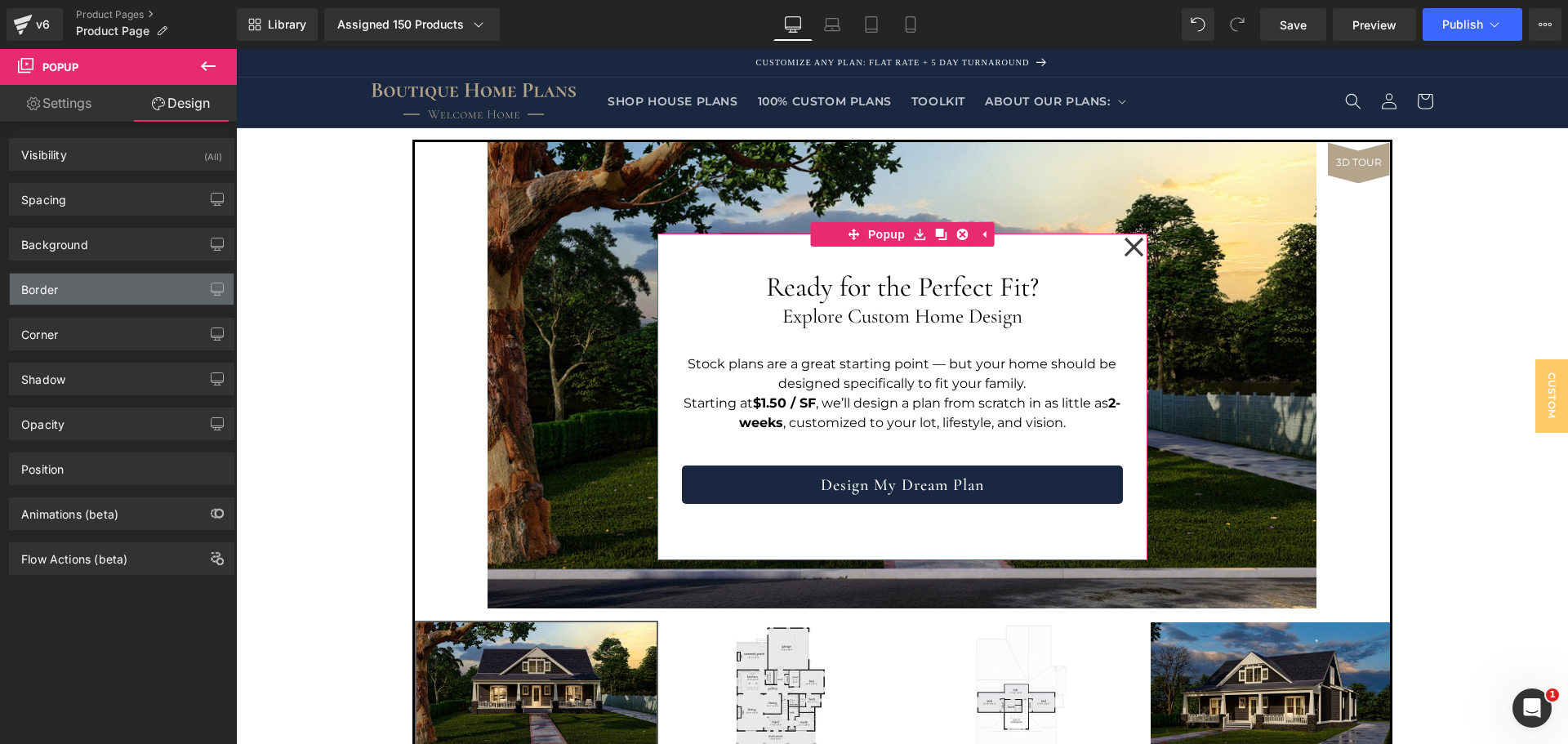
click at [131, 283] on div "Border" at bounding box center [121, 289] width 224 height 31
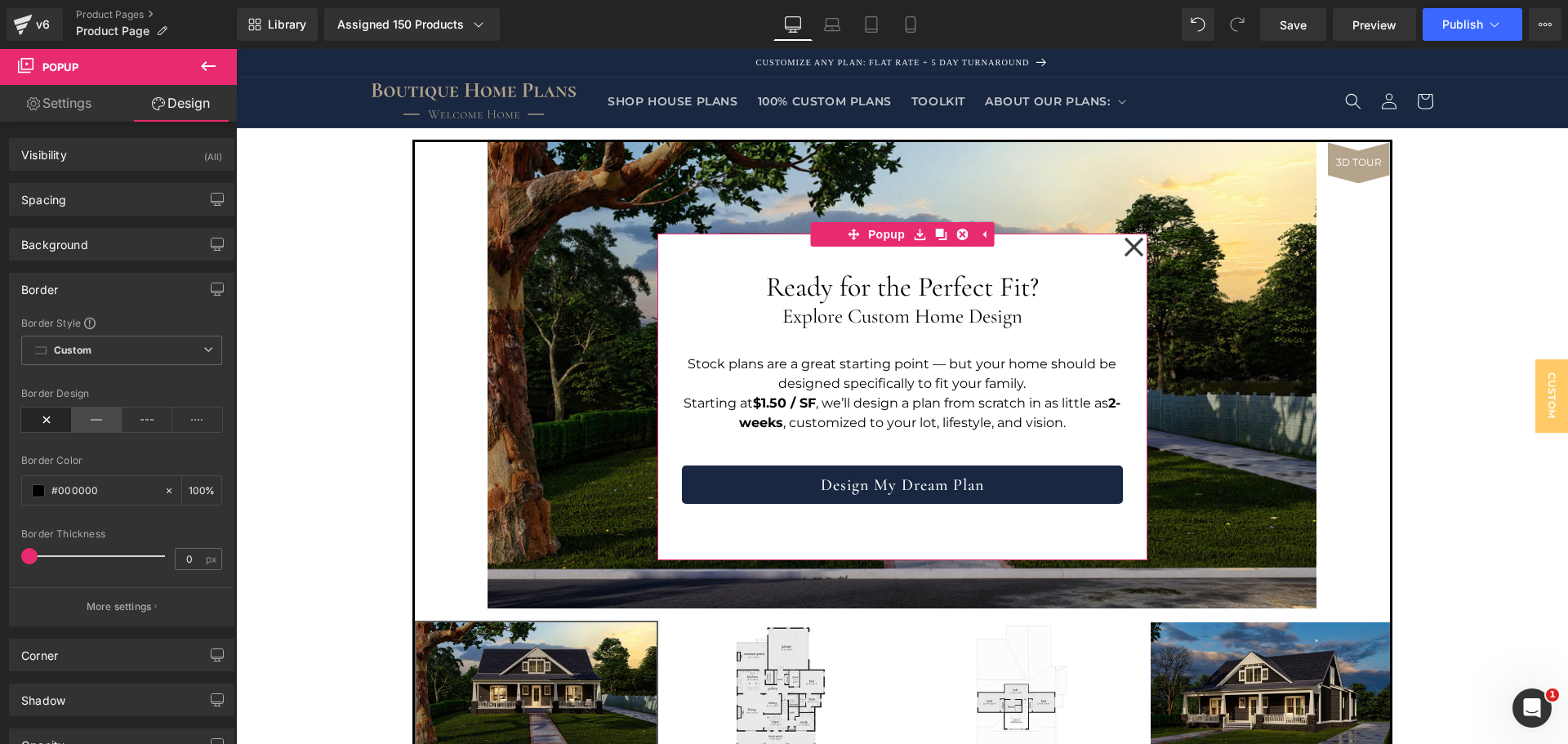
click at [93, 424] on icon at bounding box center [97, 420] width 50 height 25
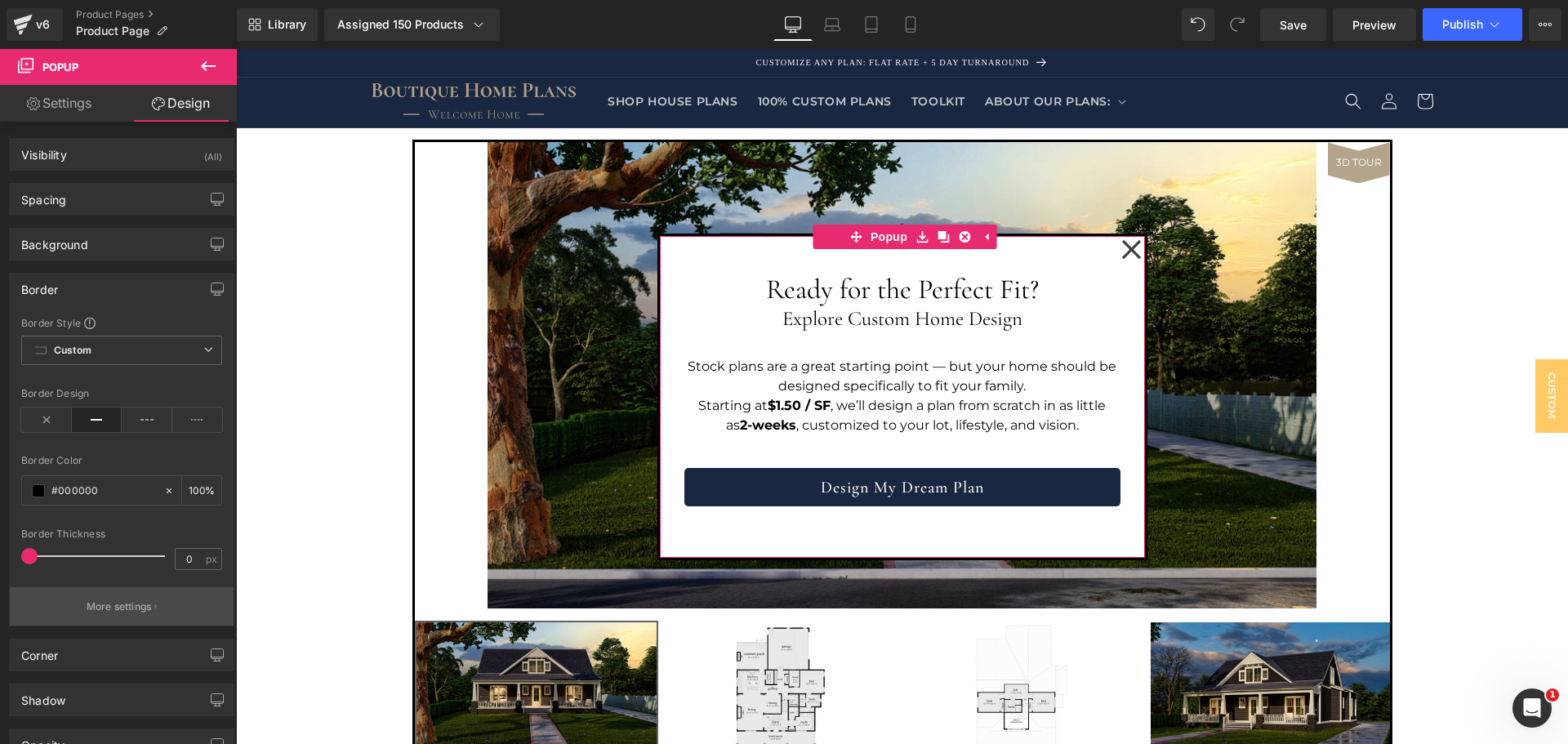
click at [137, 608] on p "More settings" at bounding box center [119, 607] width 65 height 15
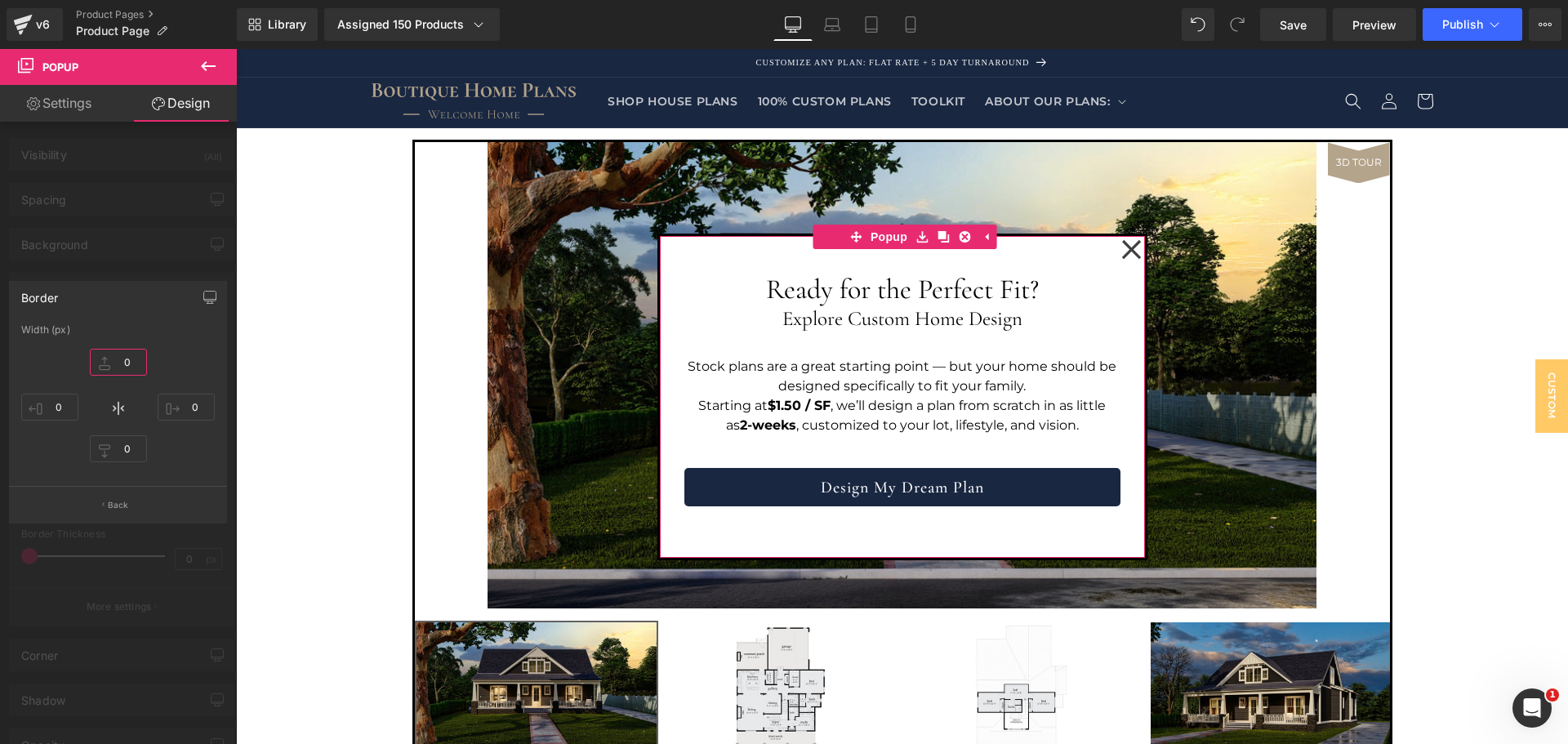
click at [126, 359] on input "0" at bounding box center [118, 362] width 57 height 27
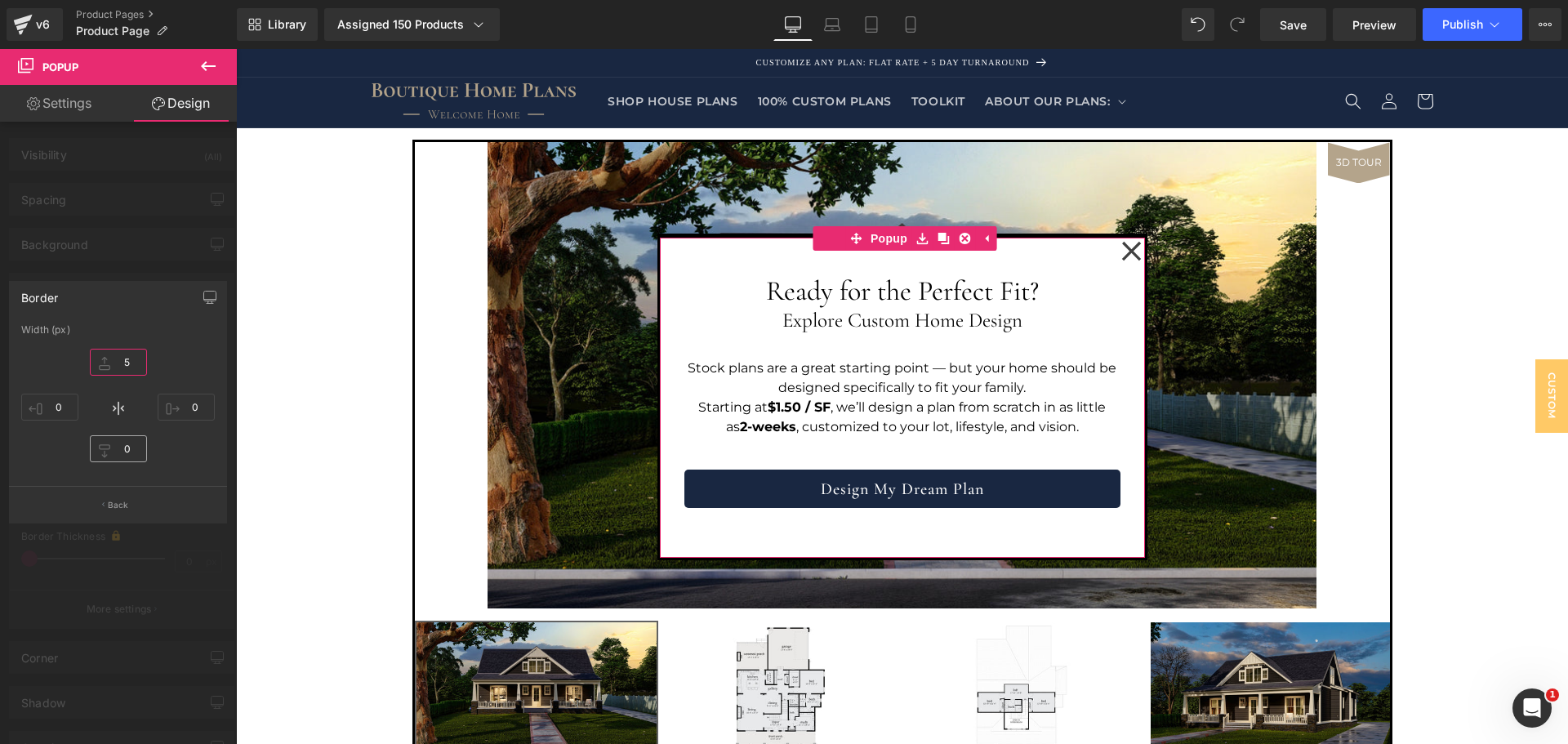
type input "5"
click at [126, 443] on input "0" at bounding box center [118, 448] width 57 height 27
type input "5"
click at [56, 400] on input "0" at bounding box center [50, 407] width 57 height 27
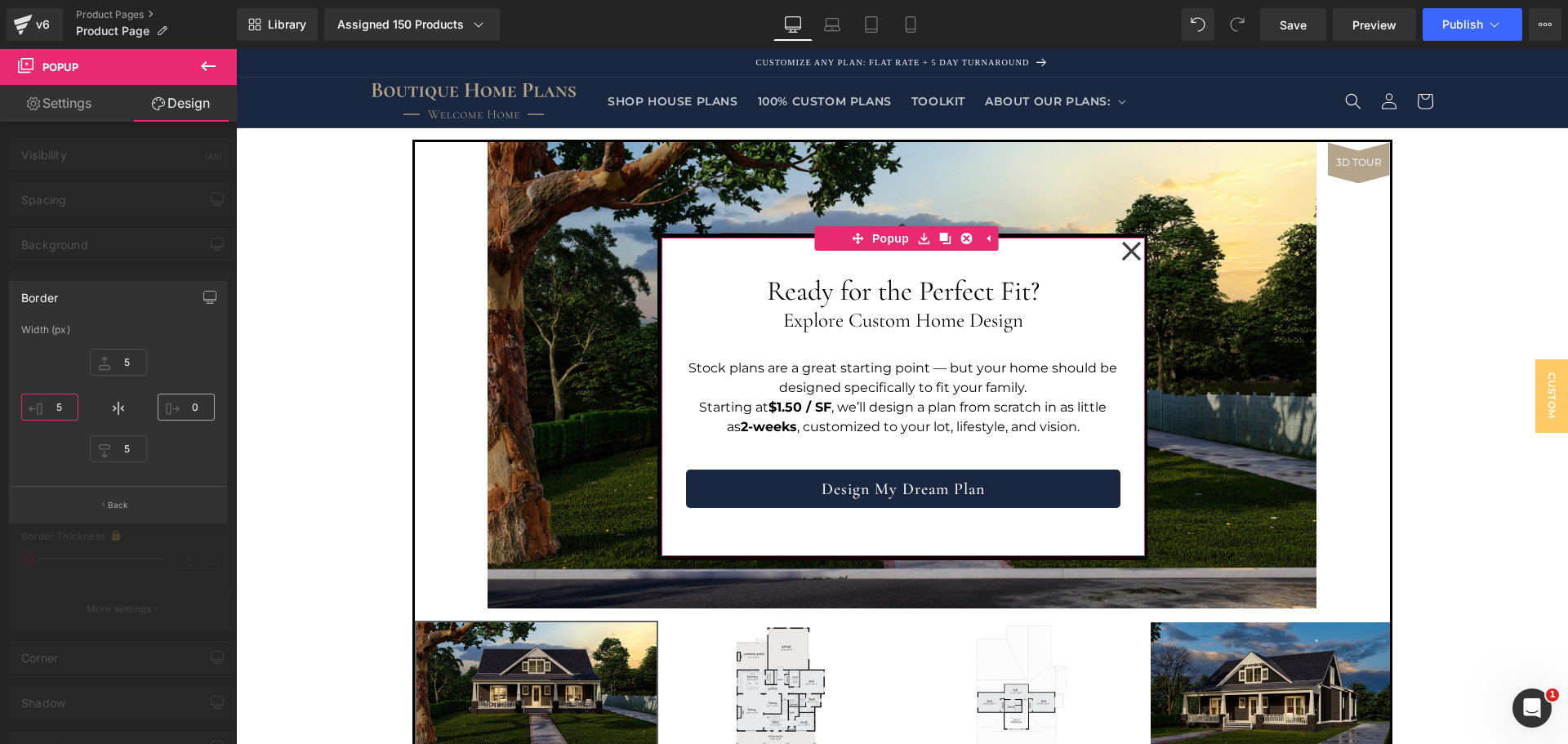
type input "5"
click at [186, 405] on input "0" at bounding box center [186, 407] width 57 height 27
click at [206, 351] on div "5px 5 5px 5 5px 5 5px 5" at bounding box center [118, 408] width 193 height 130
click at [198, 404] on input "5" at bounding box center [186, 407] width 57 height 27
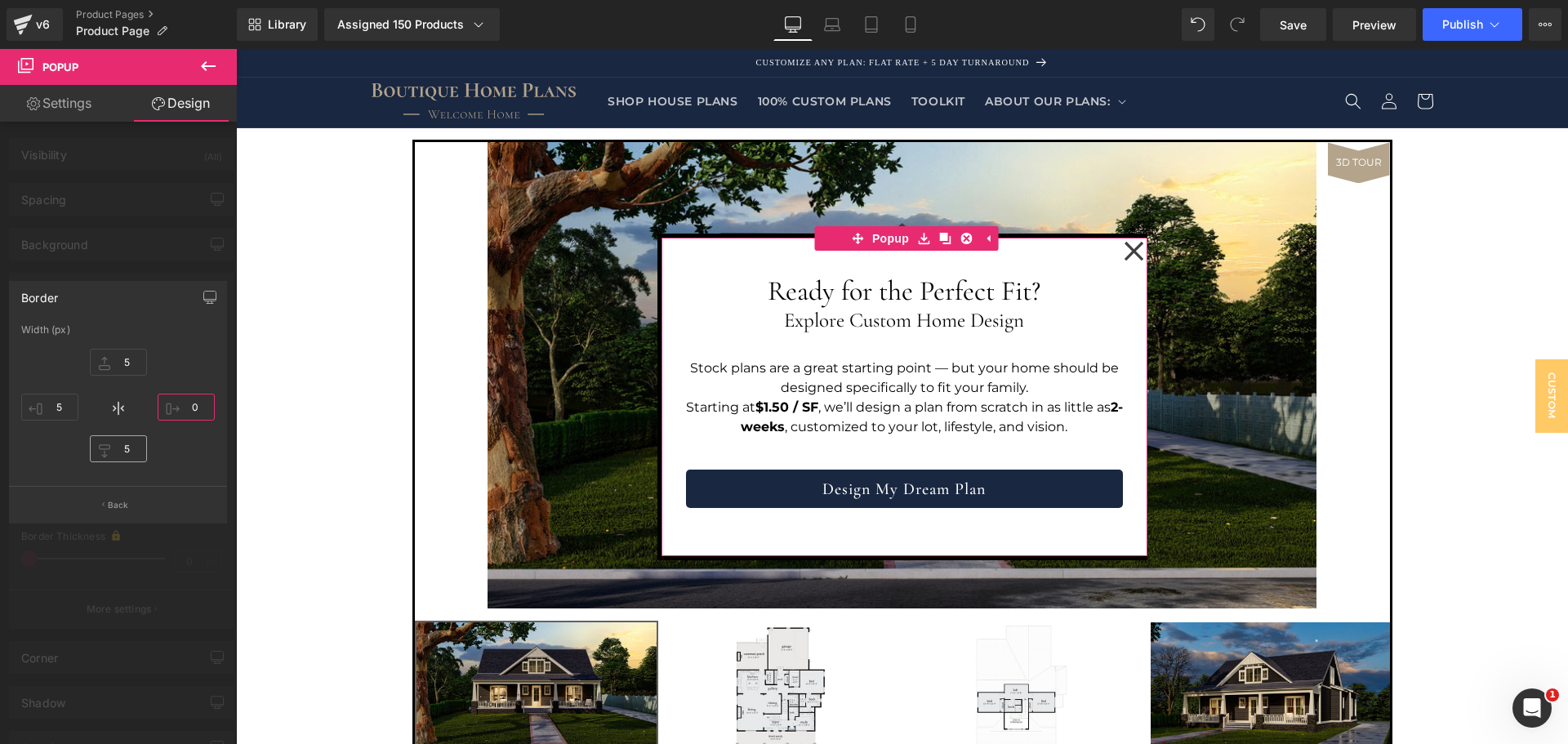
type input "0"
click at [116, 447] on input "5" at bounding box center [118, 448] width 57 height 27
type input "0"
click at [55, 400] on input "5" at bounding box center [50, 407] width 57 height 27
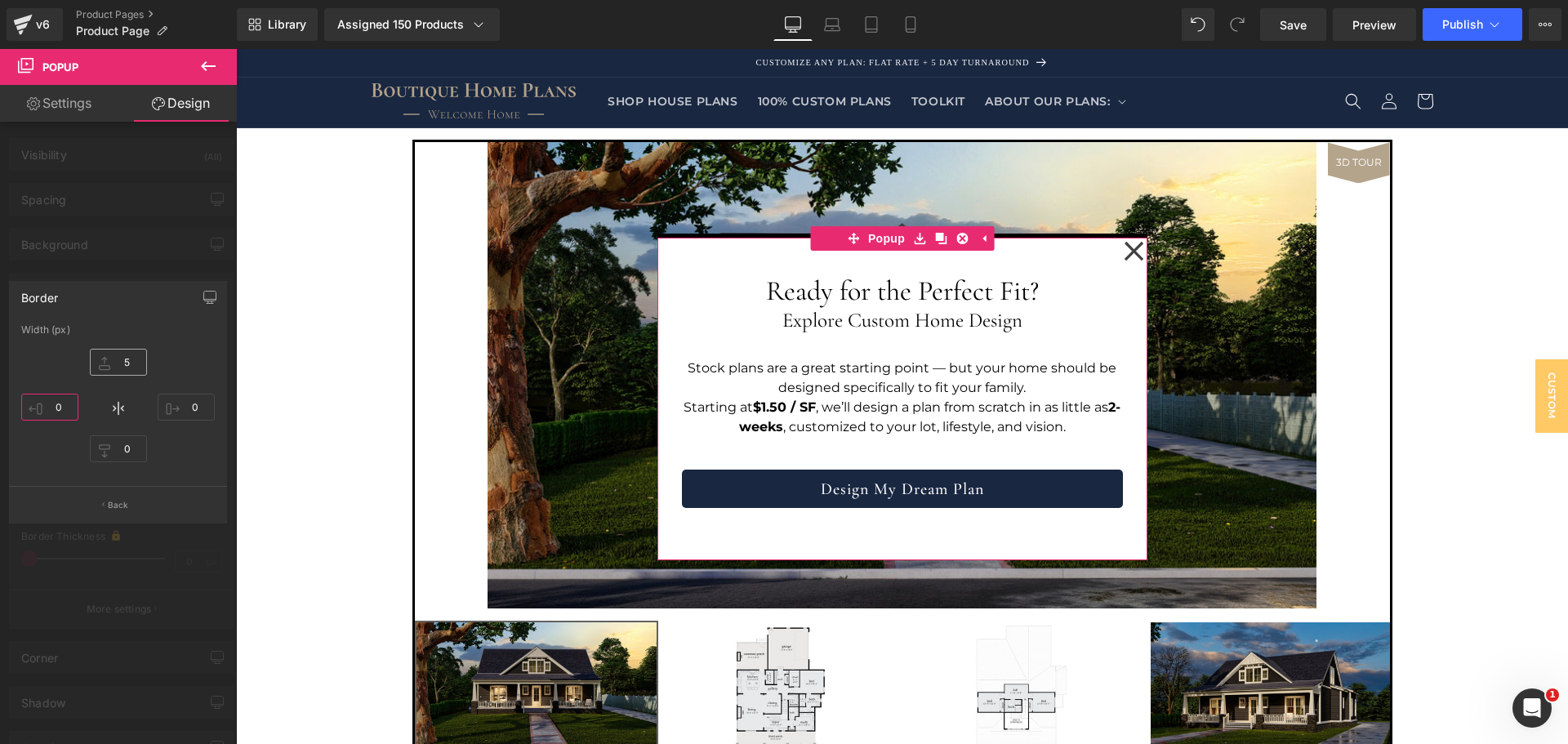
type input "0"
click at [124, 358] on input "5" at bounding box center [118, 362] width 57 height 27
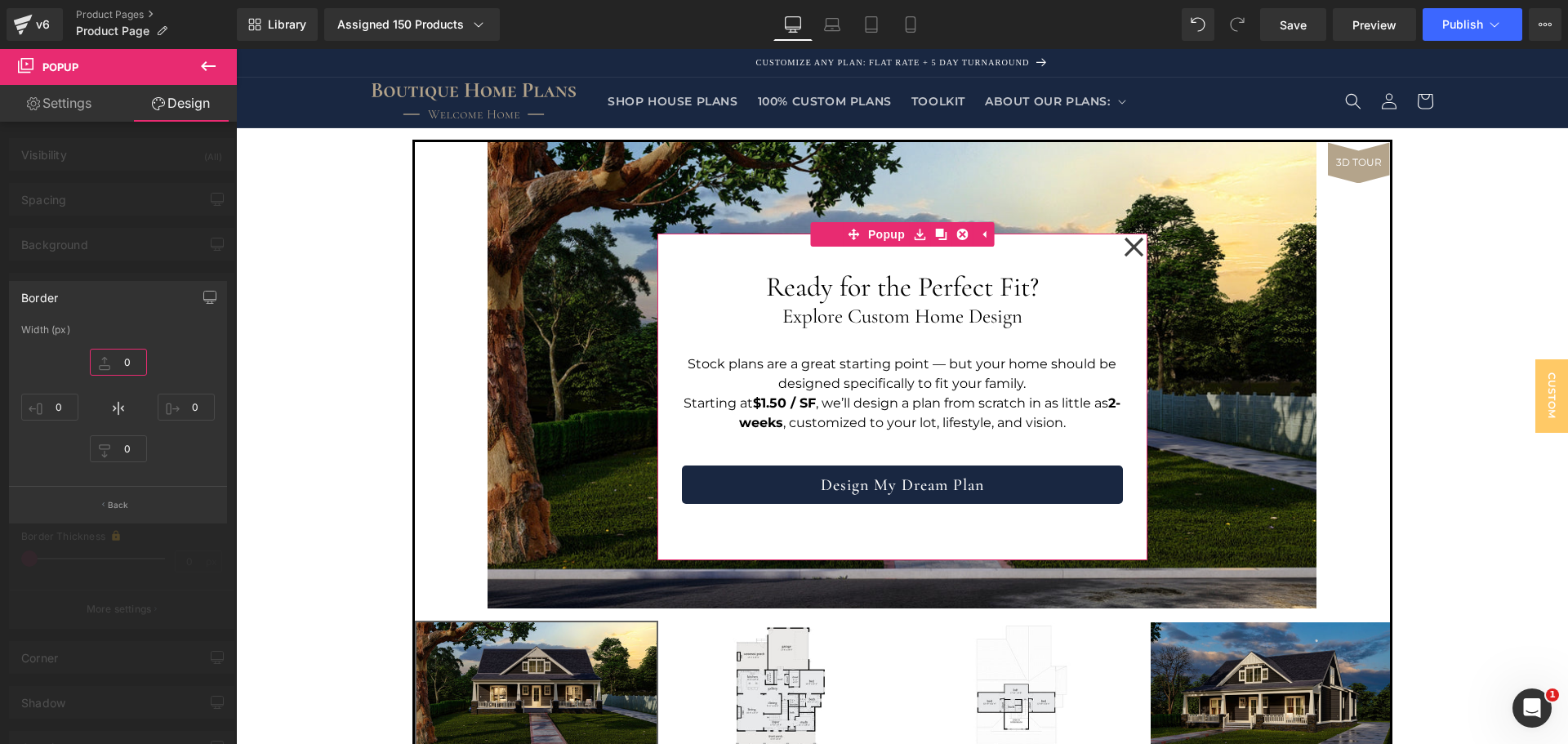
type input "0"
click at [130, 409] on div "0px 0 0px 0 0px 0 0px 0" at bounding box center [118, 408] width 193 height 130
click at [114, 496] on button "Back" at bounding box center [118, 505] width 218 height 37
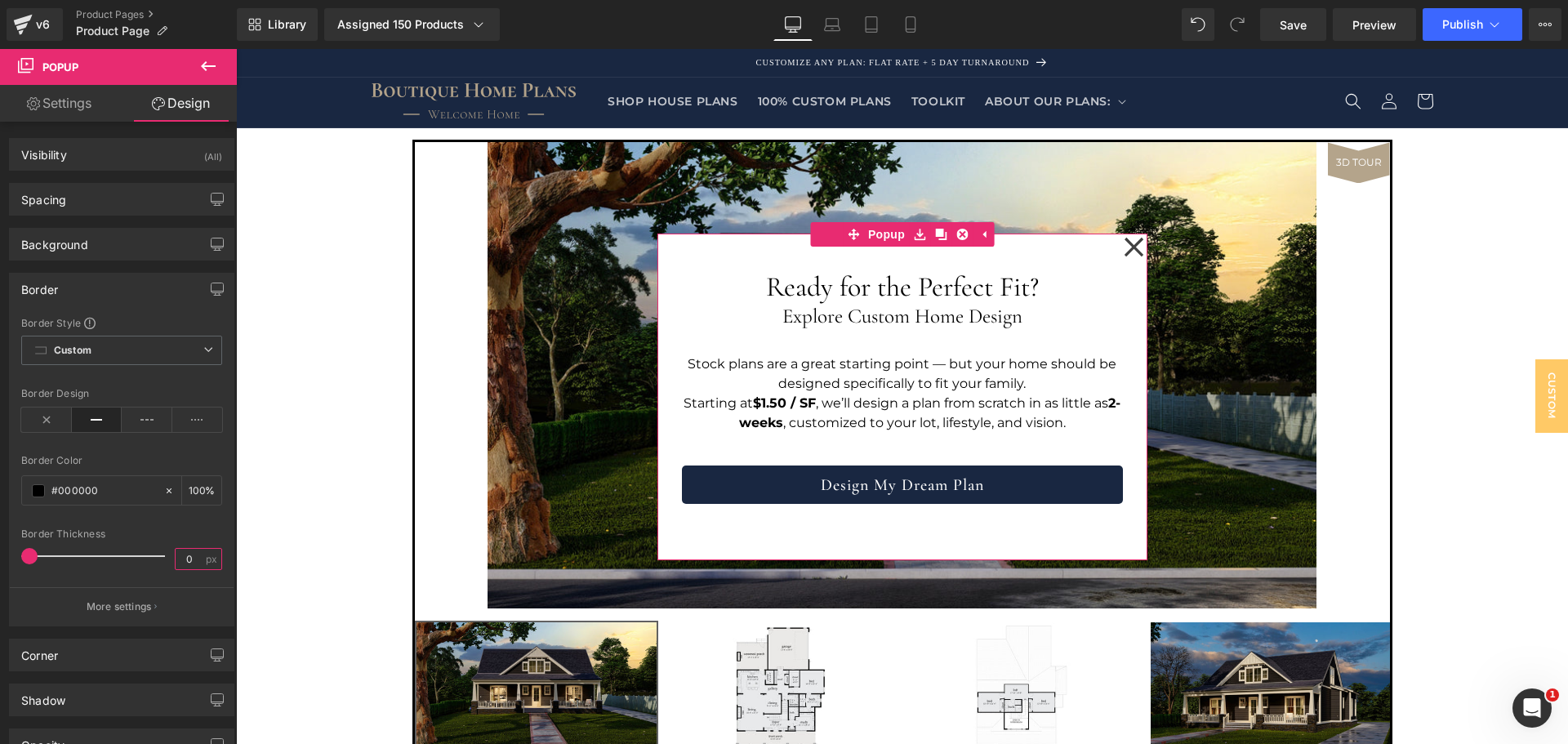
click at [185, 551] on input "0" at bounding box center [190, 559] width 29 height 21
type input "2"
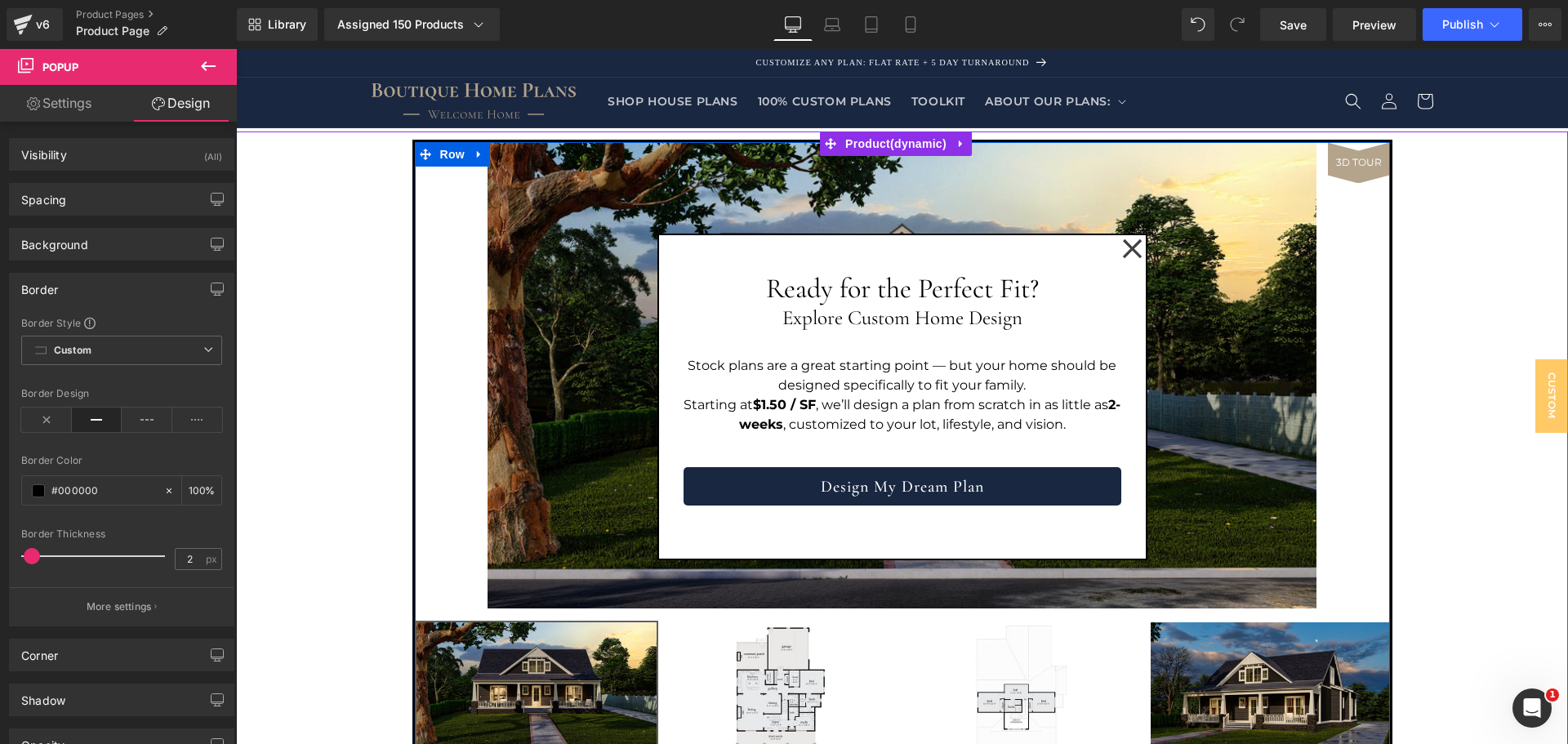
click at [1228, 434] on img at bounding box center [902, 375] width 829 height 467
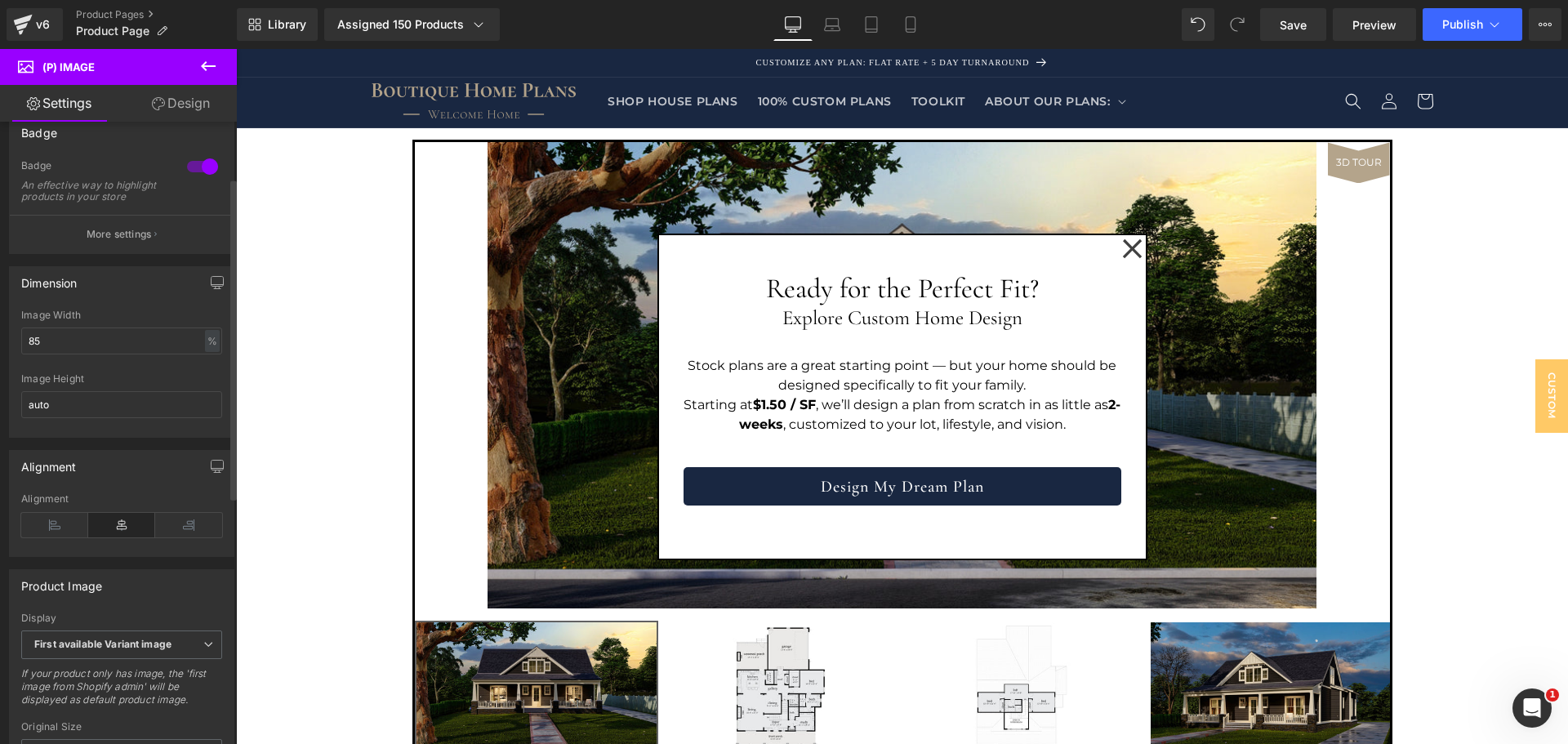
scroll to position [109, 0]
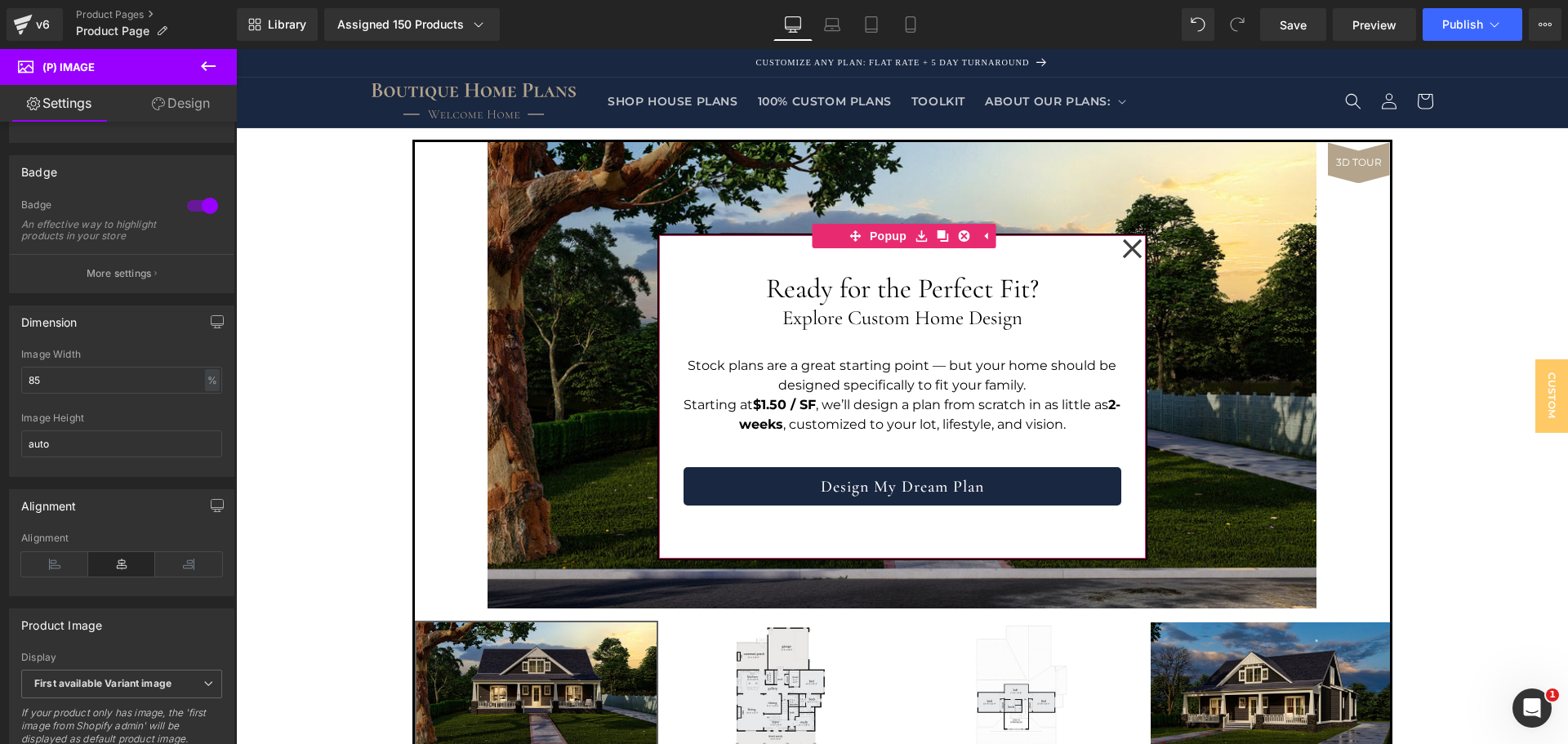
click at [685, 252] on div "Ready for the Perfect Fit? Heading Explore Custom Home Design Heading Stock pla…" at bounding box center [902, 397] width 487 height 324
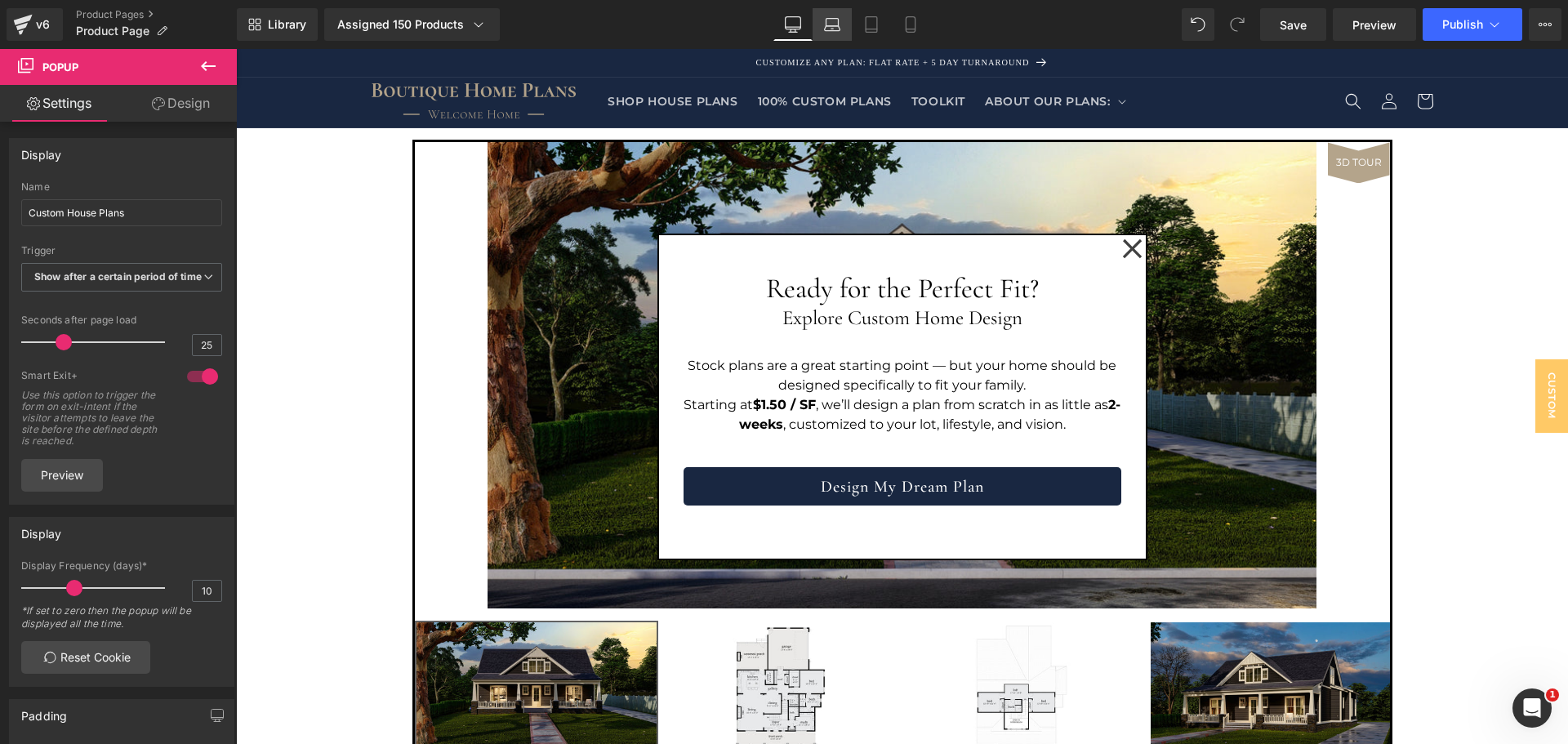
click at [836, 21] on icon at bounding box center [832, 25] width 17 height 17
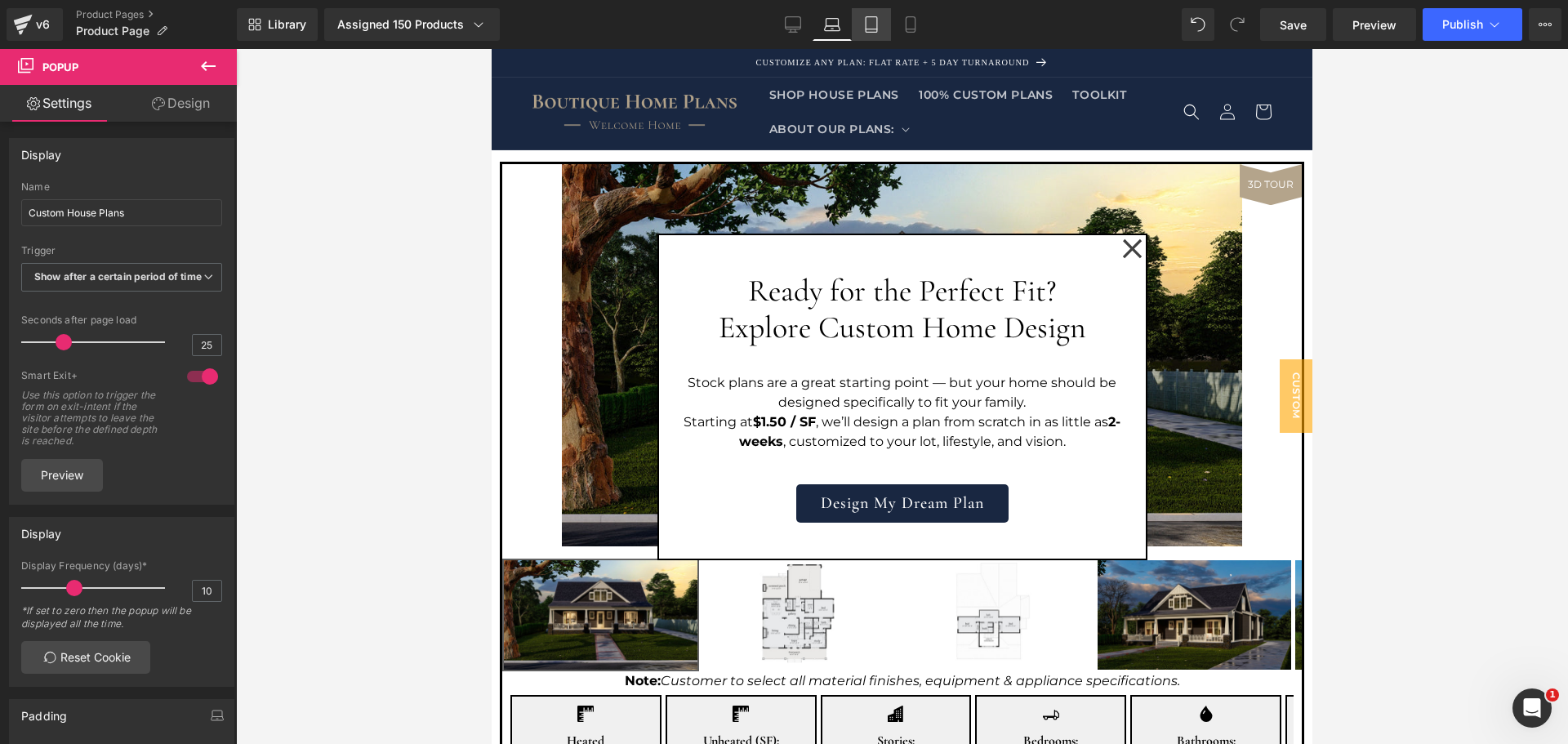
click at [875, 30] on icon at bounding box center [872, 30] width 12 height 0
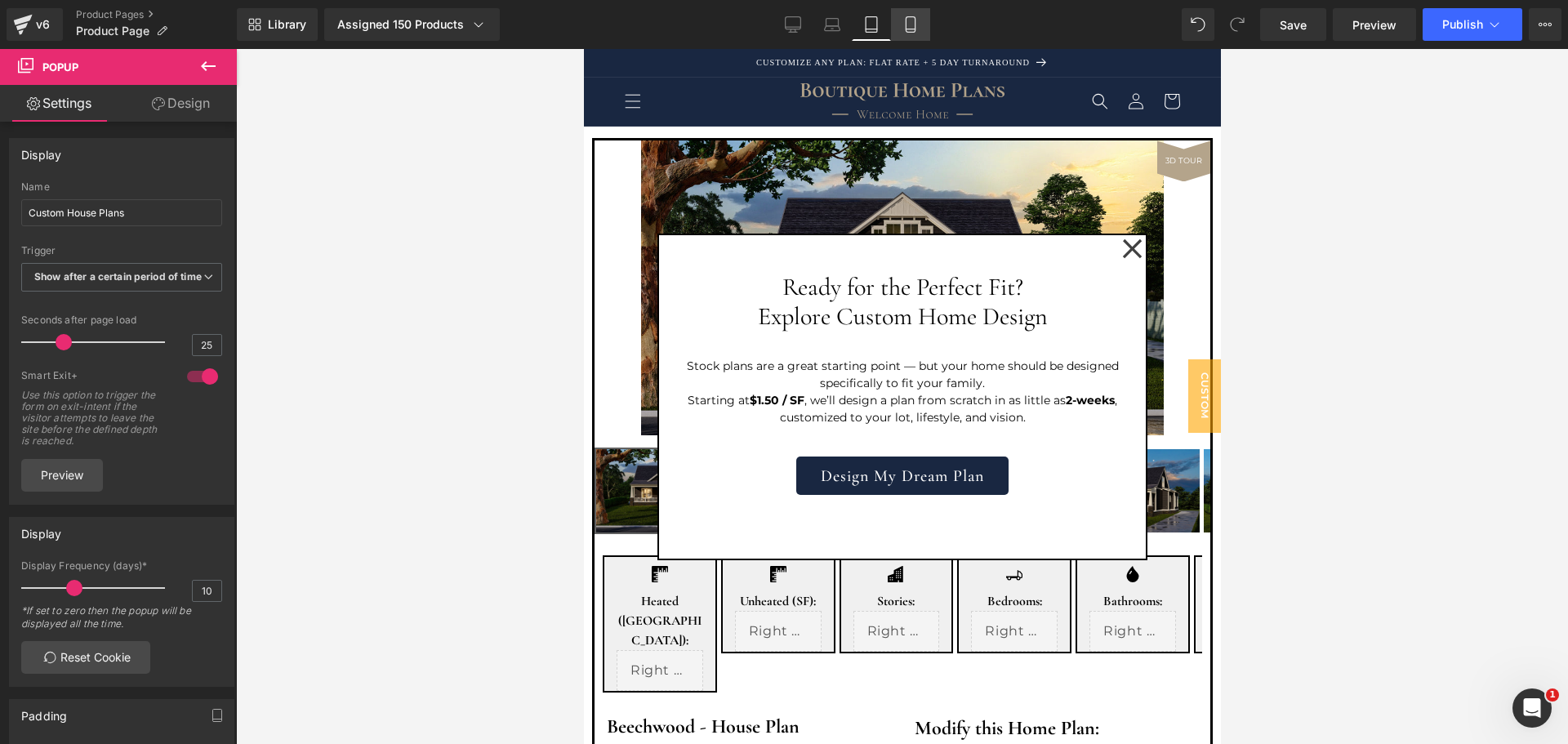
click at [912, 28] on icon at bounding box center [911, 25] width 17 height 17
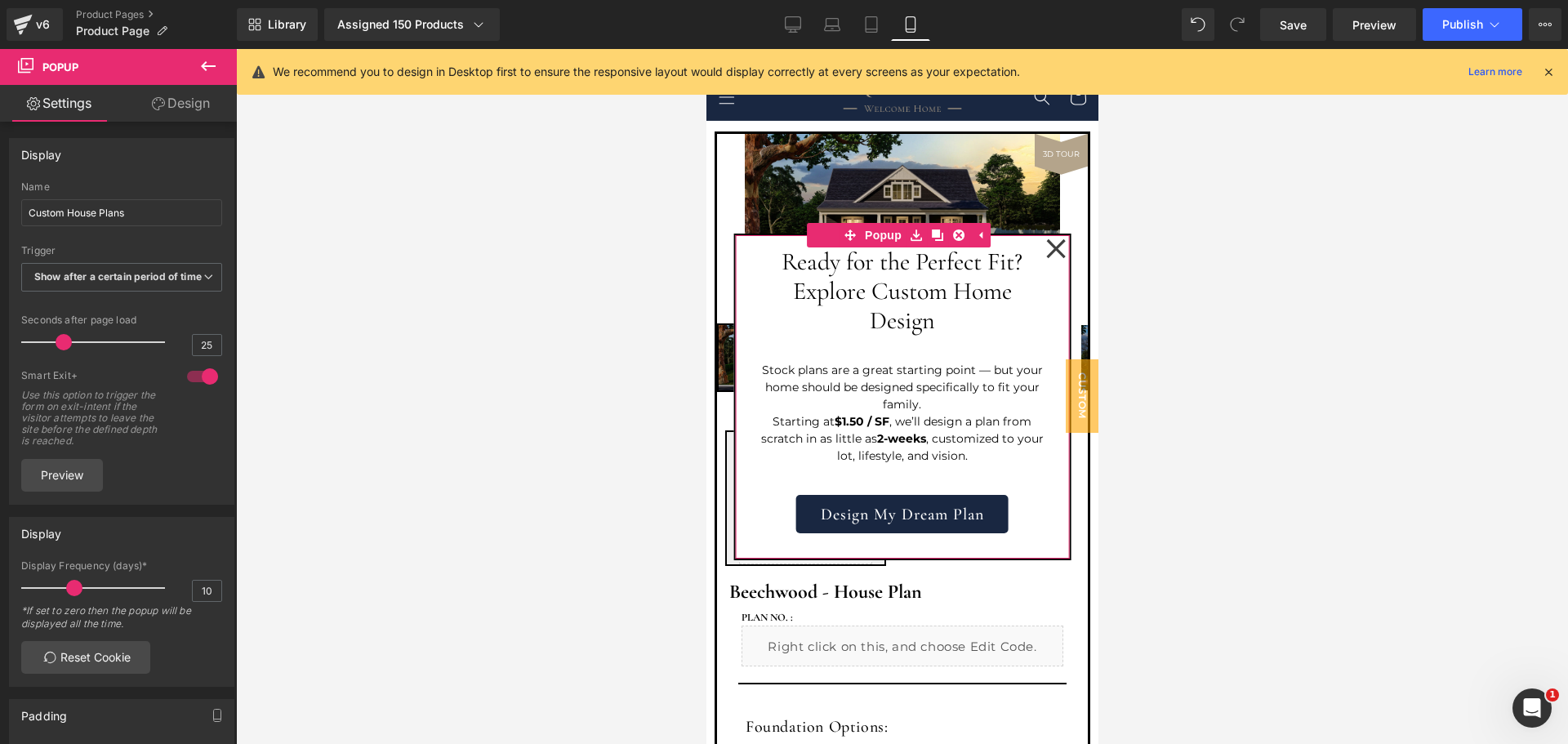
scroll to position [0, 0]
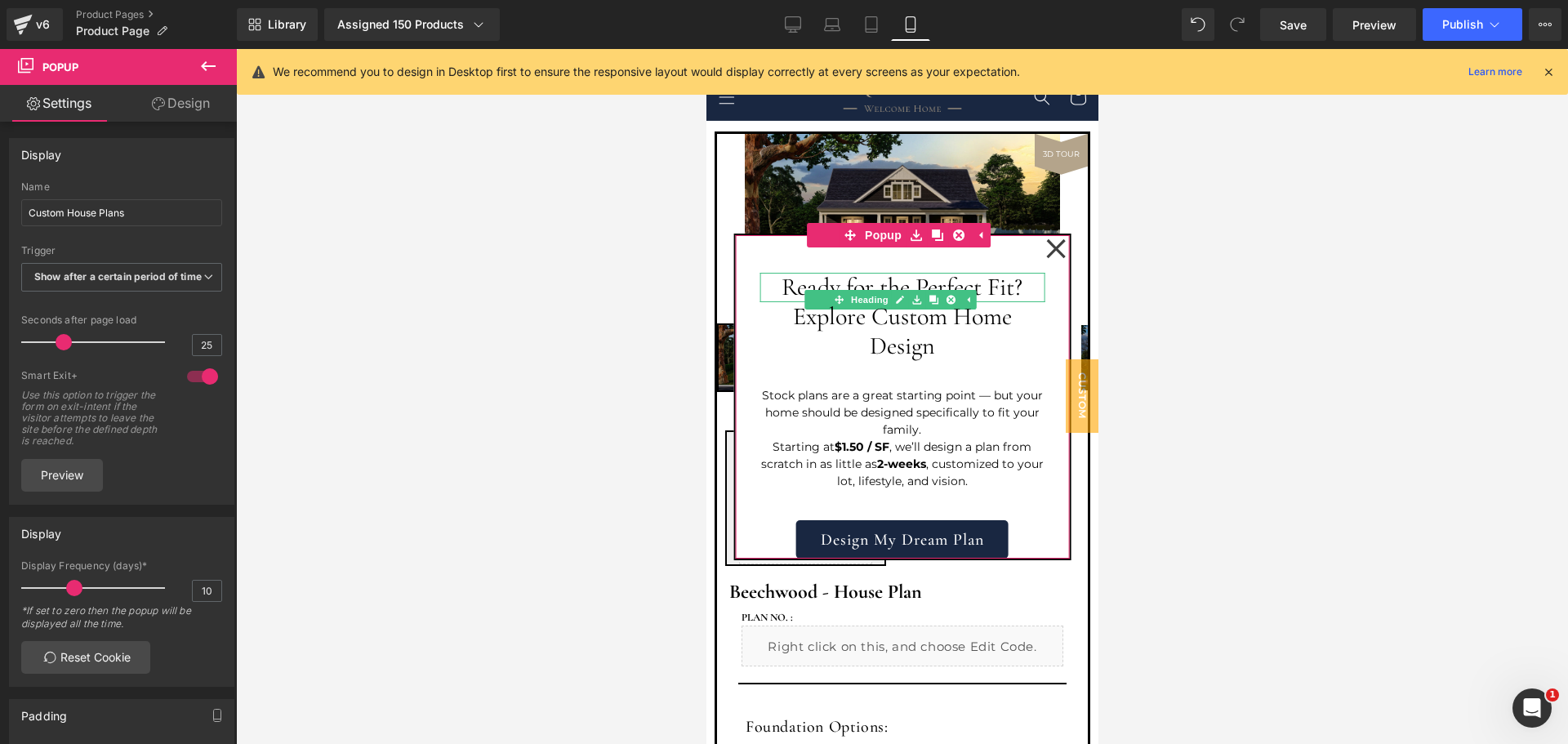
click at [959, 281] on h1 "Ready for the Perfect Fit?" at bounding box center [902, 287] width 285 height 30
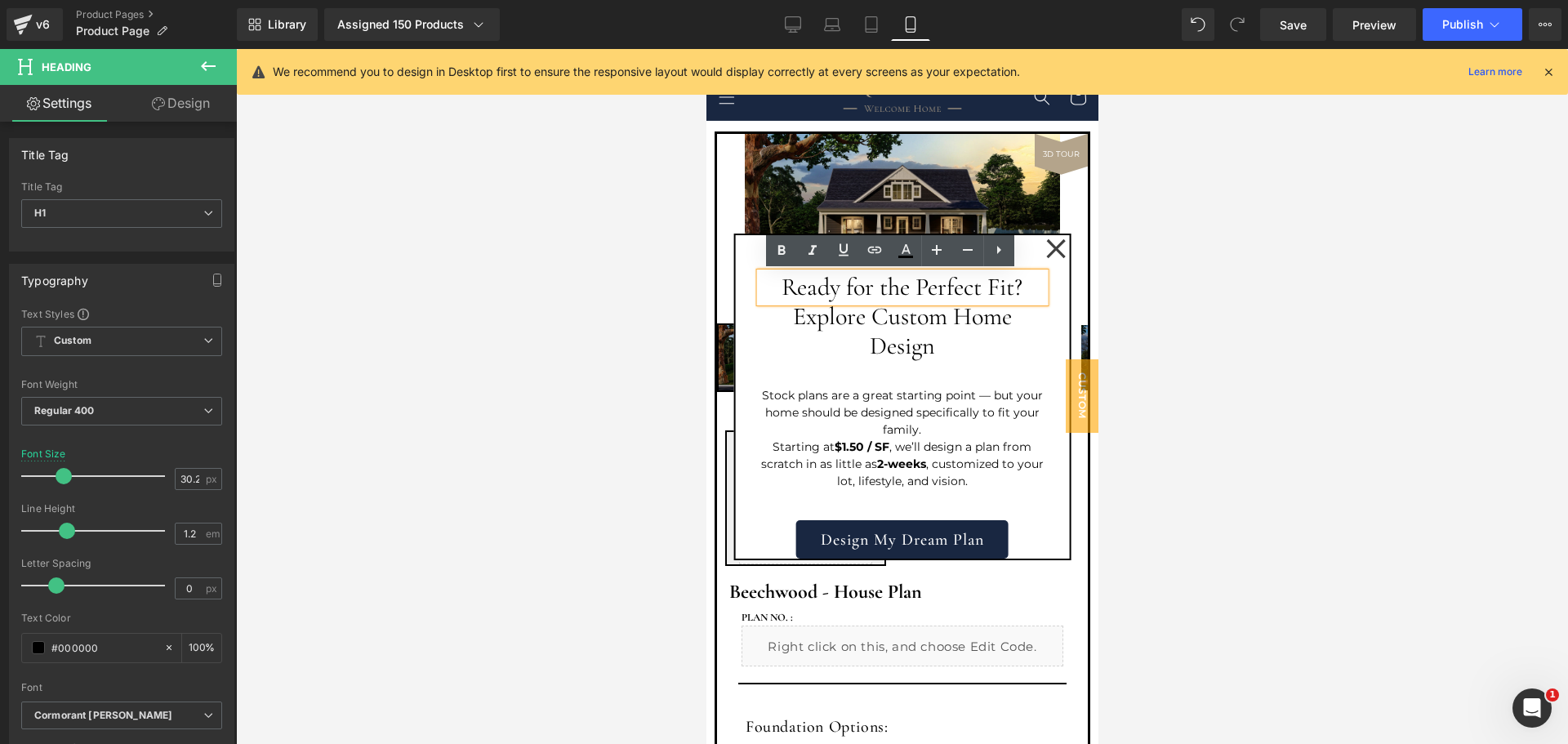
click at [972, 379] on div "Ready for the Perfect Fit? Heading Explore Custom Home Design Heading Stock pla…" at bounding box center [902, 410] width 285 height 300
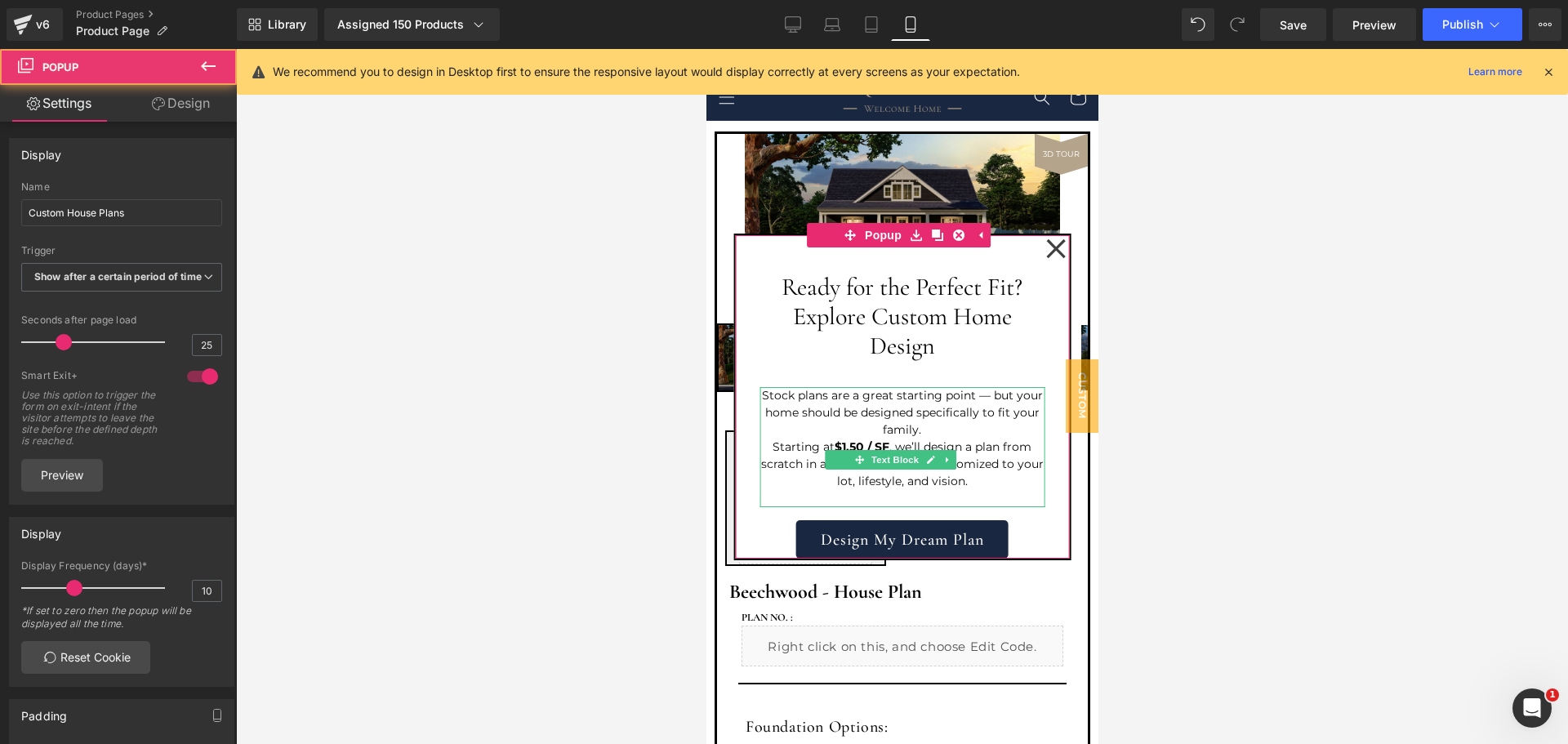
click at [939, 408] on p "Stock plans are a great starting point — but your home should be designed speci…" at bounding box center [902, 413] width 285 height 51
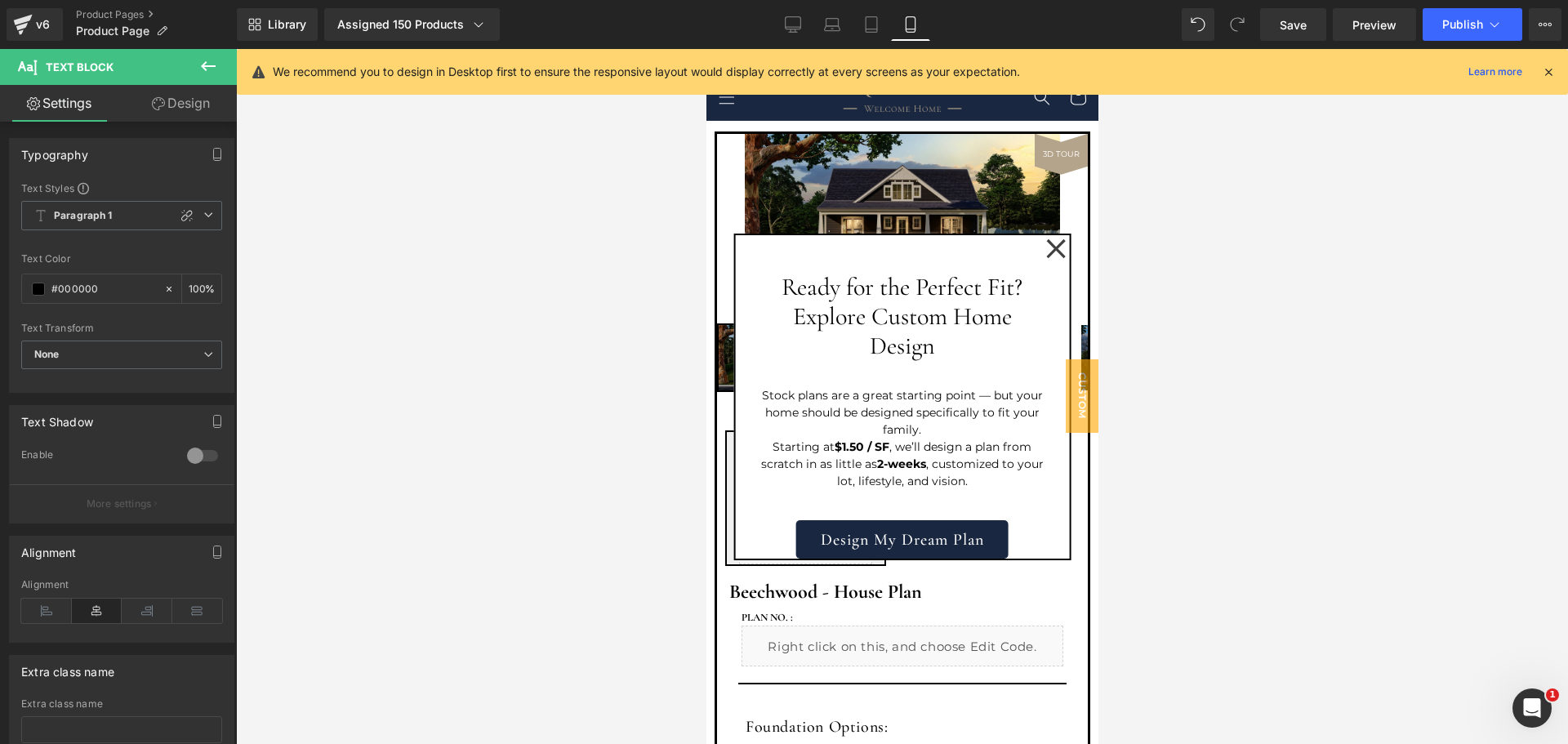
click at [192, 97] on link "Design" at bounding box center [180, 103] width 118 height 37
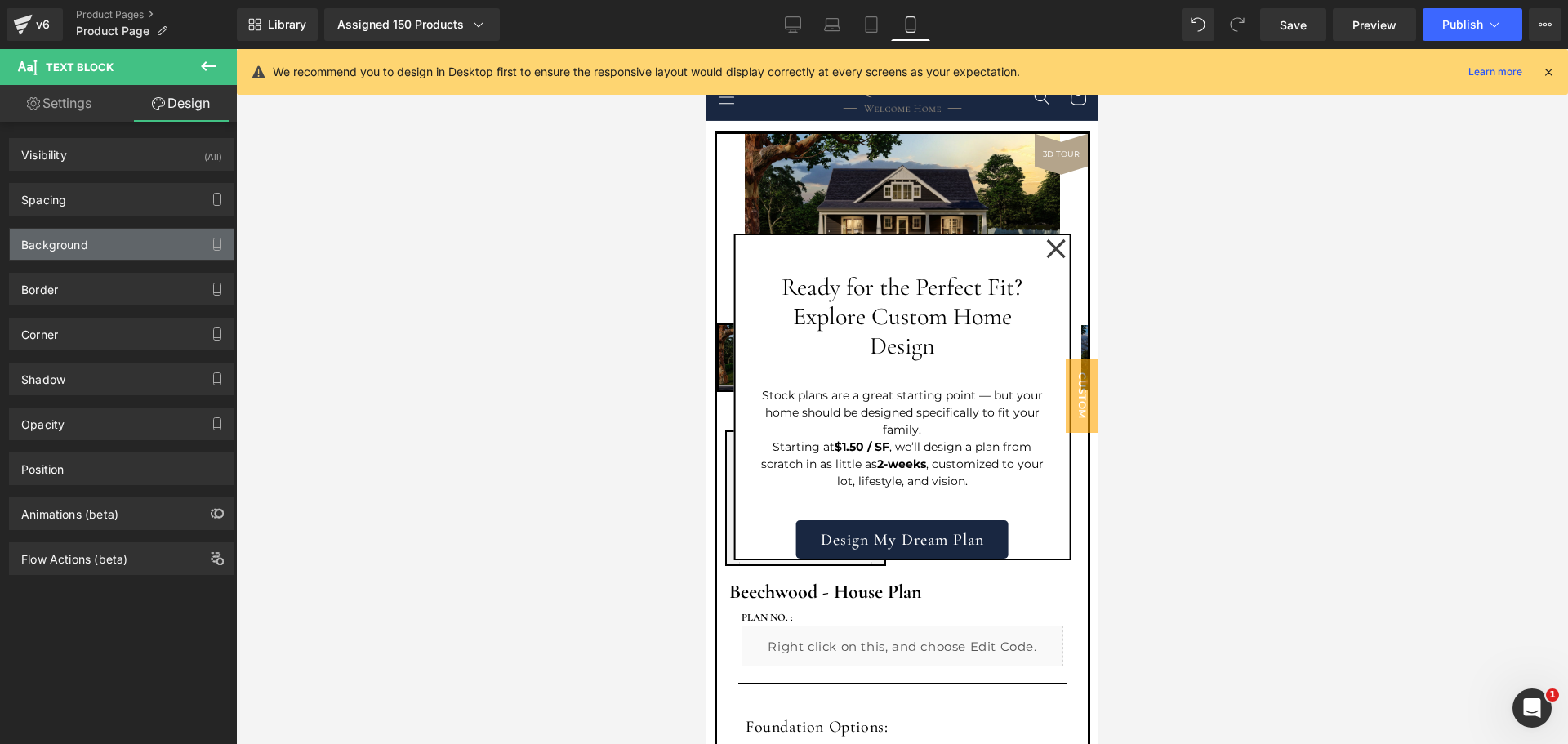
type input "M"
type input "0"
type input "S"
type input "0"
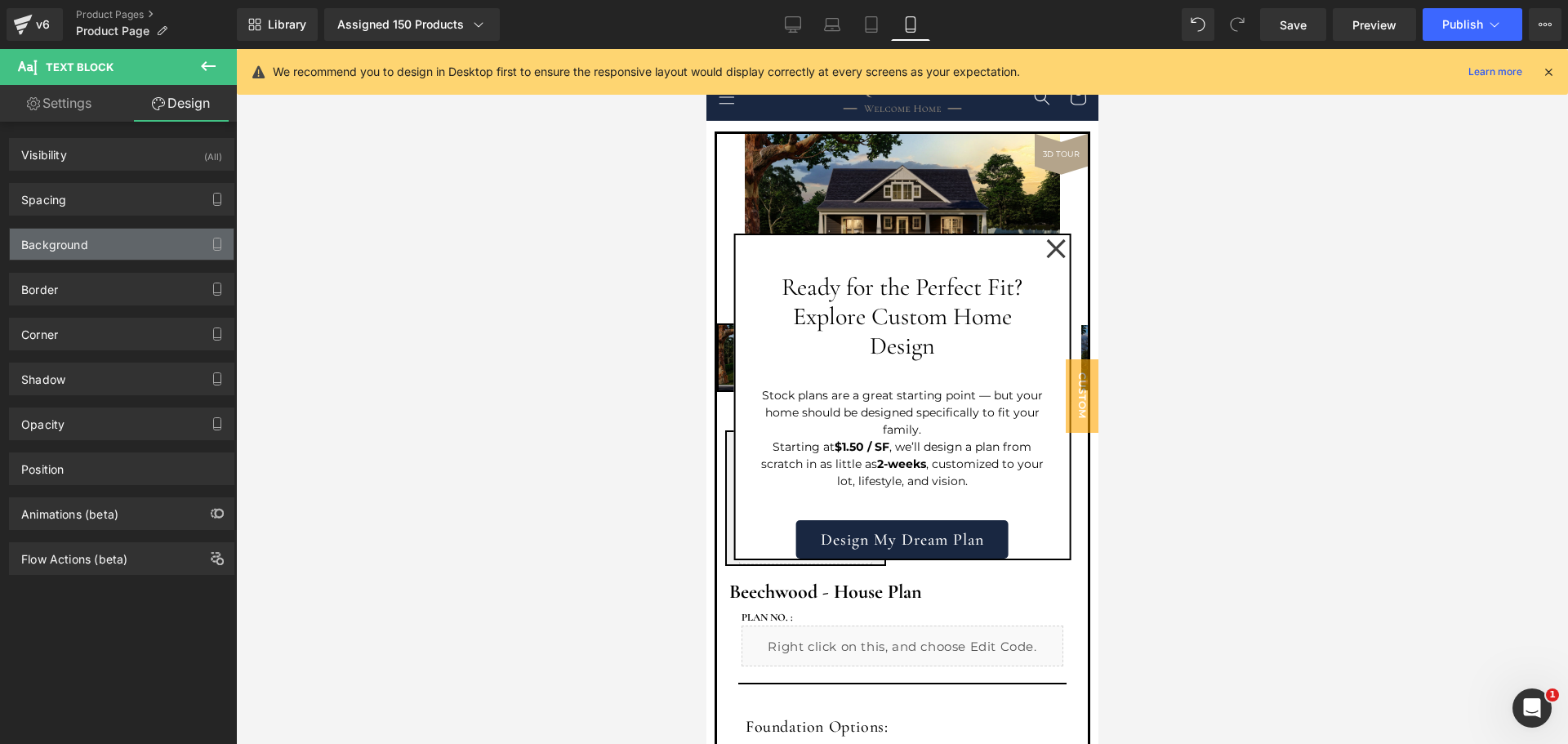
type input "0"
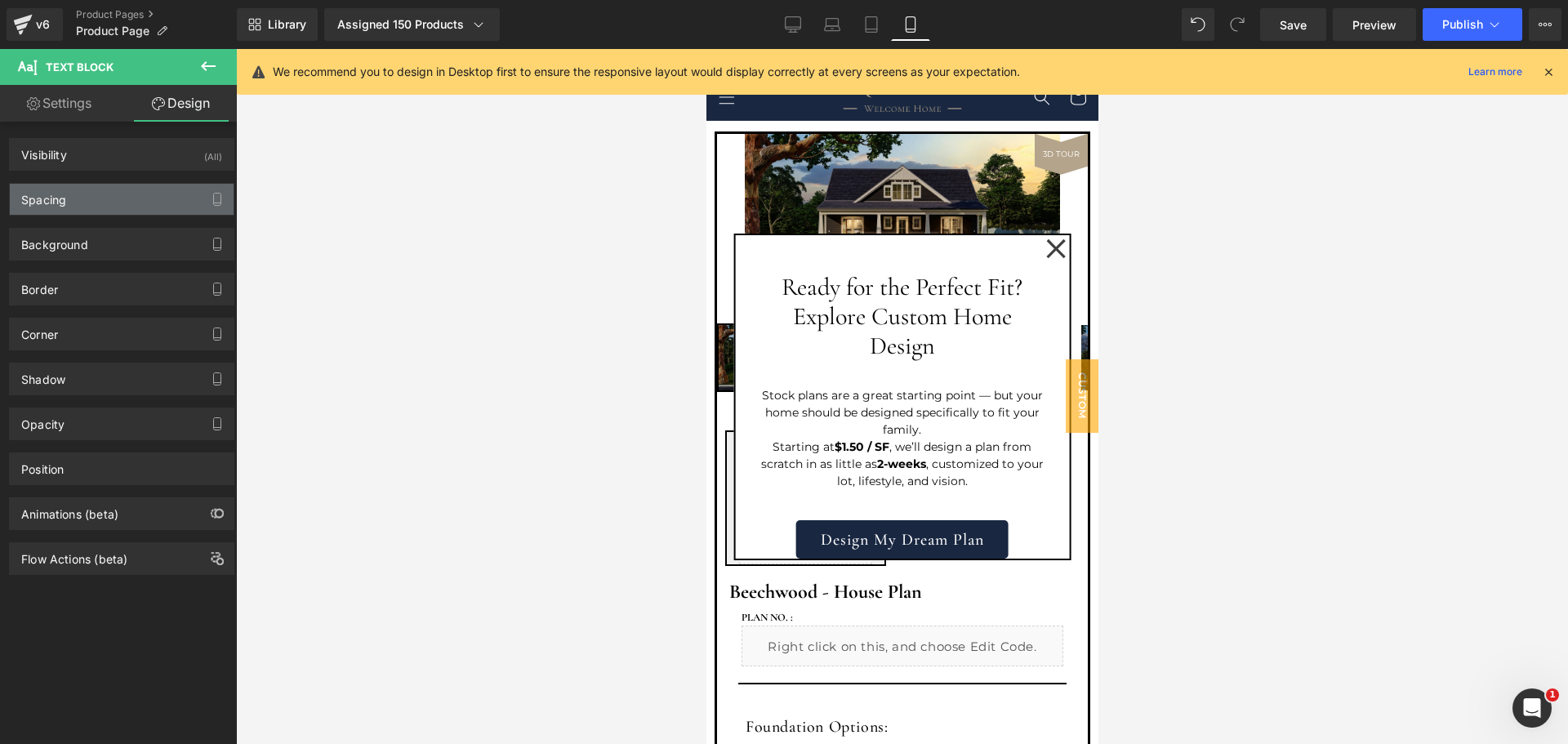
click at [98, 211] on div "Spacing" at bounding box center [121, 200] width 224 height 31
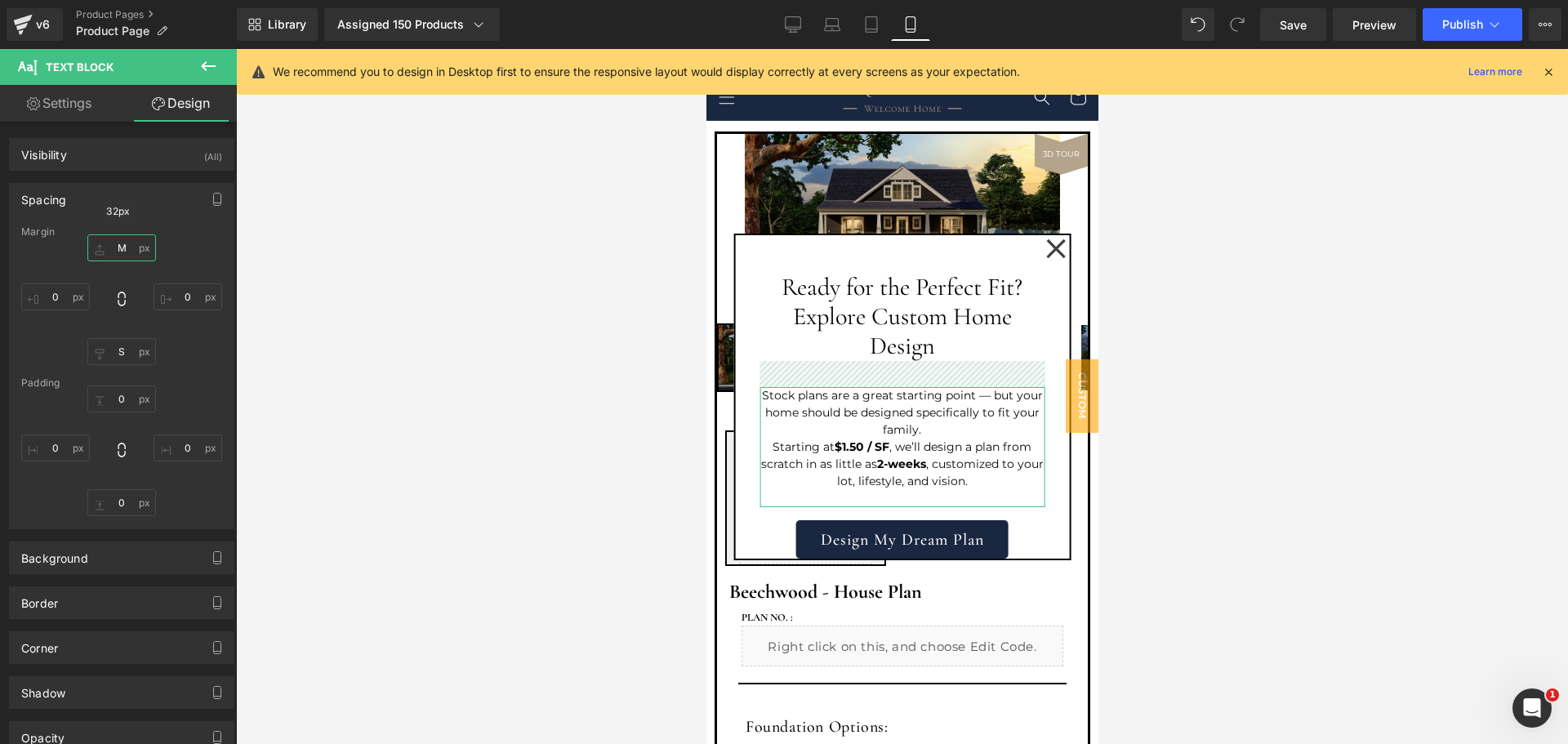
click at [118, 243] on input "M" at bounding box center [121, 248] width 69 height 27
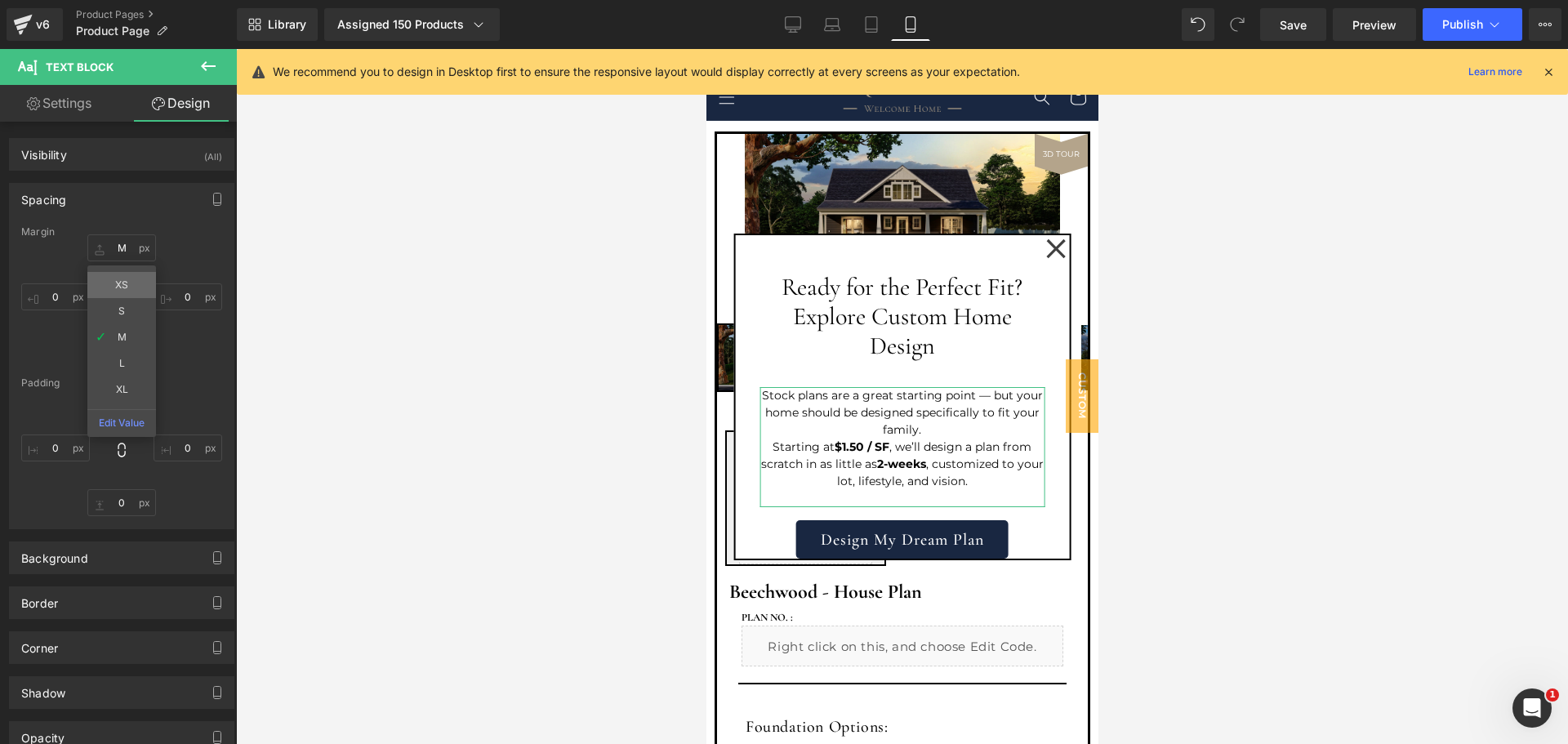
type input "XS"
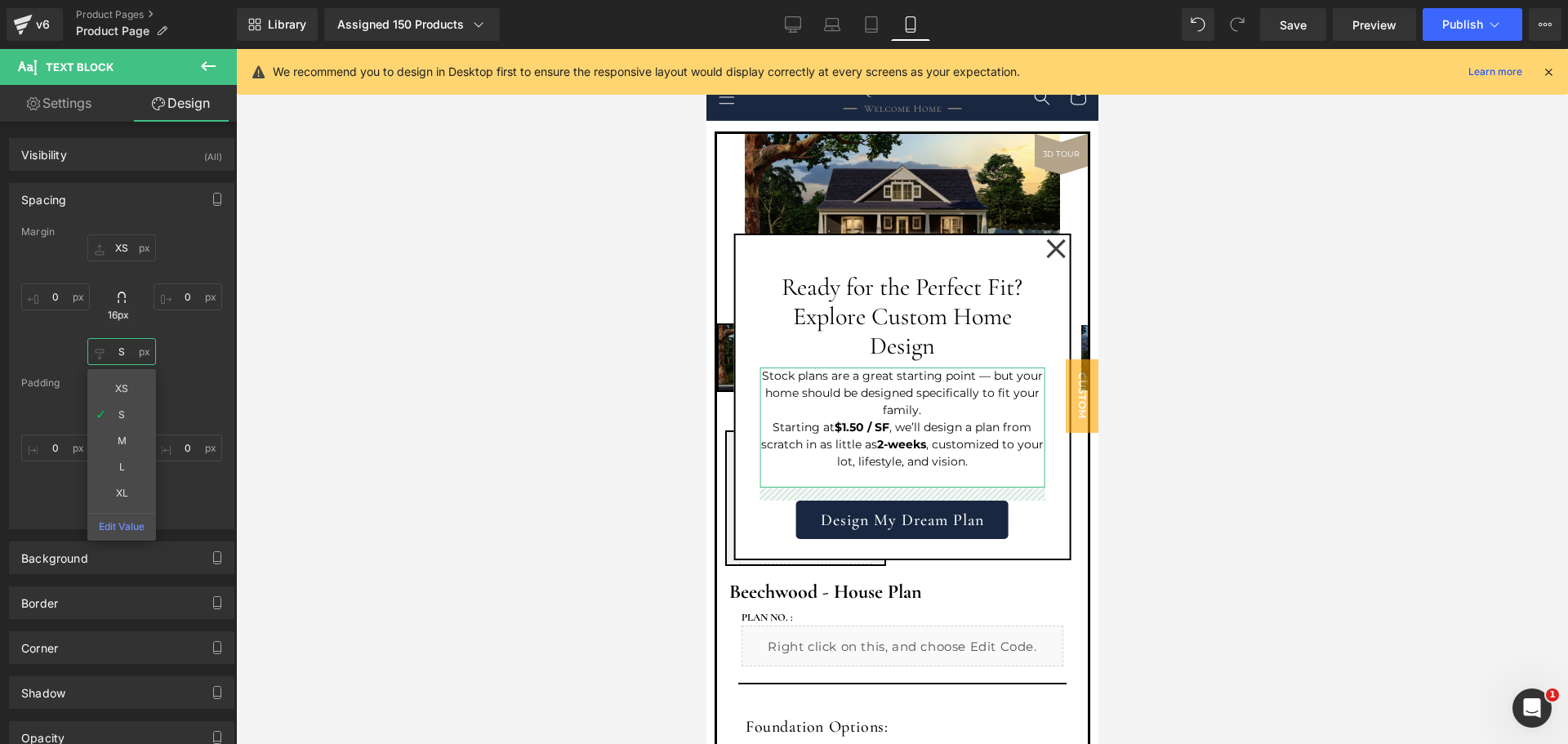
click at [127, 351] on input "S" at bounding box center [121, 352] width 69 height 27
type input "XS"
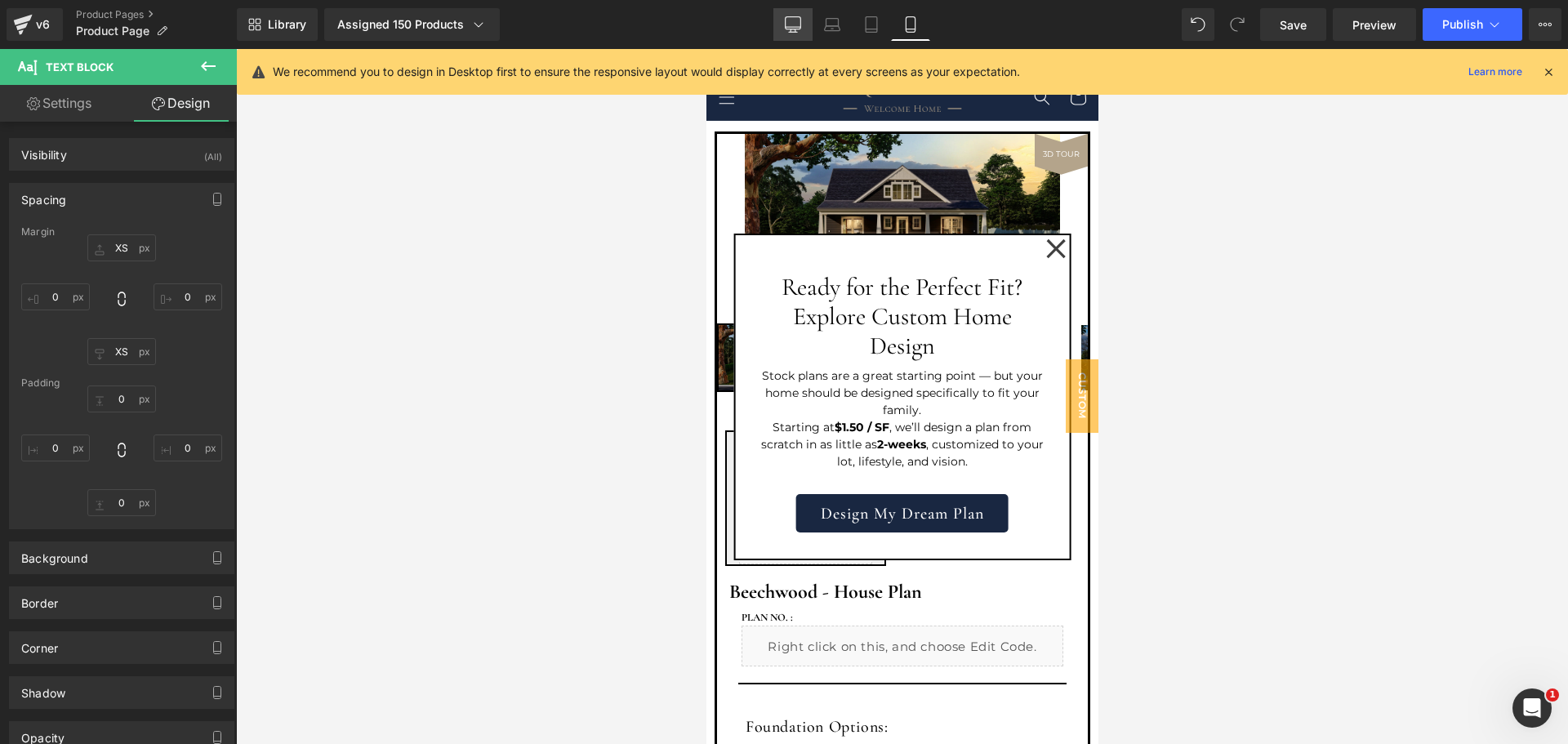
click at [787, 21] on icon at bounding box center [793, 25] width 17 height 17
type input "XS"
type input "0"
type input "XS"
type input "0"
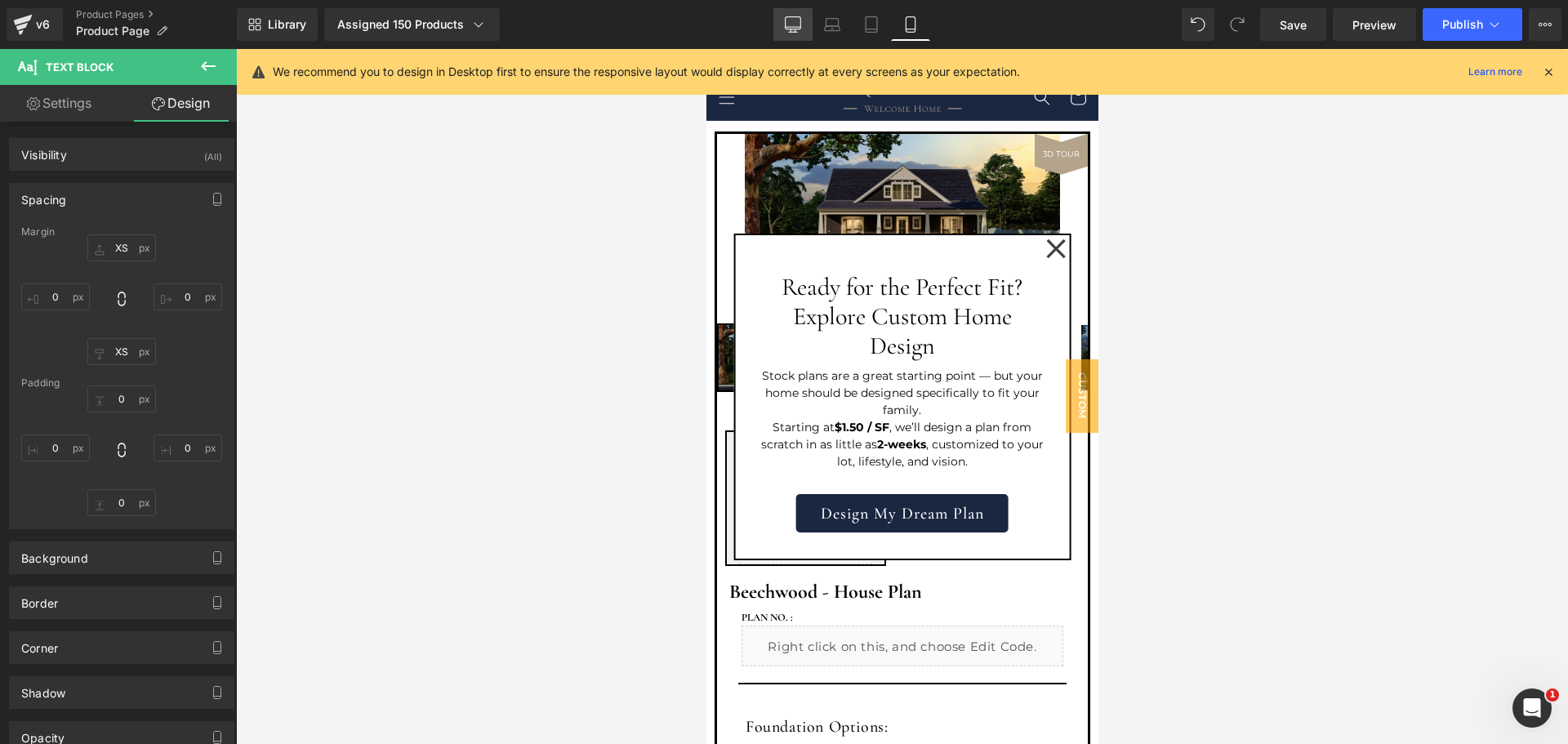
type input "0"
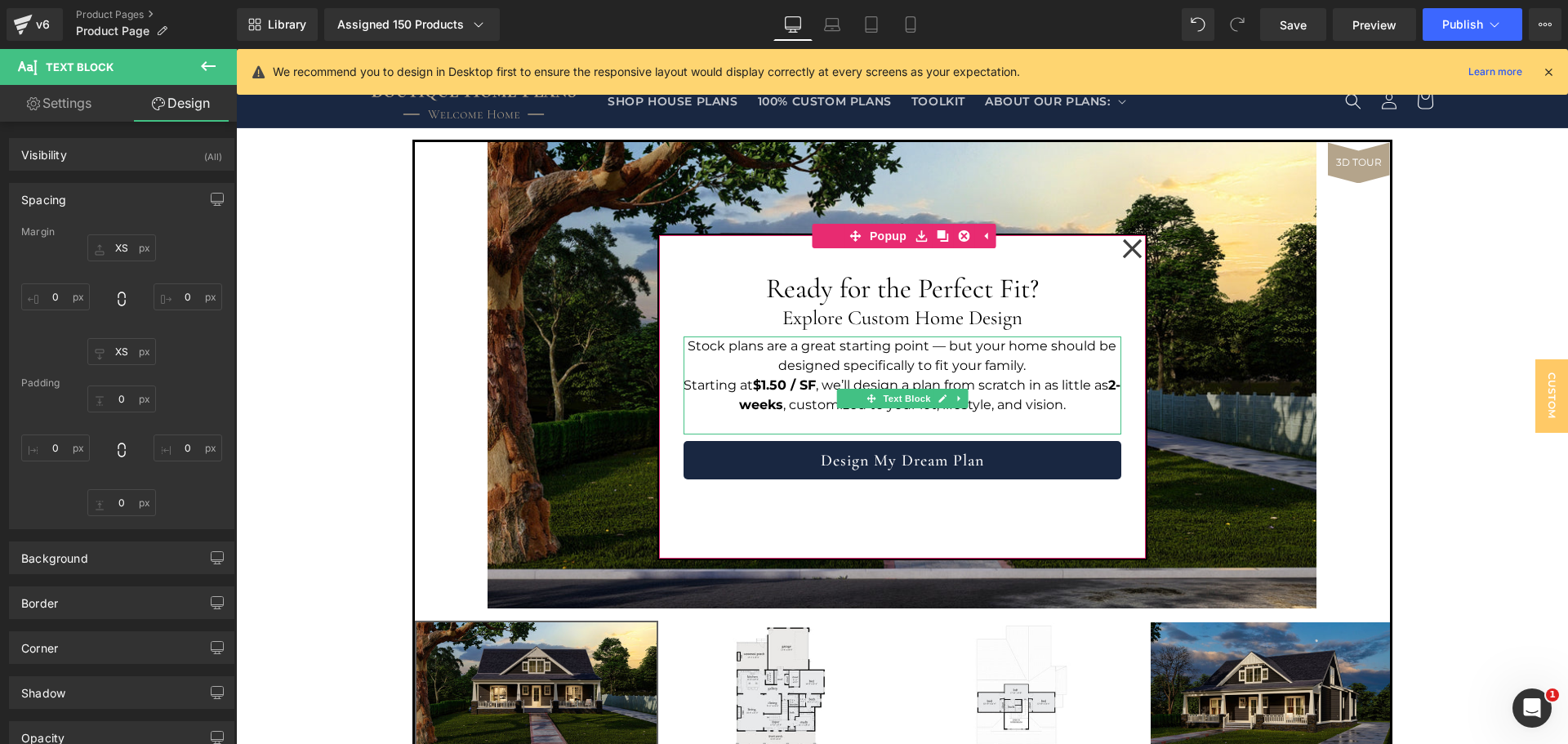
click at [944, 382] on p "Starting at $1.50 / SF , we’ll design a plan from scratch in as little as 2- we…" at bounding box center [902, 395] width 438 height 39
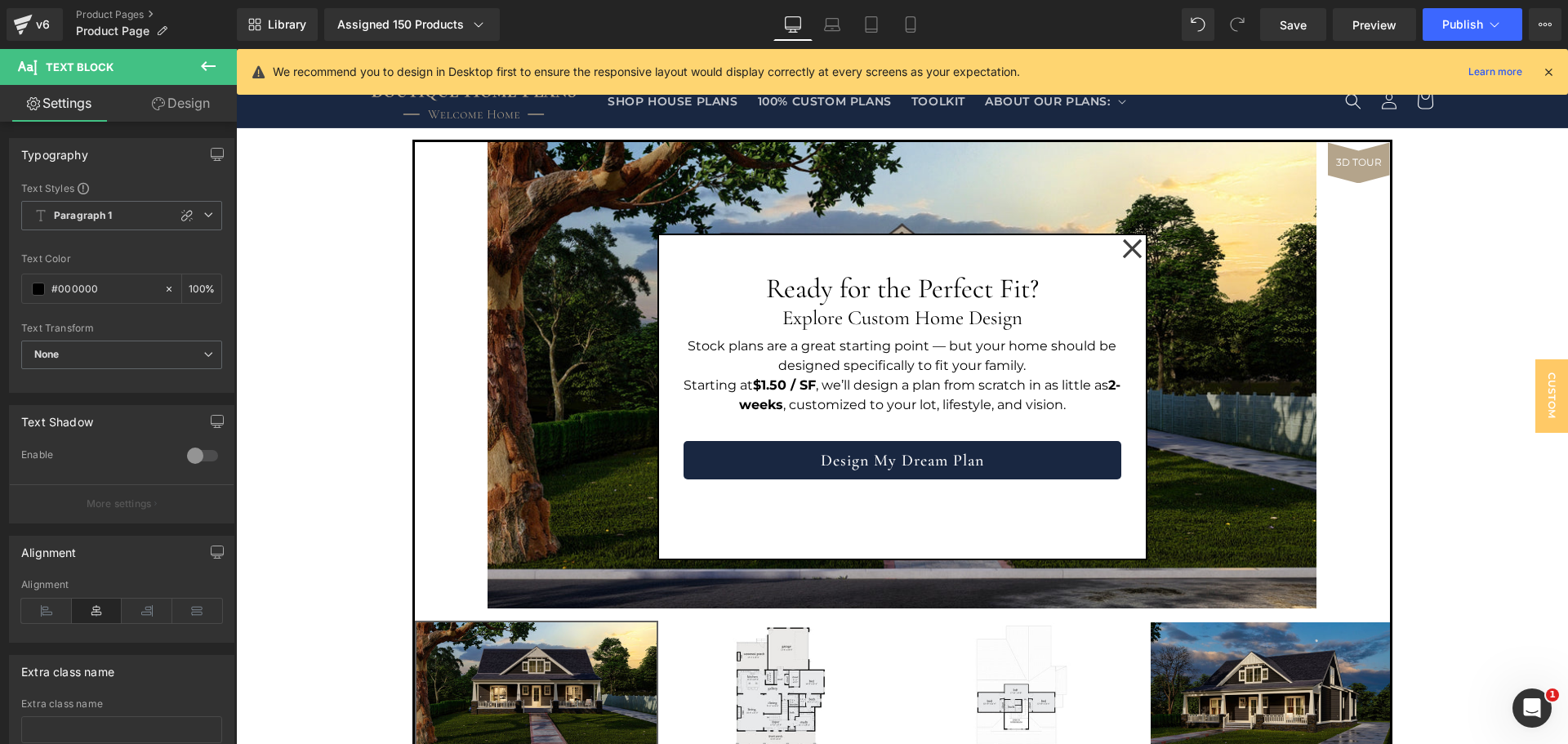
click at [164, 100] on link "Design" at bounding box center [180, 103] width 118 height 37
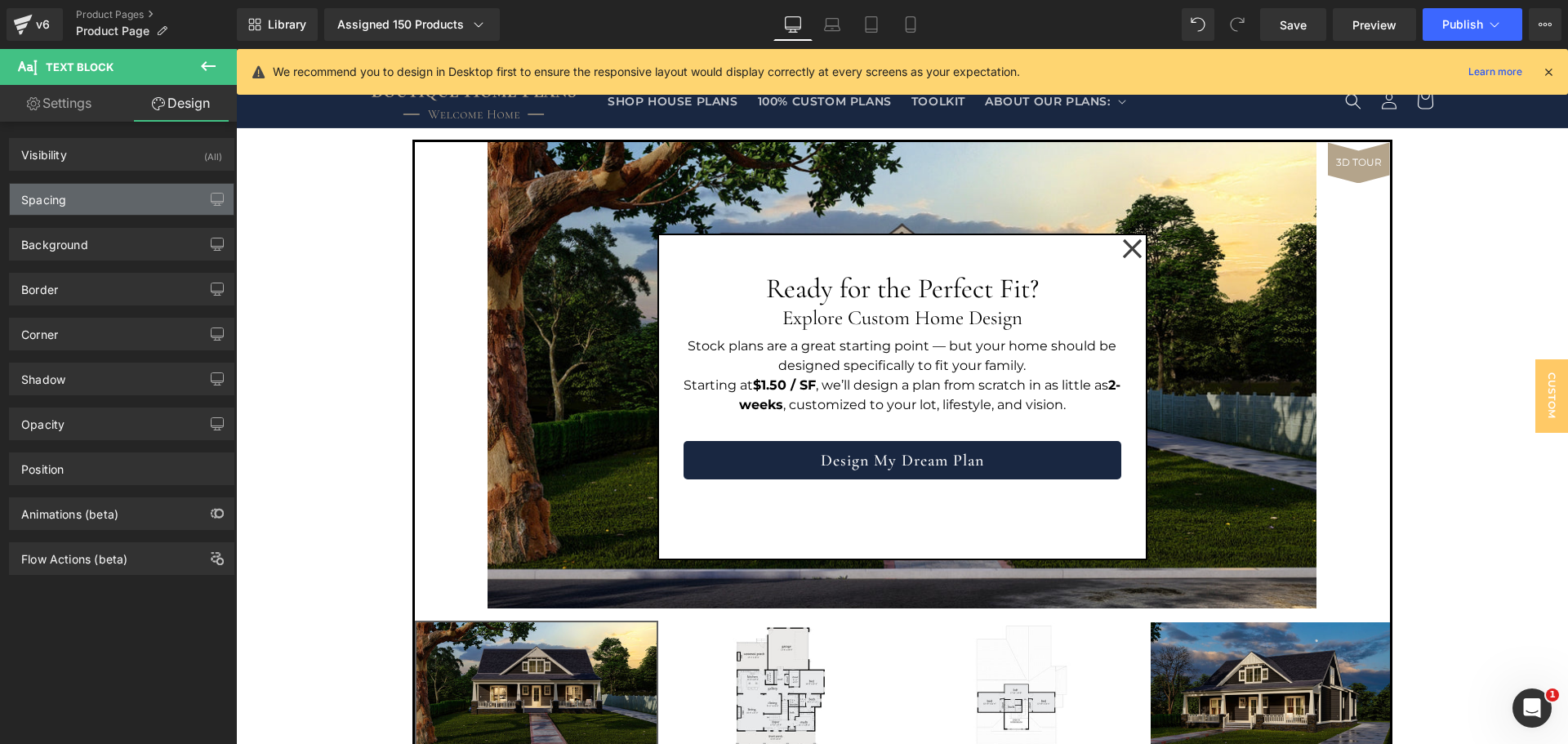
type input "XS"
type input "0"
type input "XS"
type input "0"
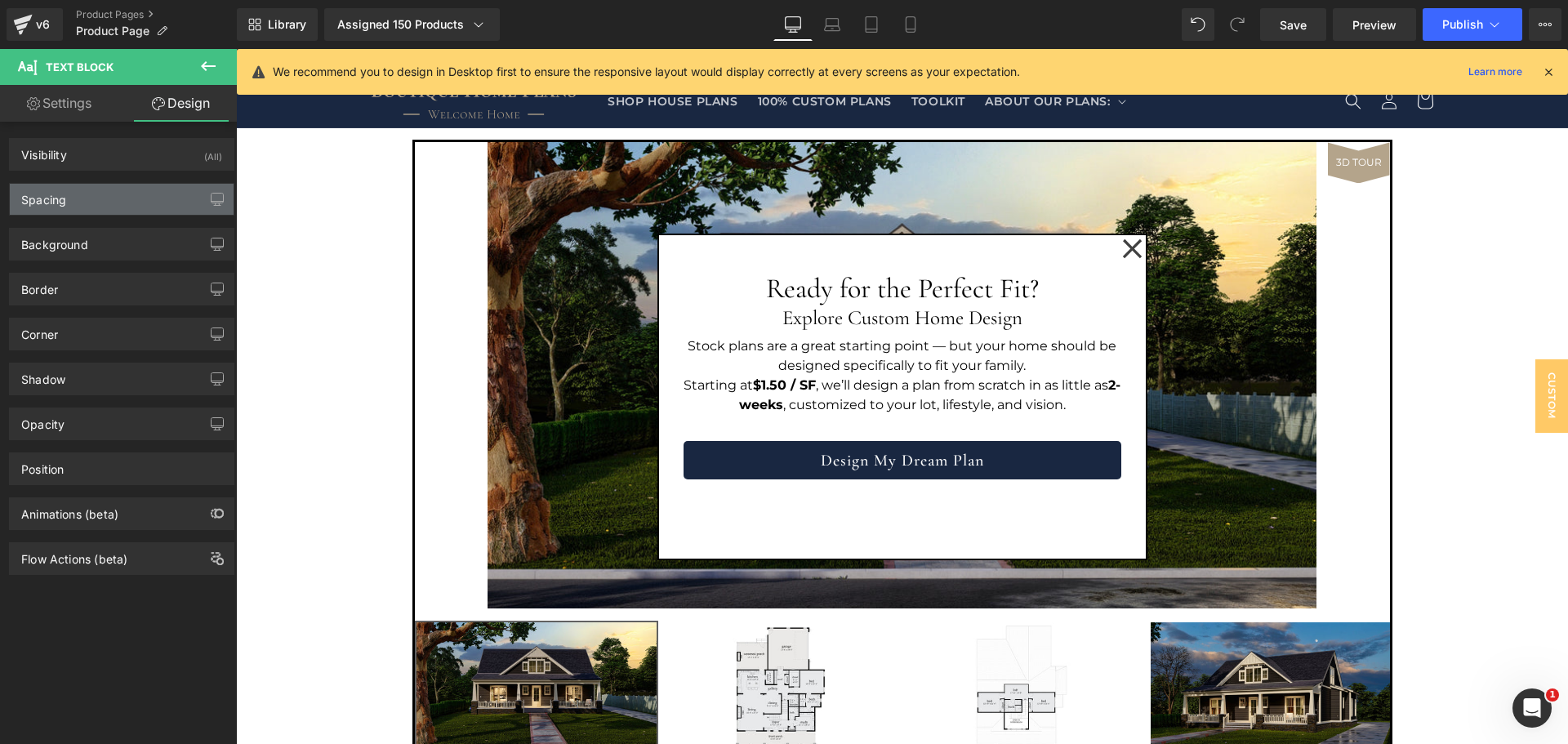
type input "0"
click at [135, 198] on div "Spacing" at bounding box center [121, 200] width 224 height 31
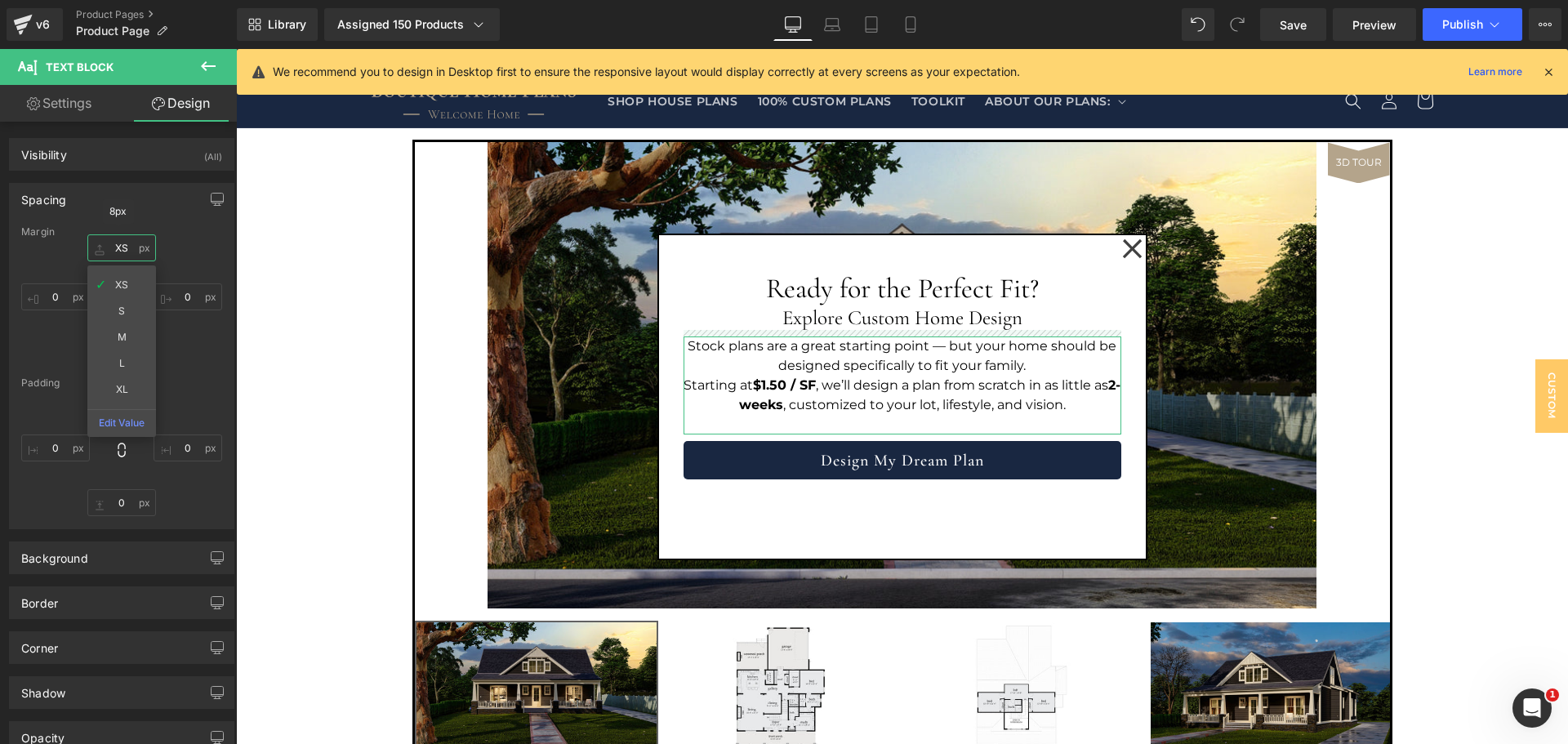
click at [121, 247] on input "XS" at bounding box center [121, 248] width 69 height 27
type input "S"
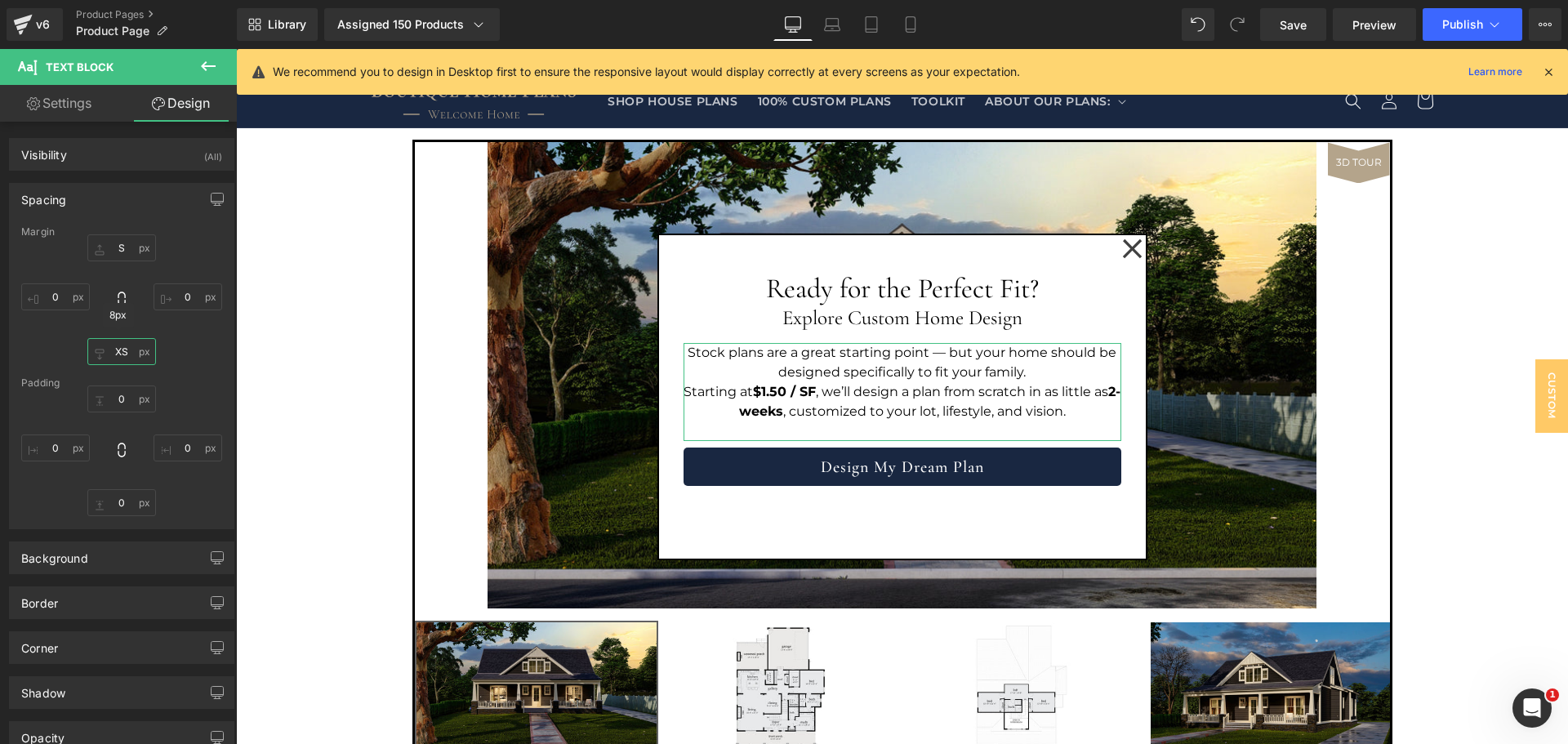
click at [121, 353] on input "XS" at bounding box center [121, 352] width 69 height 27
type input "S"
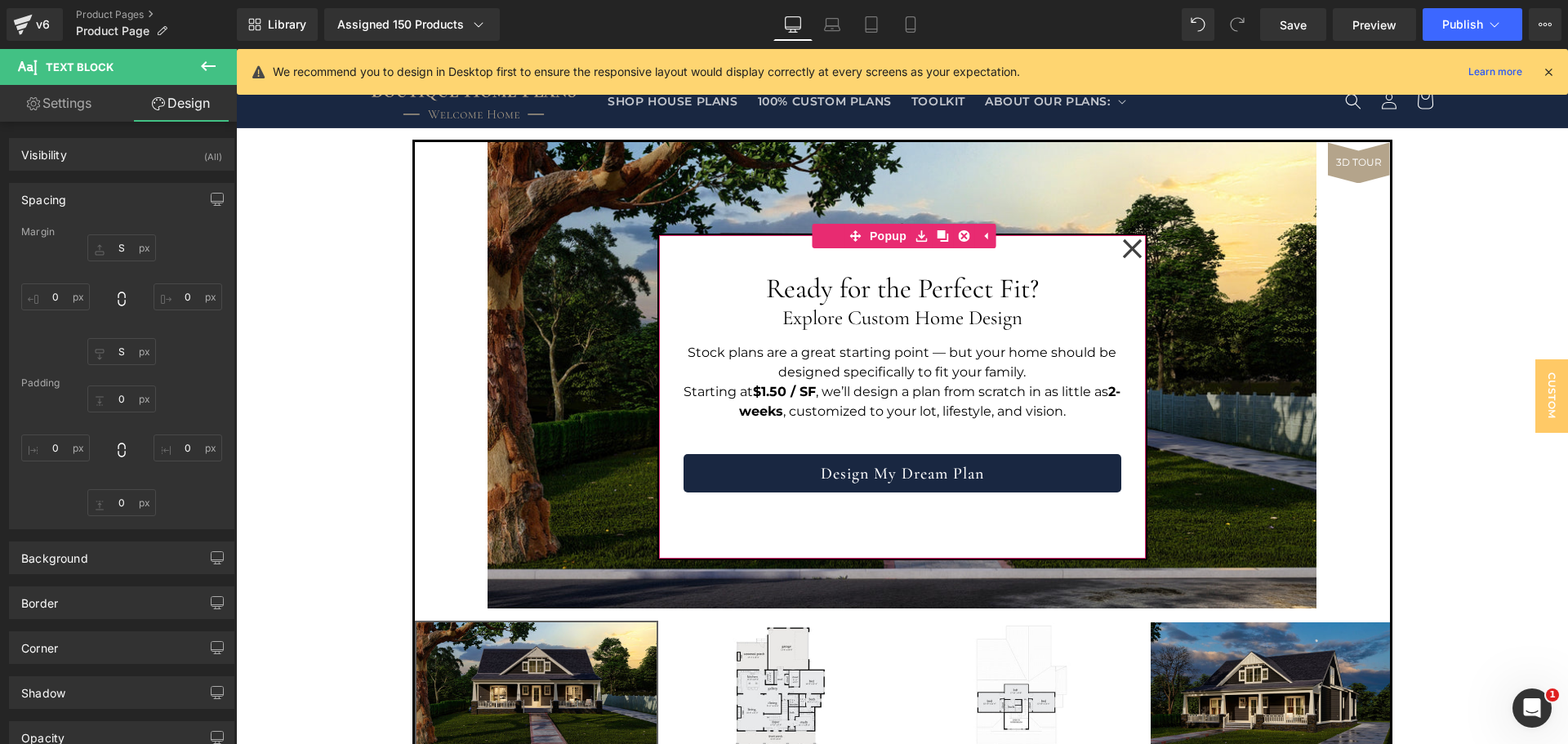
click at [920, 537] on div "Ready for the Perfect Fit? Heading Explore Custom Home Design Heading Stock pla…" at bounding box center [902, 397] width 487 height 324
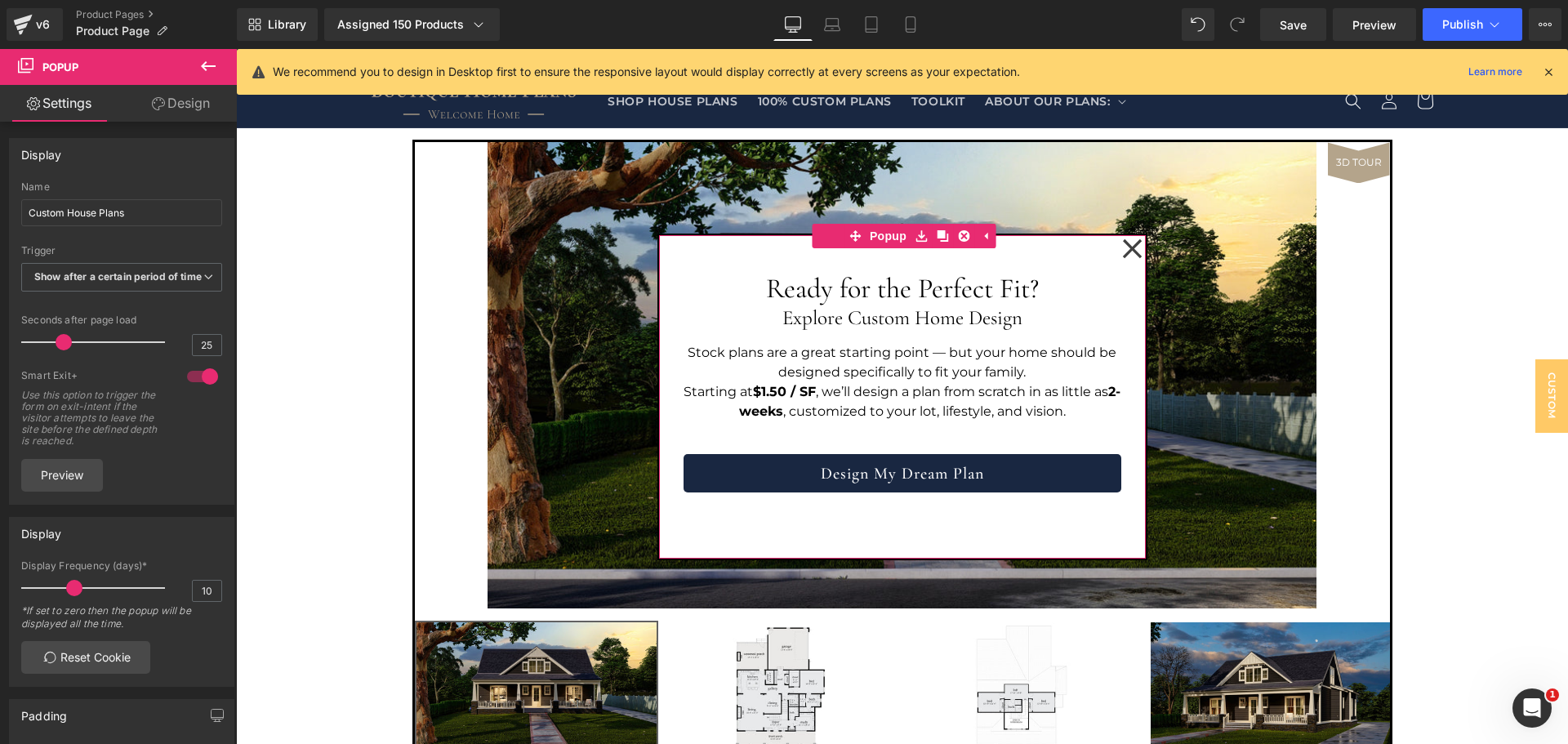
click at [200, 104] on link "Design" at bounding box center [180, 103] width 118 height 37
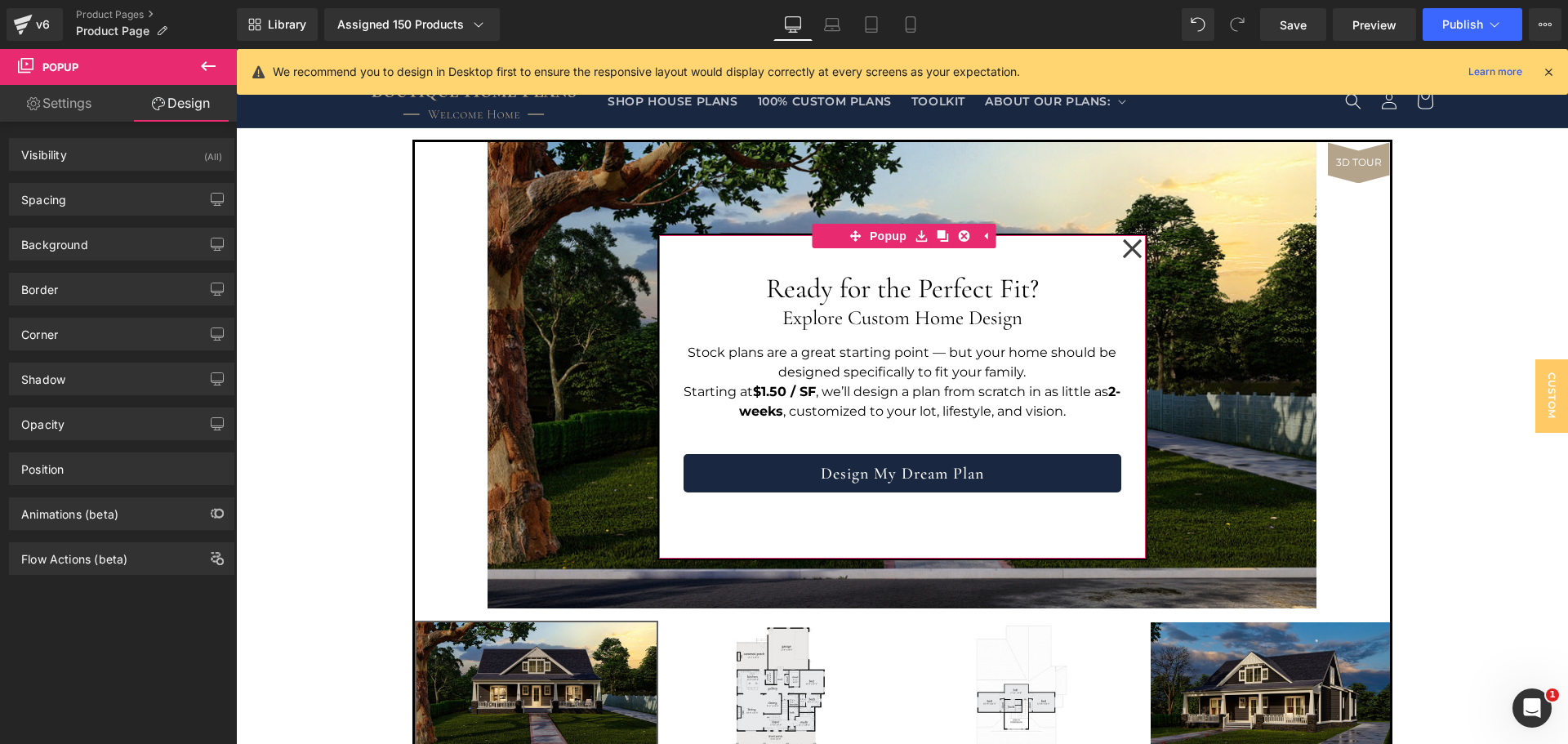
click at [76, 96] on link "Settings" at bounding box center [59, 103] width 118 height 37
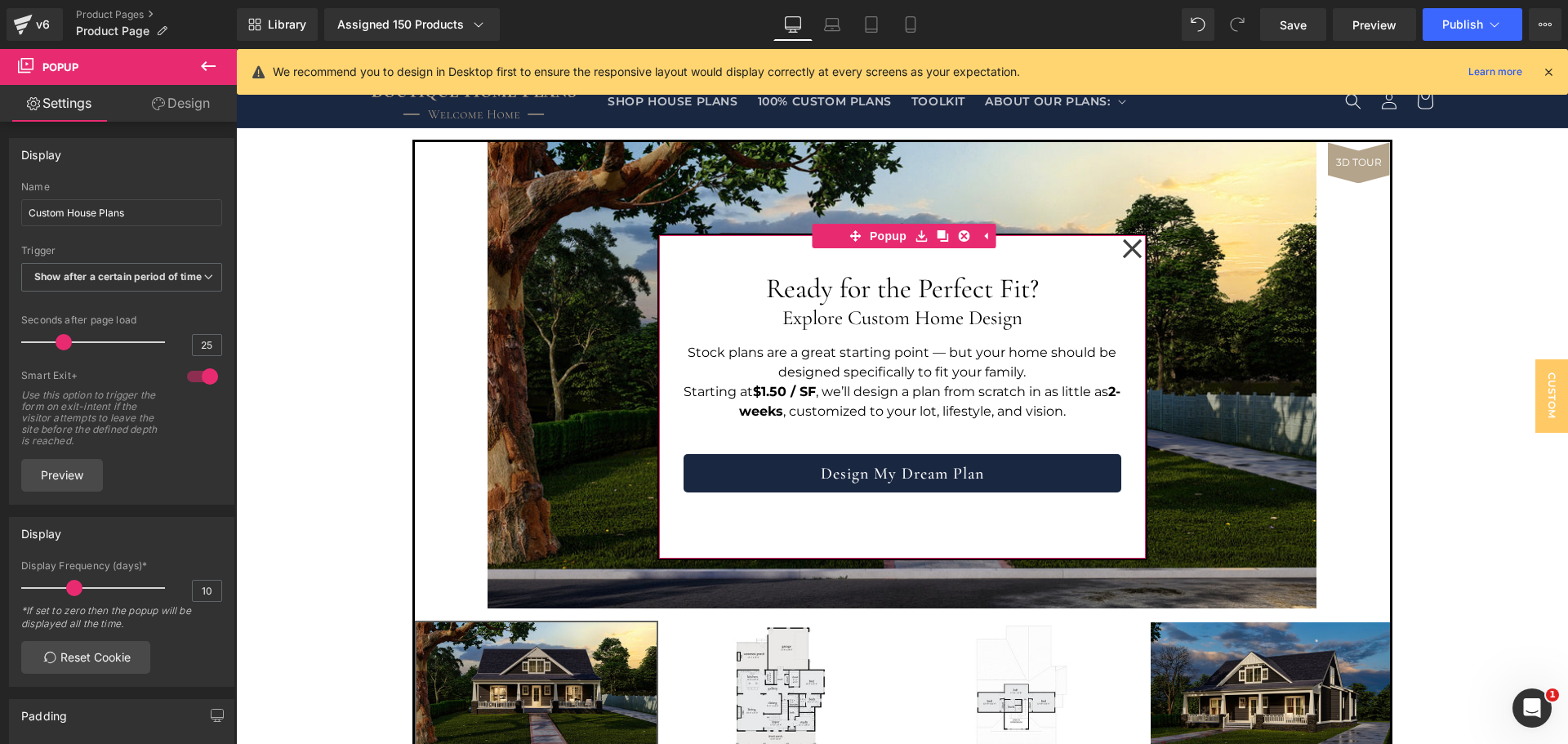
click at [160, 89] on link "Design" at bounding box center [180, 103] width 118 height 37
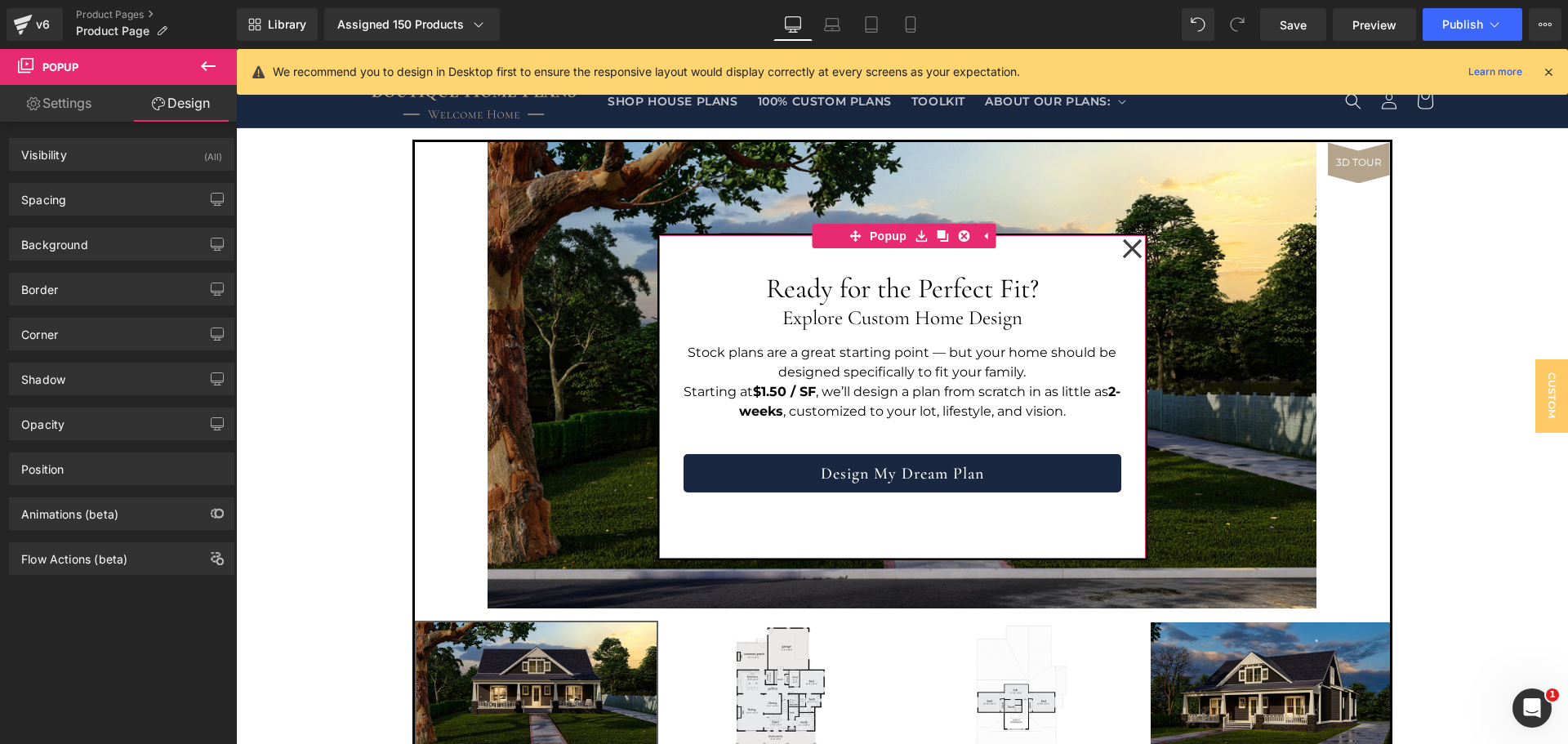
type input "0"
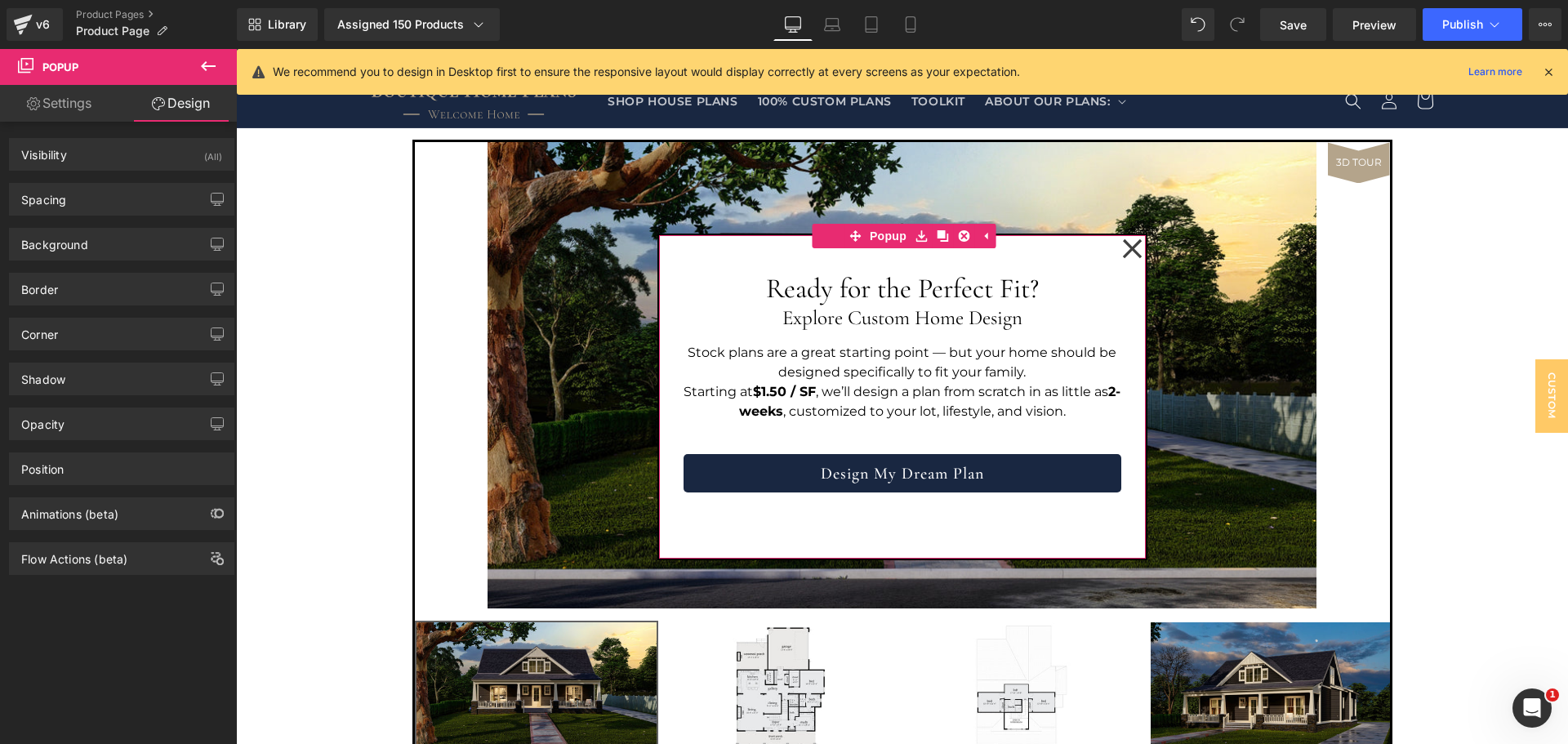
type input "0"
click at [119, 157] on div "Visibility (All)" at bounding box center [121, 154] width 224 height 31
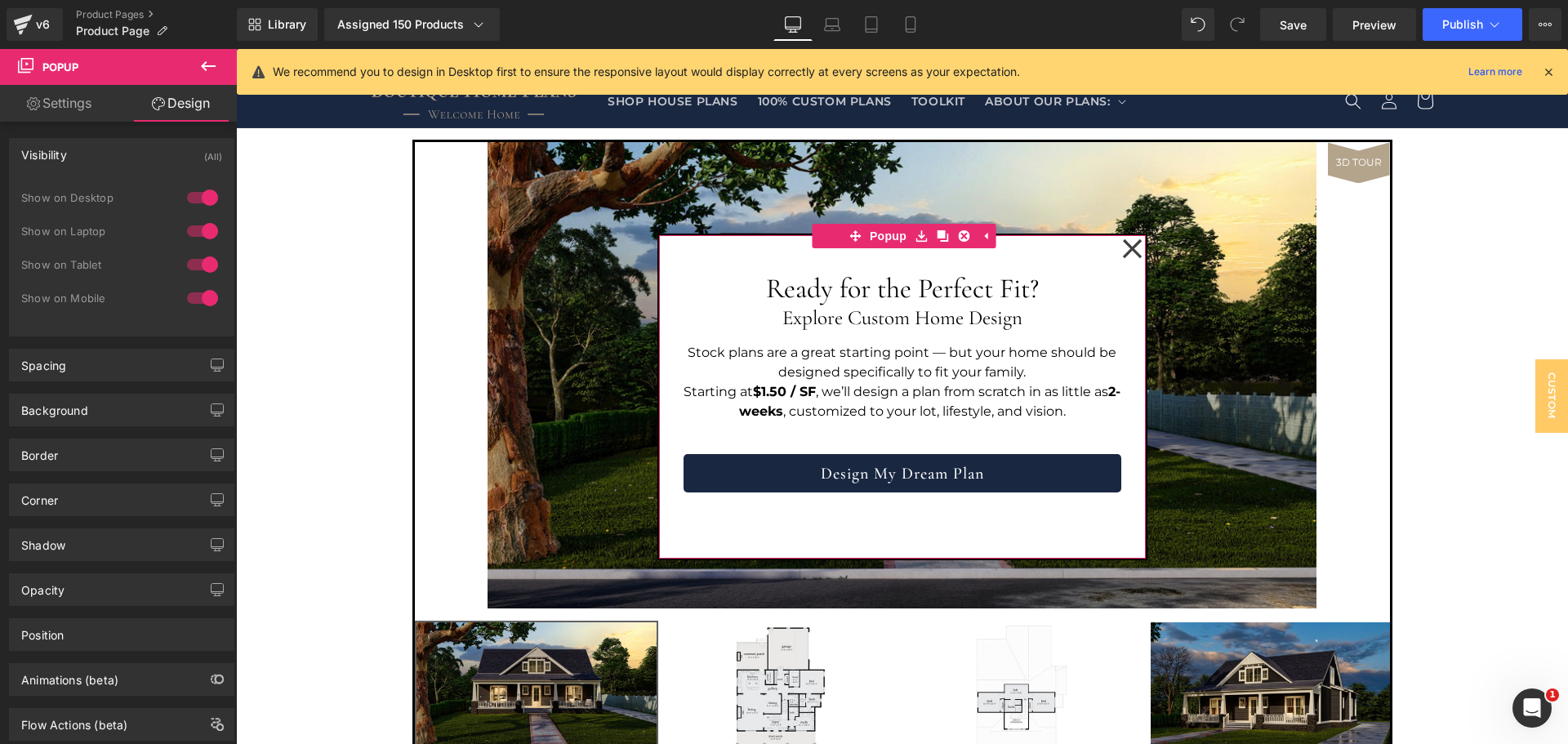
click at [122, 152] on div "Visibility (All)" at bounding box center [121, 154] width 224 height 31
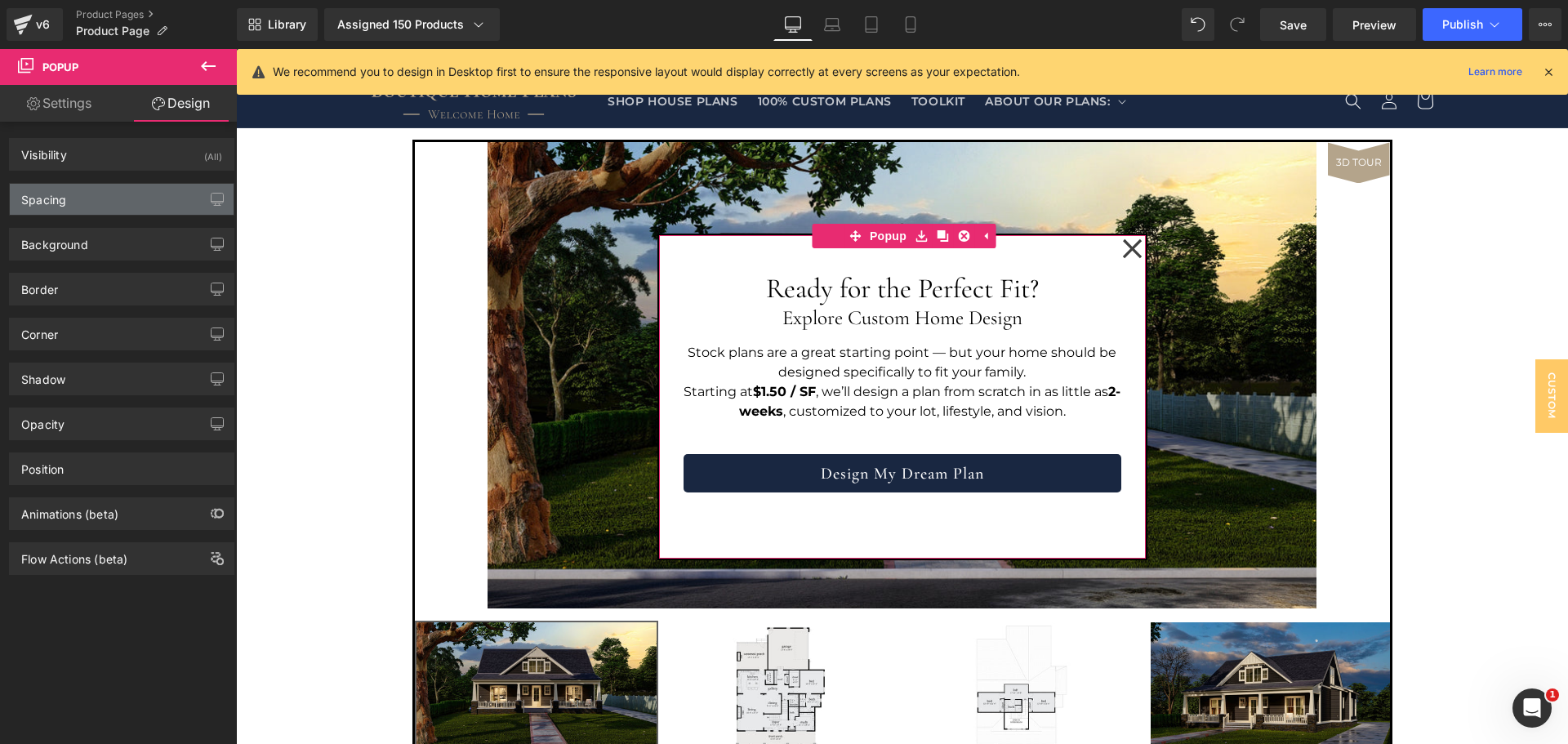
click at [109, 192] on div "Spacing" at bounding box center [121, 200] width 224 height 31
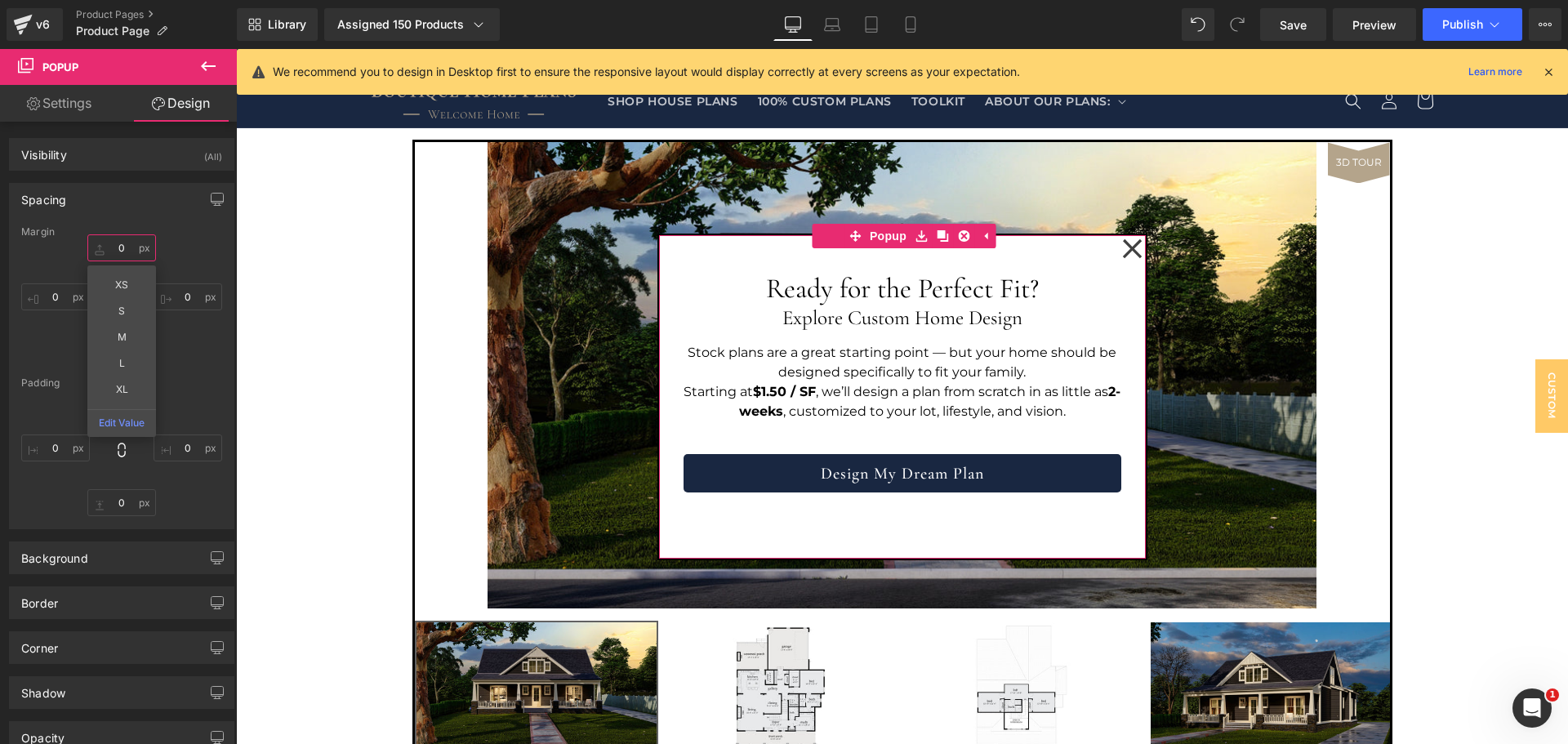
click at [125, 250] on input "0" at bounding box center [121, 248] width 69 height 27
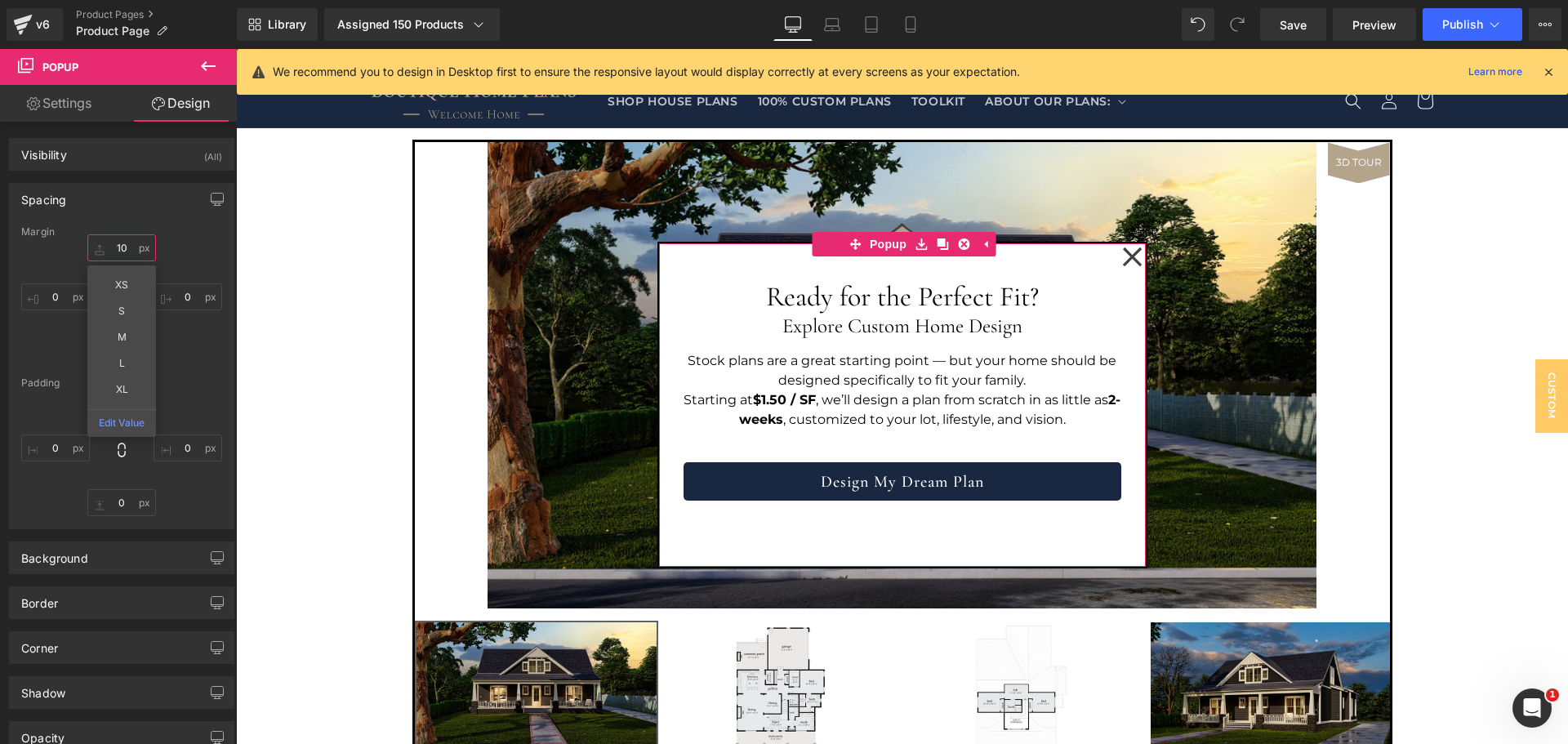
click at [127, 252] on input "10" at bounding box center [121, 248] width 69 height 27
type input "0"
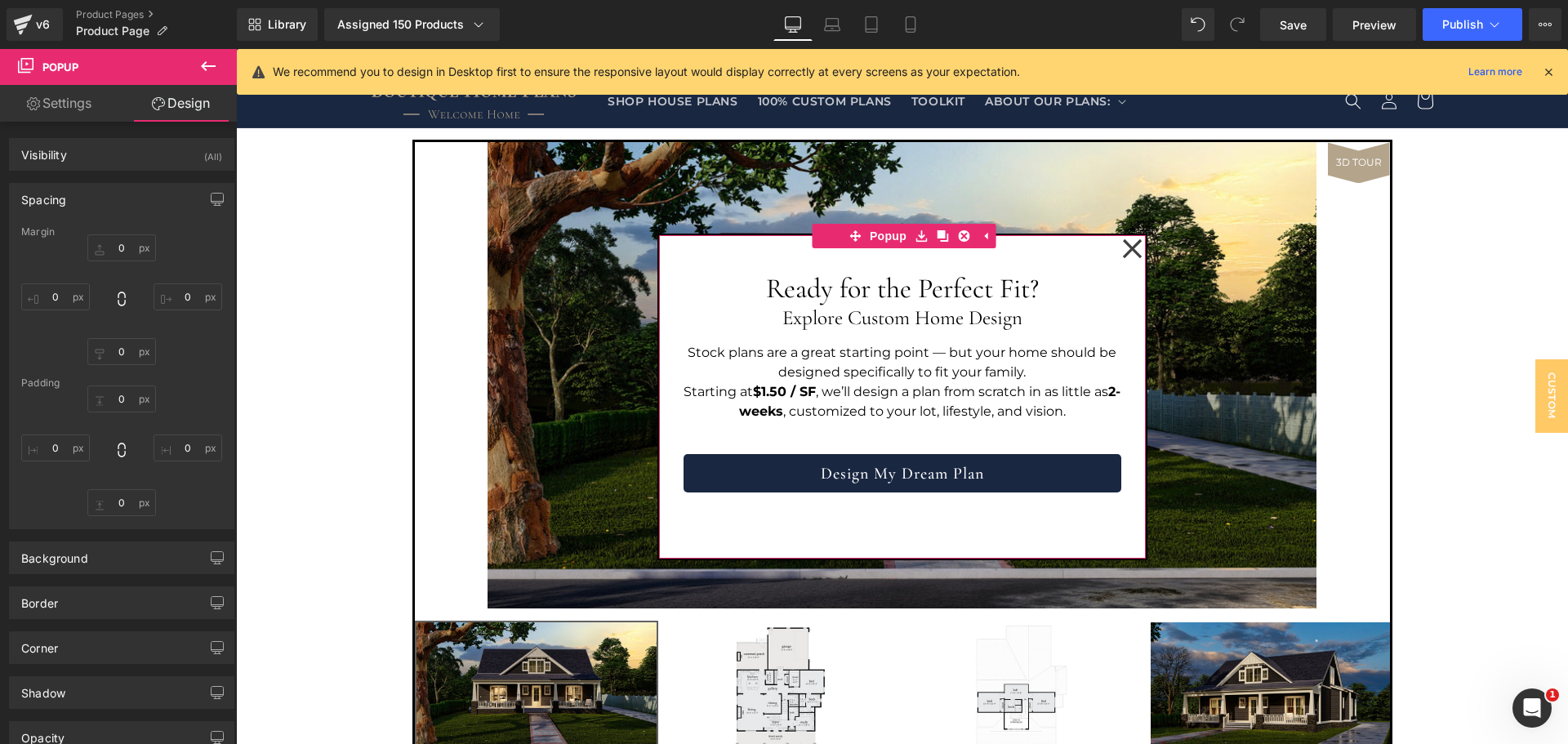
click at [132, 213] on div "Spacing" at bounding box center [121, 200] width 224 height 31
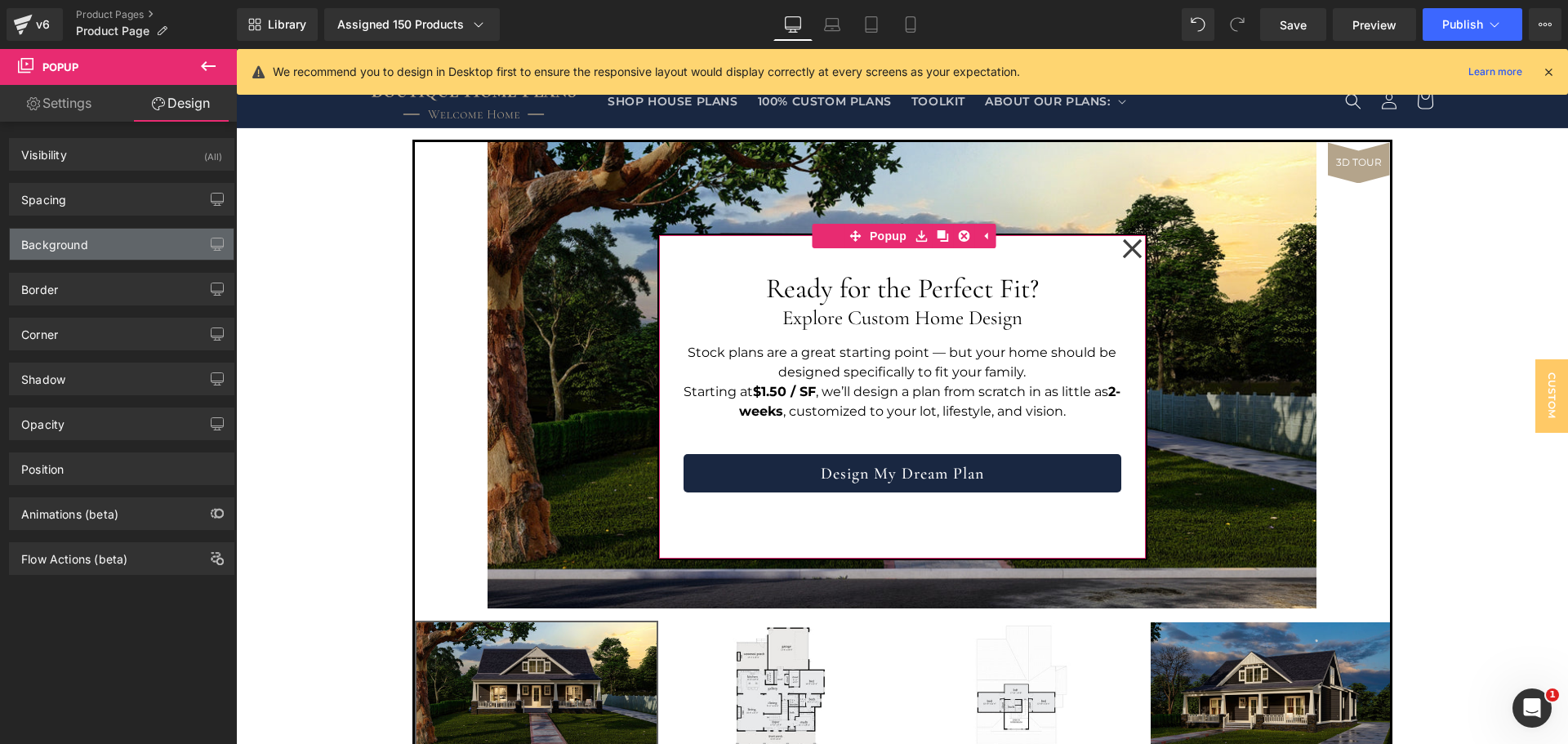
click at [114, 242] on div "Background" at bounding box center [121, 244] width 224 height 31
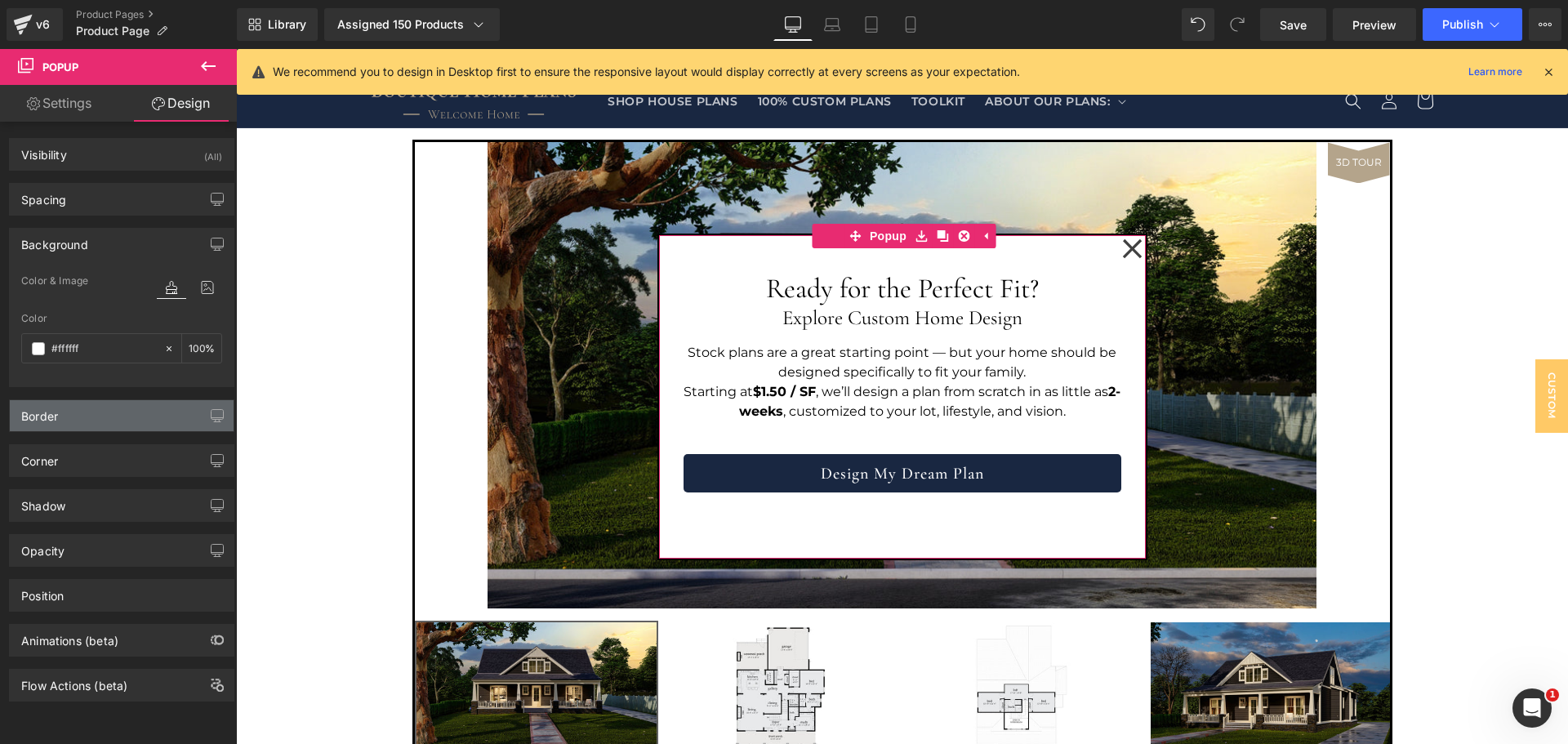
click at [108, 407] on div "Border" at bounding box center [121, 416] width 224 height 31
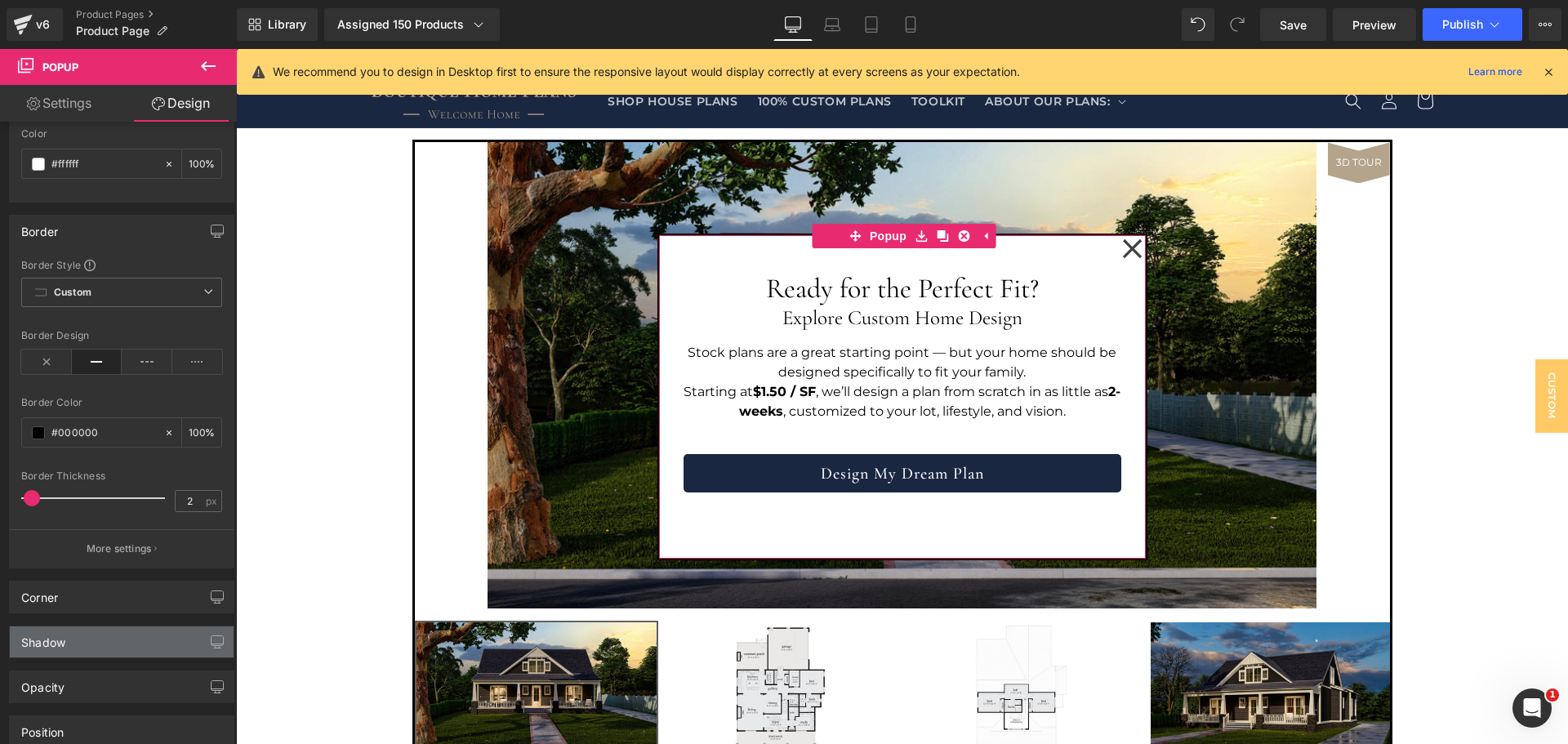
scroll to position [325, 0]
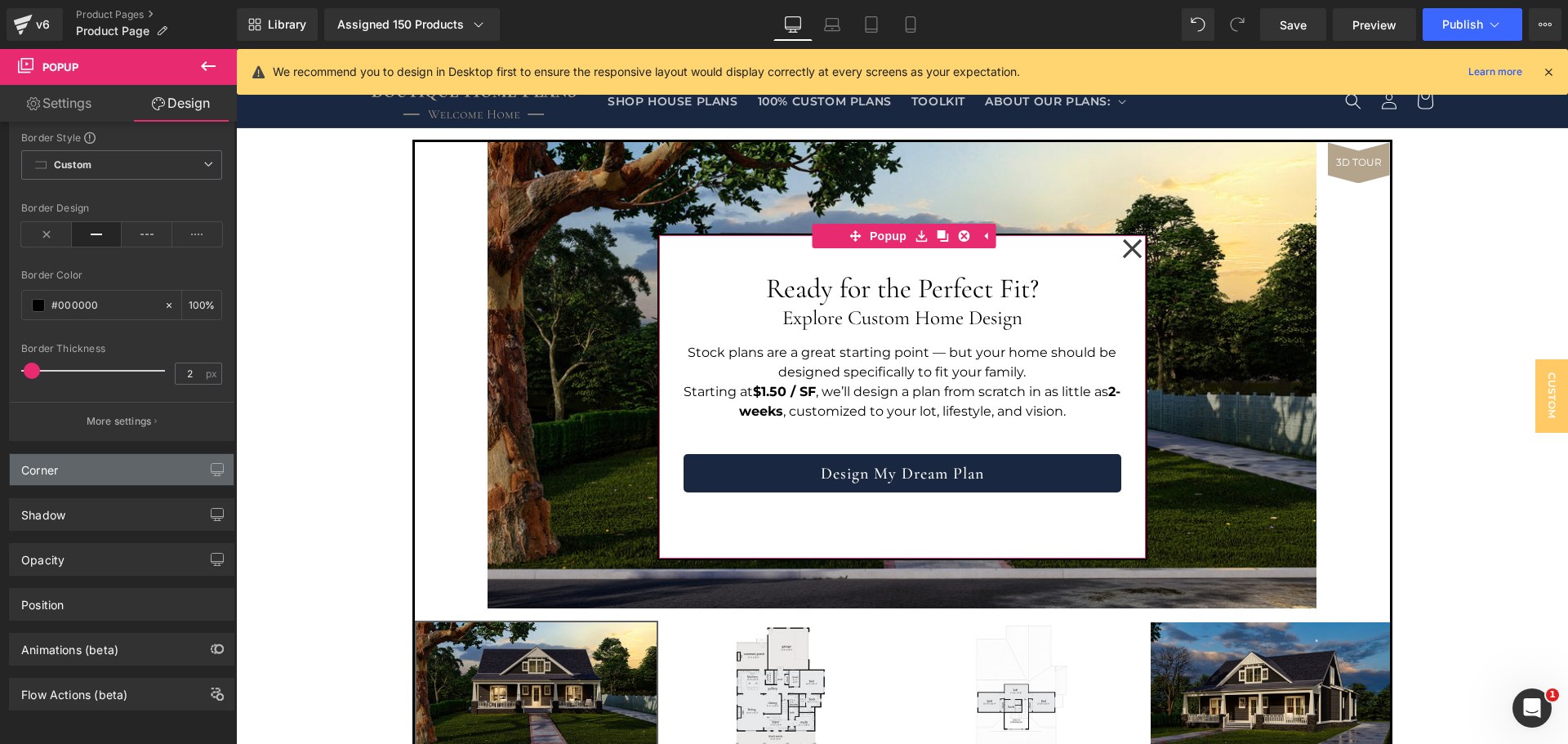
click at [123, 454] on div "Corner" at bounding box center [121, 470] width 224 height 31
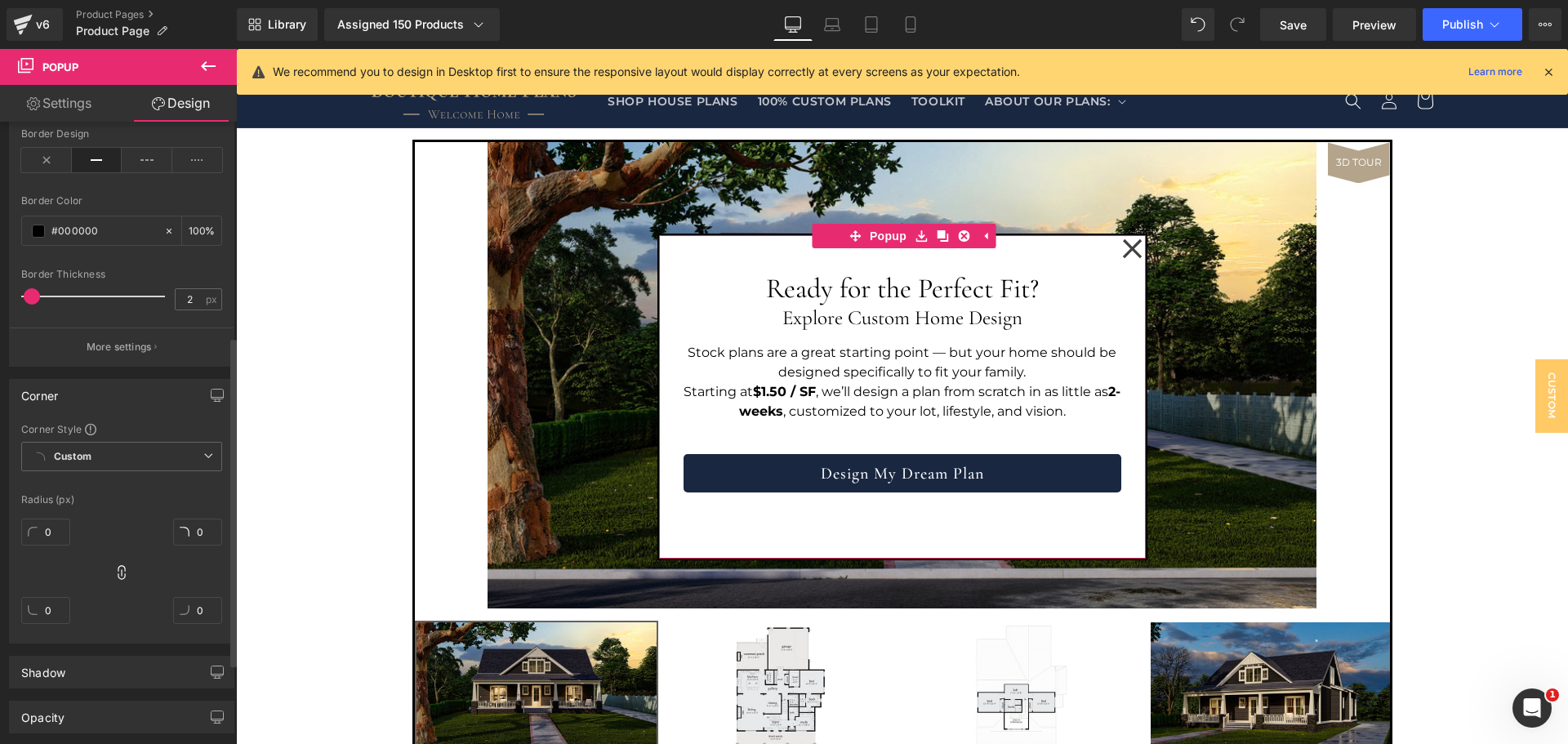
scroll to position [543, 0]
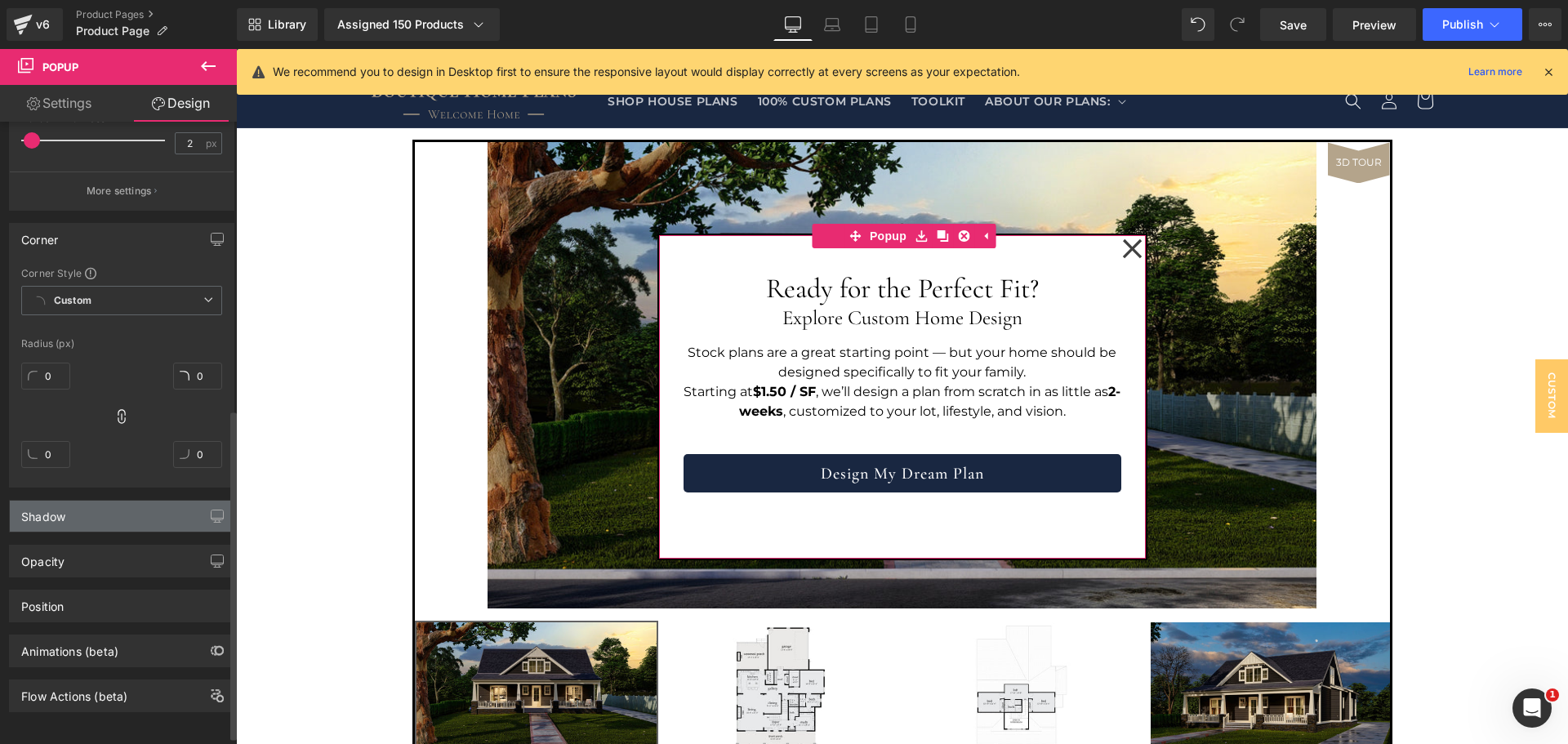
click at [117, 514] on div "Shadow" at bounding box center [121, 516] width 224 height 31
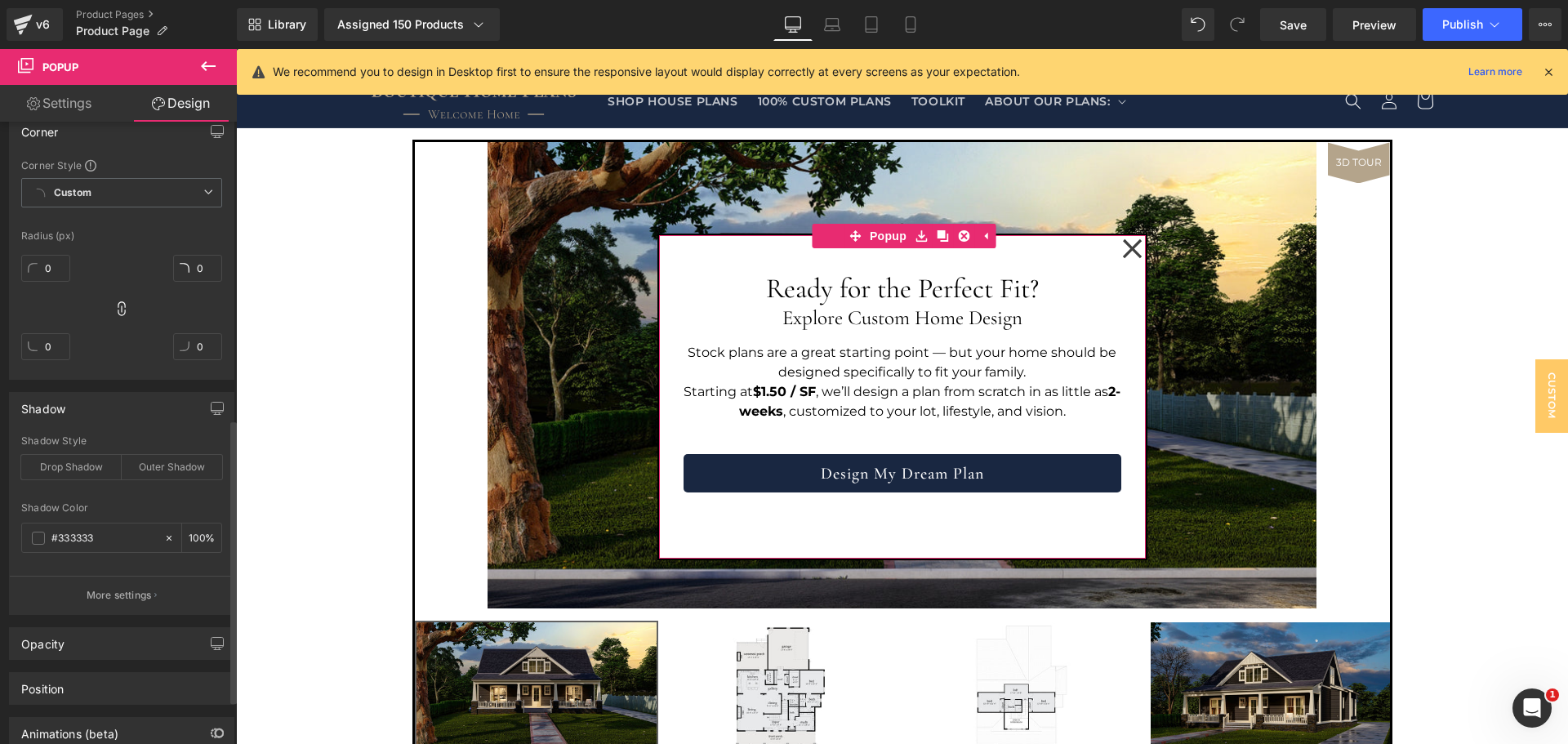
scroll to position [651, 0]
click at [102, 652] on div "Opacity" at bounding box center [121, 643] width 224 height 31
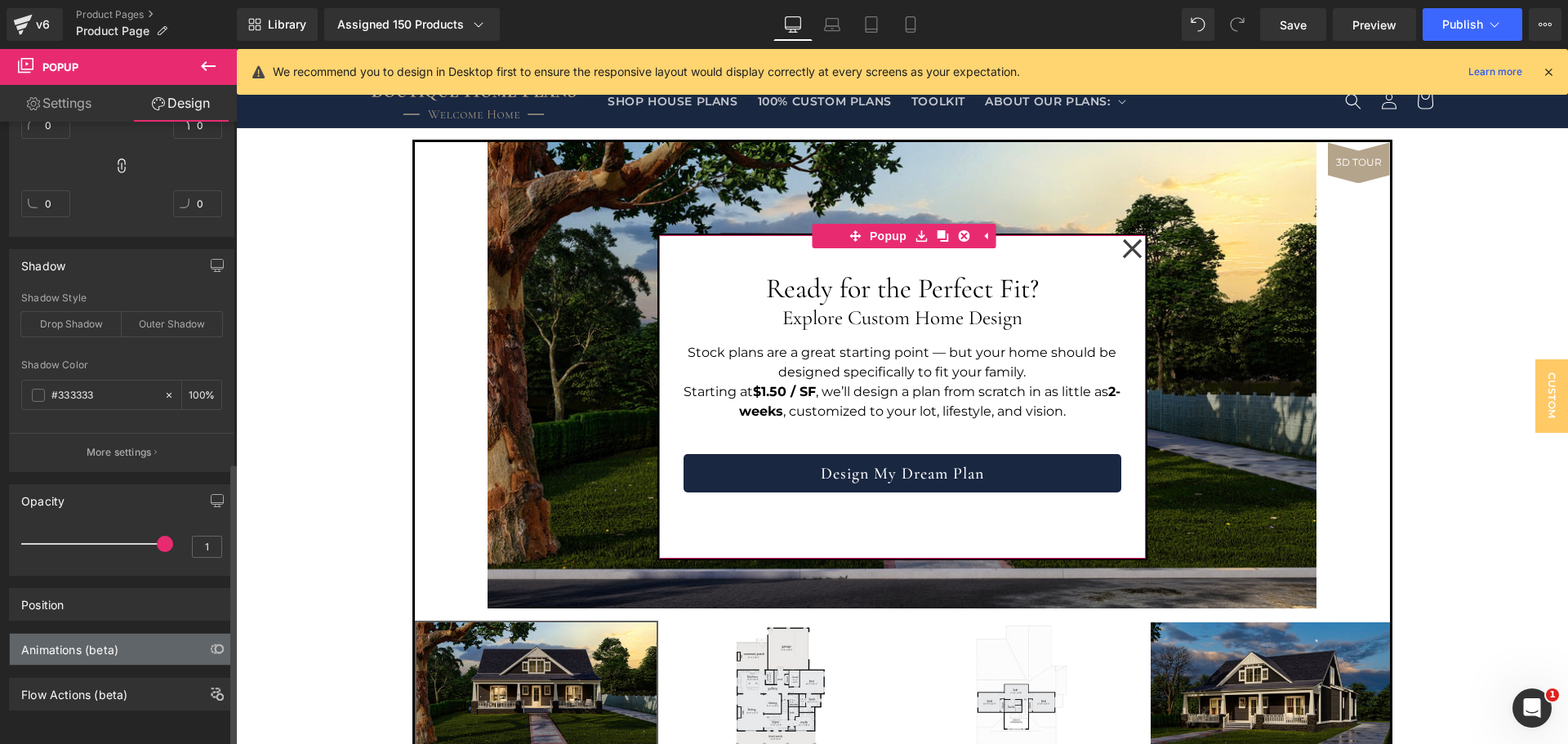
scroll to position [805, 0]
click at [103, 634] on div "Animations (beta)" at bounding box center [70, 646] width 97 height 23
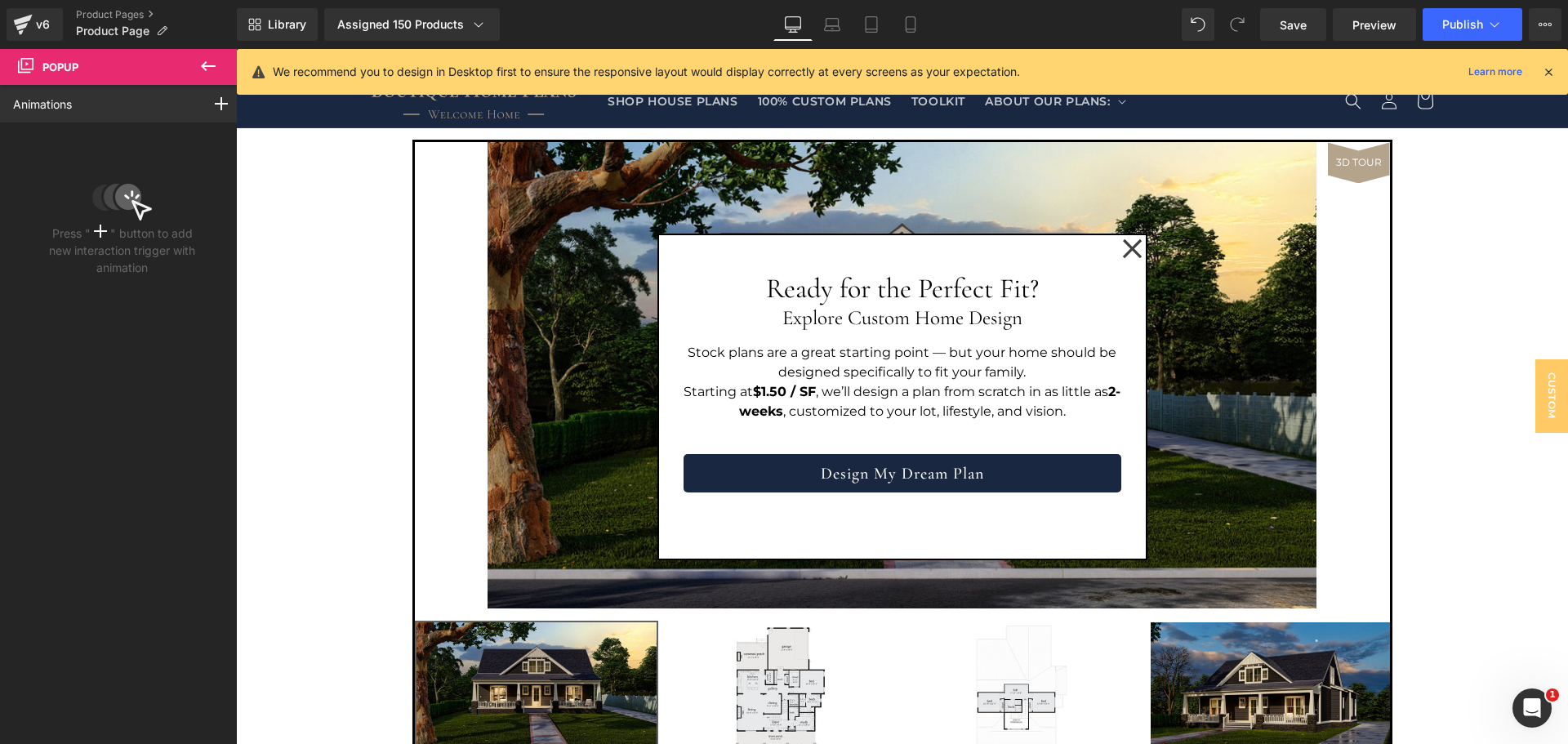
click at [201, 64] on icon at bounding box center [208, 66] width 20 height 20
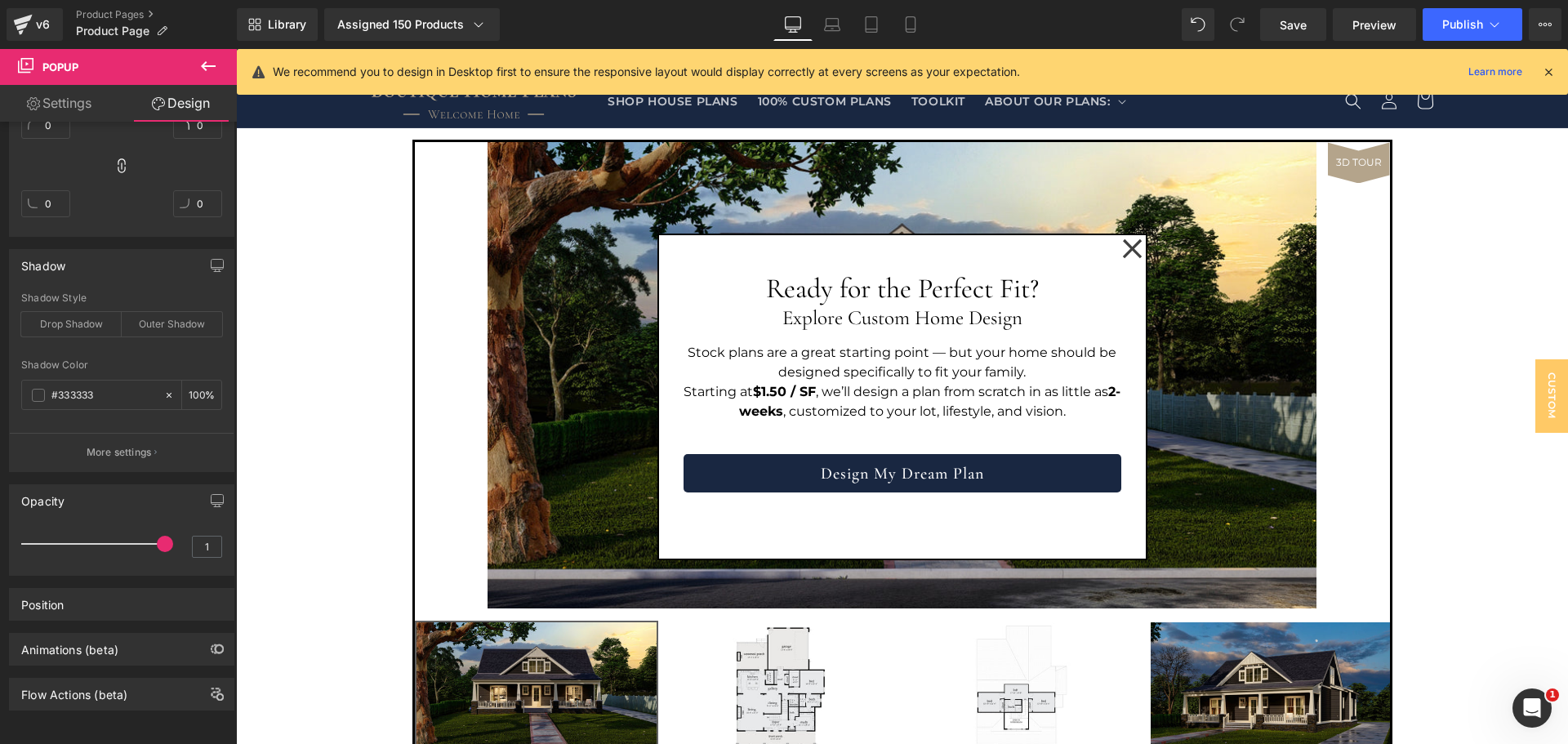
type input "100"
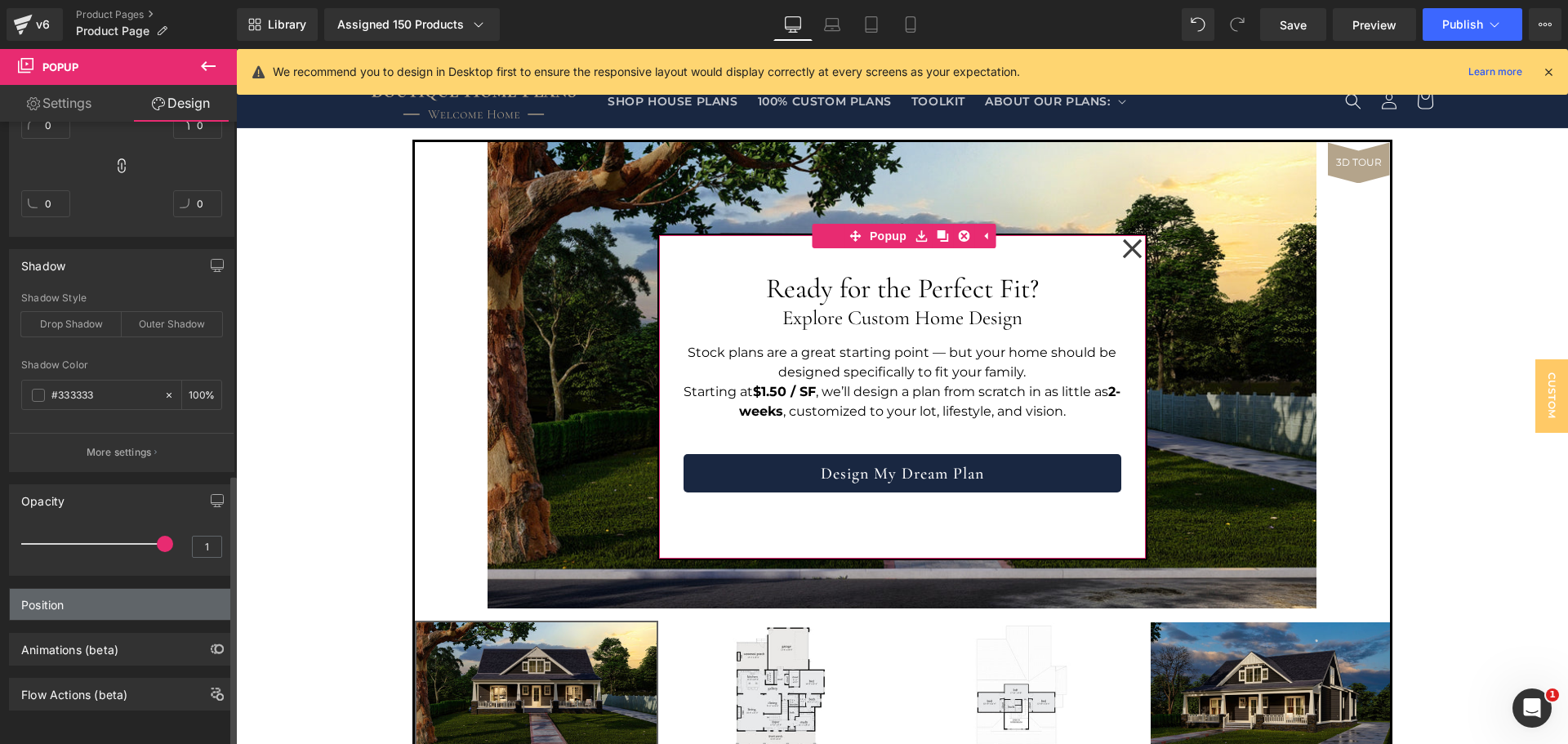
click at [83, 604] on div "Position" at bounding box center [121, 604] width 224 height 31
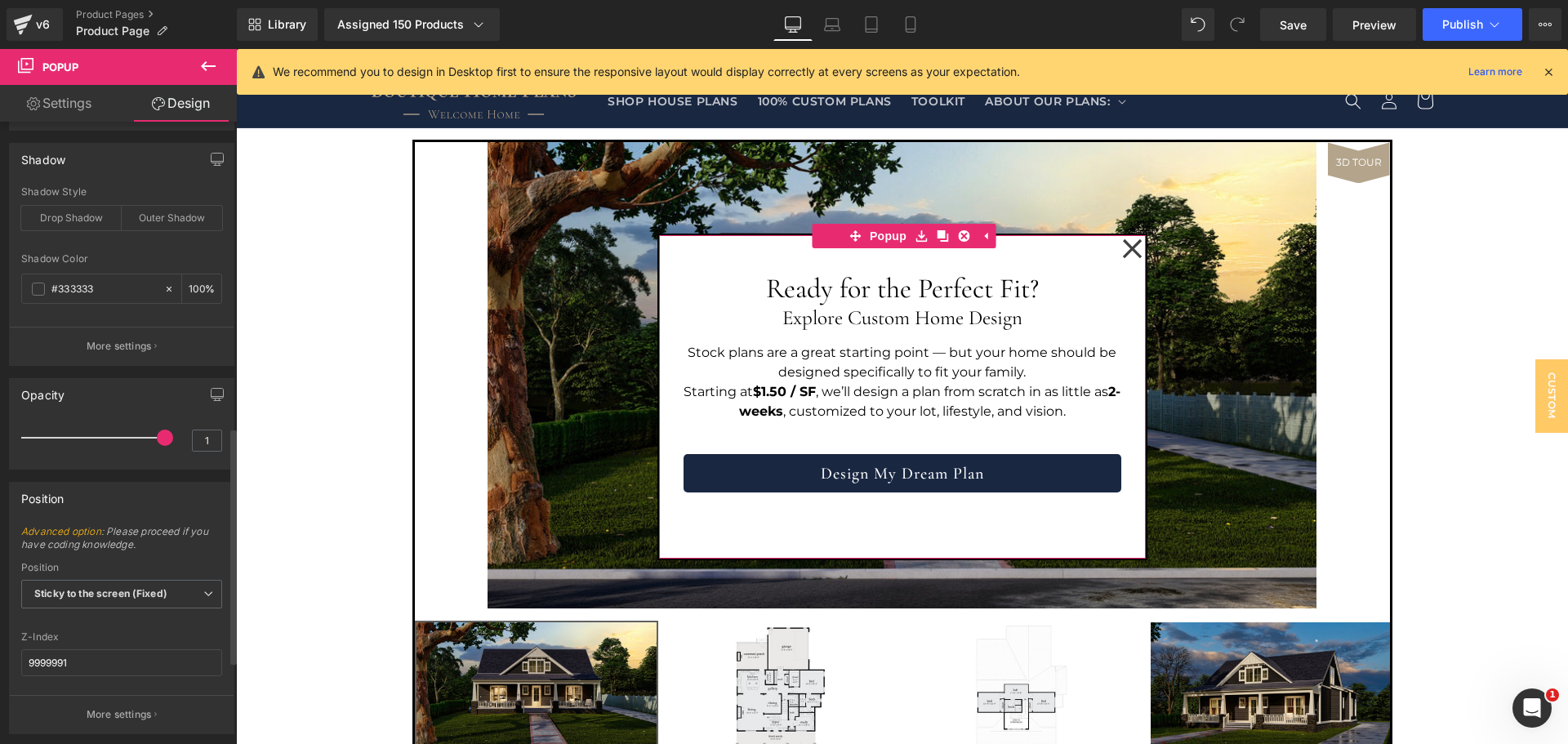
scroll to position [1024, 0]
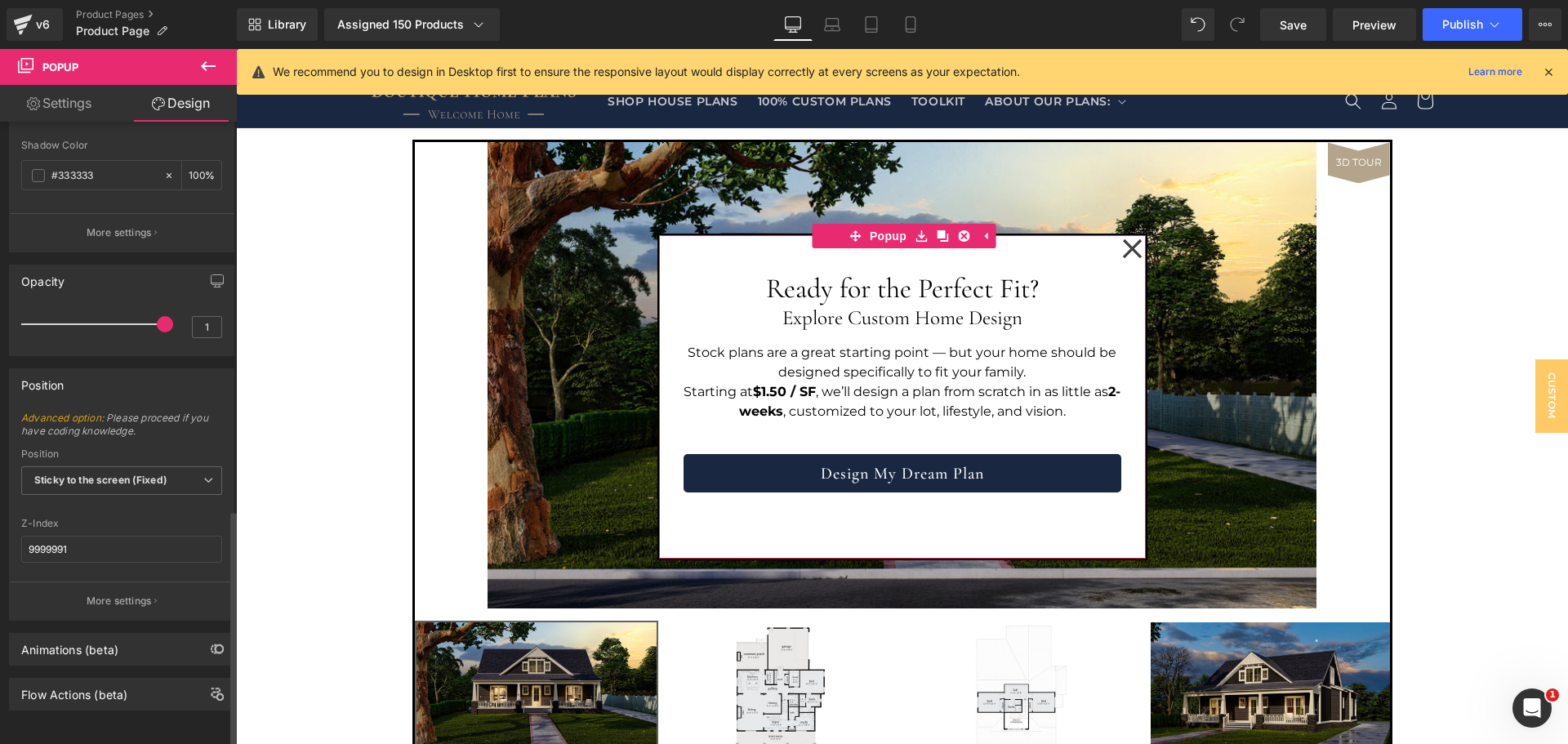
click at [126, 646] on div "Animations (beta)" at bounding box center [121, 650] width 224 height 31
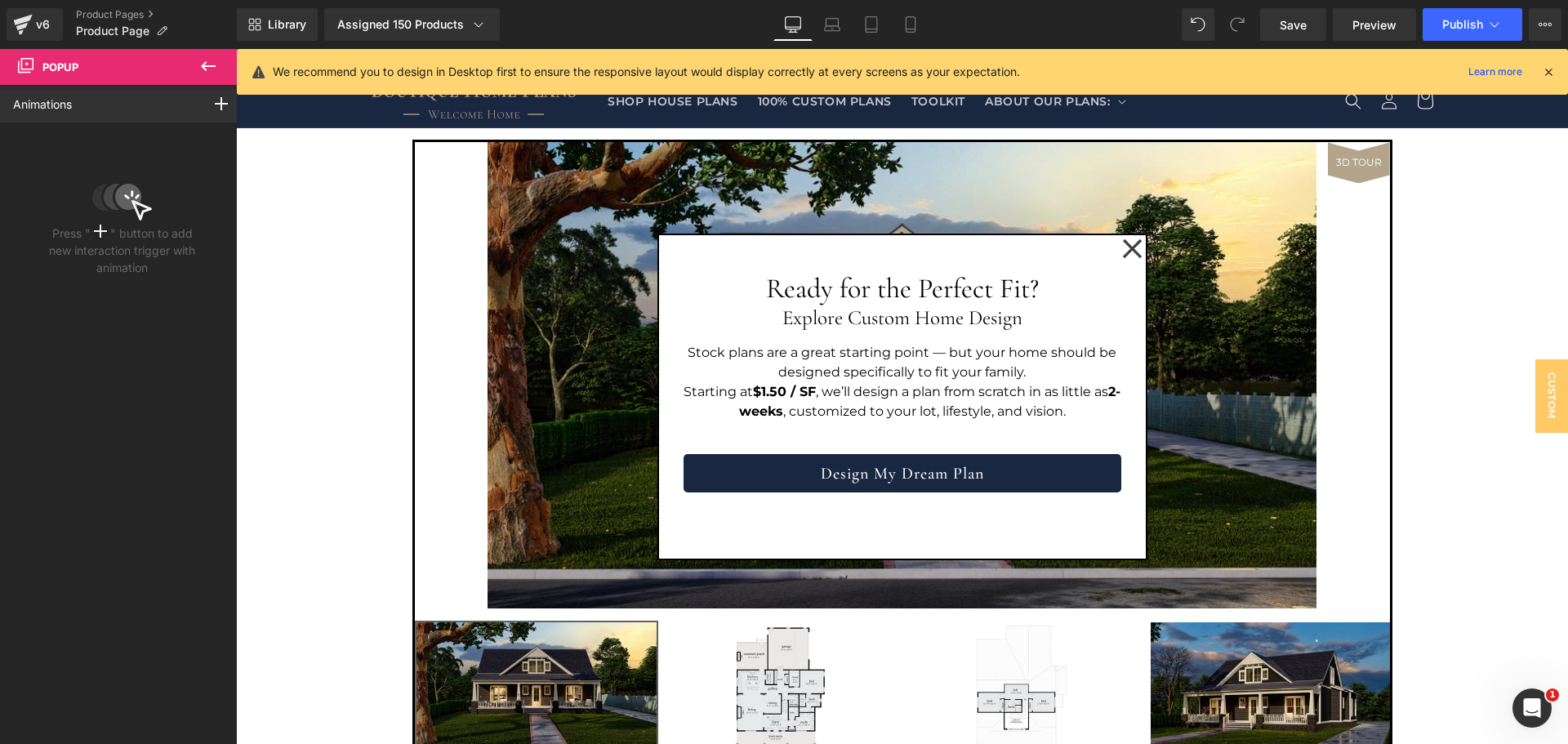
click at [206, 67] on icon at bounding box center [208, 66] width 15 height 10
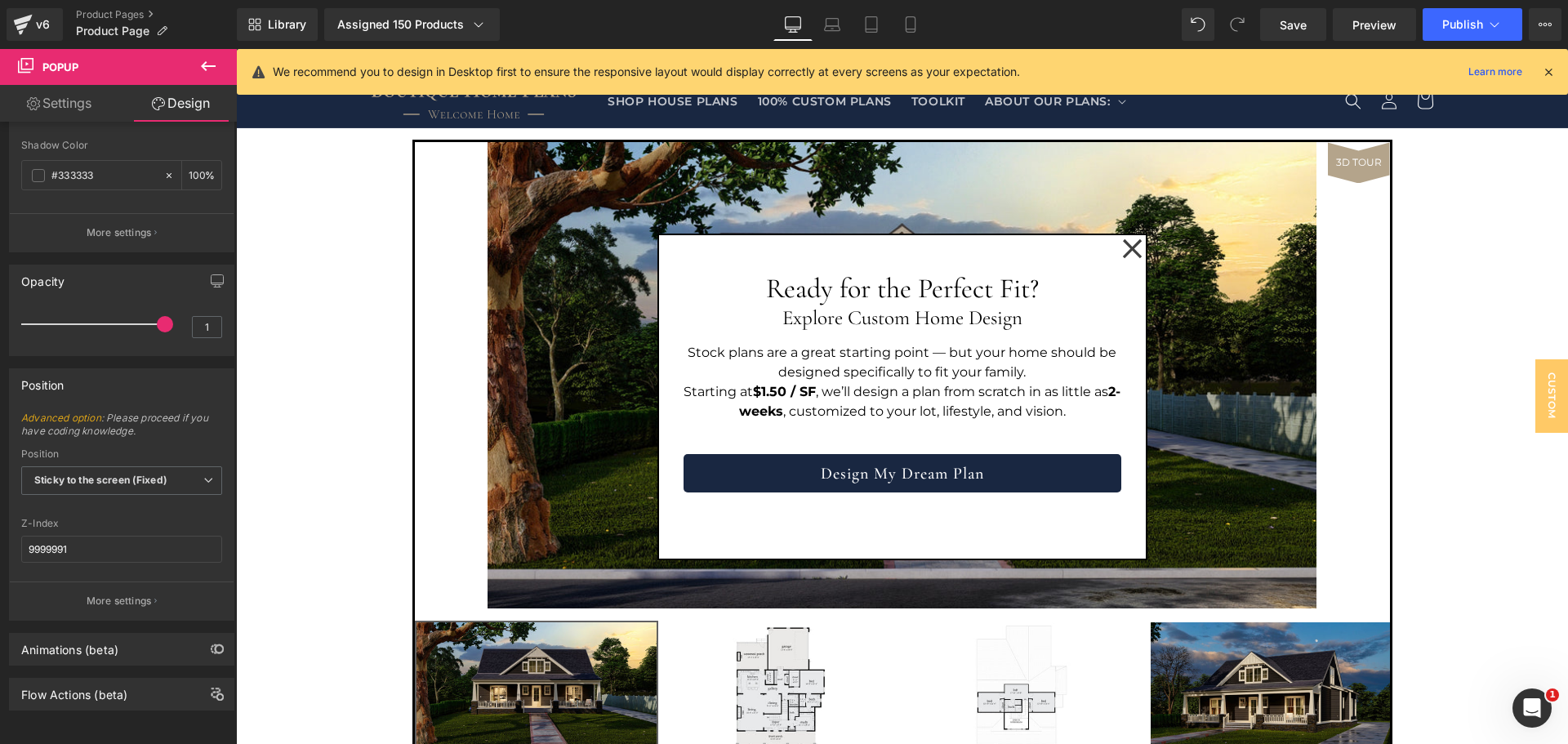
type input "100"
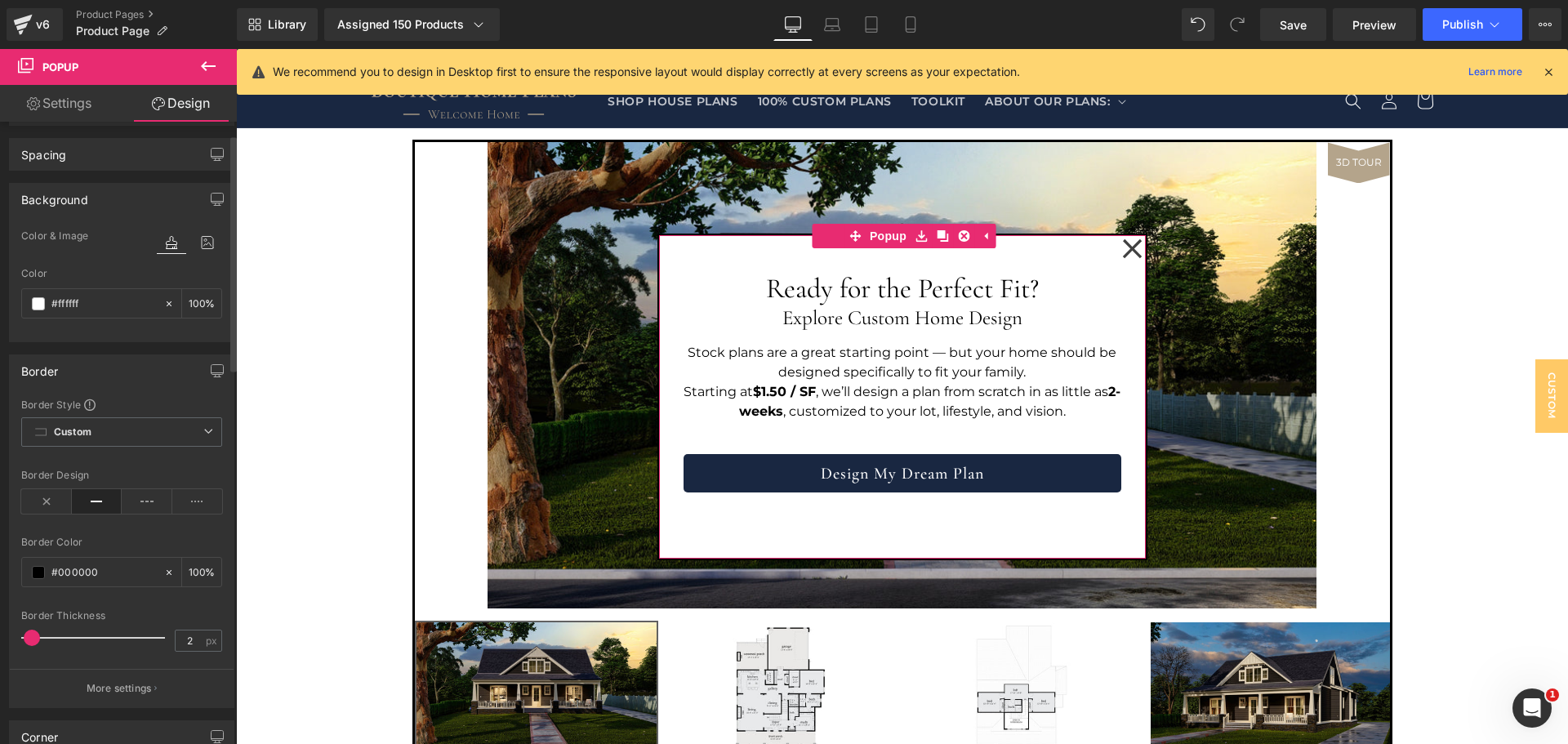
scroll to position [0, 0]
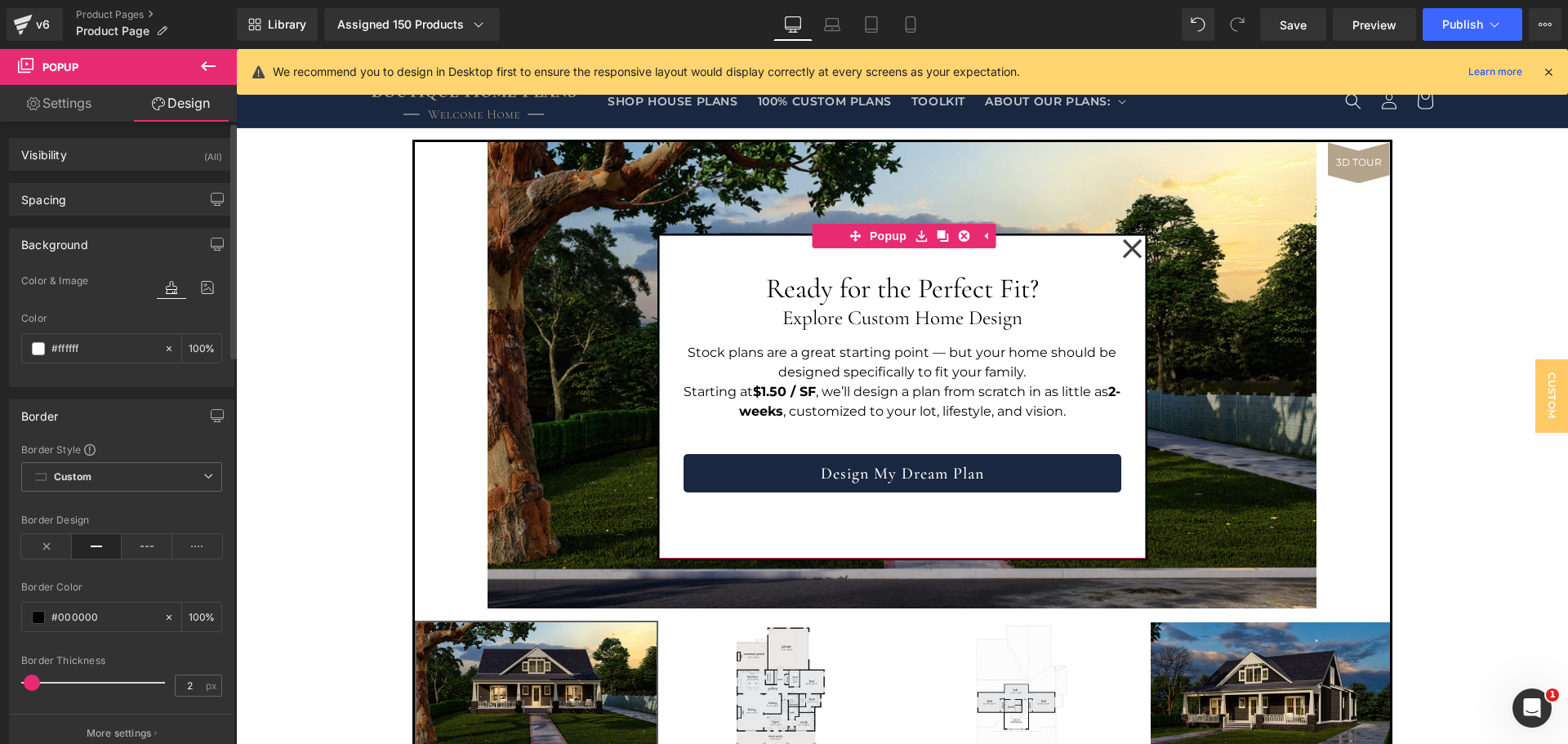
click at [95, 242] on div "Background" at bounding box center [121, 244] width 224 height 31
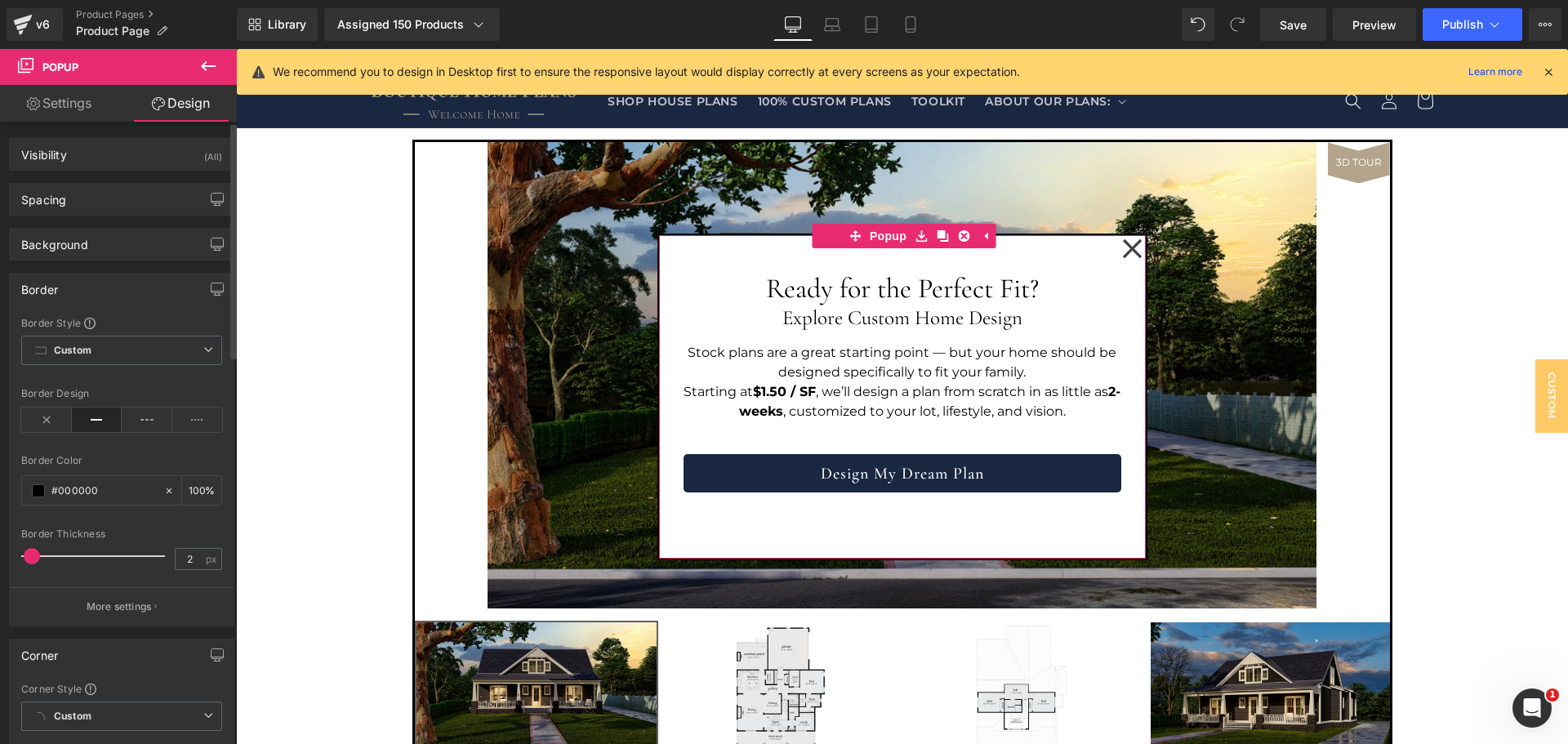
click at [104, 293] on div "Border" at bounding box center [121, 289] width 224 height 31
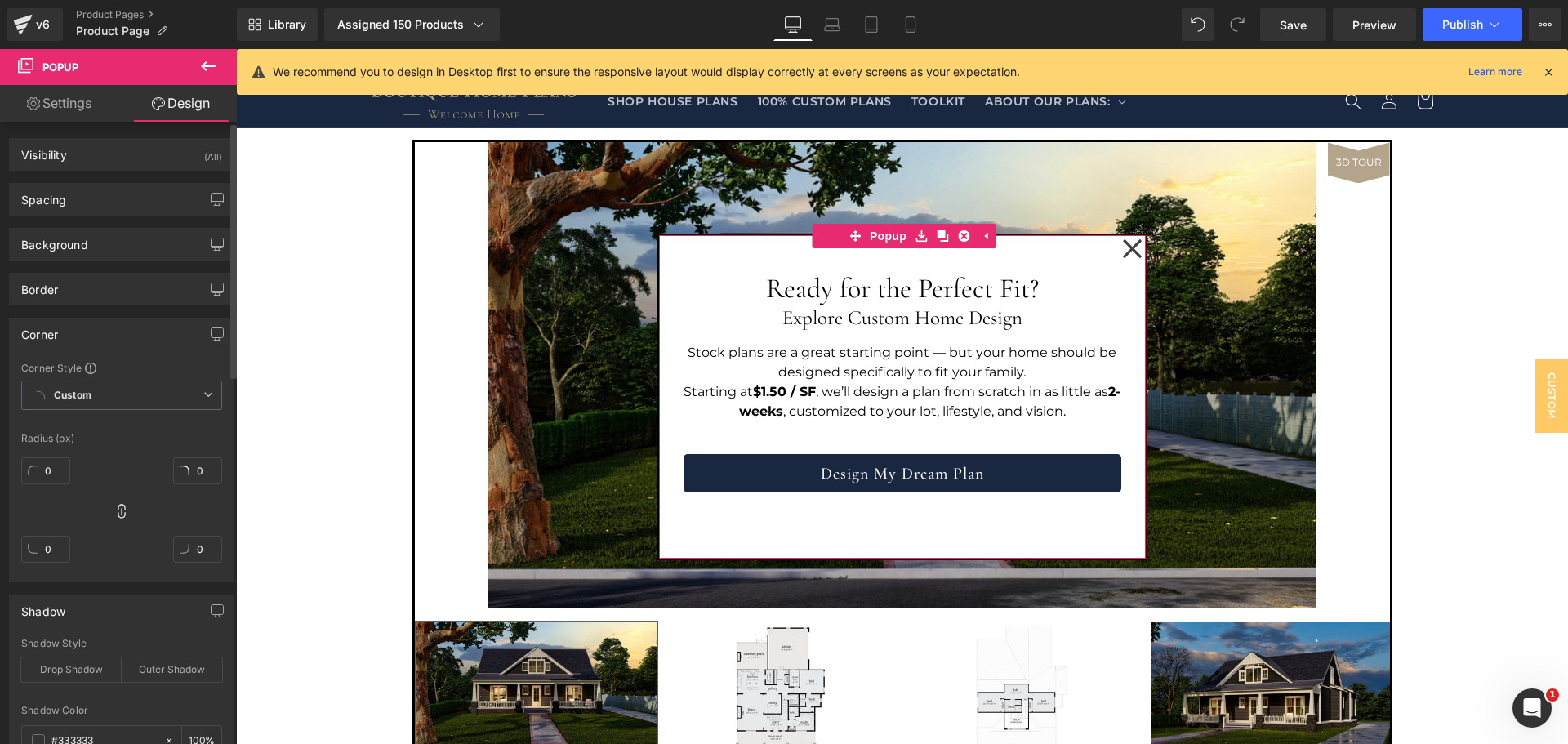
click at [114, 334] on div "Corner" at bounding box center [121, 334] width 224 height 31
click at [110, 382] on div "Shadow" at bounding box center [121, 379] width 224 height 31
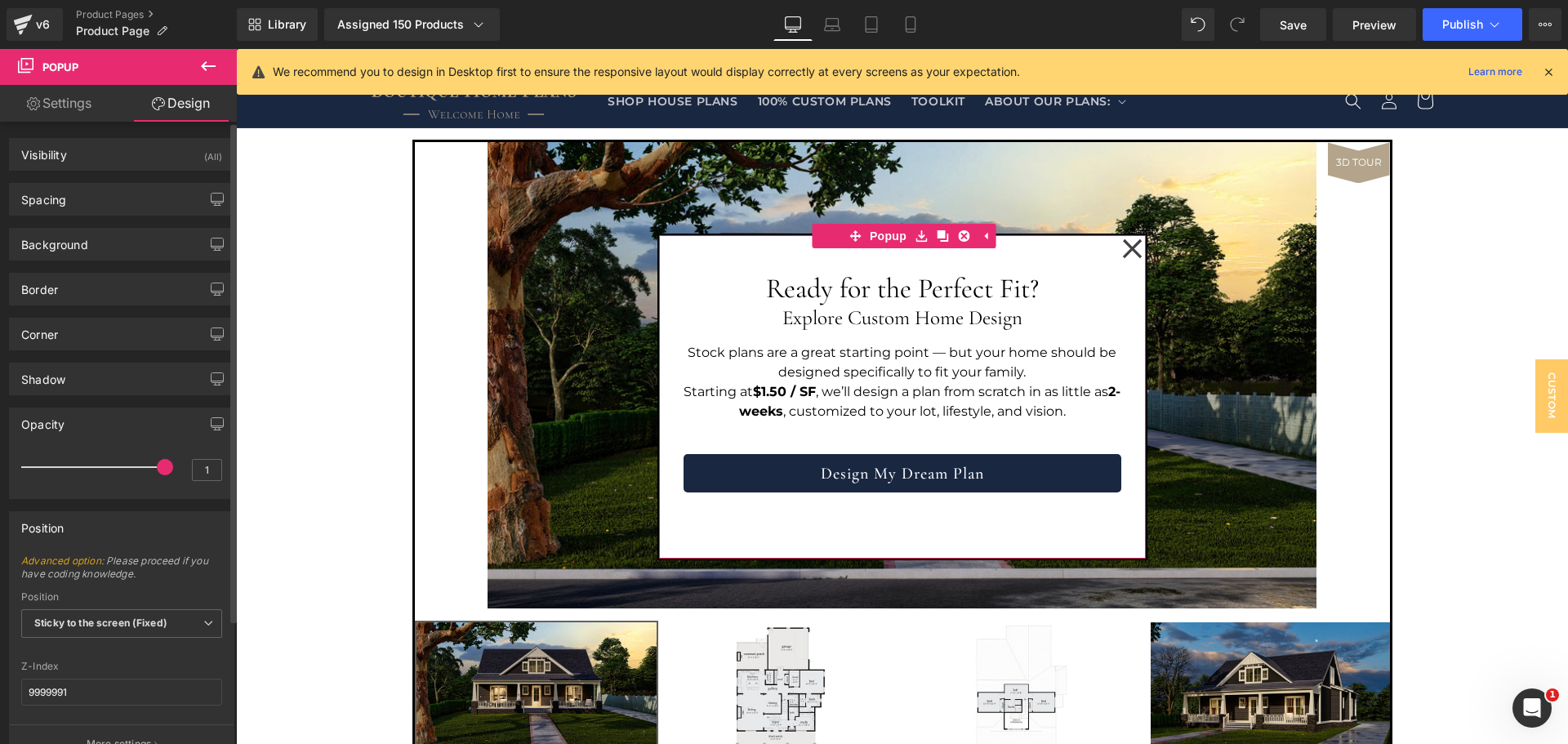
drag, startPoint x: 103, startPoint y: 422, endPoint x: 109, endPoint y: 401, distance: 21.8
click at [109, 401] on div "Opacity 1 1" at bounding box center [122, 448] width 244 height 104
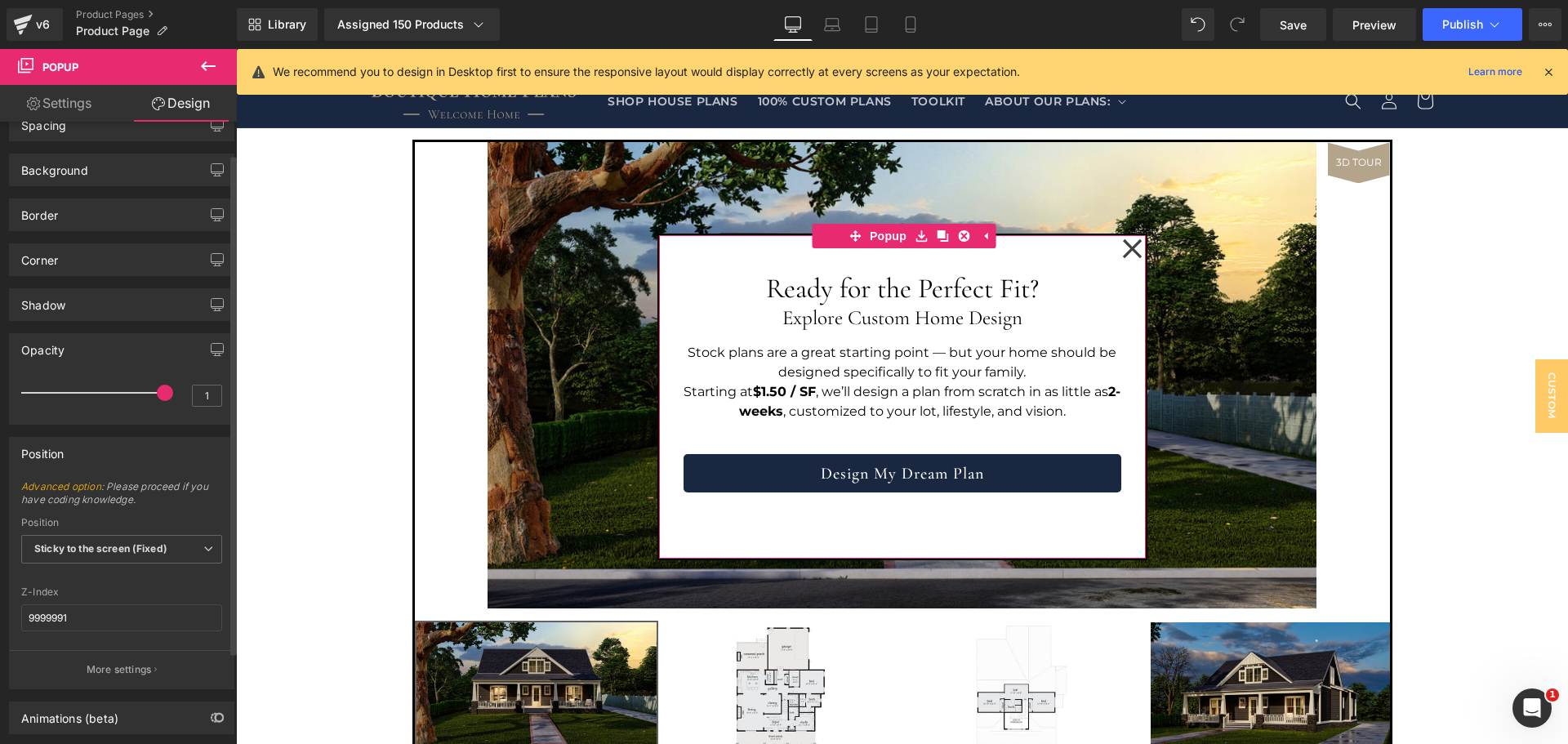
scroll to position [155, 0]
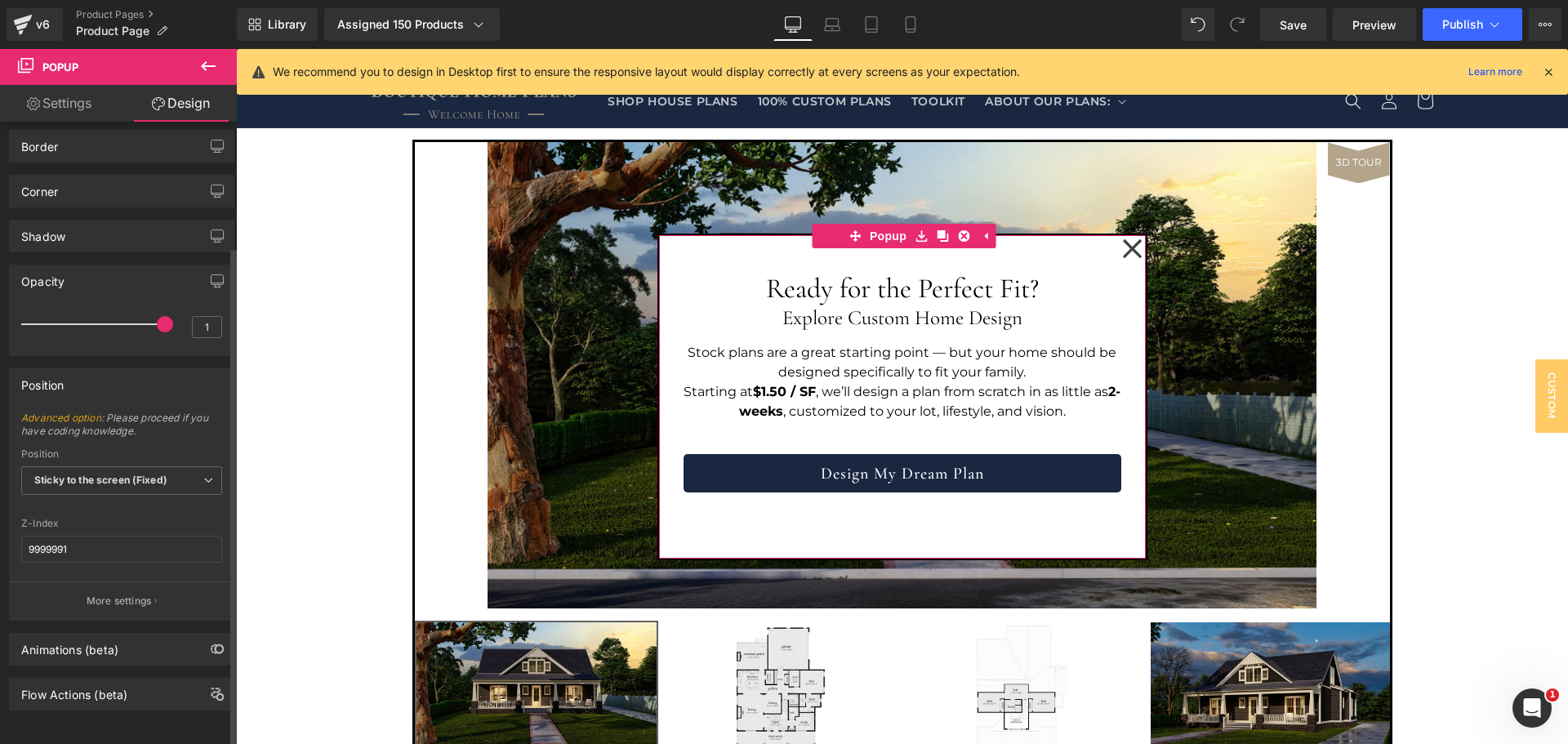
click at [112, 378] on div "Position" at bounding box center [121, 385] width 224 height 31
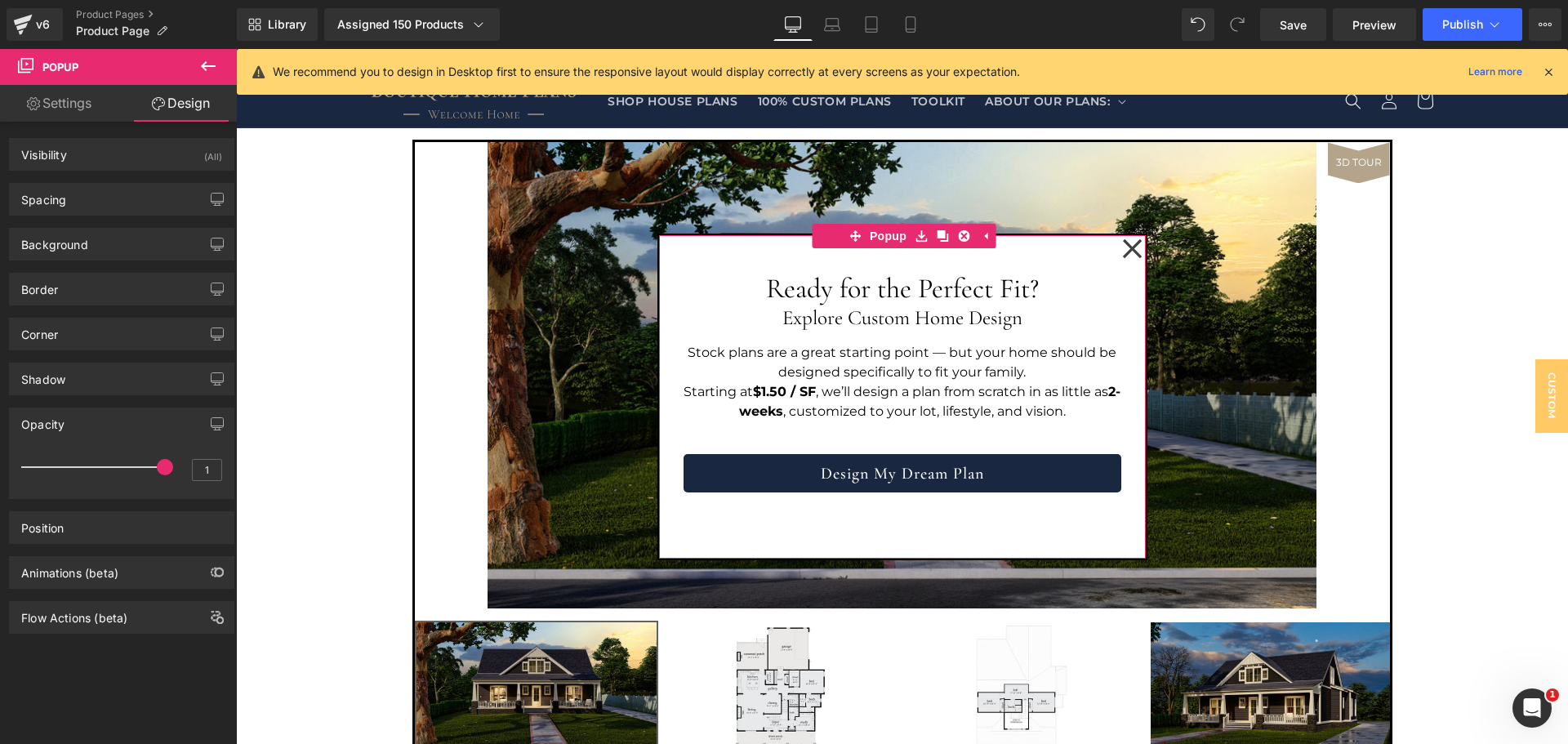
click at [73, 110] on link "Settings" at bounding box center [59, 103] width 118 height 37
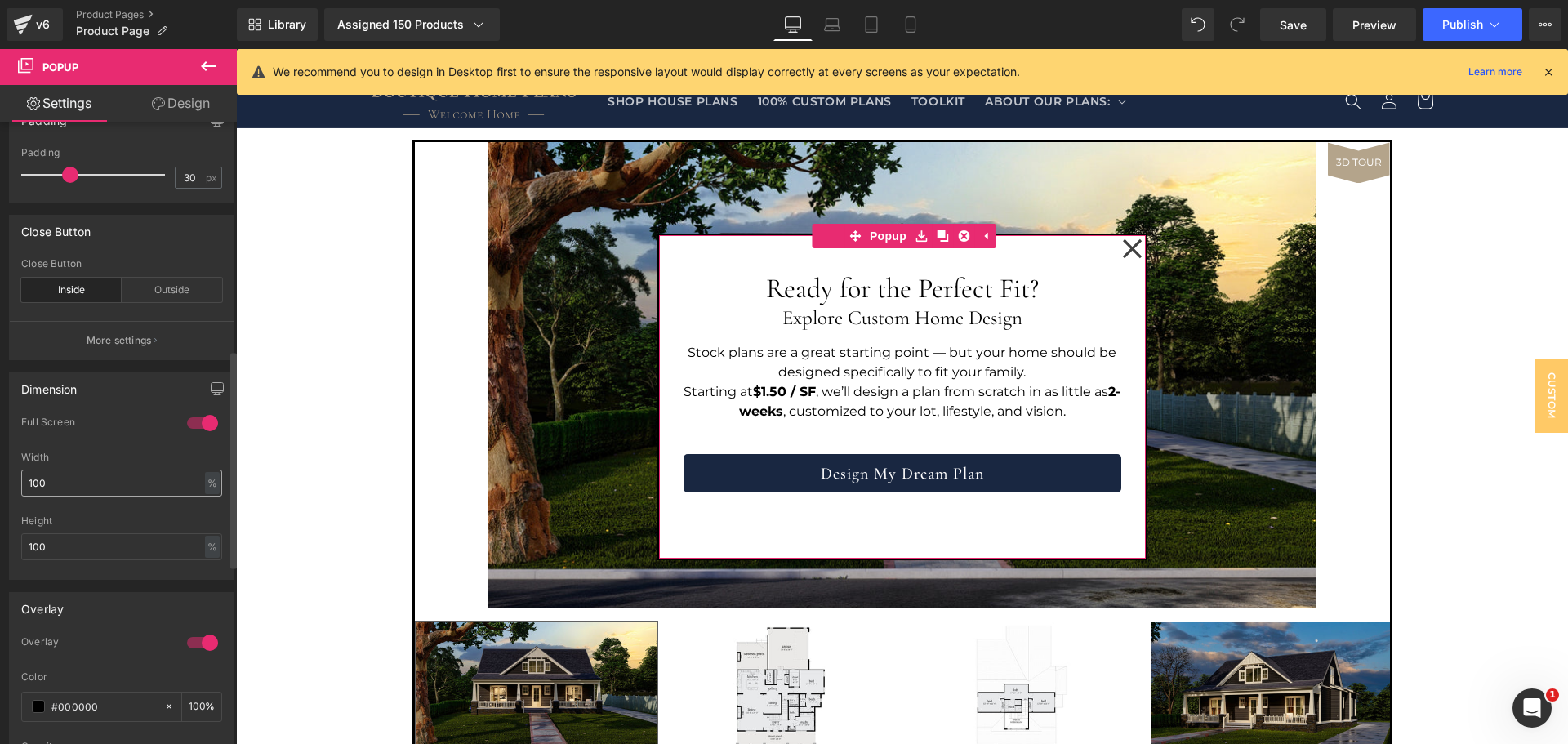
scroll to position [545, 0]
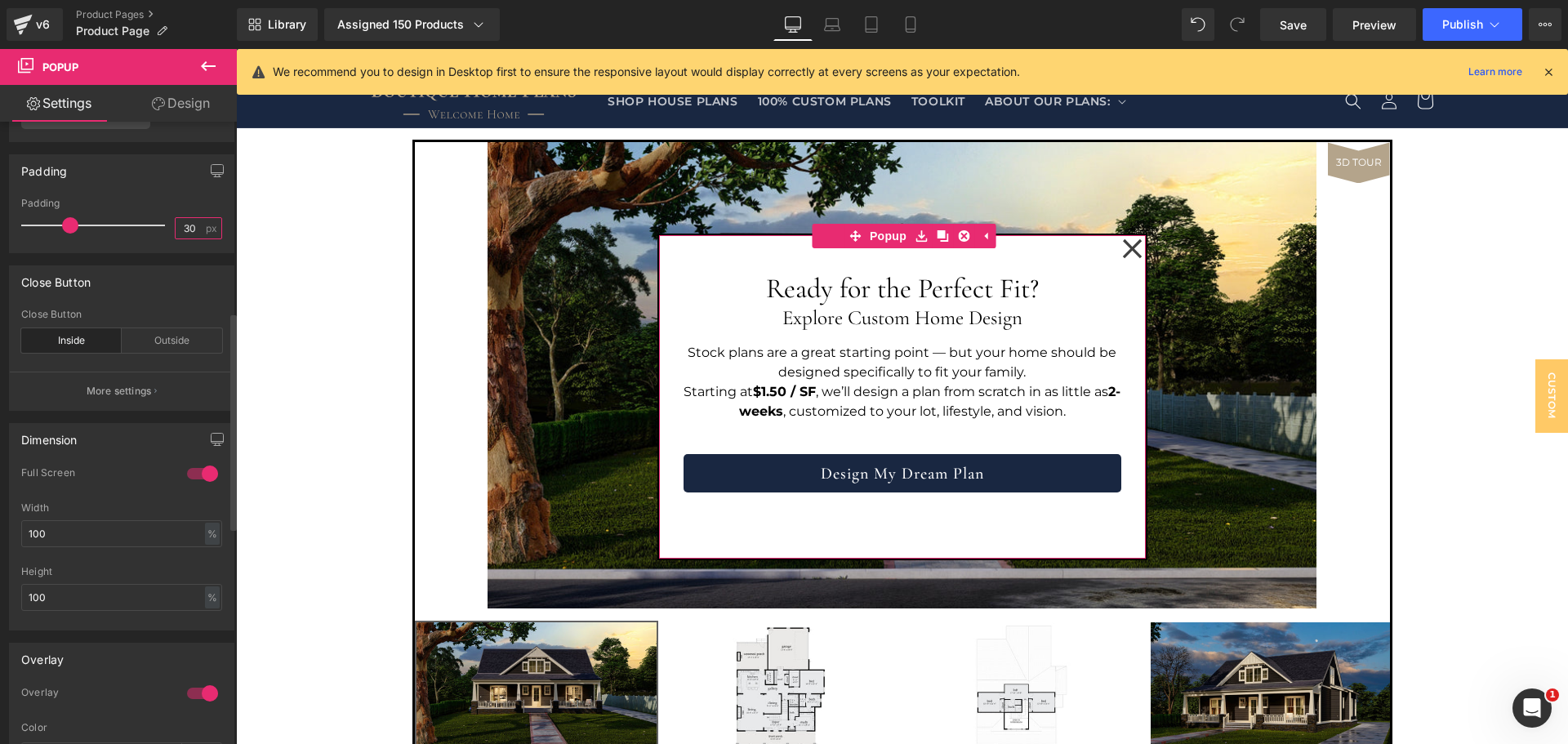
click at [182, 239] on input "30" at bounding box center [190, 228] width 29 height 21
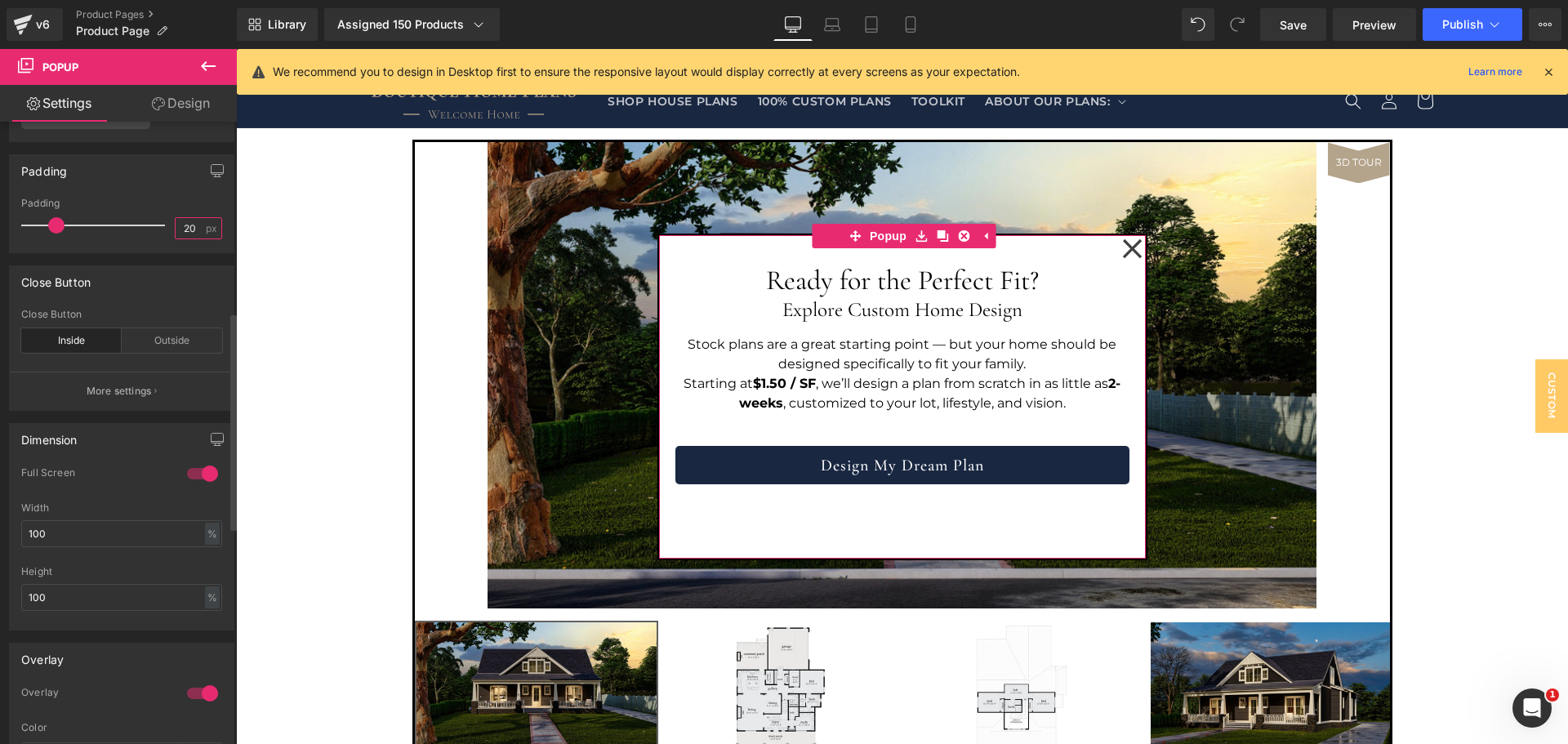
type input "20"
click at [175, 269] on div "Close Button inside Close Button Inside Outside More settings" at bounding box center [122, 332] width 244 height 158
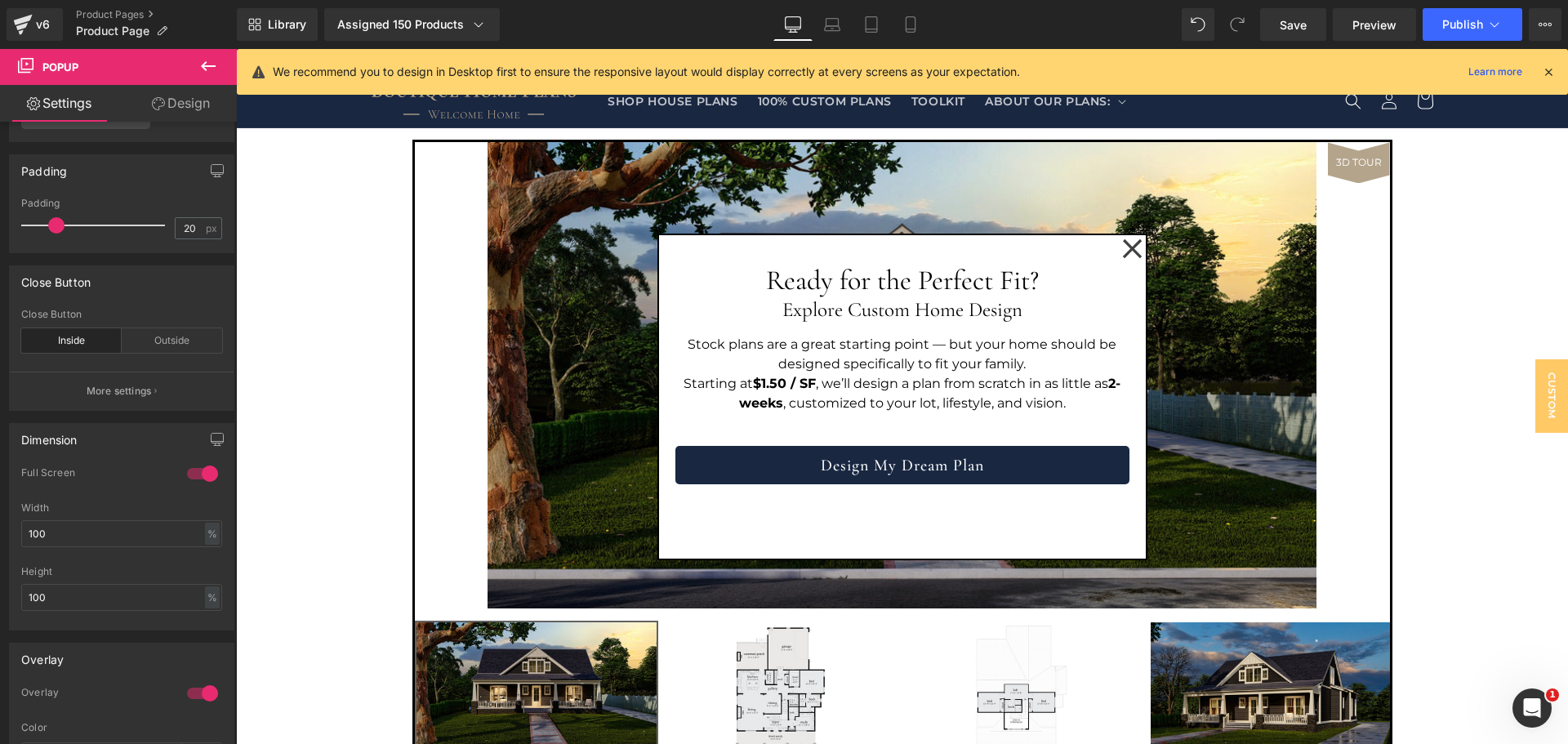
click at [914, 380] on p "Starting at $1.50 / SF , we’ll design a plan from scratch in as little as 2- we…" at bounding box center [902, 393] width 454 height 39
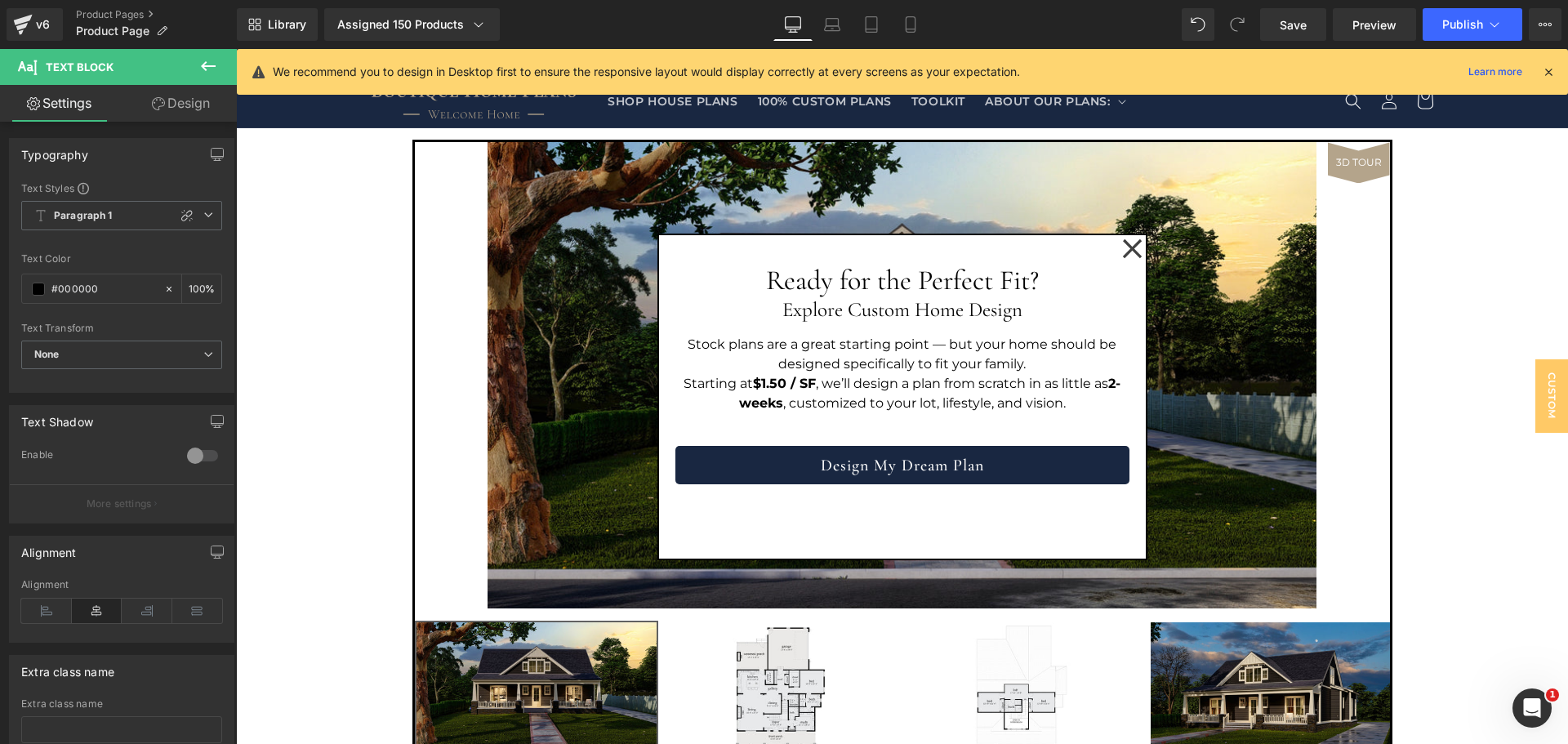
drag, startPoint x: 176, startPoint y: 106, endPoint x: 119, endPoint y: 200, distance: 109.9
click at [176, 106] on link "Design" at bounding box center [180, 103] width 118 height 37
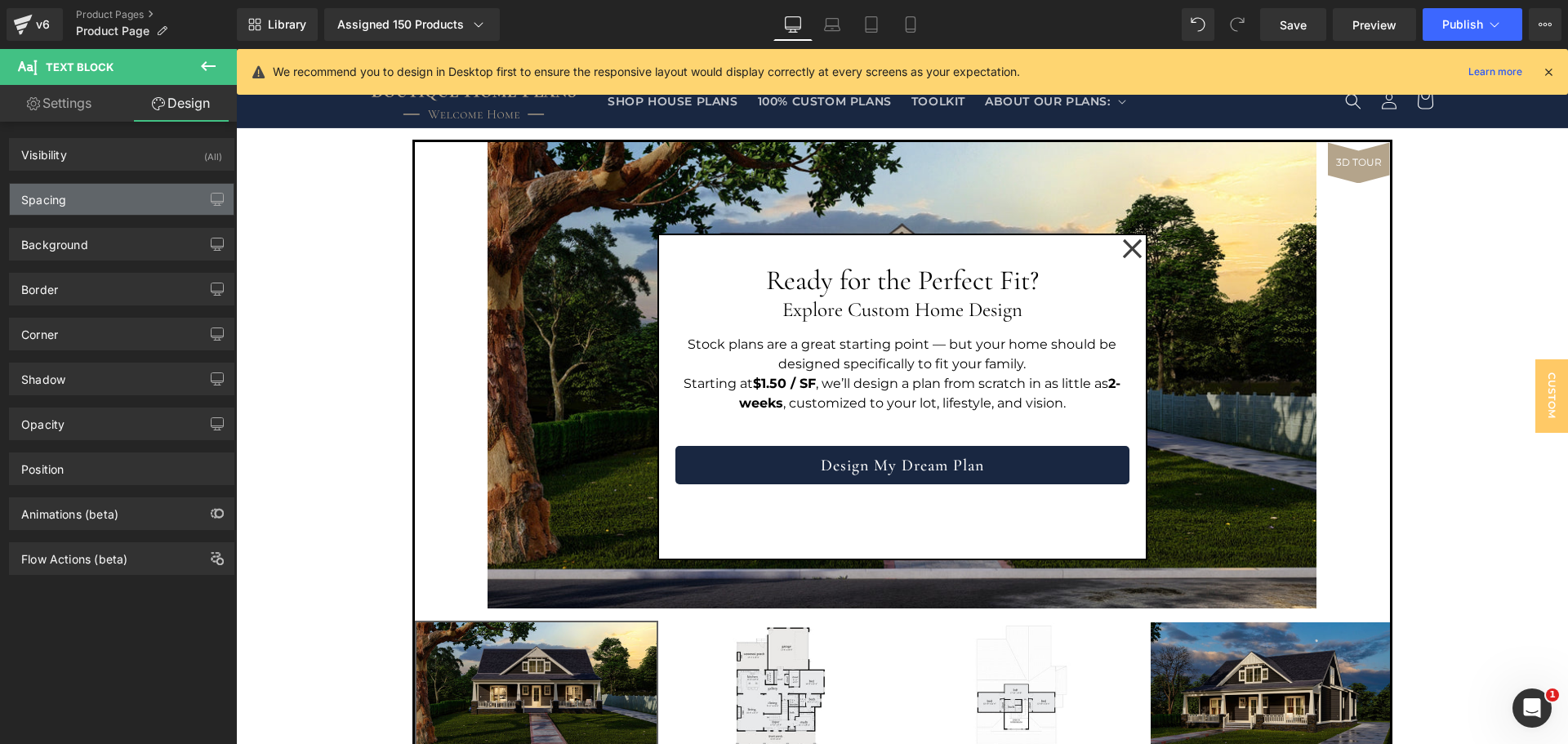
click at [119, 200] on div "Spacing" at bounding box center [121, 200] width 224 height 31
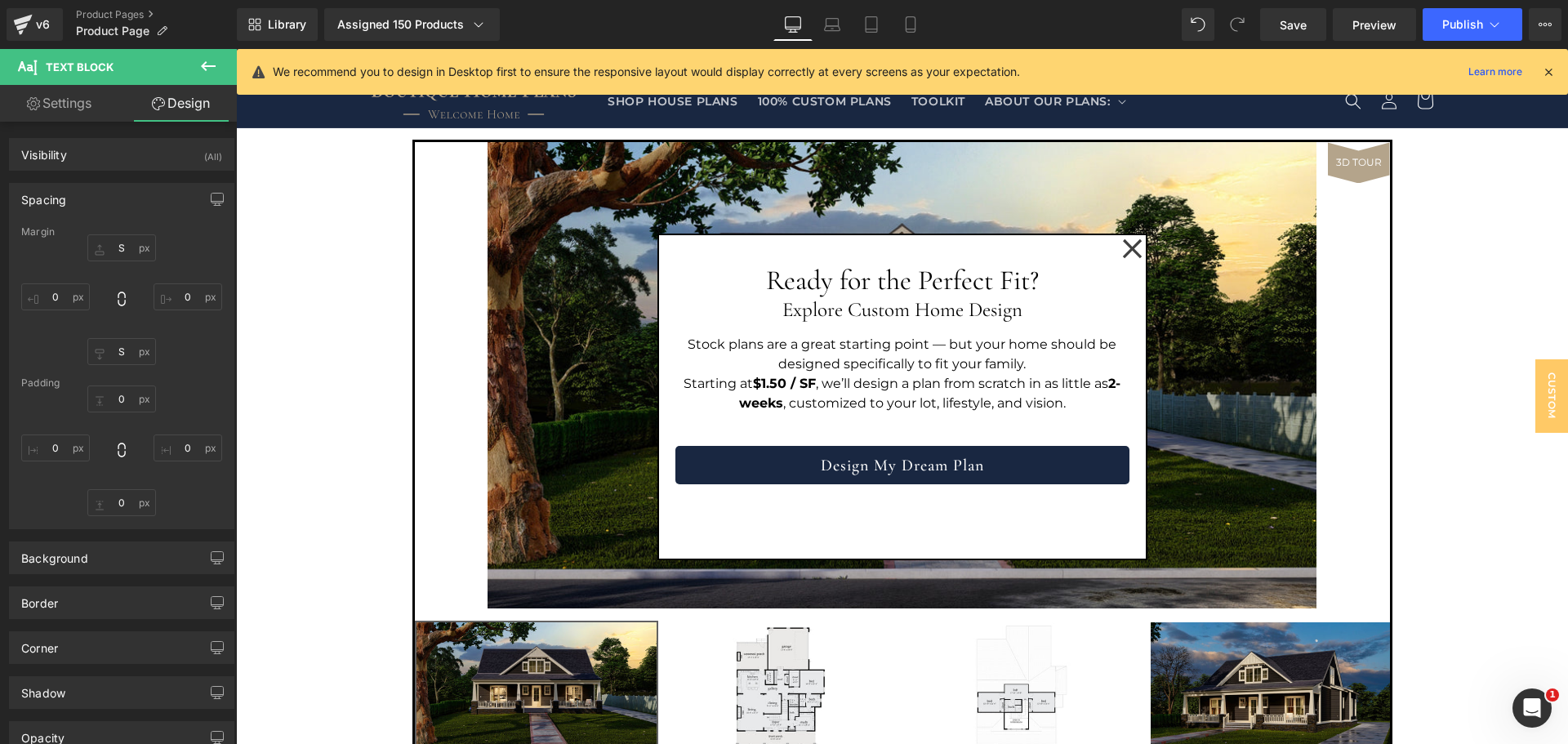
type input "S"
type input "0"
type input "S"
type input "0"
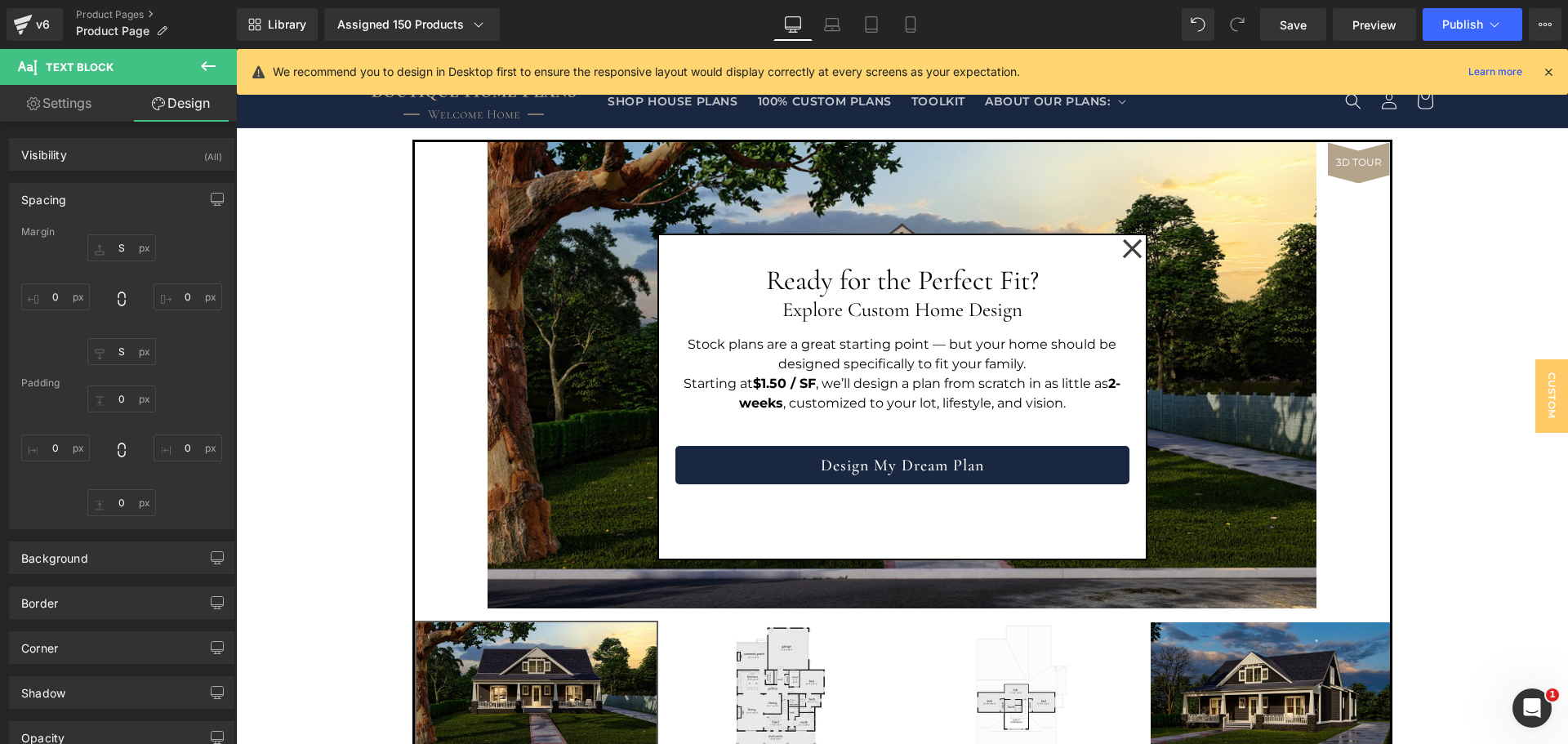
type input "0"
click at [120, 249] on input "S" at bounding box center [121, 248] width 69 height 27
type input "M"
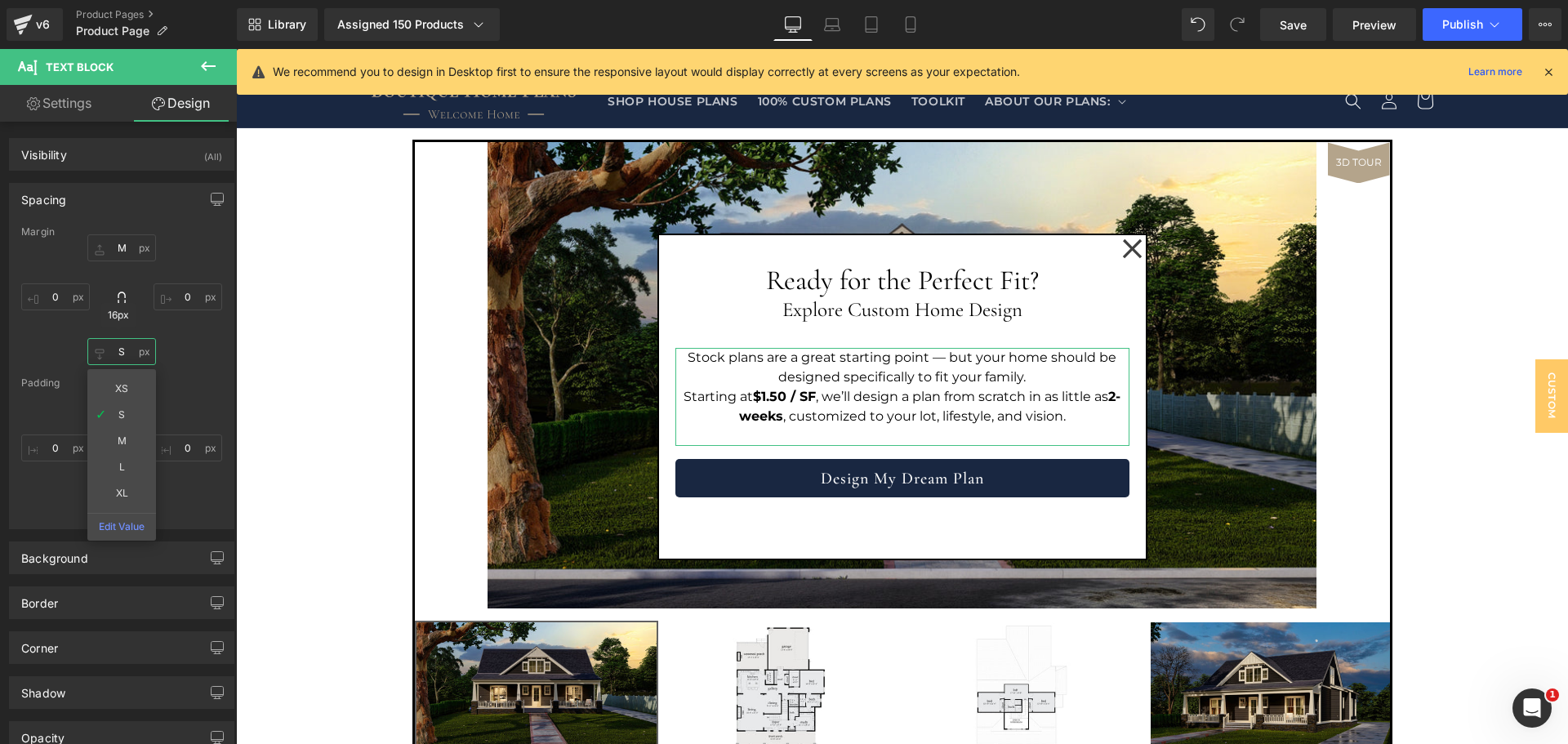
click at [119, 354] on input "S" at bounding box center [121, 352] width 69 height 27
type input "M"
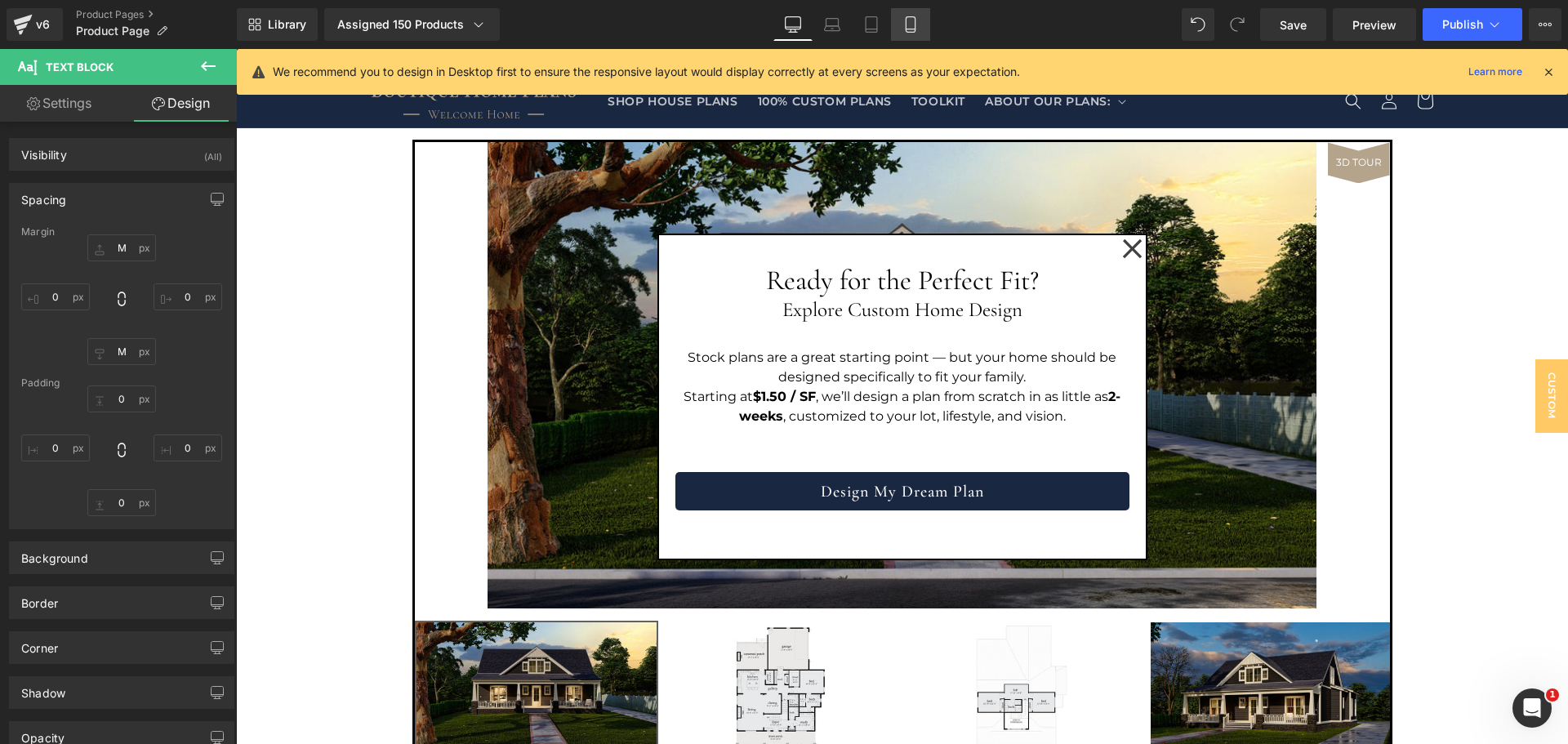
click at [907, 23] on icon at bounding box center [910, 25] width 9 height 16
type input "M"
type input "0"
type input "M"
type input "0"
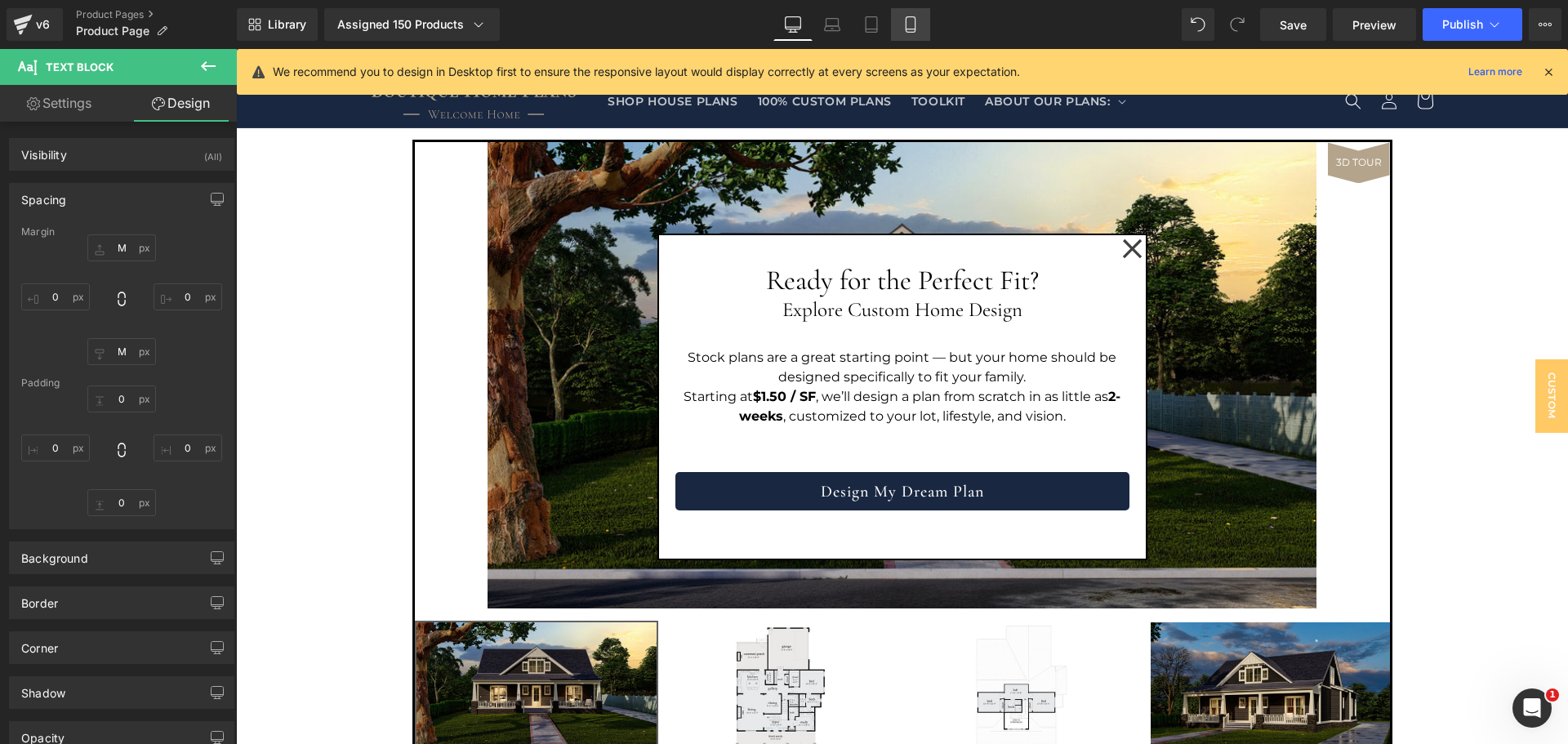
type input "0"
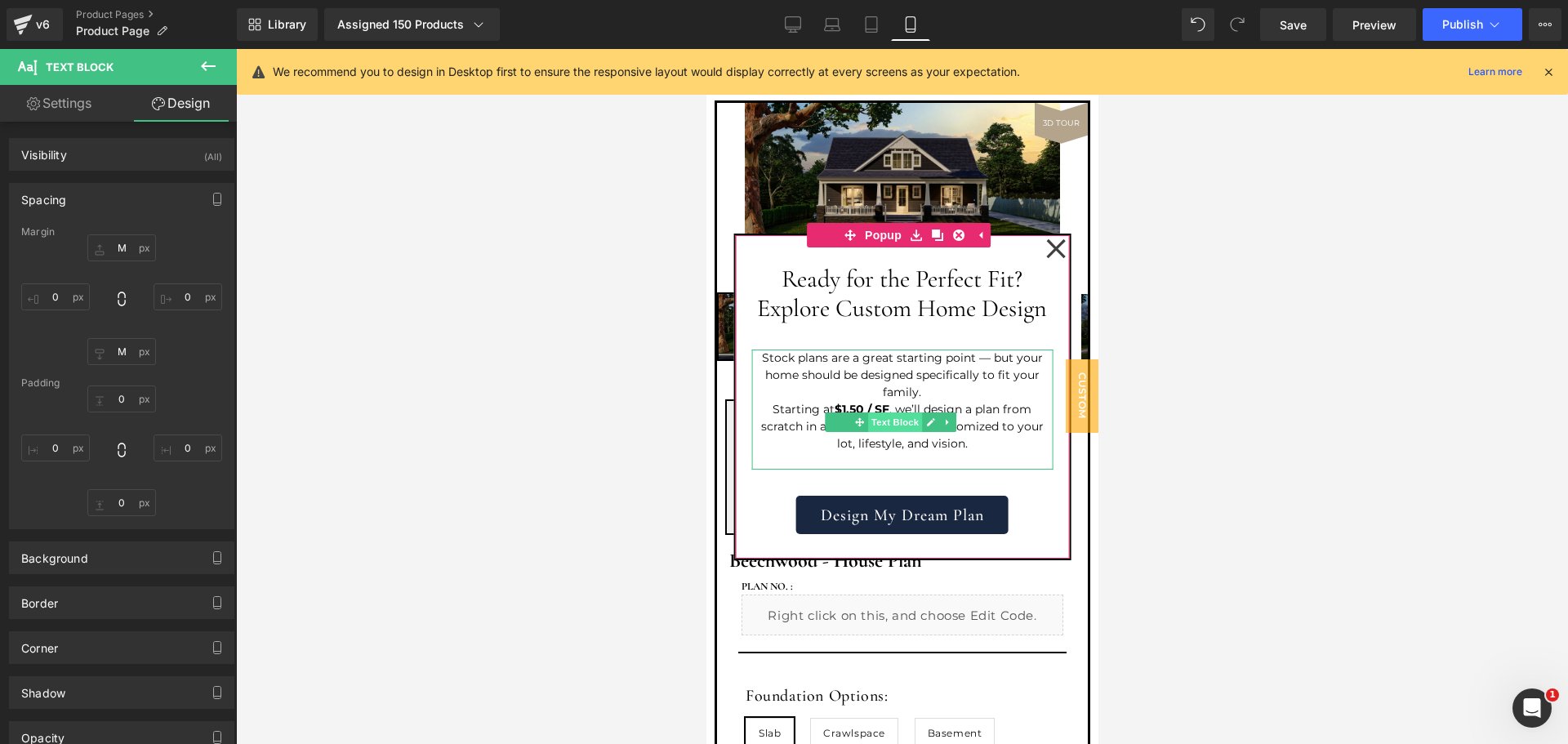
scroll to position [0, 0]
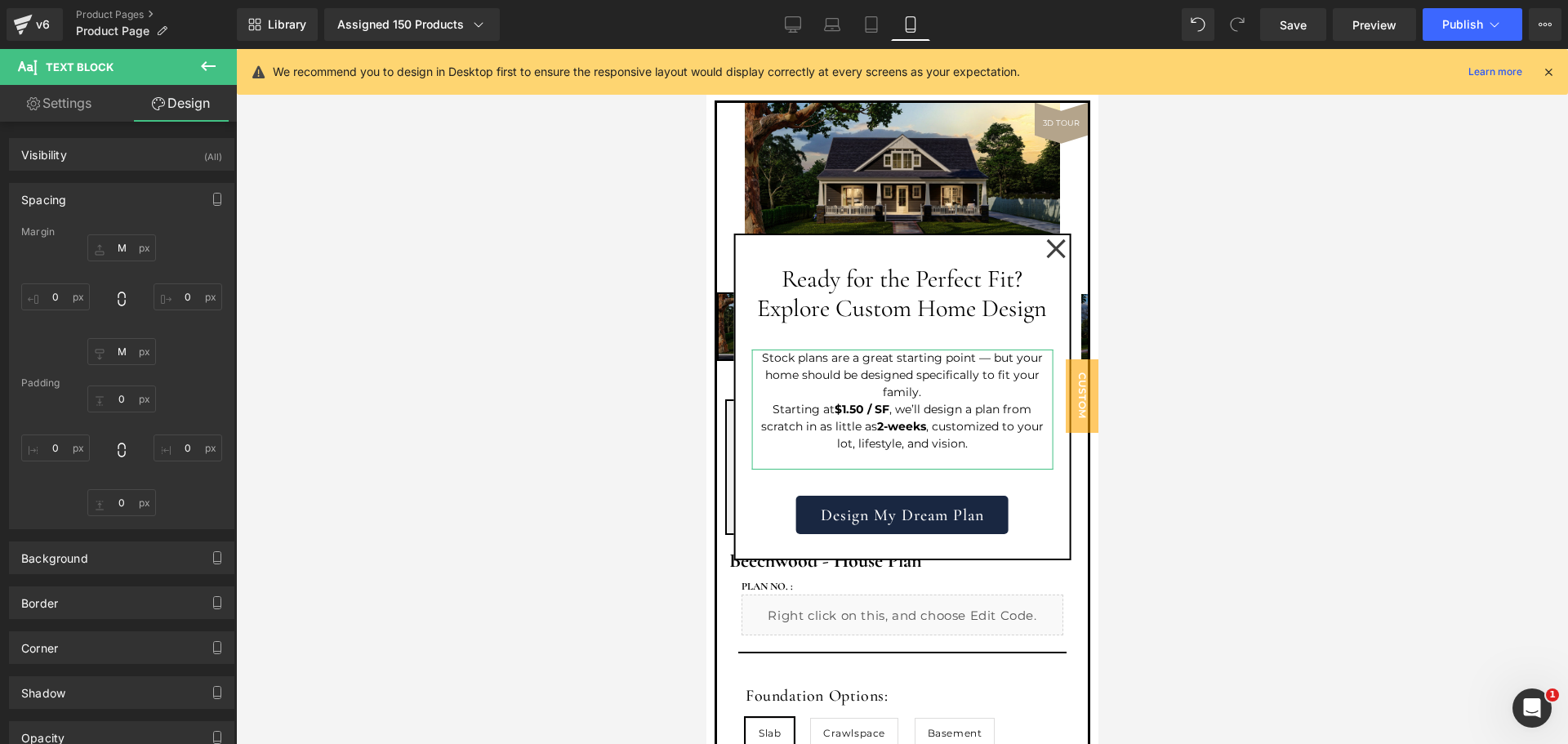
click at [191, 388] on div "Padding" at bounding box center [121, 383] width 201 height 12
click at [81, 104] on link "Settings" at bounding box center [59, 103] width 118 height 37
type input "100"
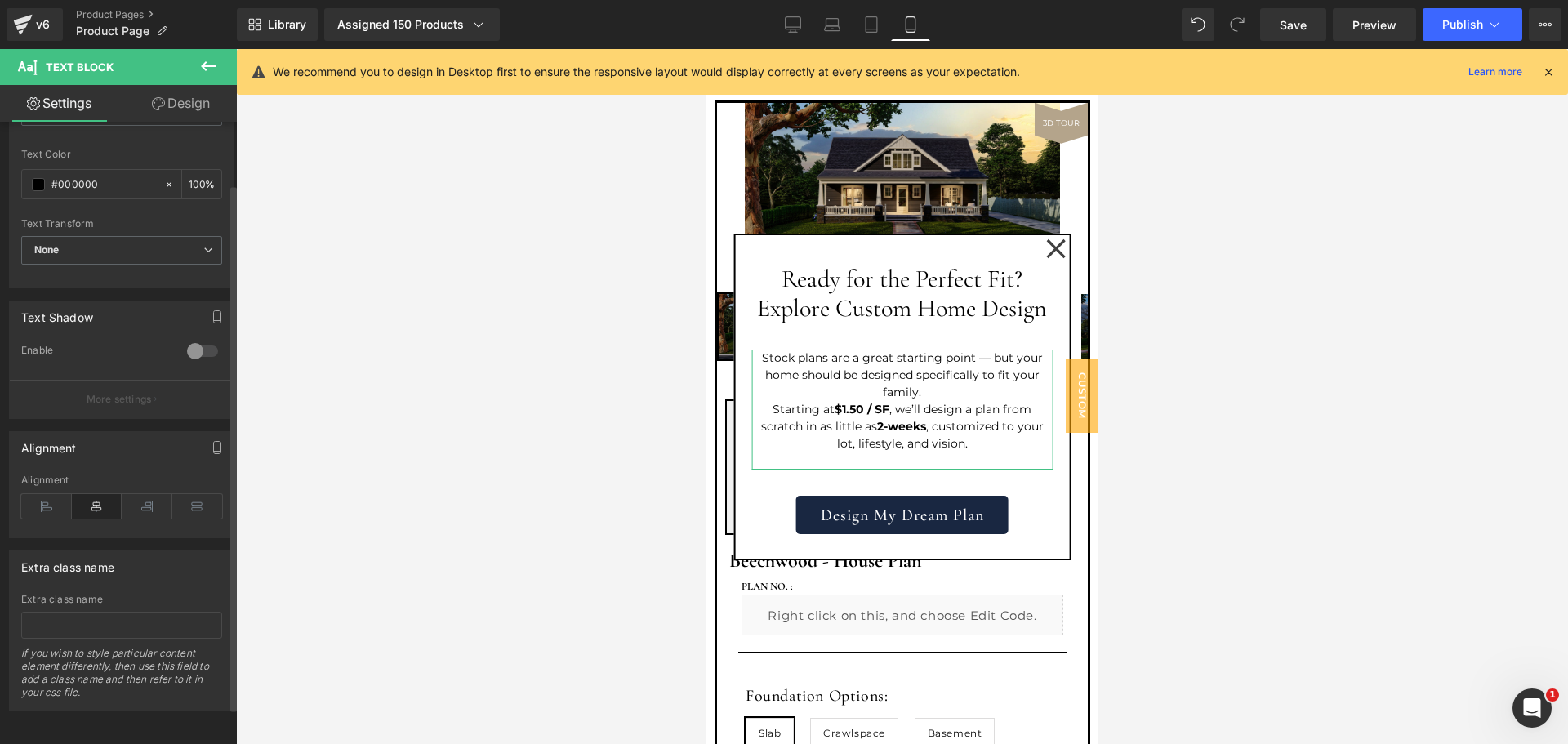
scroll to position [116, 0]
click at [162, 96] on link "Design" at bounding box center [180, 103] width 118 height 37
type input "M"
type input "0"
type input "M"
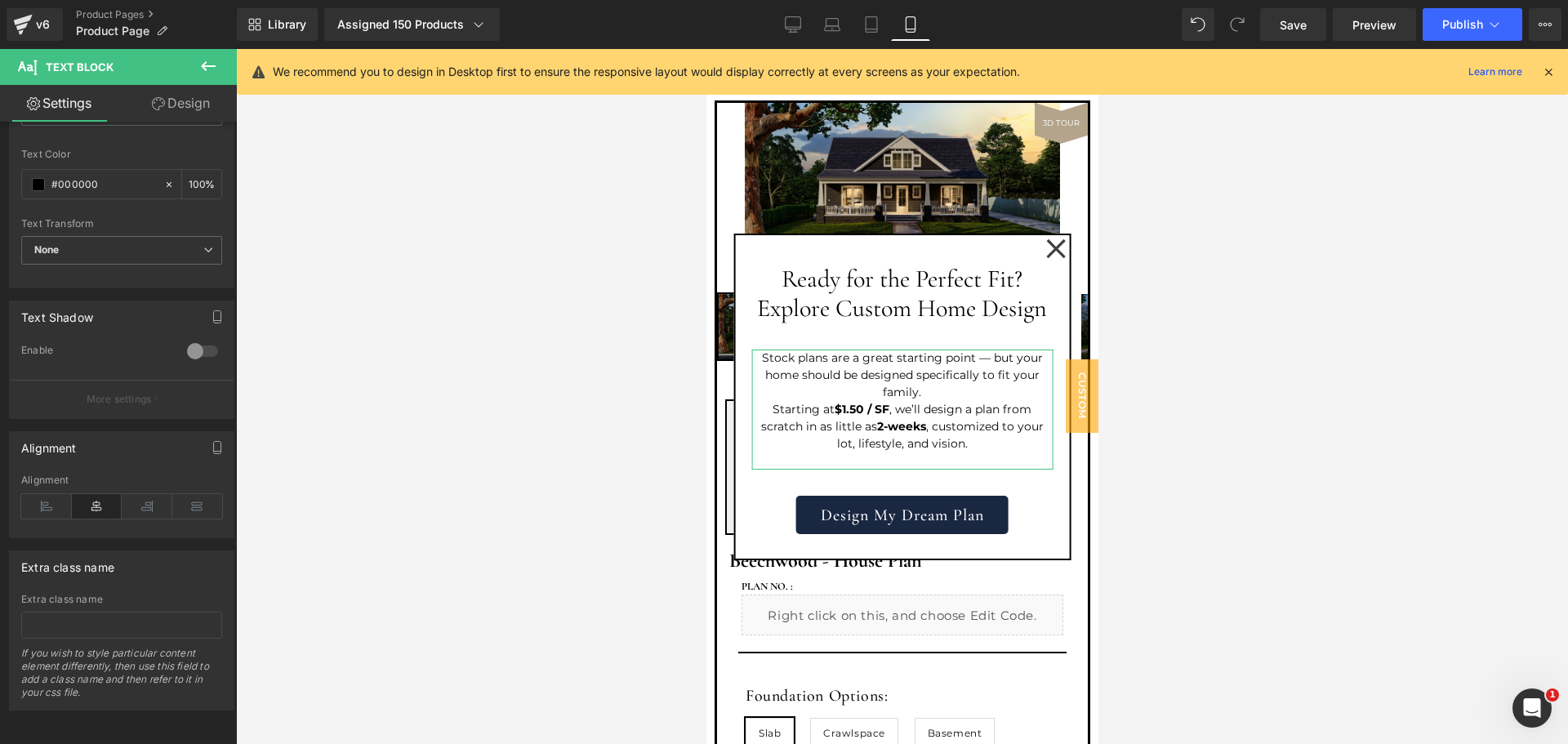
type input "0"
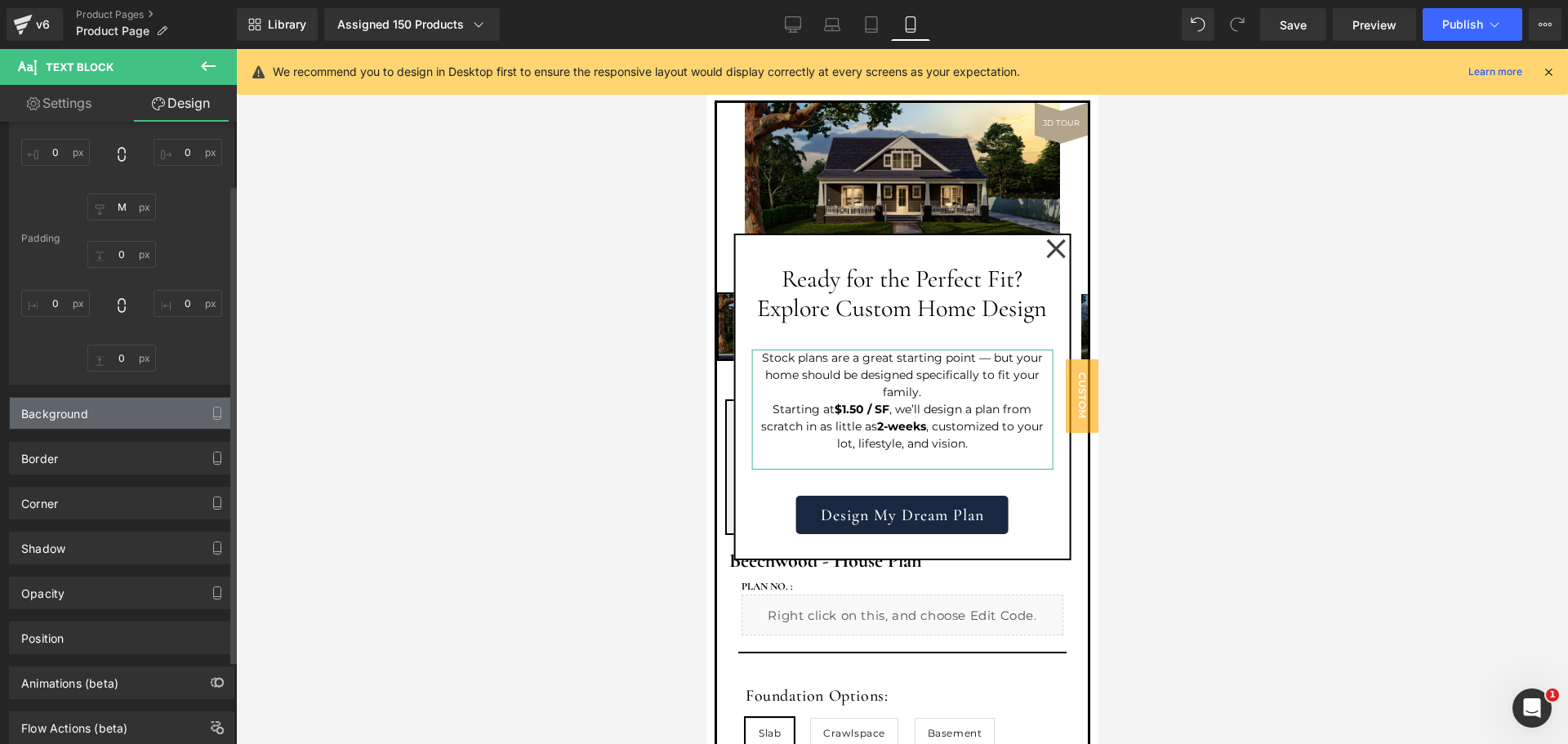
scroll to position [191, 0]
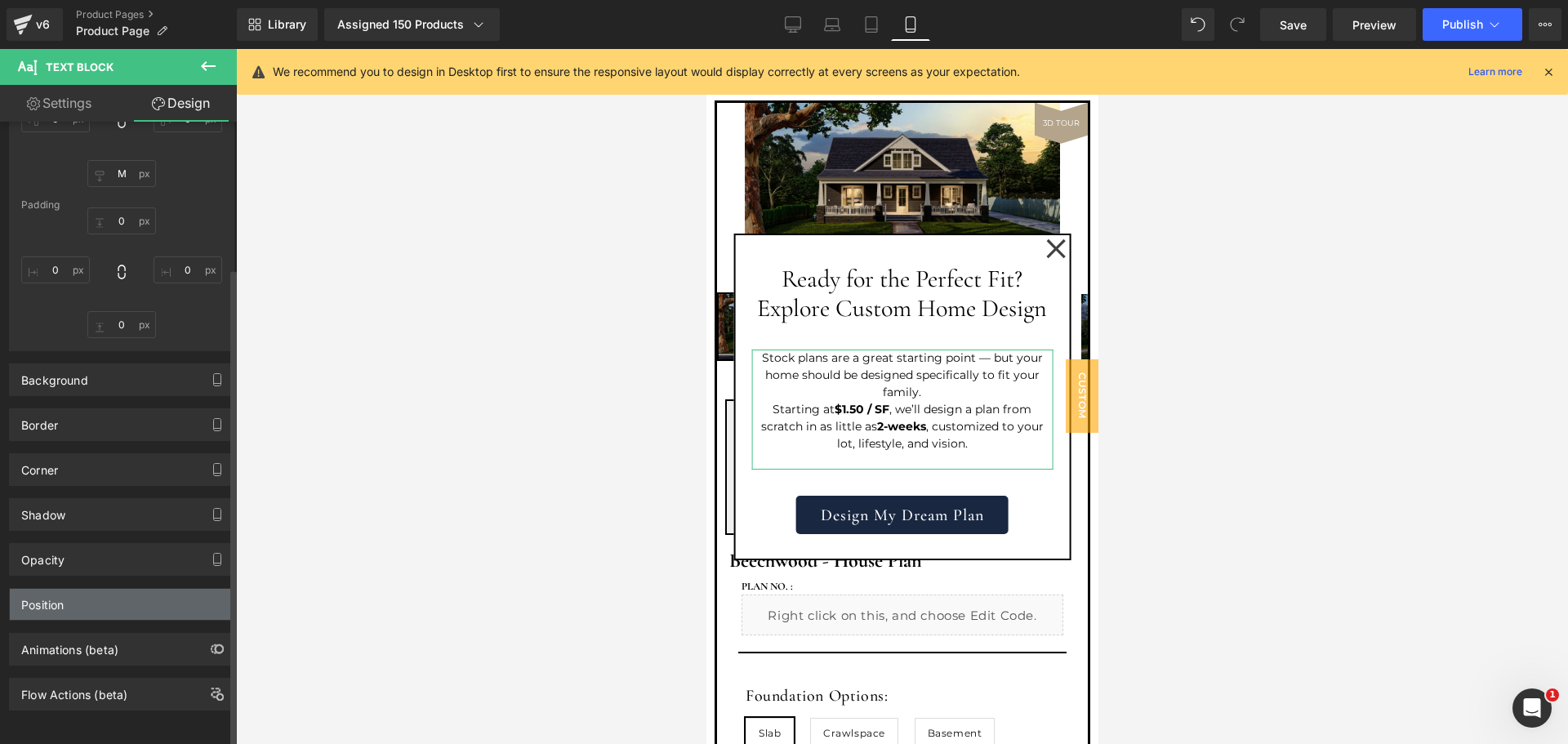
click at [99, 603] on div "Position" at bounding box center [121, 604] width 224 height 31
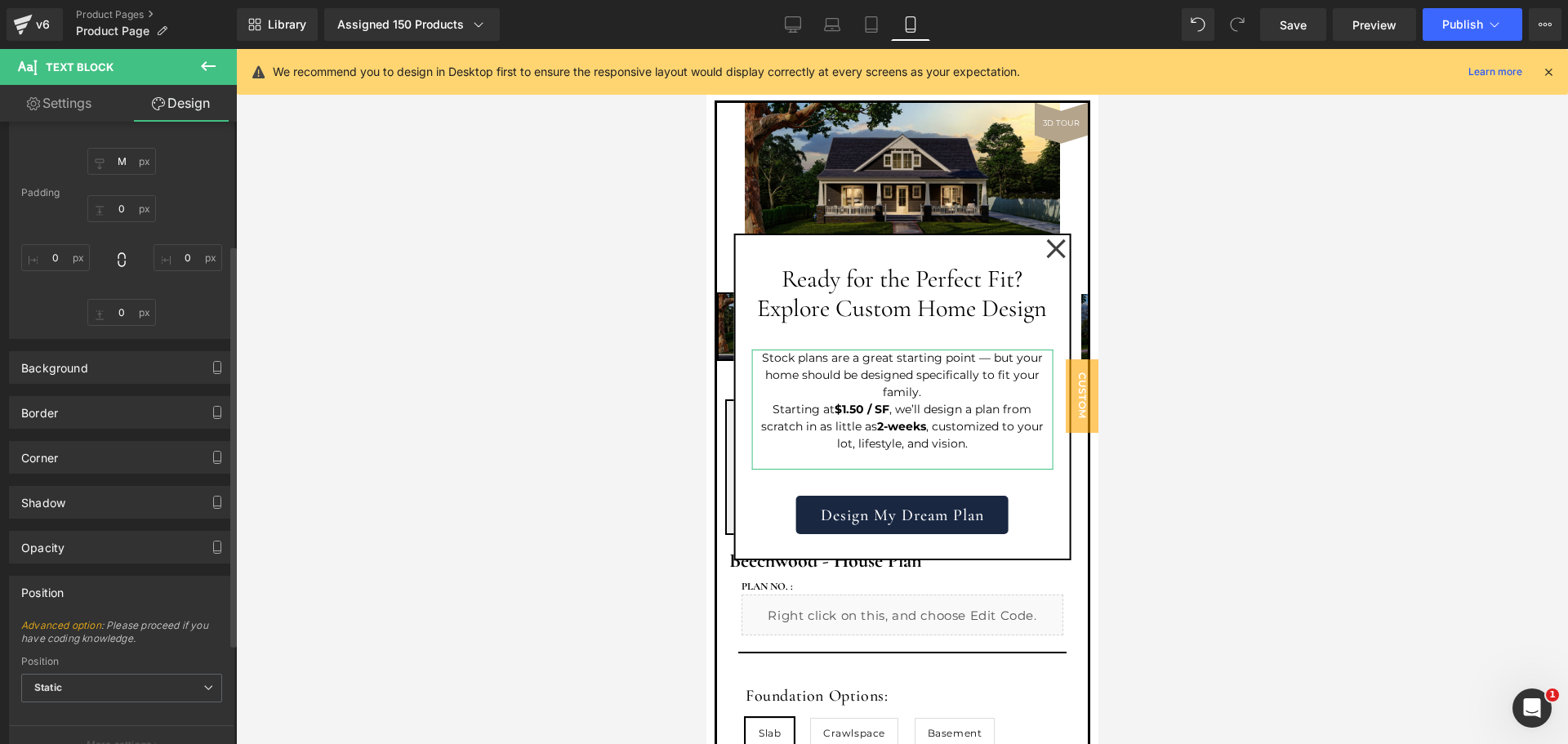
click at [101, 595] on div "Position" at bounding box center [121, 592] width 224 height 31
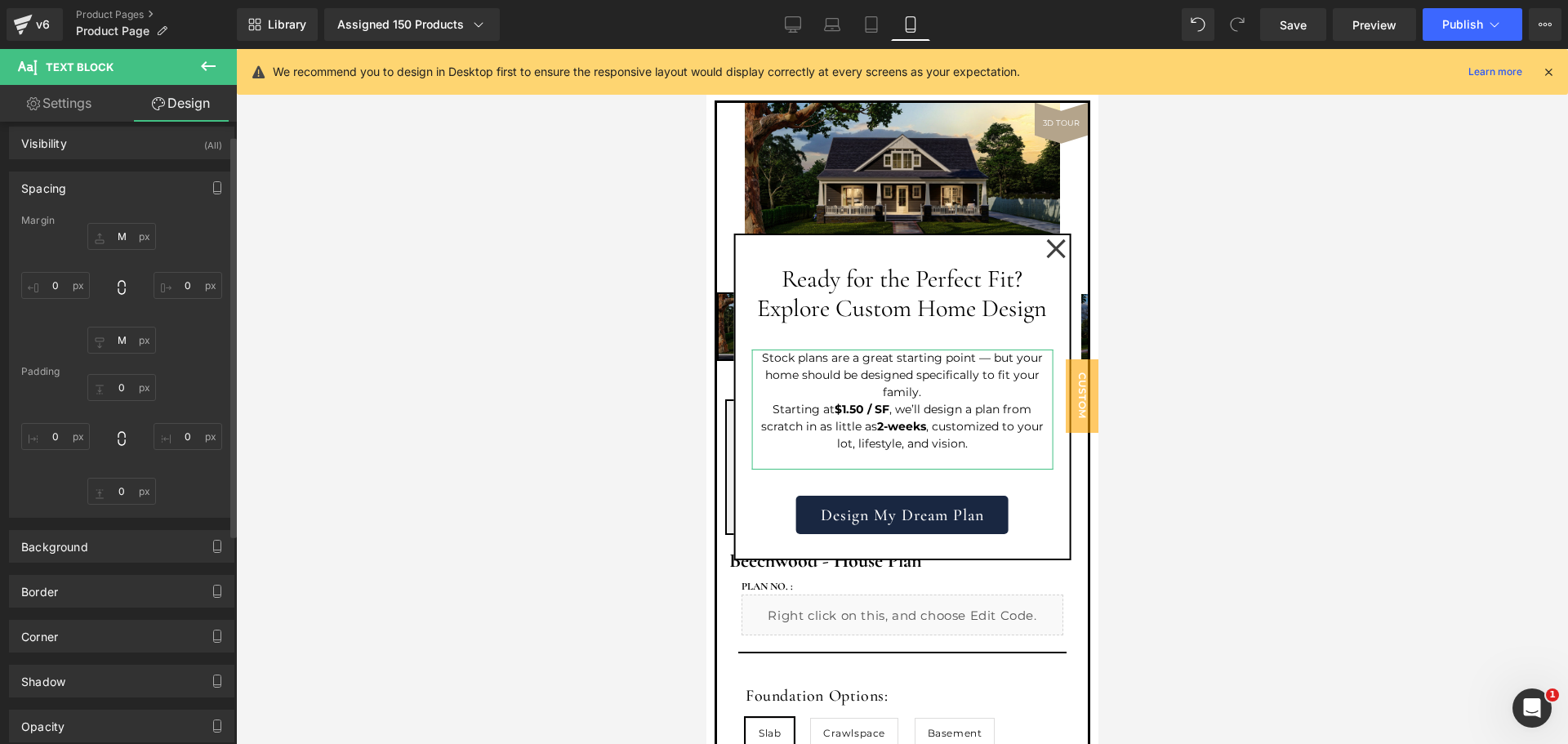
scroll to position [0, 0]
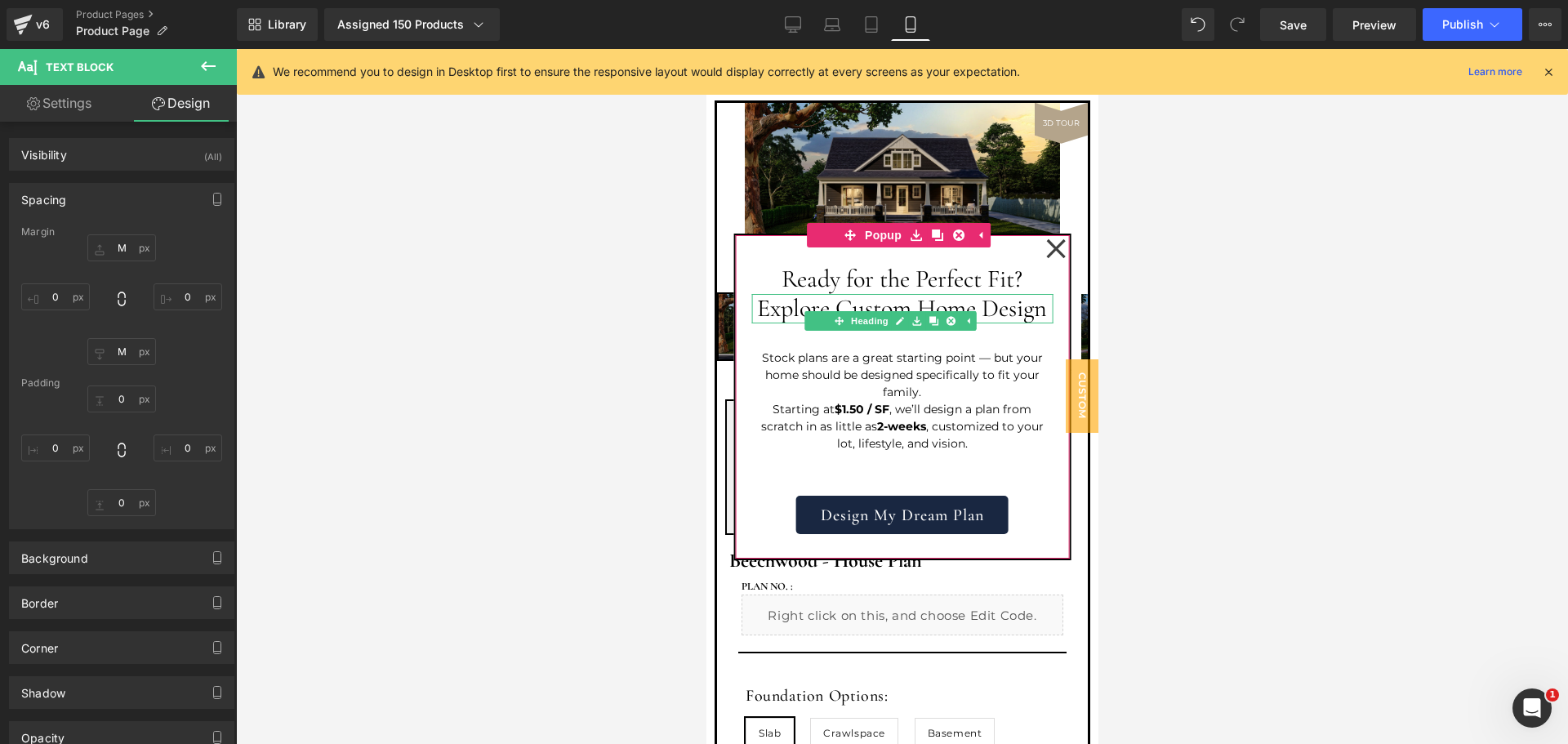
click at [879, 320] on h2 "Explore Custom Home Design" at bounding box center [902, 309] width 301 height 30
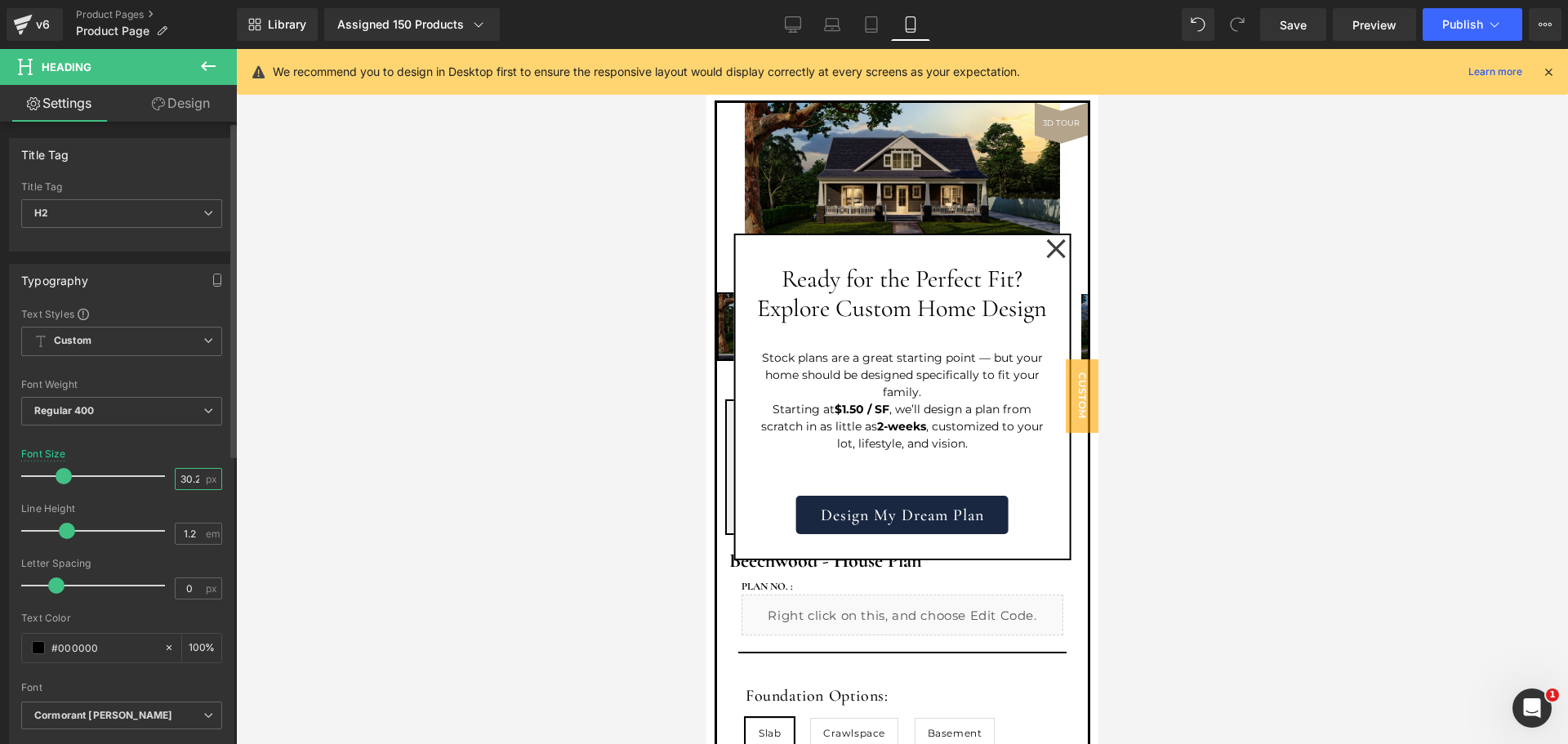
click at [182, 481] on input "30.24" at bounding box center [190, 479] width 29 height 21
type input "20"
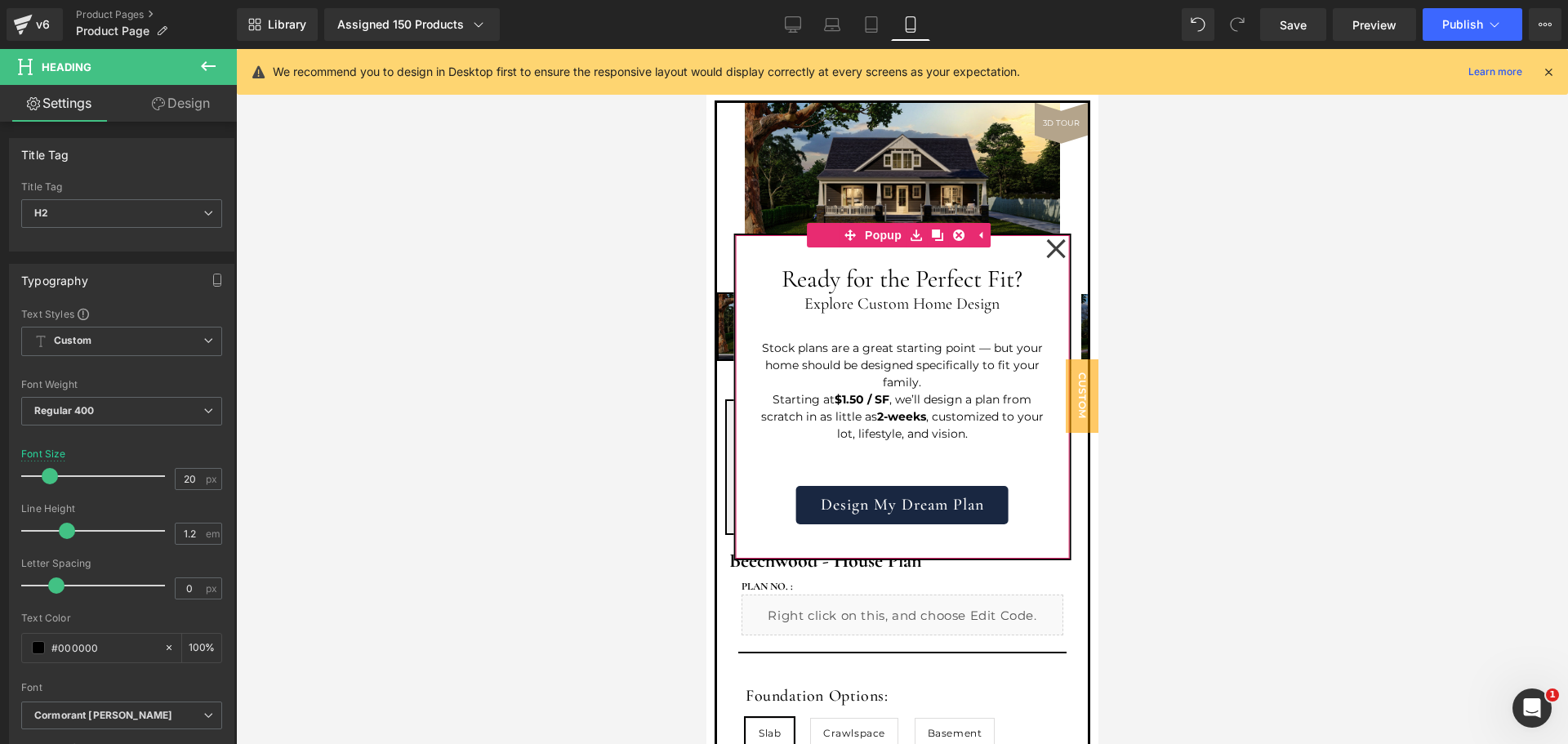
click at [983, 541] on div "Ready for the Perfect Fit? Heading Explore Custom Home Design Heading Stock pla…" at bounding box center [902, 397] width 334 height 324
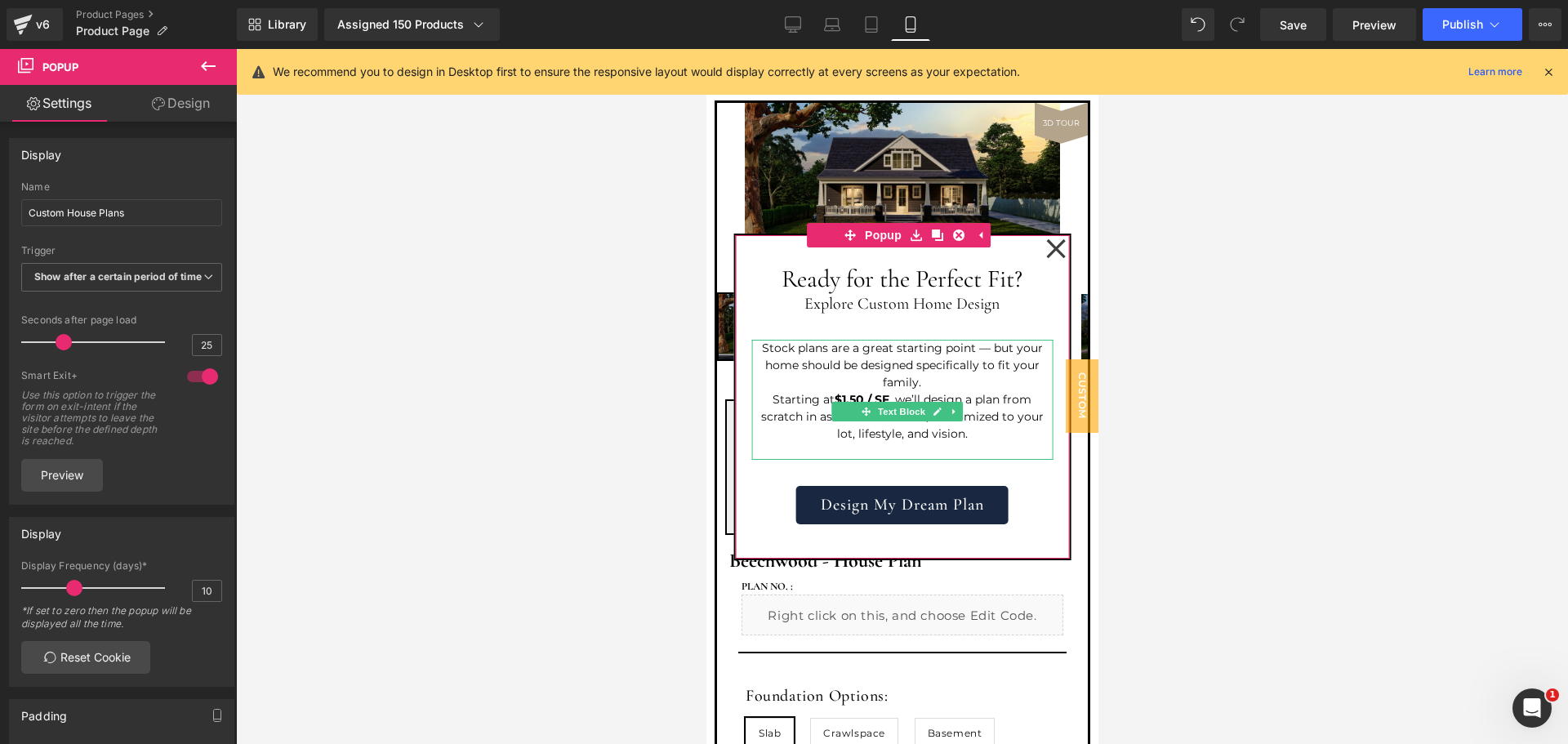
click at [927, 373] on p "Stock plans are a great starting point — but your home should be designed speci…" at bounding box center [902, 366] width 301 height 51
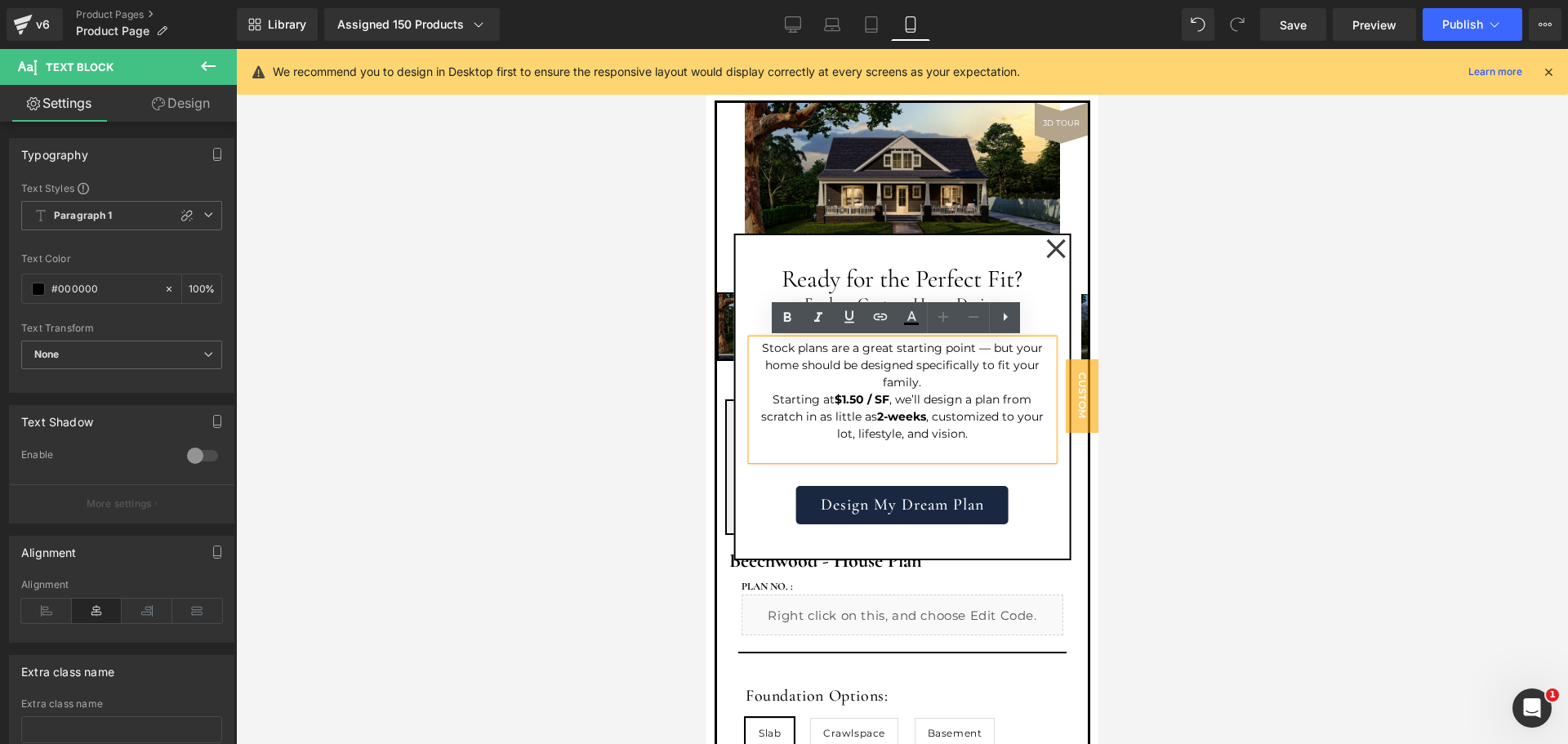
click at [1040, 483] on div "Ready for the Perfect Fit? Heading Explore Custom Home Design Heading Stock pla…" at bounding box center [902, 388] width 301 height 272
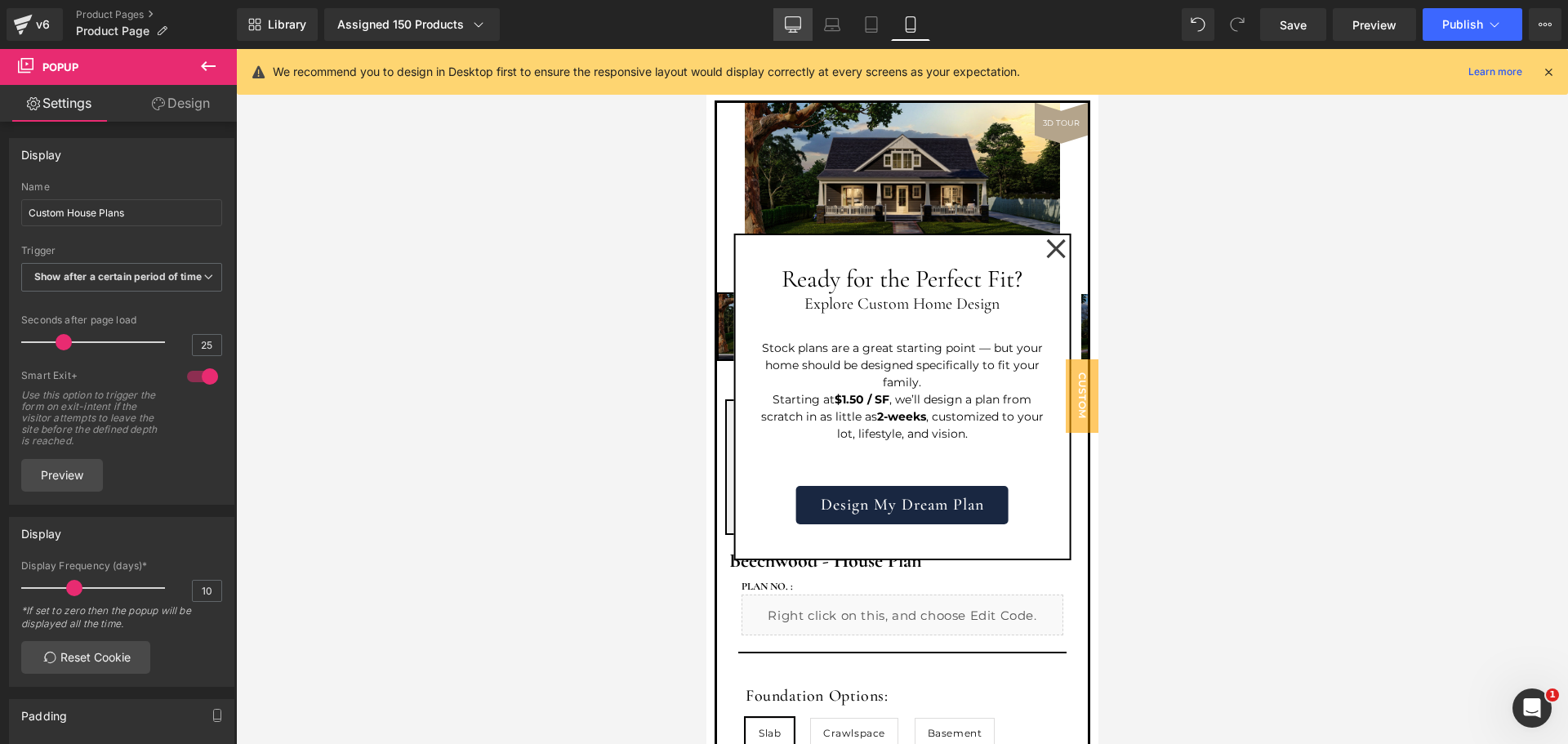
click at [788, 15] on link "Desktop" at bounding box center [793, 25] width 39 height 33
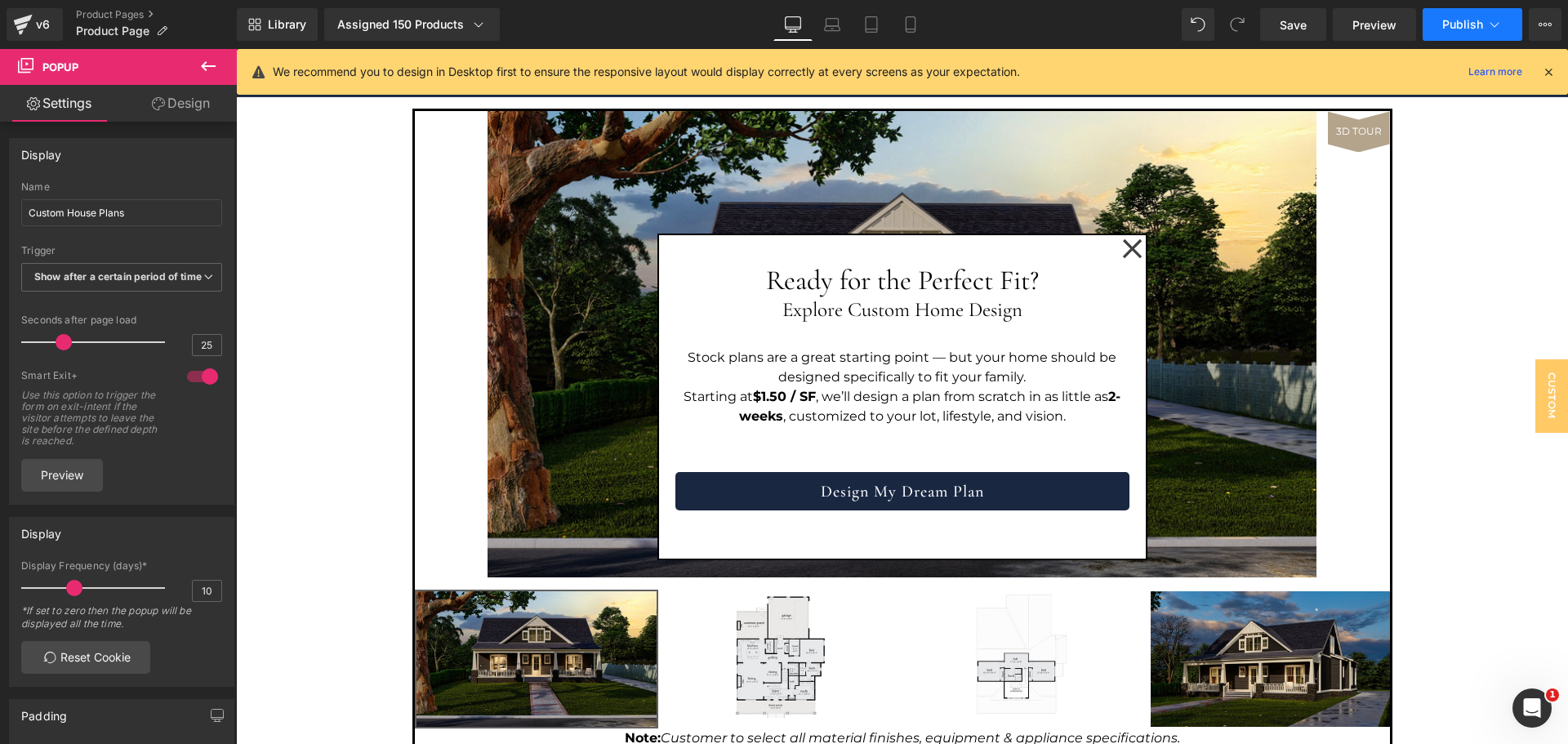
click at [1442, 23] on button "Publish" at bounding box center [1472, 25] width 100 height 33
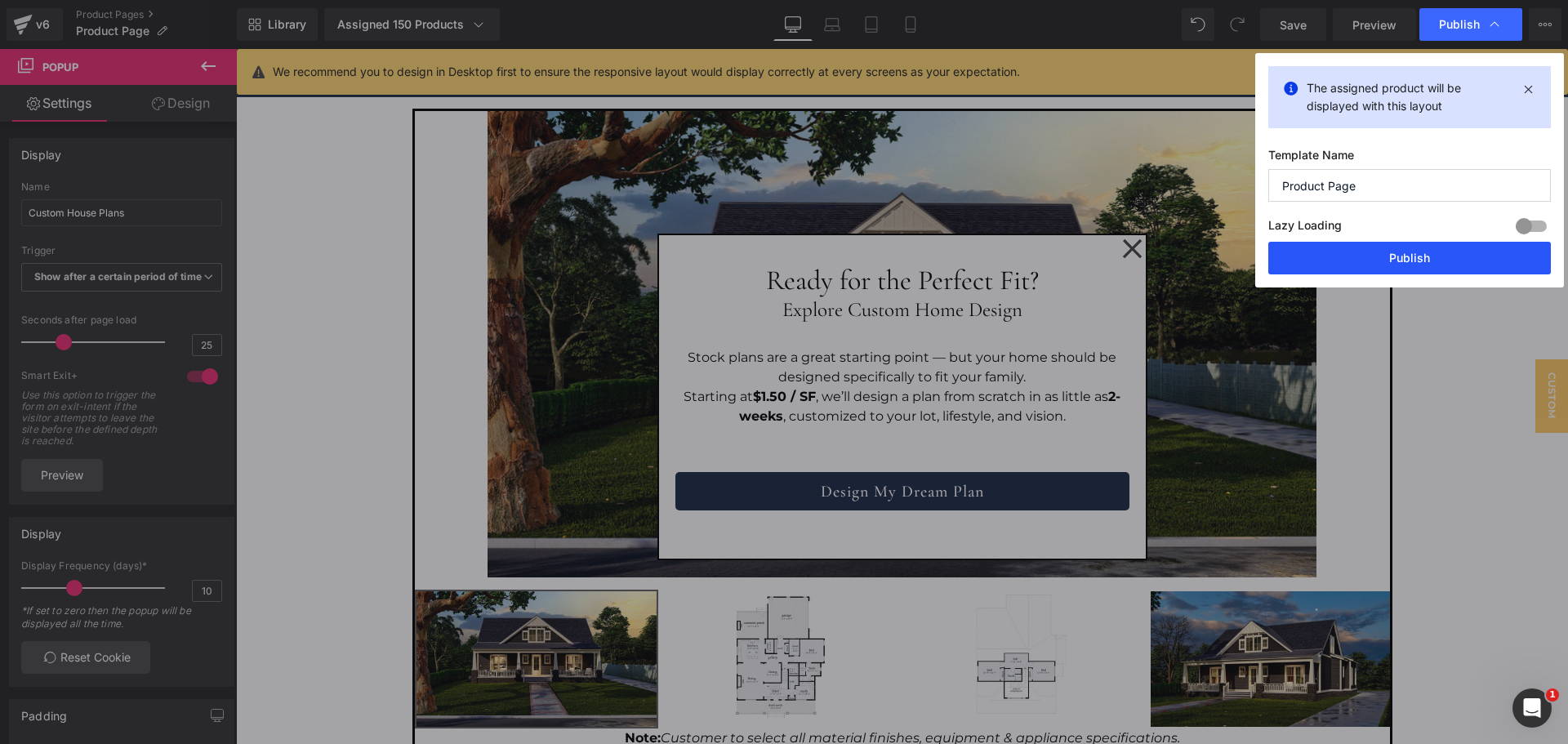
click at [1371, 260] on button "Publish" at bounding box center [1409, 258] width 282 height 33
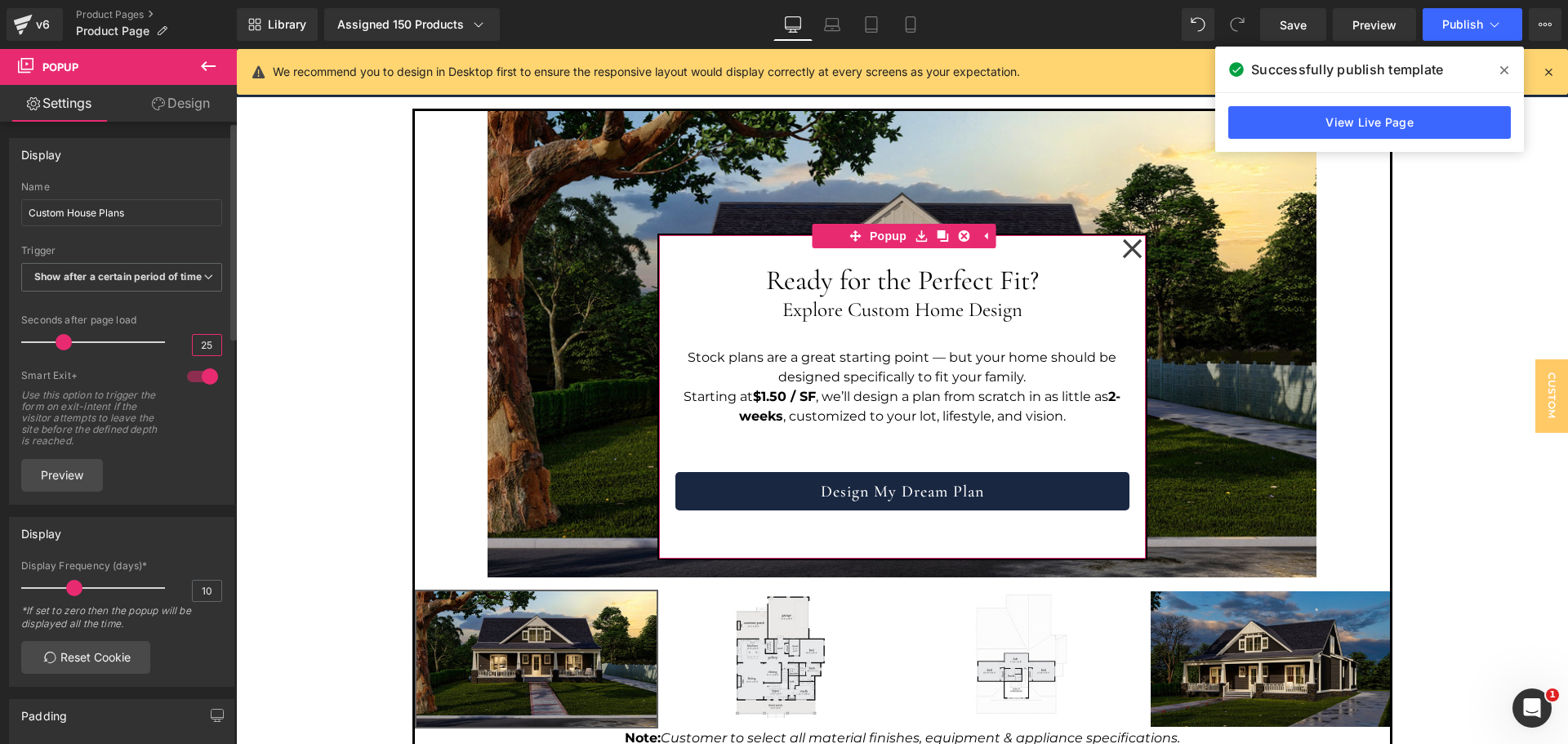
click at [200, 355] on input "25" at bounding box center [206, 345] width 29 height 21
type input "20"
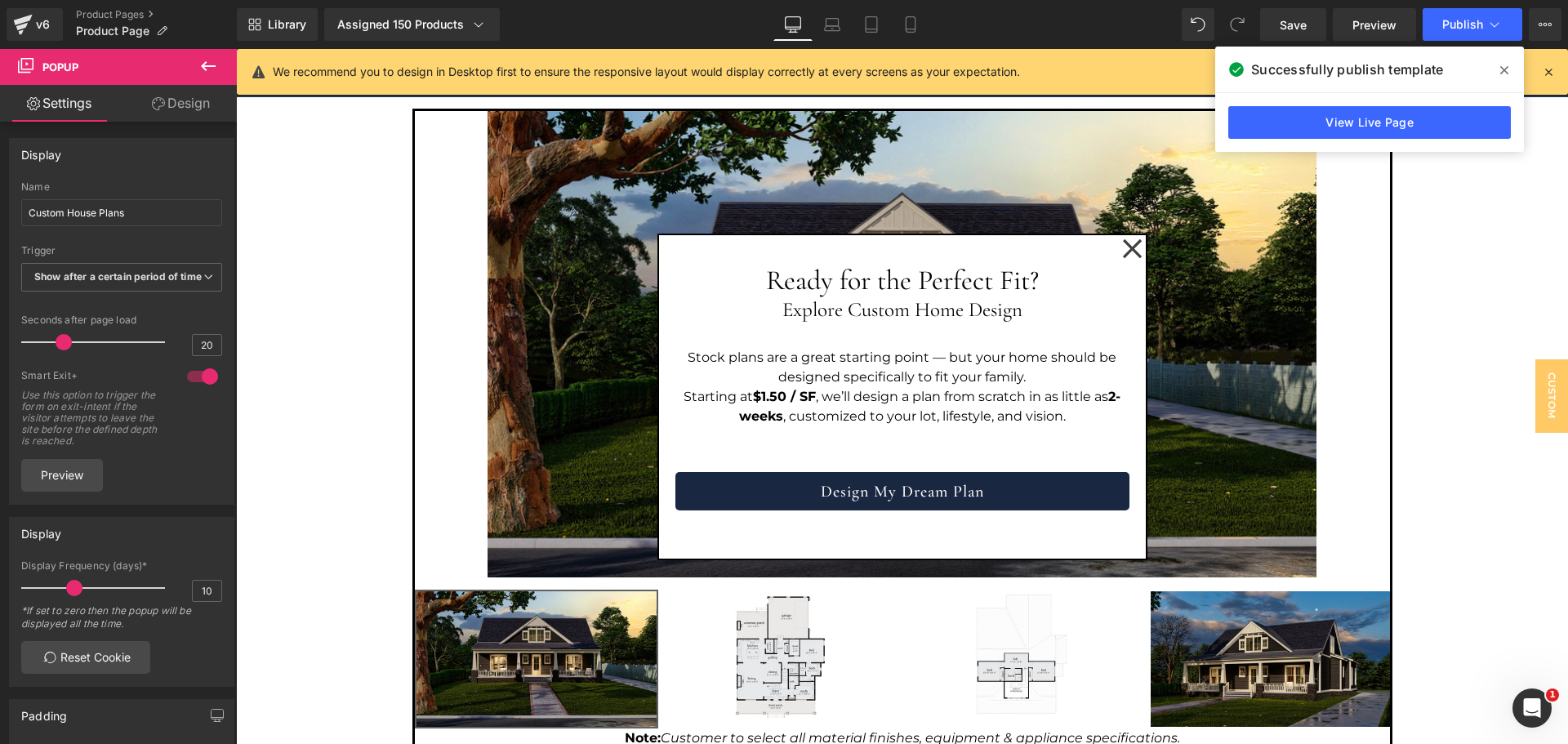
click at [236, 49] on div at bounding box center [236, 49] width 0 height 0
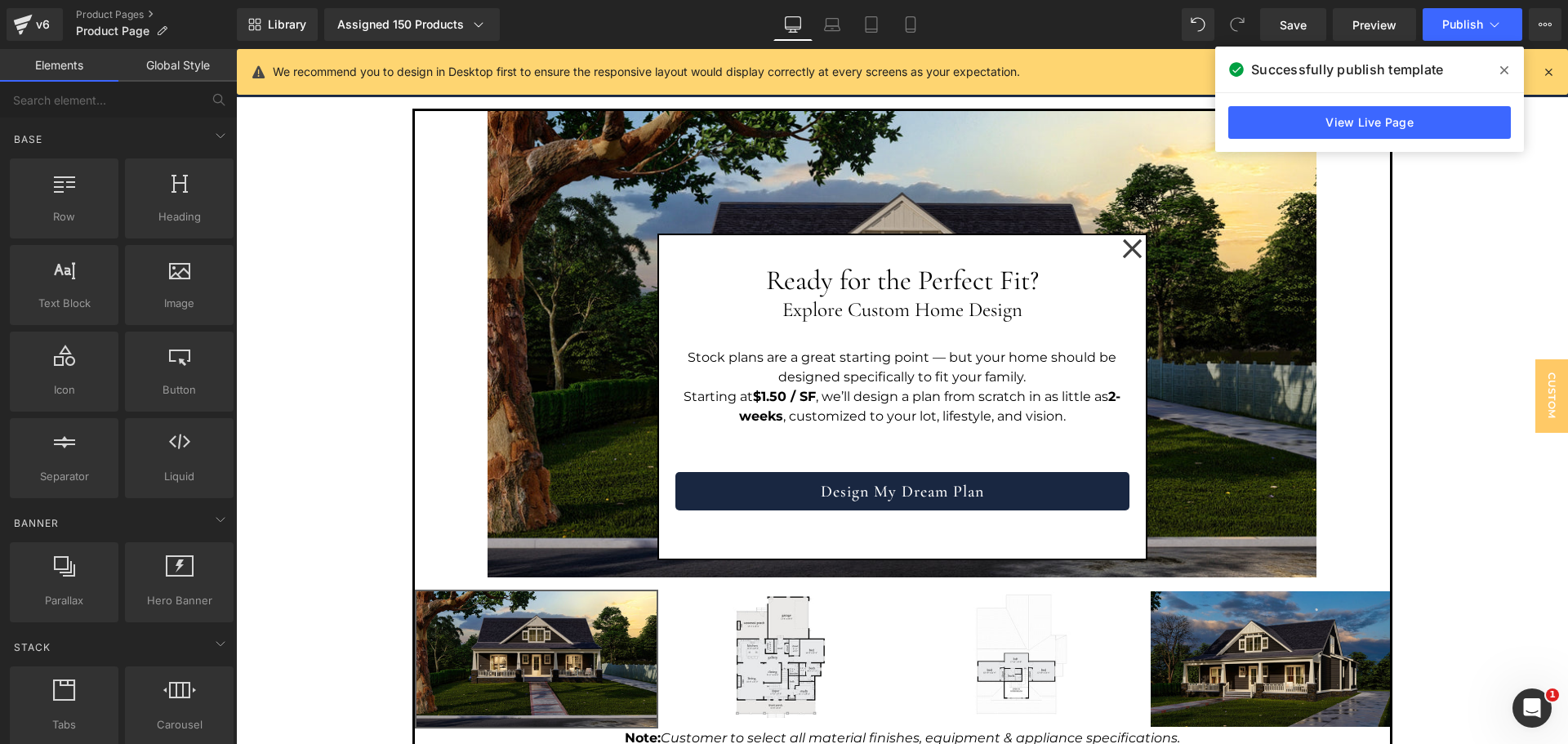
click at [1512, 73] on span at bounding box center [1504, 70] width 26 height 26
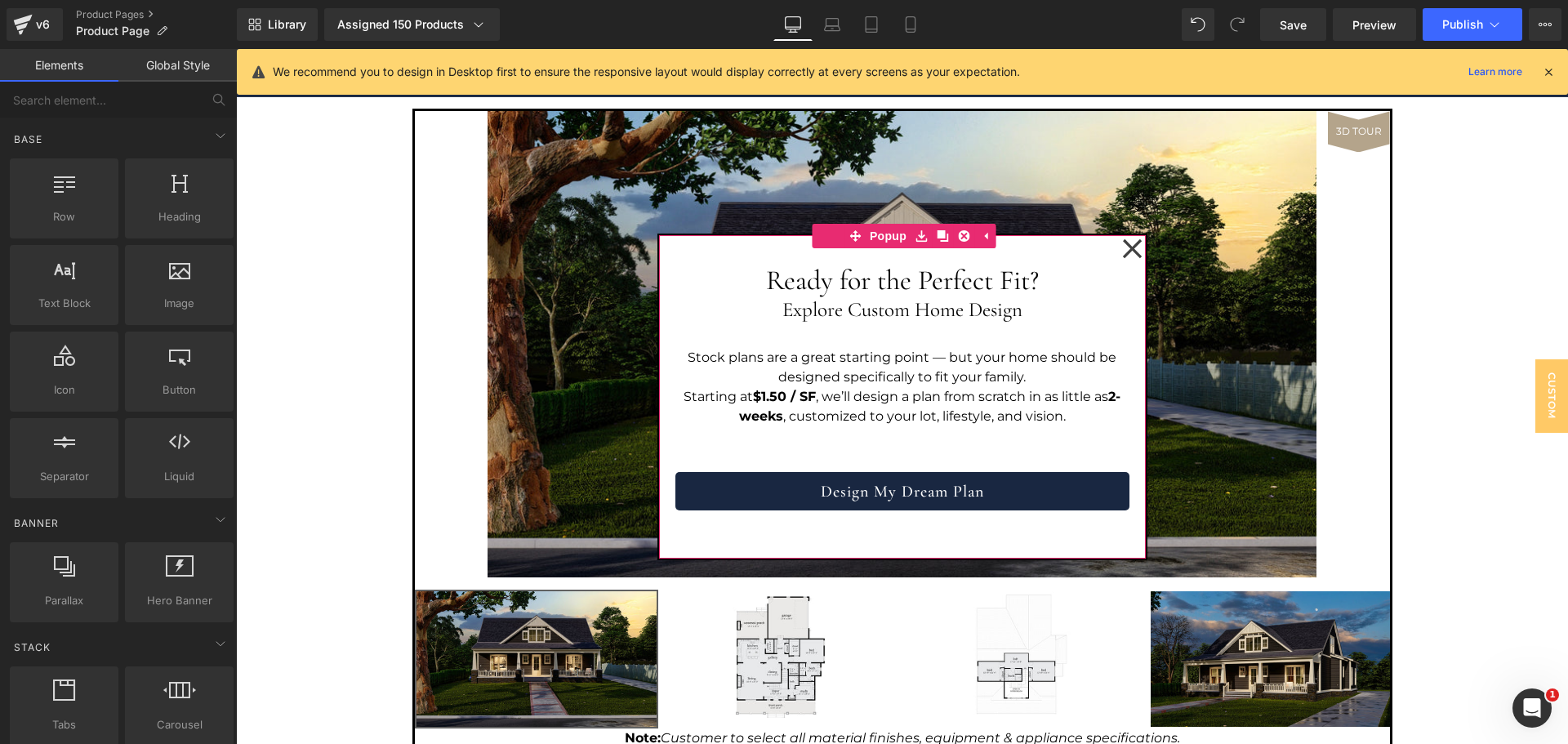
click at [668, 242] on div "Ready for the Perfect Fit? Heading Explore Custom Home Design Heading Stock pla…" at bounding box center [902, 397] width 487 height 324
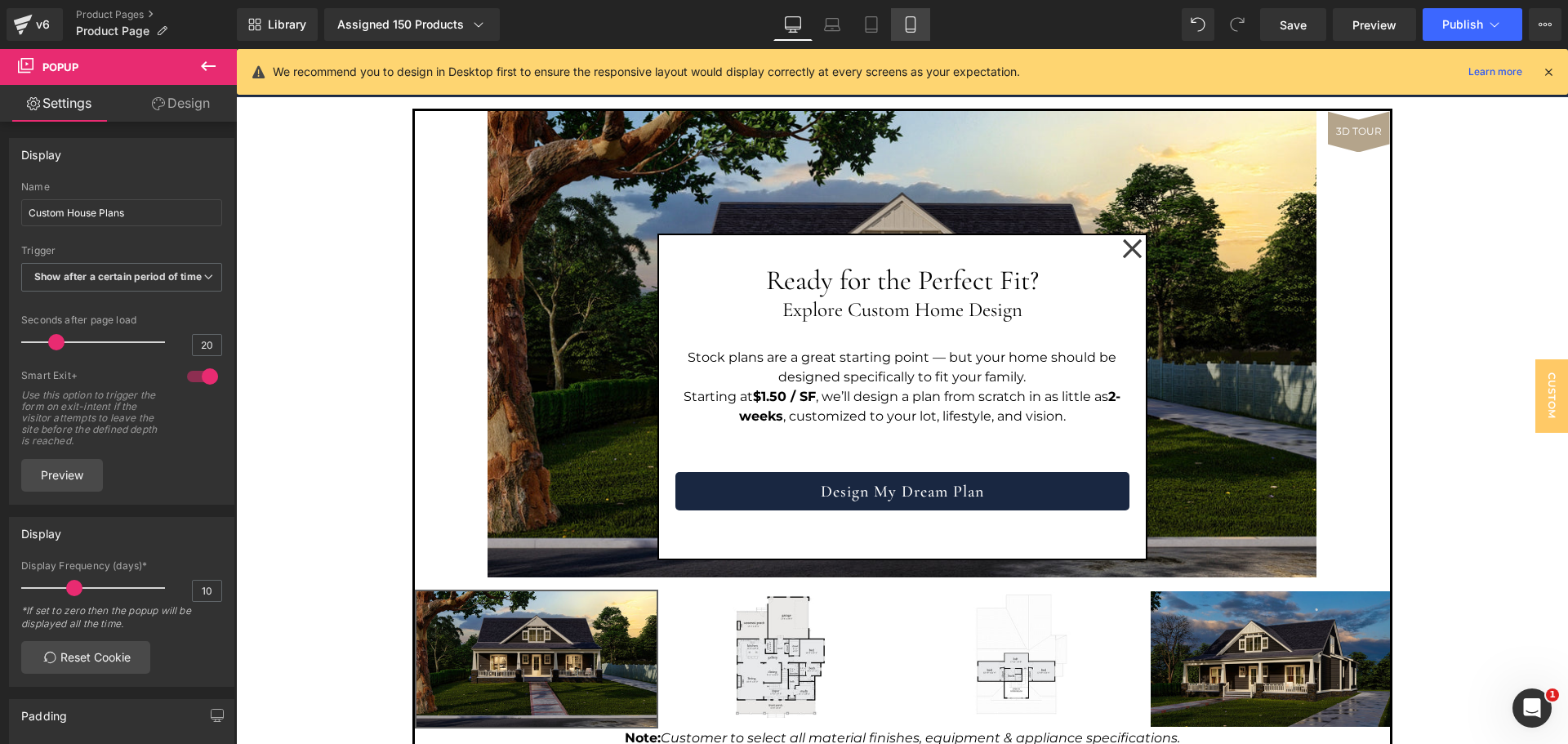
click at [917, 26] on icon at bounding box center [911, 25] width 17 height 17
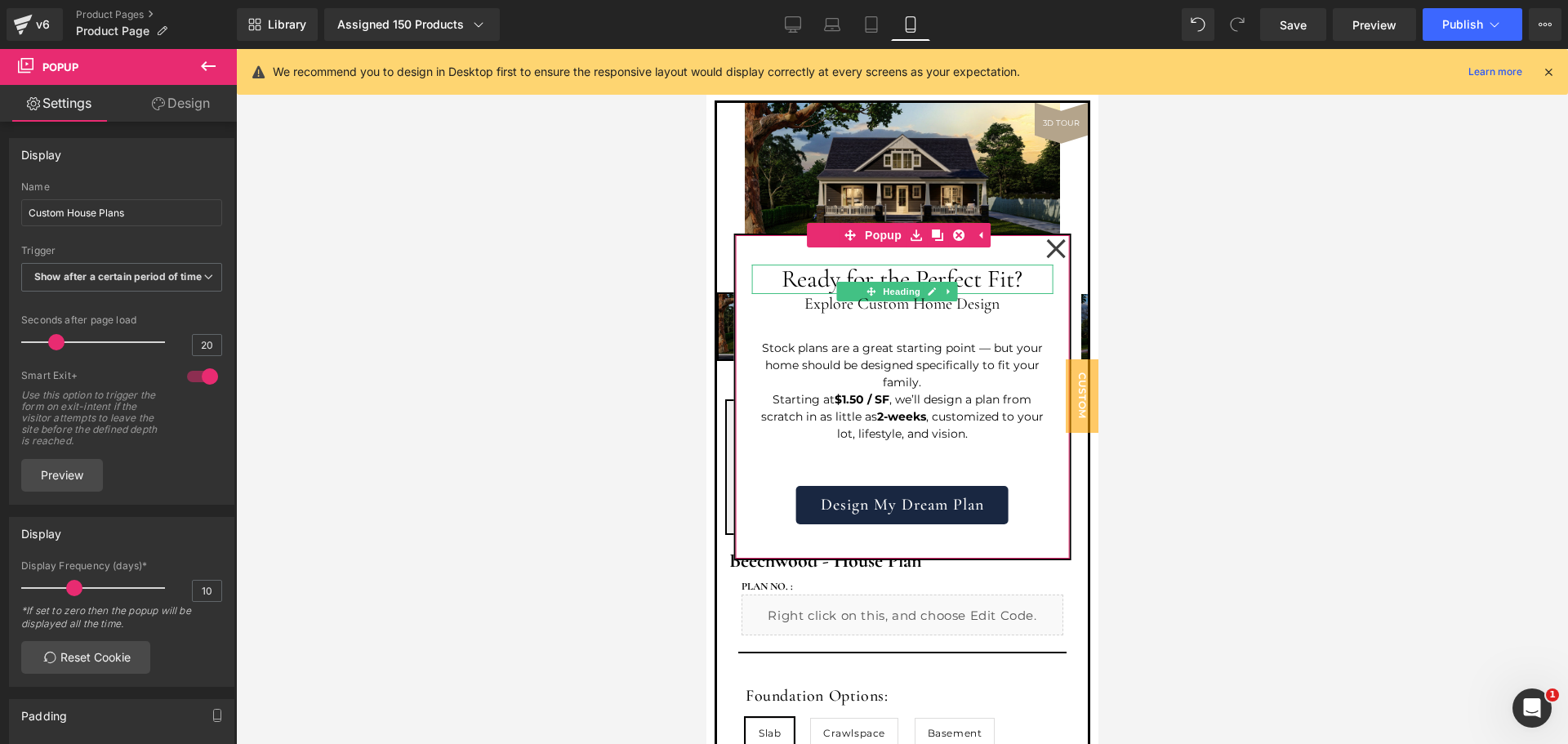
click at [886, 273] on h1 "Ready for the Perfect Fit?" at bounding box center [902, 280] width 301 height 30
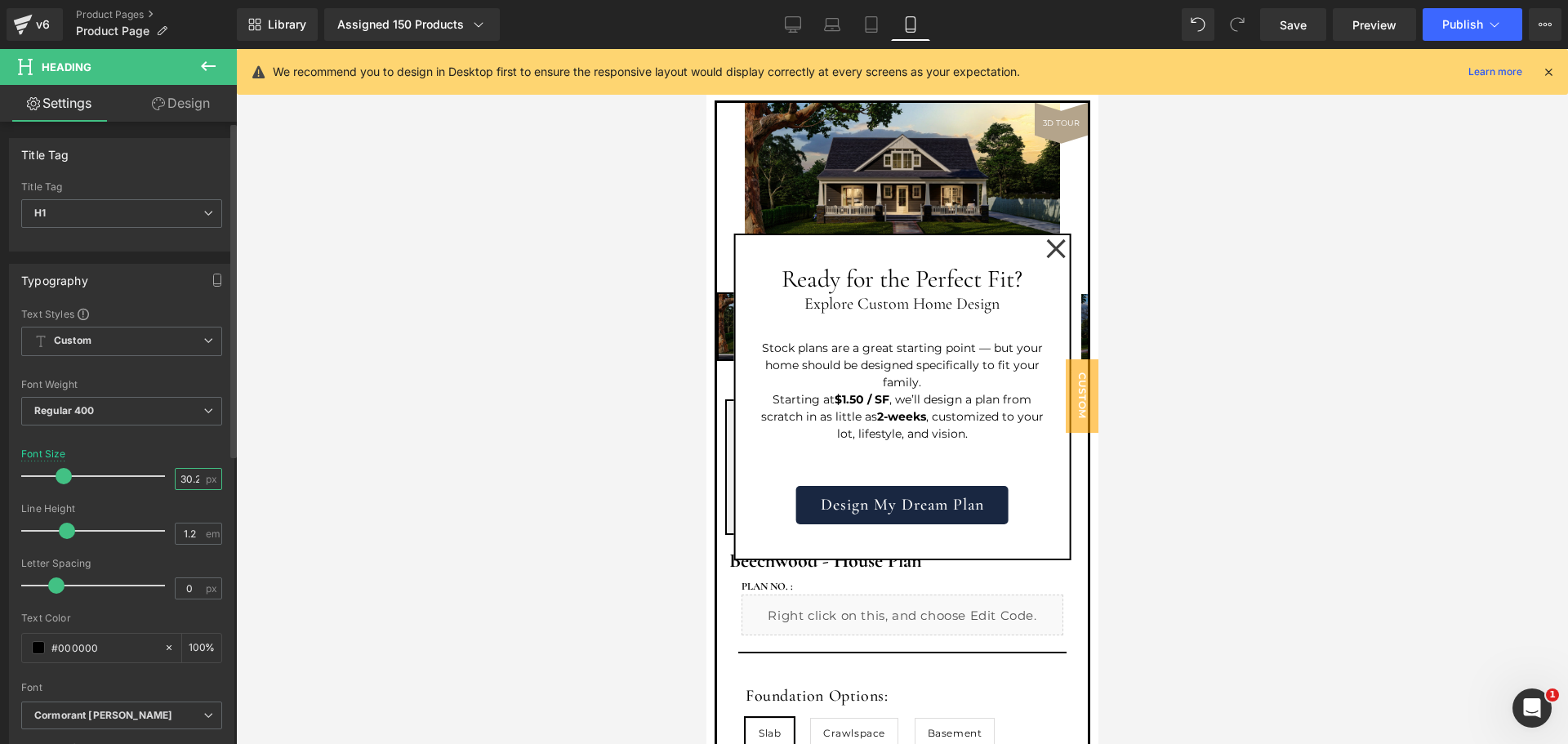
click at [187, 481] on input "30.24" at bounding box center [190, 479] width 29 height 21
type input "25"
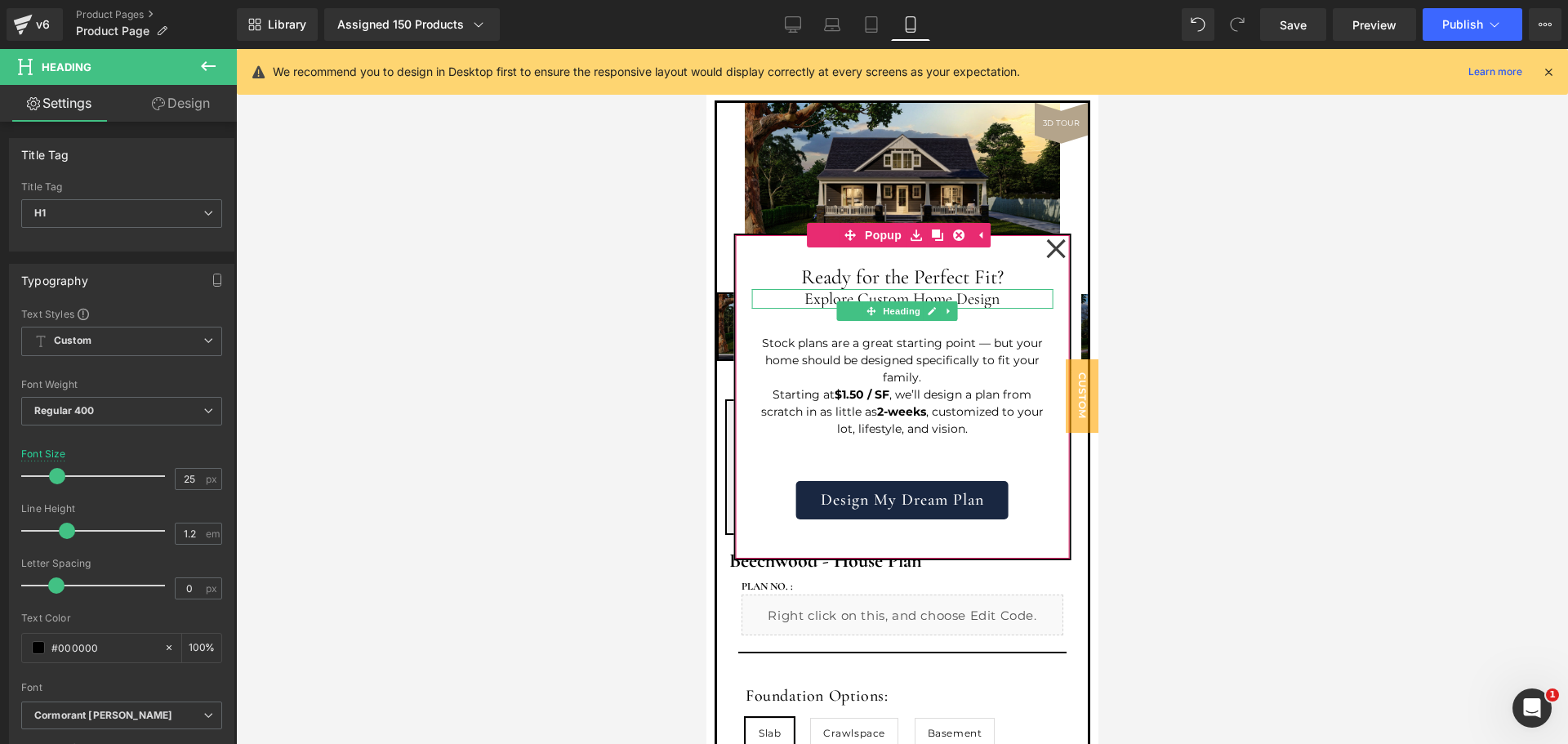
click at [893, 301] on span "Heading" at bounding box center [900, 311] width 44 height 20
click at [893, 295] on h2 "Explore Custom Home Design" at bounding box center [902, 299] width 301 height 20
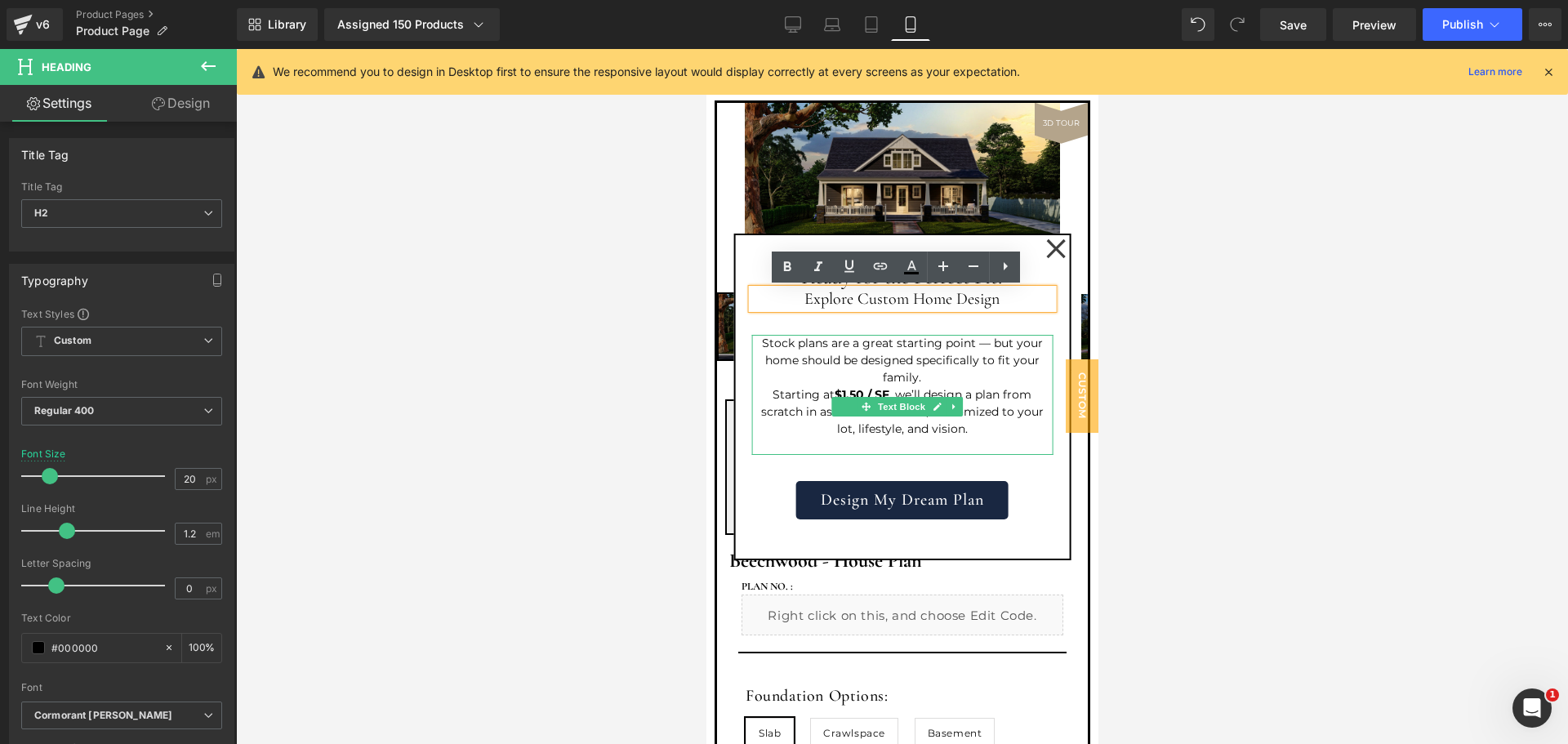
click at [888, 366] on p "Stock plans are a great starting point — but your home should be designed speci…" at bounding box center [902, 361] width 301 height 51
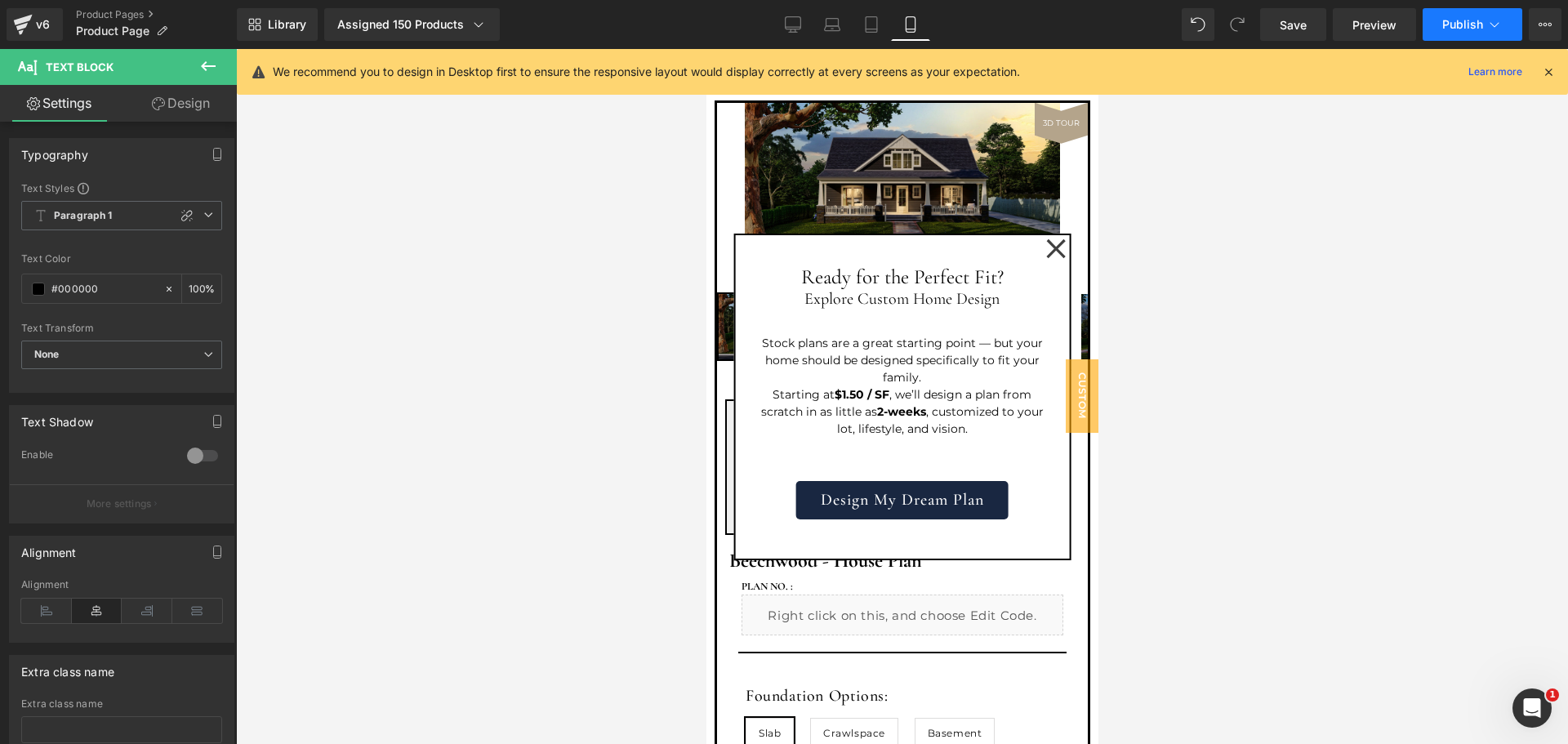
click at [1448, 29] on span "Publish" at bounding box center [1462, 25] width 40 height 13
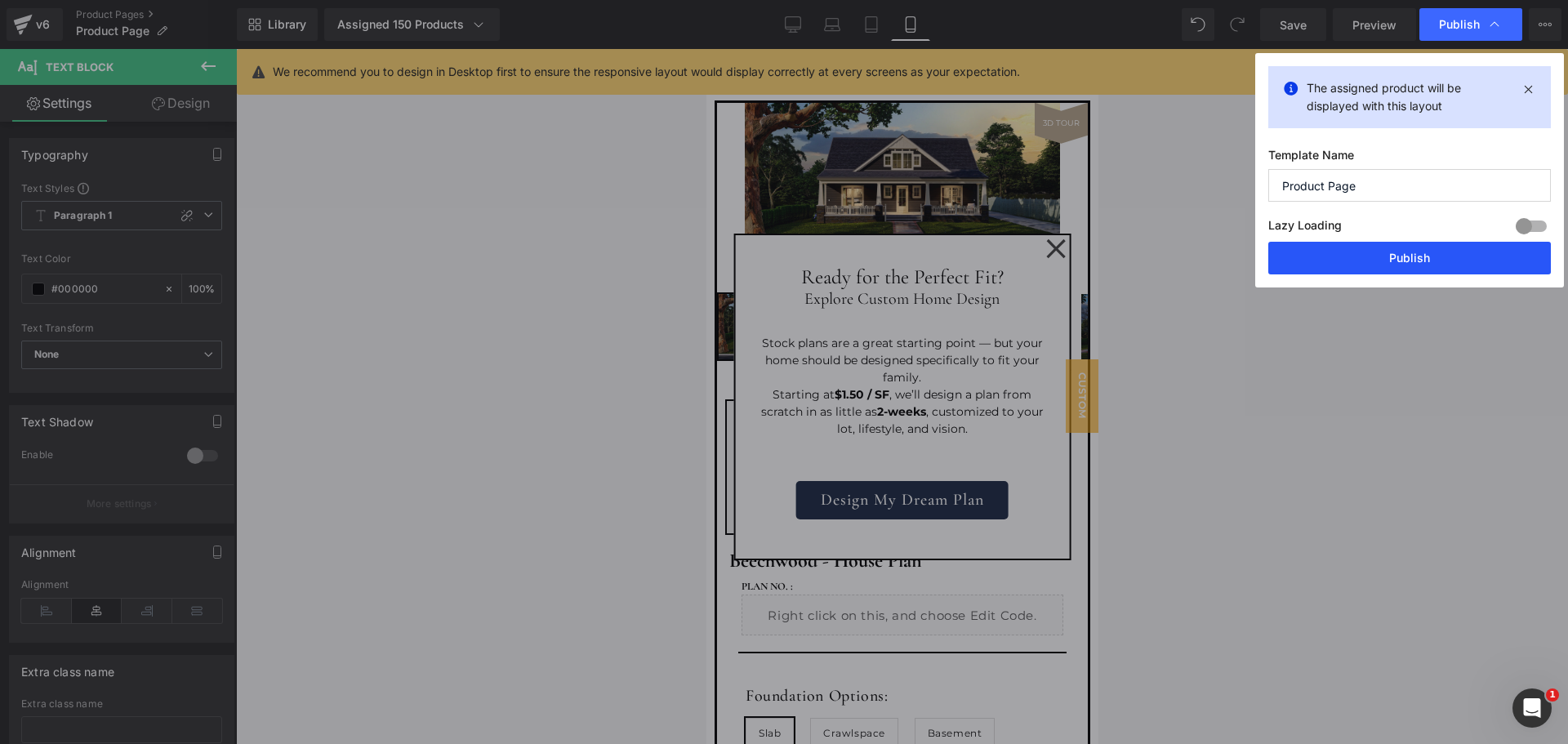
click at [1374, 258] on button "Publish" at bounding box center [1409, 258] width 282 height 33
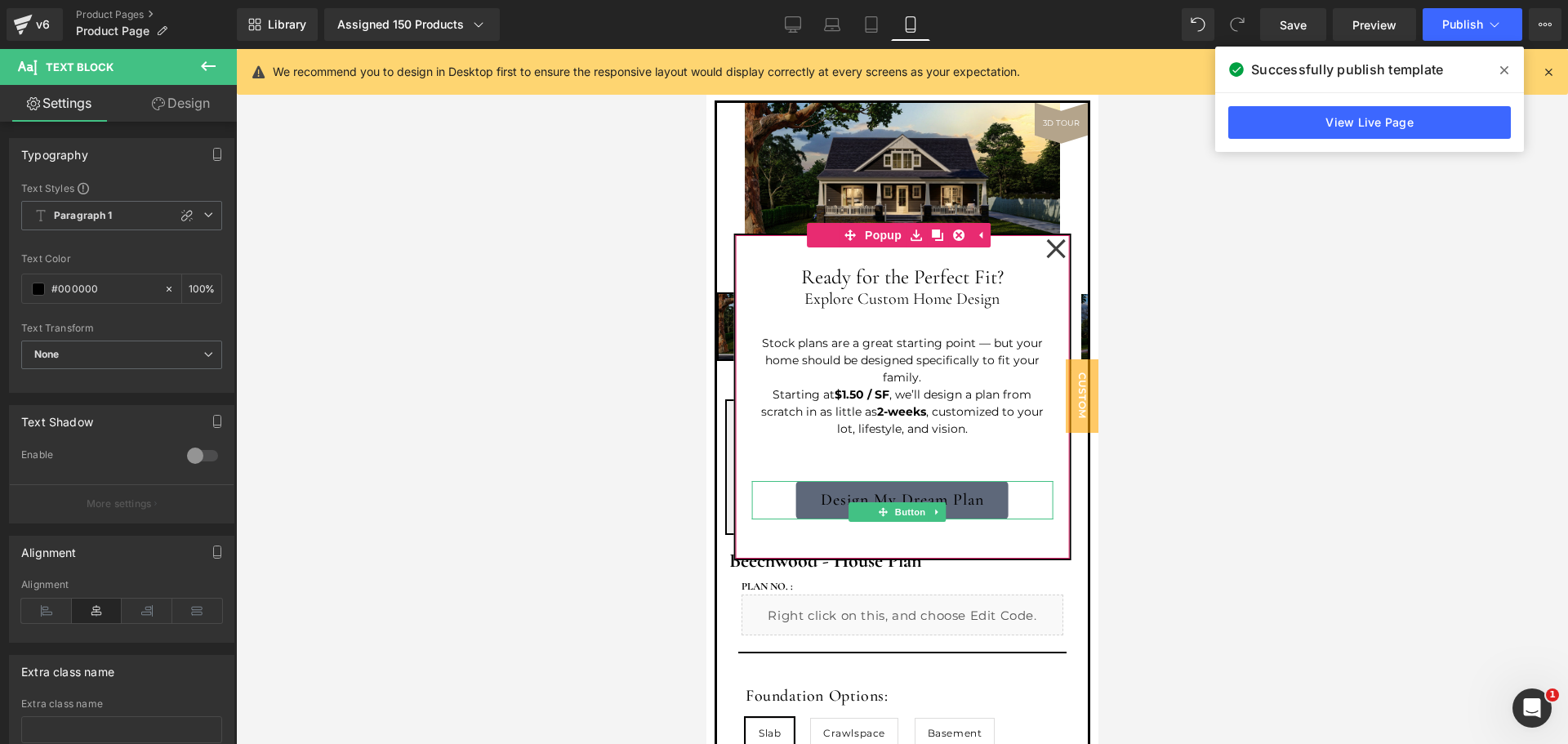
click at [954, 498] on link "Design My Dream Plan" at bounding box center [902, 500] width 212 height 38
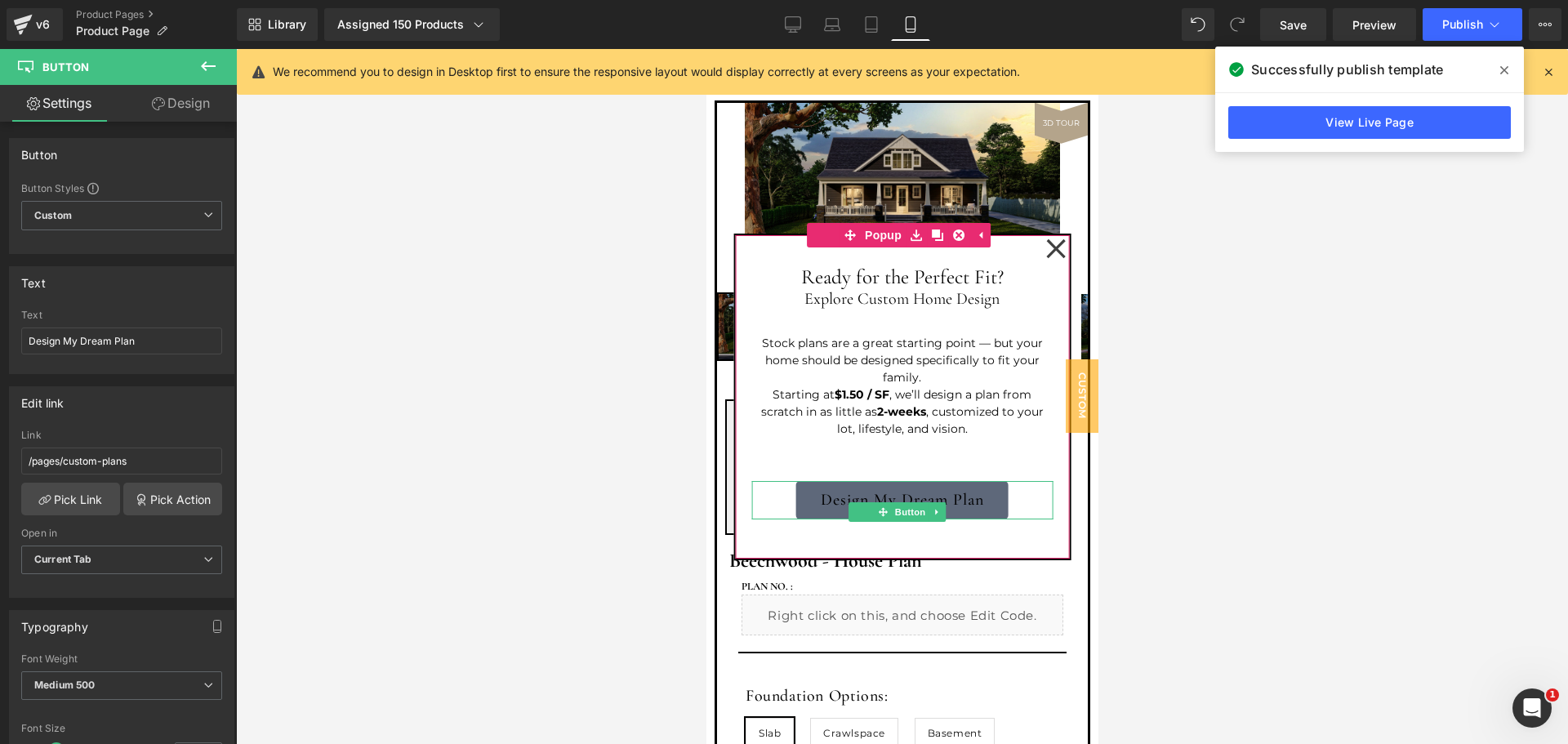
click at [905, 496] on link "Design My Dream Plan" at bounding box center [902, 500] width 212 height 38
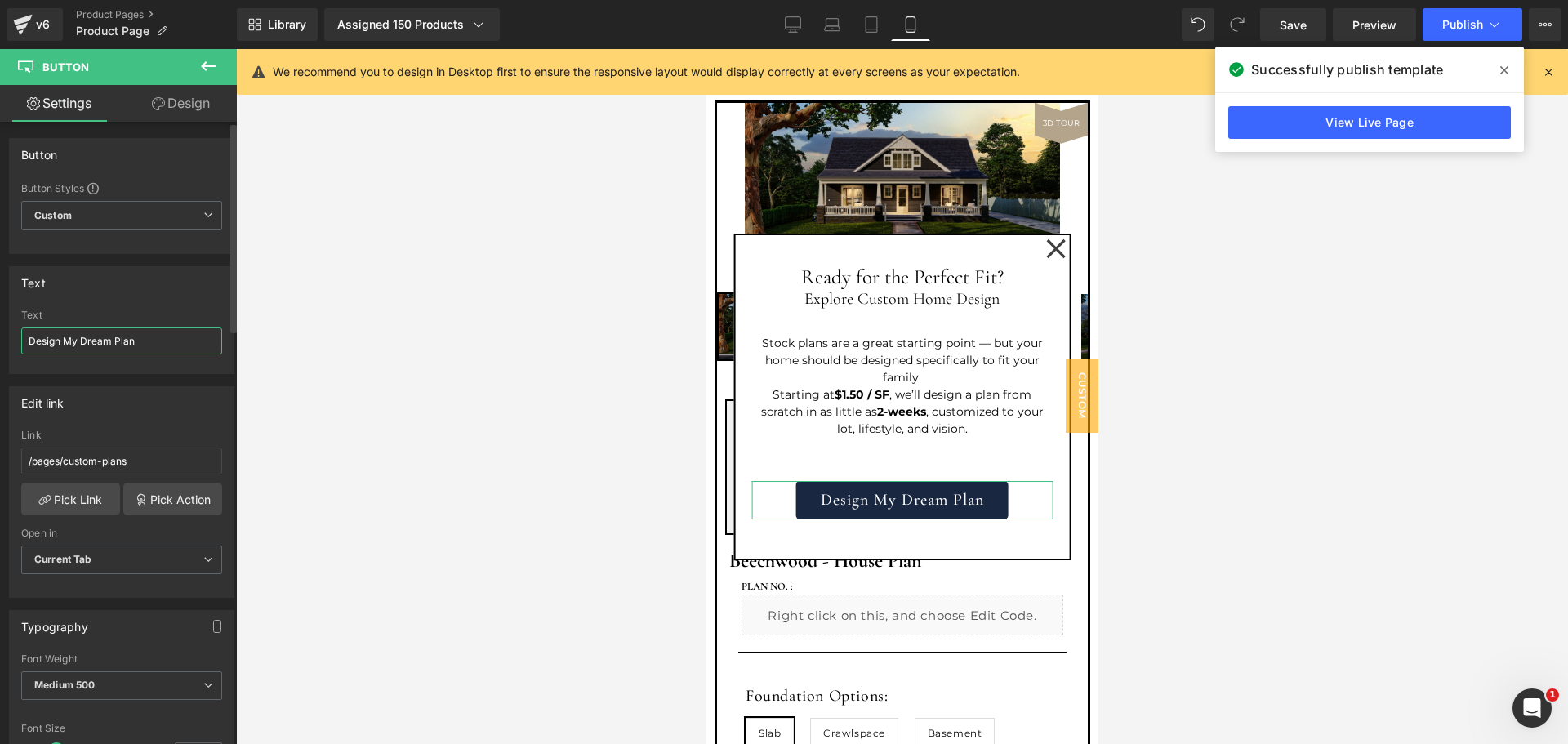
click at [135, 338] on input "Design My Dream Plan" at bounding box center [121, 341] width 201 height 27
click at [91, 344] on input "Go Custom Now" at bounding box center [121, 341] width 201 height 27
click at [90, 344] on input "Go Custom Now" at bounding box center [121, 341] width 201 height 27
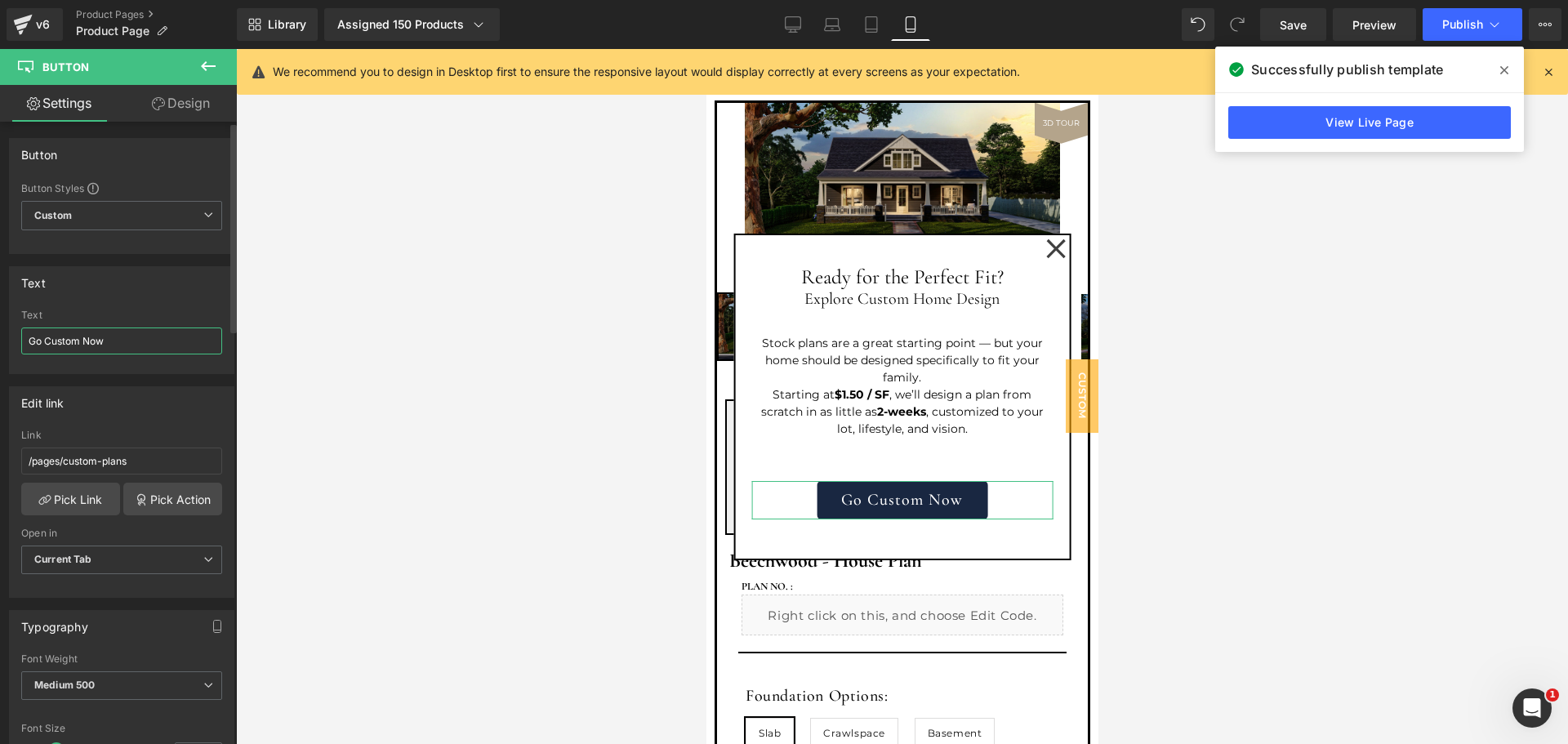
click at [90, 344] on input "Go Custom Now" at bounding box center [121, 341] width 201 height 27
type input "Start my Custom Plan >"
click at [1447, 18] on span "Publish" at bounding box center [1462, 25] width 40 height 13
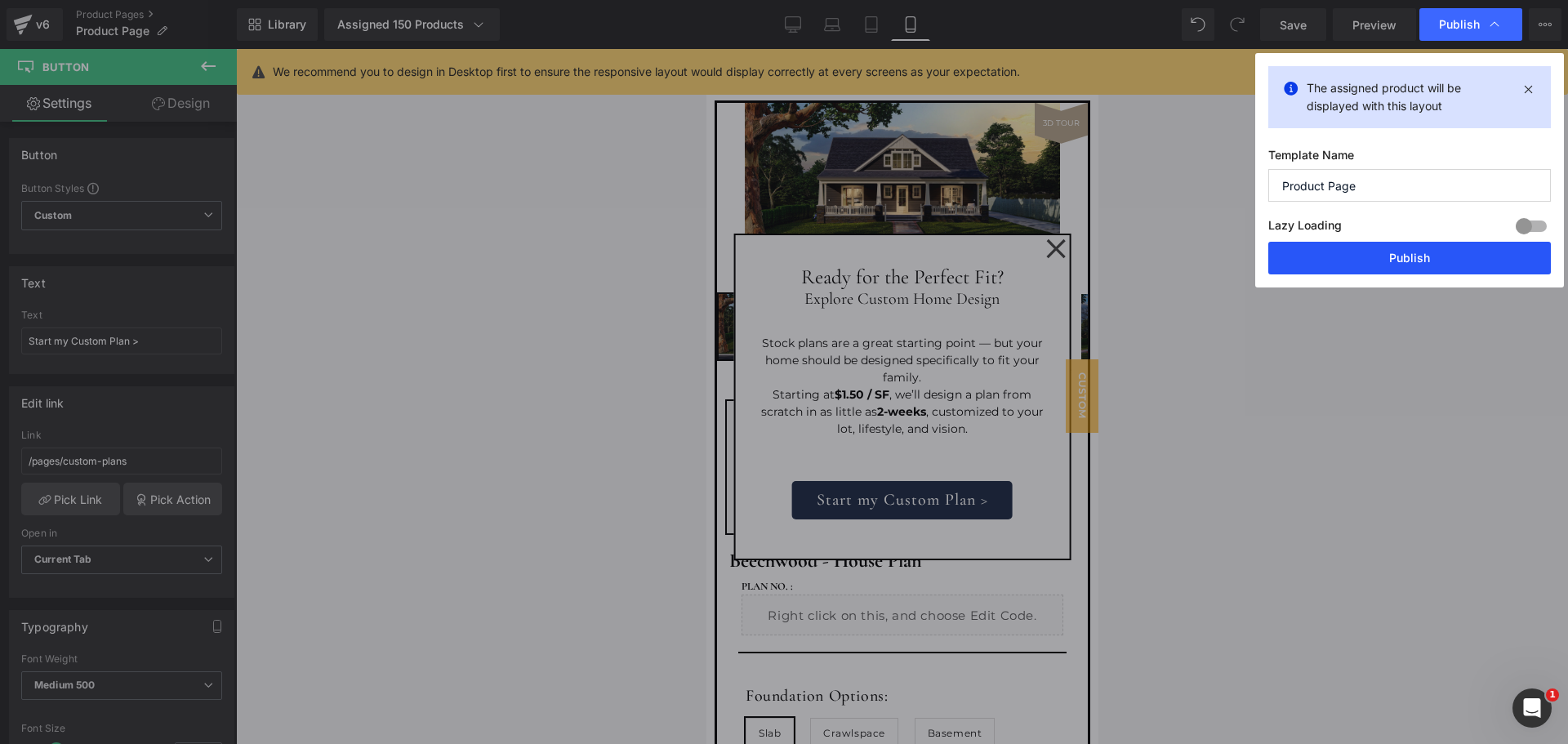
click at [1410, 267] on button "Publish" at bounding box center [1409, 258] width 282 height 33
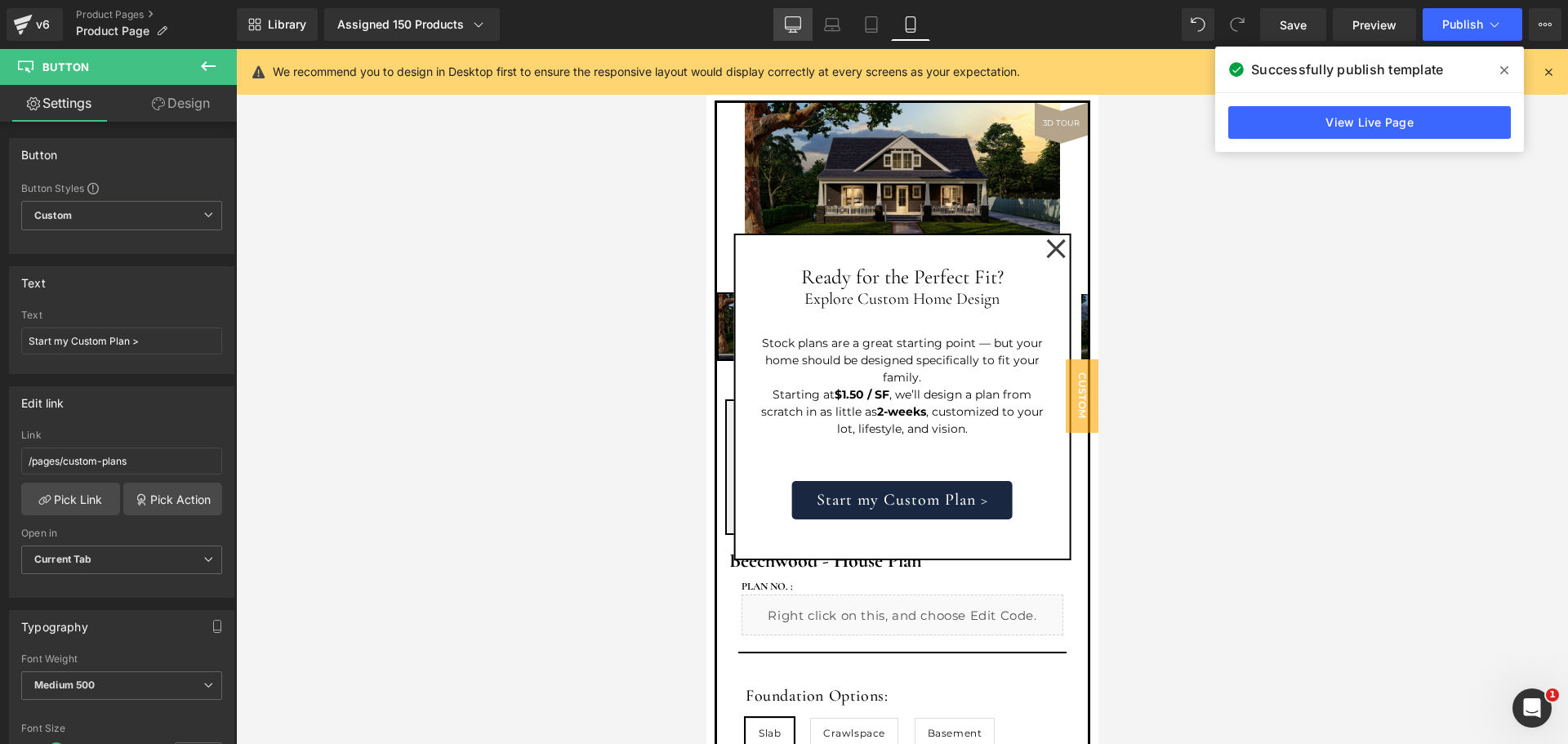
click at [801, 27] on icon at bounding box center [793, 23] width 16 height 12
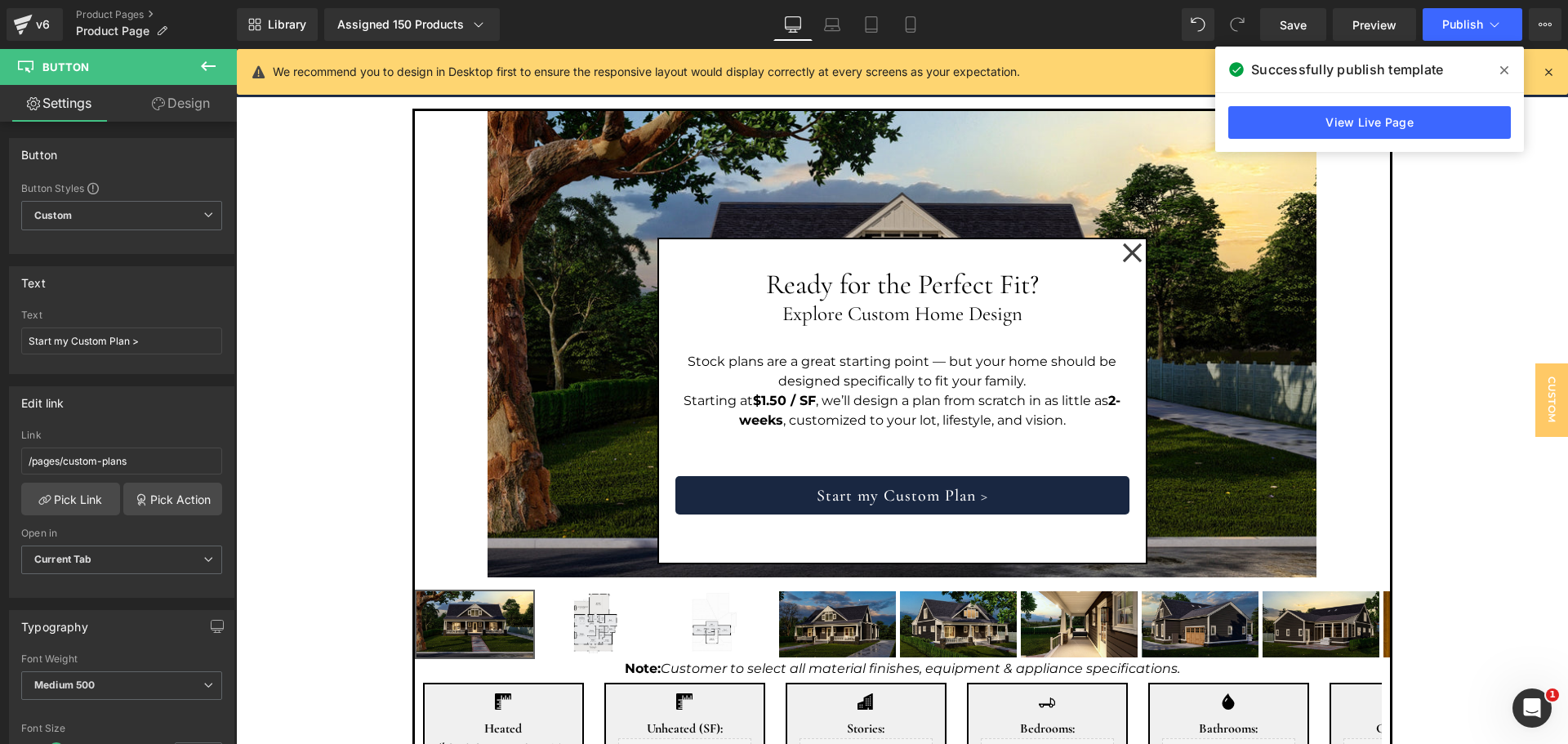
scroll to position [23, 0]
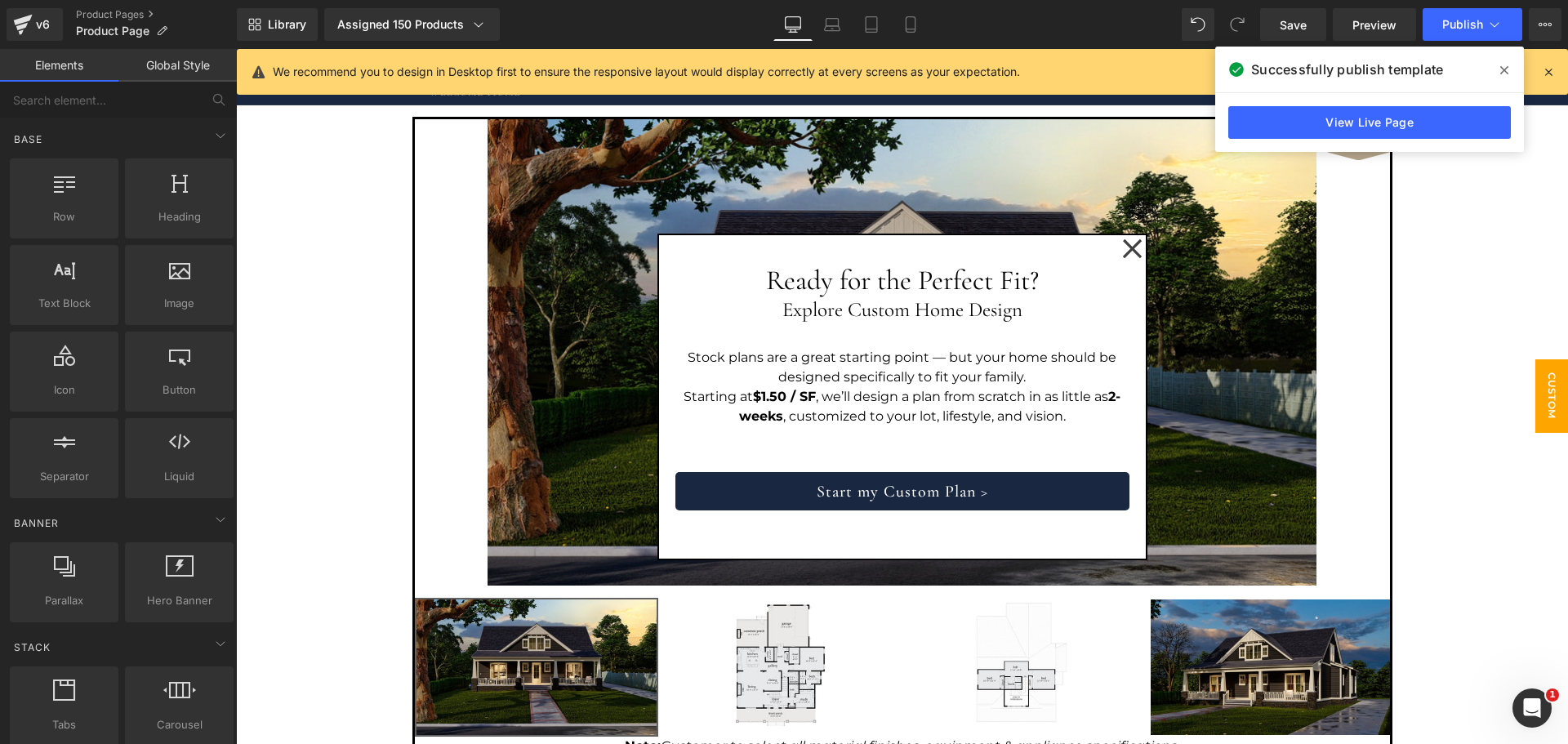
click at [1539, 382] on span "Custom House Plans" at bounding box center [1519, 396] width 98 height 73
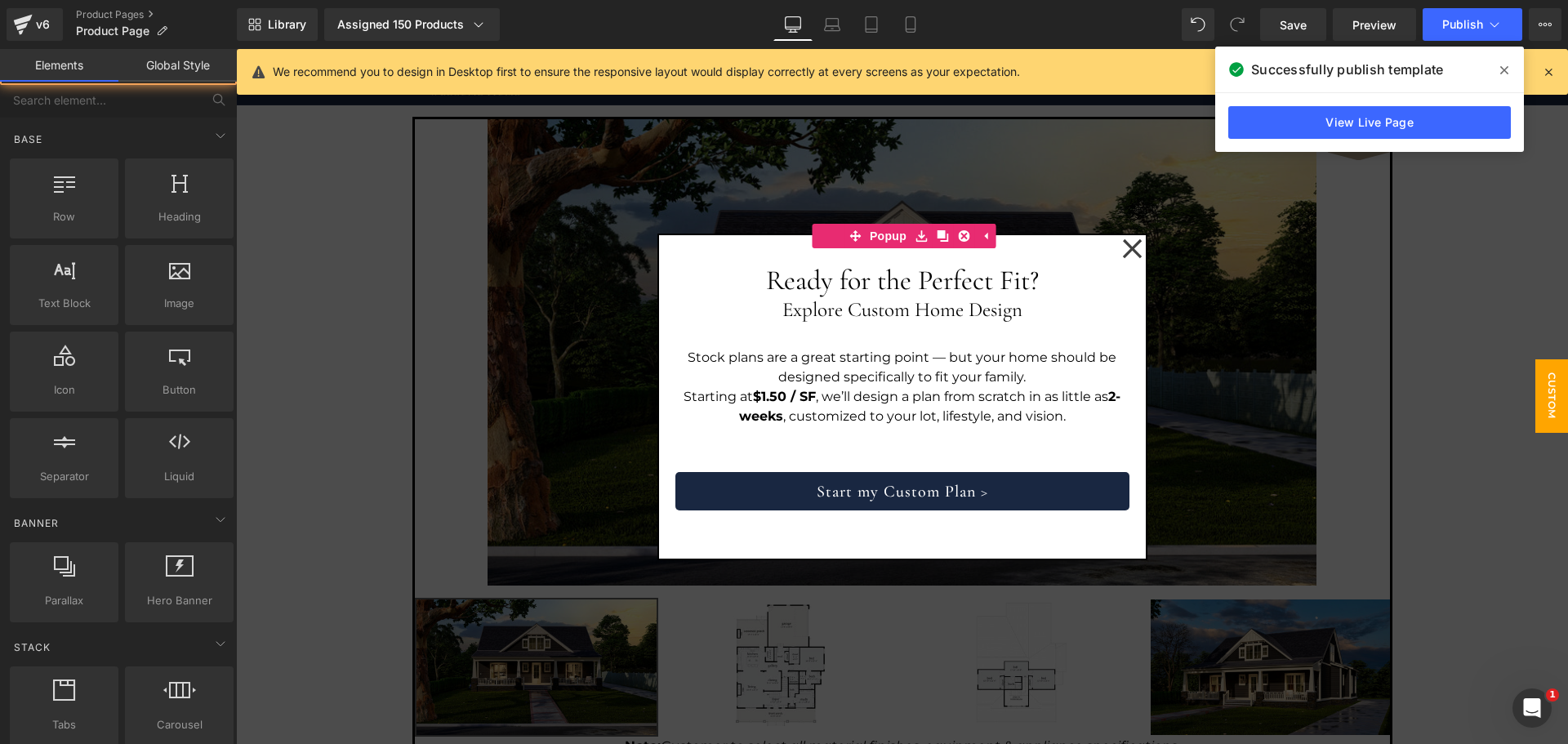
click at [1355, 297] on div at bounding box center [902, 396] width 1333 height 695
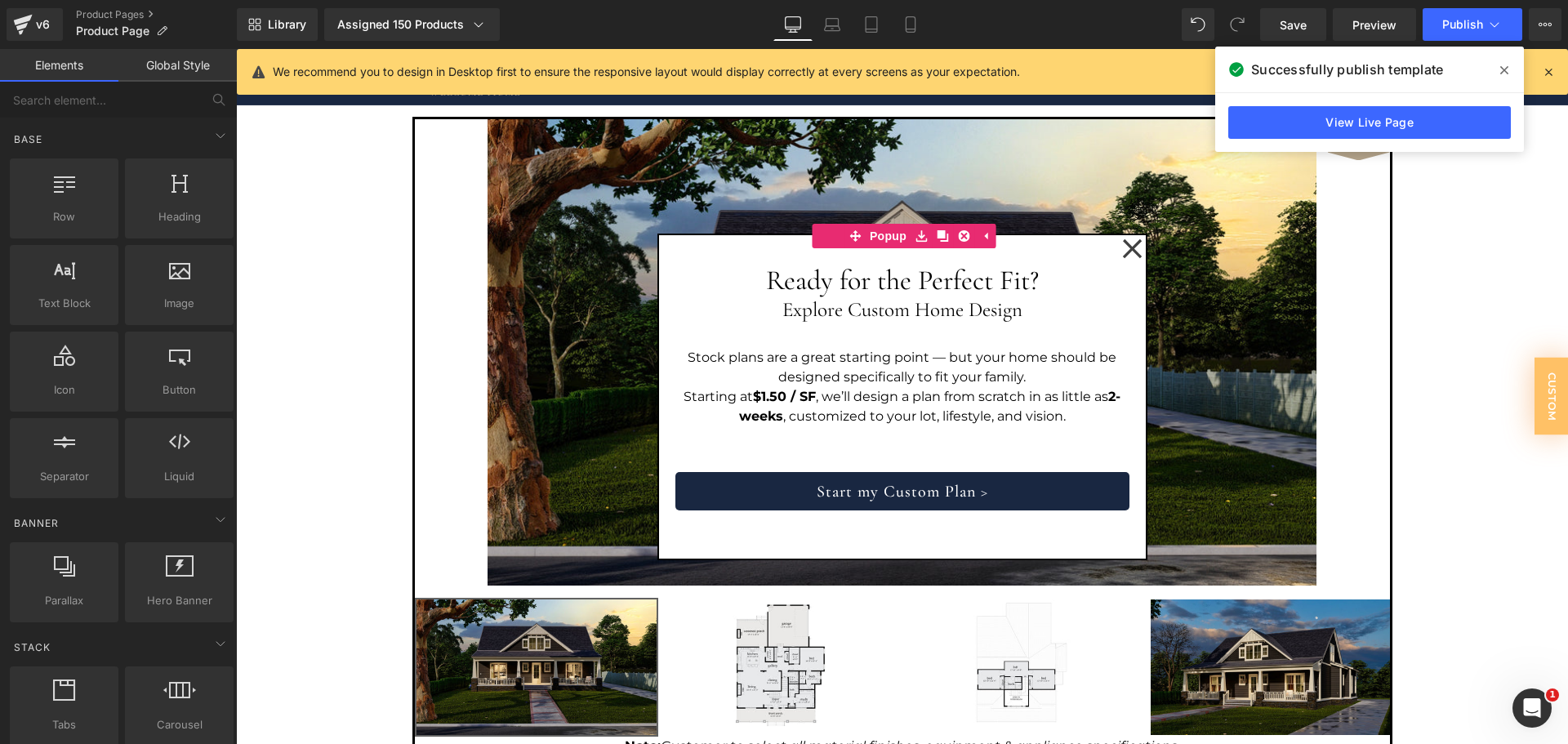
click at [1126, 251] on icon at bounding box center [1132, 249] width 21 height 21
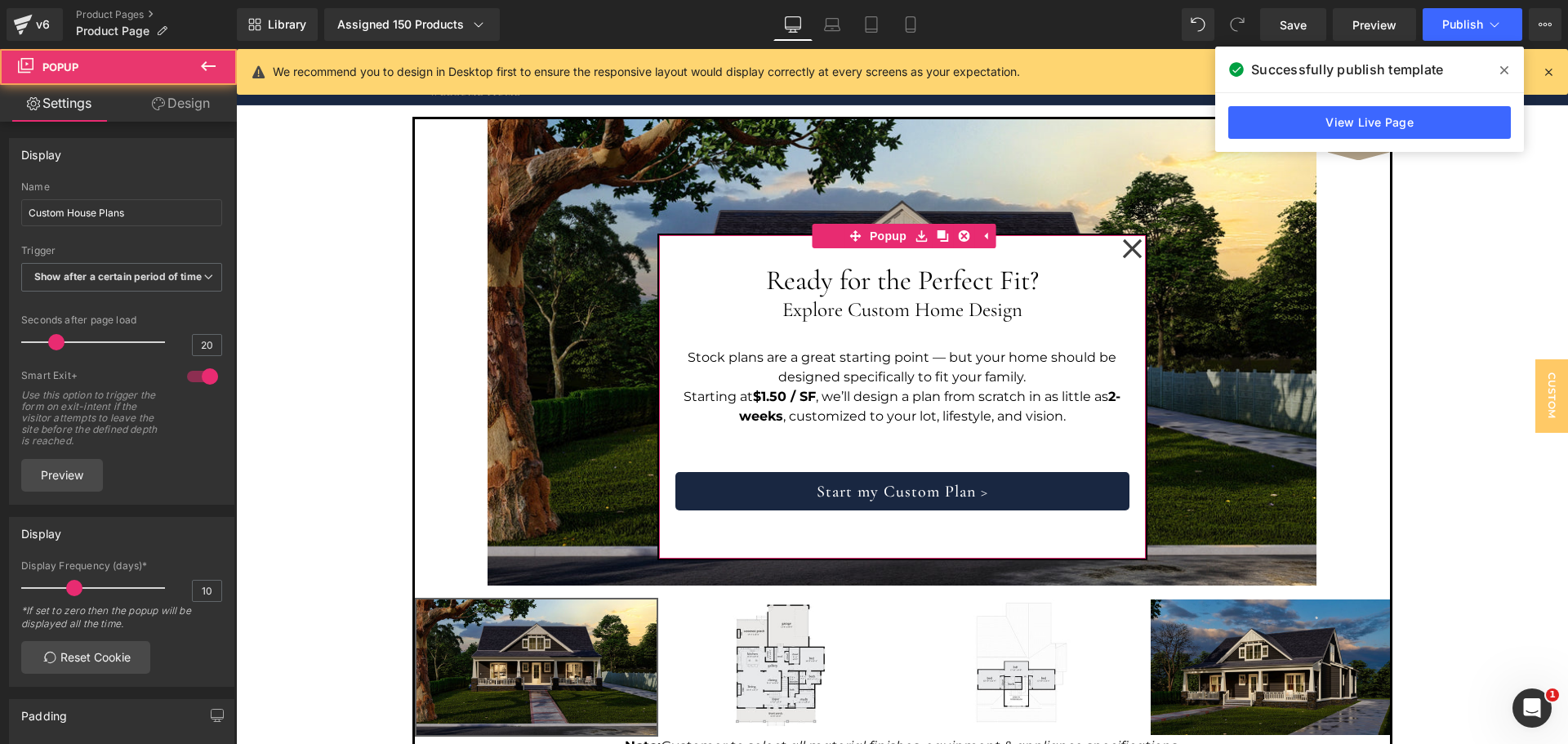
click at [1122, 242] on icon at bounding box center [1132, 249] width 21 height 21
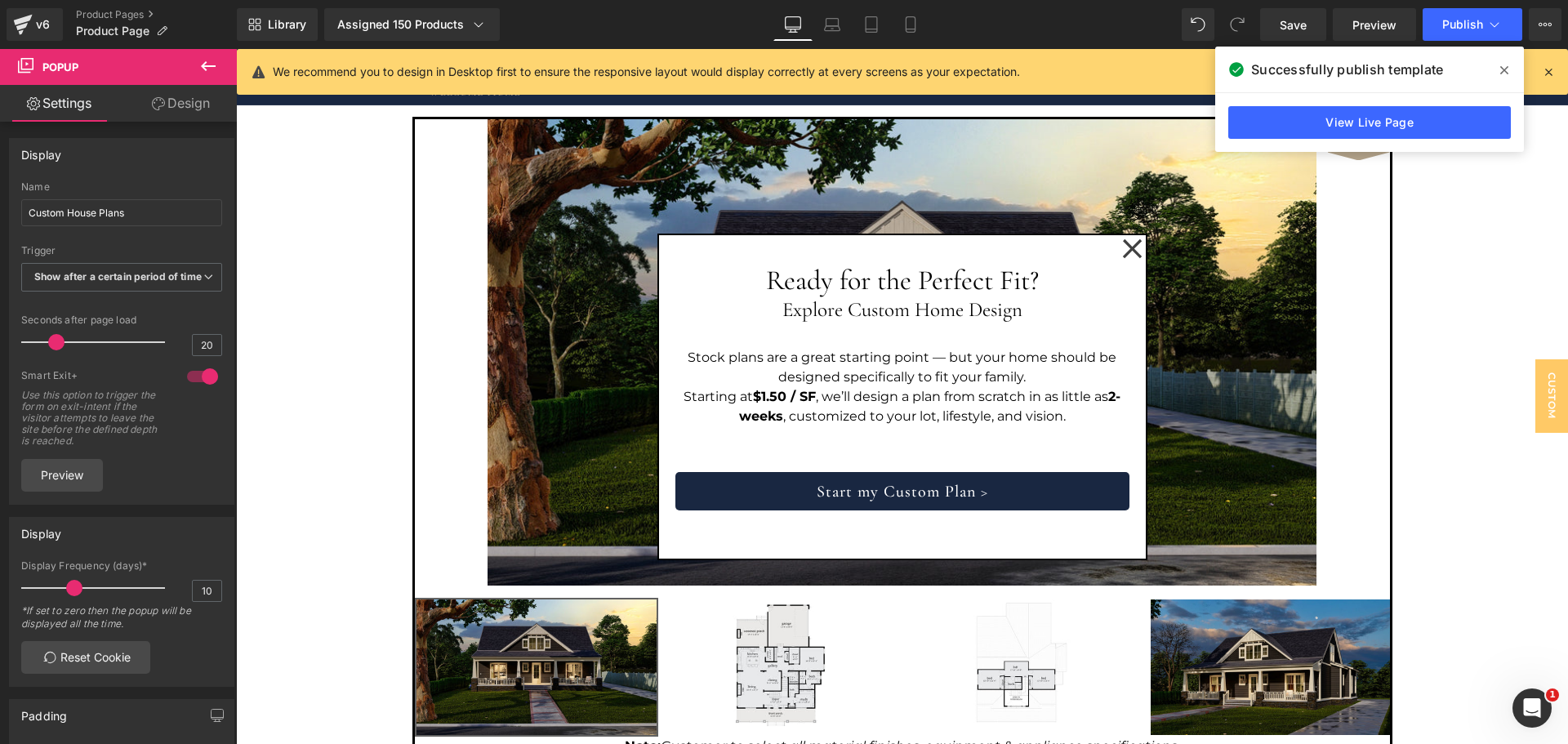
click at [1223, 242] on img at bounding box center [902, 352] width 829 height 467
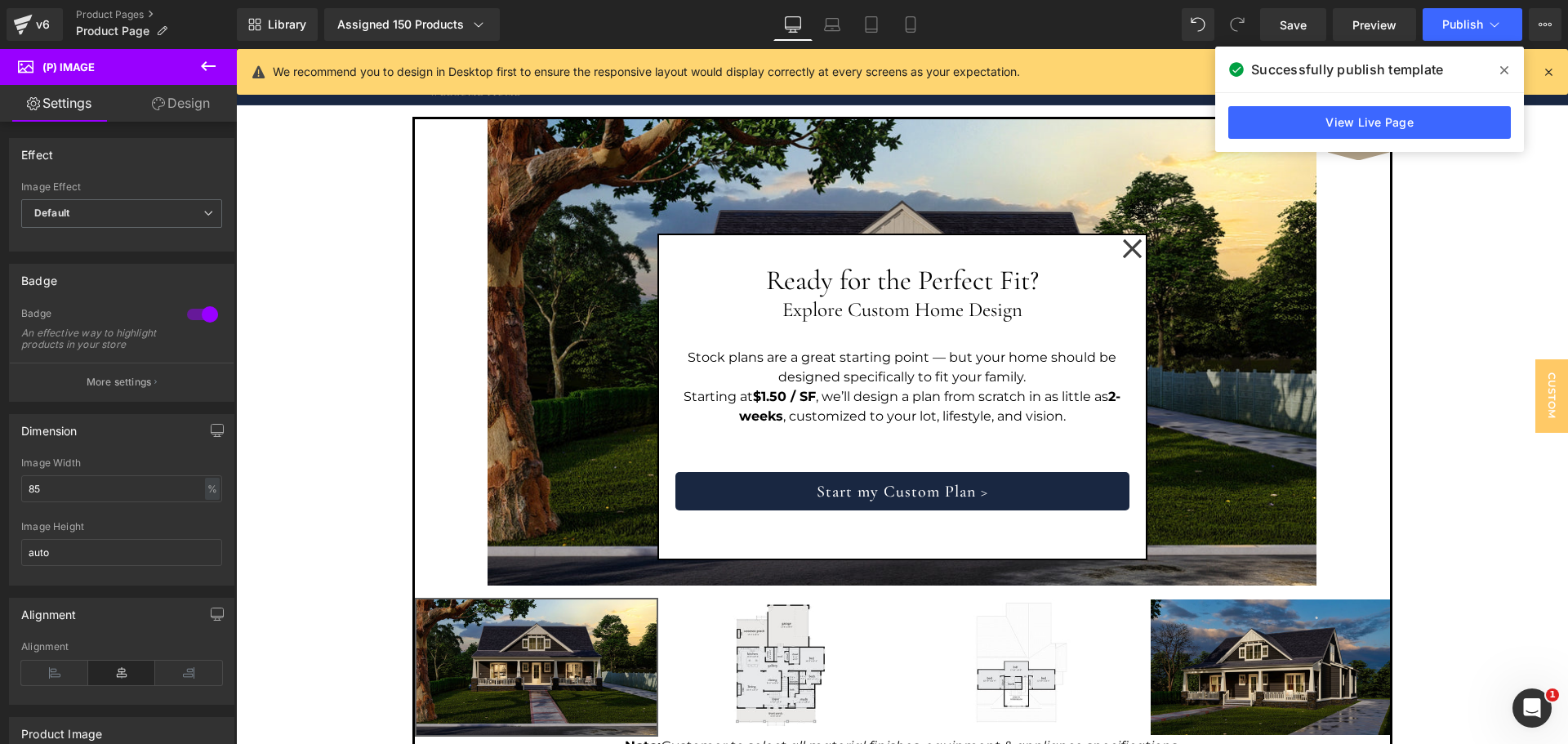
click at [183, 57] on button at bounding box center [208, 67] width 57 height 36
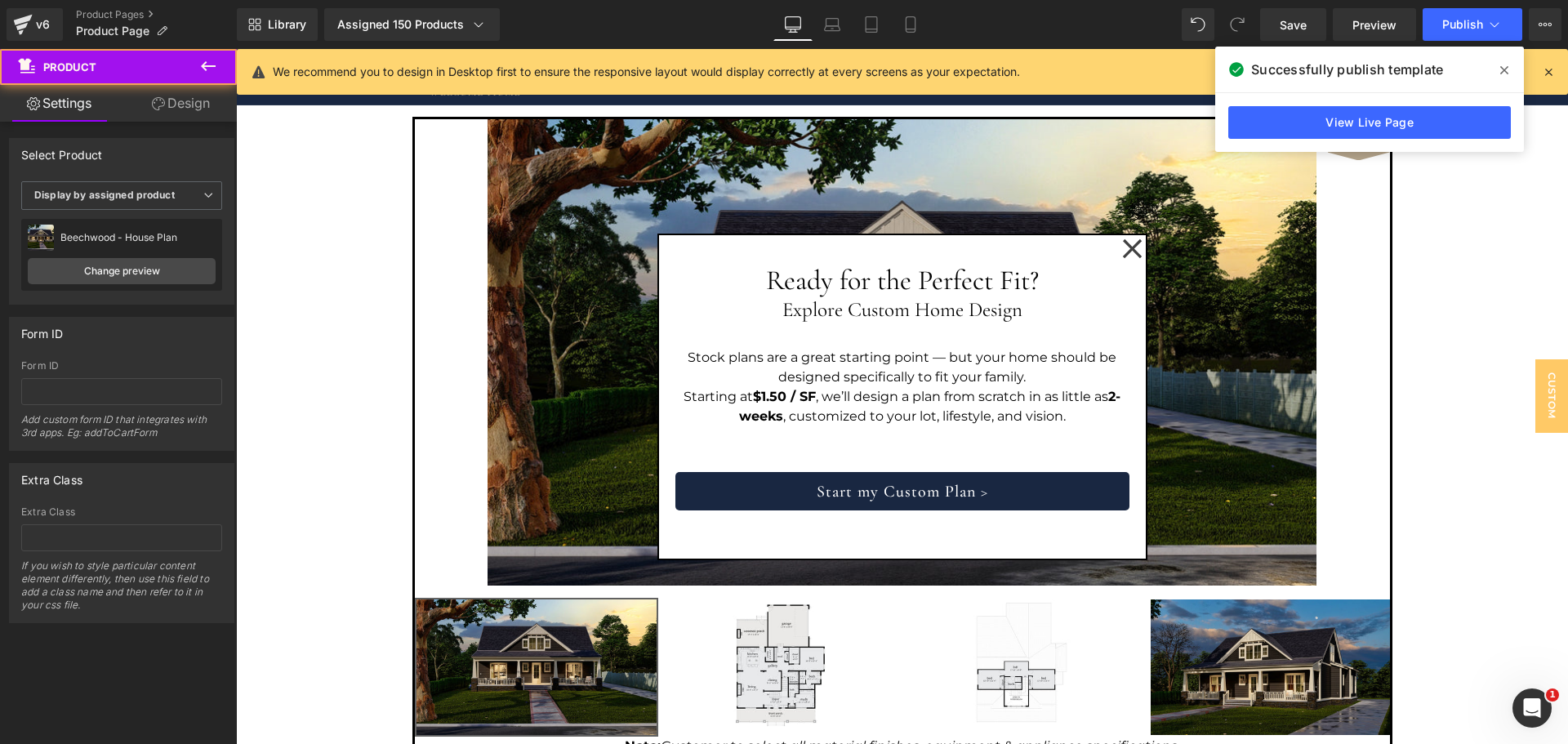
drag, startPoint x: 1507, startPoint y: 66, endPoint x: 1504, endPoint y: 85, distance: 19.2
click at [1506, 66] on icon at bounding box center [1504, 70] width 8 height 13
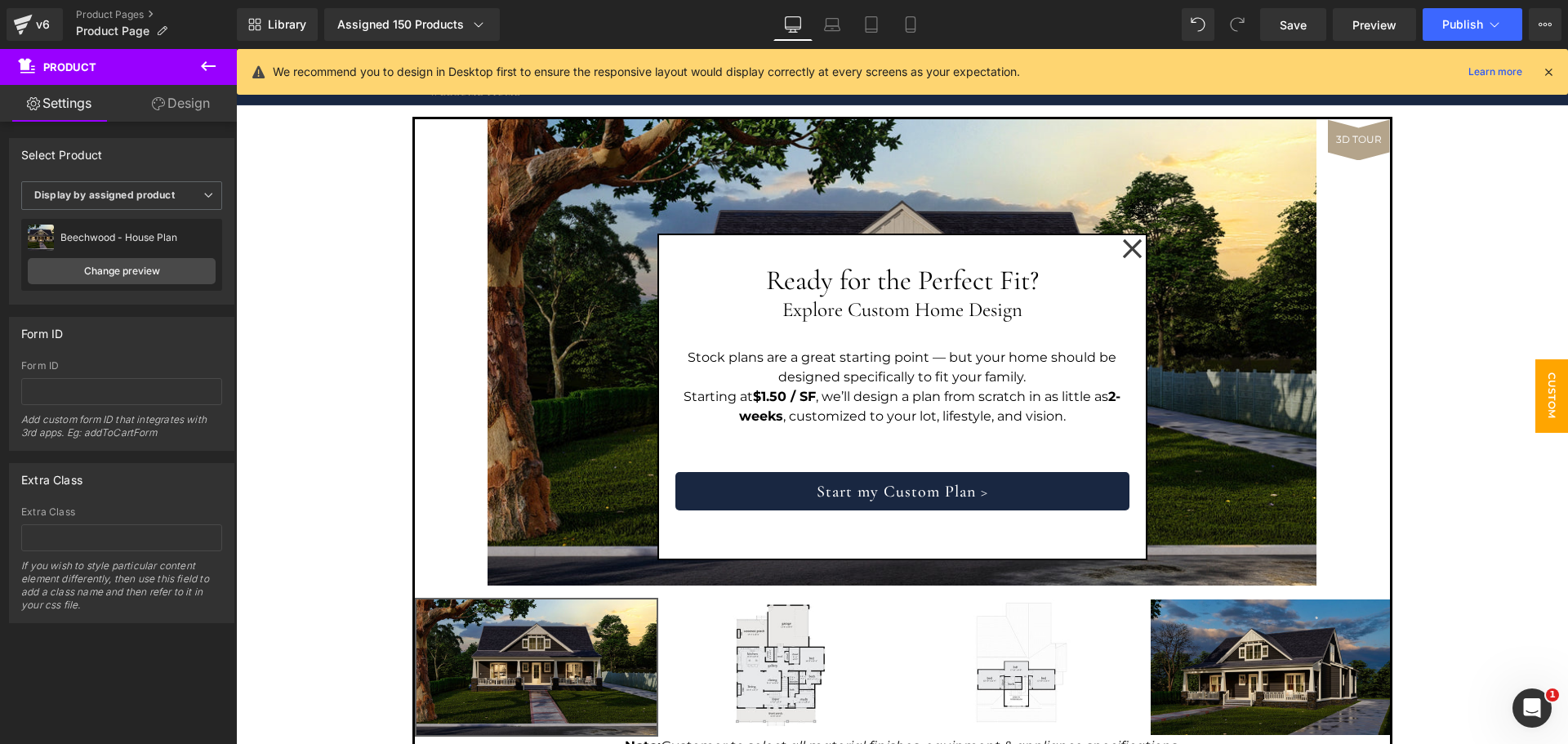
click at [1542, 372] on span "Custom House Plans" at bounding box center [1519, 396] width 98 height 73
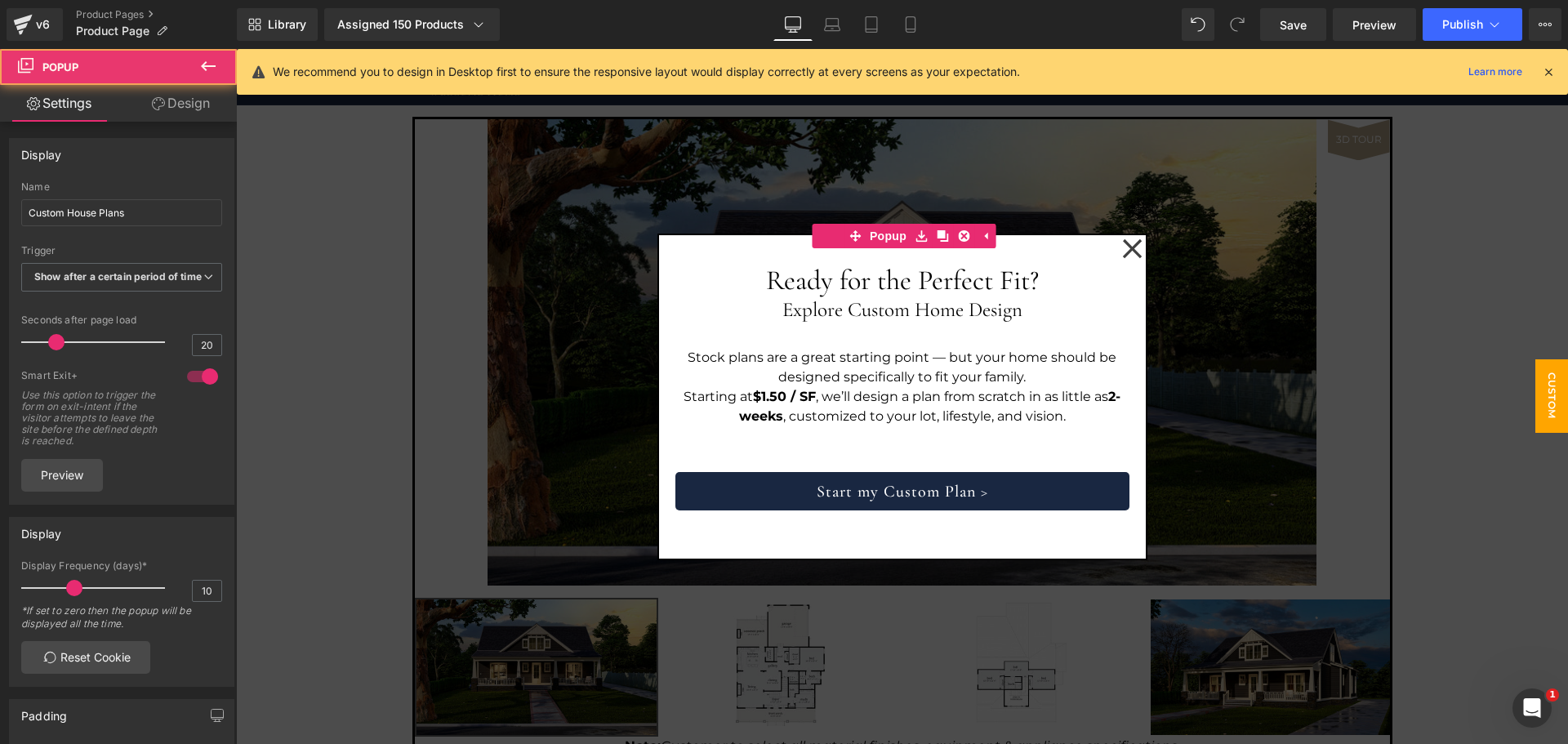
click at [1537, 396] on span "Custom House Plans" at bounding box center [1519, 396] width 98 height 73
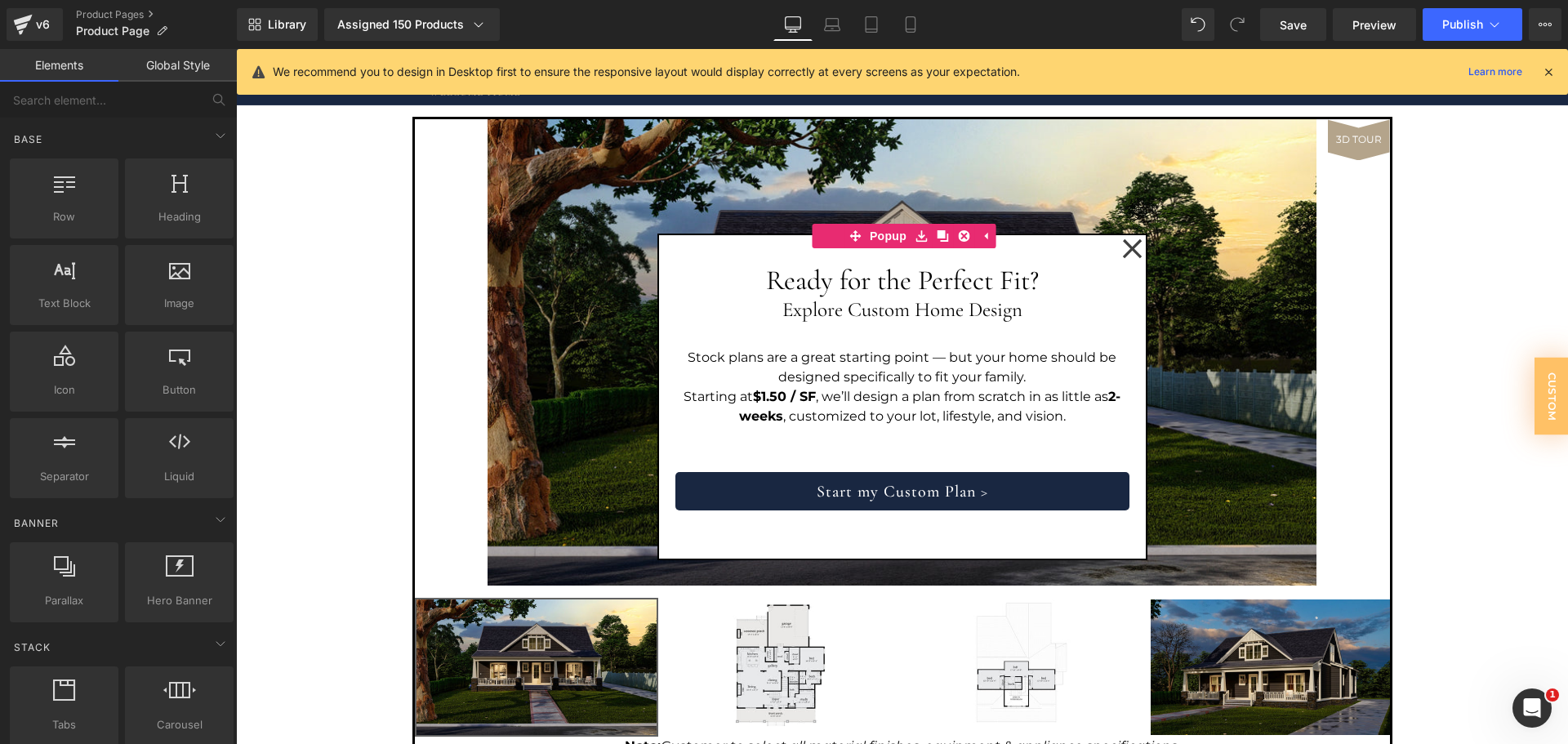
click at [1130, 247] on icon at bounding box center [1132, 249] width 21 height 21
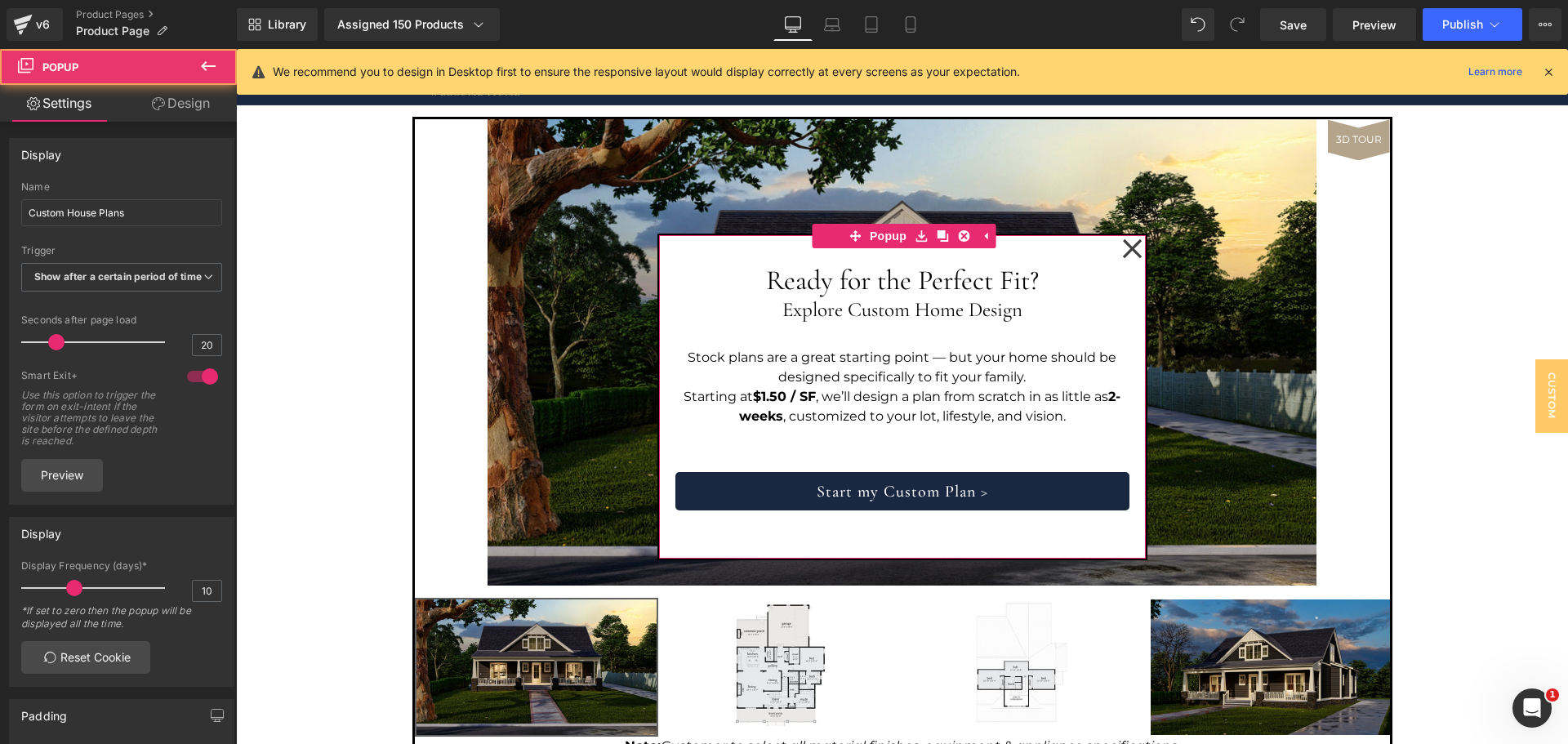
click at [1122, 247] on icon at bounding box center [1132, 249] width 21 height 21
click at [984, 234] on icon at bounding box center [986, 235] width 3 height 7
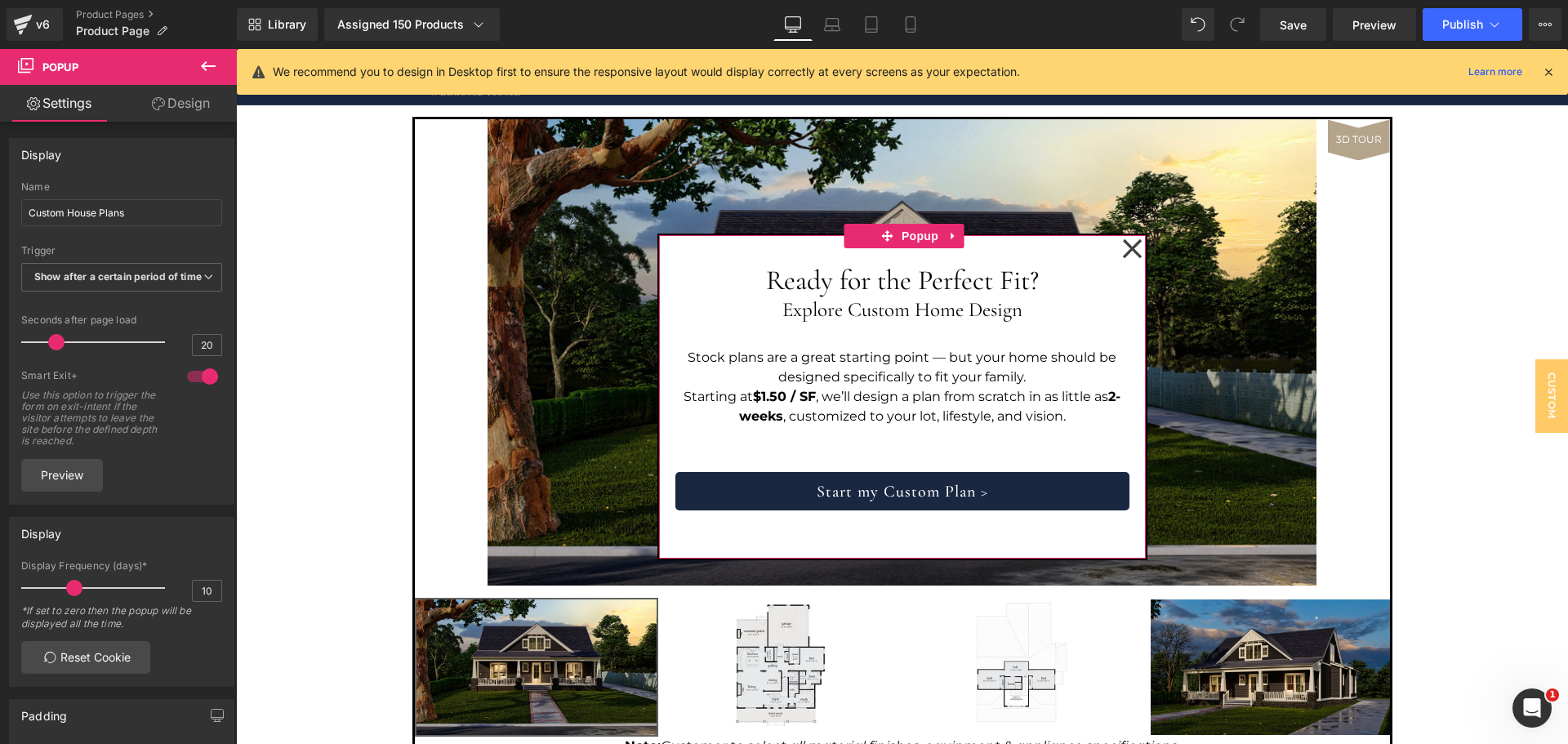
click at [1130, 249] on icon at bounding box center [1132, 249] width 21 height 21
click at [1122, 251] on icon at bounding box center [1132, 249] width 21 height 21
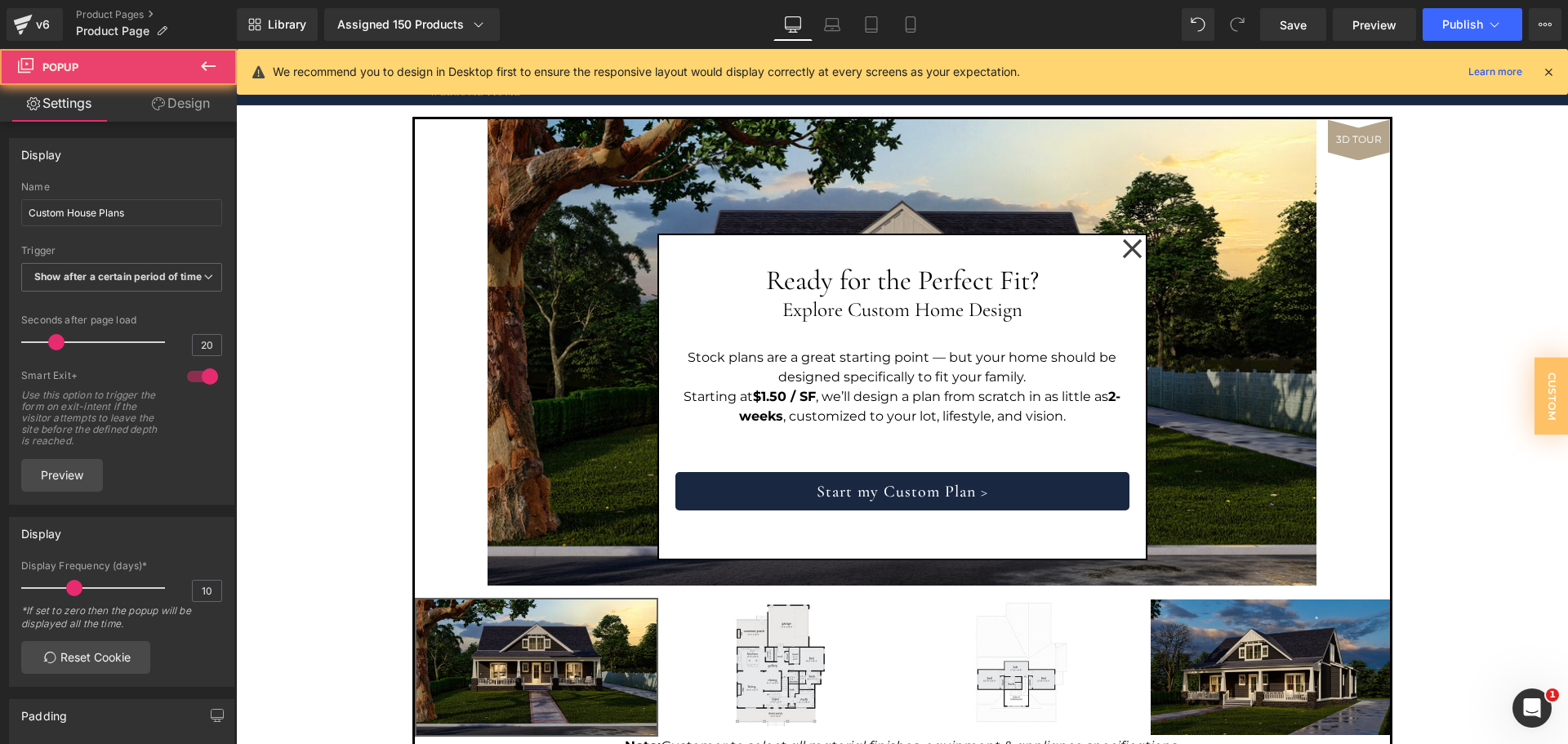
click at [1239, 245] on img at bounding box center [902, 352] width 829 height 467
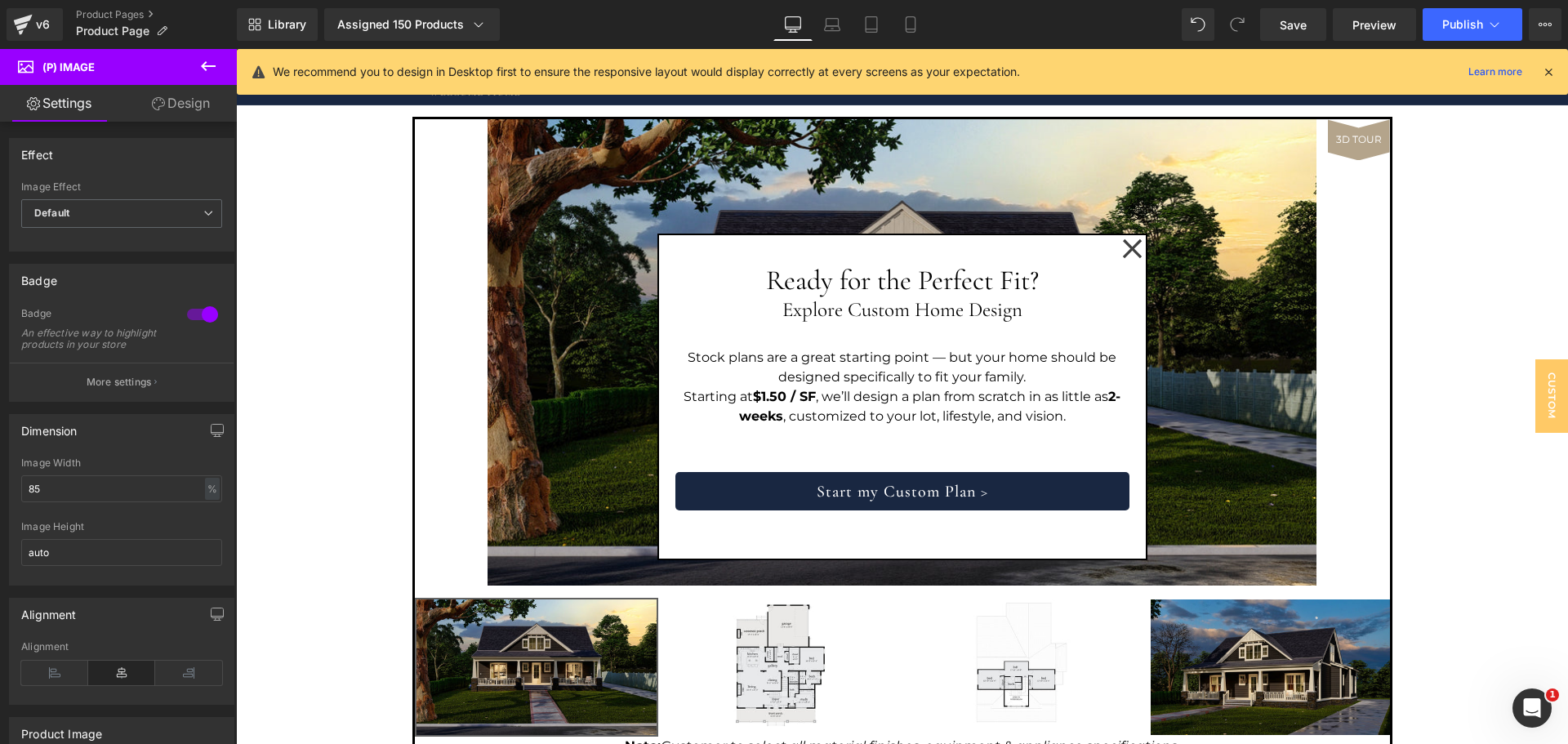
click at [803, 24] on link "Desktop" at bounding box center [793, 25] width 39 height 33
click at [1547, 72] on icon at bounding box center [1549, 72] width 15 height 15
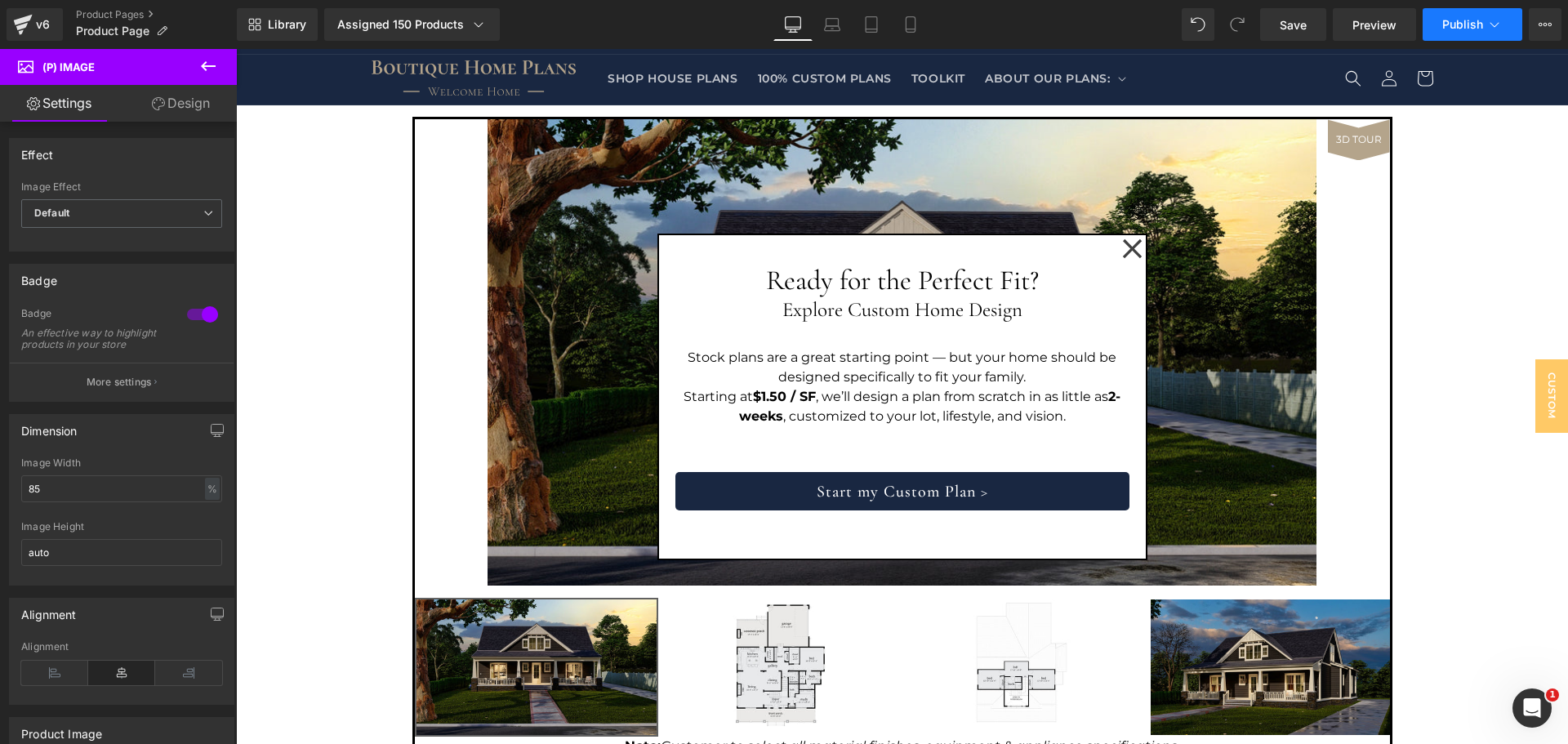
click at [1451, 24] on span "Publish" at bounding box center [1462, 25] width 40 height 13
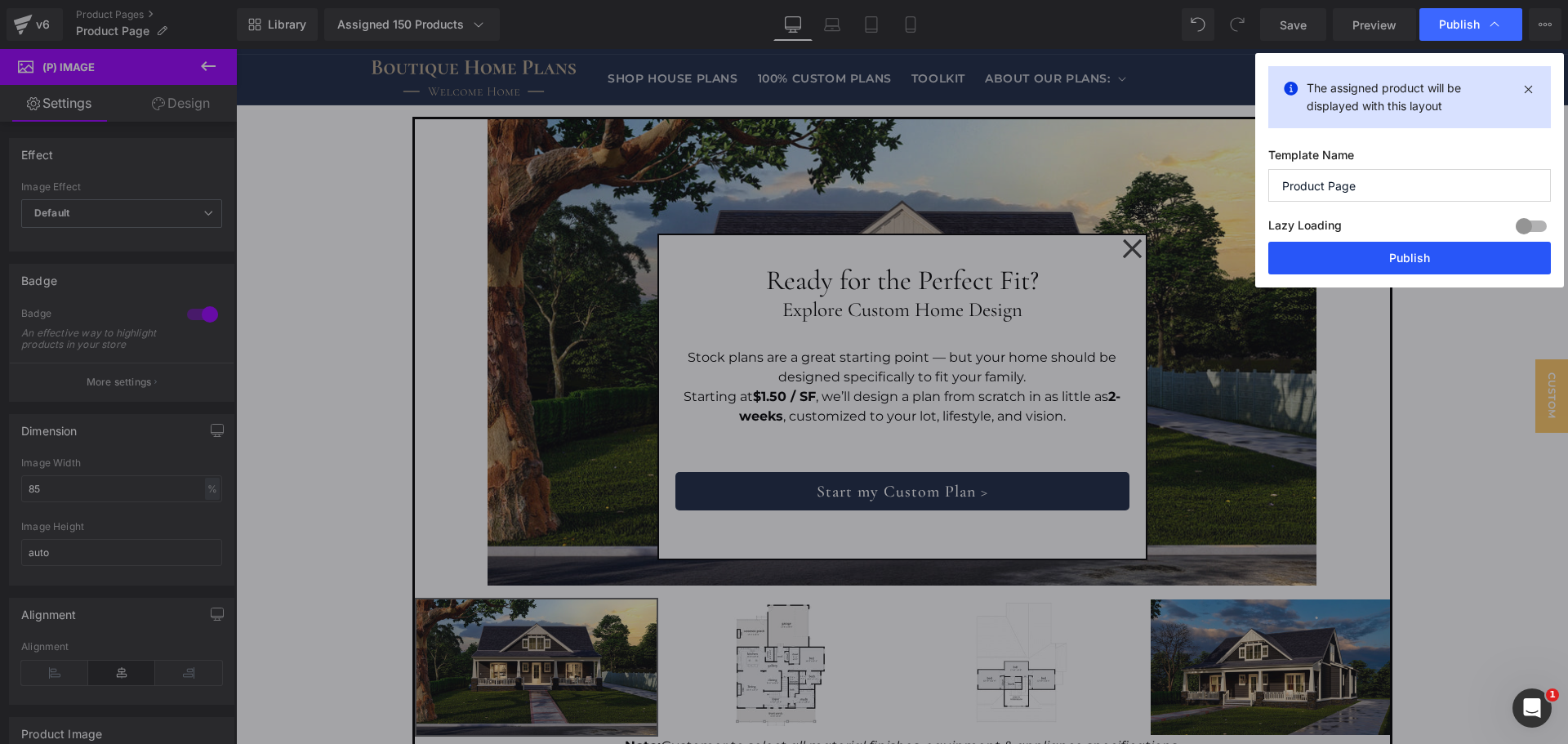
click at [1404, 258] on button "Publish" at bounding box center [1409, 258] width 282 height 33
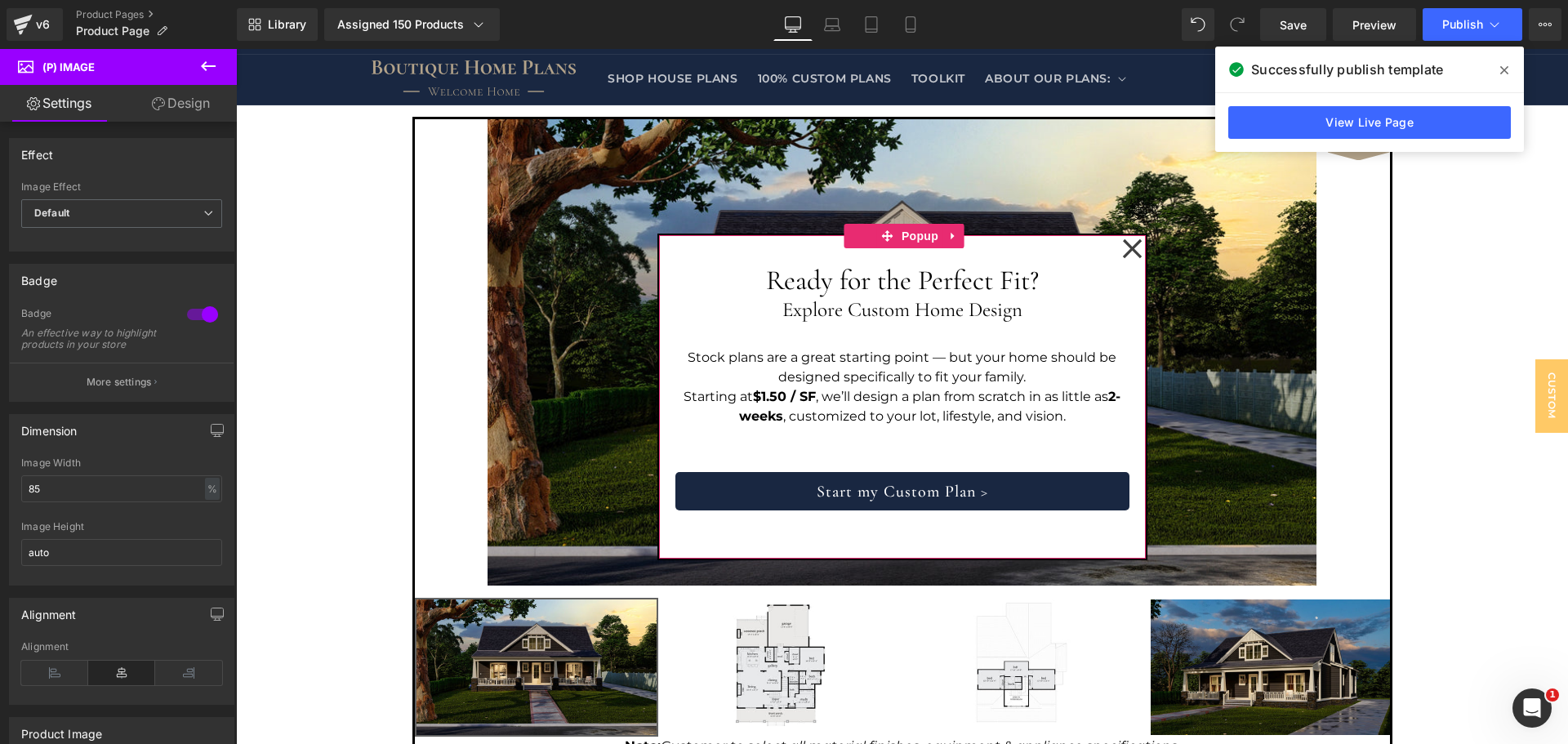
click at [1130, 249] on icon at bounding box center [1132, 249] width 21 height 21
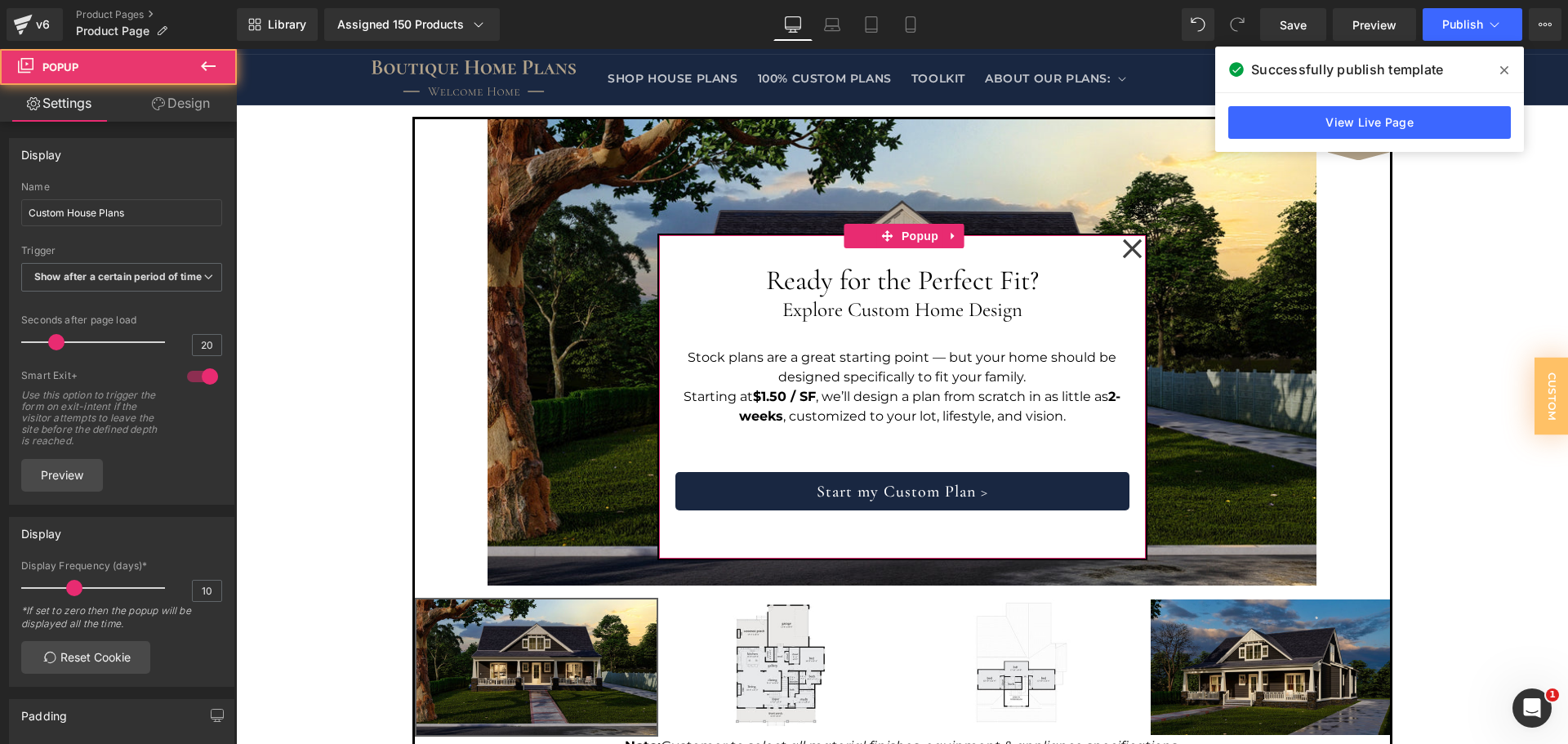
click at [1122, 249] on icon at bounding box center [1132, 249] width 21 height 21
click at [1122, 252] on icon at bounding box center [1131, 248] width 19 height 19
click at [1123, 254] on icon at bounding box center [1132, 249] width 21 height 21
click at [1196, 235] on img at bounding box center [902, 352] width 829 height 467
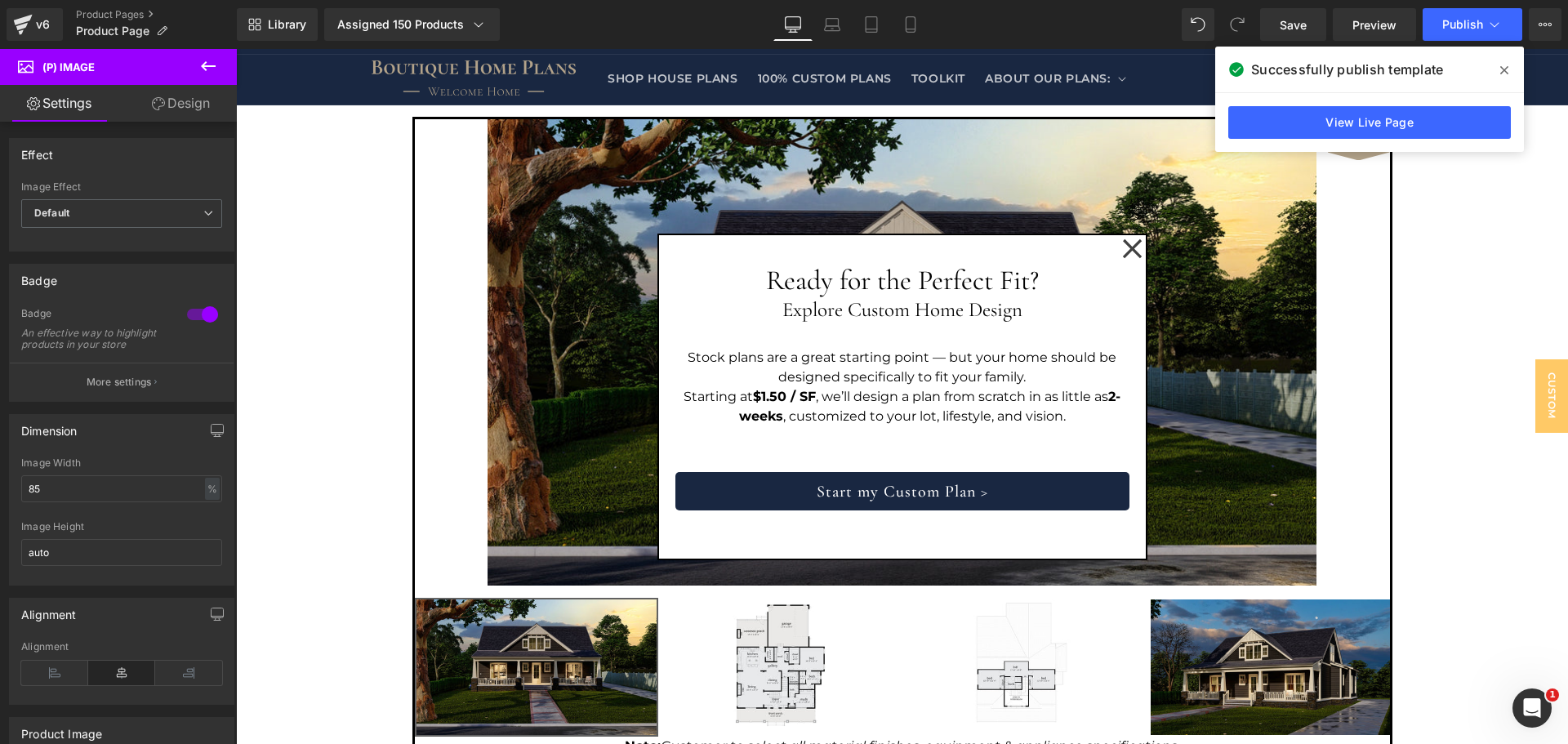
click at [1499, 69] on span at bounding box center [1504, 70] width 26 height 26
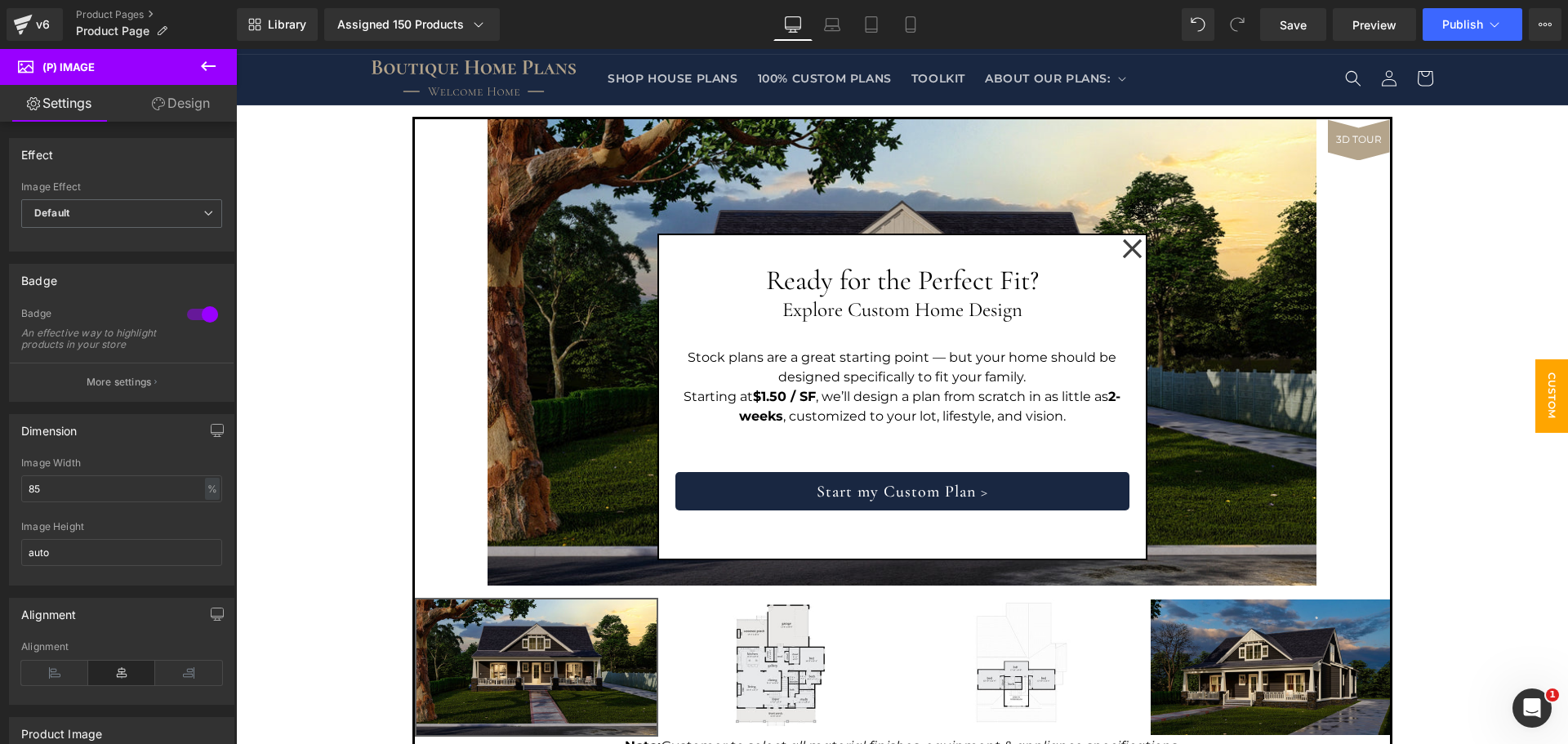
click at [1546, 403] on span "Custom House Plans" at bounding box center [1519, 396] width 98 height 73
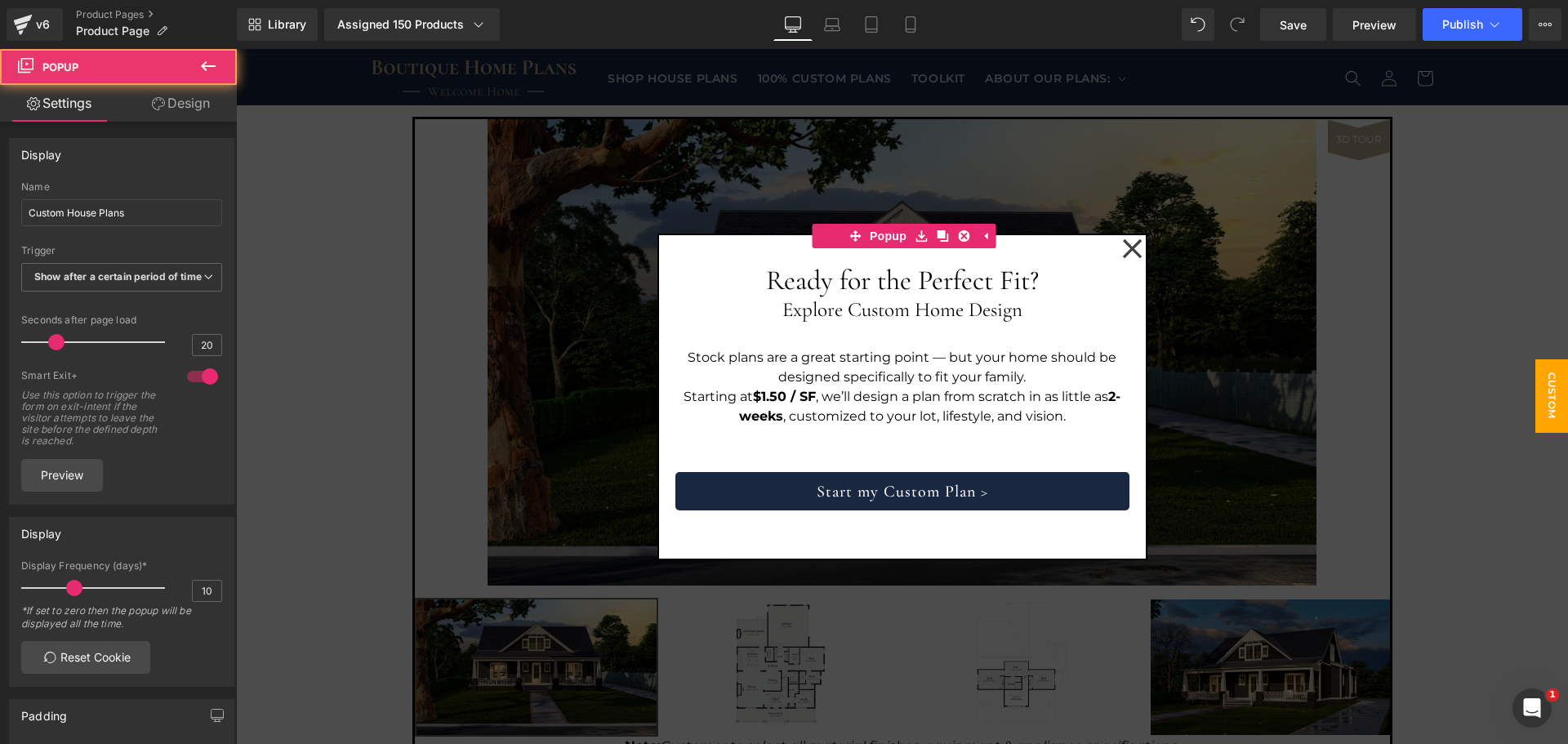
click at [1535, 414] on span "Custom House Plans" at bounding box center [1519, 396] width 98 height 73
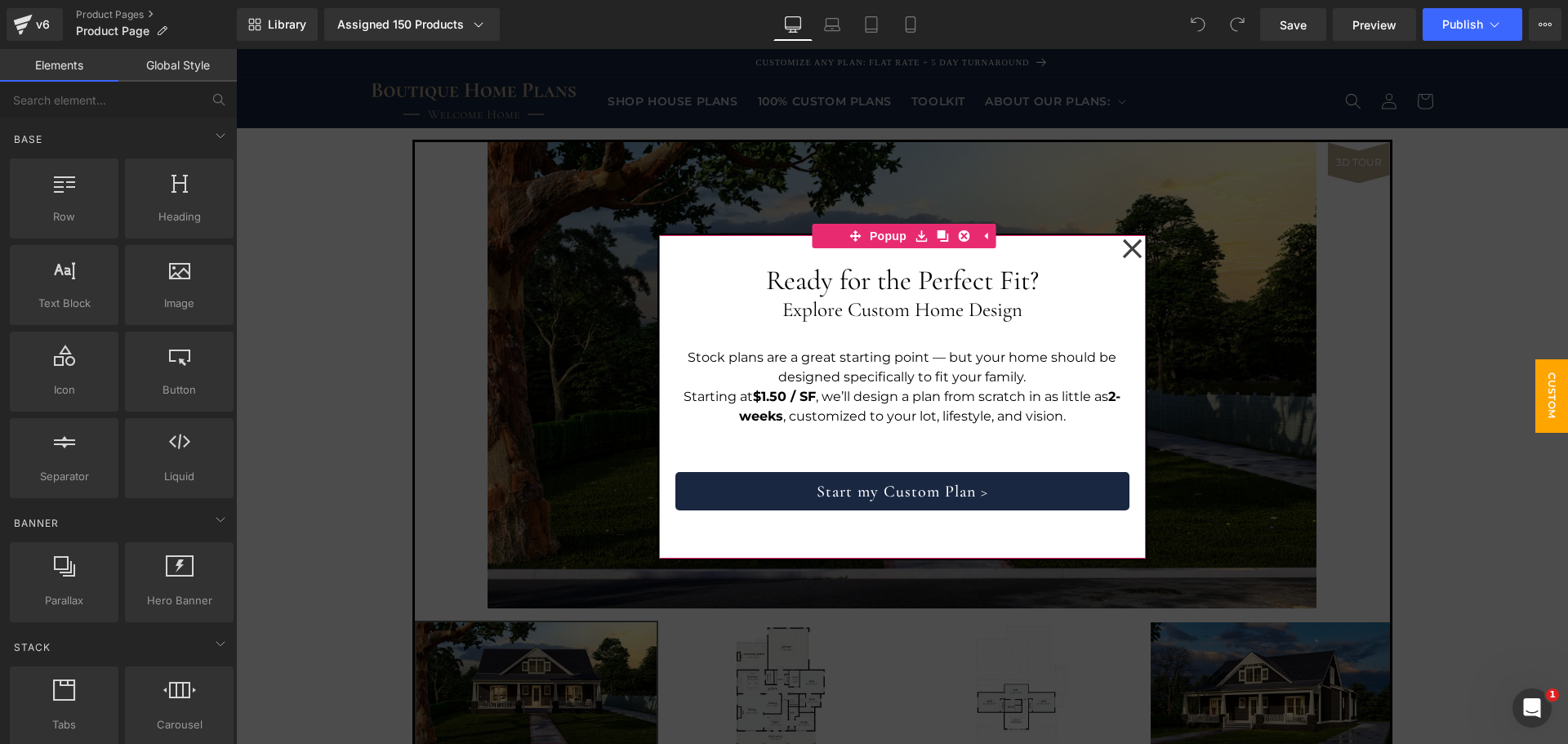
click at [1125, 251] on icon at bounding box center [1132, 249] width 21 height 21
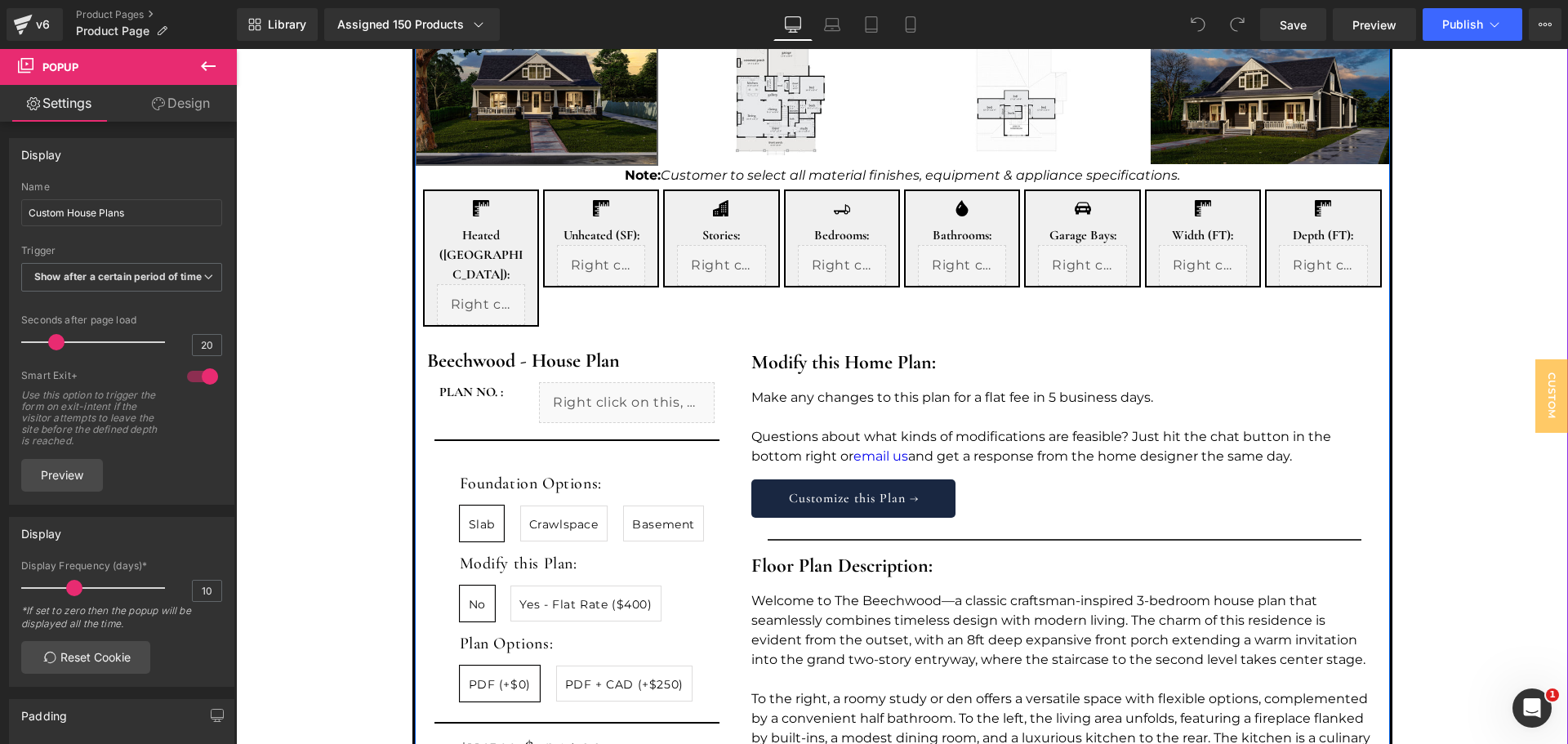
scroll to position [545, 0]
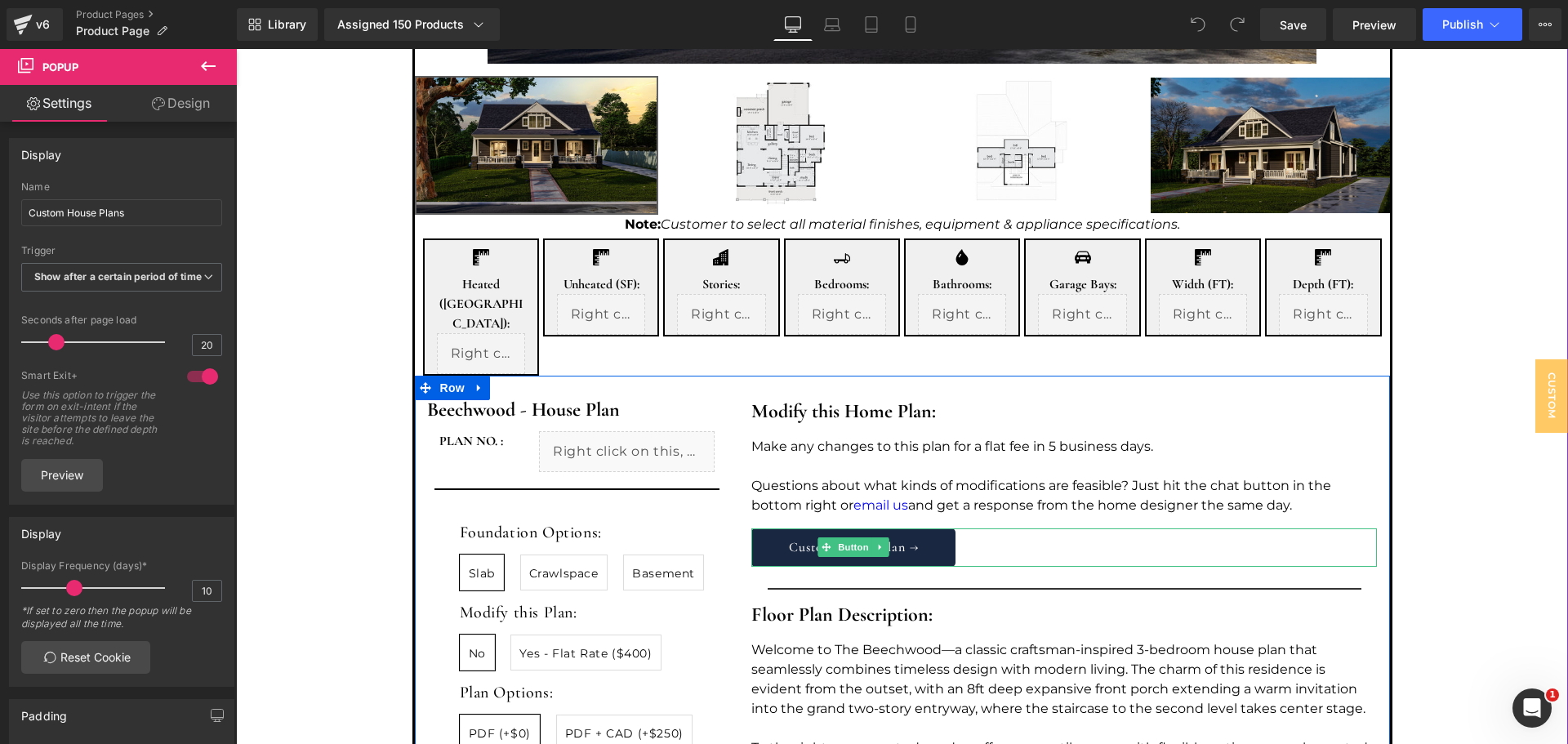
click at [990, 528] on div "Customize this Plan →" at bounding box center [1064, 547] width 626 height 38
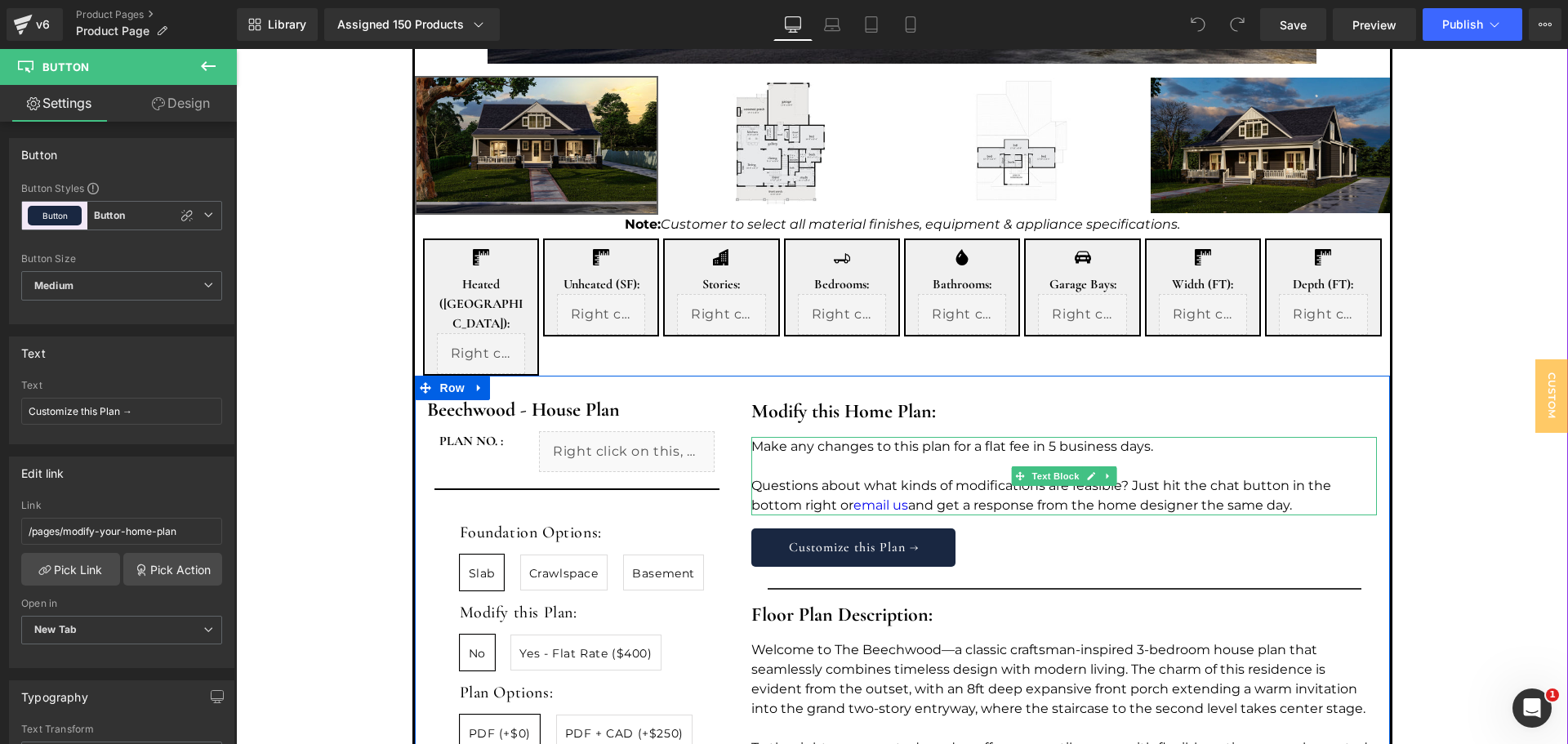
click at [1106, 437] on p "Make any changes to this plan for a flat fee in 5 business days." at bounding box center [1064, 447] width 626 height 20
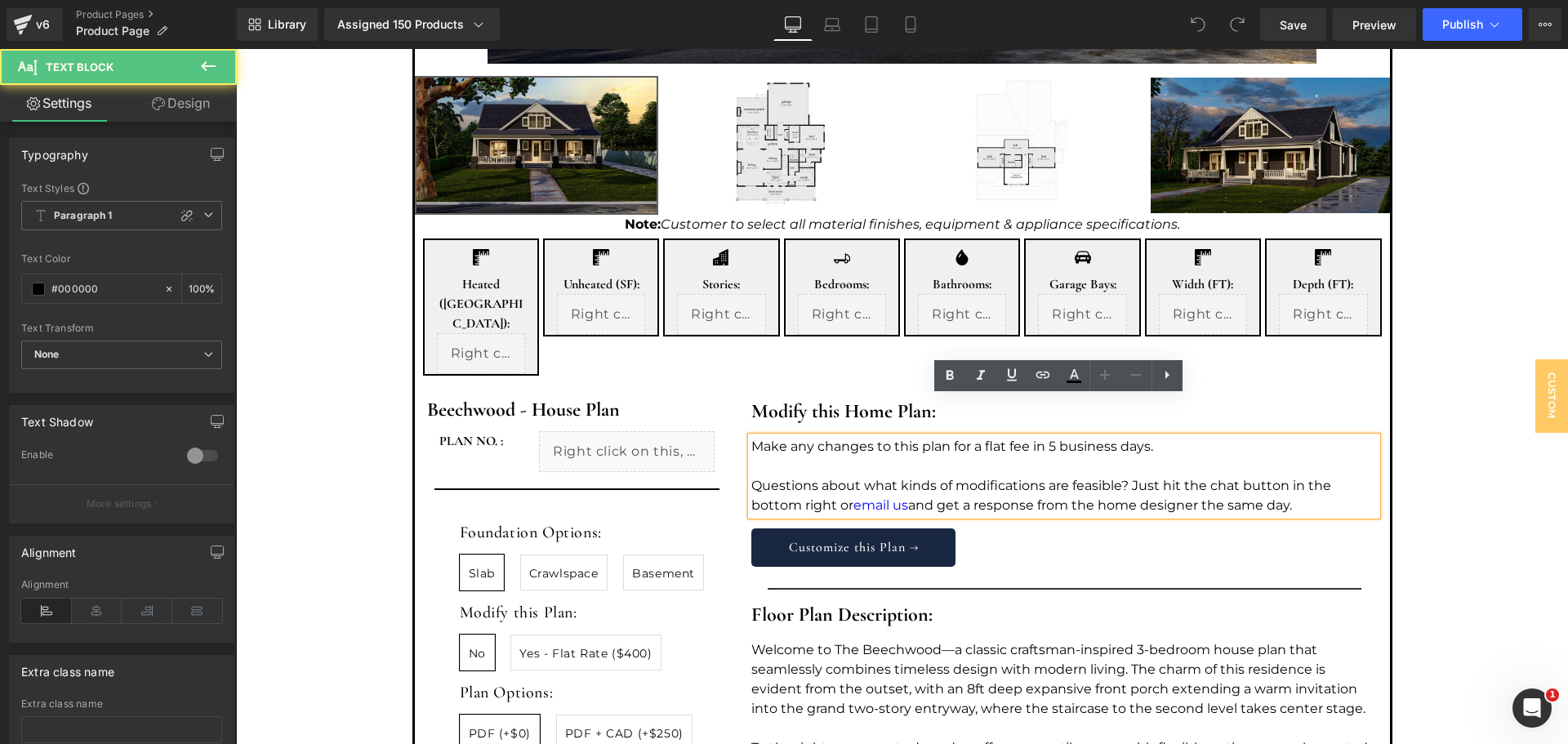
click at [1153, 437] on p "Make any changes to this plan for a flat fee in 5 business days." at bounding box center [1064, 447] width 626 height 20
click at [1150, 437] on p "Make any changes to this plan for a flat fee in 5 business days." at bounding box center [1064, 447] width 626 height 20
click at [1184, 437] on p "Make any changes to this plan for a flat fee in 5 business days." at bounding box center [1064, 447] width 626 height 20
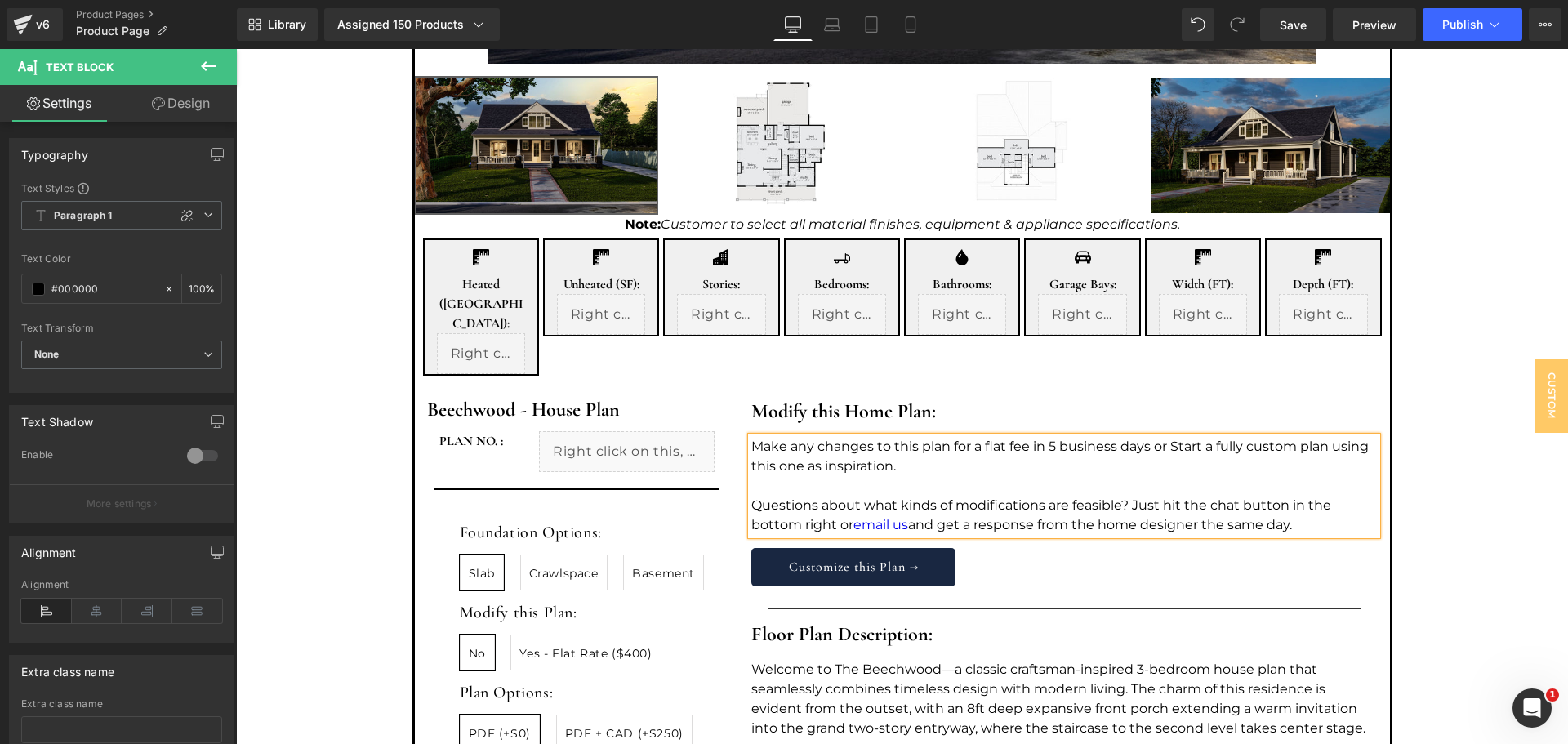
click at [1074, 495] on p "Questions about what kinds of modifications are feasible? Just hit the chat but…" at bounding box center [1064, 514] width 626 height 39
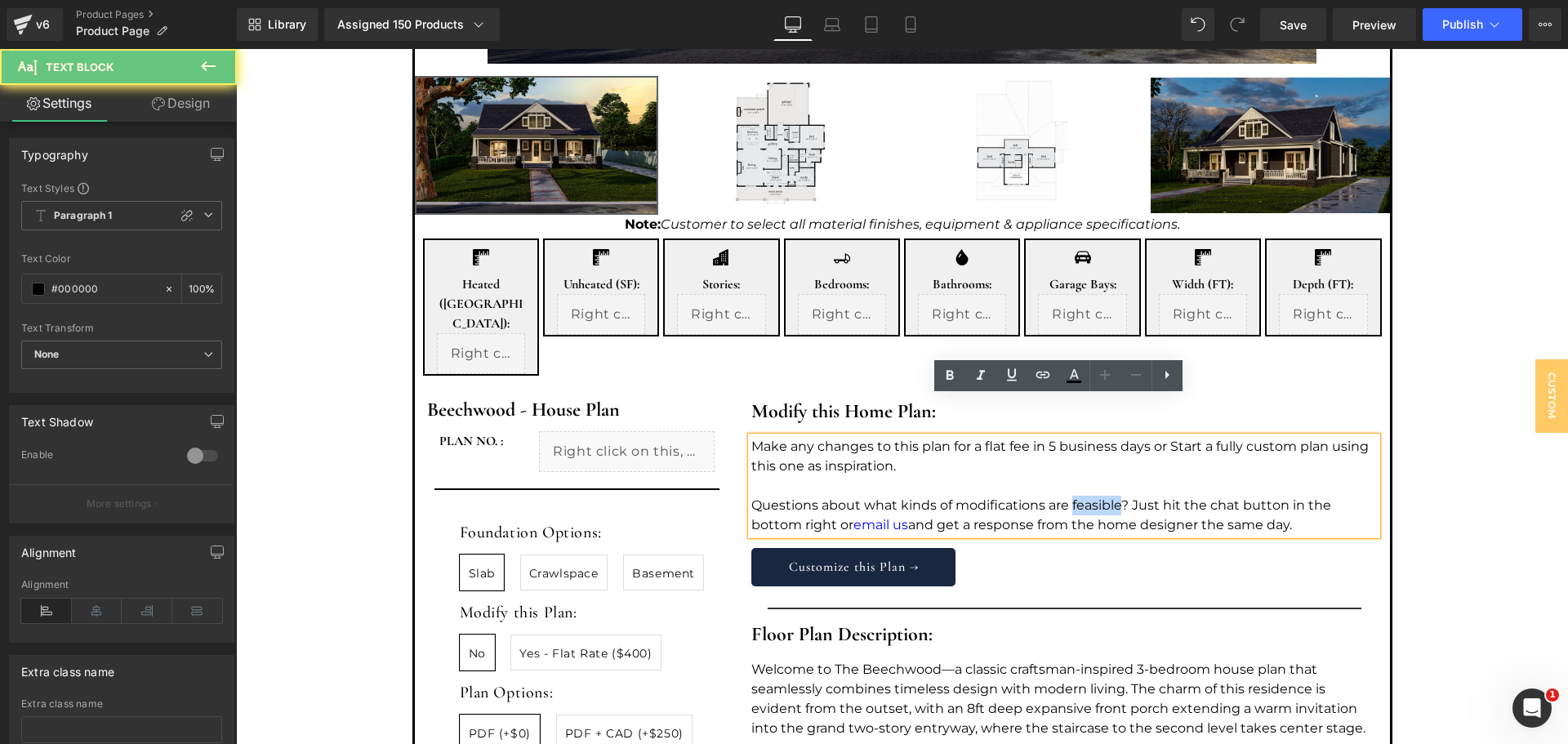
click at [1074, 495] on p "Questions about what kinds of modifications are feasible? Just hit the chat but…" at bounding box center [1064, 514] width 626 height 39
click at [1060, 495] on p "Questions about what kinds of modifications are feasible? Just hit the chat but…" at bounding box center [1064, 514] width 626 height 39
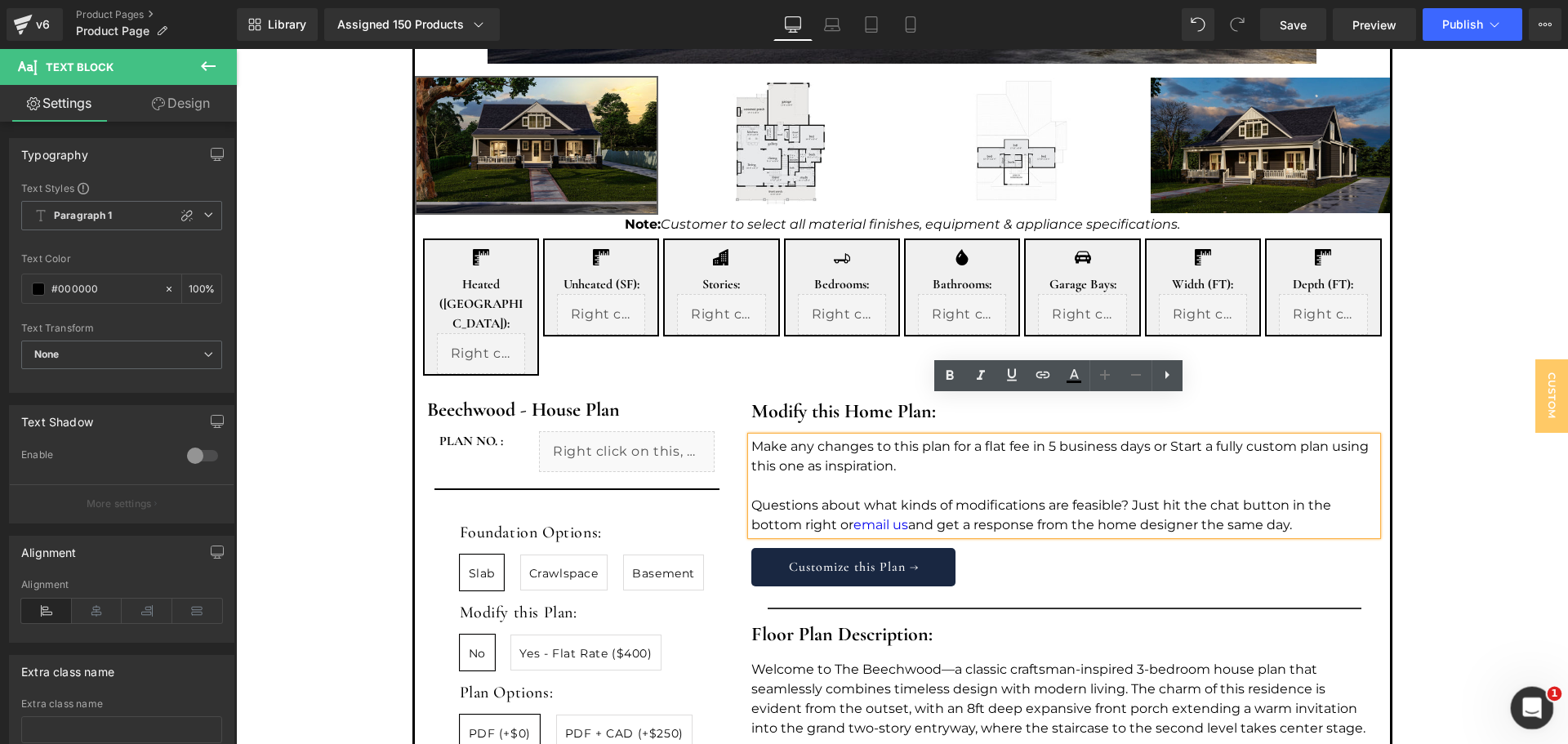
click at [1523, 699] on icon "Open Intercom Messenger" at bounding box center [1530, 706] width 27 height 27
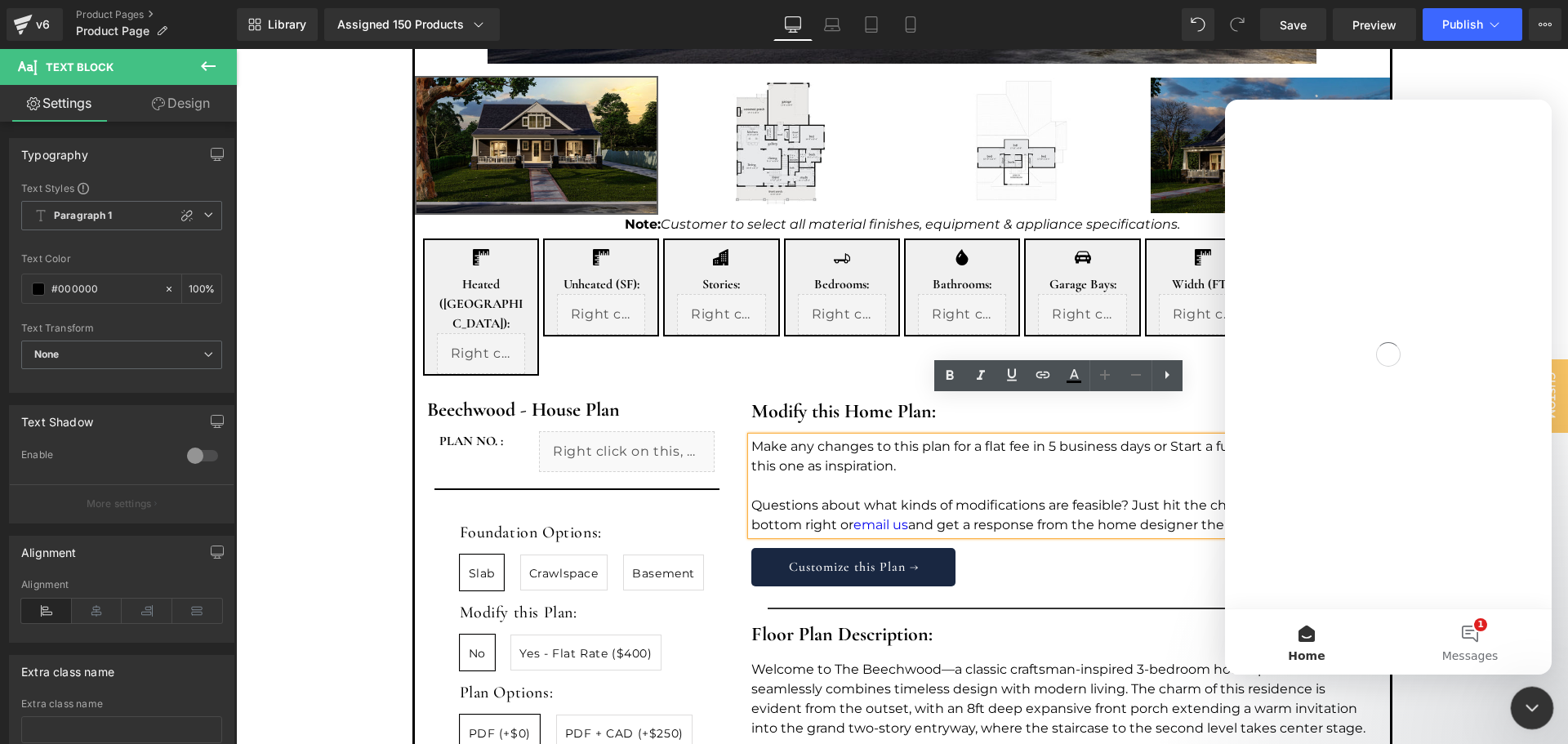
scroll to position [0, 0]
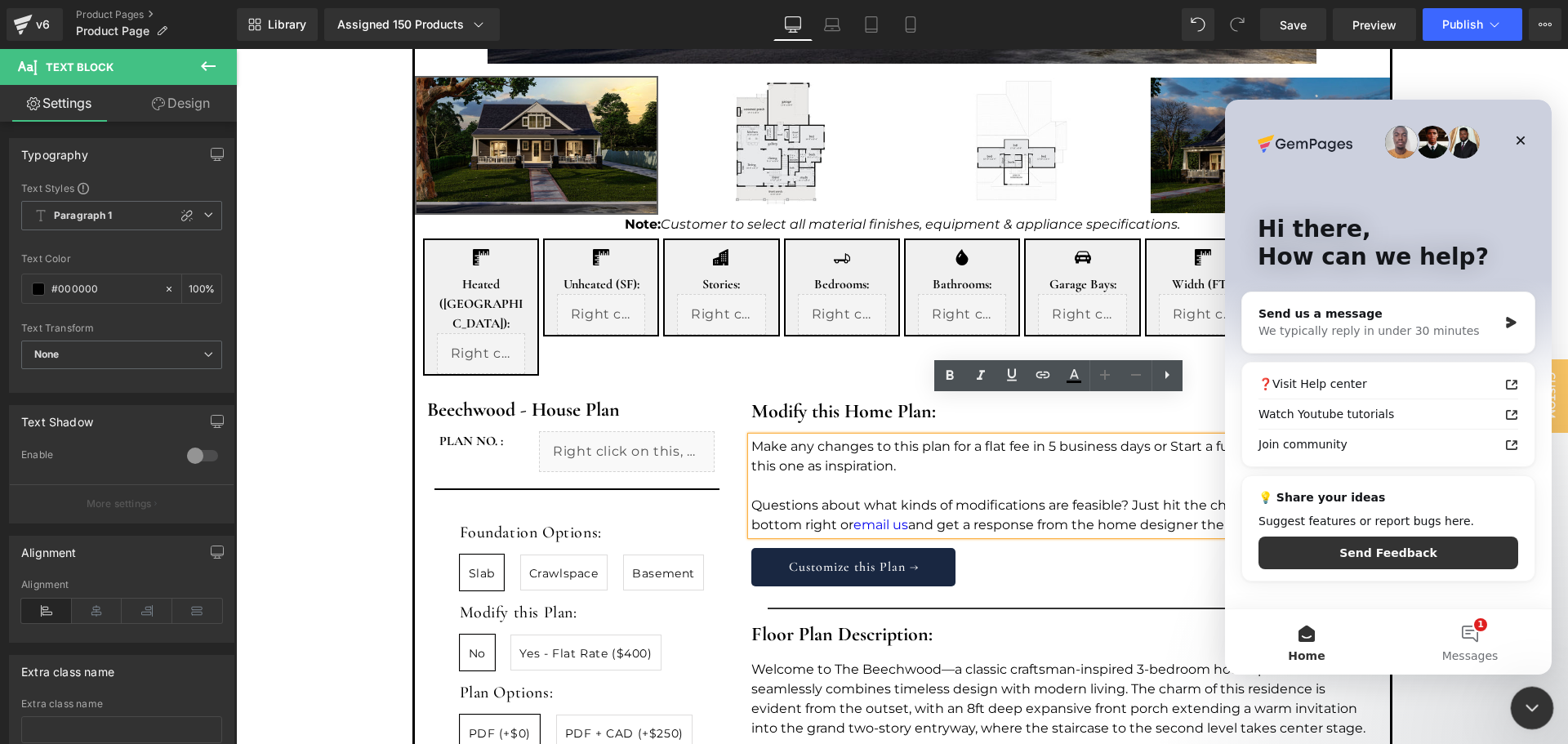
click at [1522, 703] on icon "Close Intercom Messenger" at bounding box center [1530, 706] width 20 height 20
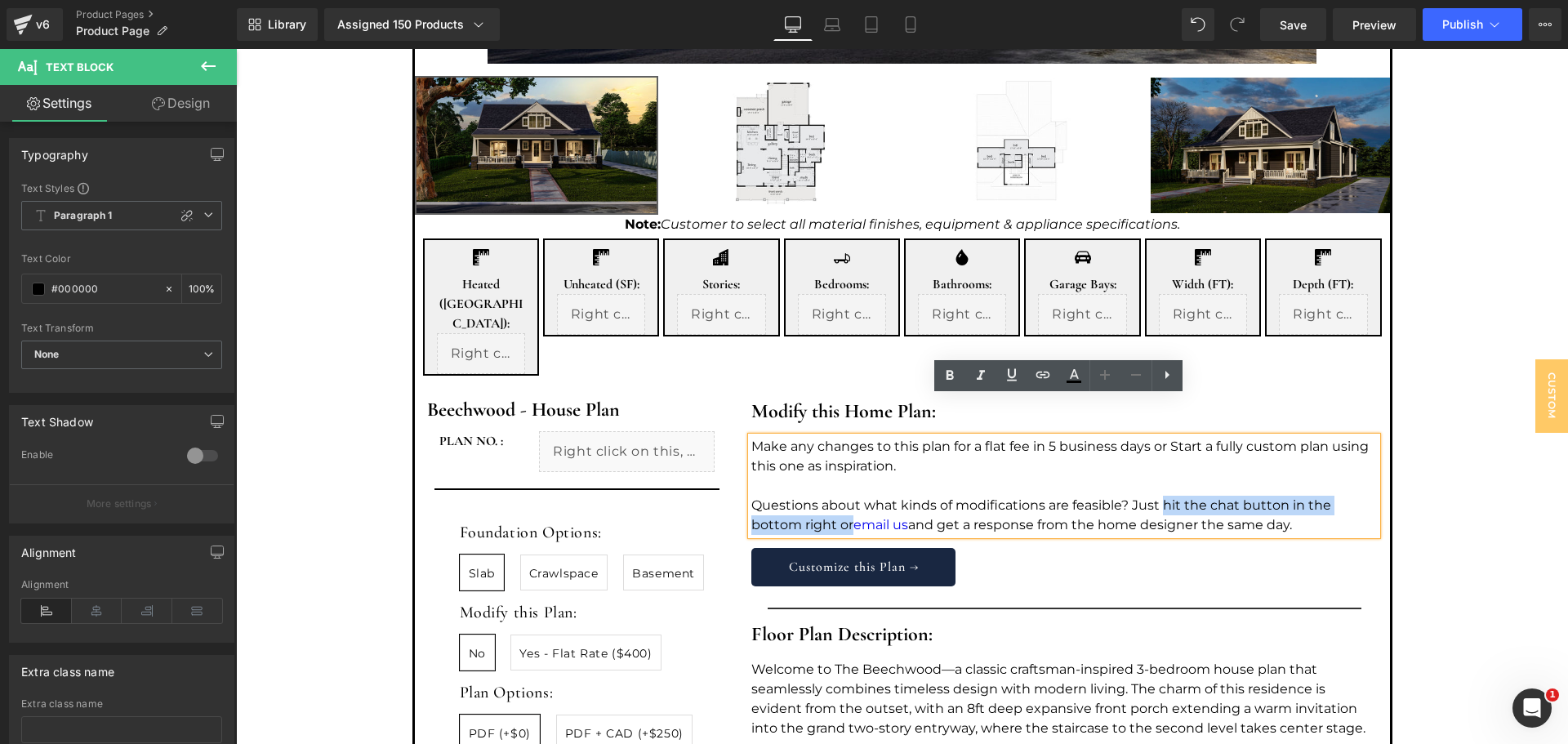
drag, startPoint x: 1158, startPoint y: 462, endPoint x: 847, endPoint y: 484, distance: 311.8
click at [847, 495] on p "Questions about what kinds of modifications are feasible? Just hit the chat but…" at bounding box center [1064, 514] width 626 height 39
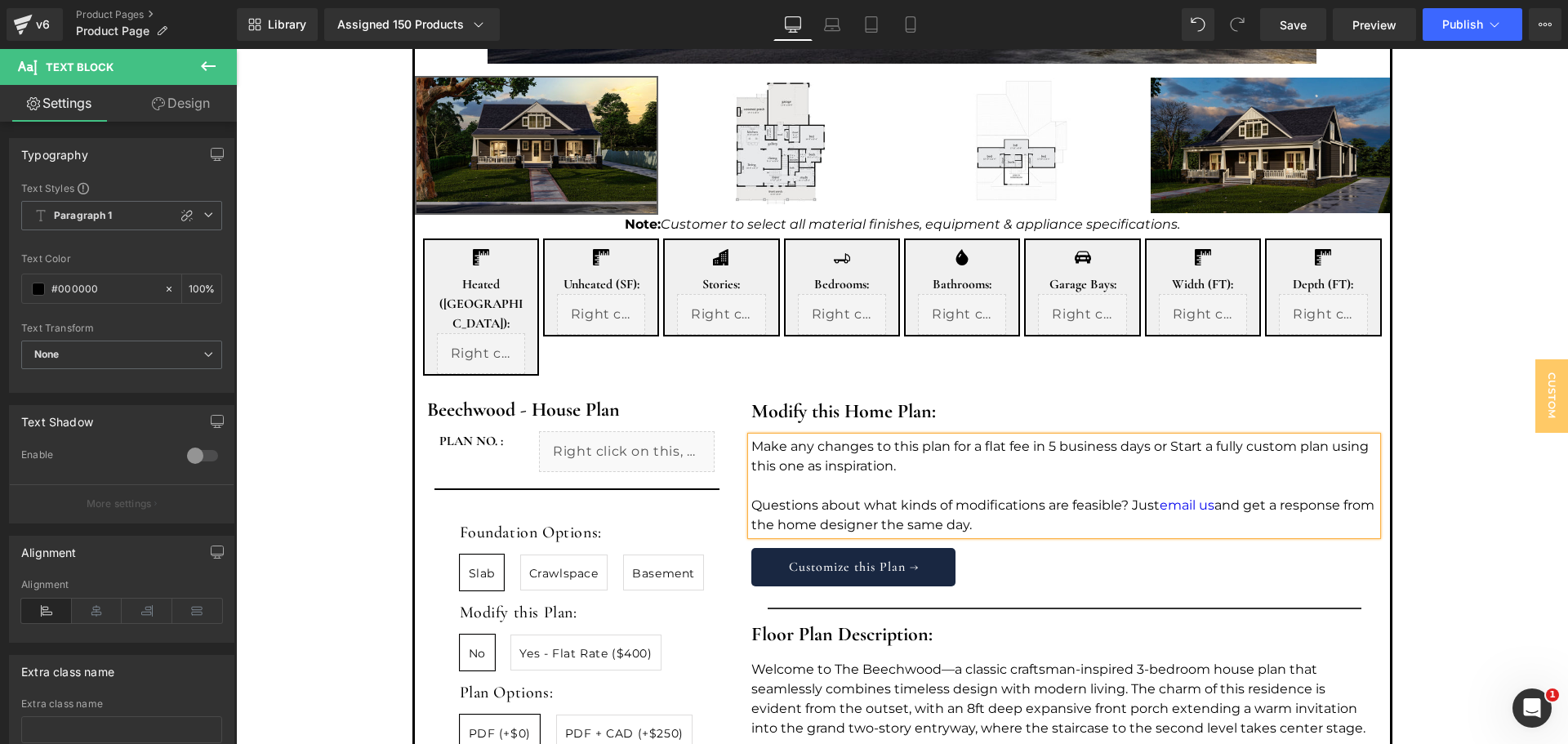
click at [1125, 495] on p "Questions about what kinds of modifications are feasible? Just email us and get…" at bounding box center [1064, 514] width 626 height 39
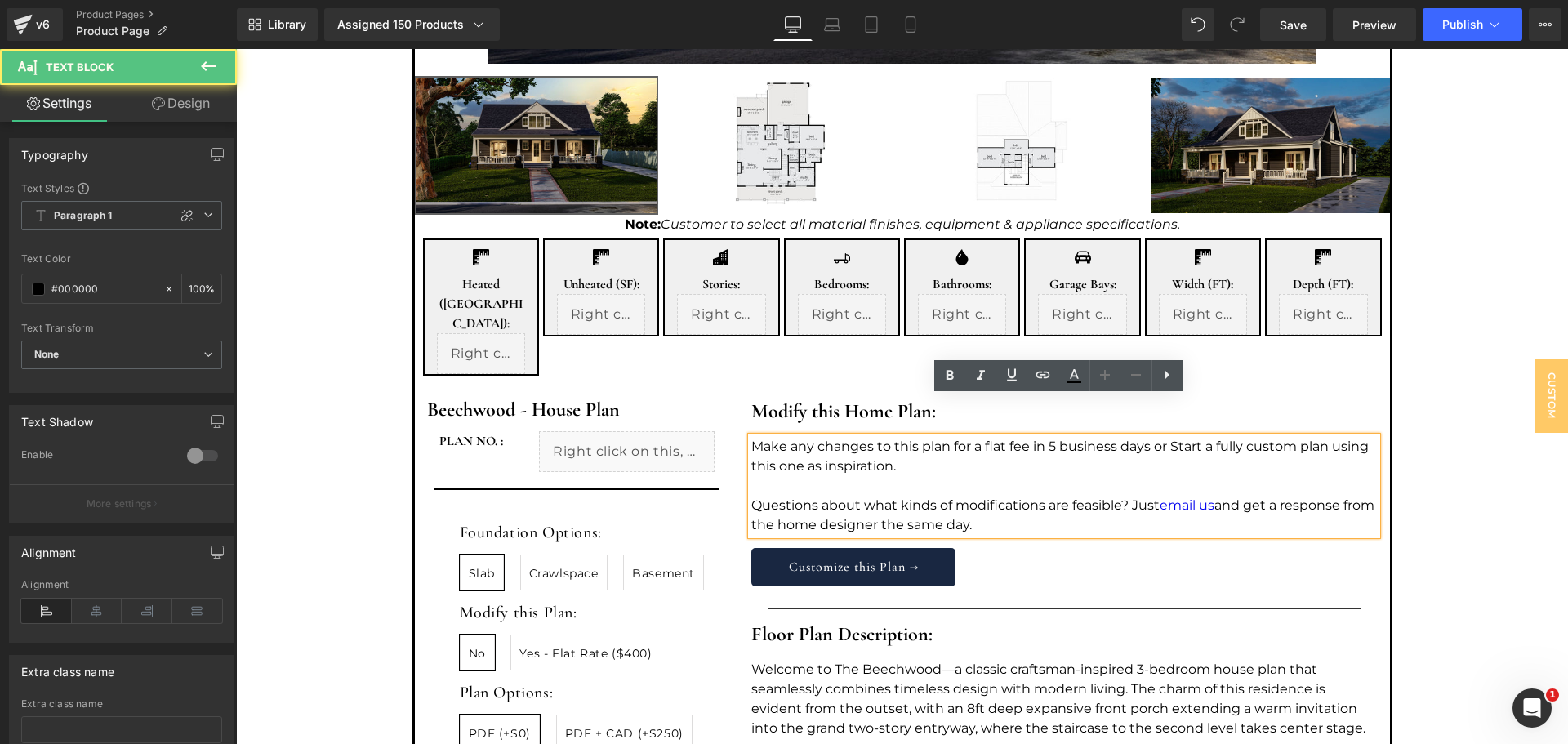
click at [1245, 495] on p "Questions about what kinds of modifications are feasible? Just email us and get…" at bounding box center [1064, 514] width 626 height 39
click at [1231, 495] on p "Questions about what kinds of modifications are feasible? Just email us and get…" at bounding box center [1064, 514] width 626 height 39
click at [1234, 495] on p "Questions about what kinds of modifications are feasible? Just email us and get…" at bounding box center [1064, 514] width 626 height 39
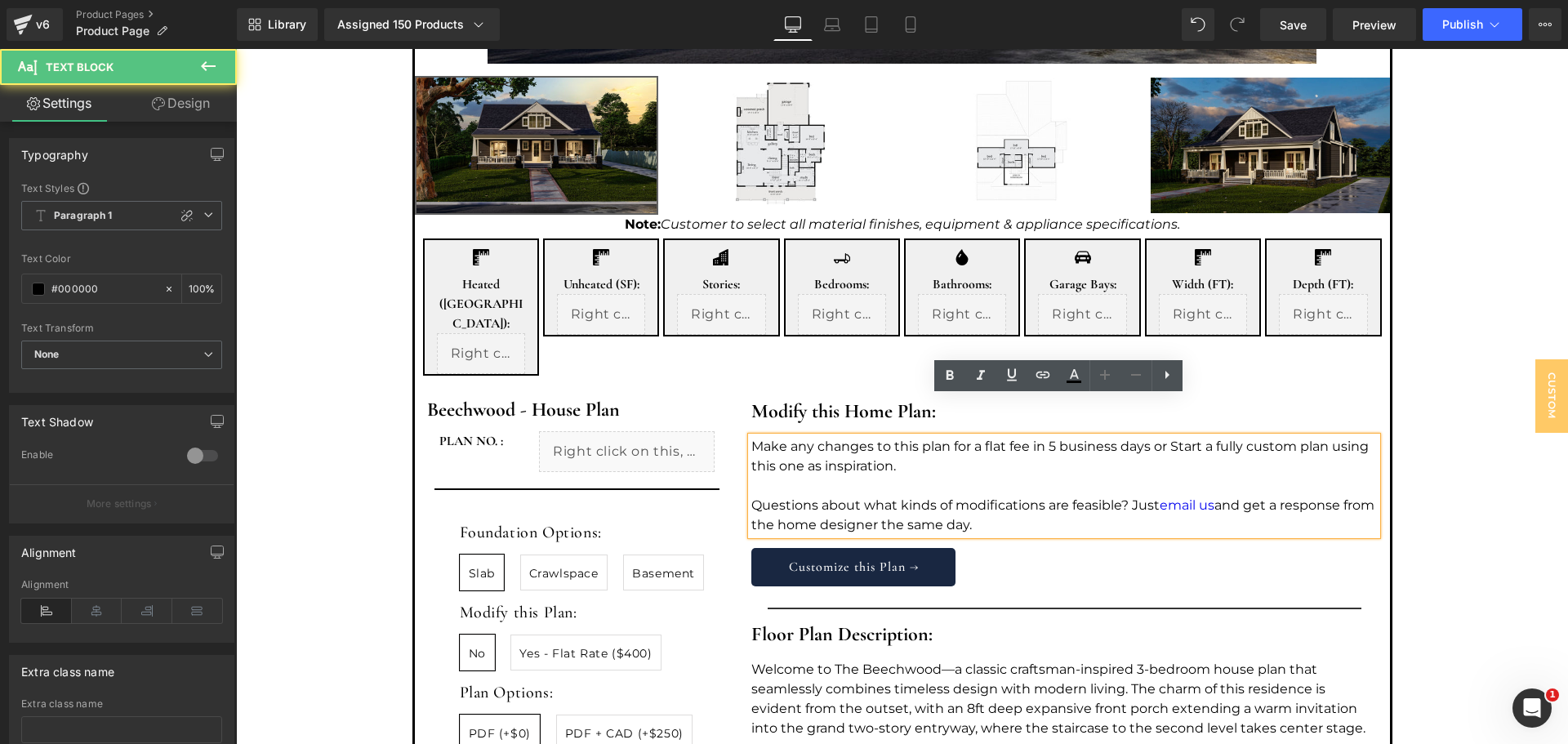
click at [1130, 495] on p "Questions about what kinds of modifications are feasible? Just email us and get…" at bounding box center [1064, 514] width 626 height 39
click at [1125, 495] on p "Questions about what kinds of modifications are feasible? Just email us and get…" at bounding box center [1064, 514] width 626 height 39
click at [1154, 495] on p "Questions about what kinds of modifications are feasible? Just email us and get…" at bounding box center [1064, 514] width 626 height 39
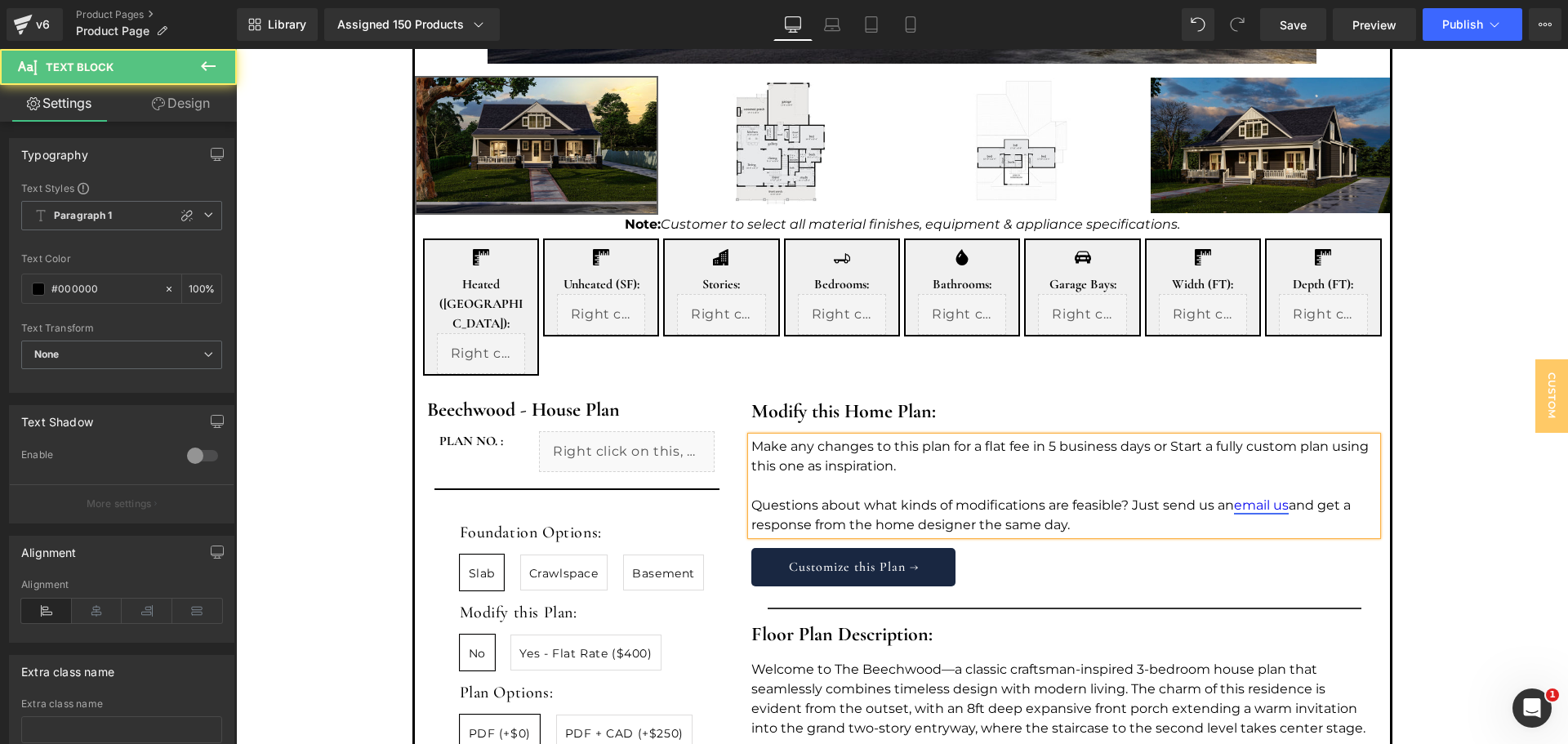
click at [1286, 497] on link "email us" at bounding box center [1262, 505] width 54 height 16
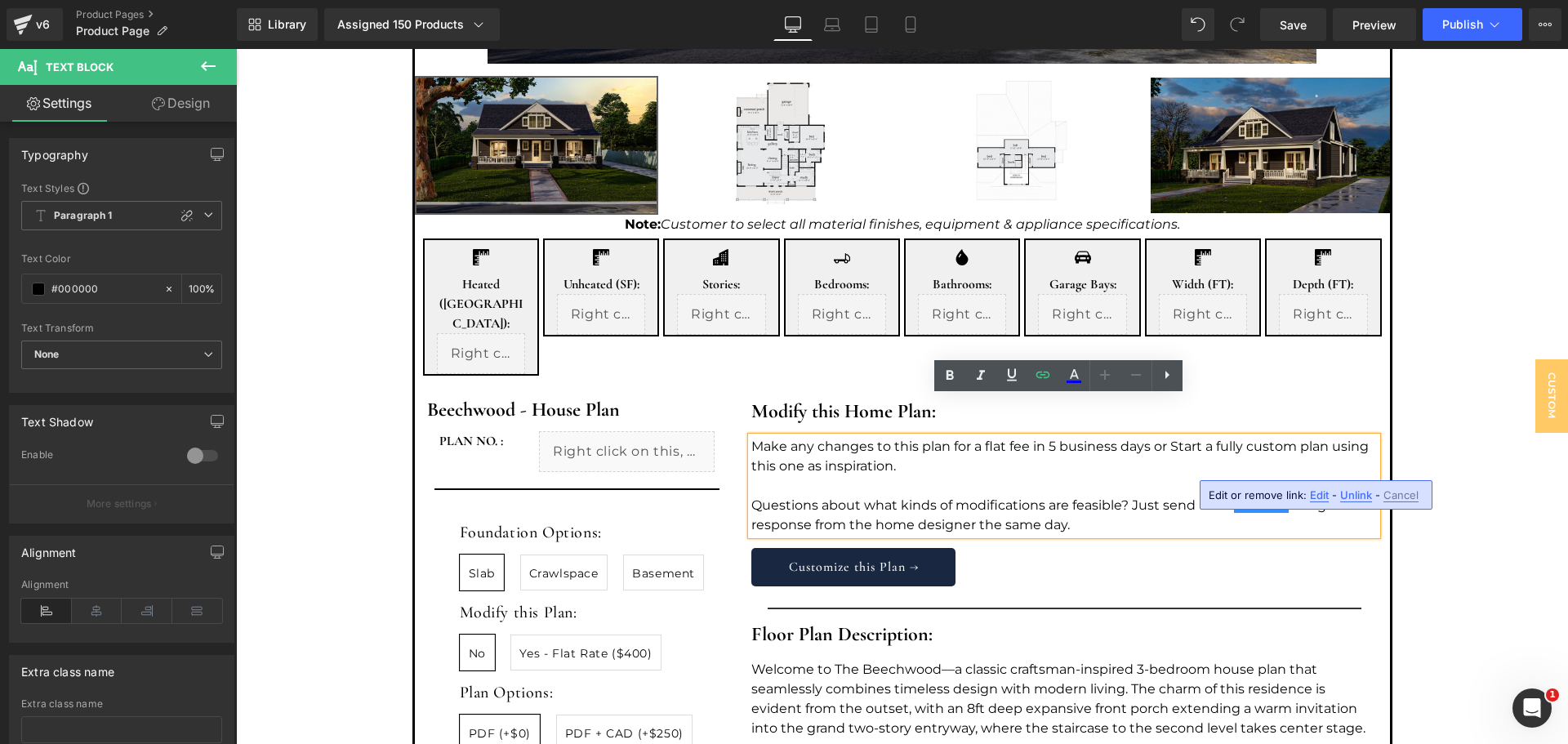
click at [1288, 495] on p "Questions about what kinds of modifications are feasible? Just send us an email…" at bounding box center [1064, 514] width 626 height 39
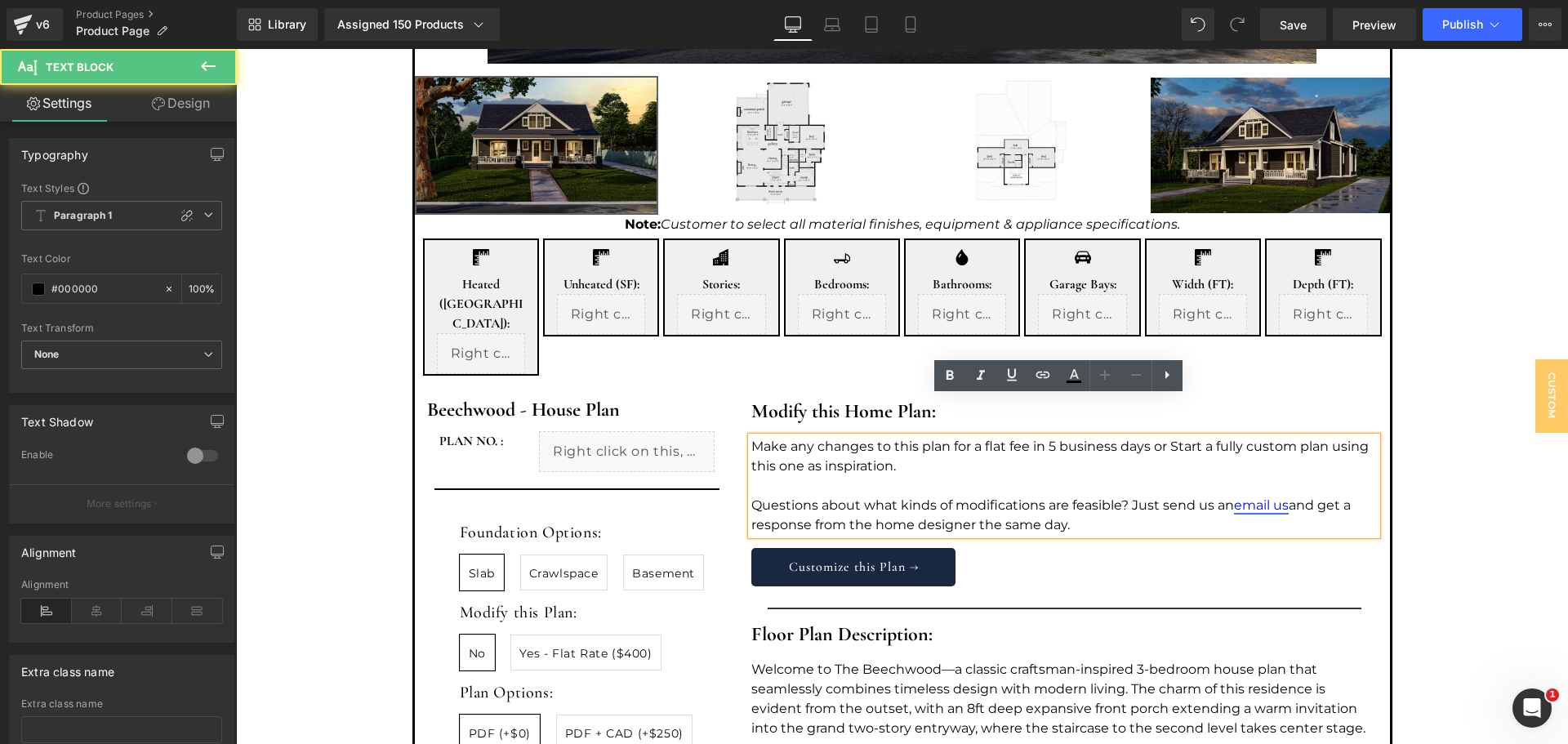
click at [1284, 497] on link "email us" at bounding box center [1262, 505] width 54 height 16
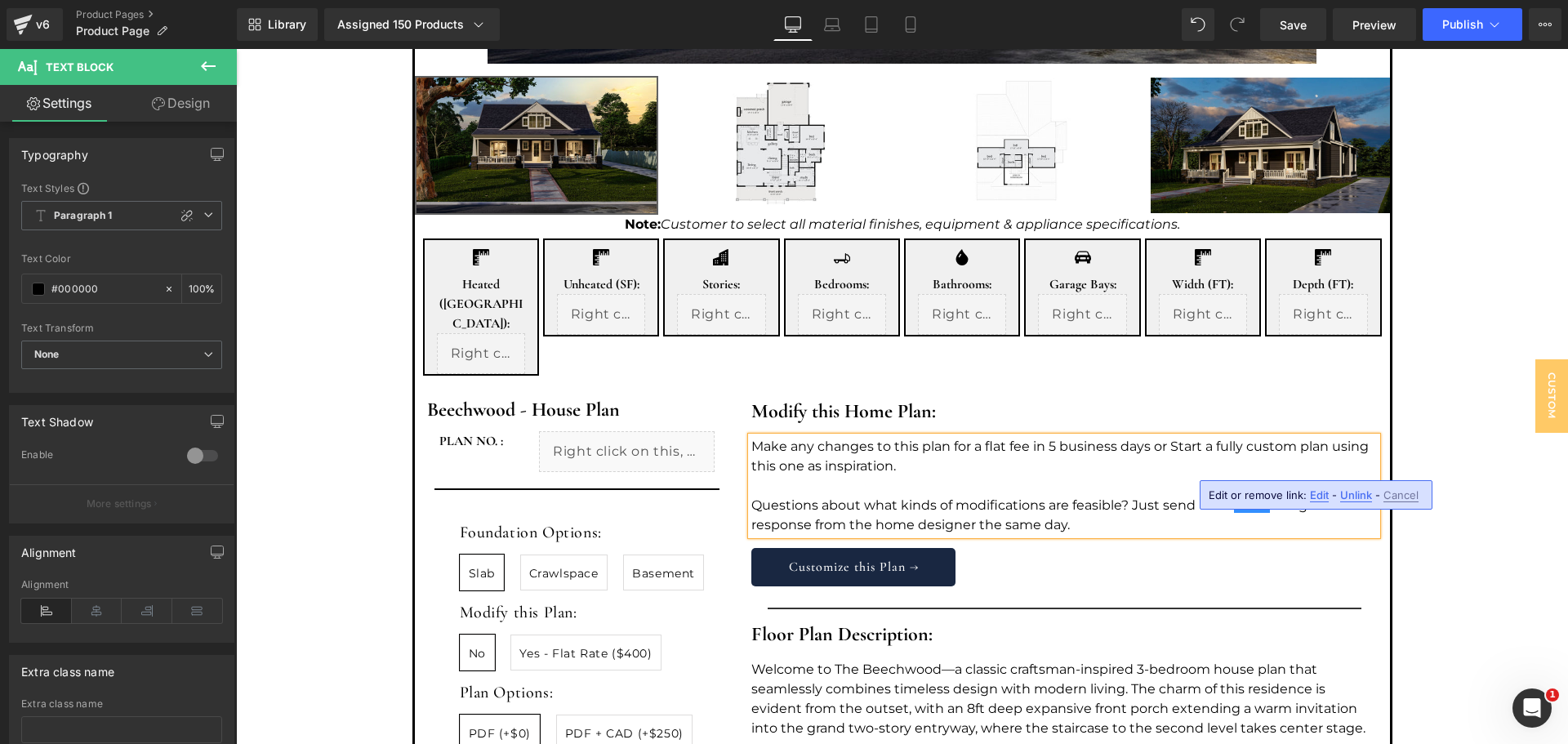
click at [1295, 495] on p "Questions about what kinds of modifications are feasible? Just send us an email…" at bounding box center [1064, 514] width 626 height 39
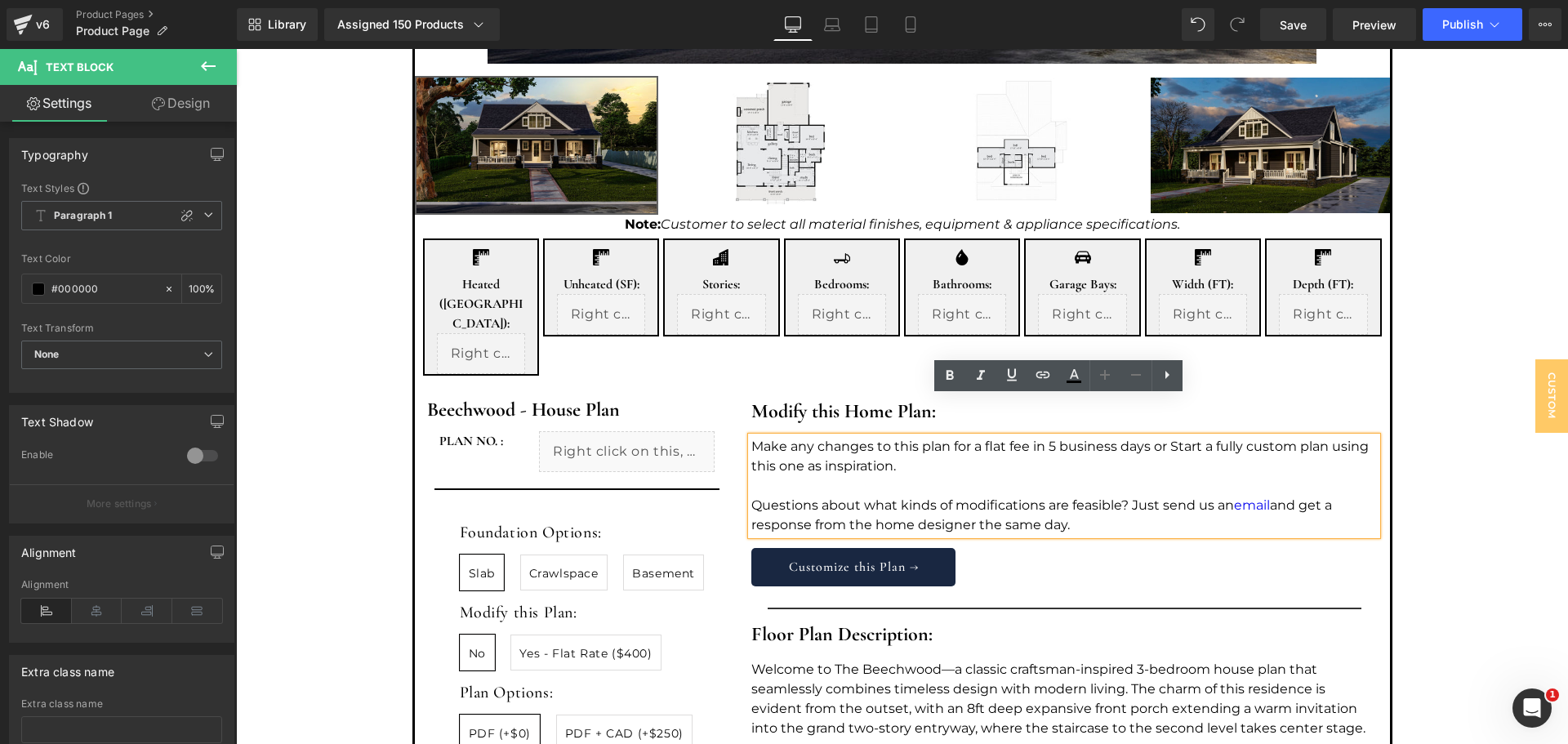
click at [1172, 495] on p "Questions about what kinds of modifications are feasible? Just send us an email…" at bounding box center [1064, 514] width 626 height 39
click at [865, 495] on p "Questions about what kinds of modifications are feasible? Just send us an email…" at bounding box center [1064, 514] width 626 height 39
click at [1083, 495] on p "Questions about what kinds of modifications are feasible? Just send us an email…" at bounding box center [1064, 514] width 626 height 39
drag, startPoint x: 1082, startPoint y: 483, endPoint x: 914, endPoint y: 443, distance: 172.7
click at [914, 443] on div "Make any changes to this plan for a flat fee in 5 business days or Start a full…" at bounding box center [1064, 486] width 626 height 98
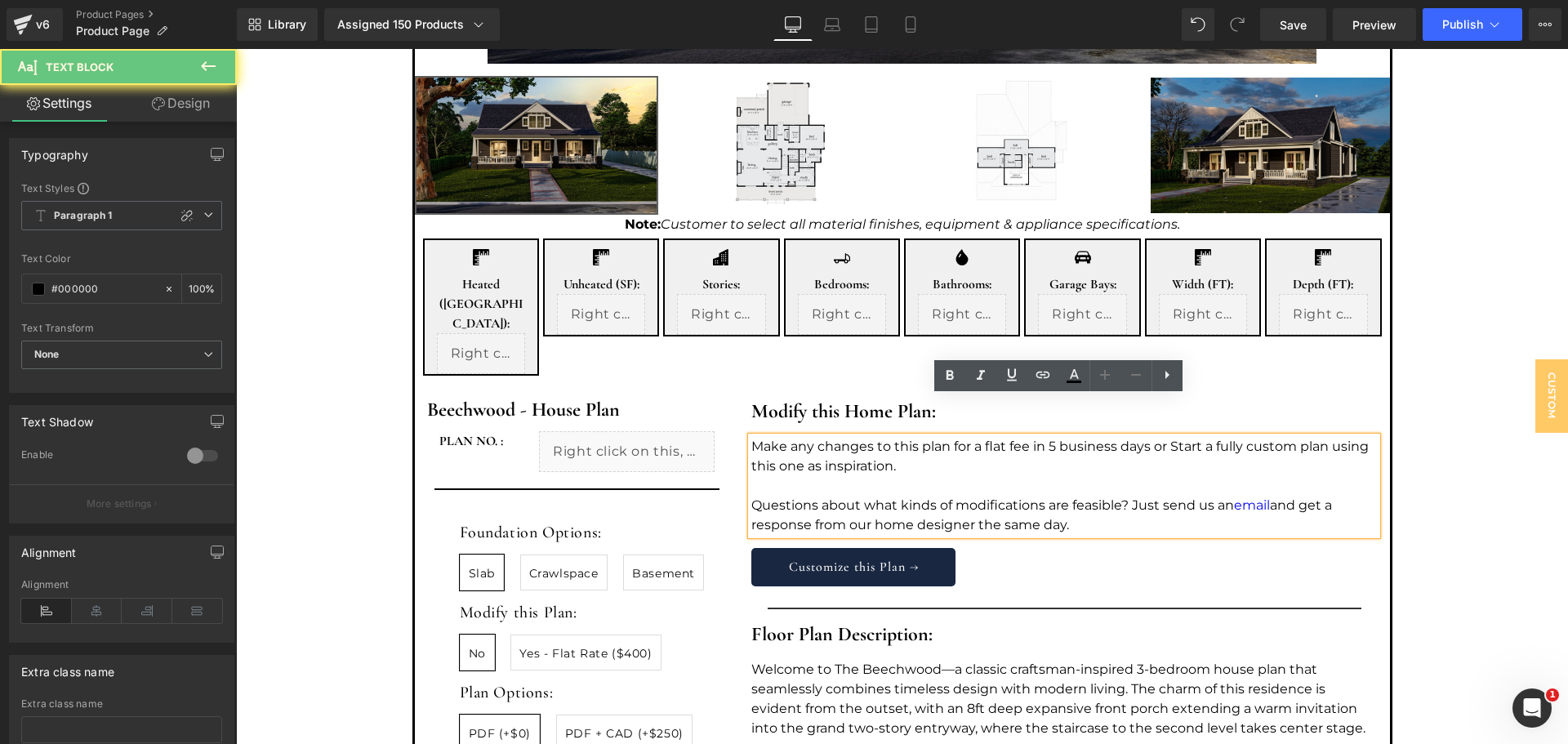
click at [981, 495] on p "Questions about what kinds of modifications are feasible? Just send us an email…" at bounding box center [1064, 514] width 626 height 39
drag, startPoint x: 1063, startPoint y: 484, endPoint x: 969, endPoint y: 488, distance: 94.1
click at [969, 495] on p "Questions about what kinds of modifications are feasible? Just send us an email…" at bounding box center [1064, 514] width 626 height 39
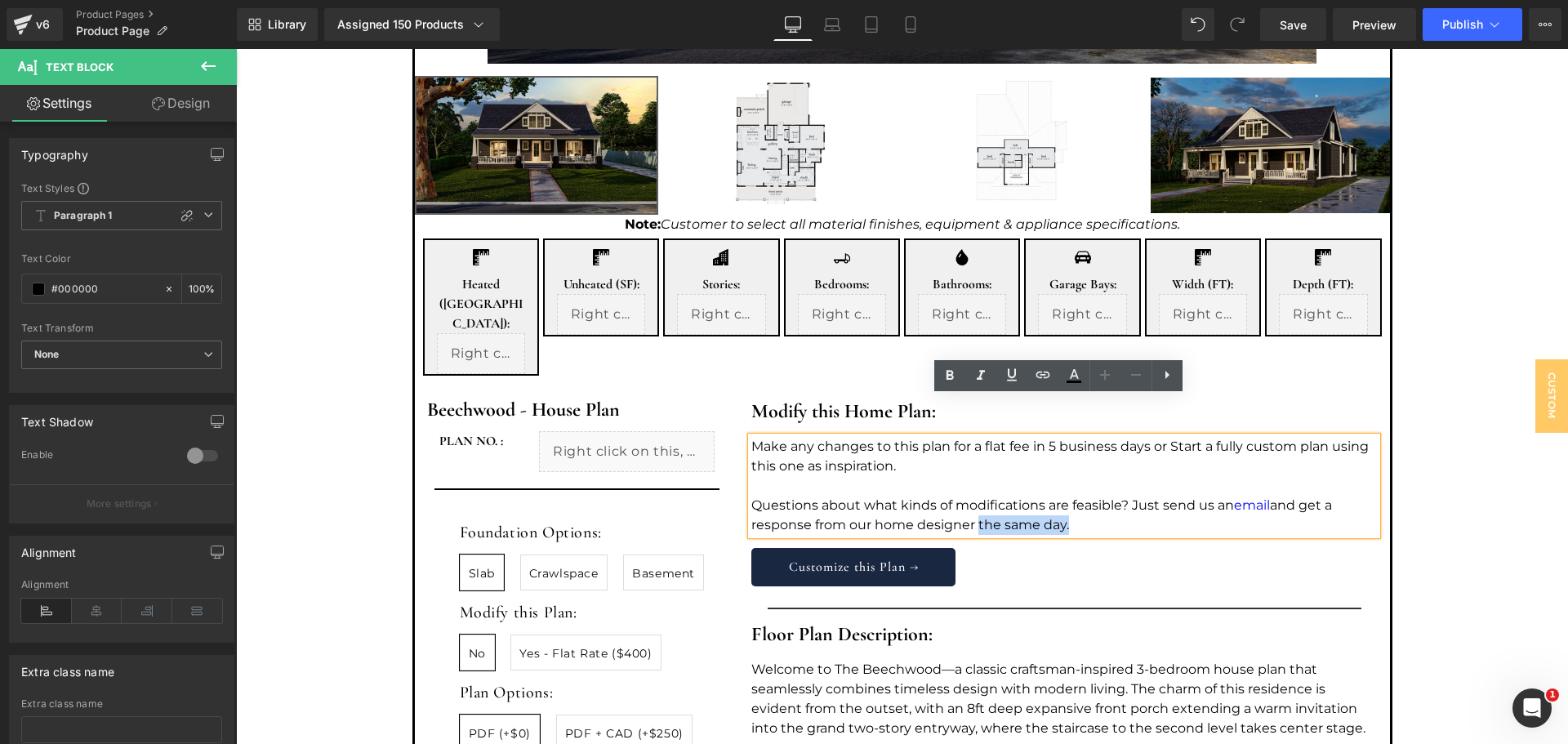
drag, startPoint x: 969, startPoint y: 488, endPoint x: 1059, endPoint y: 484, distance: 90.1
click at [1059, 495] on p "Questions about what kinds of modifications are feasible? Just send us an email…" at bounding box center [1064, 514] width 626 height 39
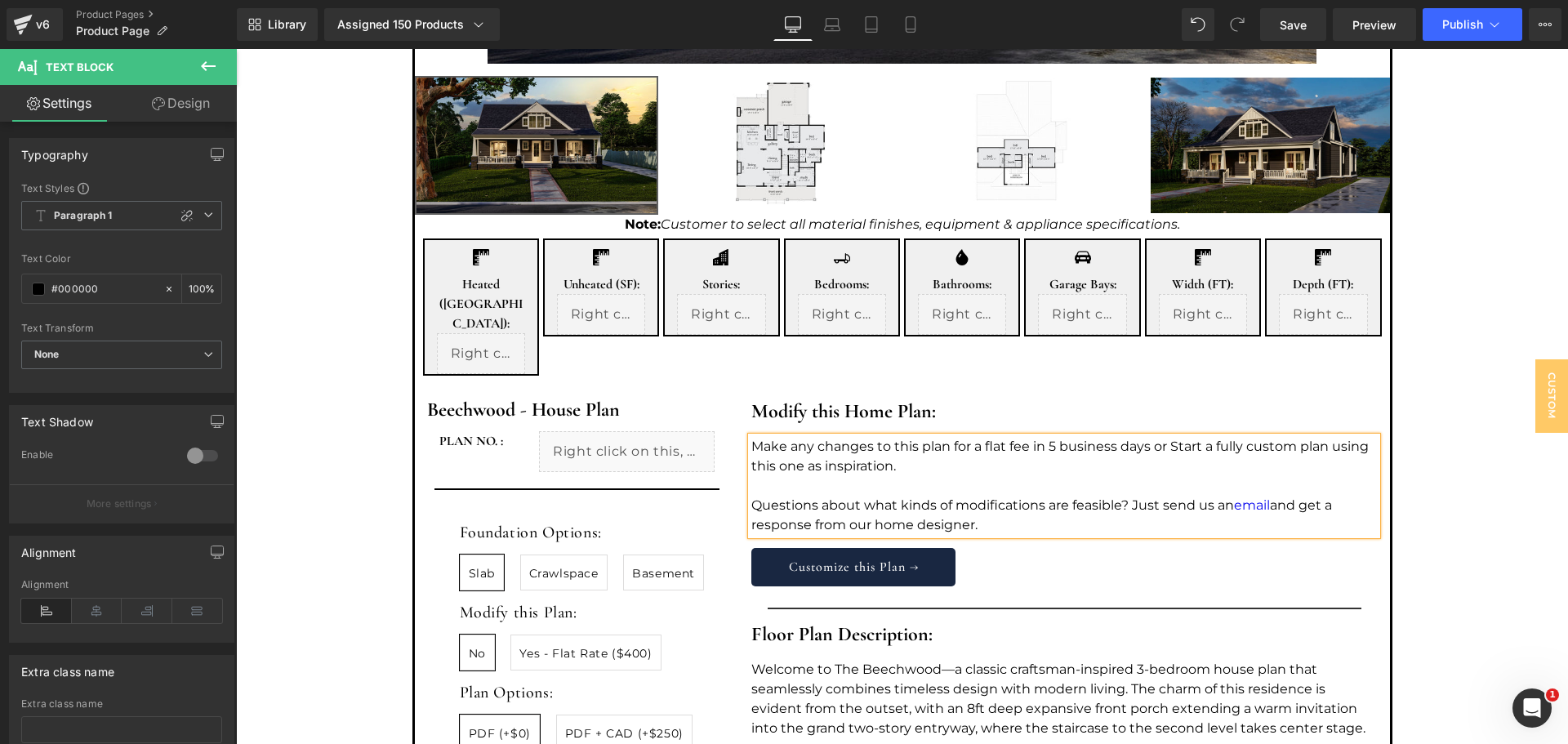
click at [806, 495] on p "Questions about what kinds of modifications are feasible? Just send us an email…" at bounding box center [1064, 514] width 626 height 39
click at [1149, 437] on p "Make any changes to this plan for a flat fee in 5 business days or Start a full…" at bounding box center [1064, 456] width 626 height 39
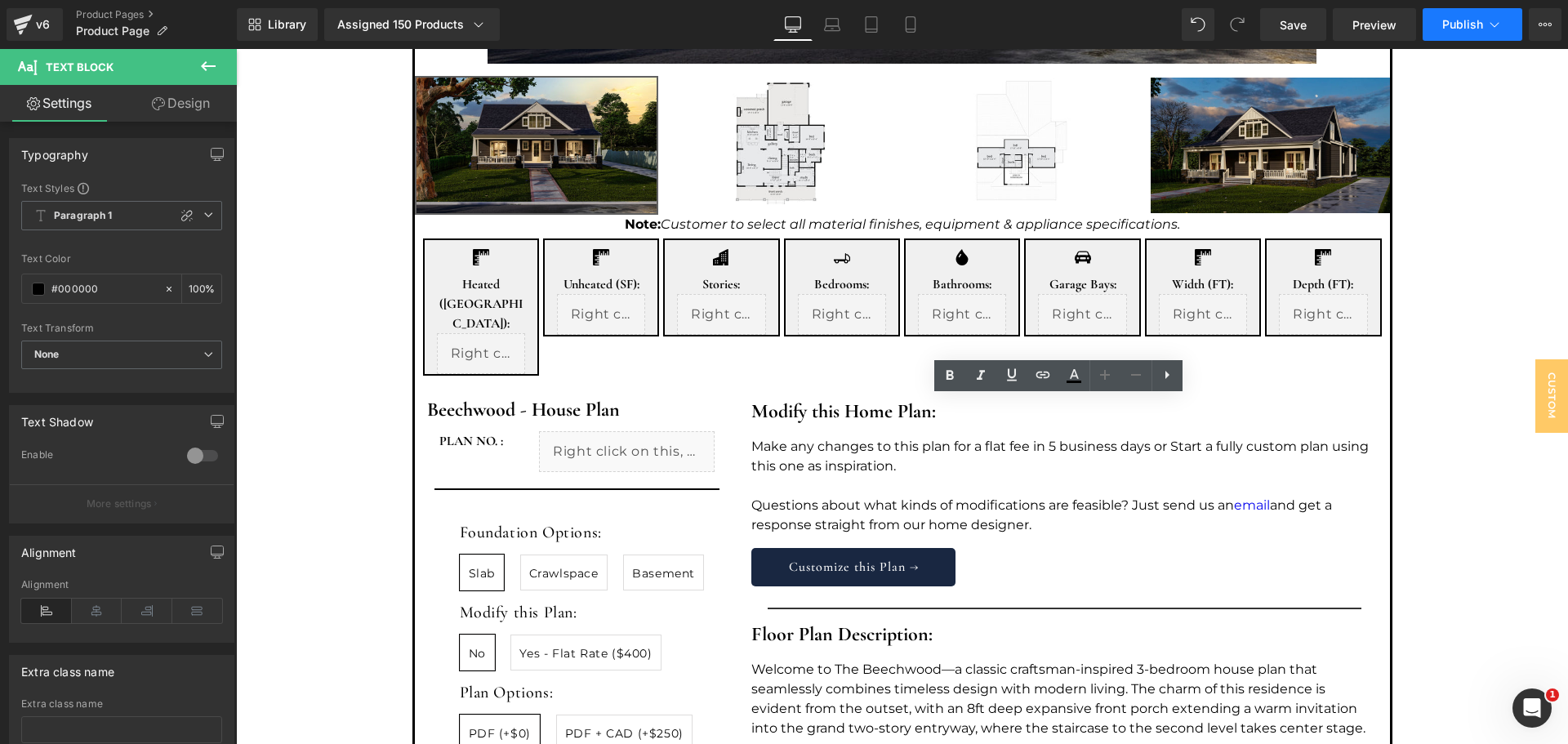
click at [1466, 29] on span "Publish" at bounding box center [1462, 25] width 40 height 13
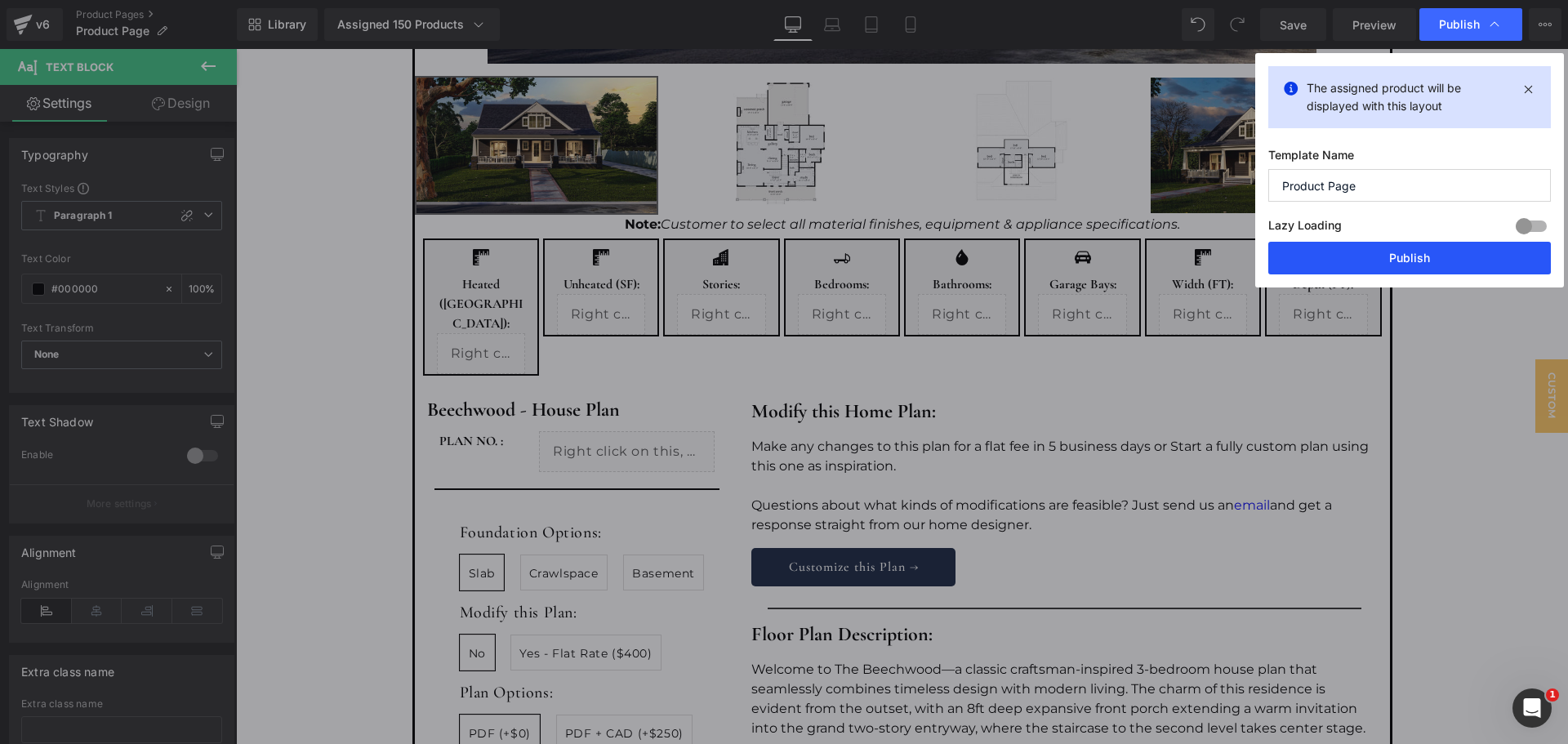
click at [1405, 256] on button "Publish" at bounding box center [1409, 258] width 282 height 33
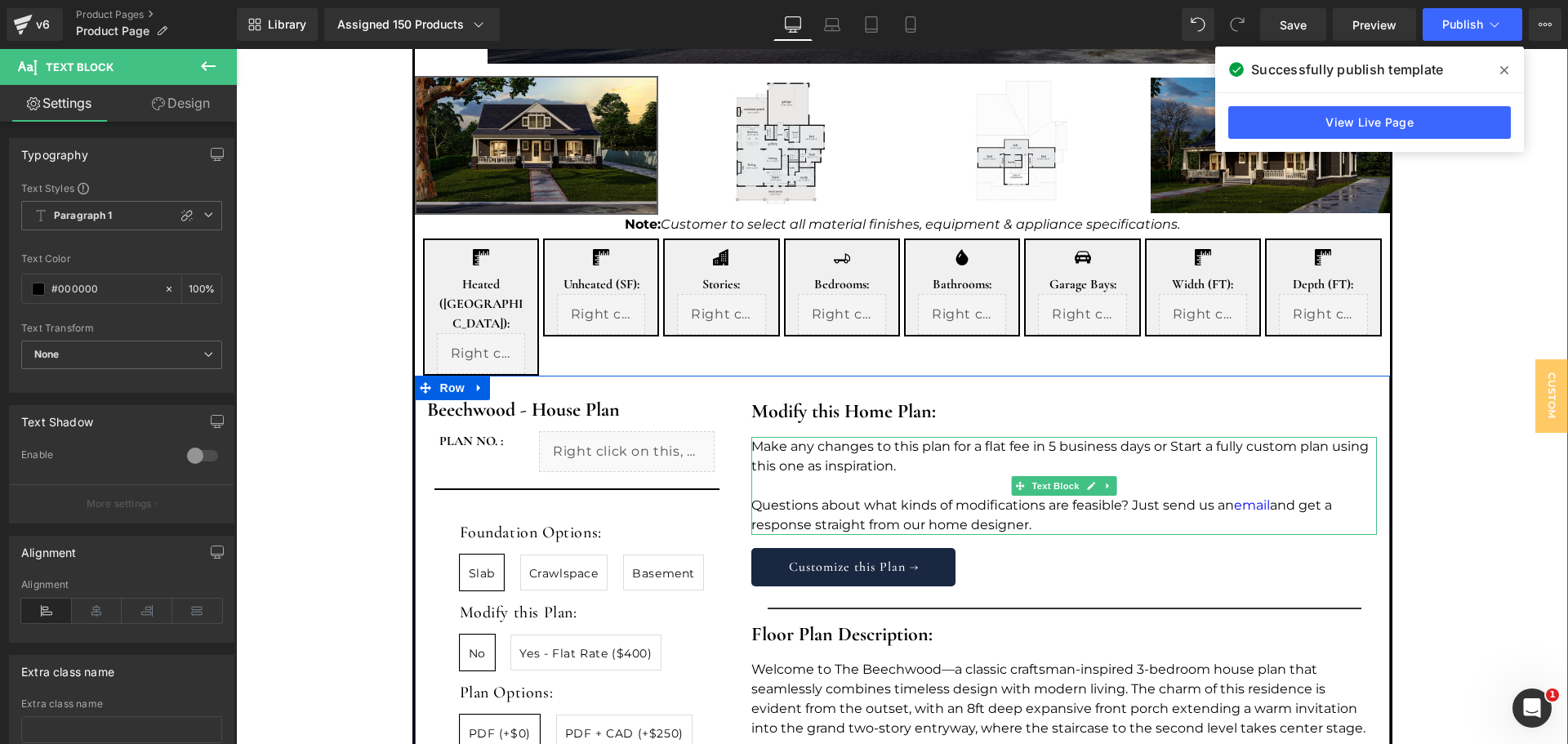
click at [920, 437] on p "Make any changes to this plan for a flat fee in 5 business days or Start a full…" at bounding box center [1064, 456] width 626 height 39
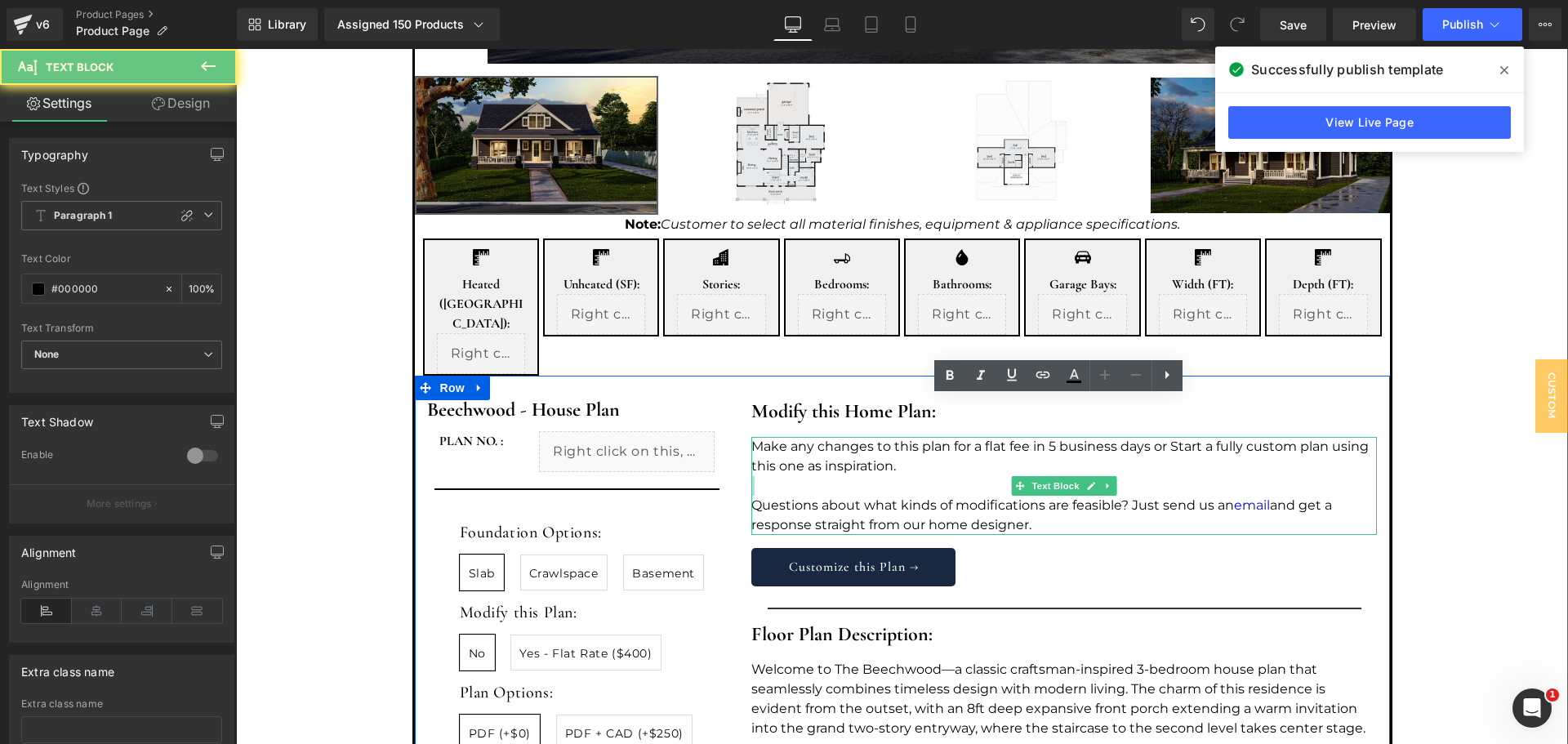
click at [920, 437] on p "Make any changes to this plan for a flat fee in 5 business days or Start a full…" at bounding box center [1064, 456] width 626 height 39
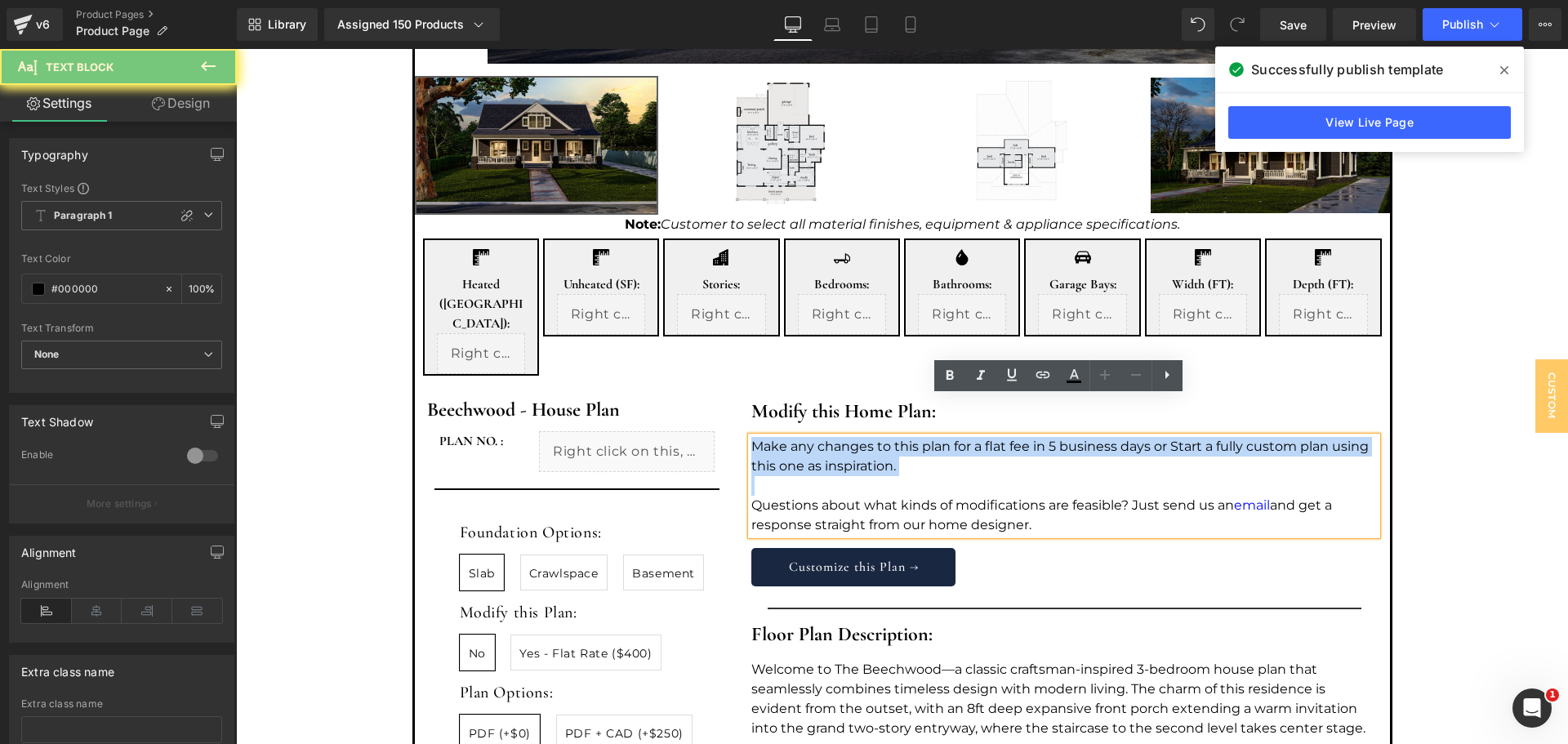
click at [920, 437] on p "Make any changes to this plan for a flat fee in 5 business days or Start a full…" at bounding box center [1064, 456] width 626 height 39
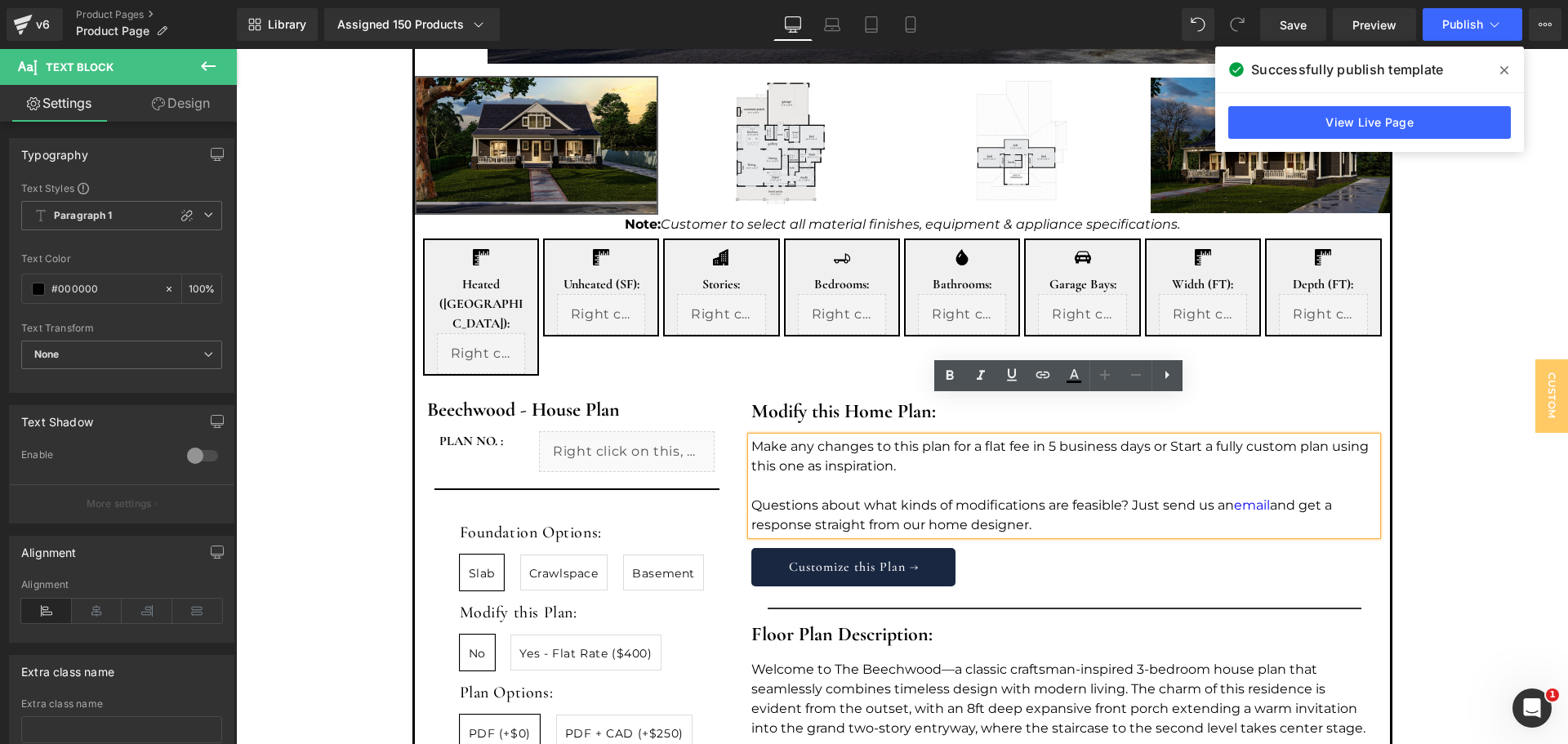
click at [915, 495] on p "Questions about what kinds of modifications are feasible? Just send us an email…" at bounding box center [1064, 514] width 626 height 39
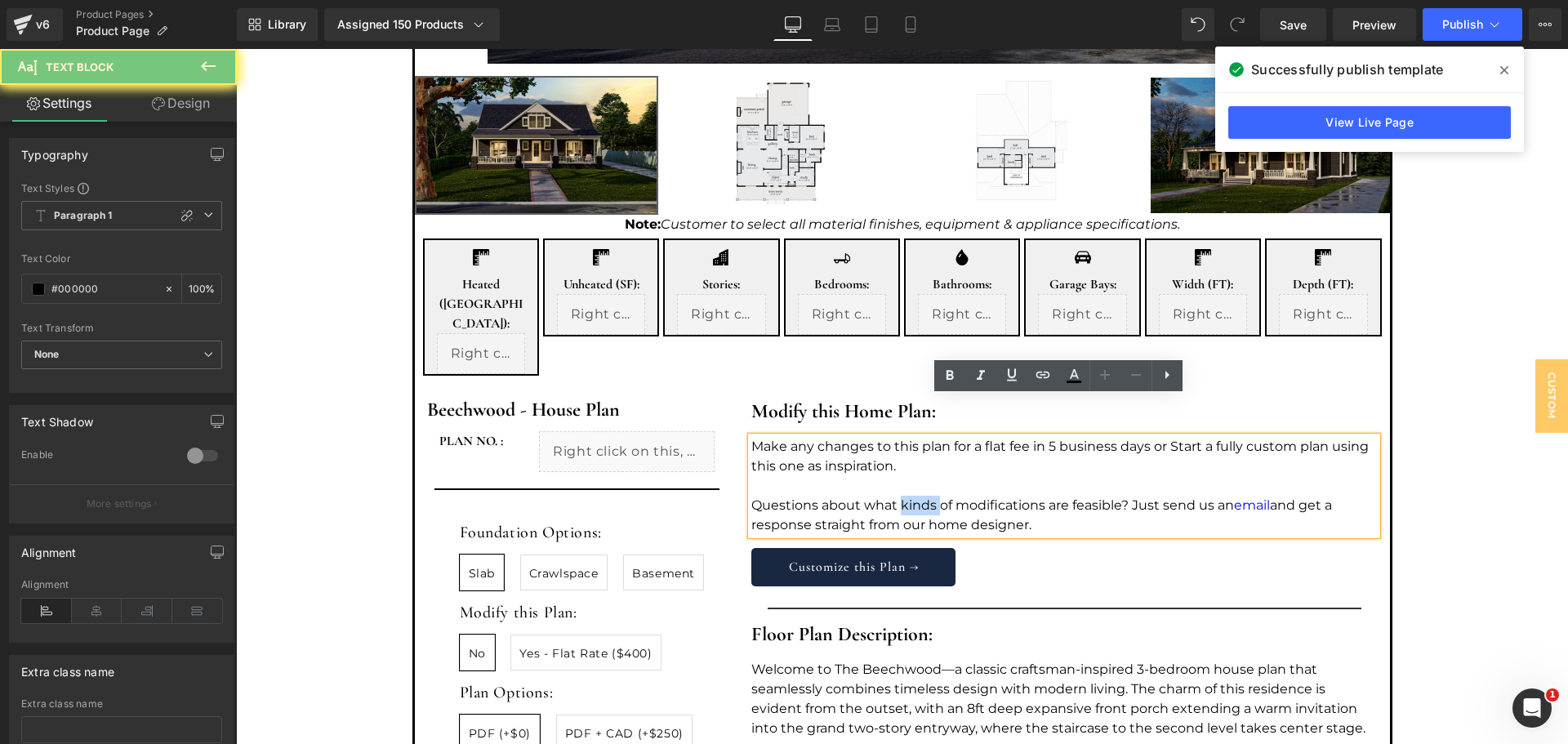
click at [915, 495] on p "Questions about what kinds of modifications are feasible? Just send us an email…" at bounding box center [1064, 514] width 626 height 39
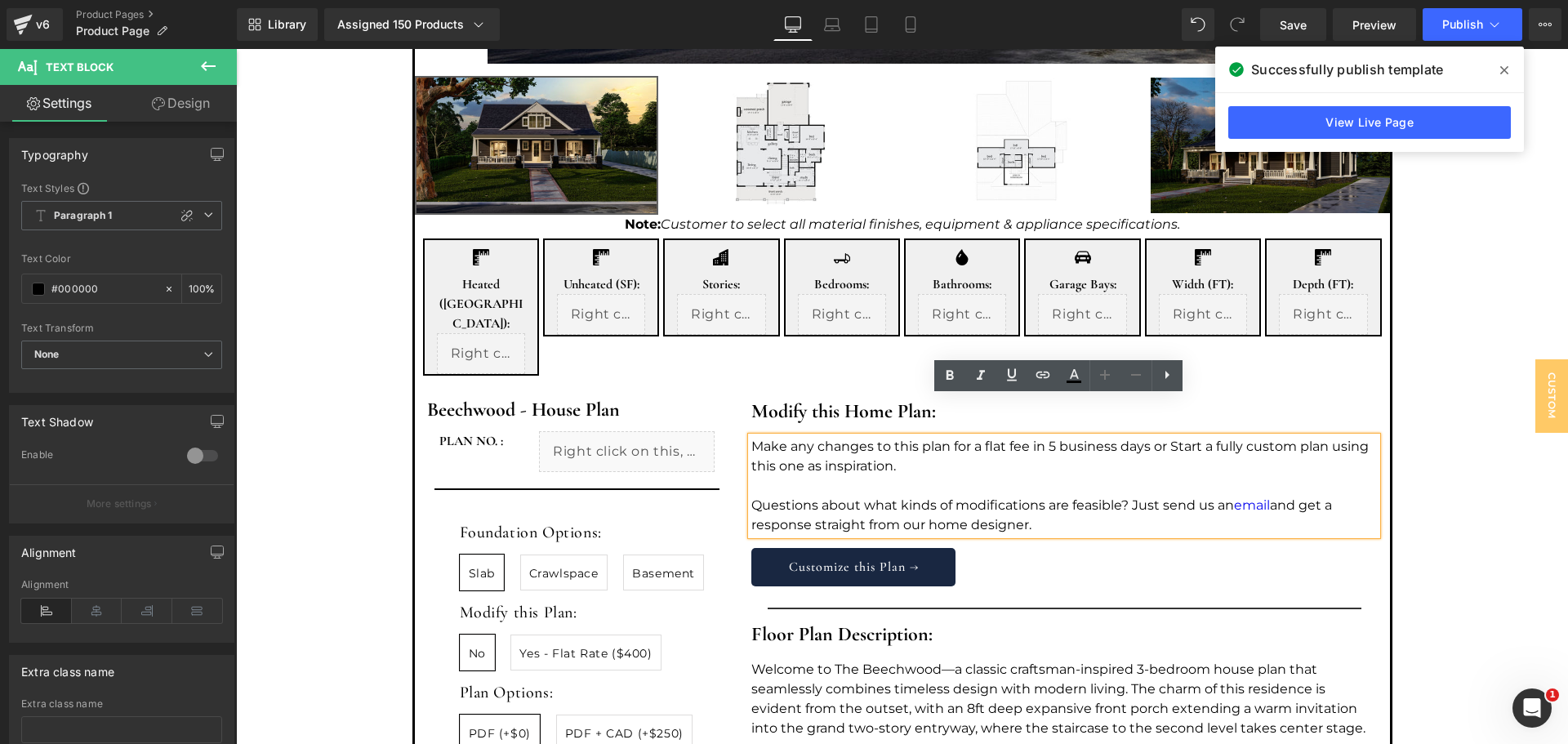
drag, startPoint x: 1059, startPoint y: 487, endPoint x: 743, endPoint y: 407, distance: 326.0
click at [751, 437] on div "Make any changes to this plan for a flat fee in 5 business days or Start a full…" at bounding box center [1064, 486] width 626 height 98
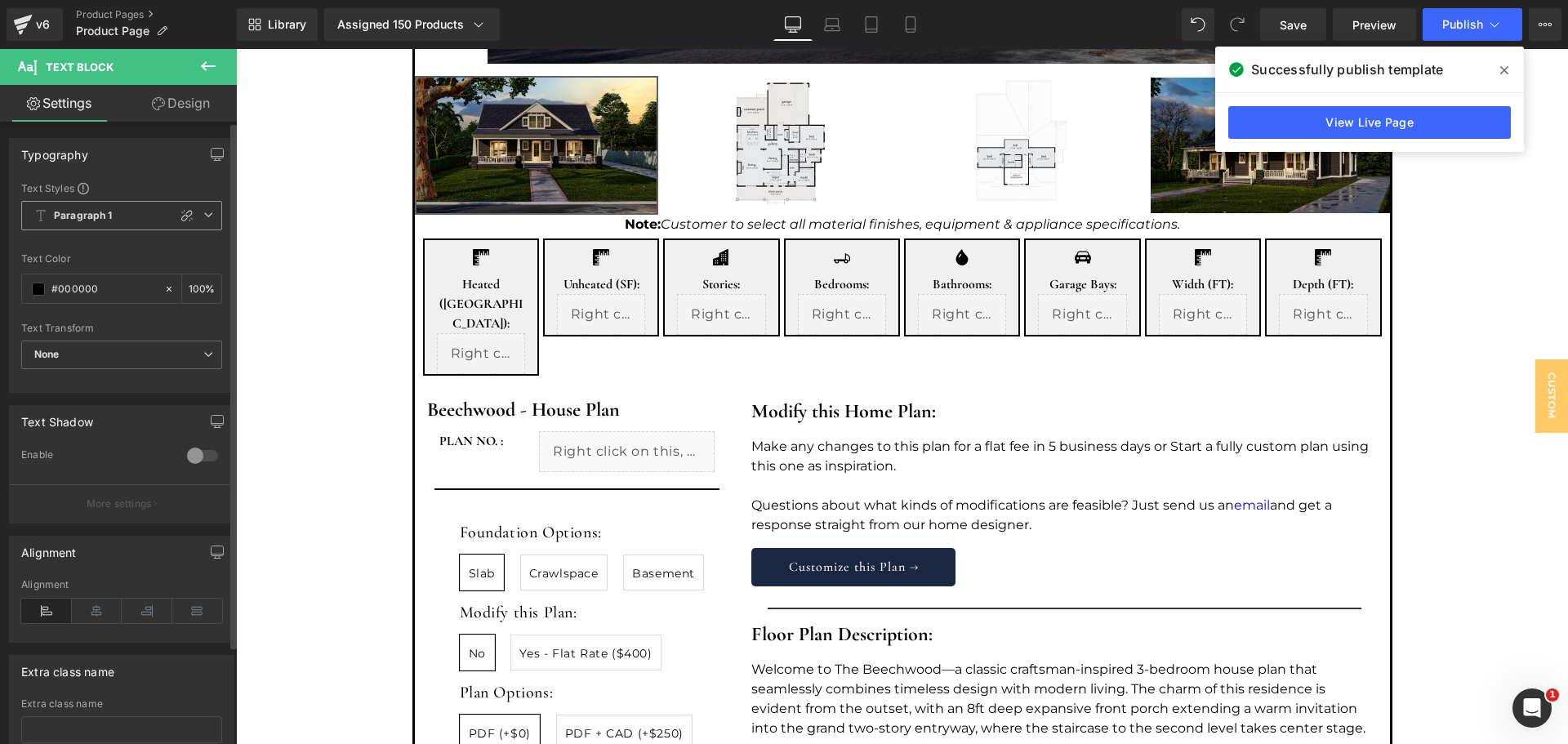
click at [101, 210] on b "Paragraph 1" at bounding box center [83, 216] width 59 height 14
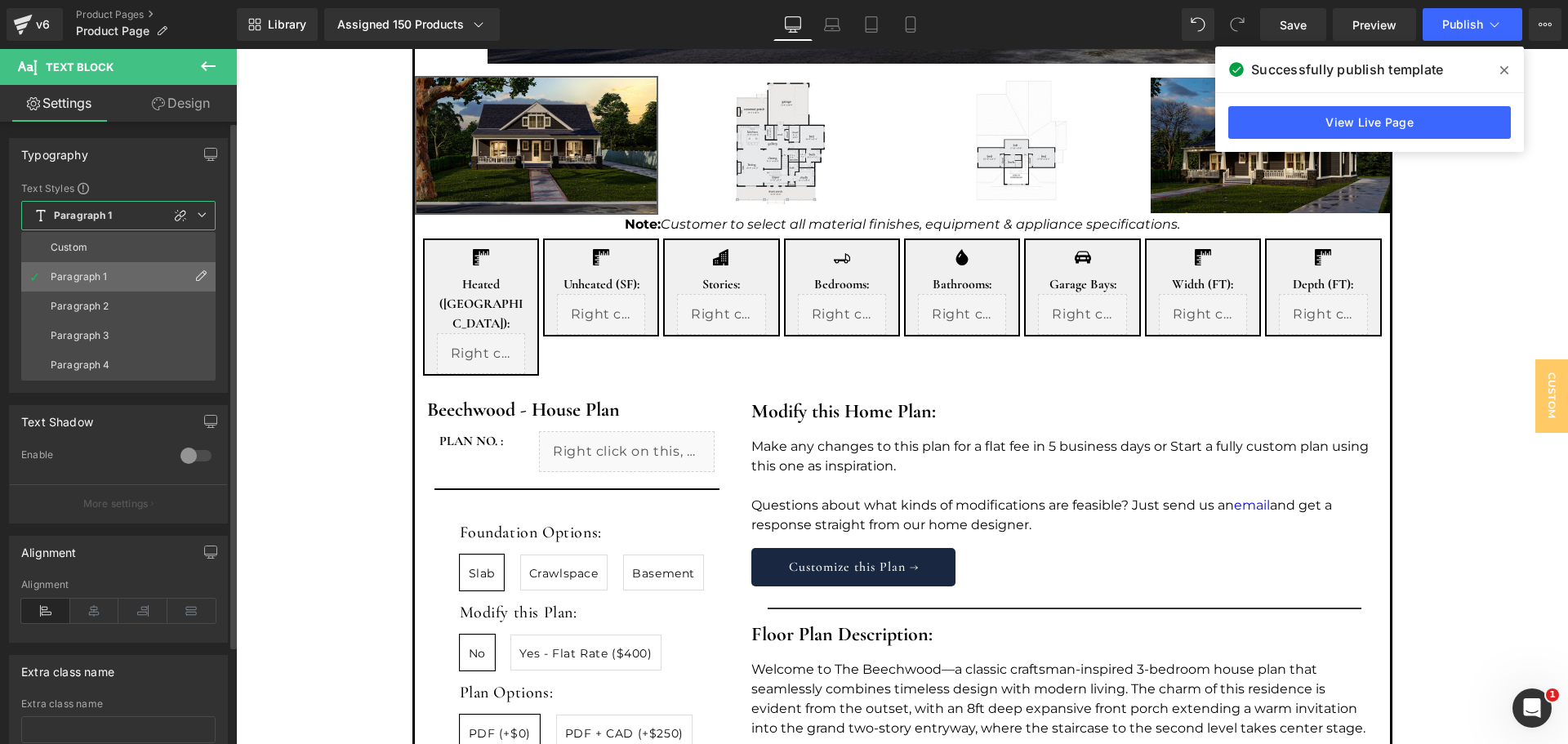
click at [117, 272] on li "Paragraph 1" at bounding box center [118, 277] width 194 height 30
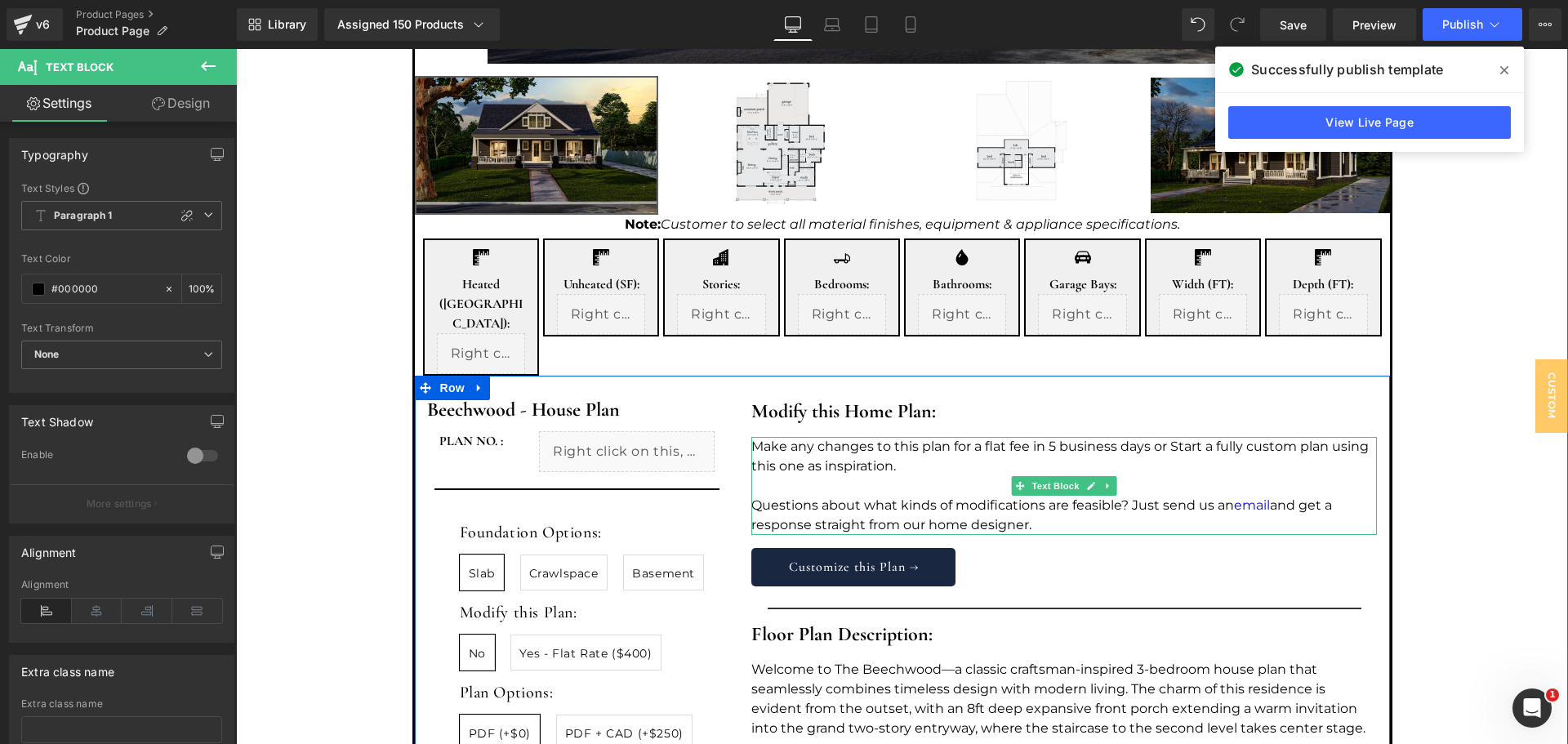
click at [879, 476] on p at bounding box center [1064, 486] width 626 height 20
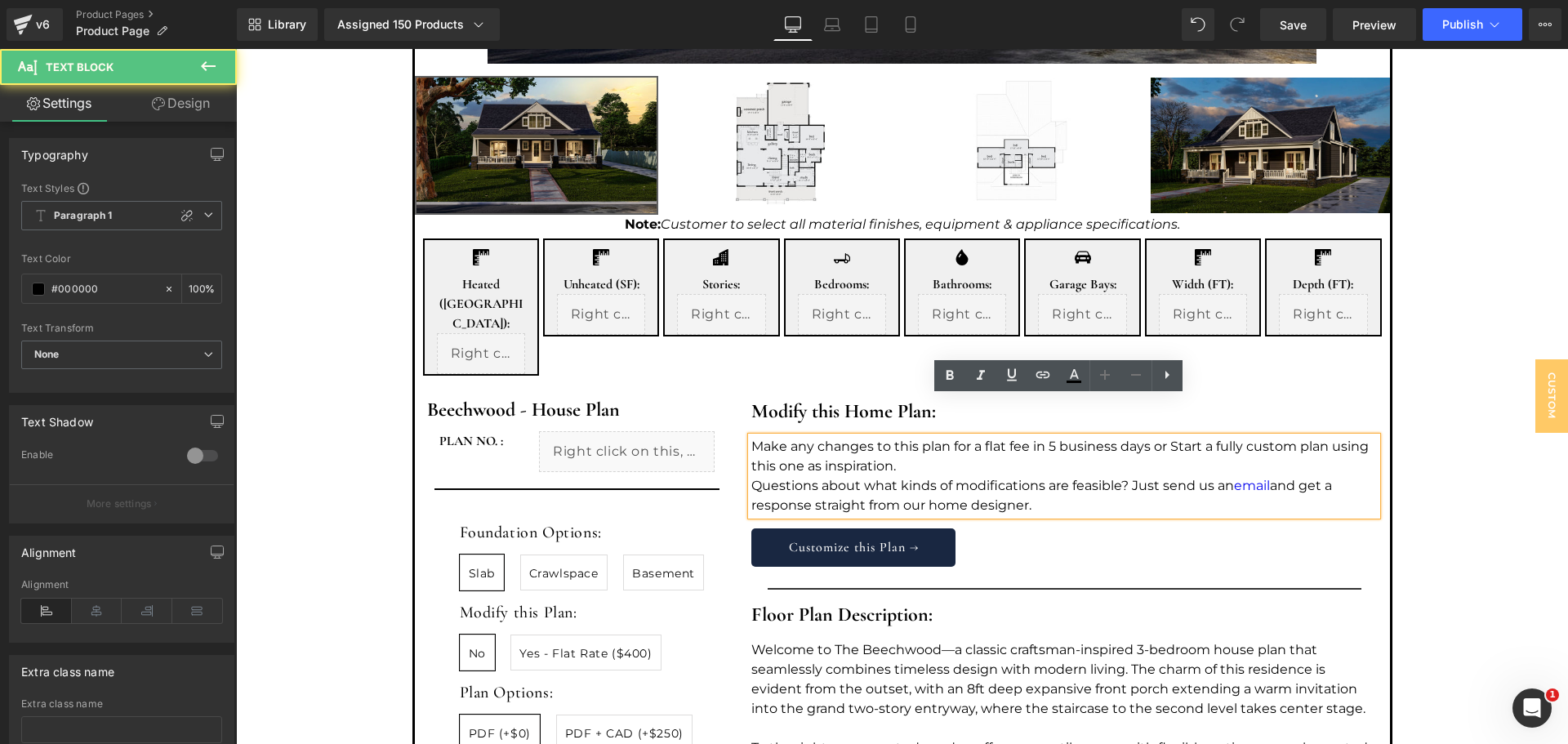
click at [1050, 476] on p "Questions about what kinds of modifications are feasible? Just send us an email…" at bounding box center [1064, 495] width 626 height 39
click at [1002, 528] on div "Customize this Plan →" at bounding box center [1064, 547] width 626 height 38
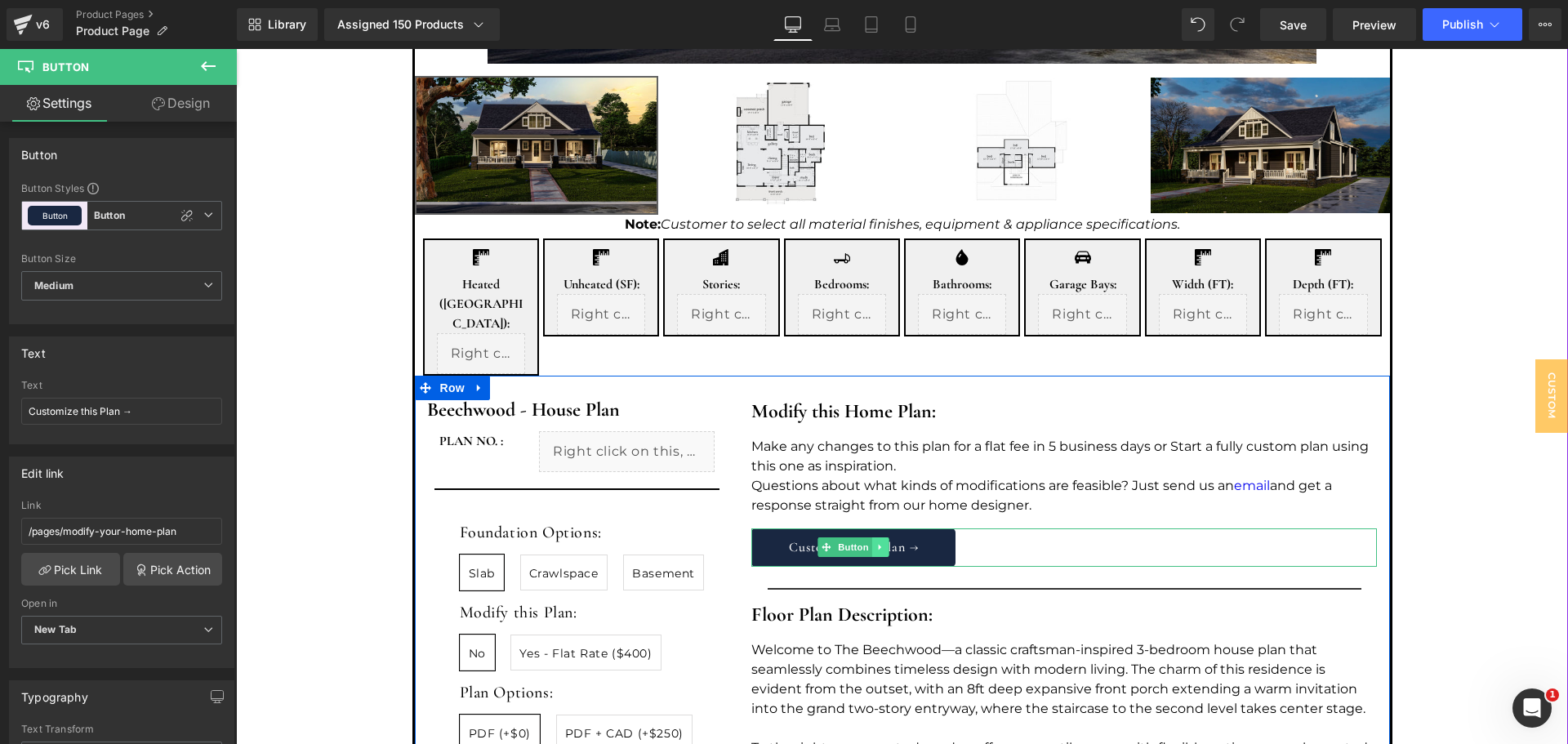
click at [876, 543] on icon at bounding box center [880, 547] width 9 height 10
click at [1029, 538] on div "Modify this Home Plan: Heading Make any changes to this plan for a flat fee in …" at bounding box center [1063, 670] width 650 height 571
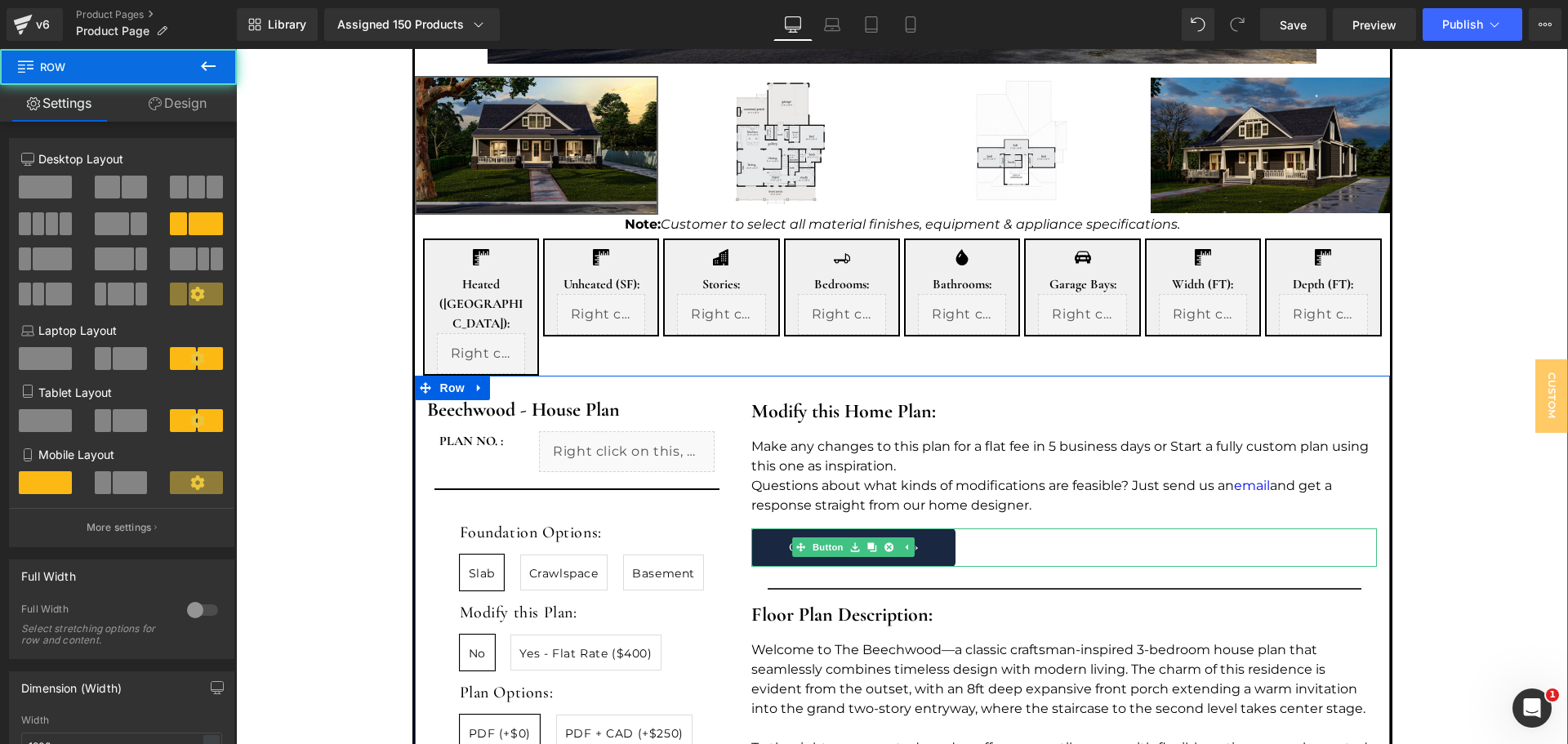
click at [1044, 528] on div "Customize this Plan →" at bounding box center [1064, 547] width 626 height 38
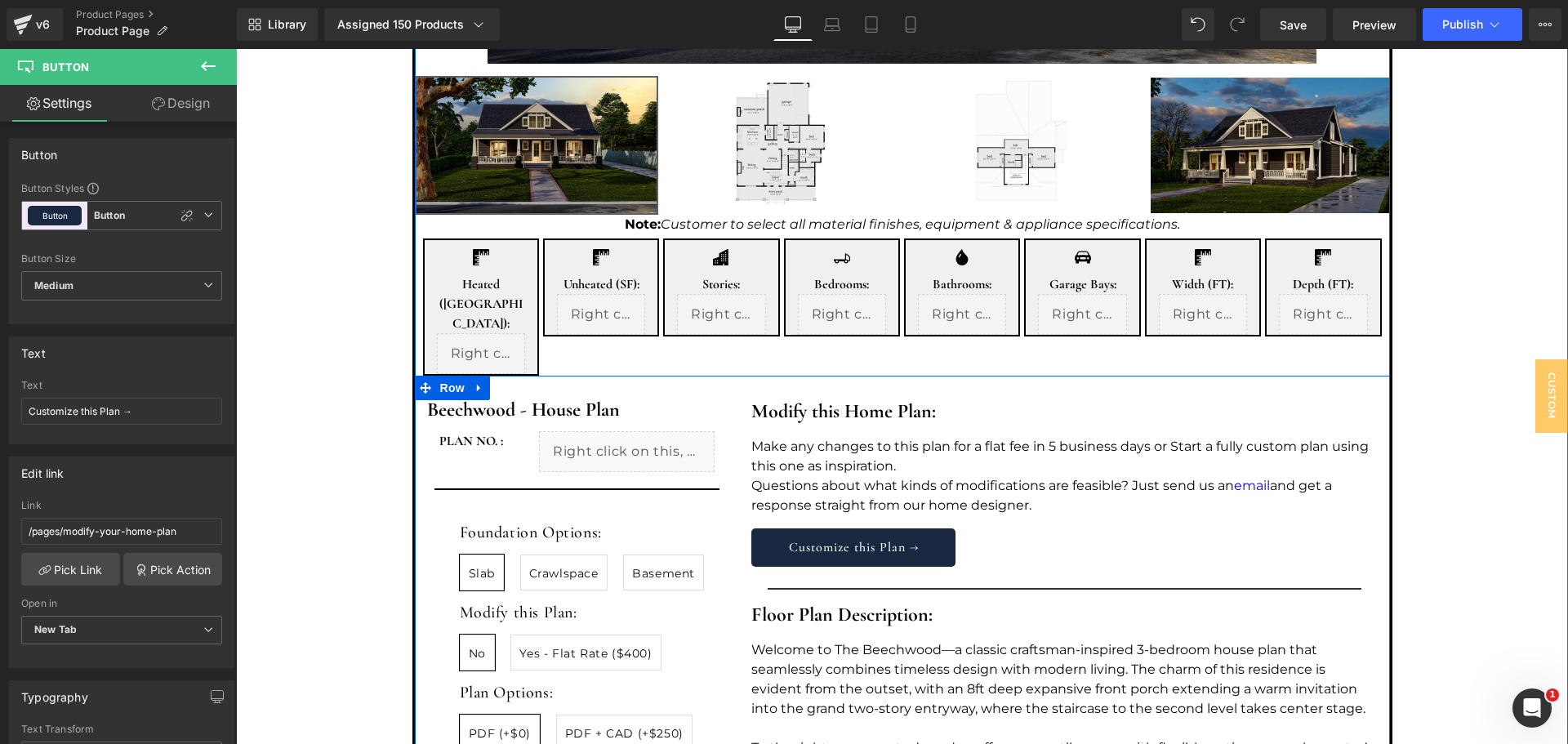
click at [1057, 476] on div "Modify this Home Plan: Heading Make any changes to this plan for a flat fee in …" at bounding box center [1063, 670] width 650 height 571
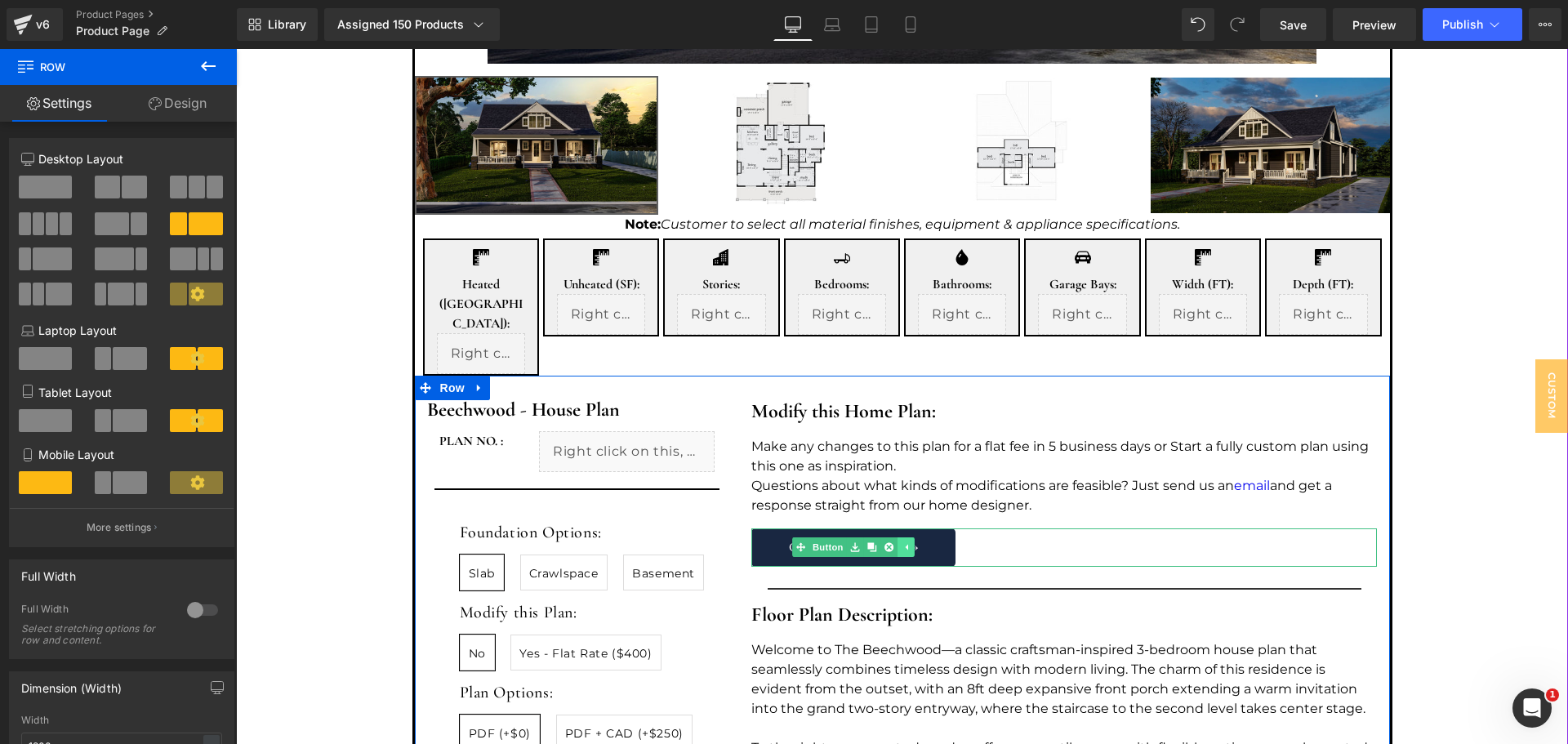
click at [902, 543] on icon at bounding box center [906, 547] width 9 height 10
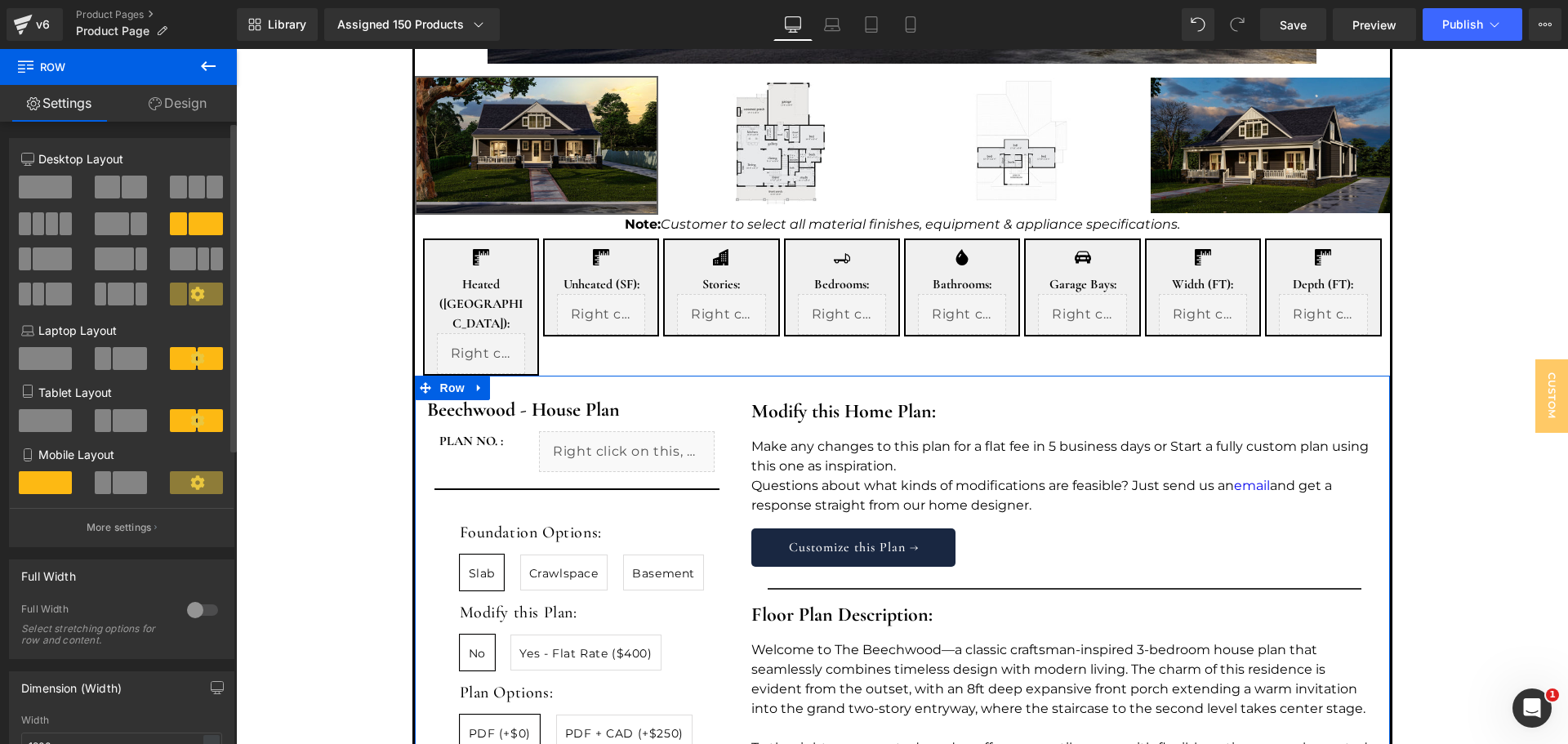
click at [137, 192] on span at bounding box center [134, 187] width 26 height 23
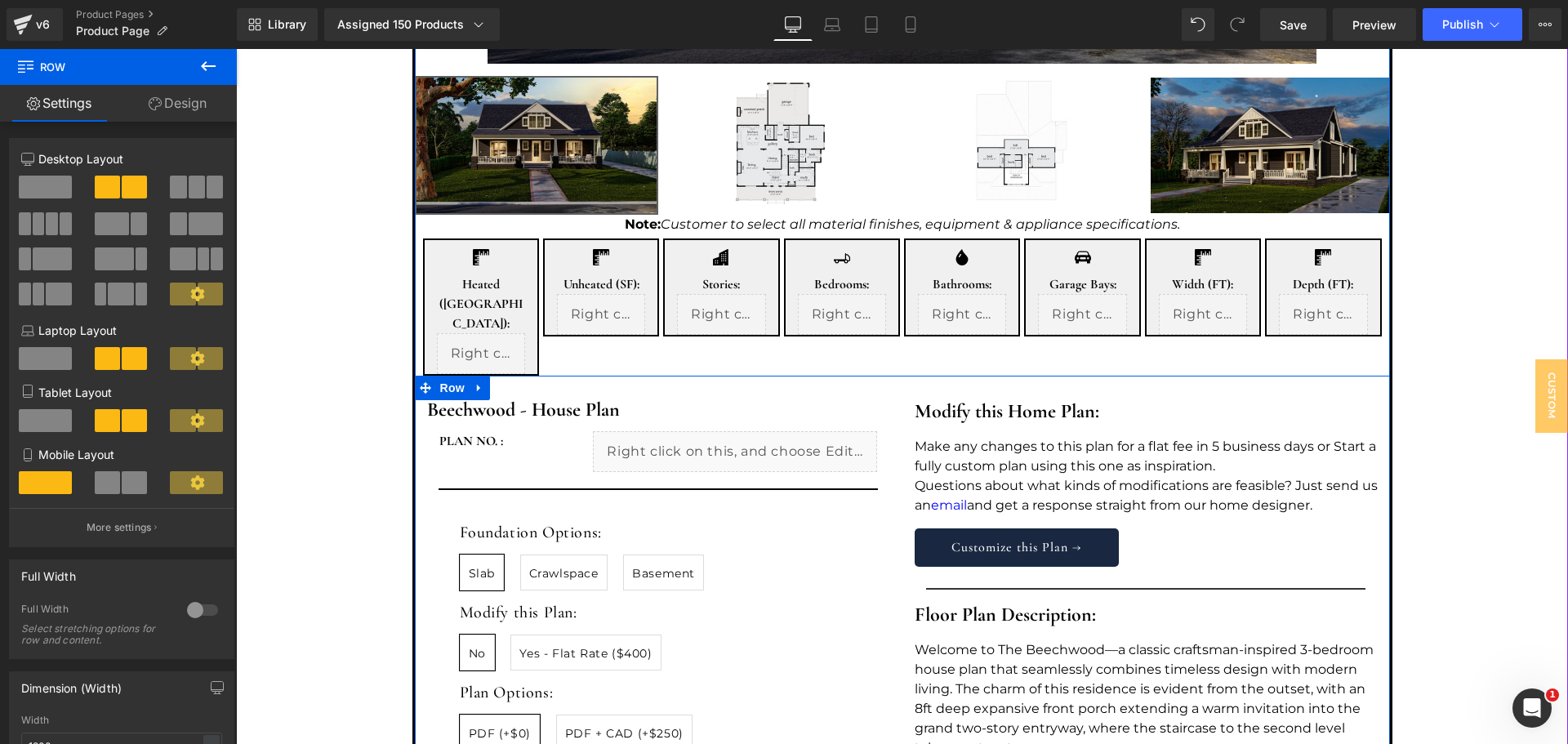
click at [890, 530] on div "Beechwood - House Plan (P) Title PLAN NO. : Text Block Liquid Row Separator Fou…" at bounding box center [659, 670] width 488 height 571
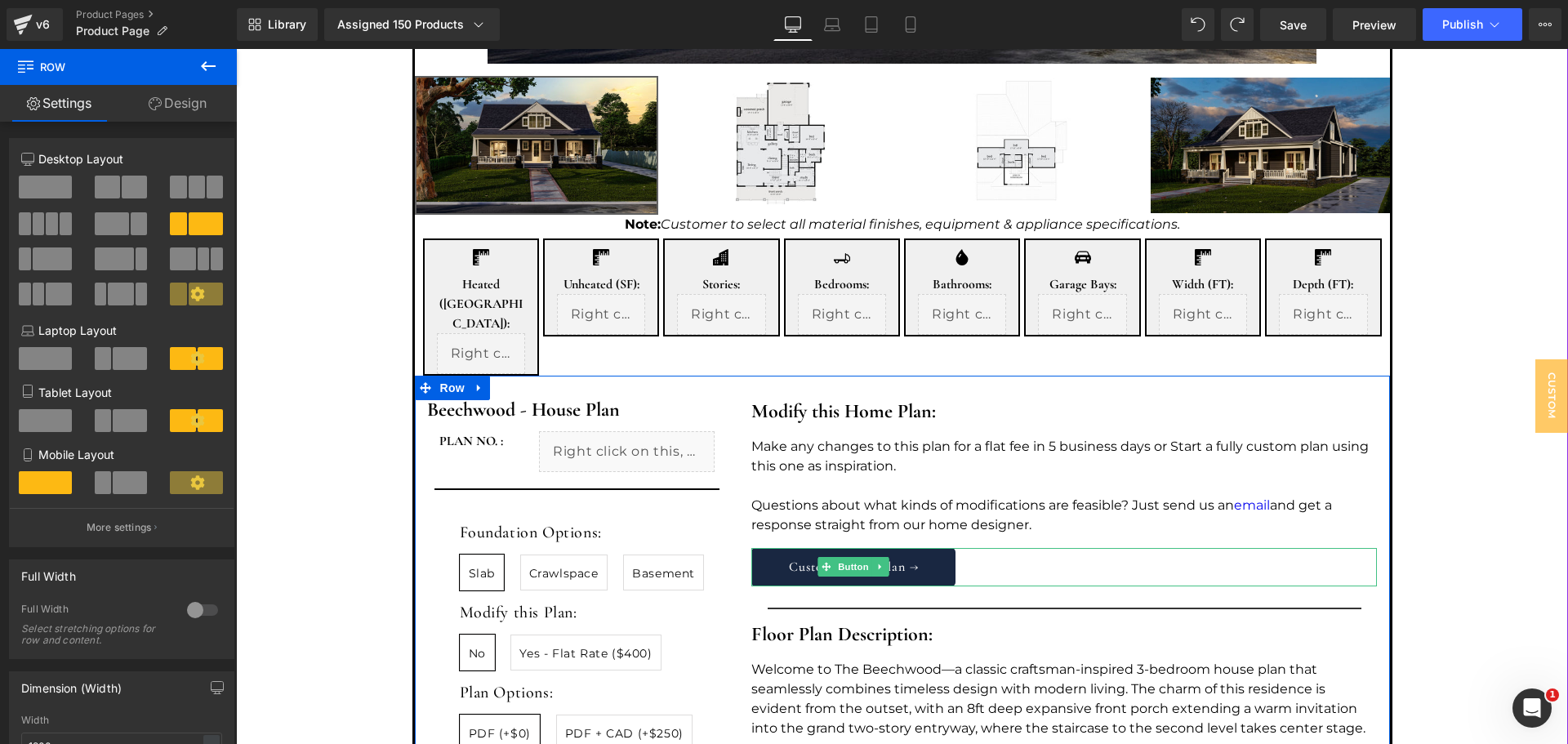
click at [1003, 548] on div "Customize this Plan →" at bounding box center [1064, 567] width 626 height 38
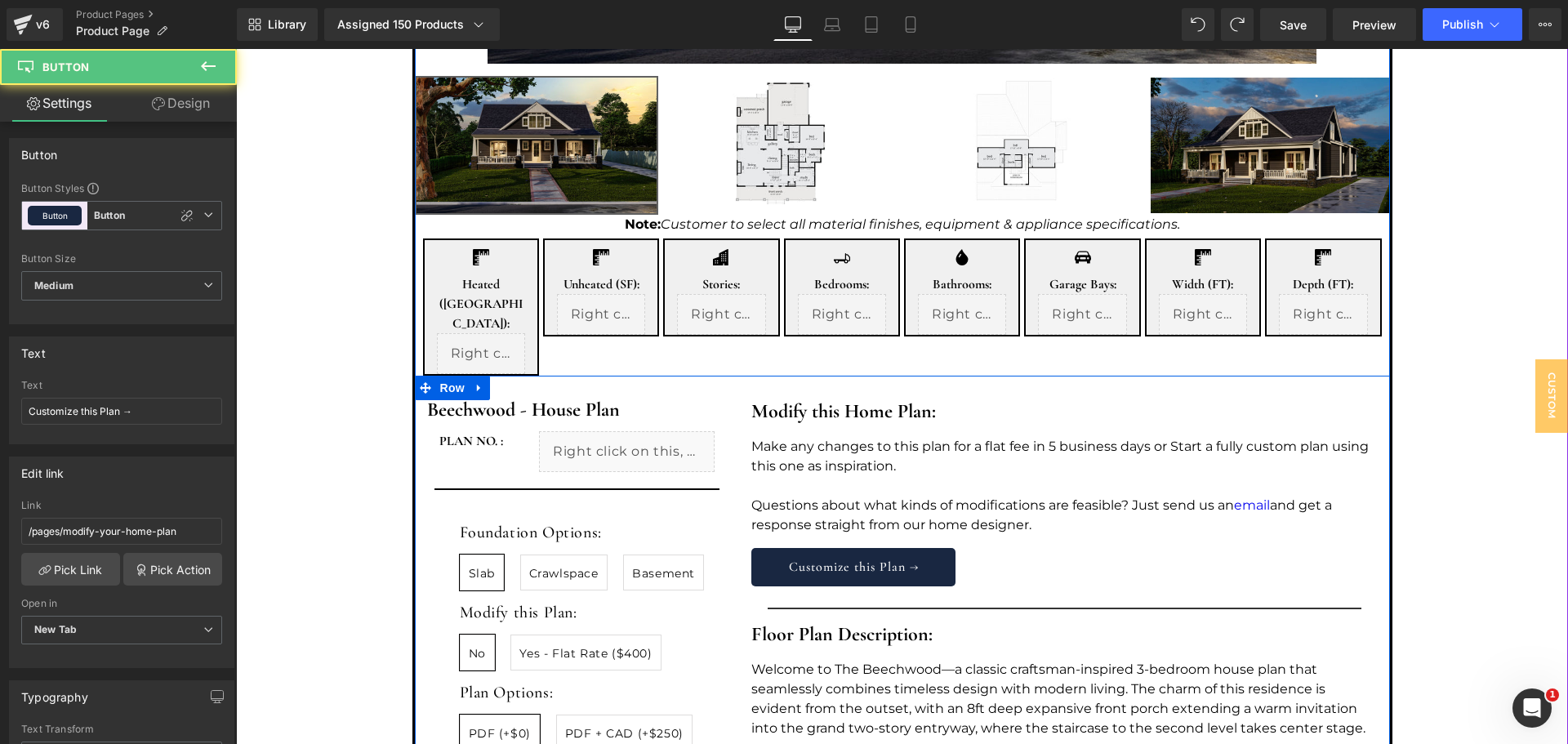
click at [1004, 559] on div "Modify this Home Plan: Heading Make any changes to this plan for a flat fee in …" at bounding box center [1063, 670] width 650 height 571
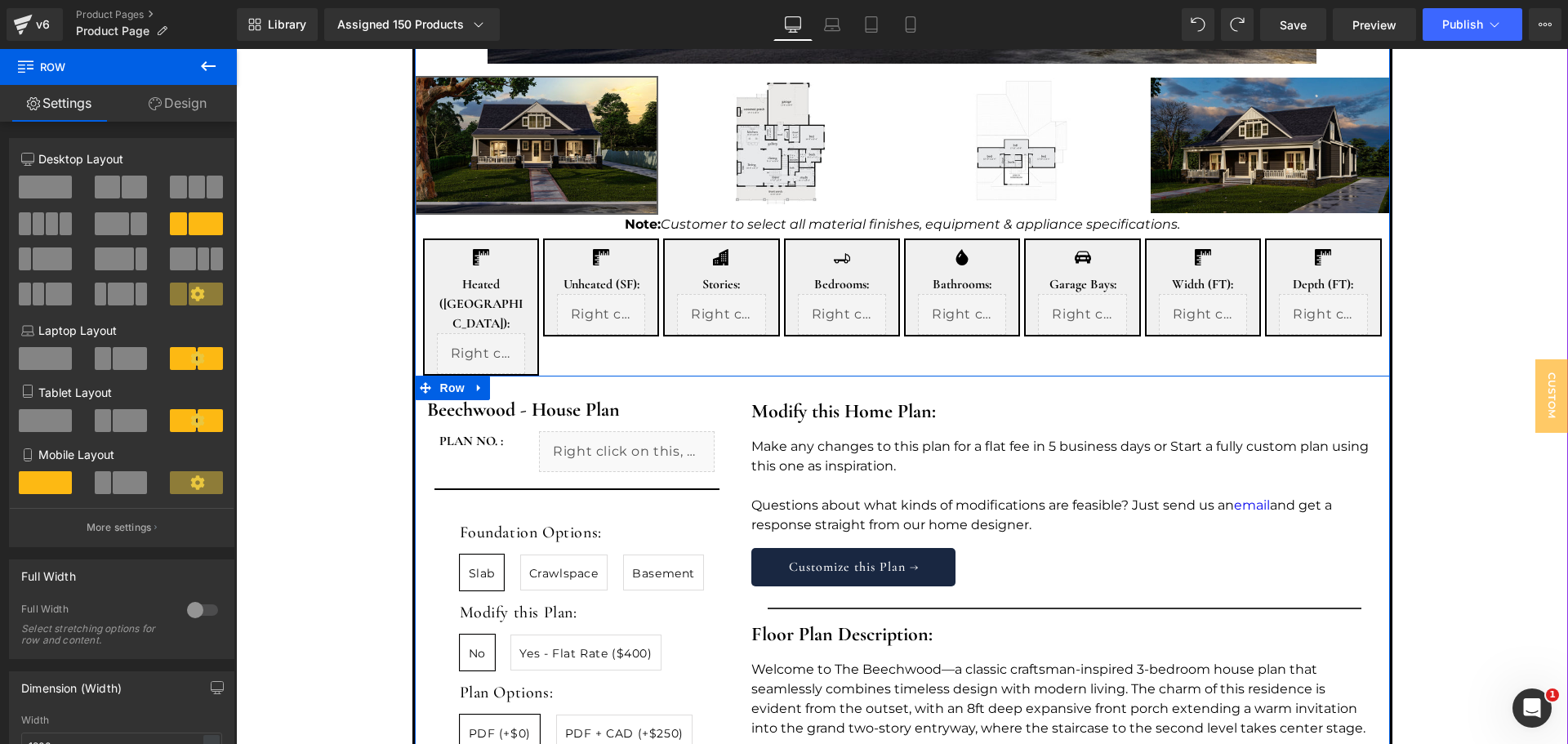
click at [1025, 492] on div "Make any changes to this plan for a flat fee in 5 business days or Start a full…" at bounding box center [1064, 486] width 626 height 98
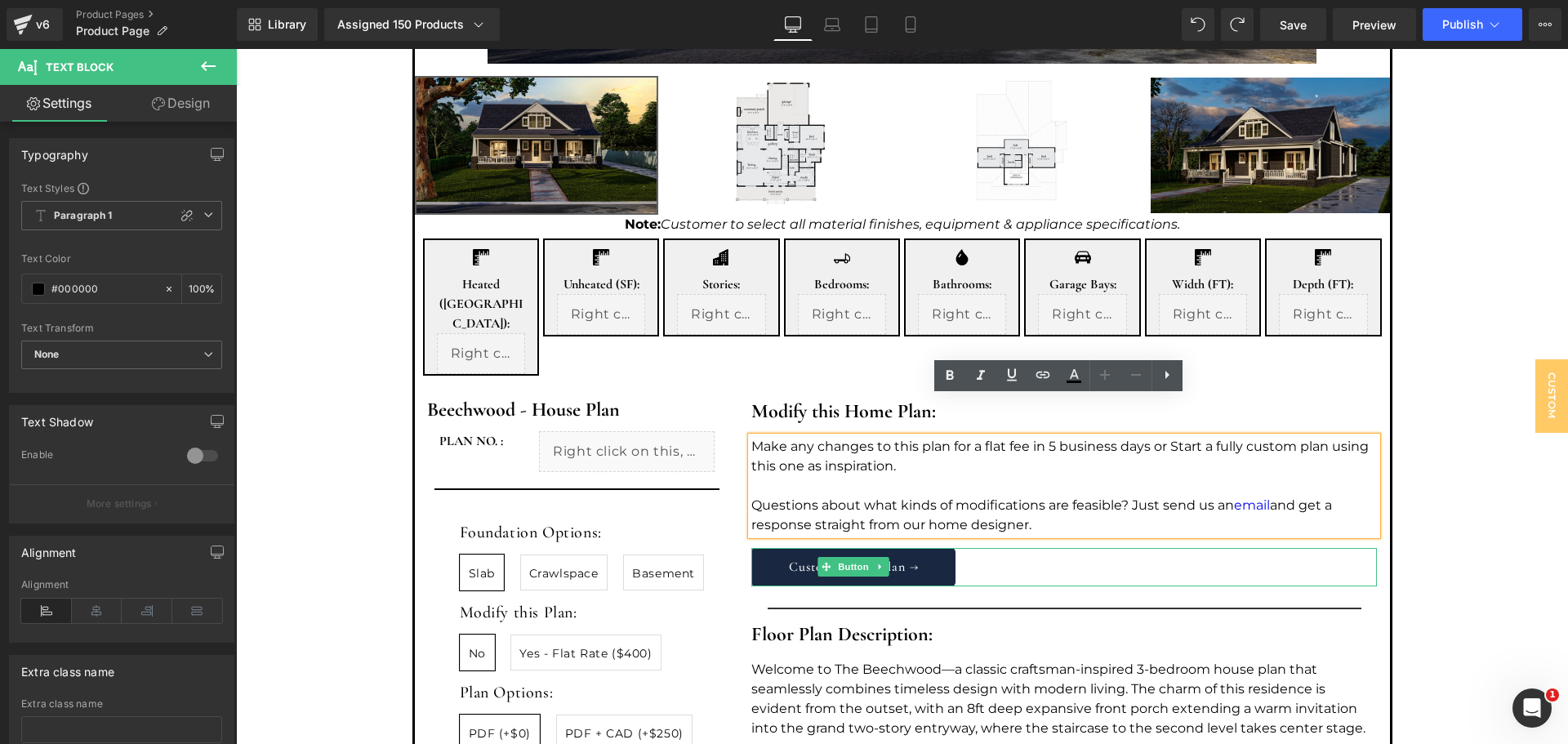
click at [1018, 548] on div "Customize this Plan →" at bounding box center [1064, 567] width 626 height 38
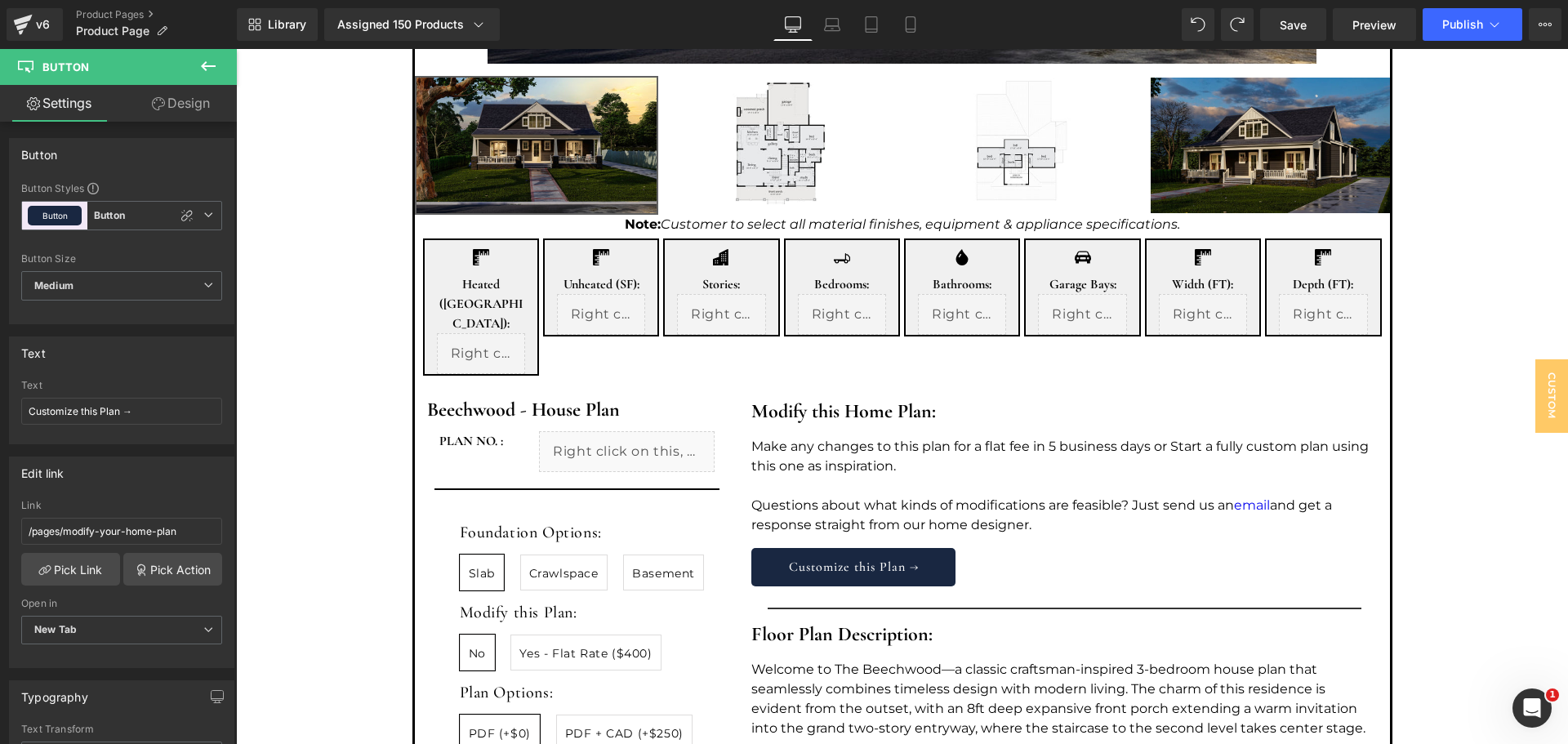
click at [1048, 504] on div "Modify this Home Plan: Heading Make any changes to this plan for a flat fee in …" at bounding box center [1063, 670] width 650 height 571
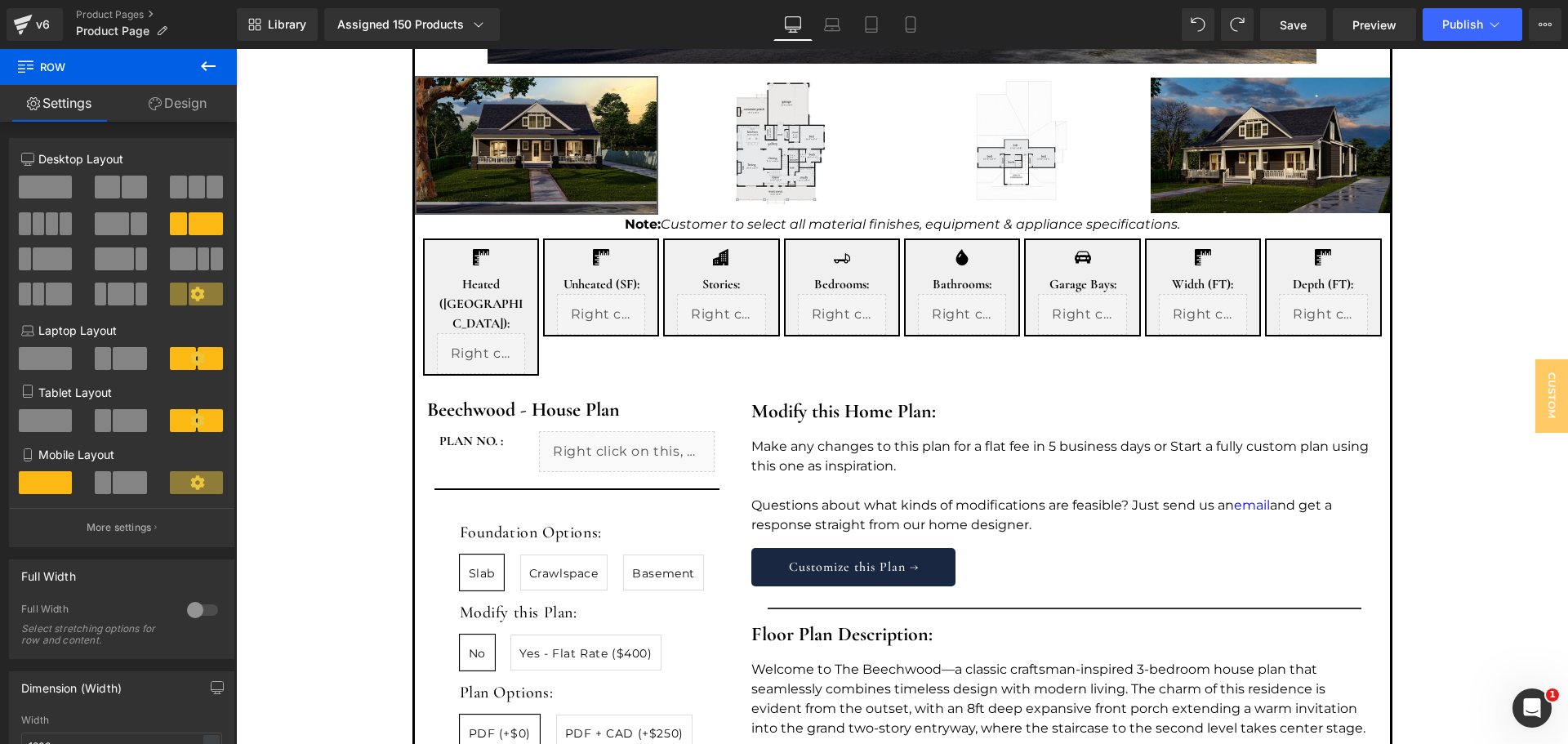
click at [212, 67] on icon at bounding box center [208, 66] width 15 height 10
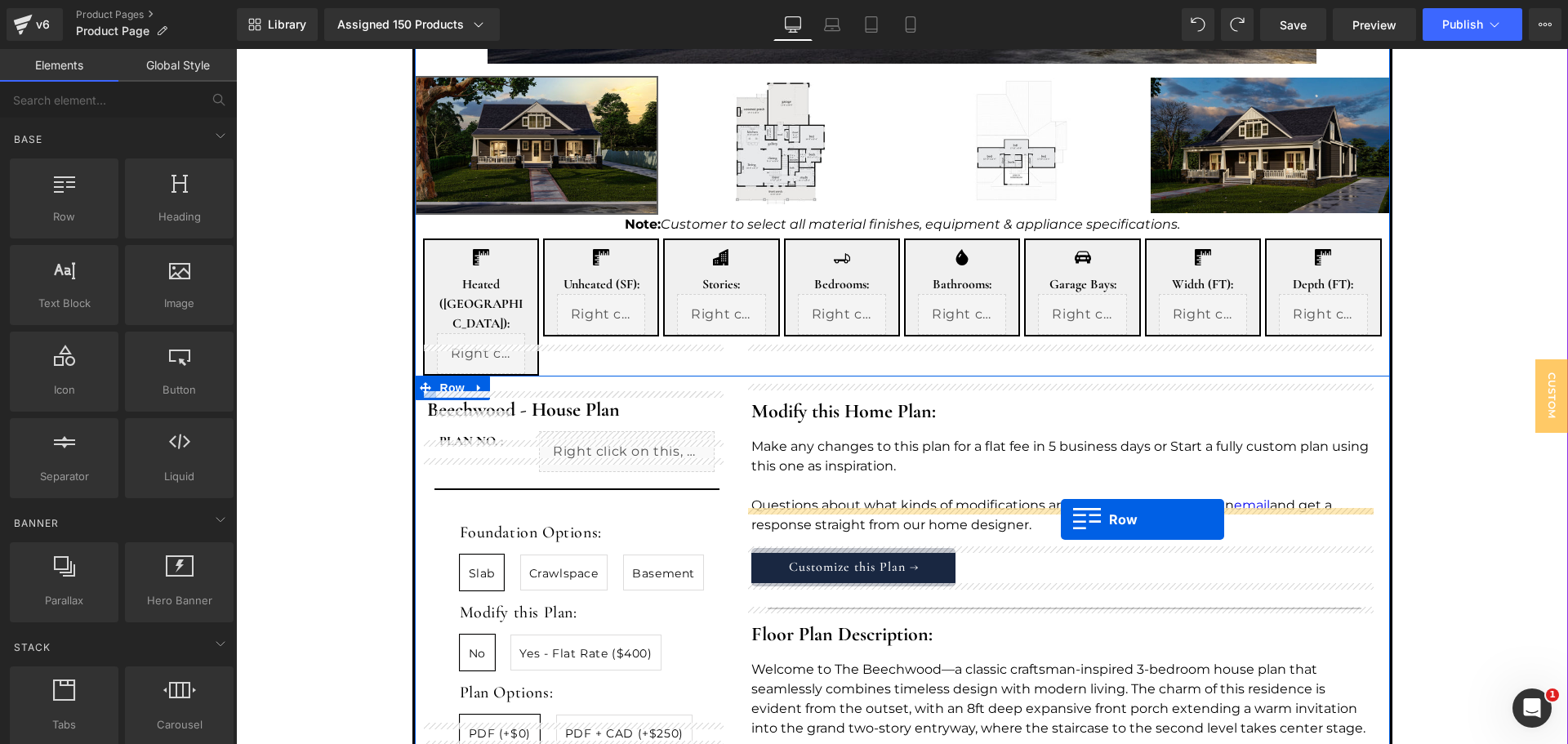
drag, startPoint x: 397, startPoint y: 295, endPoint x: 1061, endPoint y: 519, distance: 700.8
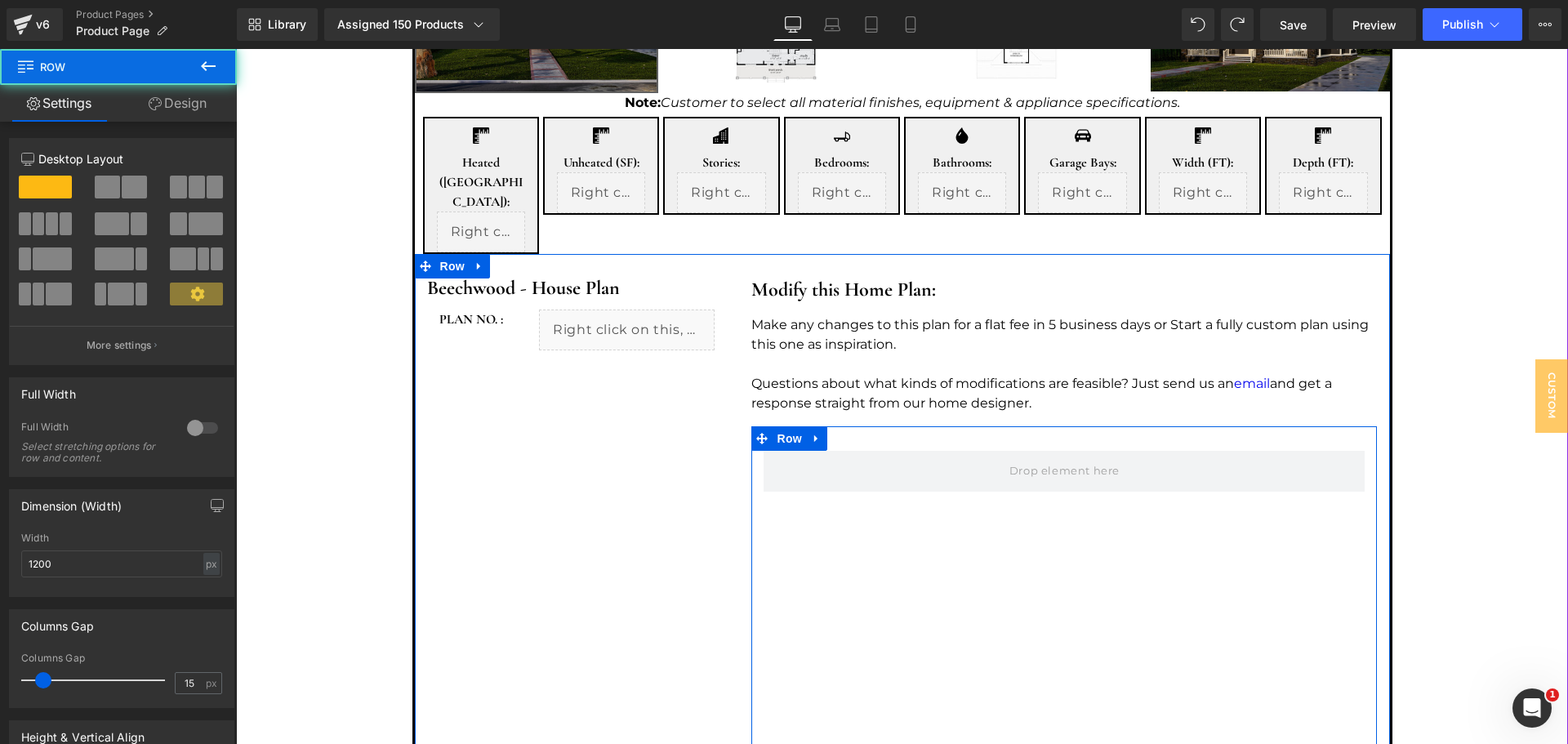
scroll to position [872, 0]
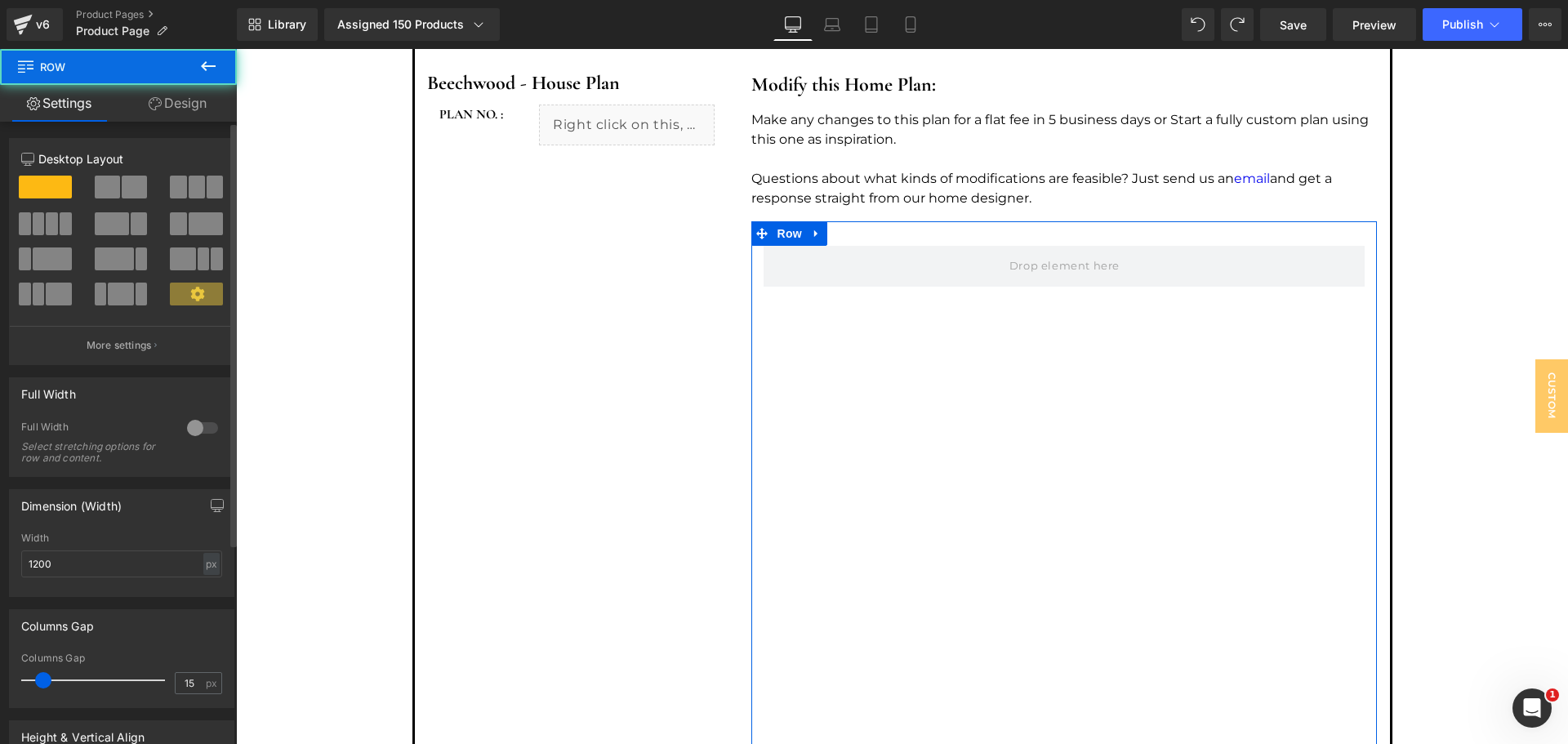
click at [122, 186] on span at bounding box center [134, 187] width 26 height 23
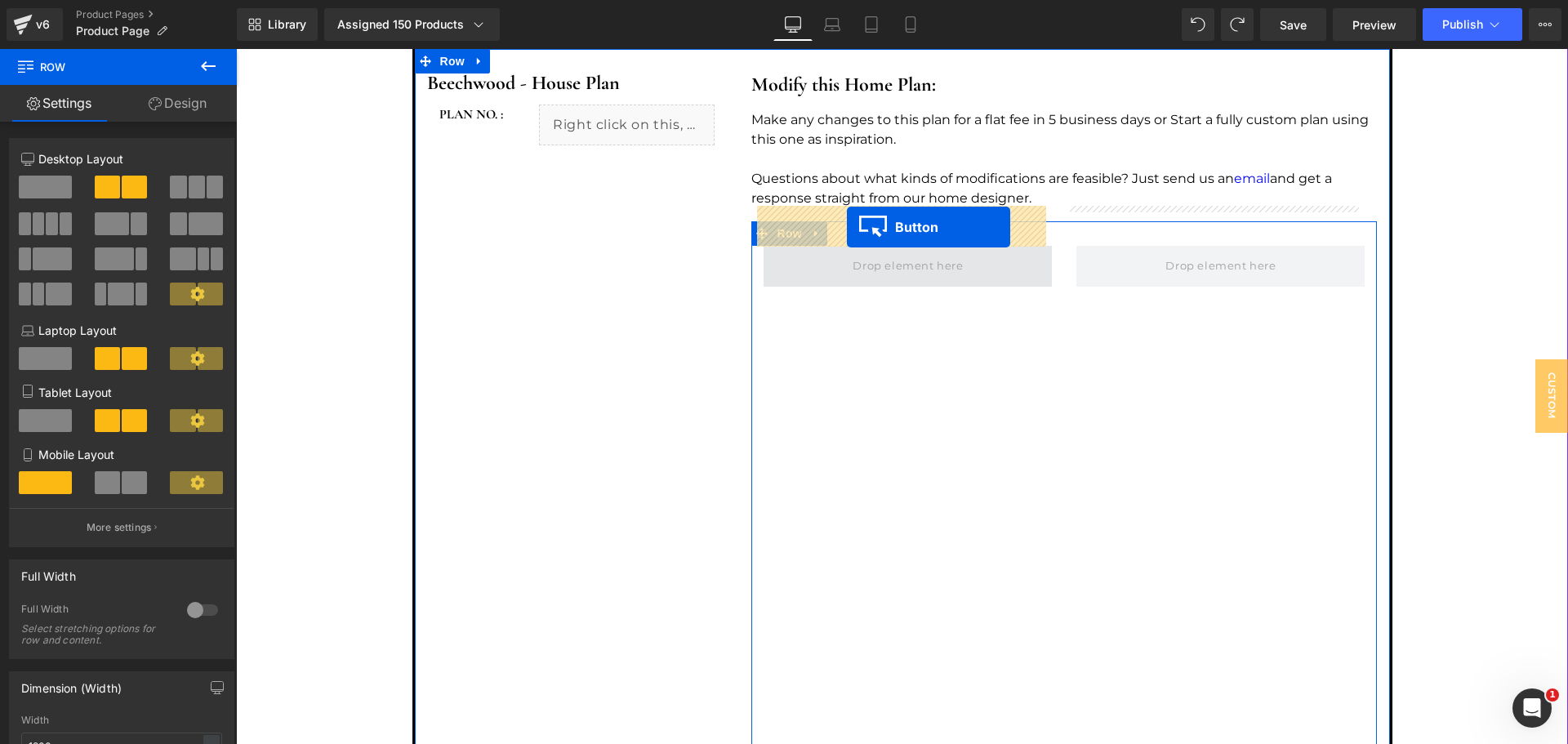
drag, startPoint x: 851, startPoint y: 583, endPoint x: 847, endPoint y: 227, distance: 356.0
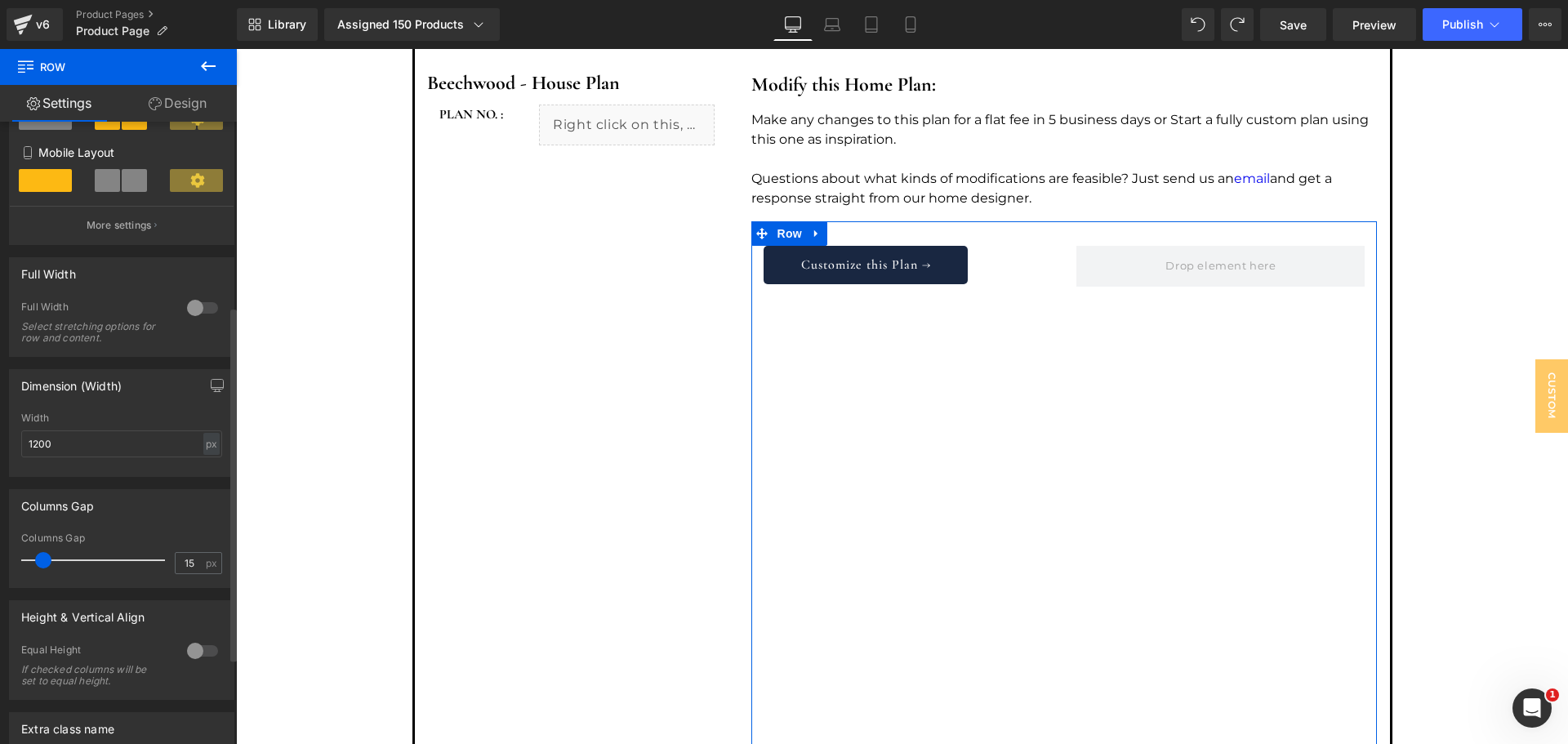
scroll to position [327, 0]
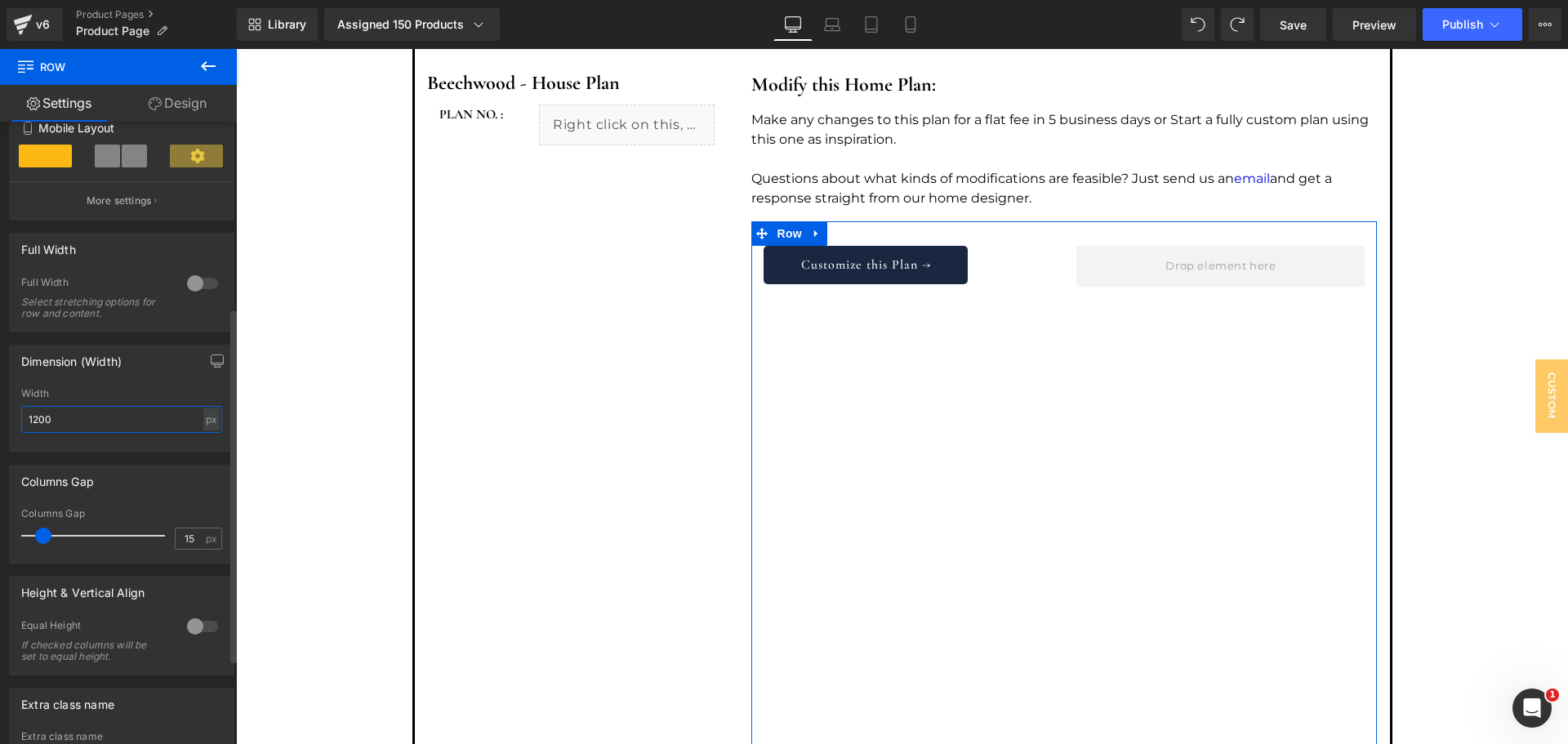
click at [170, 419] on input "1200" at bounding box center [121, 419] width 201 height 27
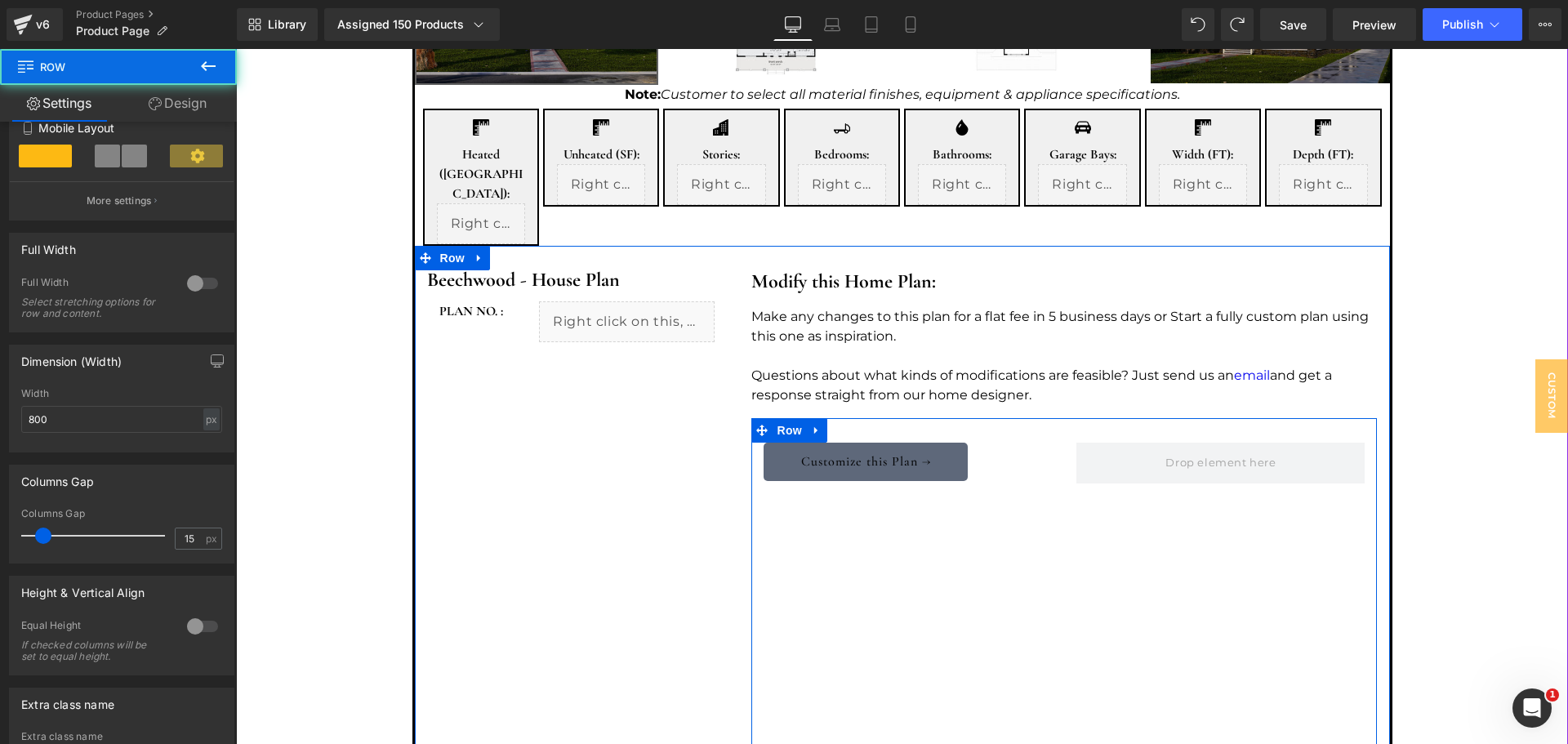
scroll to position [653, 0]
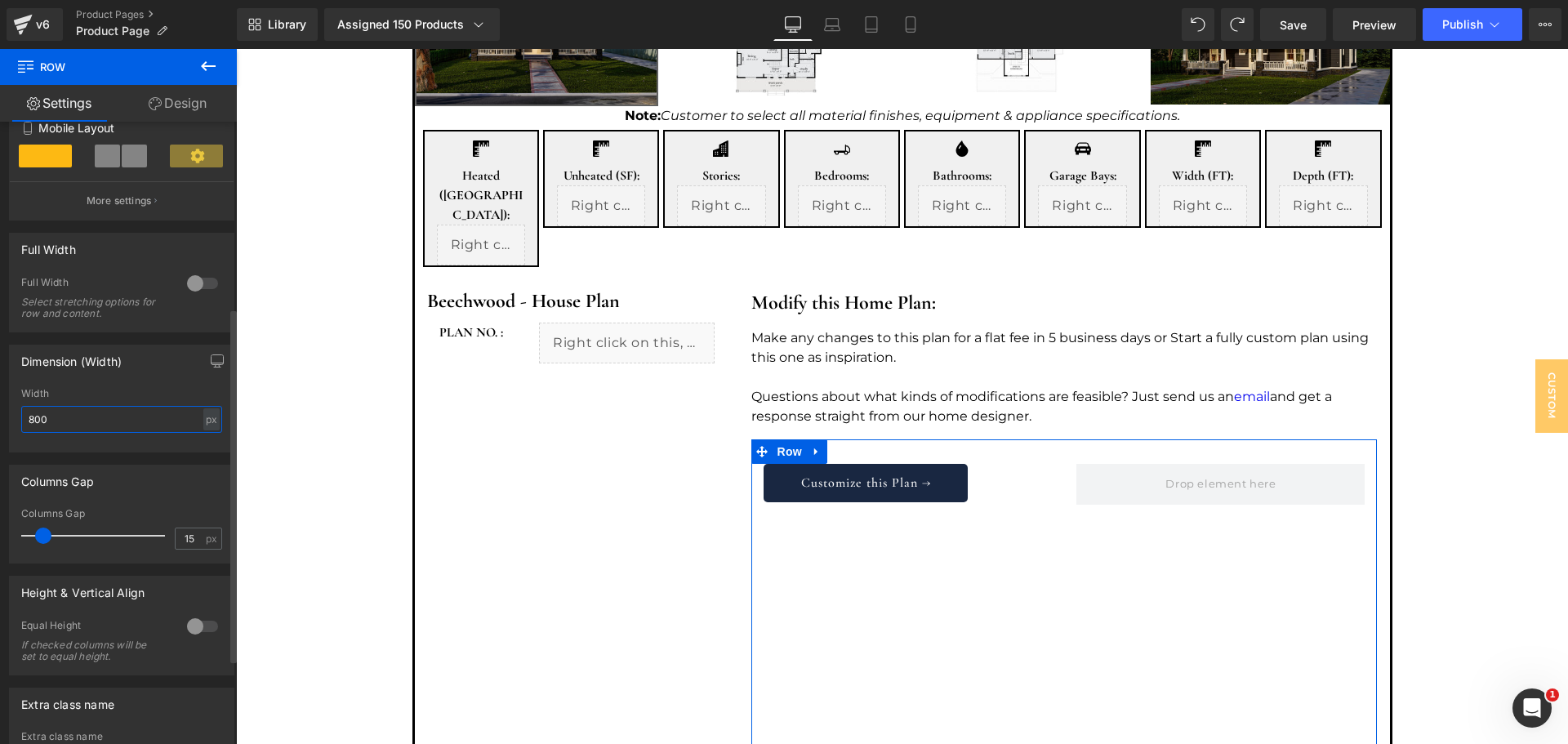
click at [109, 421] on input "800" at bounding box center [121, 419] width 201 height 27
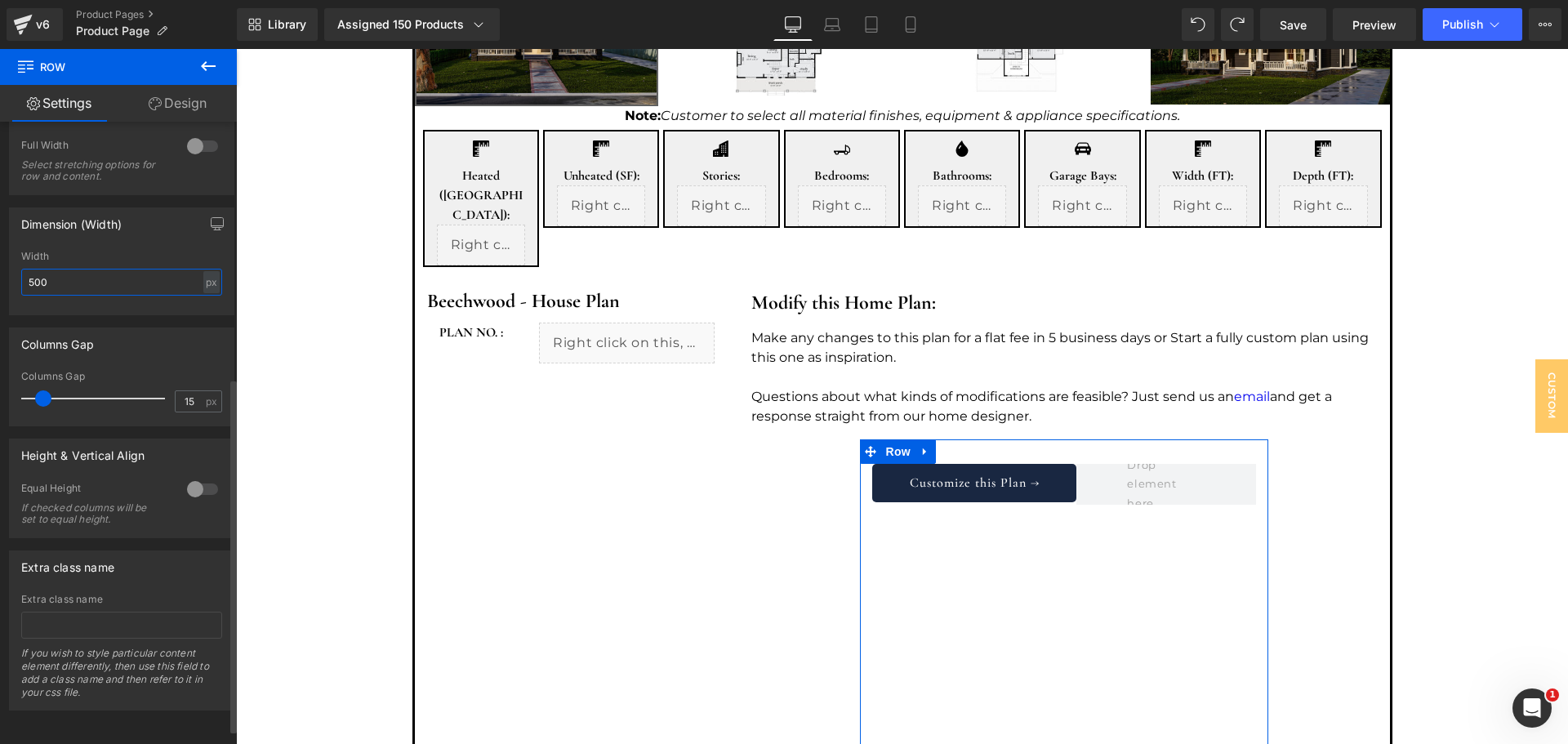
scroll to position [0, 0]
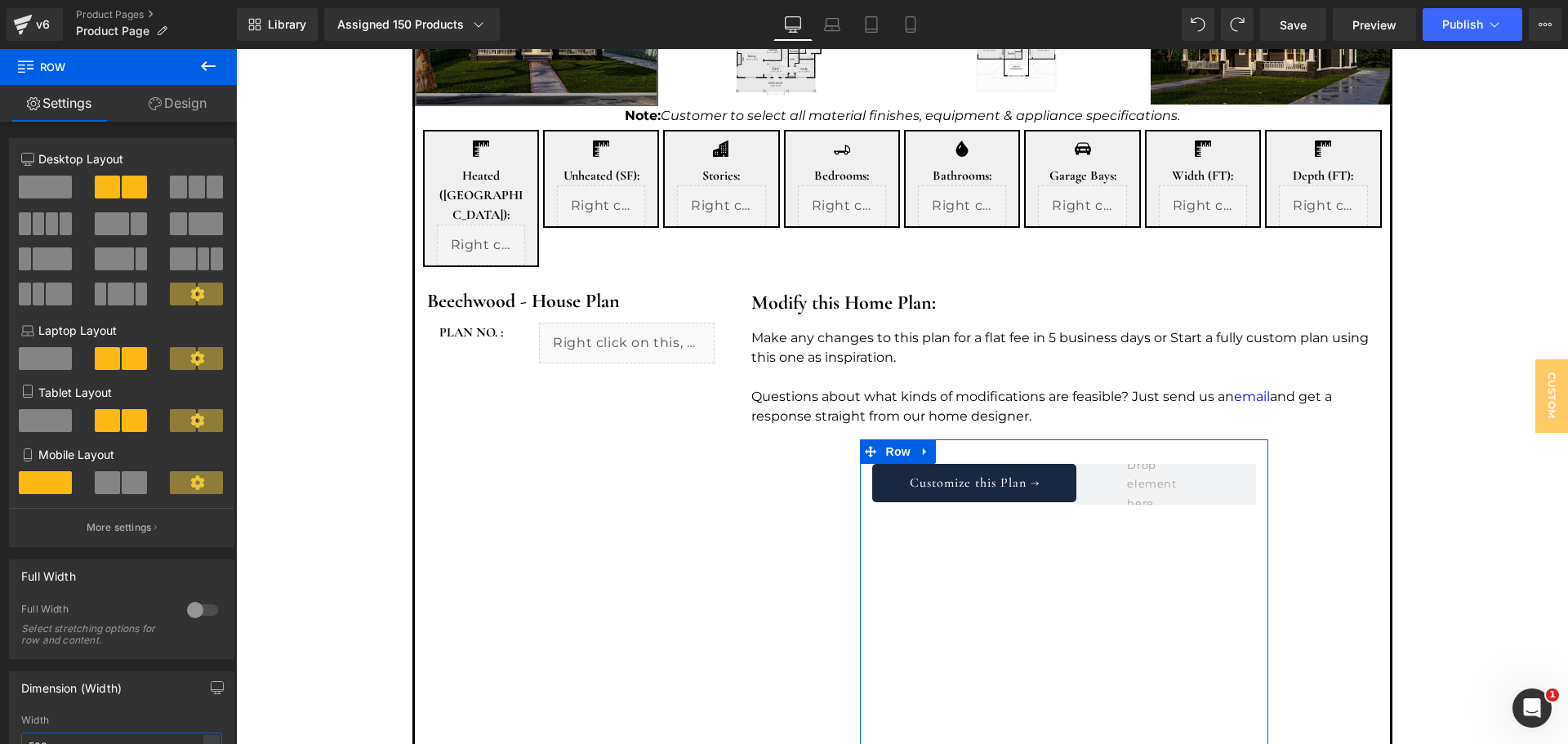
type input "500"
click at [164, 91] on link "Design" at bounding box center [177, 103] width 118 height 37
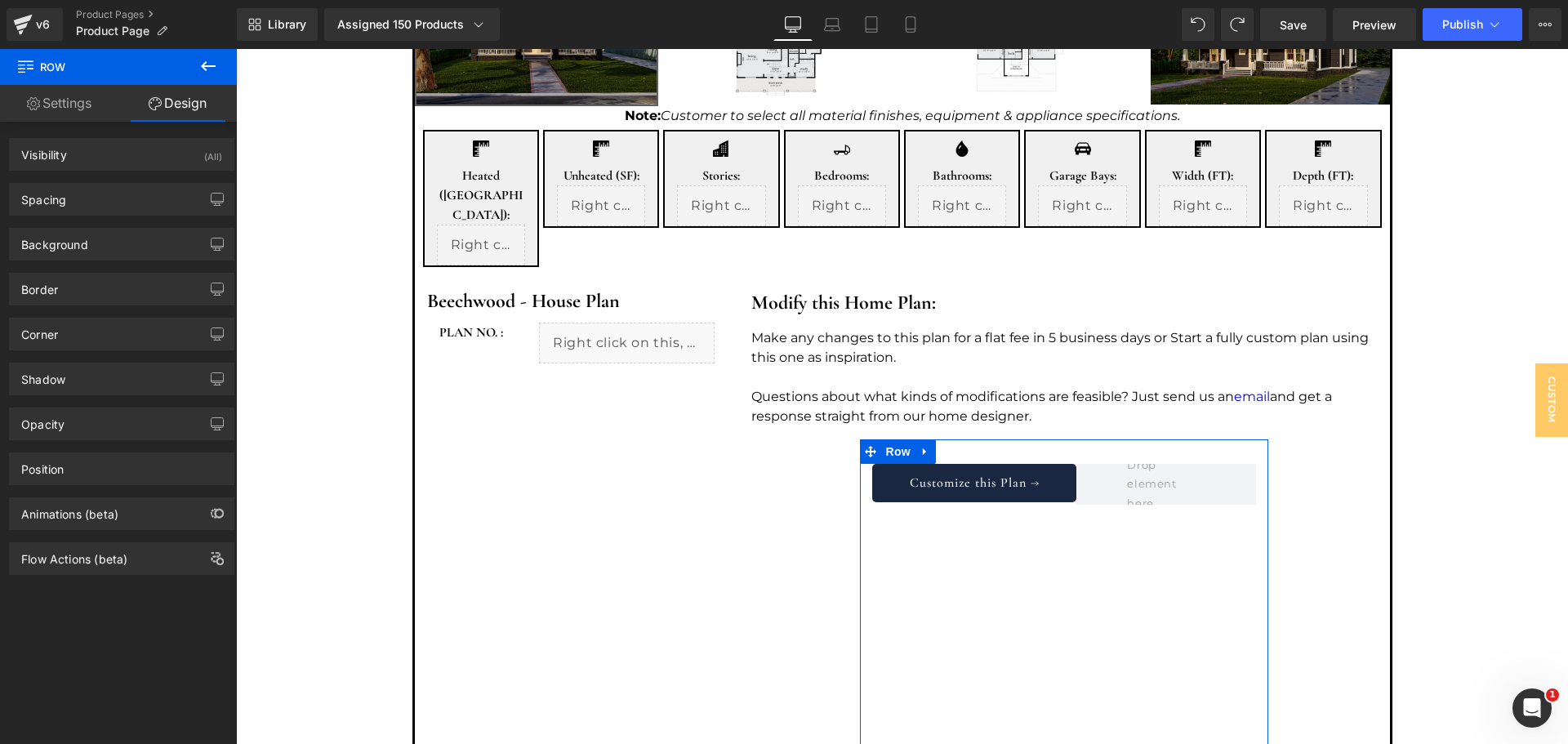
type input "0"
type input "30"
type input "0"
type input "10"
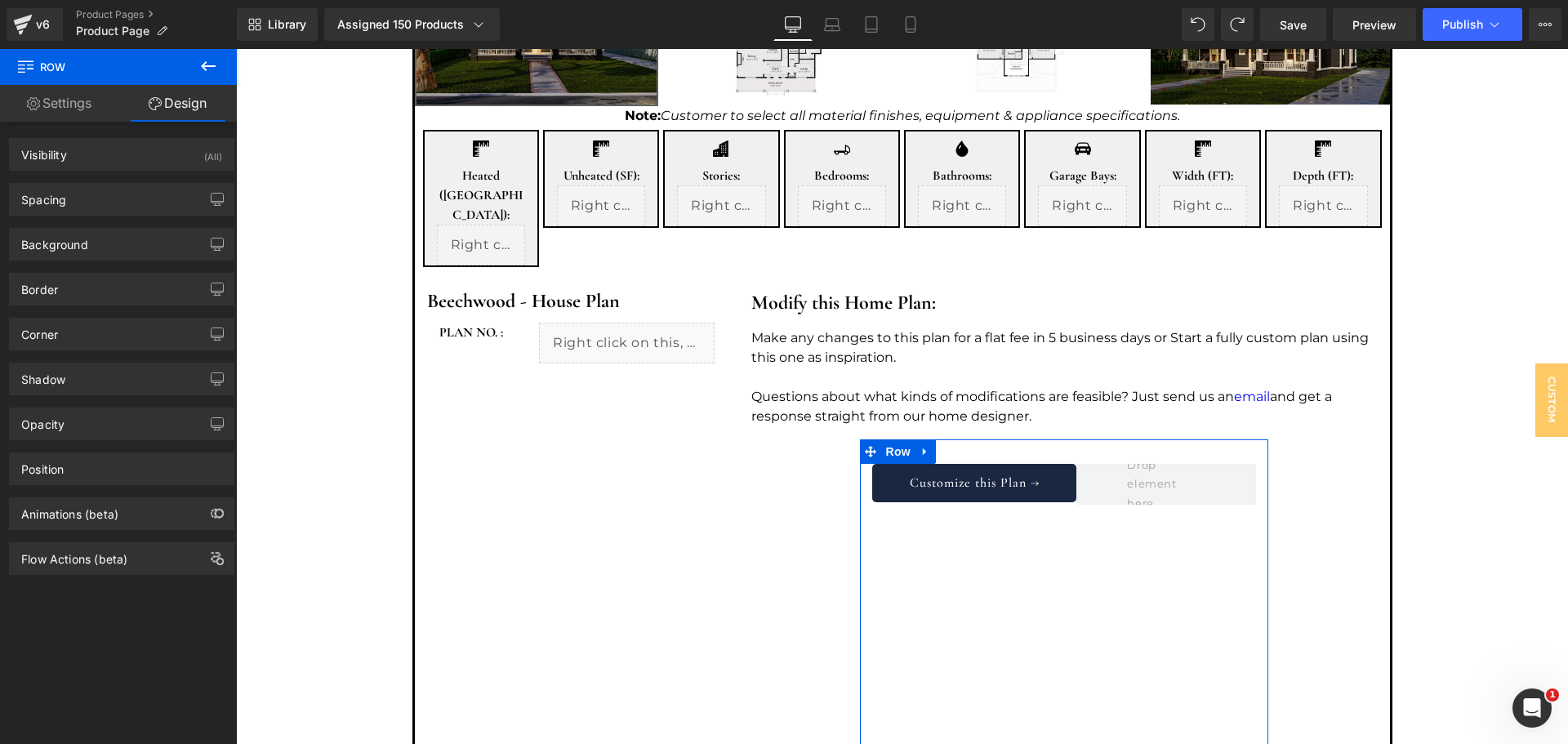
type input "0"
click at [132, 211] on div "Spacing" at bounding box center [121, 200] width 224 height 31
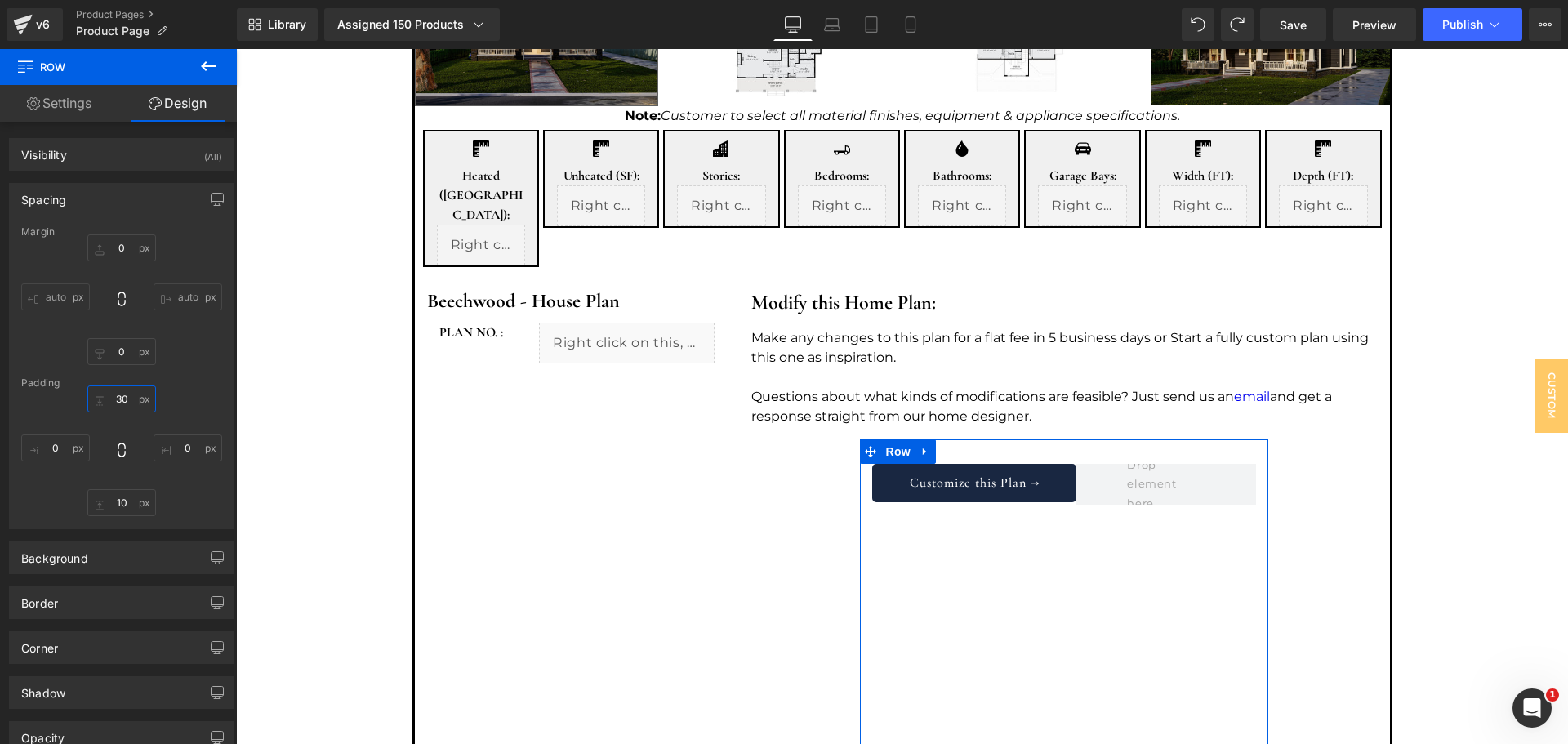
click at [124, 399] on input "30" at bounding box center [121, 399] width 69 height 27
click at [155, 384] on div "Padding" at bounding box center [121, 383] width 201 height 12
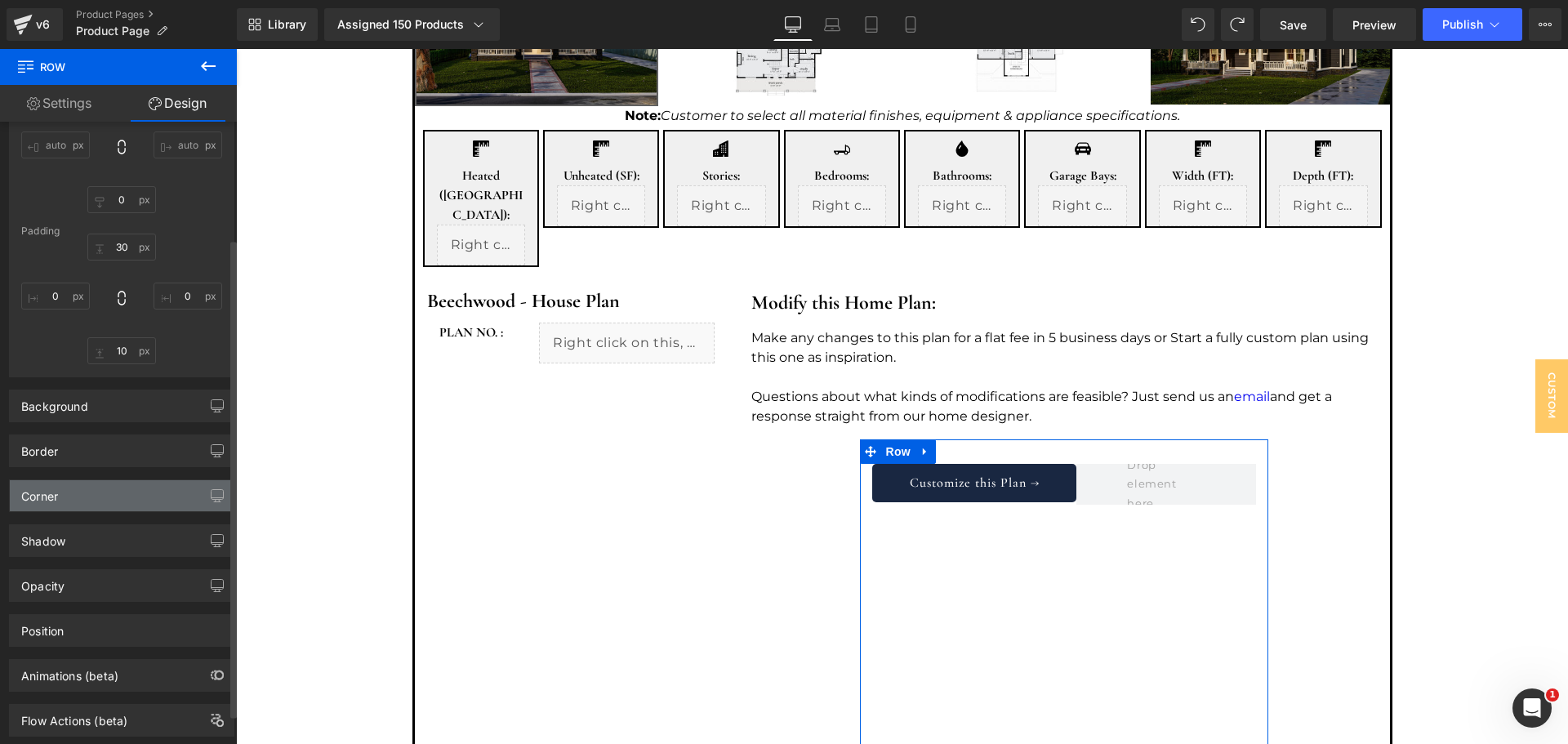
scroll to position [191, 0]
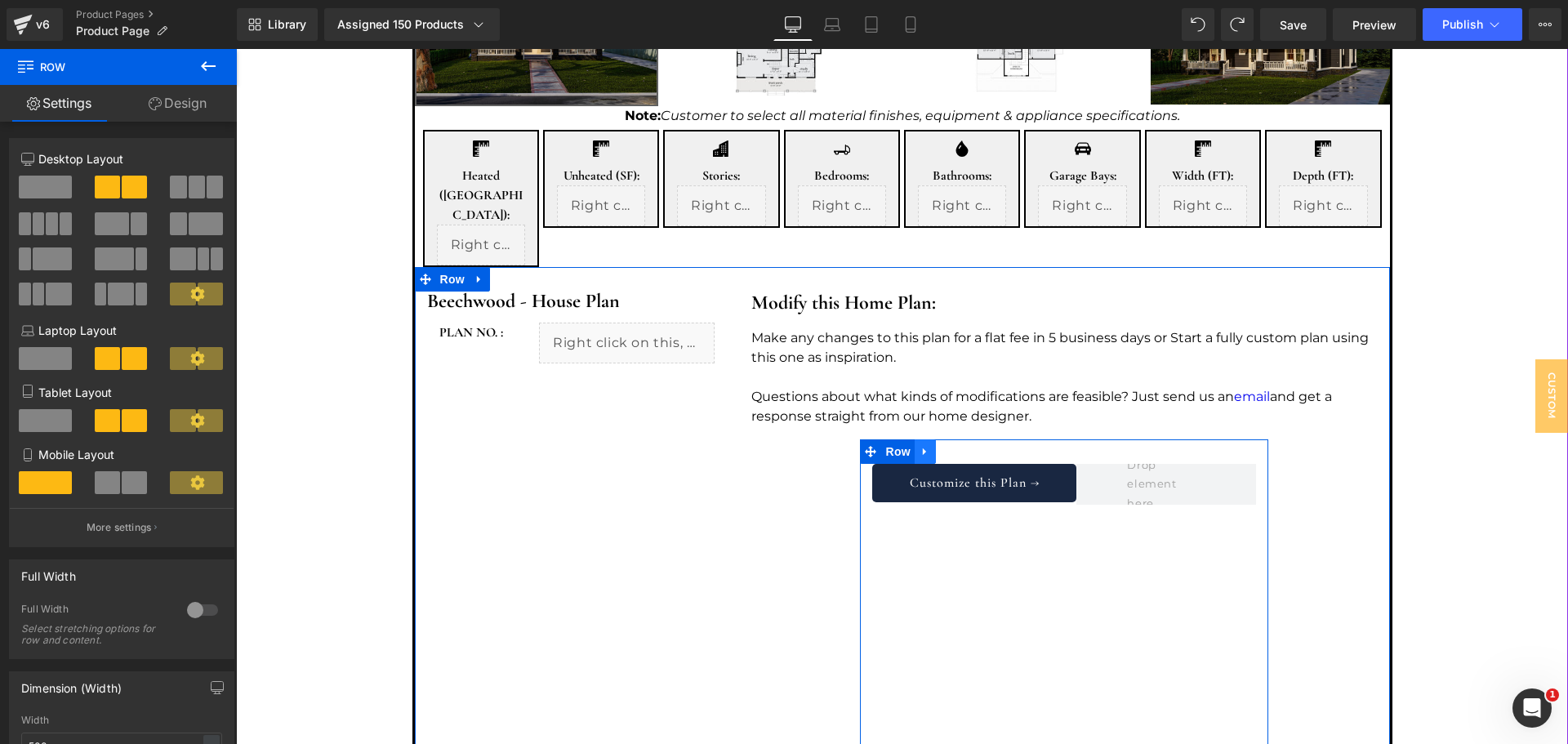
click at [920, 445] on icon at bounding box center [926, 451] width 12 height 12
click at [987, 445] on icon at bounding box center [989, 451] width 12 height 12
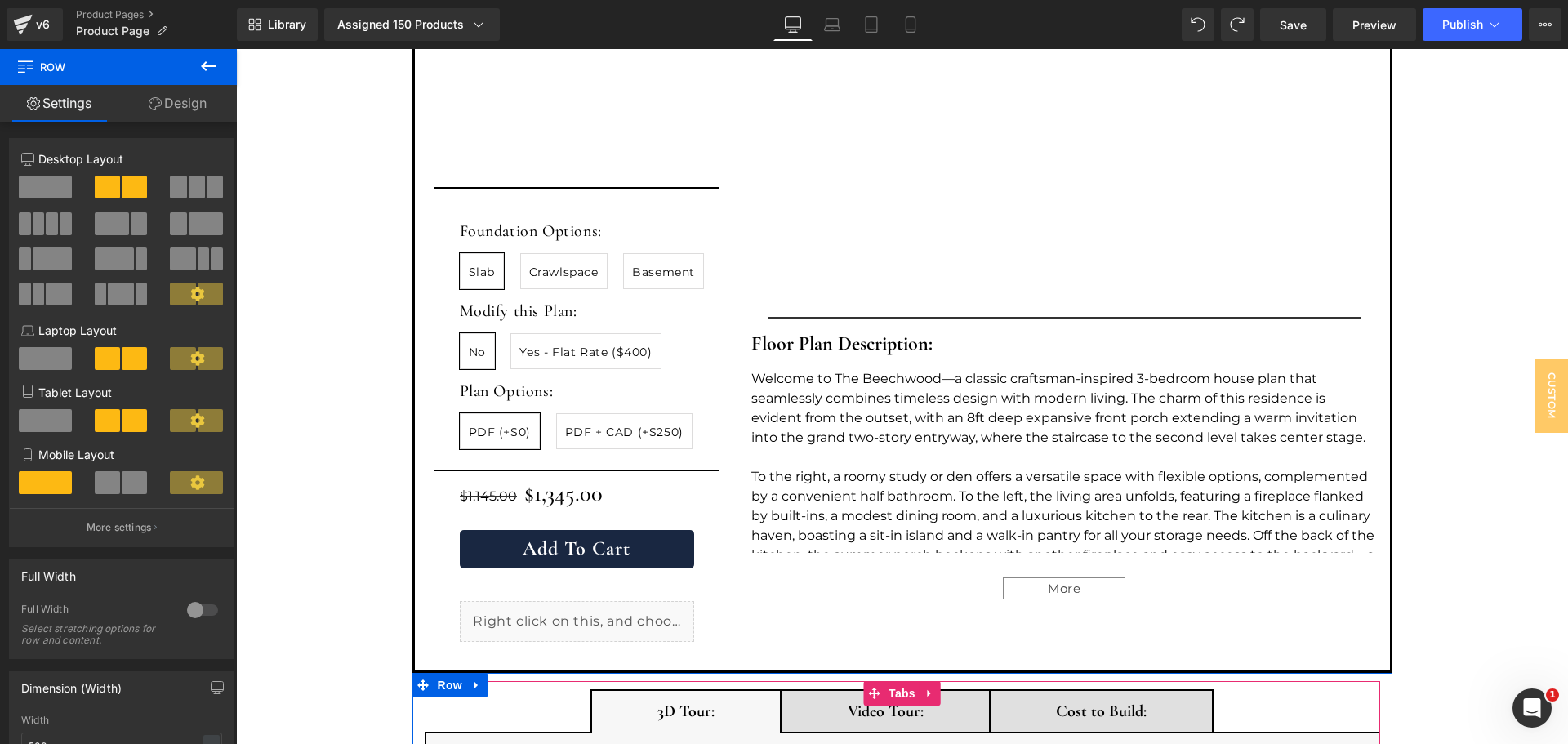
scroll to position [12308, 0]
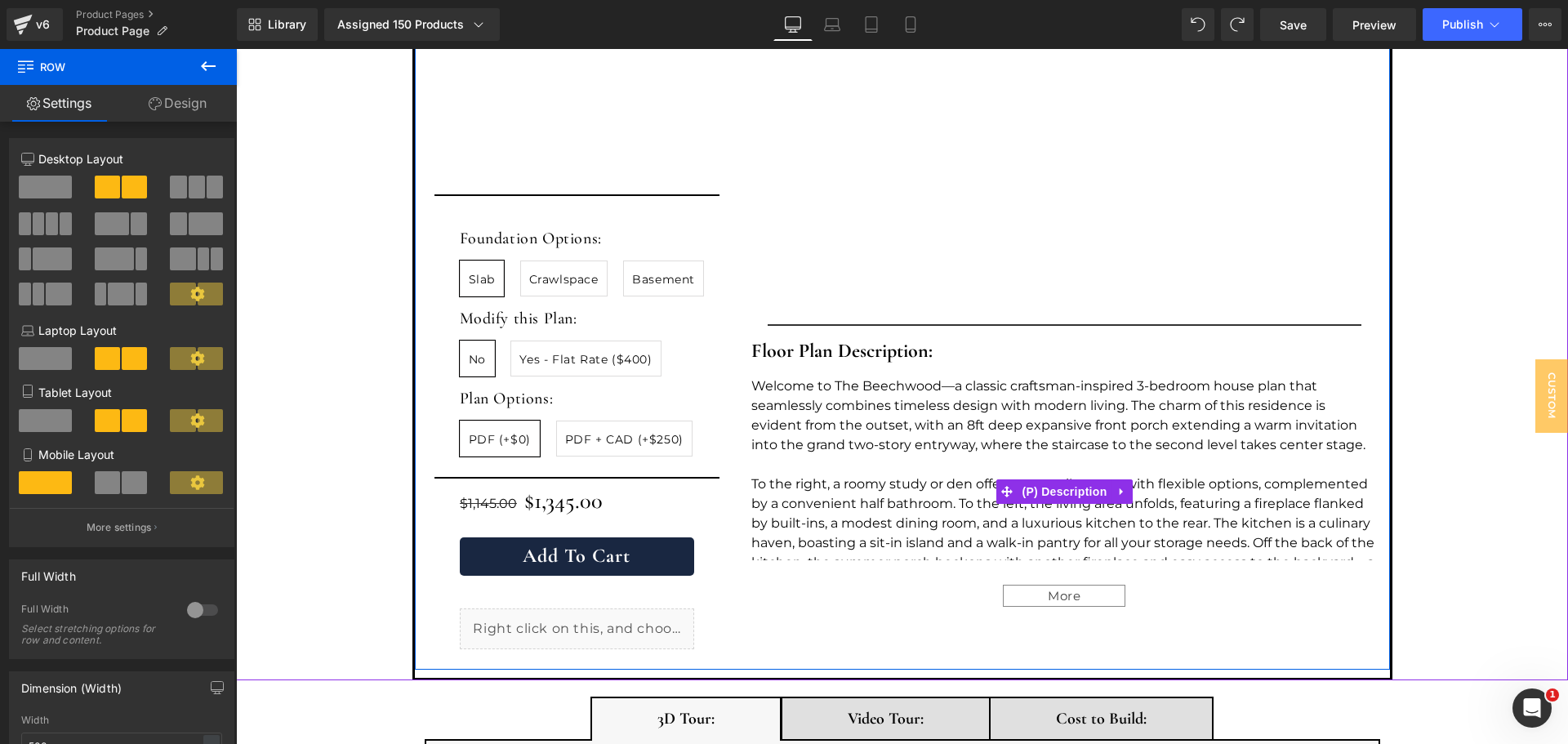
type input "800"
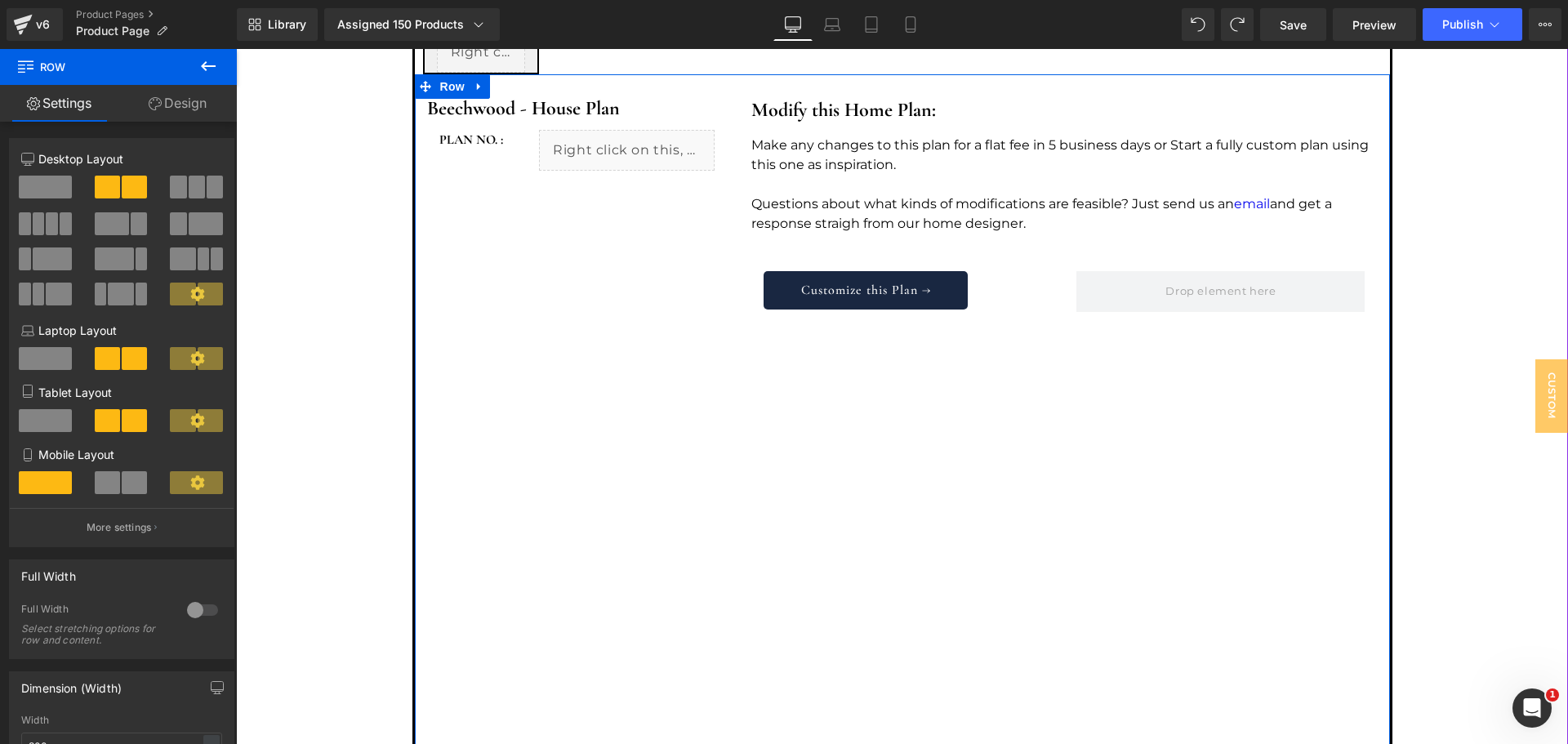
scroll to position [770, 0]
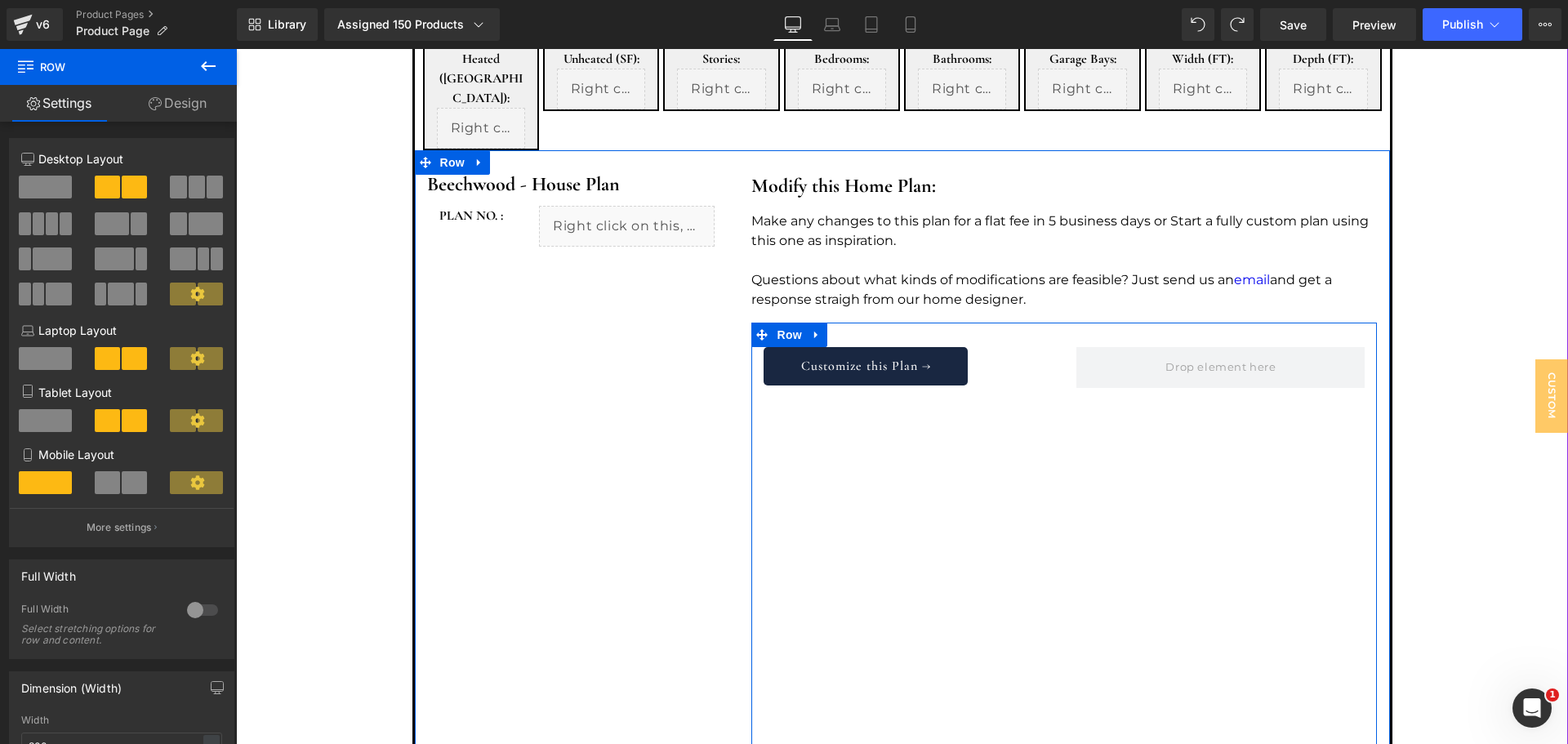
click at [811, 329] on icon at bounding box center [817, 334] width 12 height 12
click at [849, 323] on link at bounding box center [860, 335] width 21 height 25
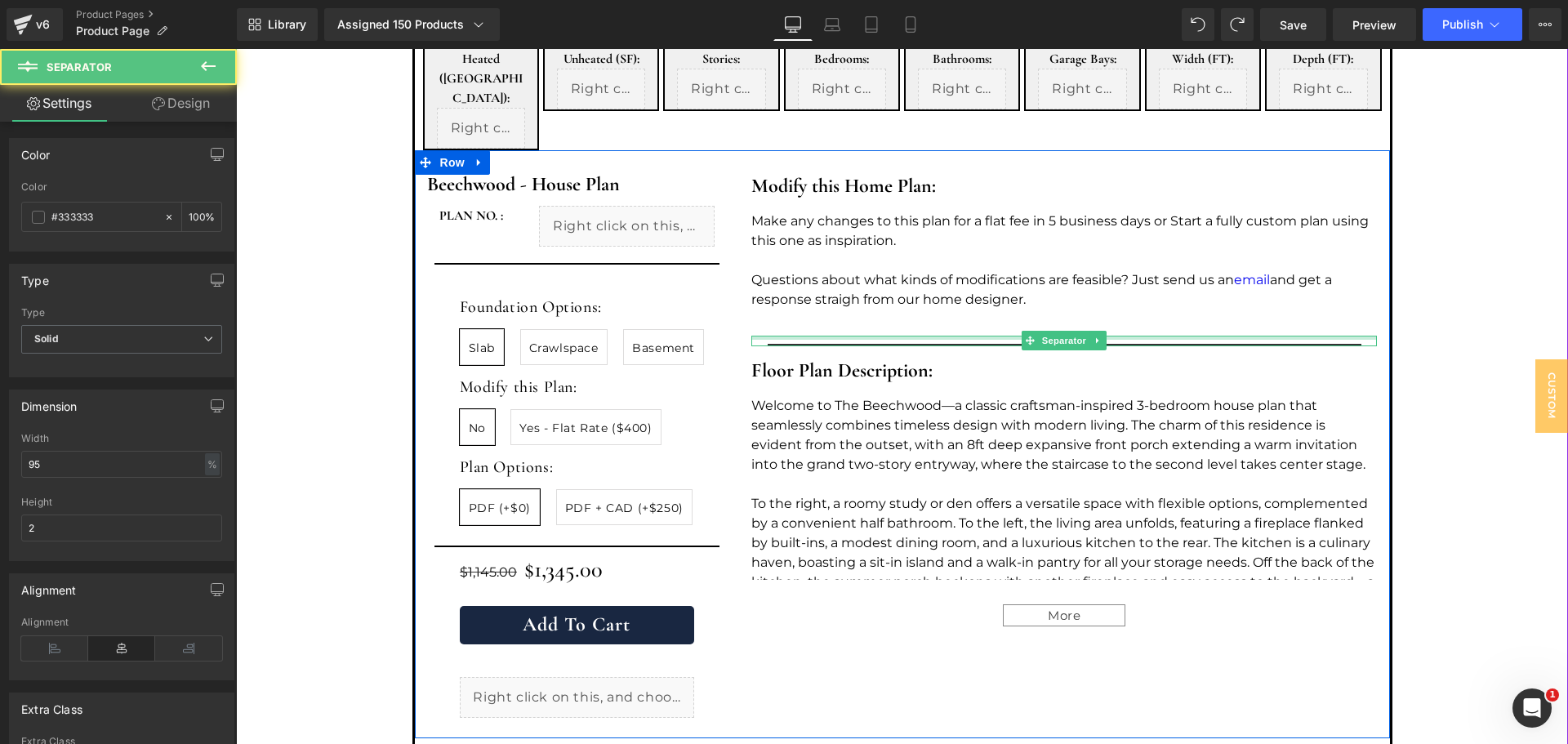
click at [826, 336] on div at bounding box center [1064, 338] width 626 height 4
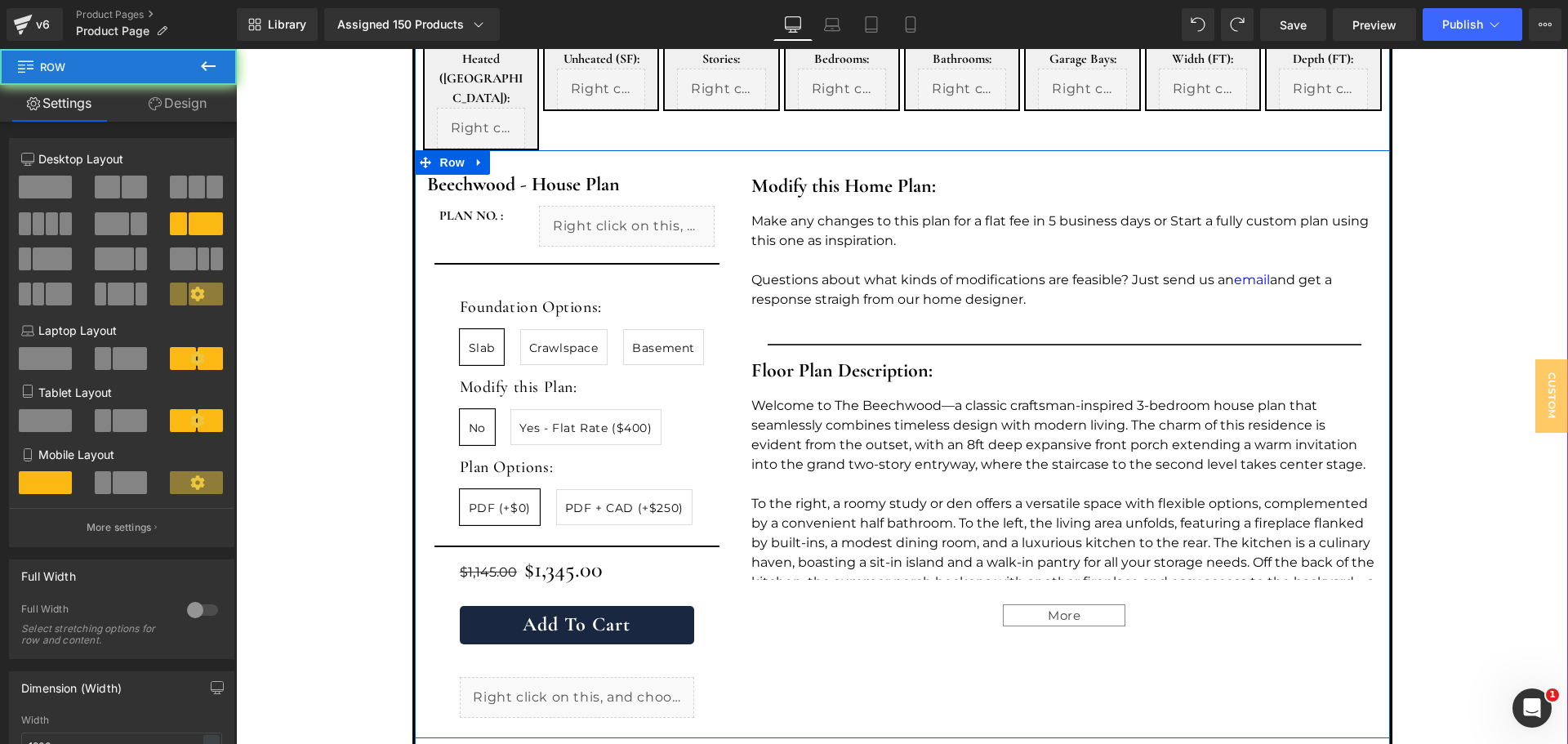
click at [839, 277] on div "Modify this Home Plan: Heading Make any changes to this plan for a flat fee in …" at bounding box center [1063, 444] width 650 height 571
click at [854, 270] on p "Questions about what kinds of modifications are feasible? Just send us an email…" at bounding box center [1064, 289] width 626 height 39
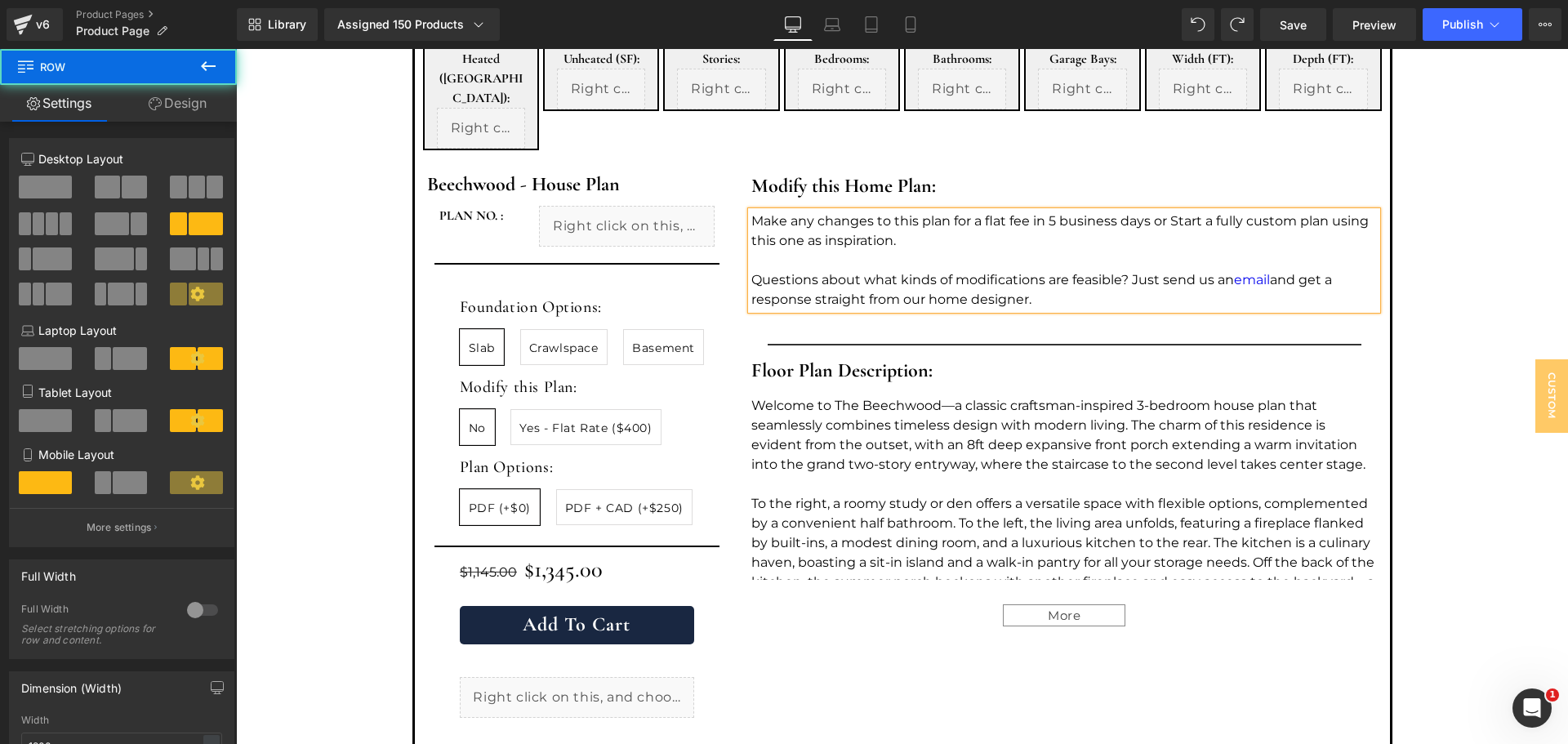
click at [1055, 292] on div "Modify this Home Plan: Heading Make any changes to this plan for a flat fee in …" at bounding box center [1063, 444] width 650 height 571
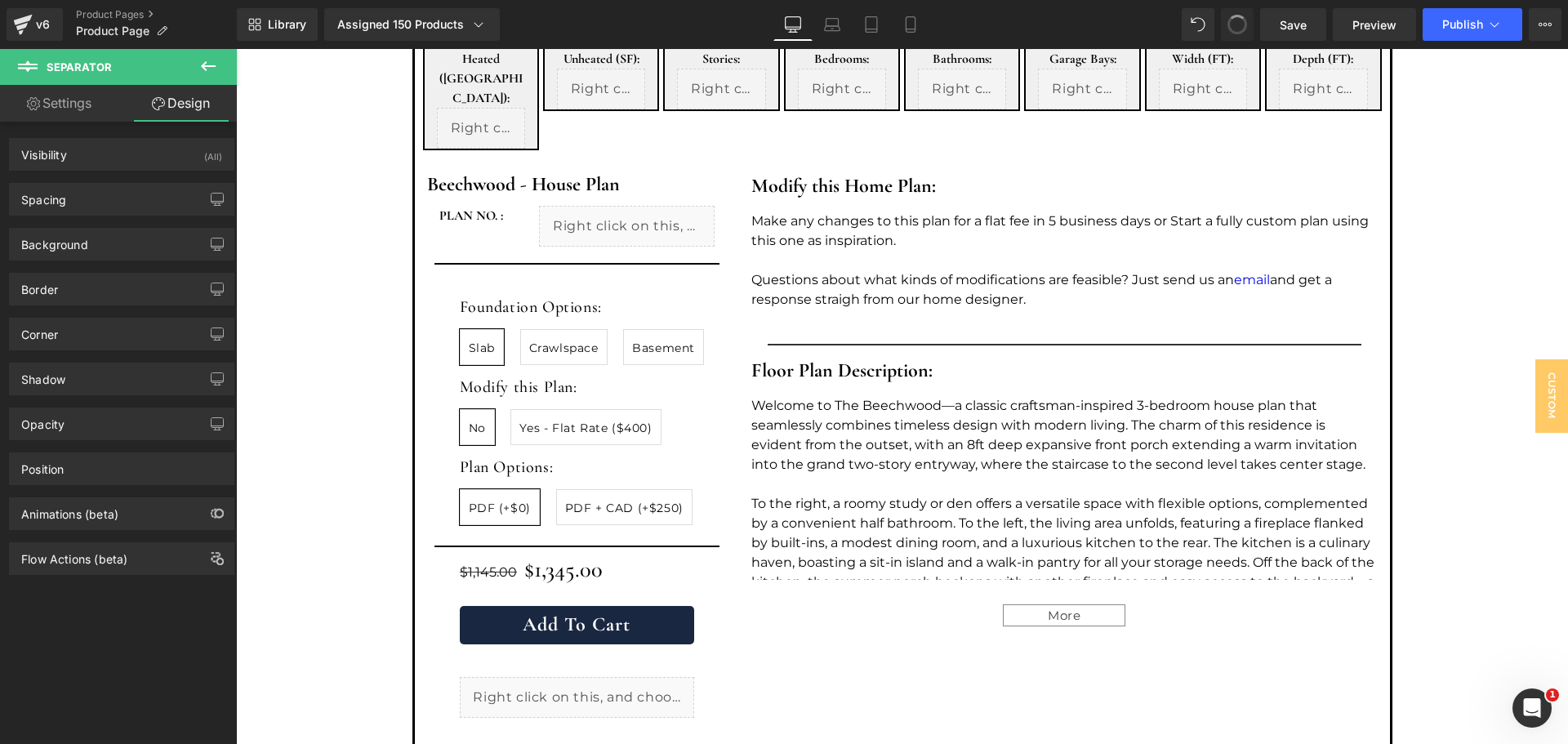
click at [1229, 23] on span at bounding box center [1238, 25] width 20 height 20
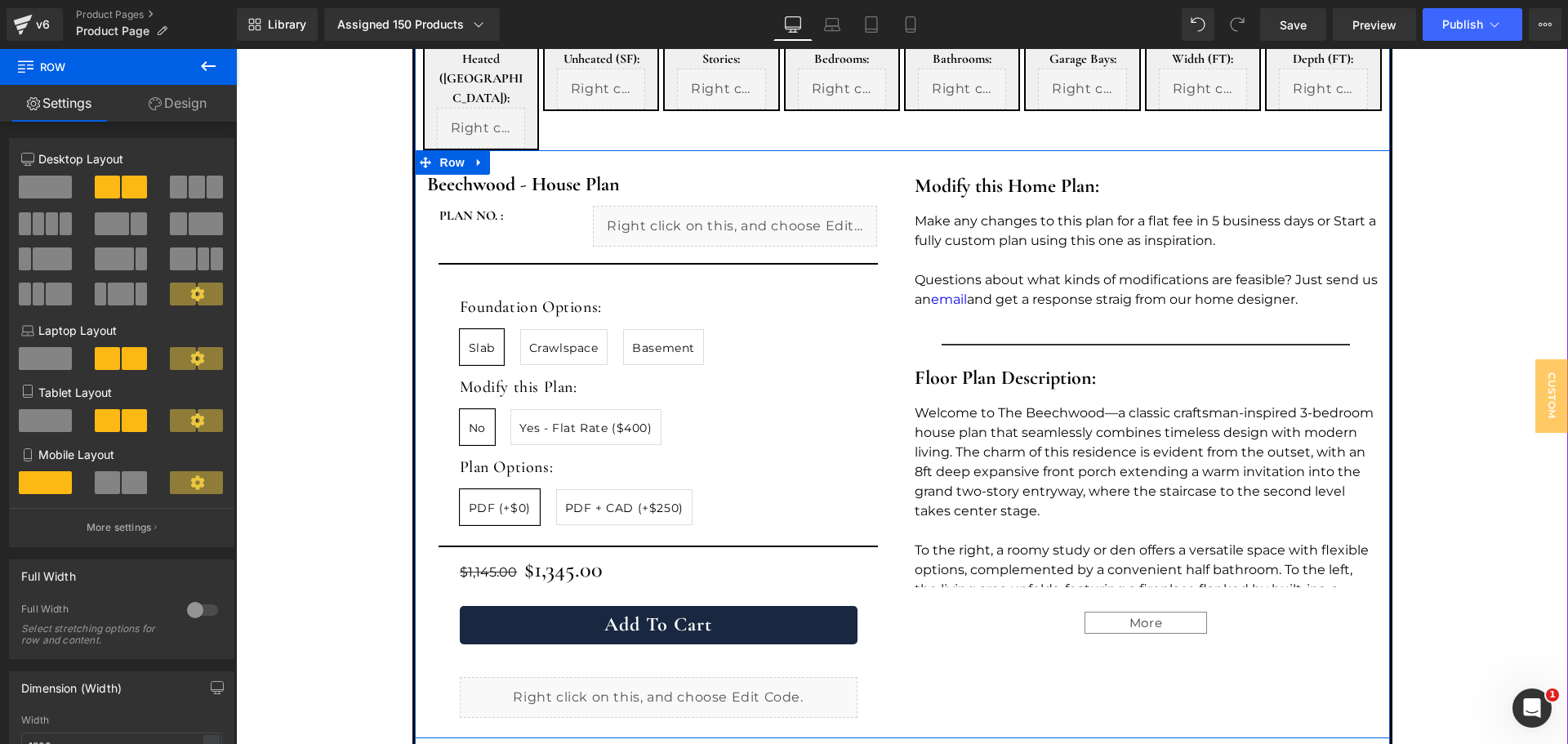
click at [1053, 266] on div "Make any changes to this plan for a flat fee in 5 business days or Start a full…" at bounding box center [1146, 260] width 463 height 98
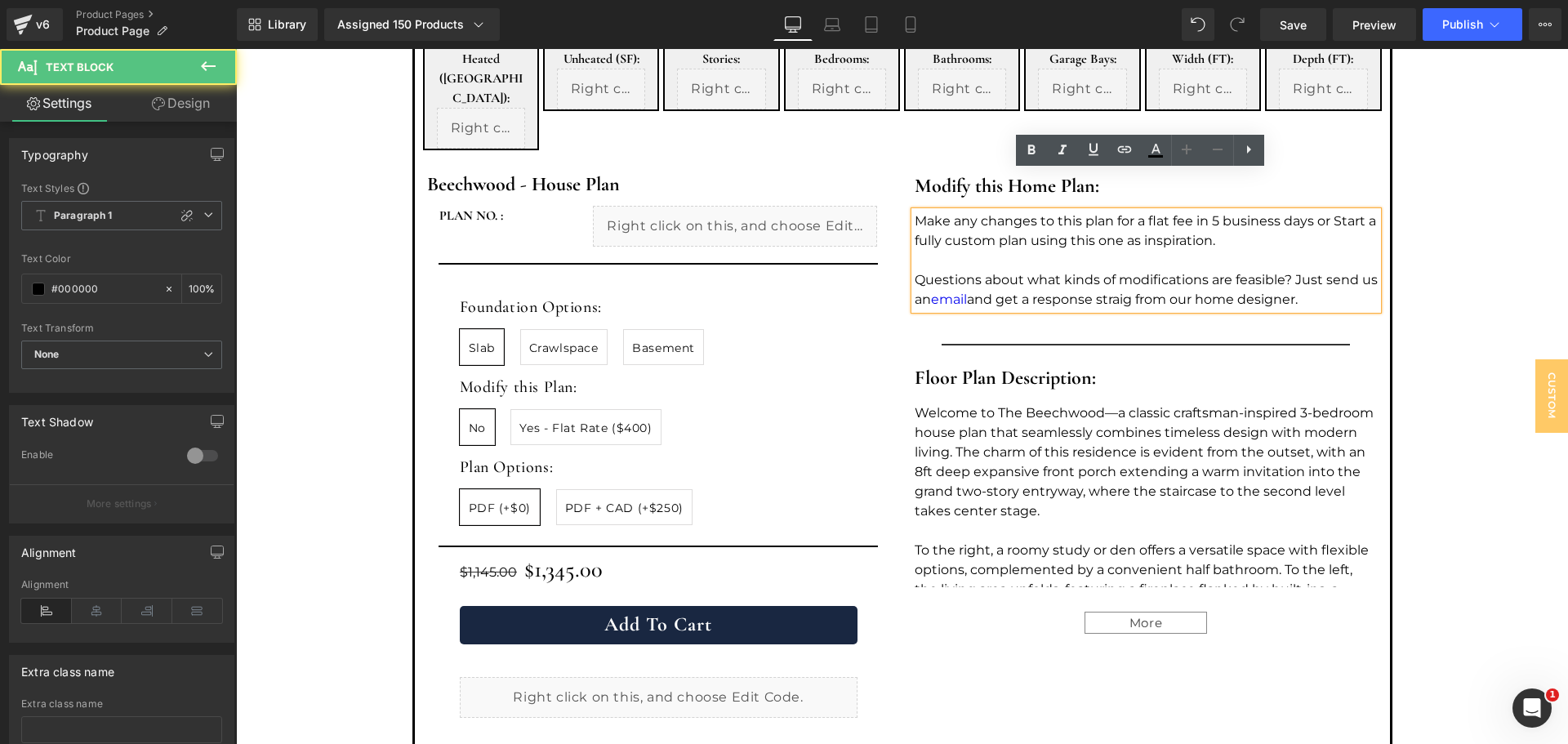
click at [1130, 270] on p "Questions about what kinds of modifications are feasible? Just send us an email…" at bounding box center [1146, 289] width 463 height 39
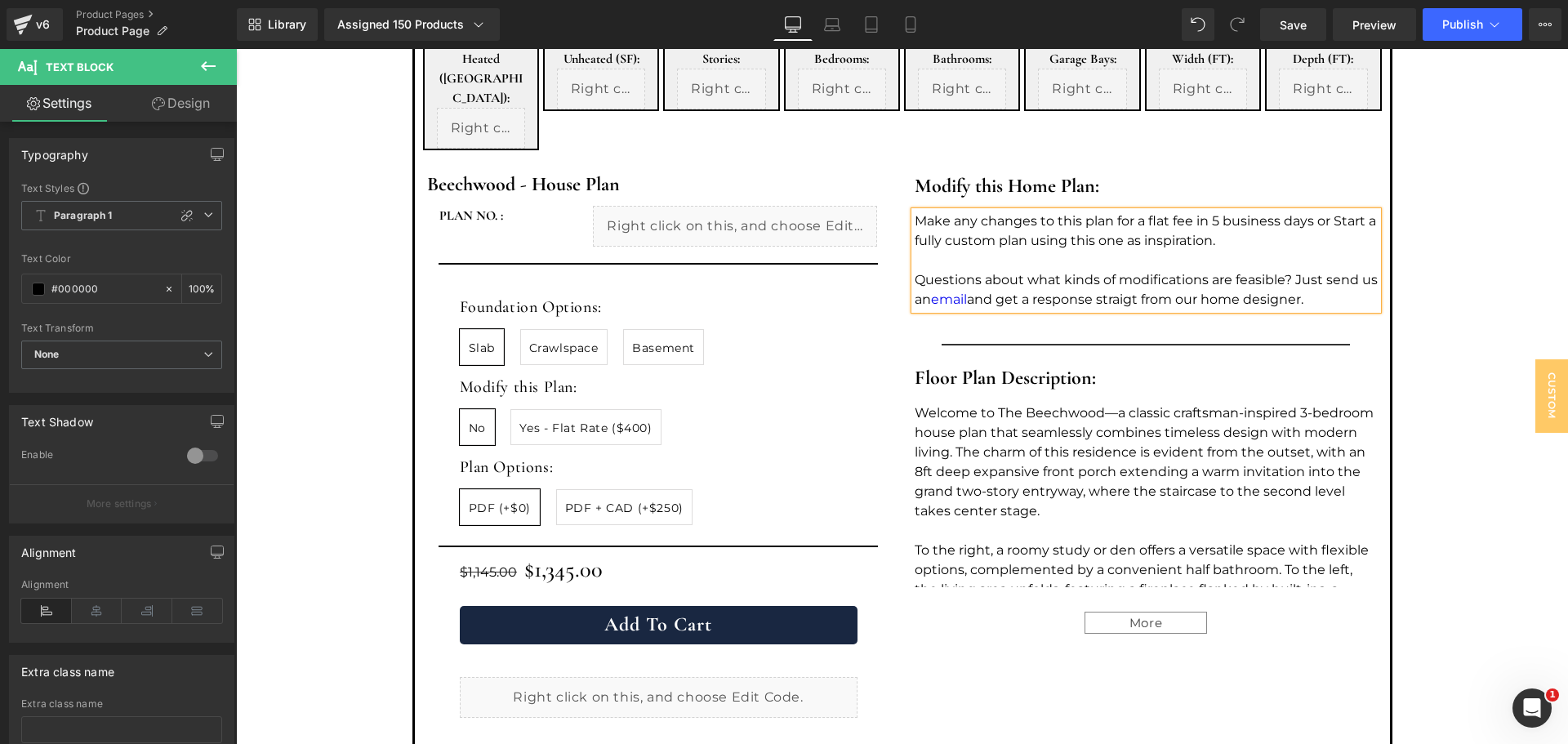
click at [1103, 292] on div "Modify this Home Plan: Heading Make any changes to this plan for a flat fee in …" at bounding box center [1146, 444] width 488 height 571
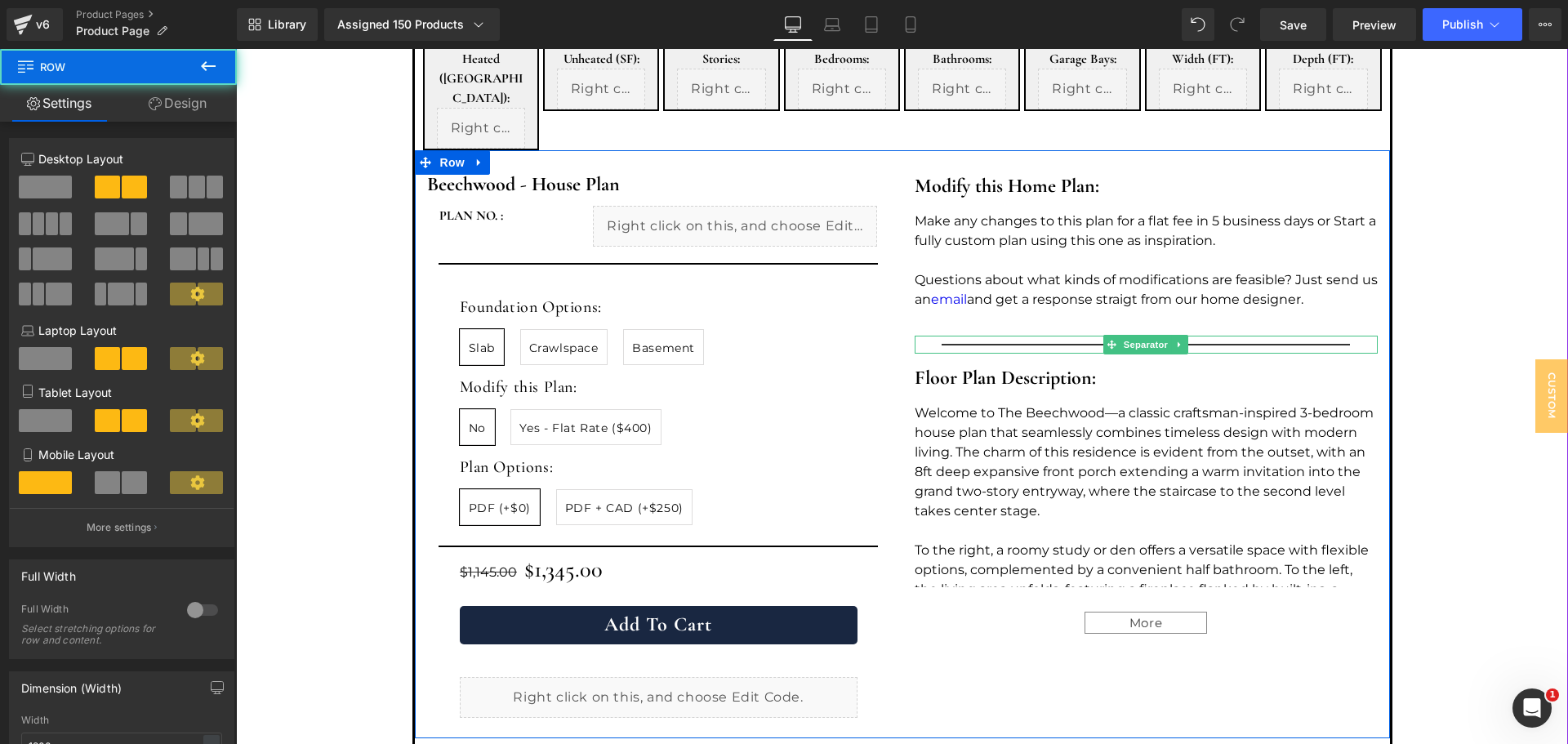
click at [1078, 344] on hr at bounding box center [1146, 348] width 409 height 10
click at [1080, 281] on div "Modify this Home Plan: Heading Make any changes to this plan for a flat fee in …" at bounding box center [1146, 444] width 488 height 571
click at [236, 49] on div at bounding box center [236, 49] width 0 height 0
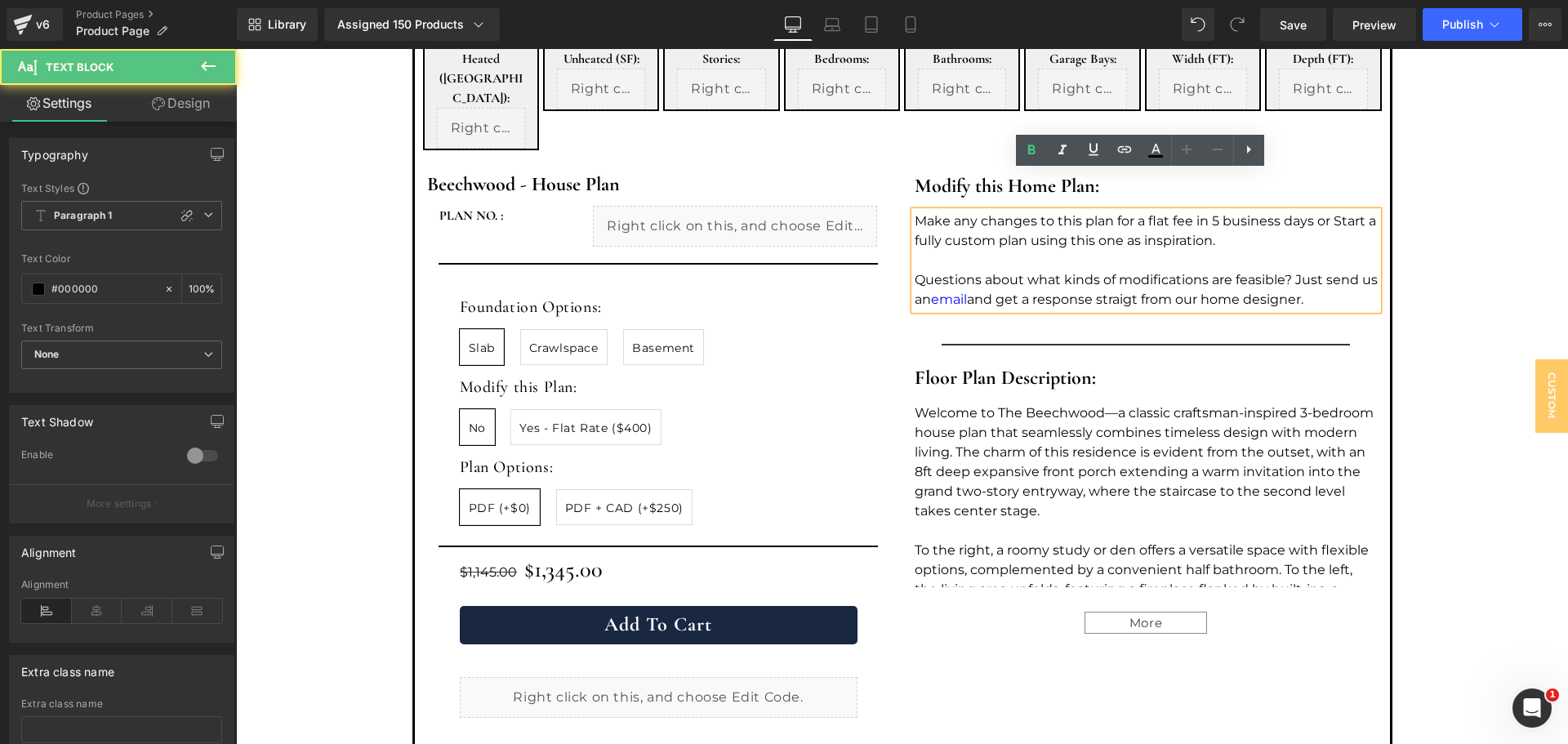
click at [1140, 270] on p "Questions about what kinds of modifications are feasible? Just send us an email…" at bounding box center [1146, 289] width 463 height 39
click at [1132, 270] on p "Questions about what kinds of modifications are feasible? Just send us an email…" at bounding box center [1146, 289] width 463 height 39
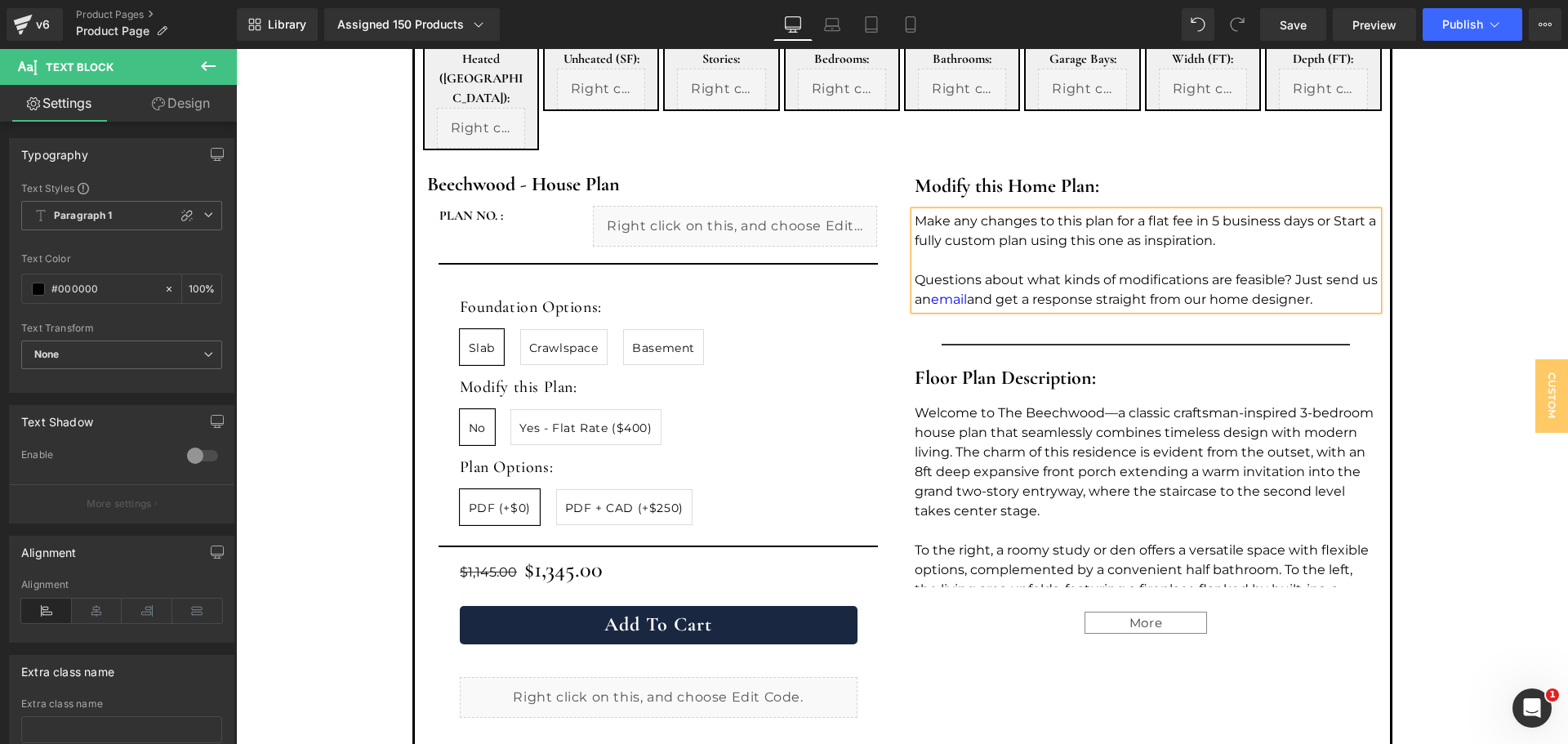
click at [1128, 281] on div "Modify this Home Plan: Heading Make any changes to this plan for a flat fee in …" at bounding box center [1146, 444] width 488 height 571
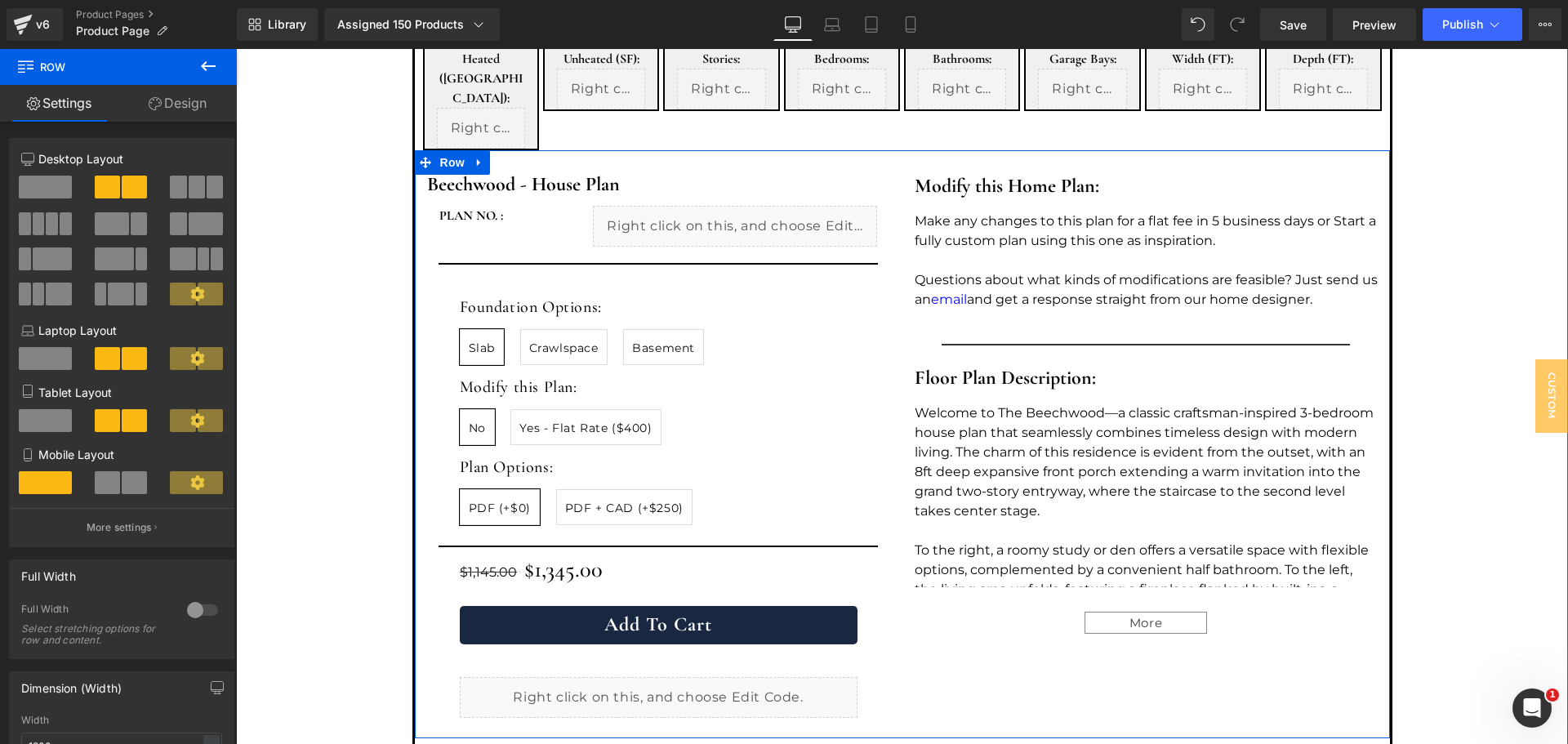
click at [1321, 211] on p "Make any changes to this plan for a flat fee in 5 business days or Start a full…" at bounding box center [1146, 230] width 463 height 39
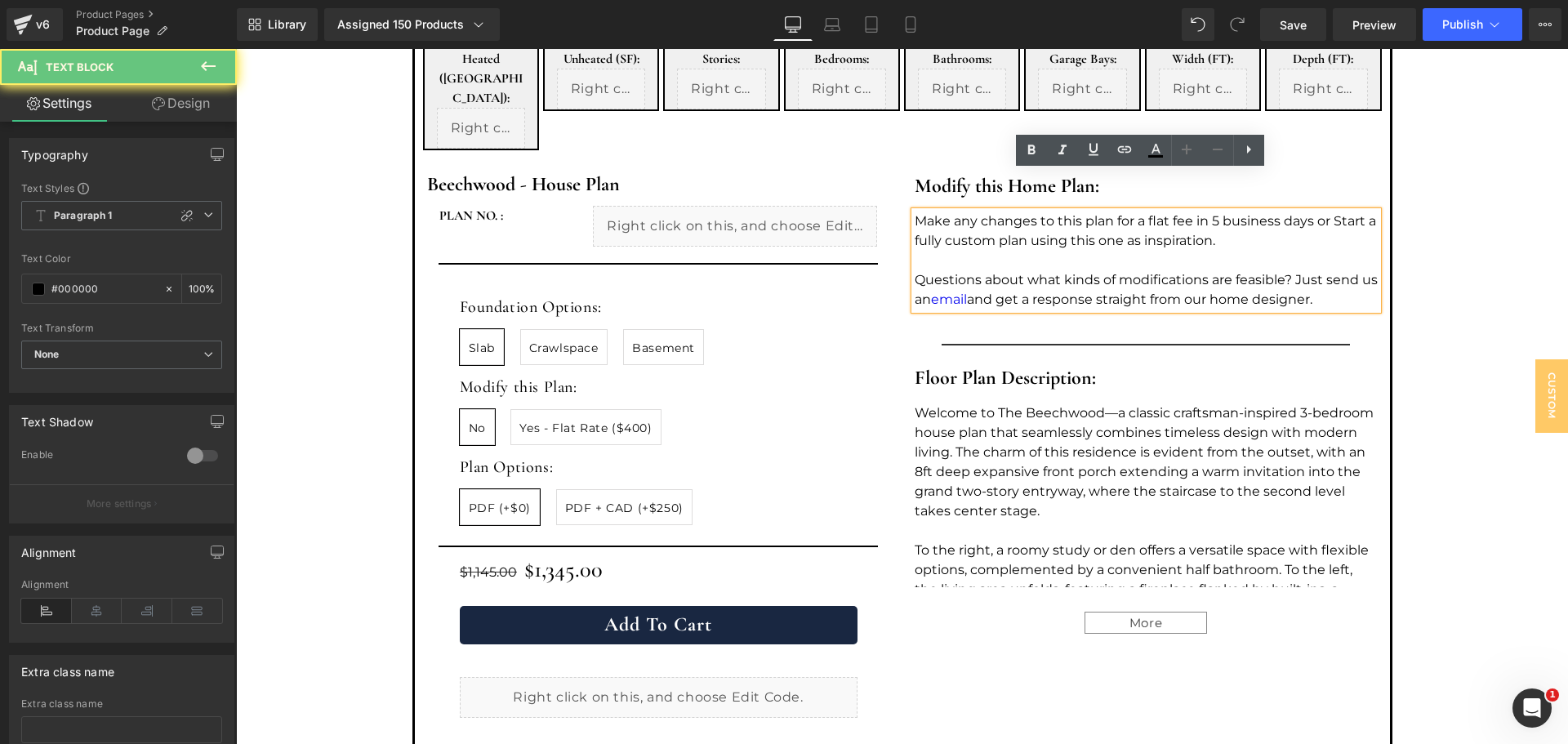
click at [1326, 211] on p "Make any changes to this plan for a flat fee in 5 business days or Start a full…" at bounding box center [1146, 230] width 463 height 39
click at [1207, 292] on div "Modify this Home Plan: Heading Make any changes to this plan for a flat fee in …" at bounding box center [1146, 444] width 488 height 571
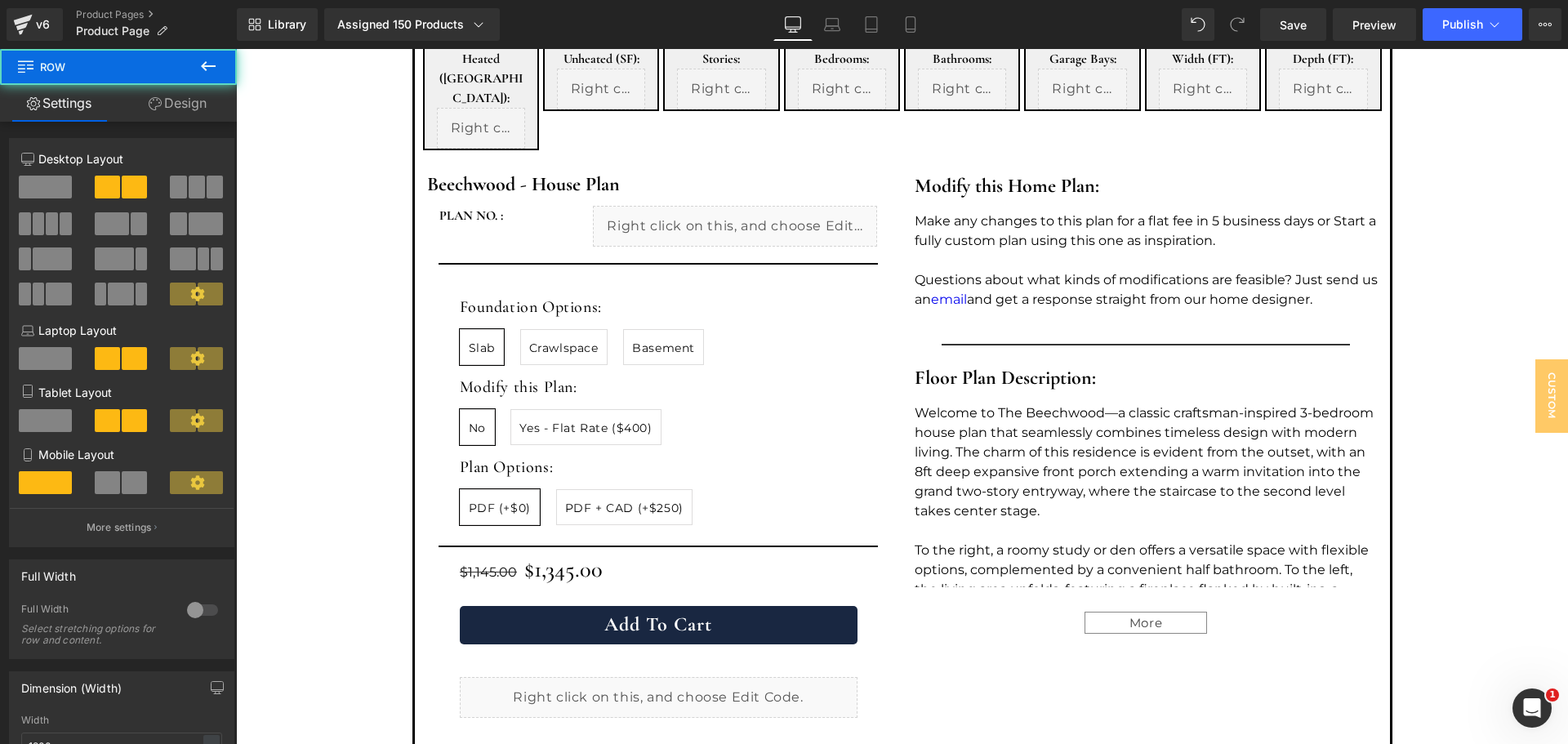
click at [969, 283] on div "Modify this Home Plan: Heading Make any changes to this plan for a flat fee in …" at bounding box center [1146, 444] width 488 height 571
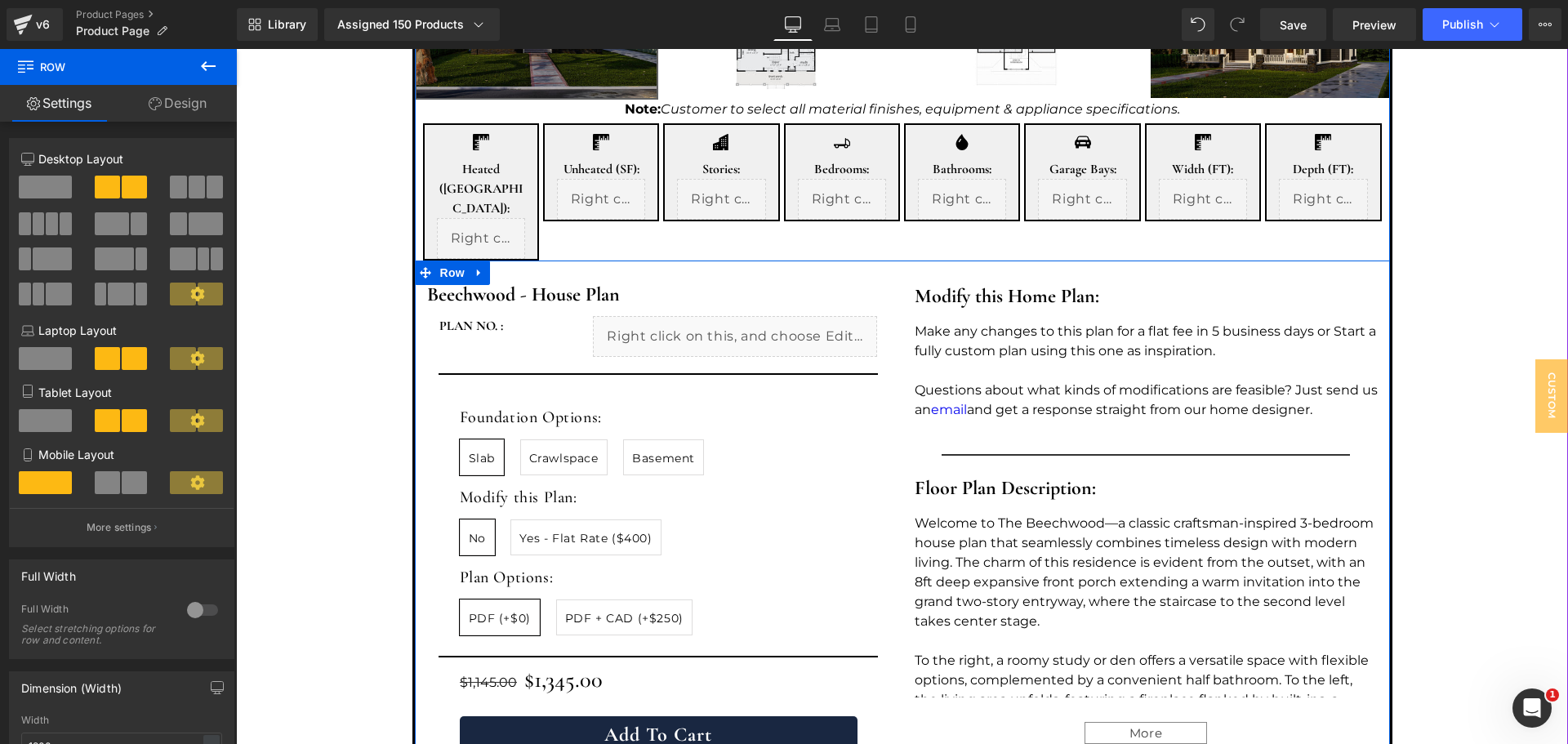
scroll to position [661, 0]
click at [1069, 360] on p at bounding box center [1146, 370] width 463 height 20
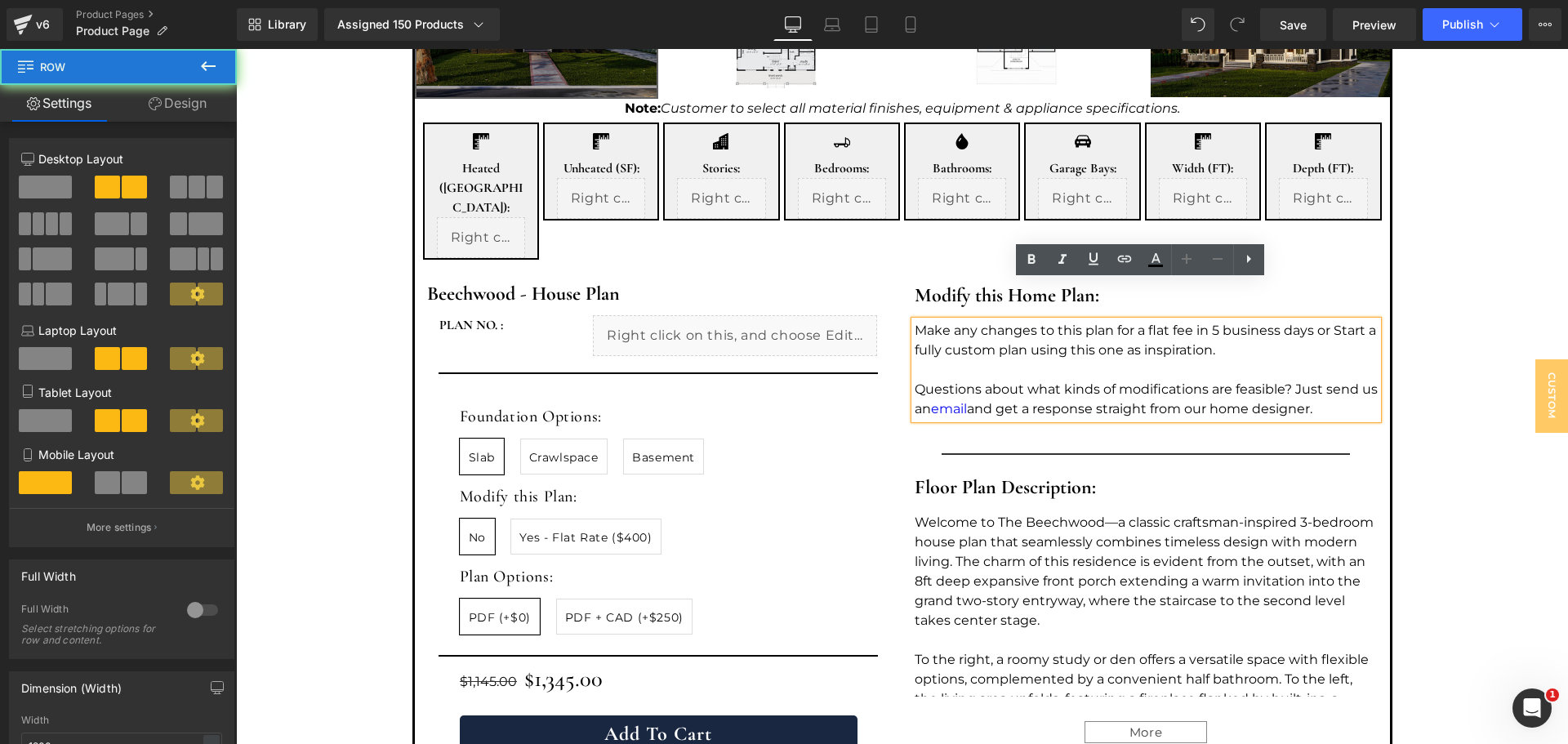
click at [1045, 394] on div "Modify this Home Plan: Heading Make any changes to this plan for a flat fee in …" at bounding box center [1146, 553] width 488 height 571
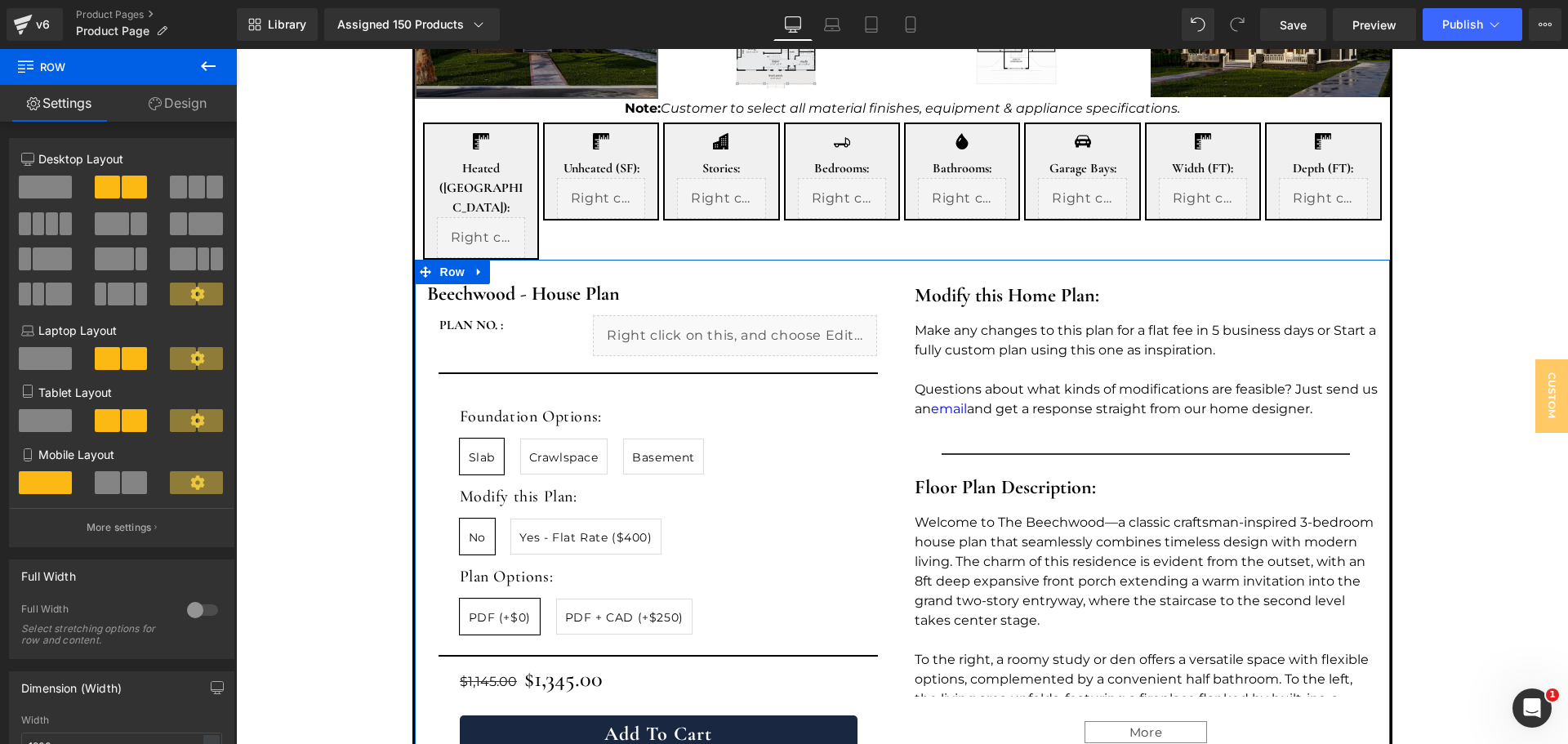
click at [173, 106] on link "Design" at bounding box center [177, 103] width 118 height 37
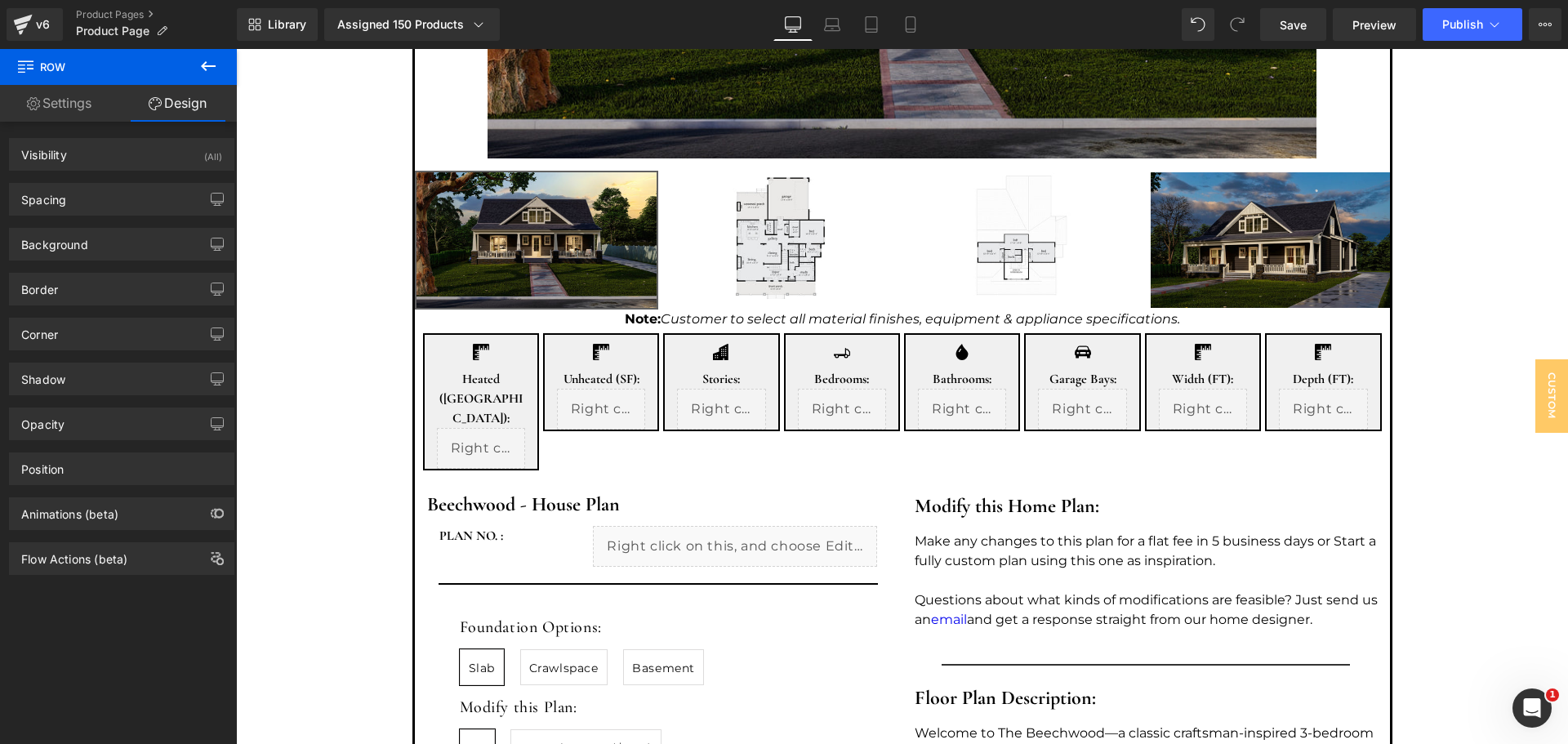
scroll to position [443, 0]
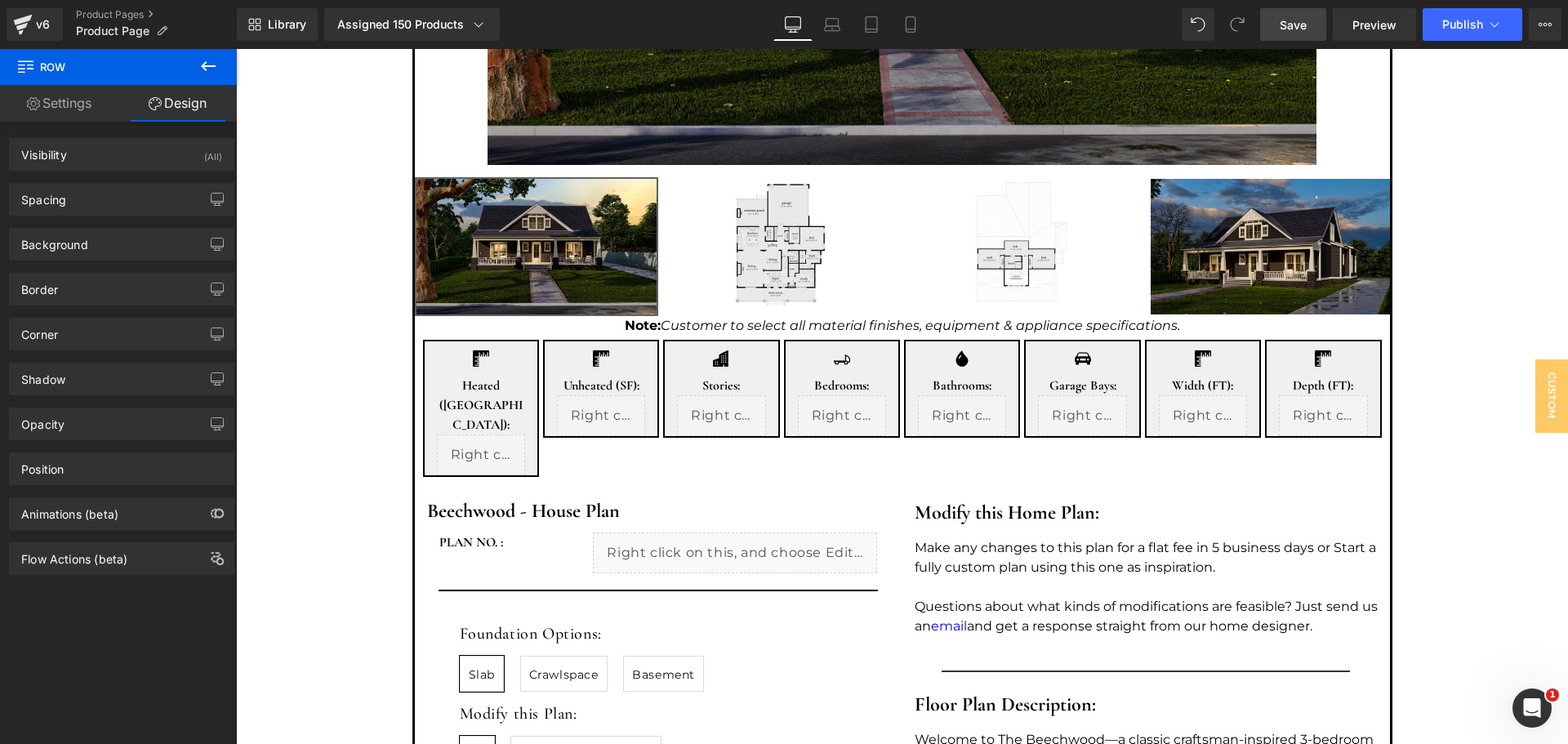
click at [1267, 18] on link "Save" at bounding box center [1293, 25] width 66 height 33
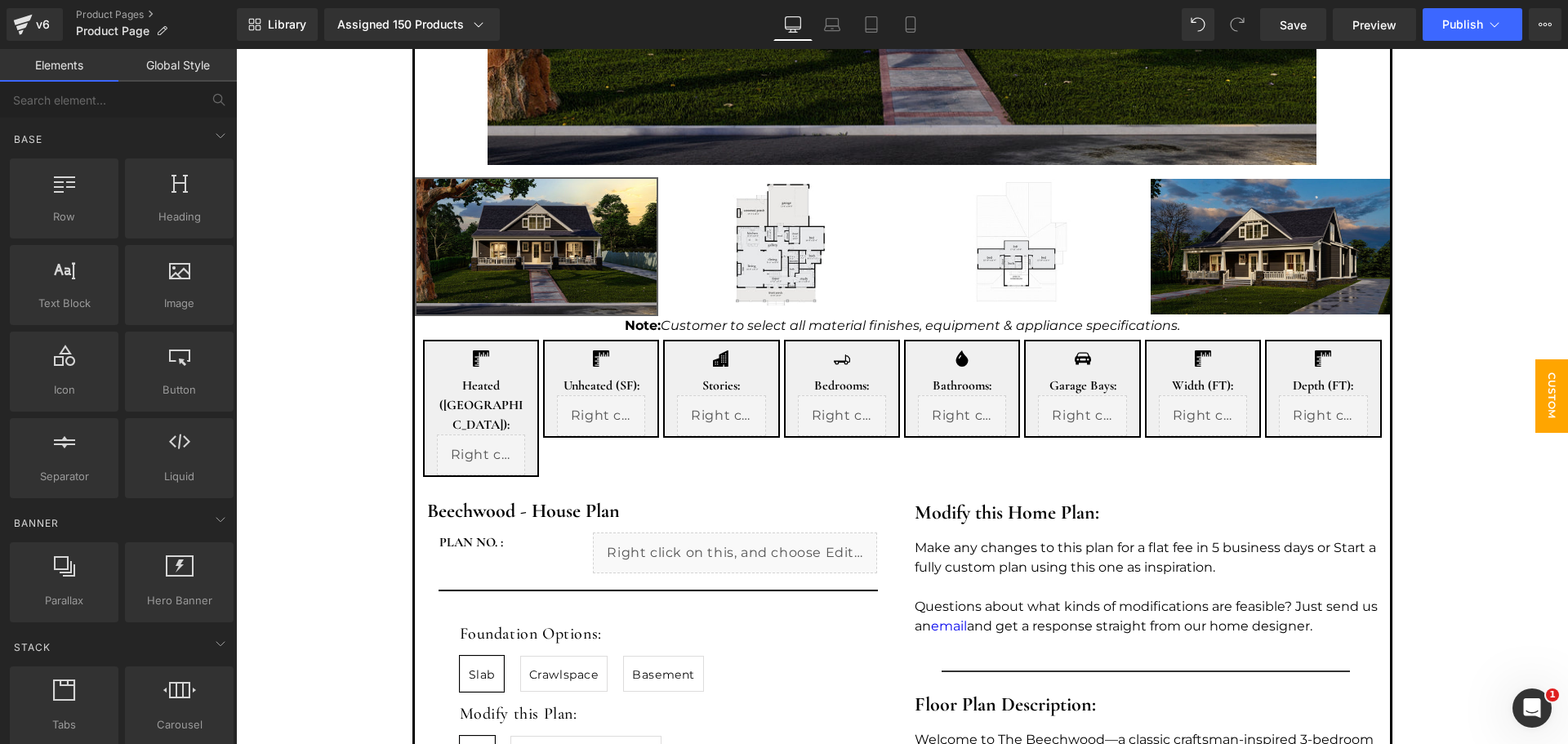
click at [1532, 415] on span "Custom House Plans" at bounding box center [1519, 396] width 98 height 73
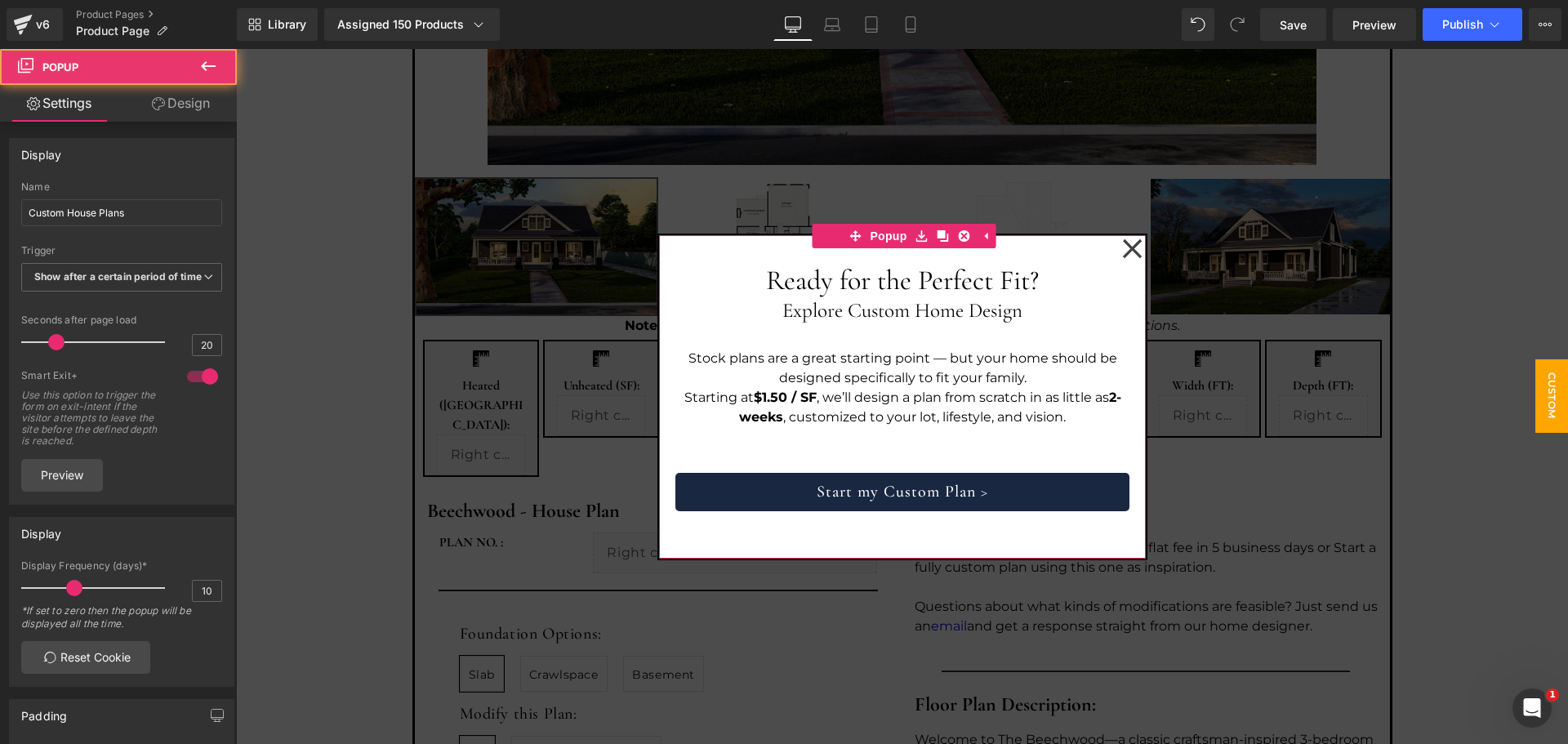
click at [1125, 254] on icon at bounding box center [1132, 249] width 21 height 21
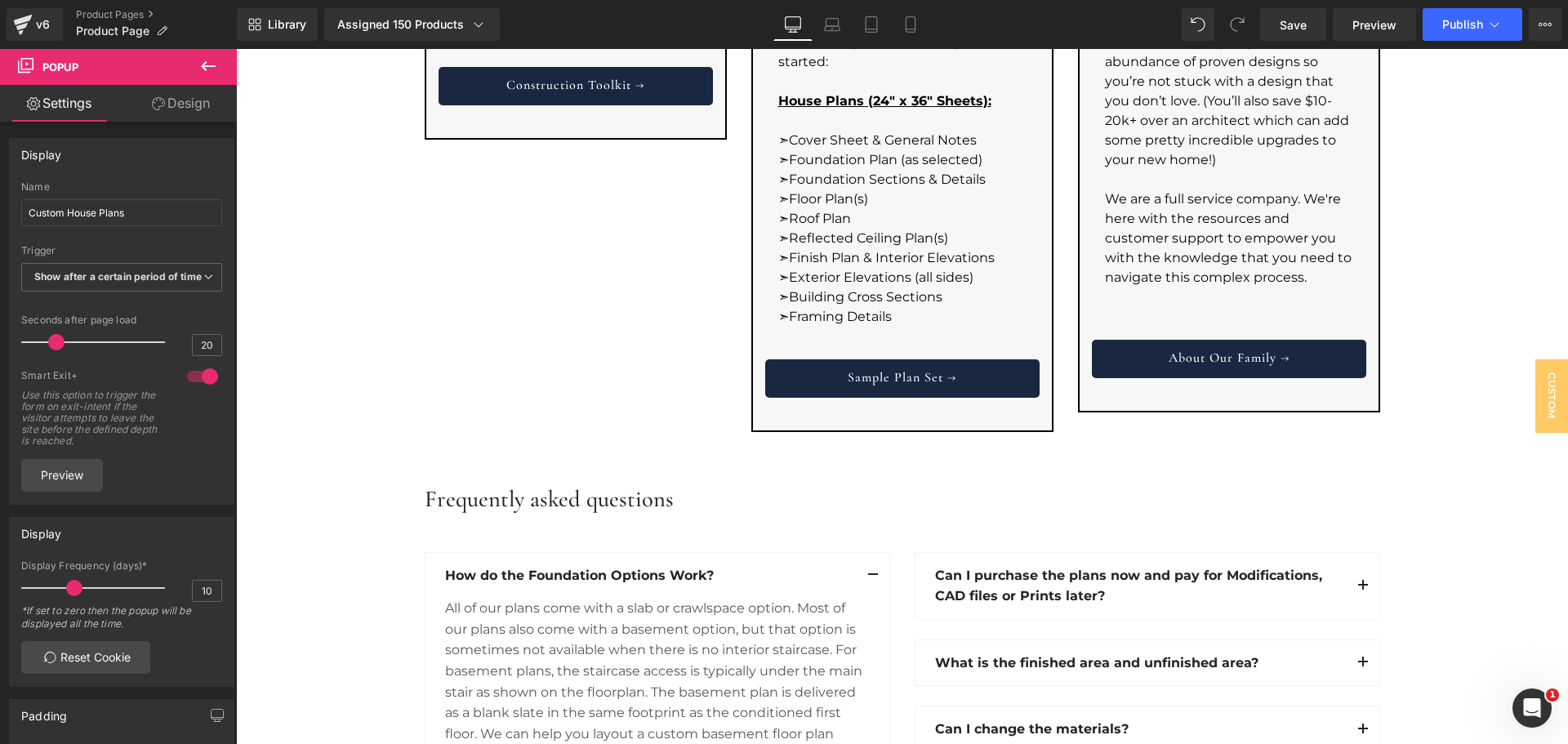
scroll to position [1860, 0]
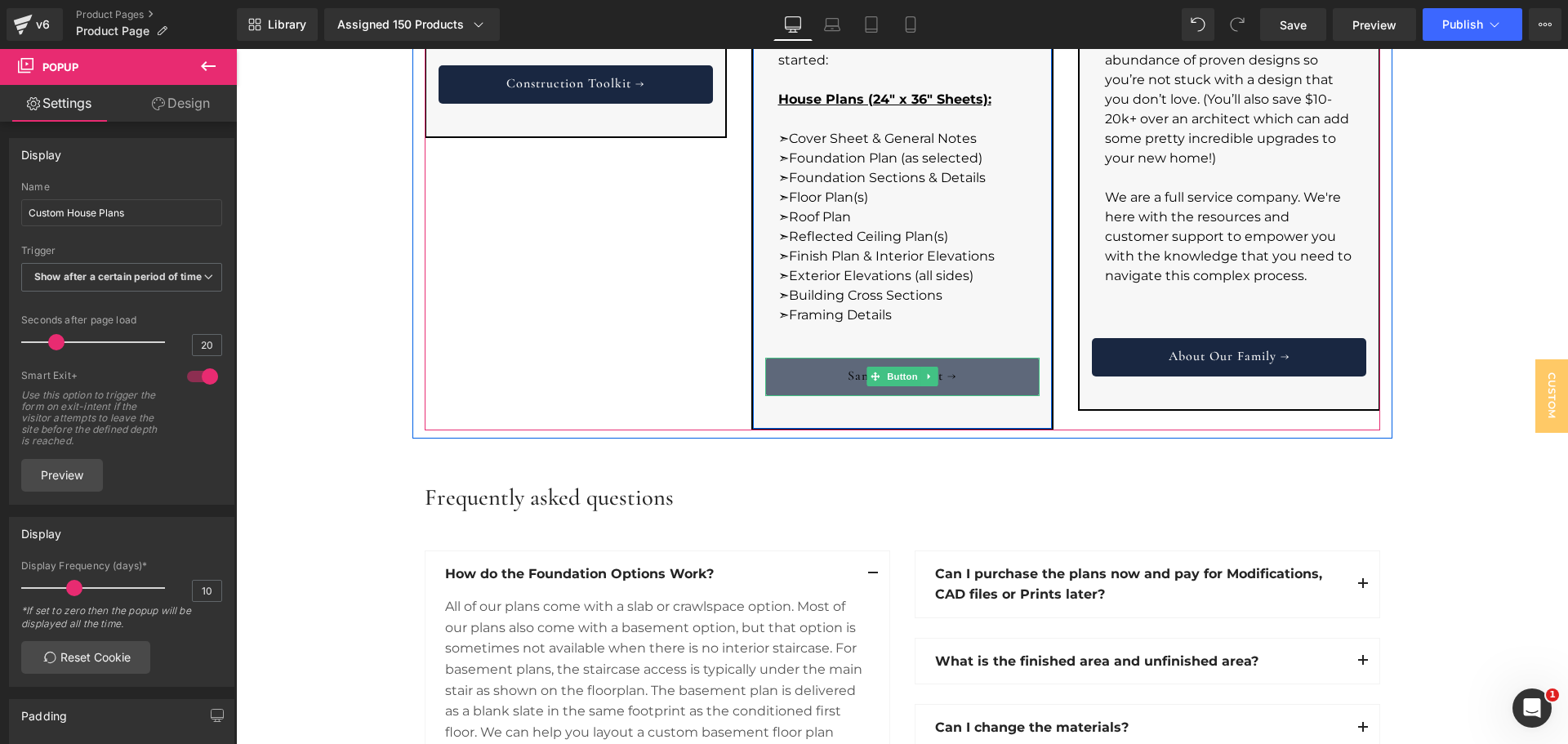
click at [970, 358] on link "Sample Plan Set →" at bounding box center [902, 377] width 274 height 38
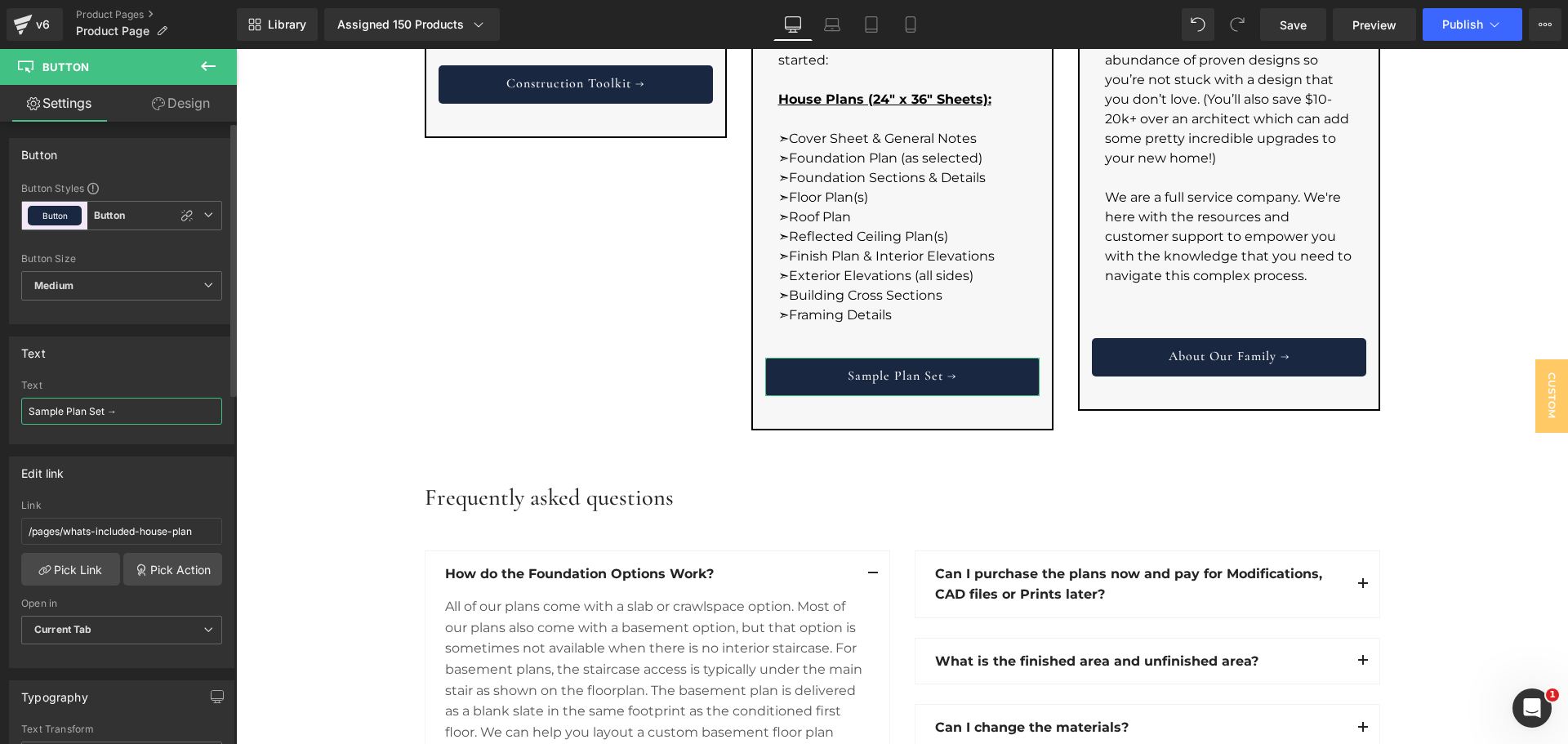
click at [176, 419] on input "Sample Plan Set →" at bounding box center [121, 411] width 201 height 27
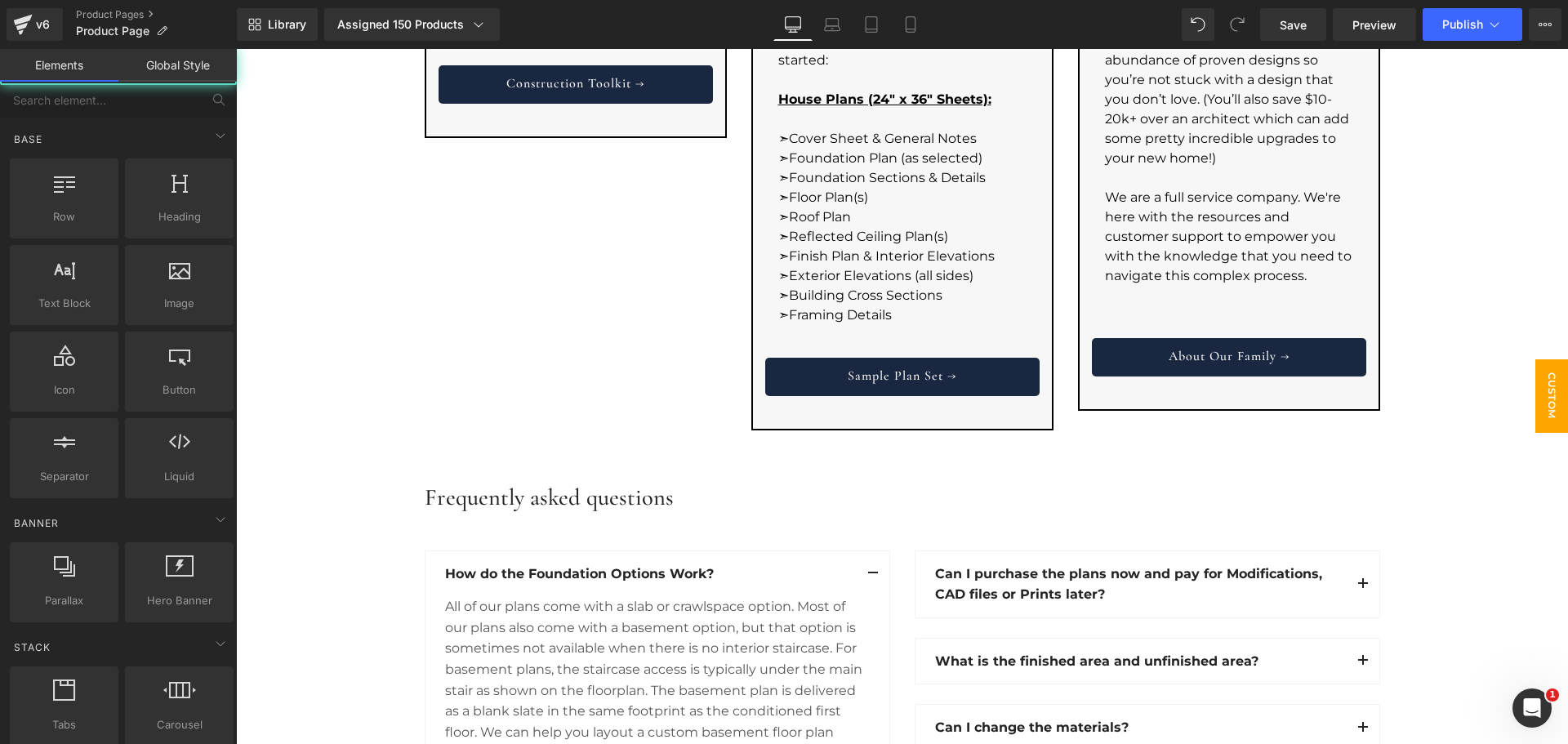
click at [1532, 388] on span "Custom House Plans" at bounding box center [1519, 396] width 98 height 73
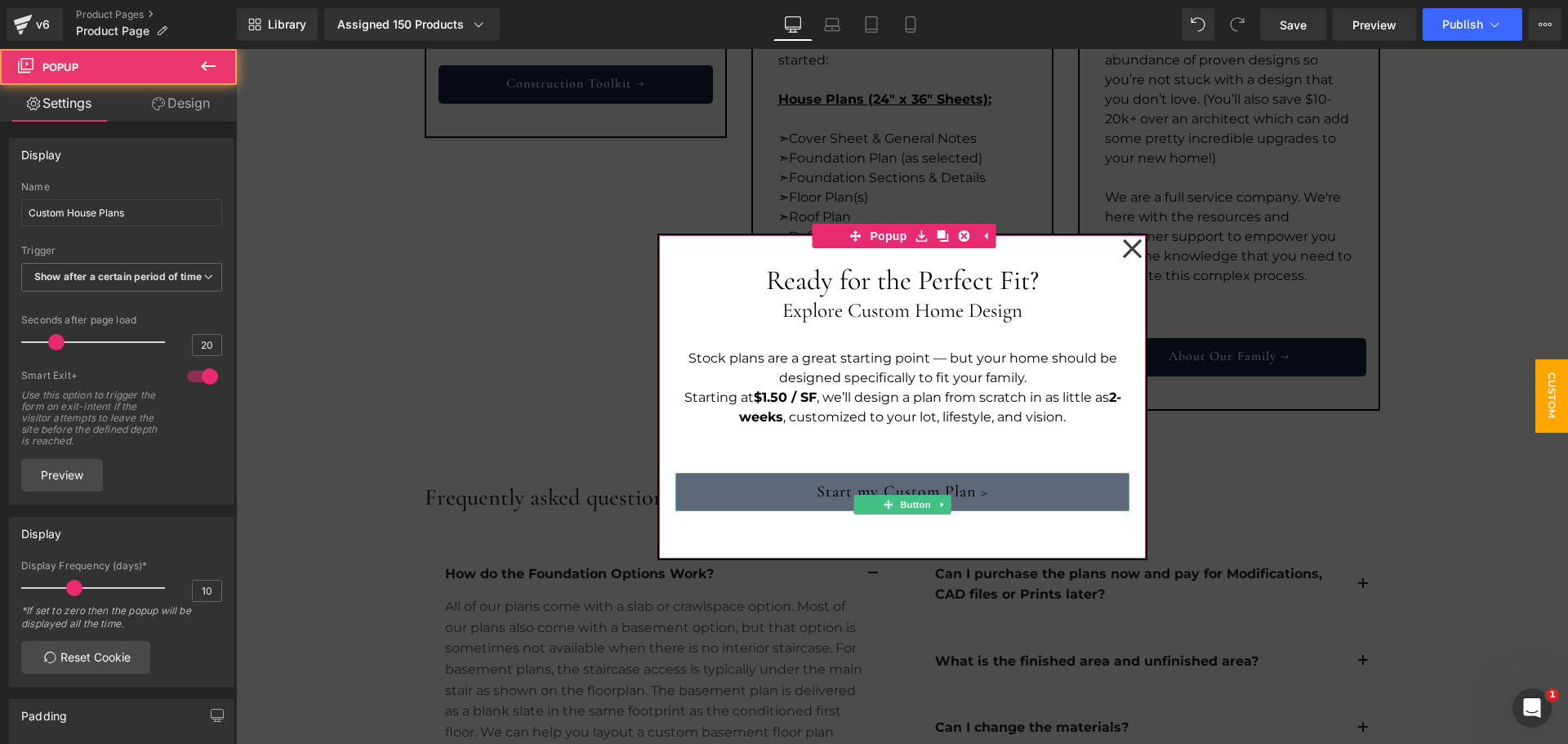
click at [983, 490] on link "Start my Custom Plan >" at bounding box center [902, 491] width 454 height 38
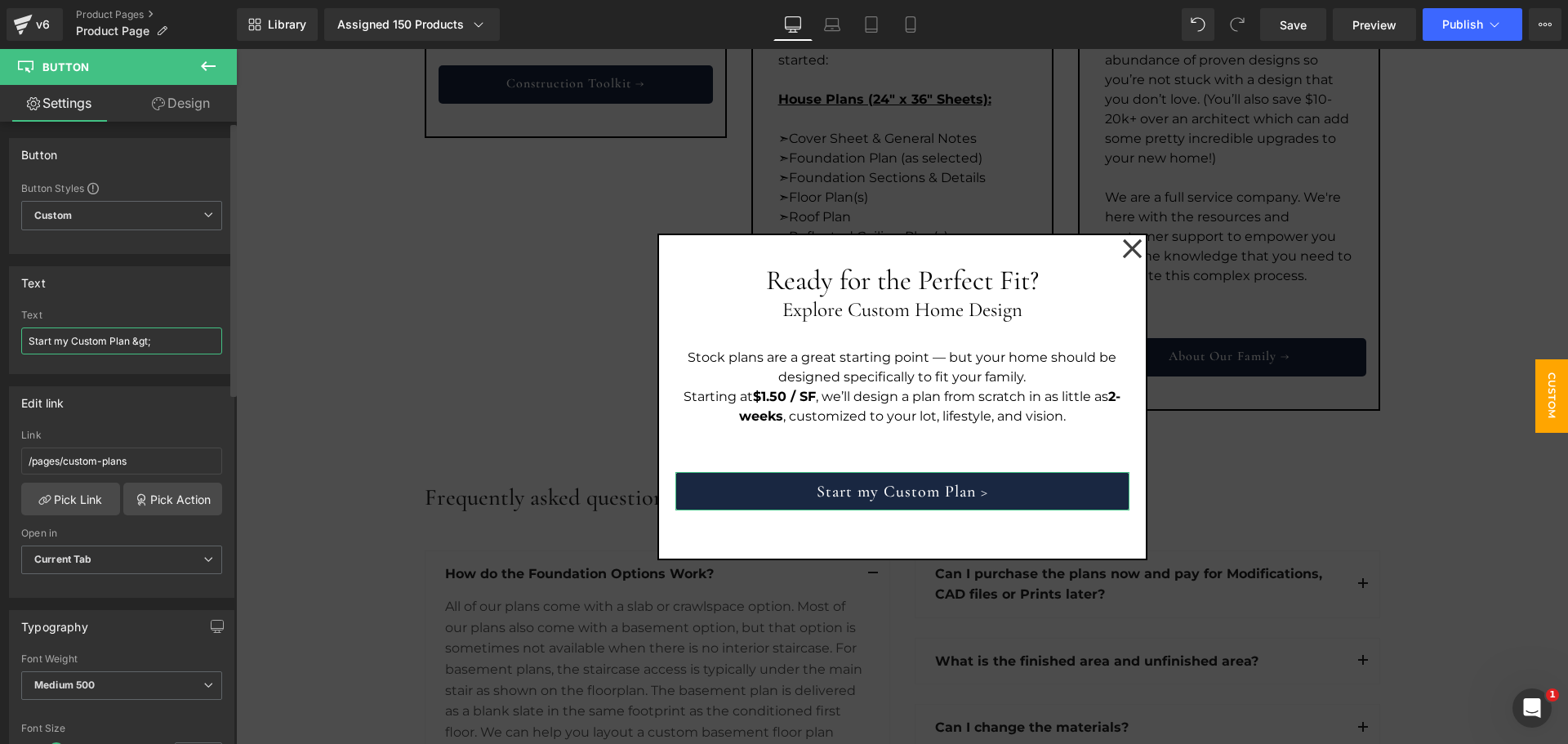
drag, startPoint x: 174, startPoint y: 341, endPoint x: 131, endPoint y: 341, distance: 43.0
click at [131, 341] on input "Start my Custom Plan &gt;" at bounding box center [121, 341] width 201 height 27
type input "Start my Custom Plan →"
drag, startPoint x: 989, startPoint y: 116, endPoint x: 1310, endPoint y: 23, distance: 334.2
click at [1310, 23] on link "Save" at bounding box center [1293, 25] width 66 height 33
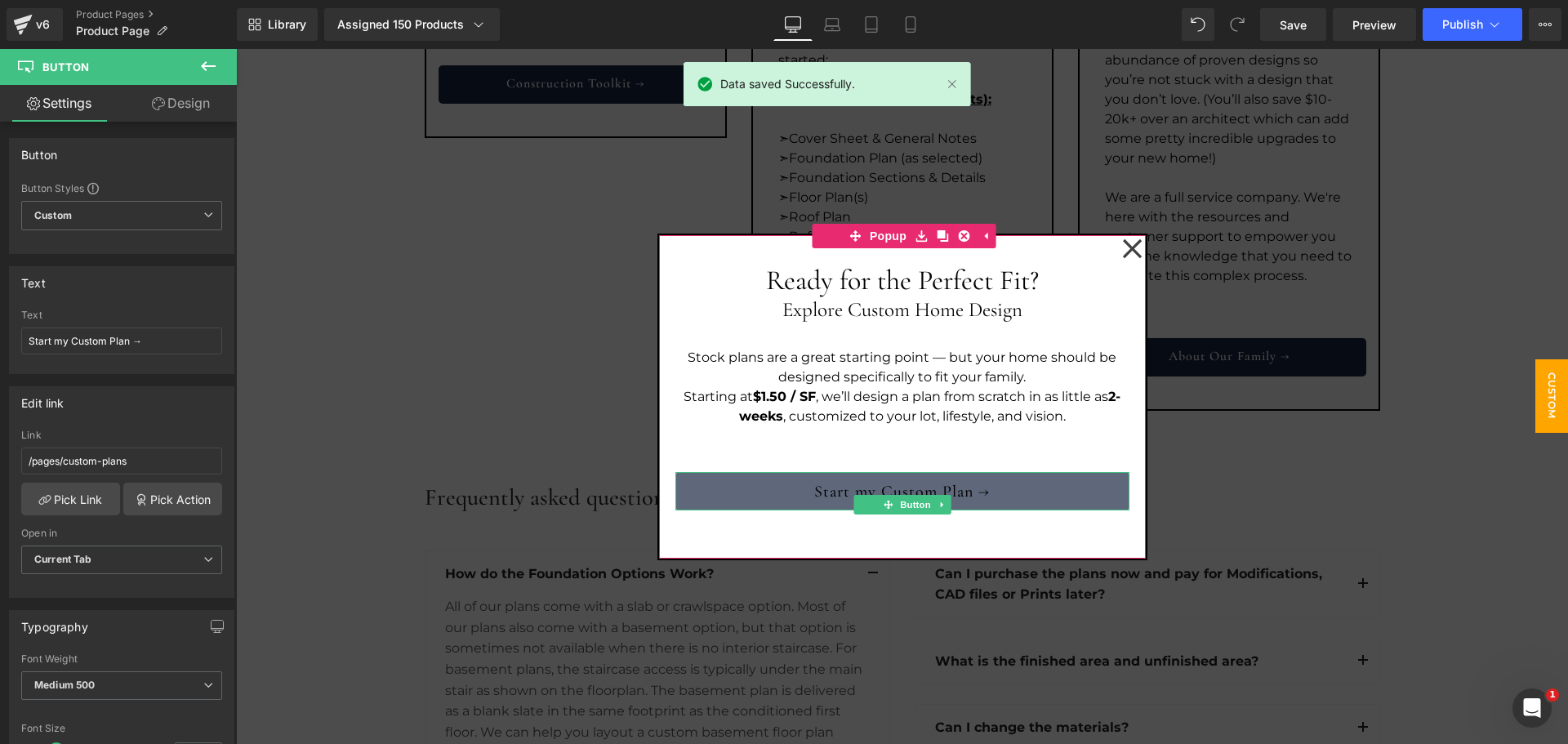
click at [1046, 494] on link "Start my Custom Plan →" at bounding box center [902, 491] width 454 height 38
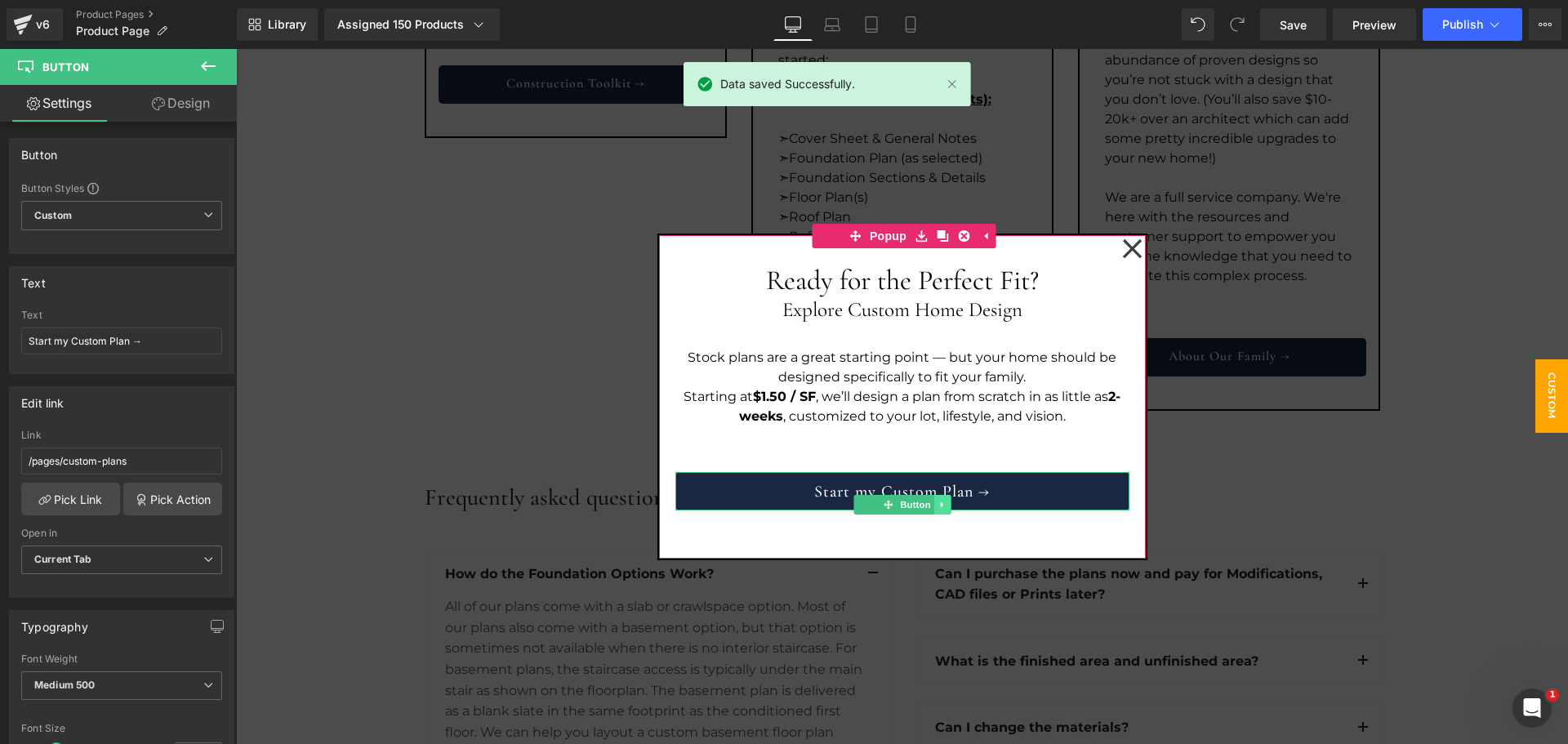
click at [940, 500] on icon at bounding box center [942, 505] width 9 height 10
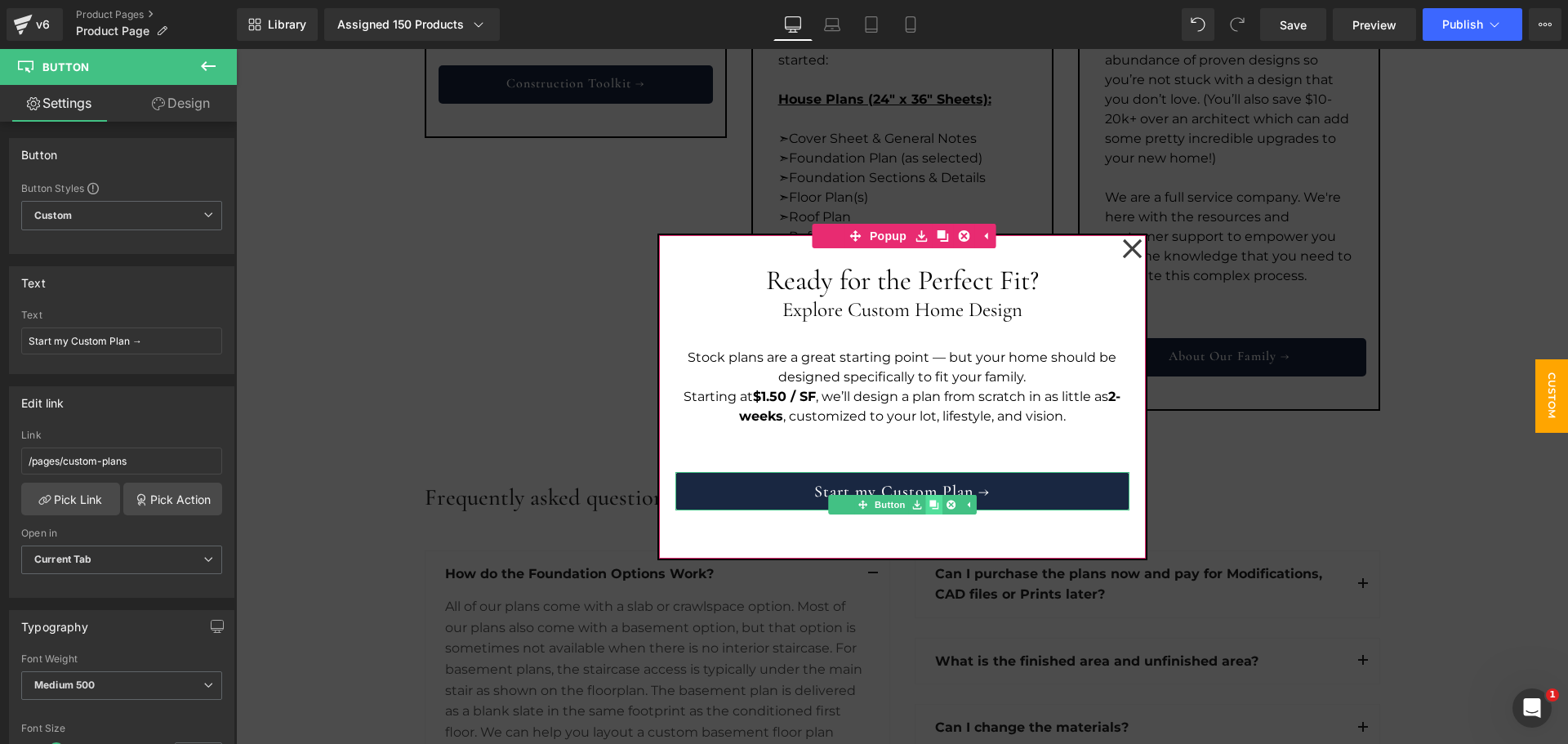
click at [930, 503] on icon at bounding box center [934, 504] width 9 height 9
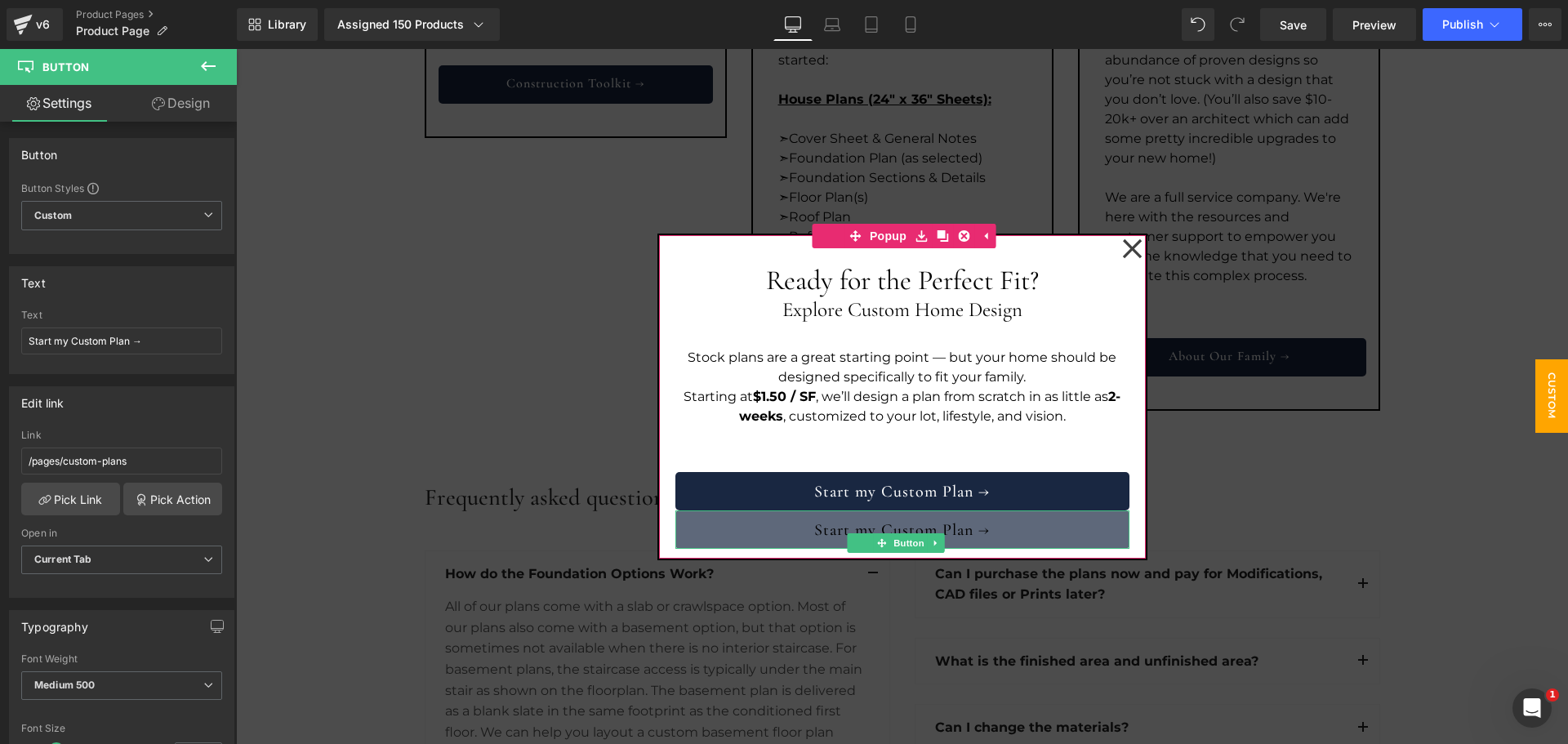
click at [970, 526] on link "Start my Custom Plan →" at bounding box center [902, 529] width 454 height 38
click at [1038, 529] on link "Start my Custom Plan →" at bounding box center [902, 529] width 454 height 38
click at [948, 528] on link "Start my Custom Plan →" at bounding box center [902, 529] width 454 height 38
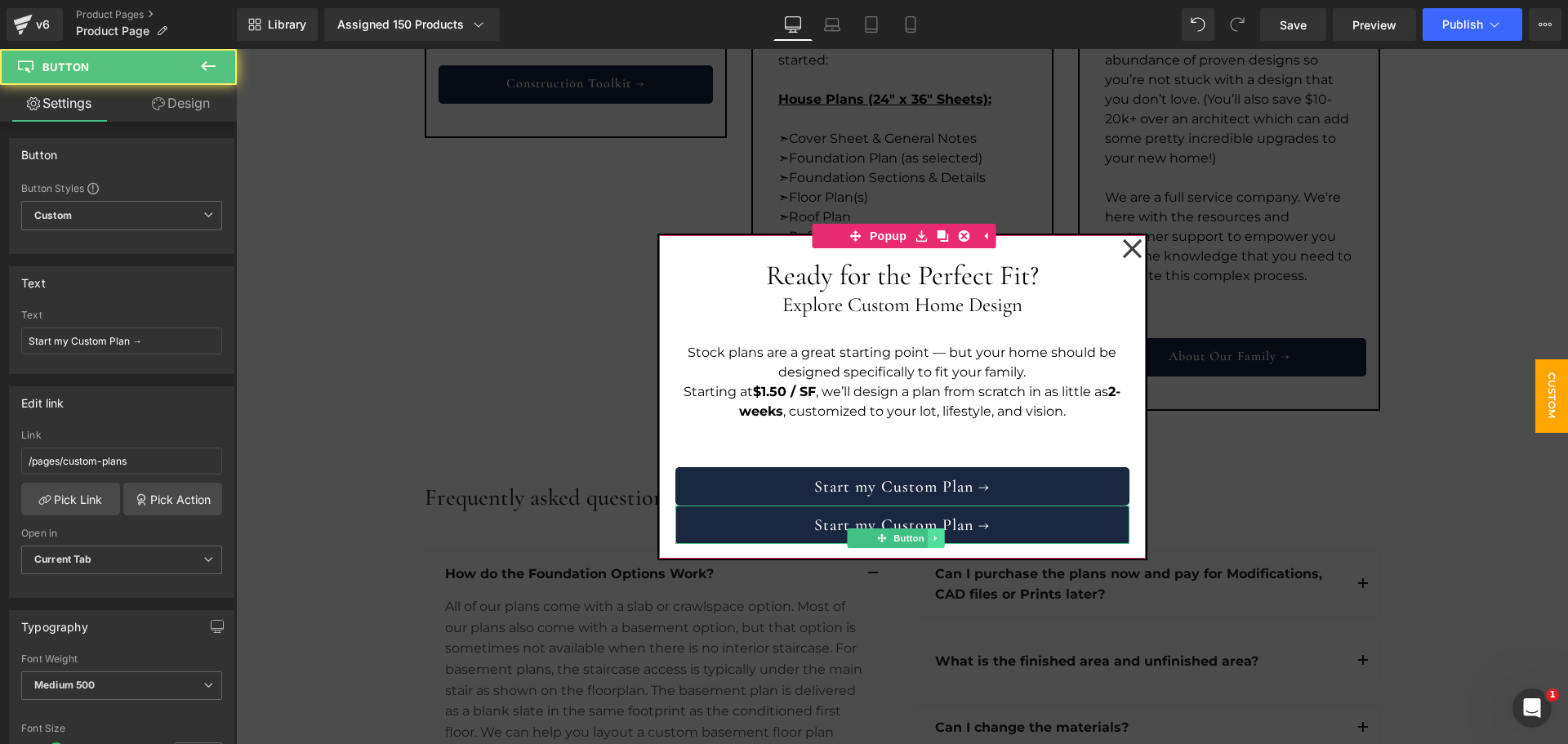
scroll to position [7, 0]
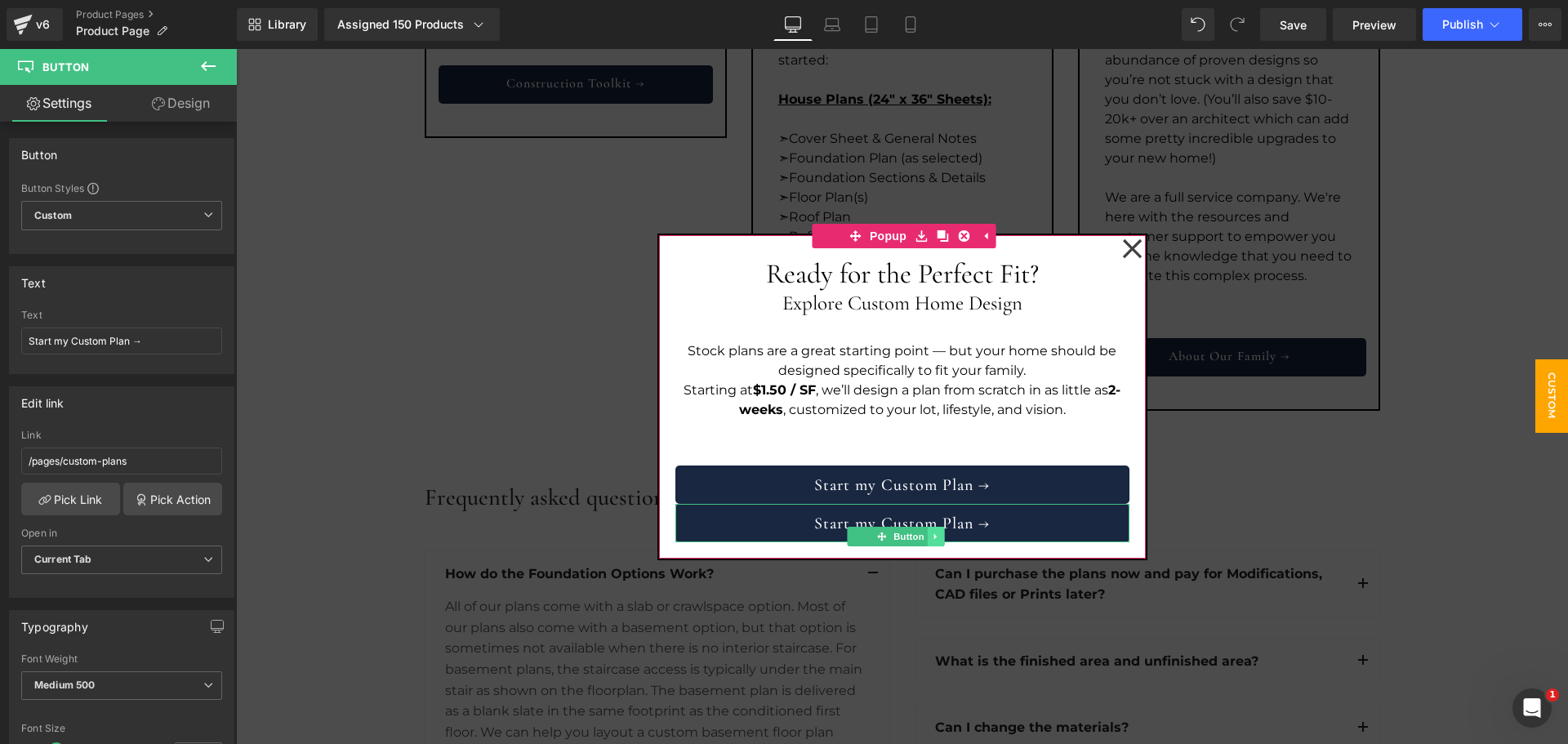
click at [932, 539] on icon at bounding box center [936, 537] width 9 height 10
click at [940, 533] on icon at bounding box center [945, 536] width 9 height 9
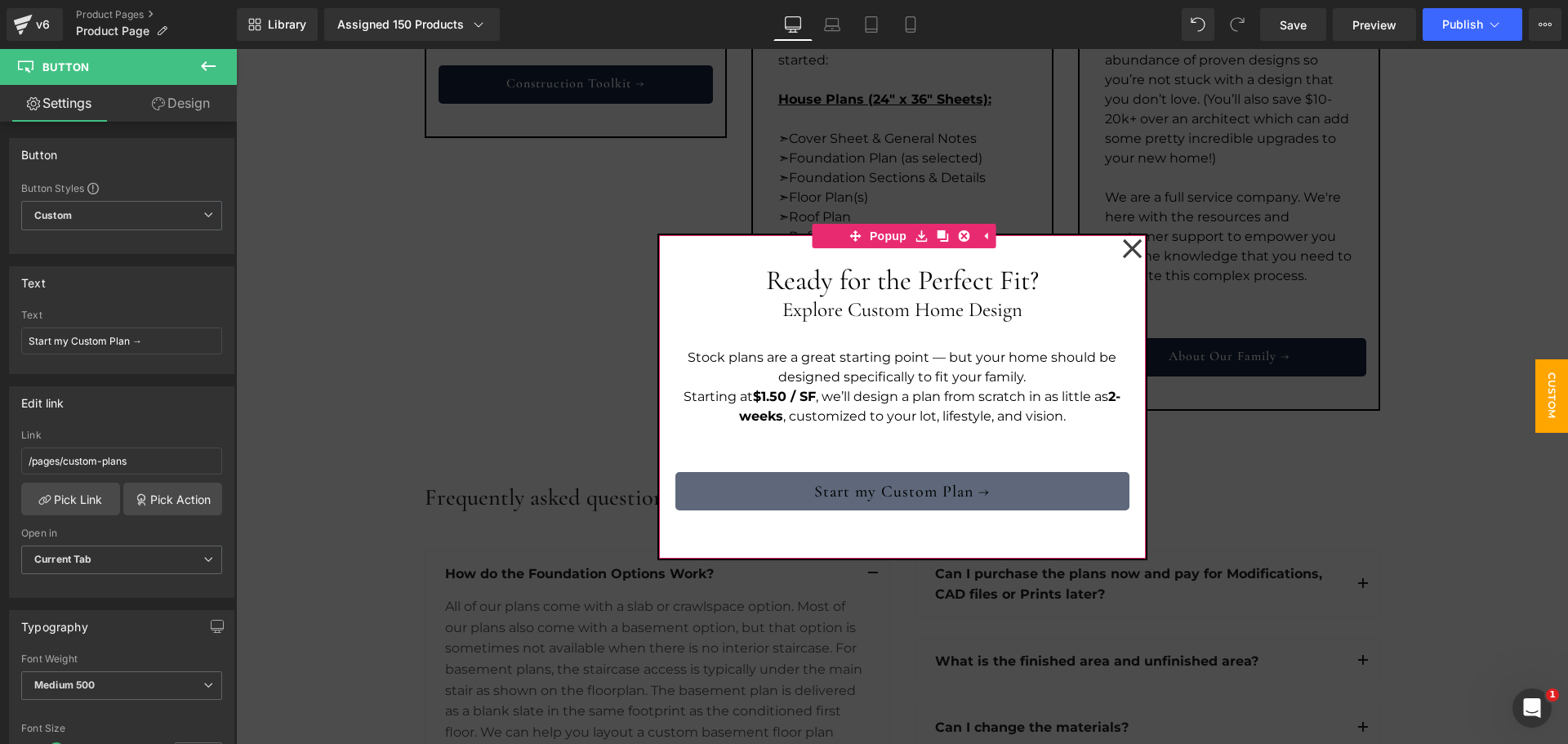
scroll to position [0, 0]
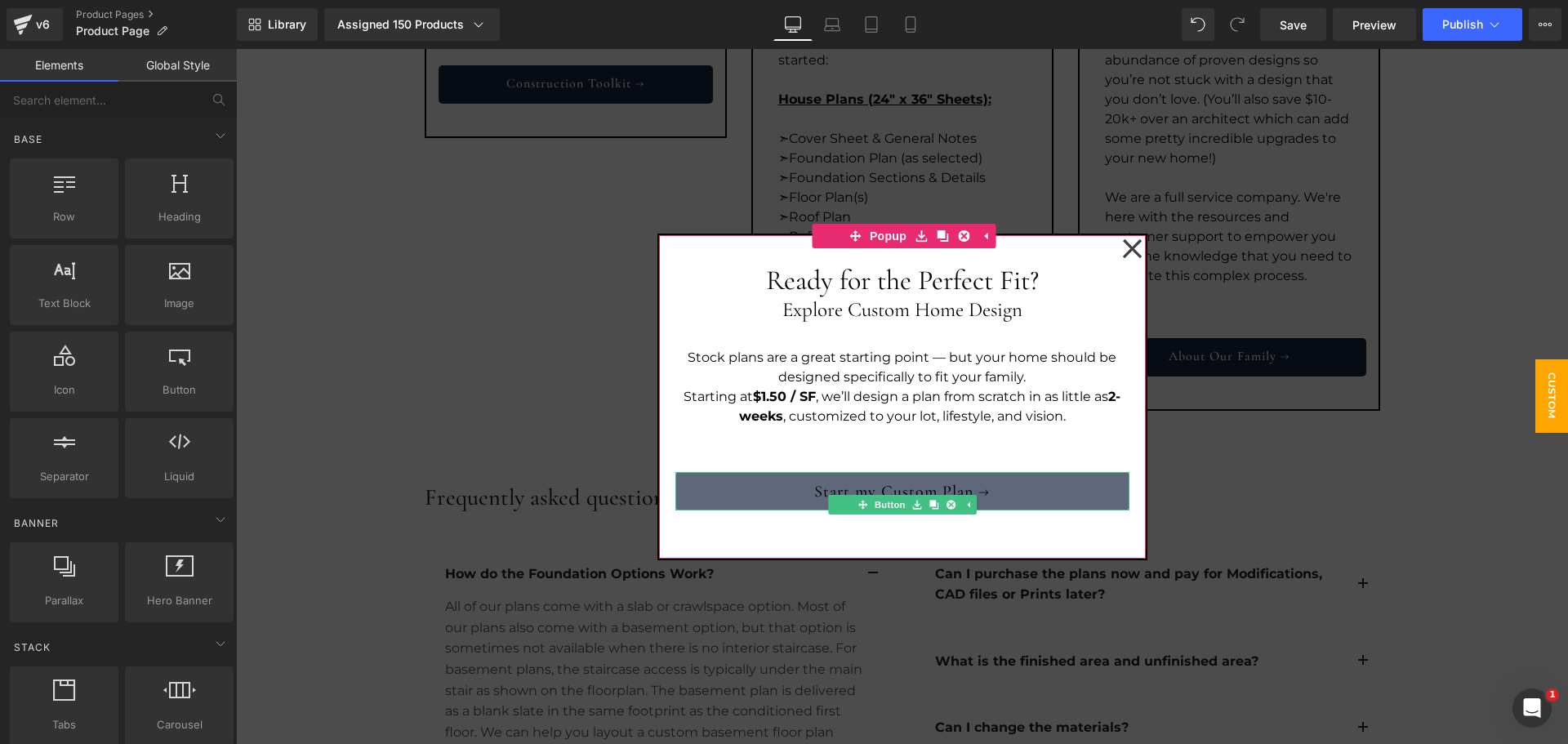
click at [982, 487] on link "Start my Custom Plan →" at bounding box center [902, 491] width 454 height 38
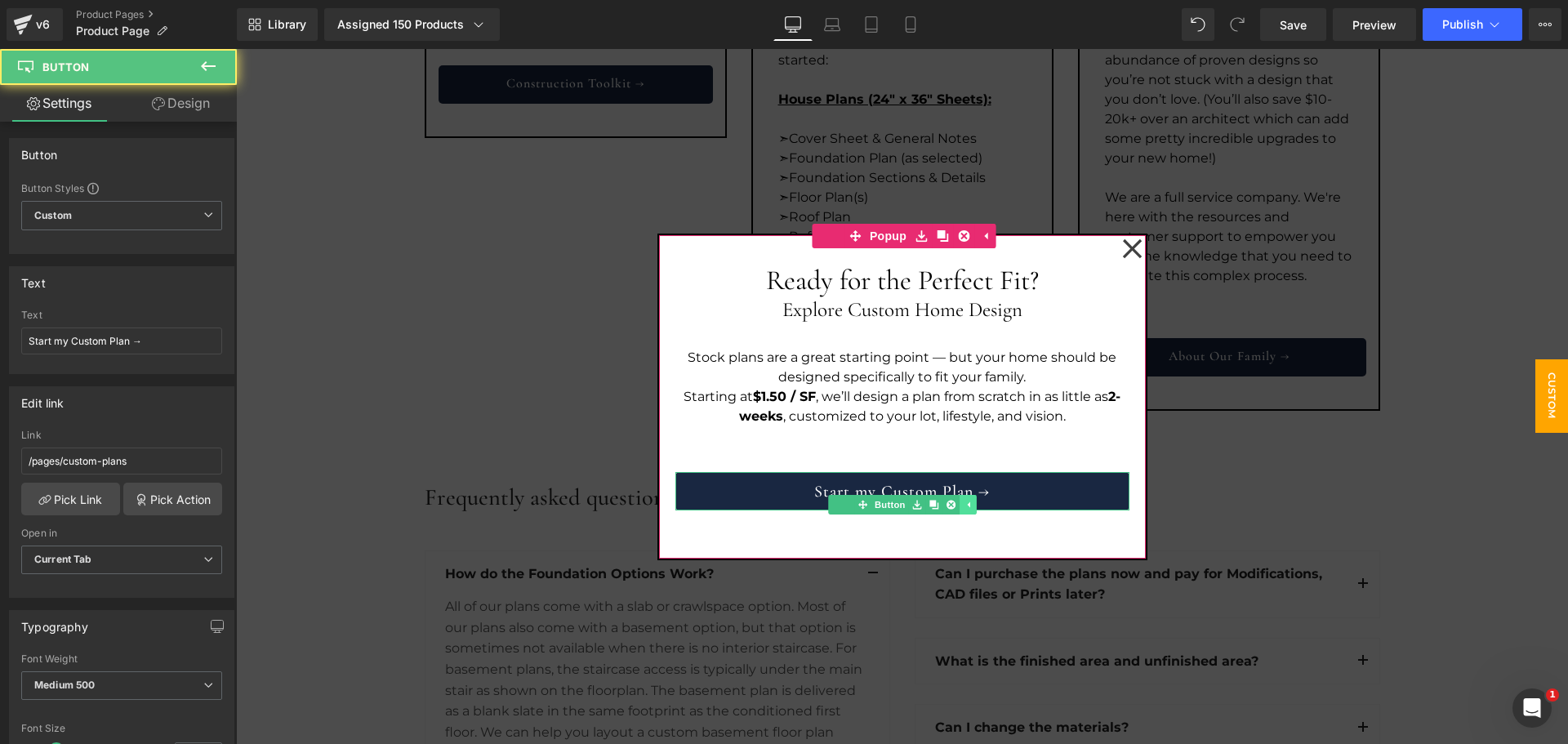
click at [963, 502] on icon at bounding box center [967, 505] width 9 height 10
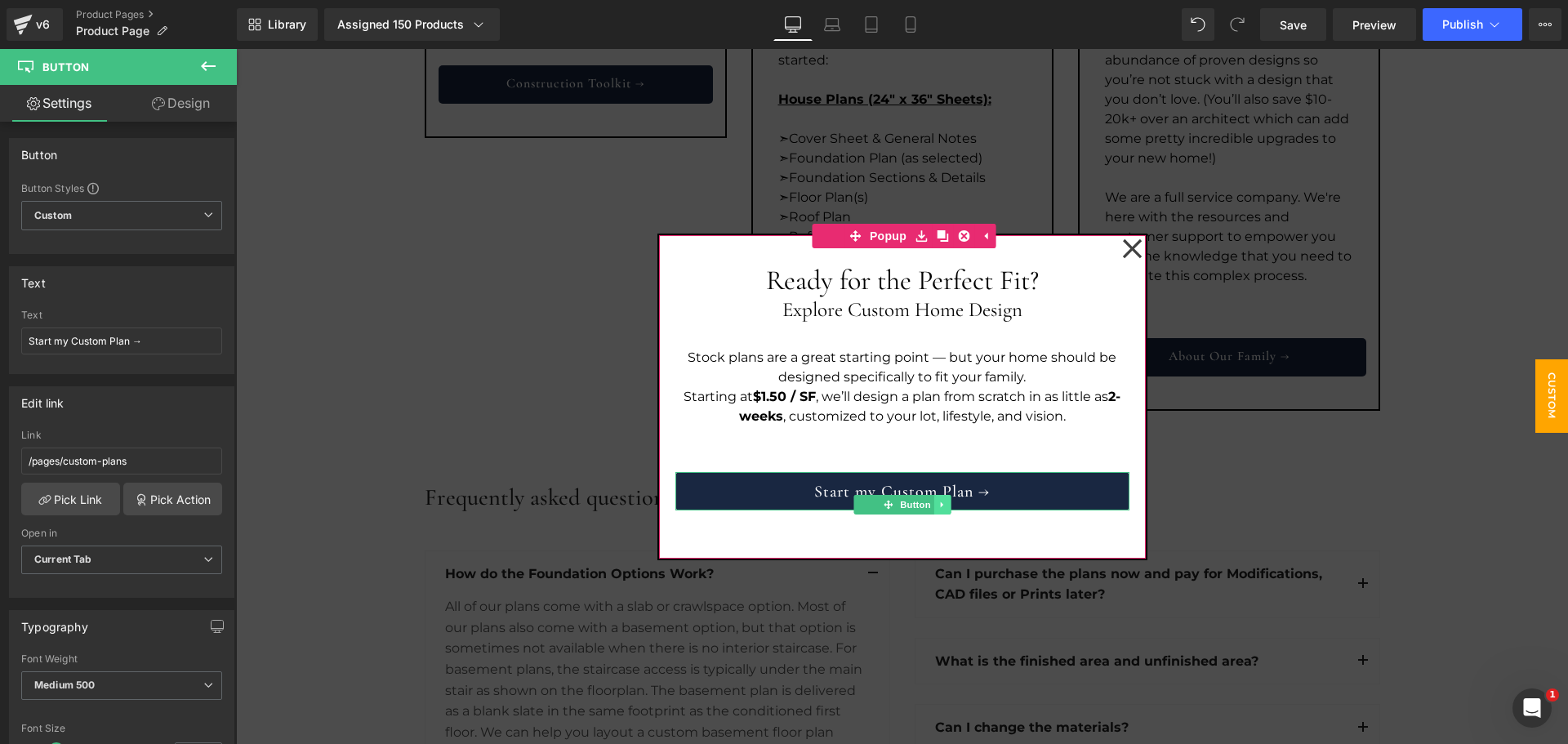
click at [938, 504] on icon at bounding box center [942, 505] width 9 height 10
click at [930, 502] on icon at bounding box center [934, 504] width 9 height 9
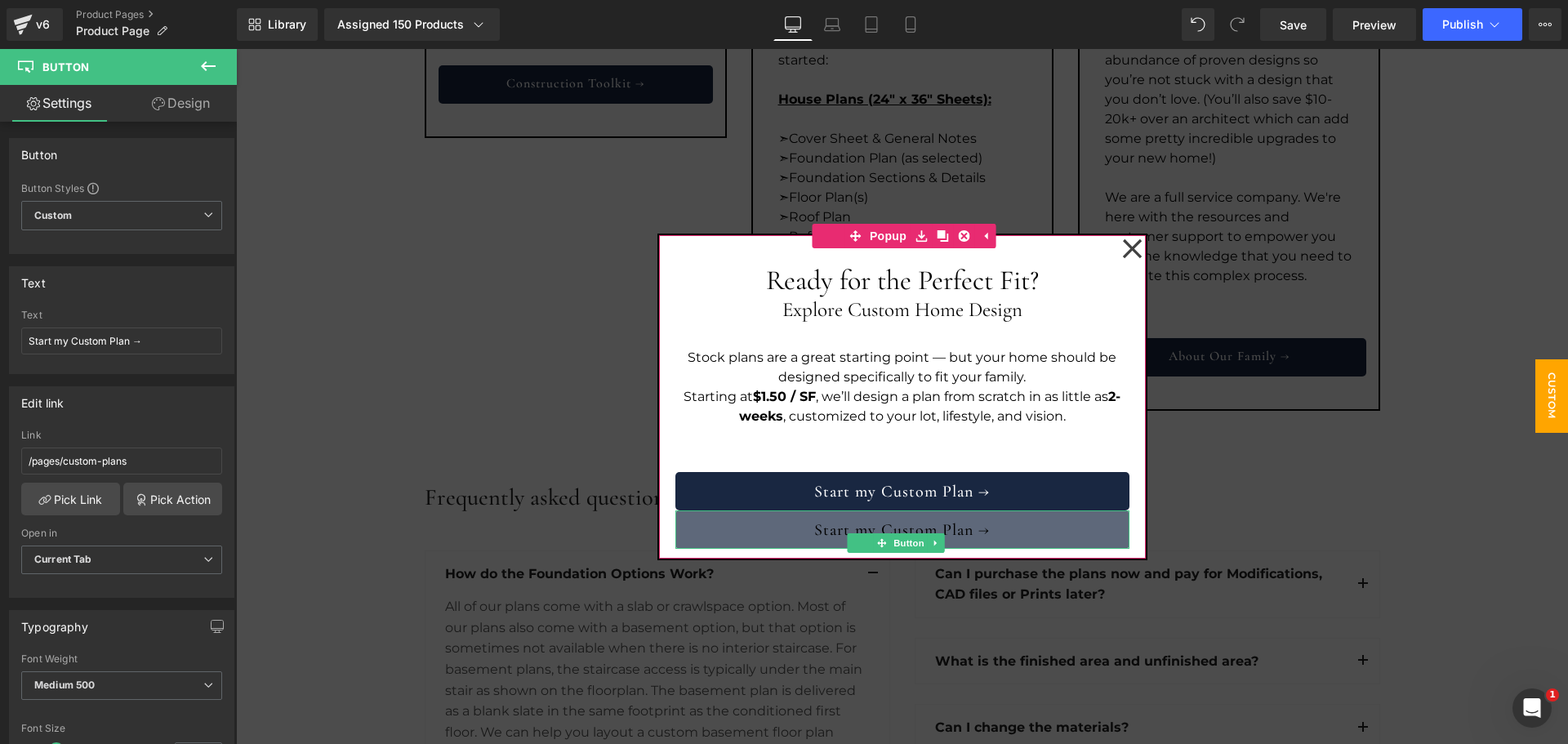
click at [974, 519] on link "Start my Custom Plan →" at bounding box center [902, 529] width 454 height 38
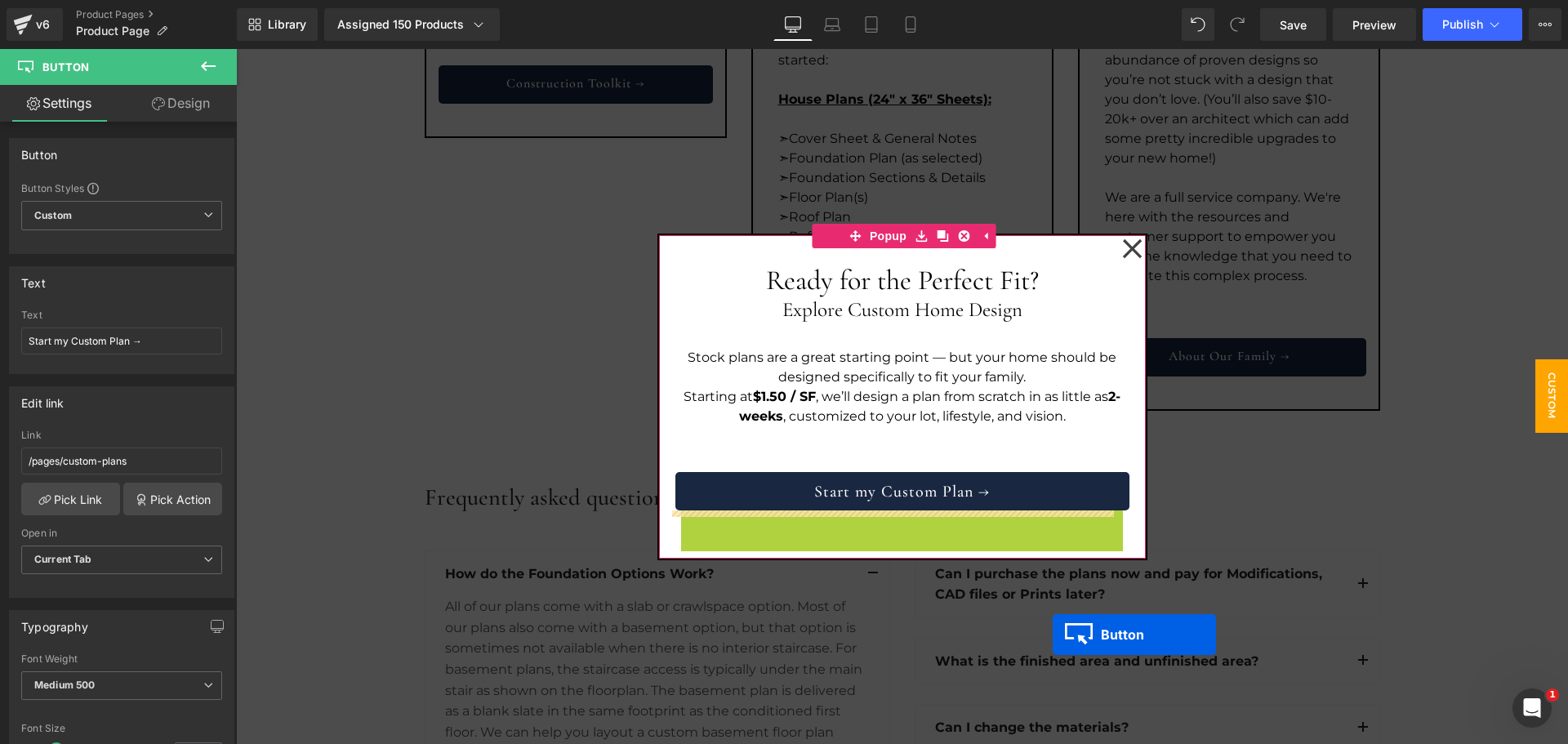
drag, startPoint x: 878, startPoint y: 540, endPoint x: 1052, endPoint y: 636, distance: 198.7
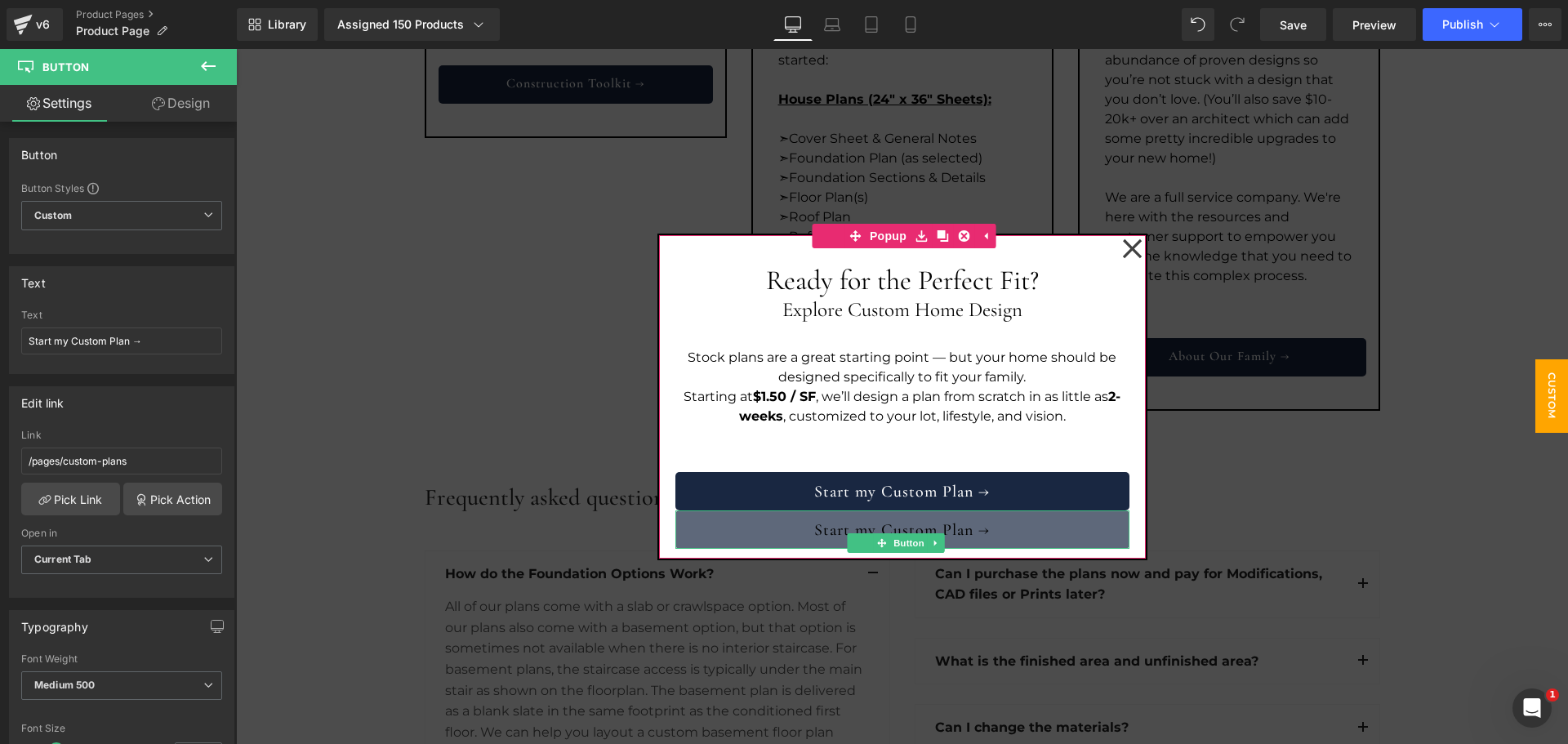
click at [942, 522] on link "Start my Custom Plan →" at bounding box center [902, 529] width 454 height 38
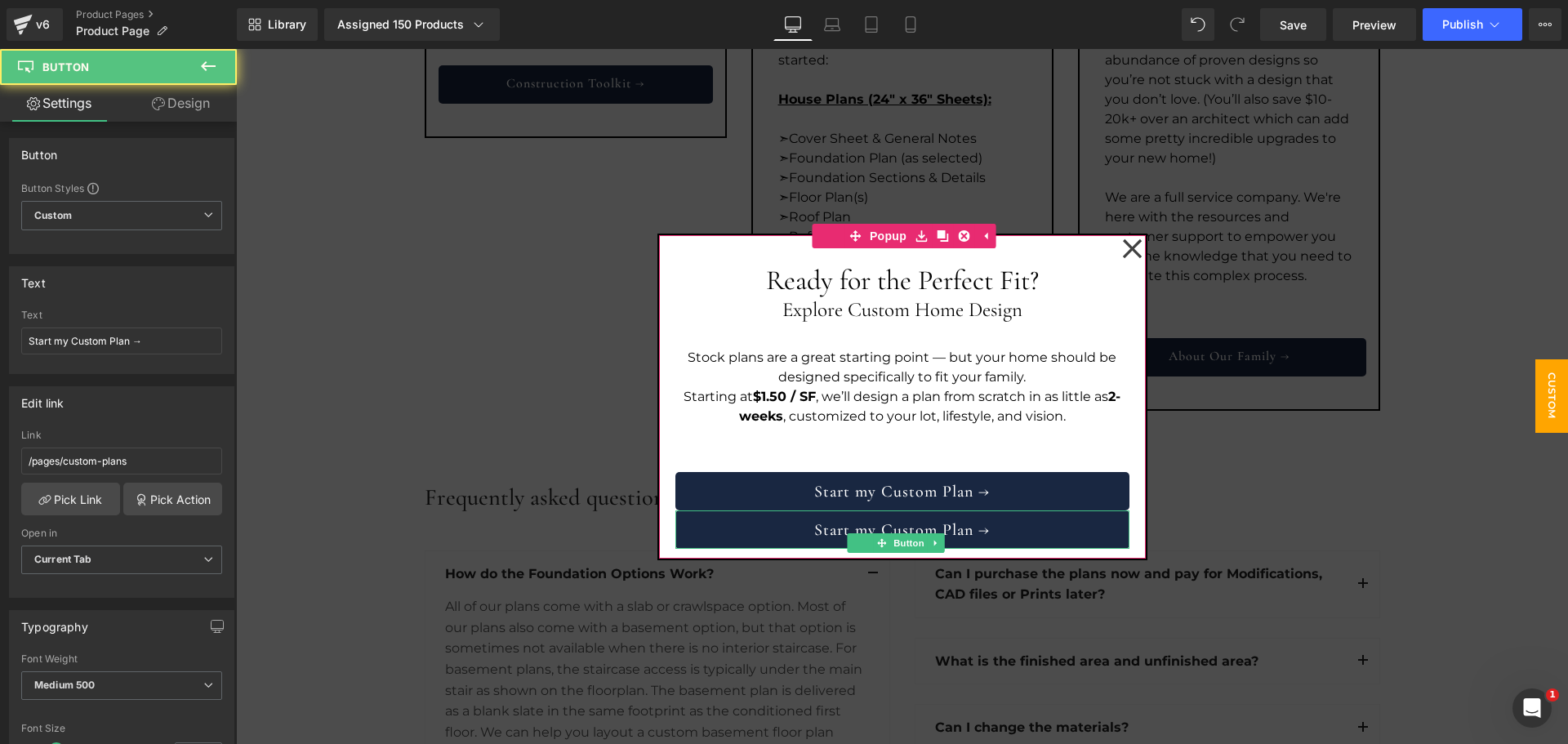
click at [932, 539] on icon at bounding box center [936, 543] width 9 height 10
click at [940, 539] on icon at bounding box center [945, 543] width 9 height 9
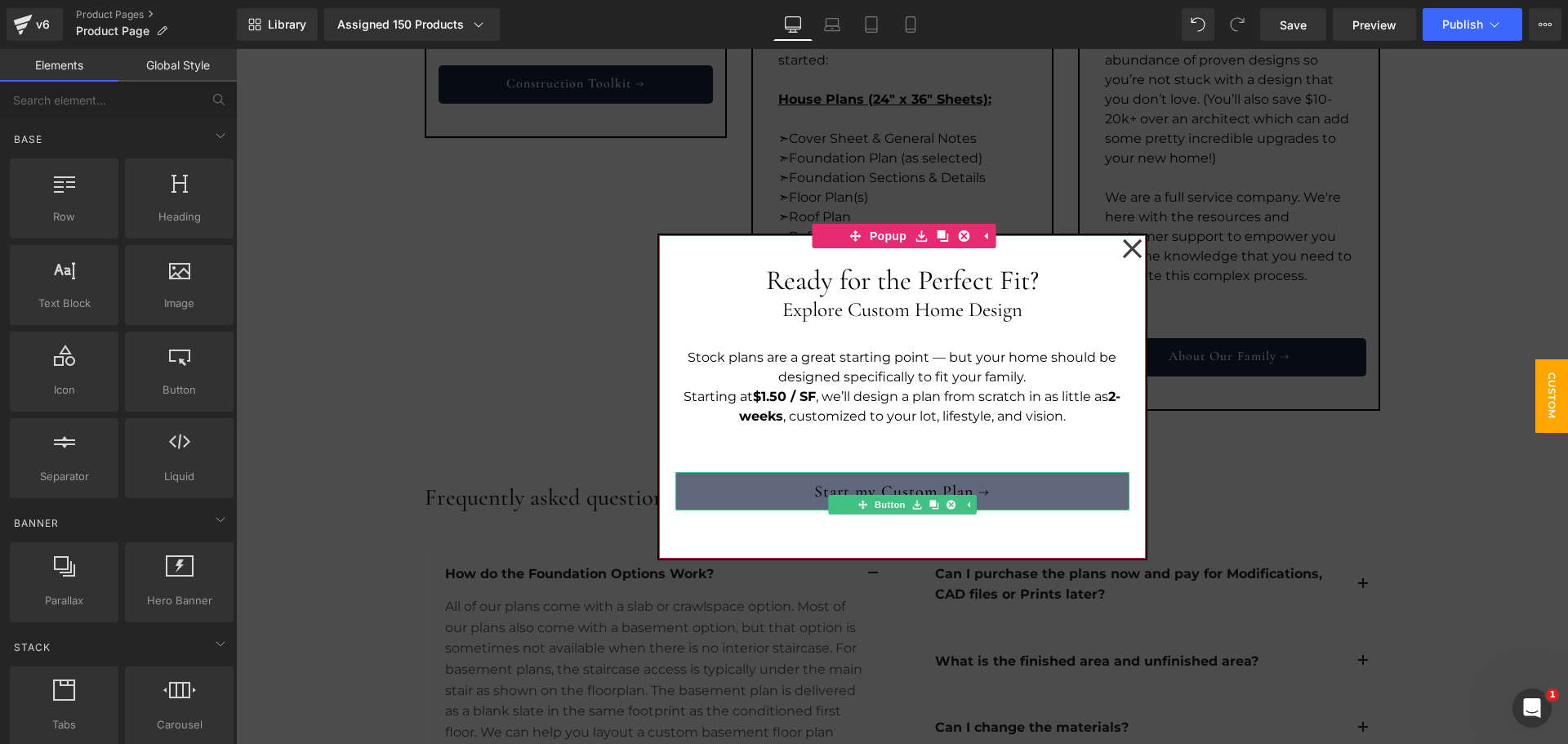
click at [981, 493] on link "Start my Custom Plan →" at bounding box center [902, 491] width 454 height 38
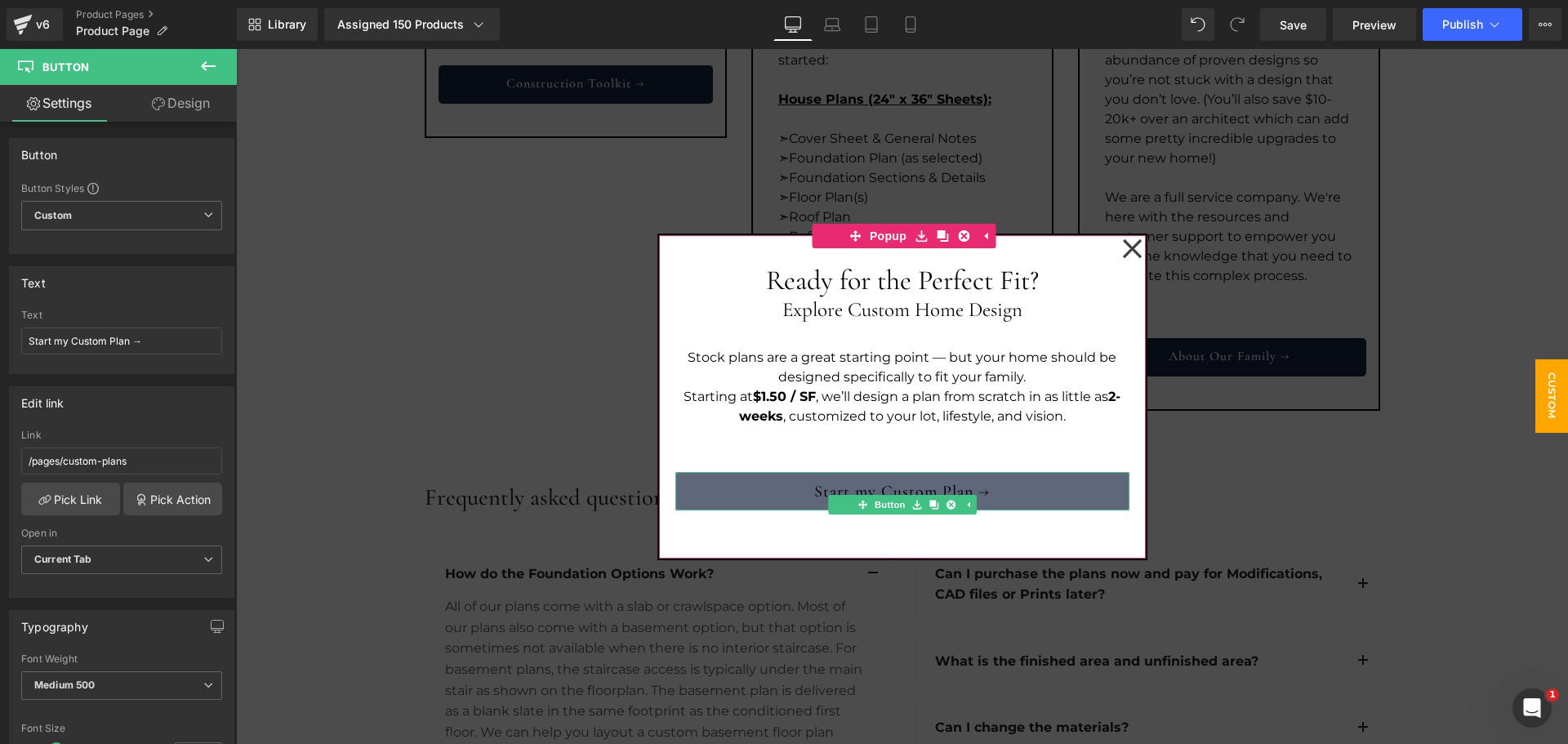
click at [915, 491] on link "Start my Custom Plan →" at bounding box center [902, 491] width 454 height 38
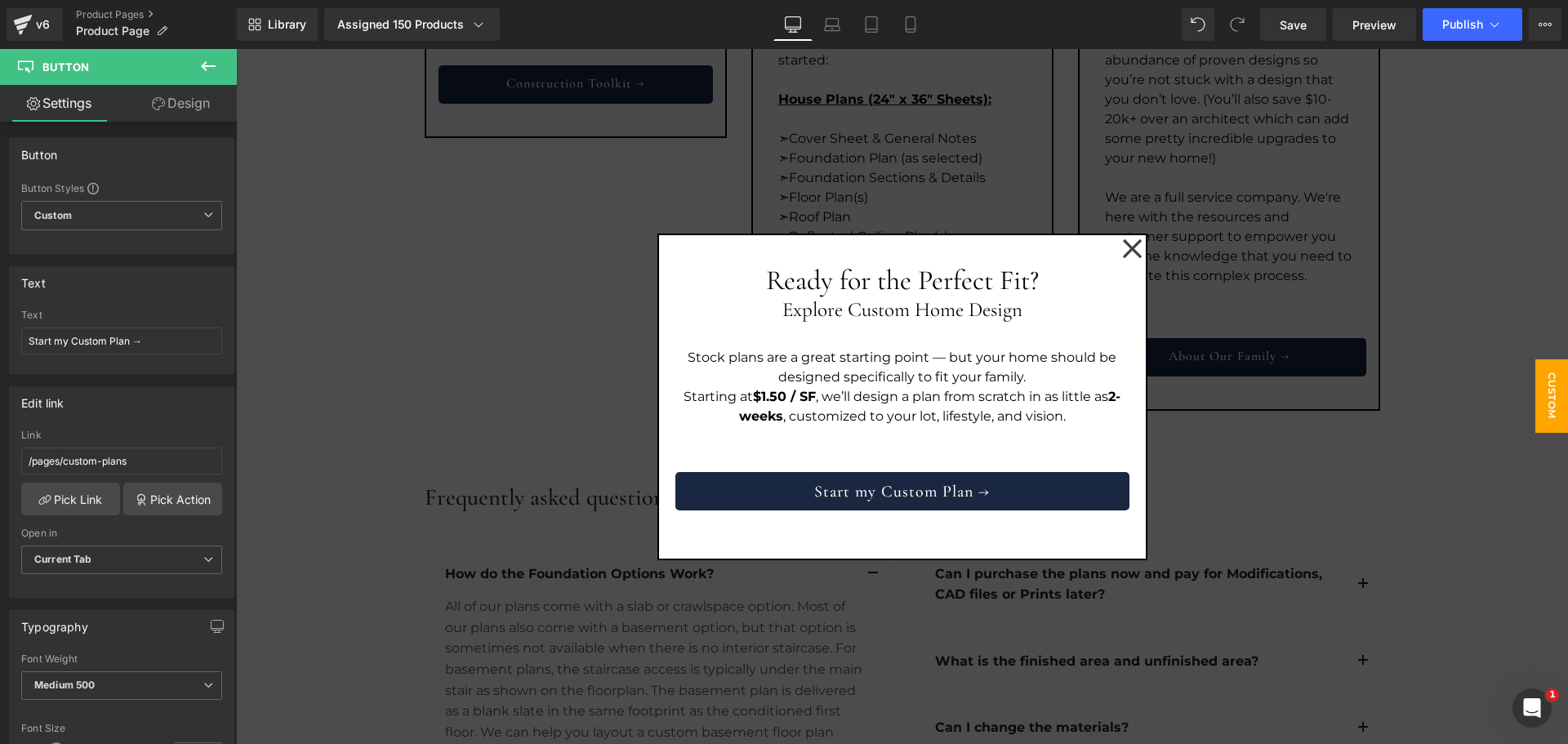
click at [1125, 252] on icon at bounding box center [1132, 249] width 21 height 21
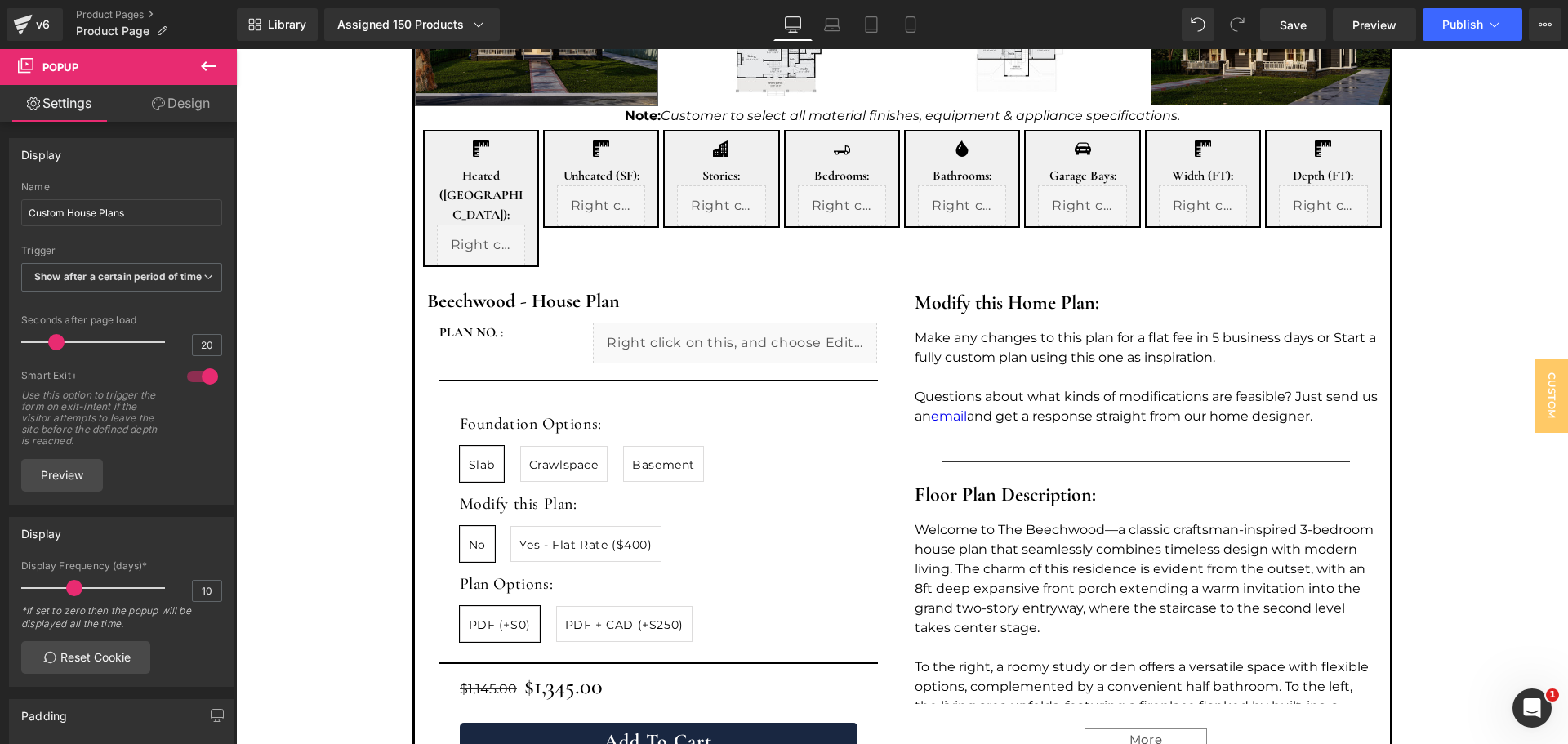
scroll to position [661, 0]
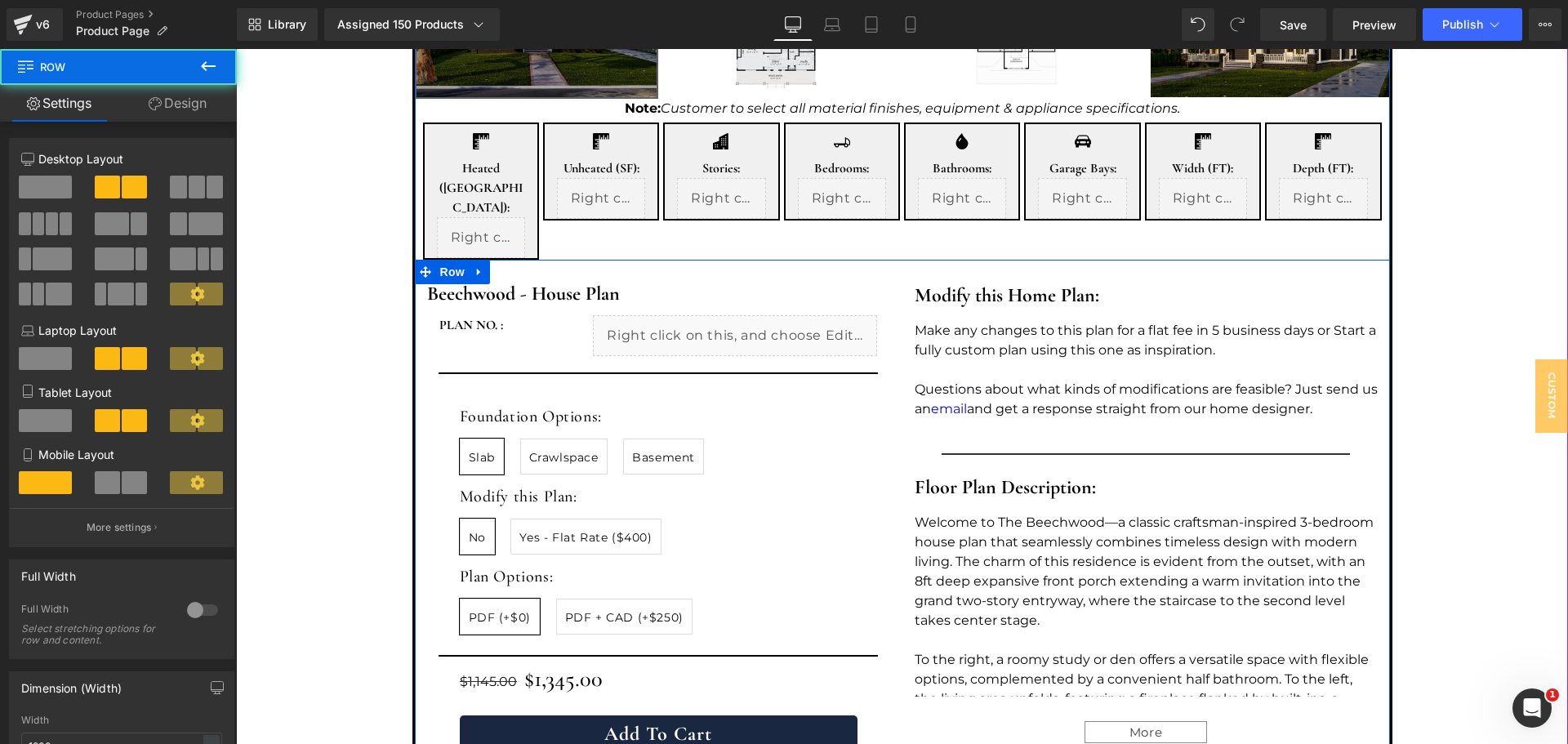
click at [1083, 394] on div "Modify this Home Plan: Heading Make any changes to this plan for a flat fee in …" at bounding box center [1146, 553] width 488 height 571
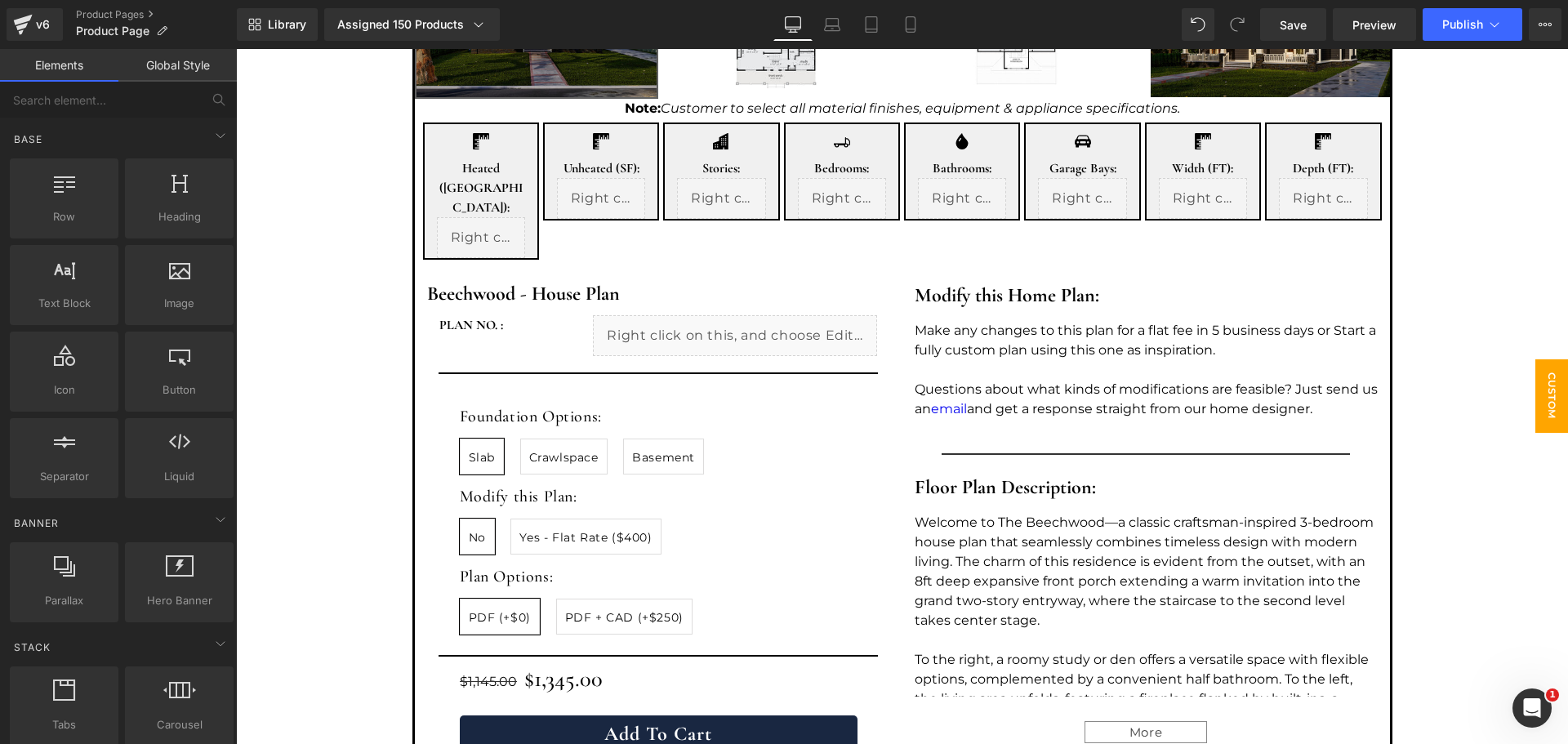
click at [1528, 383] on span "Custom House Plans" at bounding box center [1519, 396] width 98 height 73
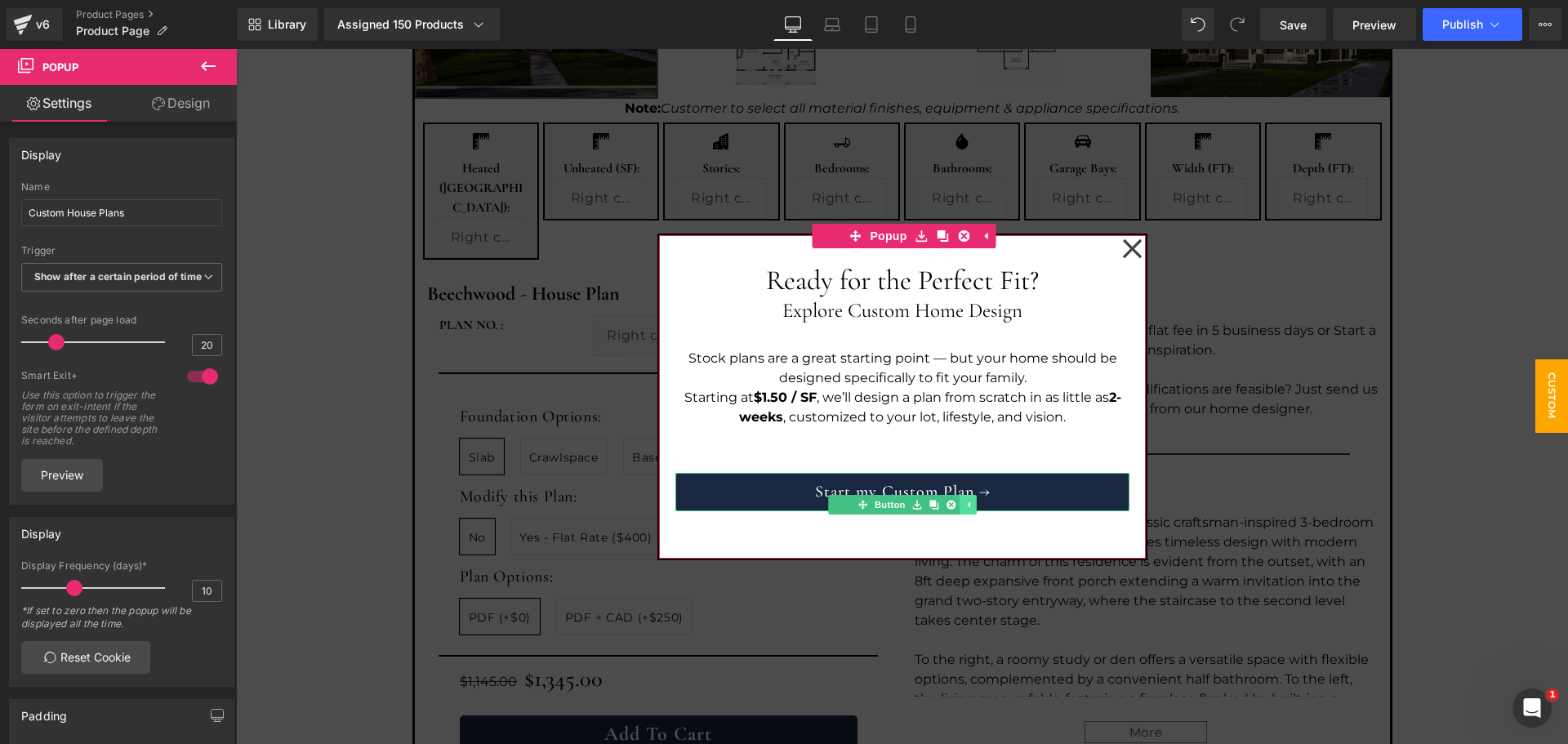
click at [963, 505] on icon at bounding box center [967, 505] width 9 height 10
click at [938, 506] on icon at bounding box center [942, 505] width 9 height 10
click at [913, 502] on icon at bounding box center [917, 505] width 9 height 10
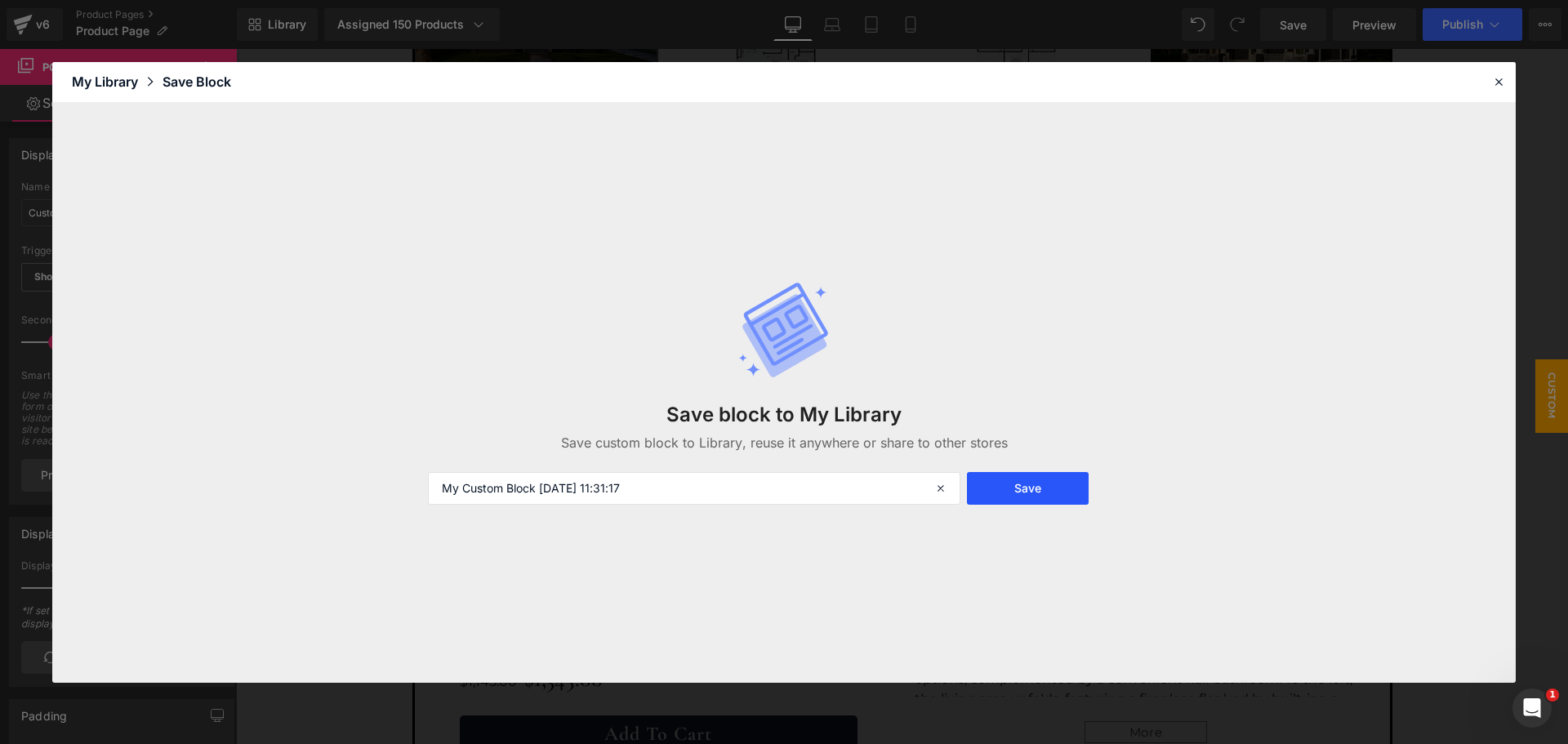
click at [1024, 490] on button "Save" at bounding box center [1027, 489] width 121 height 33
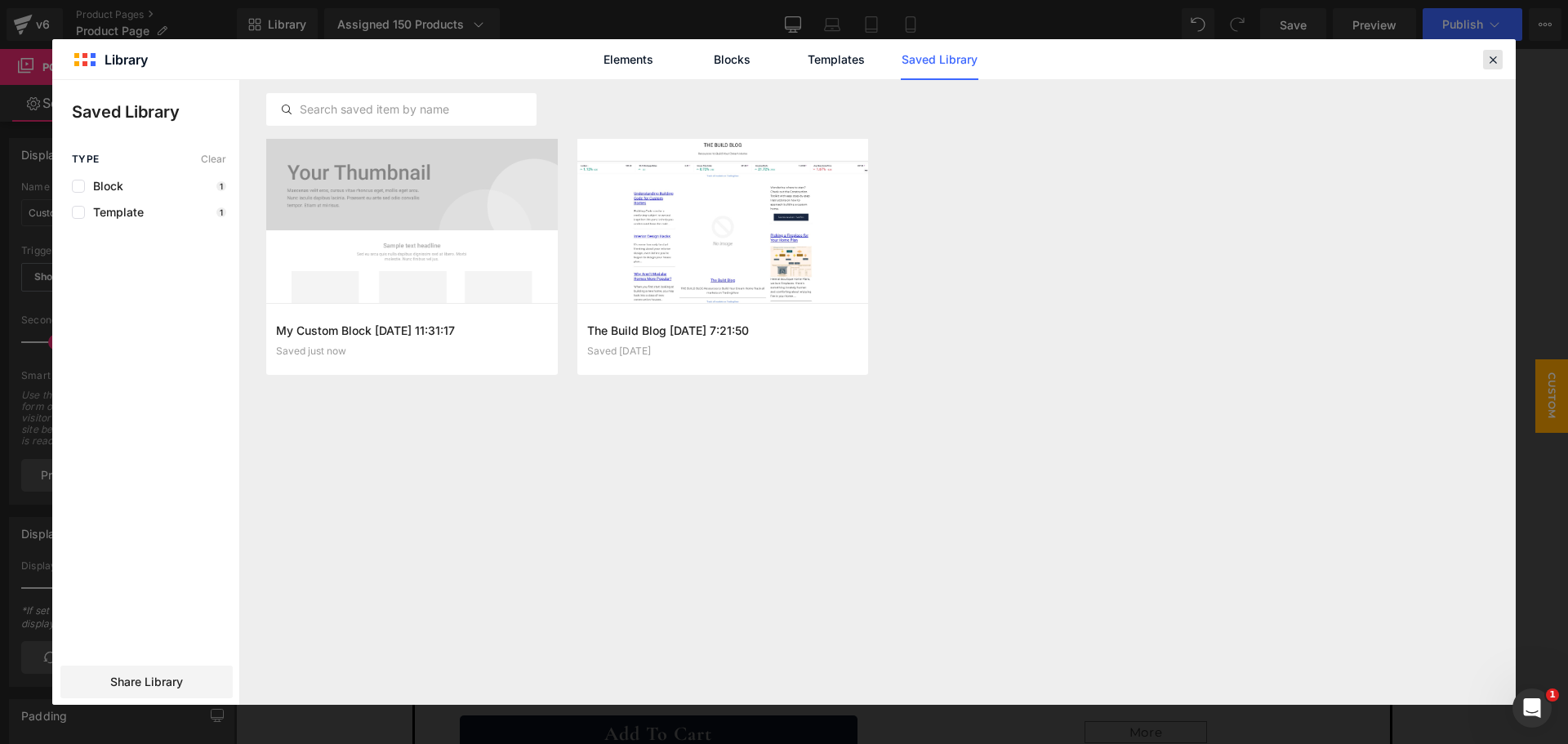
click at [1491, 61] on icon at bounding box center [1493, 59] width 15 height 15
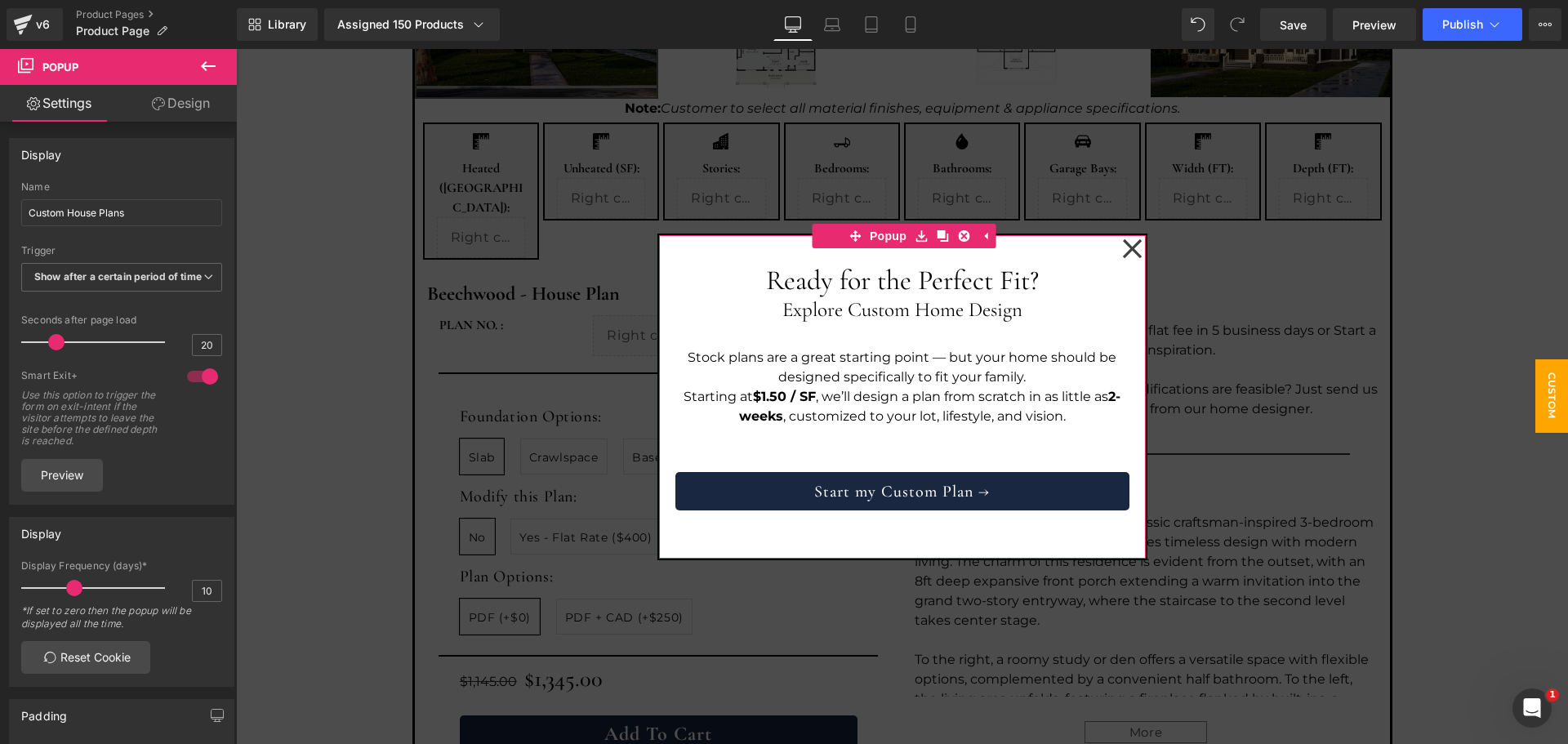
click at [1126, 253] on icon at bounding box center [1132, 249] width 21 height 21
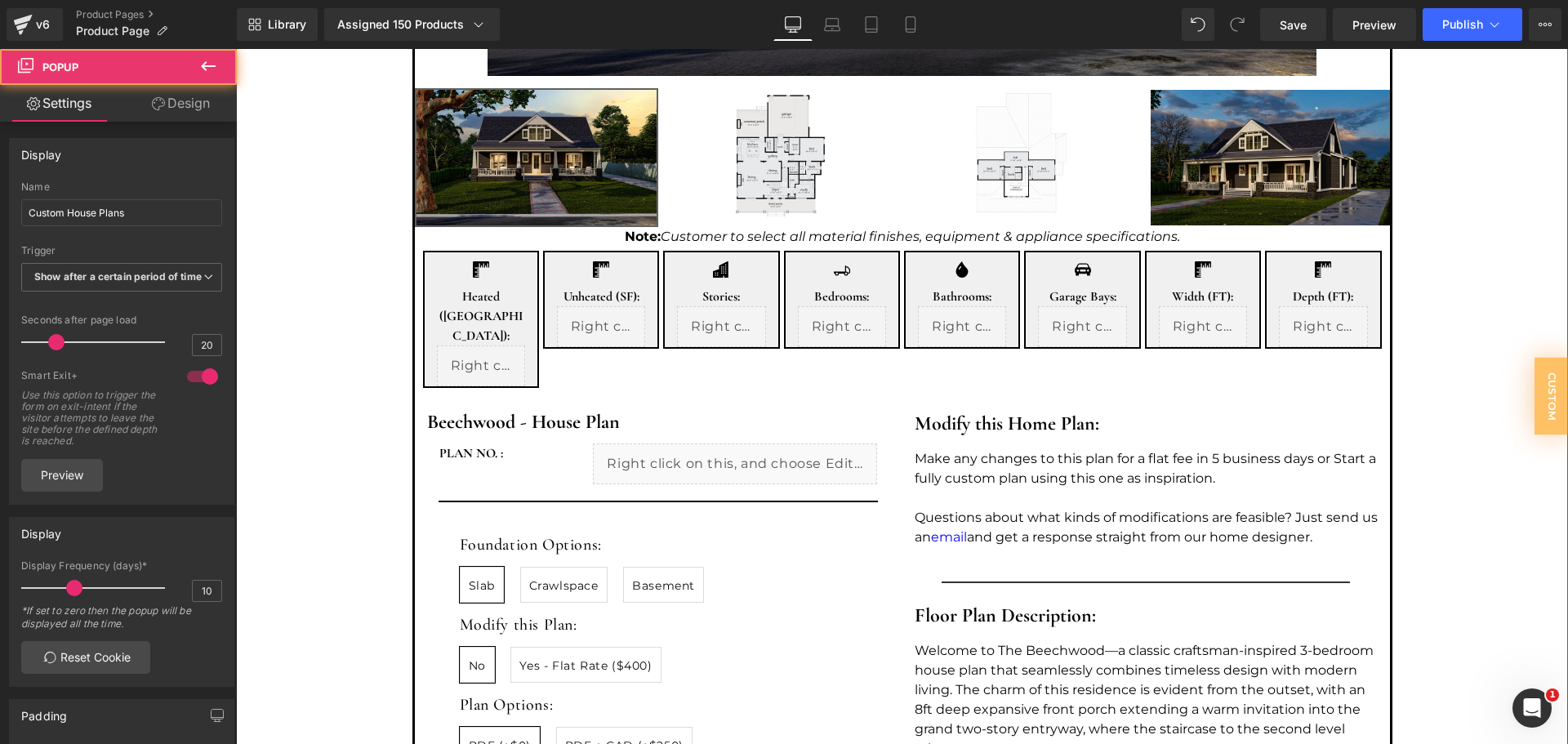
scroll to position [443, 0]
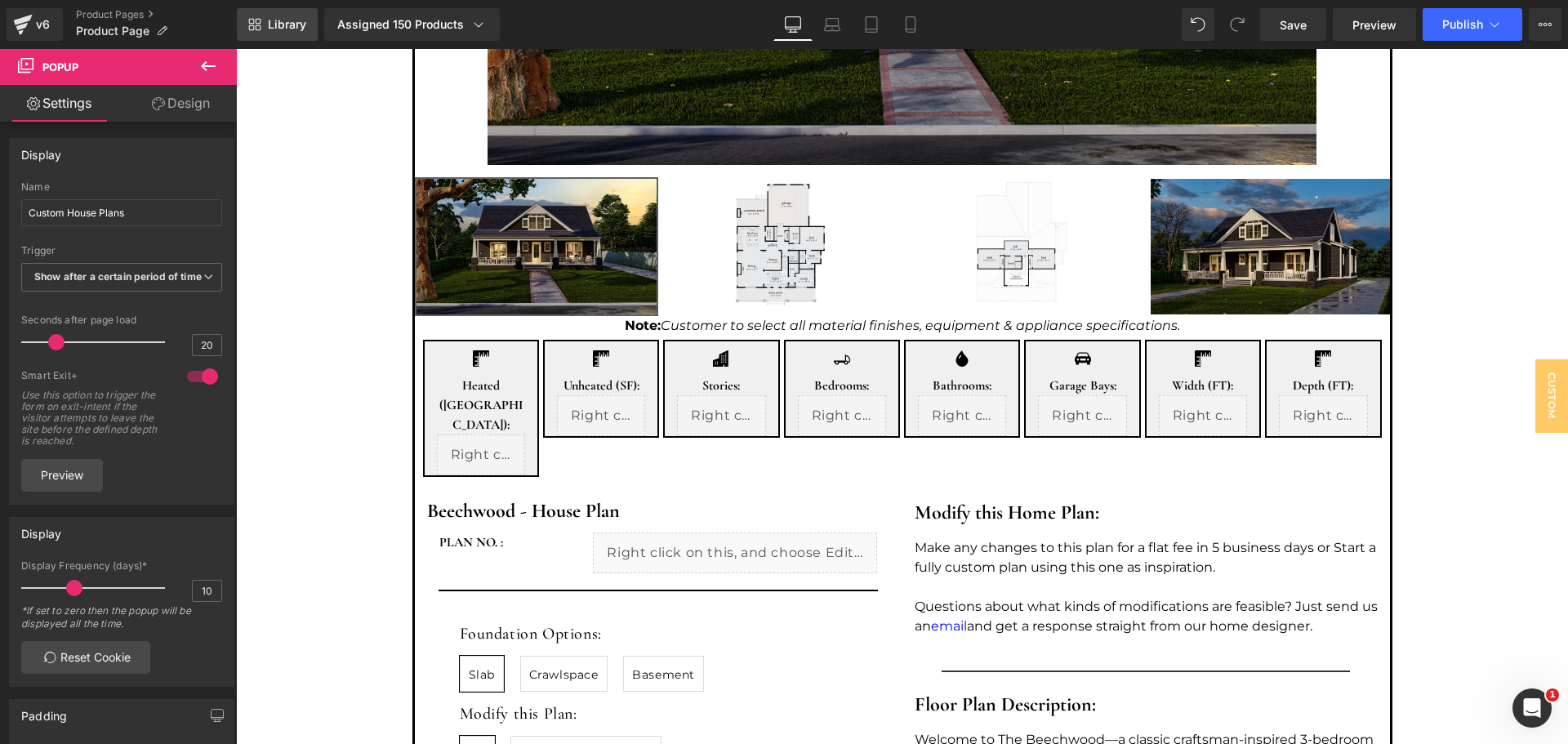
click at [267, 21] on link "Library" at bounding box center [277, 25] width 81 height 33
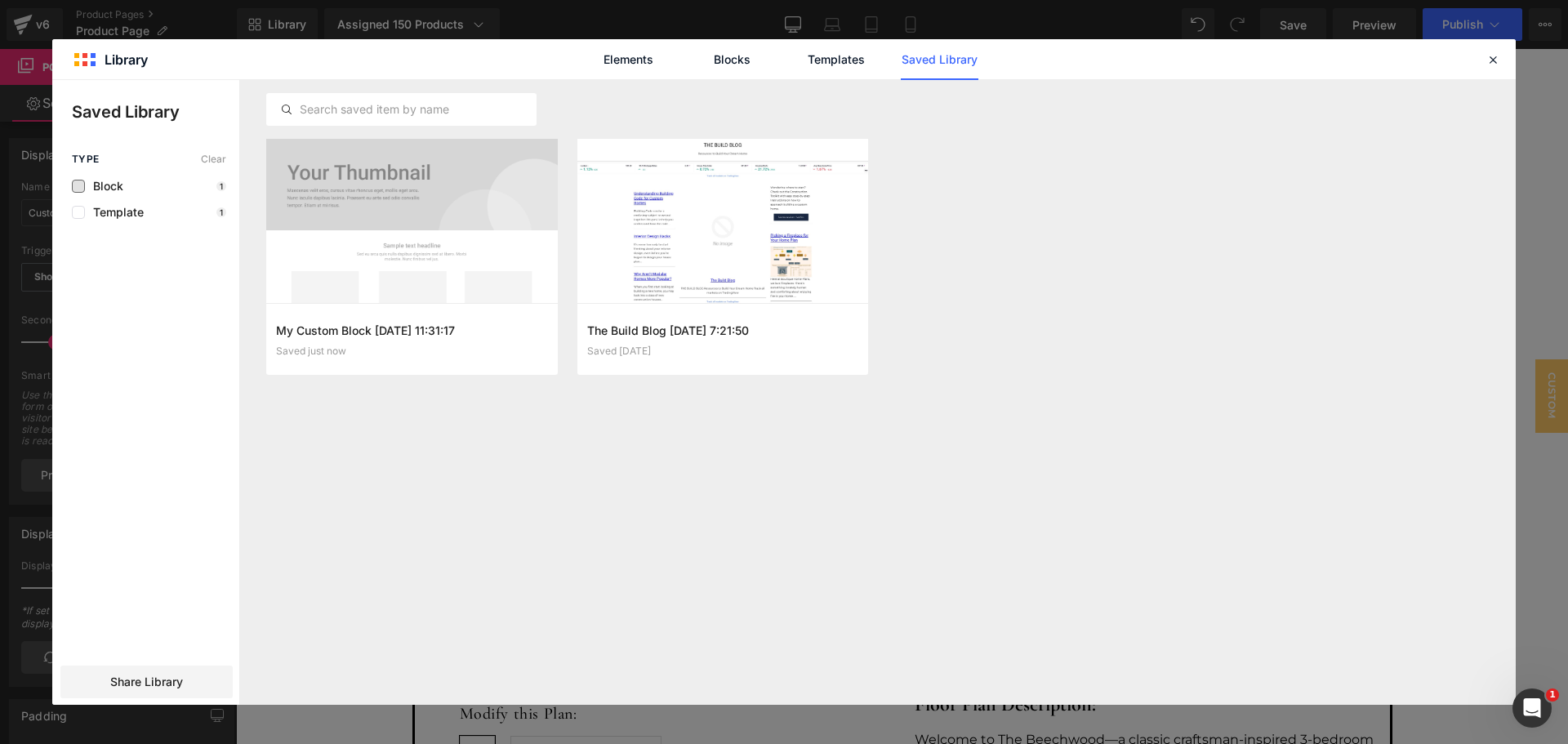
click at [88, 191] on span "Block" at bounding box center [104, 187] width 38 height 13
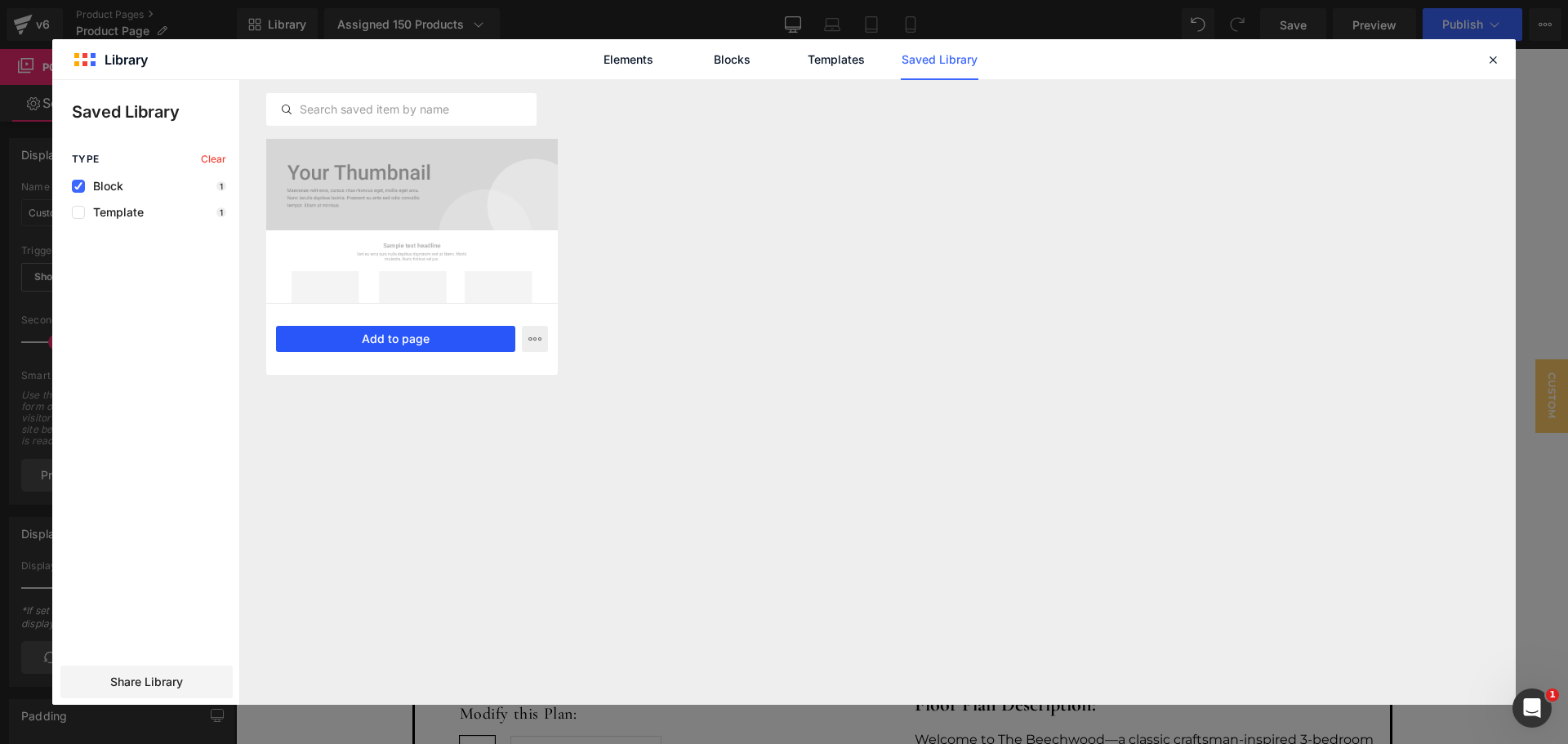
click at [417, 338] on button "Add to page" at bounding box center [396, 339] width 239 height 26
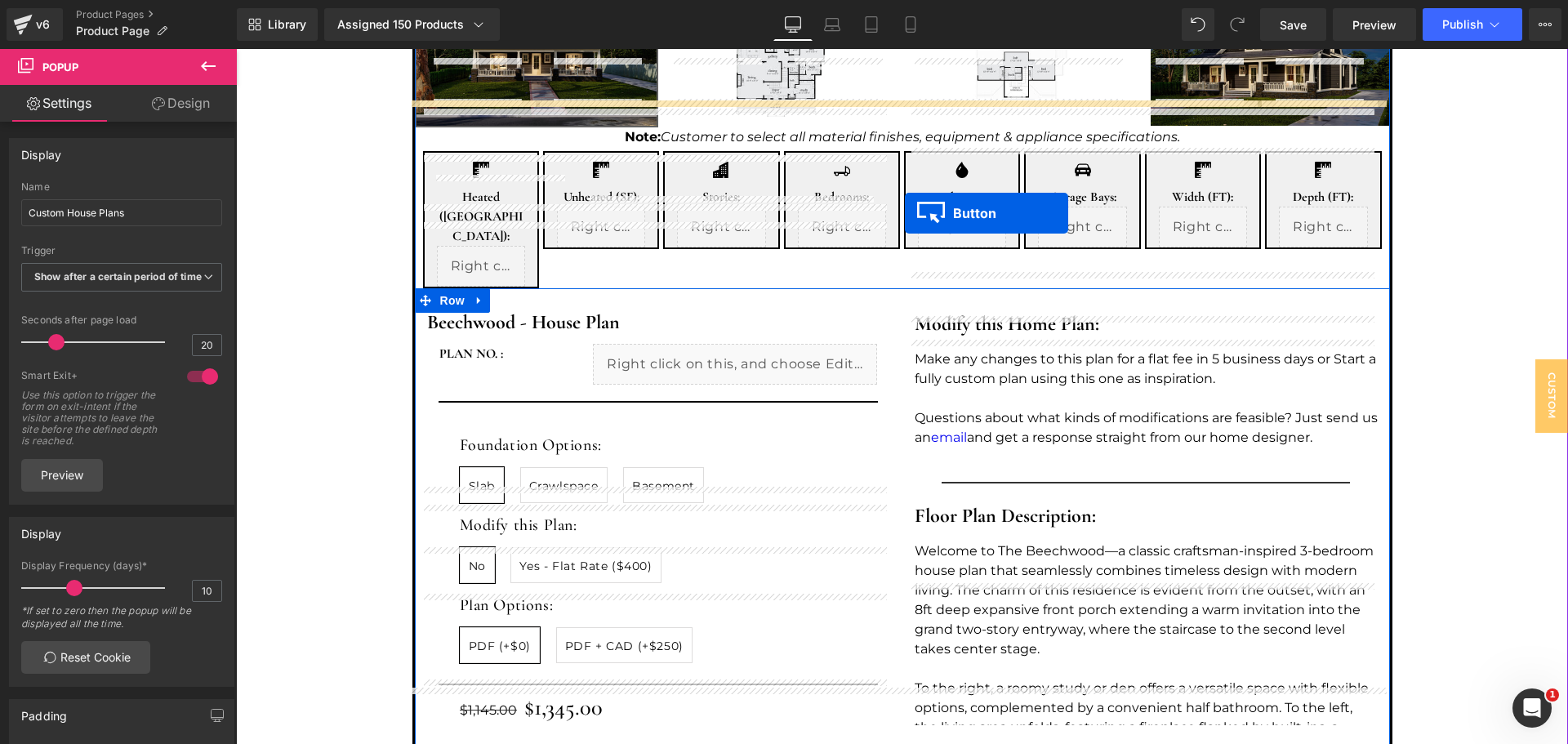
scroll to position [617, 0]
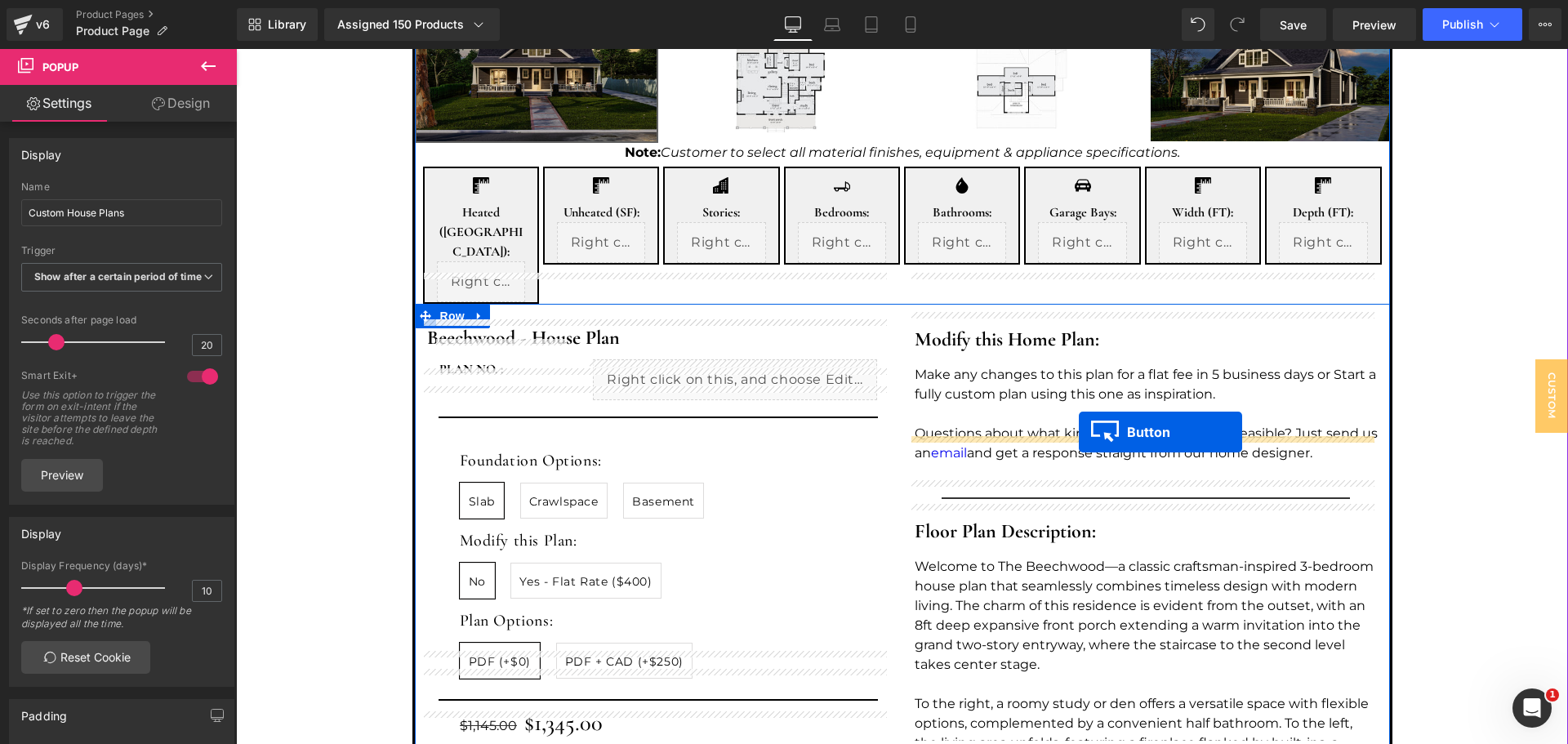
drag, startPoint x: 871, startPoint y: 152, endPoint x: 1079, endPoint y: 432, distance: 348.8
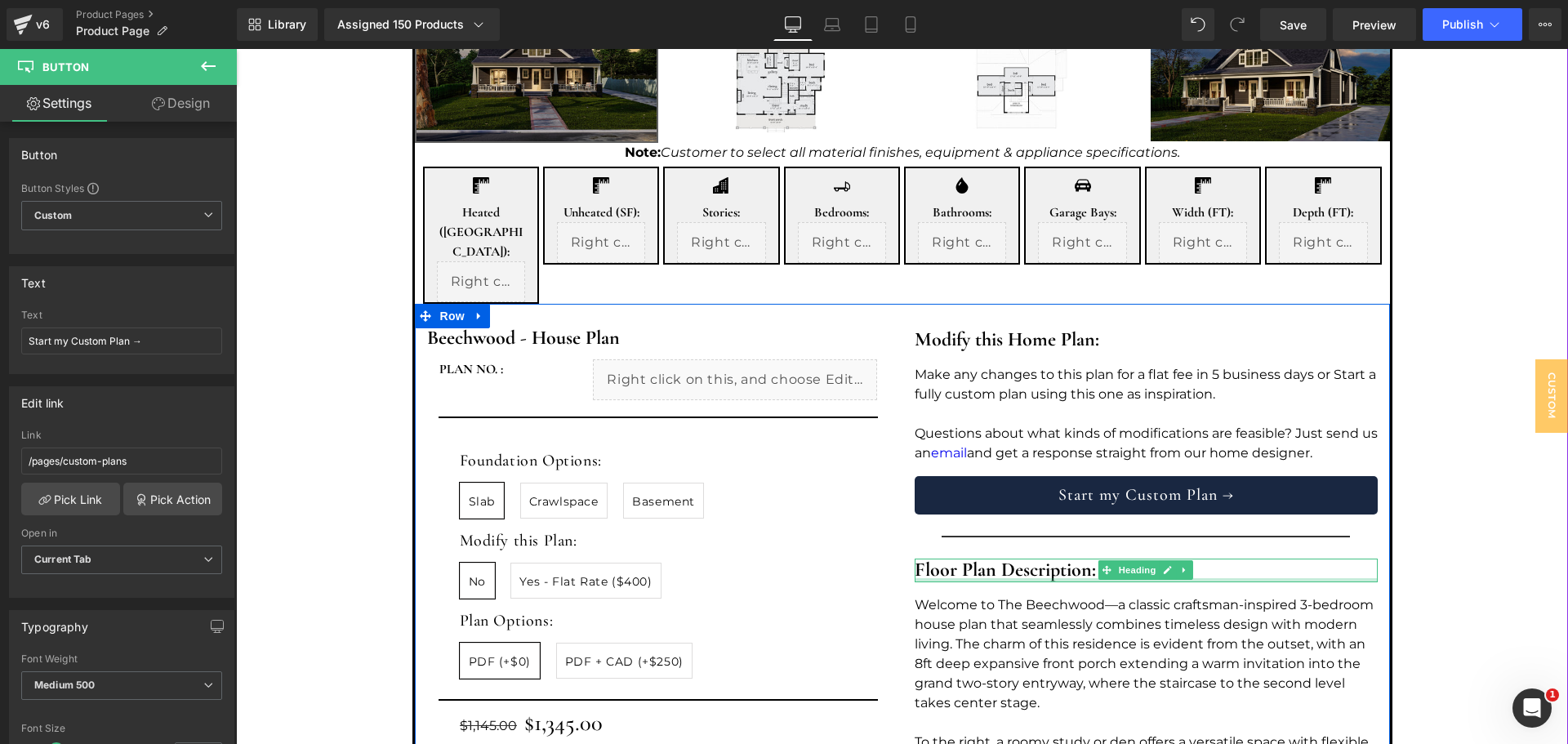
scroll to position [508, 0]
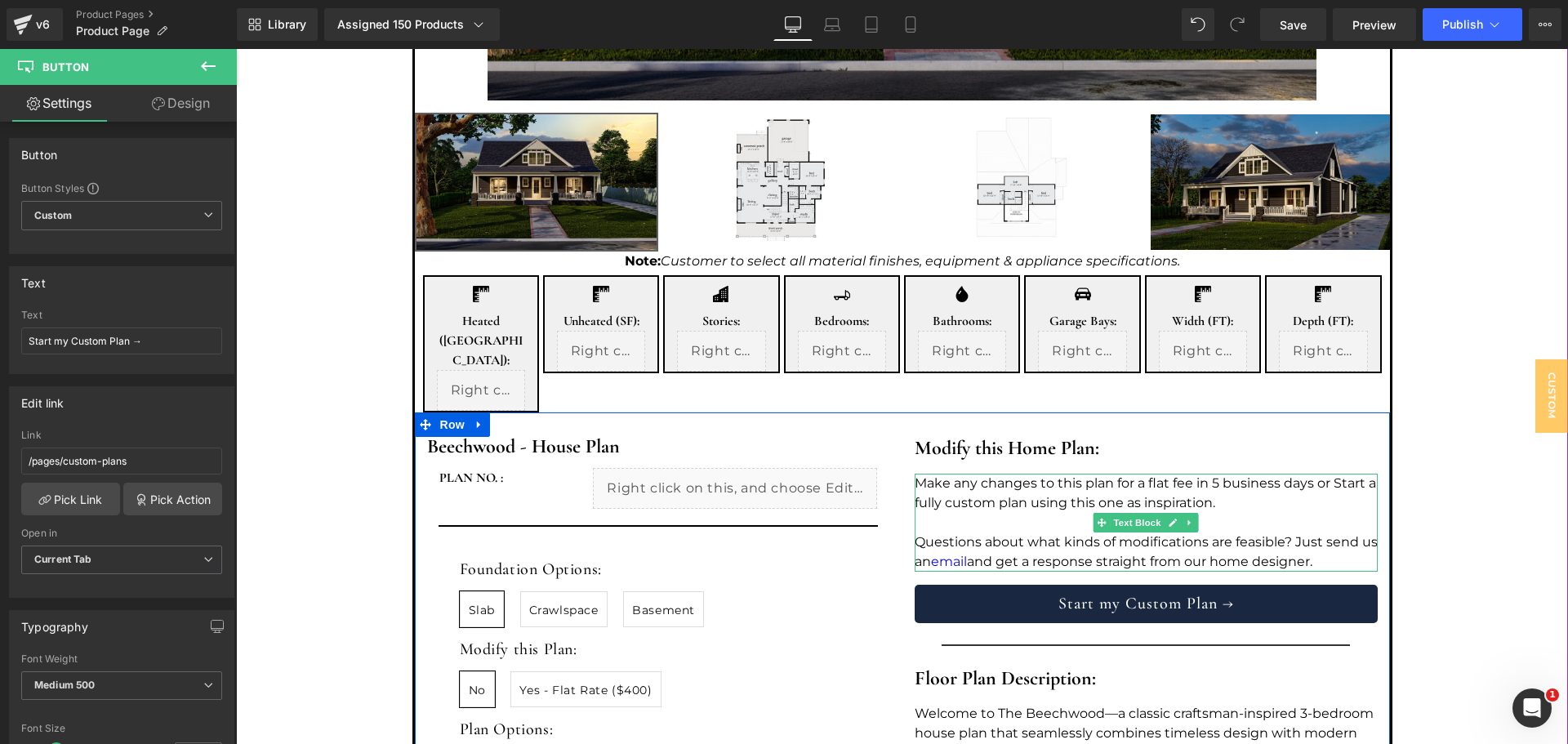
click at [1180, 474] on p "Make any changes to this plan for a flat fee in 5 business days or Start a full…" at bounding box center [1146, 493] width 463 height 39
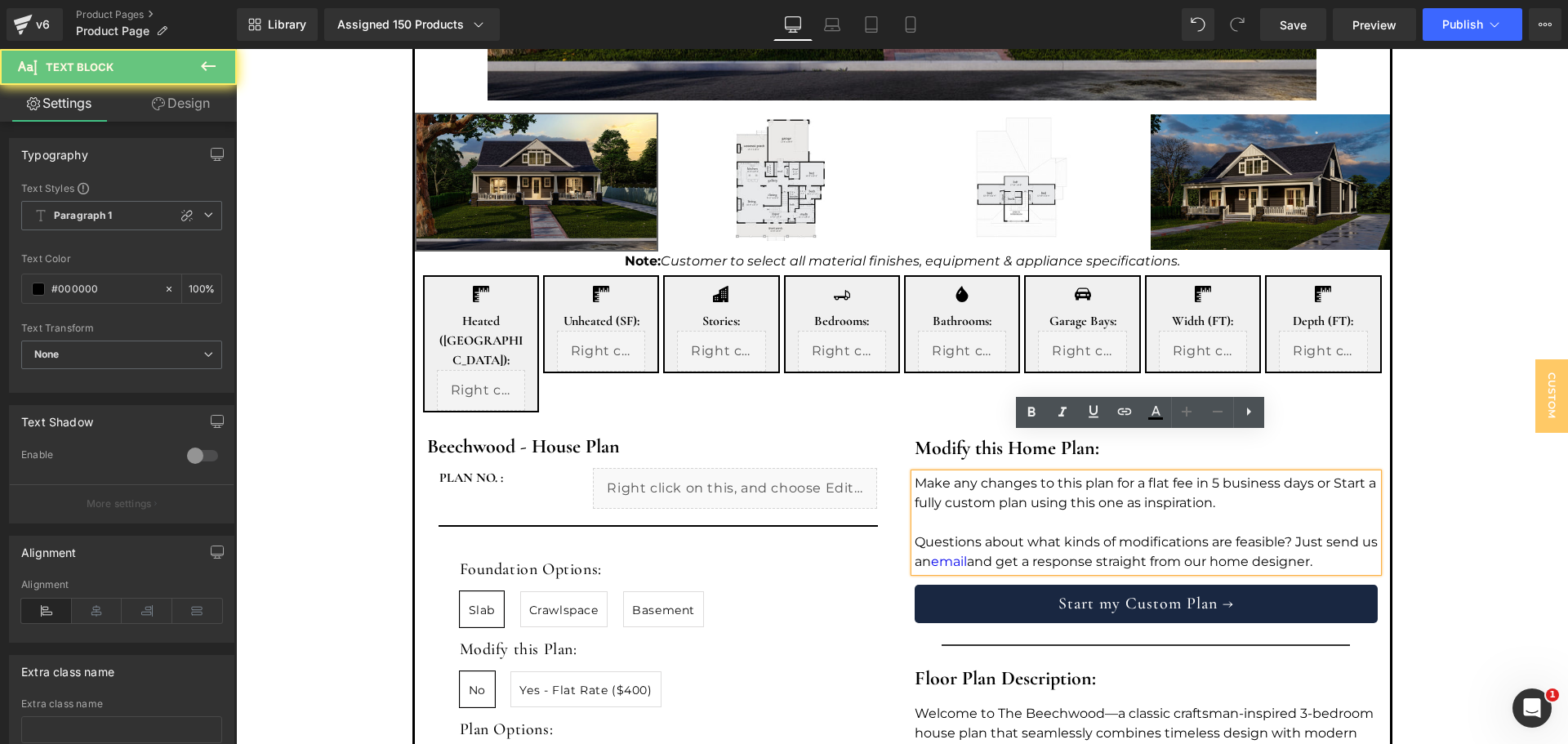
click at [1166, 474] on p "Make any changes to this plan for a flat fee in 5 business days or Start a full…" at bounding box center [1146, 493] width 463 height 39
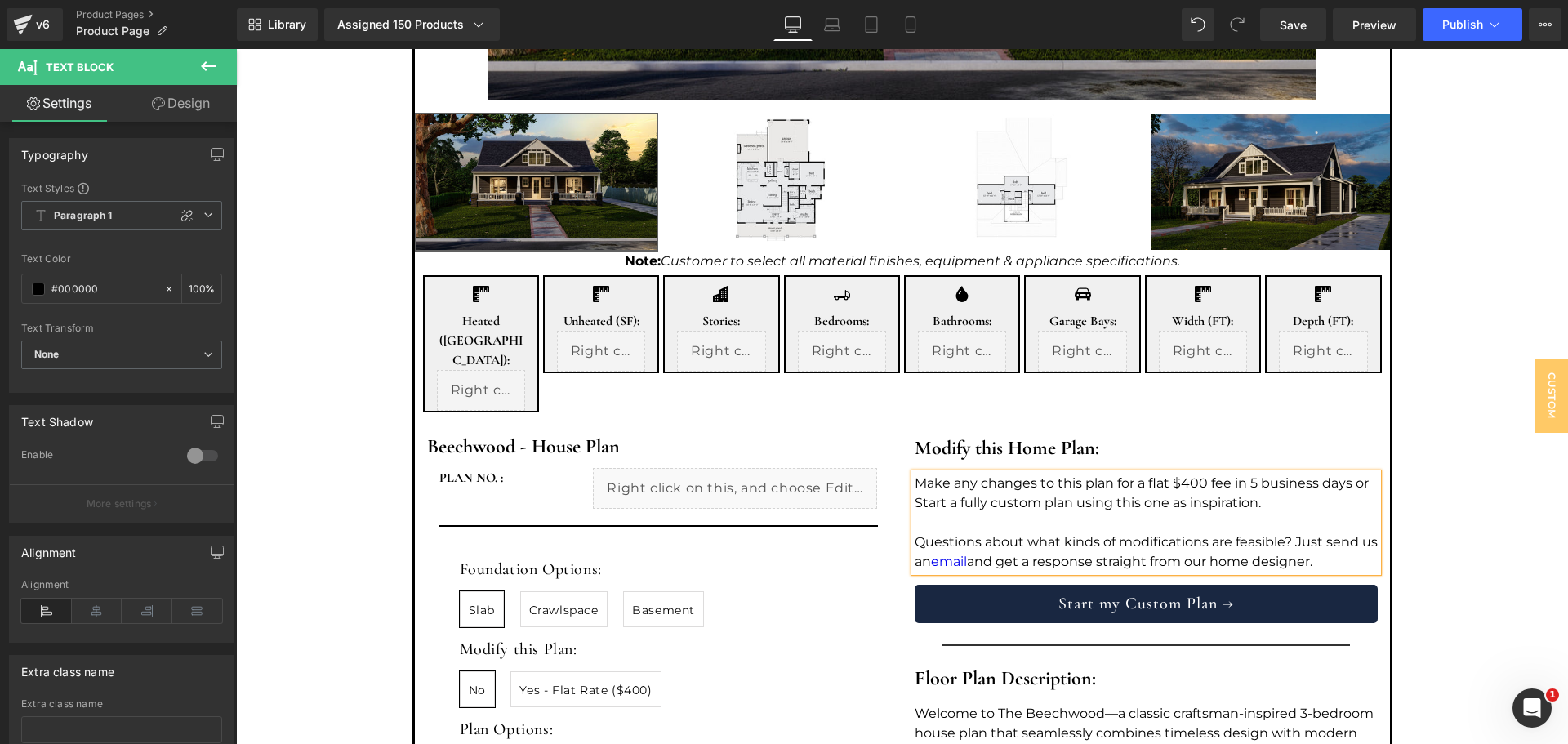
click at [1030, 474] on p "Make any changes to this plan for a flat $400 fee in 5 business days or Start a…" at bounding box center [1146, 493] width 463 height 39
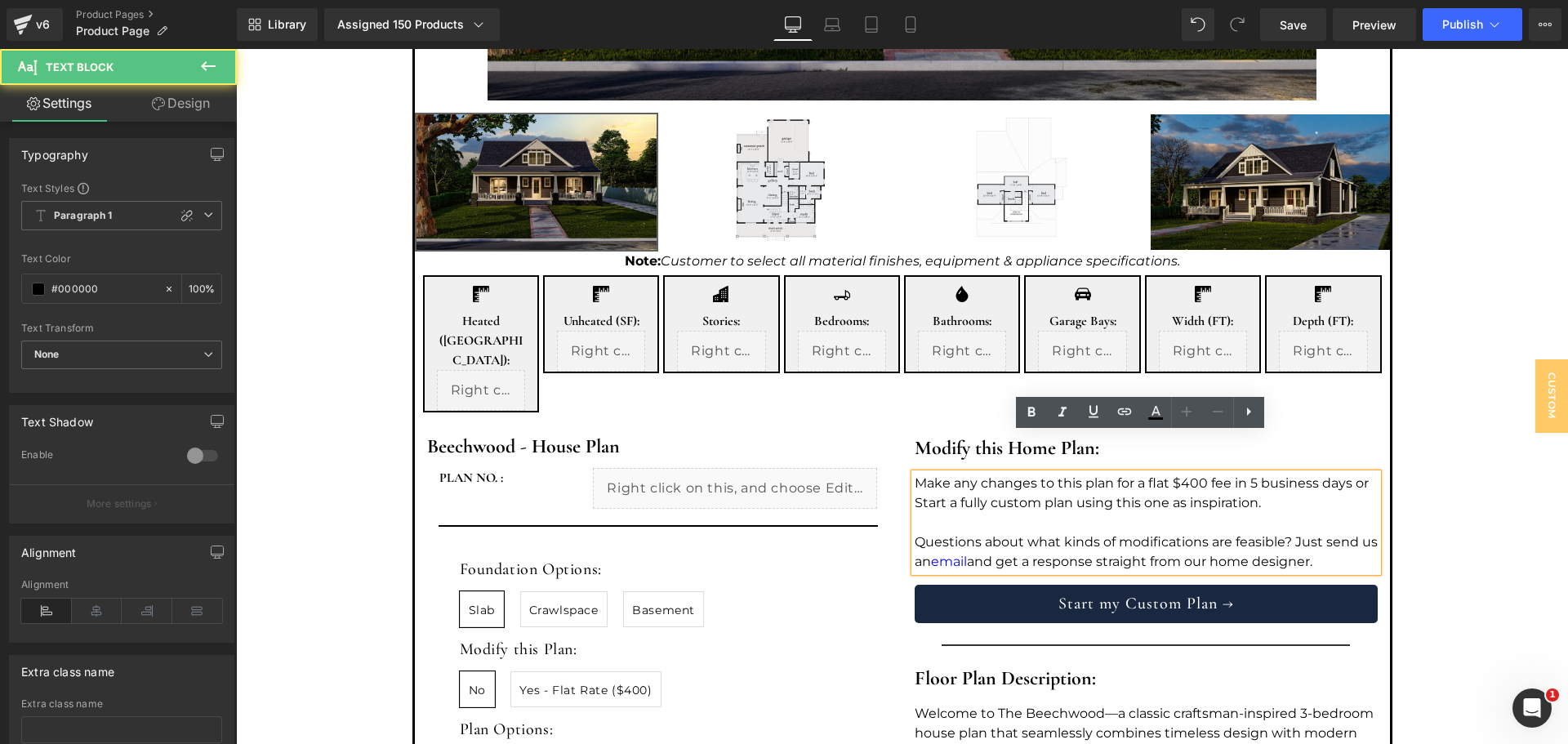
click at [969, 474] on p "Make any changes to this plan for a flat $400 fee in 5 business days or Start a…" at bounding box center [1146, 493] width 463 height 39
click at [960, 474] on p "Make any changes to this plan for a flat $400 fee in 5 business days or Start a…" at bounding box center [1146, 493] width 463 height 39
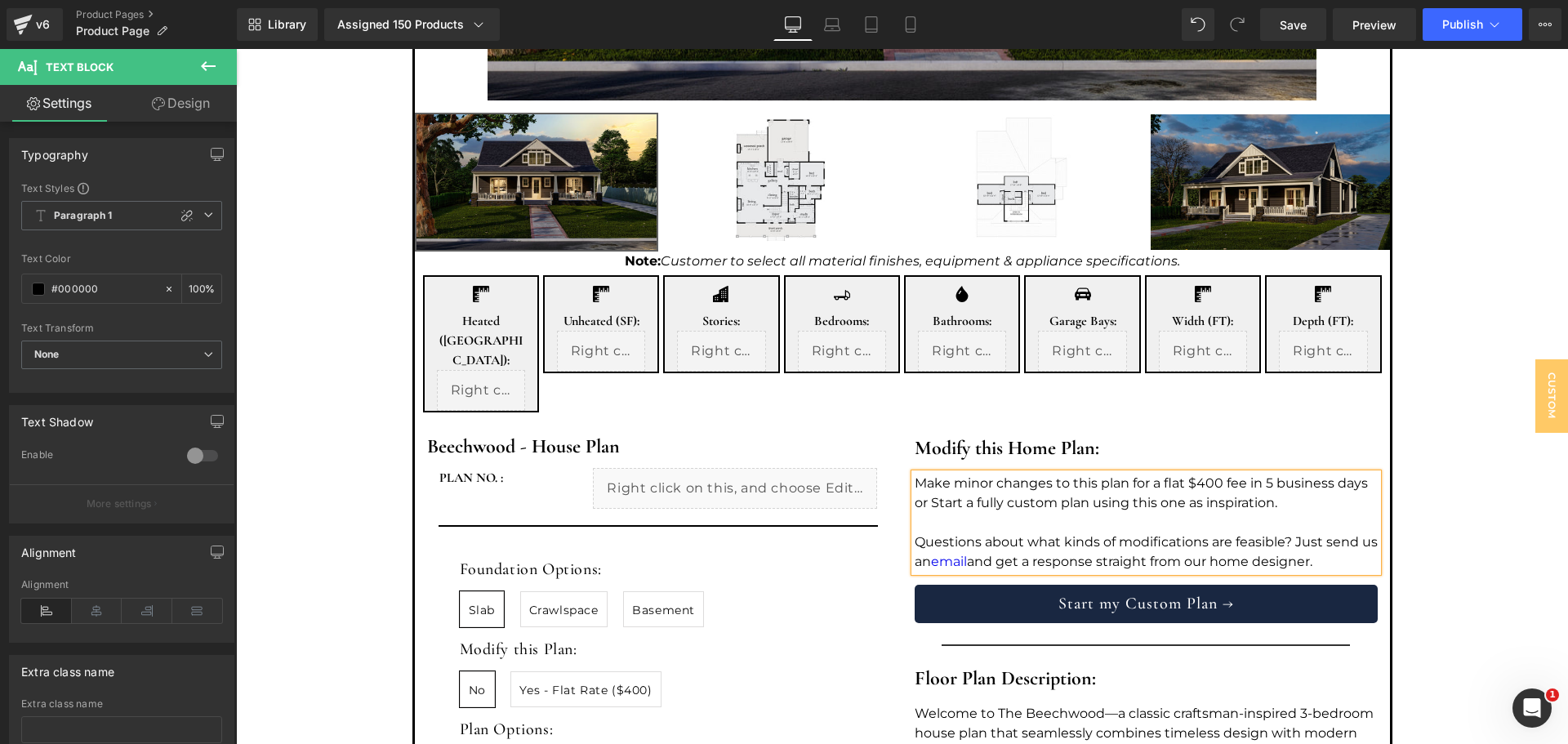
click at [1223, 474] on p "Make minor changes to this plan for a flat $400 fee in 5 business days or Start…" at bounding box center [1146, 493] width 463 height 39
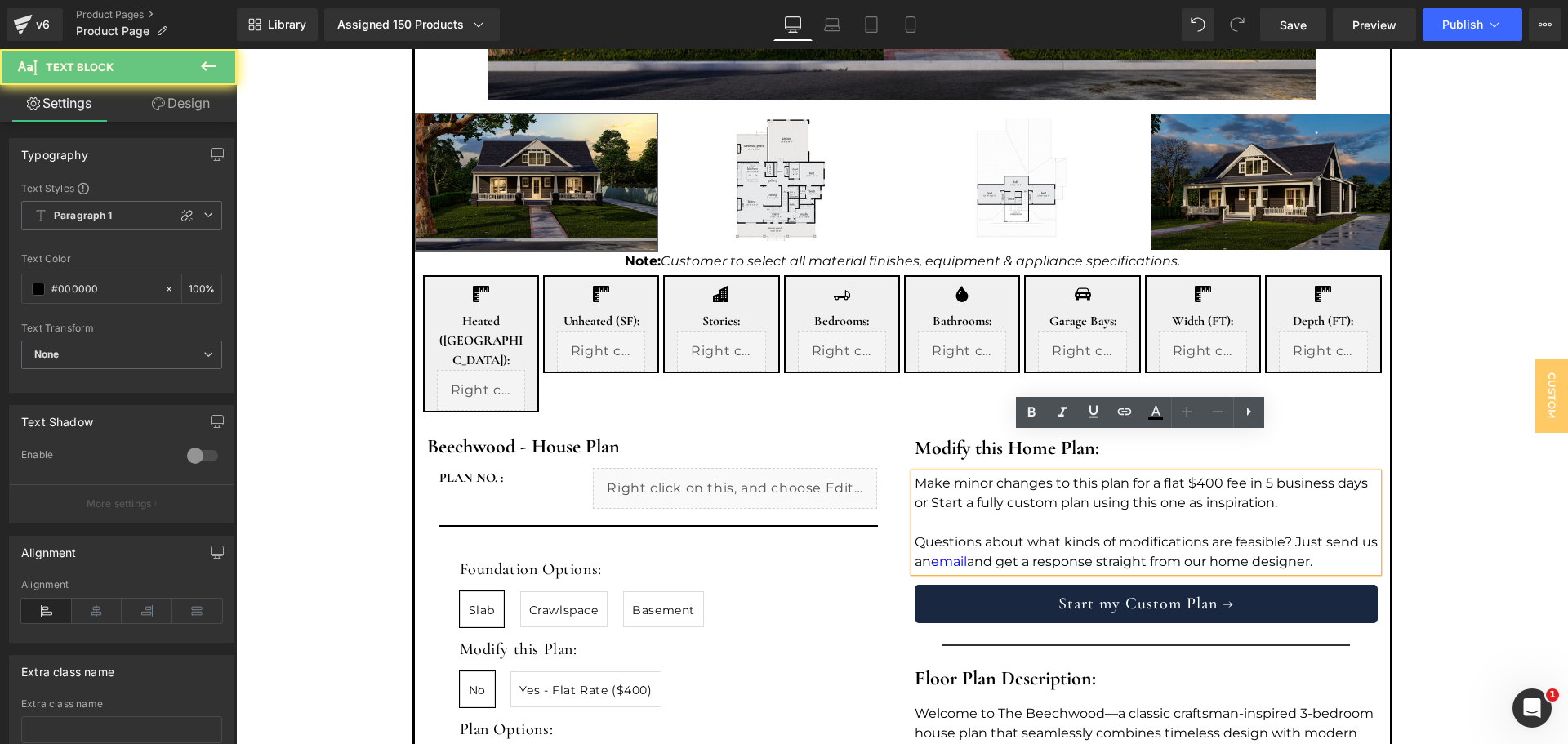
click at [1271, 474] on p "Make minor changes to this plan for a flat $400 fee in 5 business days or Start…" at bounding box center [1146, 493] width 463 height 39
click at [1296, 474] on p "Make minor changes to this plan for a flat $400 fee in 5 business days or Start…" at bounding box center [1146, 493] width 463 height 39
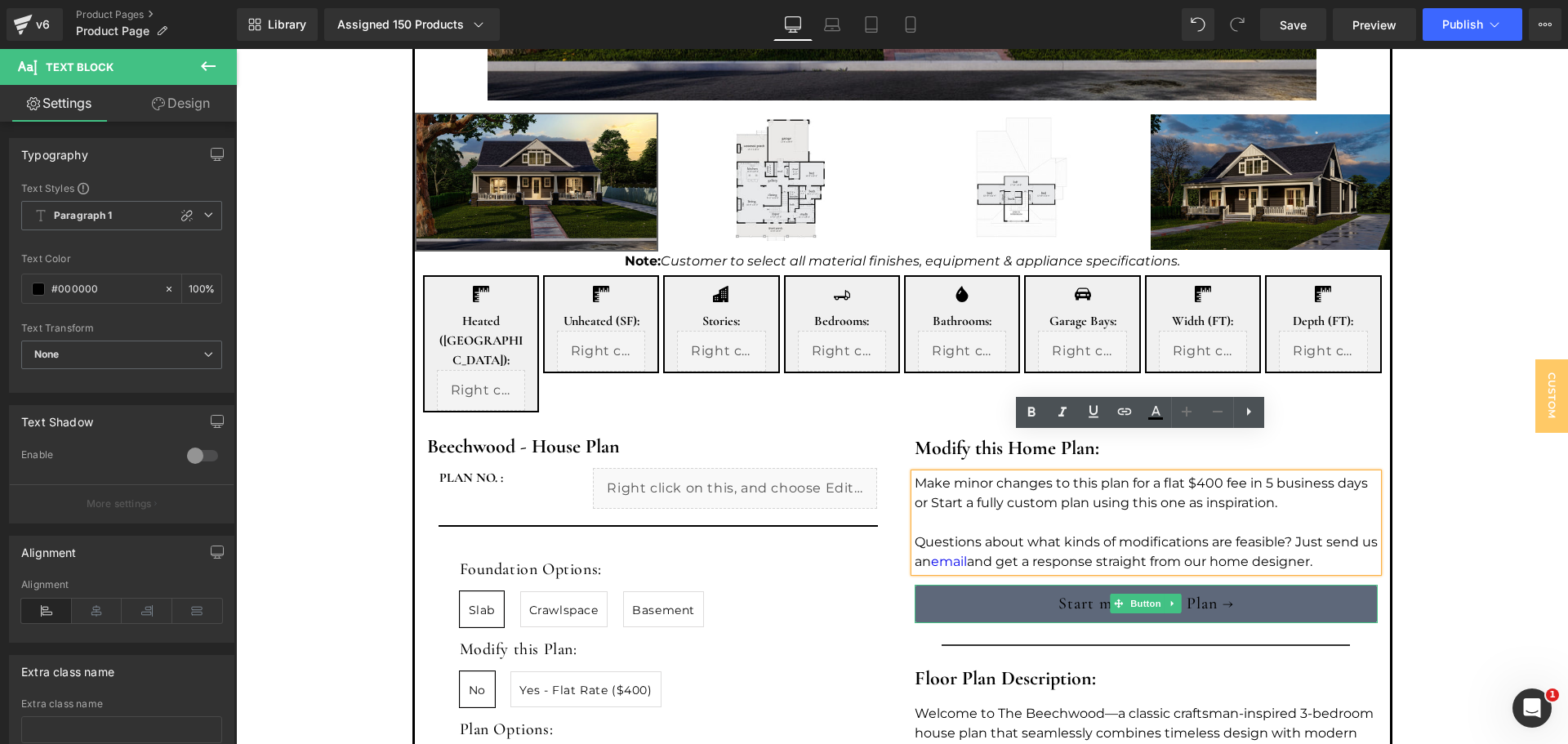
click at [1205, 585] on link "Start my Custom Plan →" at bounding box center [1146, 604] width 463 height 38
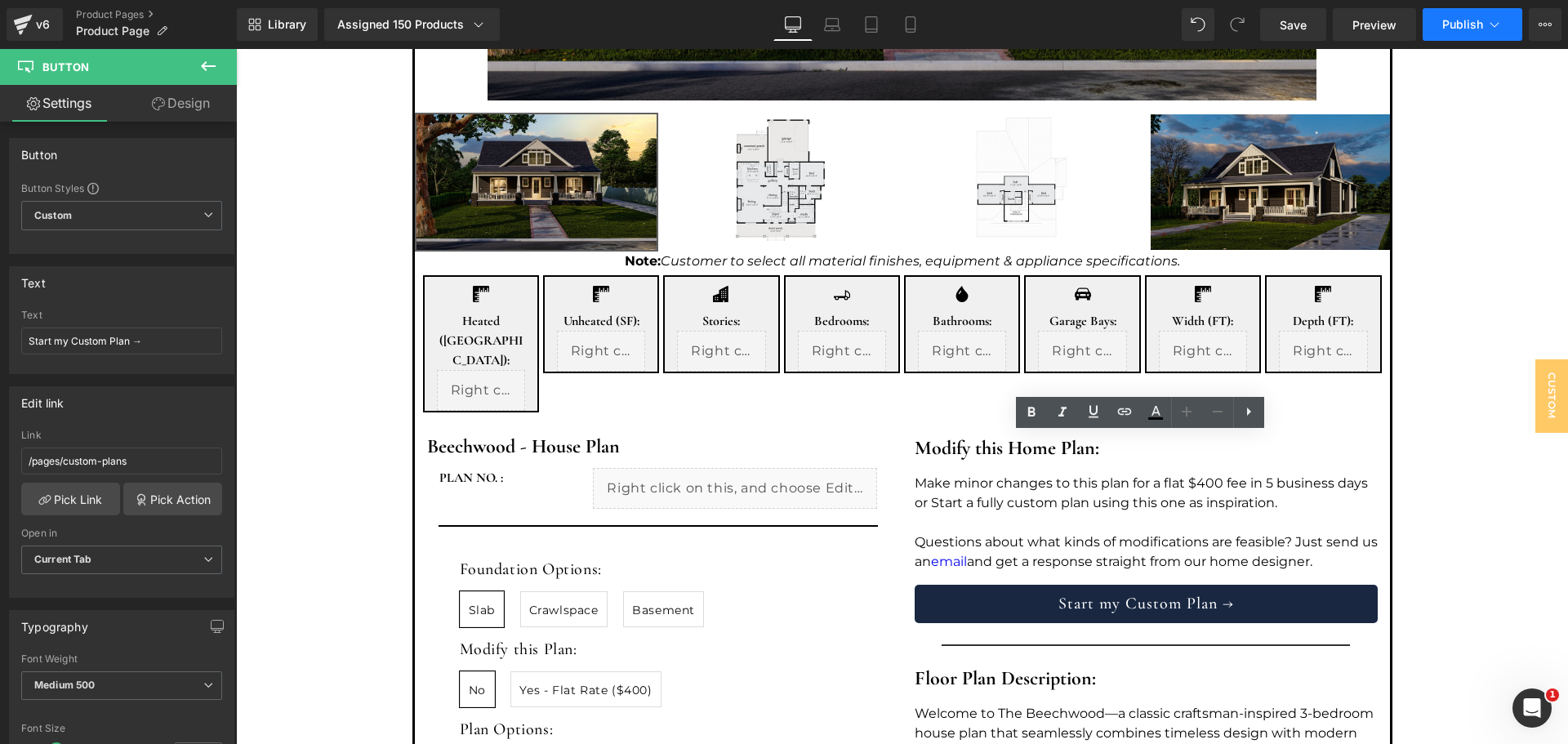
click at [1454, 26] on span "Publish" at bounding box center [1462, 25] width 40 height 13
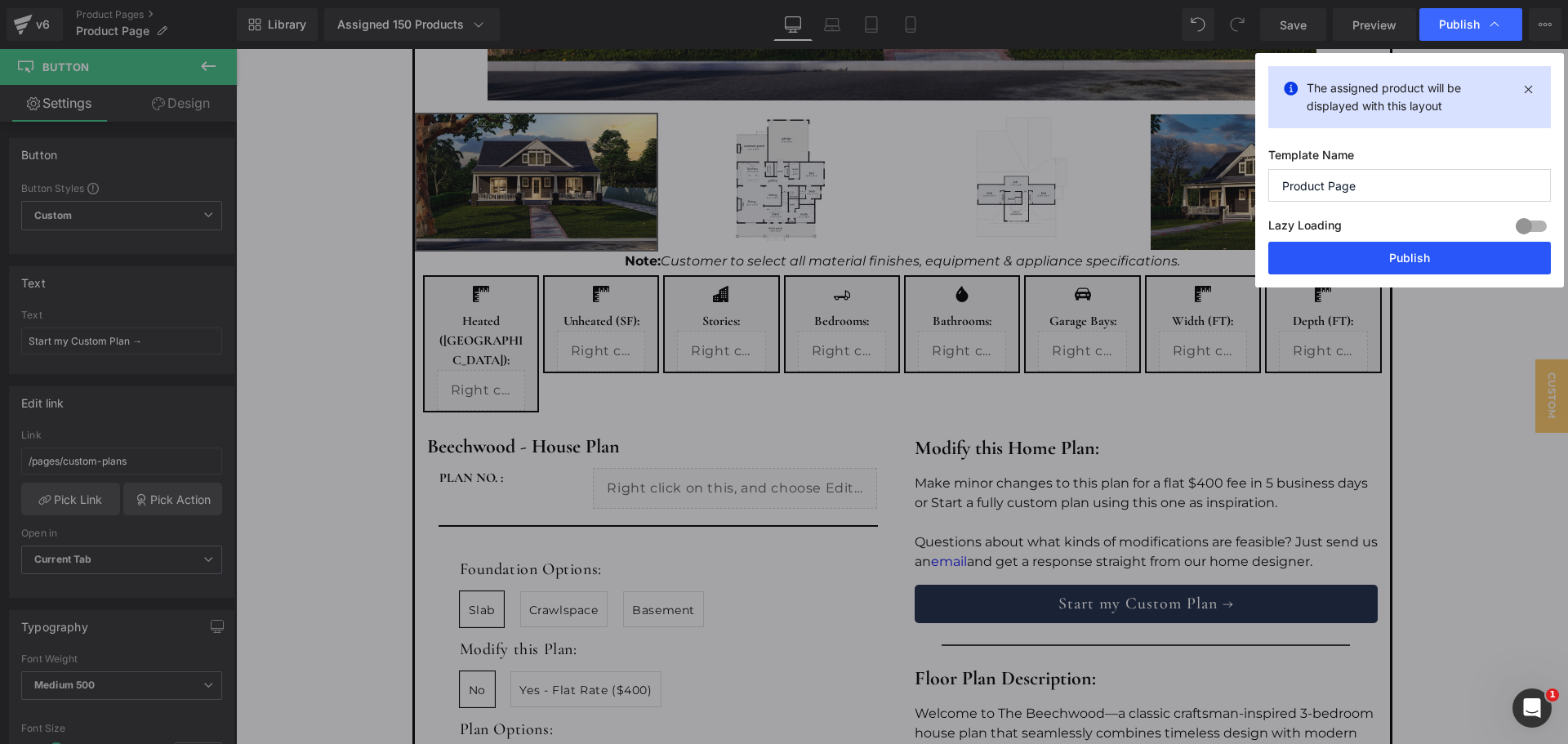
click at [1404, 249] on button "Publish" at bounding box center [1409, 258] width 282 height 33
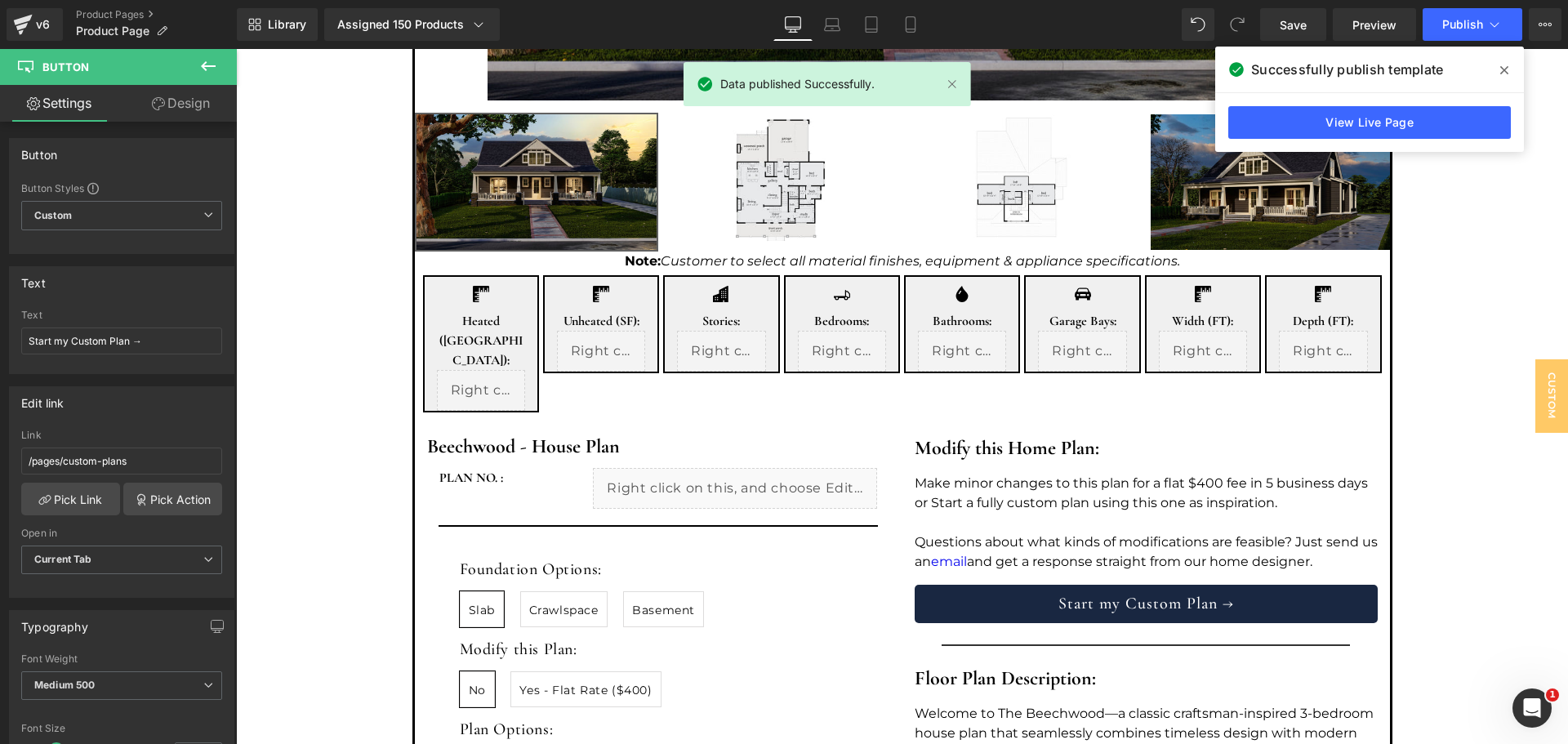
click at [1501, 73] on icon at bounding box center [1504, 70] width 8 height 8
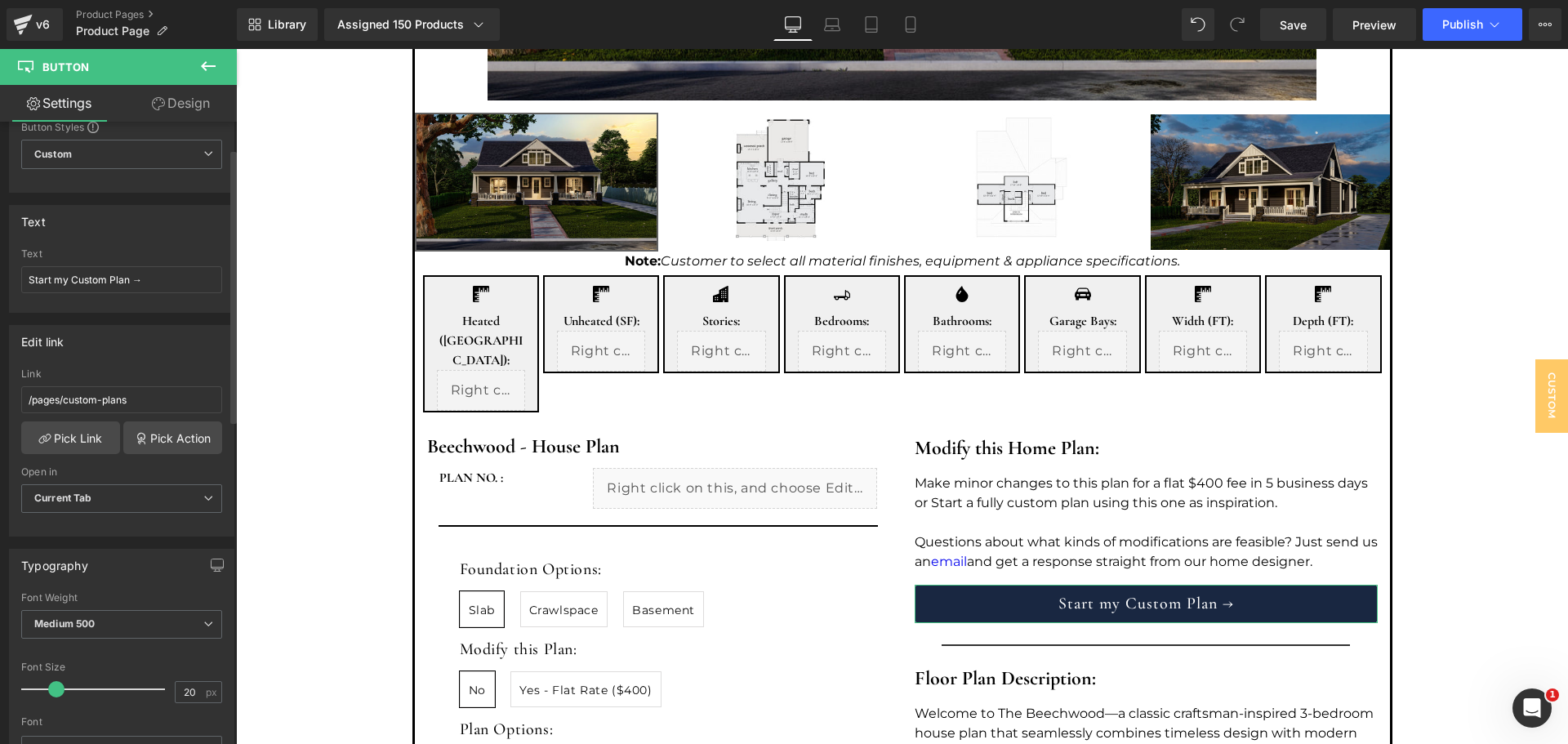
scroll to position [0, 0]
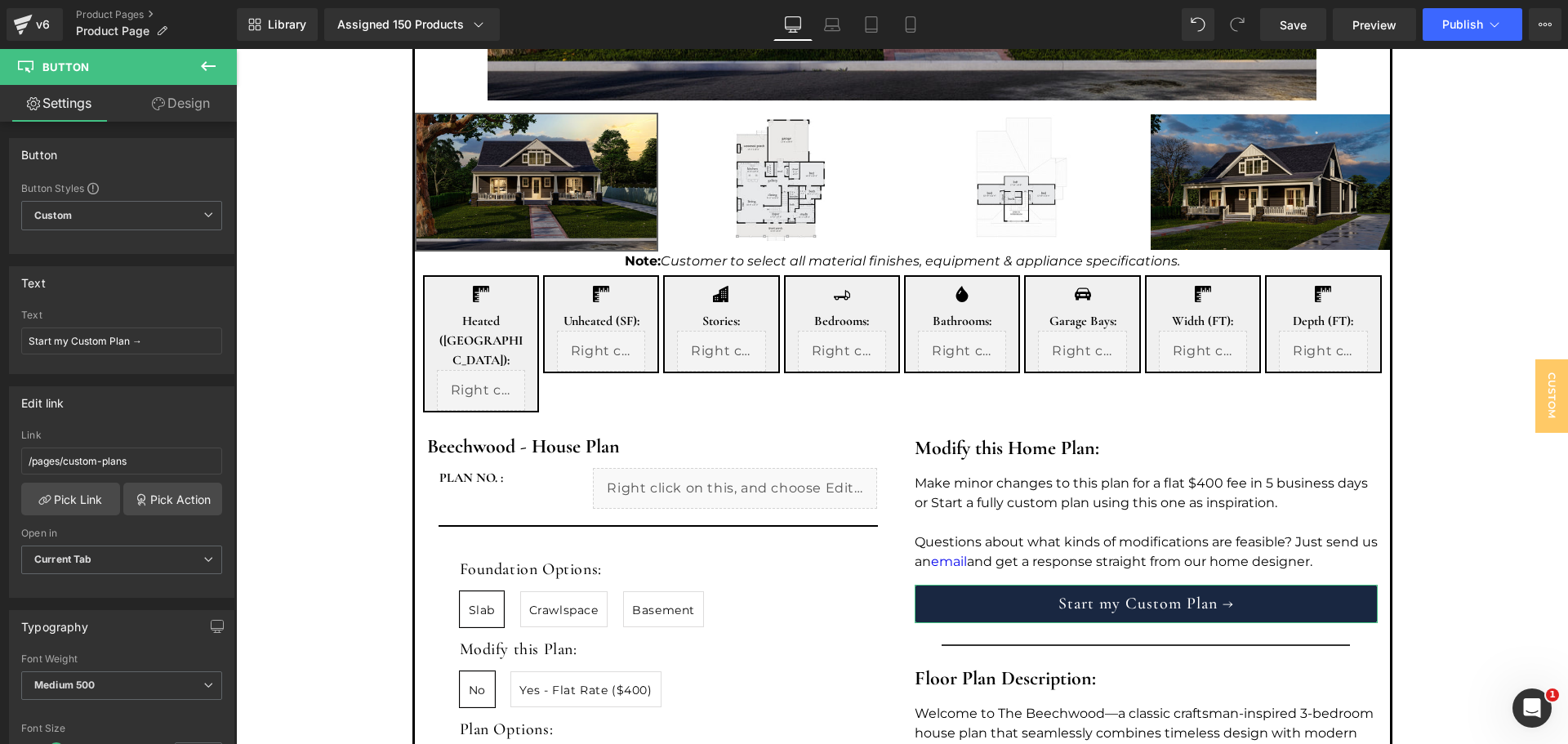
click at [198, 94] on link "Design" at bounding box center [180, 103] width 118 height 37
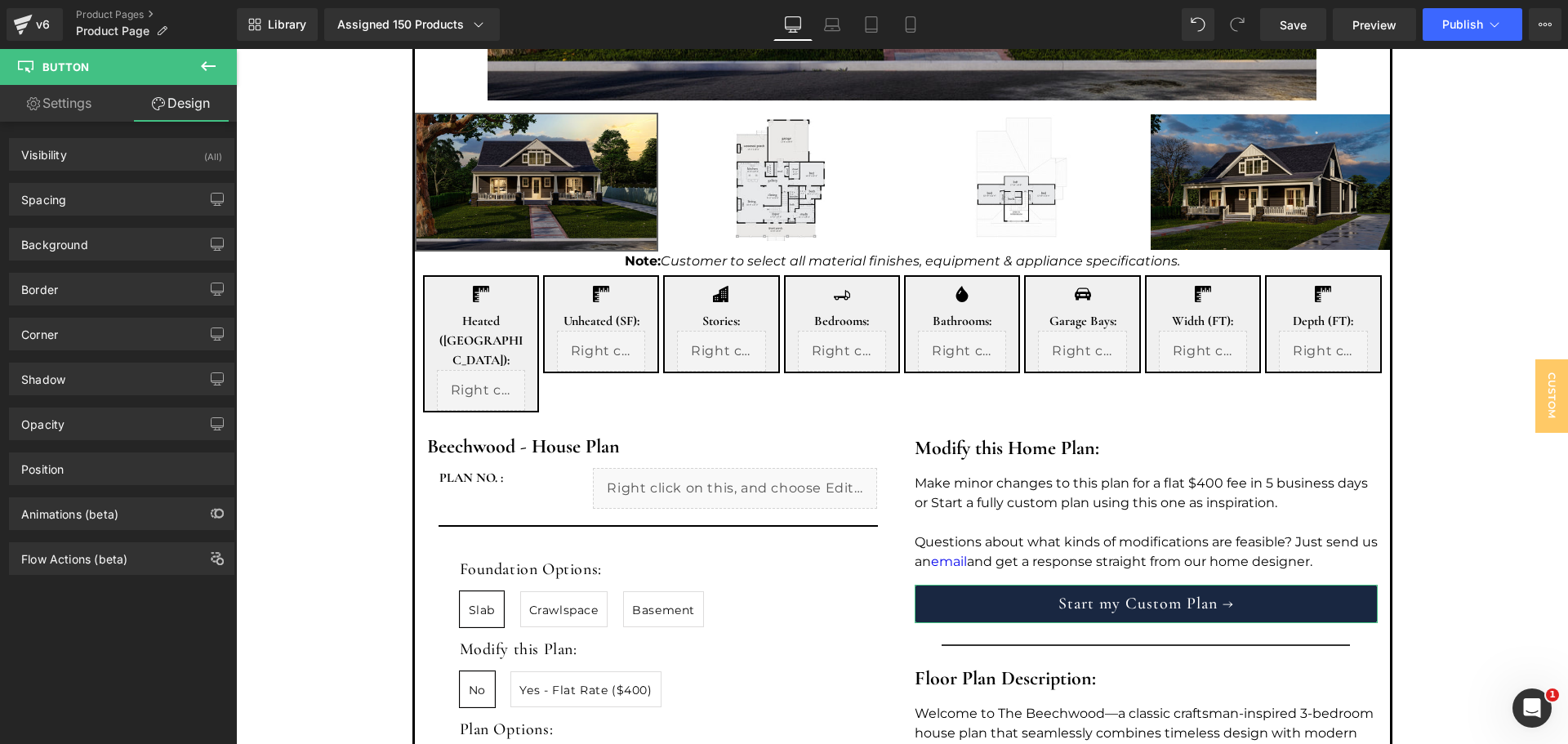
click at [92, 108] on link "Settings" at bounding box center [59, 103] width 118 height 37
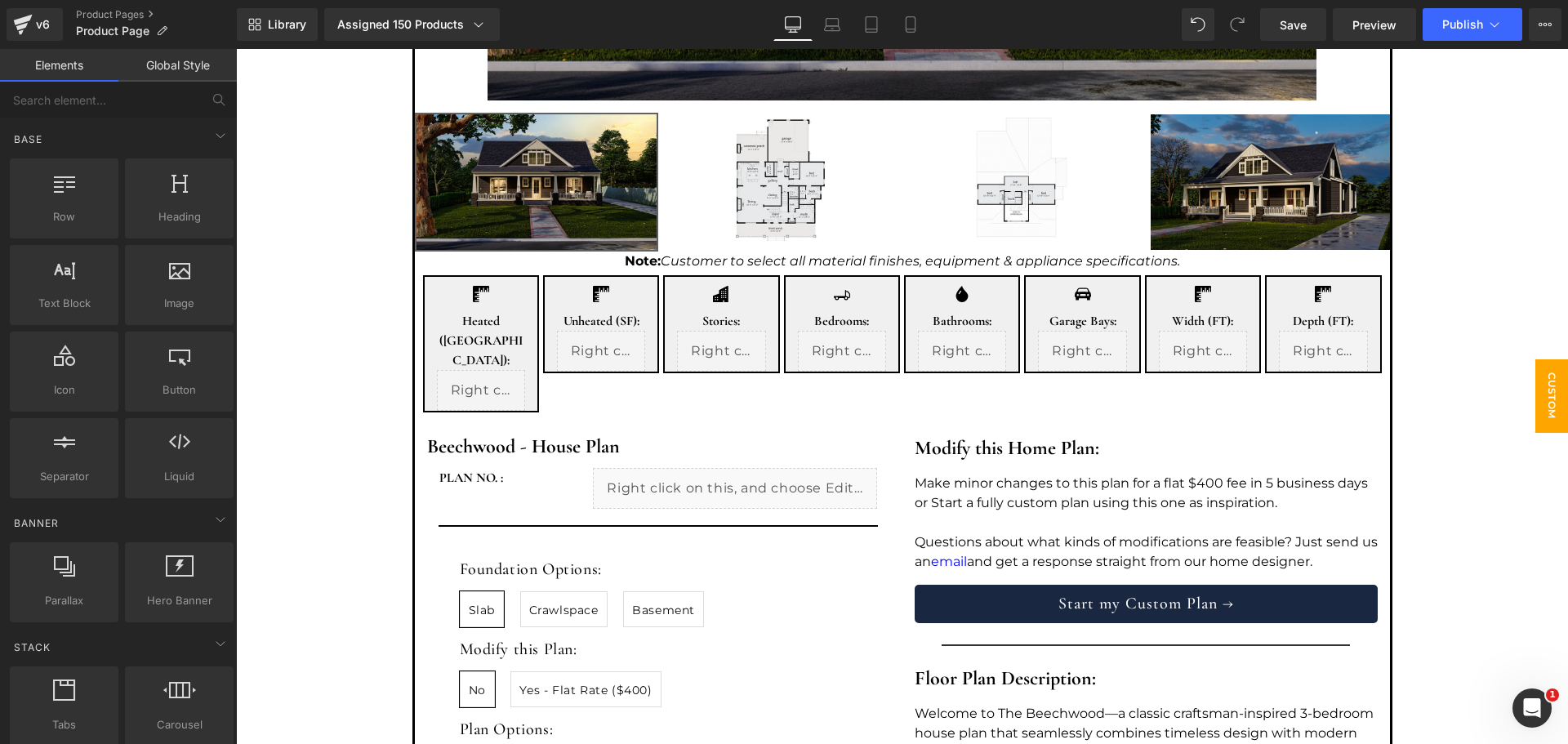
click at [1537, 397] on span "Custom House Plans" at bounding box center [1519, 396] width 98 height 73
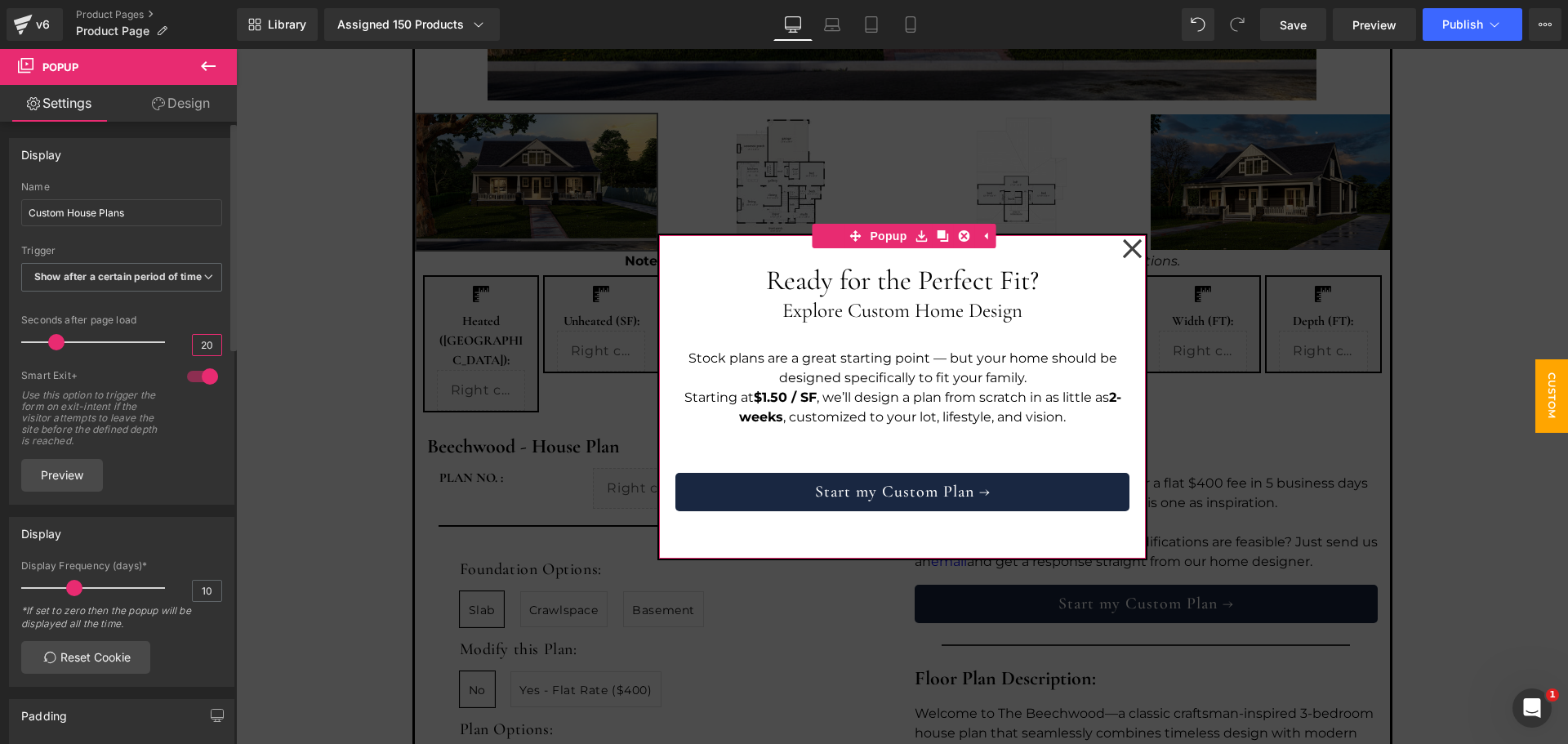
click at [192, 351] on input "20" at bounding box center [206, 345] width 29 height 21
click at [192, 353] on input "20" at bounding box center [206, 345] width 29 height 21
click at [197, 353] on input "20" at bounding box center [206, 345] width 29 height 21
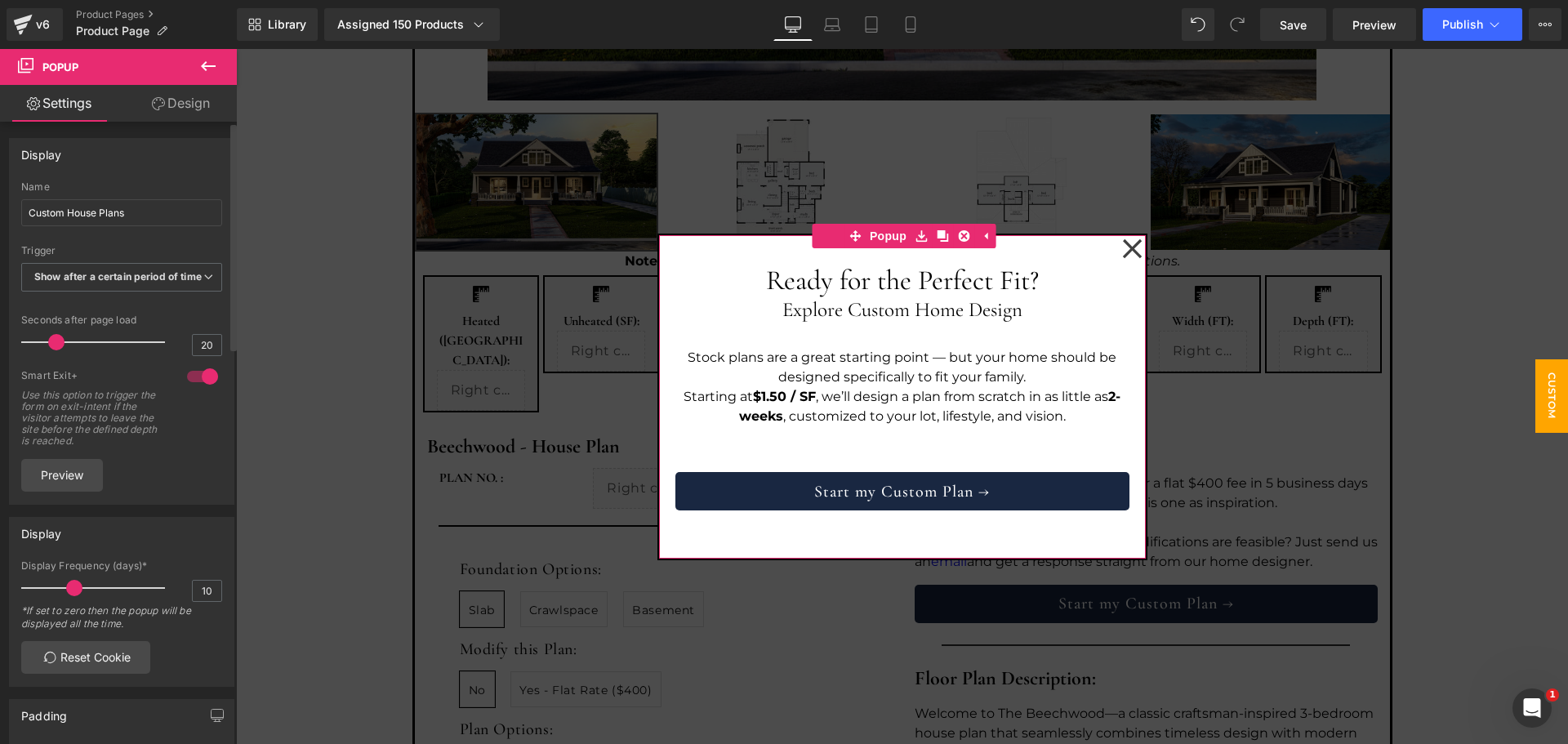
click at [199, 390] on div at bounding box center [202, 377] width 39 height 26
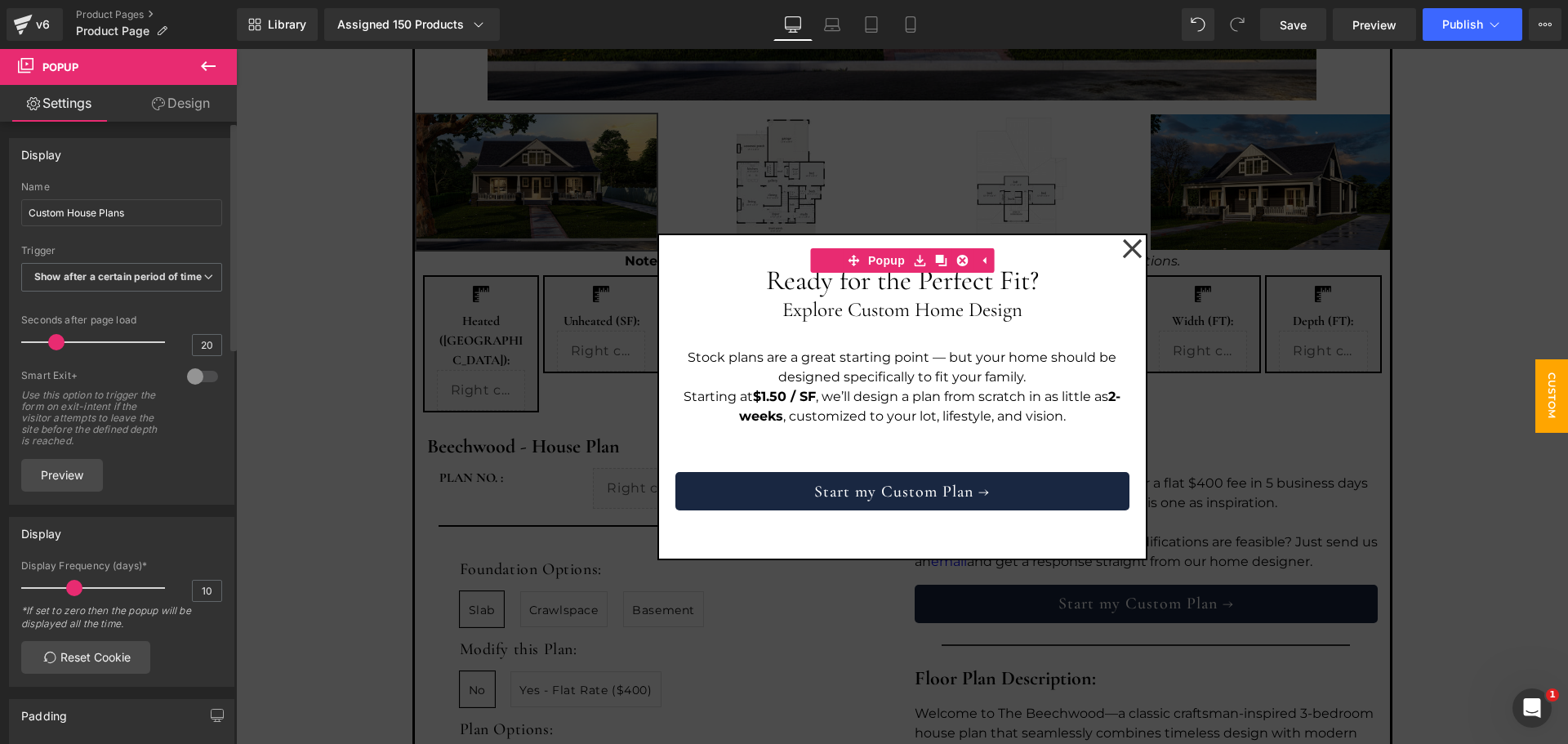
click at [139, 447] on div "Use this option to trigger the form on exit-intent if the visitor attempts to l…" at bounding box center [95, 418] width 147 height 57
click at [221, 60] on button at bounding box center [208, 67] width 57 height 36
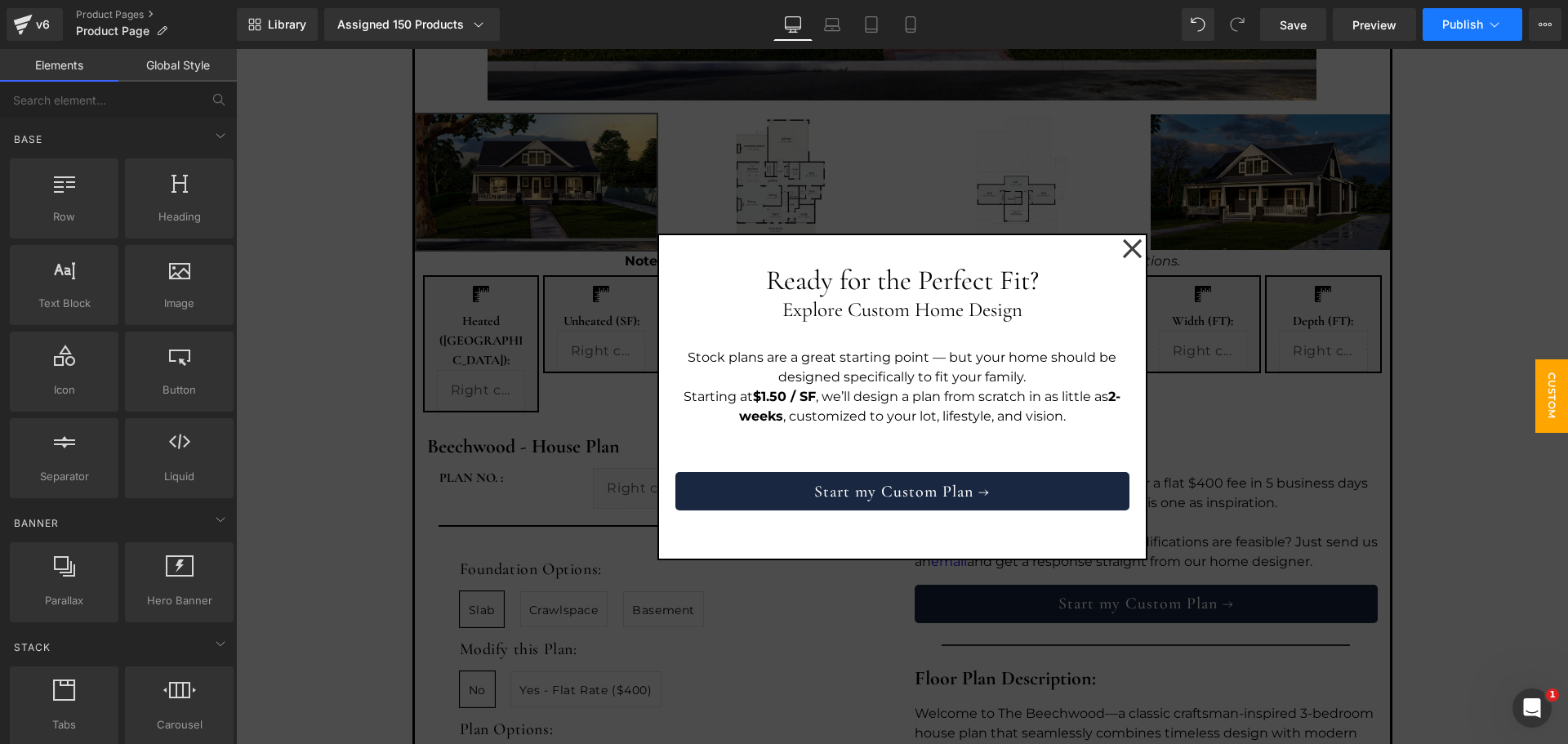
click at [1458, 23] on span "Publish" at bounding box center [1462, 25] width 40 height 13
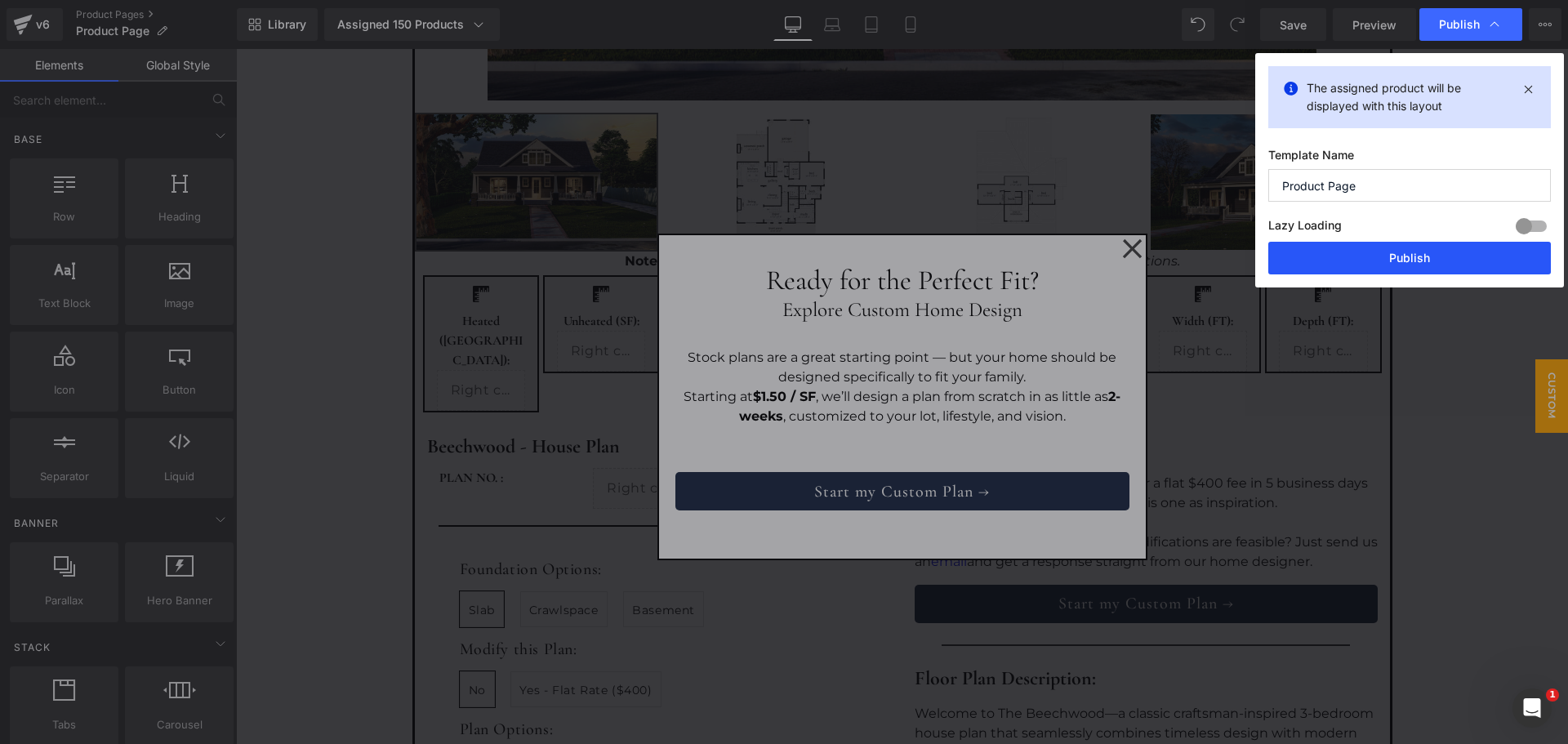
click at [1386, 263] on button "Publish" at bounding box center [1409, 258] width 282 height 33
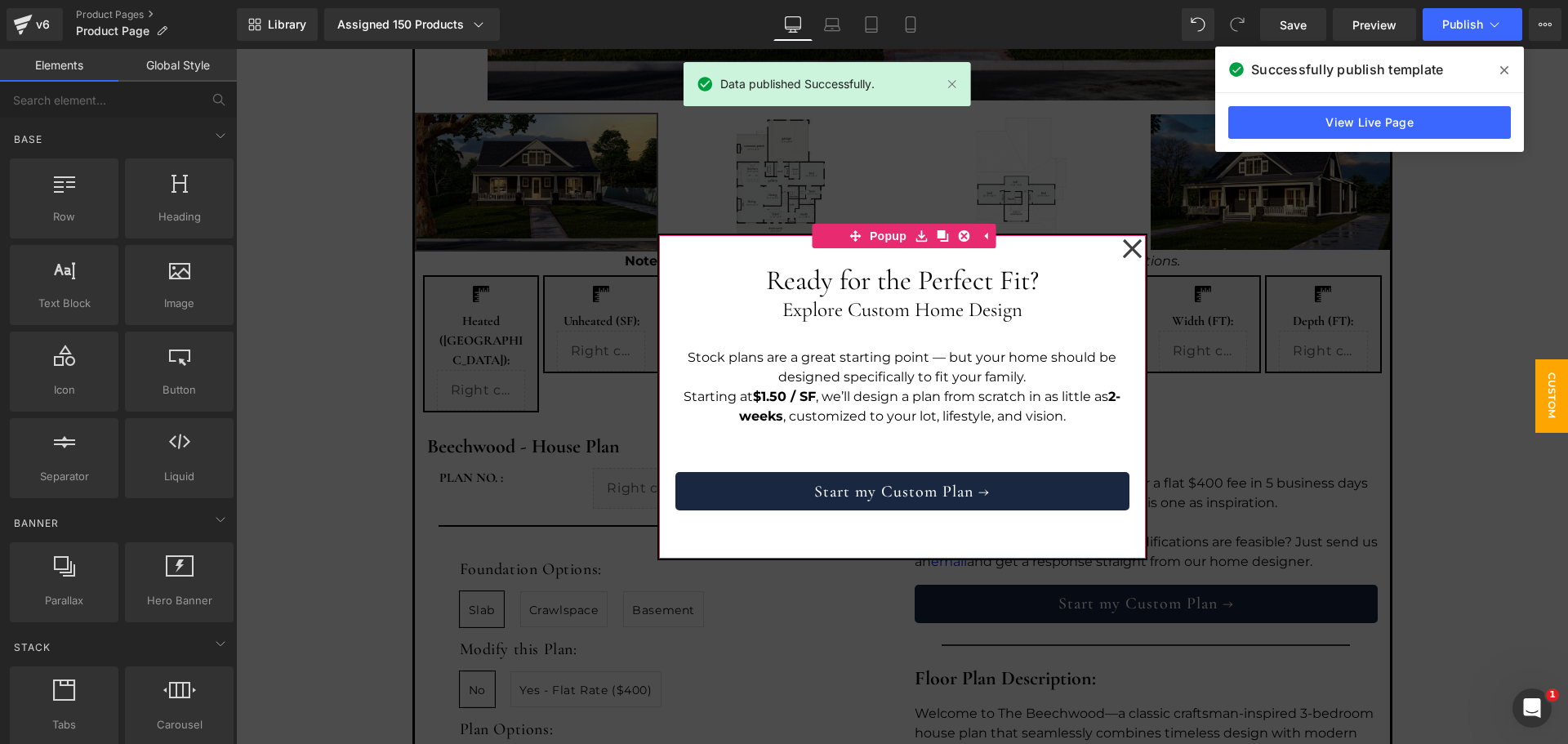
click at [1129, 243] on icon at bounding box center [1132, 249] width 21 height 21
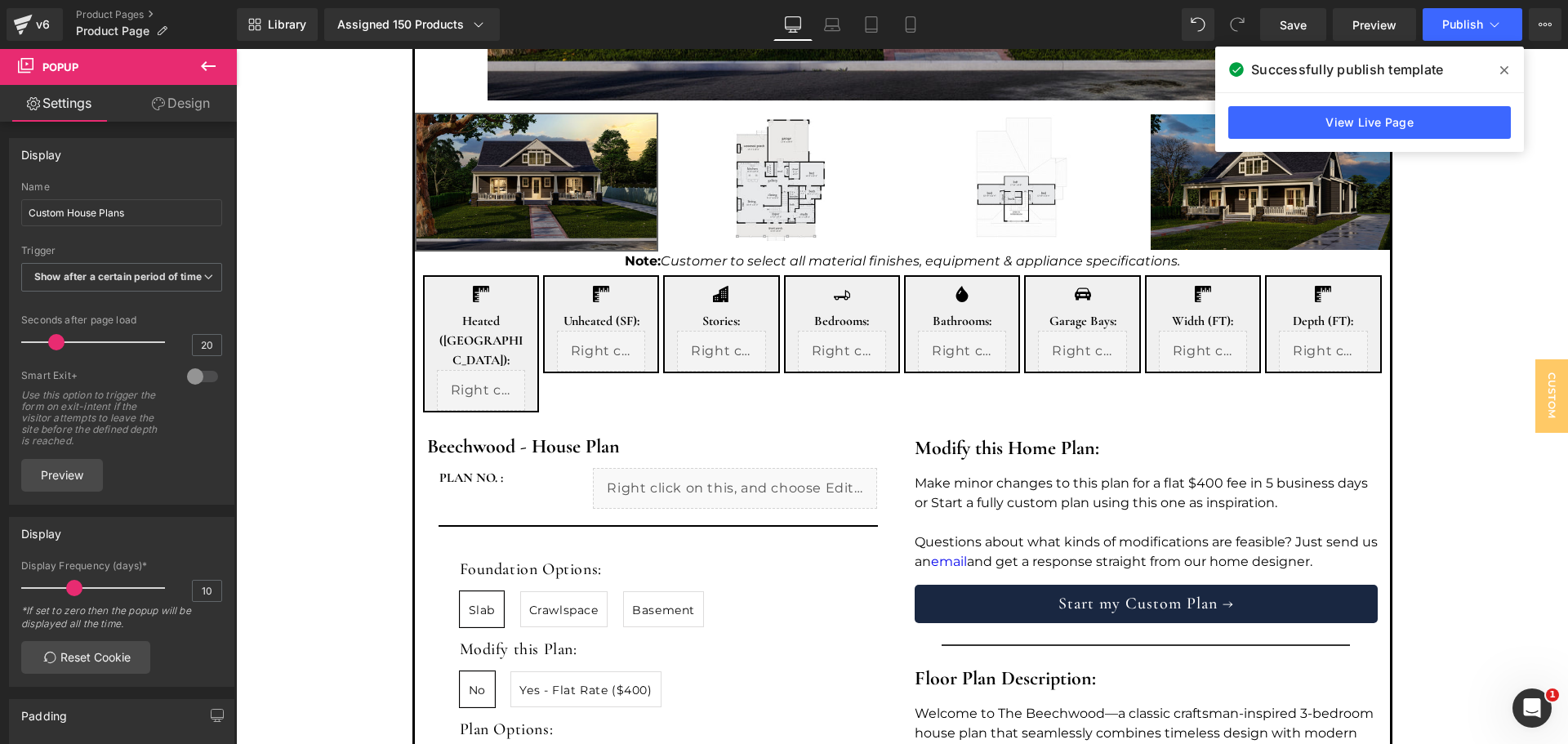
click at [1506, 69] on icon at bounding box center [1504, 70] width 8 height 8
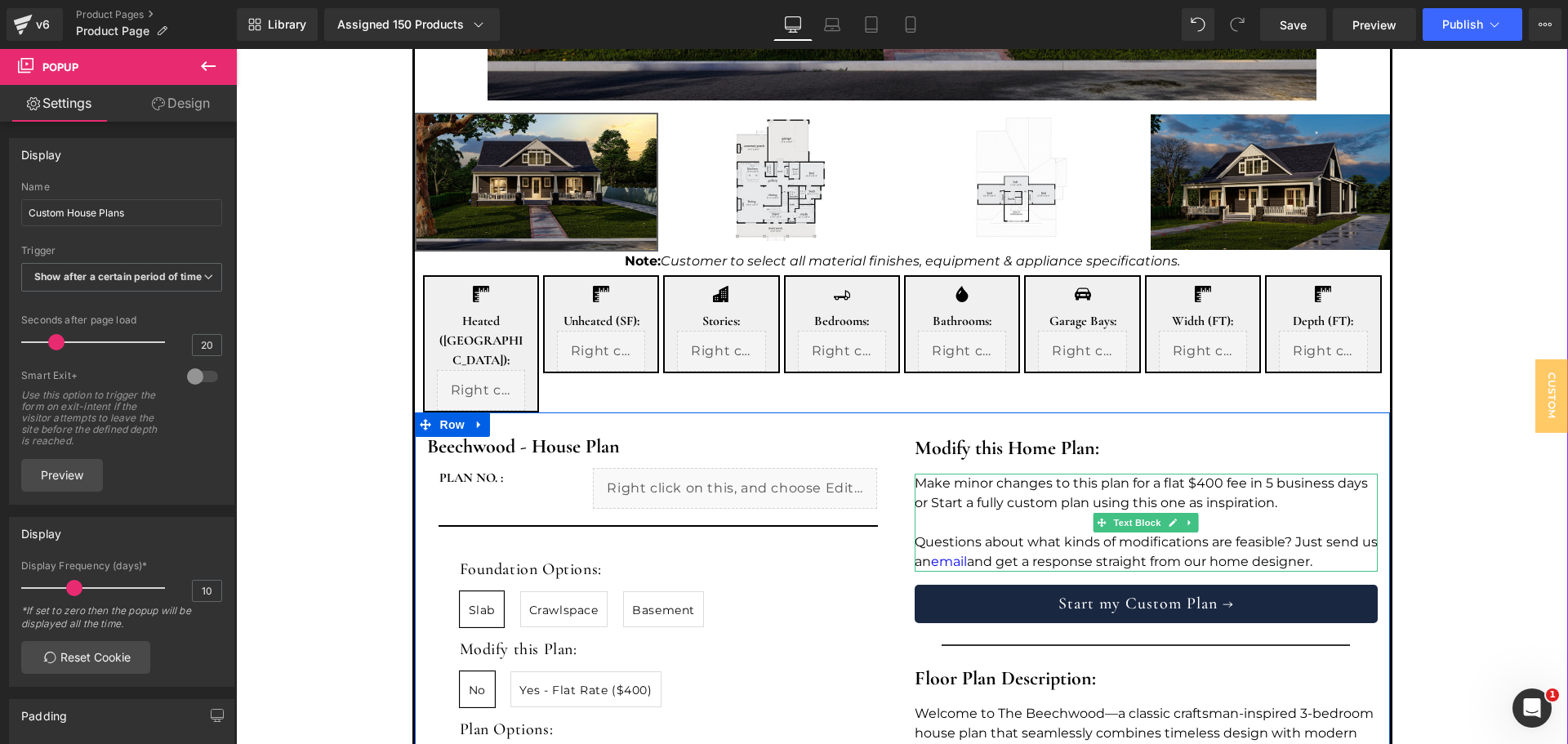
click at [988, 533] on p "Questions about what kinds of modifications are feasible? Just send us an email…" at bounding box center [1146, 552] width 463 height 39
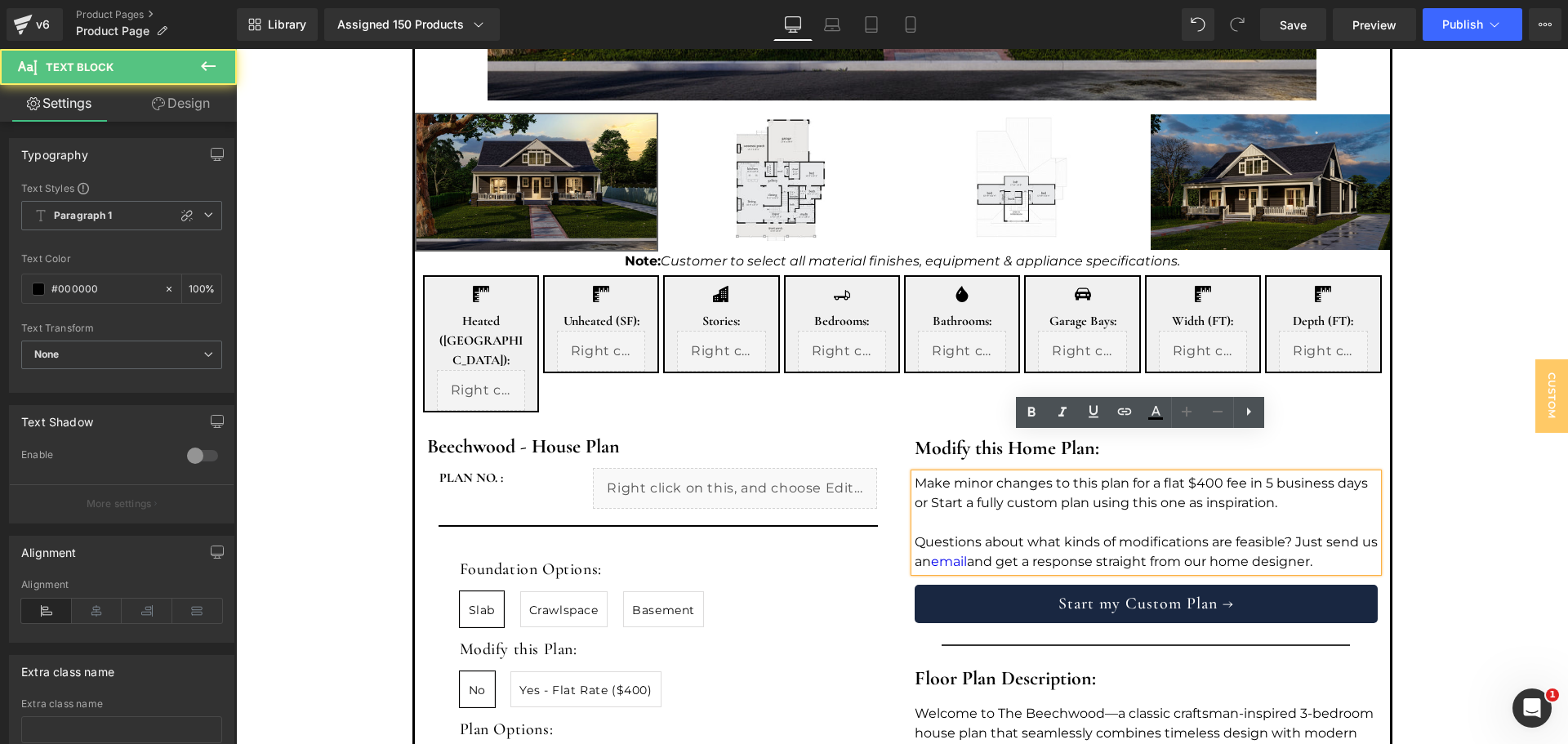
click at [969, 533] on p "Questions about what kinds of modifications are feasible? Just send us an email…" at bounding box center [1146, 552] width 463 height 39
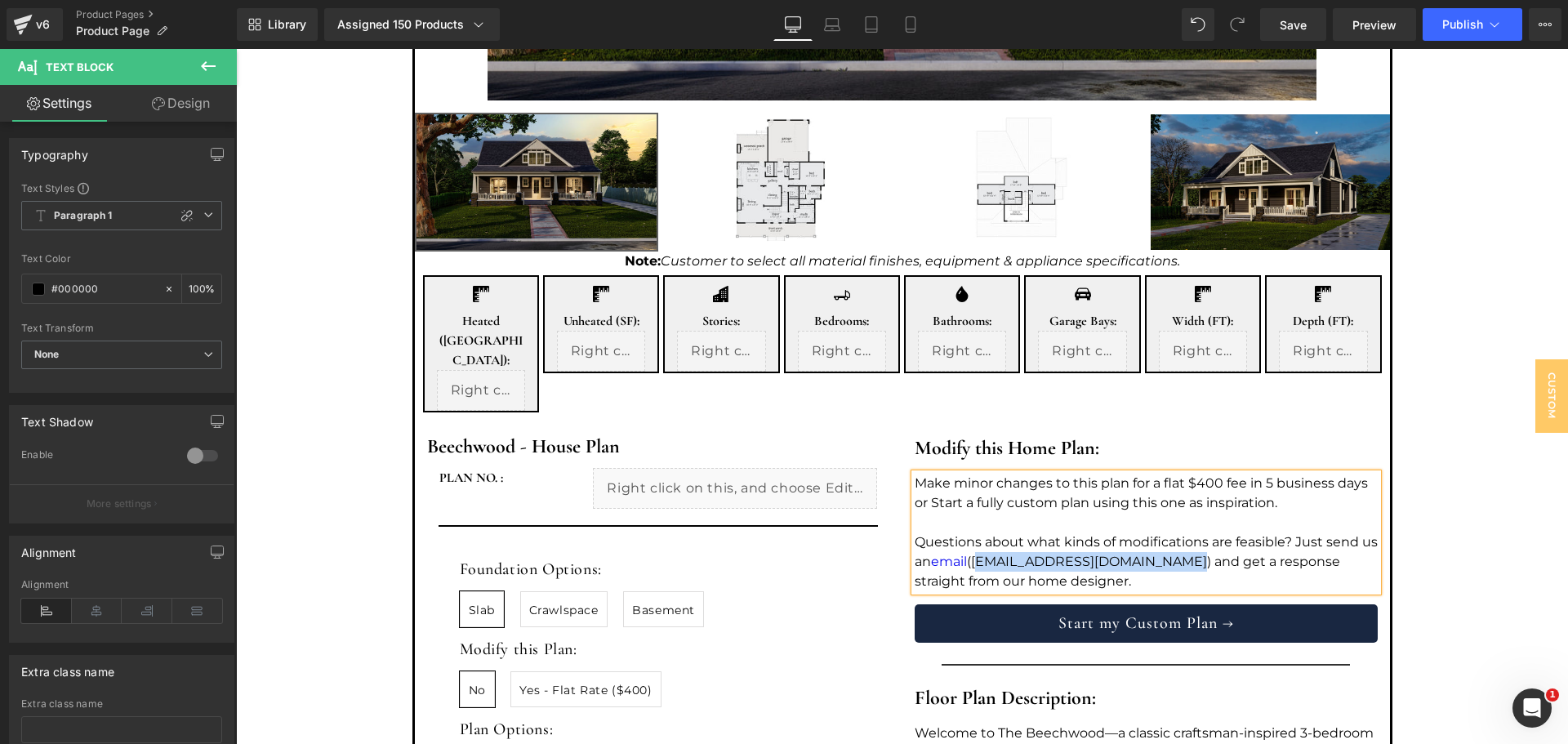
drag, startPoint x: 1182, startPoint y: 520, endPoint x: 975, endPoint y: 521, distance: 207.0
click at [975, 533] on p "Questions about what kinds of modifications are feasible? Just send us an email…" at bounding box center [1146, 562] width 463 height 59
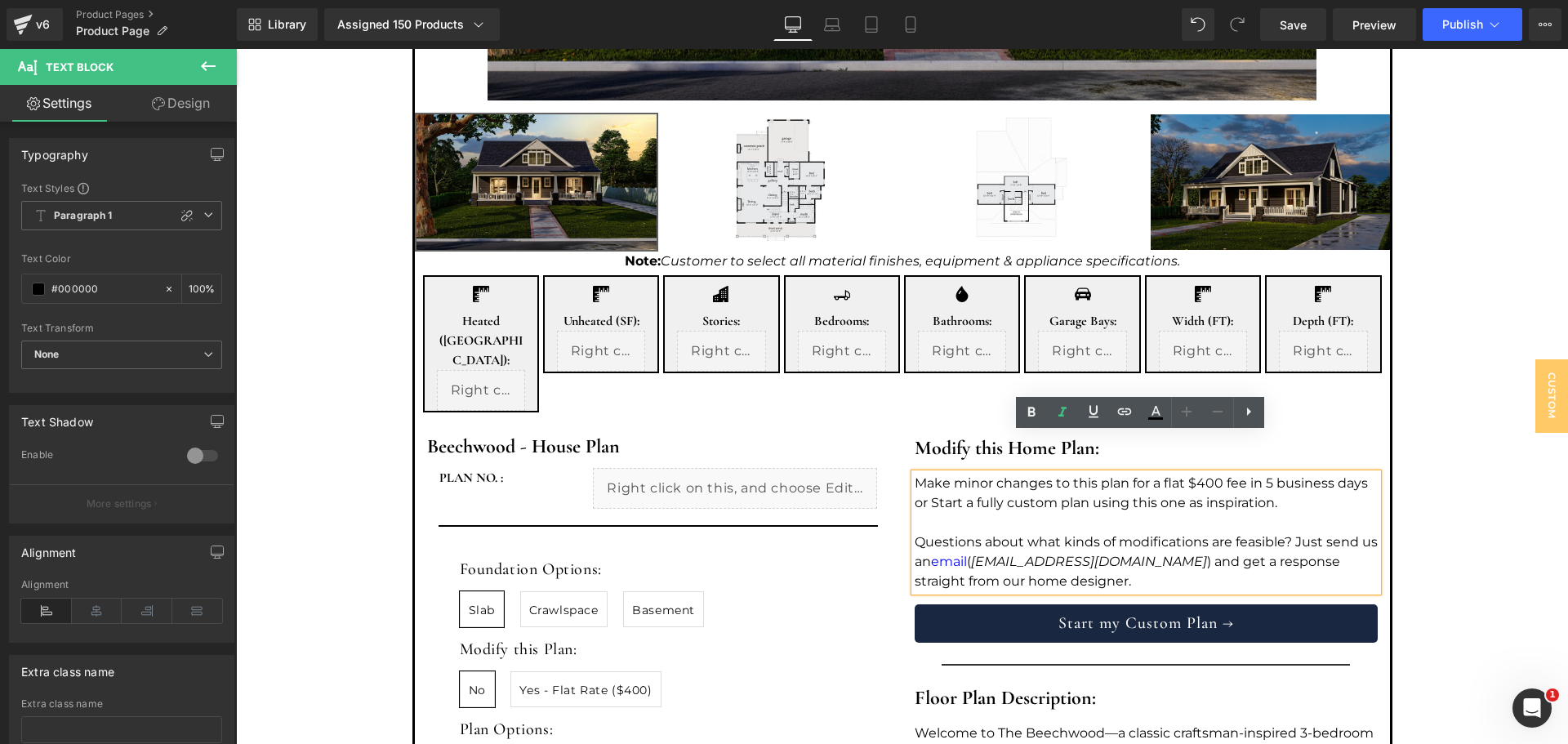
click at [1246, 533] on p "Questions about what kinds of modifications are feasible? Just send us an email…" at bounding box center [1146, 562] width 463 height 59
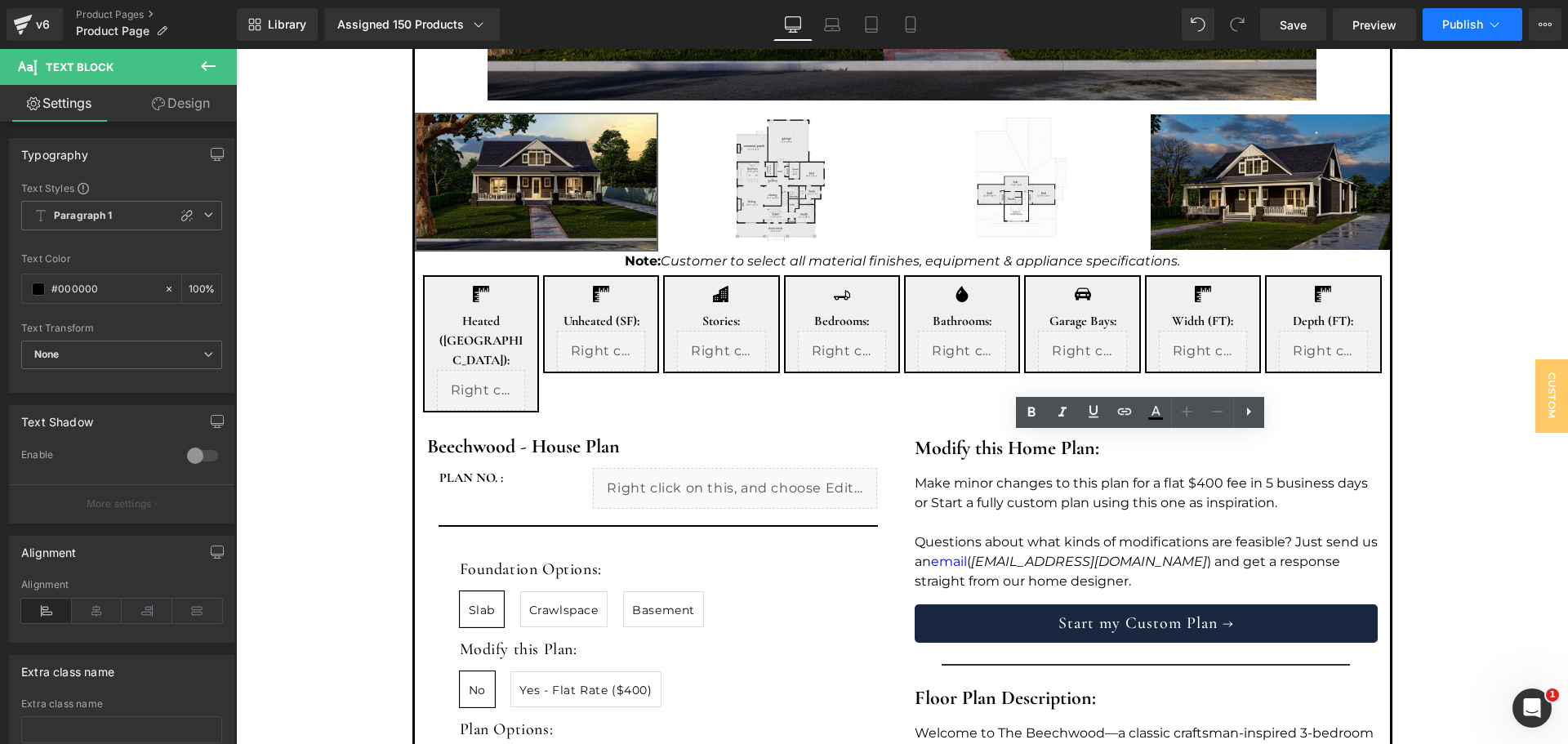
click at [1455, 28] on span "Publish" at bounding box center [1462, 25] width 40 height 13
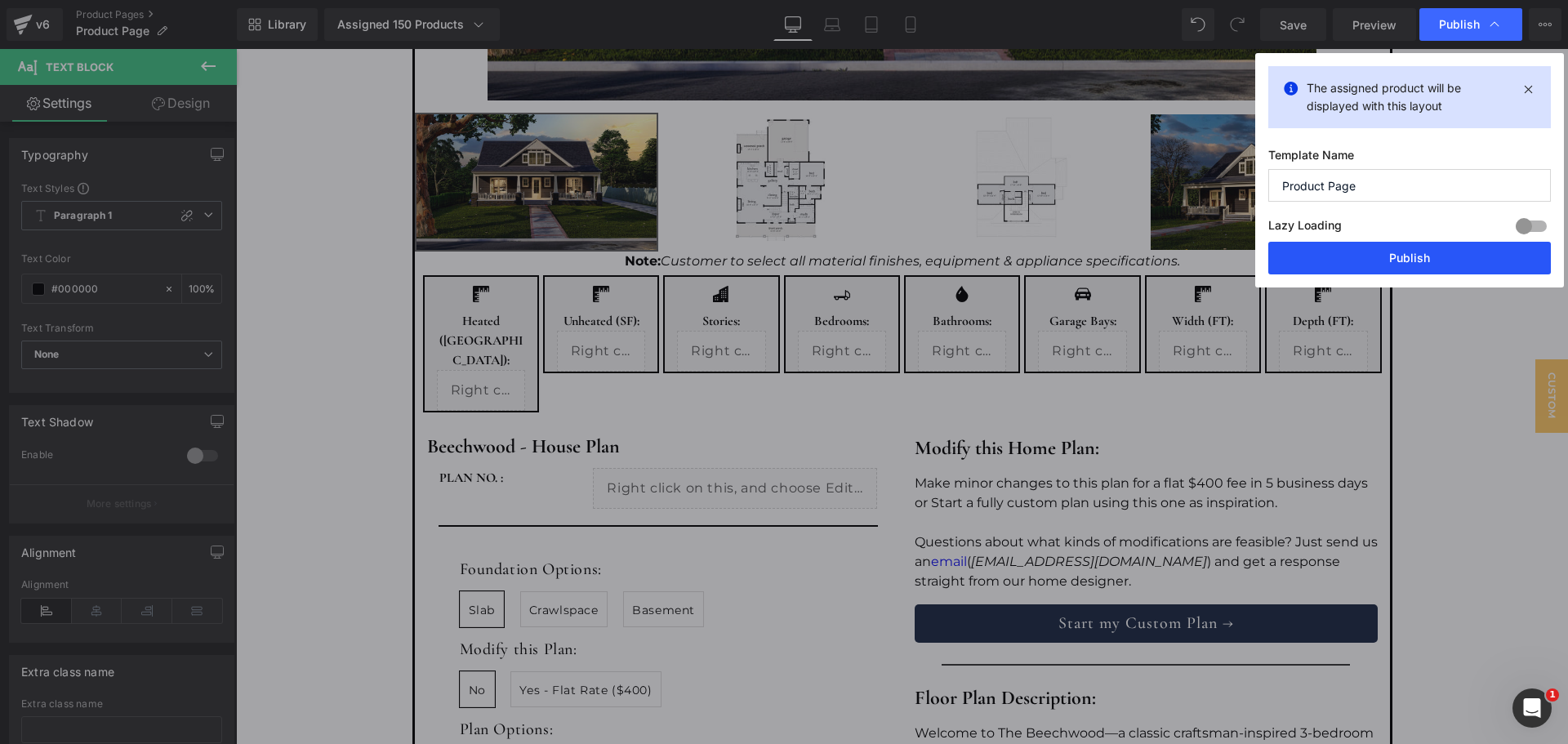
click at [1431, 267] on button "Publish" at bounding box center [1409, 258] width 282 height 33
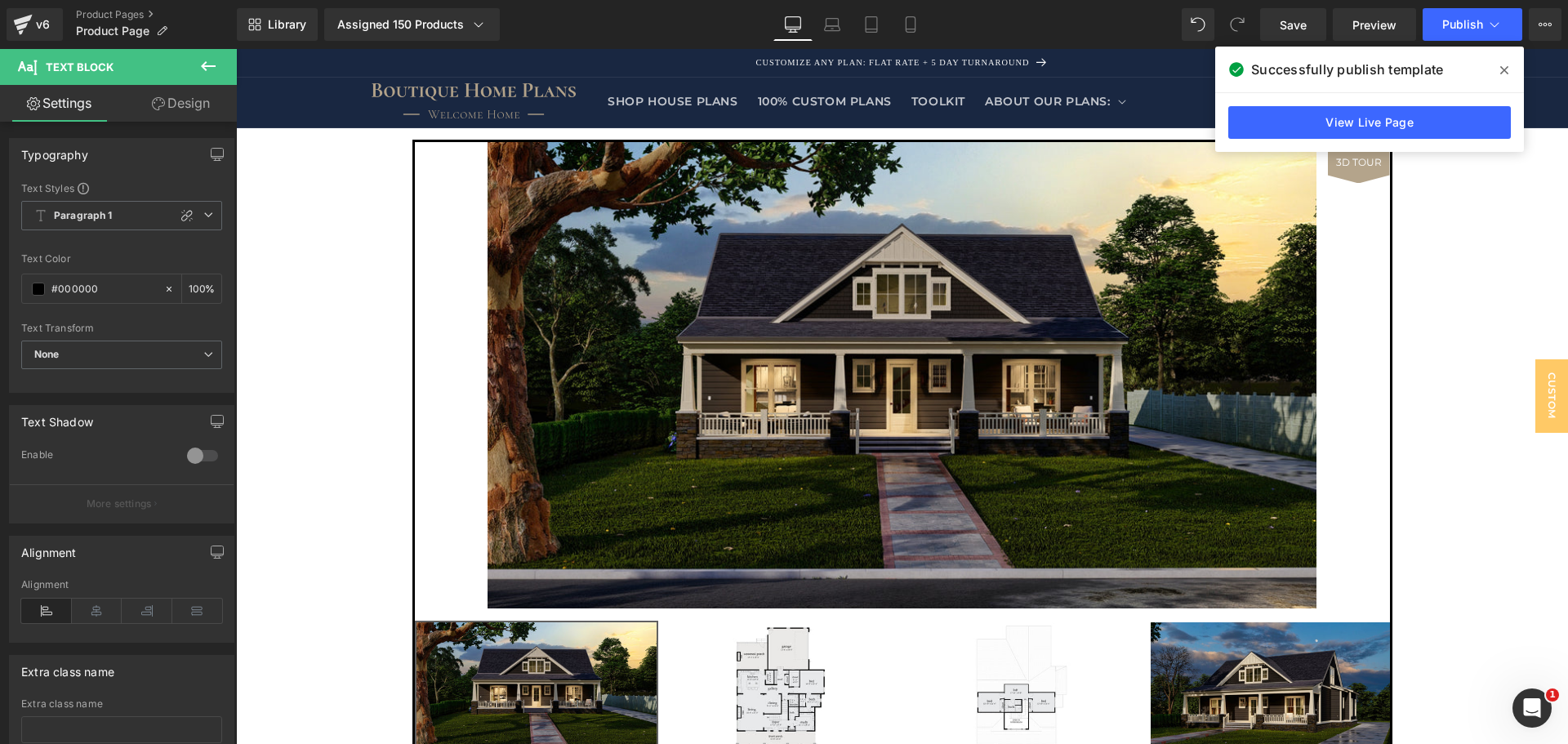
click at [1503, 67] on icon at bounding box center [1504, 70] width 8 height 13
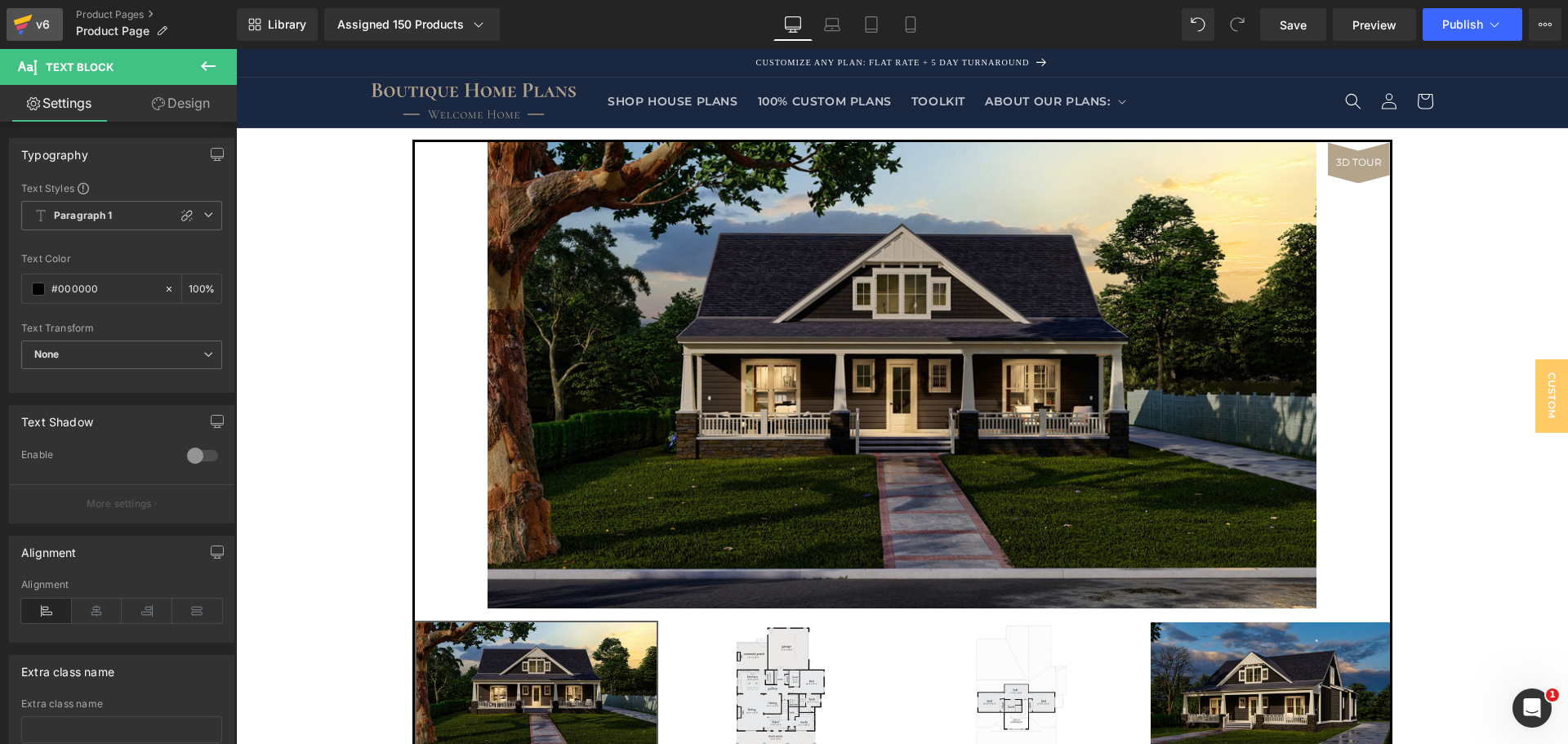
click at [20, 26] on icon at bounding box center [22, 26] width 12 height 7
